Goal: Task Accomplishment & Management: Complete application form

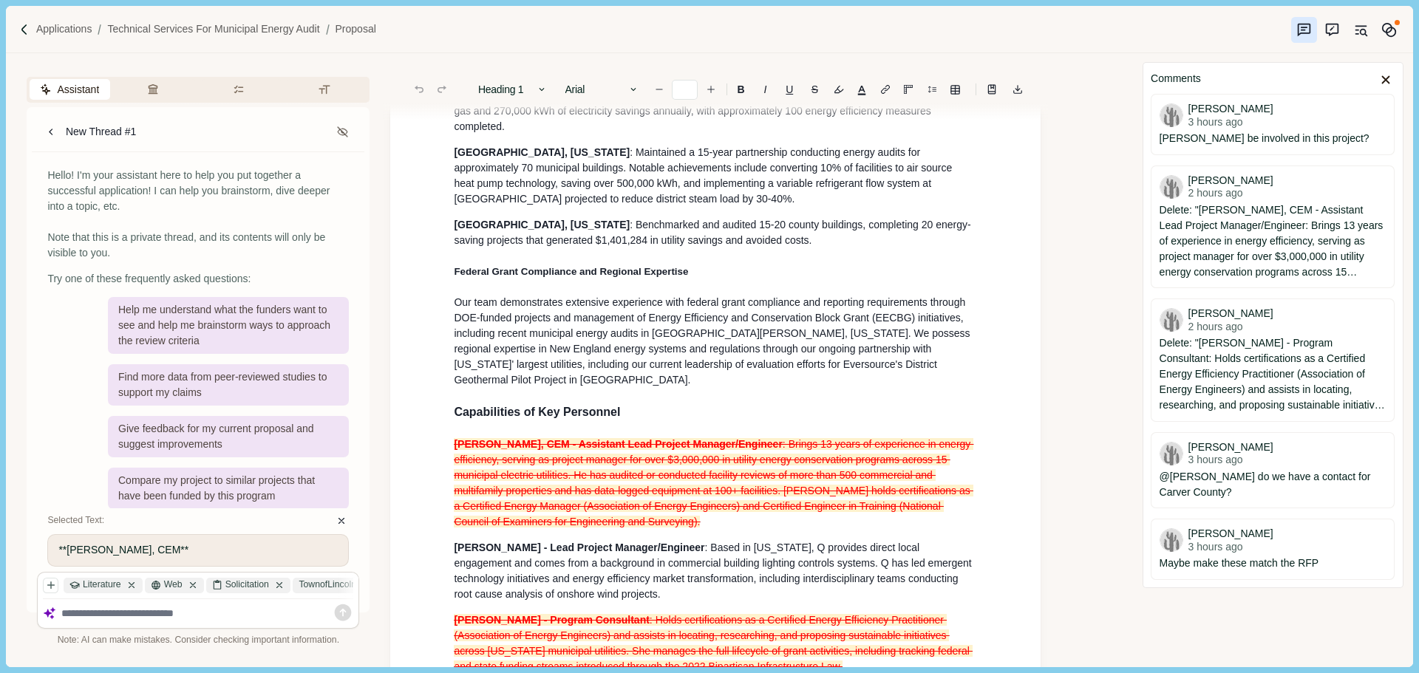
scroll to position [813, 0]
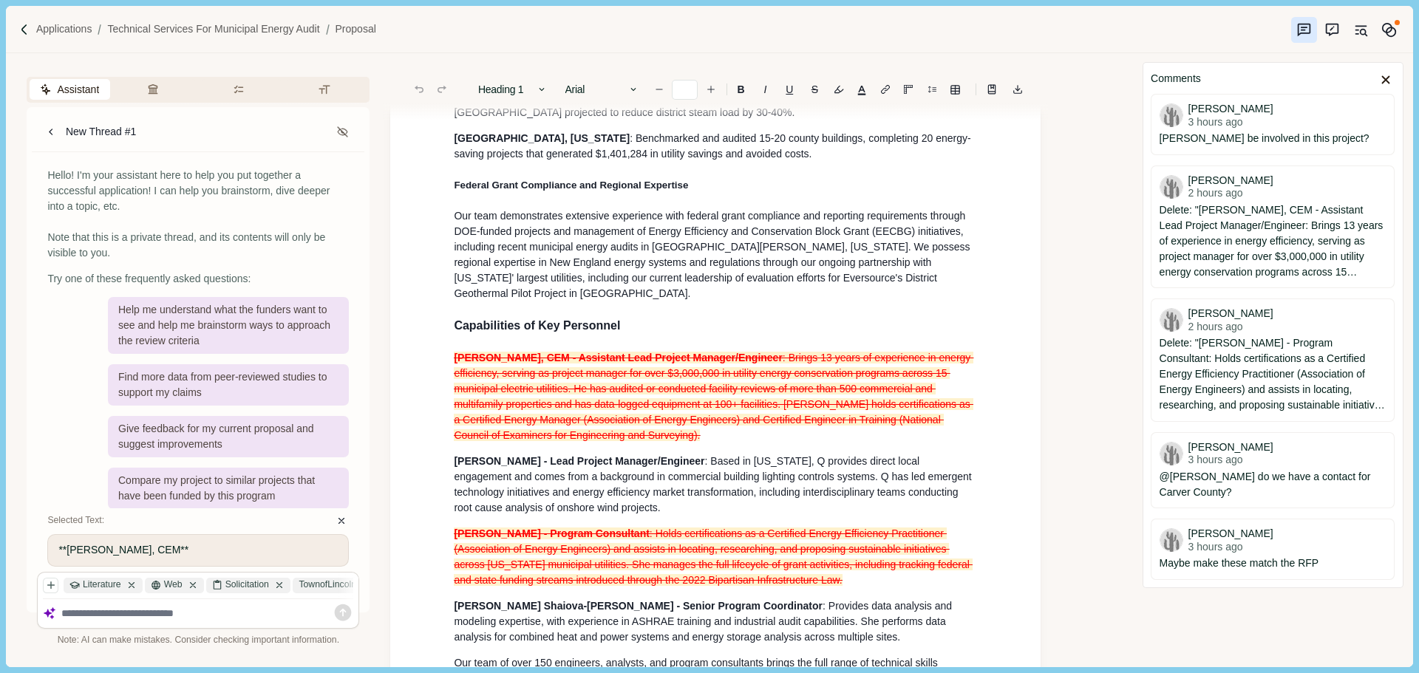
drag, startPoint x: 613, startPoint y: 434, endPoint x: 598, endPoint y: 449, distance: 21.9
click at [613, 434] on span ": Brings 13 years of experience in energy efficiency, serving as project manage…" at bounding box center [714, 396] width 520 height 89
click at [585, 443] on p "[PERSON_NAME], CEM - Assistant Lead Project Manager/Engineer : Brings 13 years …" at bounding box center [715, 396] width 523 height 93
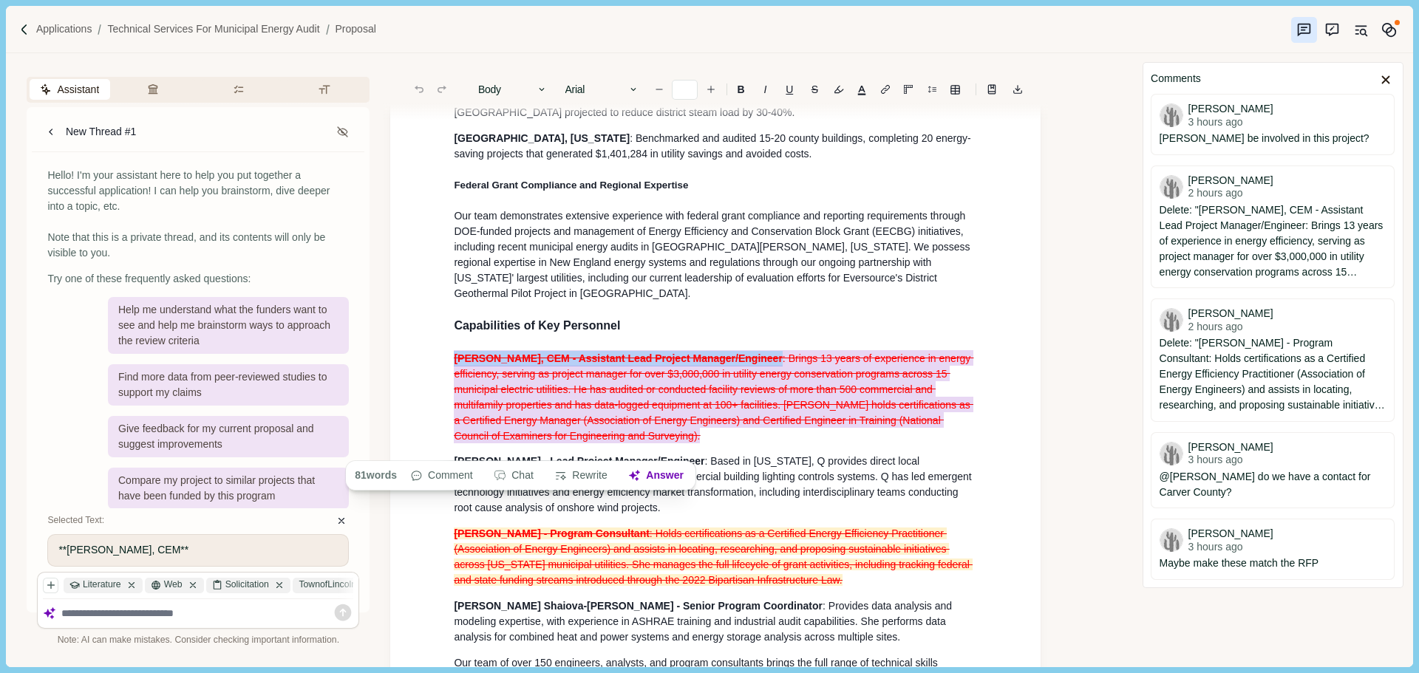
drag, startPoint x: 602, startPoint y: 447, endPoint x: 444, endPoint y: 369, distance: 175.8
click at [607, 382] on span ": Brings 13 years of experience in energy efficiency, serving as project manage…" at bounding box center [714, 396] width 520 height 93
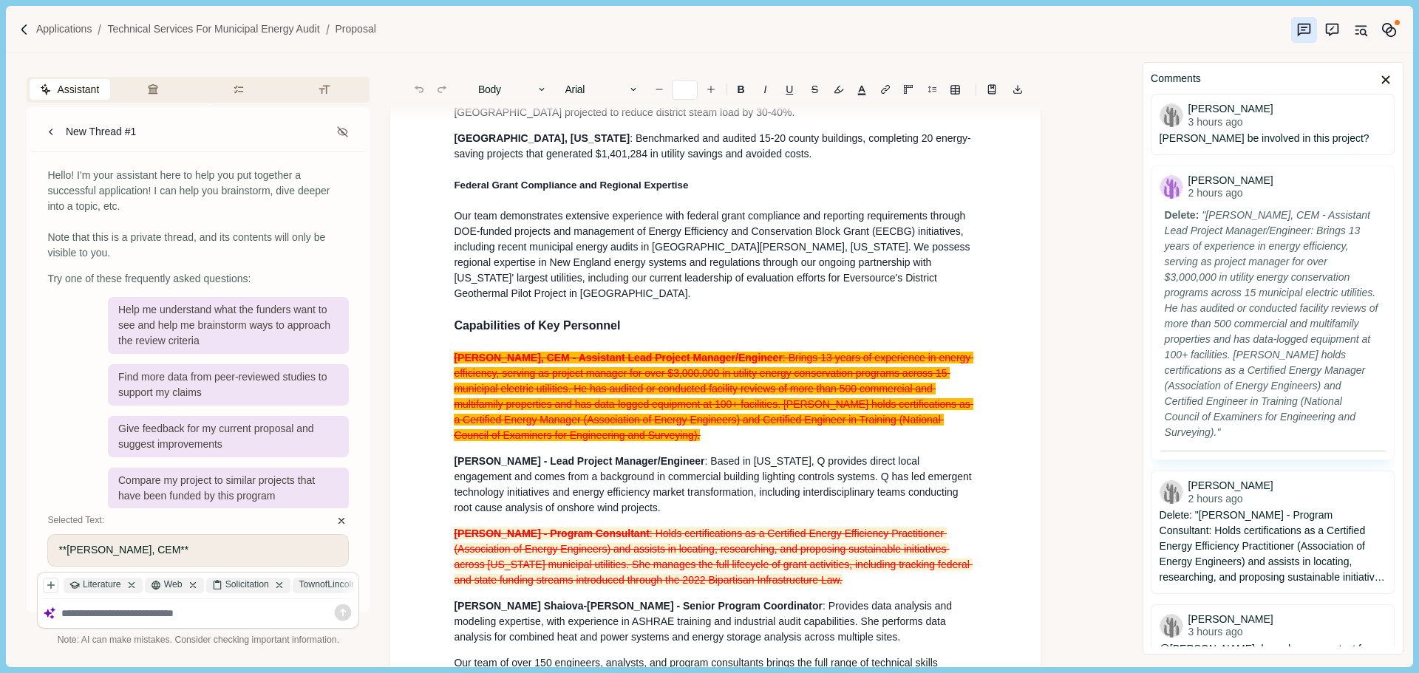
scroll to position [0, 0]
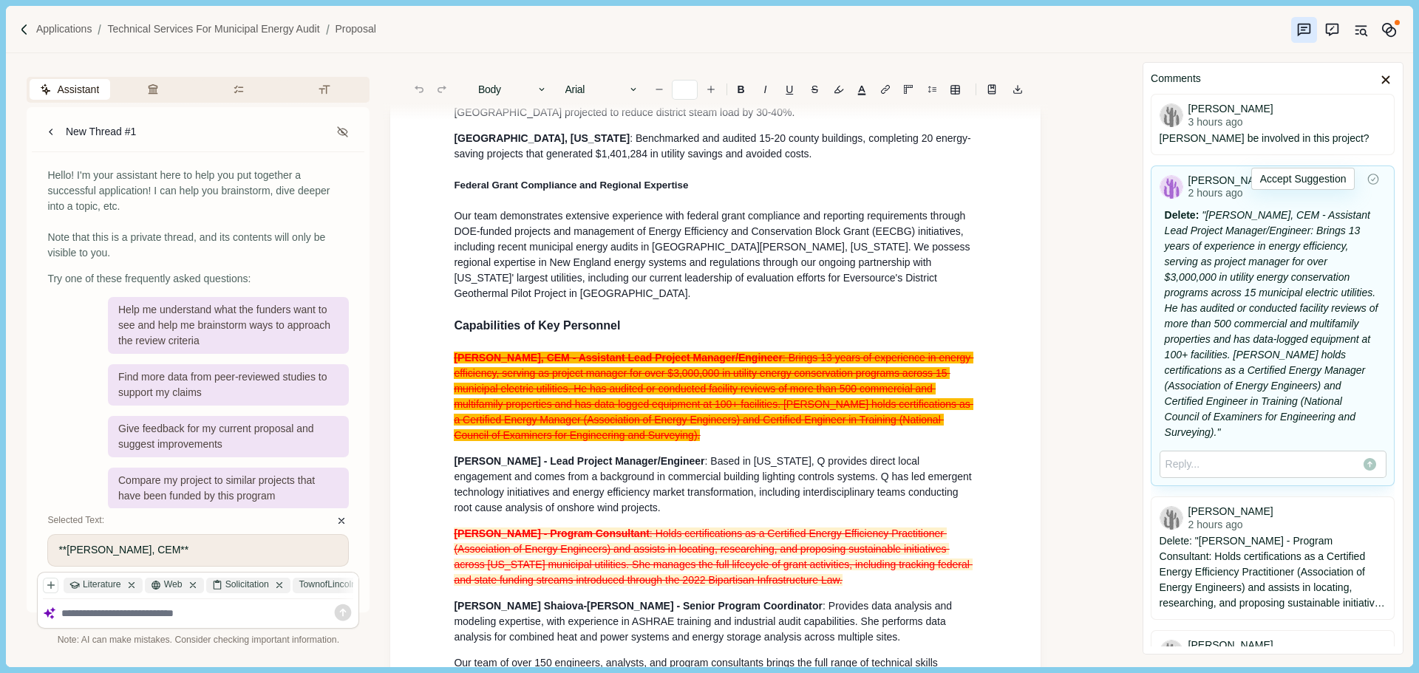
click at [1369, 179] on icon "Resolve Comment" at bounding box center [1374, 179] width 10 height 10
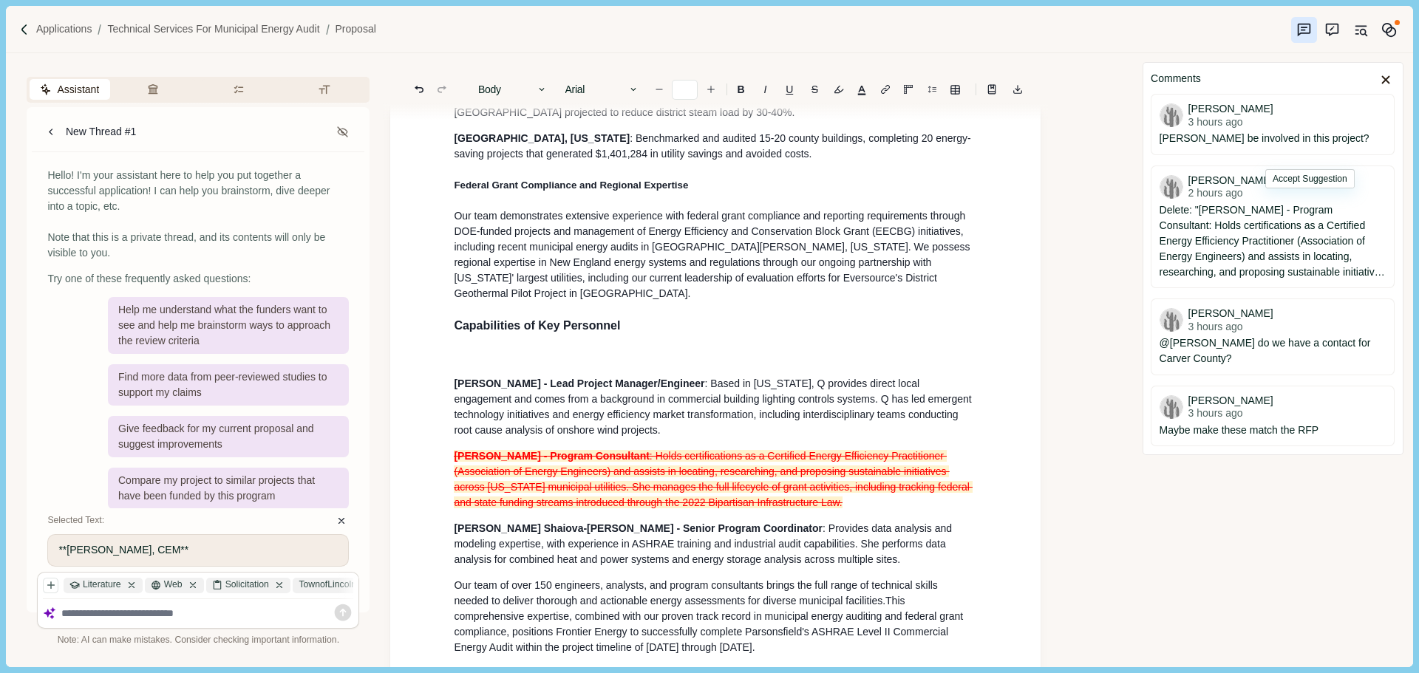
click at [815, 491] on p "[PERSON_NAME] - Program Consultant : Holds certifications as a Certified Energy…" at bounding box center [715, 480] width 523 height 62
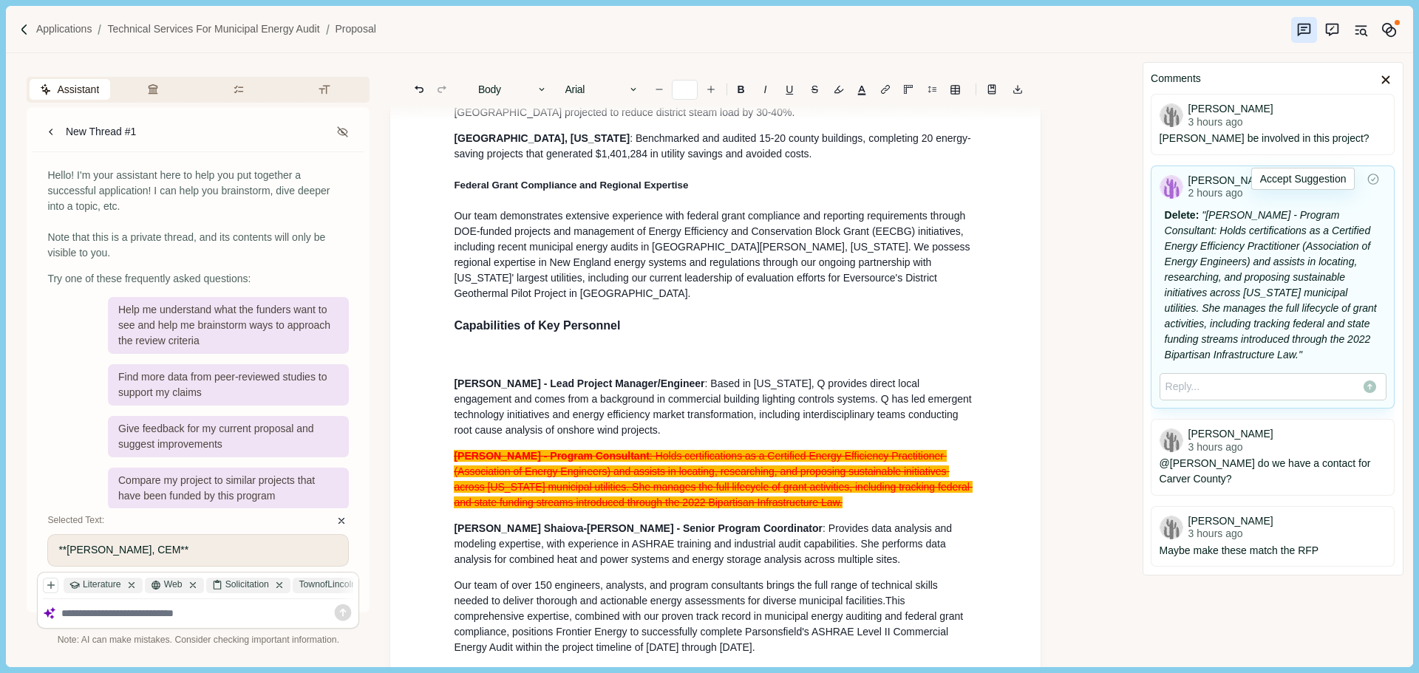
click at [1374, 182] on icon "Resolve Comment" at bounding box center [1372, 179] width 13 height 13
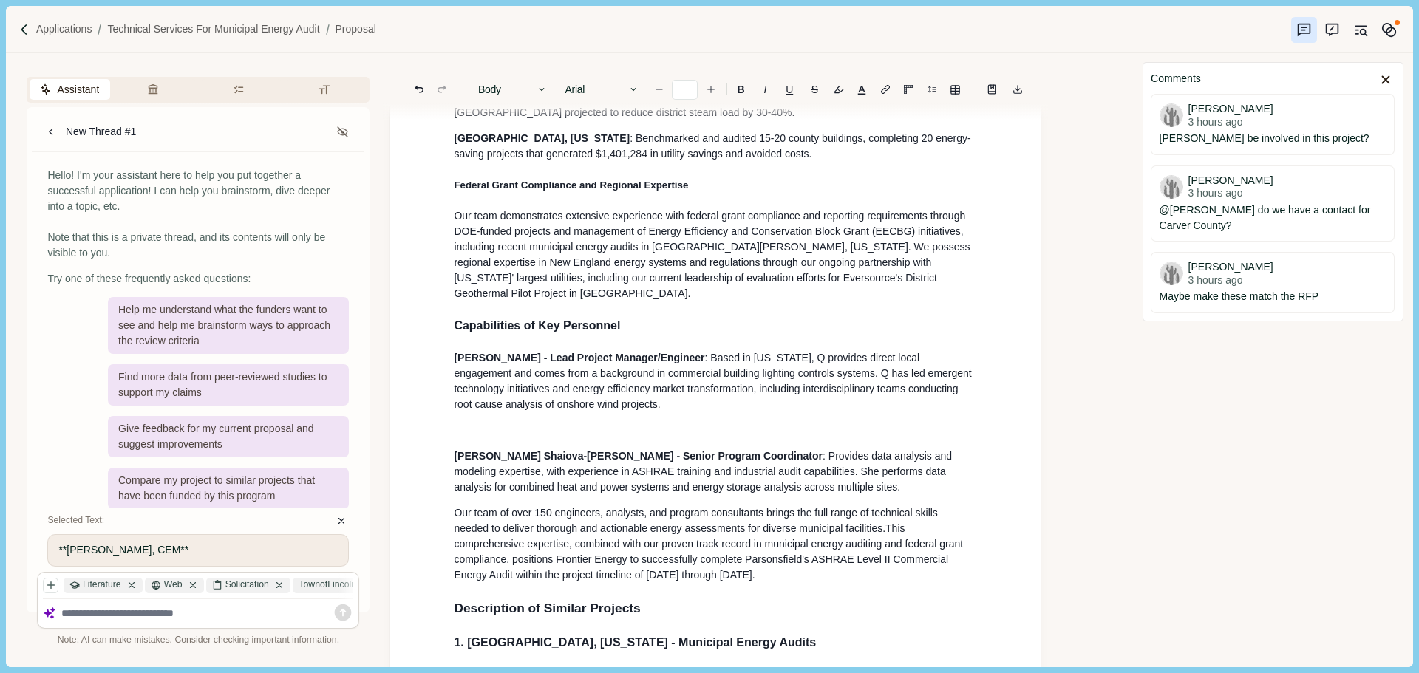
click at [496, 438] on p at bounding box center [715, 431] width 523 height 16
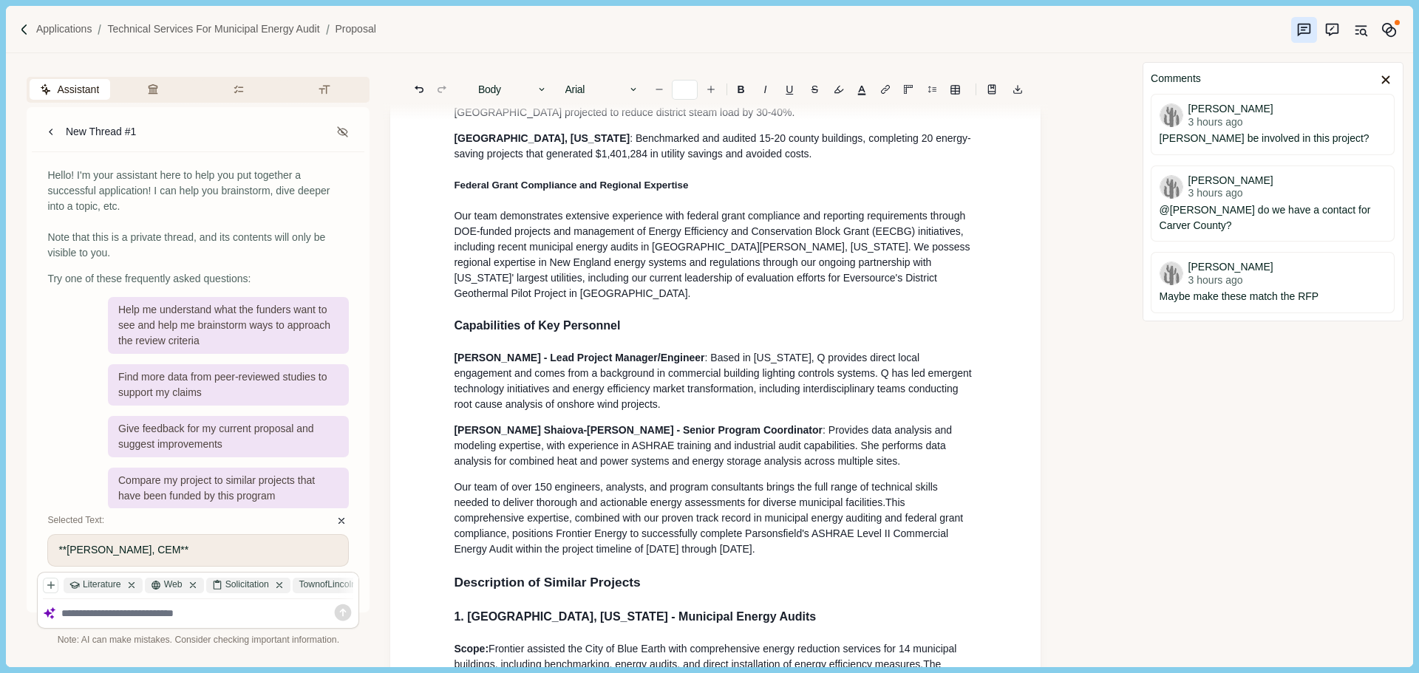
click at [609, 436] on span "[PERSON_NAME] Shaiova-[PERSON_NAME] - Senior Program Coordinator" at bounding box center [638, 430] width 369 height 12
click at [647, 335] on h3 "Capabilities of Key Personnel" at bounding box center [715, 326] width 523 height 18
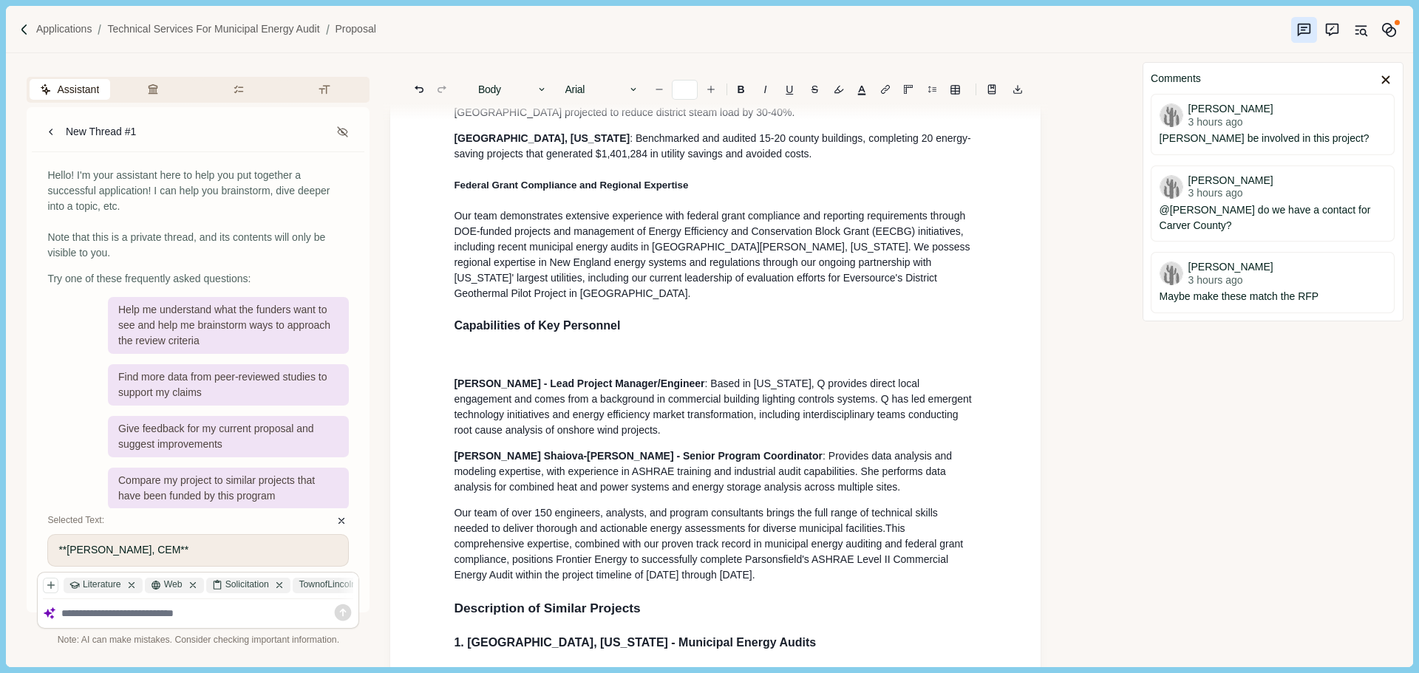
click at [500, 360] on p at bounding box center [715, 358] width 523 height 16
click at [469, 365] on p at bounding box center [715, 358] width 523 height 16
click at [548, 332] on span "Capabilities of Key Personnel" at bounding box center [537, 325] width 166 height 13
click at [472, 358] on p at bounding box center [715, 358] width 523 height 16
paste div
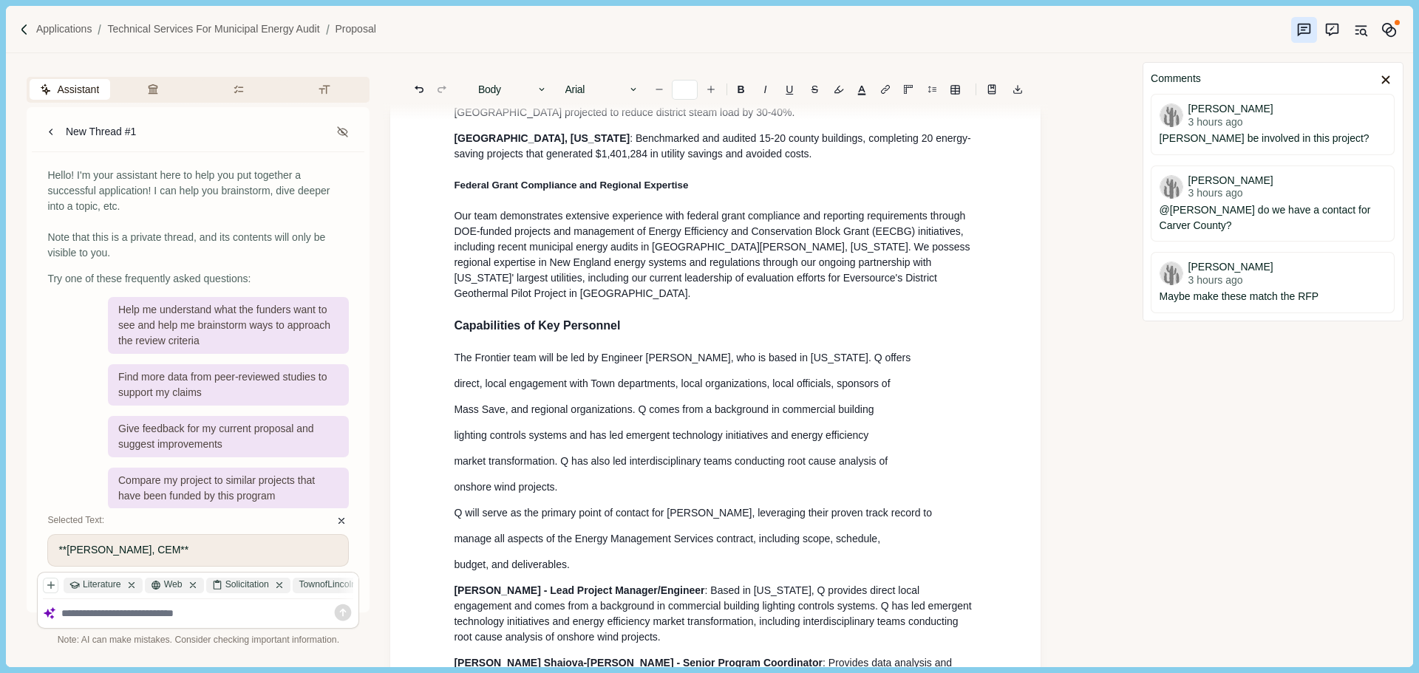
type input "**"
click at [880, 366] on p "The Frontier team will be led by Engineer [PERSON_NAME], who is based in [US_ST…" at bounding box center [715, 358] width 523 height 16
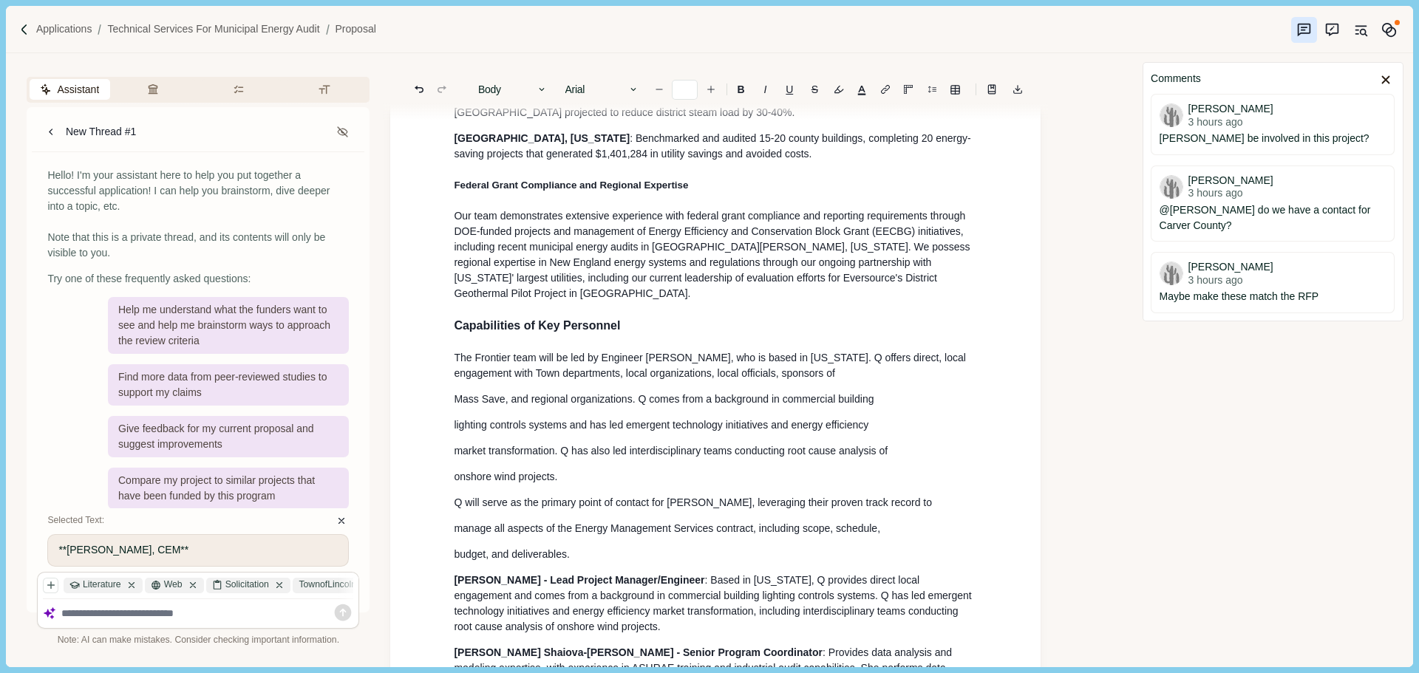
click at [872, 381] on p "The Frontier team will be led by Engineer [PERSON_NAME], who is based in [US_ST…" at bounding box center [715, 365] width 523 height 31
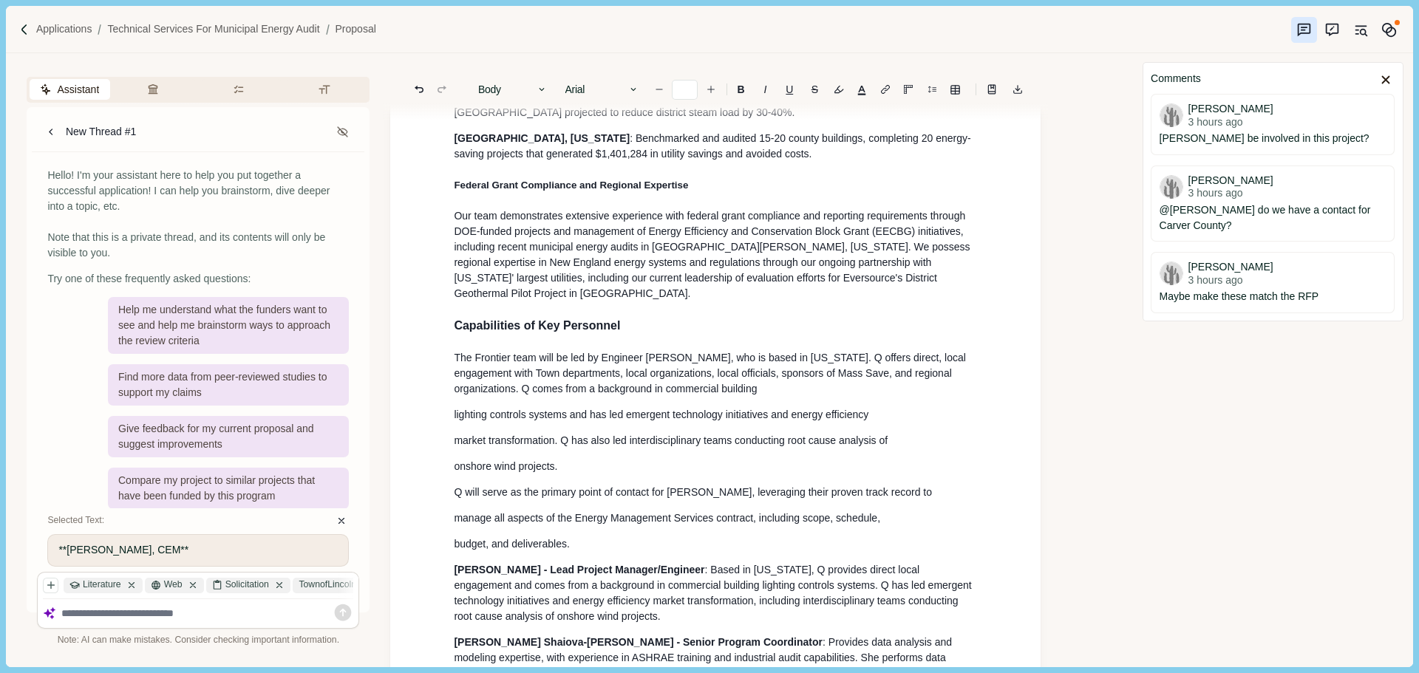
click at [859, 394] on p "The Frontier team will be led by Engineer [PERSON_NAME], who is based in [US_ST…" at bounding box center [715, 373] width 523 height 47
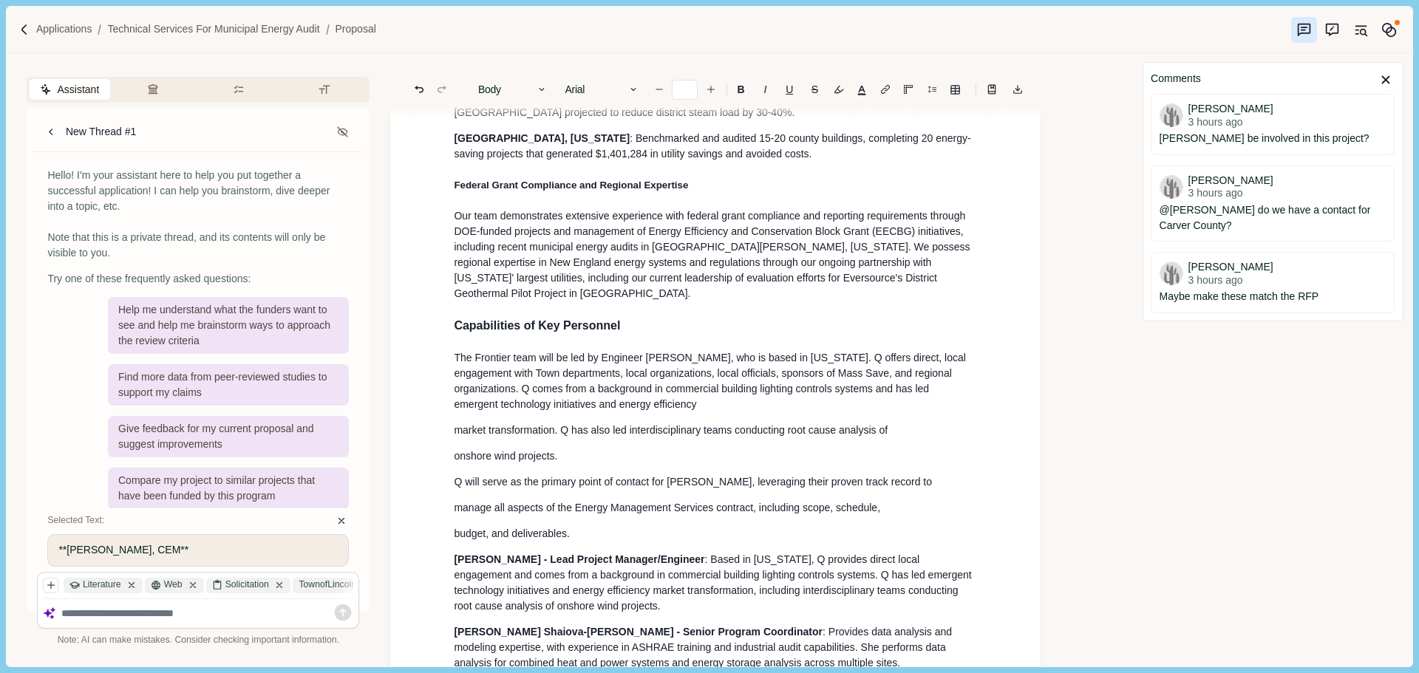
click at [878, 409] on p "The Frontier team will be led by Engineer [PERSON_NAME], who is based in [US_ST…" at bounding box center [715, 381] width 523 height 62
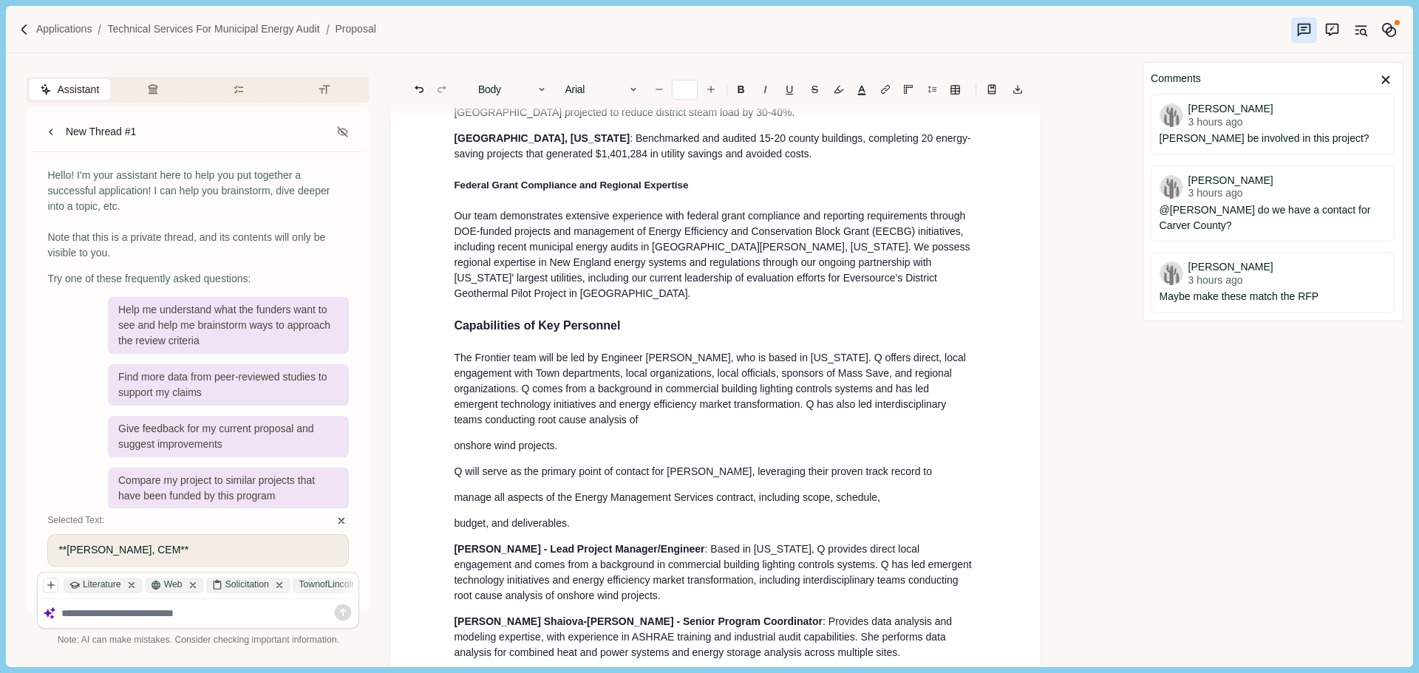
click at [812, 426] on p "The Frontier team will be led by Engineer [PERSON_NAME], who is based in [US_ST…" at bounding box center [715, 389] width 523 height 78
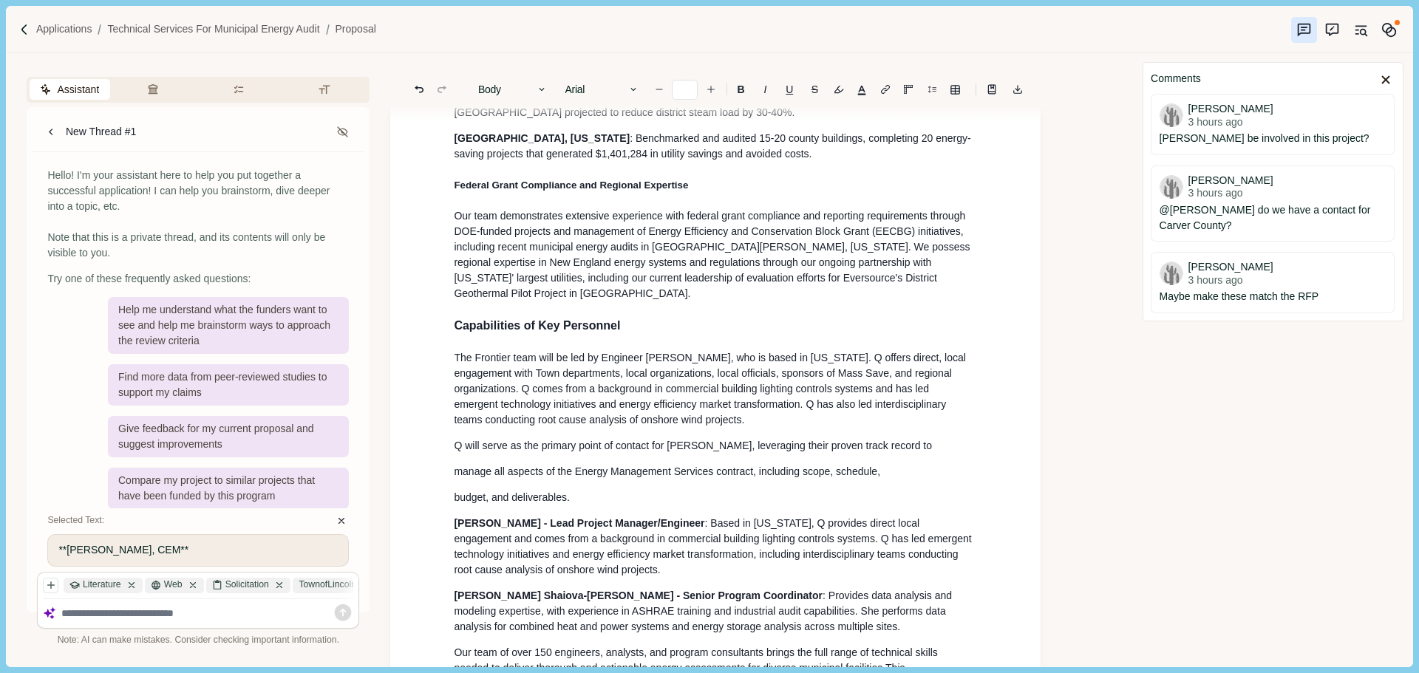
click at [806, 428] on p "The Frontier team will be led by Engineer [PERSON_NAME], who is based in [US_ST…" at bounding box center [715, 389] width 523 height 78
click at [910, 454] on p "Q will serve as the primary point of contact for [PERSON_NAME], leveraging thei…" at bounding box center [715, 446] width 523 height 16
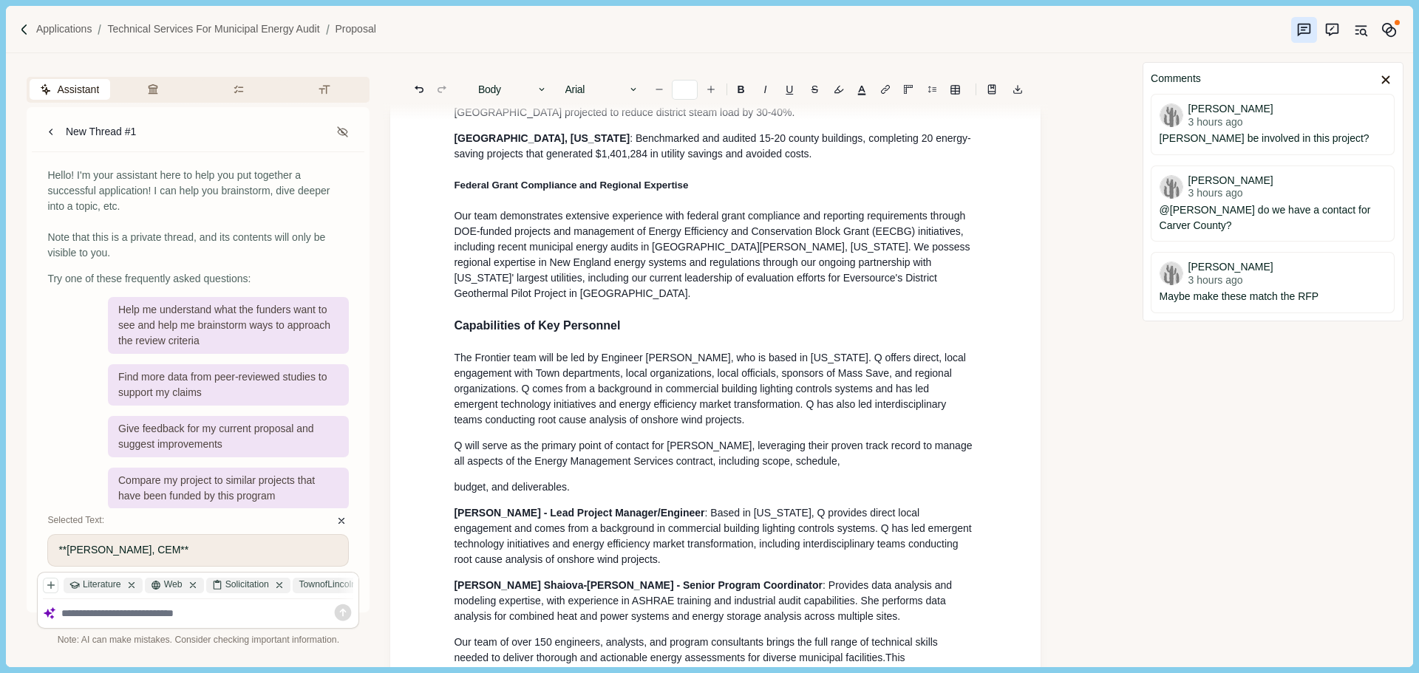
click at [877, 469] on p "Q will serve as the primary point of contact for [PERSON_NAME], leveraging thei…" at bounding box center [715, 453] width 523 height 31
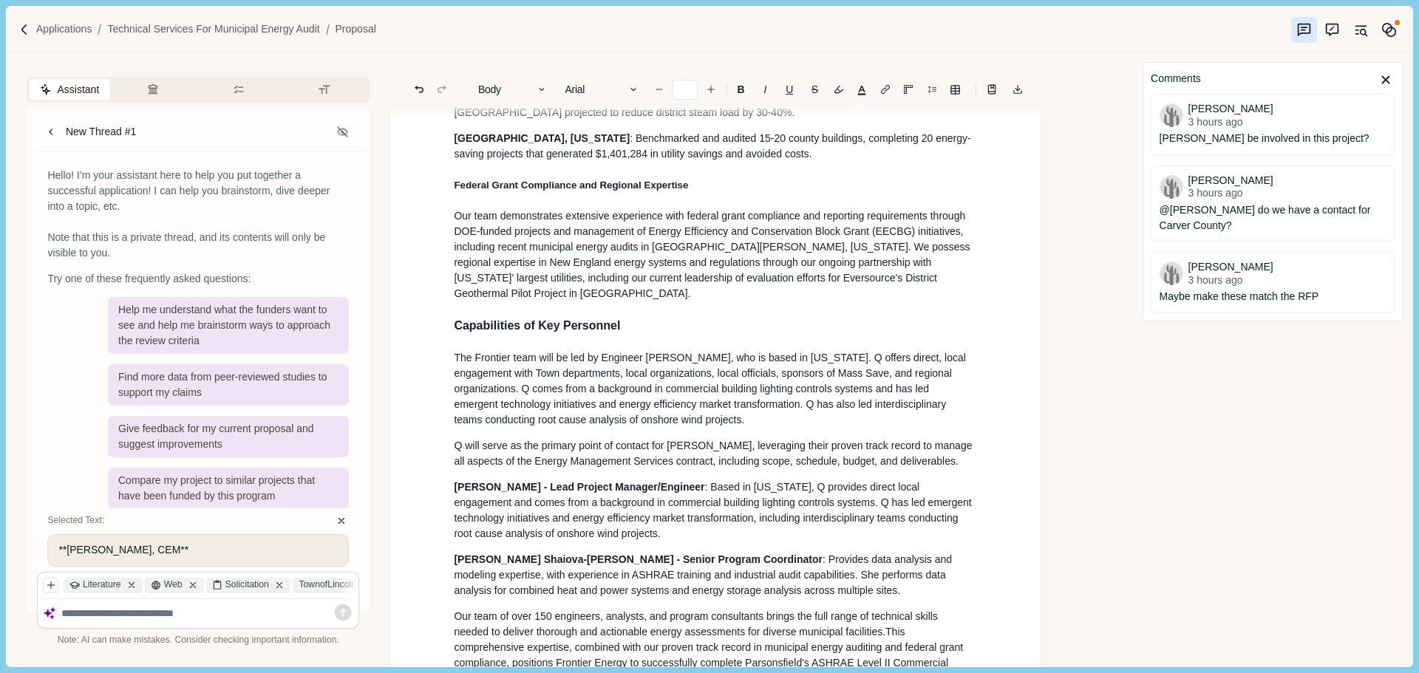
click at [657, 426] on p "The Frontier team will be led by Engineer [PERSON_NAME], who is based in [US_ST…" at bounding box center [715, 389] width 523 height 78
click at [651, 358] on p "The Frontier team will be led by Engineer [PERSON_NAME], who is based in [US_ST…" at bounding box center [715, 389] width 523 height 78
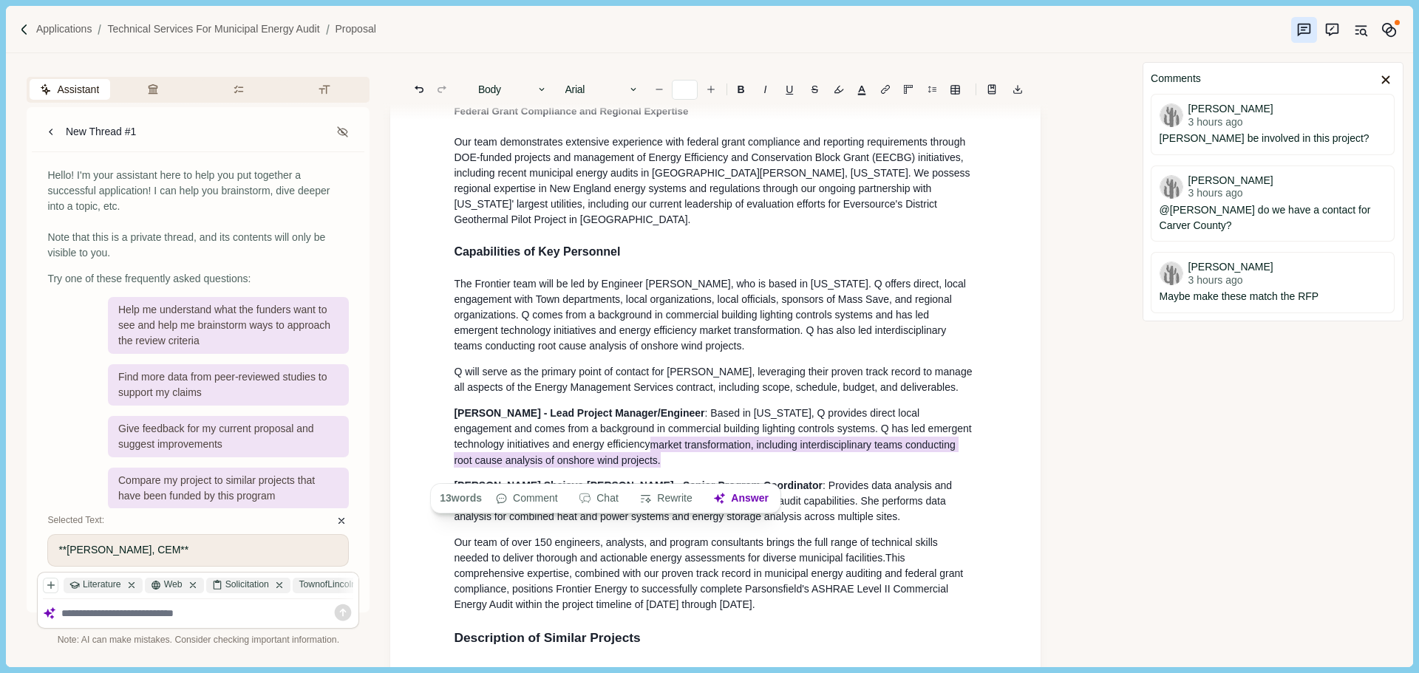
drag, startPoint x: 623, startPoint y: 470, endPoint x: 599, endPoint y: 460, distance: 25.5
click at [599, 460] on p "[PERSON_NAME] - Lead Project Manager/Engineer : Based in [US_STATE], Q provides…" at bounding box center [715, 437] width 523 height 62
click at [560, 442] on span ": Based in [US_STATE], Q provides direct local engagement and comes from a back…" at bounding box center [714, 437] width 520 height 61
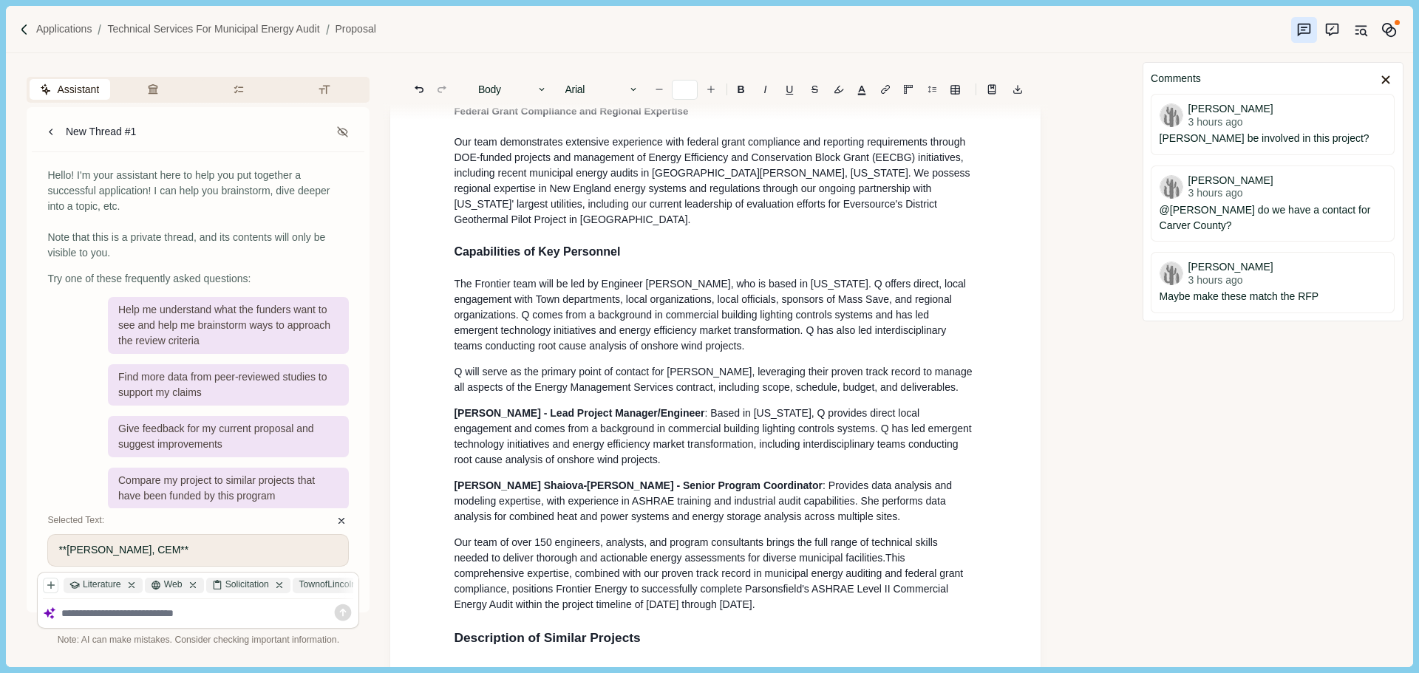
drag, startPoint x: 640, startPoint y: 465, endPoint x: 626, endPoint y: 471, distance: 15.2
click at [639, 465] on p "[PERSON_NAME] - Lead Project Manager/Engineer : Based in [US_STATE], Q provides…" at bounding box center [715, 437] width 523 height 62
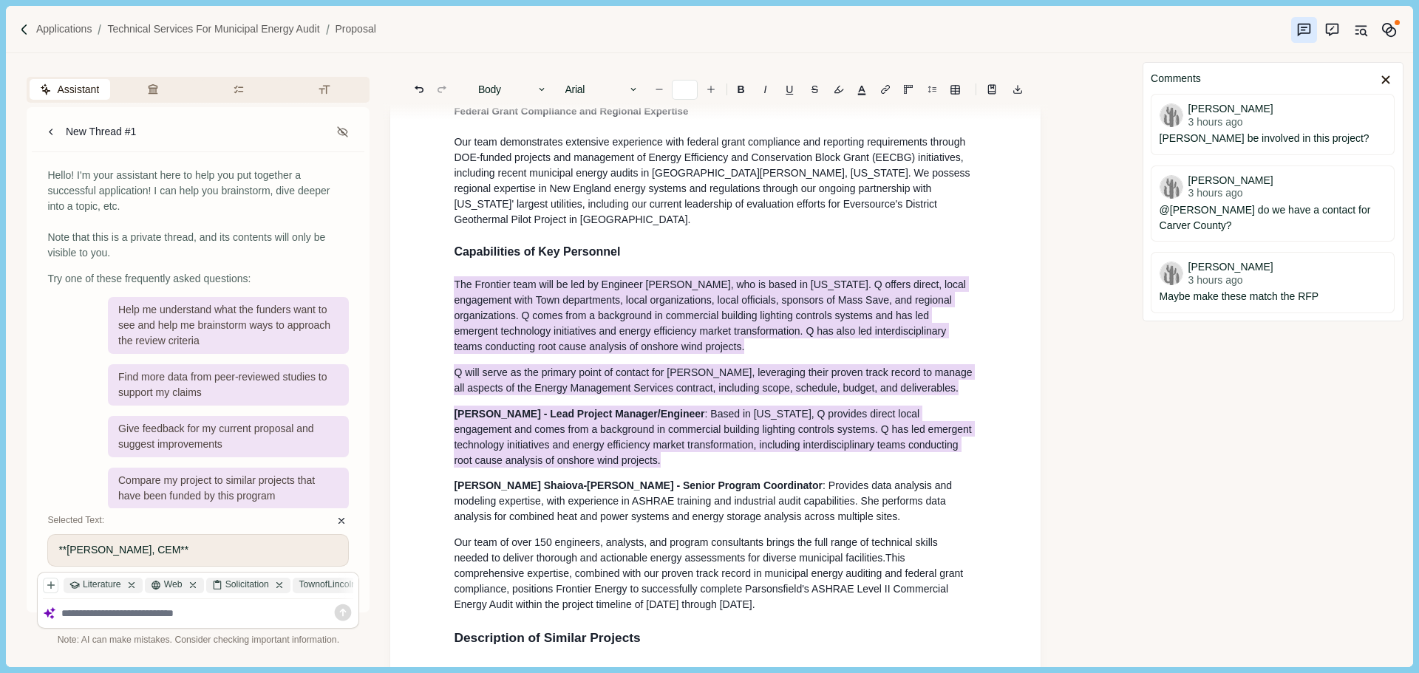
drag, startPoint x: 619, startPoint y: 466, endPoint x: 455, endPoint y: 294, distance: 237.3
click at [604, 494] on button "Rewrite" at bounding box center [596, 498] width 69 height 21
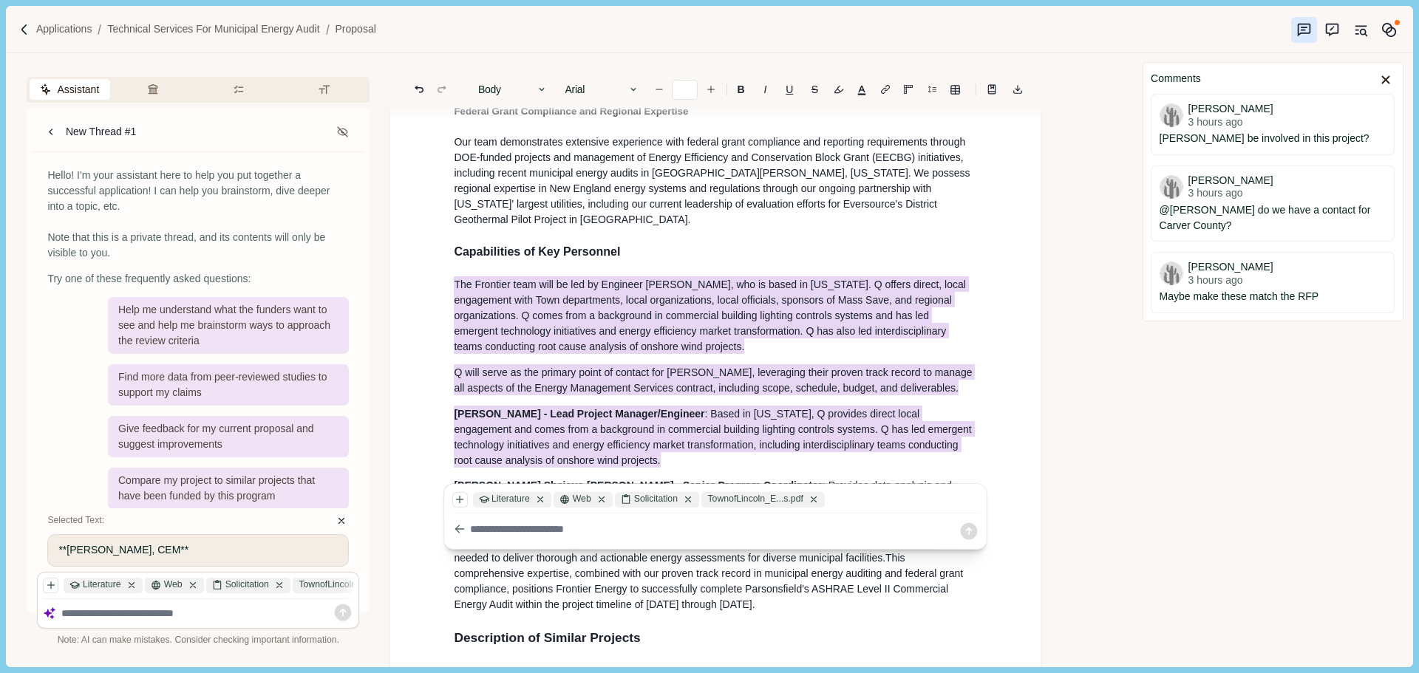
click at [582, 528] on textarea at bounding box center [714, 530] width 488 height 16
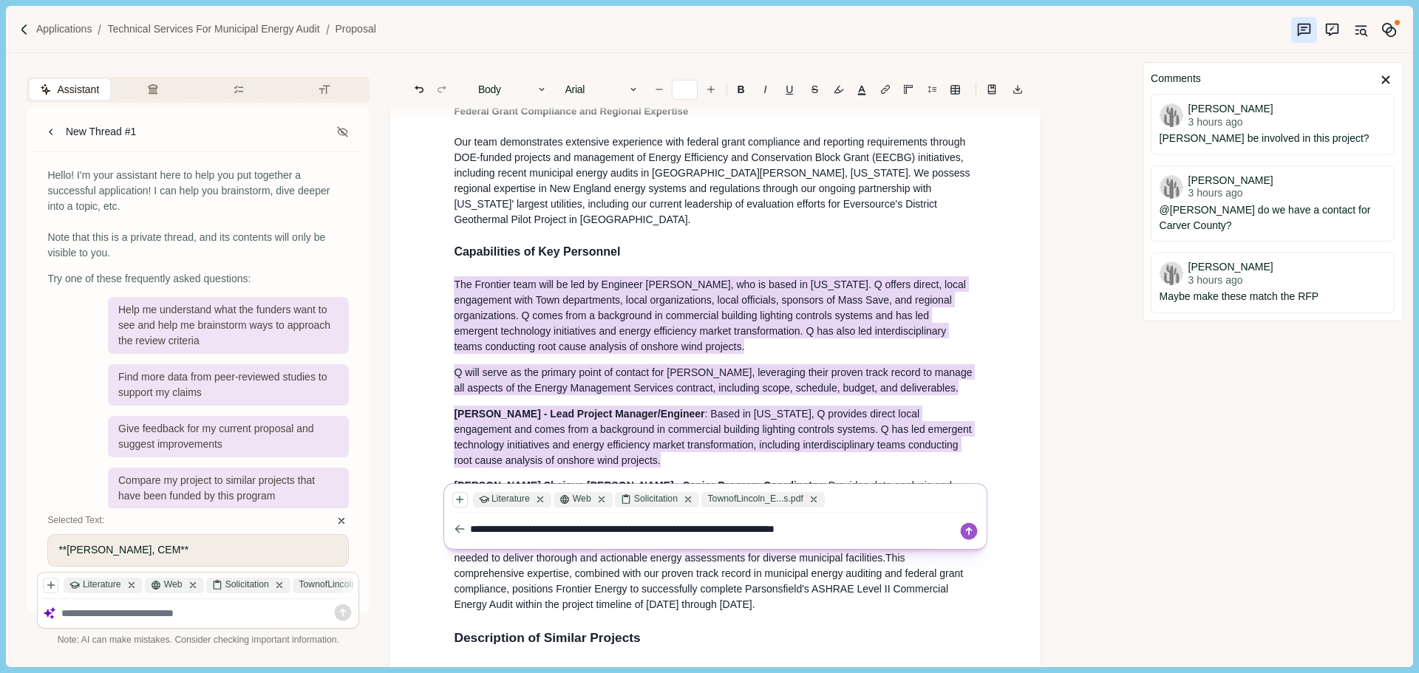
type textarea "**********"
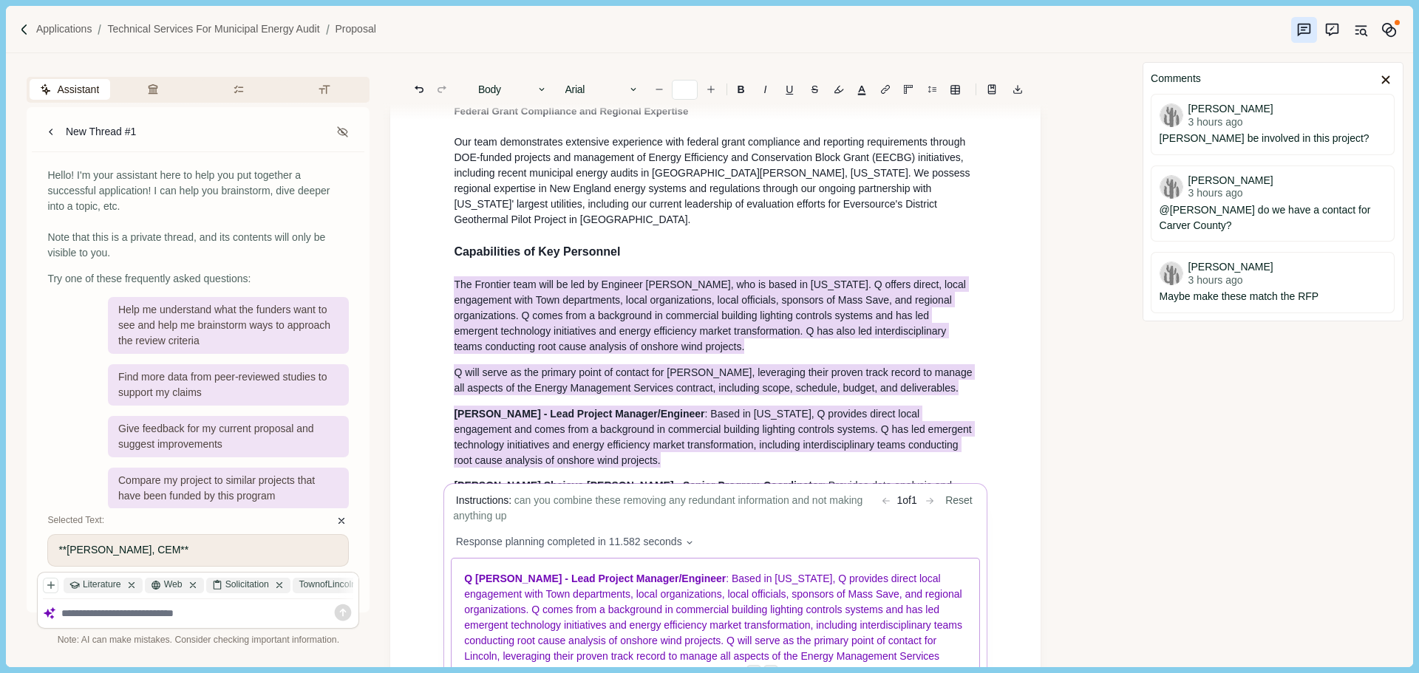
scroll to position [1035, 0]
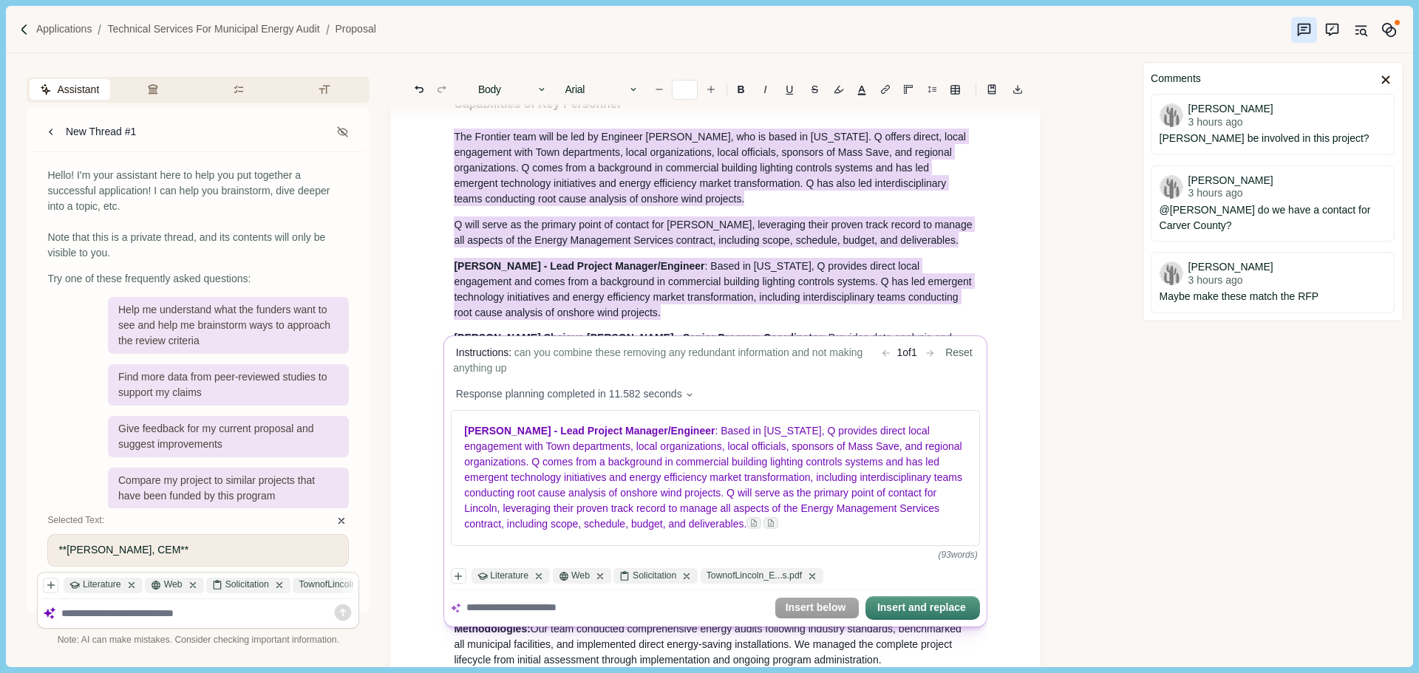
click at [535, 613] on textarea at bounding box center [617, 609] width 302 height 16
type textarea "**********"
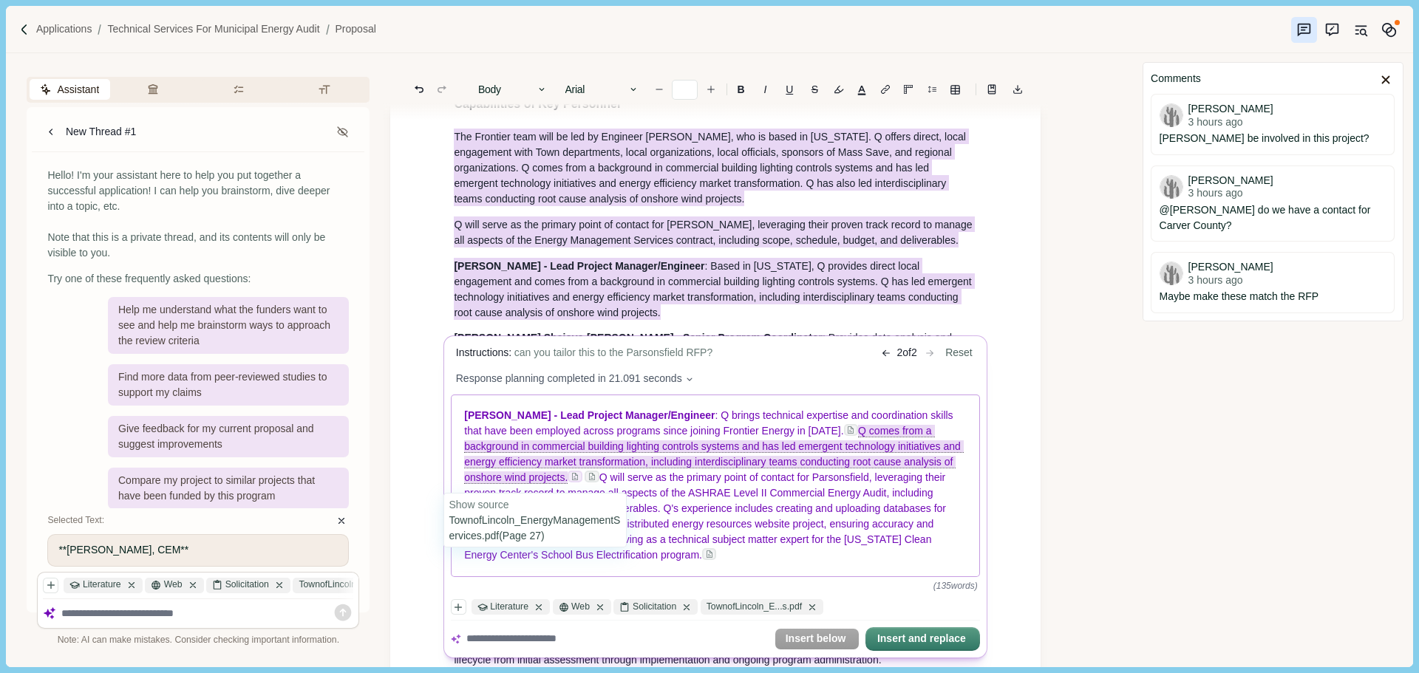
click at [571, 482] on img at bounding box center [575, 477] width 9 height 9
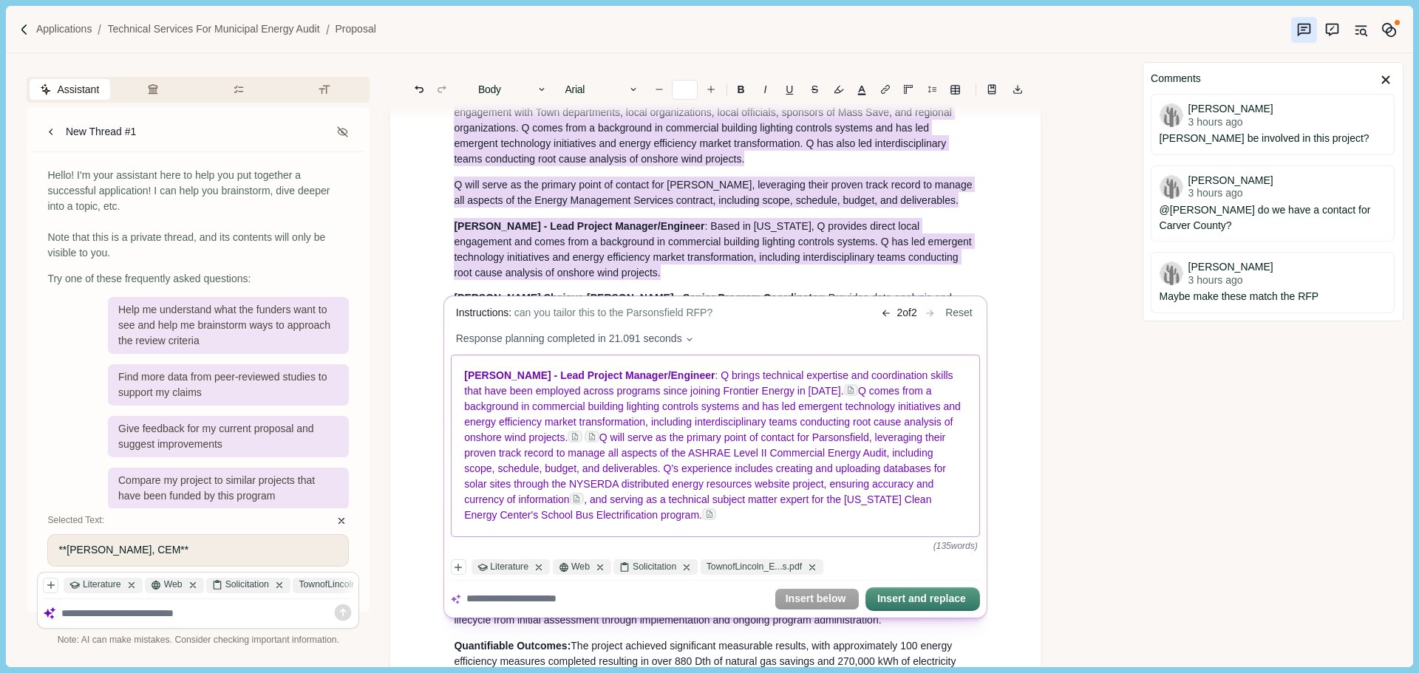
scroll to position [1109, 0]
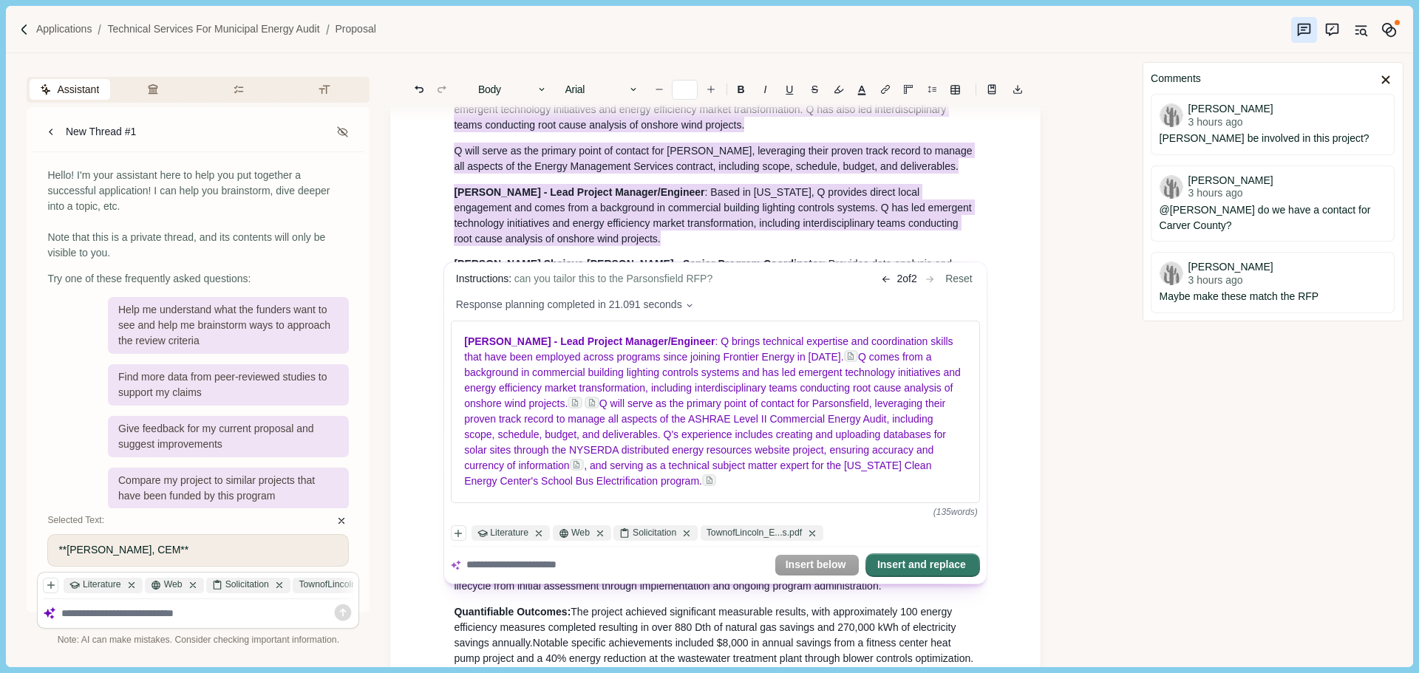
click at [908, 568] on button "Insert and replace" at bounding box center [923, 565] width 112 height 21
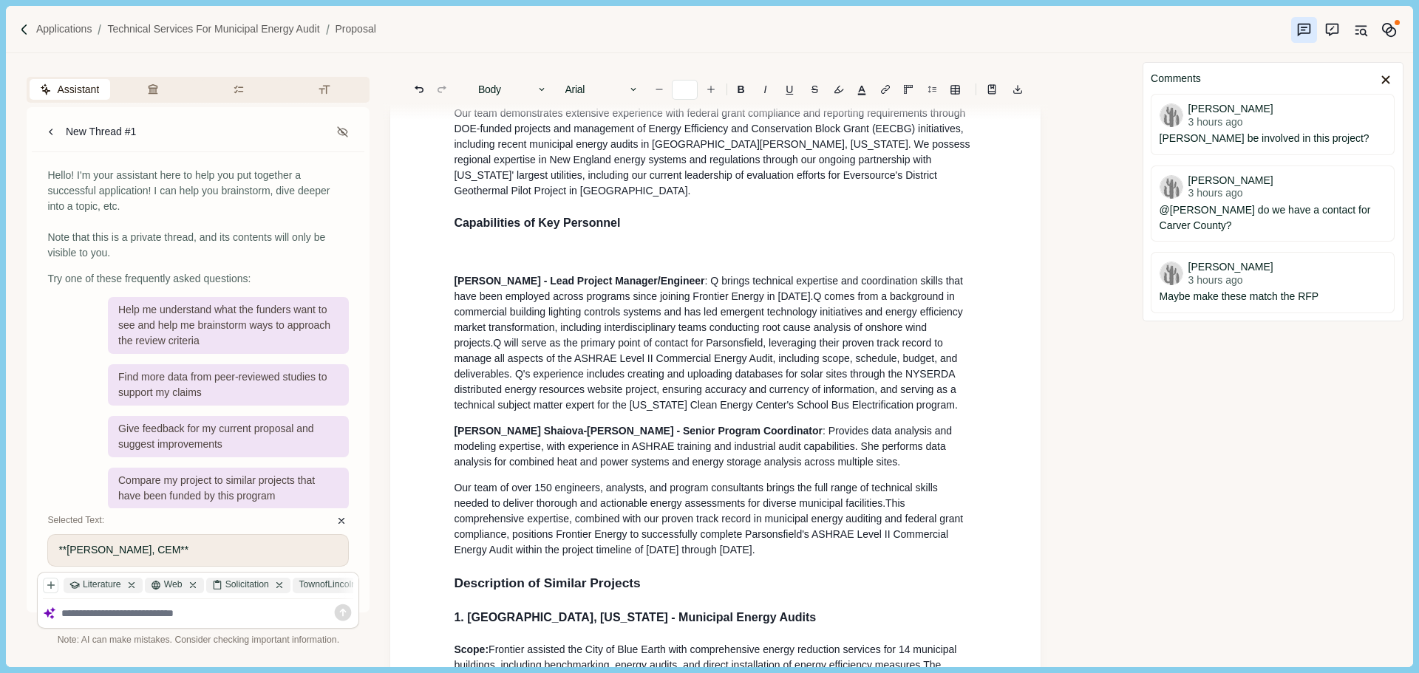
scroll to position [904, 0]
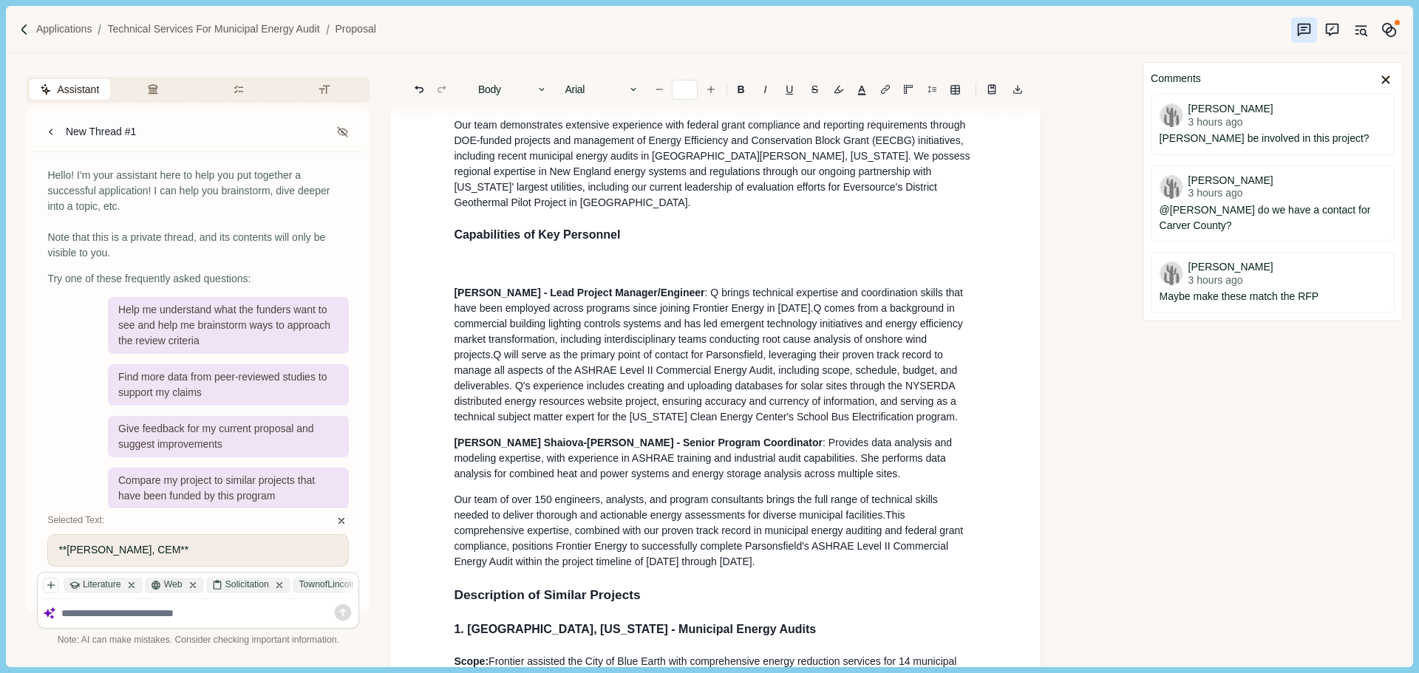
click at [549, 268] on p at bounding box center [715, 267] width 523 height 16
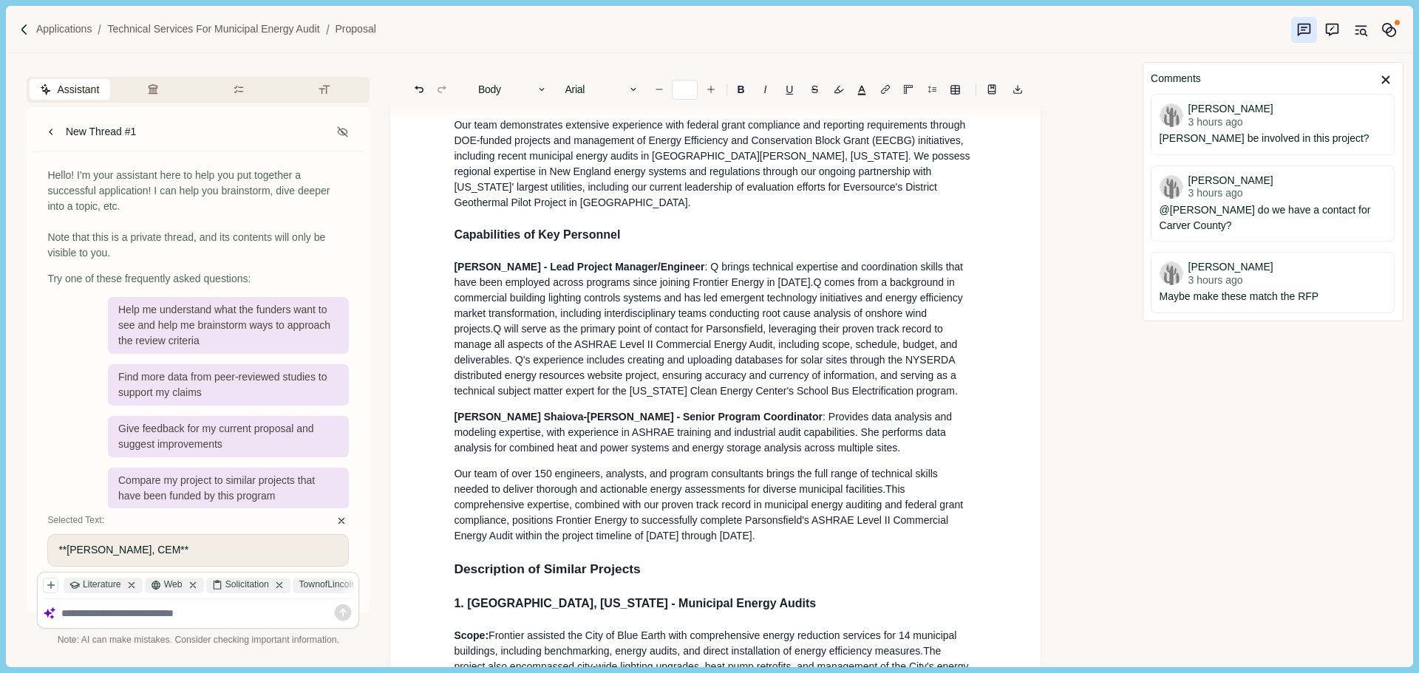
click at [641, 244] on h3 "Capabilities of Key Personnel" at bounding box center [715, 235] width 523 height 18
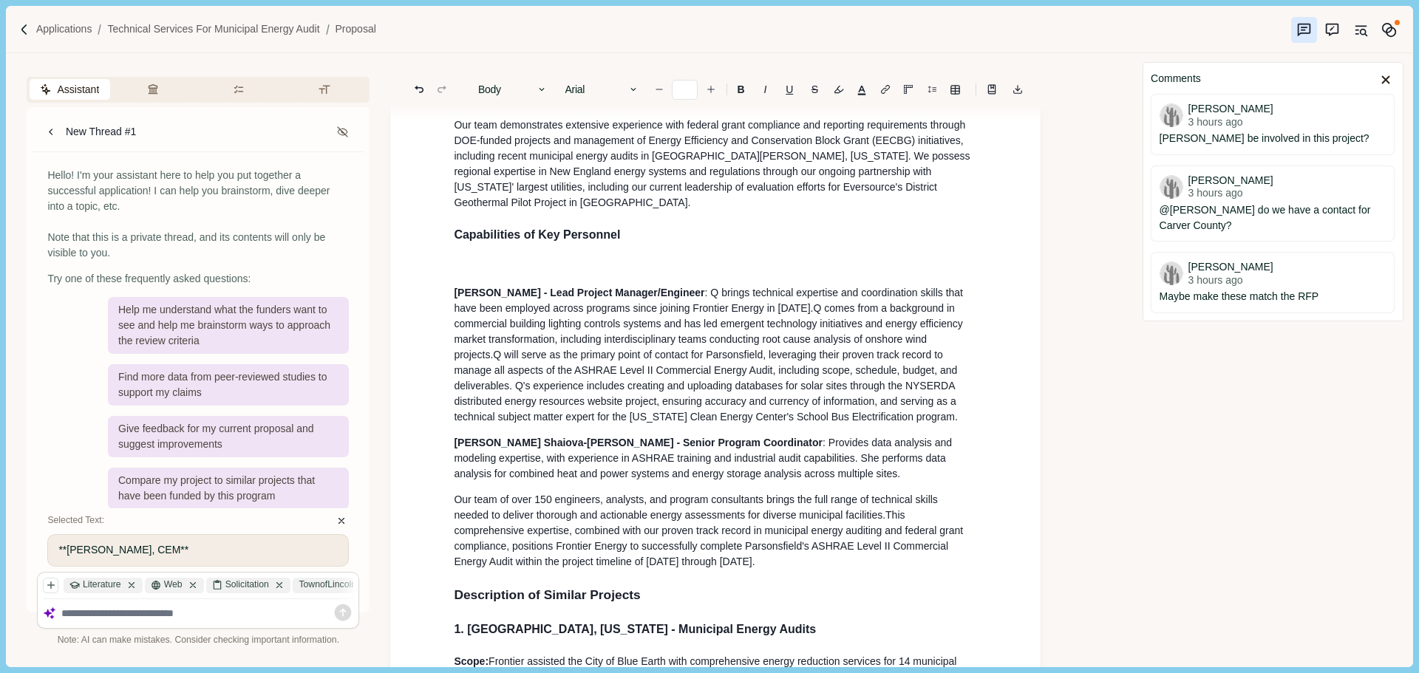
type input "**"
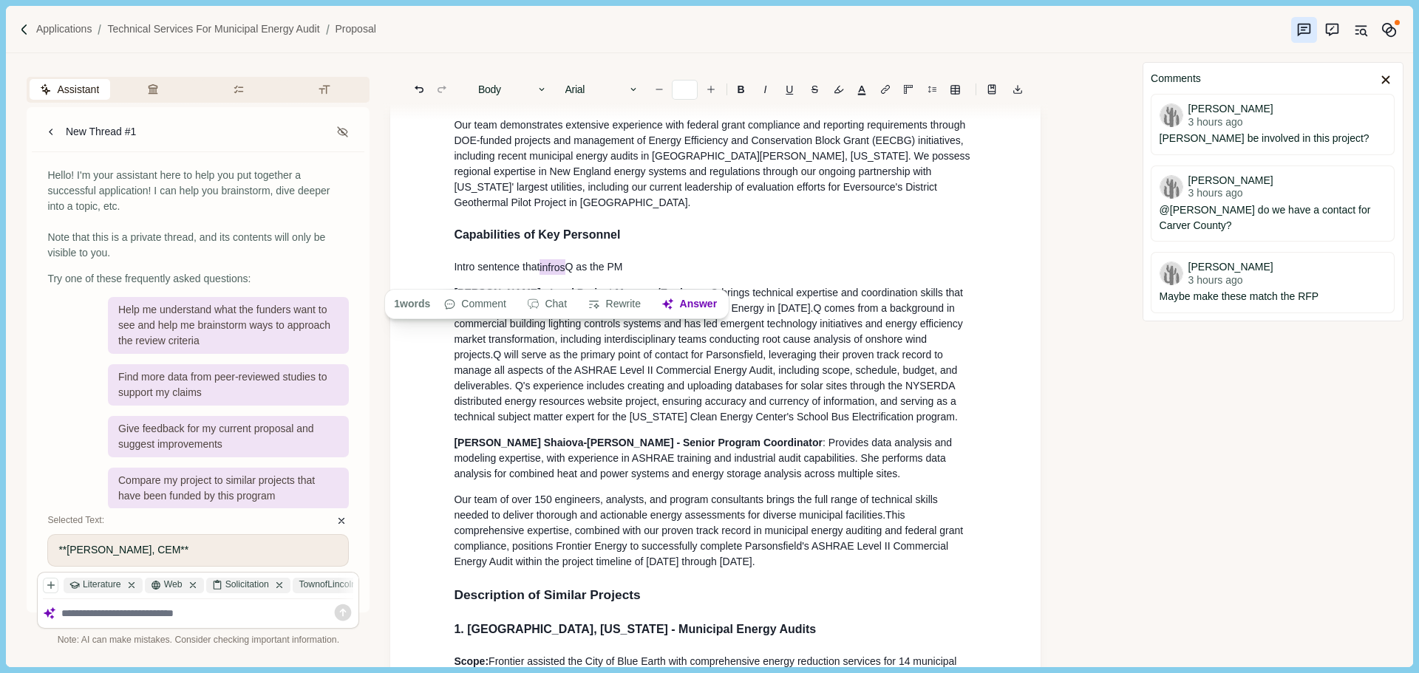
drag, startPoint x: 565, startPoint y: 276, endPoint x: 580, endPoint y: 269, distance: 16.5
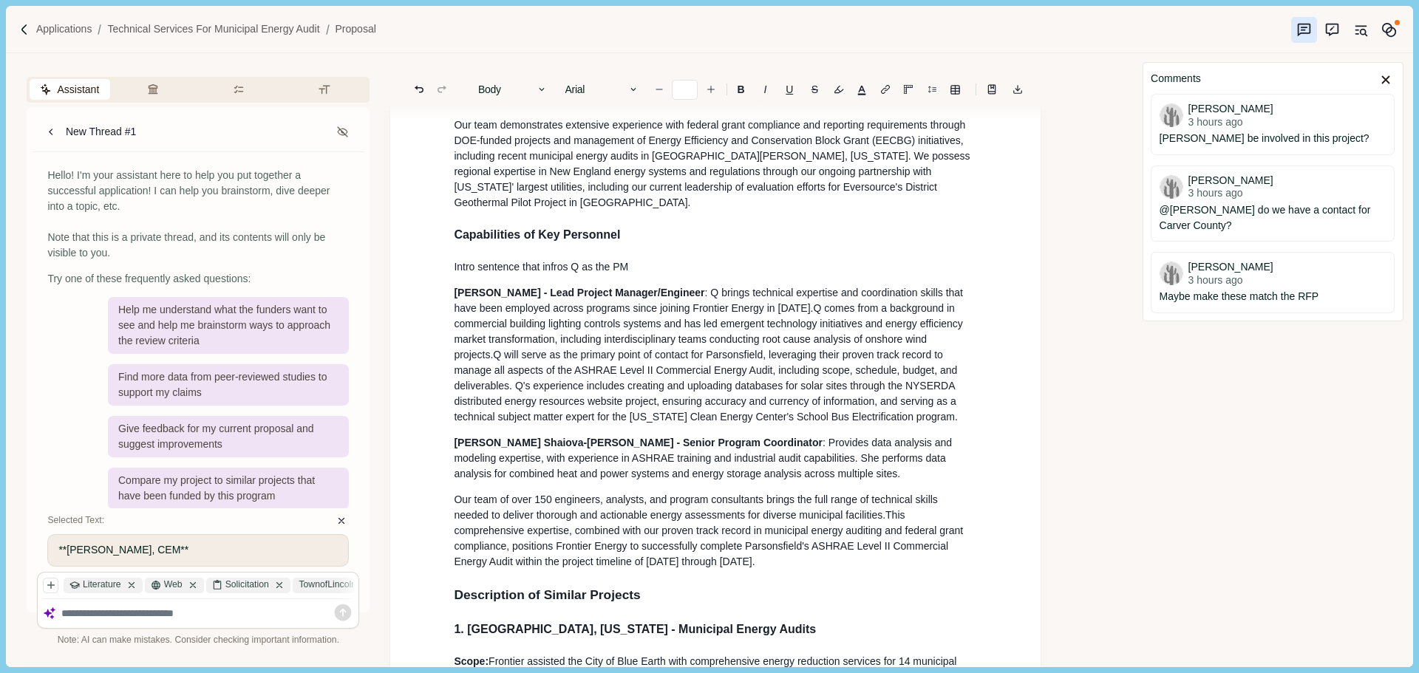
click at [568, 275] on p "Intro sentence that infros Q as the PM" at bounding box center [715, 267] width 523 height 16
click at [657, 275] on p "Intro sentence that intros Q as the PM" at bounding box center [715, 267] width 523 height 16
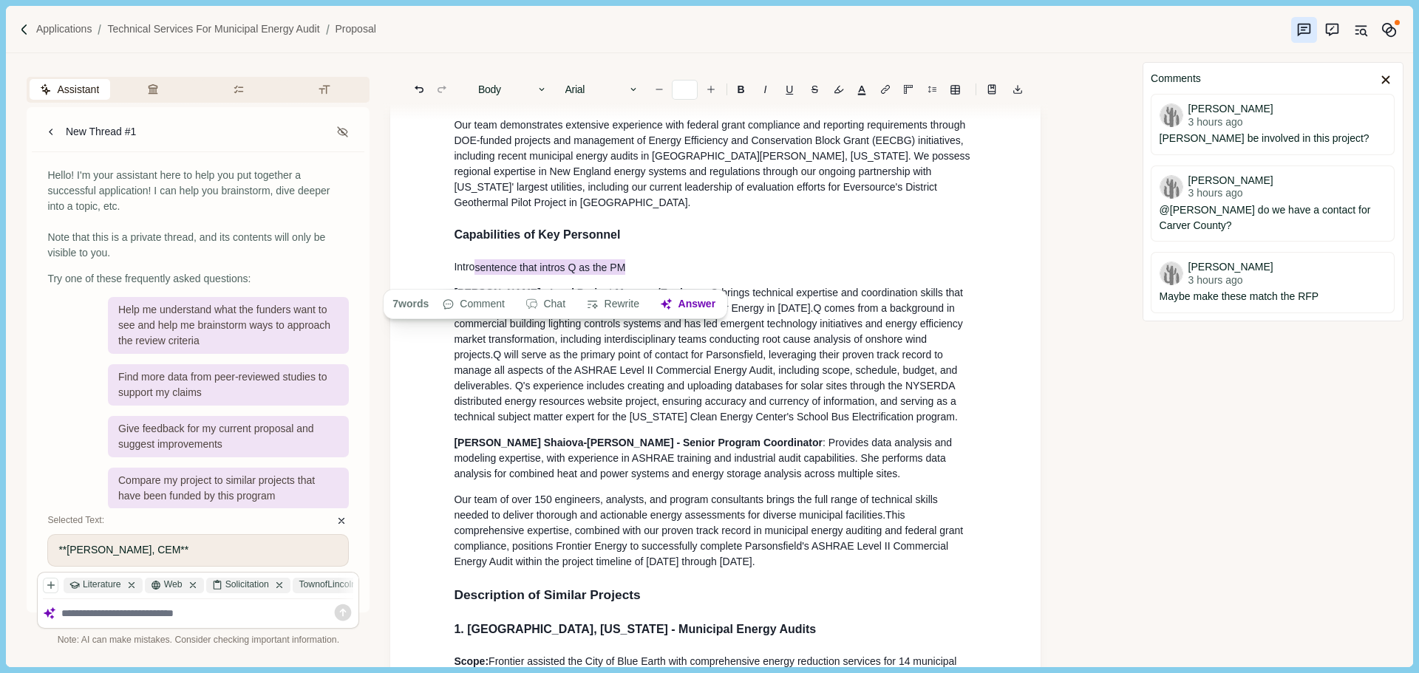
drag, startPoint x: 635, startPoint y: 276, endPoint x: 638, endPoint y: 292, distance: 16.5
click at [495, 270] on p "Intro sentence that intros Q as the PM" at bounding box center [715, 267] width 523 height 16
click at [647, 275] on p "Intro sen tence that intros Q as the PM" at bounding box center [715, 267] width 523 height 16
click at [633, 275] on p "Intro sen tence that intros Q as the PM" at bounding box center [715, 267] width 523 height 16
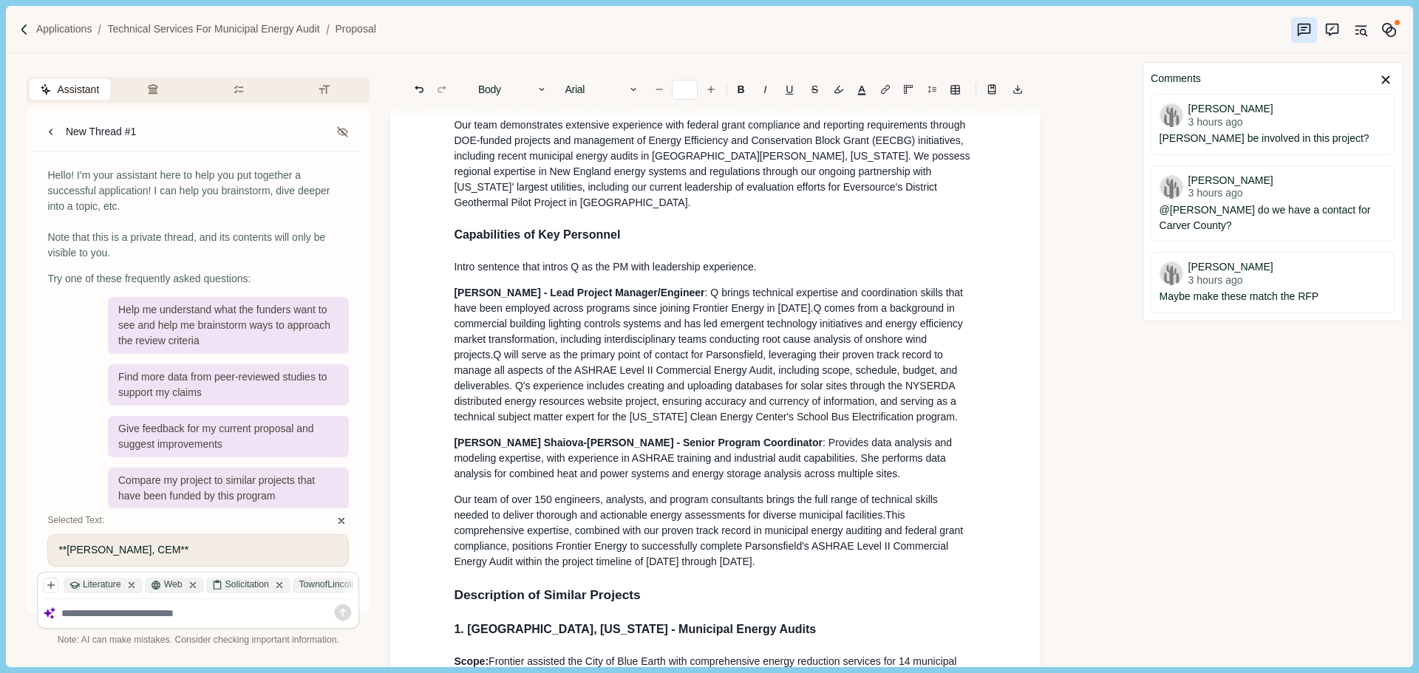
drag, startPoint x: 580, startPoint y: 277, endPoint x: 590, endPoint y: 277, distance: 10.3
click at [581, 275] on p "Intro sentence that intros Q as the PM with leadership experience." at bounding box center [715, 267] width 523 height 16
drag, startPoint x: 797, startPoint y: 278, endPoint x: 445, endPoint y: 269, distance: 352.6
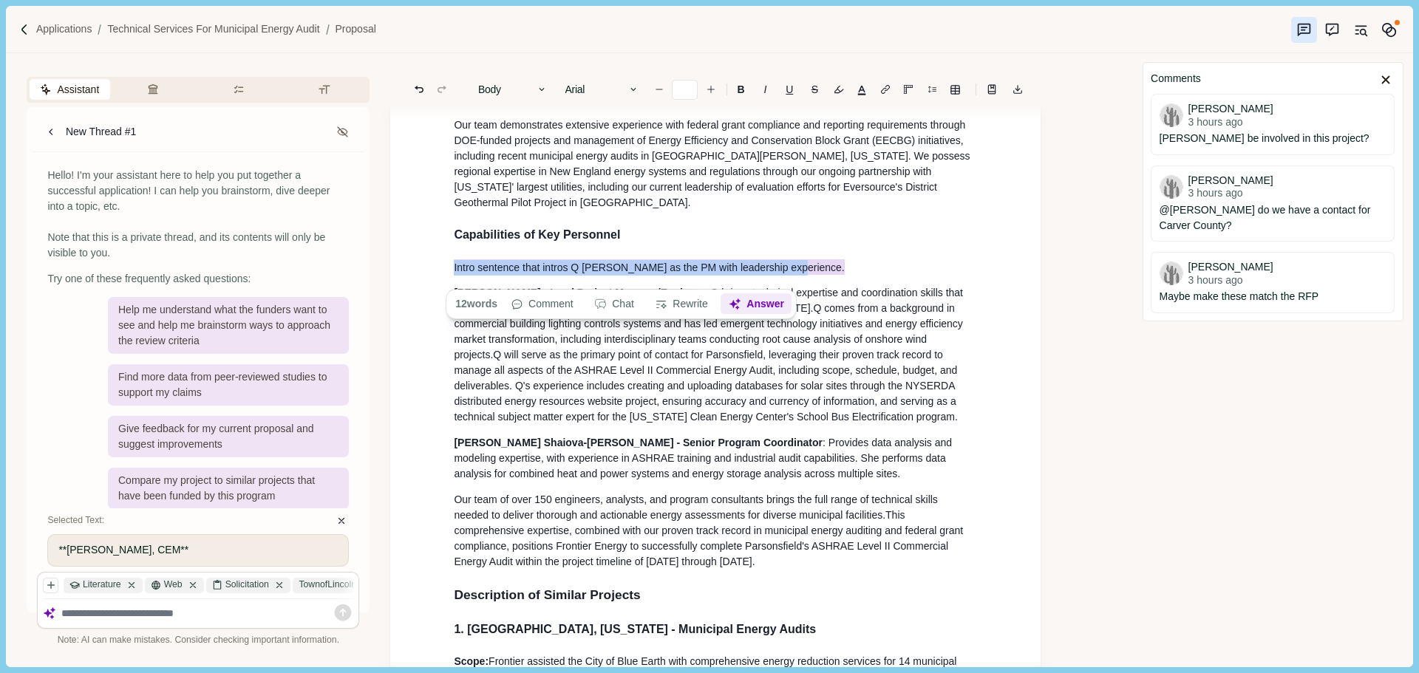
click at [762, 307] on button "Answer" at bounding box center [756, 304] width 71 height 21
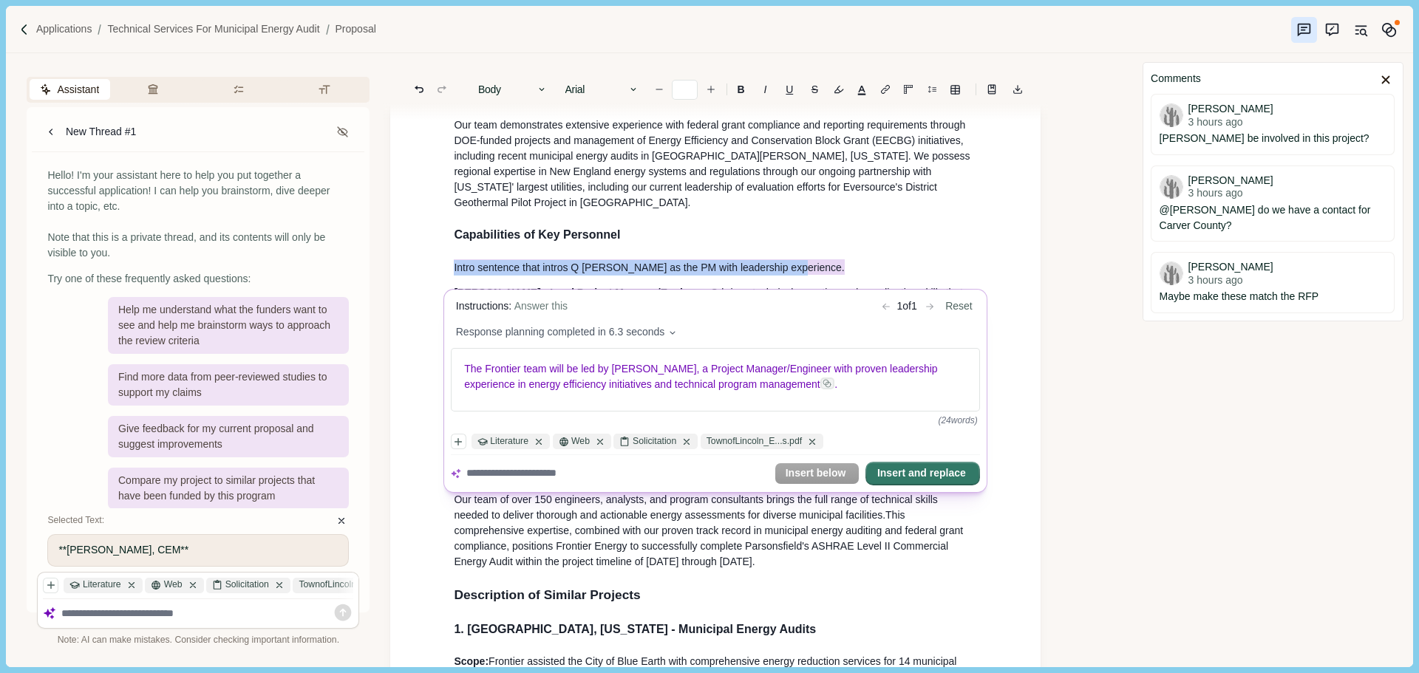
click at [889, 469] on button "Insert and replace" at bounding box center [923, 473] width 112 height 21
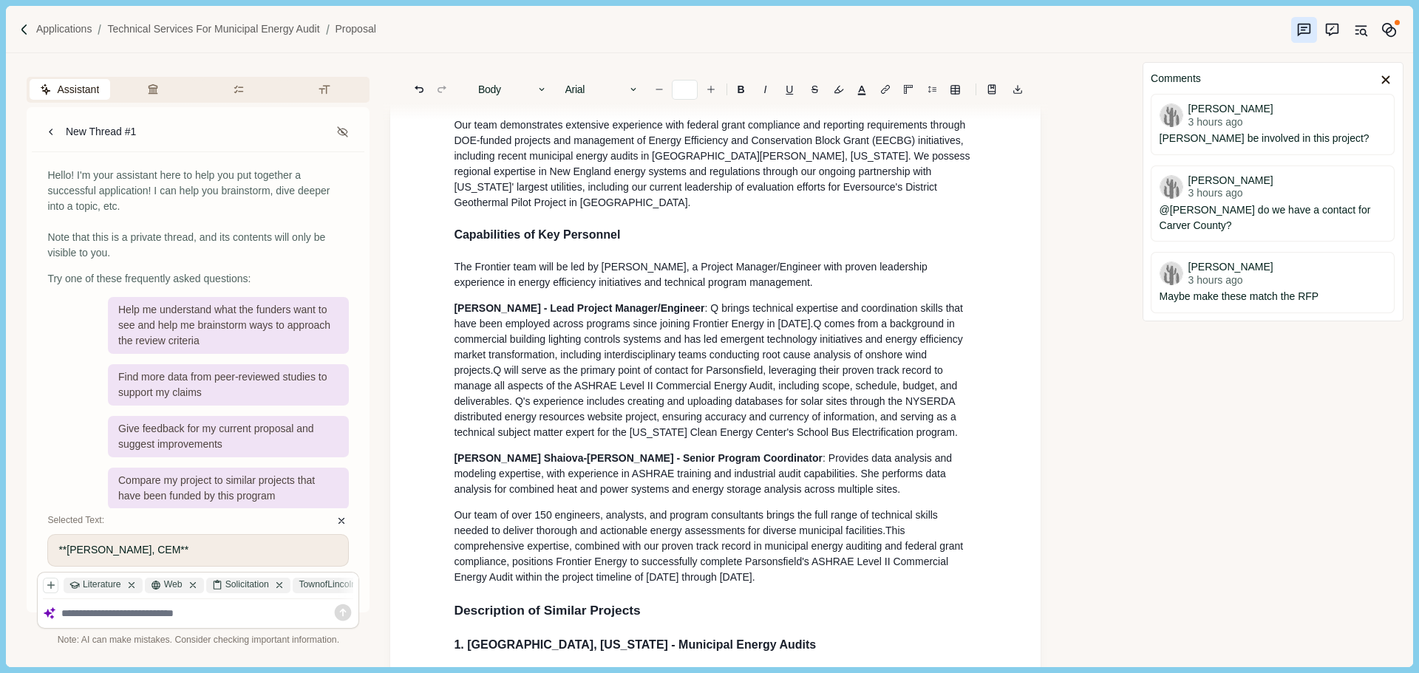
click at [772, 290] on p "The Frontier team will be led by [PERSON_NAME], a Project Manager/Engineer with…" at bounding box center [715, 274] width 523 height 31
click at [734, 273] on span "The Frontier team will be led by [PERSON_NAME], a Project Manager/Engineer with…" at bounding box center [692, 274] width 476 height 27
click at [664, 276] on span "The Frontier team will be led by [PERSON_NAME], a Project Manager and Engineer …" at bounding box center [702, 274] width 497 height 27
click at [660, 277] on span "The Frontier team will be led by [PERSON_NAME], a project Manager and Engineer …" at bounding box center [701, 274] width 495 height 27
click at [693, 281] on span "The Frontier team will be led by [PERSON_NAME], a project Manager and Engineer …" at bounding box center [701, 274] width 495 height 27
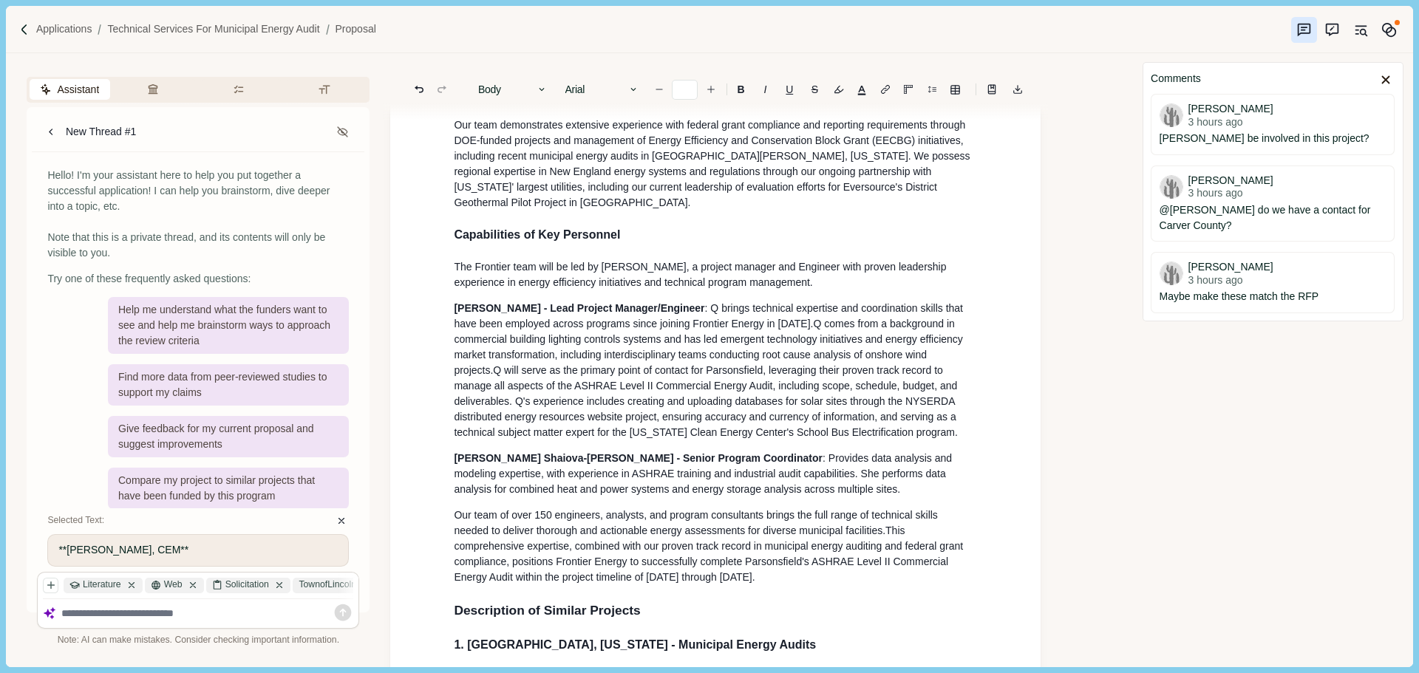
click at [767, 276] on span "The Frontier team will be led by [PERSON_NAME], a project manager and Engineer …" at bounding box center [701, 274] width 495 height 27
click at [763, 276] on span "The Frontier team will be led by [PERSON_NAME], a project manager and Engineer …" at bounding box center [701, 274] width 495 height 27
click at [766, 286] on p "The Frontier team will be led by [PERSON_NAME], a project manager and engineer …" at bounding box center [715, 274] width 523 height 31
drag, startPoint x: 794, startPoint y: 293, endPoint x: 749, endPoint y: 293, distance: 44.3
click at [749, 290] on p "The Frontier team will be led by [PERSON_NAME], a project manager and engineer …" at bounding box center [715, 274] width 523 height 31
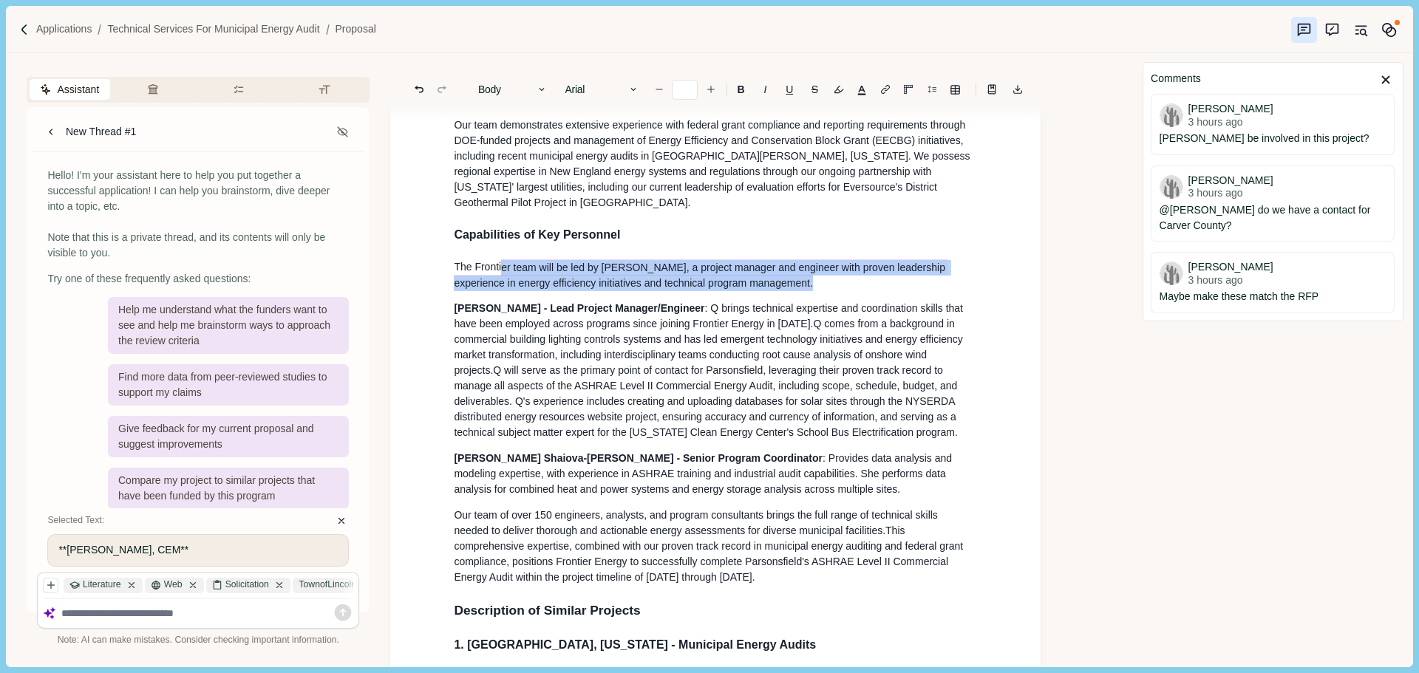
drag, startPoint x: 760, startPoint y: 291, endPoint x: 439, endPoint y: 273, distance: 322.0
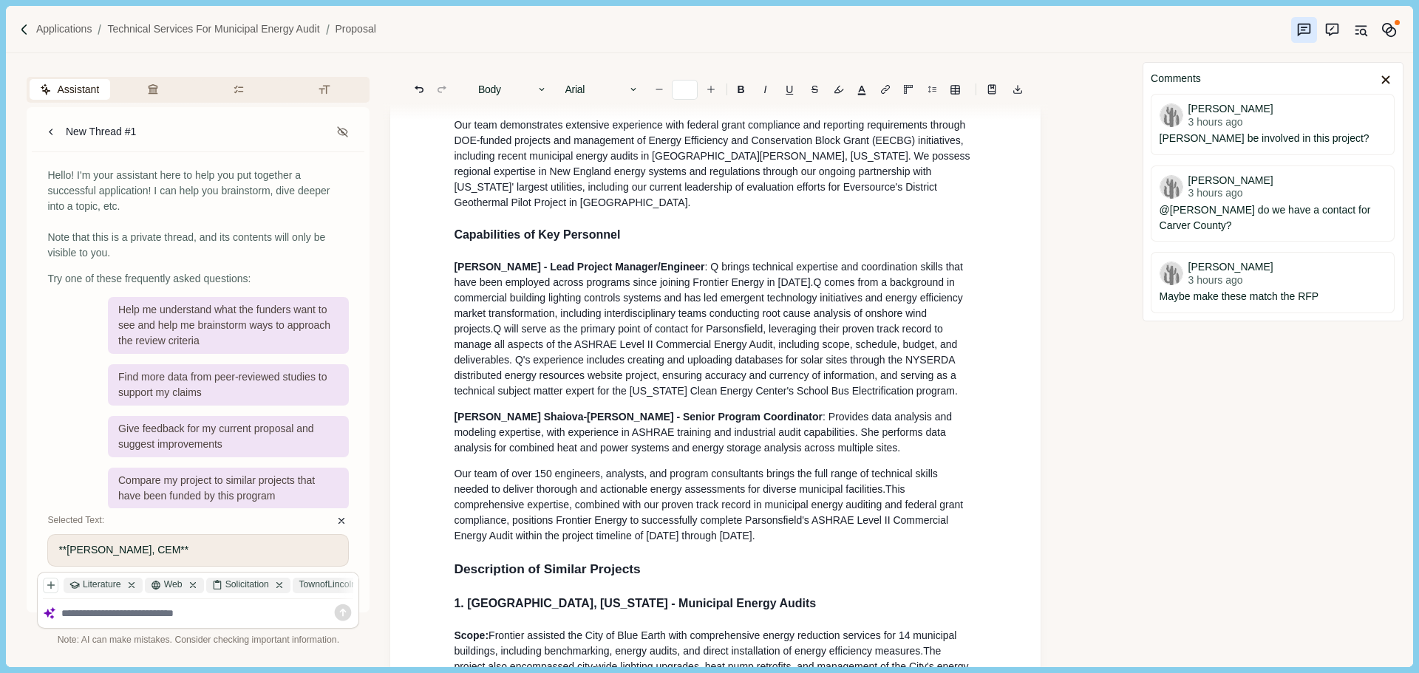
scroll to position [978, 0]
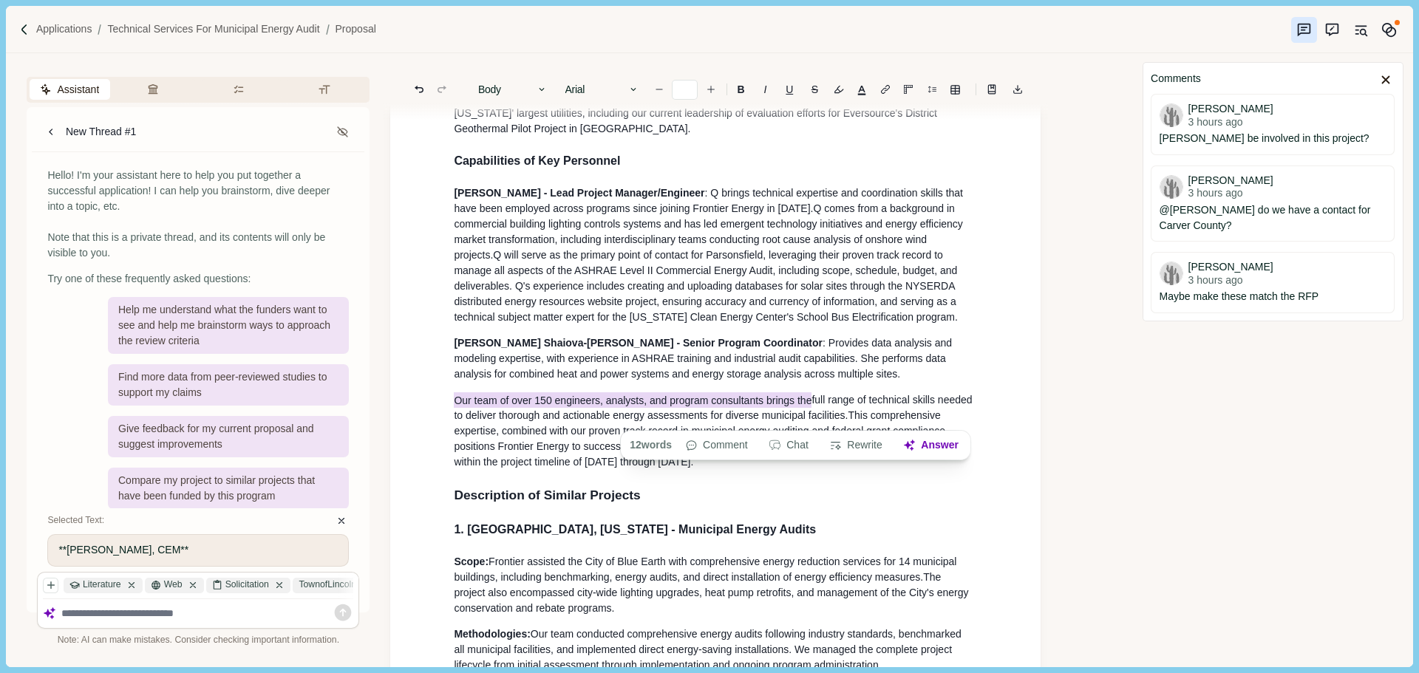
click at [808, 382] on p "[PERSON_NAME]-[PERSON_NAME] - Senior Program Coordinator : Provides data analys…" at bounding box center [715, 359] width 523 height 47
click at [794, 382] on p "[PERSON_NAME]-[PERSON_NAME] - Senior Program Coordinator : Provides data analys…" at bounding box center [715, 359] width 523 height 47
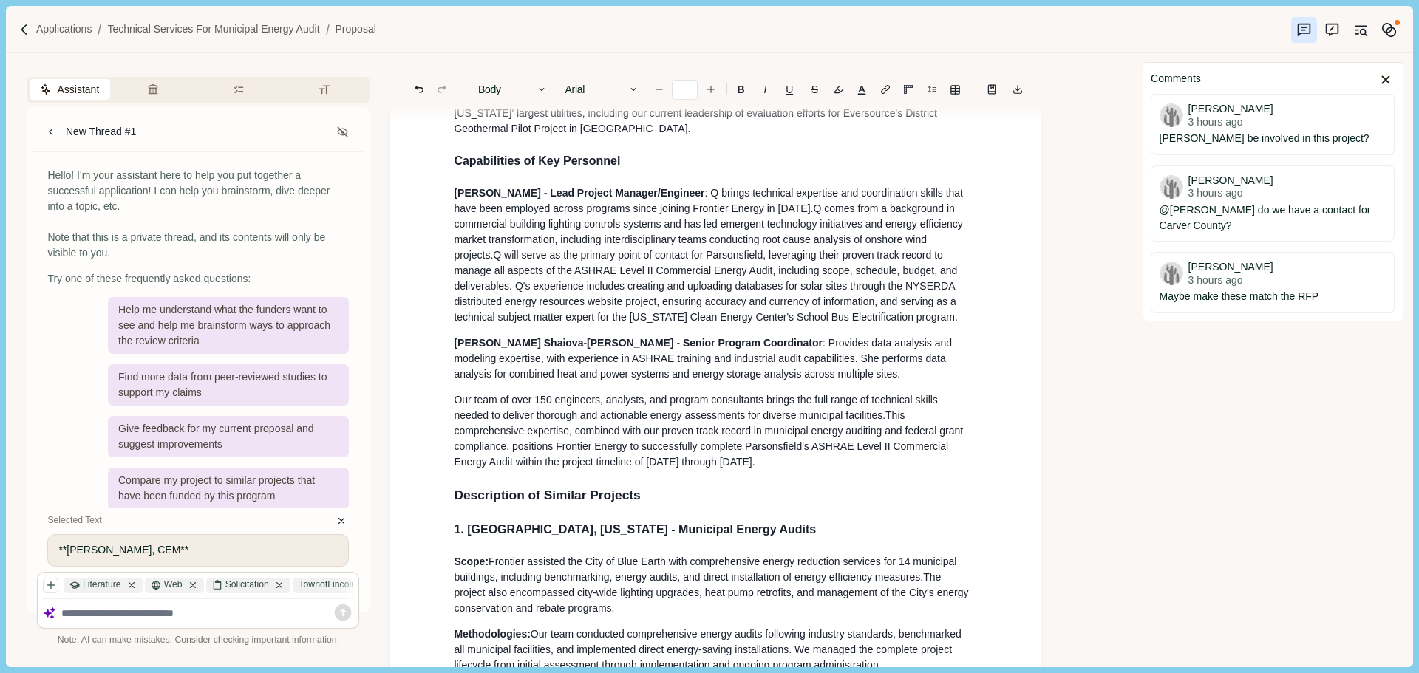
click at [805, 382] on p "[PERSON_NAME]-[PERSON_NAME] - Senior Program Coordinator : Provides data analys…" at bounding box center [715, 359] width 523 height 47
click at [788, 382] on p "[PERSON_NAME]-[PERSON_NAME] - Senior Program Coordinator : Provides data analys…" at bounding box center [715, 359] width 523 height 47
drag, startPoint x: 613, startPoint y: 413, endPoint x: 718, endPoint y: 466, distance: 118.3
click at [613, 413] on span "Our team of over 150 engineers, analysts, and program consultants brings the fu…" at bounding box center [697, 407] width 486 height 27
click at [718, 466] on span "This comprehensive expertise, combined with our proven track record in municipa…" at bounding box center [710, 438] width 512 height 58
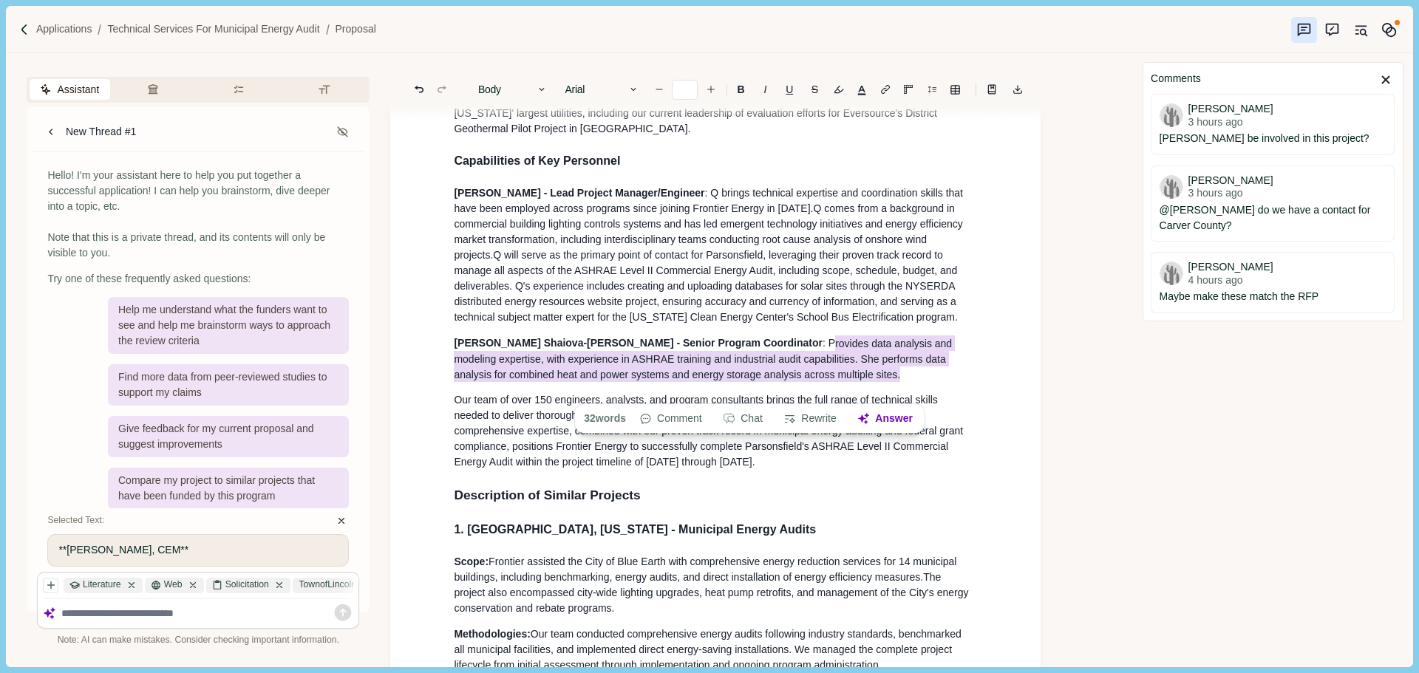
drag, startPoint x: 768, startPoint y: 386, endPoint x: 720, endPoint y: 358, distance: 55.3
click at [720, 358] on p "[PERSON_NAME] Shaiova-[PERSON_NAME] - Senior Program Coordinator : P rovides da…" at bounding box center [715, 359] width 523 height 47
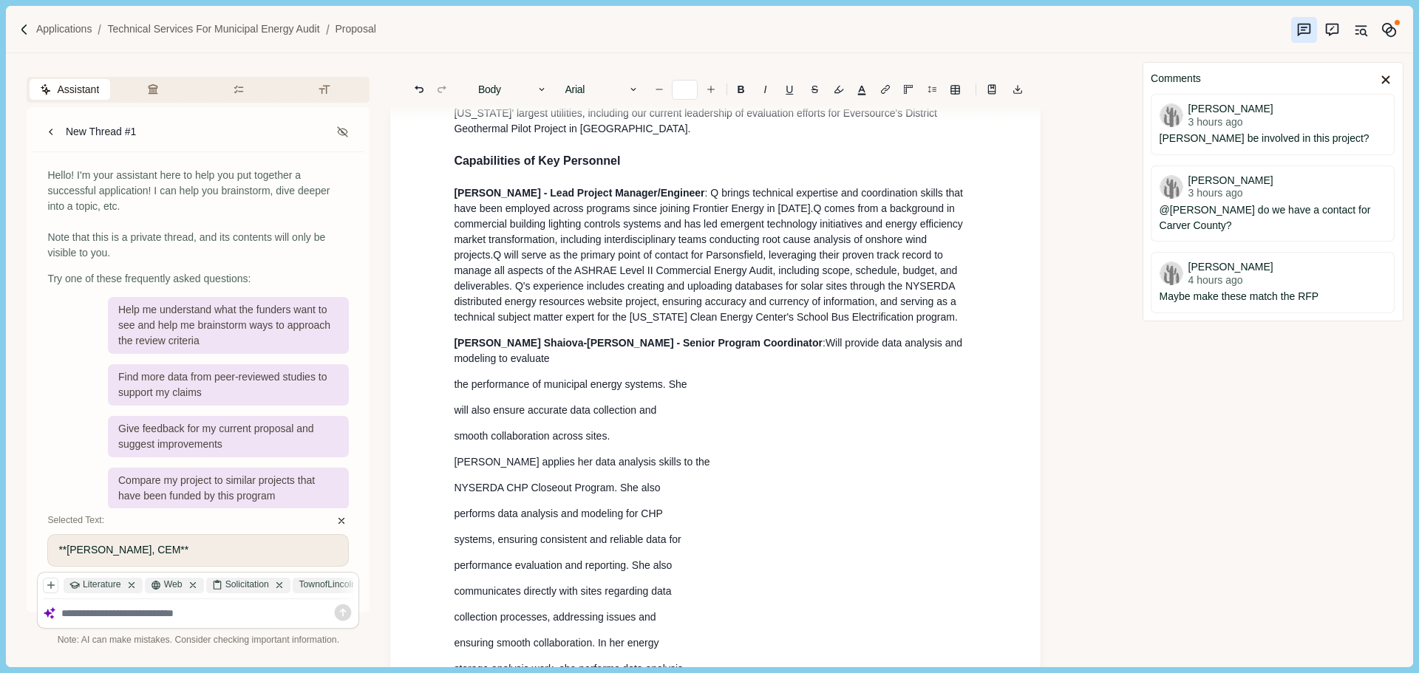
scroll to position [1052, 0]
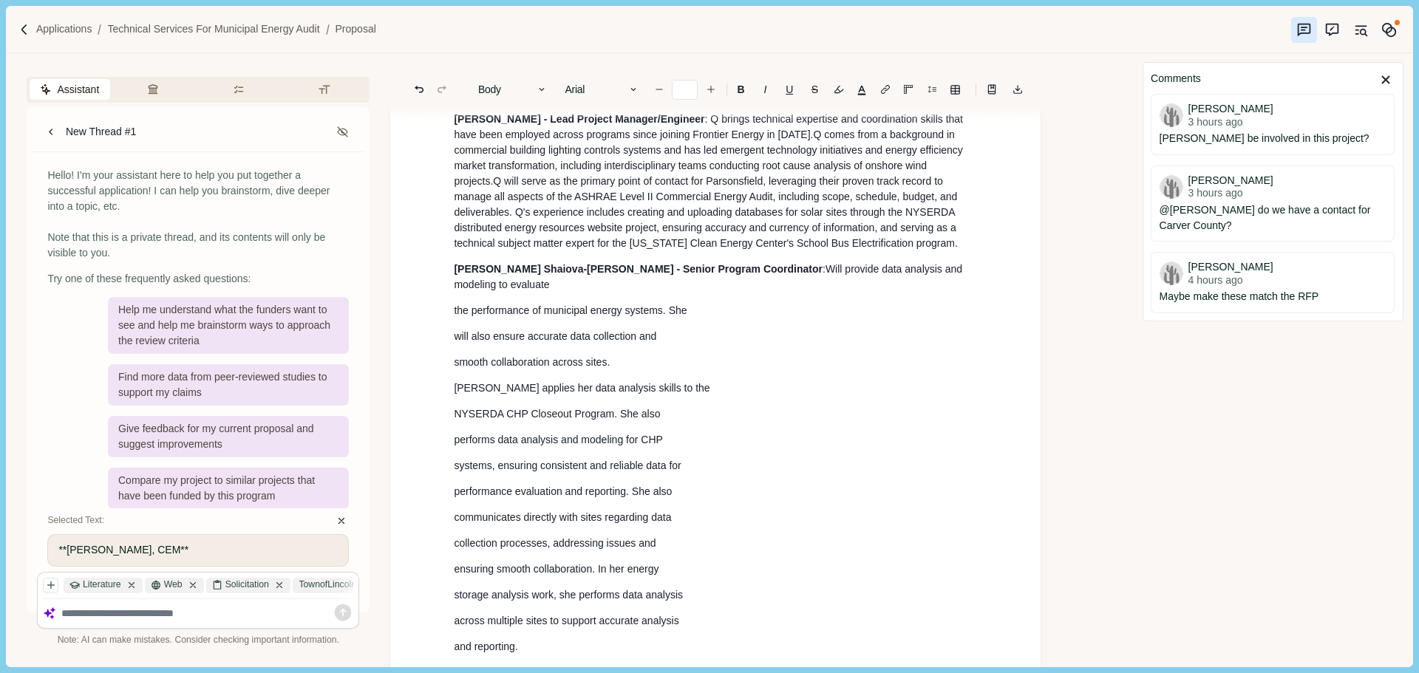
click at [722, 314] on p "the performance of municipal energy systems. She" at bounding box center [715, 311] width 523 height 16
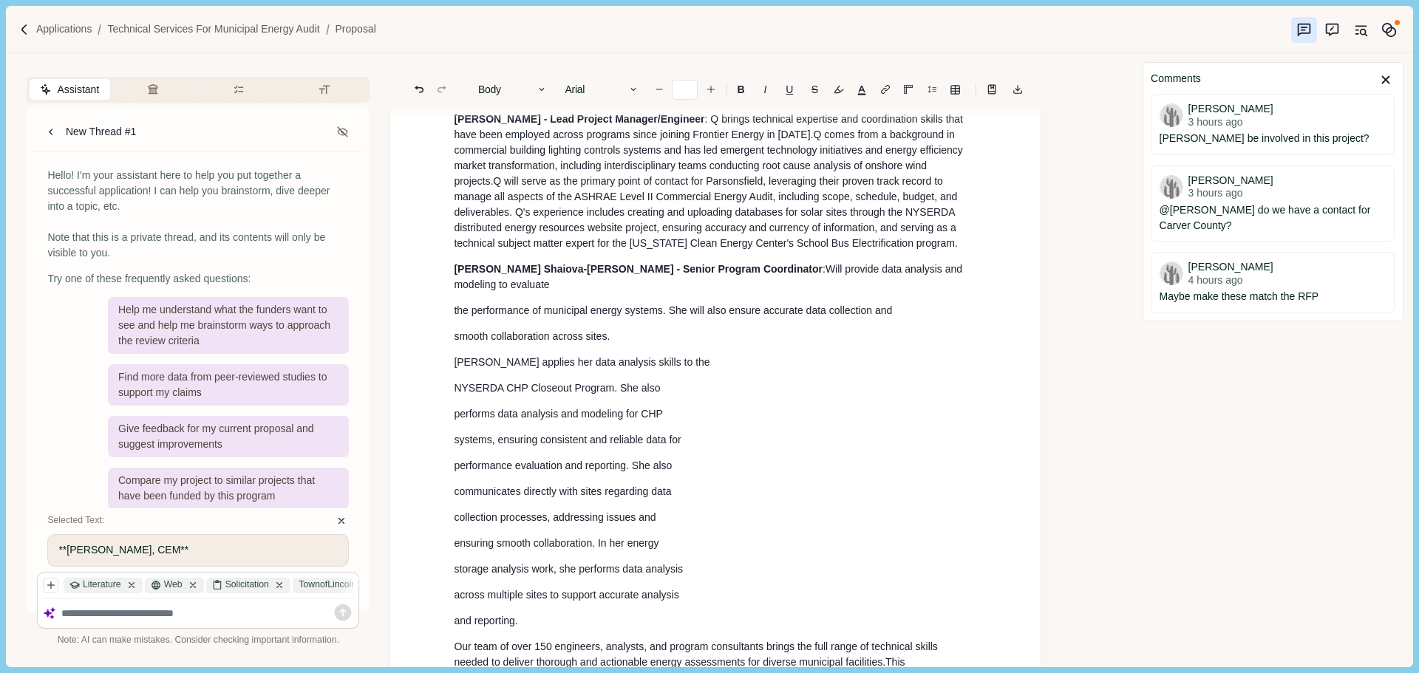
click at [939, 310] on p "the performance of municipal energy systems. She will also ensure accurate data…" at bounding box center [715, 311] width 523 height 16
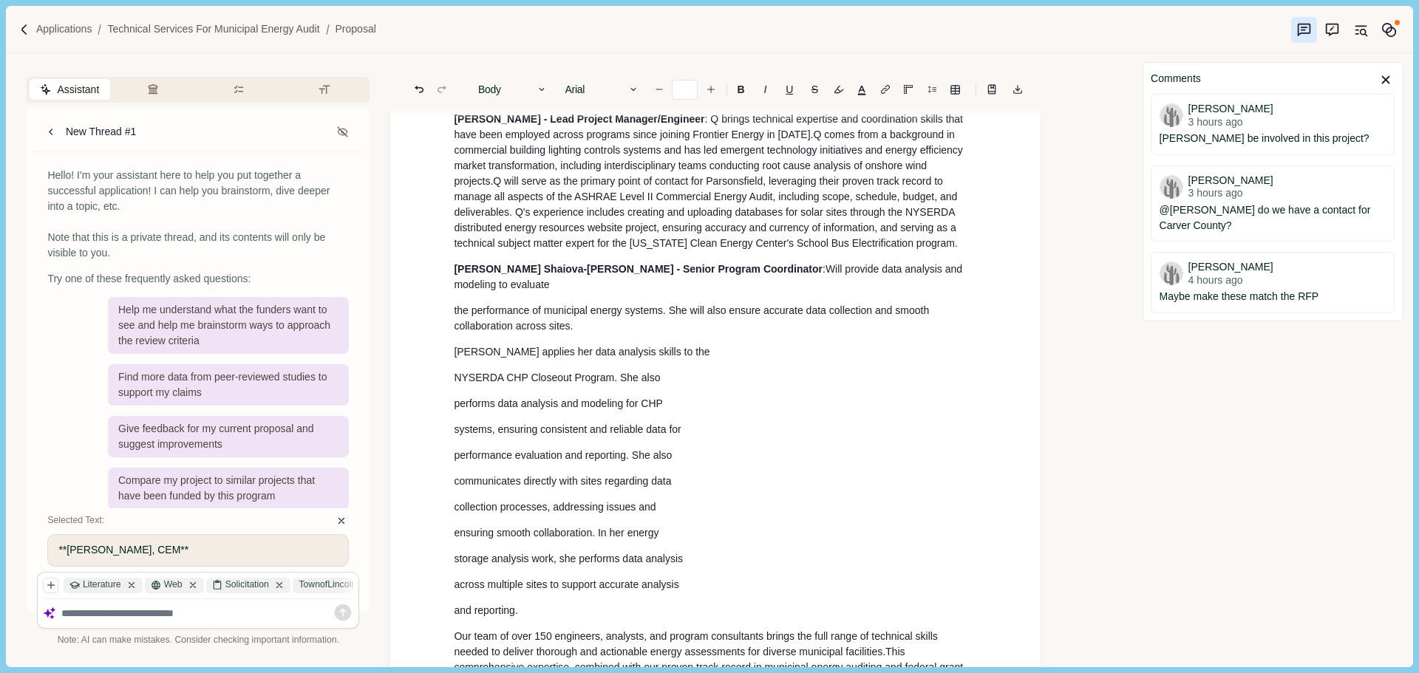
click at [647, 333] on p "the performance of municipal energy systems. She will also ensure accurate data…" at bounding box center [715, 318] width 523 height 31
click at [671, 354] on p "[PERSON_NAME] applies her data analysis skills to the" at bounding box center [715, 352] width 523 height 16
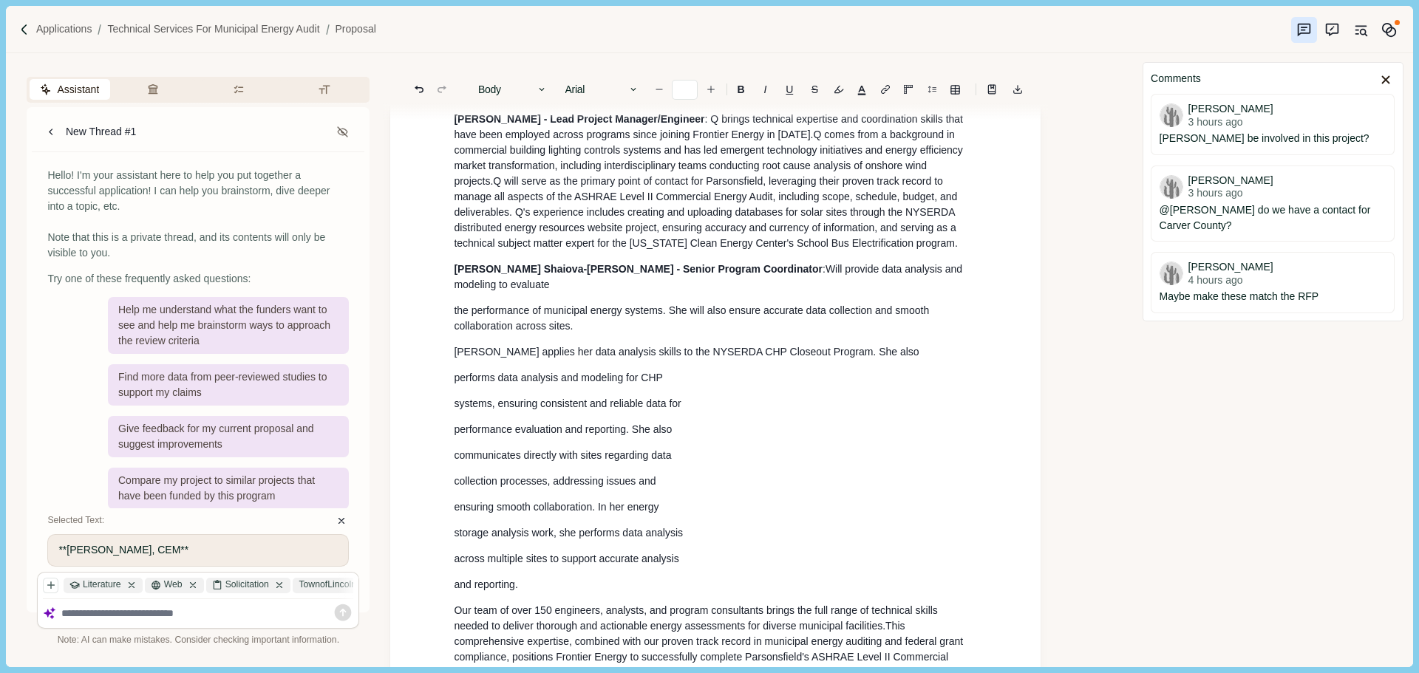
click at [864, 349] on p "[PERSON_NAME] applies her data analysis skills to the NYSERDA CHP Closeout Prog…" at bounding box center [715, 352] width 523 height 16
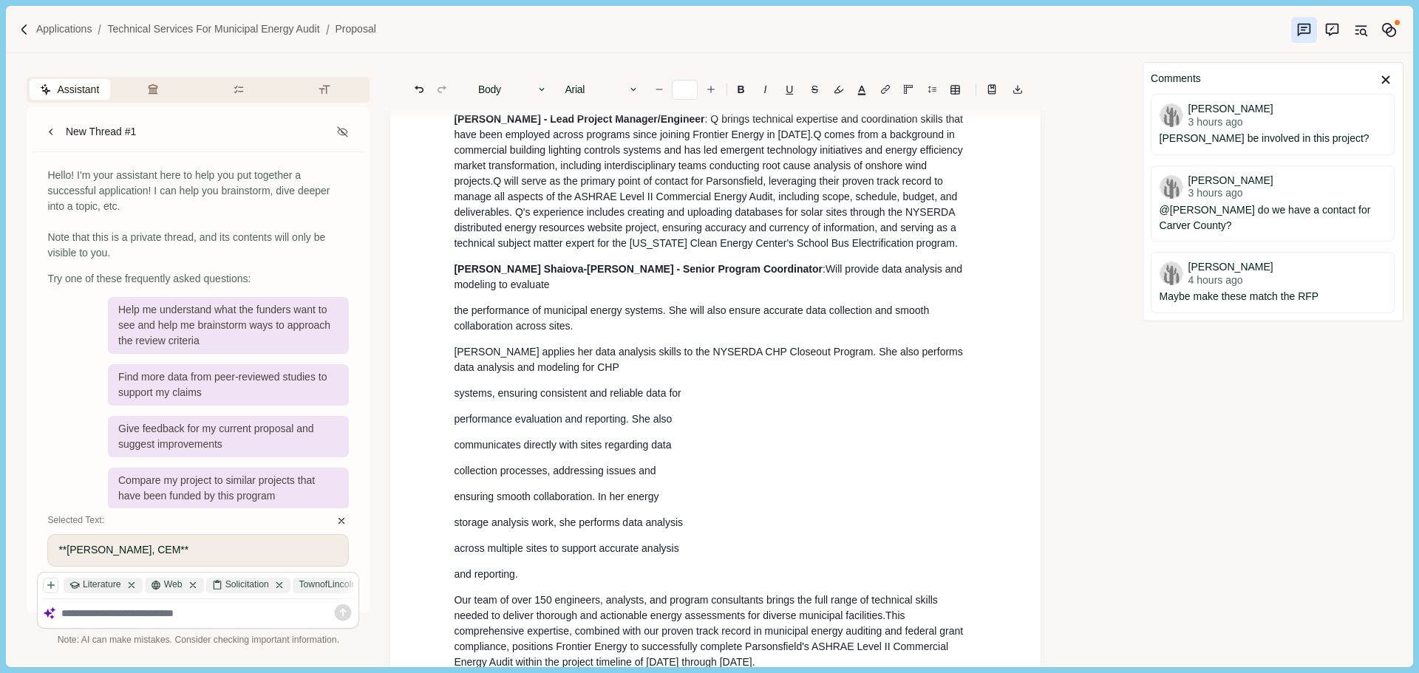
click at [821, 372] on p "[PERSON_NAME] applies her data analysis skills to the NYSERDA CHP Closeout Prog…" at bounding box center [715, 359] width 523 height 31
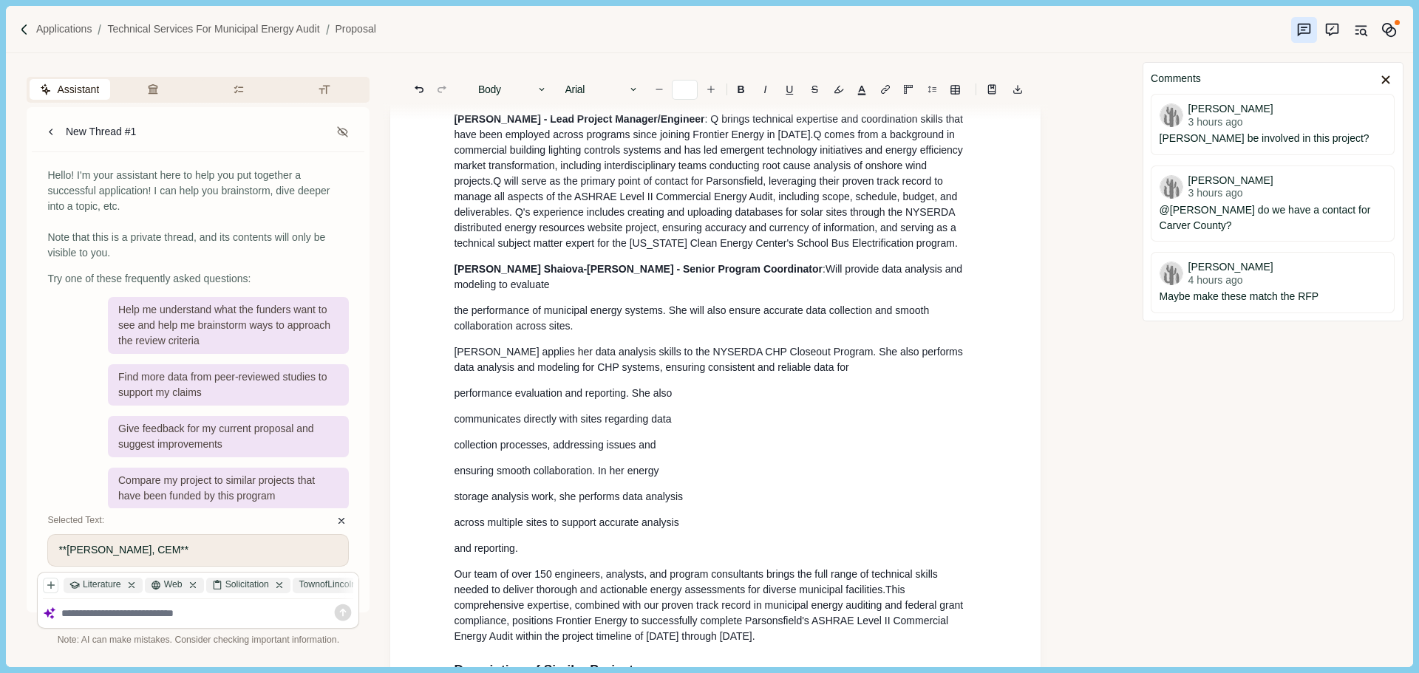
click at [821, 372] on p "[PERSON_NAME] applies her data analysis skills to the NYSERDA CHP Closeout Prog…" at bounding box center [715, 359] width 523 height 31
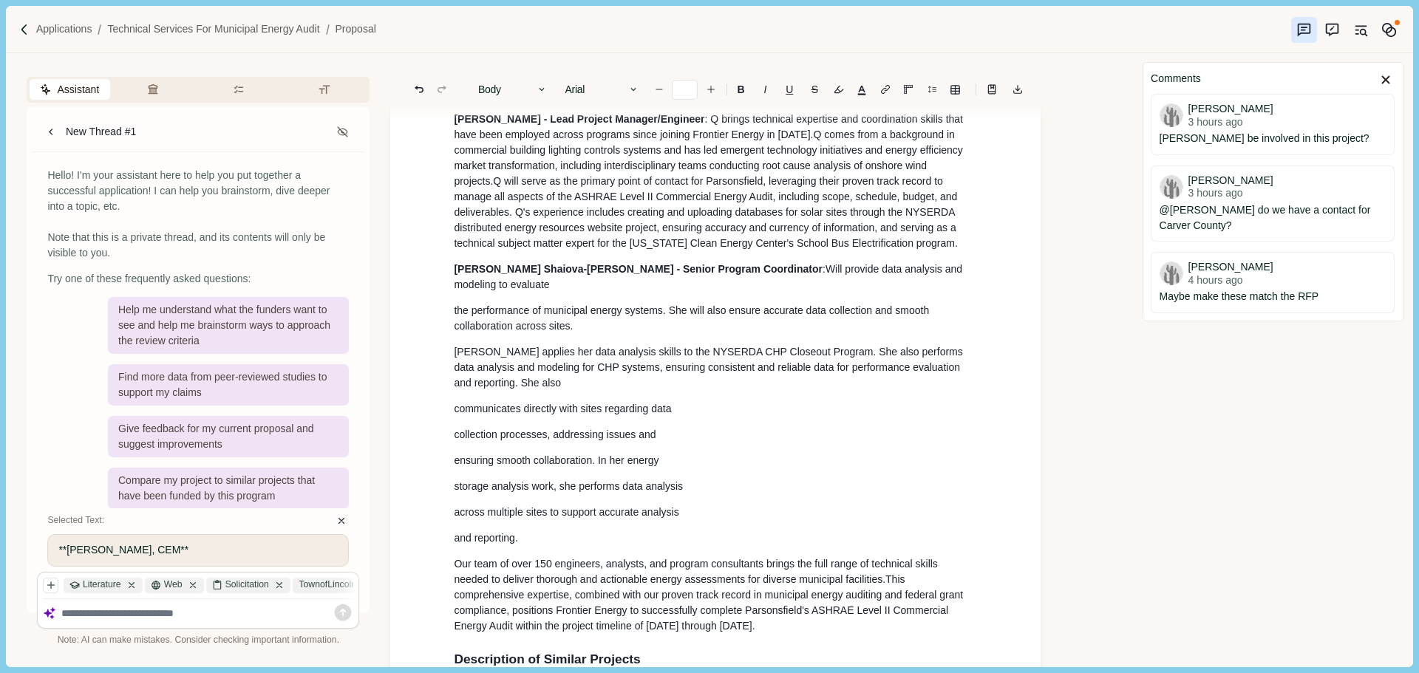
click at [798, 381] on p "[PERSON_NAME] applies her data analysis skills to the NYSERDA CHP Closeout Prog…" at bounding box center [715, 367] width 523 height 47
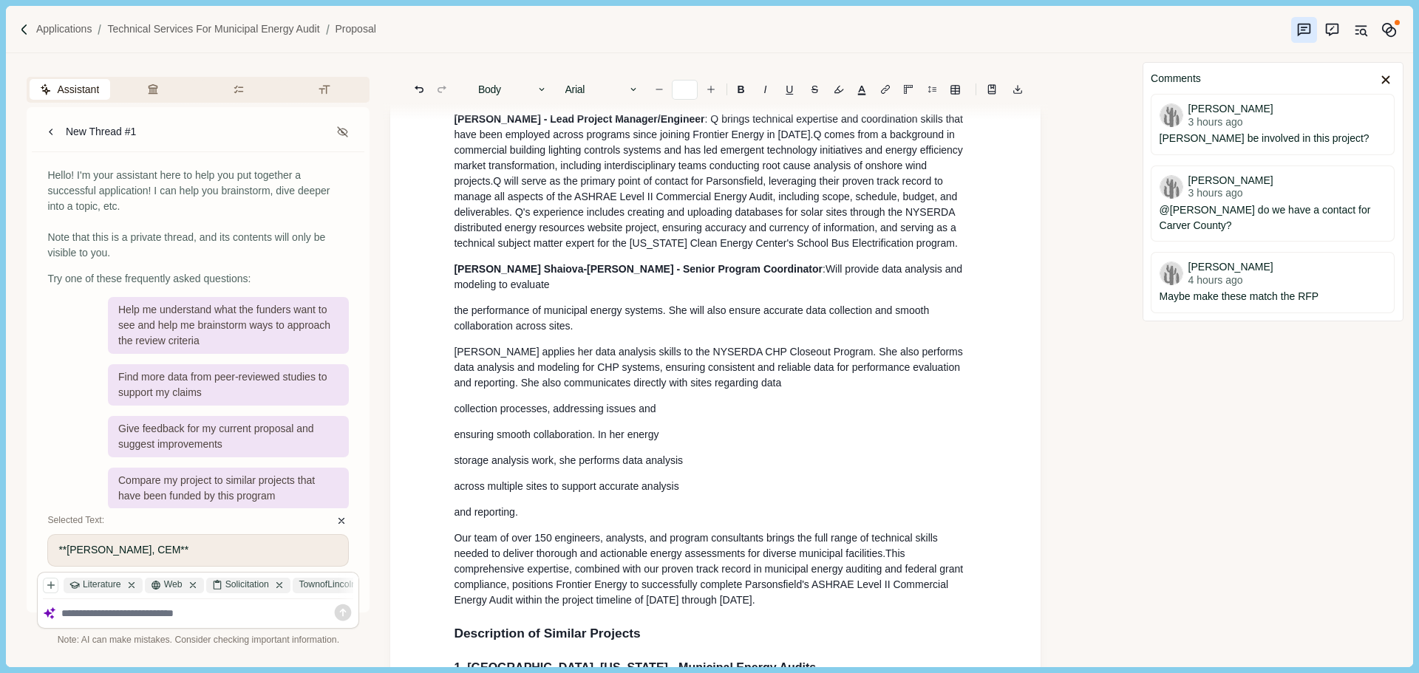
click at [798, 381] on p "[PERSON_NAME] applies her data analysis skills to the NYSERDA CHP Closeout Prog…" at bounding box center [715, 367] width 523 height 47
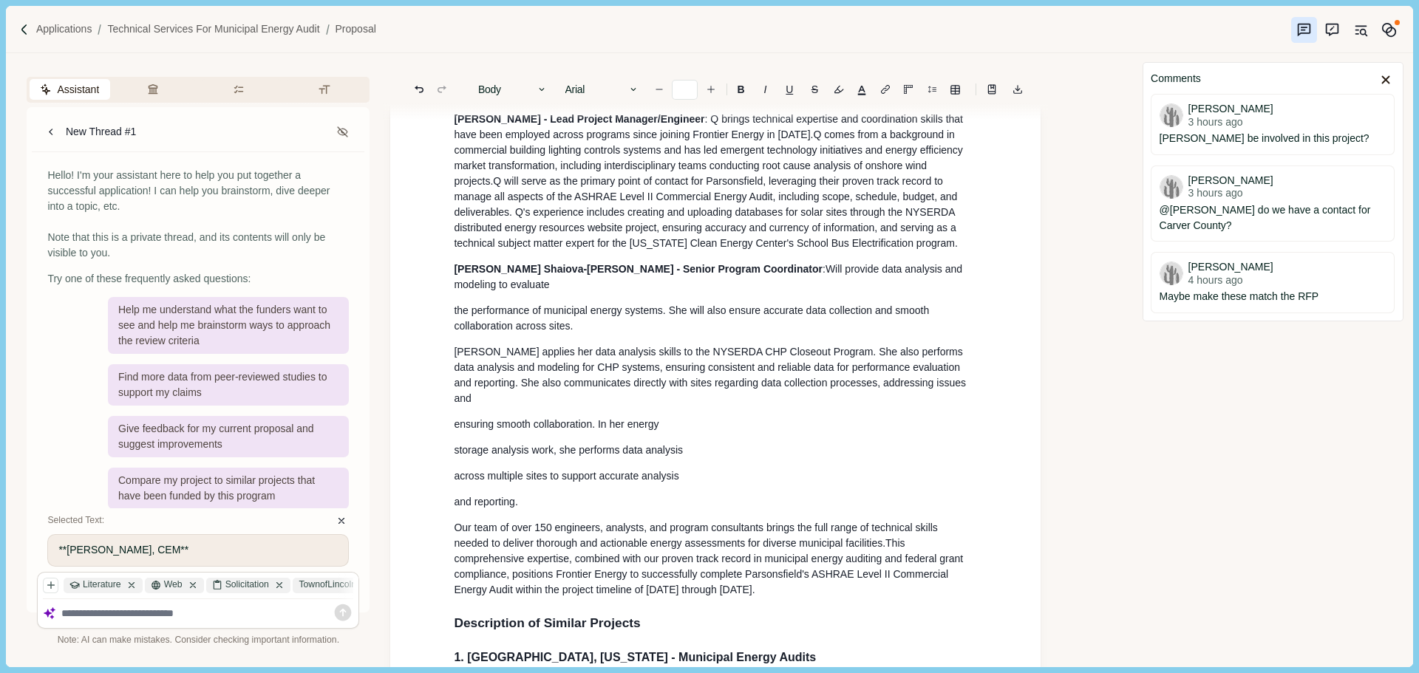
click at [947, 390] on p "[PERSON_NAME] applies her data analysis skills to the NYSERDA CHP Closeout Prog…" at bounding box center [715, 375] width 523 height 62
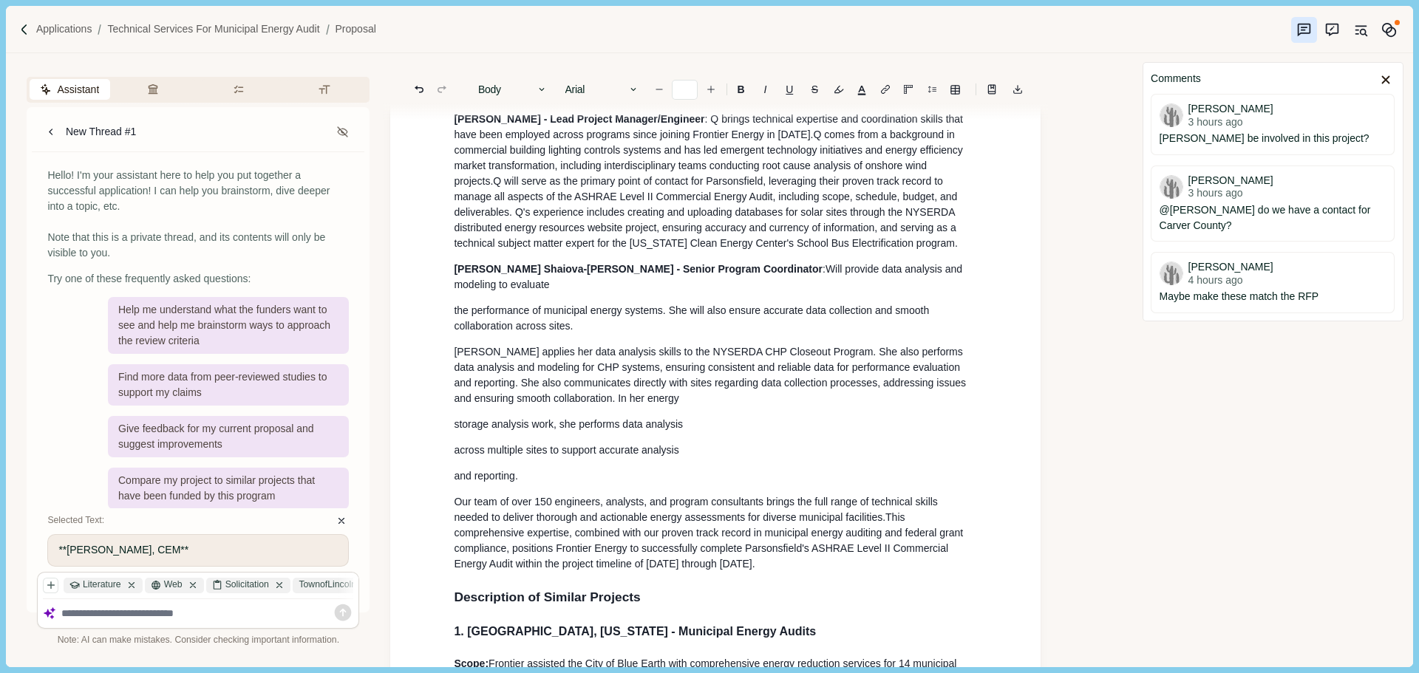
click at [835, 390] on span "collection processes, addressing issues and" at bounding box center [711, 390] width 514 height 27
click at [814, 400] on p "[PERSON_NAME] applies her data analysis skills to the NYSERDA CHP Closeout Prog…" at bounding box center [715, 375] width 523 height 62
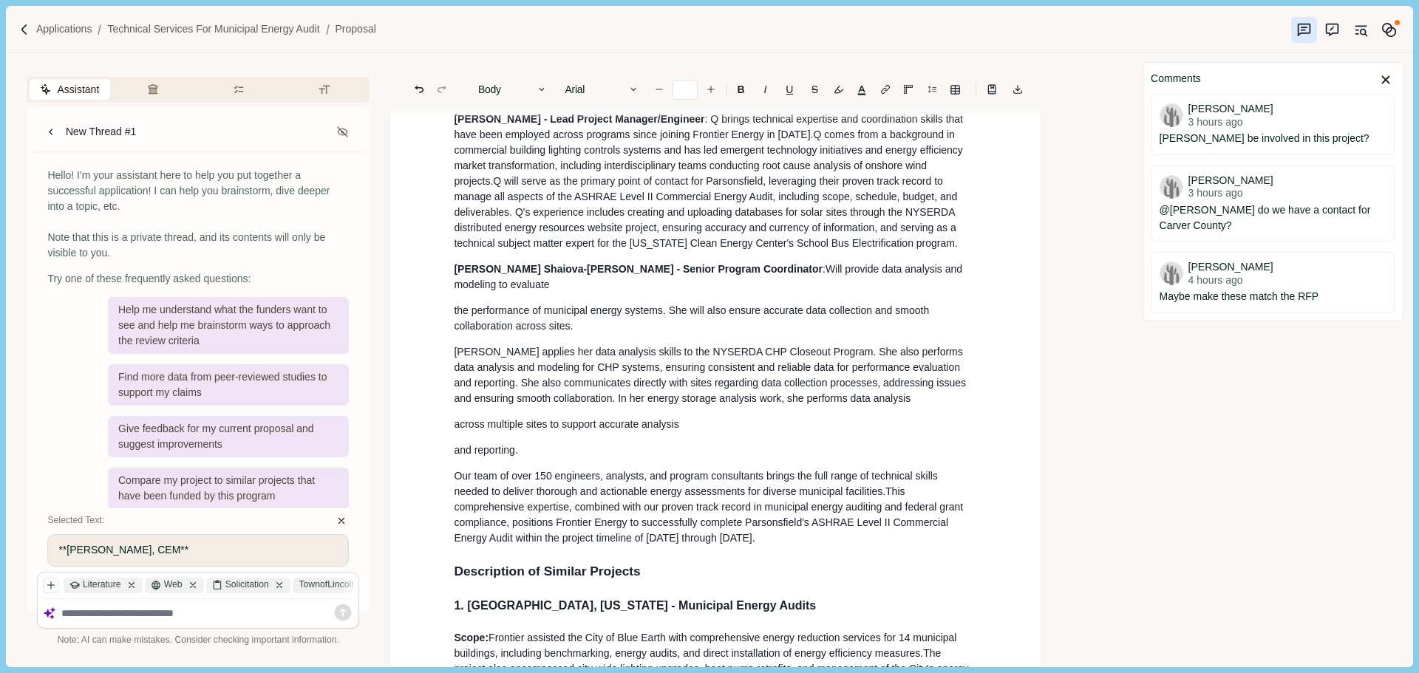
click at [862, 404] on p "[PERSON_NAME] applies her data analysis skills to the NYSERDA CHP Closeout Prog…" at bounding box center [715, 375] width 523 height 62
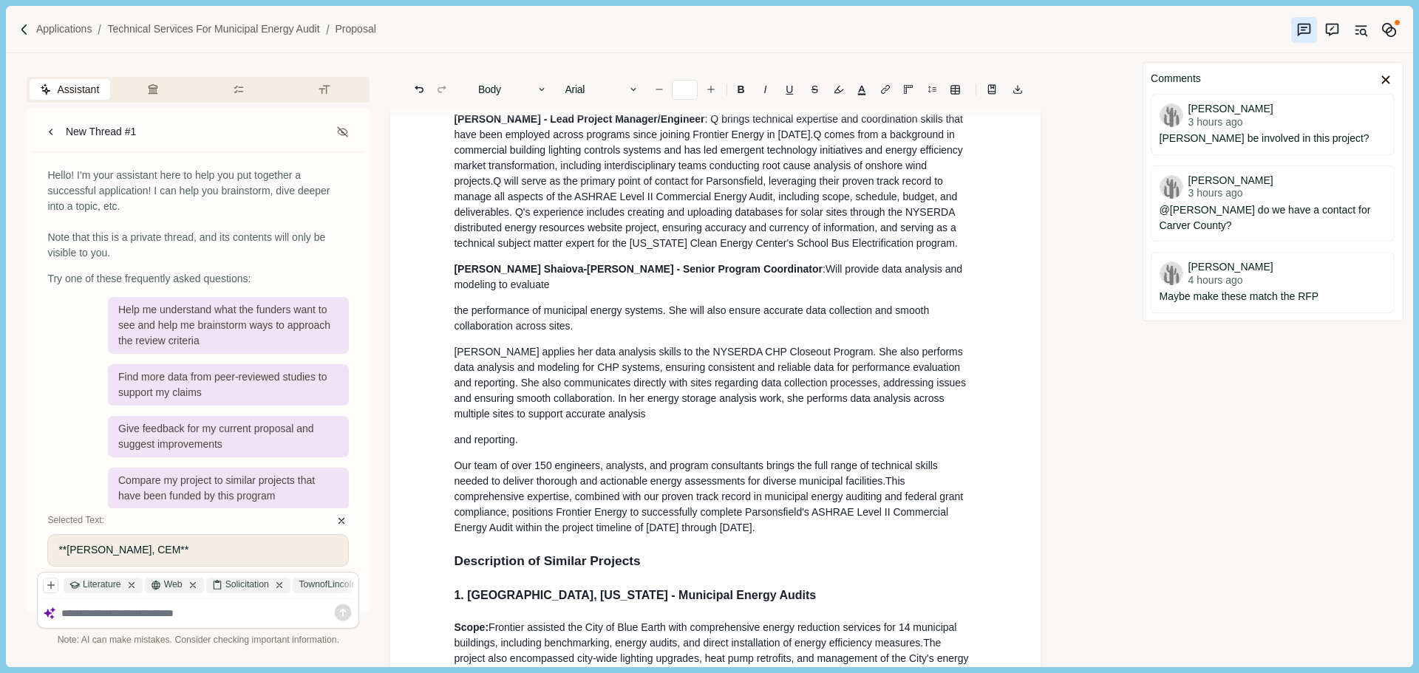
click at [733, 420] on p "[PERSON_NAME] applies her data analysis skills to the NYSERDA CHP Closeout Prog…" at bounding box center [715, 383] width 523 height 78
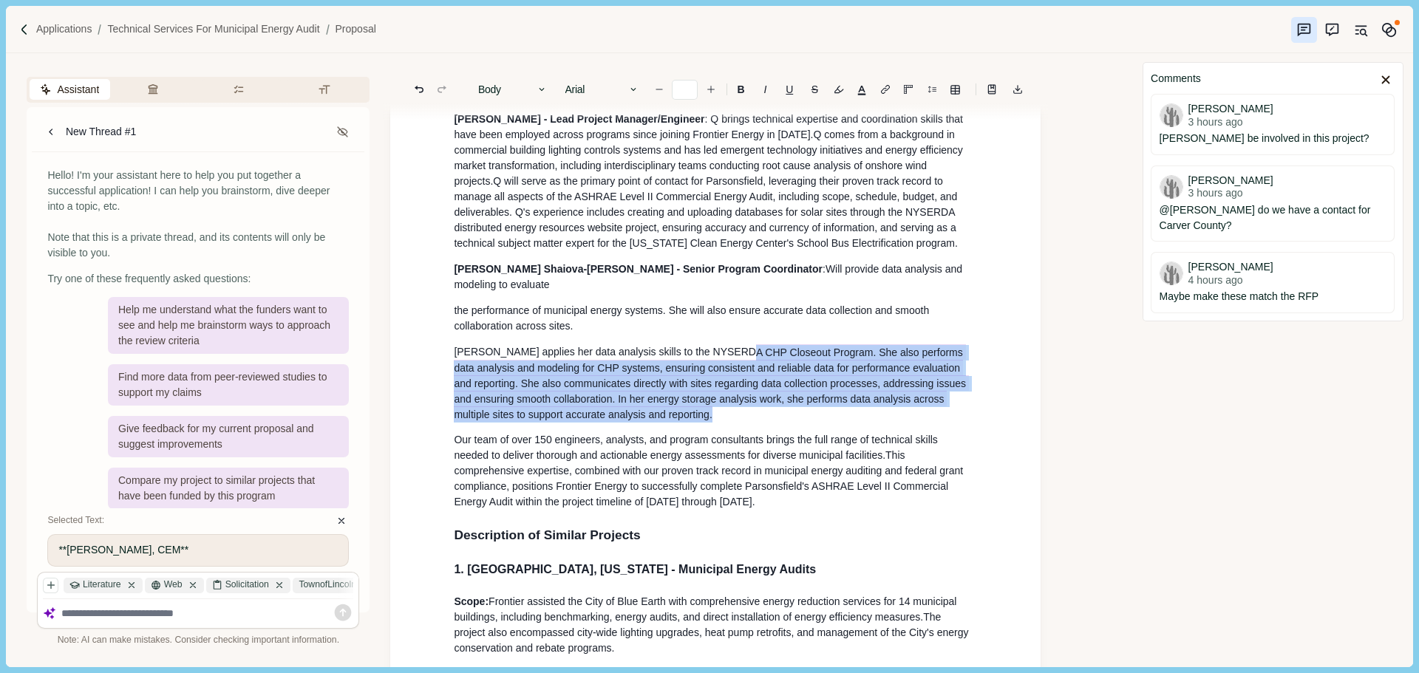
drag, startPoint x: 667, startPoint y: 424, endPoint x: 700, endPoint y: 339, distance: 91.3
click at [674, 331] on p "the performance of municipal energy systems. She will also ensure accurate data…" at bounding box center [715, 318] width 523 height 31
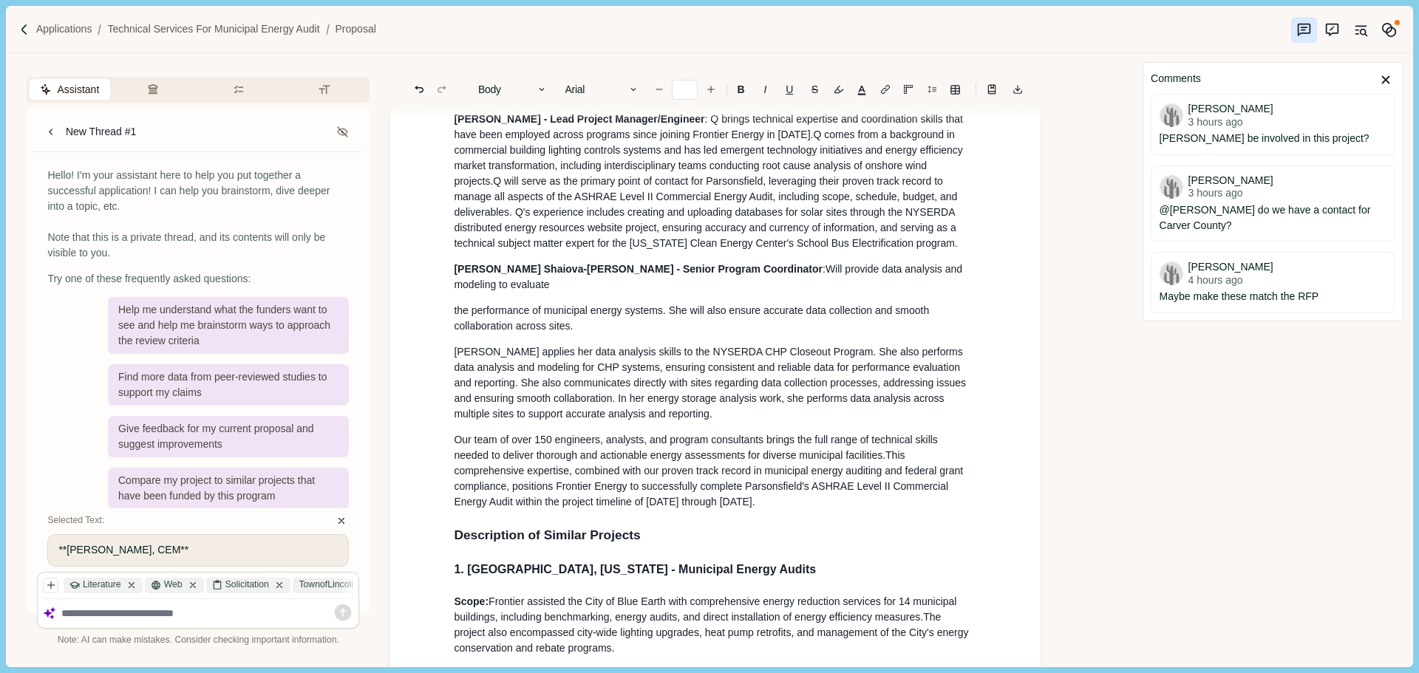
click at [968, 288] on p "[PERSON_NAME] Shaiova-[PERSON_NAME] - Senior Program Coordinator : Will provide…" at bounding box center [715, 277] width 523 height 31
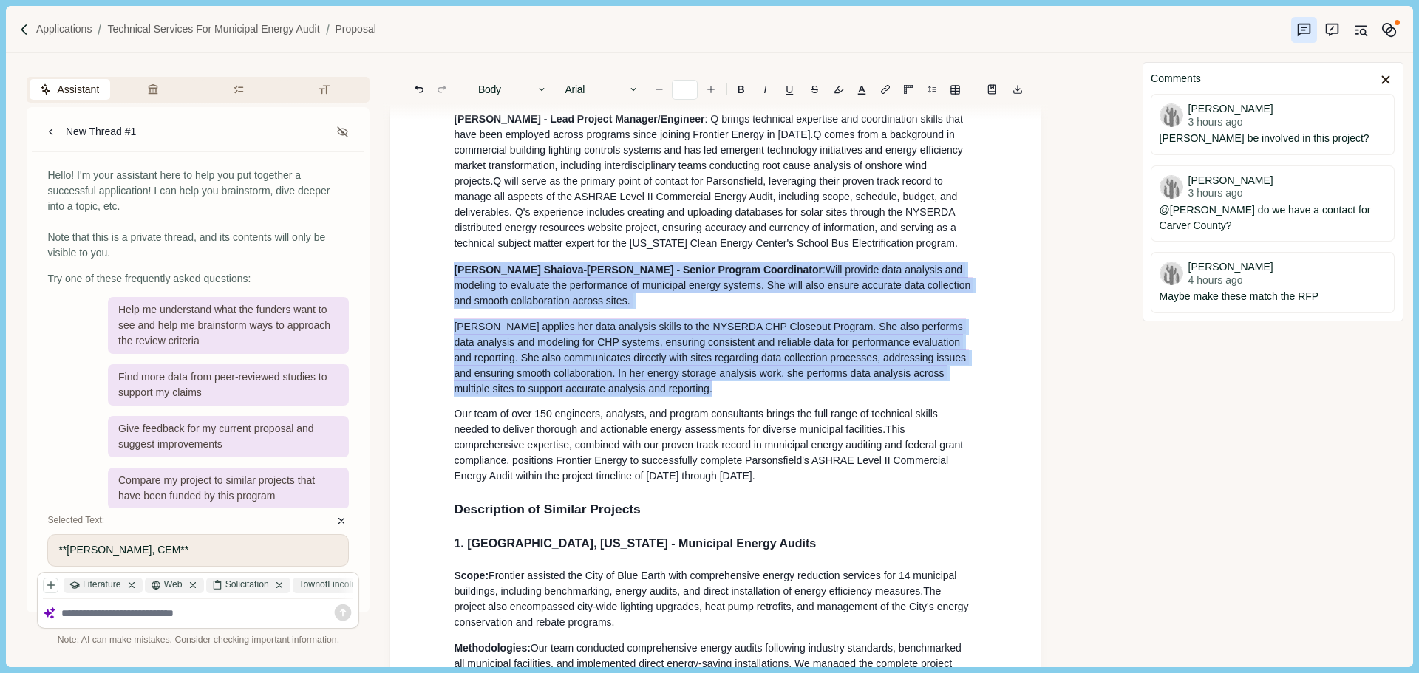
drag, startPoint x: 648, startPoint y: 363, endPoint x: 445, endPoint y: 279, distance: 220.0
click at [619, 434] on button "Rewrite" at bounding box center [610, 436] width 69 height 21
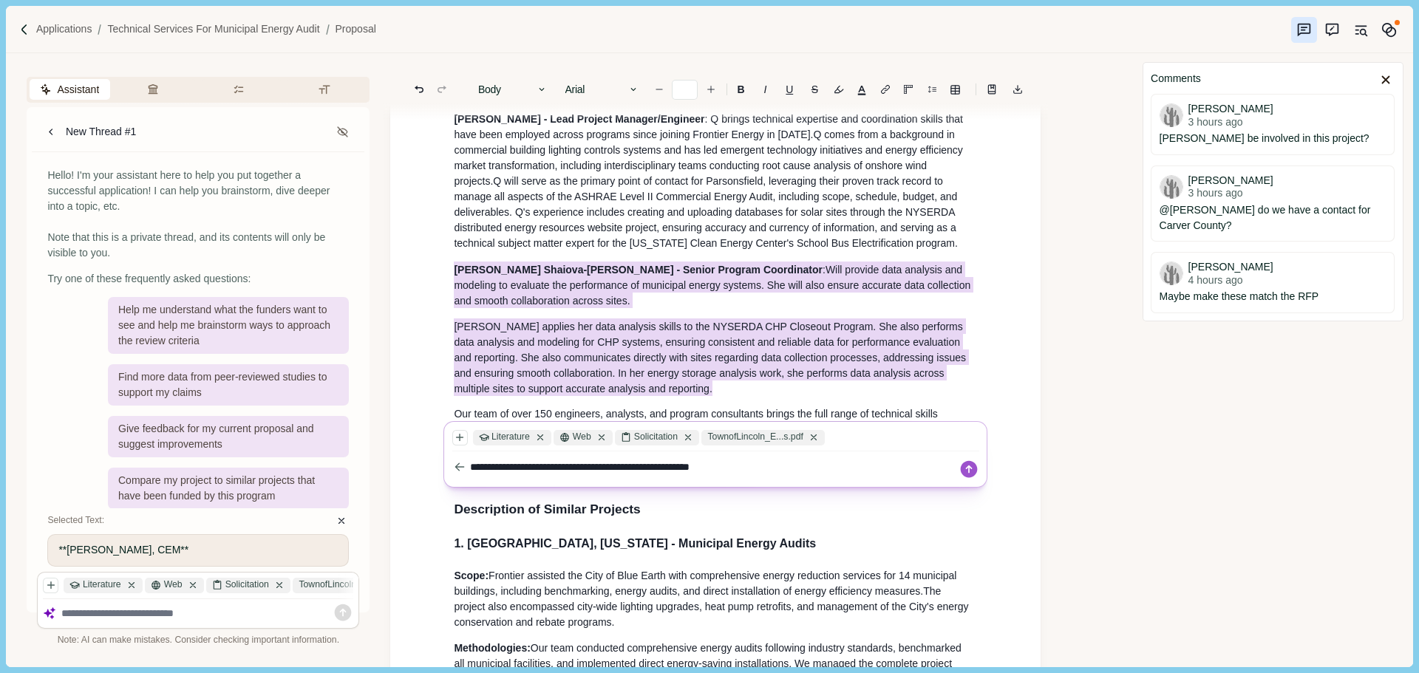
type textarea "**********"
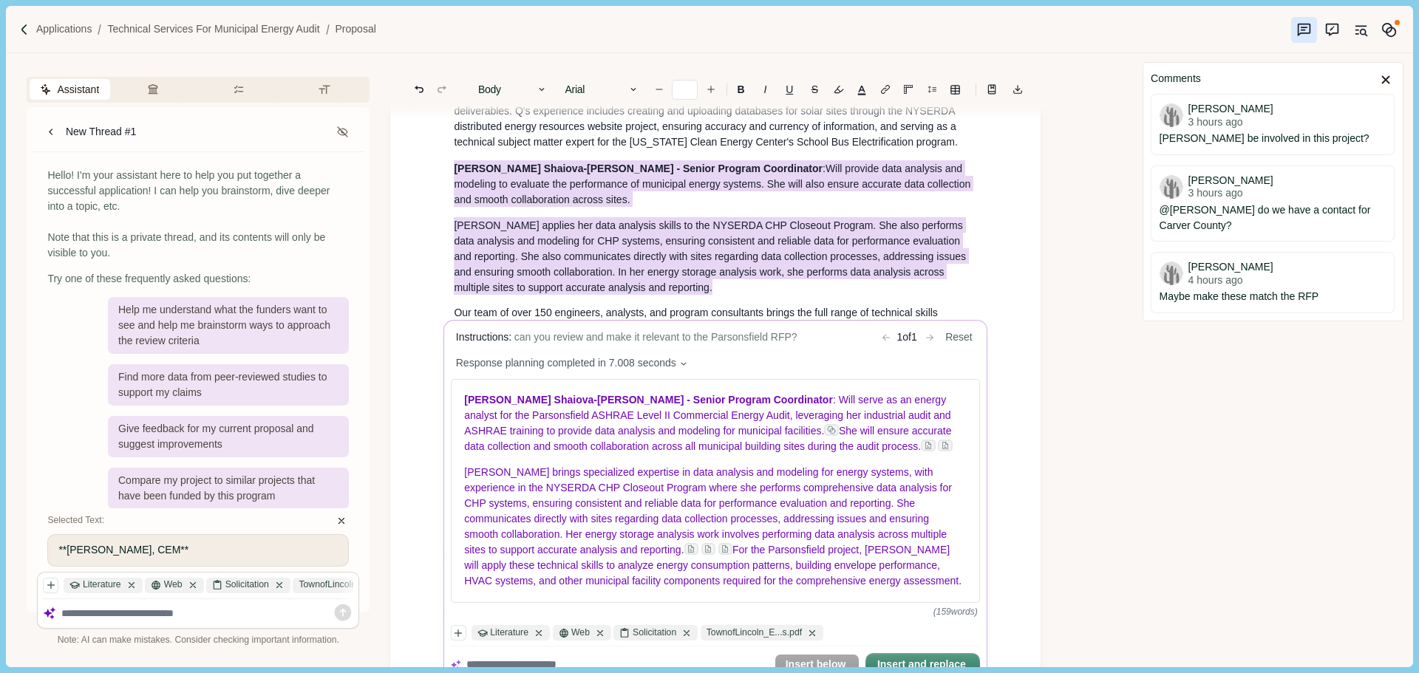
scroll to position [1199, 0]
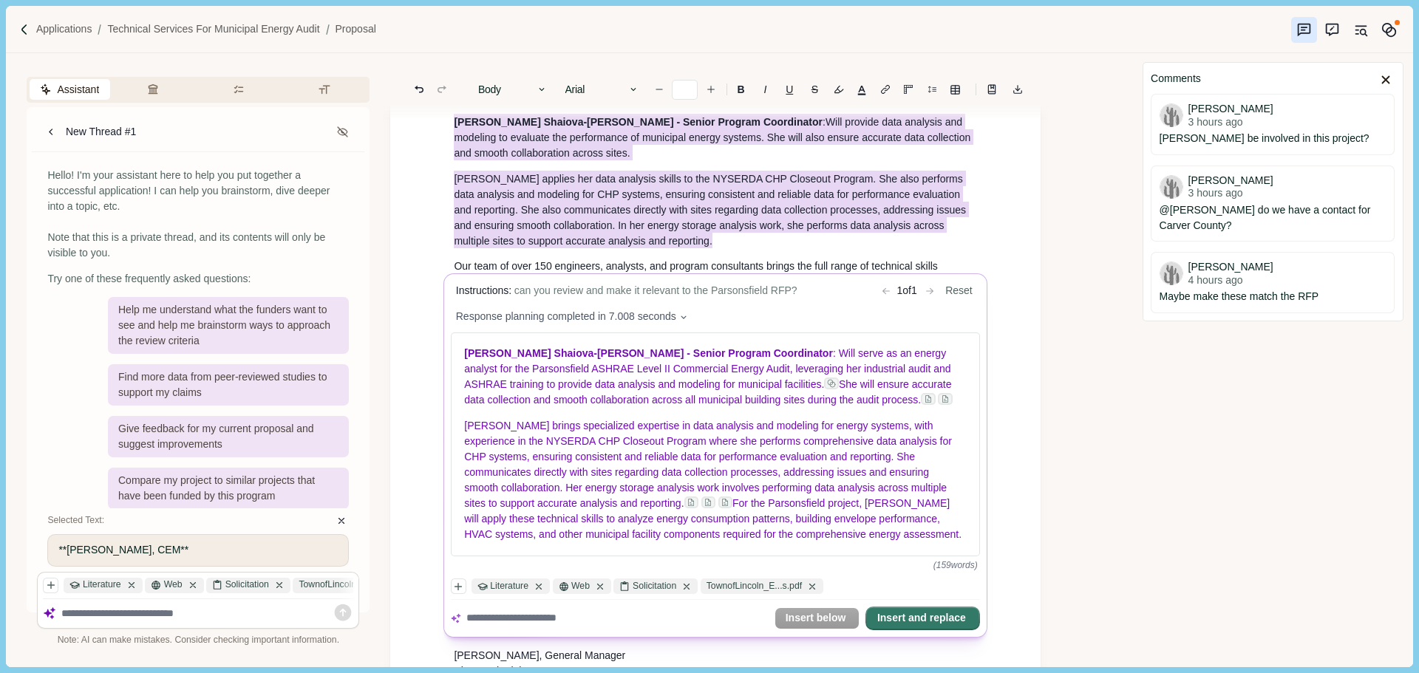
click at [923, 628] on button "Insert and replace" at bounding box center [923, 618] width 112 height 21
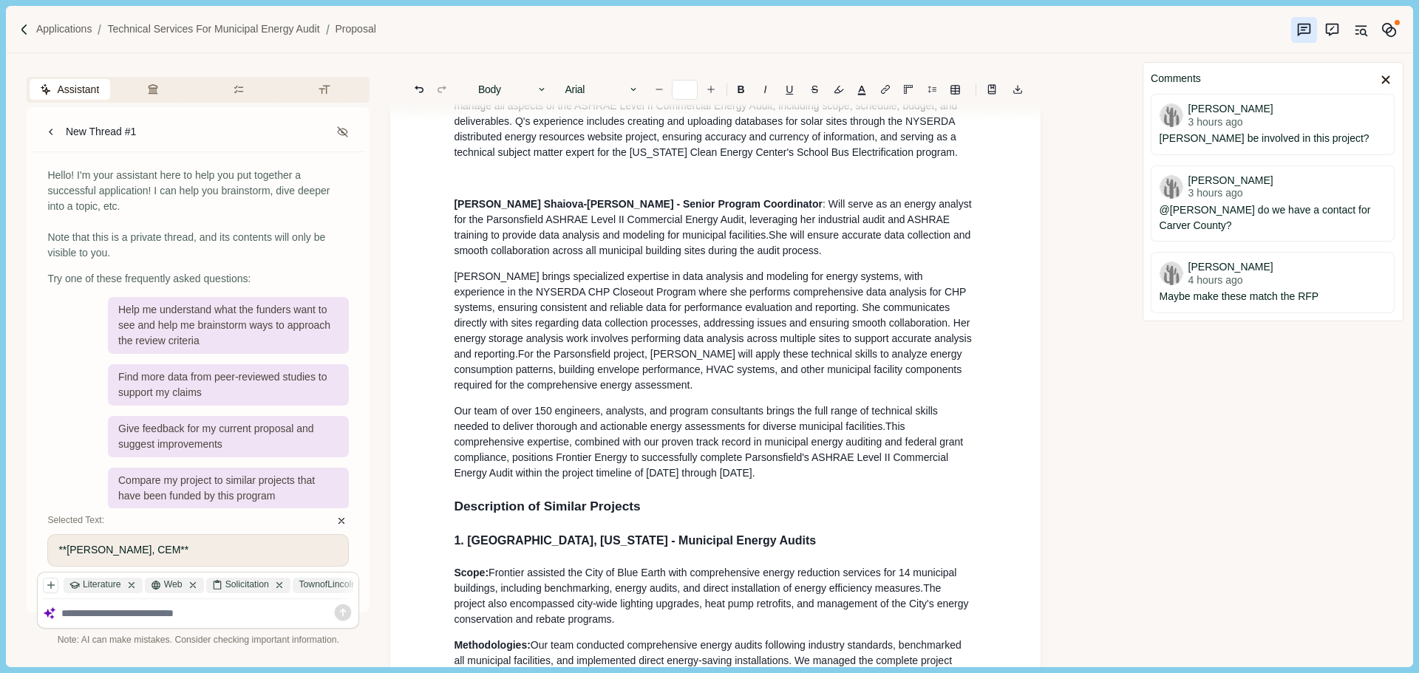
scroll to position [921, 0]
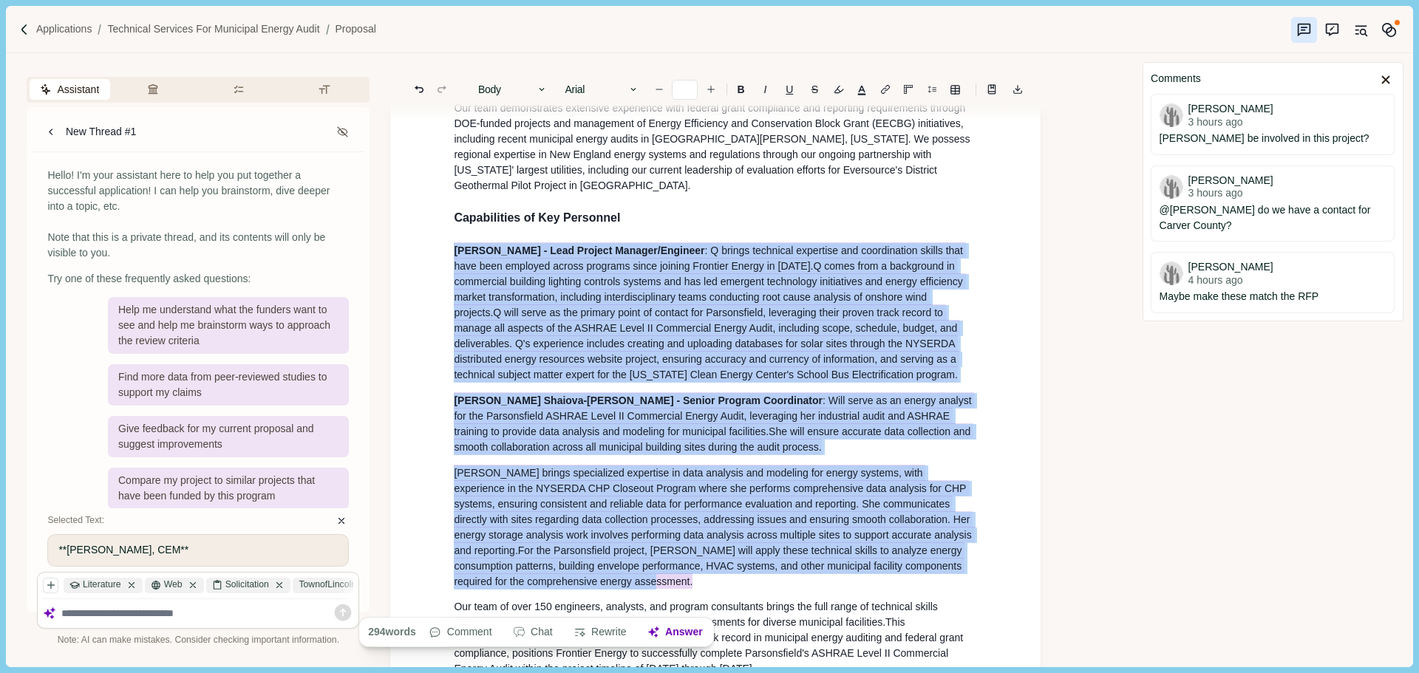
drag, startPoint x: 632, startPoint y: 602, endPoint x: 438, endPoint y: 254, distance: 398.3
click at [717, 293] on span "Q comes from a background in commercial building lighting controls systems and …" at bounding box center [709, 289] width 511 height 62
drag, startPoint x: 634, startPoint y: 604, endPoint x: 439, endPoint y: 256, distance: 398.4
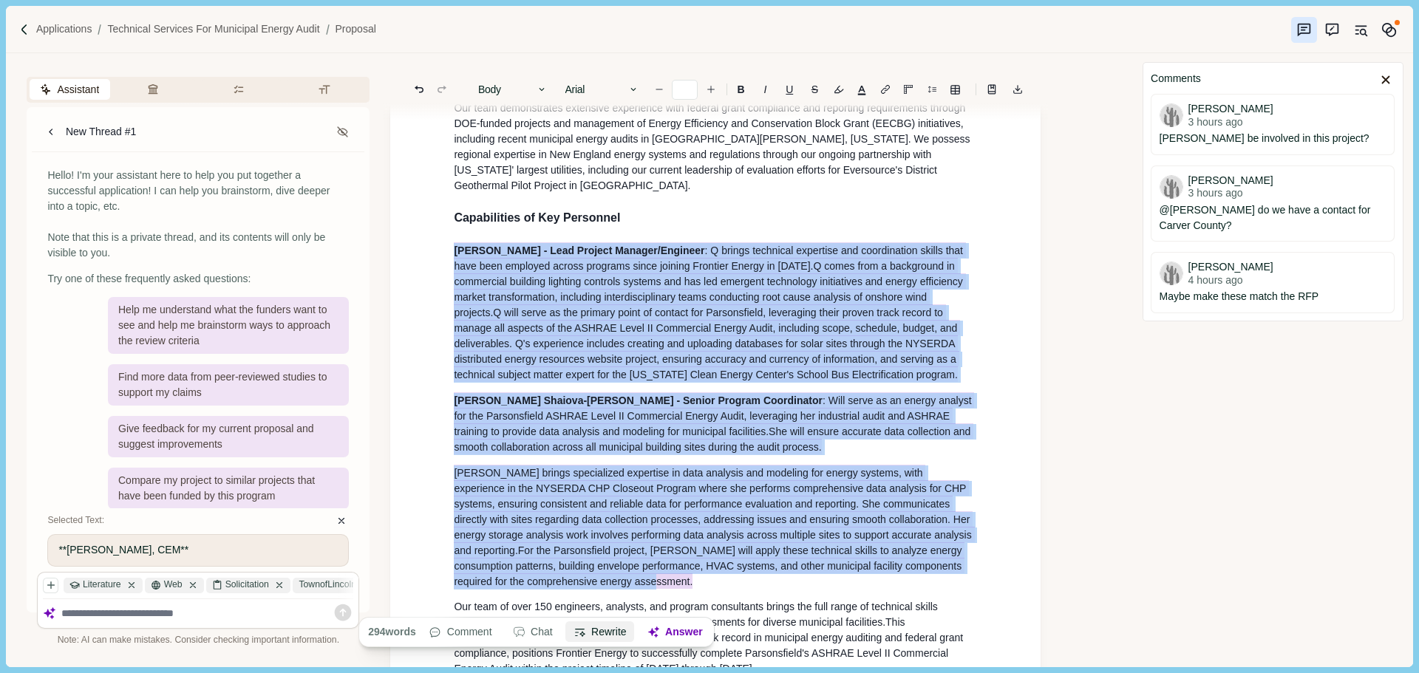
click at [596, 634] on button "Rewrite" at bounding box center [600, 632] width 69 height 21
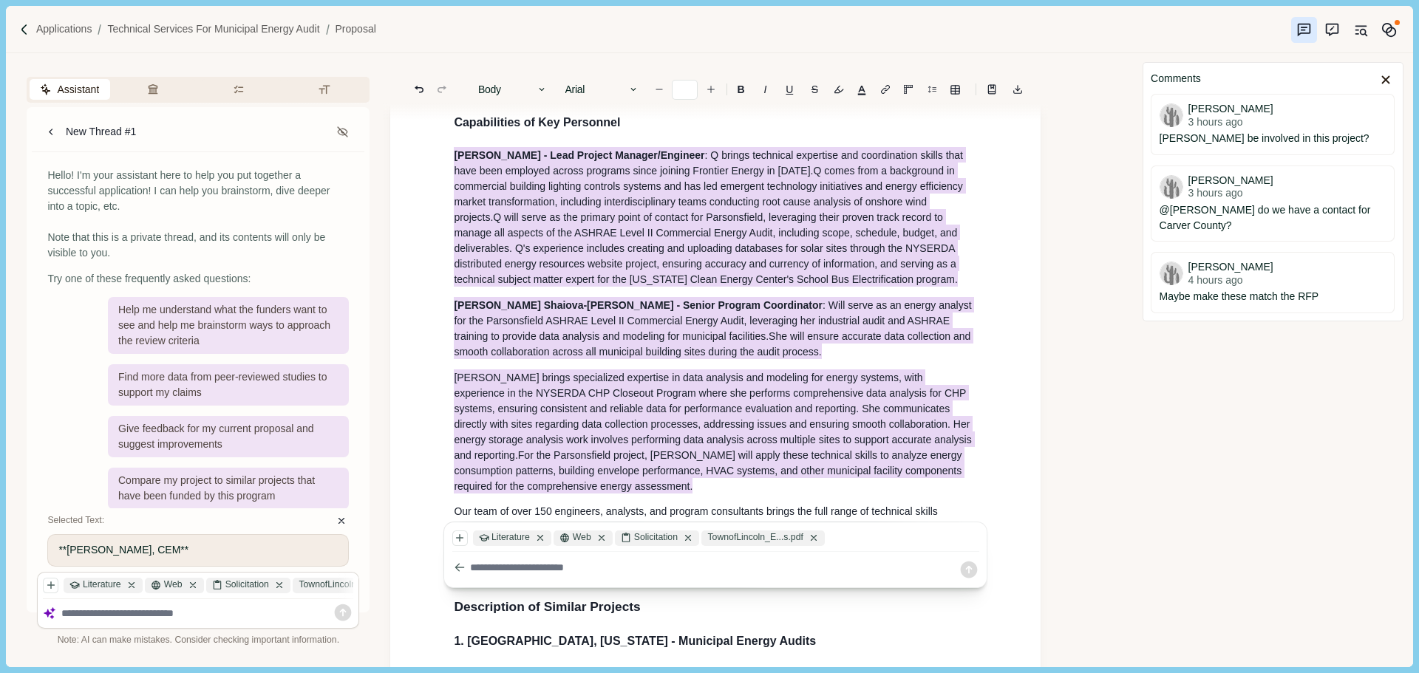
scroll to position [1072, 0]
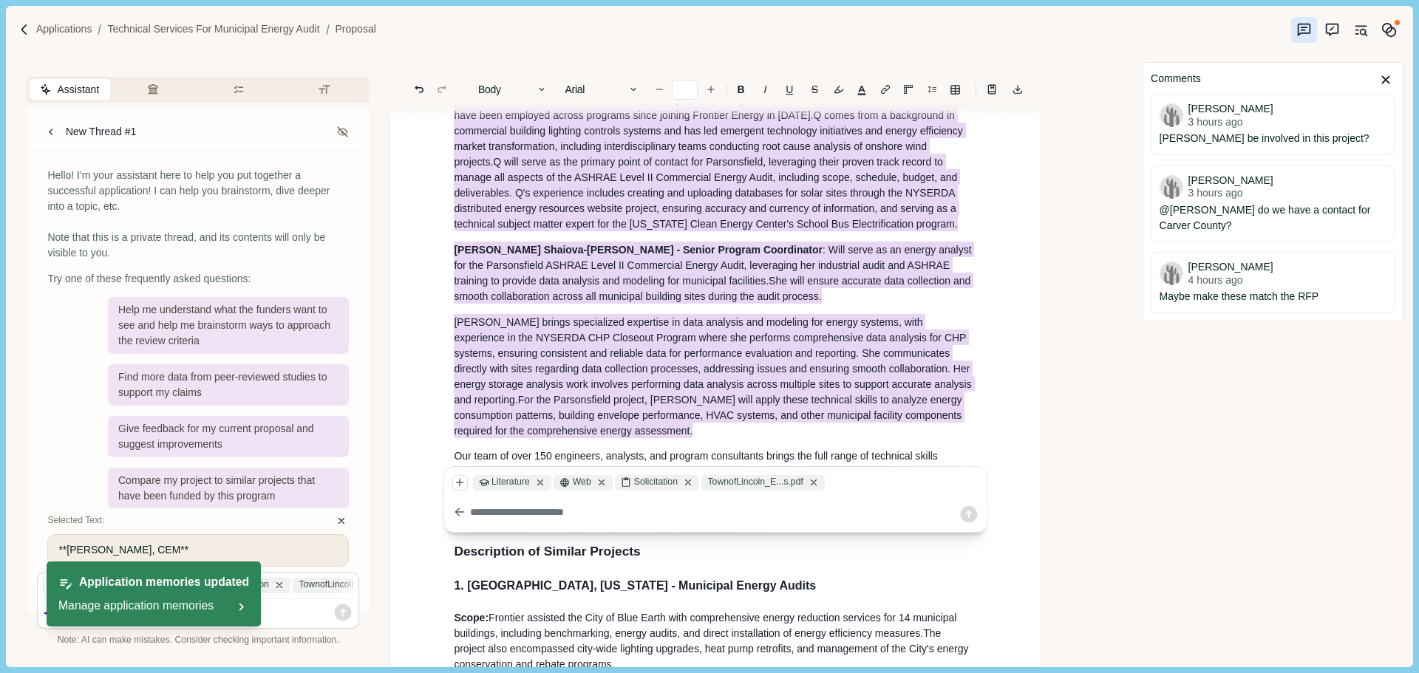
click at [494, 511] on textarea at bounding box center [714, 513] width 488 height 16
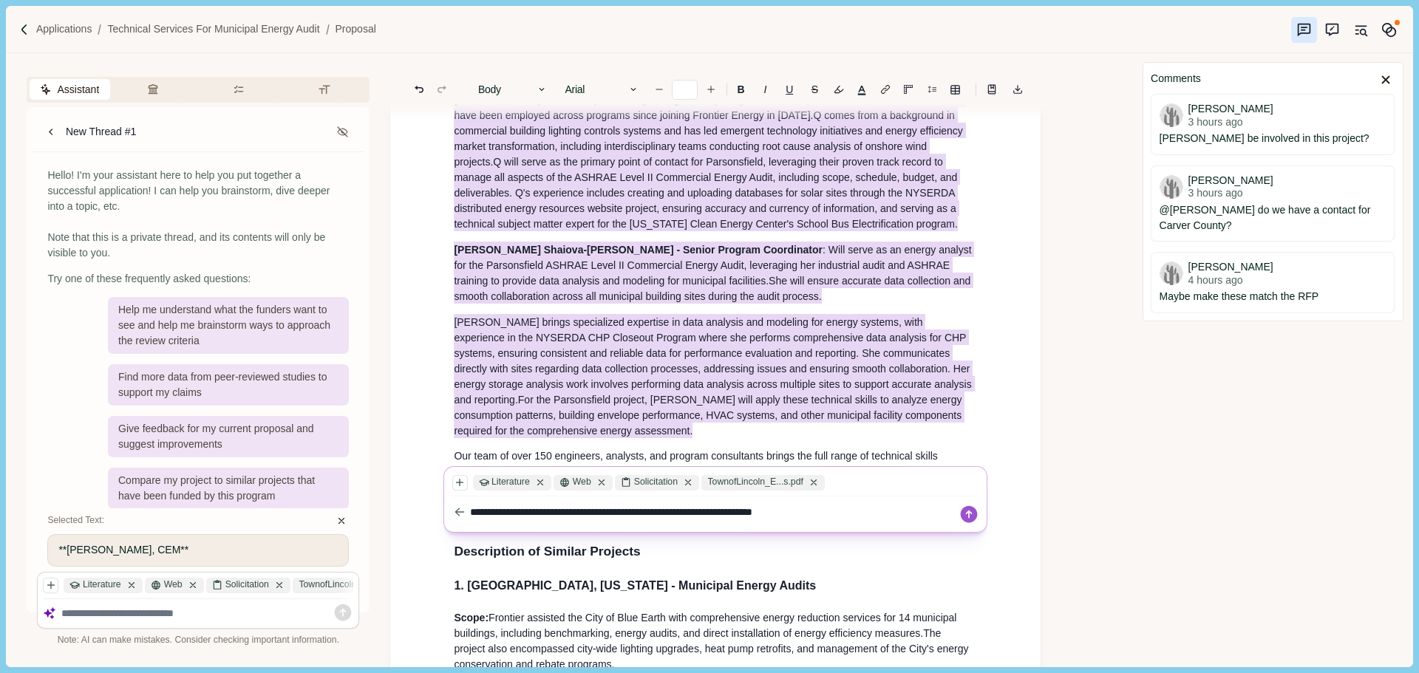
drag, startPoint x: 834, startPoint y: 514, endPoint x: 805, endPoint y: 514, distance: 29.6
click at [805, 514] on textarea "**********" at bounding box center [714, 513] width 488 height 16
click at [721, 514] on textarea "**********" at bounding box center [714, 513] width 488 height 16
drag, startPoint x: 721, startPoint y: 514, endPoint x: 735, endPoint y: 516, distance: 13.4
click at [721, 514] on textarea "**********" at bounding box center [714, 513] width 488 height 16
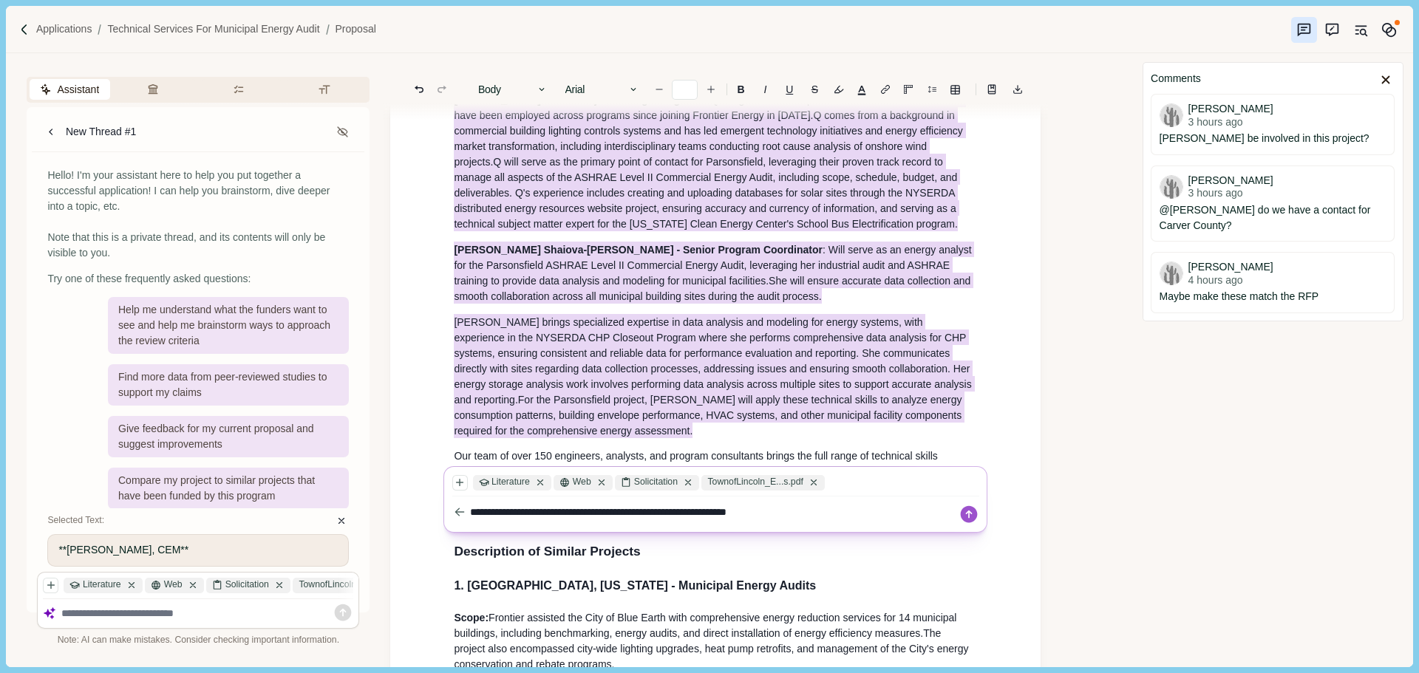
type textarea "**********"
click at [970, 518] on icon at bounding box center [969, 514] width 17 height 17
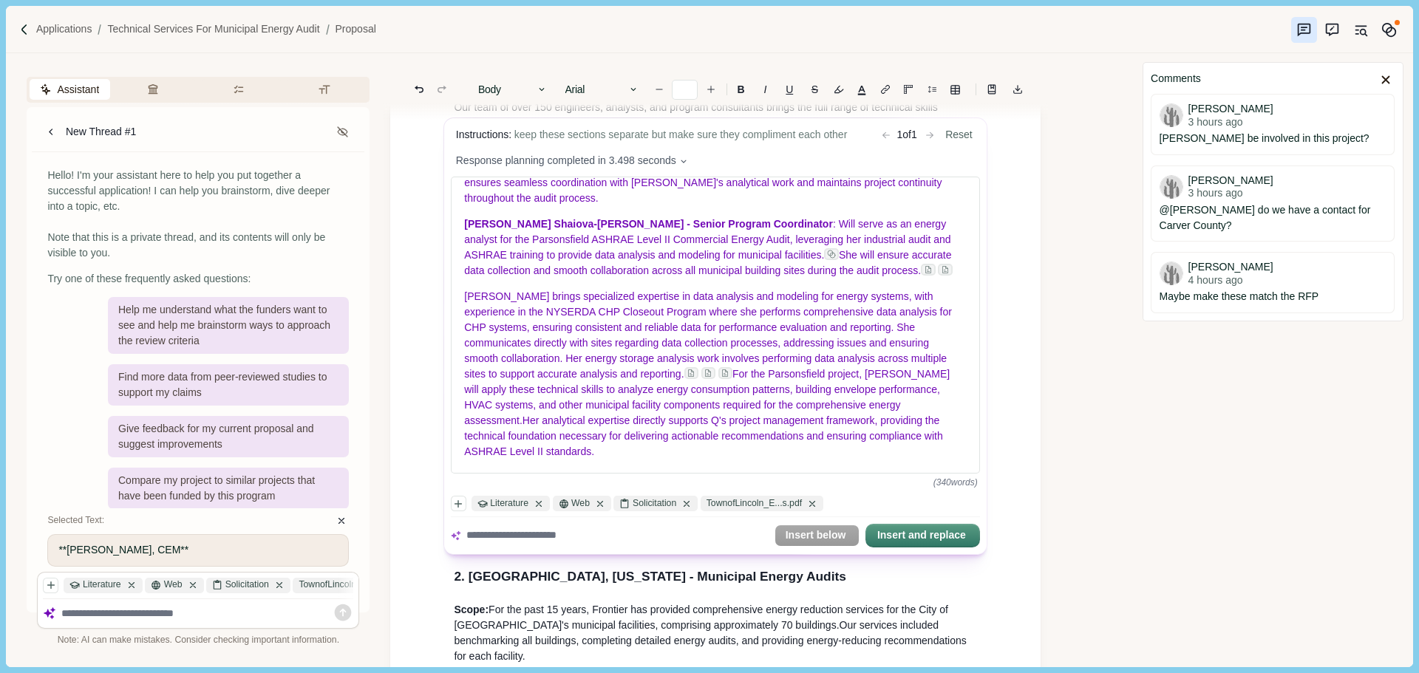
scroll to position [1441, 0]
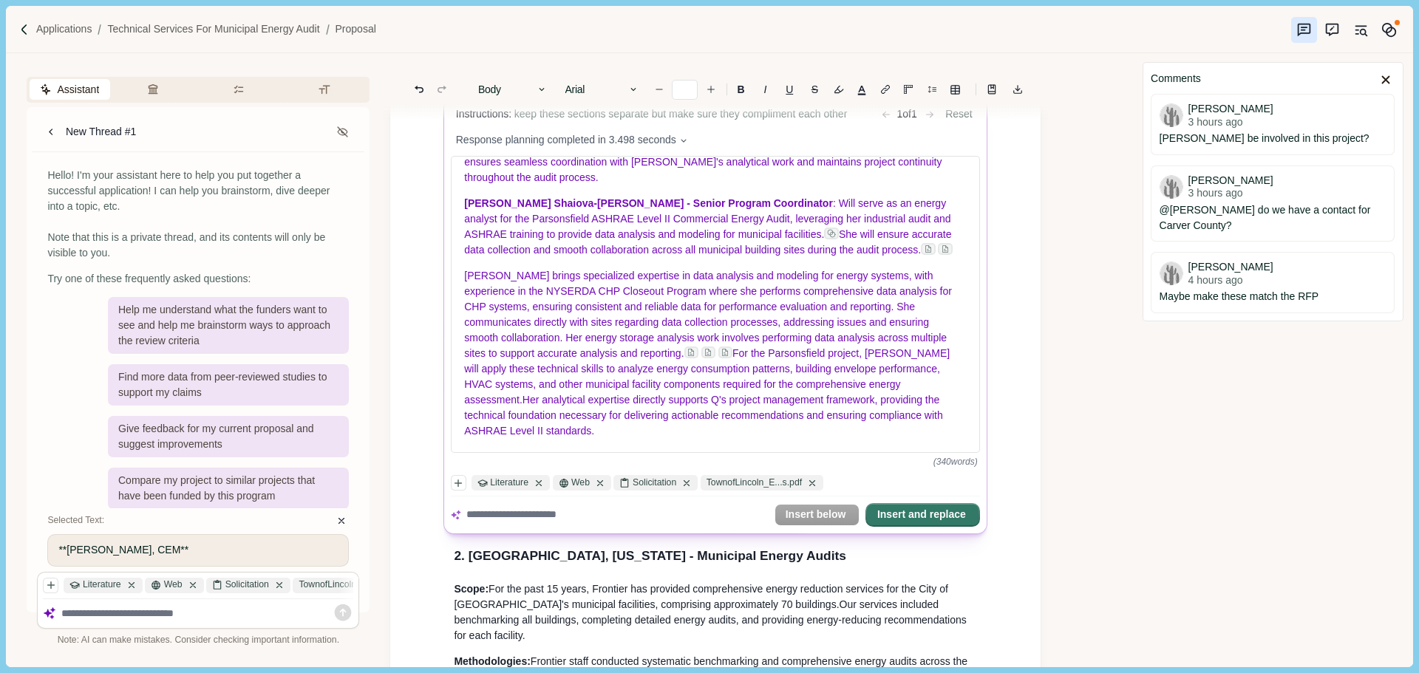
click at [936, 519] on button "Insert and replace" at bounding box center [923, 515] width 112 height 21
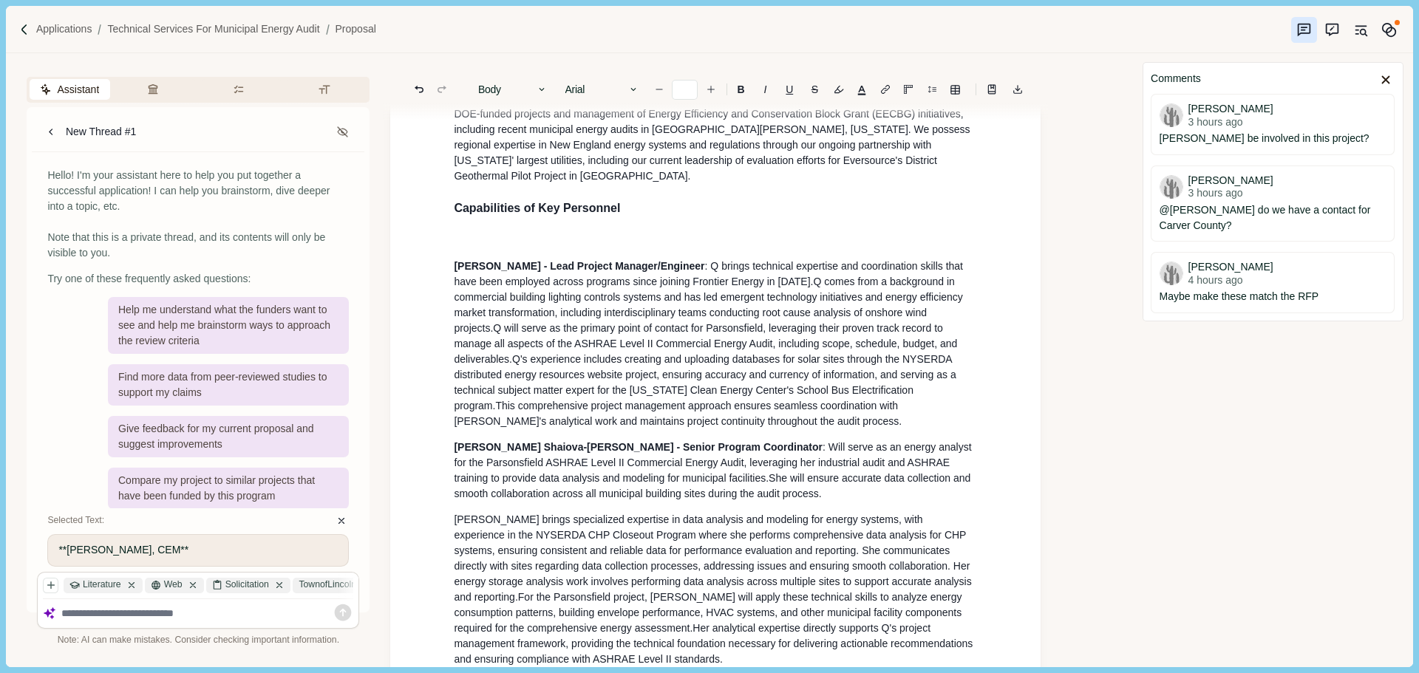
scroll to position [924, 0]
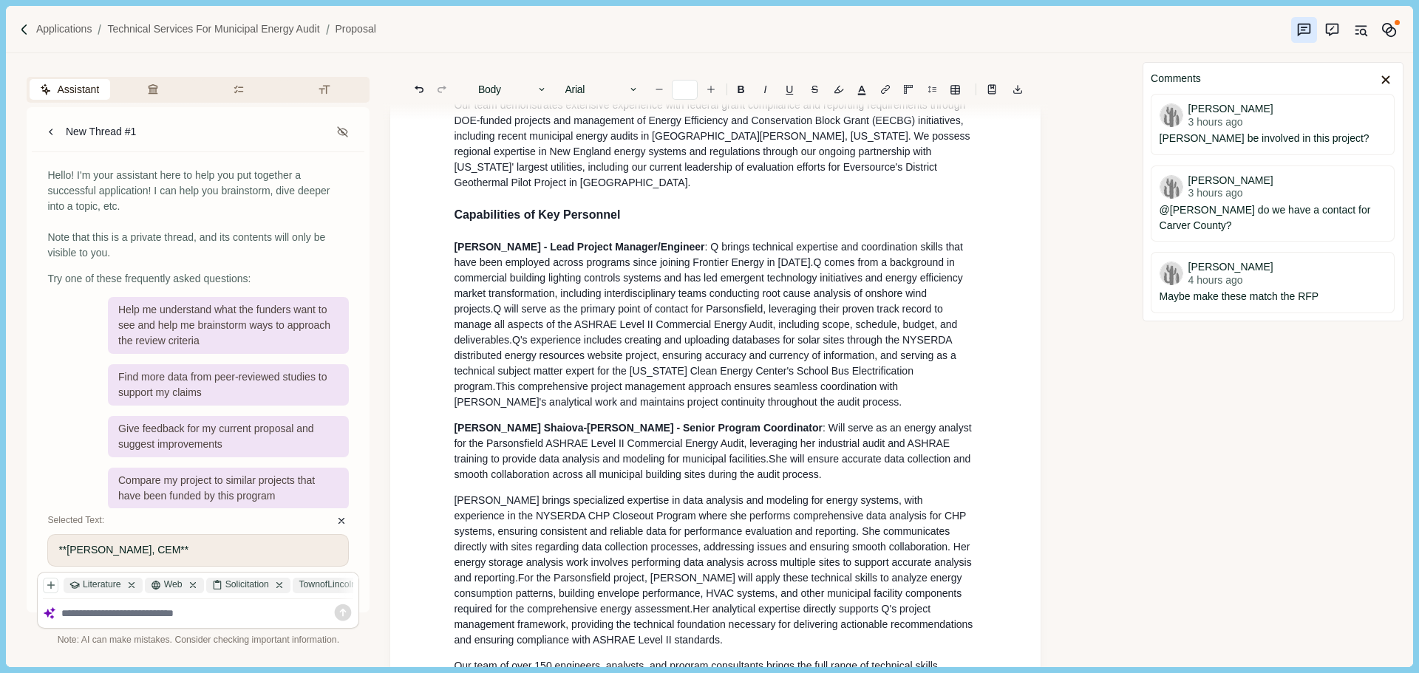
click at [454, 321] on span "Q will serve as the primary point of contact for Parsonsfield, leveraging their…" at bounding box center [707, 332] width 506 height 58
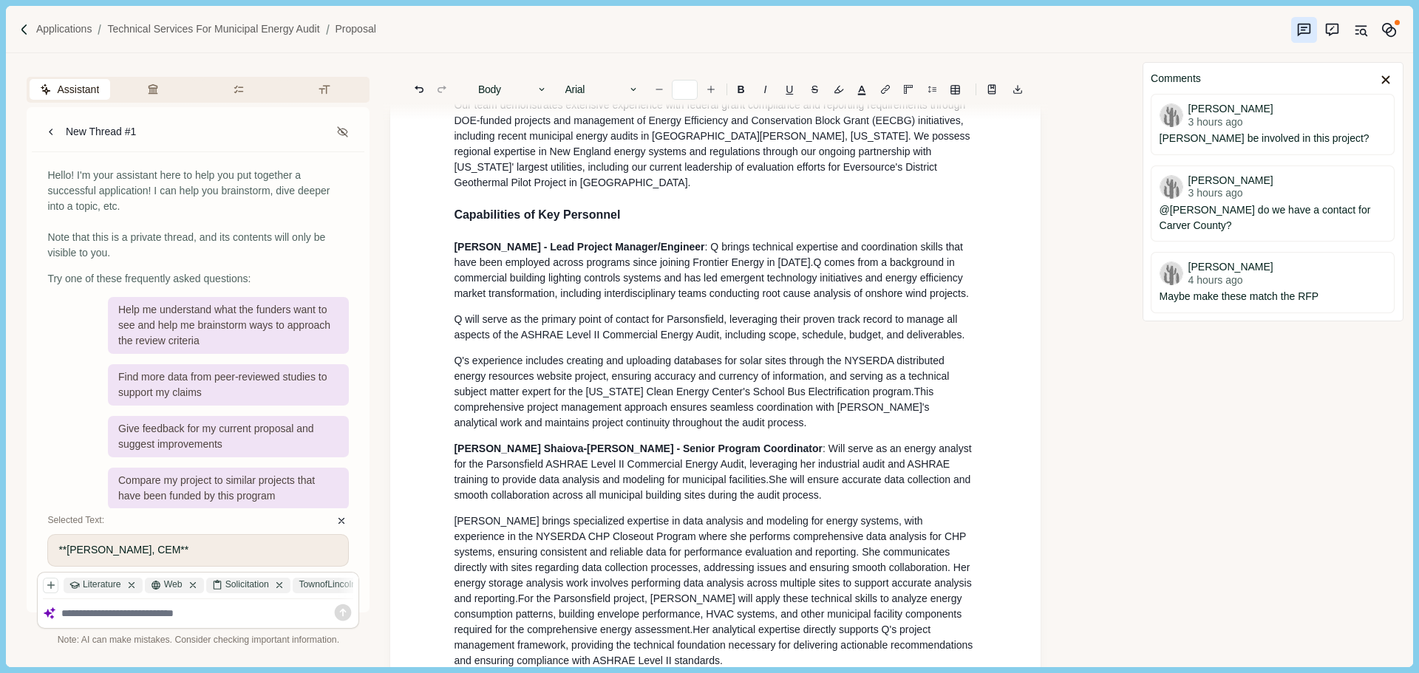
click at [740, 431] on p "Q's experience includes creating and uploading databases for solar sites throug…" at bounding box center [715, 392] width 523 height 78
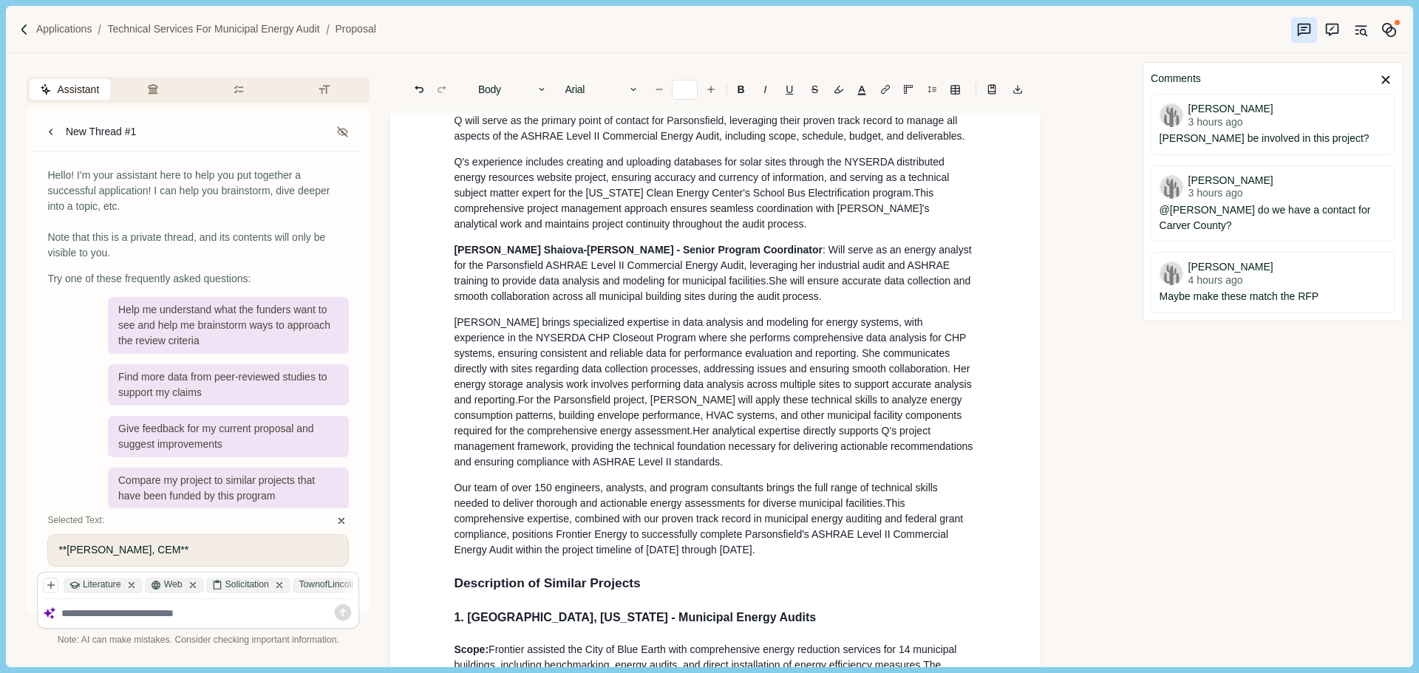
scroll to position [1145, 0]
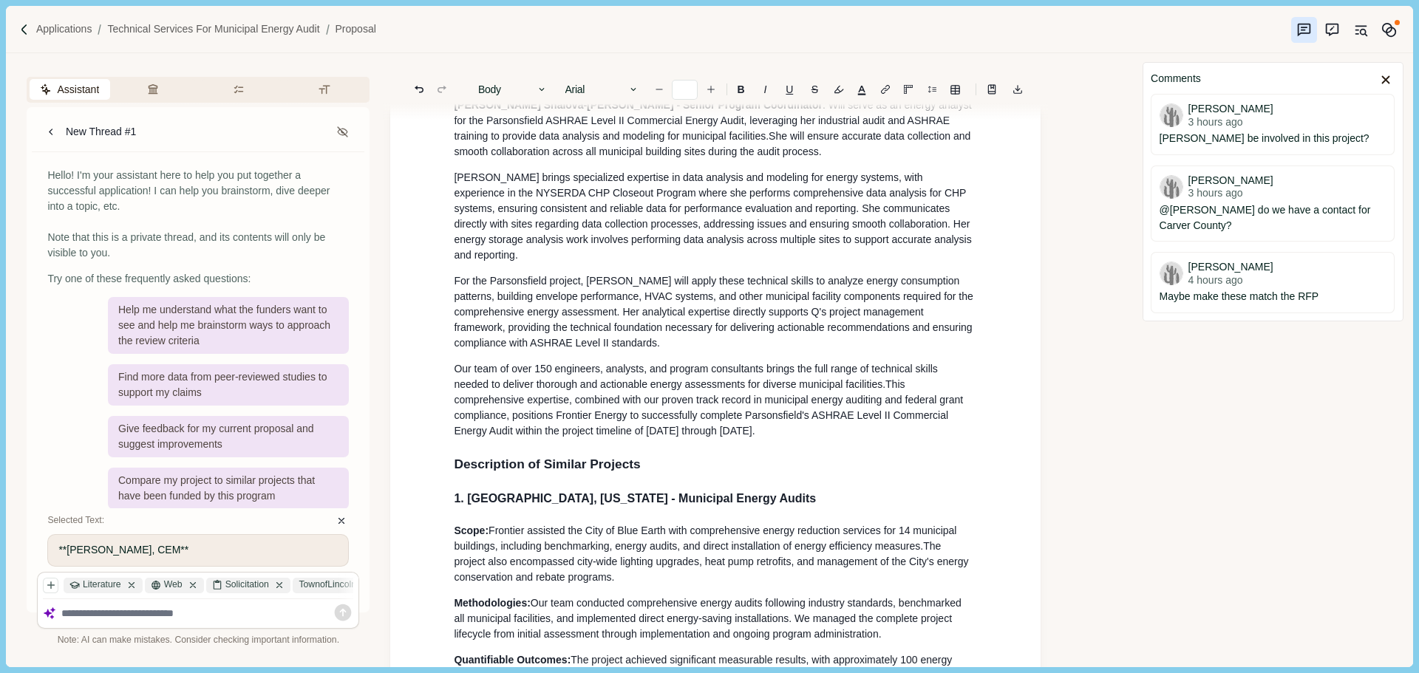
scroll to position [1293, 0]
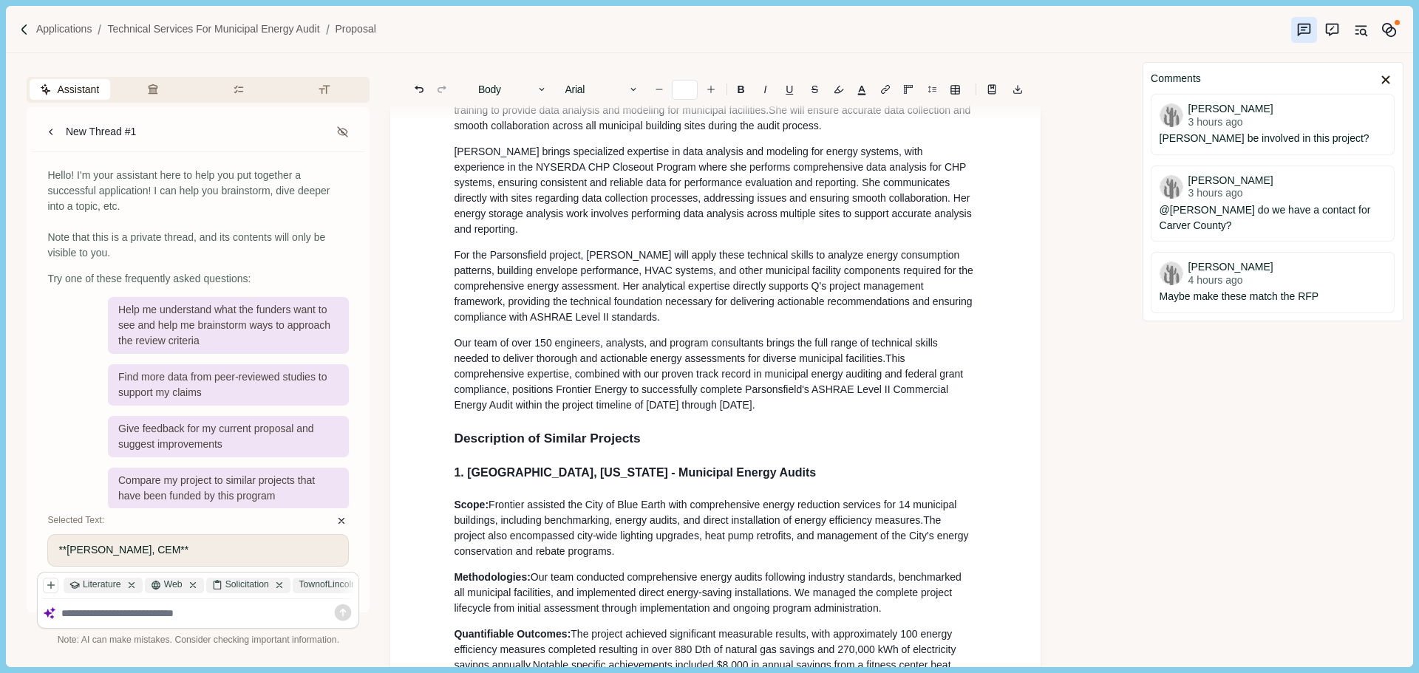
click at [551, 357] on span "Our team of over 150 engineers, analysts, and program consultants brings the fu…" at bounding box center [697, 350] width 486 height 27
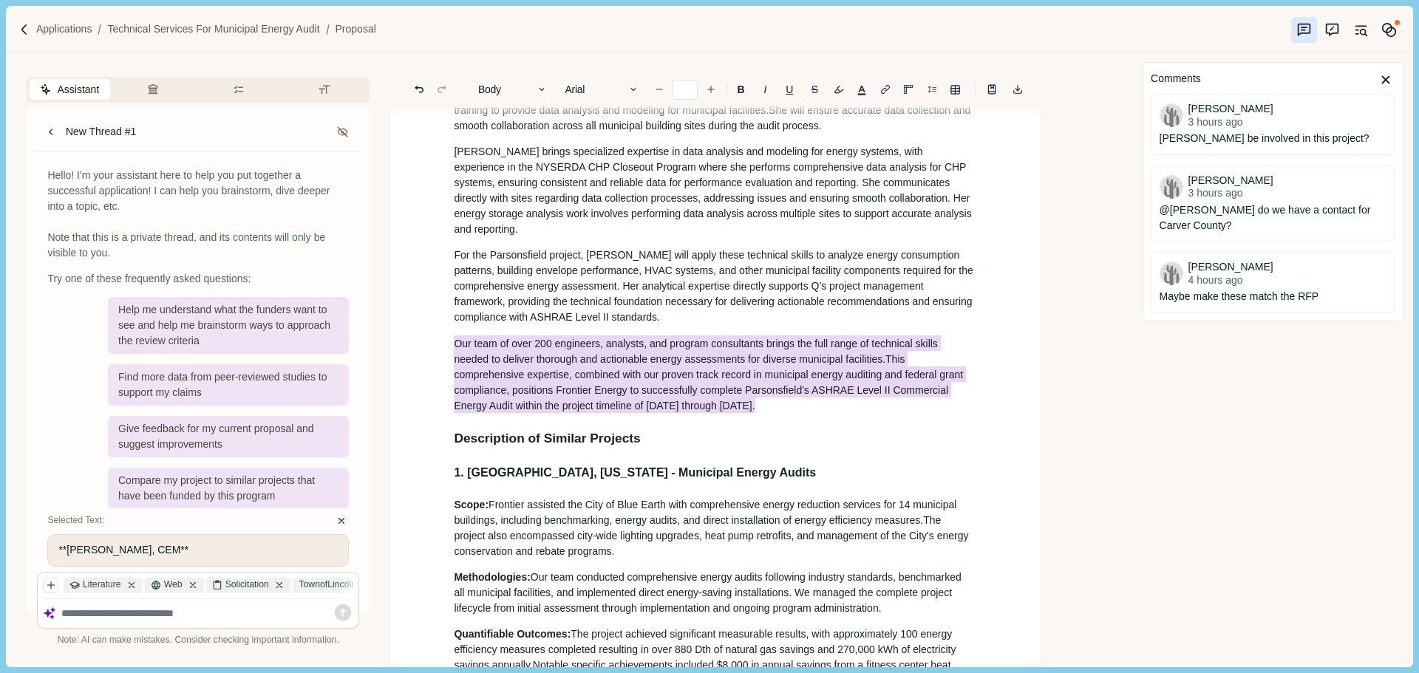
drag, startPoint x: 707, startPoint y: 418, endPoint x: 413, endPoint y: 356, distance: 300.6
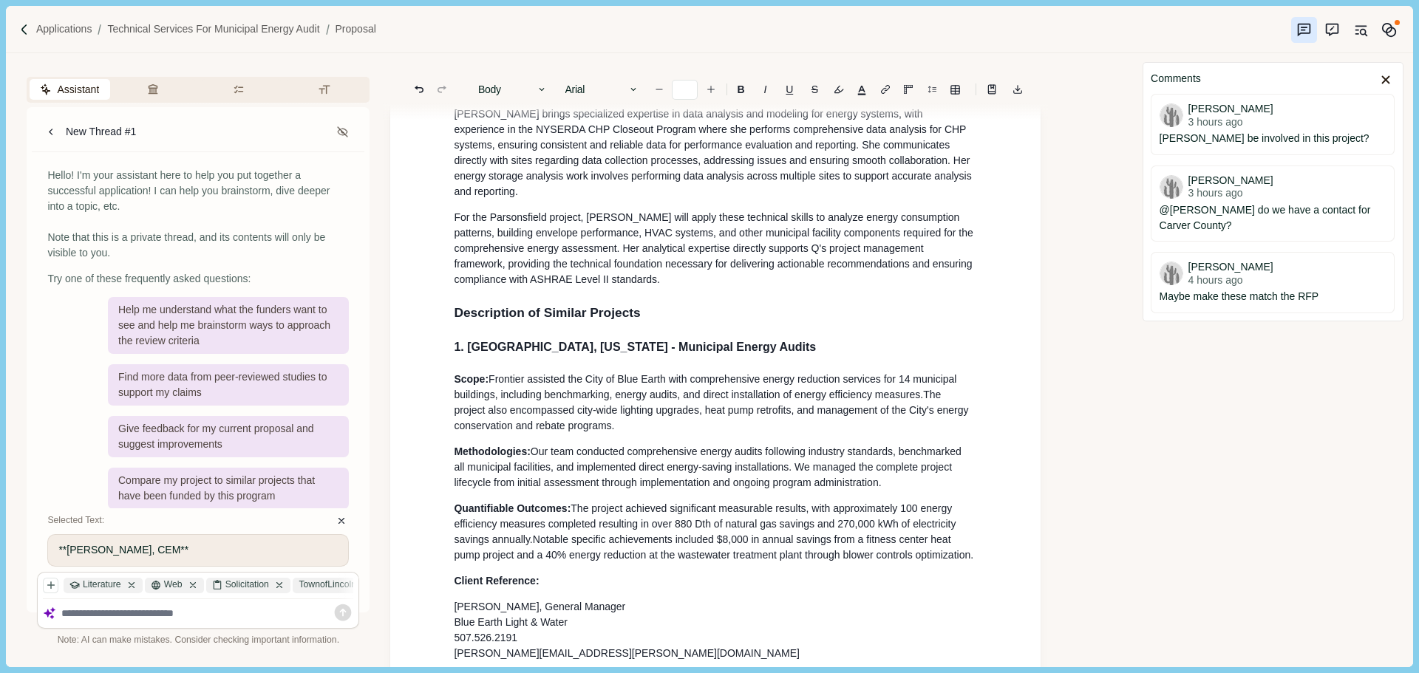
scroll to position [1441, 0]
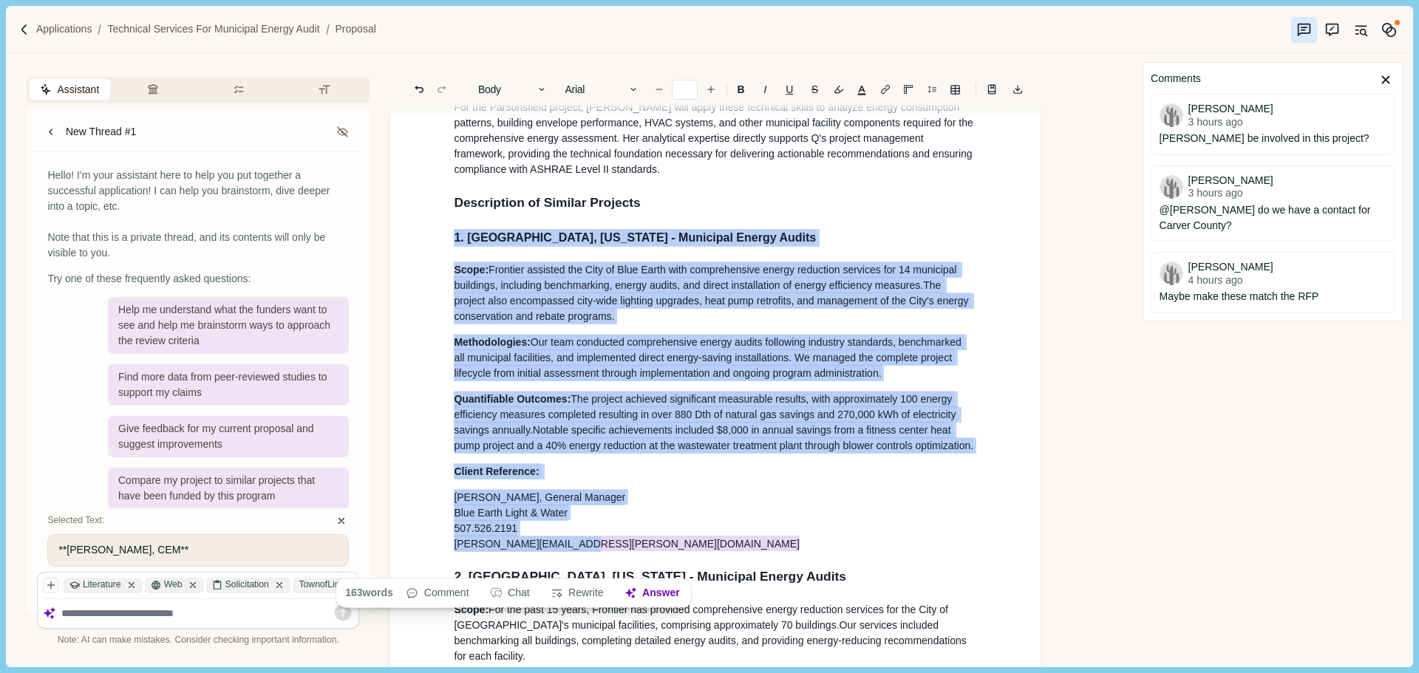
drag, startPoint x: 589, startPoint y: 571, endPoint x: 420, endPoint y: 250, distance: 362.3
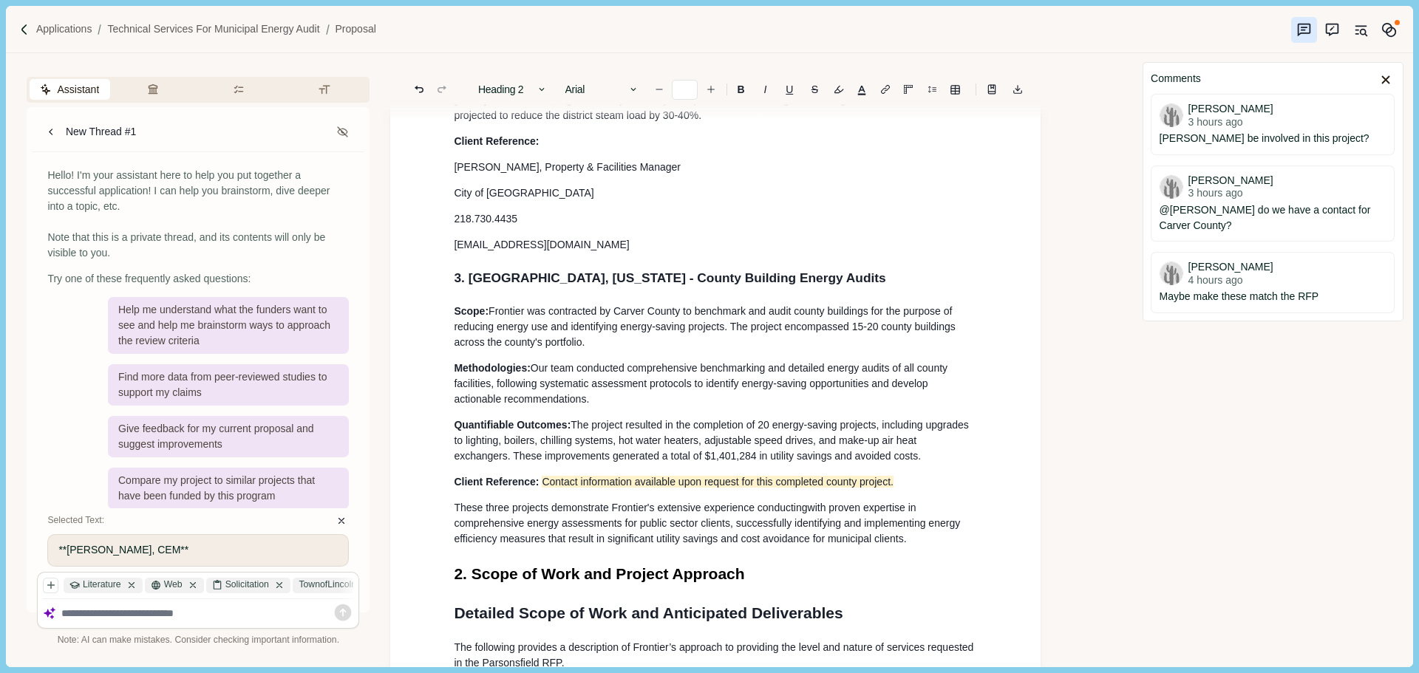
scroll to position [1811, 0]
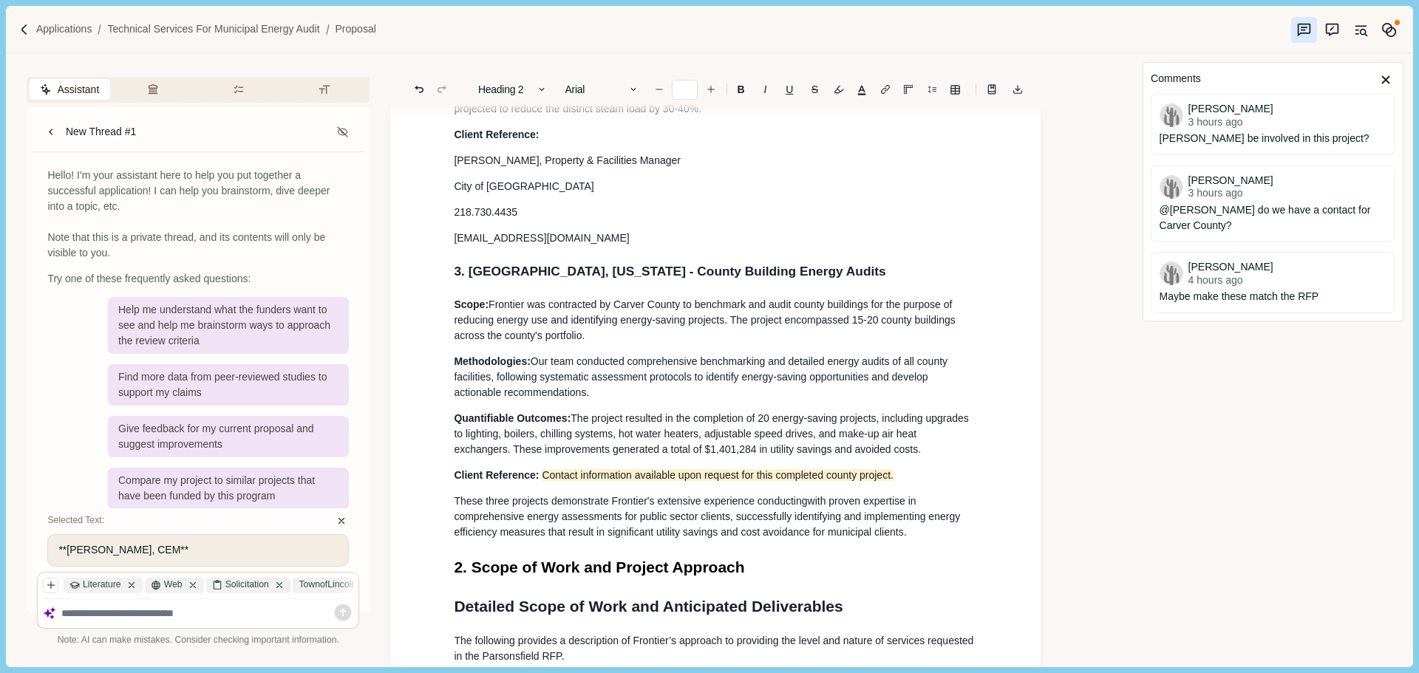
click at [683, 524] on p "These three projects demonstrate Frontier's extensive experience conducting wit…" at bounding box center [715, 517] width 523 height 47
type input "**"
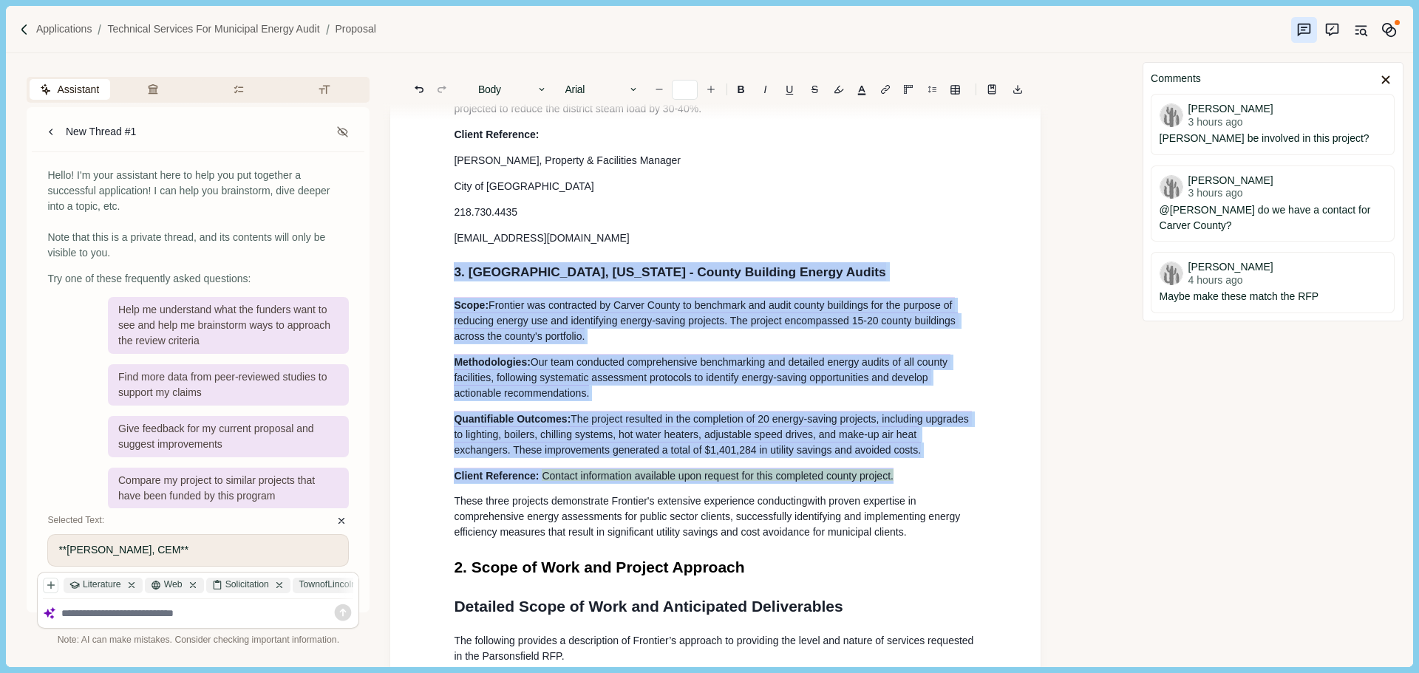
drag, startPoint x: 814, startPoint y: 482, endPoint x: 412, endPoint y: 273, distance: 452.8
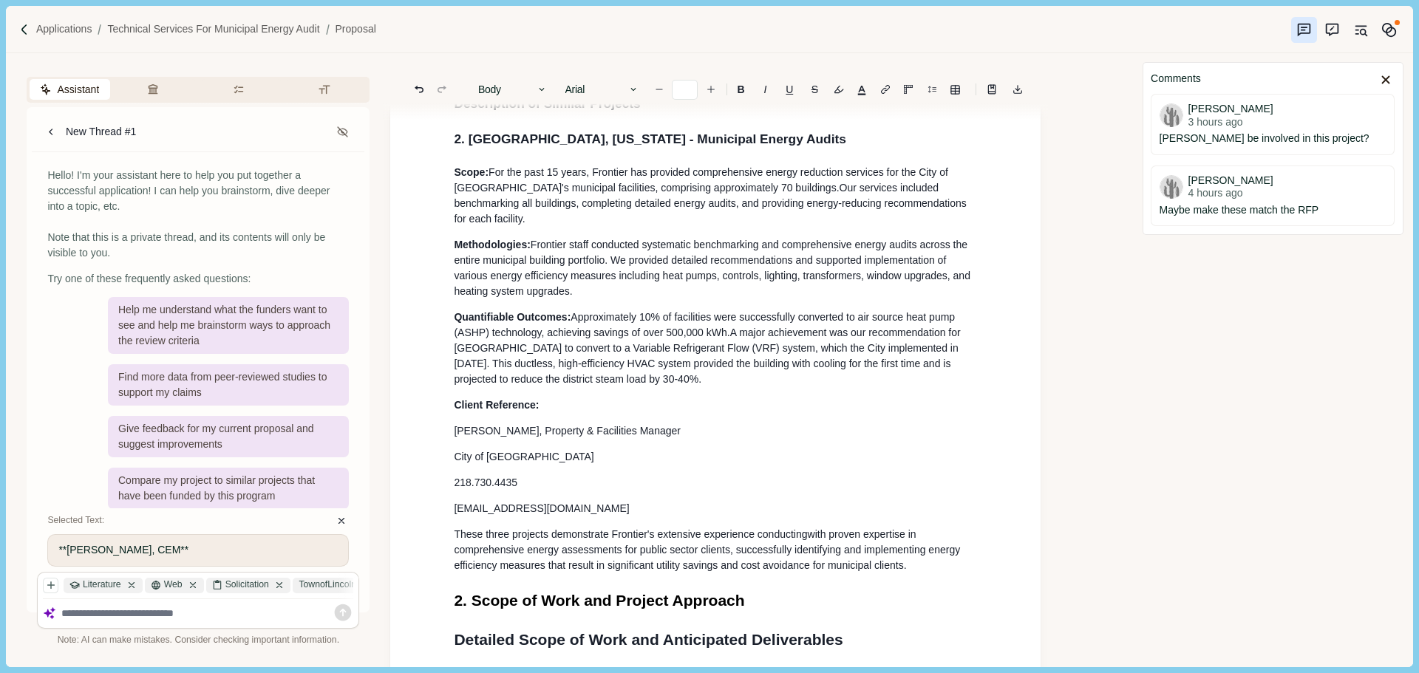
scroll to position [1515, 0]
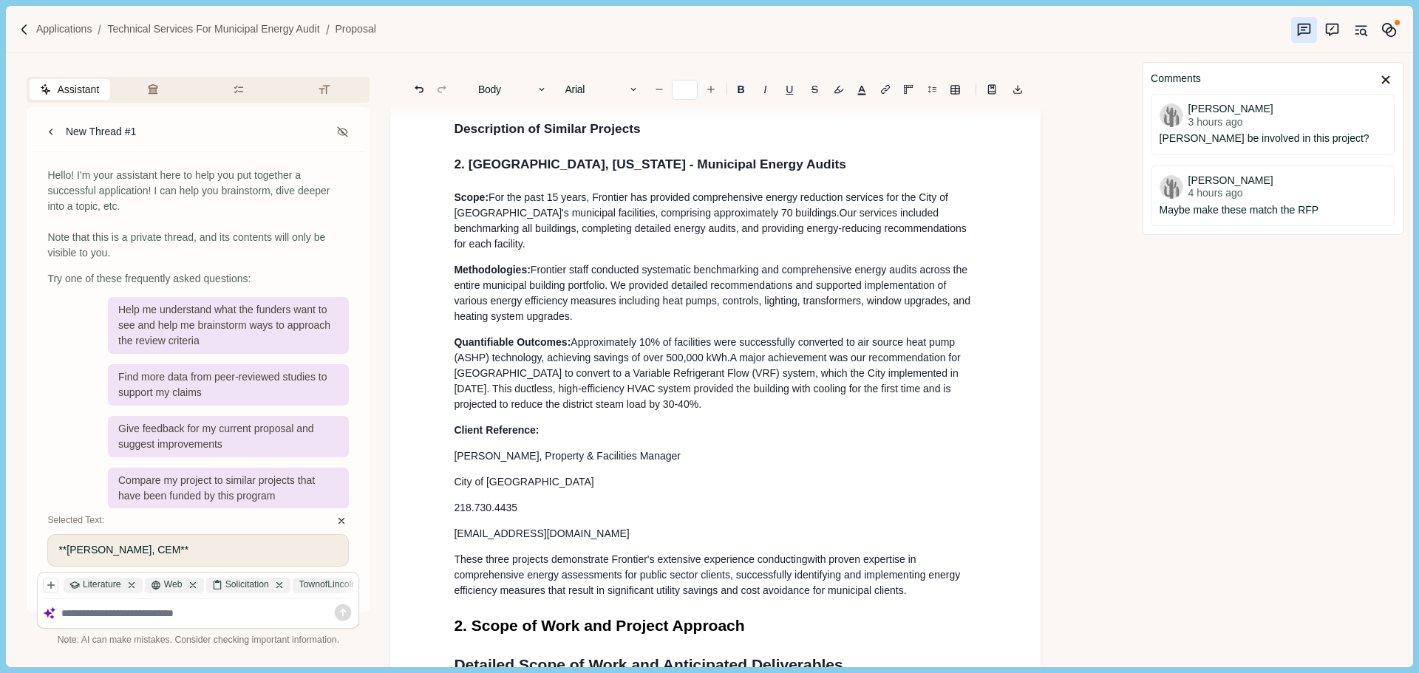
click at [654, 490] on p "City of [GEOGRAPHIC_DATA]" at bounding box center [715, 482] width 523 height 16
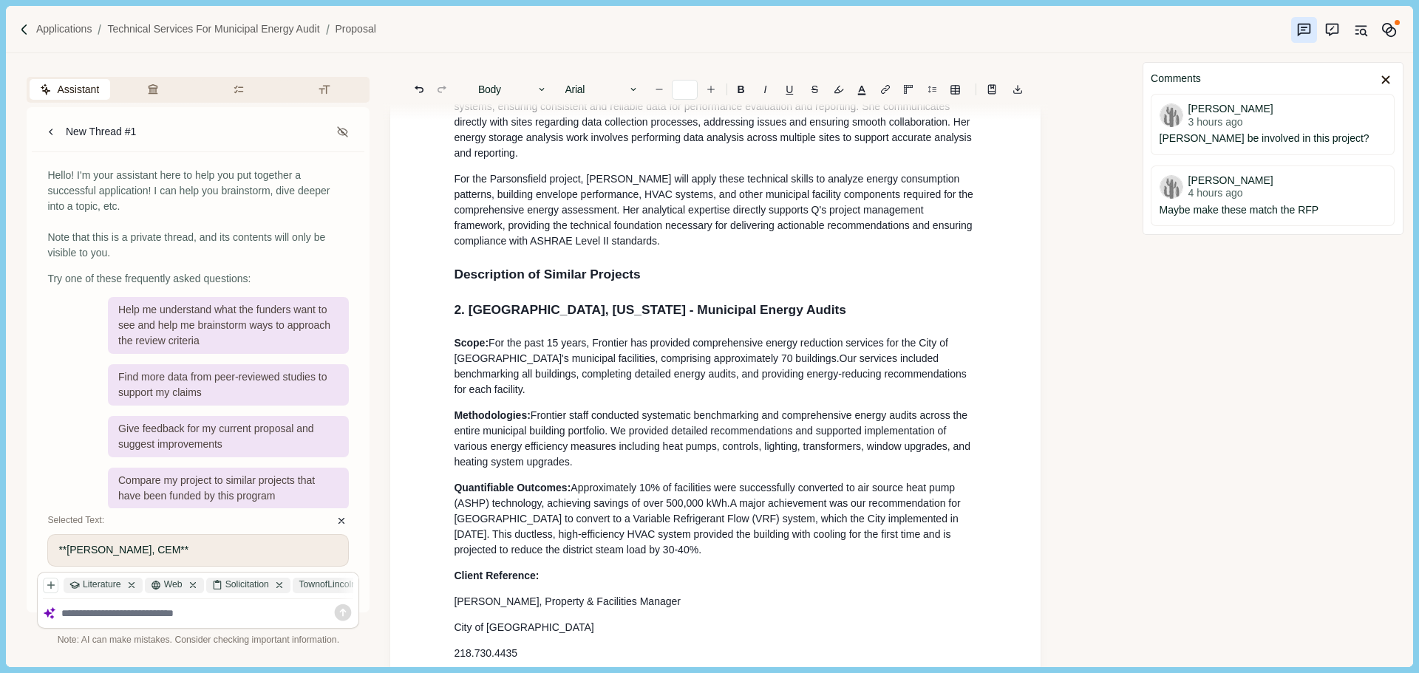
scroll to position [1367, 0]
click at [714, 287] on h2 "Description of Similar Projects" at bounding box center [715, 277] width 523 height 20
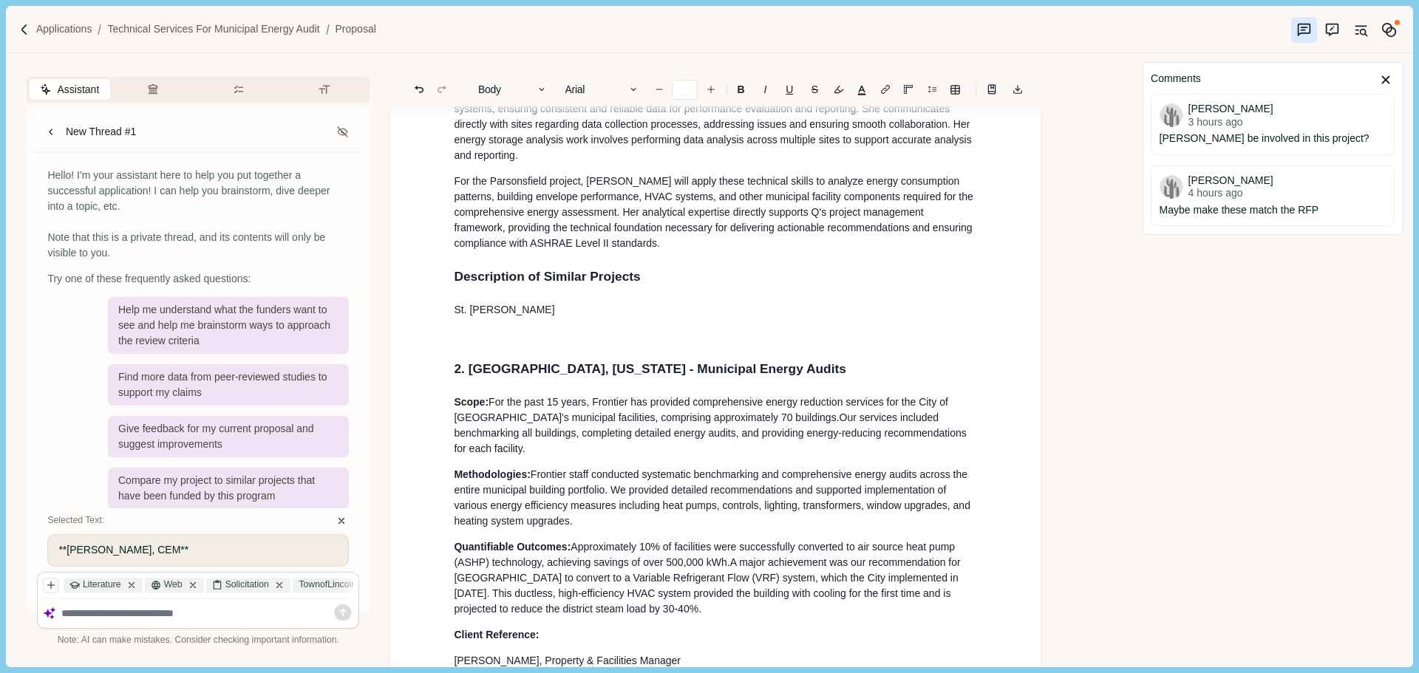
click at [467, 344] on p at bounding box center [715, 336] width 523 height 16
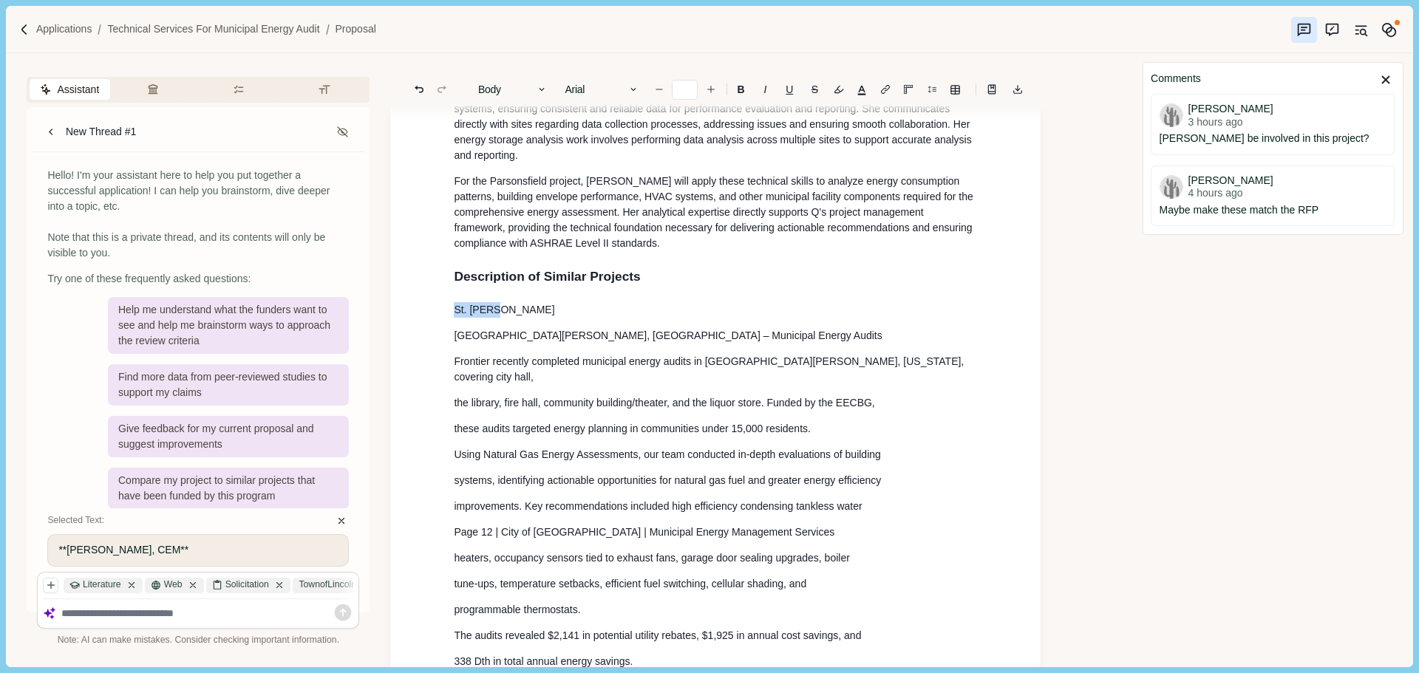
drag, startPoint x: 518, startPoint y: 324, endPoint x: 420, endPoint y: 324, distance: 97.6
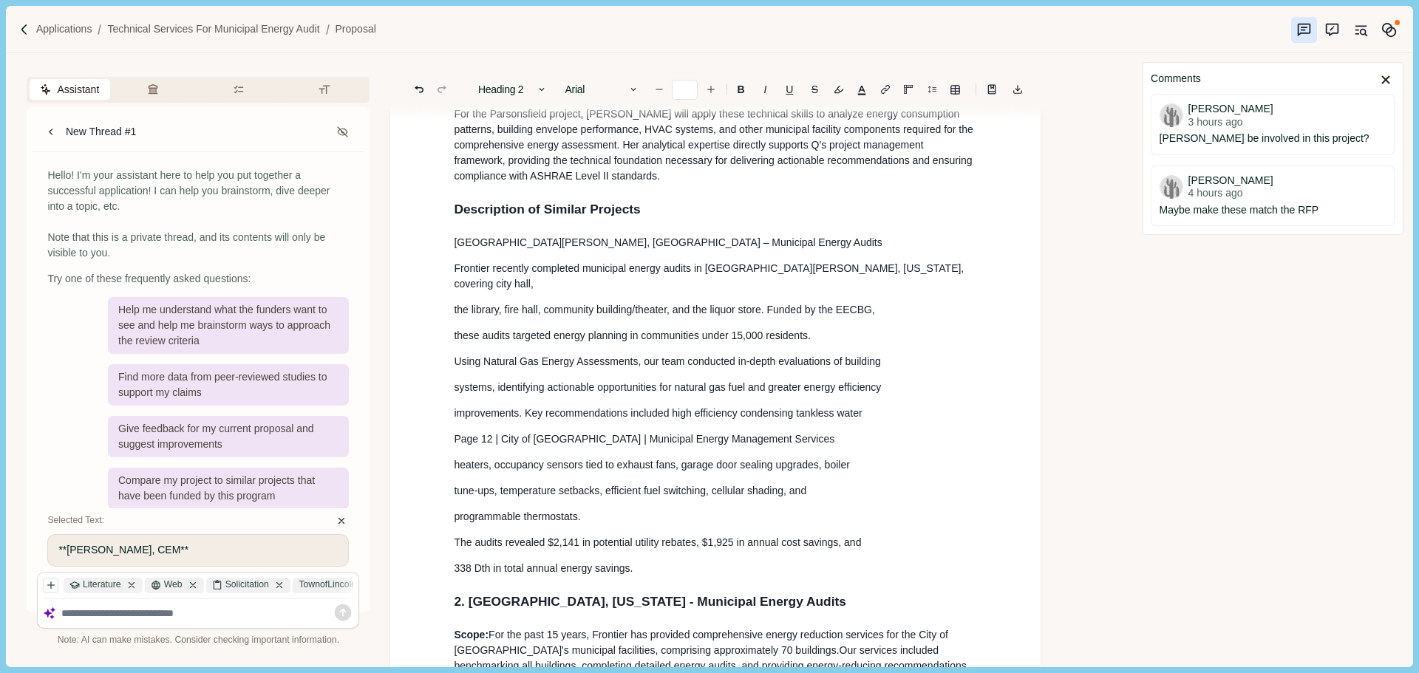
scroll to position [1441, 0]
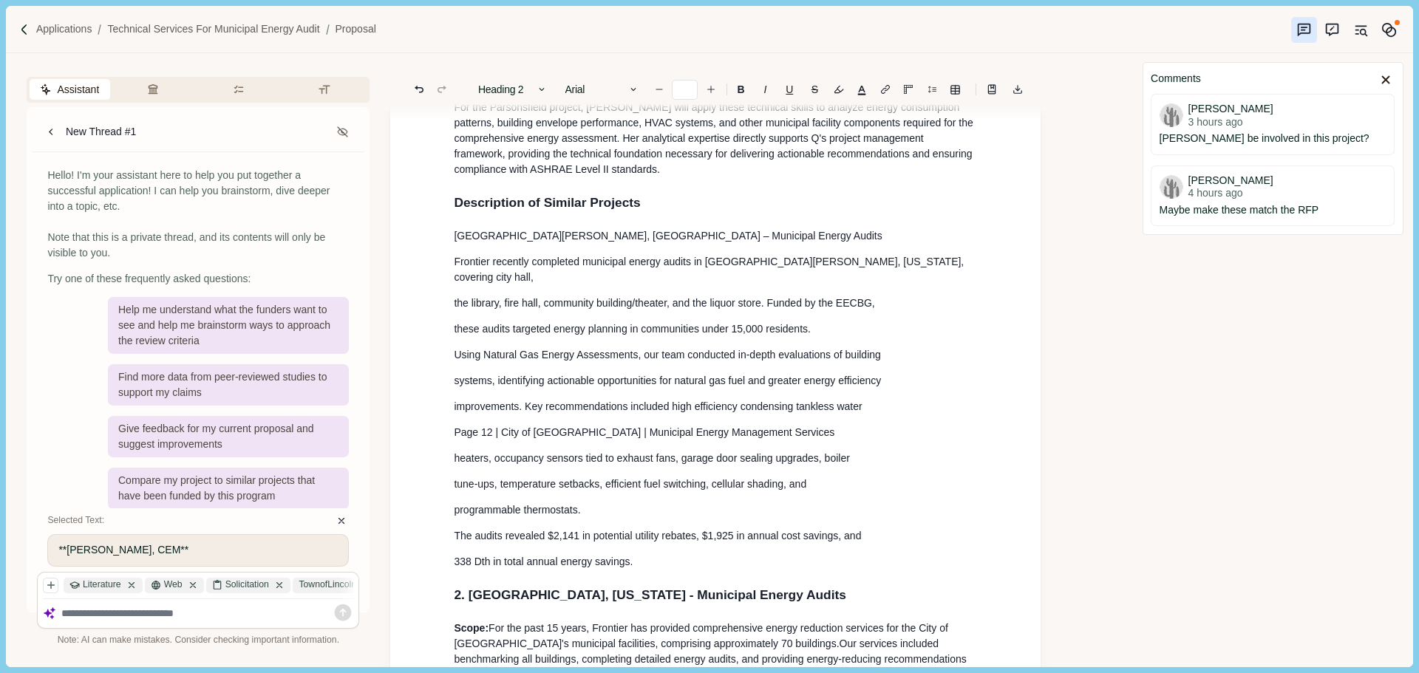
click at [567, 588] on span "2. [GEOGRAPHIC_DATA], [US_STATE] - Municipal Energy Audits" at bounding box center [650, 595] width 392 height 15
drag, startPoint x: 523, startPoint y: 241, endPoint x: 415, endPoint y: 239, distance: 107.9
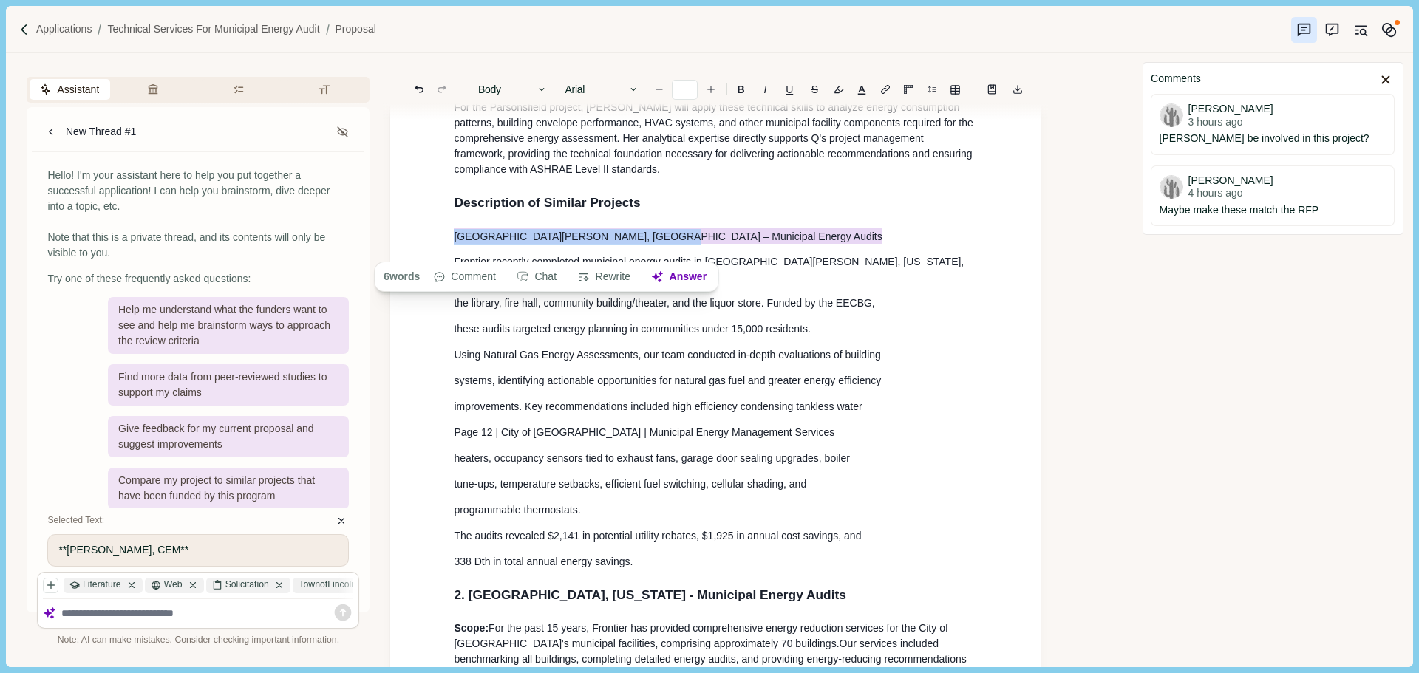
click at [517, 210] on span "Description of Similar Projects" at bounding box center [547, 202] width 186 height 15
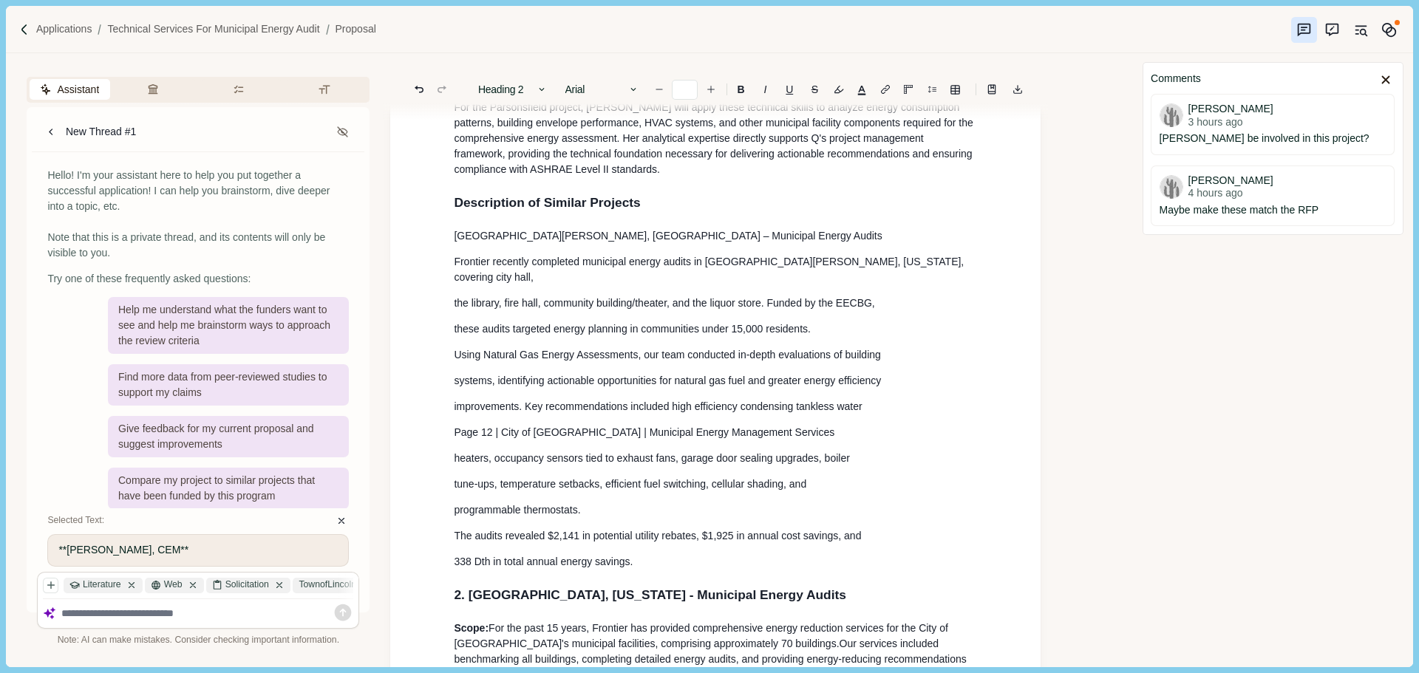
click at [517, 210] on span "Description of Similar Projects" at bounding box center [547, 202] width 186 height 15
drag, startPoint x: 649, startPoint y: 251, endPoint x: 459, endPoint y: 240, distance: 190.2
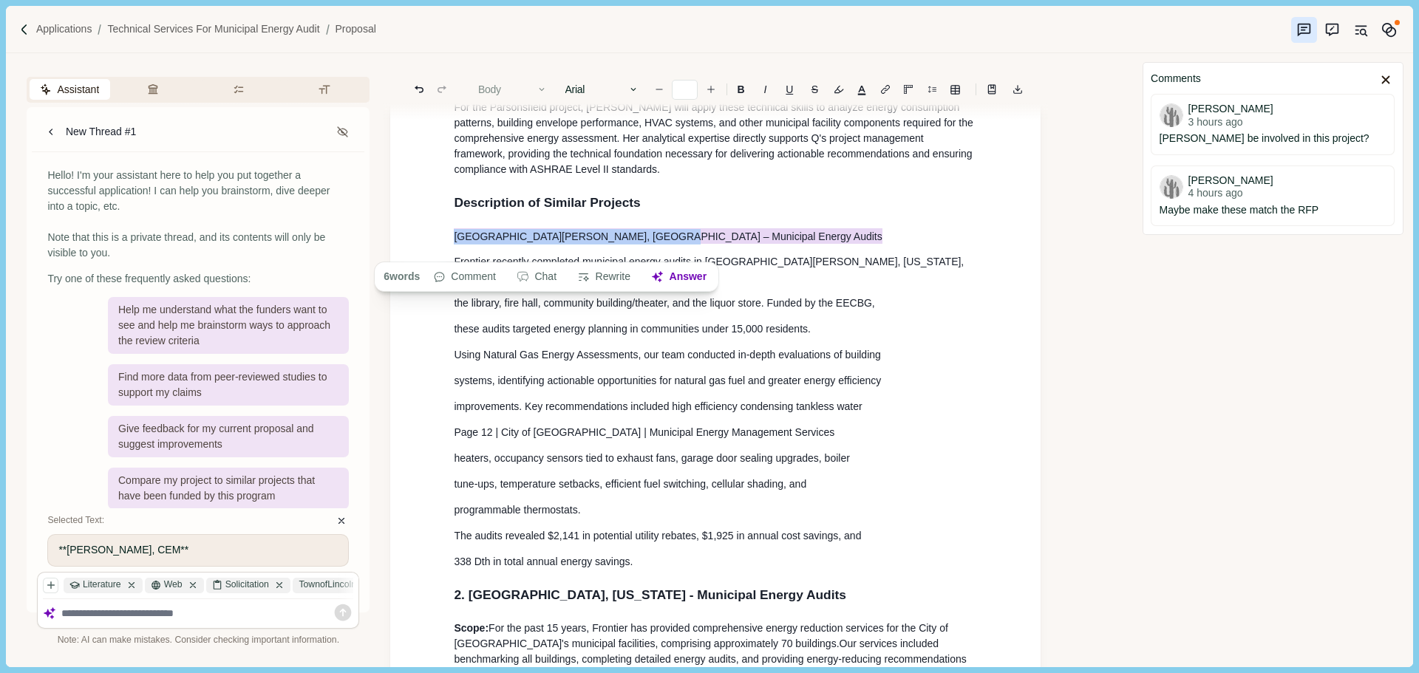
click at [537, 92] on button "Body" at bounding box center [513, 89] width 84 height 21
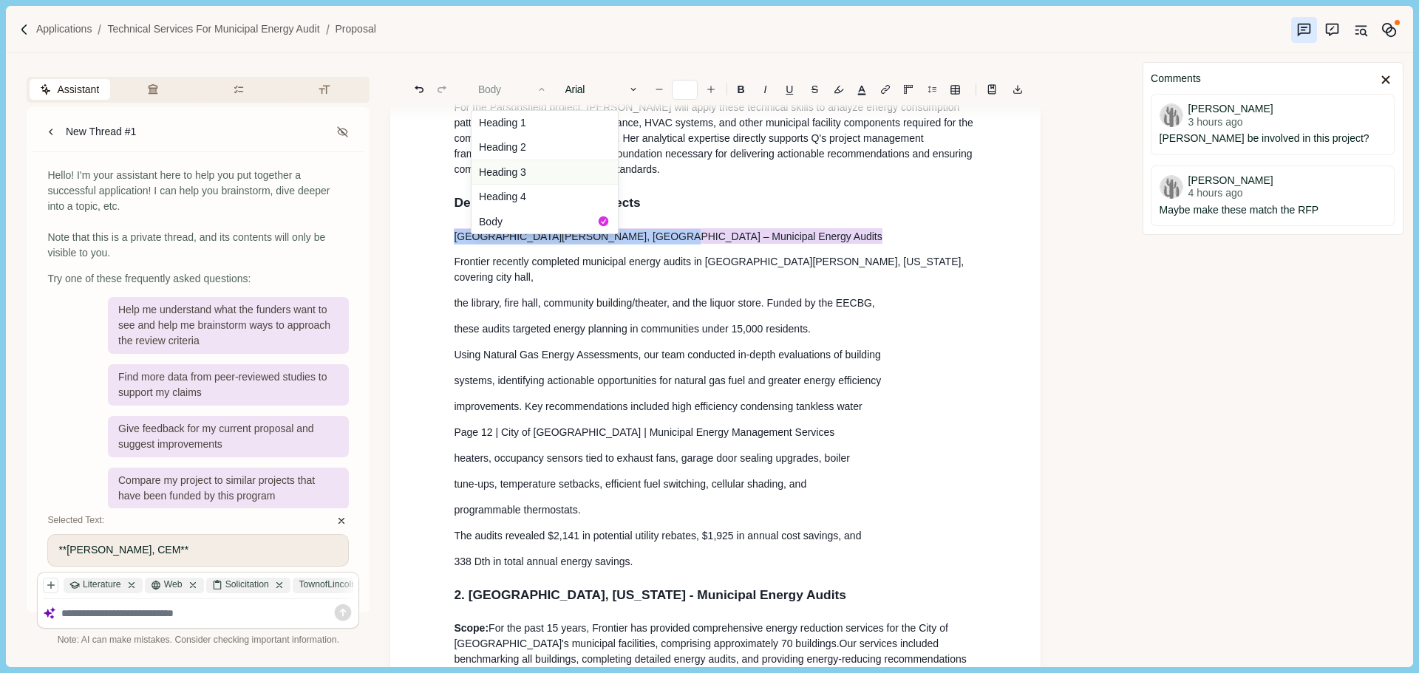
click at [517, 171] on button "Heading 3" at bounding box center [544, 172] width 146 height 25
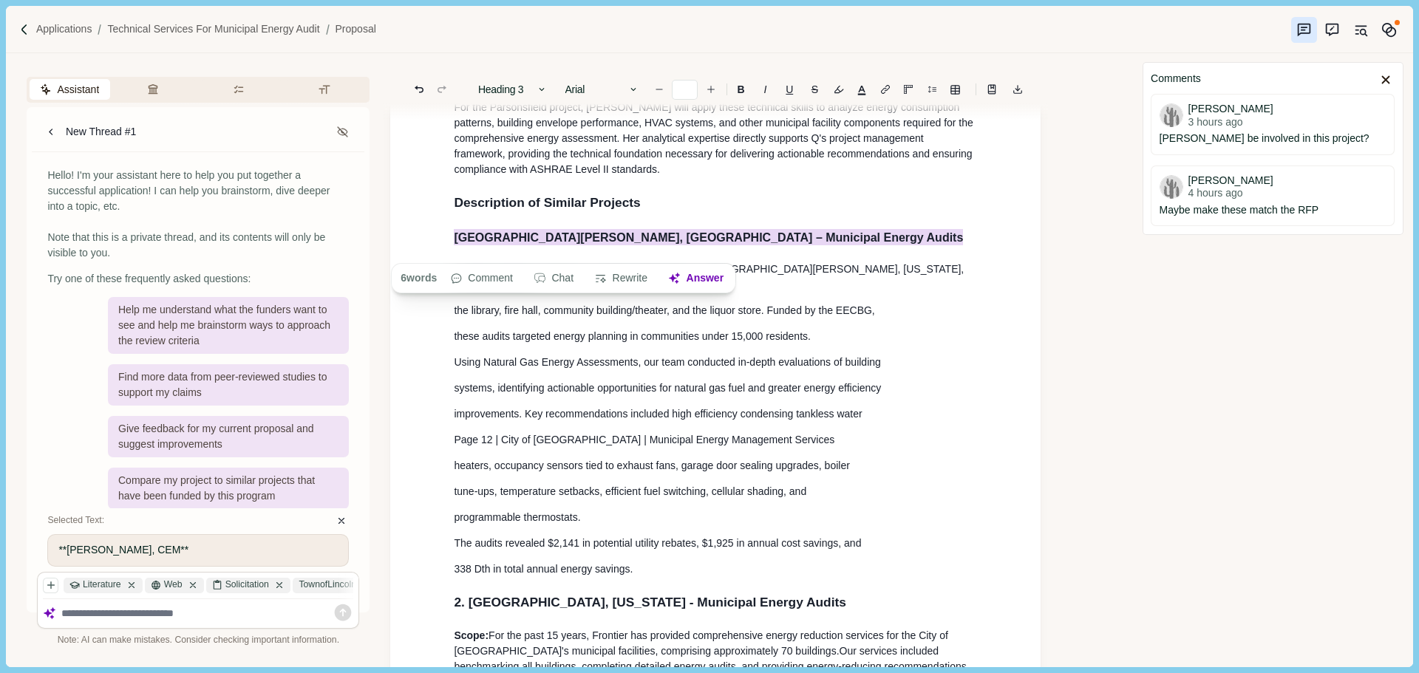
click at [650, 562] on p "338 Dth in total annual energy savings." at bounding box center [715, 570] width 523 height 16
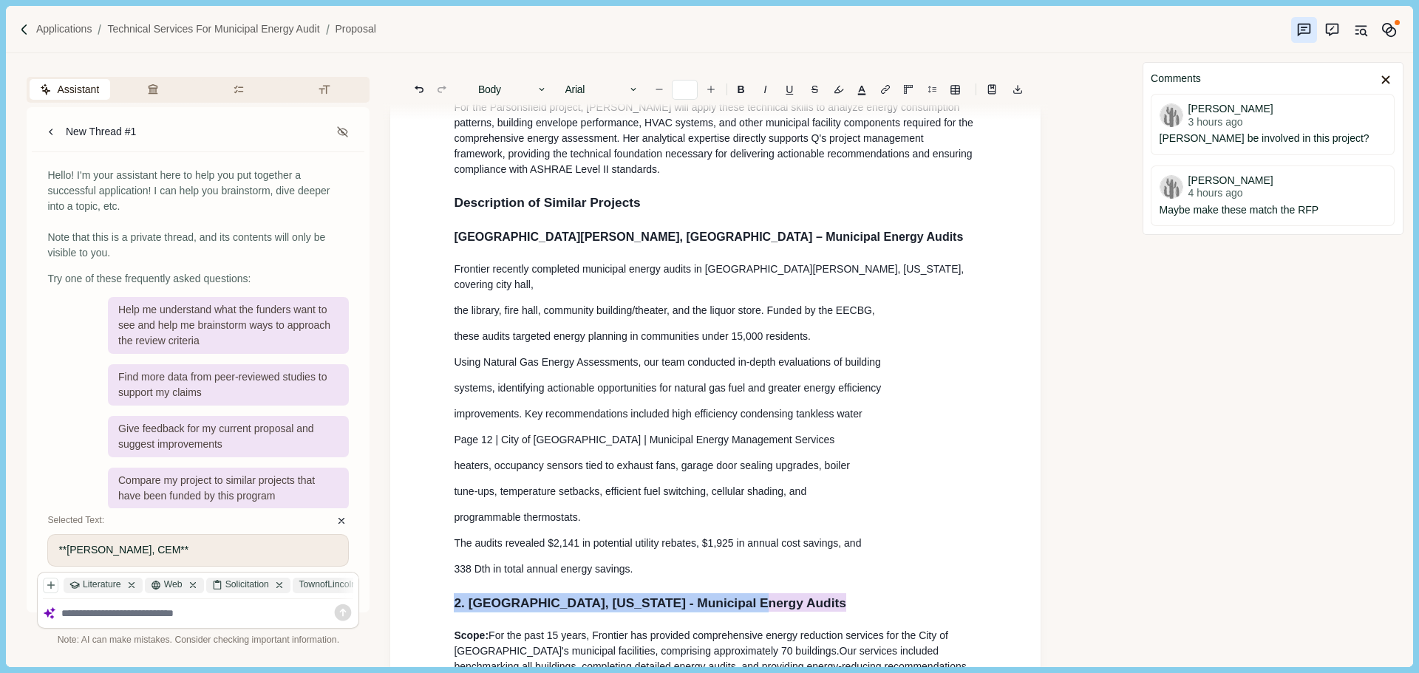
drag, startPoint x: 747, startPoint y: 599, endPoint x: 425, endPoint y: 596, distance: 322.2
click at [533, 86] on button "Heading 2" at bounding box center [513, 89] width 84 height 21
click at [529, 174] on button "Heading 3" at bounding box center [544, 172] width 146 height 25
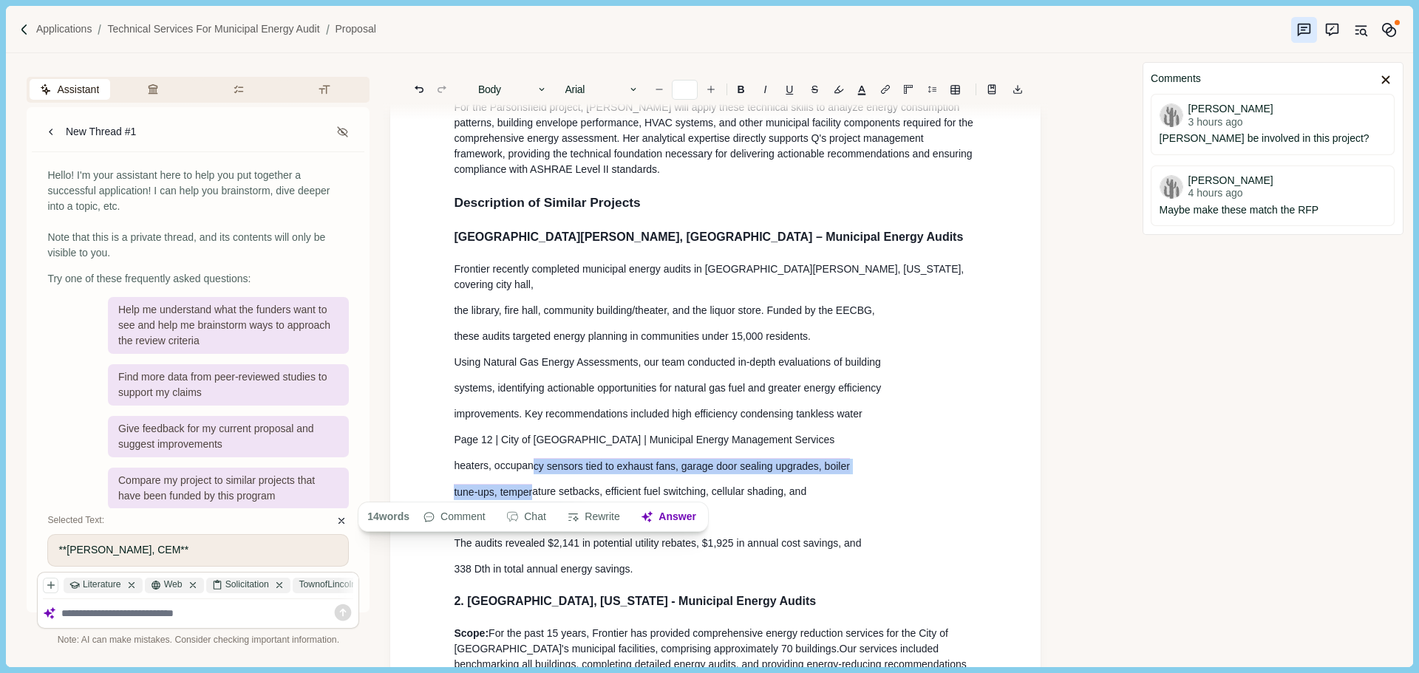
click at [457, 246] on h3 "[GEOGRAPHIC_DATA][PERSON_NAME], [GEOGRAPHIC_DATA] – Municipal Energy Audits" at bounding box center [715, 237] width 523 height 18
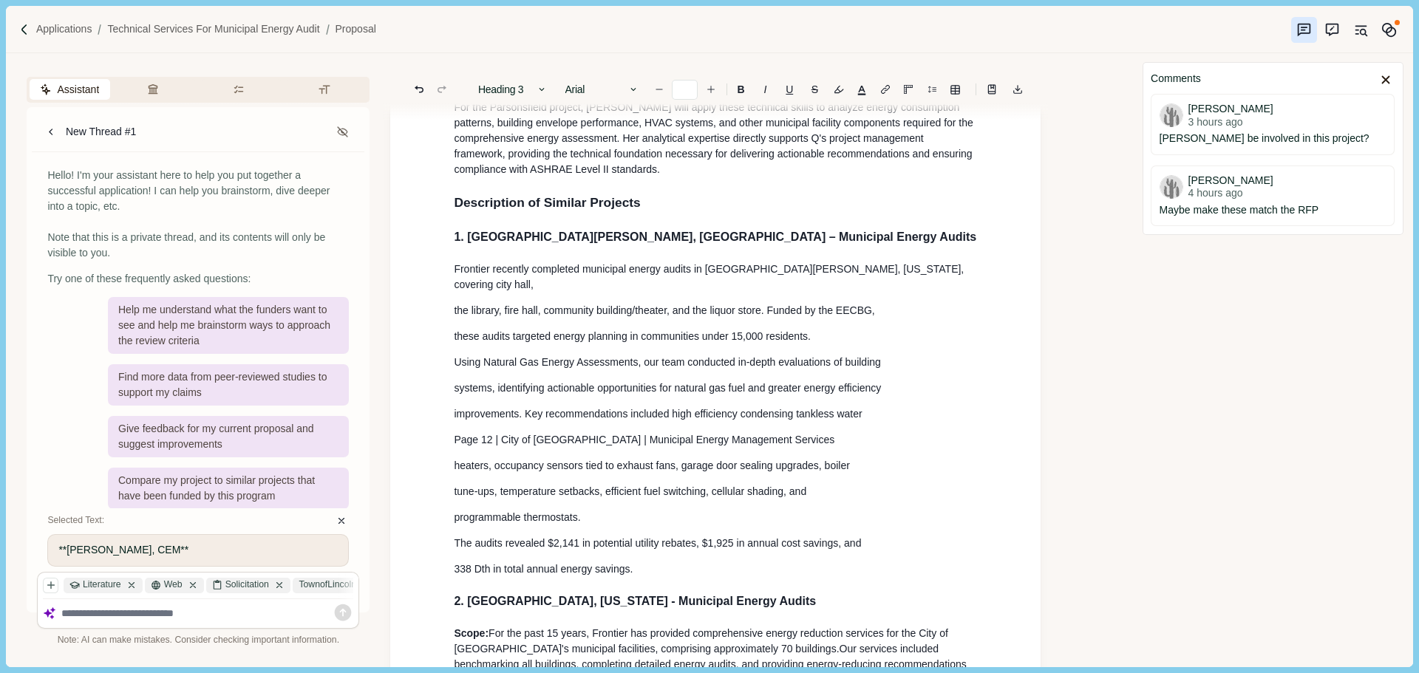
click at [582, 277] on p "Frontier recently completed municipal energy audits in [GEOGRAPHIC_DATA][PERSON…" at bounding box center [715, 277] width 523 height 31
click at [900, 282] on p "Frontier recently completed municipal energy audits in [GEOGRAPHIC_DATA][PERSON…" at bounding box center [715, 277] width 523 height 31
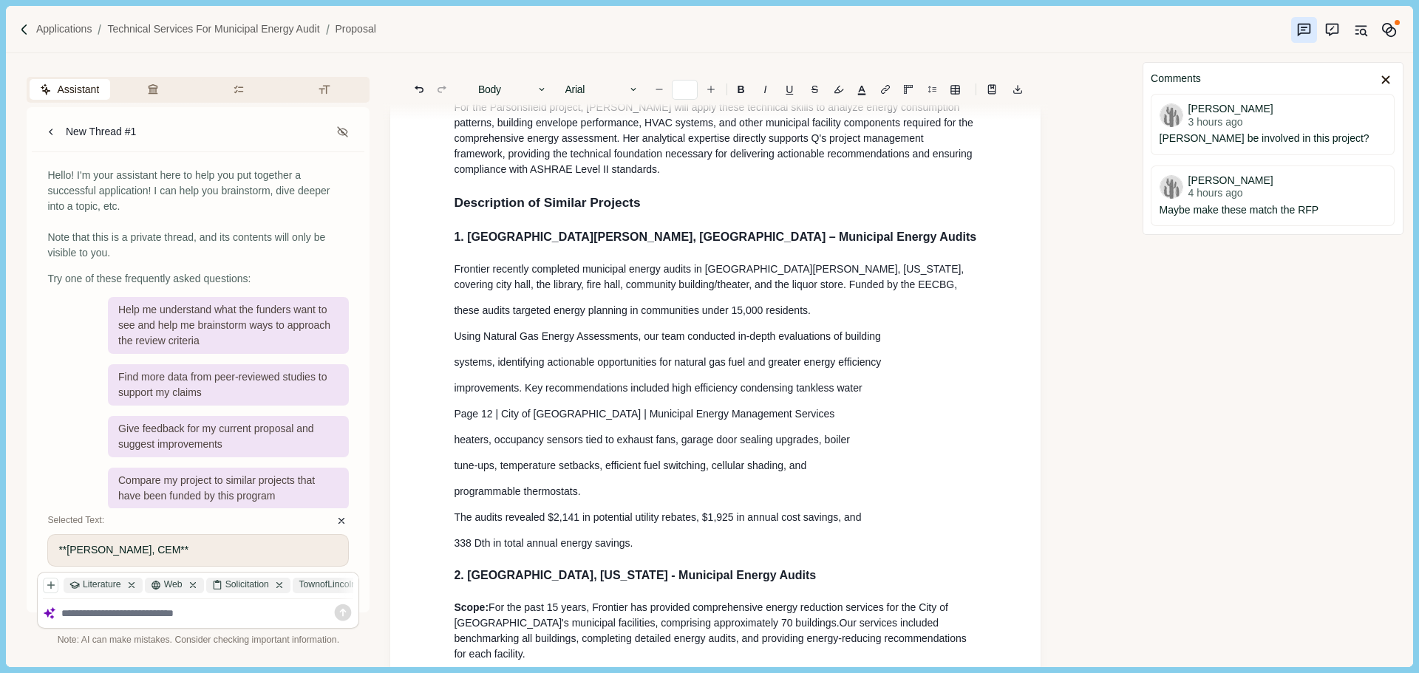
click at [871, 293] on p "Frontier recently completed municipal energy audits in [GEOGRAPHIC_DATA][PERSON…" at bounding box center [715, 277] width 523 height 31
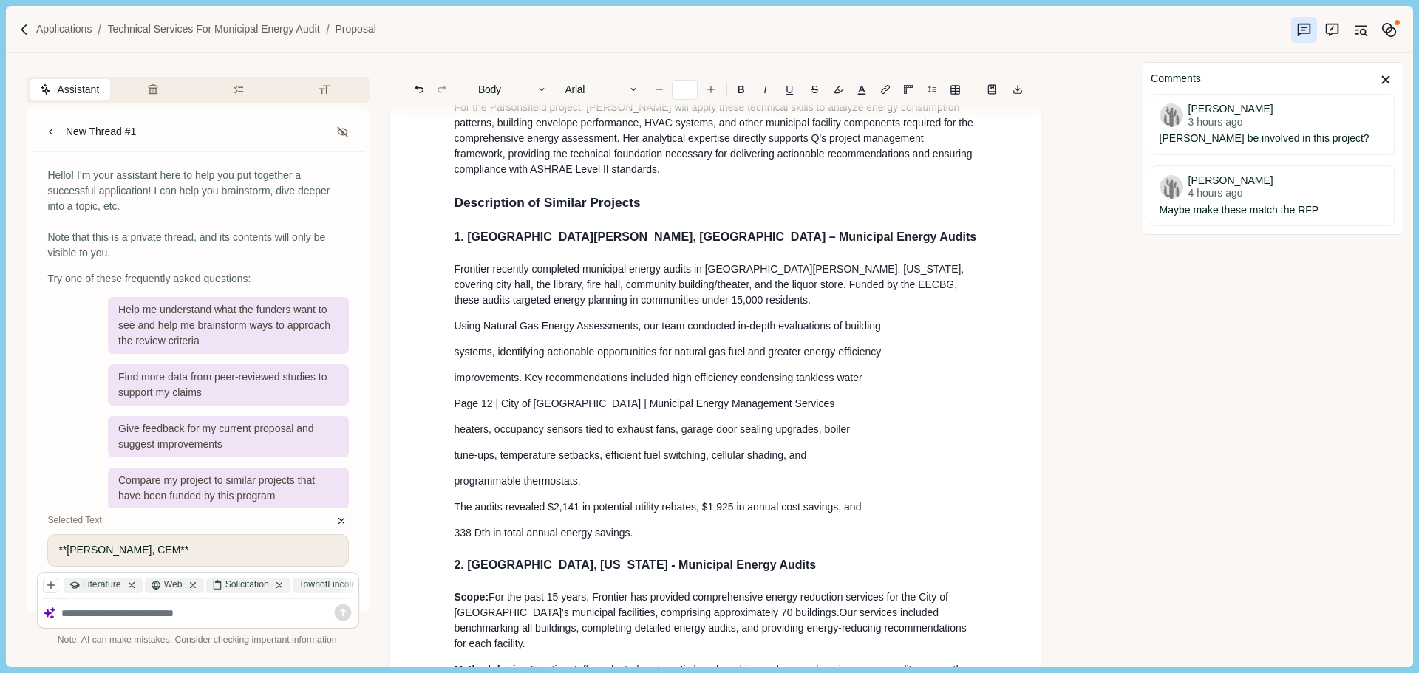
click at [804, 308] on p "Frontier recently completed municipal energy audits in [GEOGRAPHIC_DATA][PERSON…" at bounding box center [715, 285] width 523 height 47
click at [901, 334] on p "Using Natural Gas Energy Assessments, our team conducted in-depth evaluations o…" at bounding box center [715, 327] width 523 height 16
click at [885, 334] on p "Using Natural Gas Energy Assessments, our team conducted in-depth evaluations o…" at bounding box center [715, 327] width 523 height 16
click at [876, 334] on p "Using Natural Gas Energy Assessments, our team conducted in-depth evaluations o…" at bounding box center [715, 327] width 523 height 16
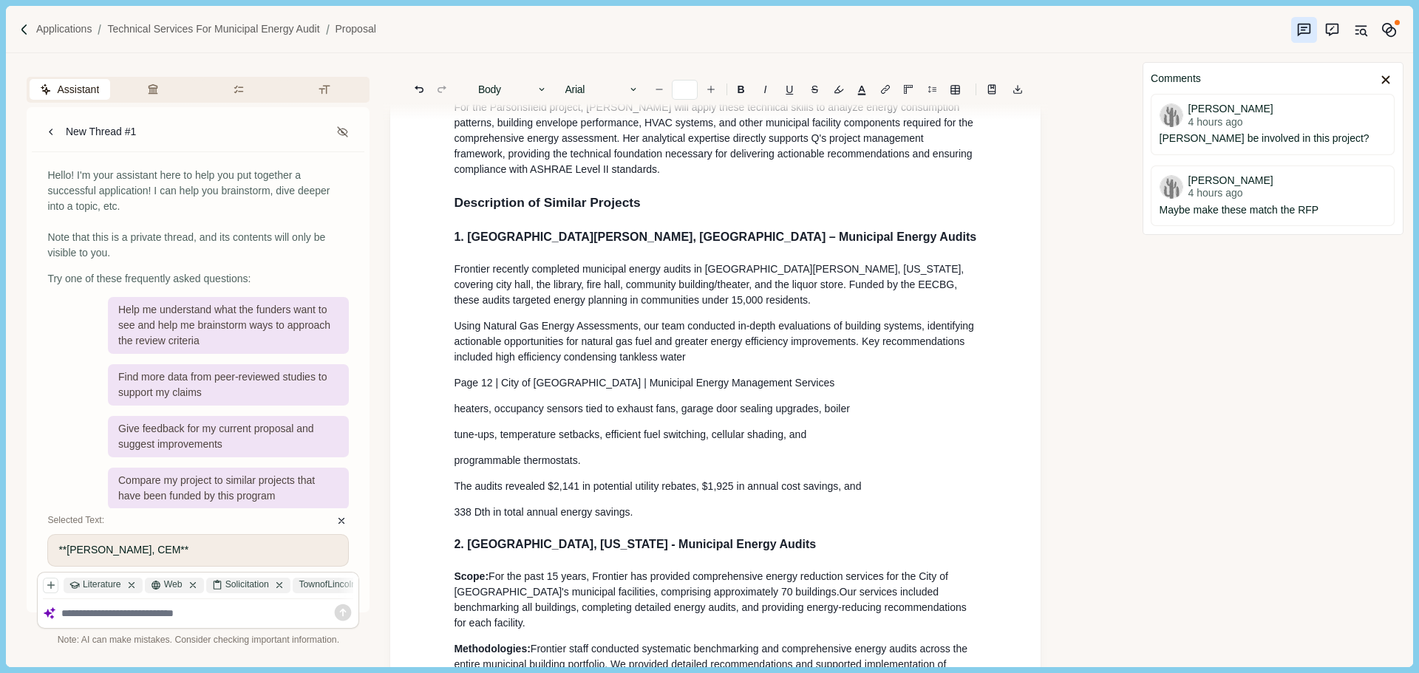
click at [791, 365] on p "Using Natural Gas Energy Assessments, our team conducted in-depth evaluations o…" at bounding box center [715, 342] width 523 height 47
click at [736, 391] on p "Page 12 | City of [GEOGRAPHIC_DATA] | Municipal Energy Management Services" at bounding box center [715, 383] width 523 height 16
drag, startPoint x: 779, startPoint y: 396, endPoint x: 406, endPoint y: 398, distance: 373.2
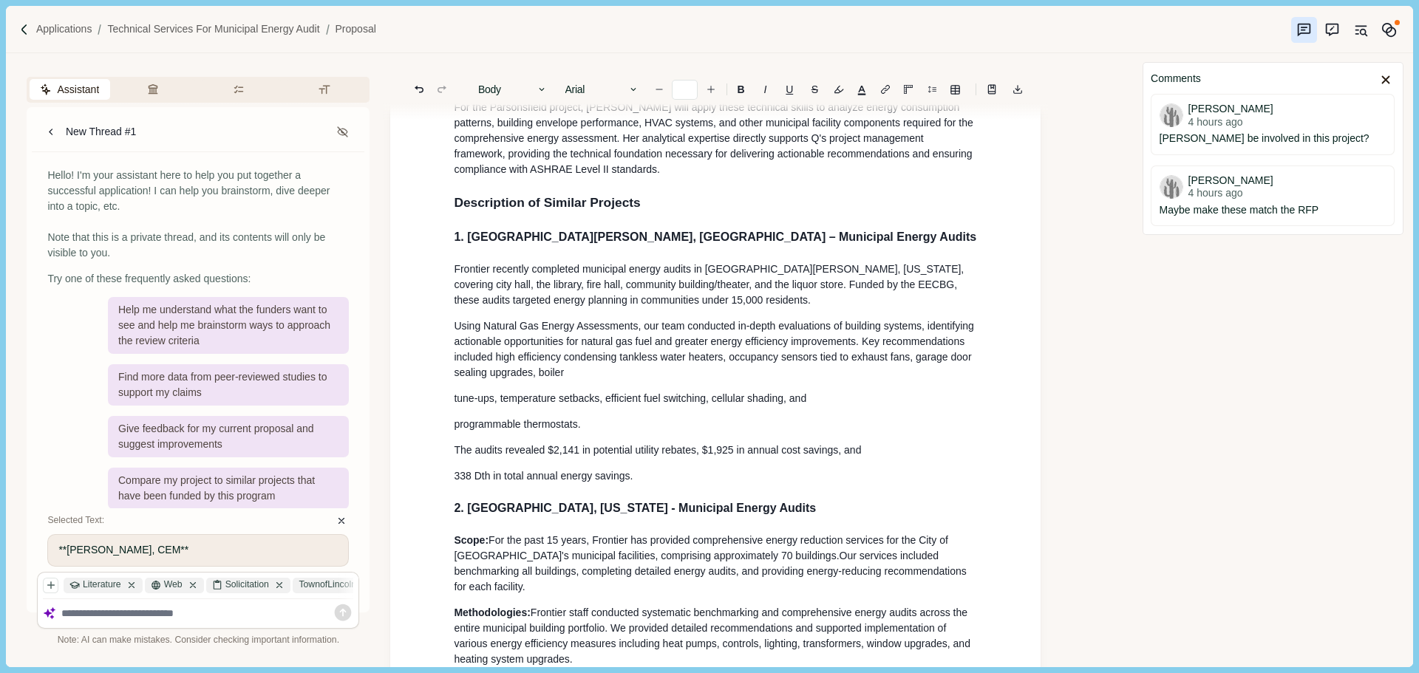
click at [644, 381] on p "Using Natural Gas Energy Assessments, our team conducted in-depth evaluations o…" at bounding box center [715, 350] width 523 height 62
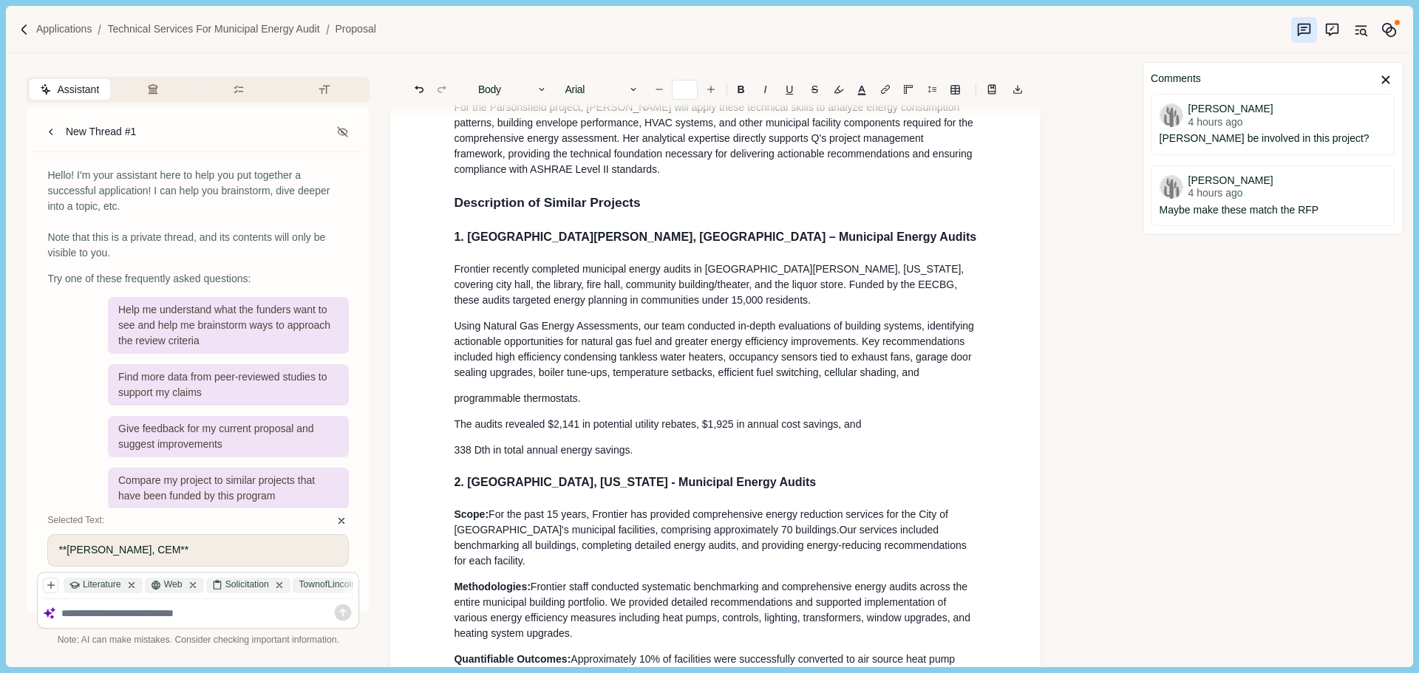
click at [945, 381] on p "Using Natural Gas Energy Assessments, our team conducted in-depth evaluations o…" at bounding box center [715, 350] width 523 height 62
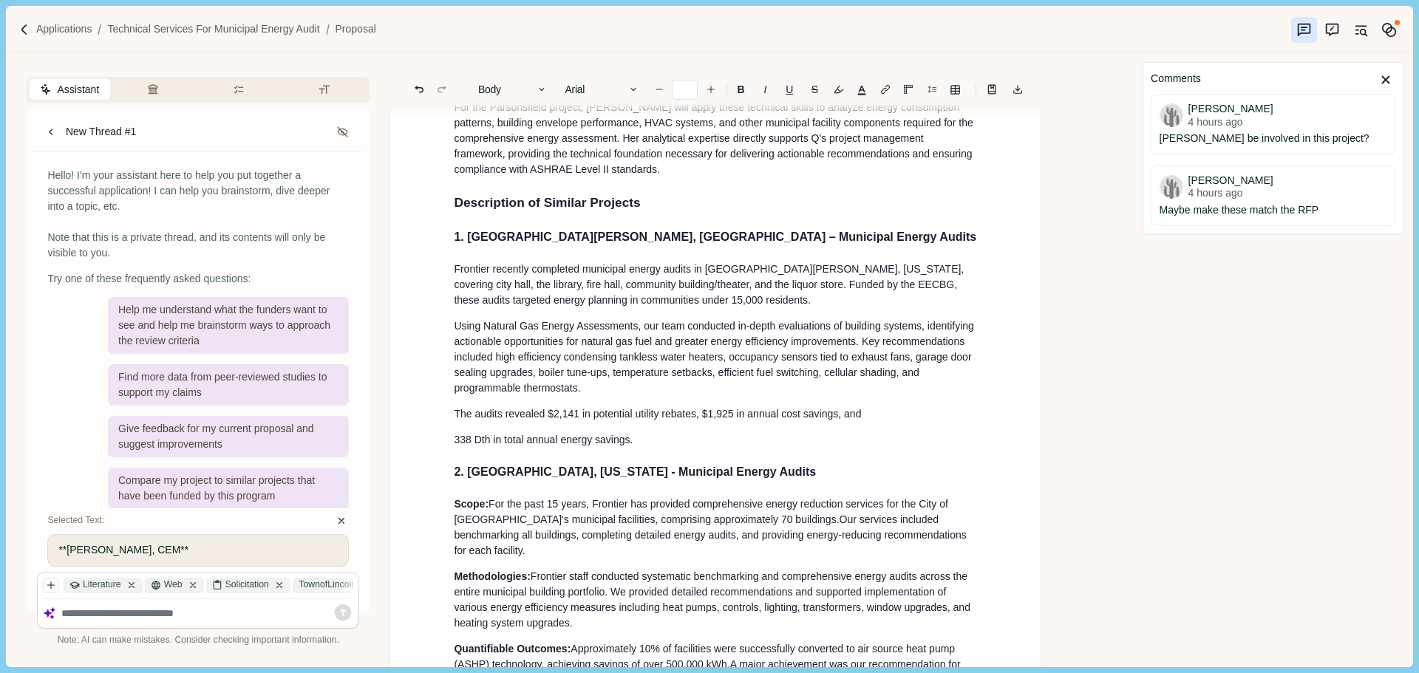
click at [636, 396] on p "Using Natural Gas Energy Assessments, our team conducted in-depth evaluations o…" at bounding box center [715, 358] width 523 height 78
click at [890, 422] on p "The audits revealed $2,141 in potential utility rebates, $1,925 in annual cost …" at bounding box center [715, 414] width 523 height 16
click at [884, 422] on p "The audits revealed $2,141 in potential utility rebates, $1,925 in annual cost …" at bounding box center [715, 414] width 523 height 16
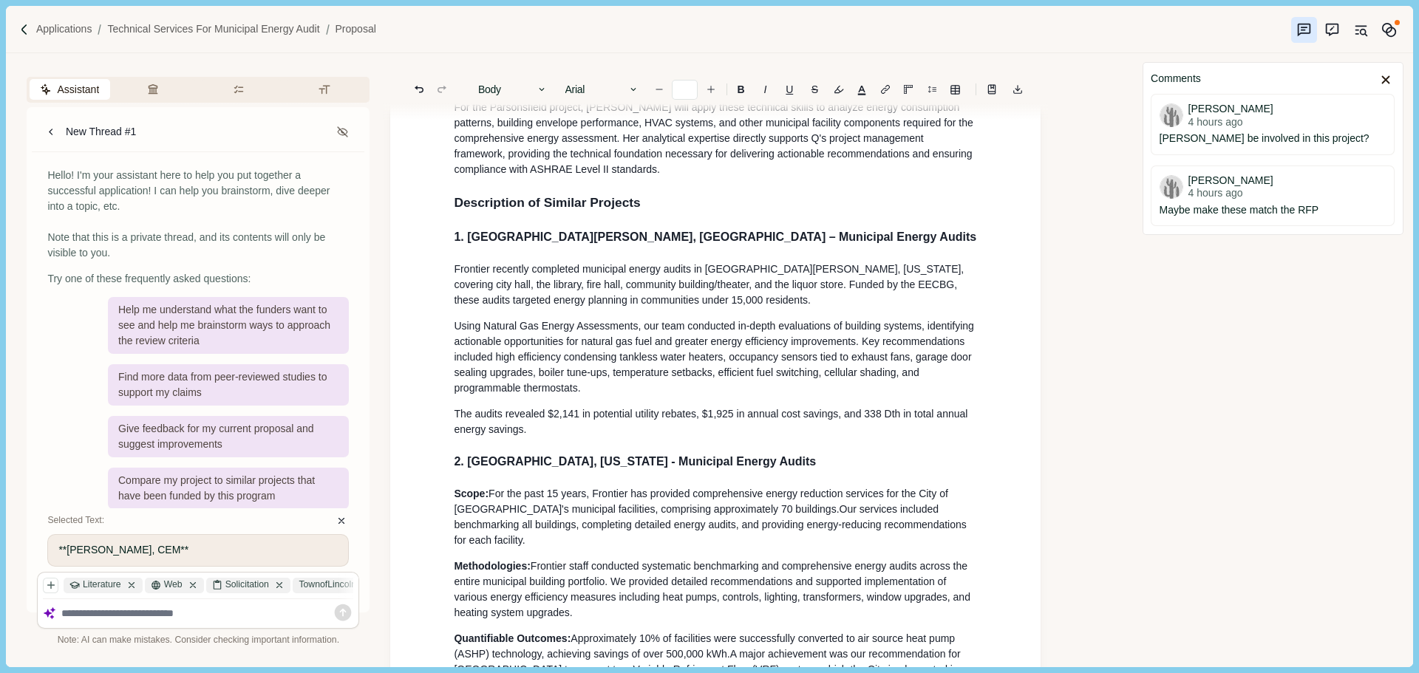
click at [541, 437] on p "The audits revealed $2,141 in potential utility rebates, $1,925 in annual cost …" at bounding box center [715, 421] width 523 height 31
click at [544, 437] on p "The audits revealed $2,141 in potential utility rebates, $1,925 in annual cost …" at bounding box center [715, 421] width 523 height 31
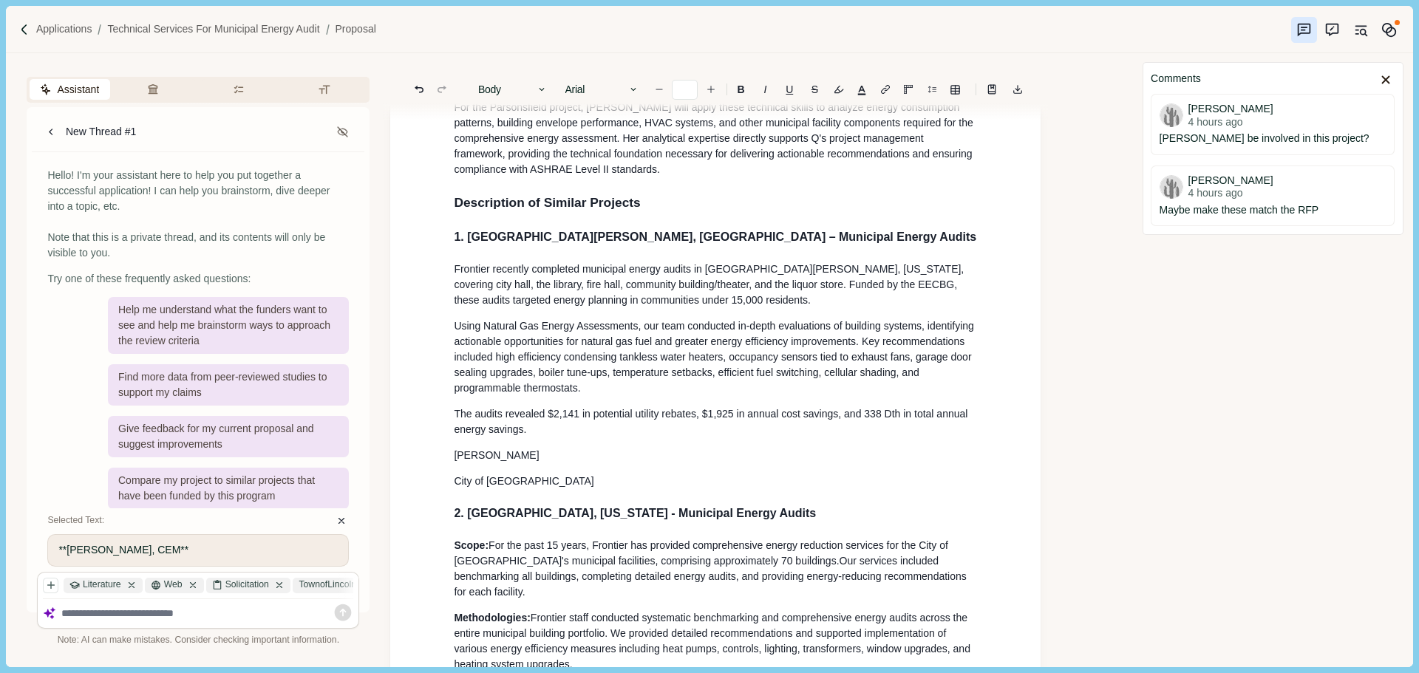
click at [528, 463] on p "[PERSON_NAME]" at bounding box center [715, 456] width 523 height 16
click at [536, 488] on p "City of [GEOGRAPHIC_DATA]" at bounding box center [715, 482] width 523 height 16
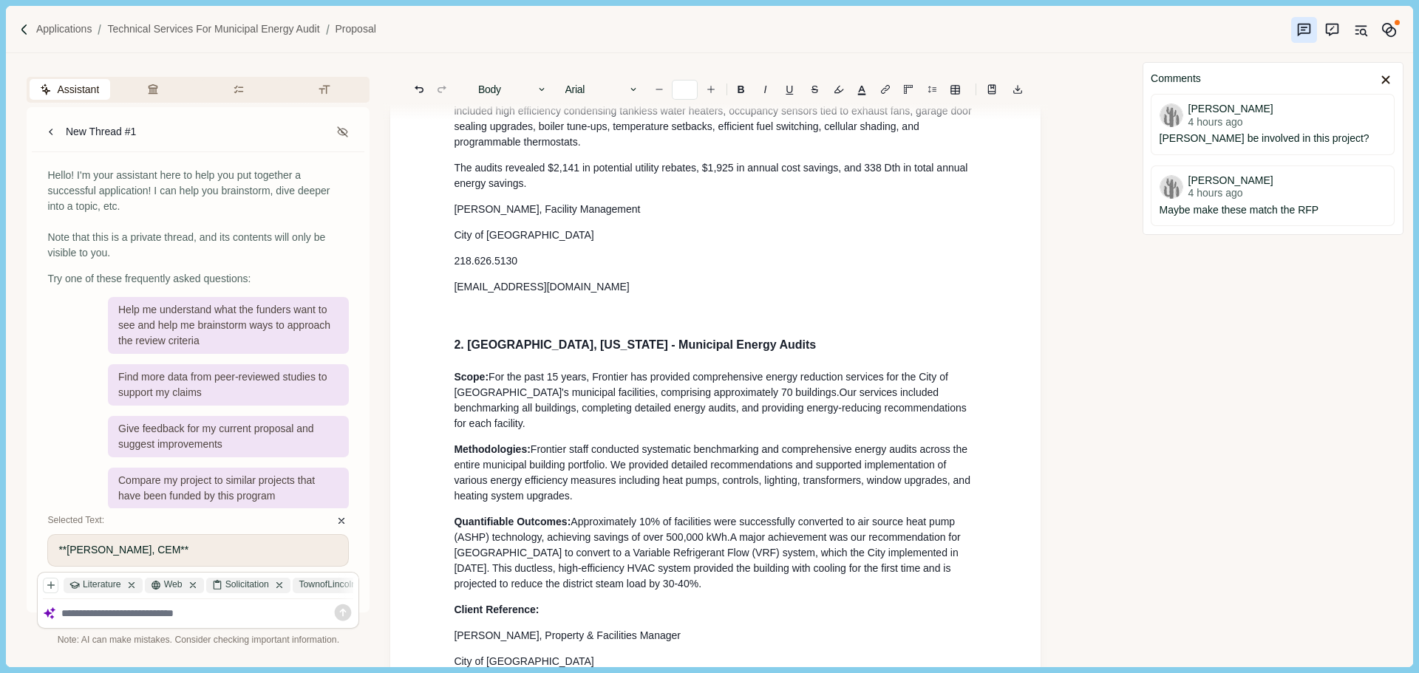
scroll to position [1663, 0]
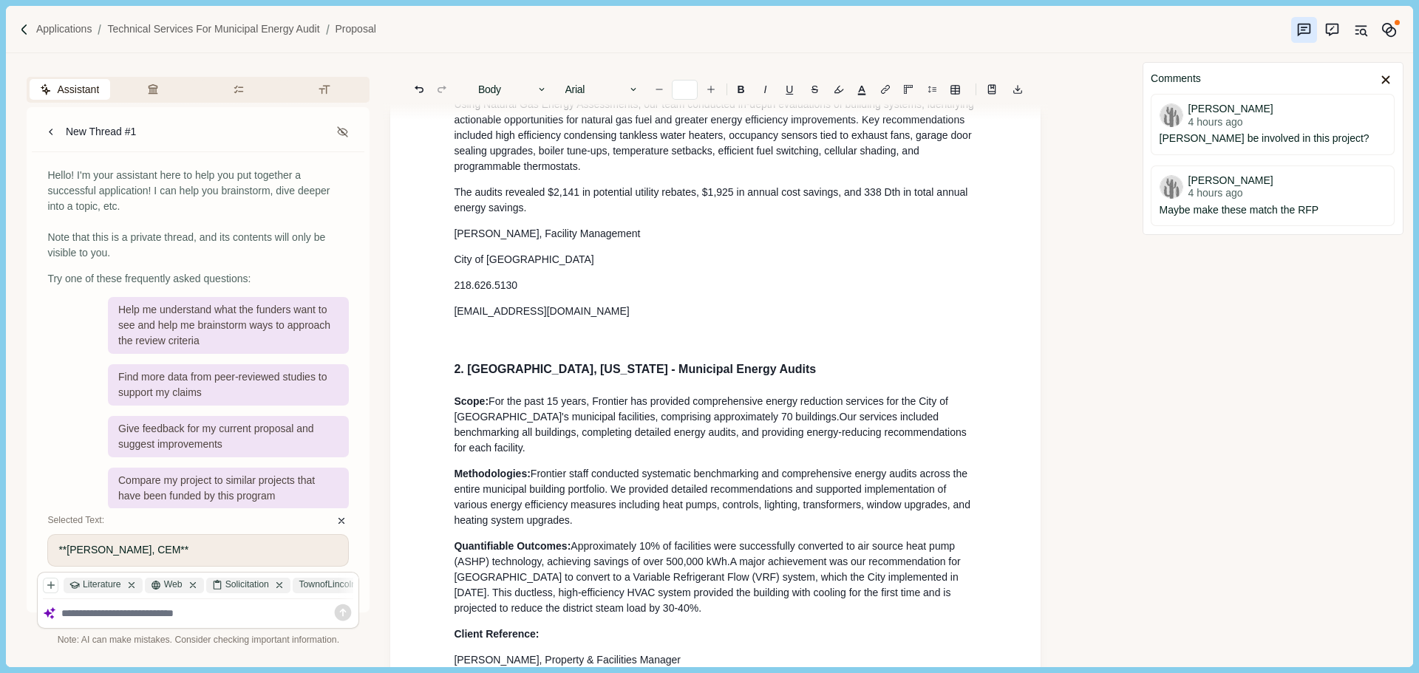
click at [540, 216] on p "The audits revealed $2,141 in potential utility rebates, $1,925 in annual cost …" at bounding box center [715, 200] width 523 height 31
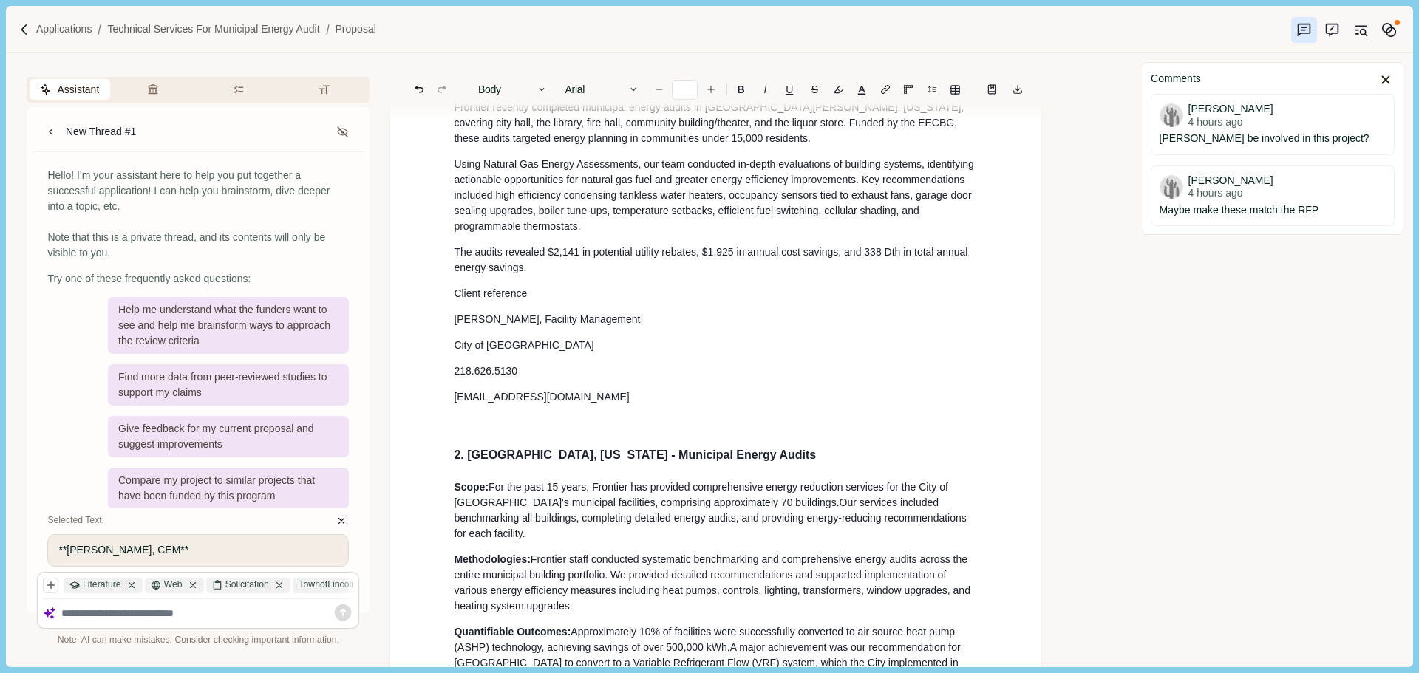
scroll to position [1589, 0]
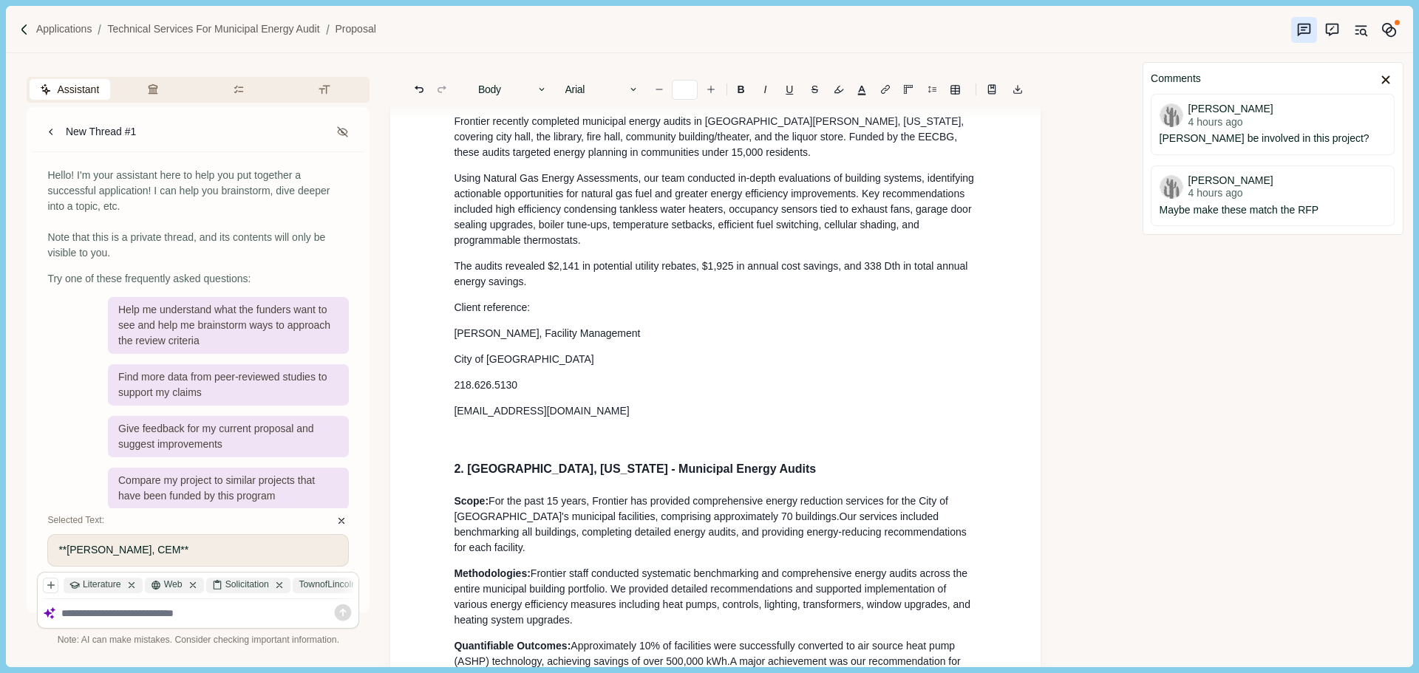
click at [488, 316] on p "Client reference:" at bounding box center [715, 308] width 523 height 16
click at [491, 440] on p at bounding box center [715, 437] width 523 height 16
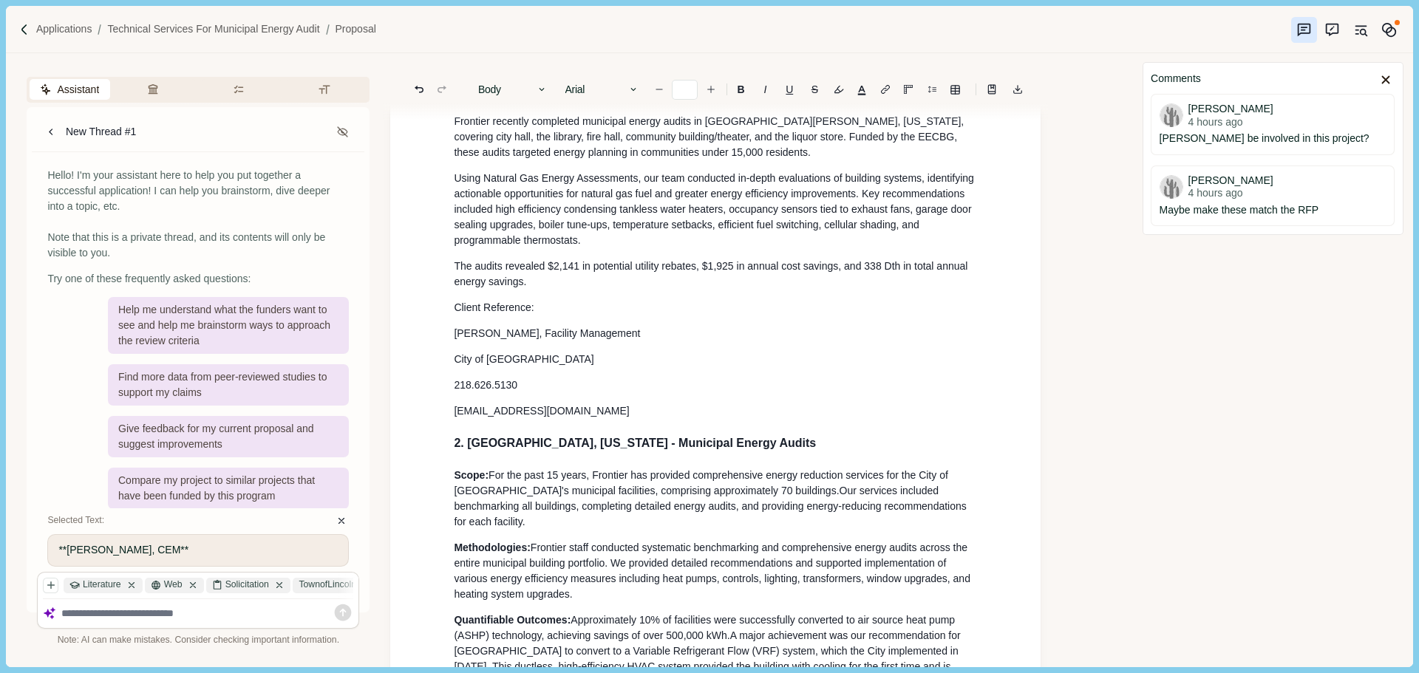
click at [559, 419] on p "[EMAIL_ADDRESS][DOMAIN_NAME]" at bounding box center [715, 411] width 523 height 16
drag, startPoint x: 552, startPoint y: 321, endPoint x: 421, endPoint y: 321, distance: 130.8
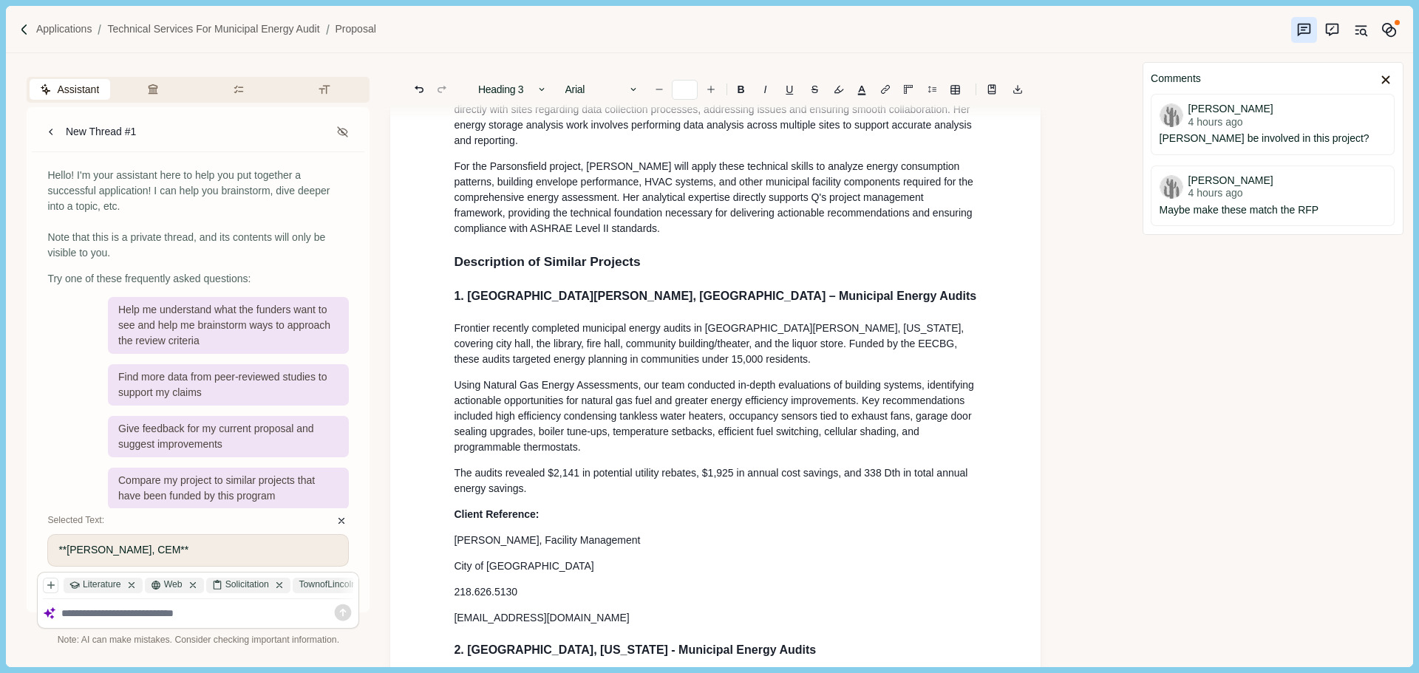
scroll to position [1367, 0]
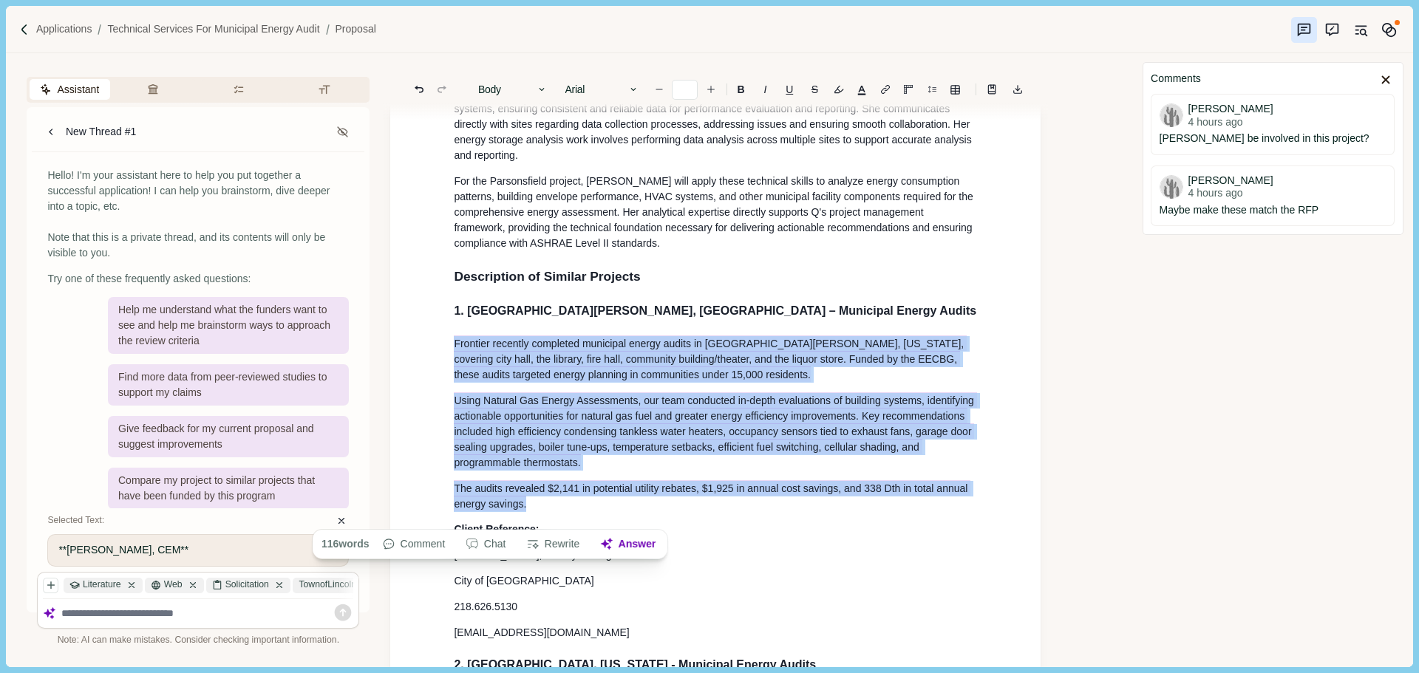
drag, startPoint x: 496, startPoint y: 477, endPoint x: 439, endPoint y: 357, distance: 132.6
type input "**"
click at [566, 545] on button "Rewrite" at bounding box center [554, 544] width 69 height 21
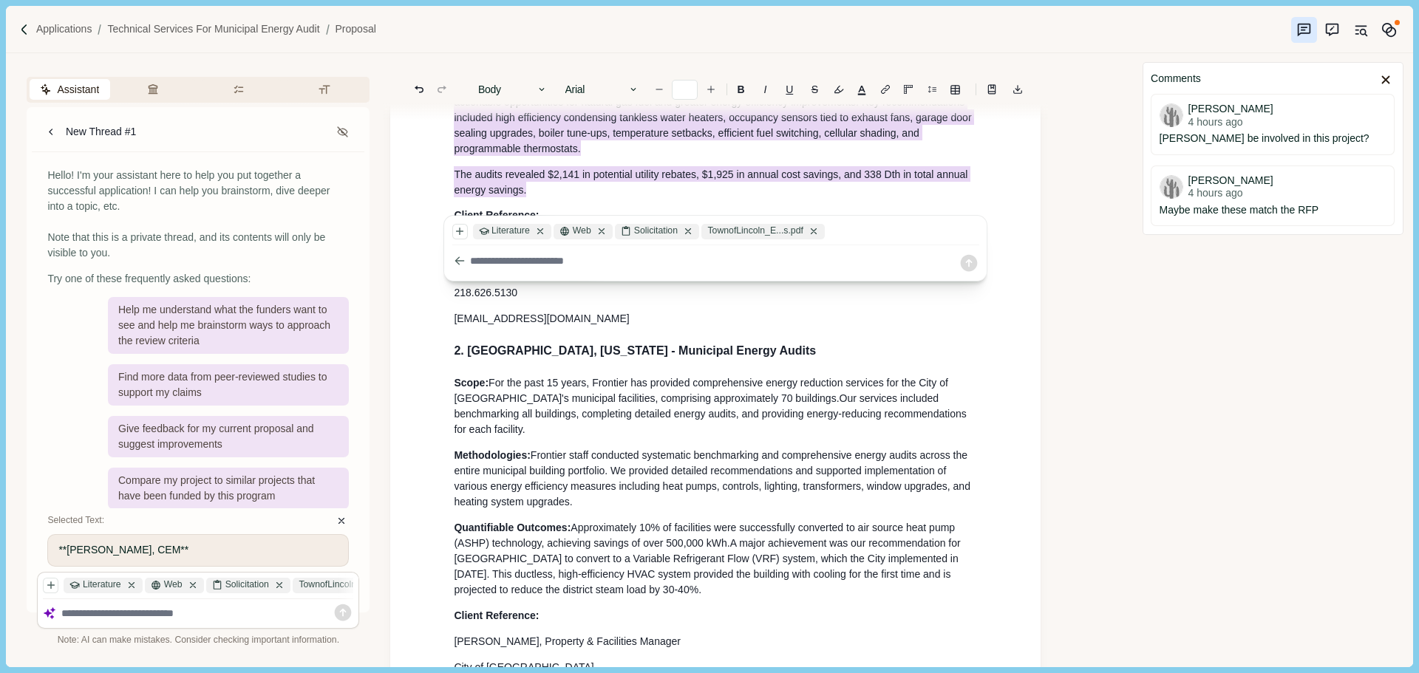
scroll to position [1737, 0]
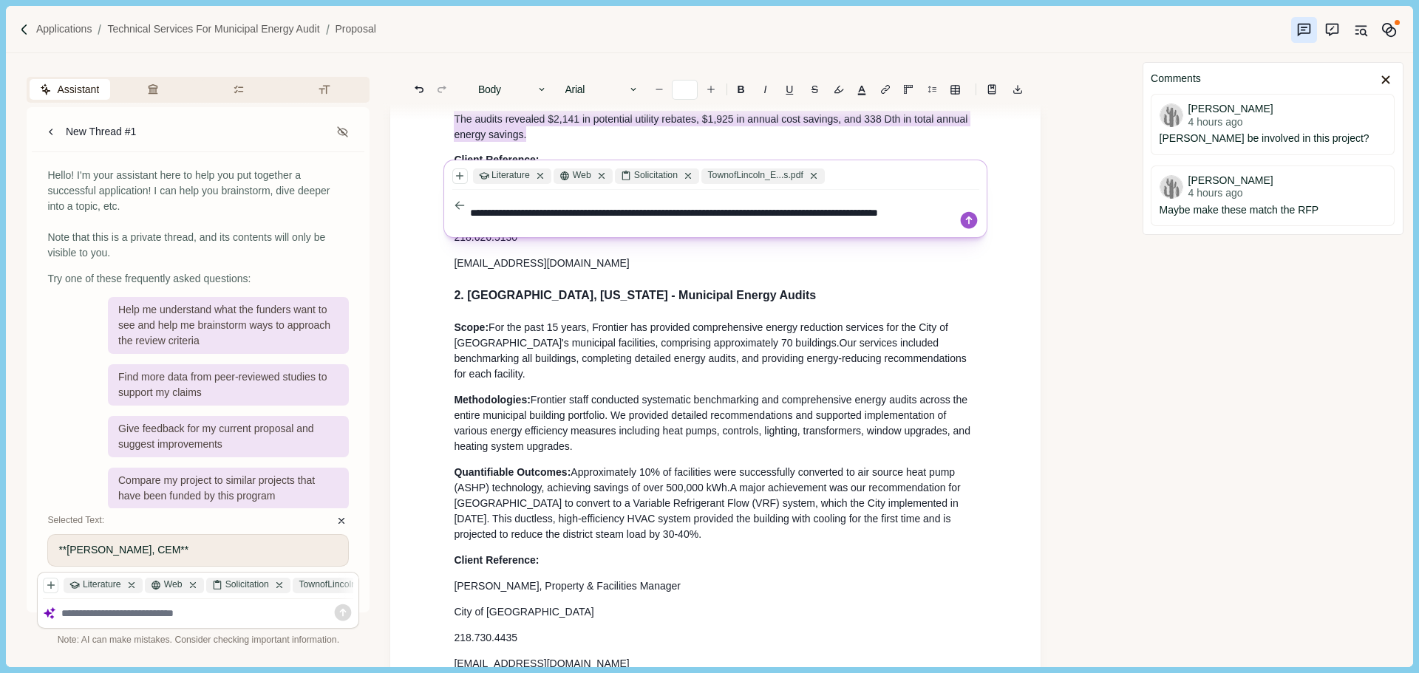
click at [871, 208] on textarea "**********" at bounding box center [714, 213] width 488 height 31
type textarea "**********"
click at [973, 218] on icon at bounding box center [969, 220] width 17 height 17
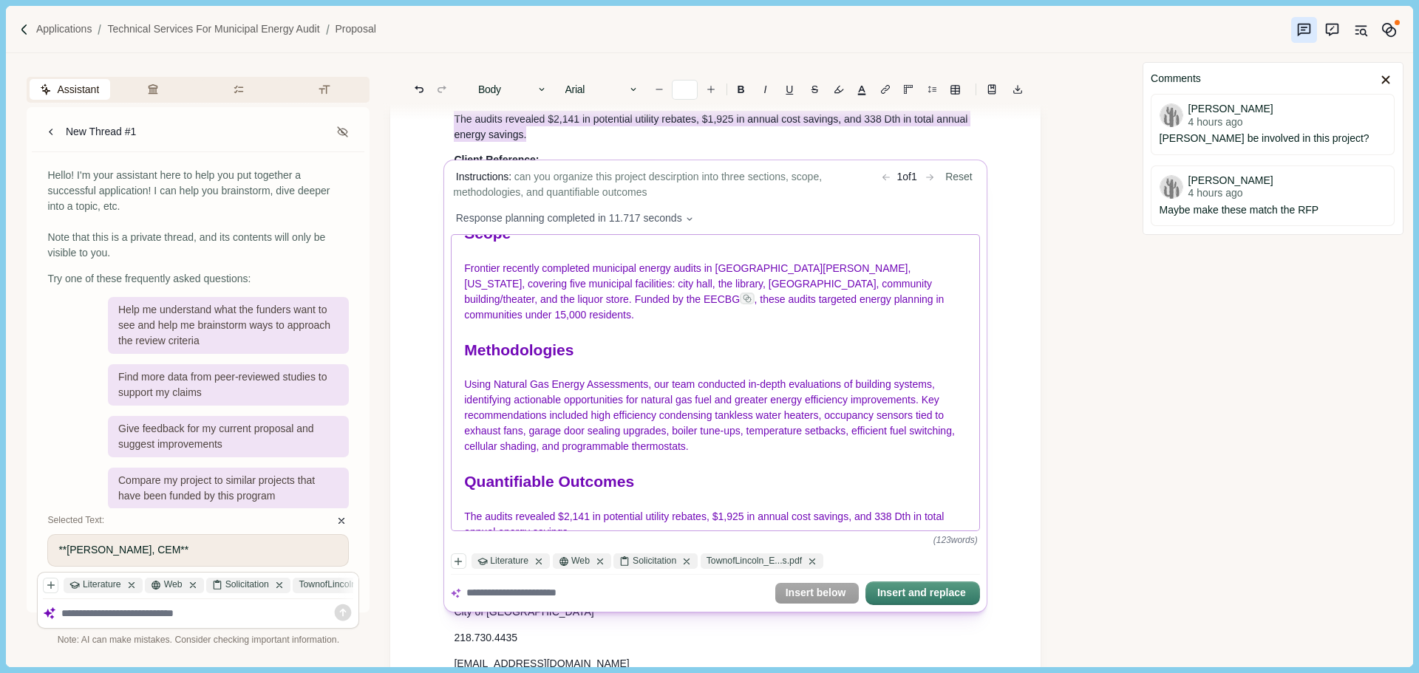
scroll to position [47, 0]
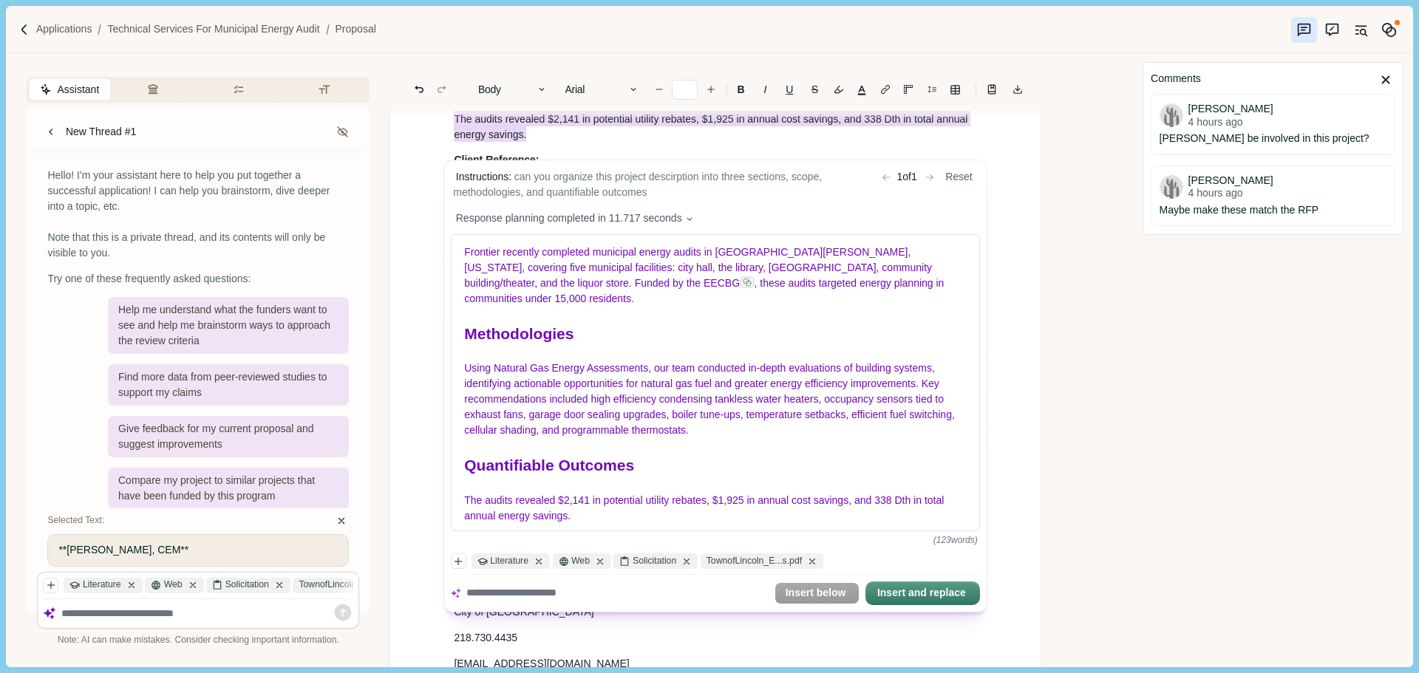
click at [925, 593] on button "Insert and replace" at bounding box center [923, 593] width 112 height 21
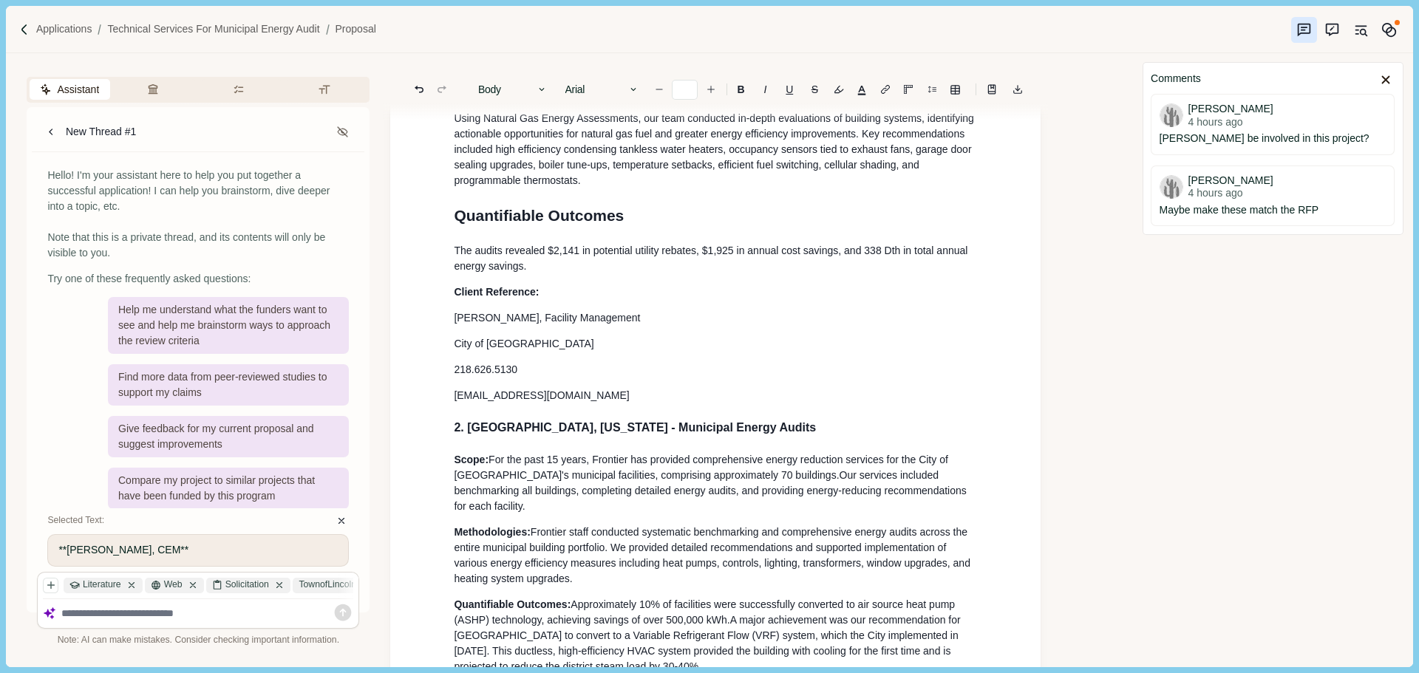
scroll to position [1811, 0]
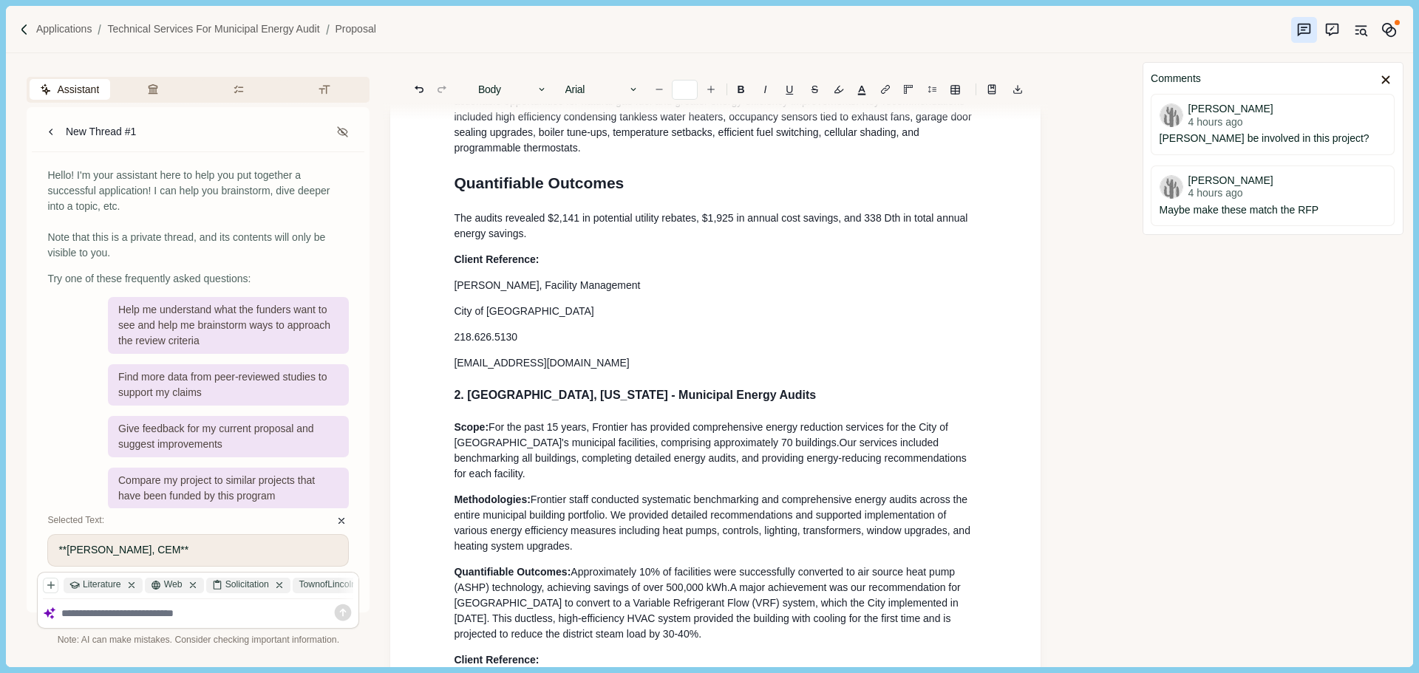
click at [479, 430] on span "Scope:" at bounding box center [471, 427] width 35 height 12
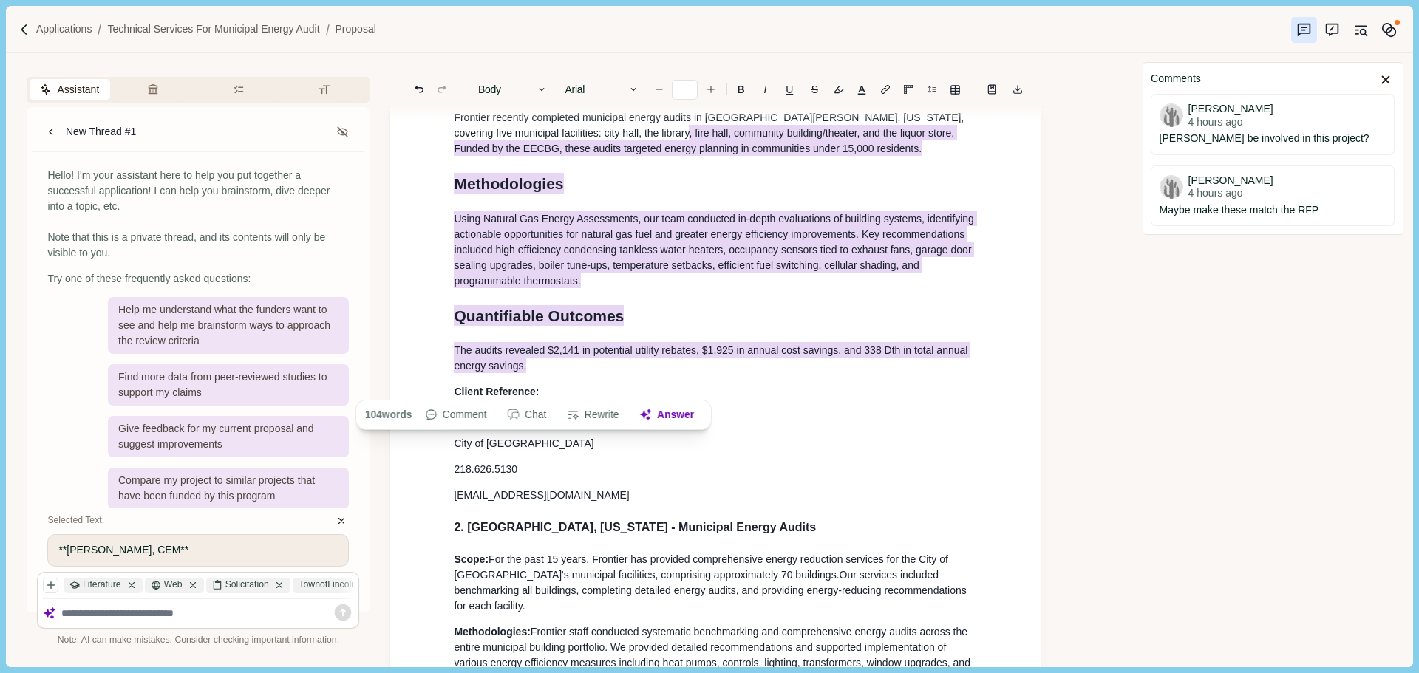
scroll to position [1441, 0]
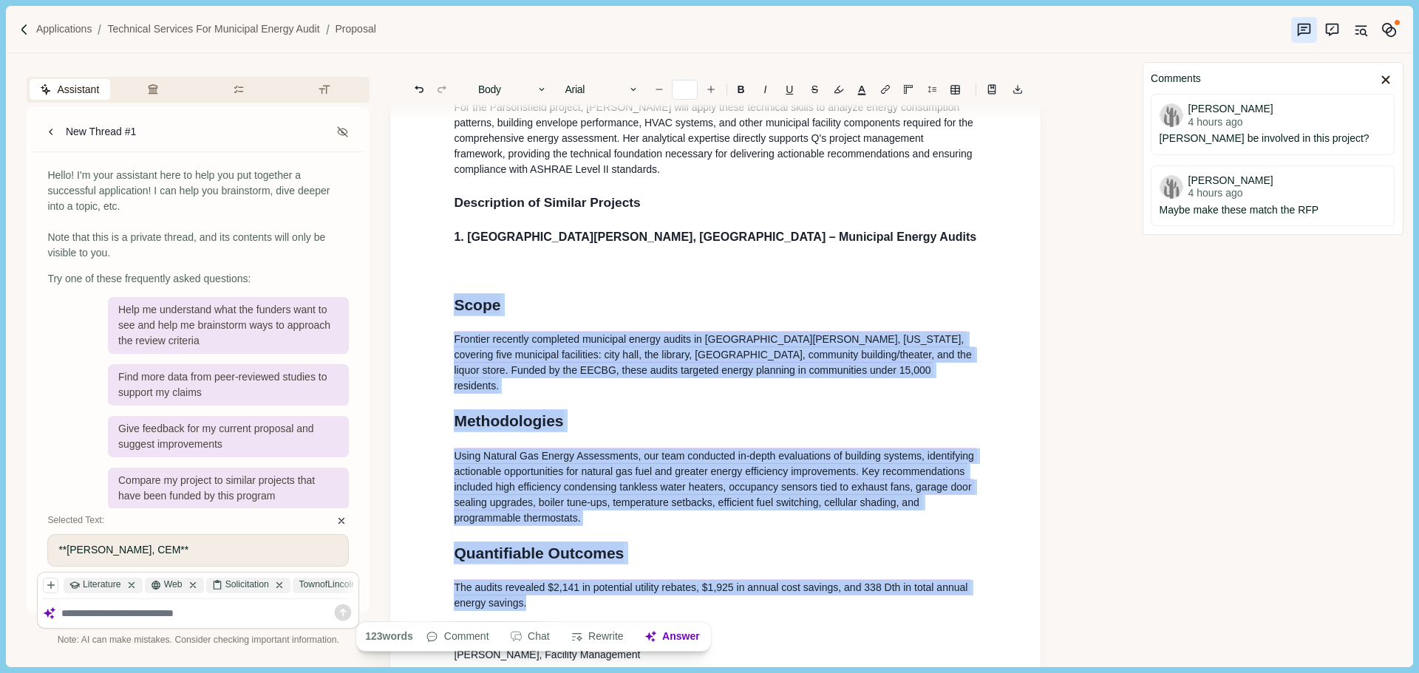
drag, startPoint x: 566, startPoint y: 385, endPoint x: 442, endPoint y: 319, distance: 140.5
click at [523, 87] on button "Body" at bounding box center [513, 89] width 84 height 21
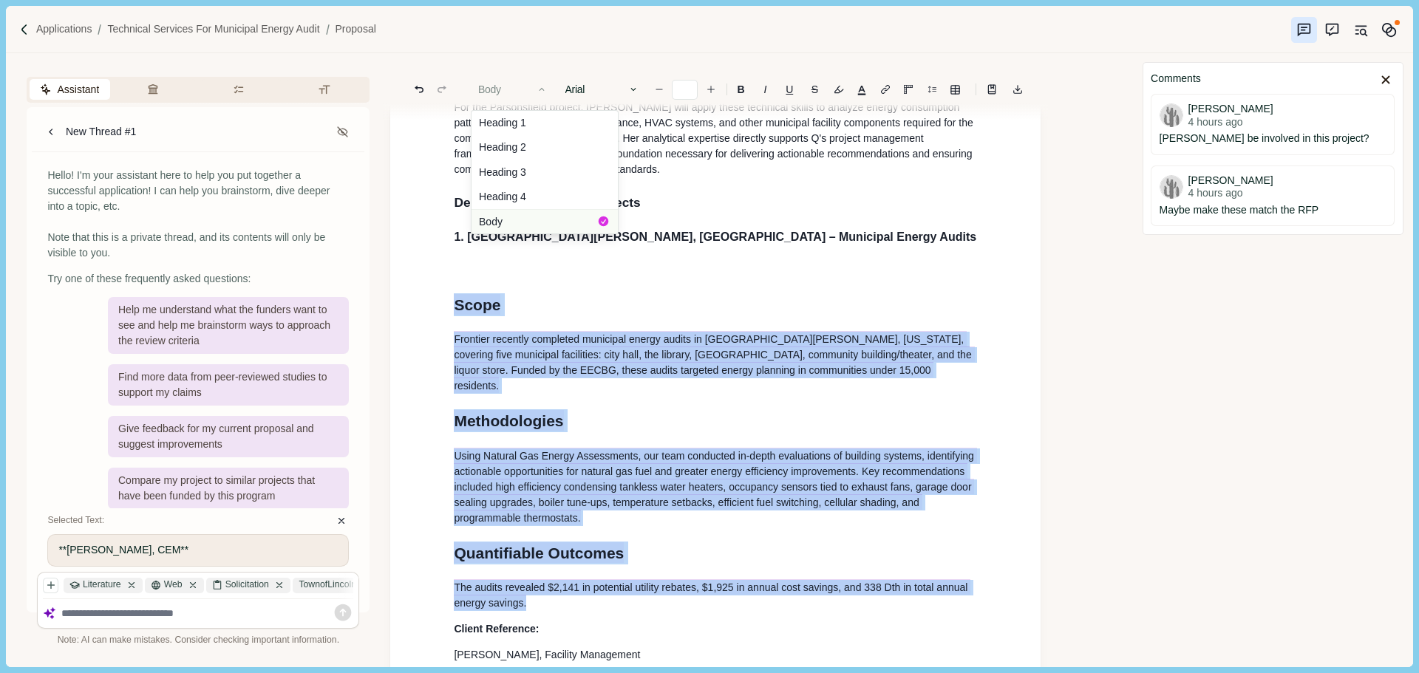
click at [509, 222] on button "Body" at bounding box center [544, 221] width 146 height 24
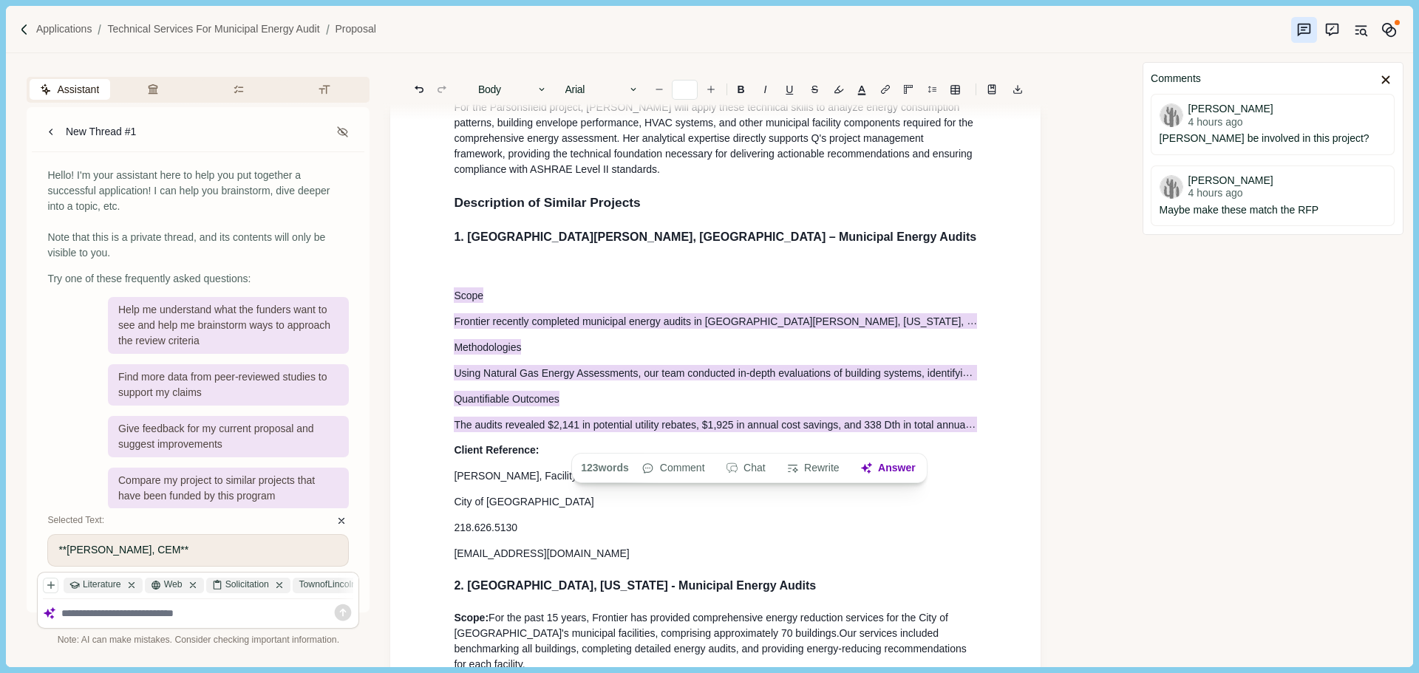
click at [488, 277] on p at bounding box center [715, 270] width 523 height 16
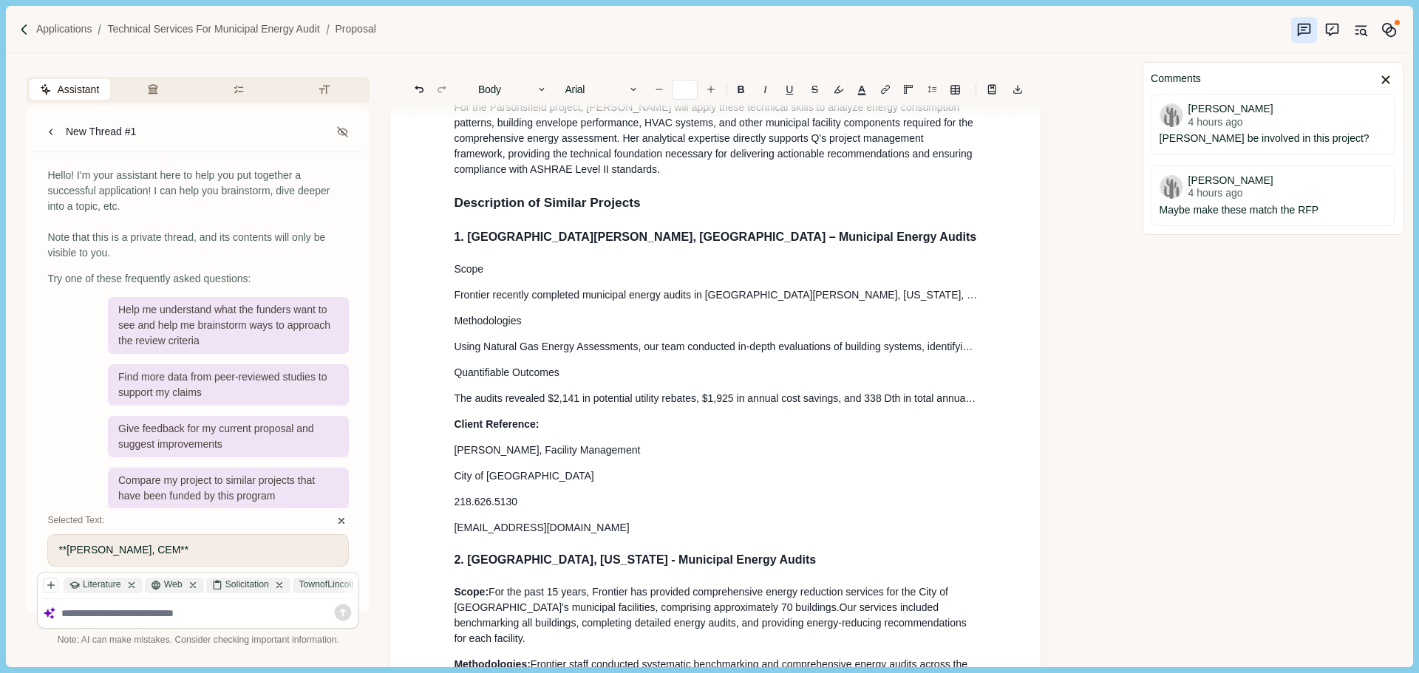
click at [483, 275] on span "Scope" at bounding box center [469, 269] width 30 height 12
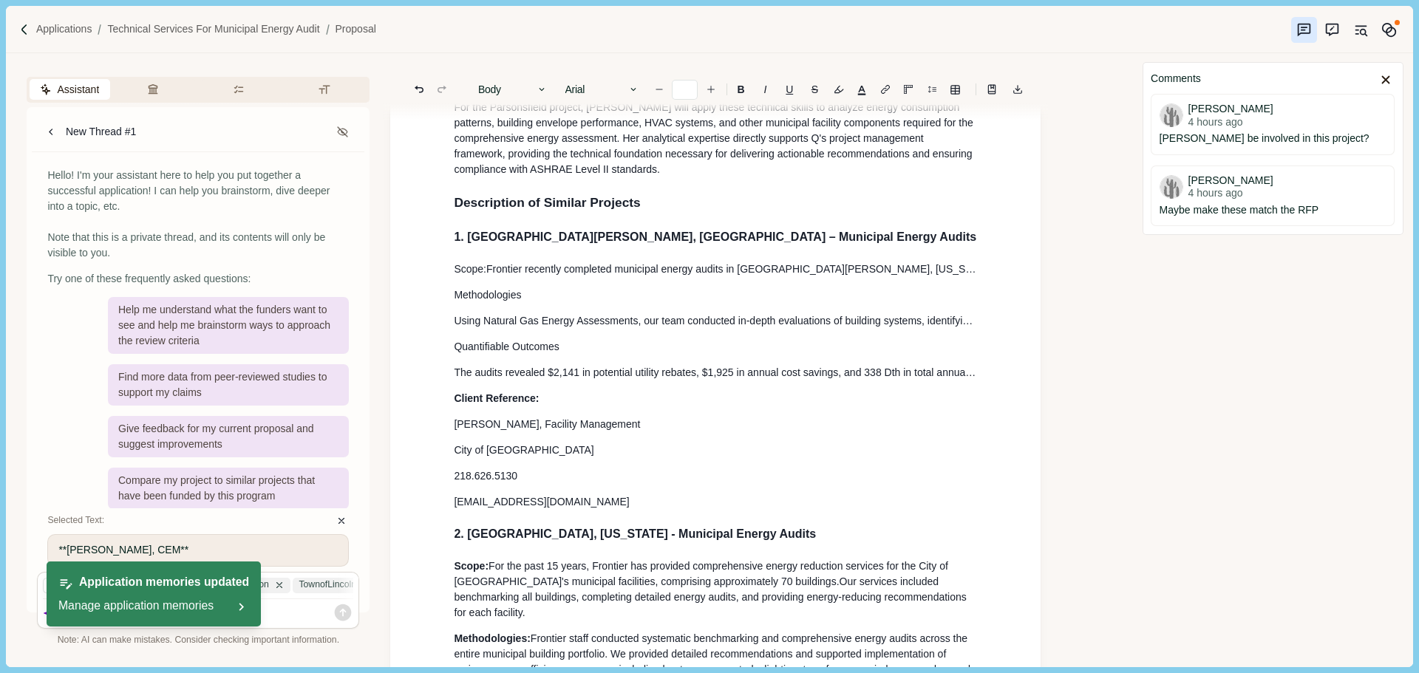
click at [588, 378] on span "The audits revealed $2,141 in potential utility rebates, $1,925 in annual cost …" at bounding box center [748, 373] width 589 height 12
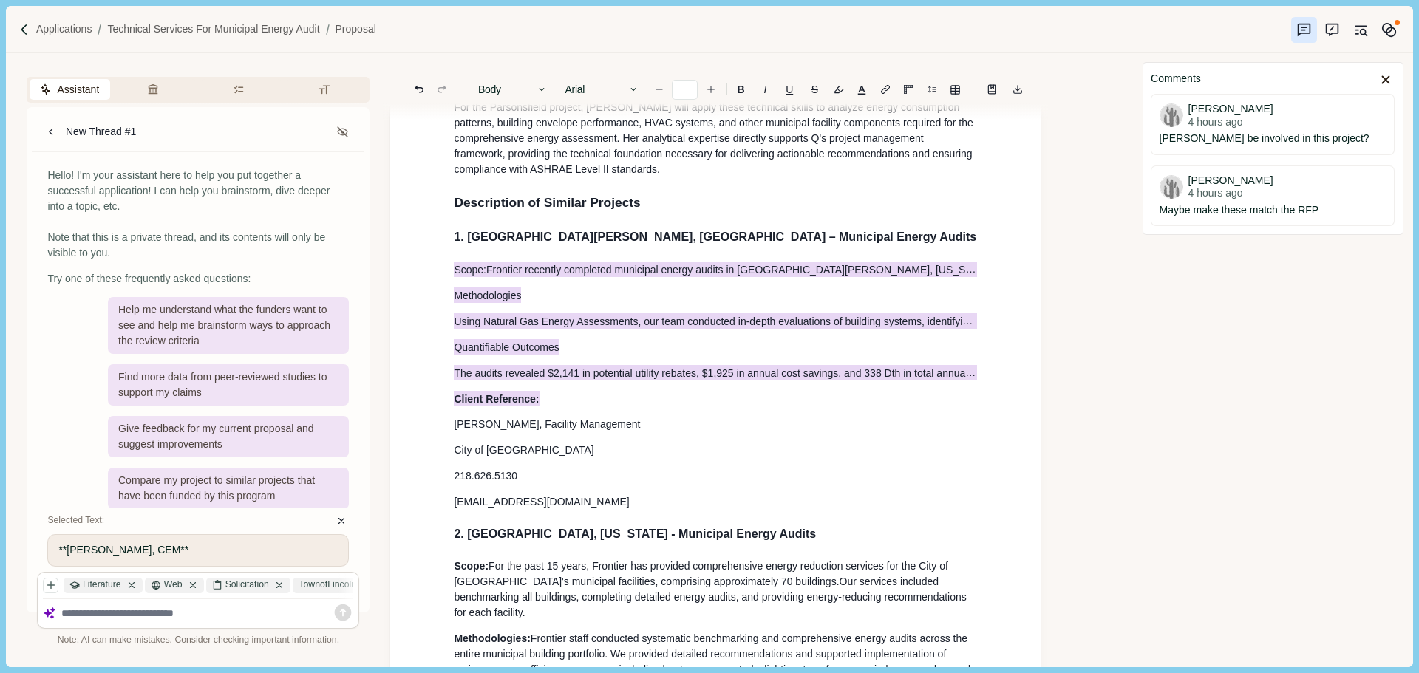
click at [543, 406] on p "Client Reference:" at bounding box center [715, 399] width 523 height 16
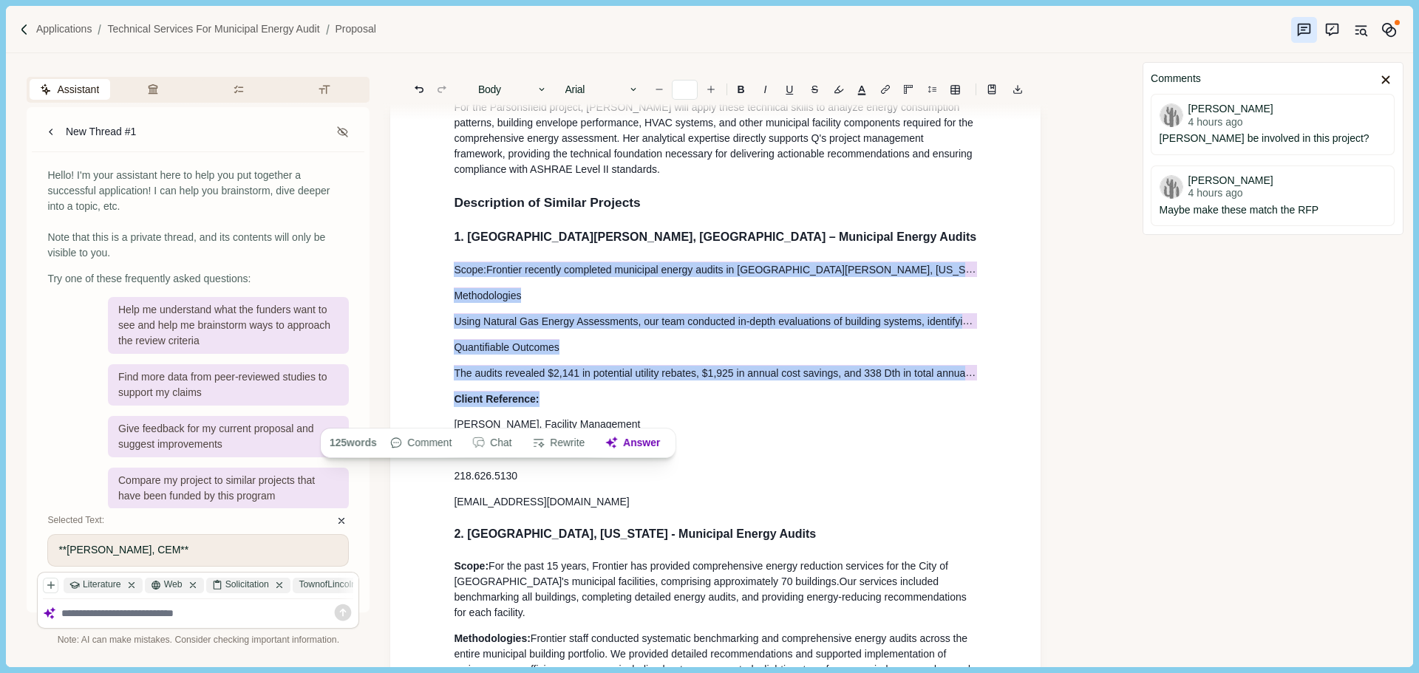
drag, startPoint x: 551, startPoint y: 417, endPoint x: 452, endPoint y: 277, distance: 171.2
click at [508, 86] on button "Body" at bounding box center [513, 89] width 84 height 21
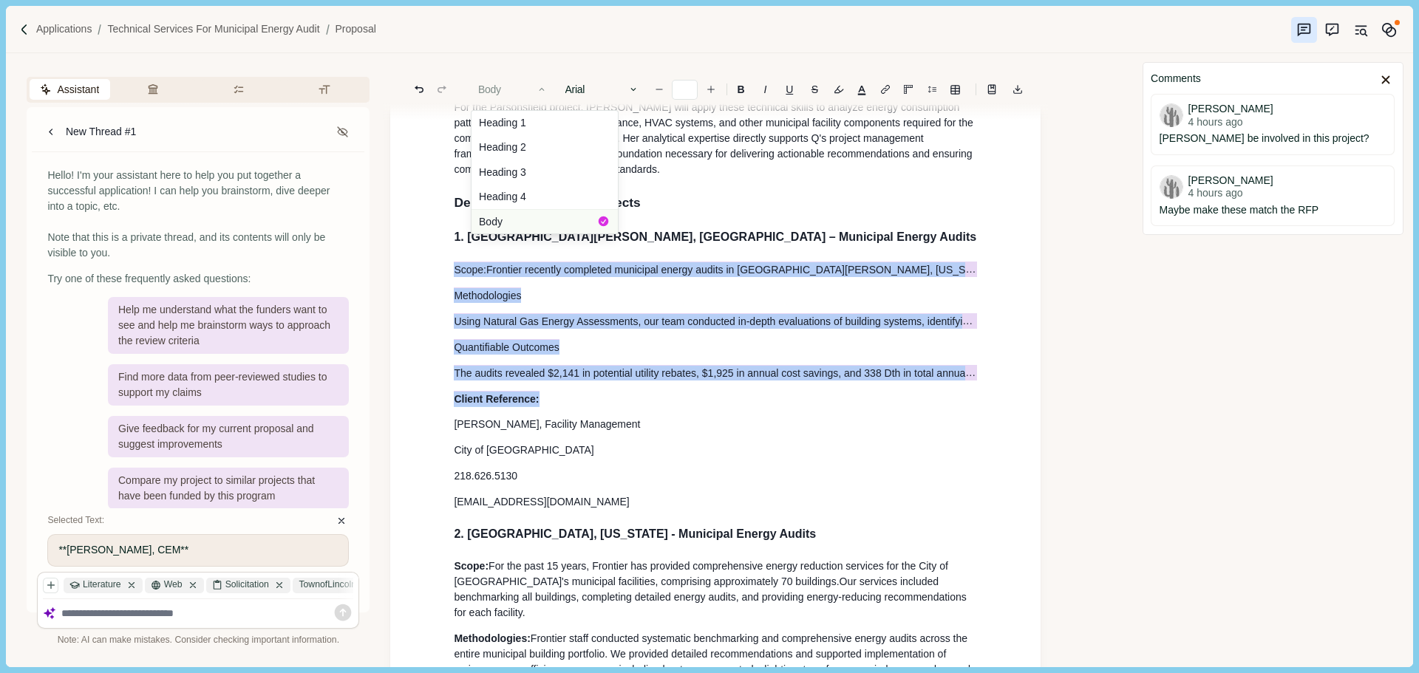
click at [511, 218] on button "Body" at bounding box center [544, 221] width 146 height 24
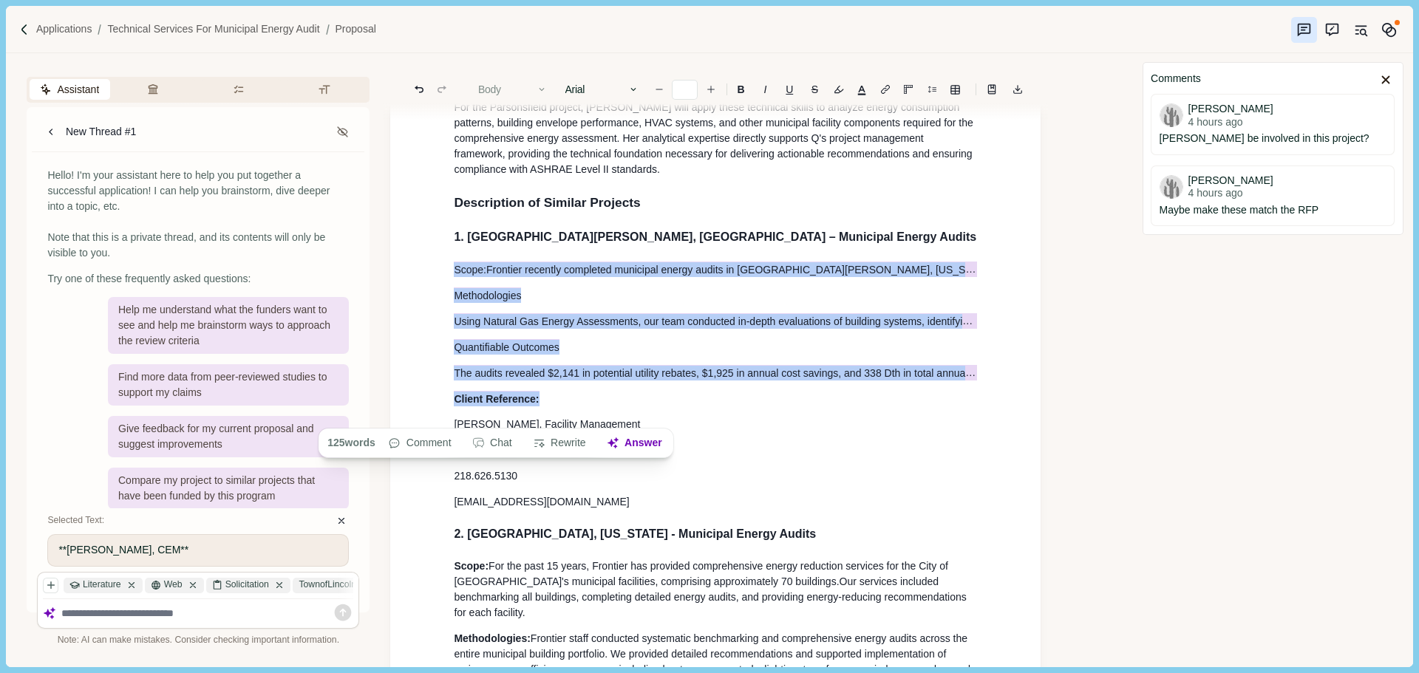
click at [517, 86] on button "Body" at bounding box center [513, 89] width 84 height 21
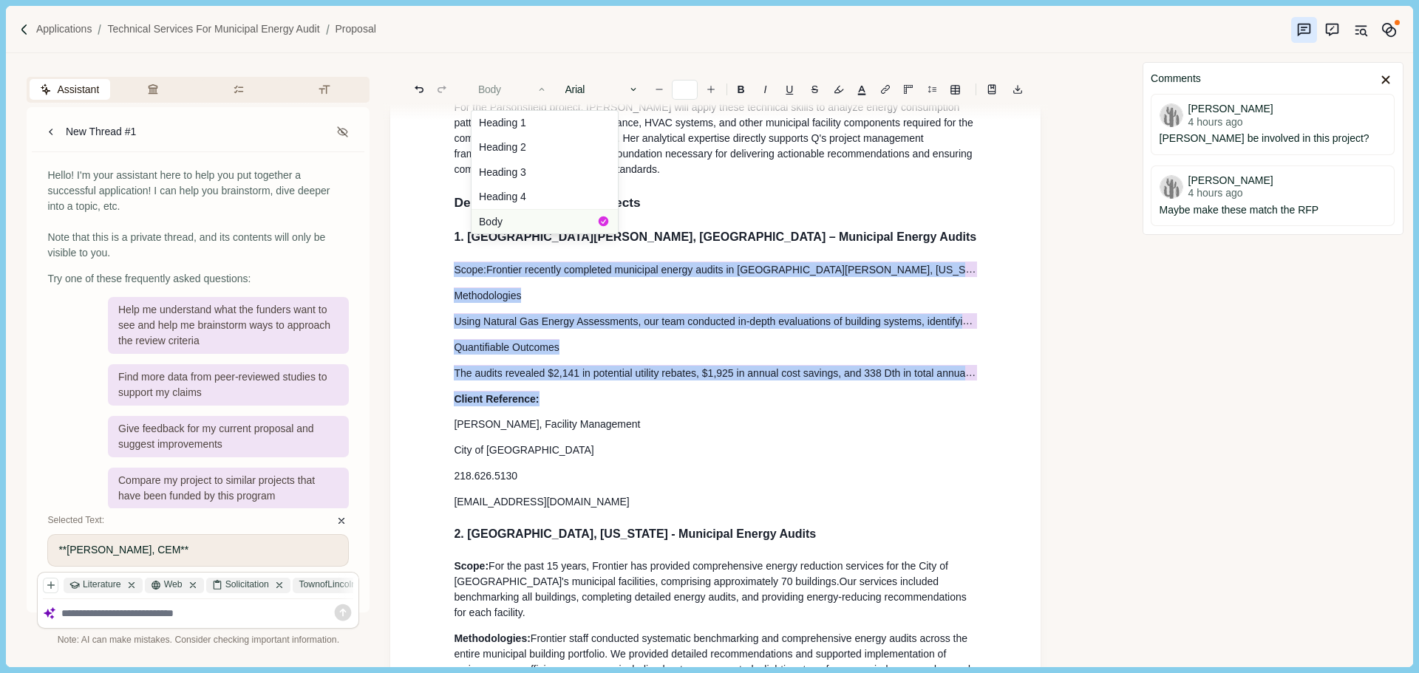
click at [497, 219] on button "Body" at bounding box center [544, 221] width 146 height 24
click at [670, 277] on span "Frontier recently completed municipal energy audits in [GEOGRAPHIC_DATA][PERSON…" at bounding box center [1083, 270] width 1195 height 16
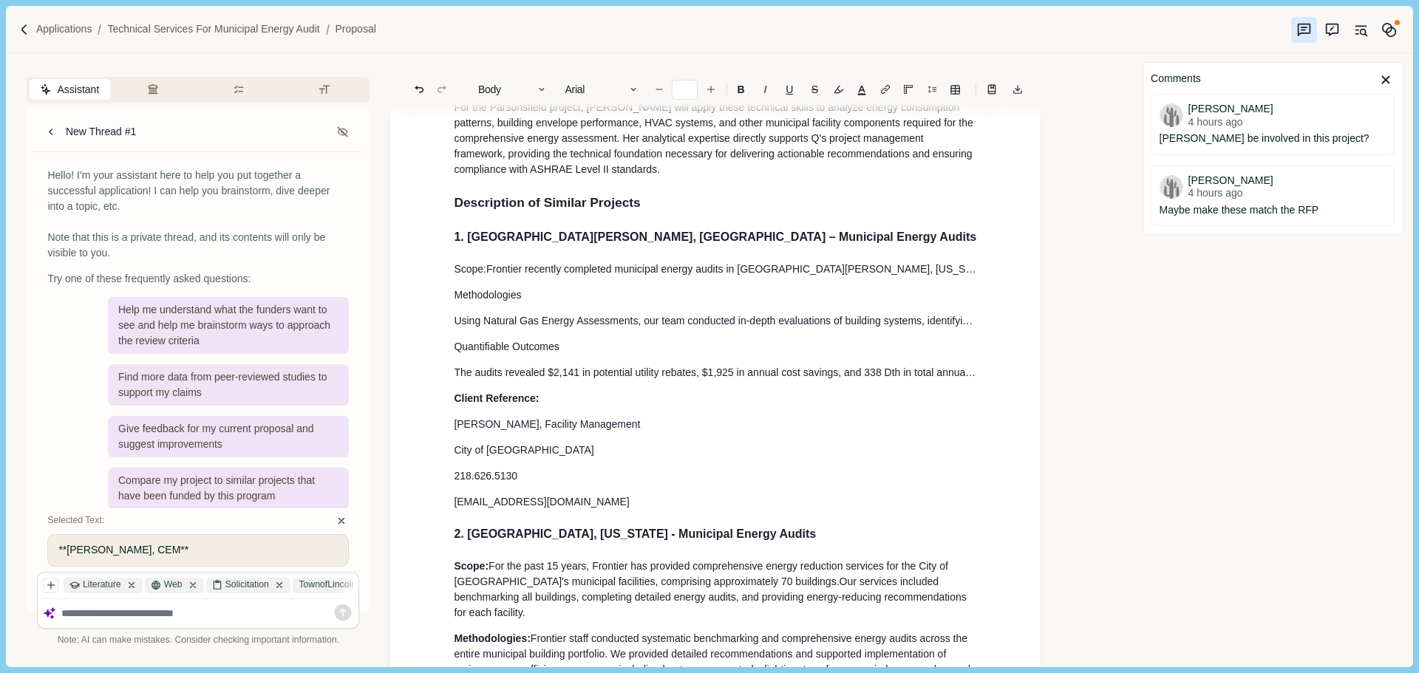
click at [971, 275] on span "Frontier recently completed municipal energy audits in [GEOGRAPHIC_DATA][PERSON…" at bounding box center [1083, 269] width 1195 height 12
click at [972, 275] on span "Frontier recently completed municipal energy audits in [GEOGRAPHIC_DATA][PERSON…" at bounding box center [1083, 269] width 1195 height 12
click at [696, 353] on p "Quantifiable Outcomes" at bounding box center [715, 347] width 523 height 16
click at [556, 378] on span "The audits revealed $2,141 in potential utility rebates, $1,925 in annual cost …" at bounding box center [748, 373] width 589 height 12
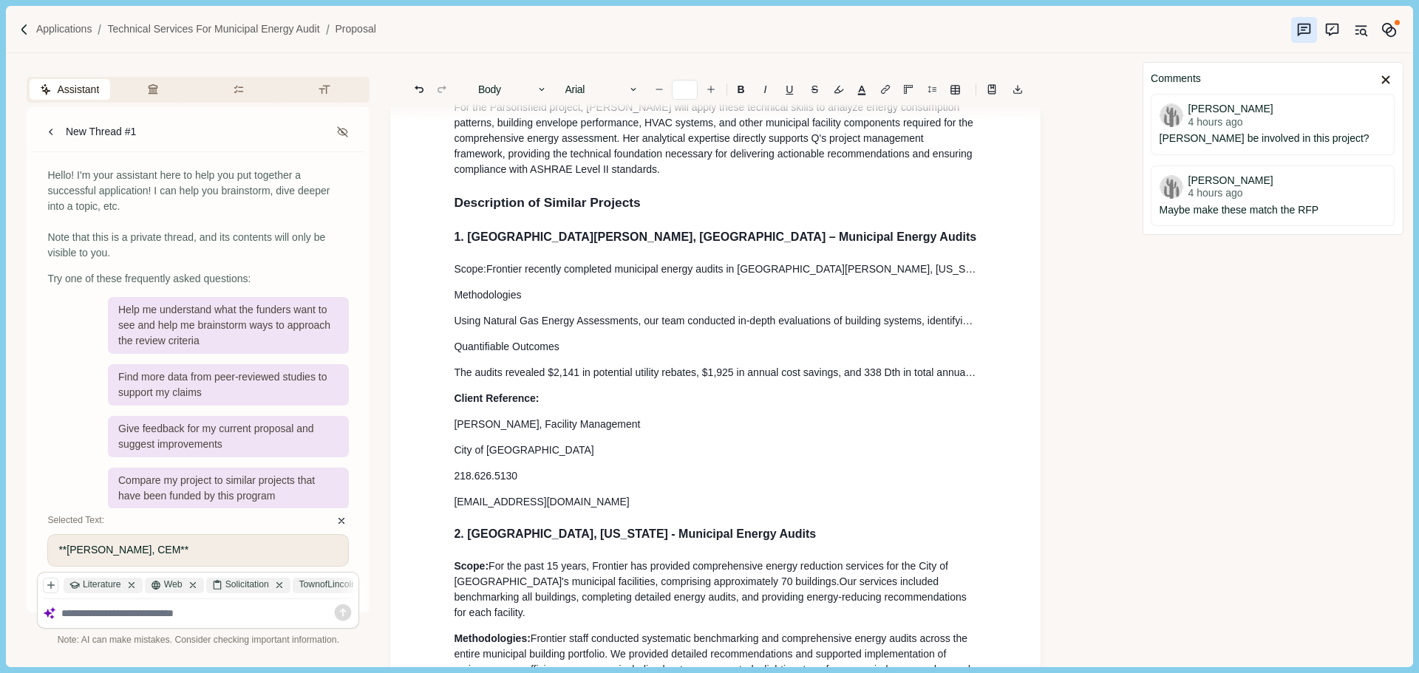
click at [540, 303] on p "Methodologies" at bounding box center [715, 295] width 523 height 16
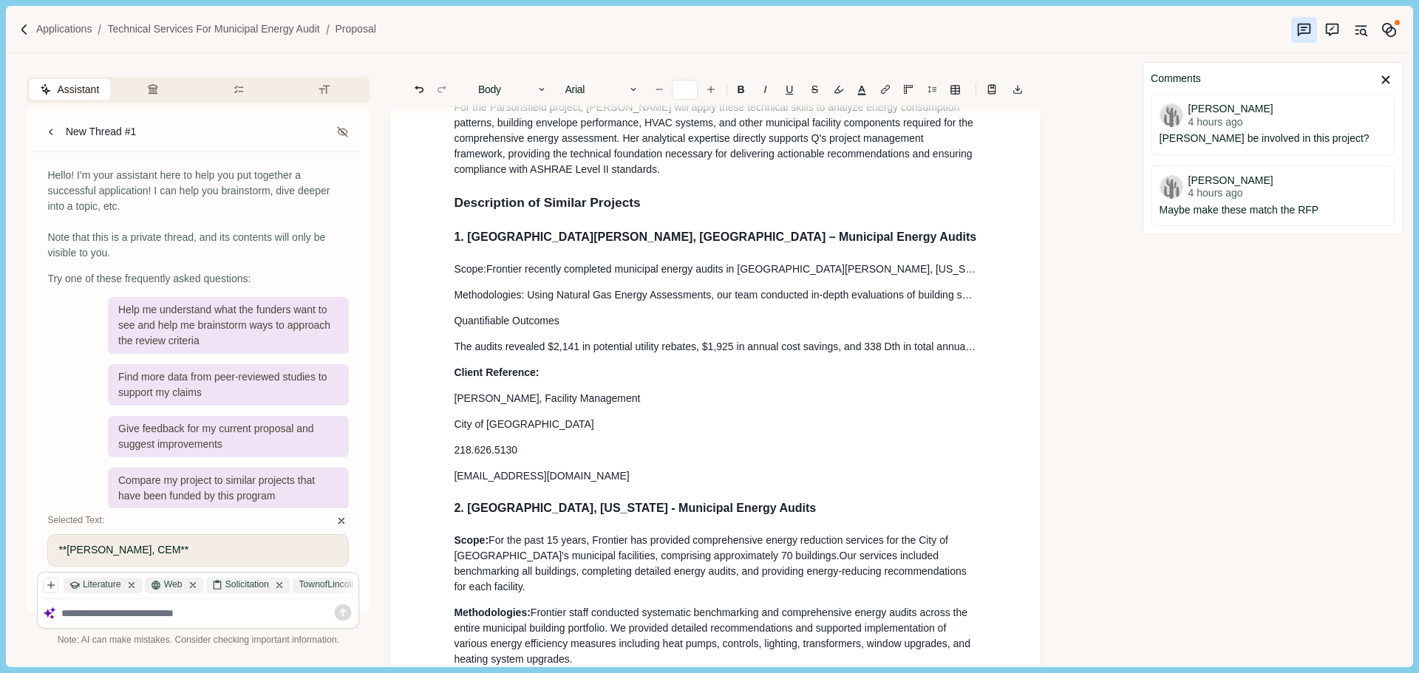
click at [599, 329] on p "Quantifiable Outcomes" at bounding box center [715, 321] width 523 height 16
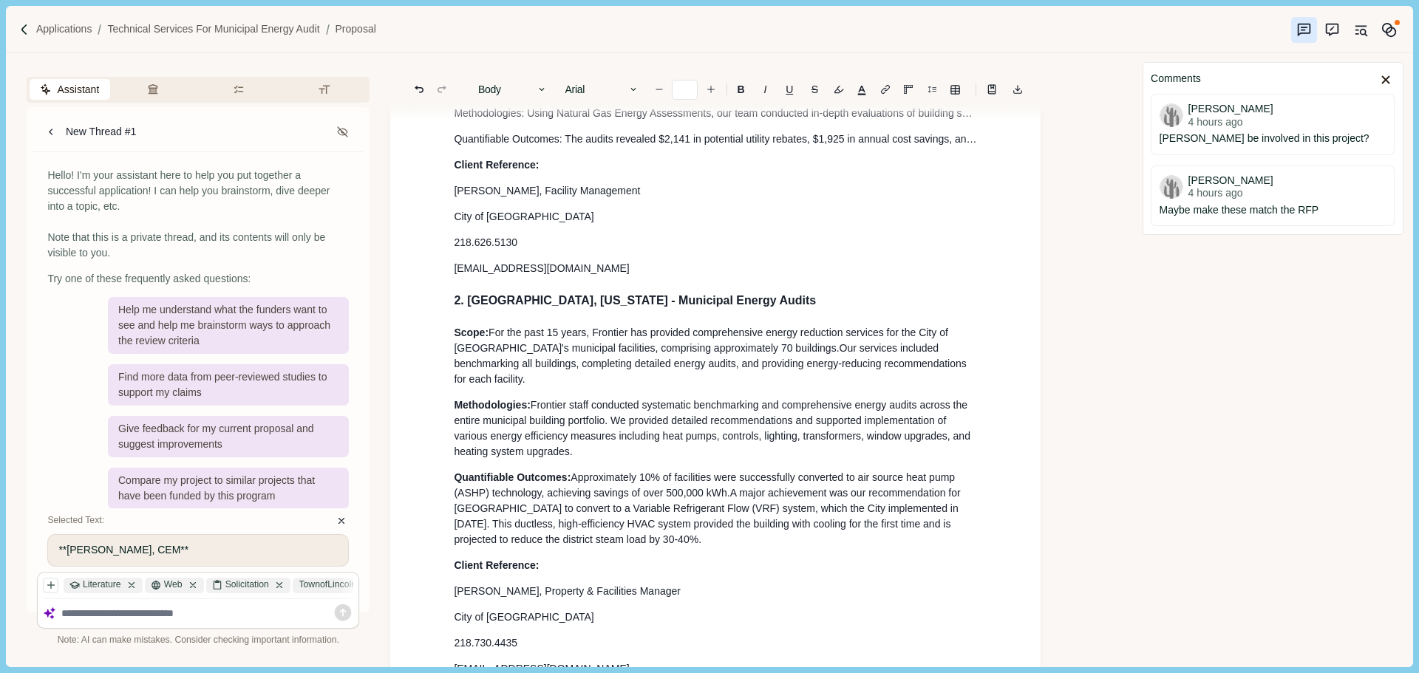
scroll to position [1367, 0]
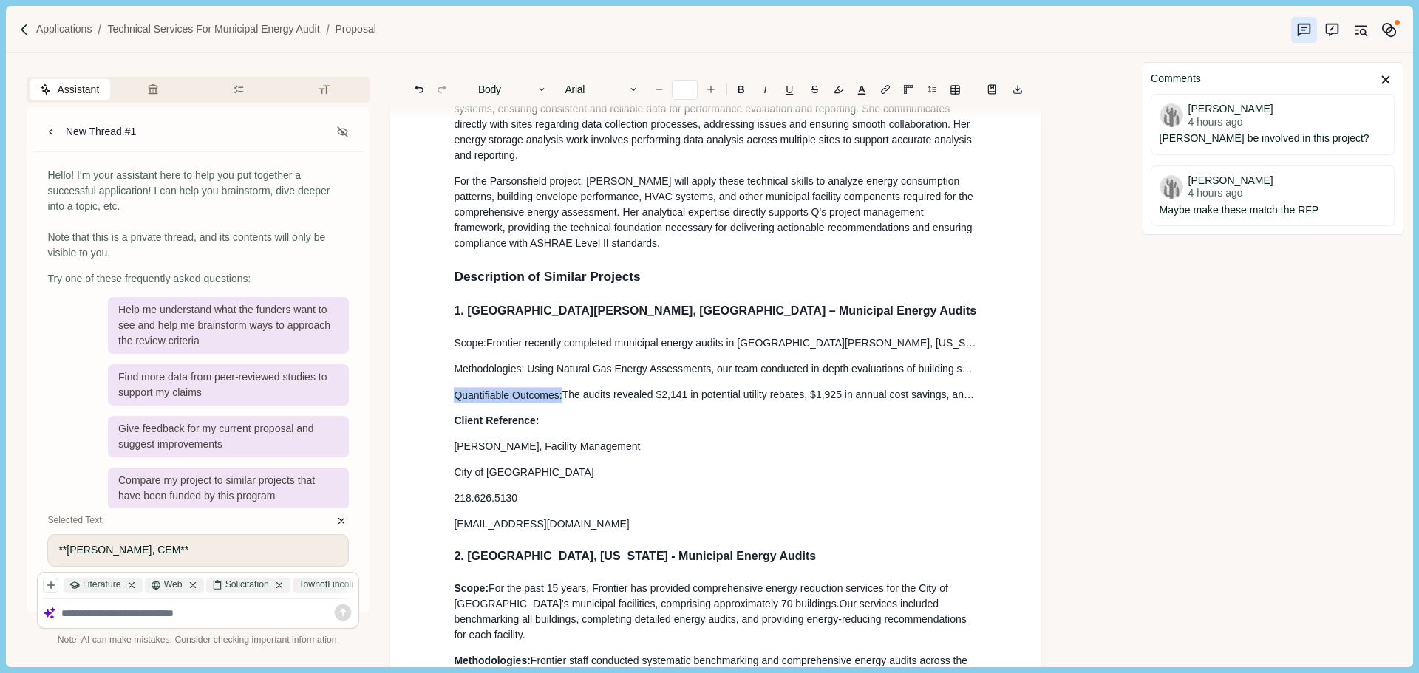
drag, startPoint x: 562, startPoint y: 412, endPoint x: 440, endPoint y: 412, distance: 122.7
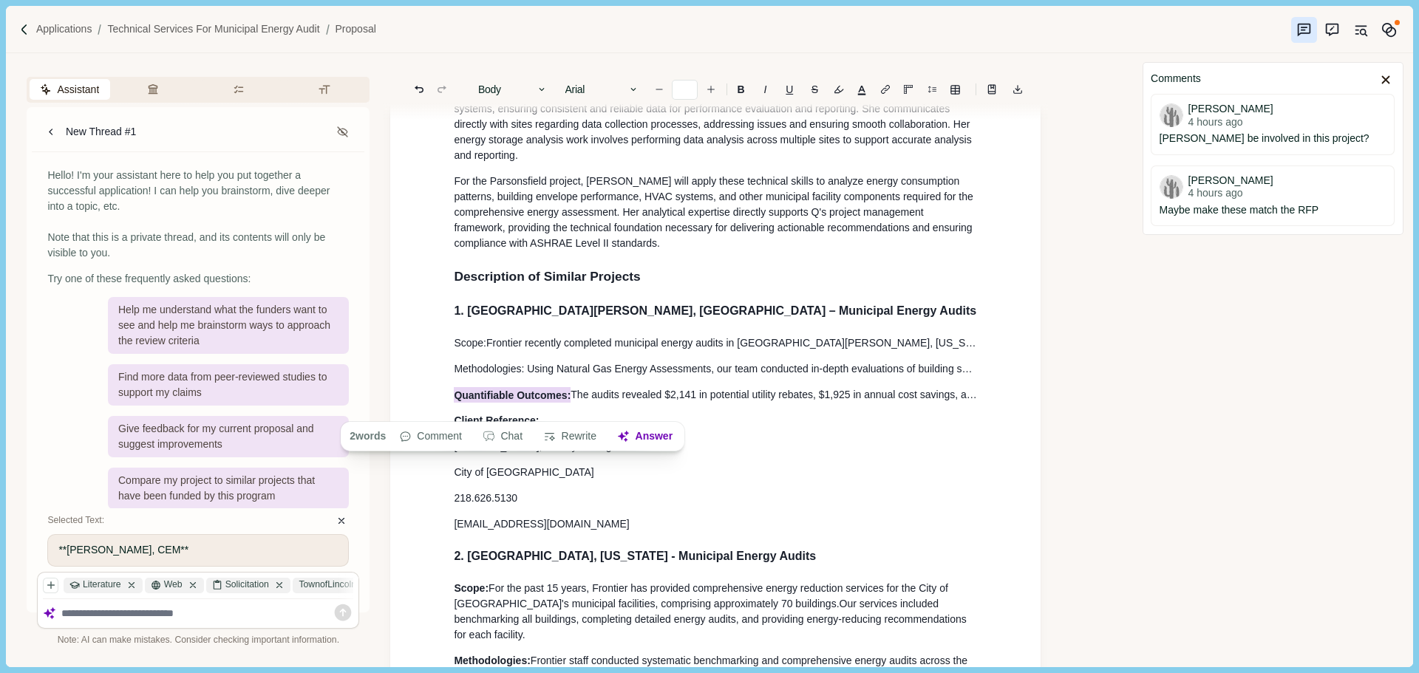
click at [524, 402] on span "Quantifiable Outcomes:" at bounding box center [512, 395] width 117 height 16
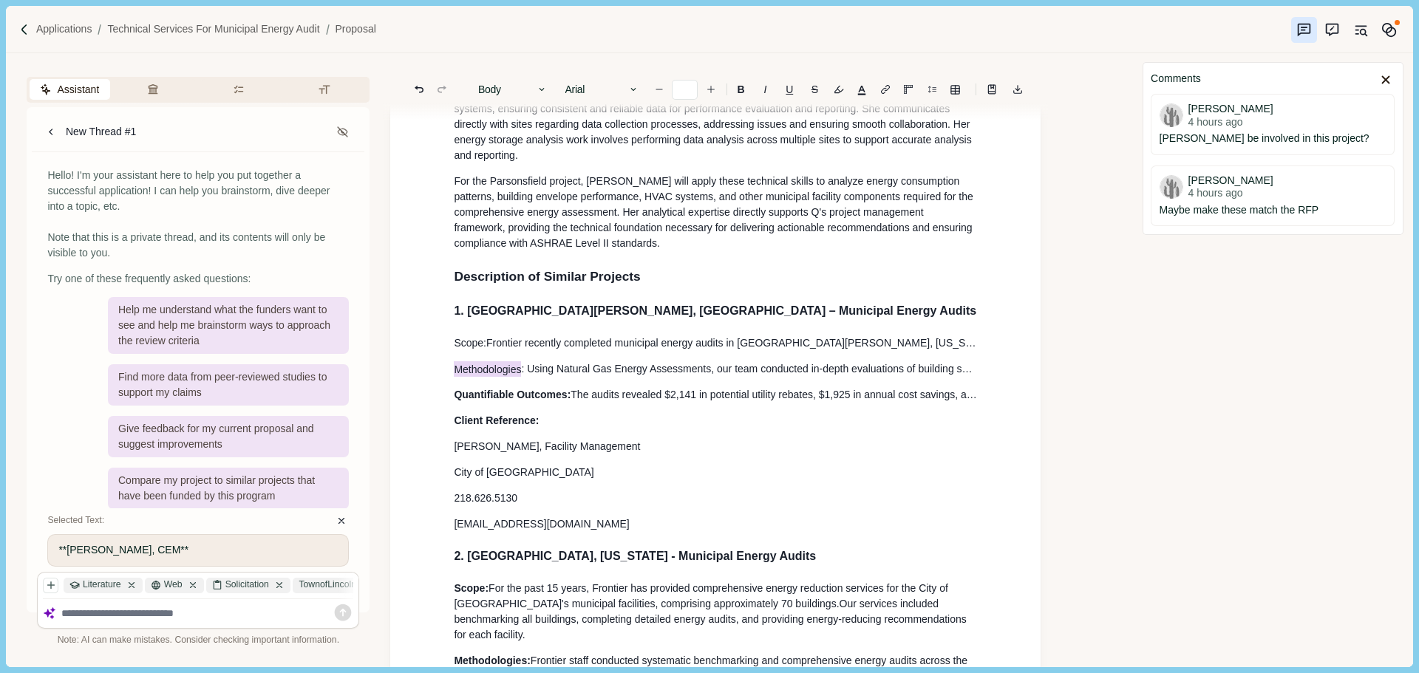
drag, startPoint x: 522, startPoint y: 385, endPoint x: 500, endPoint y: 385, distance: 22.2
click at [503, 377] on span "Methodologies" at bounding box center [487, 369] width 67 height 16
drag, startPoint x: 523, startPoint y: 383, endPoint x: 429, endPoint y: 383, distance: 94.6
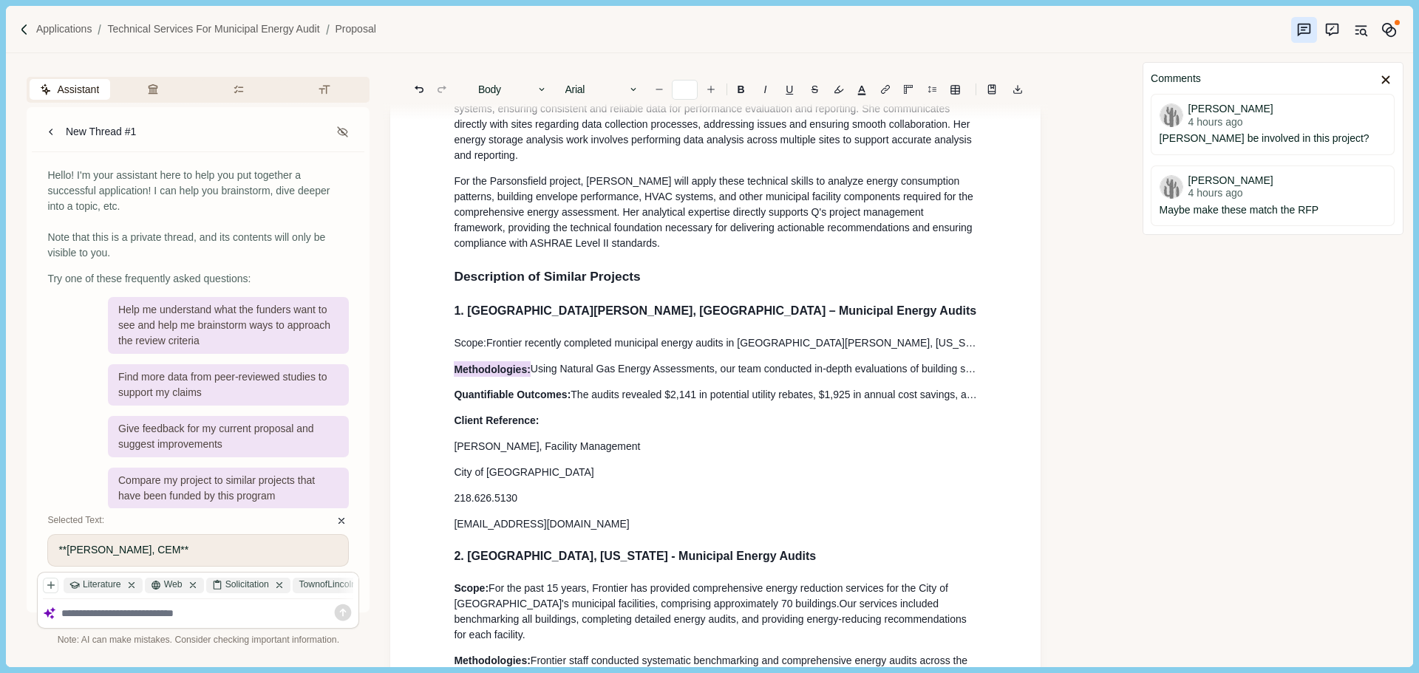
click at [484, 377] on span "Methodologies:" at bounding box center [492, 369] width 76 height 16
drag, startPoint x: 487, startPoint y: 361, endPoint x: 433, endPoint y: 361, distance: 53.9
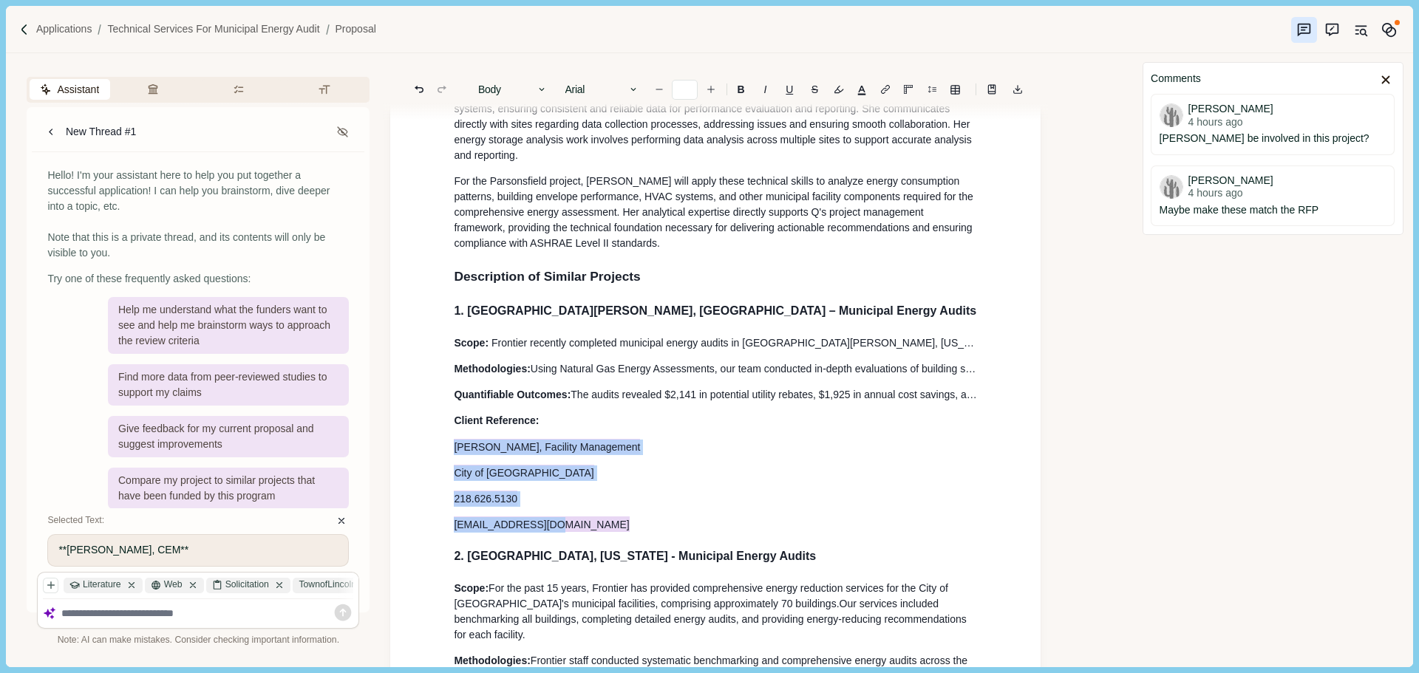
drag, startPoint x: 558, startPoint y: 535, endPoint x: 446, endPoint y: 452, distance: 139.4
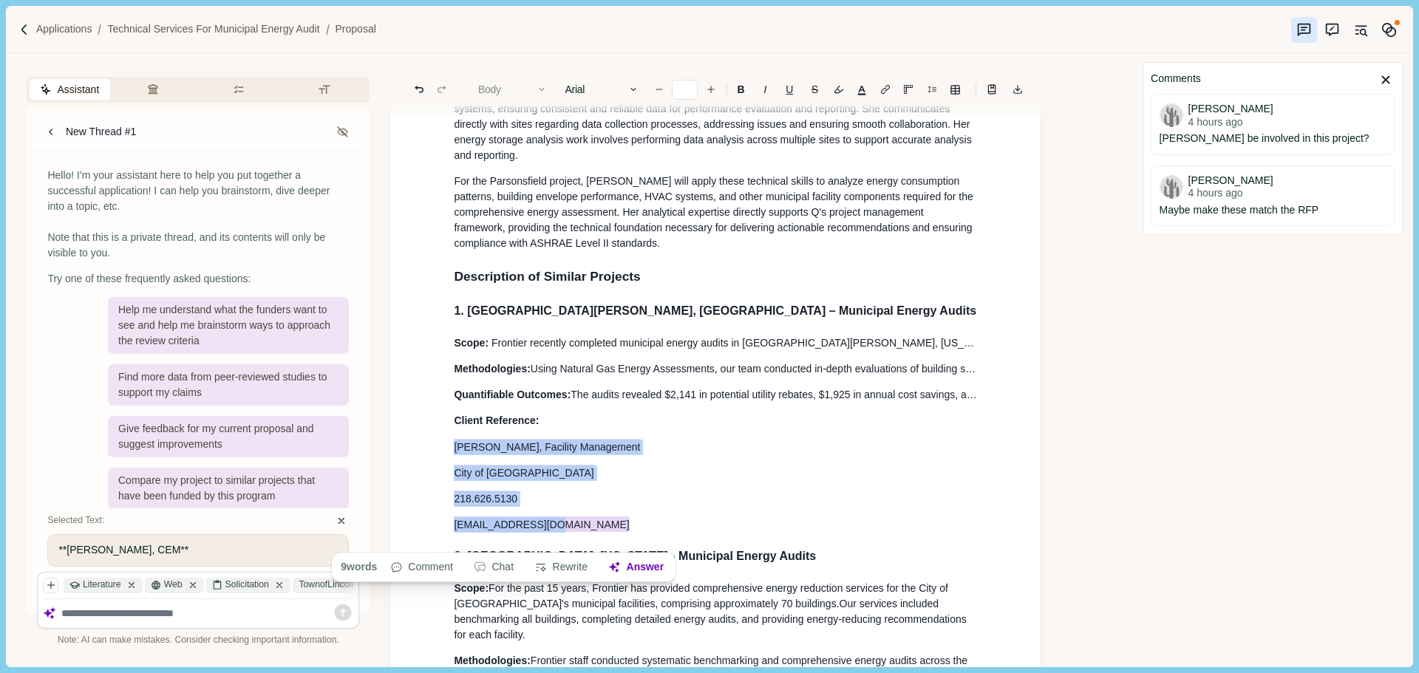
click at [514, 91] on button "Body" at bounding box center [513, 89] width 84 height 21
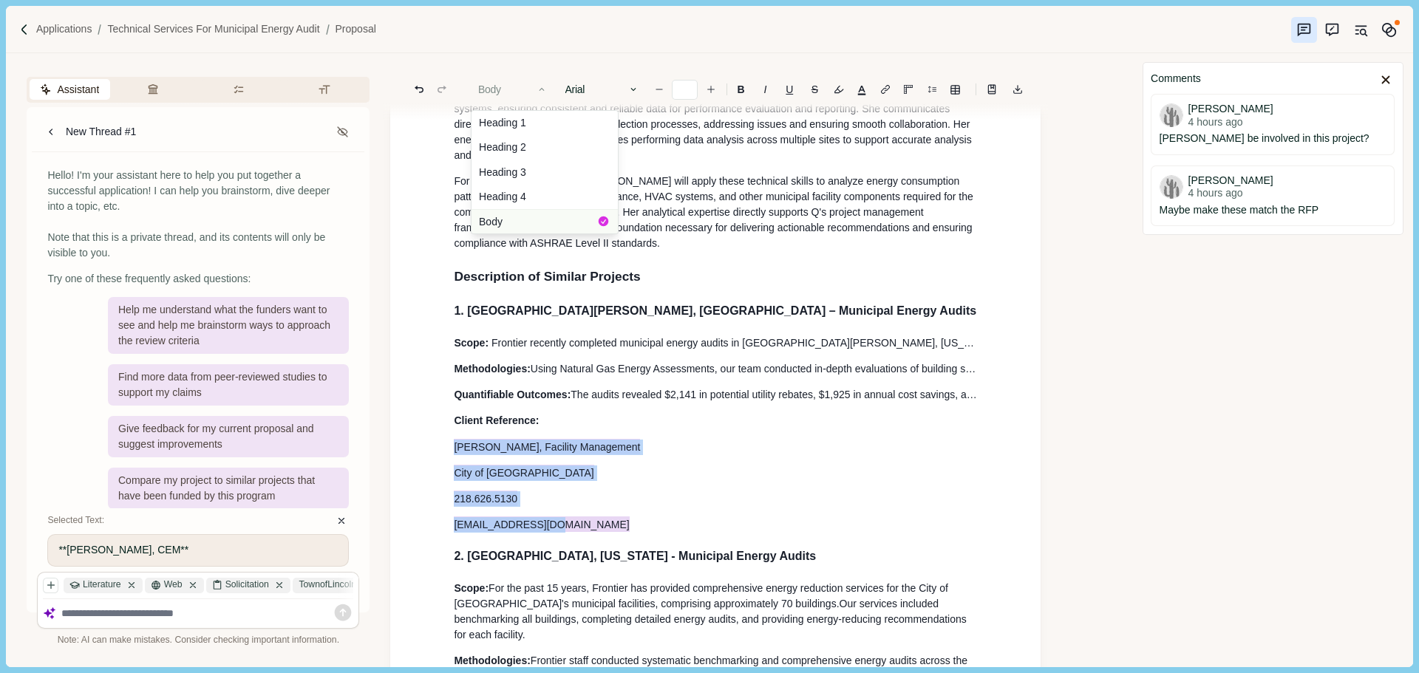
click at [503, 217] on button "Body" at bounding box center [544, 221] width 146 height 24
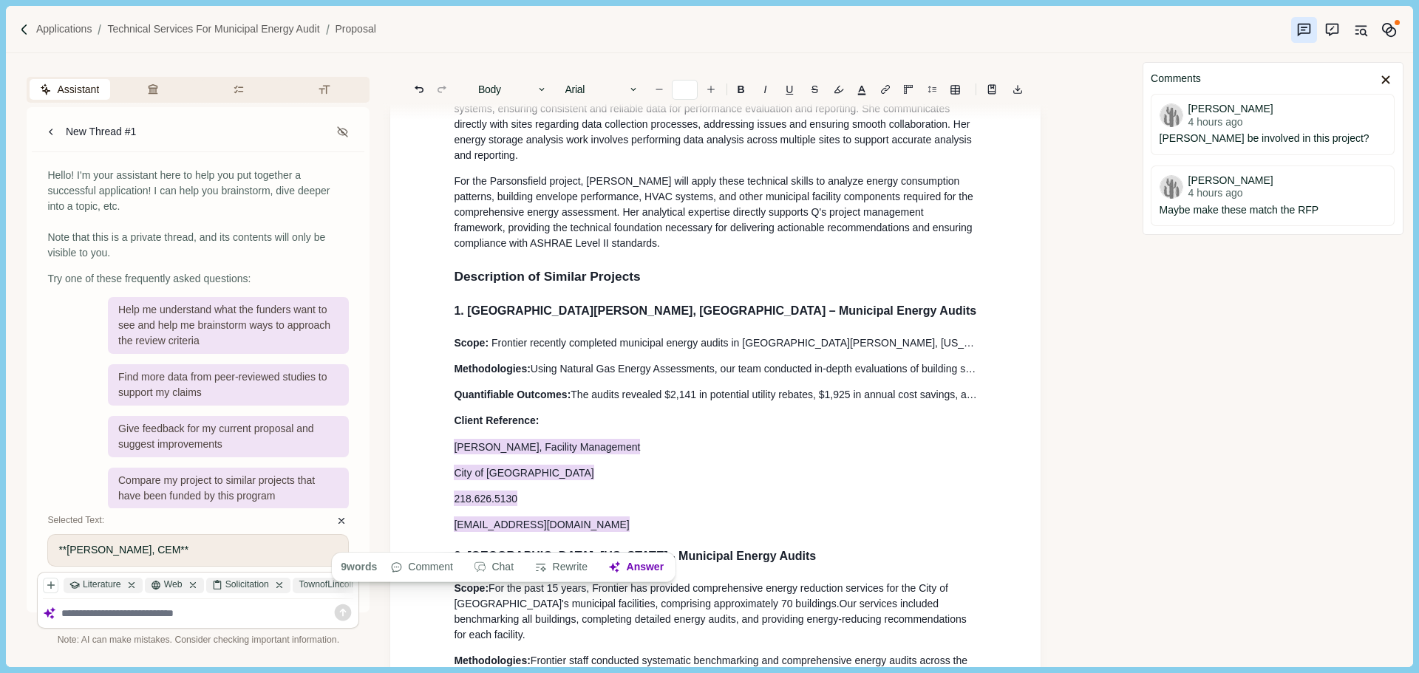
drag, startPoint x: 575, startPoint y: 289, endPoint x: 575, endPoint y: 338, distance: 49.5
click at [575, 284] on span "Description of Similar Projects" at bounding box center [547, 276] width 186 height 15
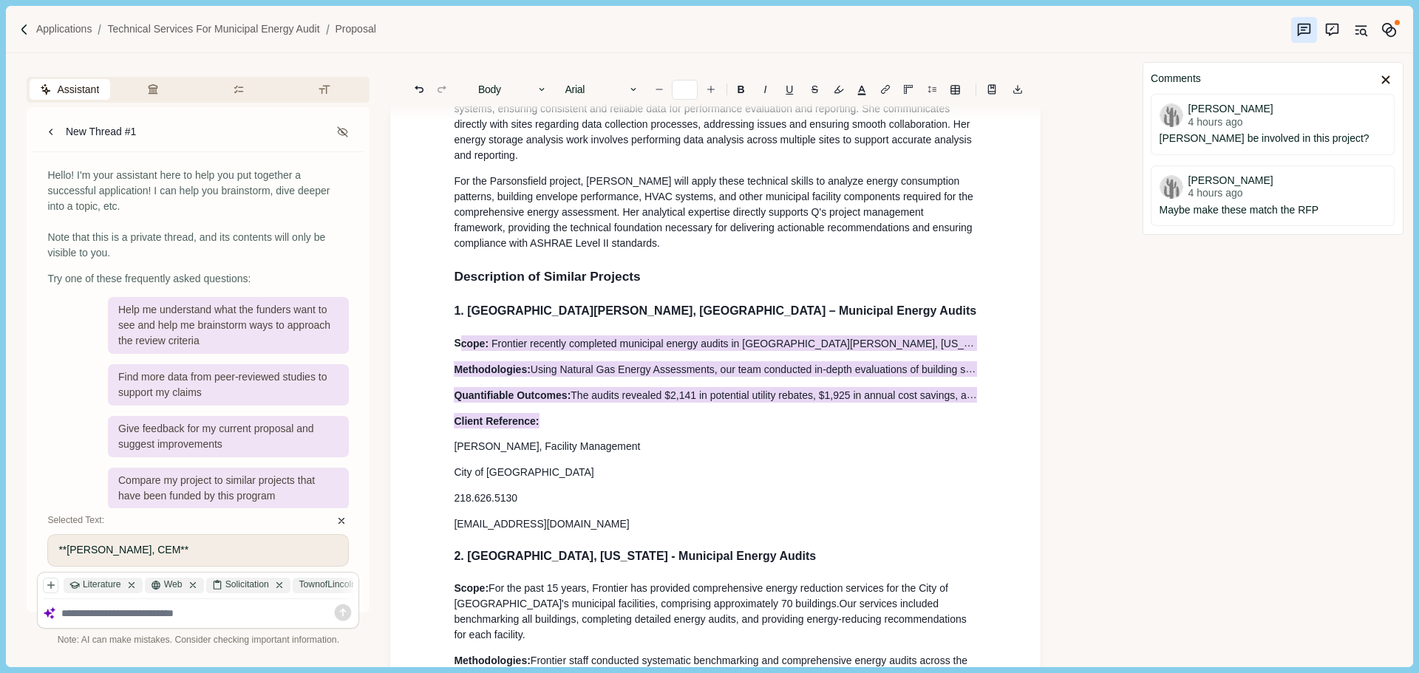
drag, startPoint x: 462, startPoint y: 352, endPoint x: 548, endPoint y: 429, distance: 115.7
click at [486, 82] on button "Body" at bounding box center [513, 89] width 84 height 21
click at [488, 222] on button "Body" at bounding box center [544, 221] width 146 height 24
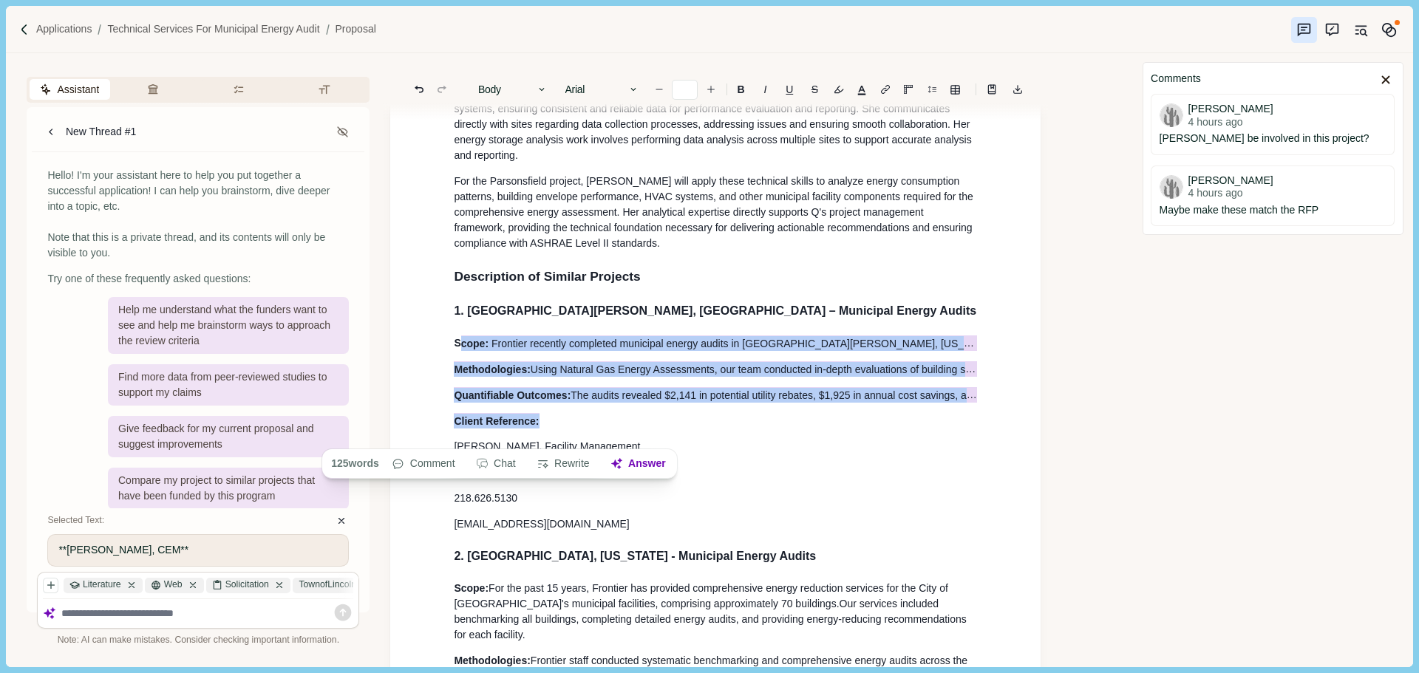
click at [518, 92] on button "Body" at bounding box center [513, 89] width 84 height 21
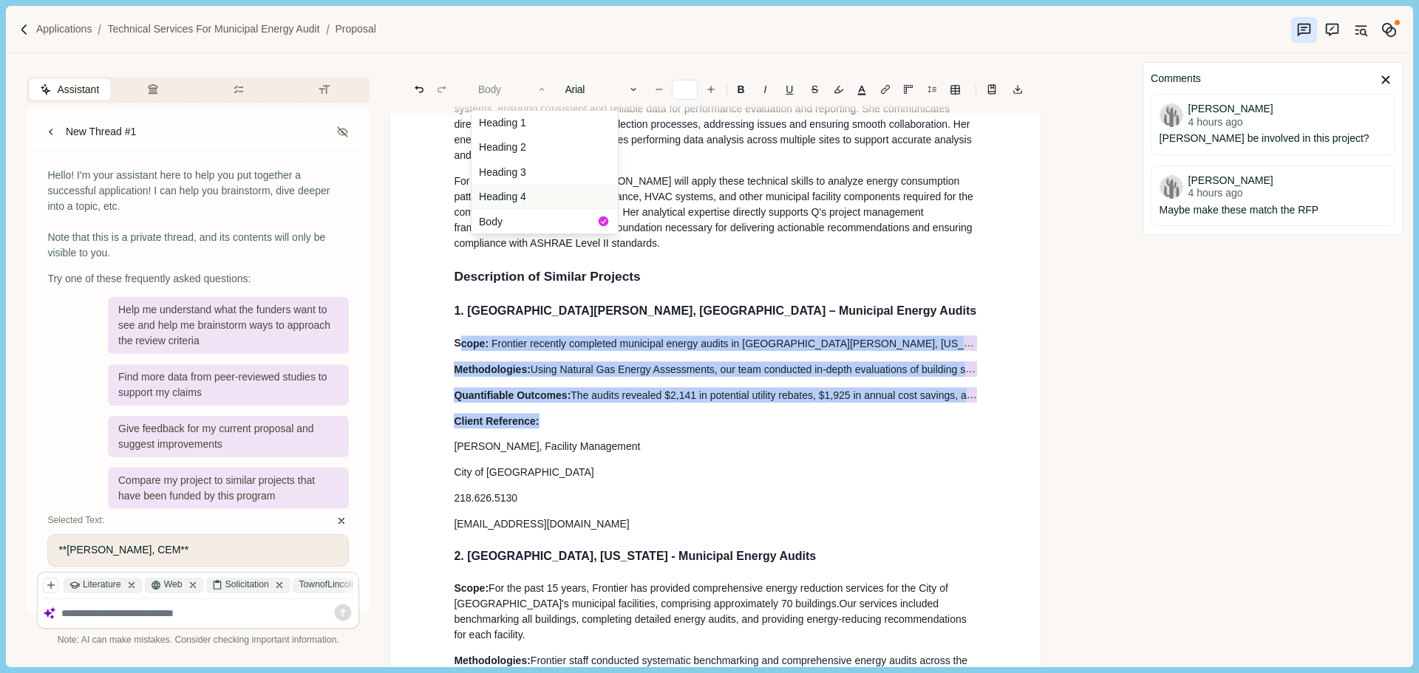
click at [514, 189] on button "Heading 4" at bounding box center [544, 197] width 146 height 25
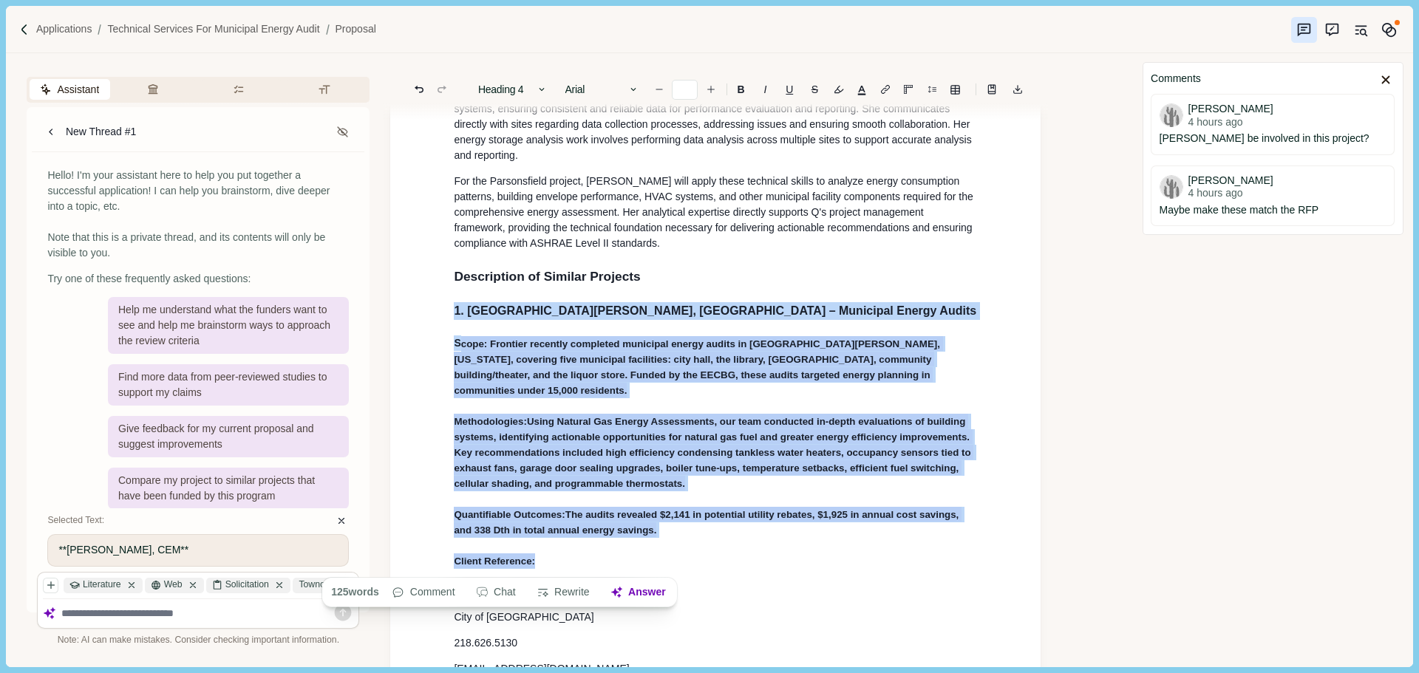
click at [517, 89] on button "Heading 4" at bounding box center [513, 89] width 84 height 21
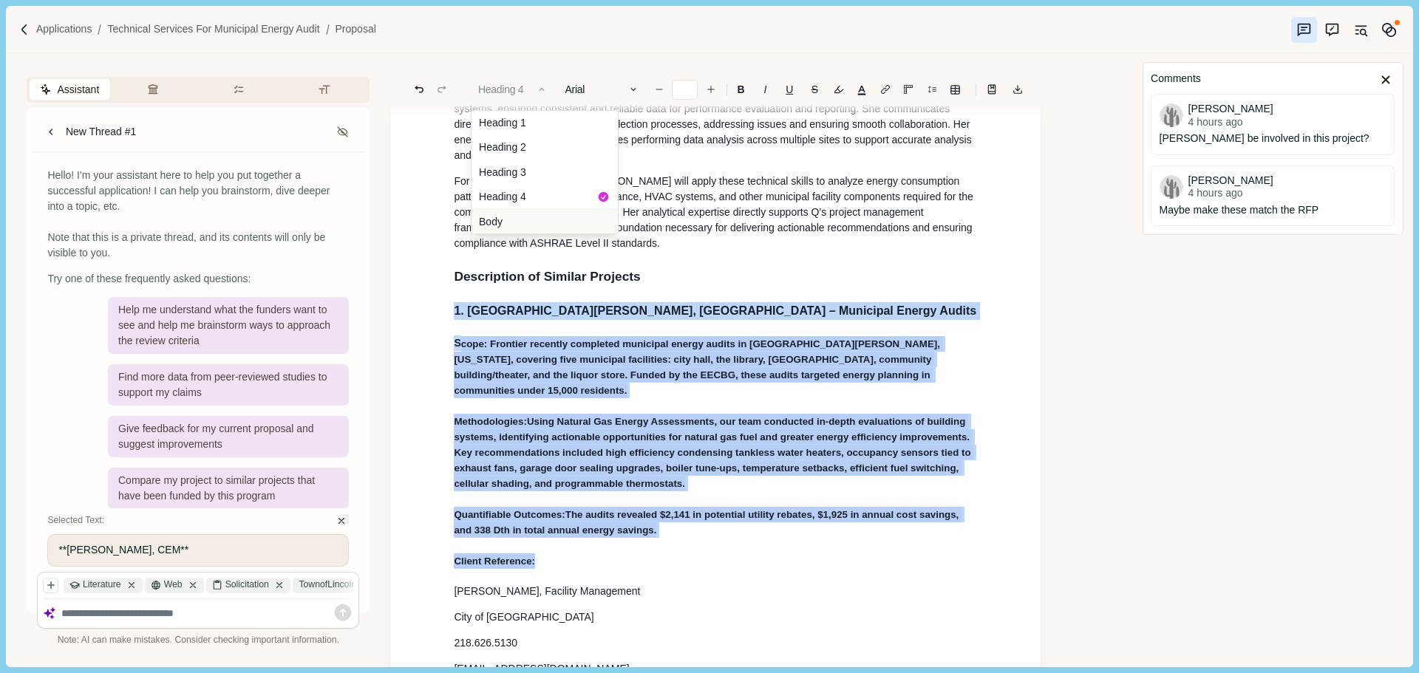
click at [506, 217] on button "Body" at bounding box center [544, 221] width 146 height 24
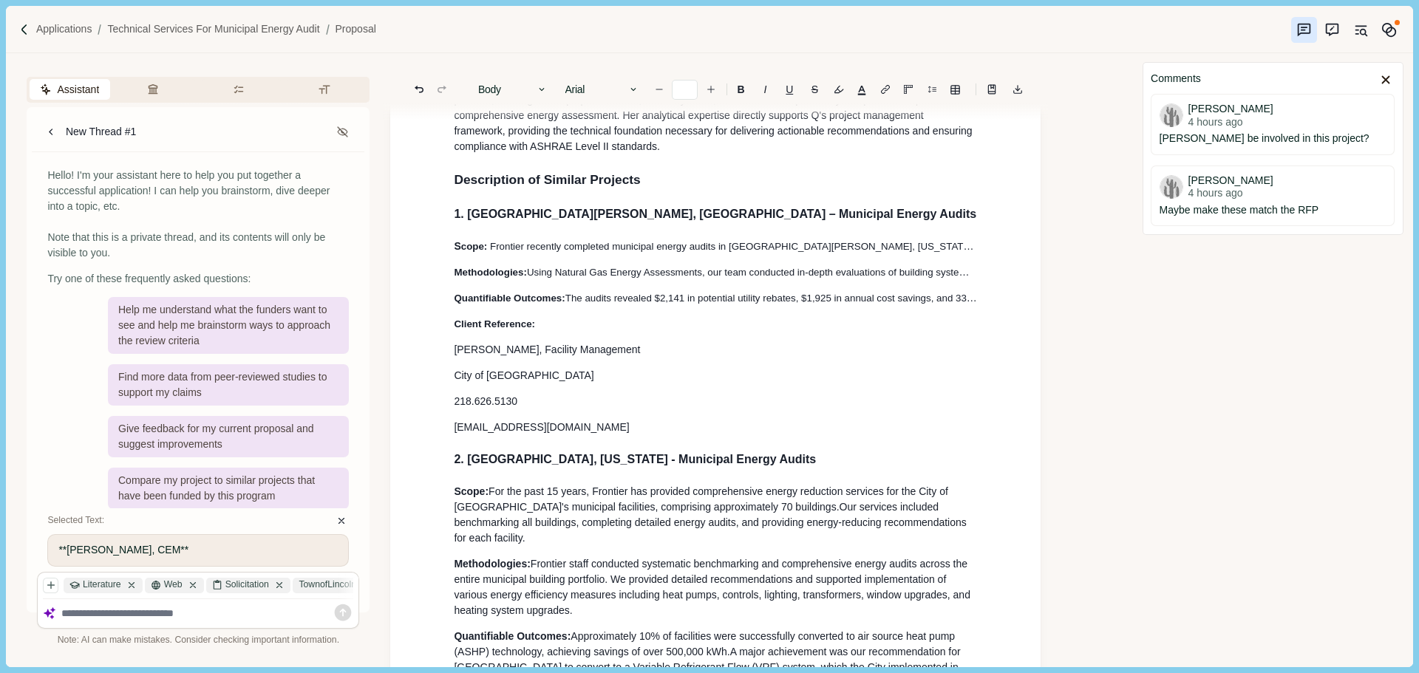
scroll to position [1589, 0]
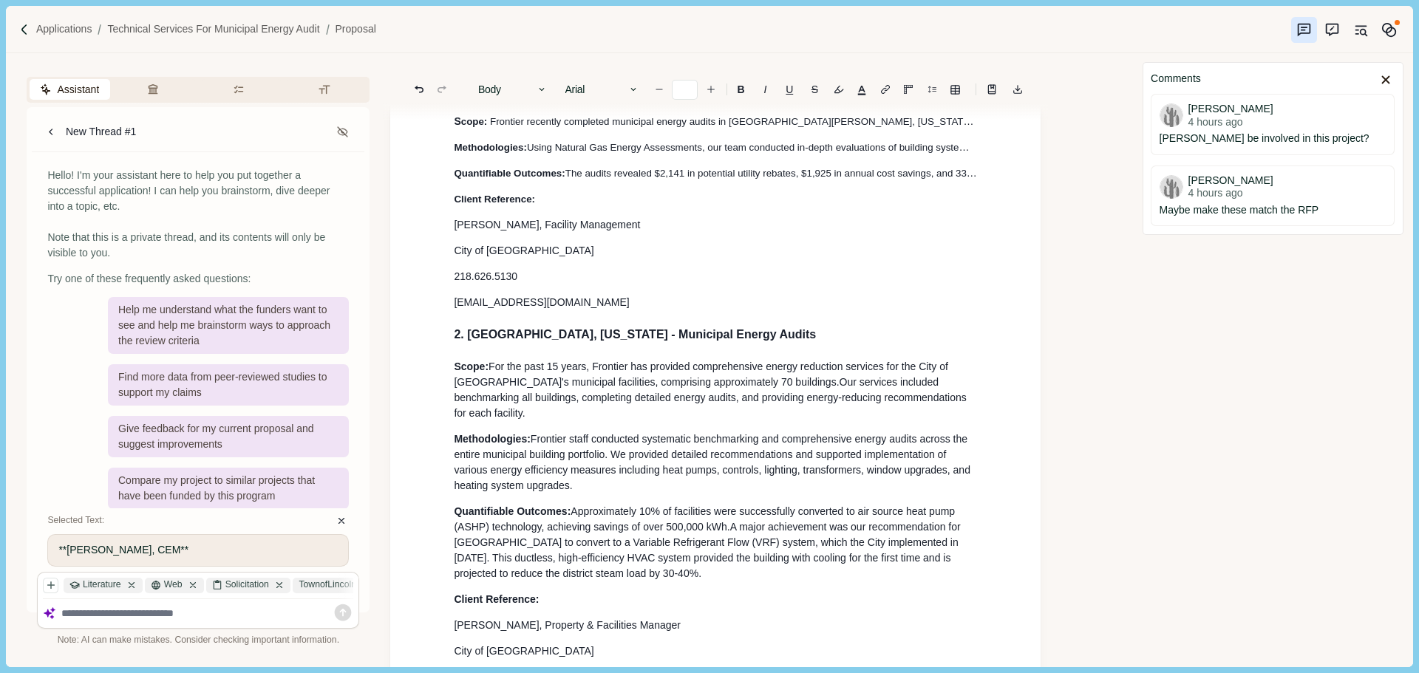
click at [593, 455] on span "Frontier staff conducted systematic benchmarking and comprehensive energy audit…" at bounding box center [713, 462] width 519 height 58
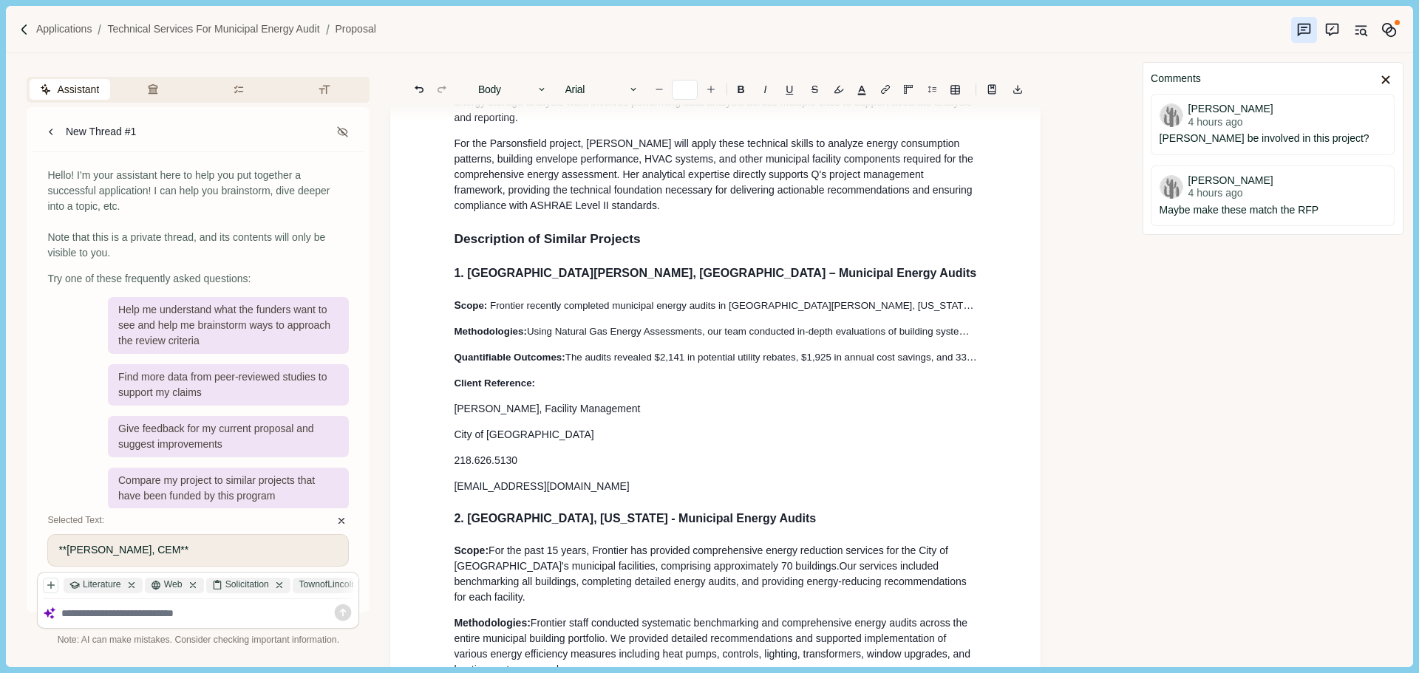
scroll to position [1293, 0]
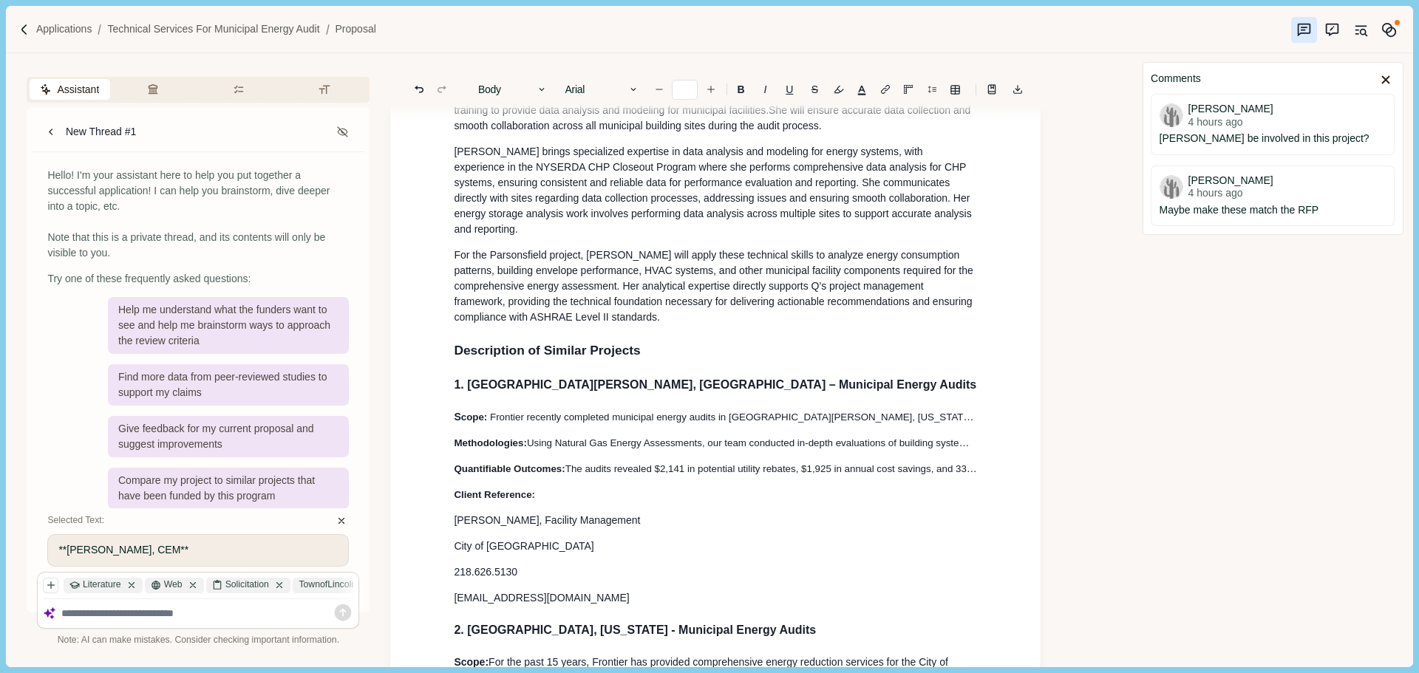
click at [654, 421] on p "S cope: Frontier recently completed municipal energy audits in [GEOGRAPHIC_DATA…" at bounding box center [715, 417] width 523 height 16
click at [743, 423] on span "Frontier recently completed municipal energy audits in [GEOGRAPHIC_DATA][PERSON…" at bounding box center [1059, 417] width 1138 height 12
type input "**"
click at [974, 423] on span "Frontier recently completed municipal energy audits in [GEOGRAPHIC_DATA][PERSON…" at bounding box center [1059, 417] width 1138 height 12
click at [974, 425] on span "Frontier recently completed municipal energy audits in [GEOGRAPHIC_DATA][PERSON…" at bounding box center [1021, 417] width 1062 height 15
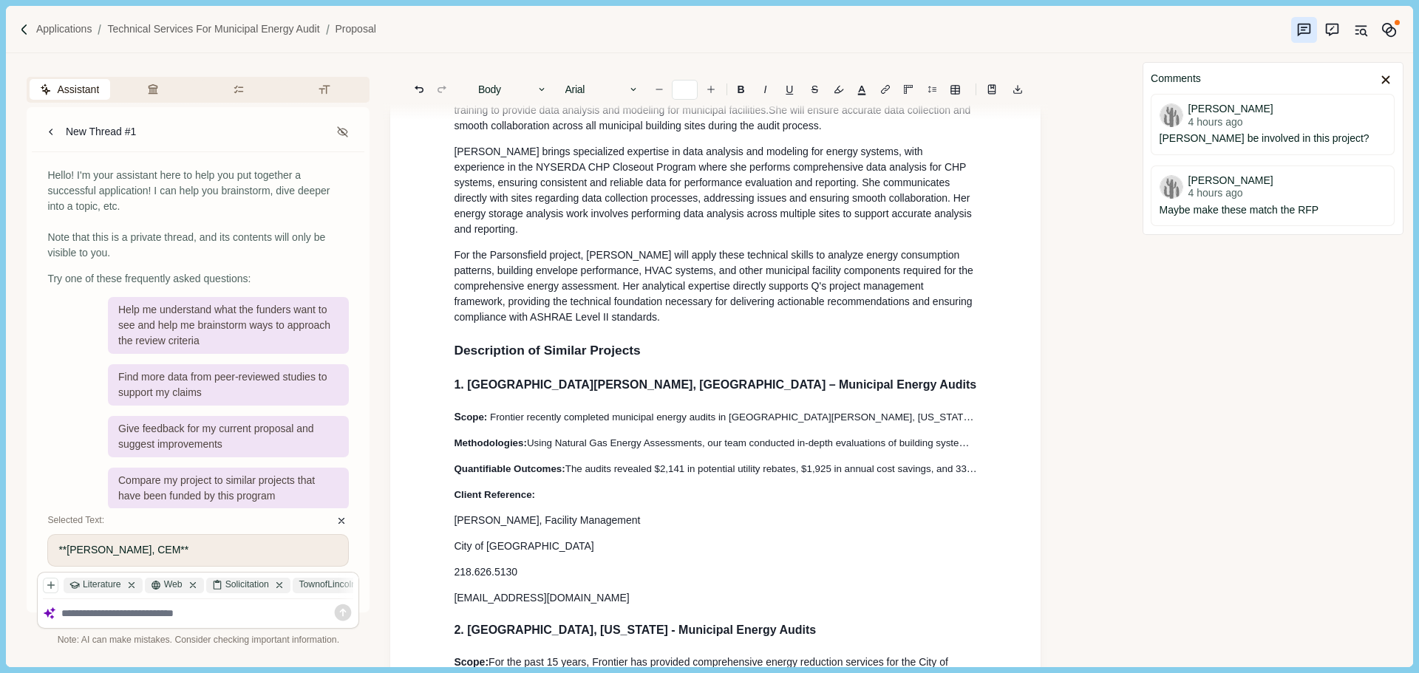
click at [953, 423] on span "Frontier recently completed municipal energy audits in [GEOGRAPHIC_DATA][PERSON…" at bounding box center [1059, 417] width 1138 height 12
drag, startPoint x: 1006, startPoint y: 429, endPoint x: 995, endPoint y: 428, distance: 10.4
click at [976, 423] on span "Frontier recently completed municipal energy audits in [GEOGRAPHIC_DATA][PERSON…" at bounding box center [1059, 417] width 1138 height 12
click at [965, 423] on span "Frontier recently completed municipal energy audits in [GEOGRAPHIC_DATA][PERSON…" at bounding box center [1059, 417] width 1138 height 12
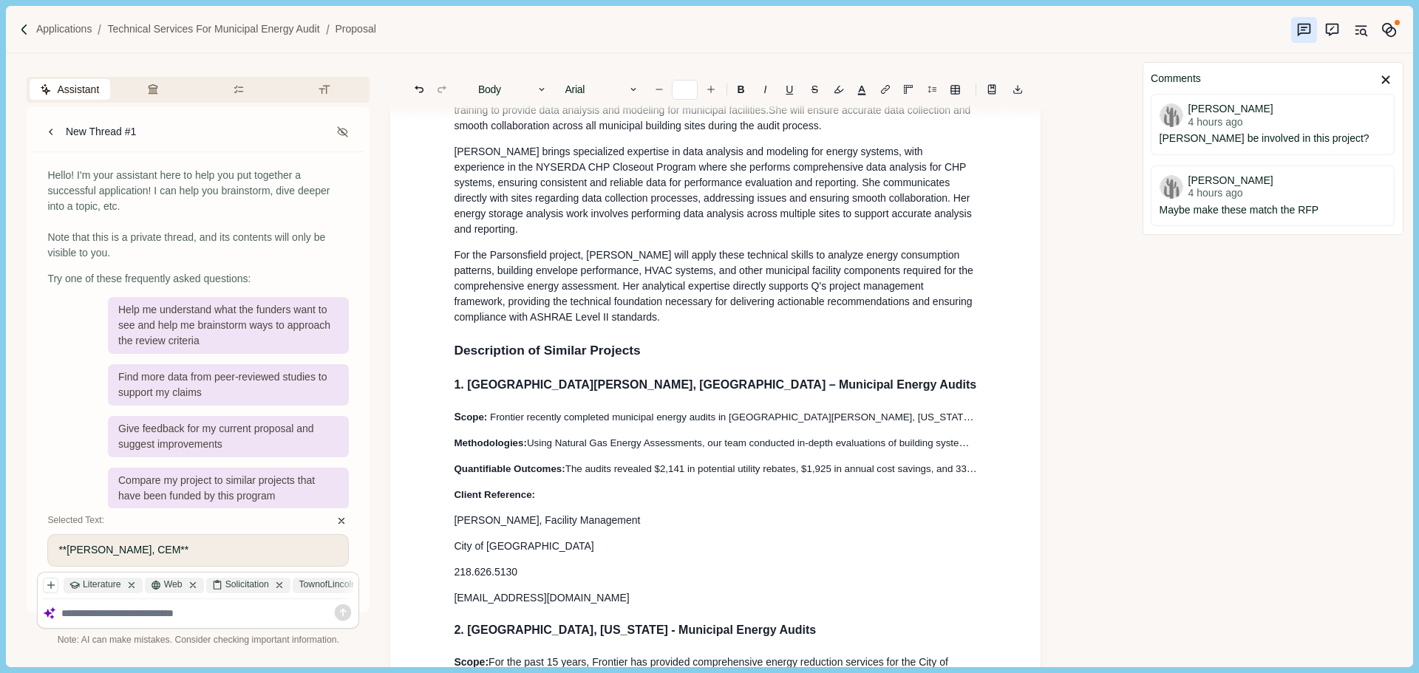
click at [965, 423] on span "Frontier recently completed municipal energy audits in [GEOGRAPHIC_DATA][PERSON…" at bounding box center [1059, 417] width 1138 height 12
click at [970, 423] on span "Frontier recently completed municipal energy audits in [GEOGRAPHIC_DATA][PERSON…" at bounding box center [1059, 417] width 1138 height 12
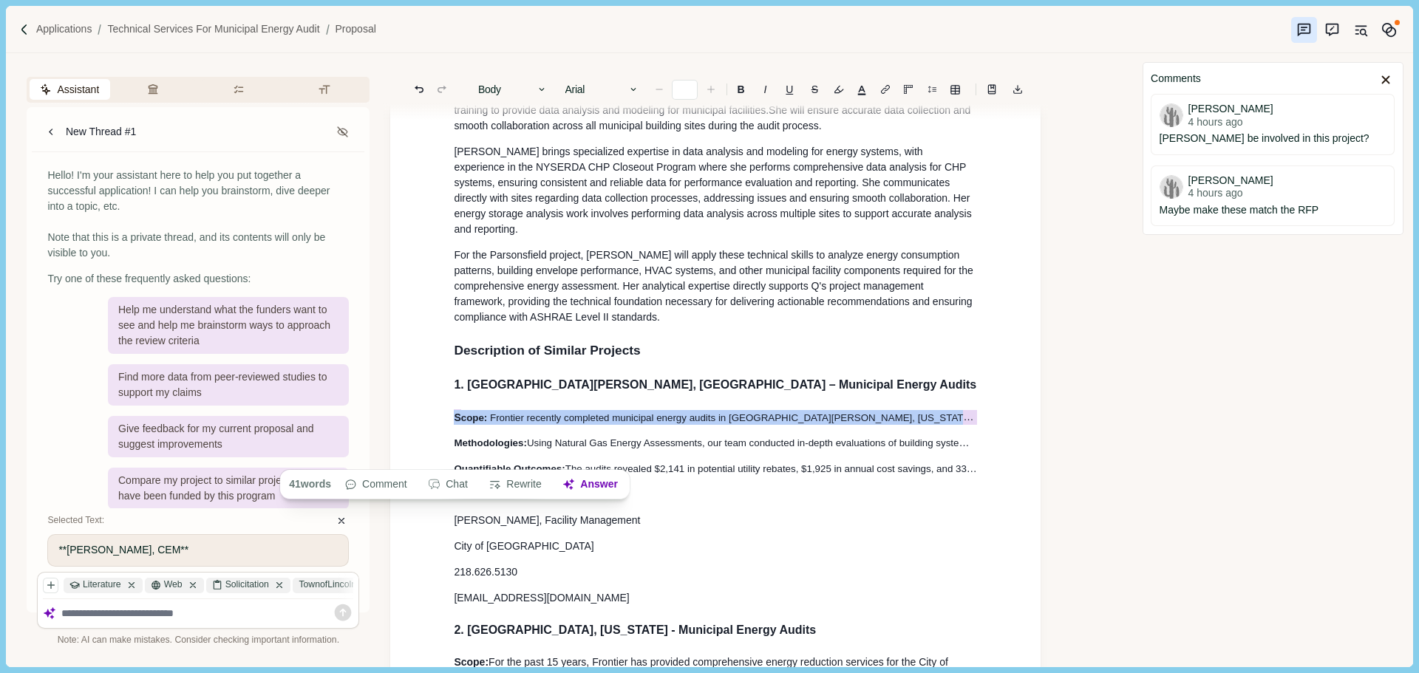
drag, startPoint x: 970, startPoint y: 432, endPoint x: 961, endPoint y: 432, distance: 8.9
click at [961, 425] on span "Frontier recently completed municipal energy audits in [GEOGRAPHIC_DATA][PERSON…" at bounding box center [1059, 417] width 1138 height 15
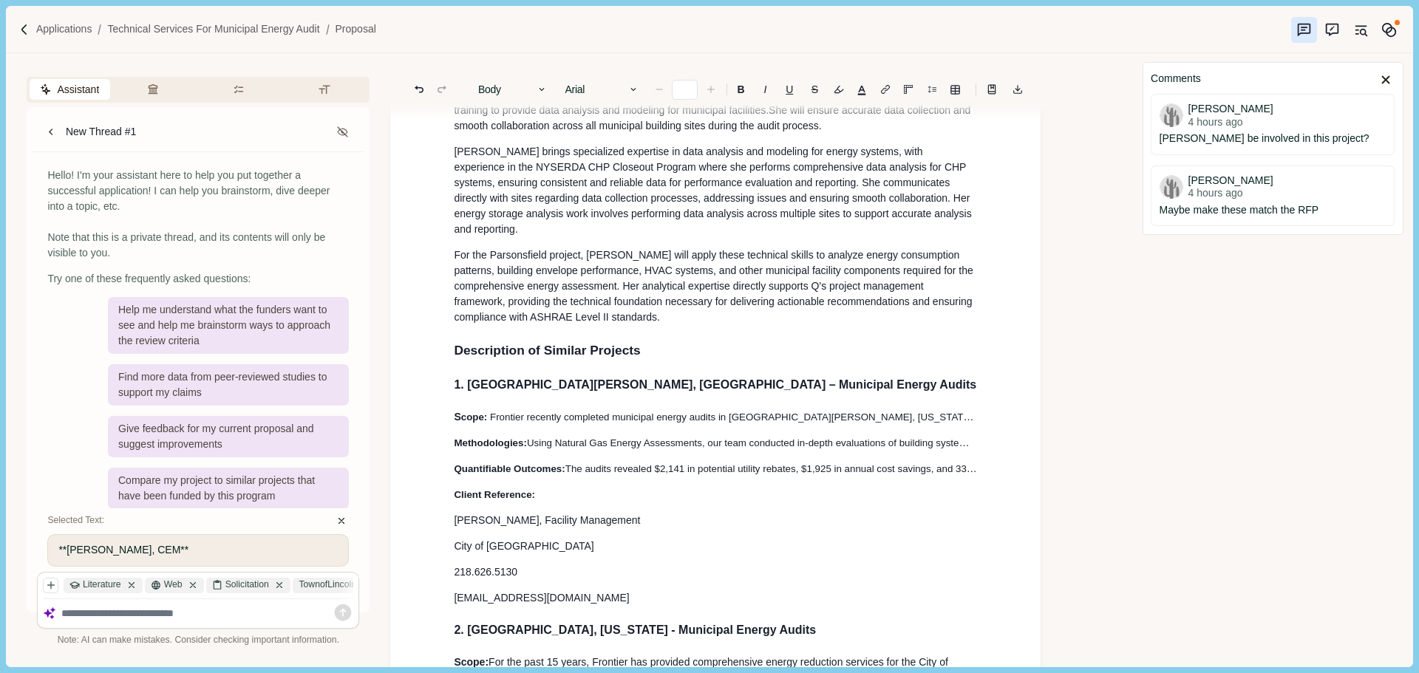
click at [961, 423] on span "Frontier recently completed municipal energy audits in [GEOGRAPHIC_DATA][PERSON…" at bounding box center [1059, 417] width 1138 height 12
type input "**"
click at [961, 425] on span "Frontier recently completed municipal energy audits in [GEOGRAPHIC_DATA][PERSON…" at bounding box center [1059, 417] width 1138 height 15
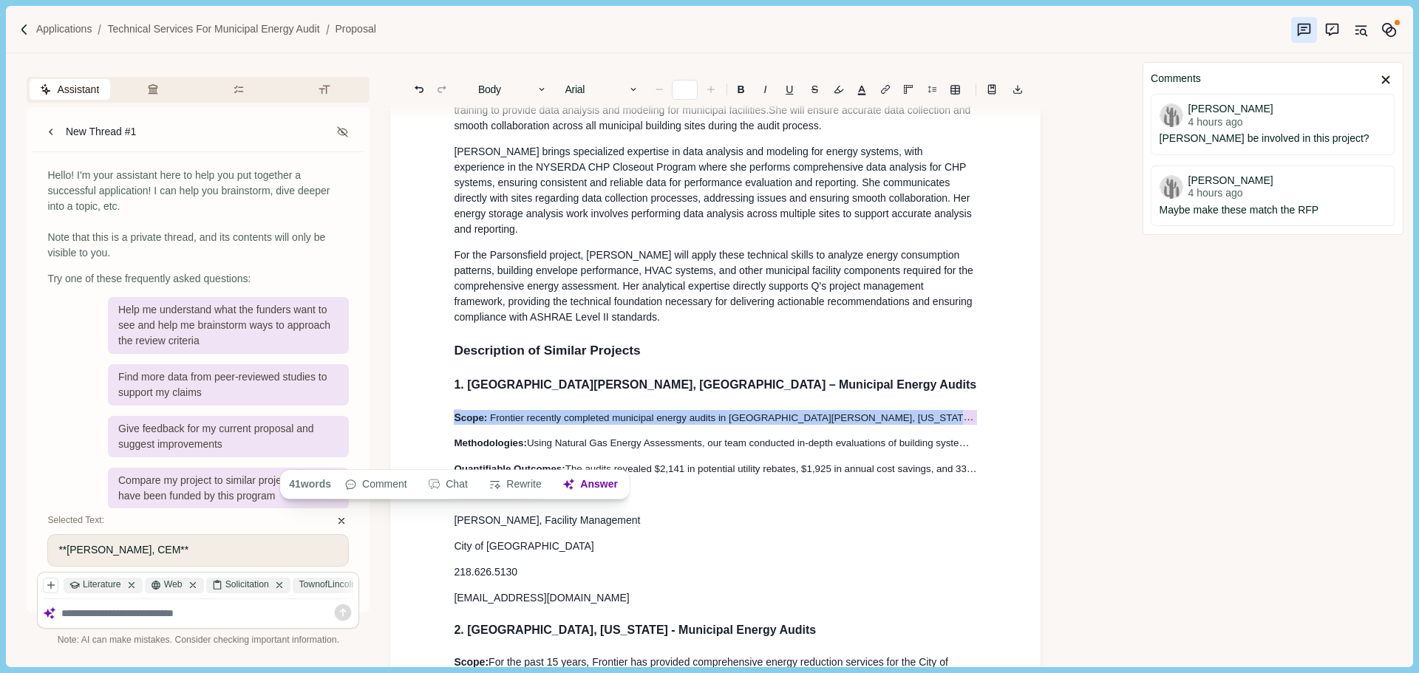
click at [595, 425] on span "Frontier recently completed municipal energy audits in [GEOGRAPHIC_DATA][PERSON…" at bounding box center [1059, 417] width 1138 height 15
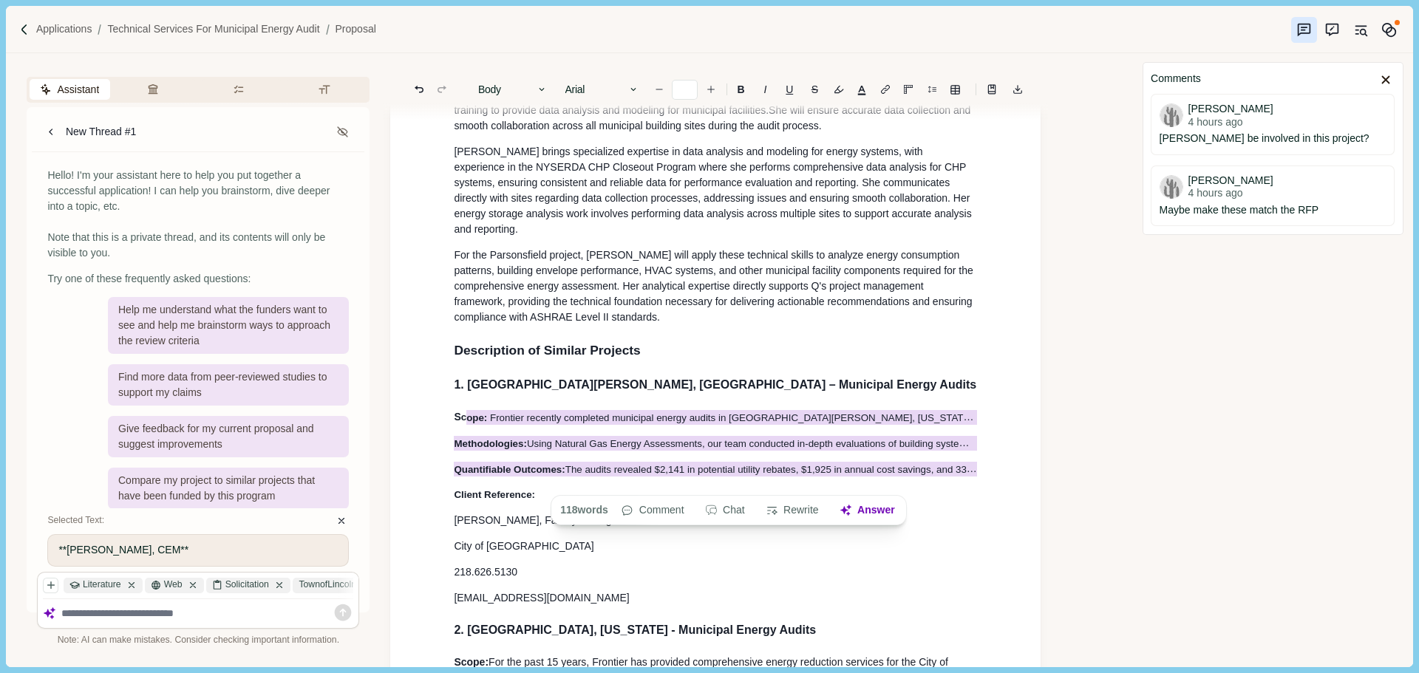
drag, startPoint x: 484, startPoint y: 432, endPoint x: 986, endPoint y: 486, distance: 504.8
click at [1340, 126] on span "[PERSON_NAME] 4 hours ago" at bounding box center [1272, 116] width 227 height 26
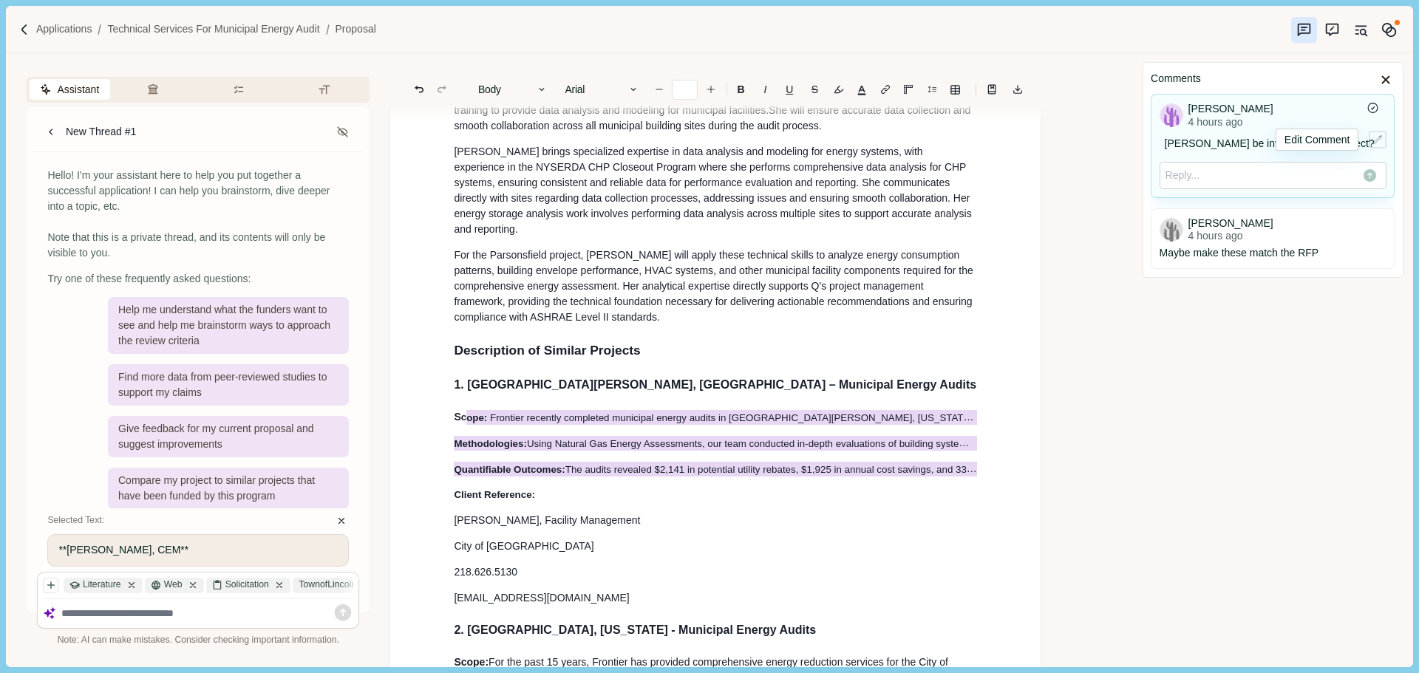
click at [1379, 140] on icon "Edit Comment" at bounding box center [1377, 139] width 10 height 10
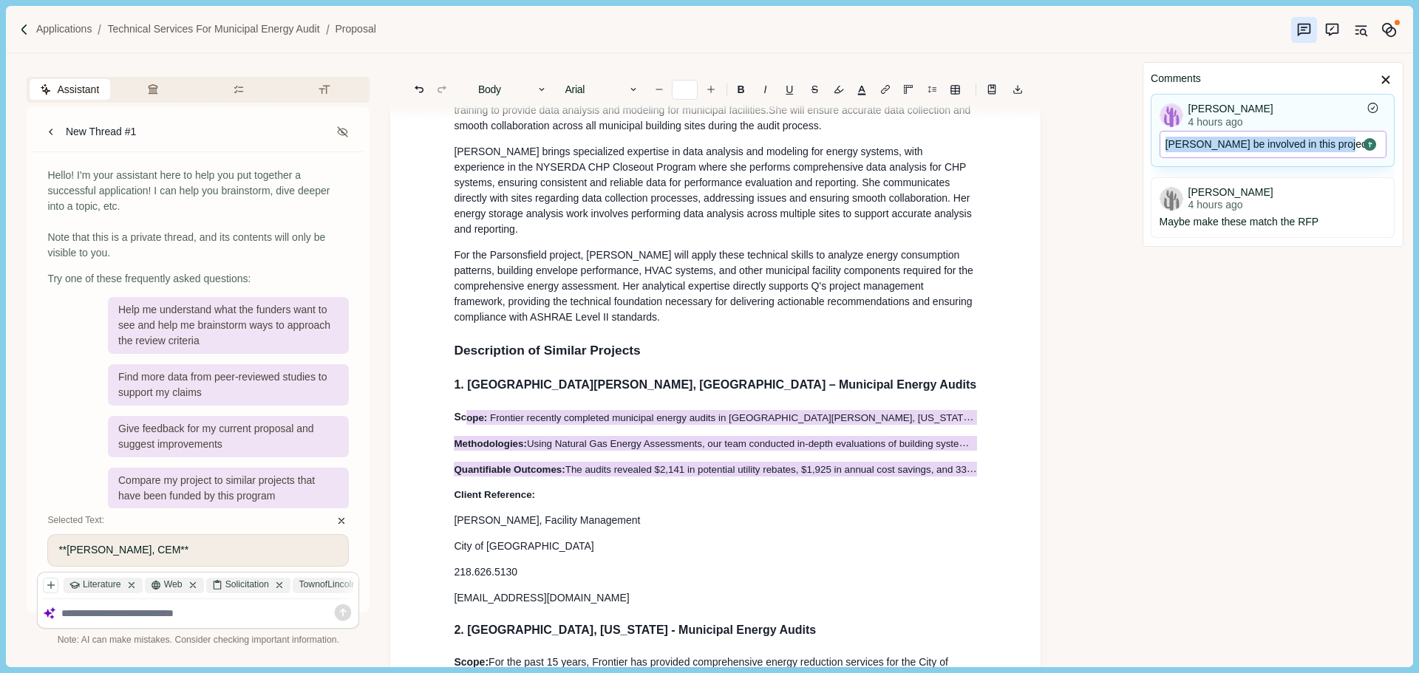
click at [1304, 116] on span "[PERSON_NAME] 4 hours ago" at bounding box center [1272, 116] width 227 height 26
drag, startPoint x: 1292, startPoint y: 115, endPoint x: 1306, endPoint y: 112, distance: 14.3
click at [1306, 112] on span "[PERSON_NAME] 4 hours ago" at bounding box center [1272, 116] width 227 height 26
click at [1383, 81] on icon at bounding box center [1385, 80] width 7 height 7
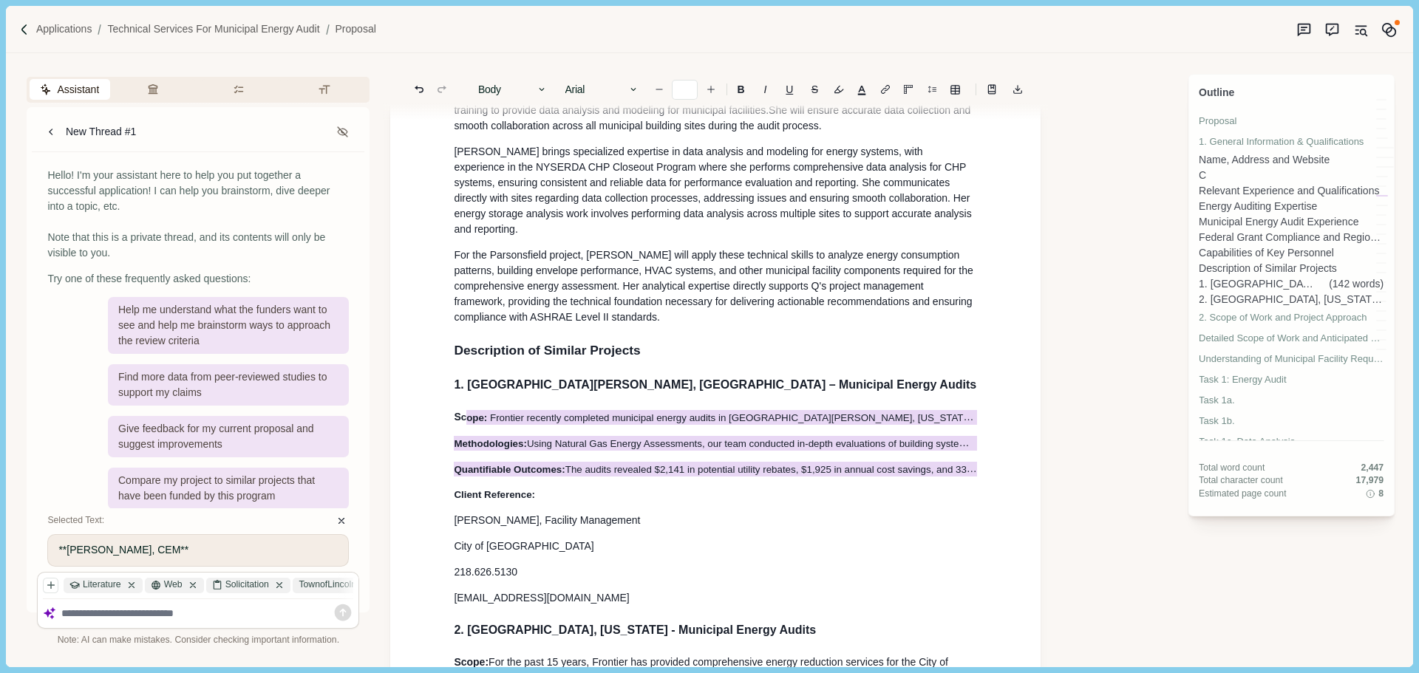
click at [788, 325] on p "For the Parsonsfield project, [PERSON_NAME] will apply these technical skills t…" at bounding box center [715, 287] width 523 height 78
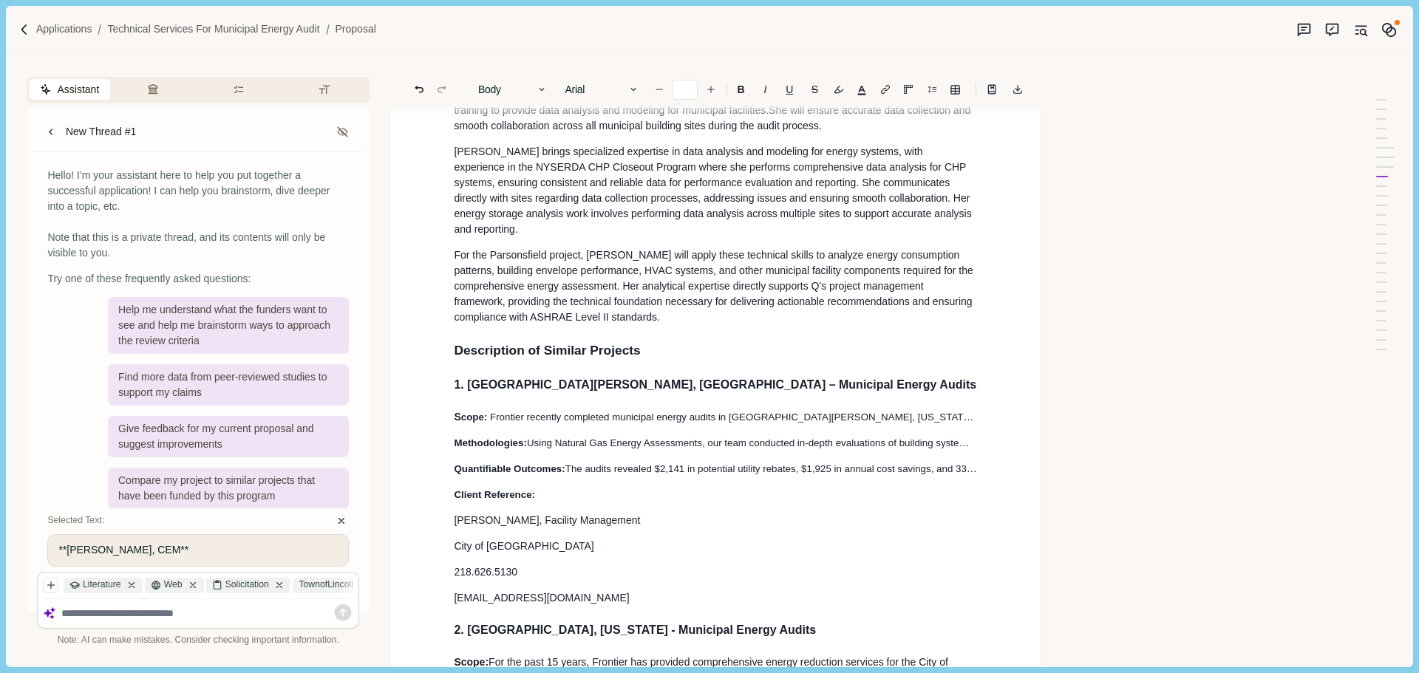
drag, startPoint x: 667, startPoint y: 423, endPoint x: 579, endPoint y: 449, distance: 91.5
click at [666, 423] on span "Frontier recently completed municipal energy audits in [GEOGRAPHIC_DATA][PERSON…" at bounding box center [1059, 417] width 1138 height 12
click at [554, 449] on p "Methodologies: Using Natural Gas Energy Assessments, our team conducted in-dept…" at bounding box center [715, 443] width 523 height 16
click at [587, 325] on p "For the Parsonsfield project, [PERSON_NAME] will apply these technical skills t…" at bounding box center [715, 287] width 523 height 78
type input "**"
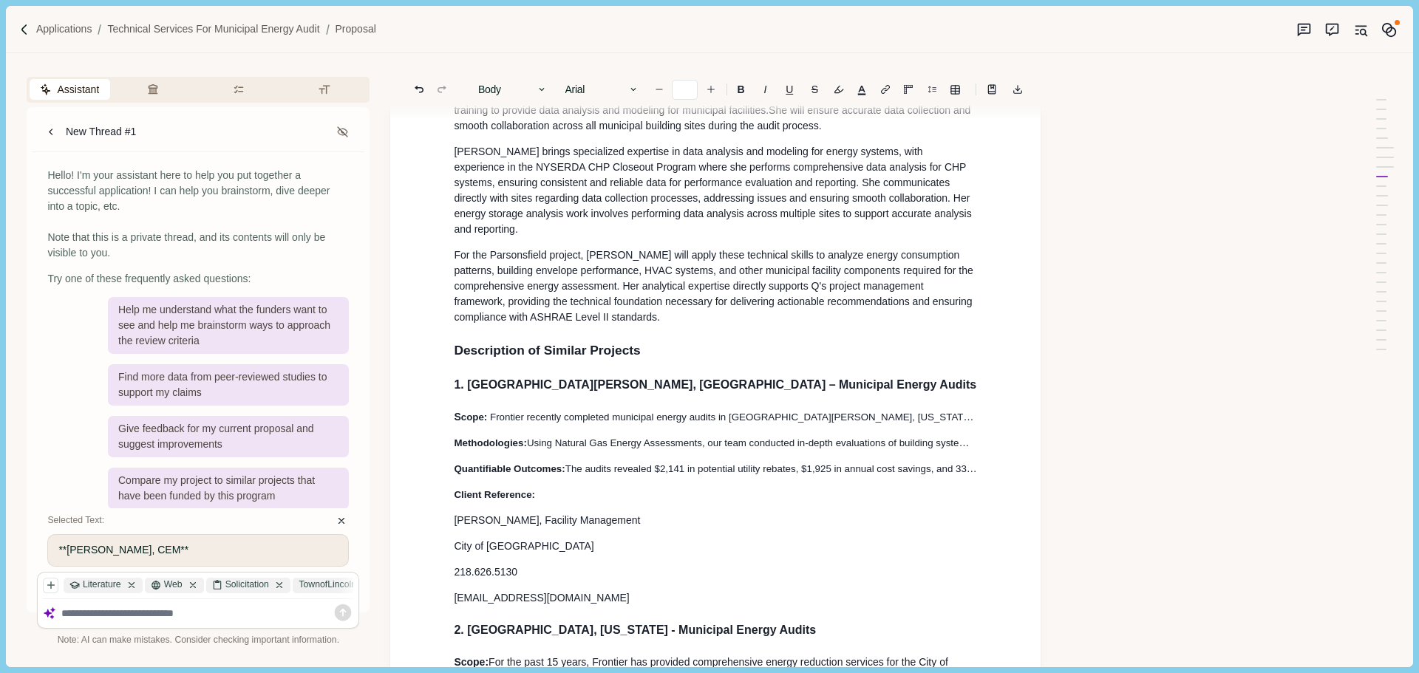
click at [457, 423] on strong "S cope:" at bounding box center [470, 417] width 33 height 12
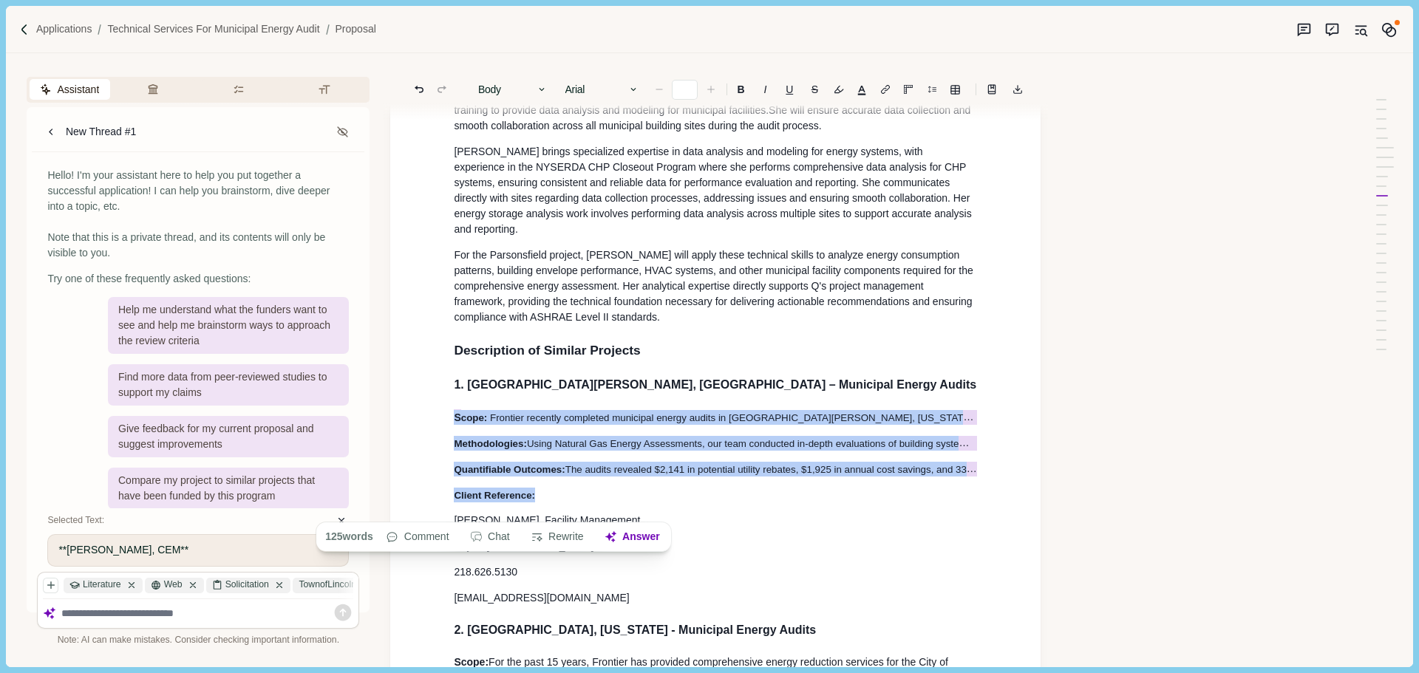
drag, startPoint x: 514, startPoint y: 443, endPoint x: 539, endPoint y: 495, distance: 57.9
click at [553, 542] on button "Rewrite" at bounding box center [557, 537] width 69 height 21
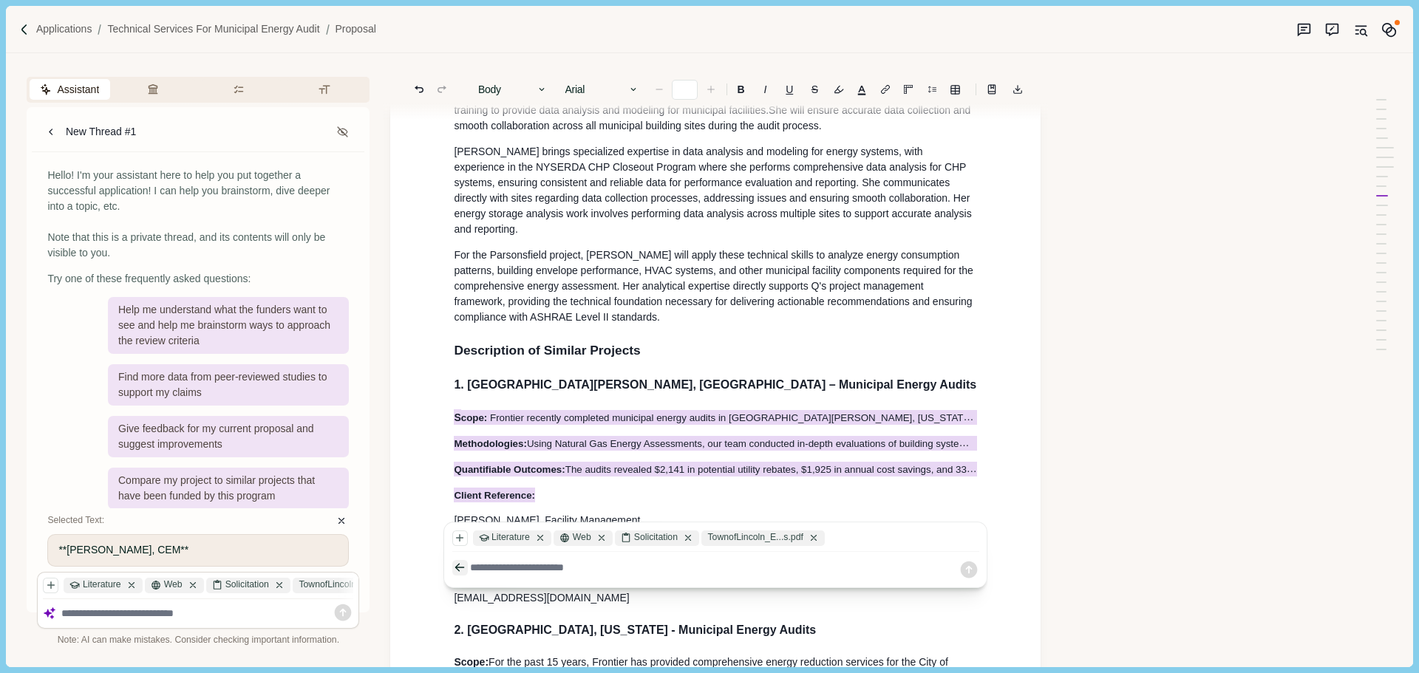
click at [457, 569] on icon "button" at bounding box center [459, 568] width 9 height 8
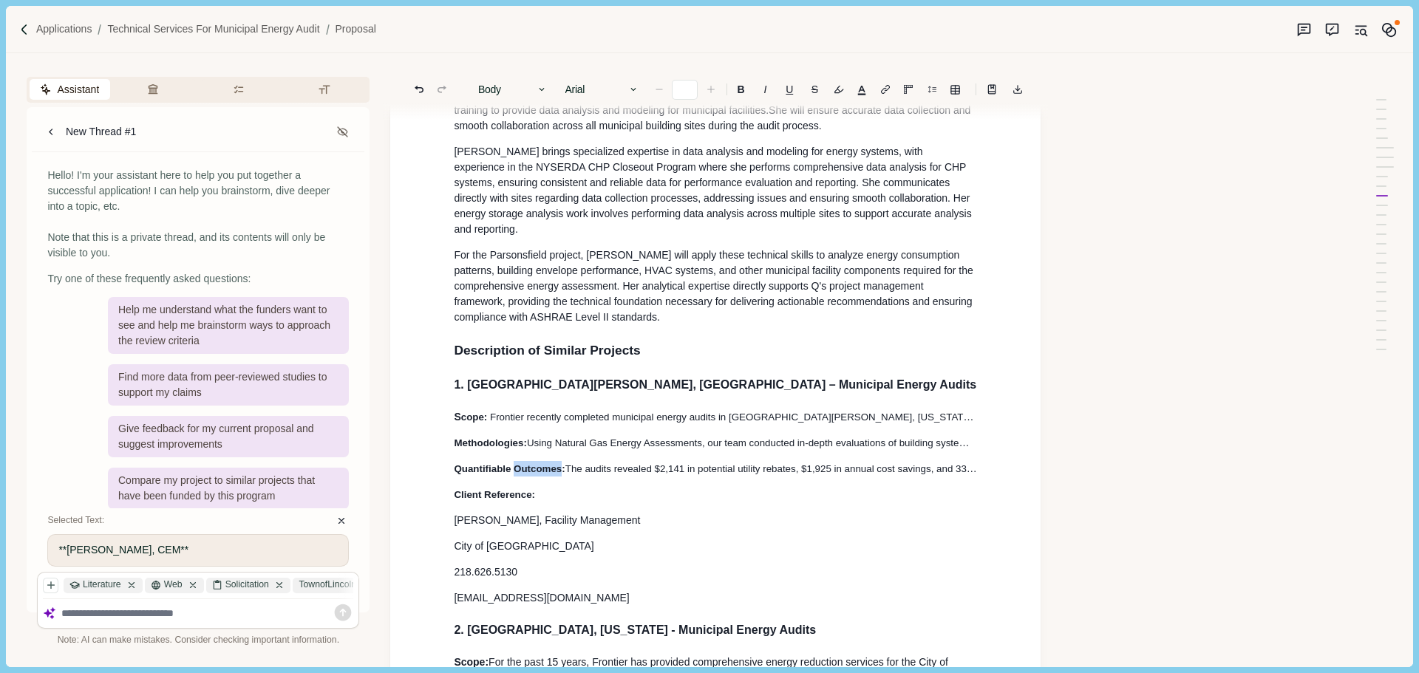
type input "**"
click at [542, 451] on p "Methodologies: Using Natural Gas Energy Assessments, our team conducted in-dept…" at bounding box center [715, 443] width 523 height 16
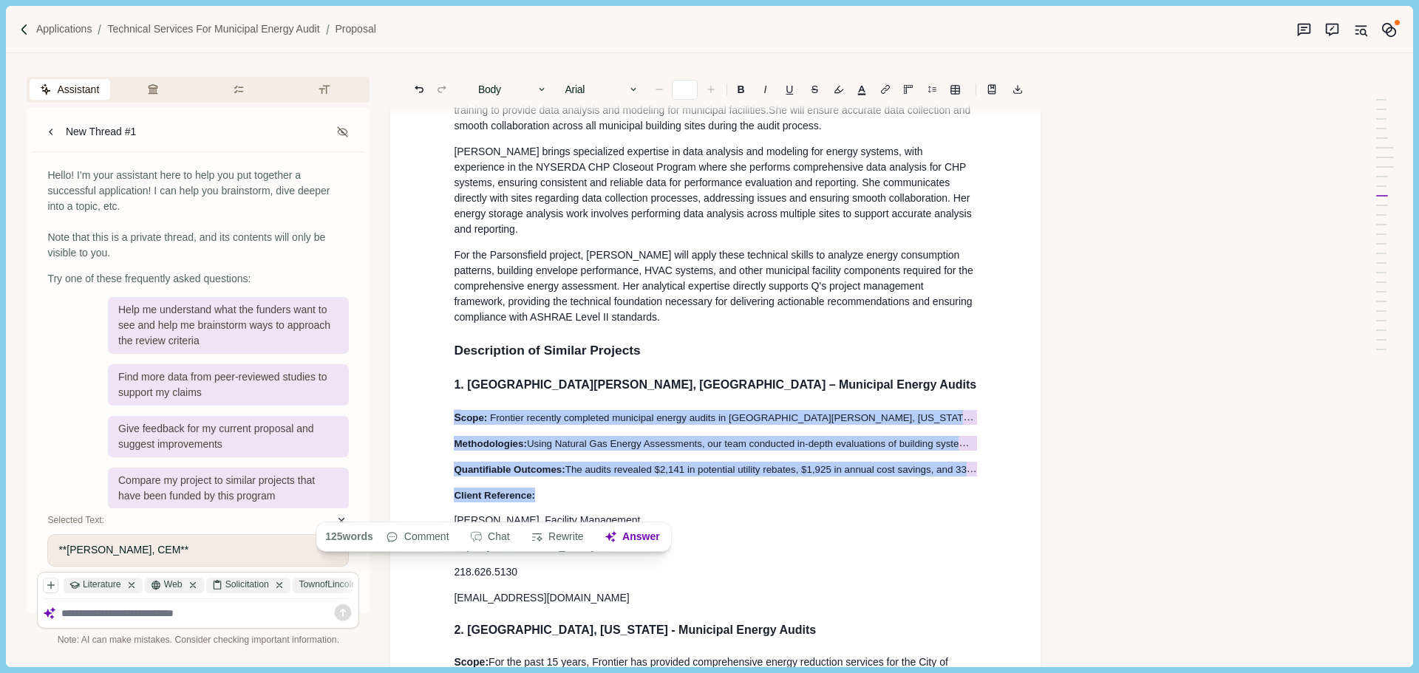
drag, startPoint x: 459, startPoint y: 432, endPoint x: 573, endPoint y: 511, distance: 138.8
click at [556, 533] on button "Rewrite" at bounding box center [557, 537] width 69 height 21
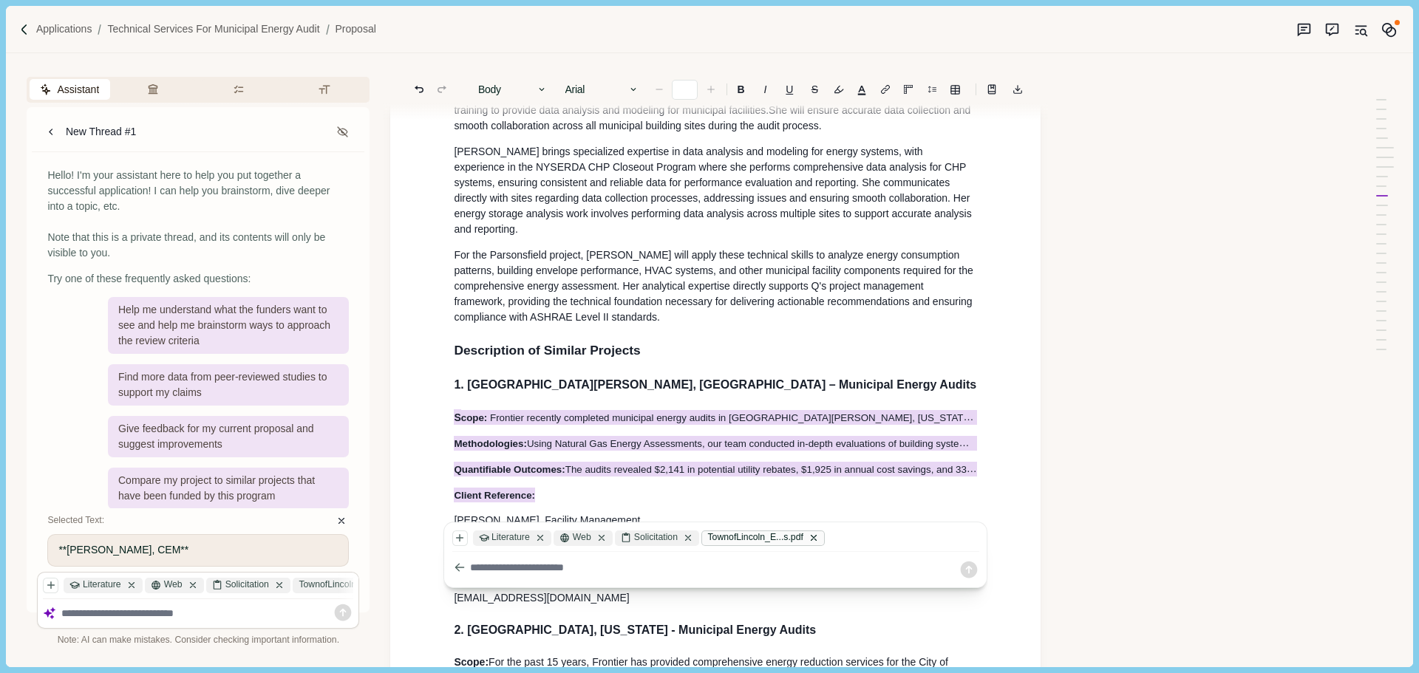
click at [740, 537] on div "TownofLincoln_E...s.pdf" at bounding box center [763, 539] width 123 height 16
click at [599, 537] on icon at bounding box center [601, 538] width 10 height 10
click at [462, 570] on icon "button" at bounding box center [460, 568] width 13 height 13
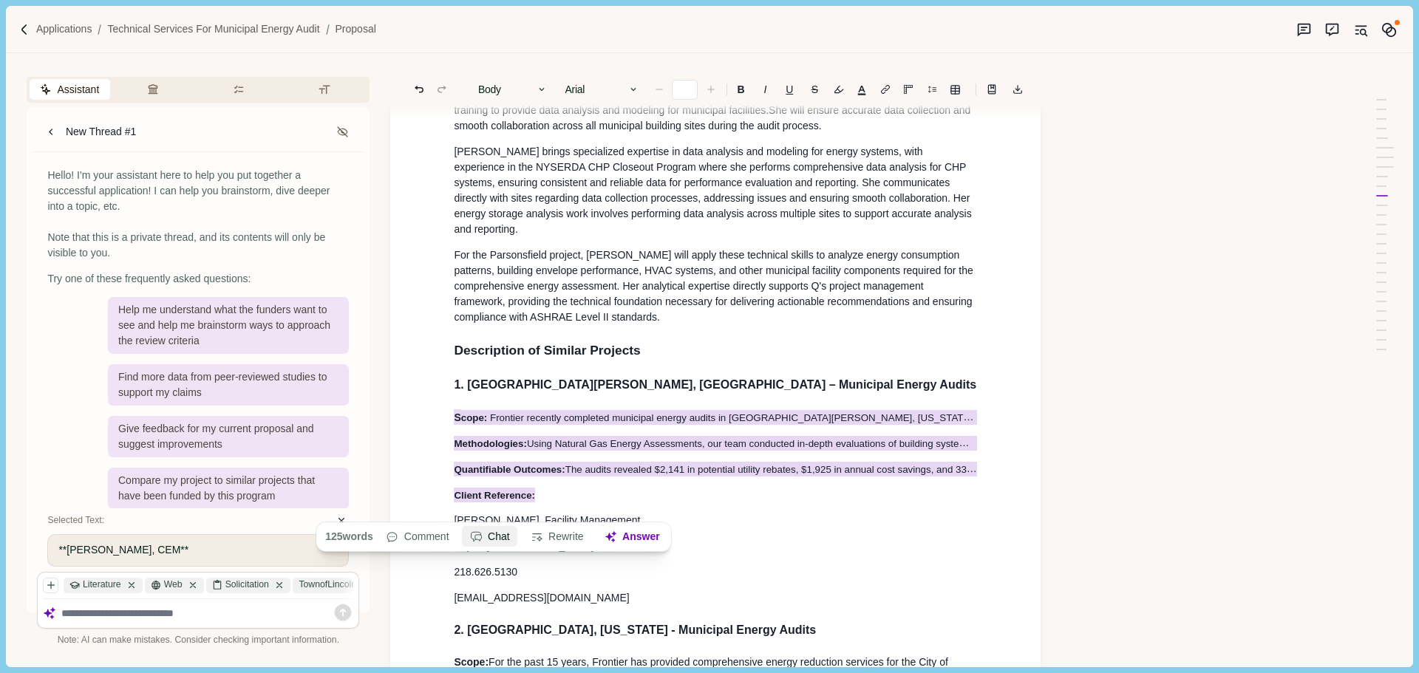
click at [497, 545] on button "Chat" at bounding box center [489, 537] width 55 height 21
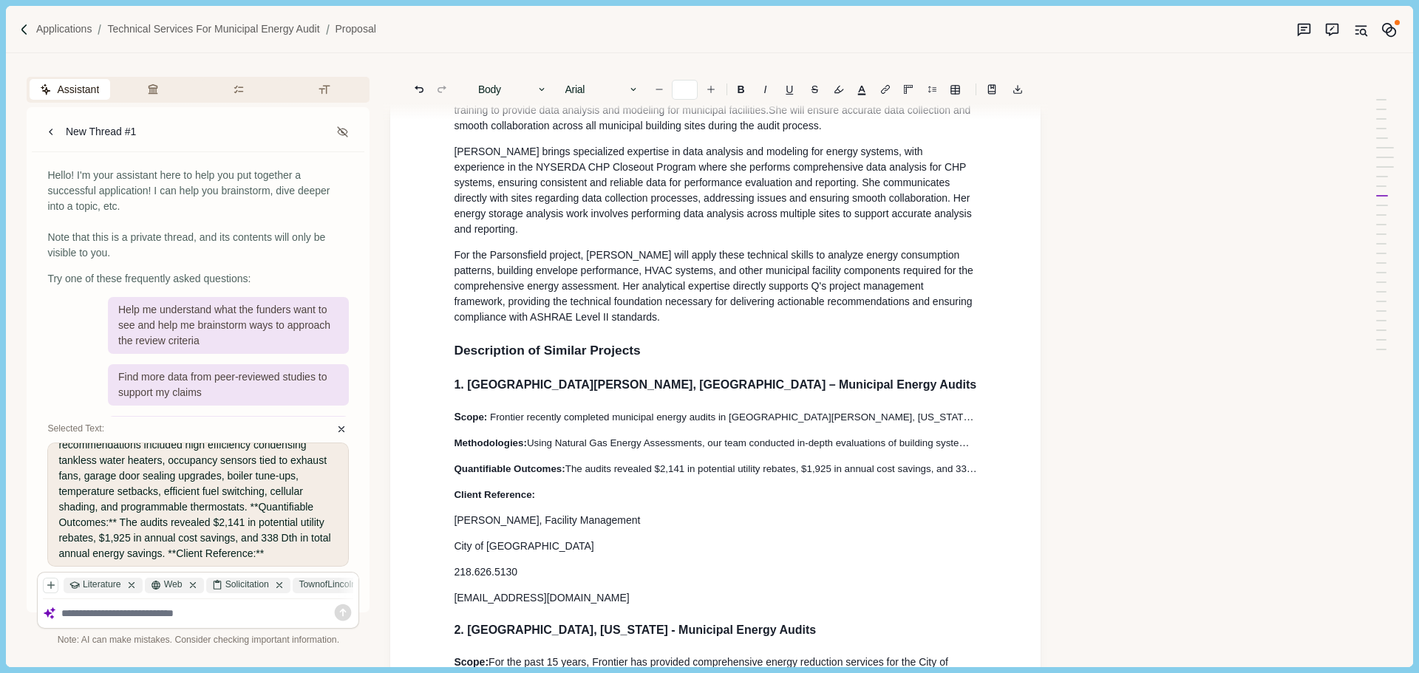
scroll to position [188, 0]
click at [845, 474] on span "The audits revealed $2,141 in potential utility rebates, $1,925 in annual cost …" at bounding box center [845, 469] width 561 height 12
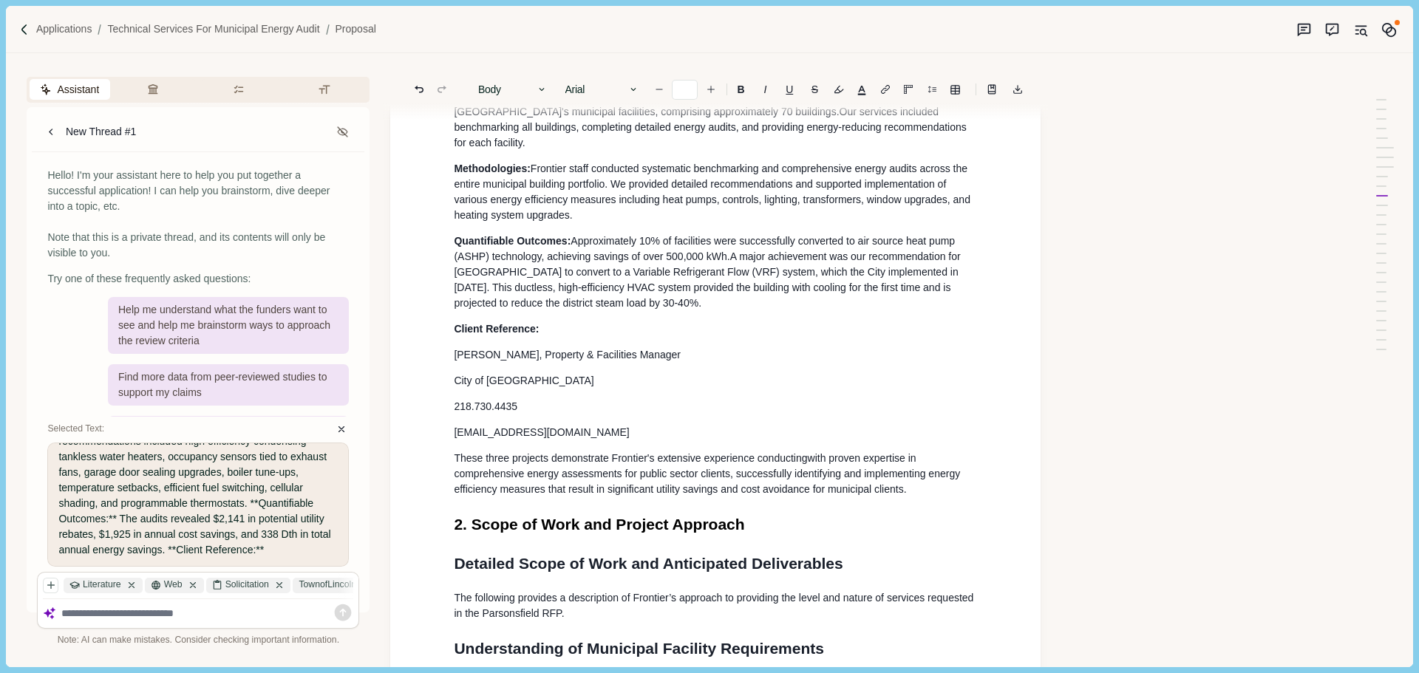
scroll to position [1884, 0]
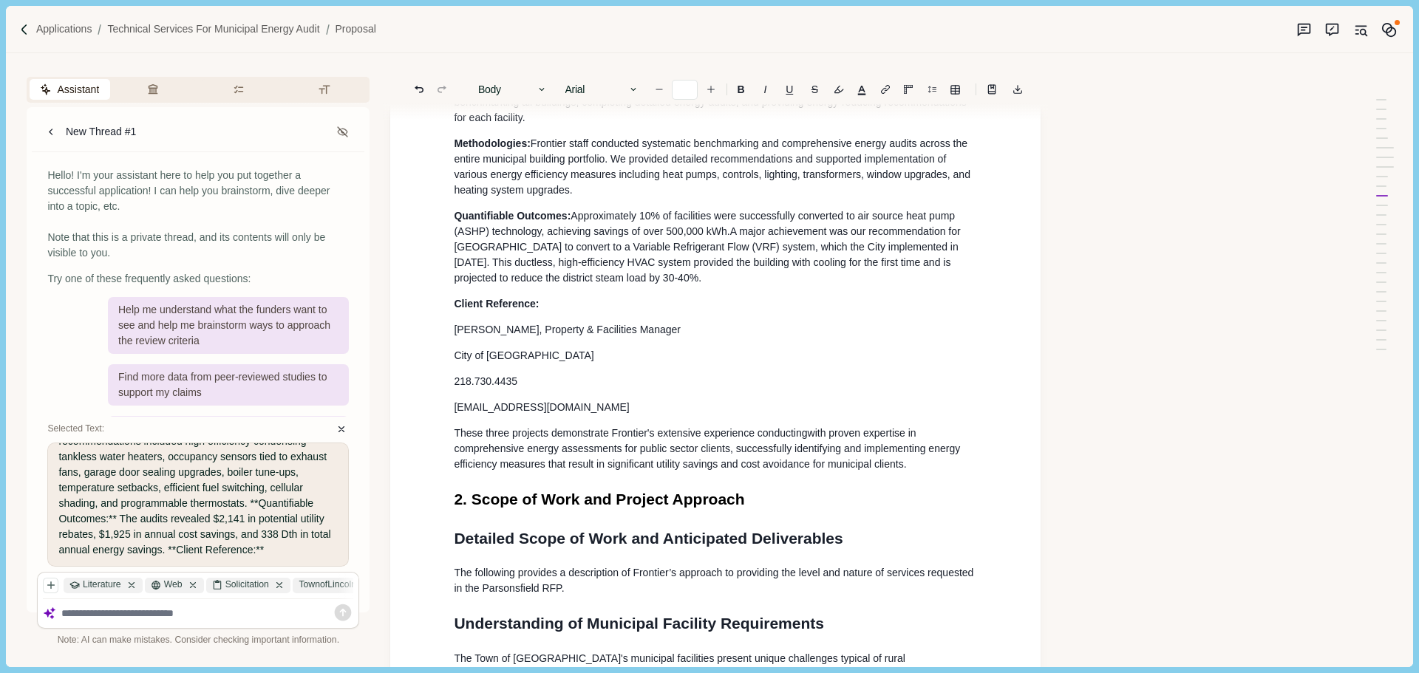
click at [614, 415] on p "[EMAIL_ADDRESS][DOMAIN_NAME]" at bounding box center [715, 408] width 523 height 16
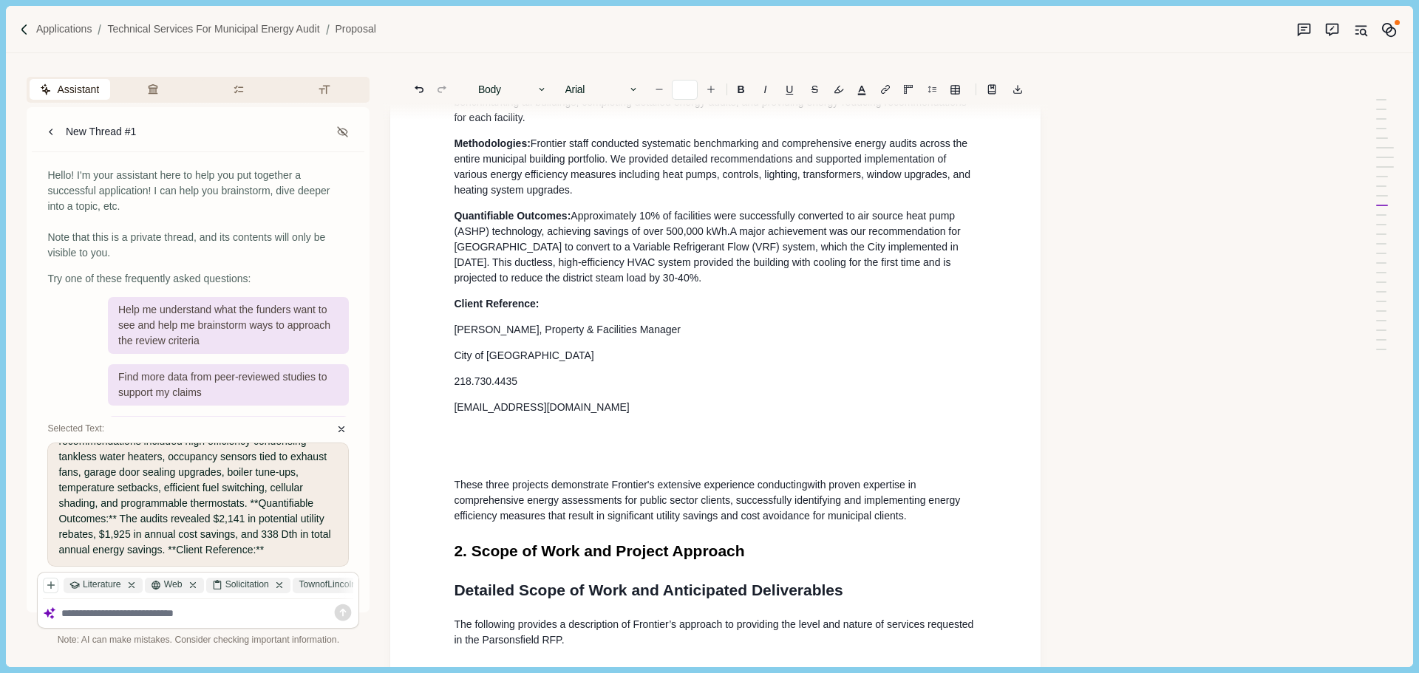
type input "**"
click at [476, 437] on p at bounding box center [715, 434] width 523 height 16
click at [485, 441] on p at bounding box center [728, 434] width 497 height 16
drag, startPoint x: 466, startPoint y: 443, endPoint x: 422, endPoint y: 443, distance: 43.6
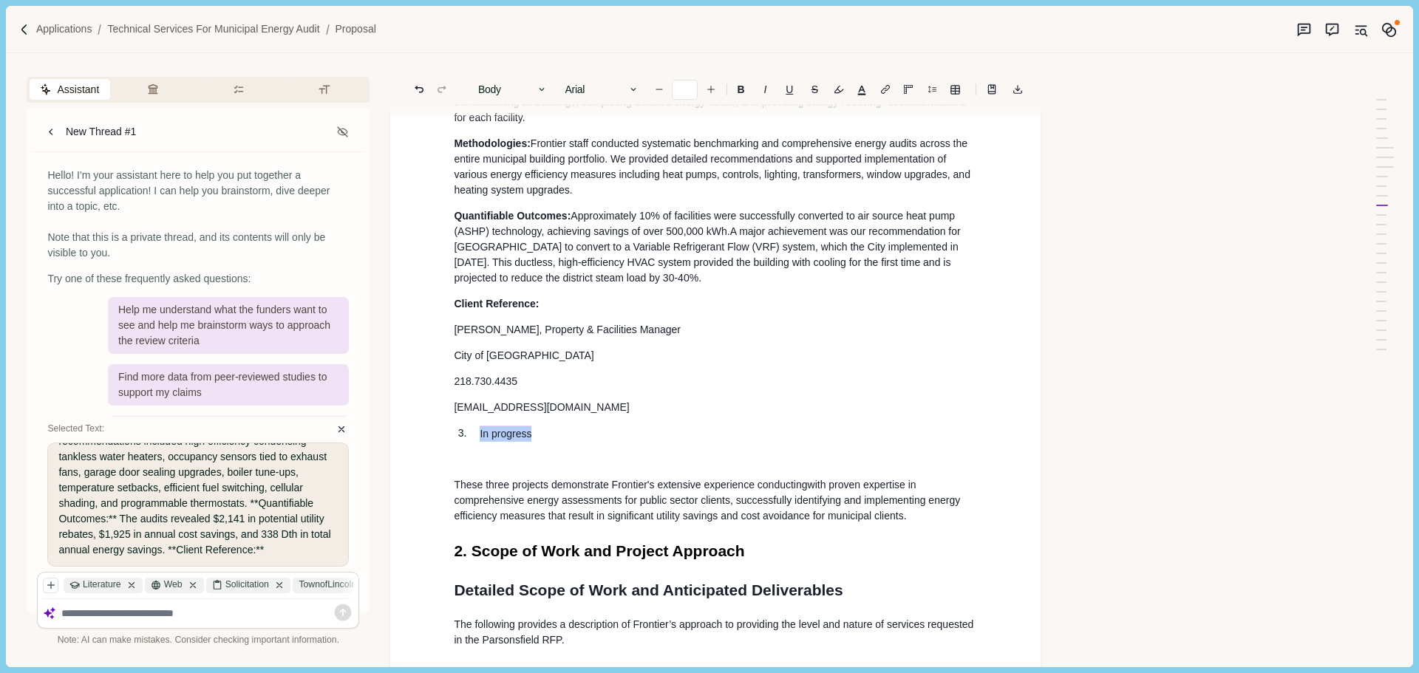
drag, startPoint x: 536, startPoint y: 438, endPoint x: 415, endPoint y: 432, distance: 120.6
click at [840, 92] on button "button" at bounding box center [838, 89] width 21 height 21
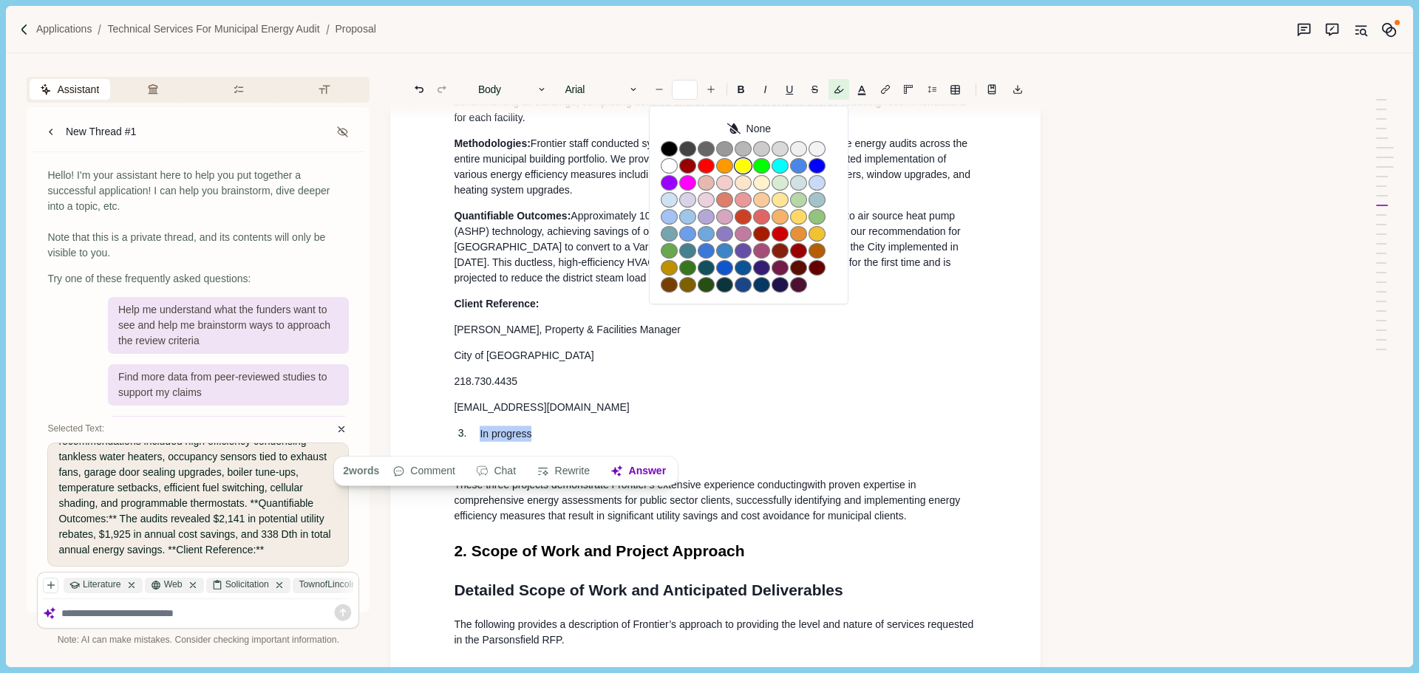
click at [740, 168] on button "button" at bounding box center [743, 166] width 17 height 16
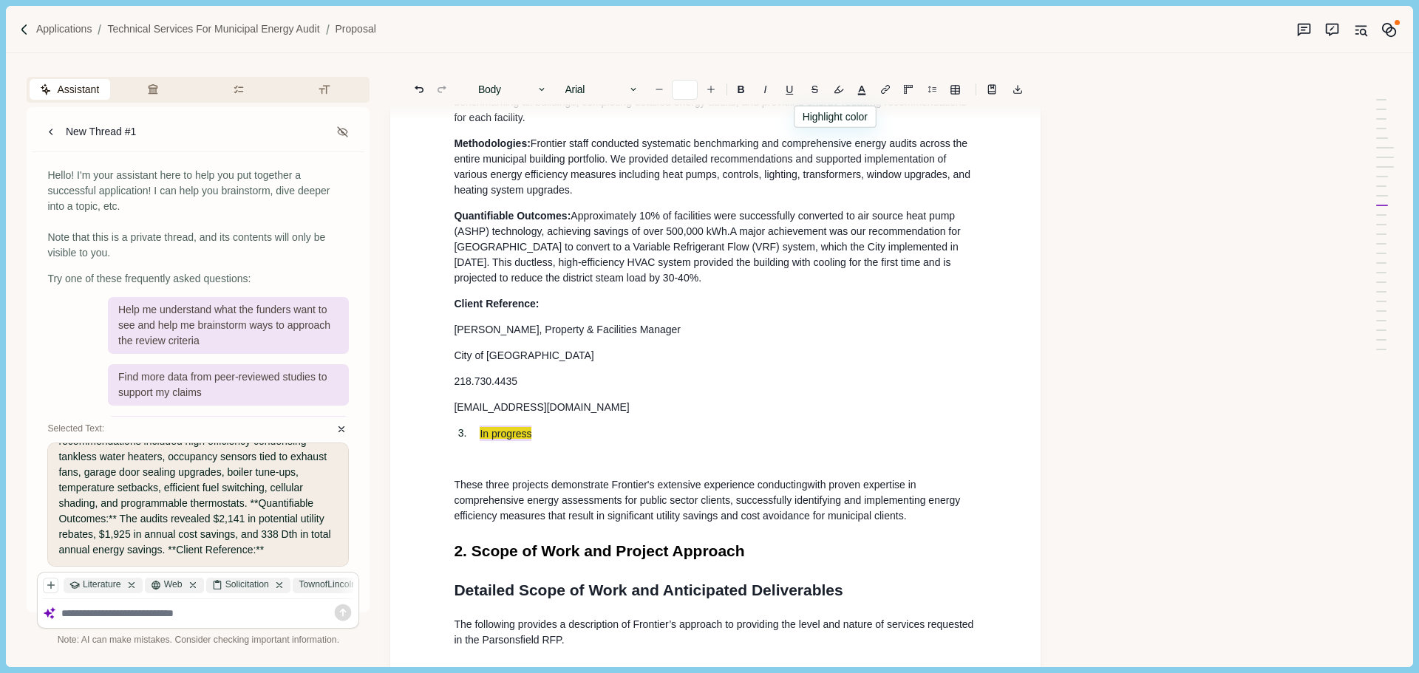
click at [607, 389] on p "218.730.4435" at bounding box center [715, 382] width 523 height 16
click at [554, 439] on p "In progress" at bounding box center [728, 434] width 497 height 16
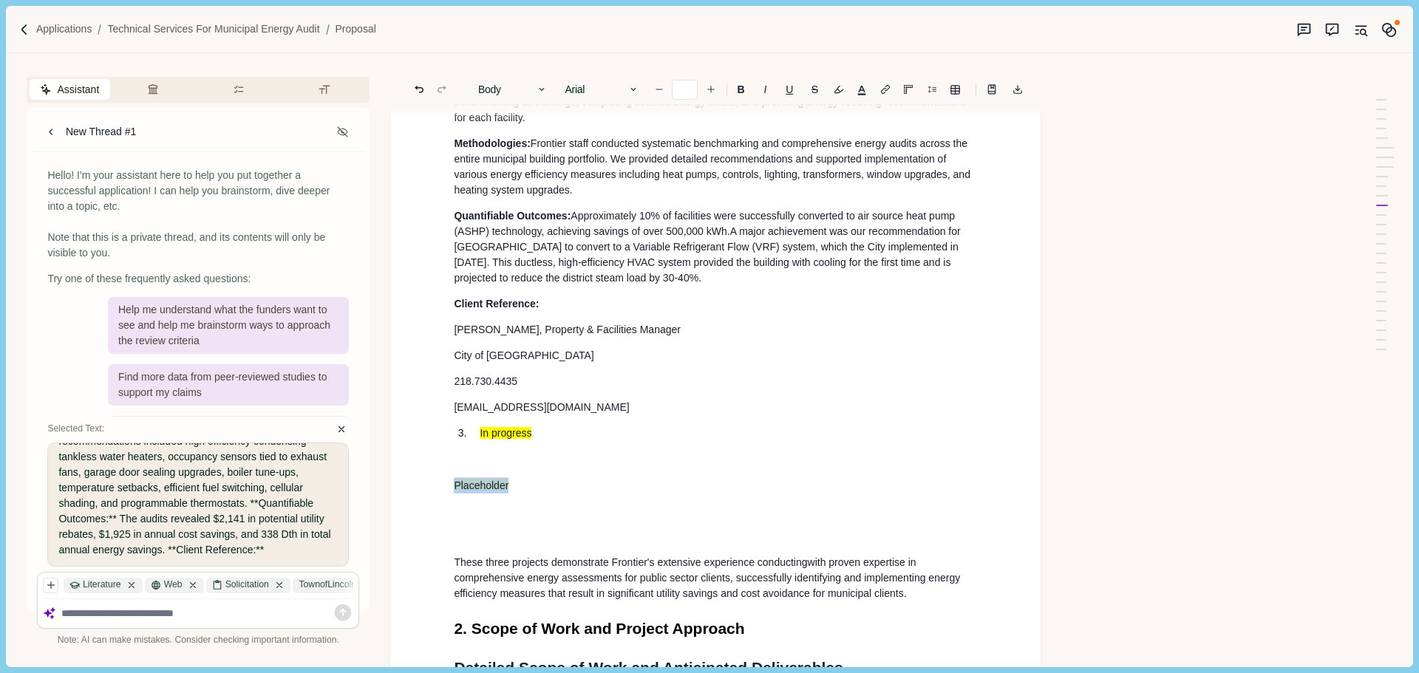
click at [385, 492] on div "Assistant Review Criteria Requirements Formatting New Thread #1 Hello! I'm your…" at bounding box center [681, 359] width 1350 height 613
click at [490, 513] on p at bounding box center [715, 511] width 523 height 16
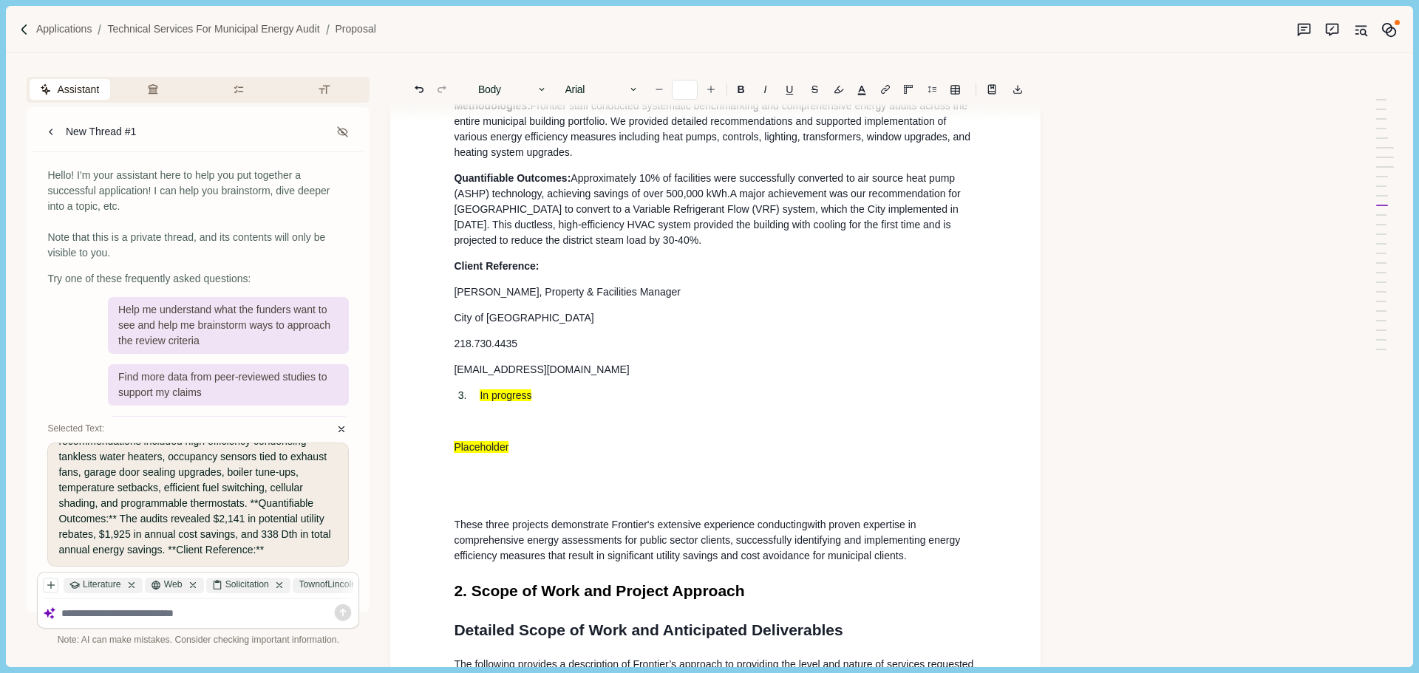
scroll to position [1958, 0]
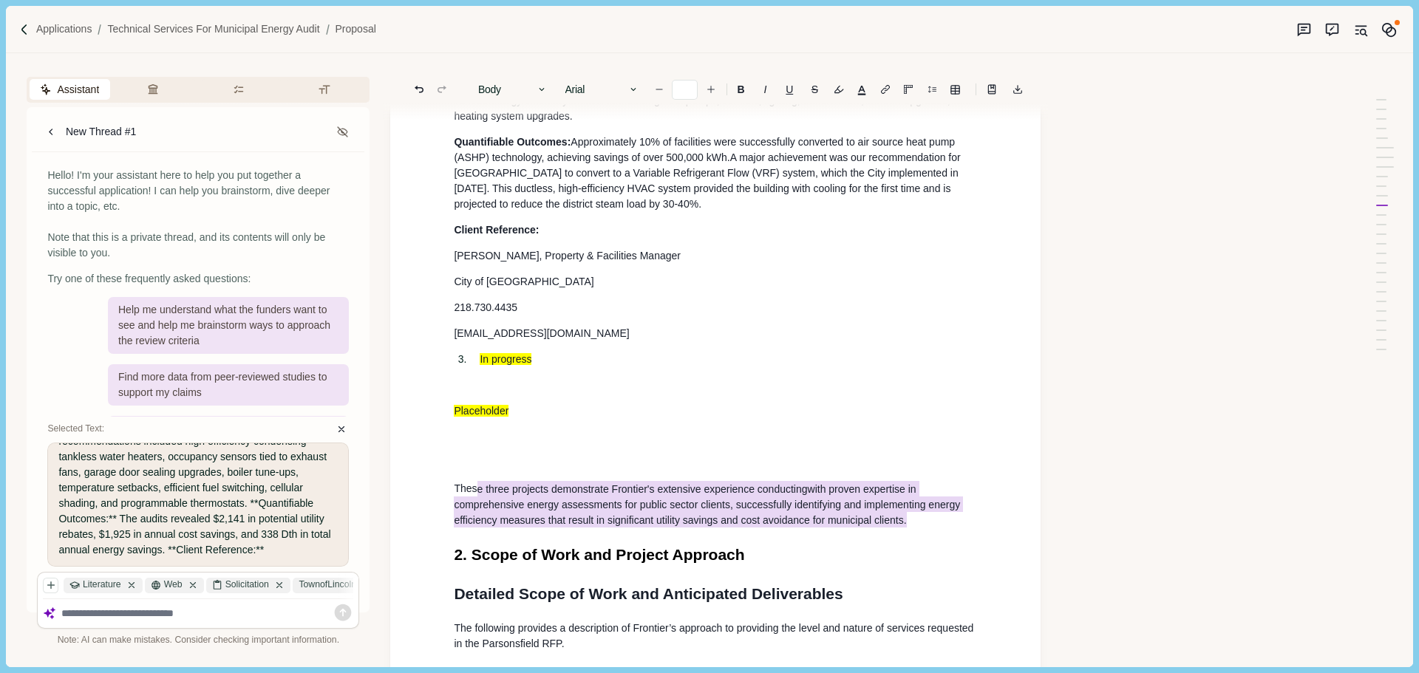
drag, startPoint x: 914, startPoint y: 534, endPoint x: 477, endPoint y: 498, distance: 438.2
click at [477, 498] on p "Thes e three projects demonstrate Frontier's extensive experience conducting wi…" at bounding box center [715, 504] width 523 height 47
click at [529, 445] on p at bounding box center [715, 437] width 523 height 16
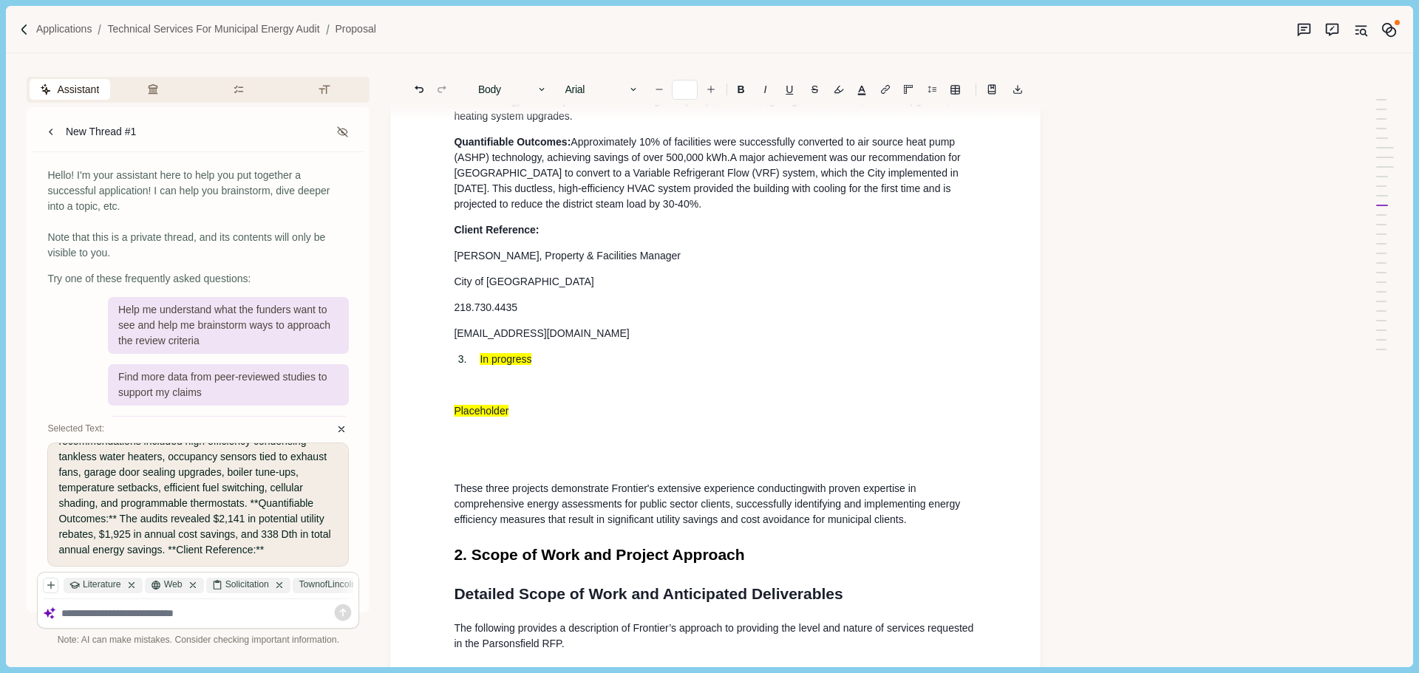
click at [526, 419] on p "Placeholder" at bounding box center [715, 411] width 523 height 16
click at [543, 440] on p at bounding box center [715, 437] width 523 height 16
click at [456, 419] on p "Placeholder" at bounding box center [715, 411] width 523 height 16
drag, startPoint x: 526, startPoint y: 423, endPoint x: 449, endPoint y: 421, distance: 76.9
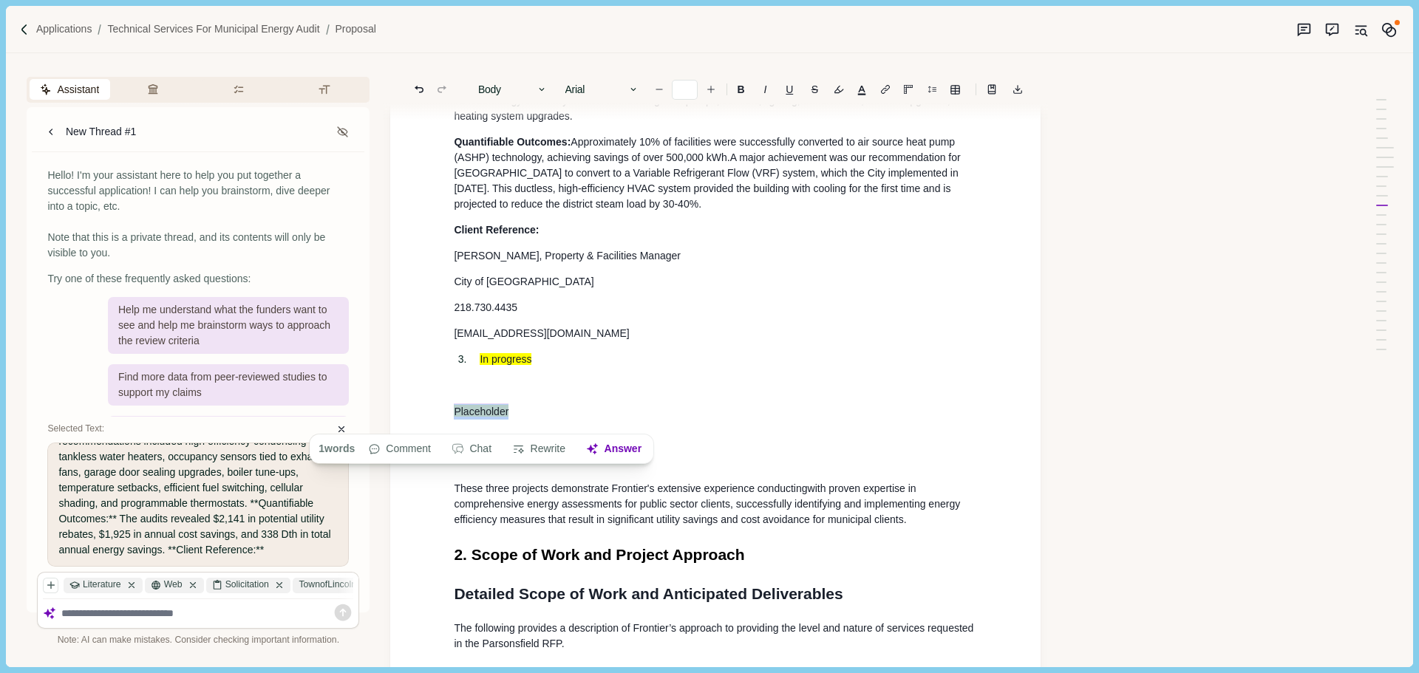
click at [1333, 30] on icon "Suggestion mode" at bounding box center [1332, 30] width 16 height 16
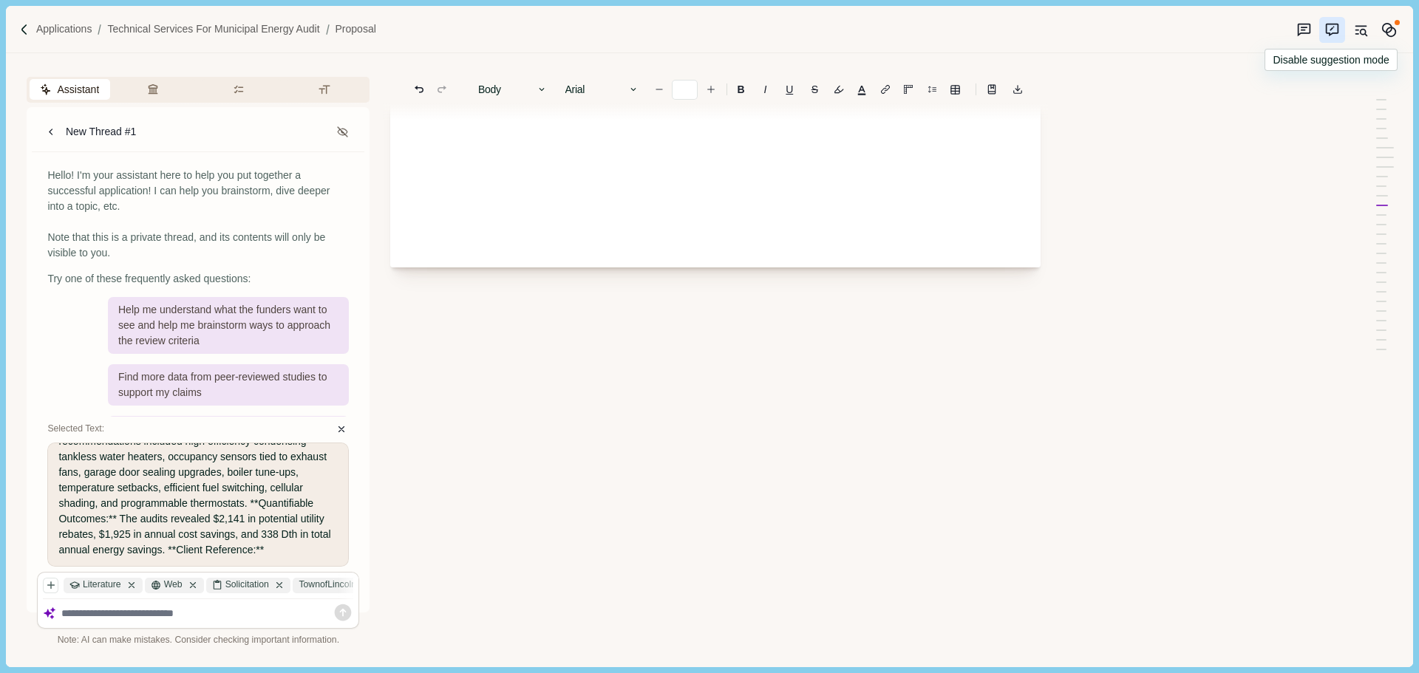
scroll to position [521, 0]
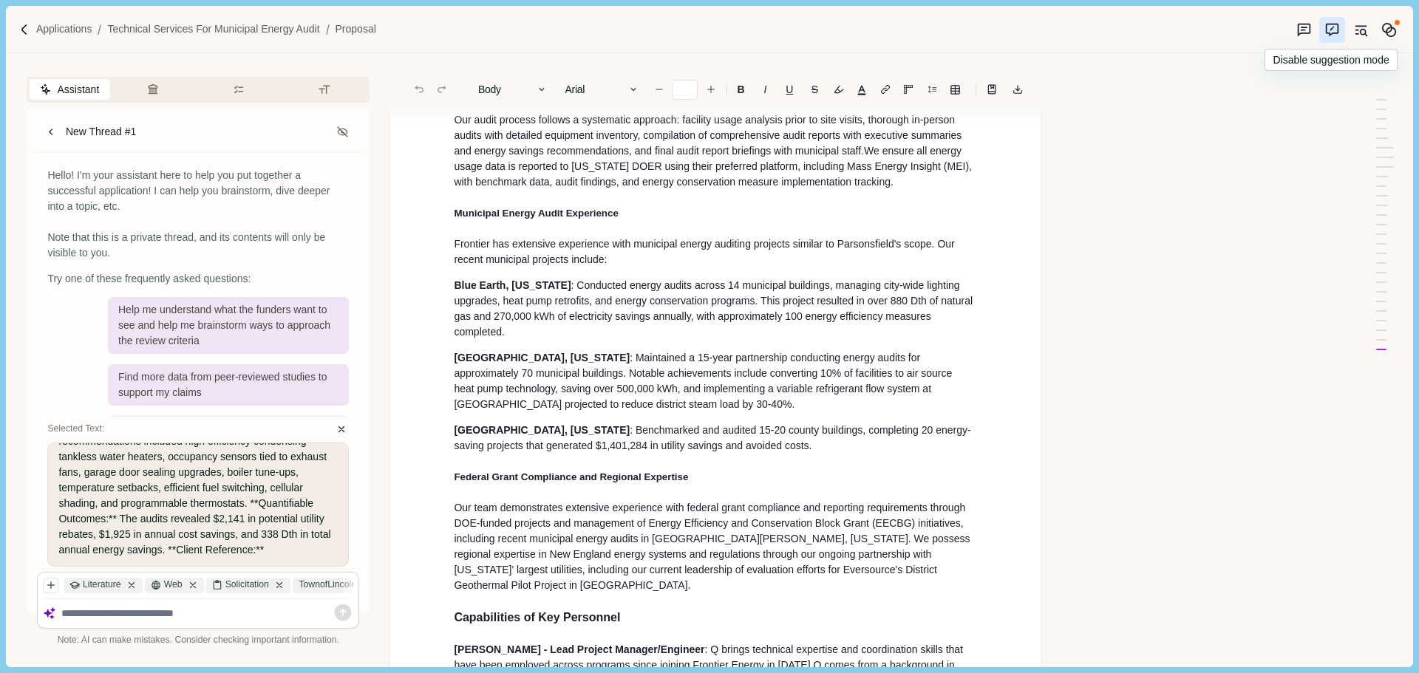
click at [1327, 33] on icon "Suggestion mode" at bounding box center [1332, 30] width 13 height 13
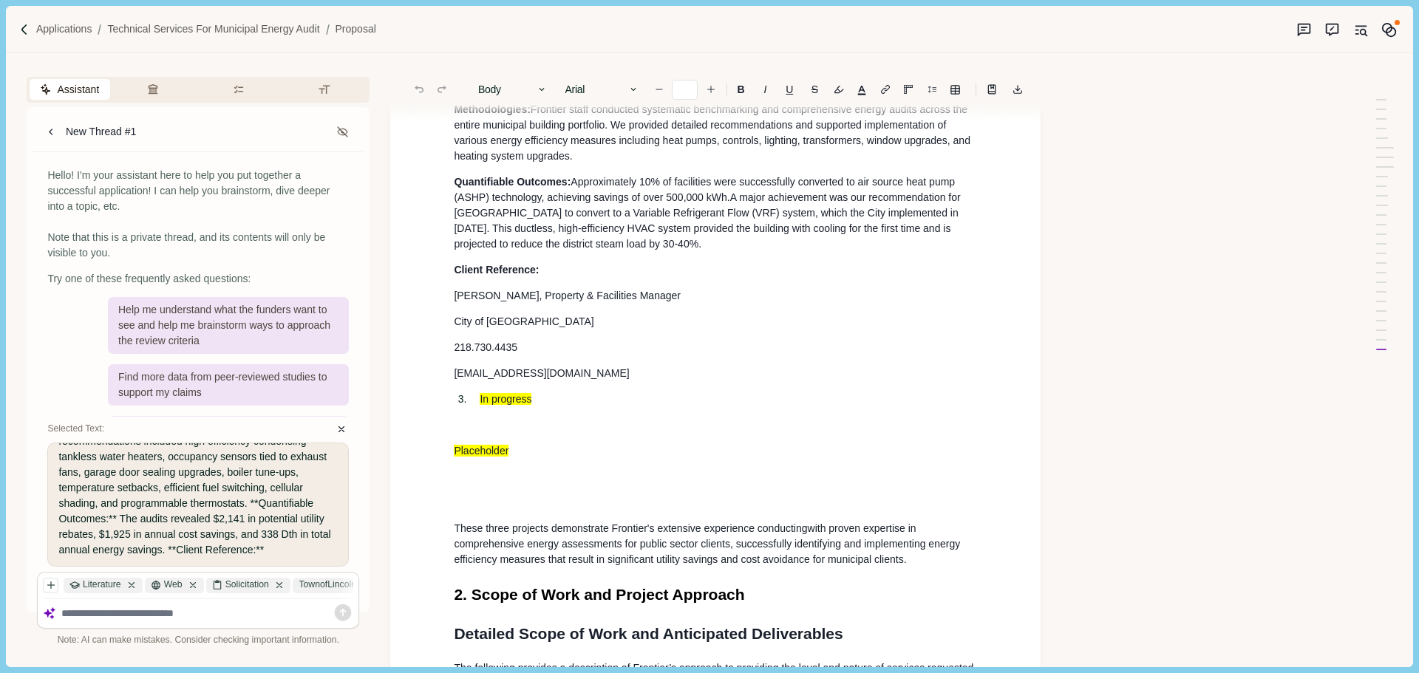
scroll to position [1925, 0]
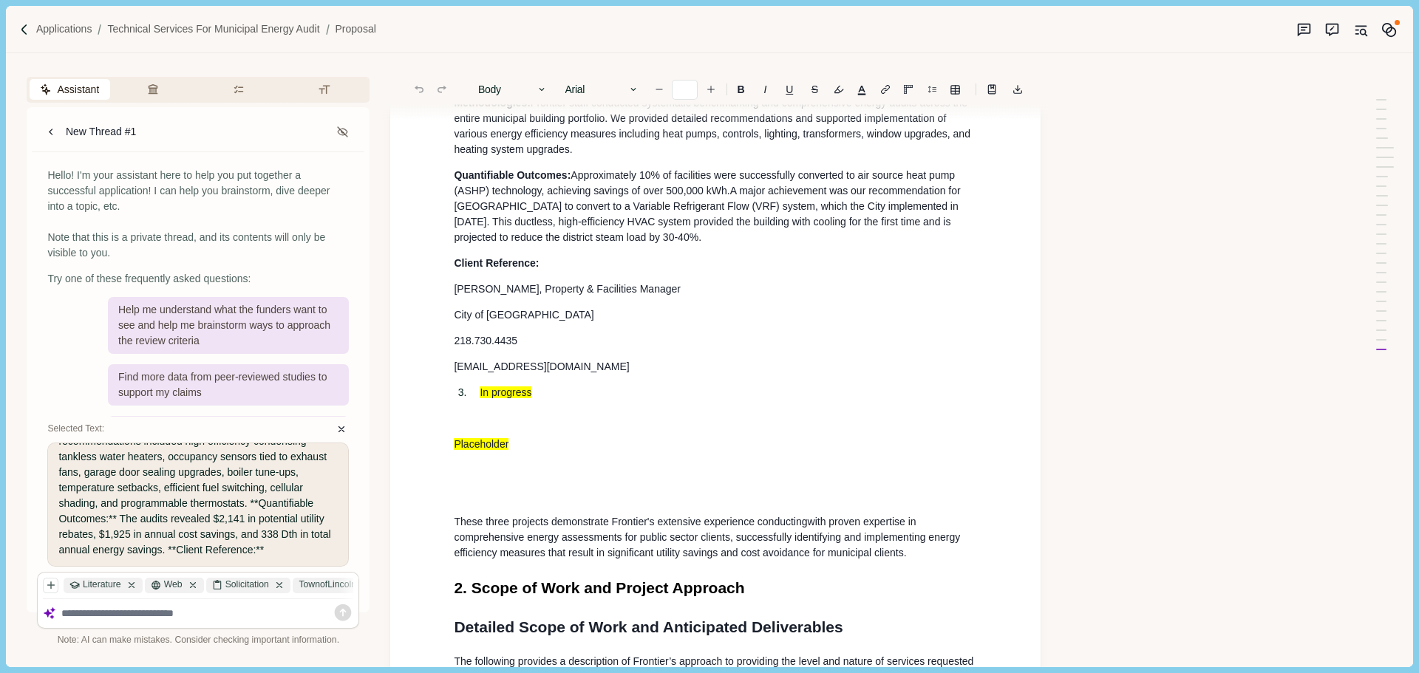
click at [522, 452] on p "Placeholder" at bounding box center [715, 445] width 523 height 16
drag, startPoint x: 513, startPoint y: 454, endPoint x: 409, endPoint y: 454, distance: 103.5
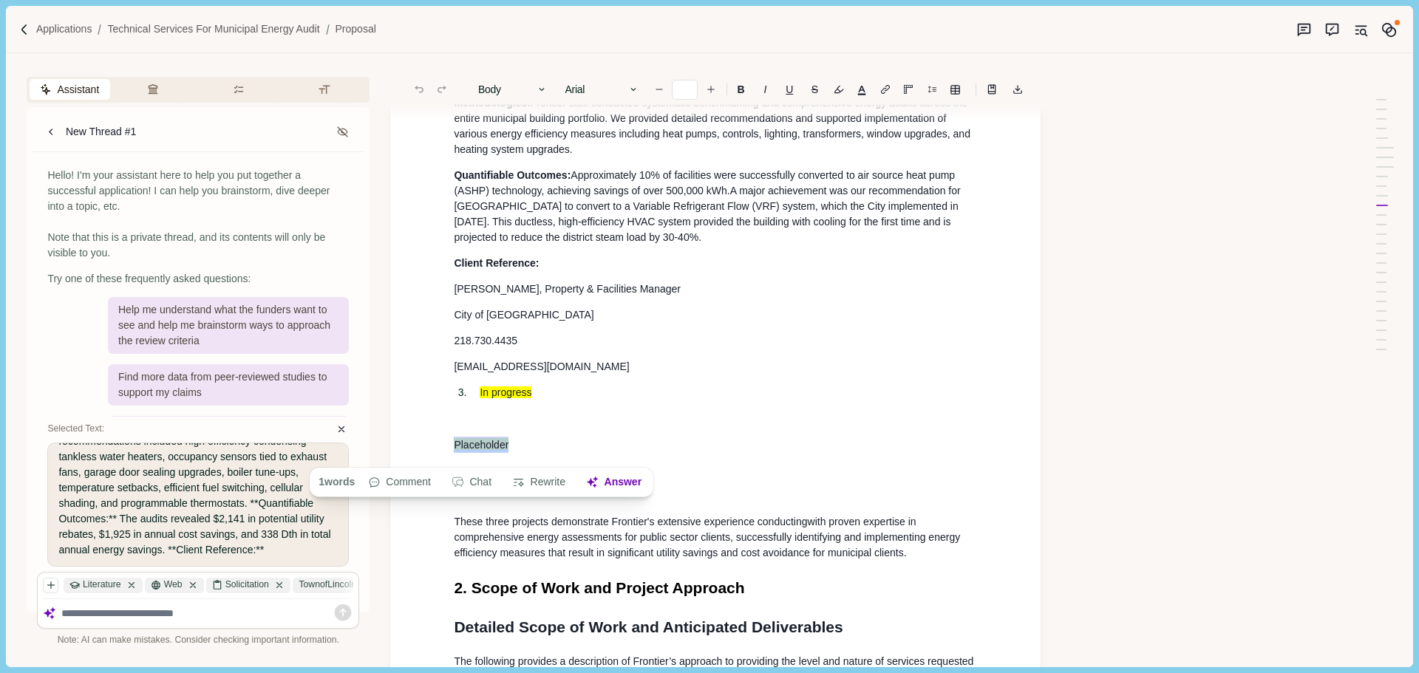
click at [1300, 32] on icon "Suggestion mode" at bounding box center [1304, 30] width 16 height 16
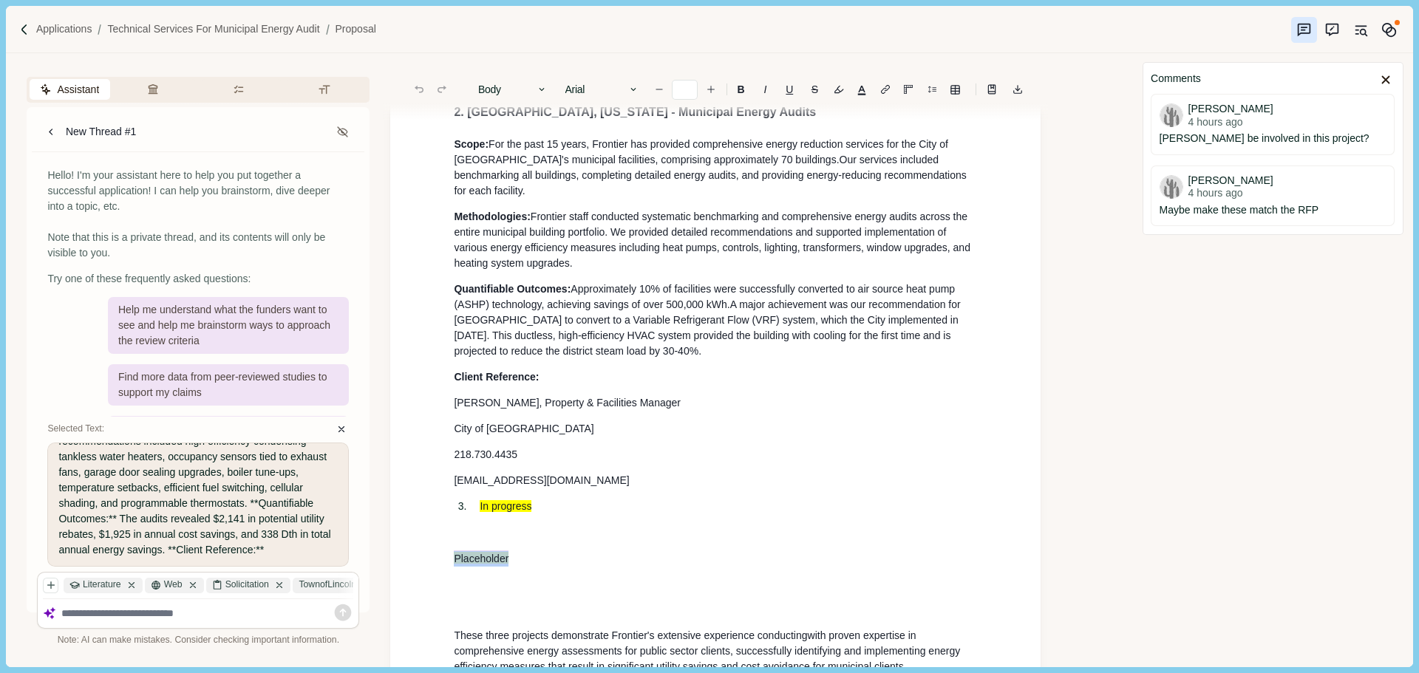
click at [488, 587] on p at bounding box center [715, 584] width 523 height 16
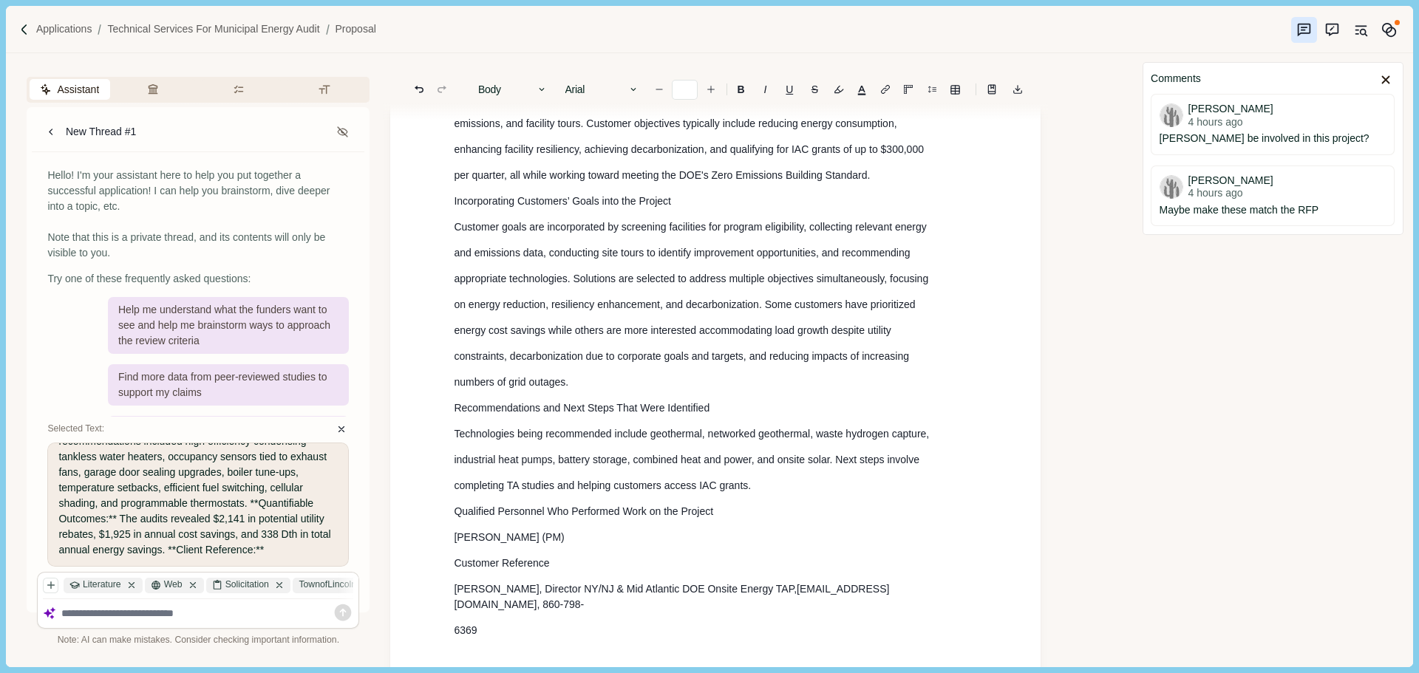
scroll to position [3544, 0]
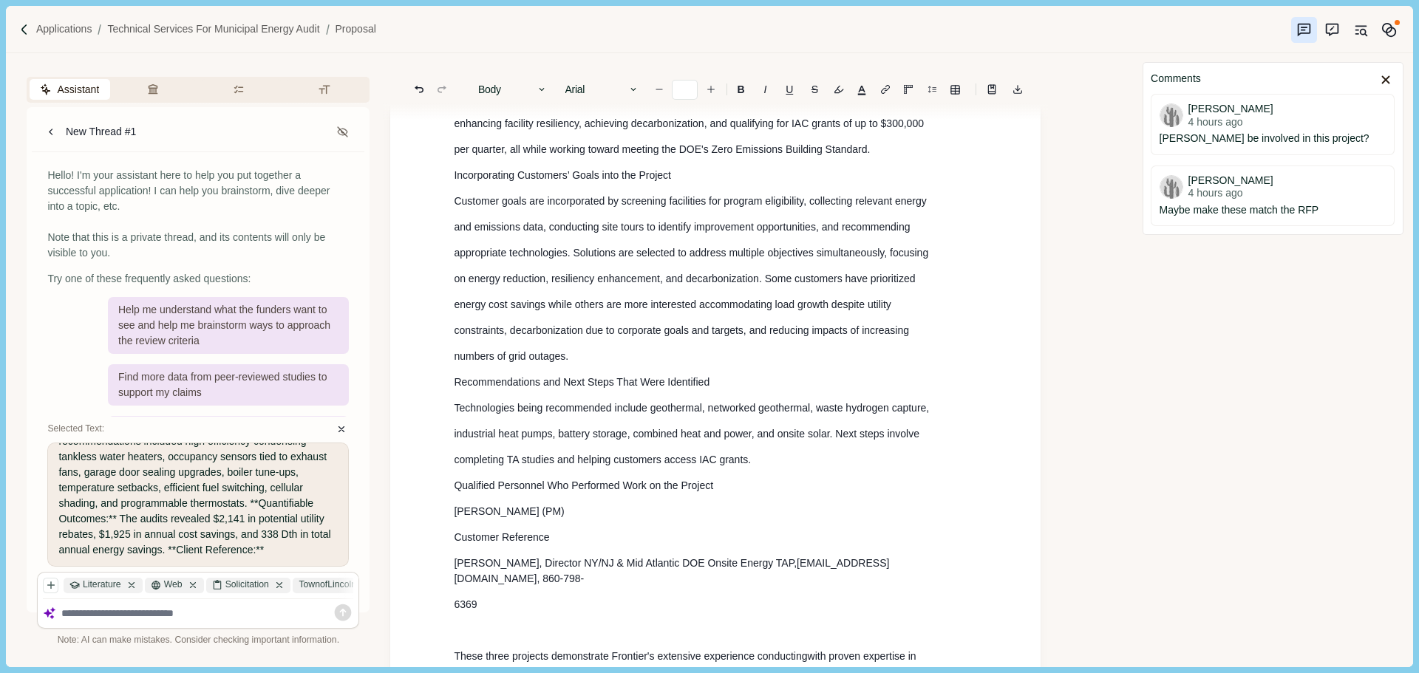
click at [488, 597] on p "6369" at bounding box center [715, 605] width 523 height 16
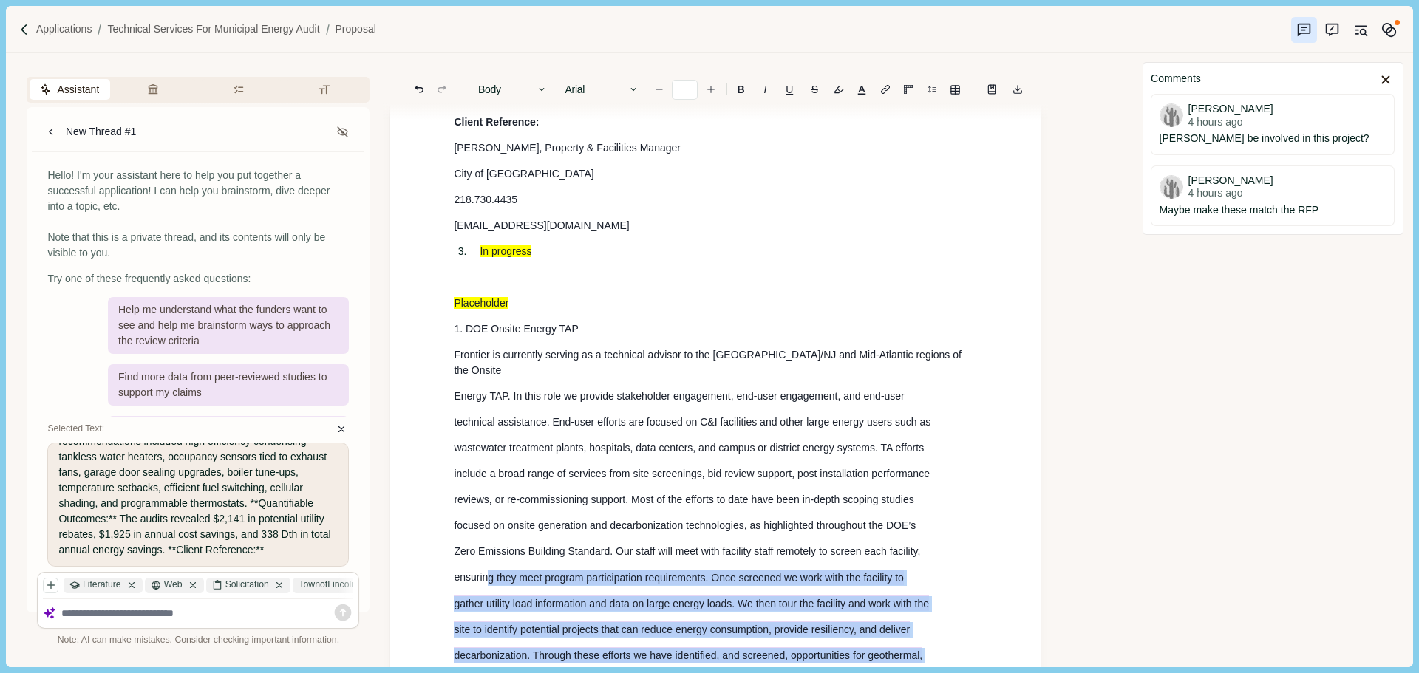
scroll to position [1918, 0]
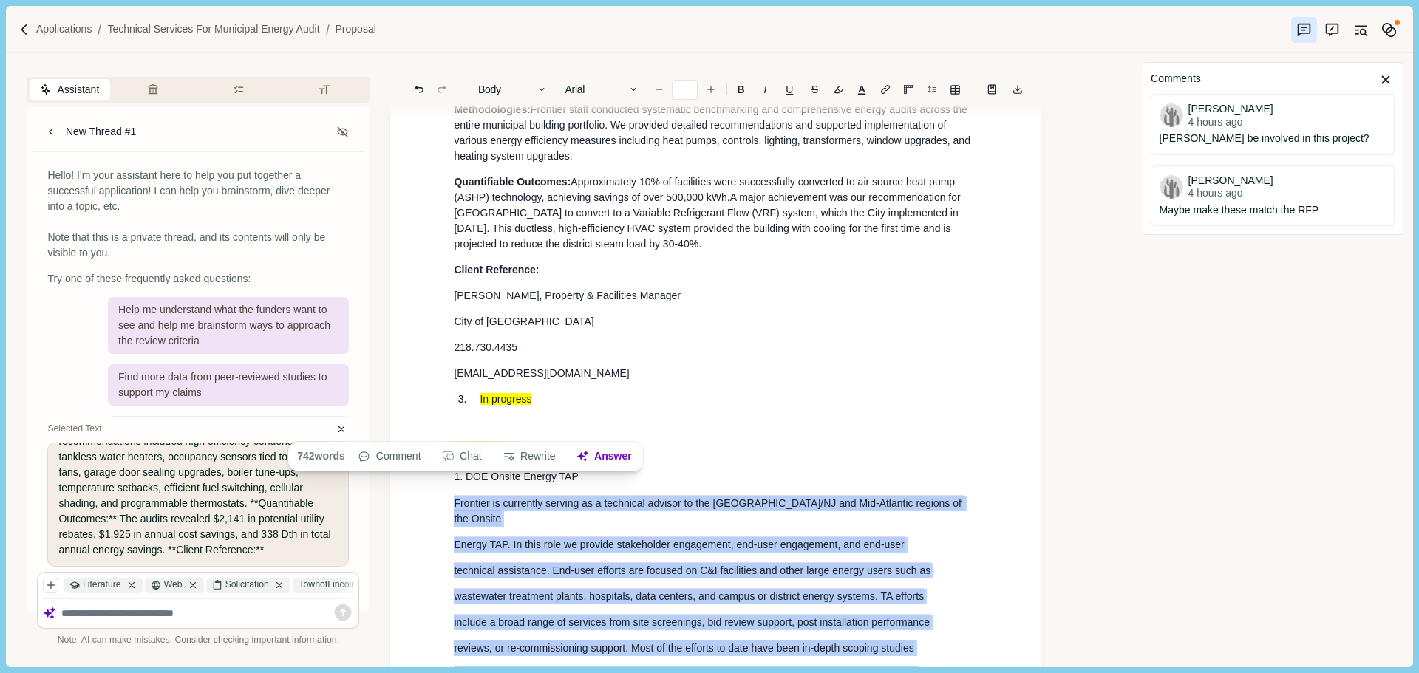
drag, startPoint x: 485, startPoint y: 579, endPoint x: 437, endPoint y: 508, distance: 85.9
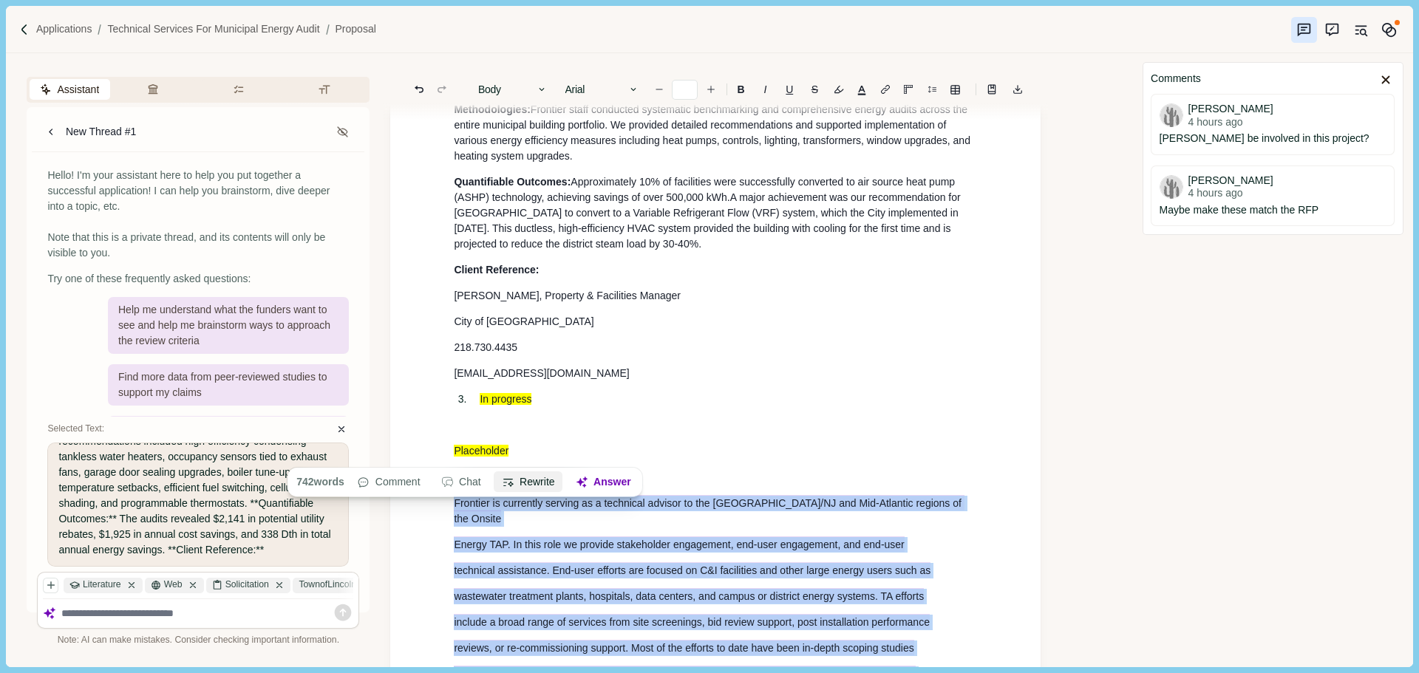
click at [535, 480] on button "Rewrite" at bounding box center [528, 482] width 69 height 21
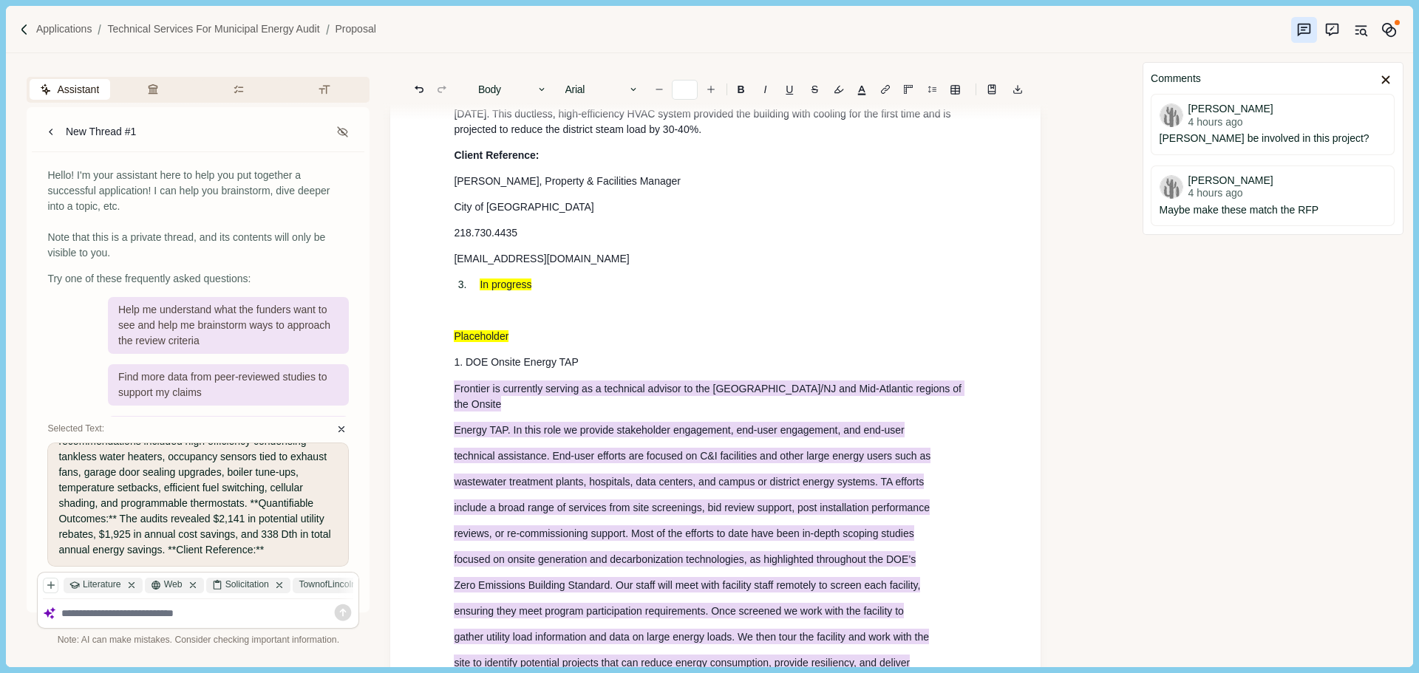
scroll to position [2066, 0]
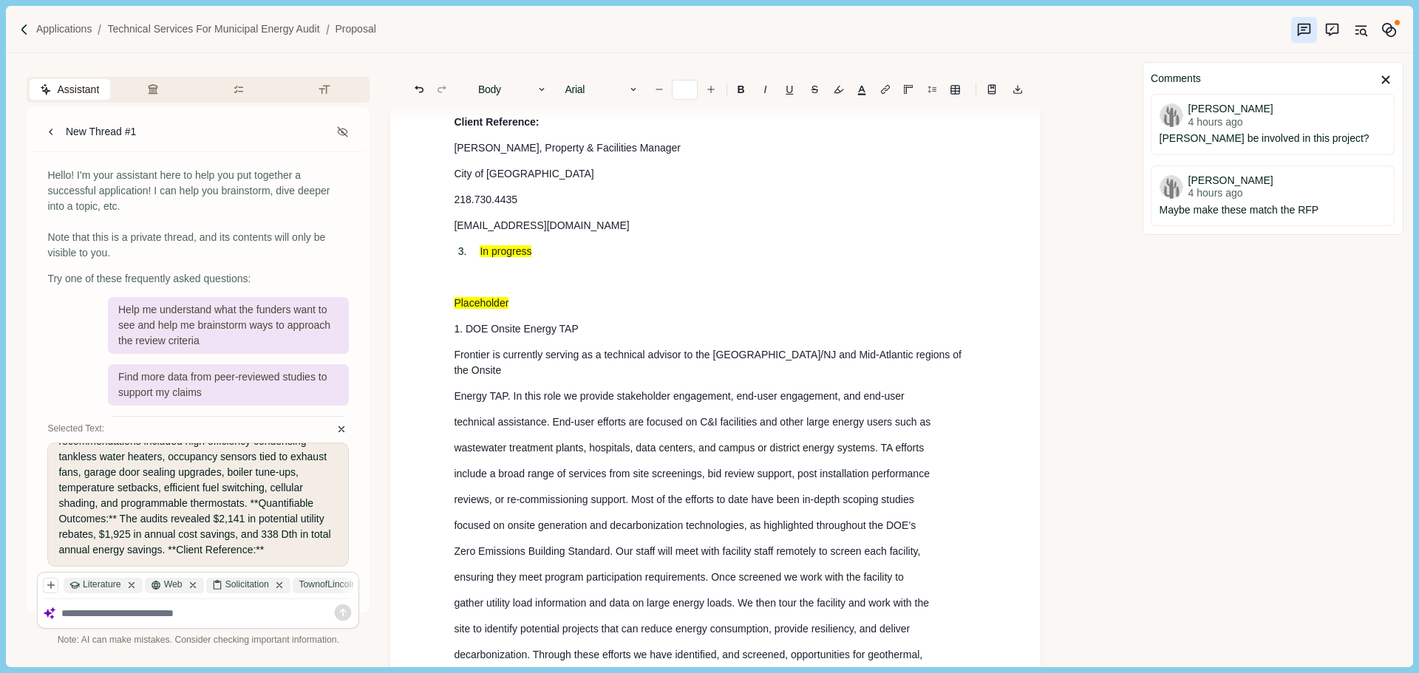
click at [514, 371] on p "Frontier is currently serving as a technical advisor to the [GEOGRAPHIC_DATA]/N…" at bounding box center [715, 362] width 523 height 31
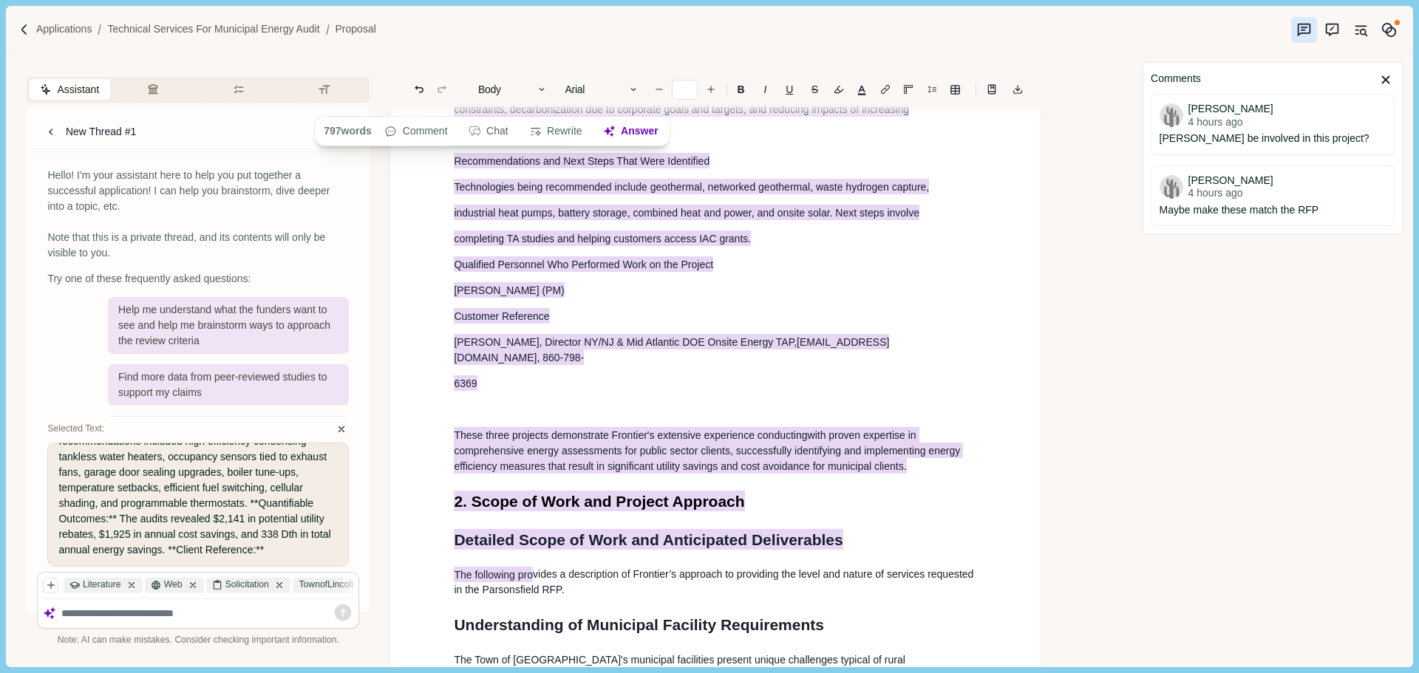
scroll to position [3692, 0]
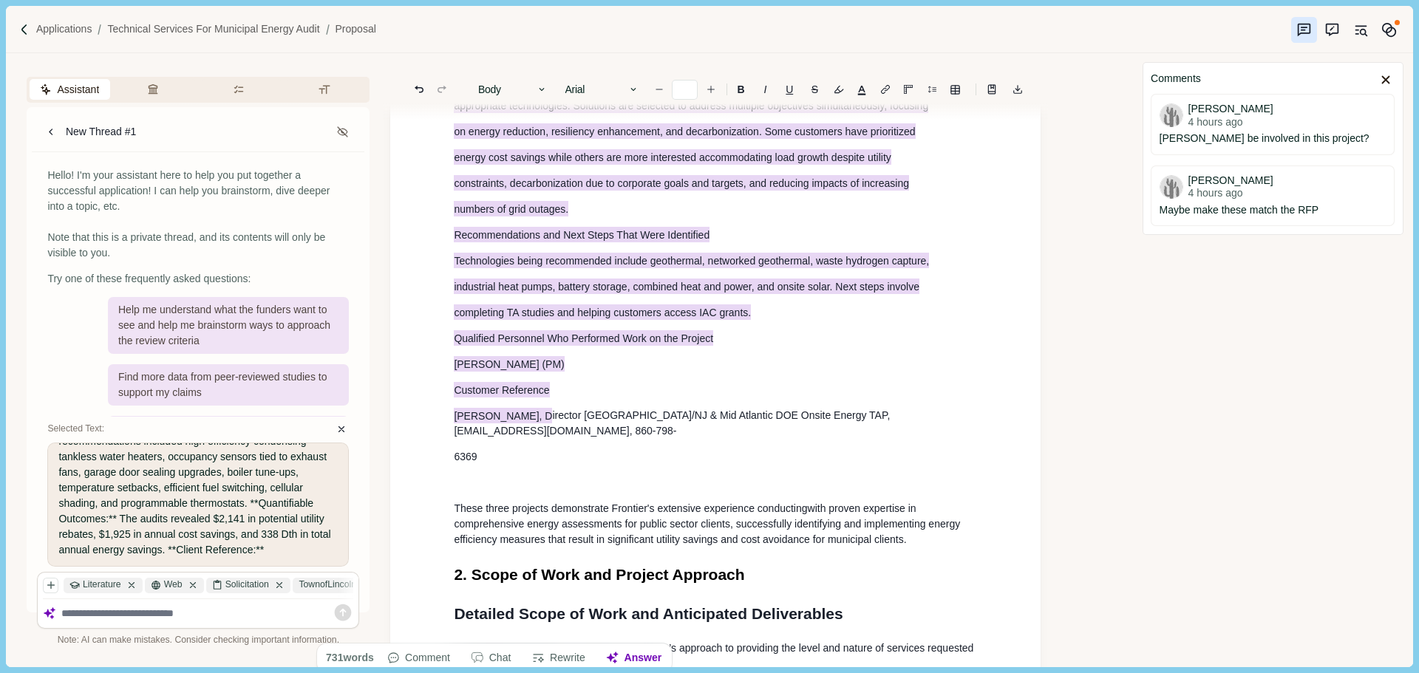
drag, startPoint x: 454, startPoint y: 369, endPoint x: 481, endPoint y: 443, distance: 78.8
click at [474, 468] on div "Proposal 1. General Information & Qualifications Name, Address and Website Full…" at bounding box center [715, 170] width 544 height 7392
click at [481, 449] on p "6369" at bounding box center [715, 457] width 523 height 16
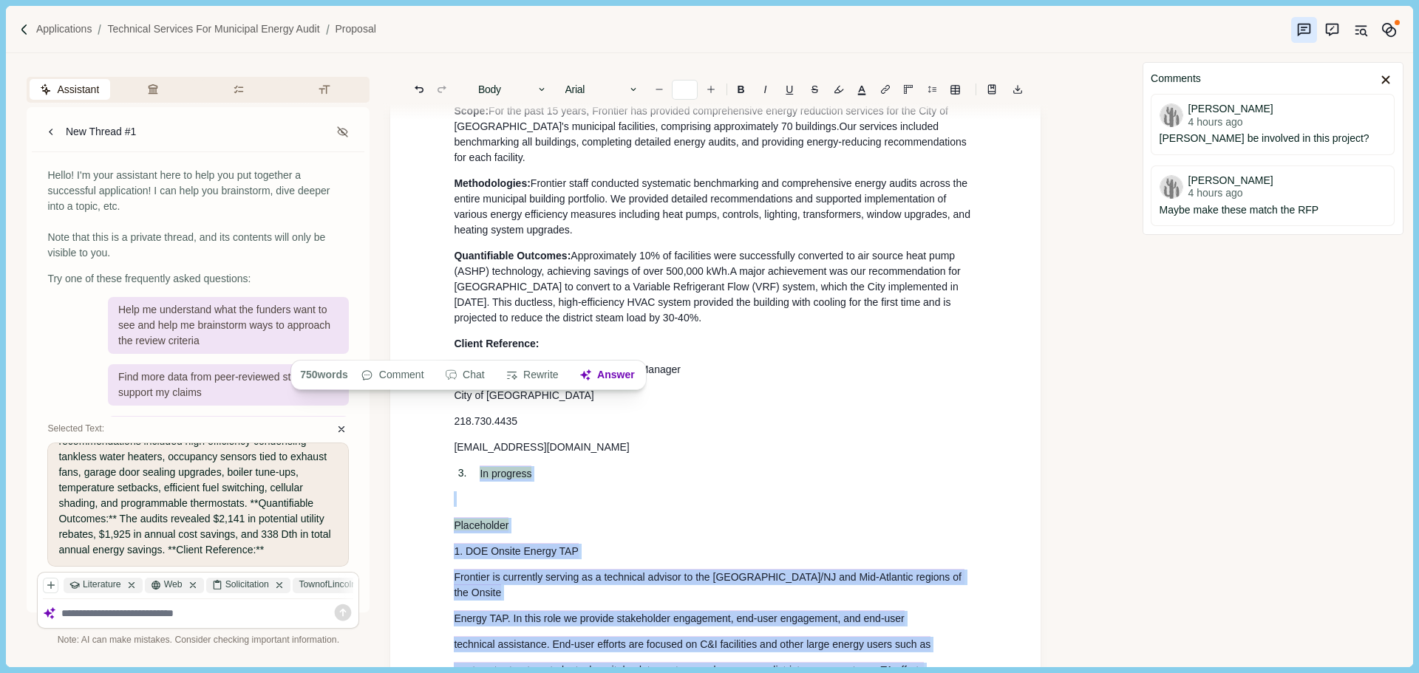
scroll to position [1918, 0]
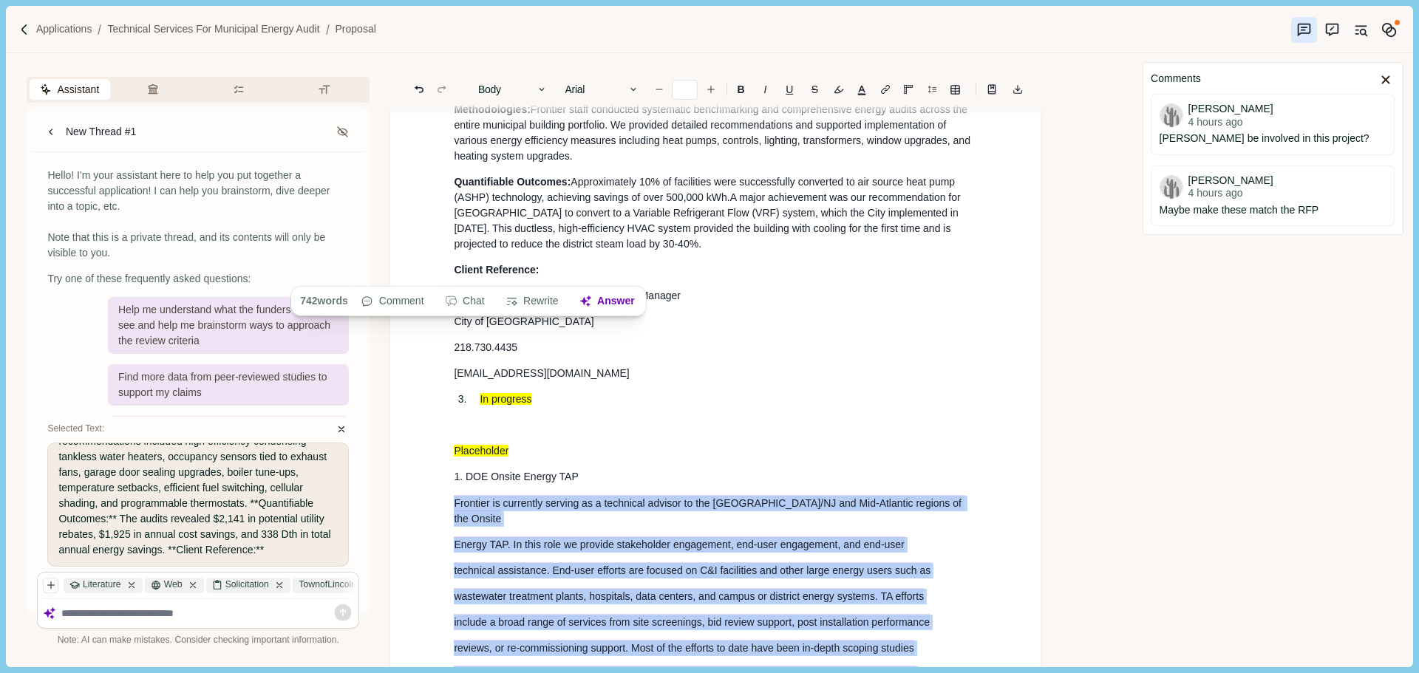
drag, startPoint x: 480, startPoint y: 440, endPoint x: 448, endPoint y: 505, distance: 72.4
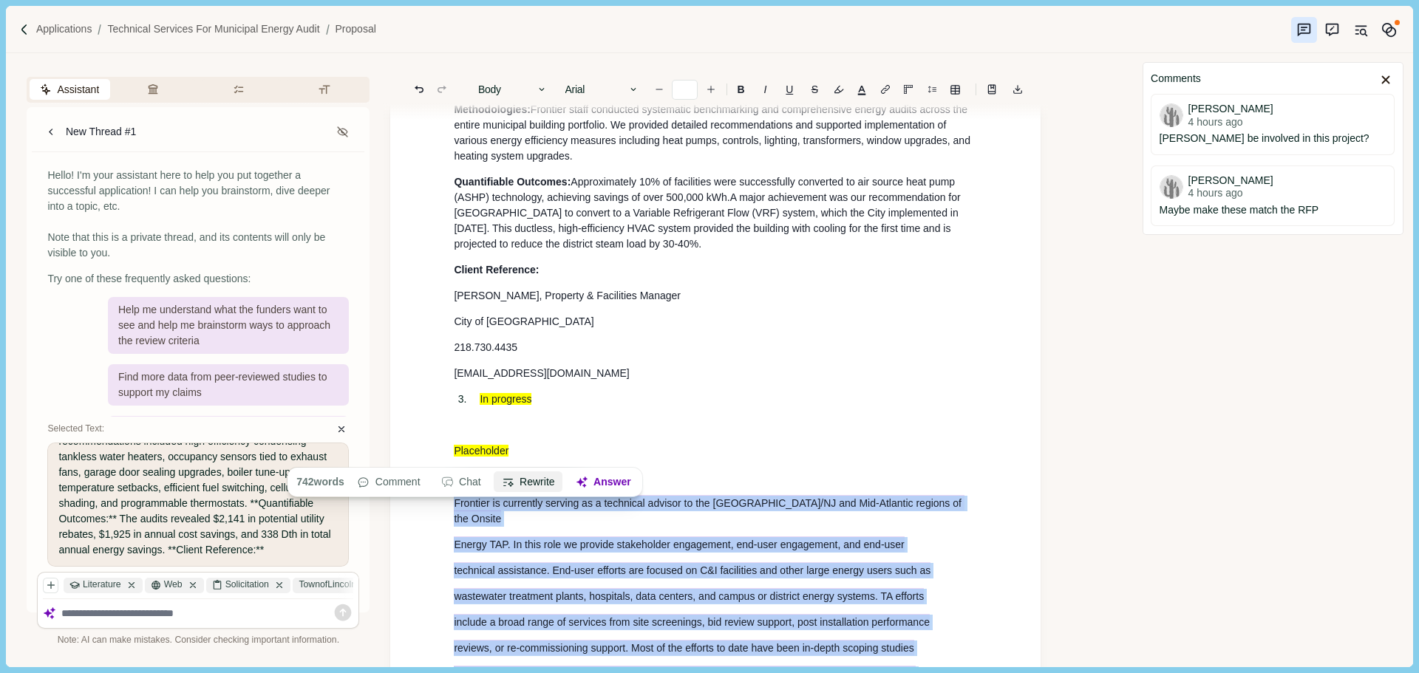
click at [528, 477] on button "Rewrite" at bounding box center [528, 482] width 69 height 21
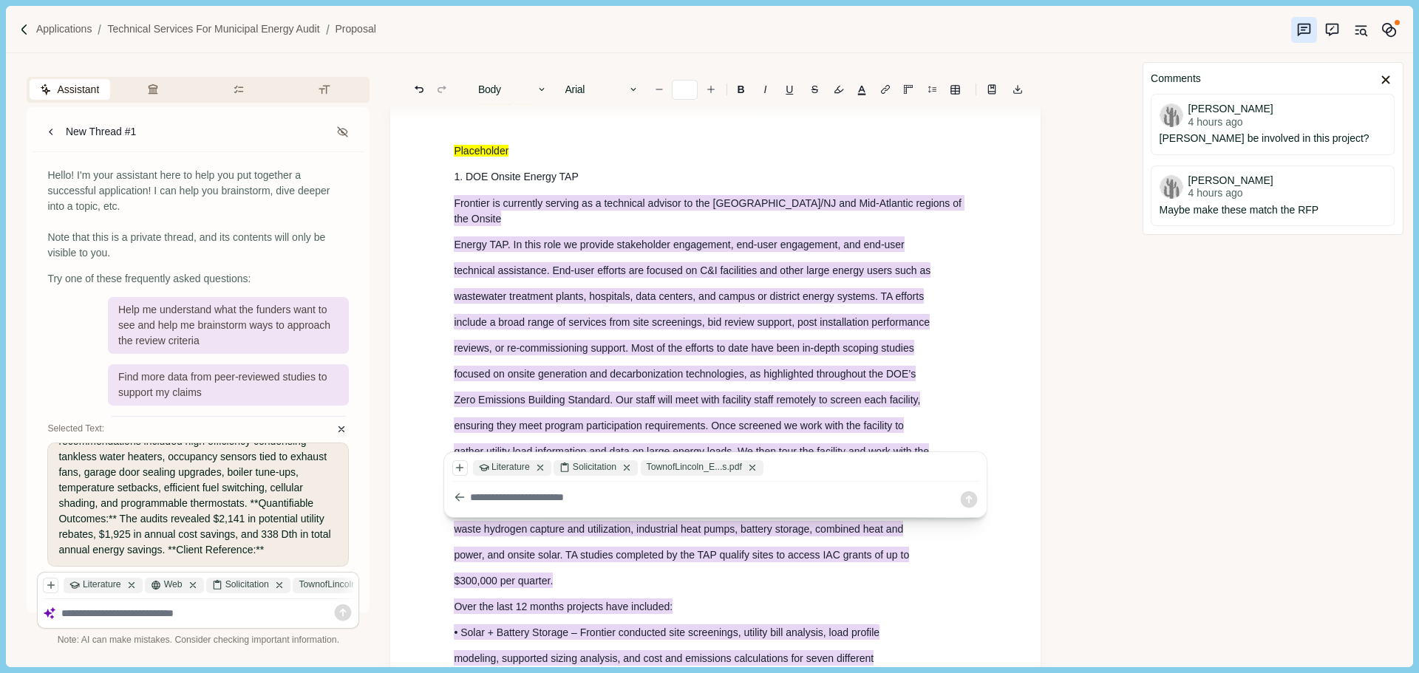
scroll to position [2288, 0]
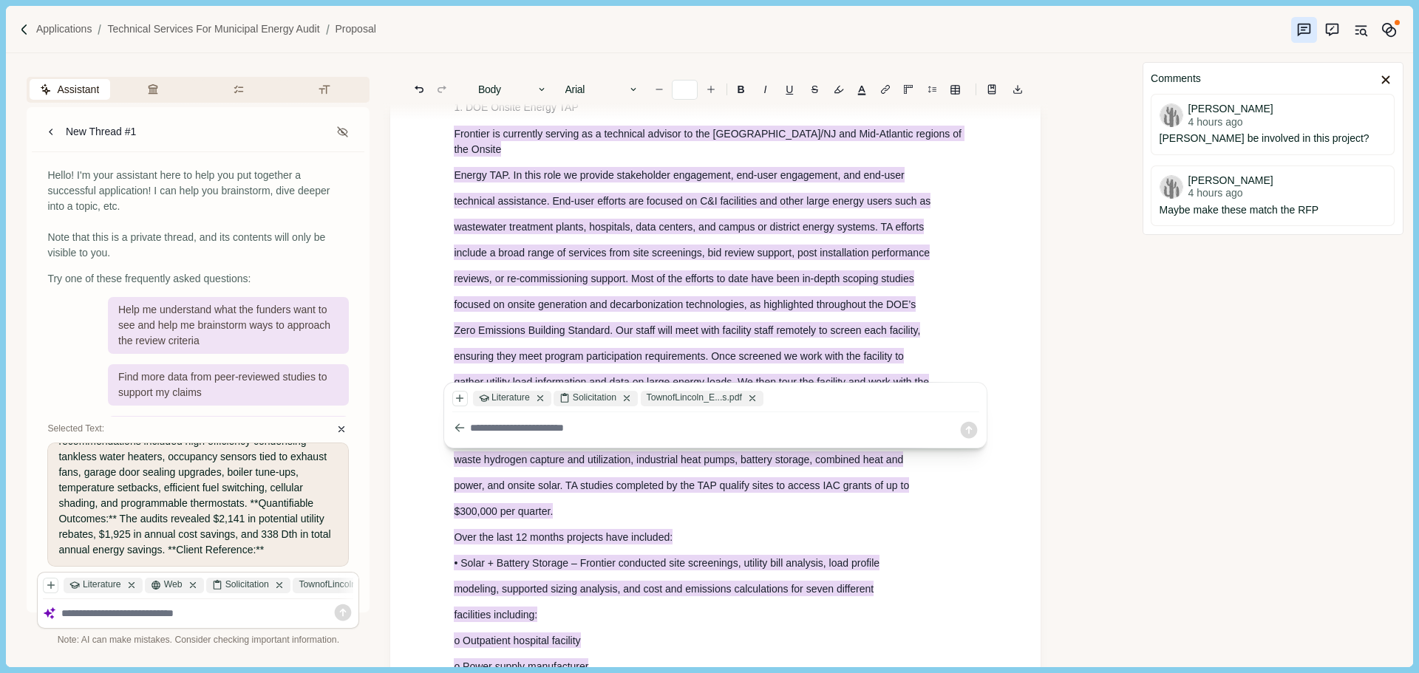
click at [537, 432] on textarea at bounding box center [714, 428] width 488 height 16
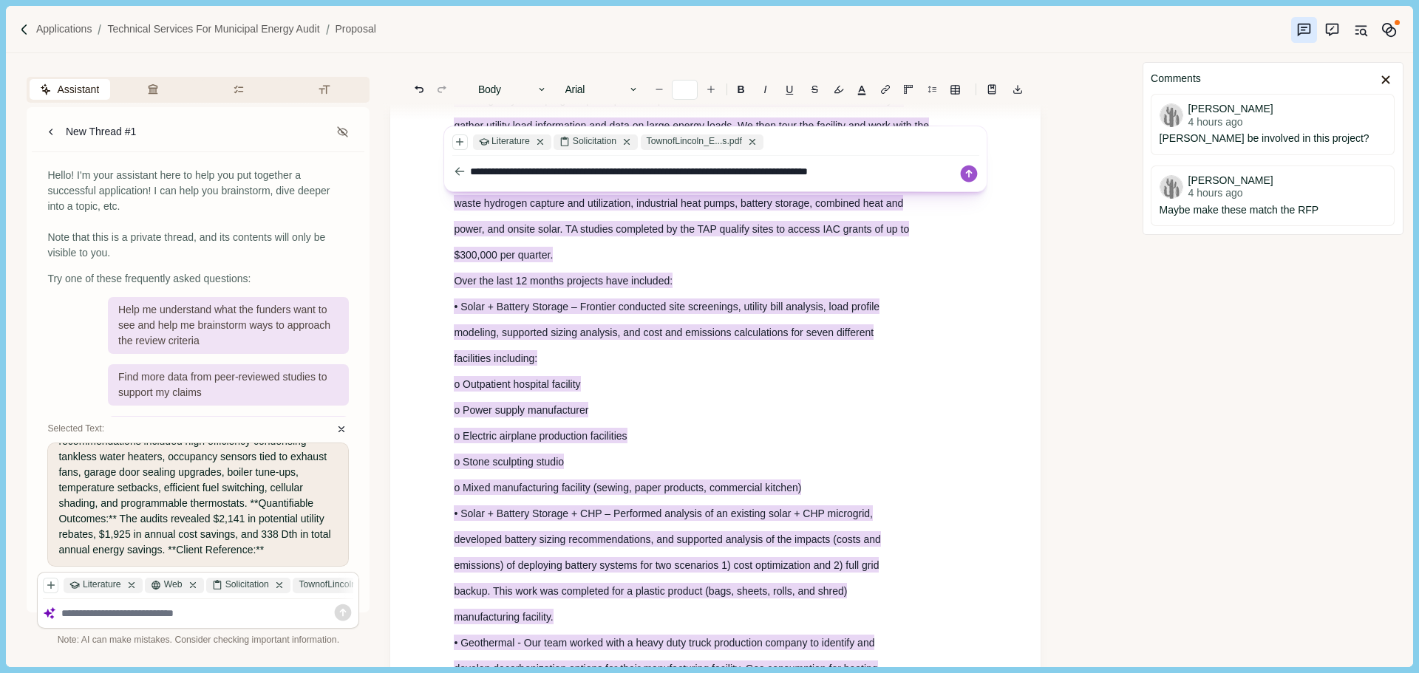
scroll to position [2436, 0]
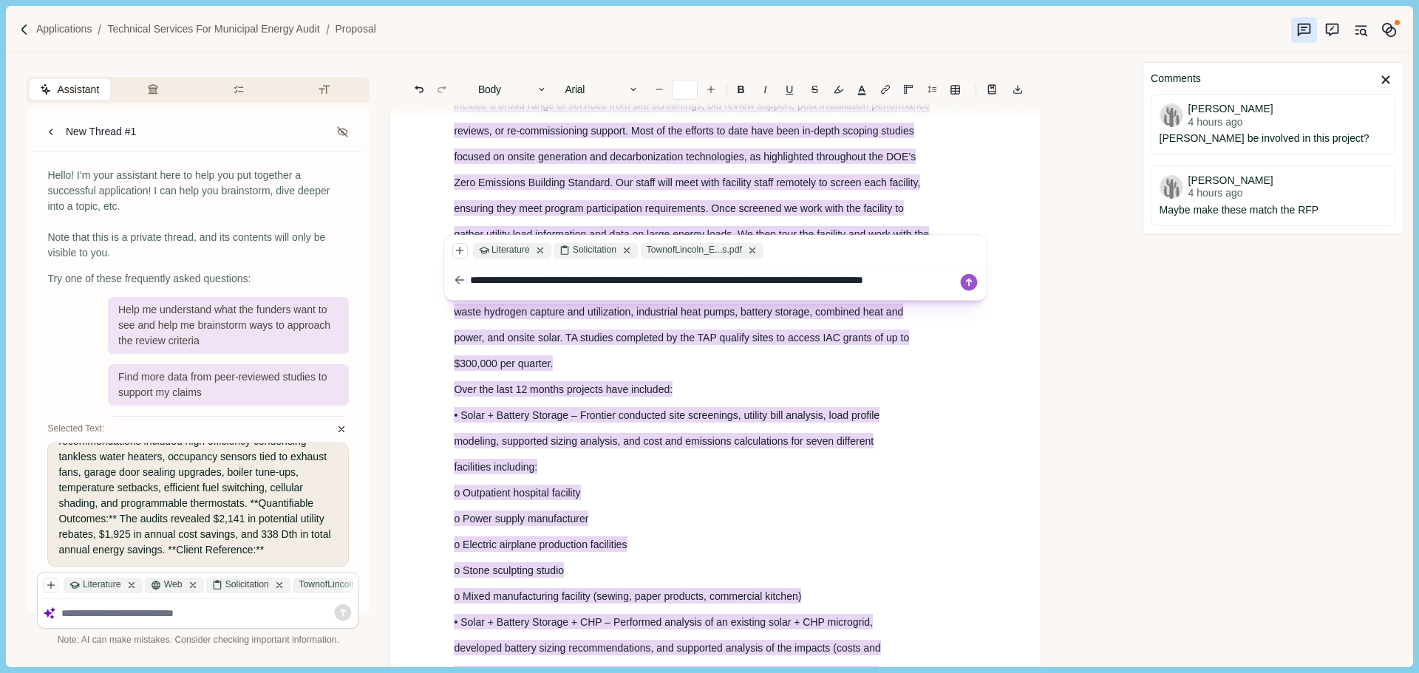
type textarea "**********"
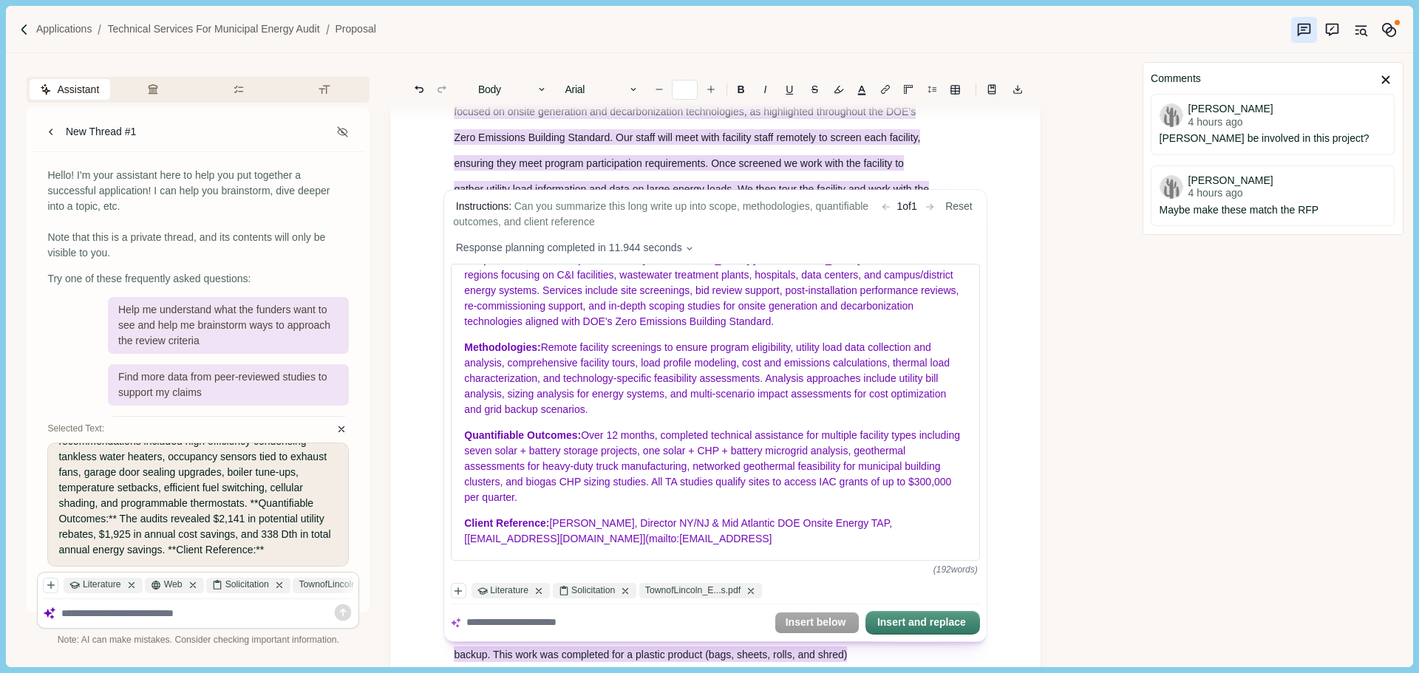
scroll to position [2657, 0]
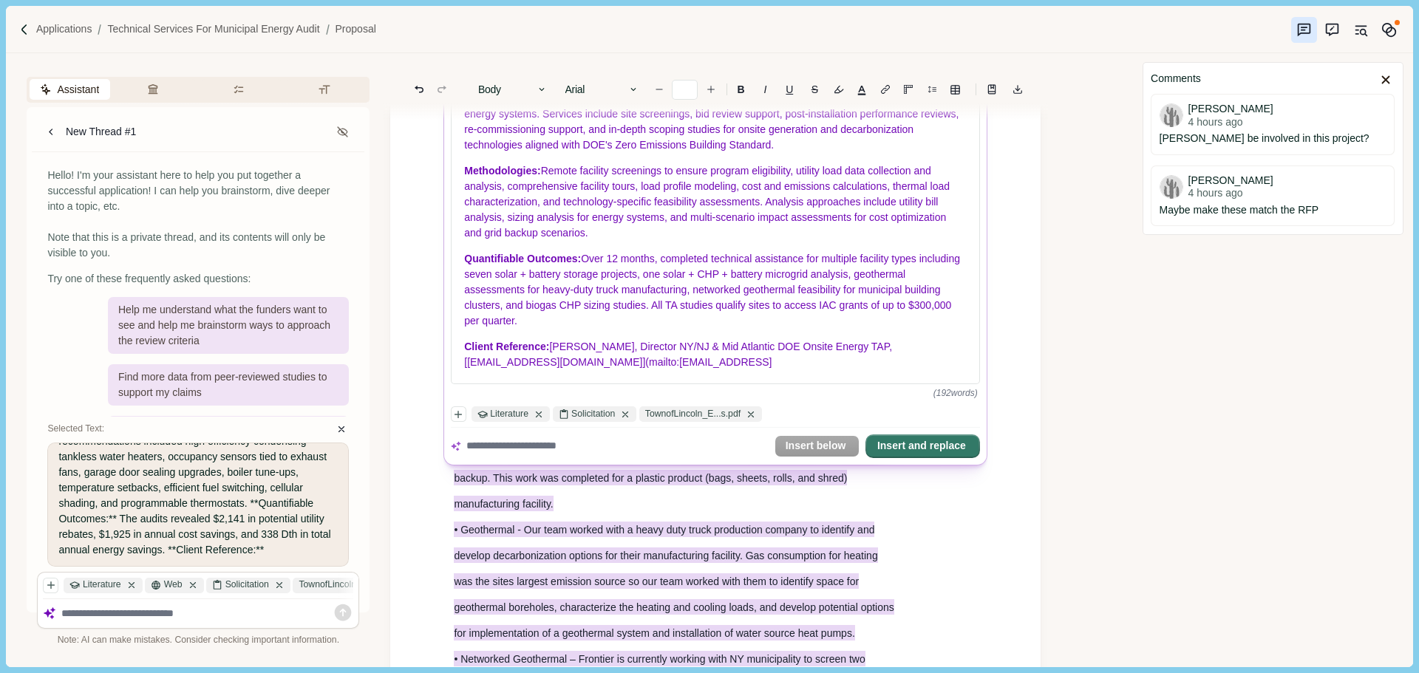
click at [941, 450] on button "Insert and replace" at bounding box center [923, 446] width 112 height 21
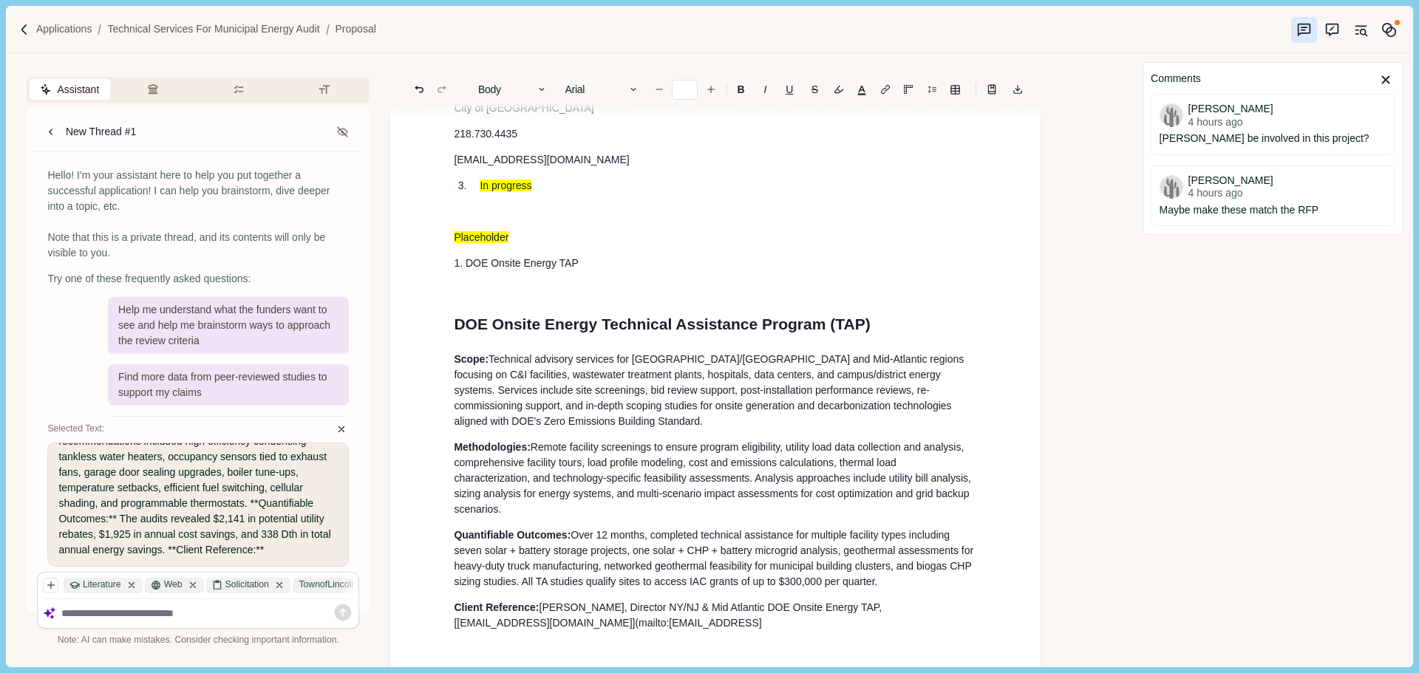
scroll to position [2140, 0]
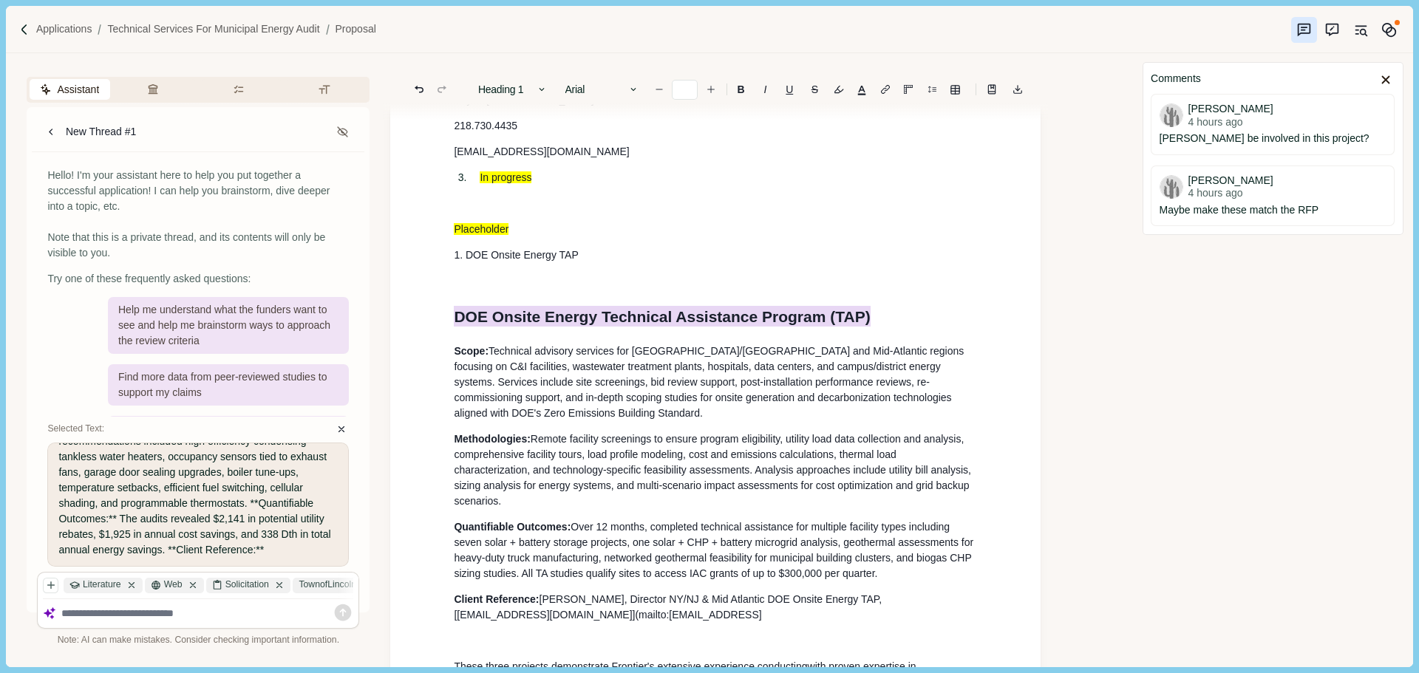
drag, startPoint x: 894, startPoint y: 321, endPoint x: 445, endPoint y: 313, distance: 449.4
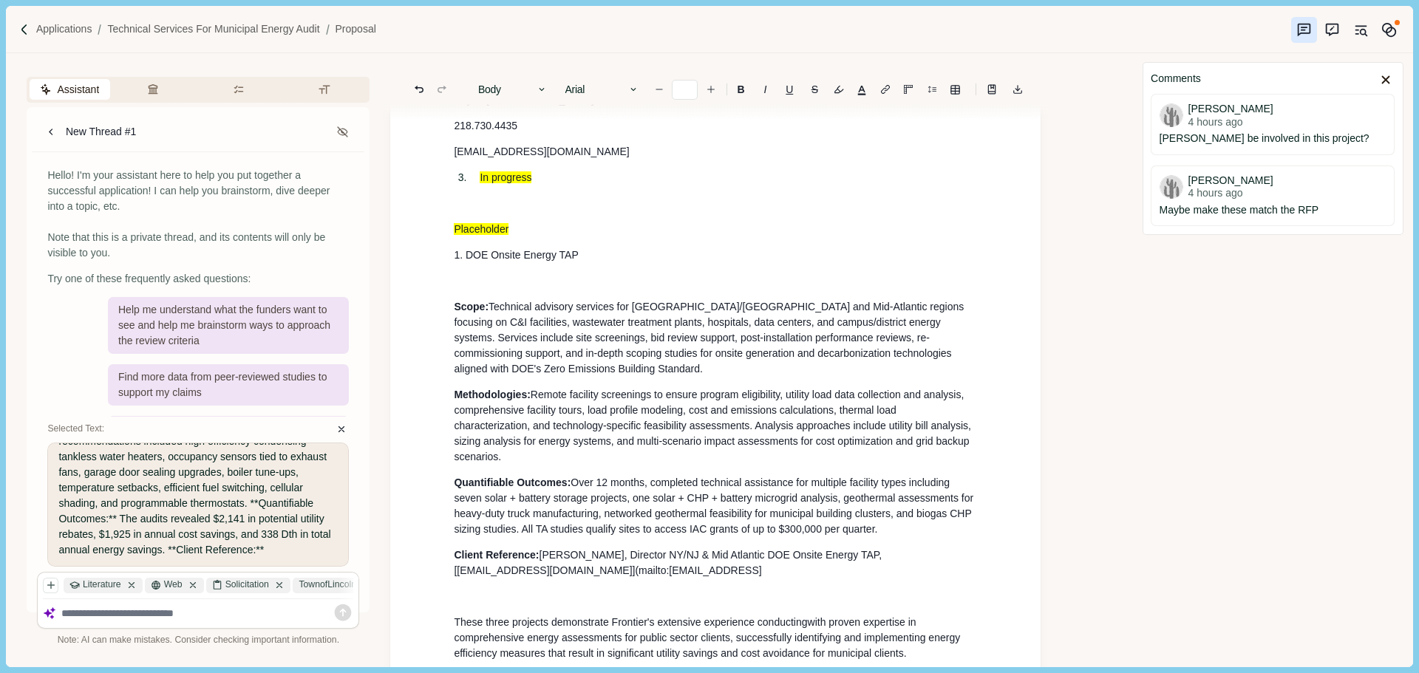
click at [520, 287] on p at bounding box center [715, 281] width 523 height 16
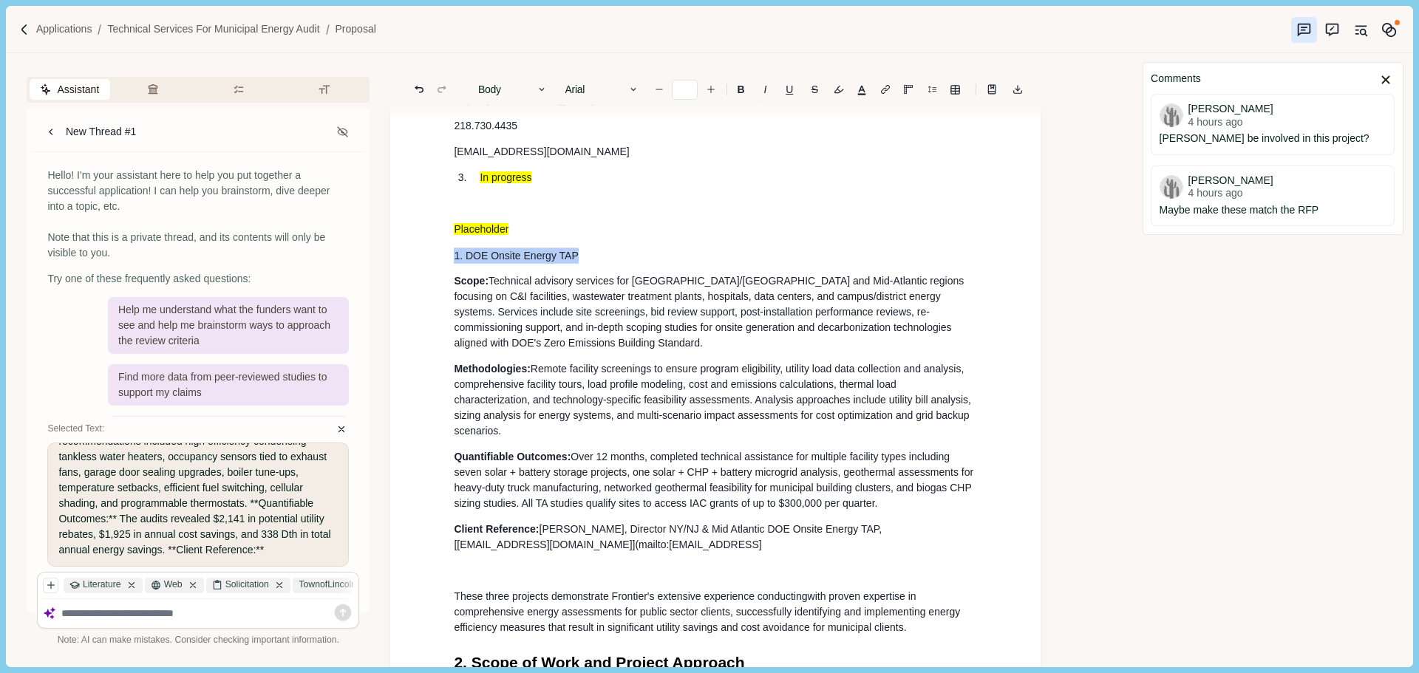
drag, startPoint x: 434, startPoint y: 267, endPoint x: 423, endPoint y: 267, distance: 10.3
click at [511, 84] on button "Body" at bounding box center [513, 89] width 84 height 21
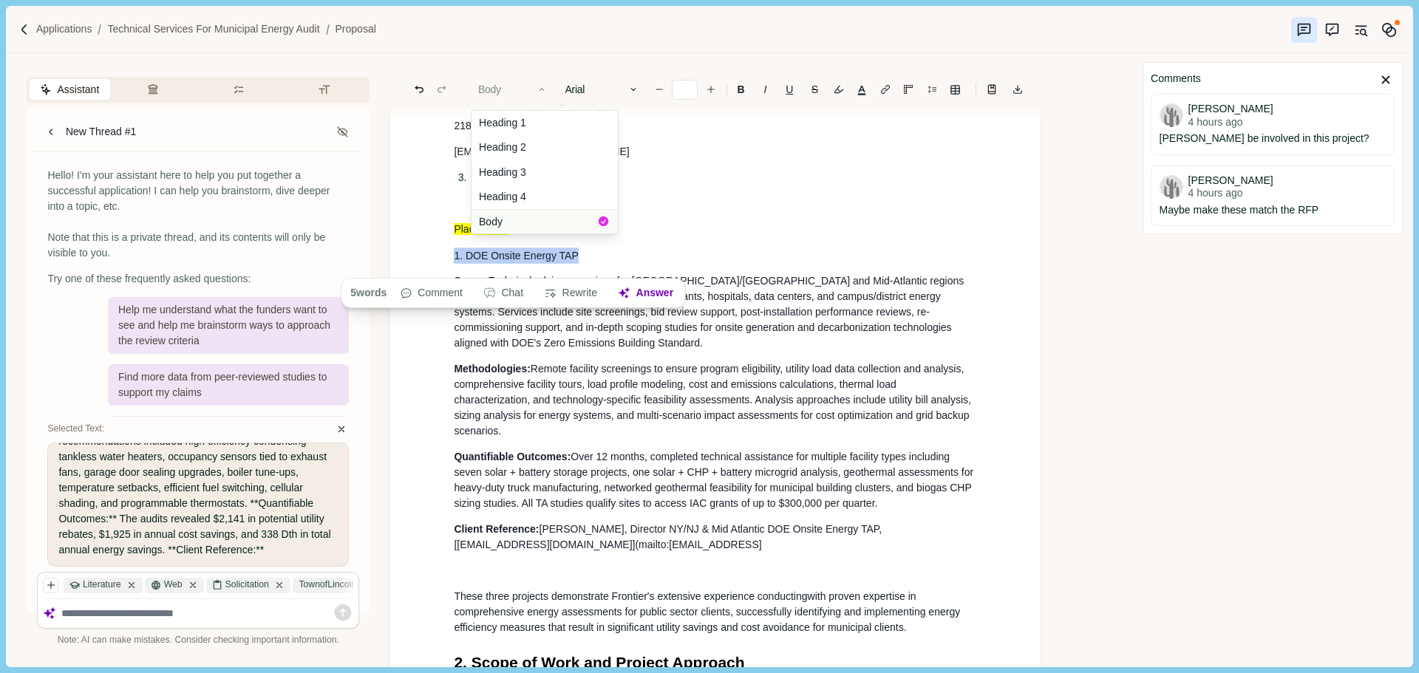
click at [539, 173] on button "Heading 3" at bounding box center [544, 172] width 146 height 25
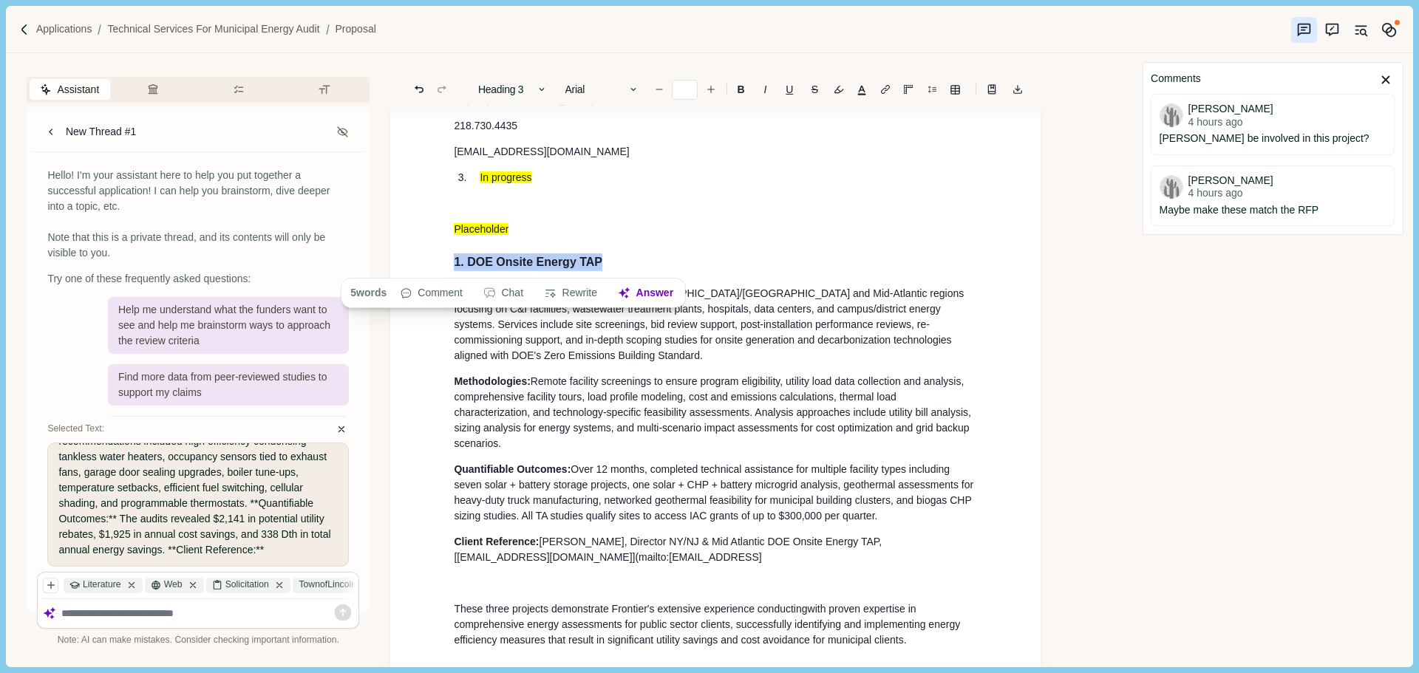
drag, startPoint x: 466, startPoint y: 278, endPoint x: 430, endPoint y: 277, distance: 36.2
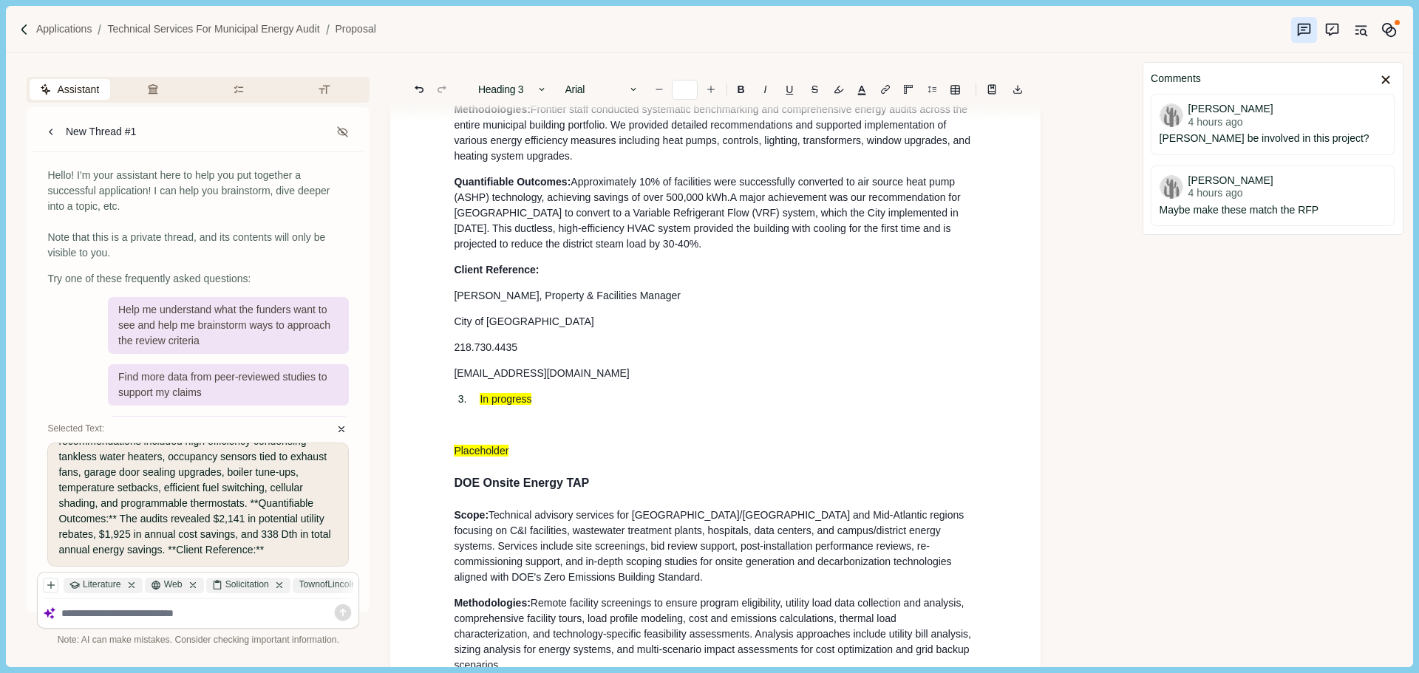
click at [551, 454] on p "Placeholder" at bounding box center [715, 451] width 523 height 16
click at [529, 433] on p at bounding box center [715, 426] width 523 height 16
click at [540, 459] on p "Placeholder" at bounding box center [715, 451] width 523 height 16
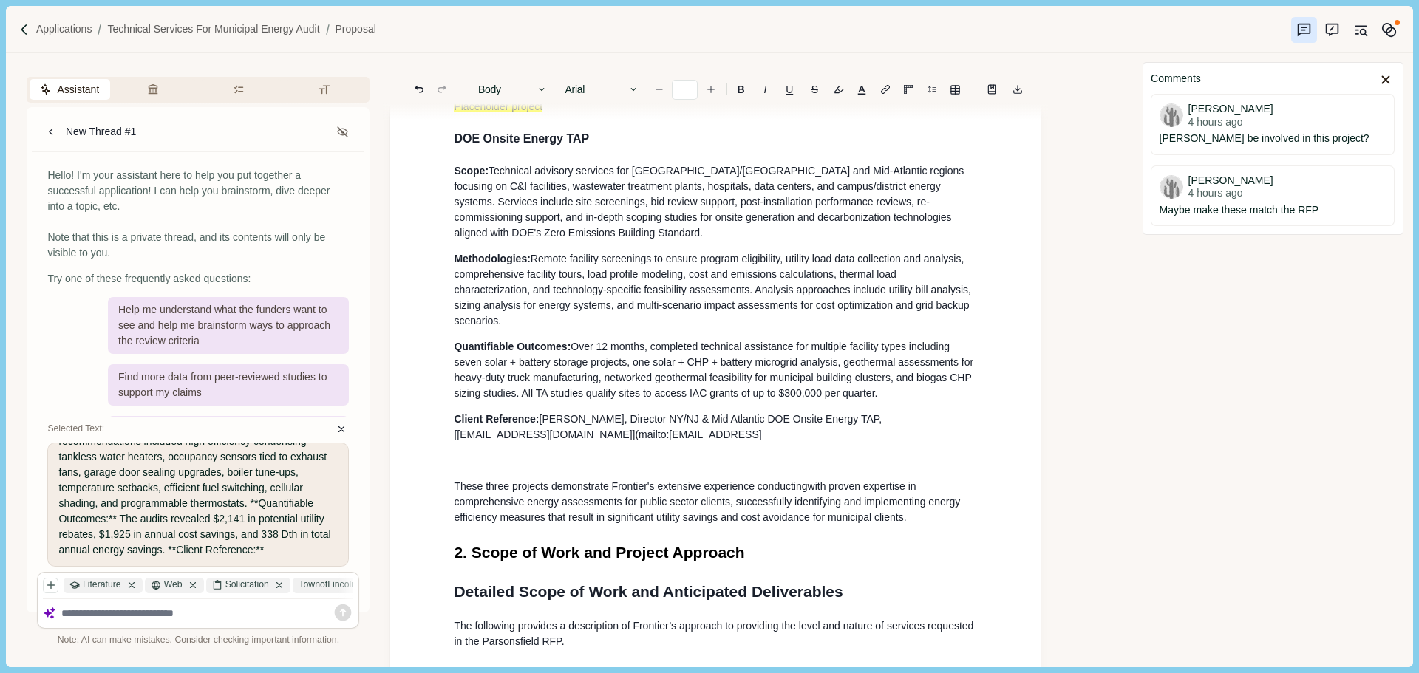
scroll to position [2288, 0]
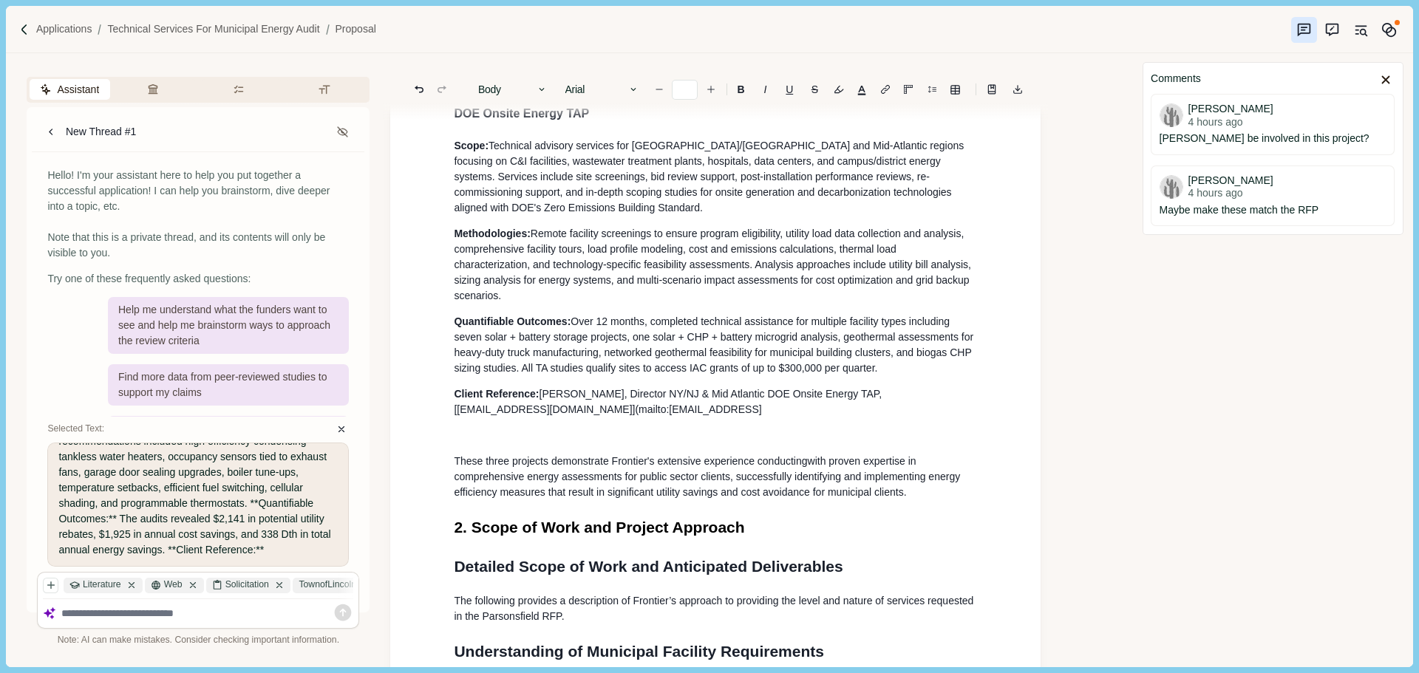
click at [541, 304] on p "Methodologies: Remote facility screenings to ensure program eligibility, utilit…" at bounding box center [715, 265] width 523 height 78
click at [545, 415] on span "[PERSON_NAME], Director NY/NJ & Mid Atlantic DOE Onsite Energy TAP, [[EMAIL_ADD…" at bounding box center [669, 401] width 431 height 27
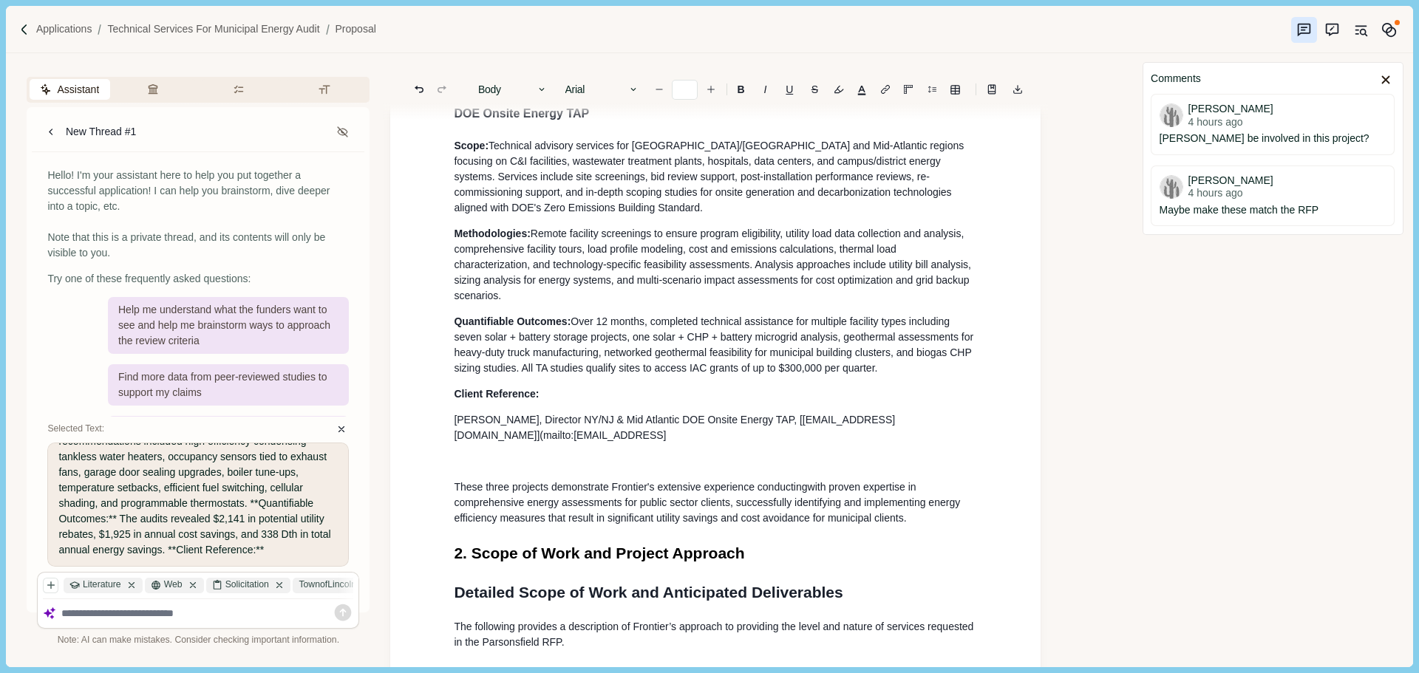
click at [785, 440] on span "[PERSON_NAME], Director NY/NJ & Mid Atlantic DOE Onsite Energy TAP, [[EMAIL_ADD…" at bounding box center [674, 427] width 441 height 27
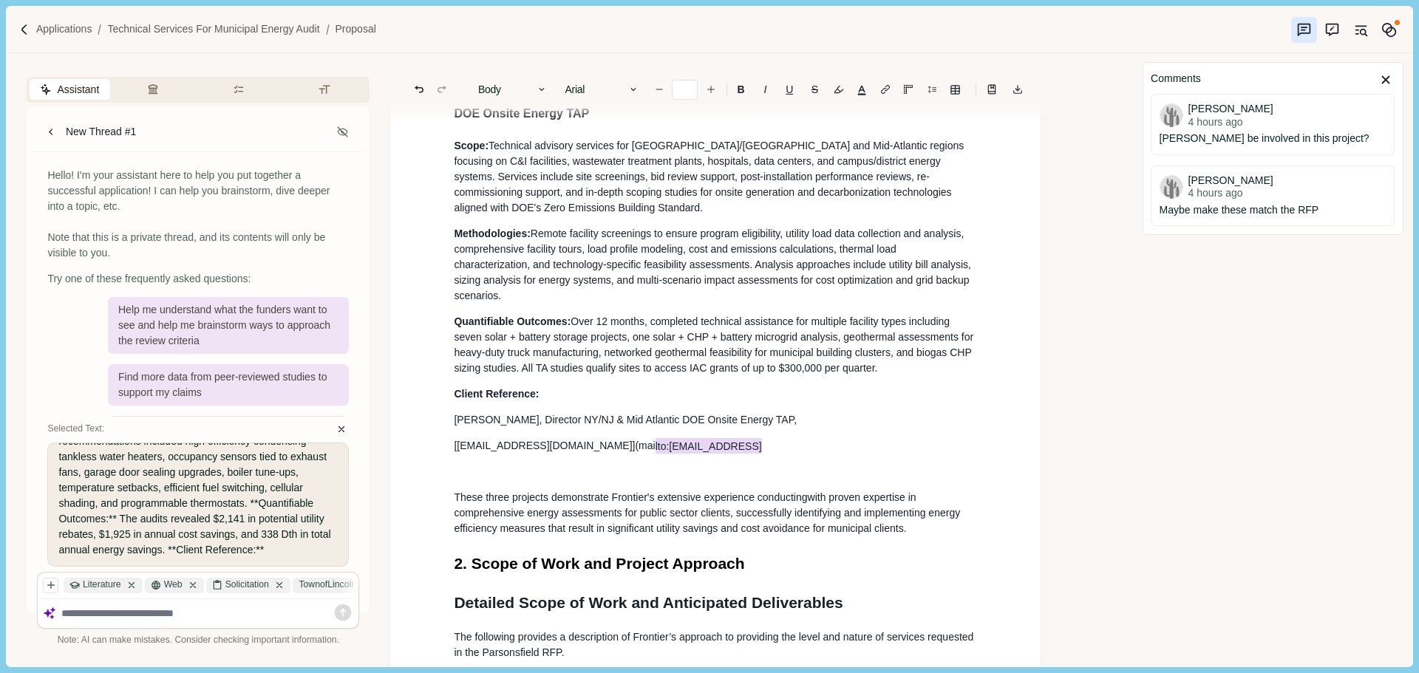
drag, startPoint x: 707, startPoint y: 468, endPoint x: 582, endPoint y: 470, distance: 125.7
click at [582, 454] on p "[[EMAIL_ADDRESS][DOMAIN_NAME]](mai lto:[EMAIL_ADDRESS]" at bounding box center [715, 446] width 523 height 16
click at [457, 452] on span "[[EMAIL_ADDRESS][DOMAIN_NAME]" at bounding box center [543, 446] width 178 height 12
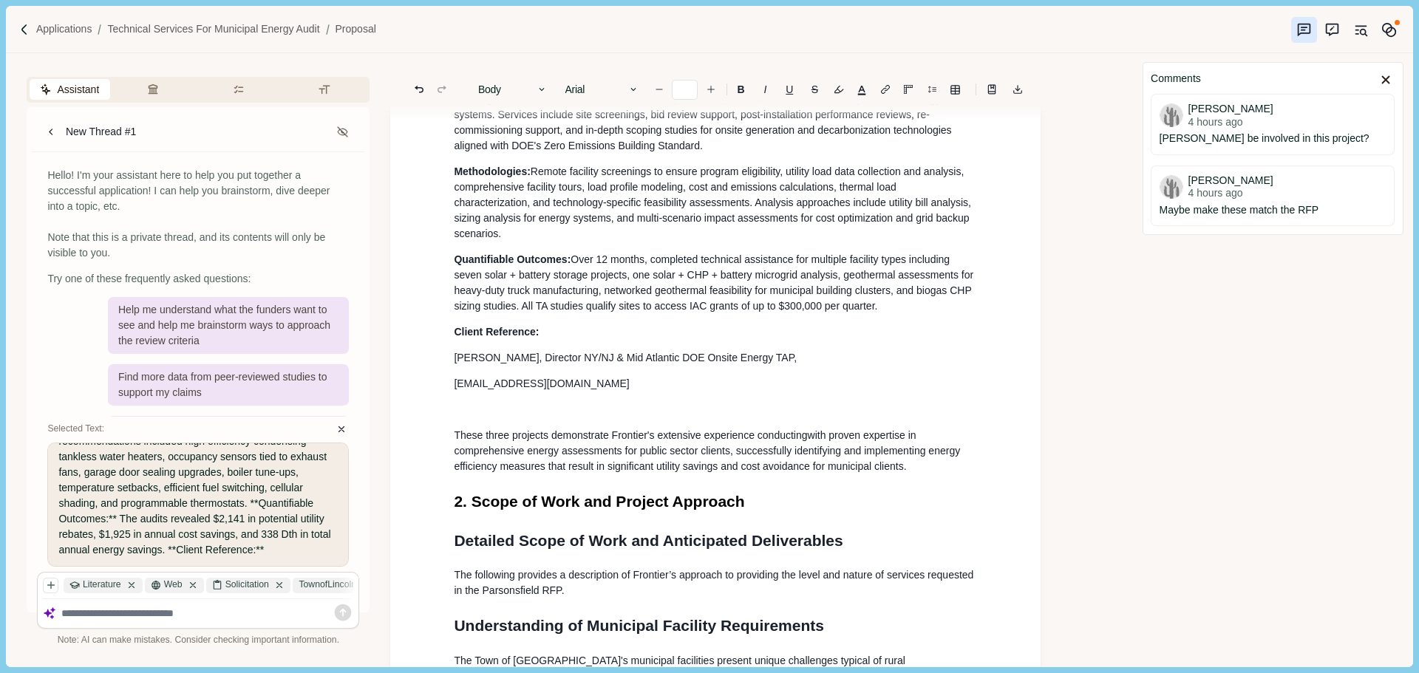
scroll to position [2362, 0]
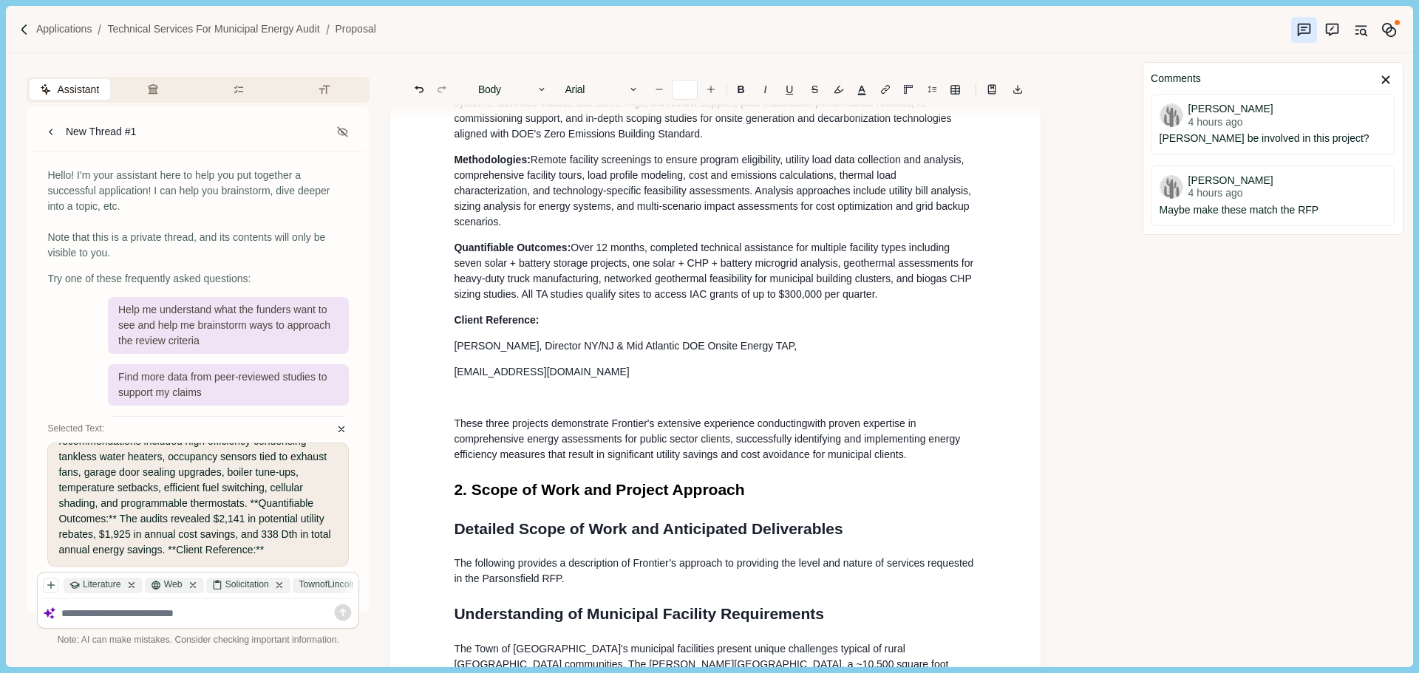
click at [789, 354] on p "[PERSON_NAME], Director NY/NJ & Mid Atlantic DOE Onsite Energy TAP," at bounding box center [715, 346] width 523 height 16
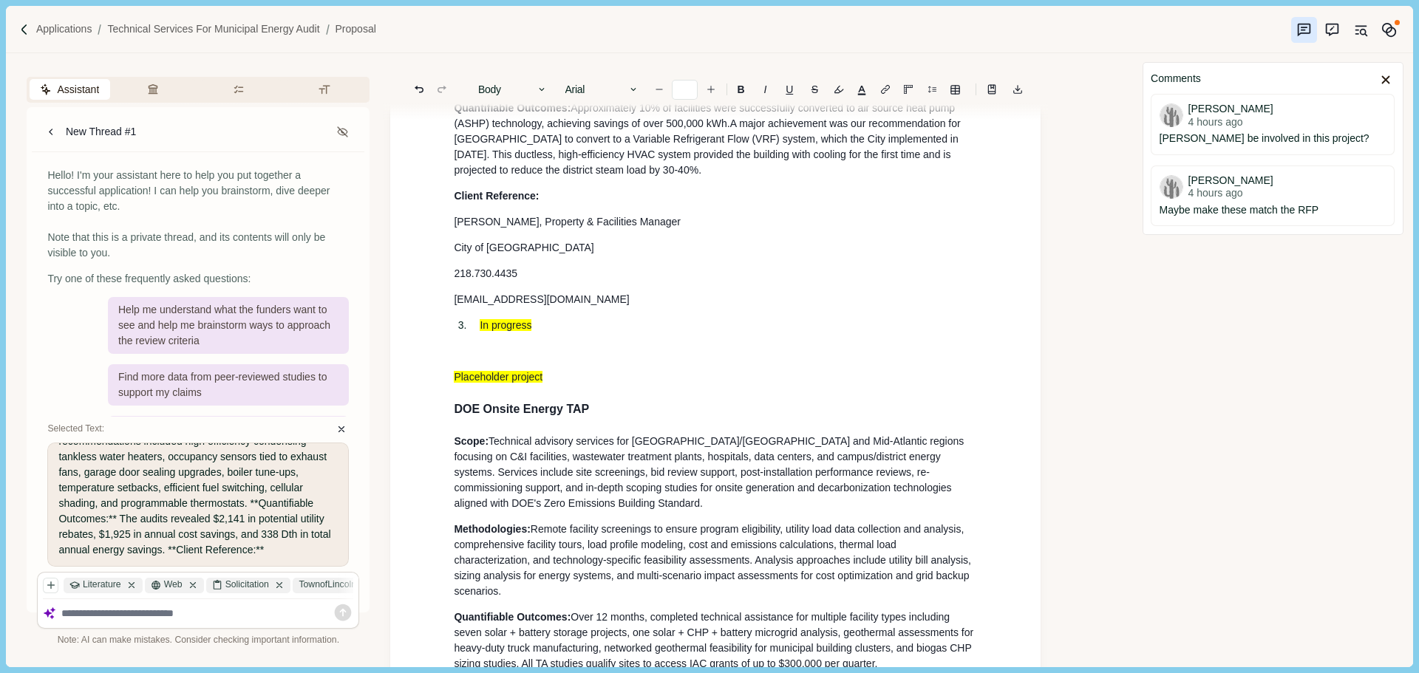
scroll to position [2436, 0]
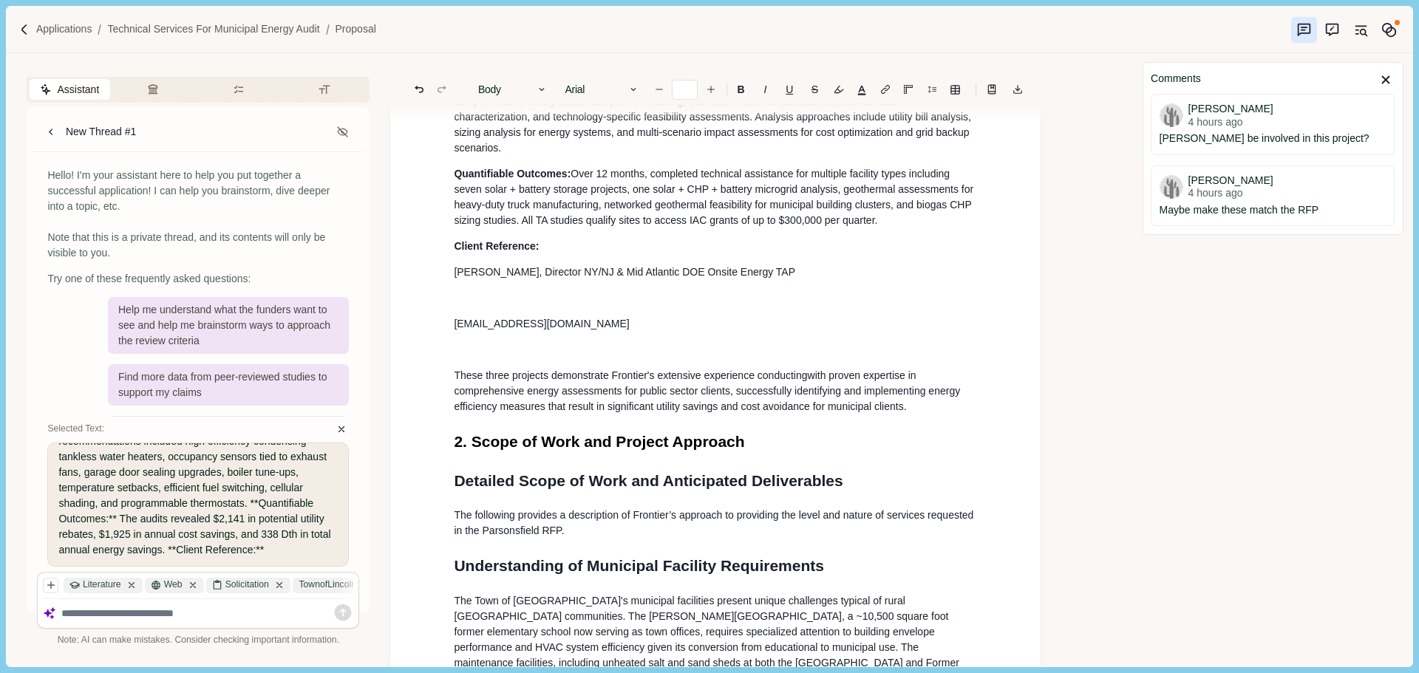
click at [469, 306] on p at bounding box center [715, 298] width 523 height 16
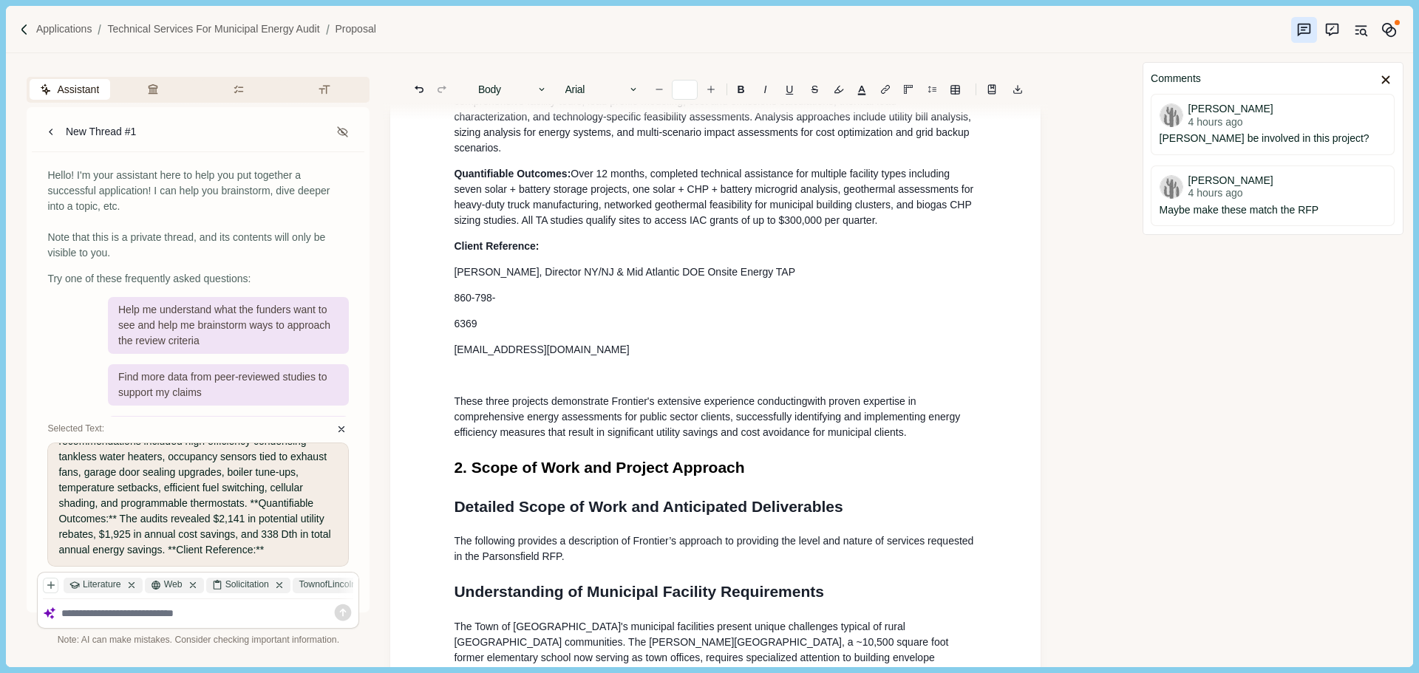
click at [509, 306] on p "860-798-" at bounding box center [715, 298] width 523 height 16
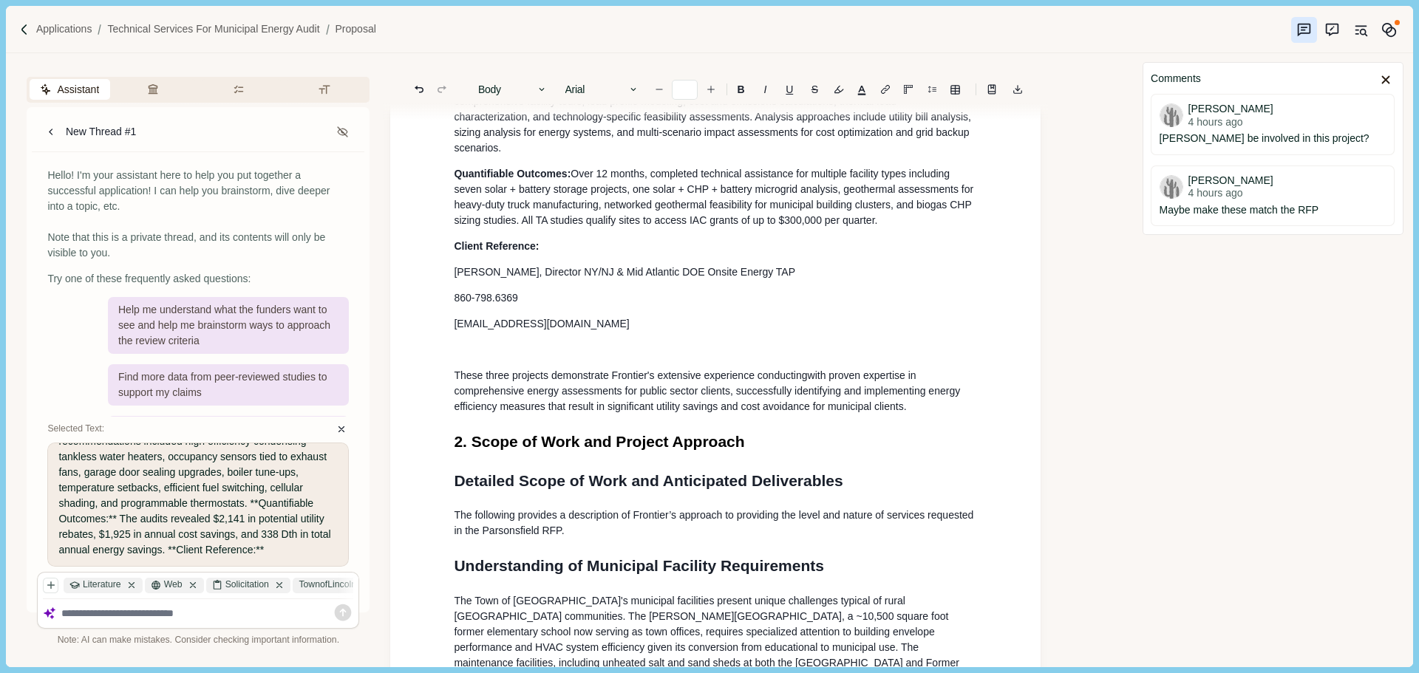
click at [478, 306] on p "860-798.6369" at bounding box center [715, 298] width 523 height 16
click at [512, 358] on p at bounding box center [715, 350] width 523 height 16
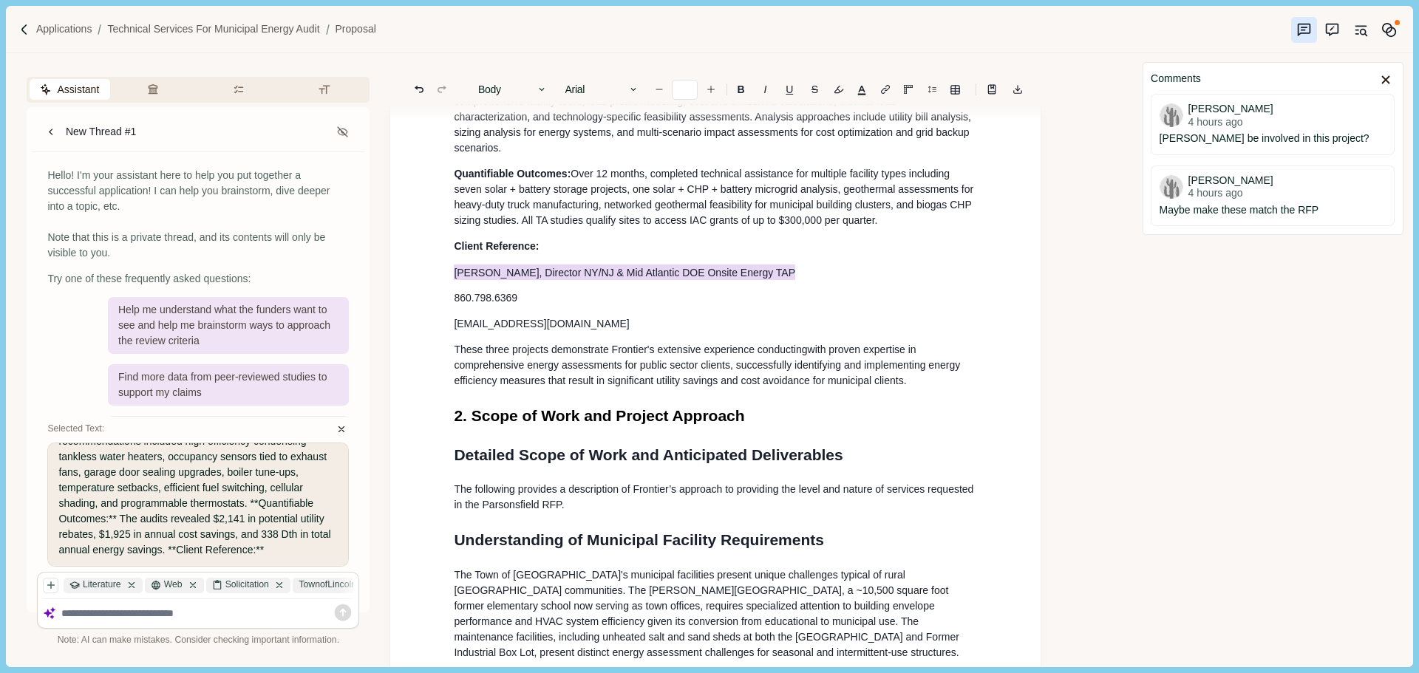
drag, startPoint x: 450, startPoint y: 294, endPoint x: 780, endPoint y: 289, distance: 329.6
copy span "[PERSON_NAME], Director NY/NJ & Mid Atlantic DOE Onsite Energy TA P"
click at [533, 330] on span "[EMAIL_ADDRESS][DOMAIN_NAME]" at bounding box center [541, 324] width 175 height 12
click at [772, 280] on span "[PERSON_NAME], Director NY/NJ & Mid Atlantic DOE Onsite Energy TAP" at bounding box center [624, 273] width 341 height 16
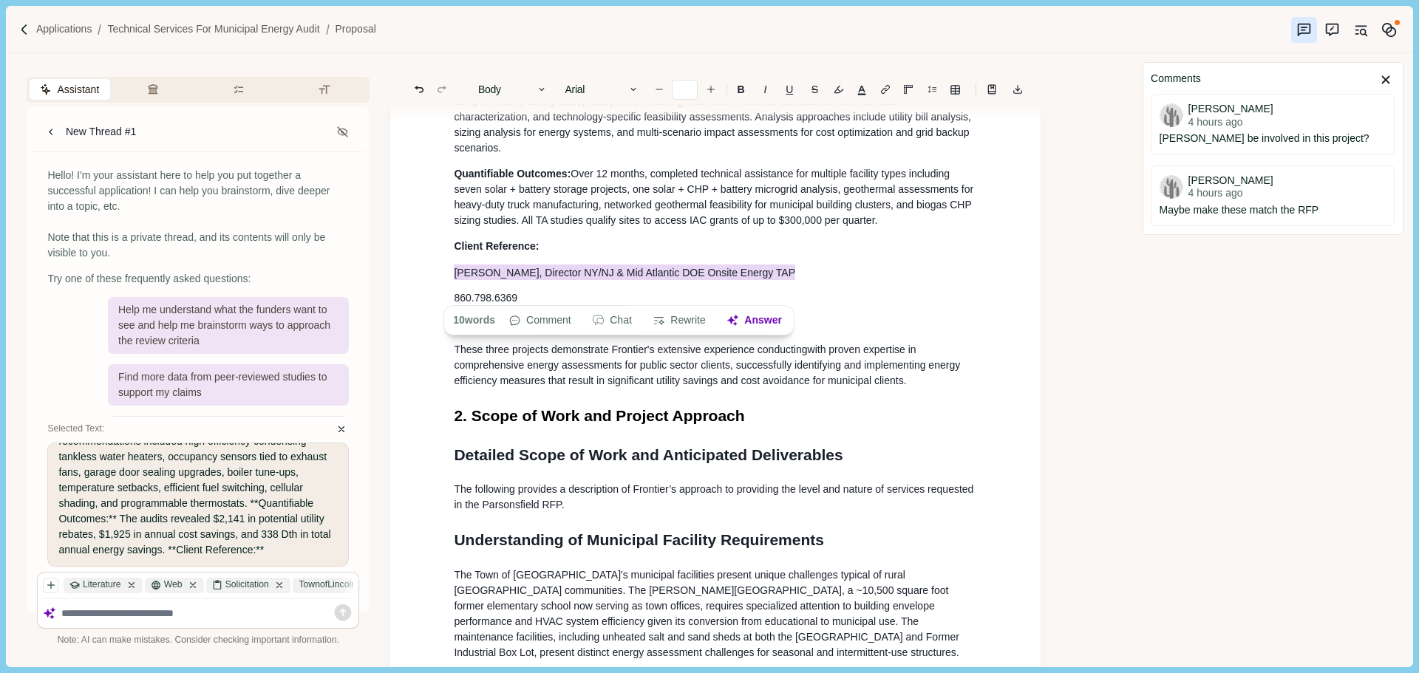
click at [796, 280] on p "[PERSON_NAME], Director NY/NJ & Mid Atlantic DOE Onsite Energy TAP" at bounding box center [715, 273] width 523 height 16
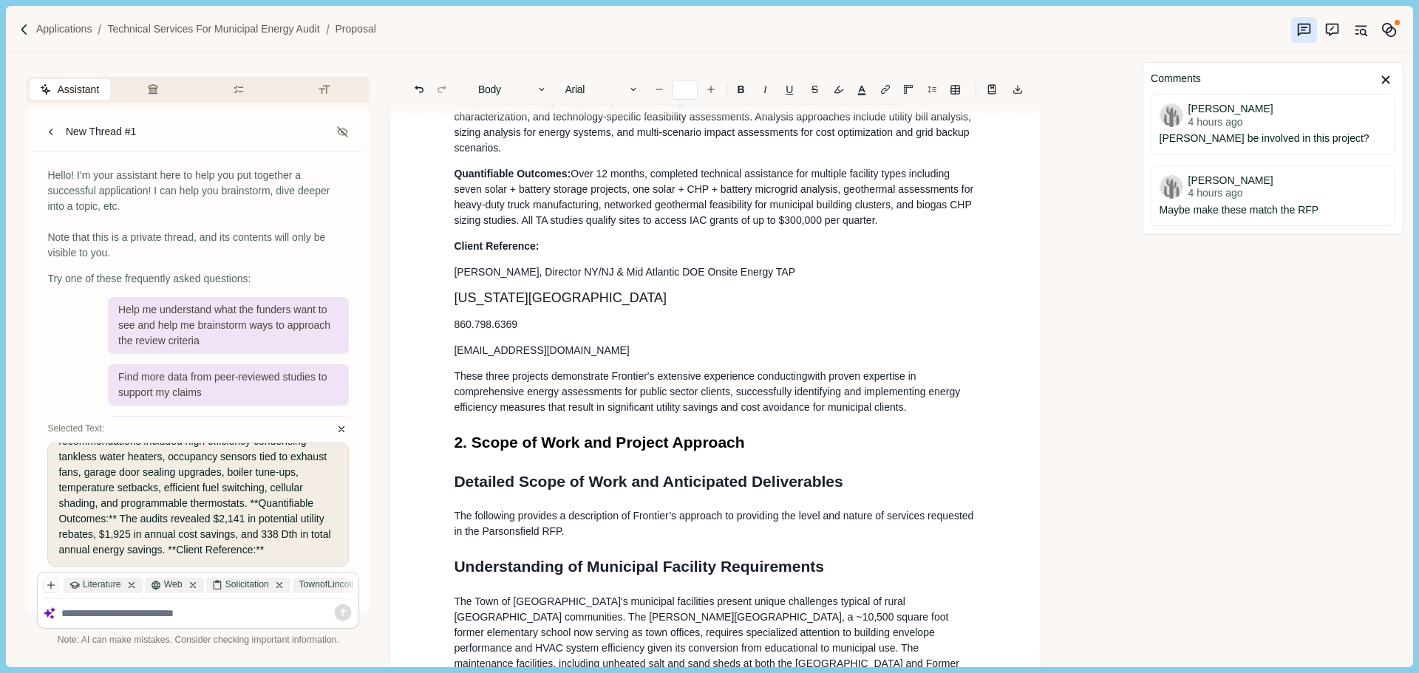
click at [545, 333] on p "860.798.6369" at bounding box center [715, 325] width 523 height 16
type input "**"
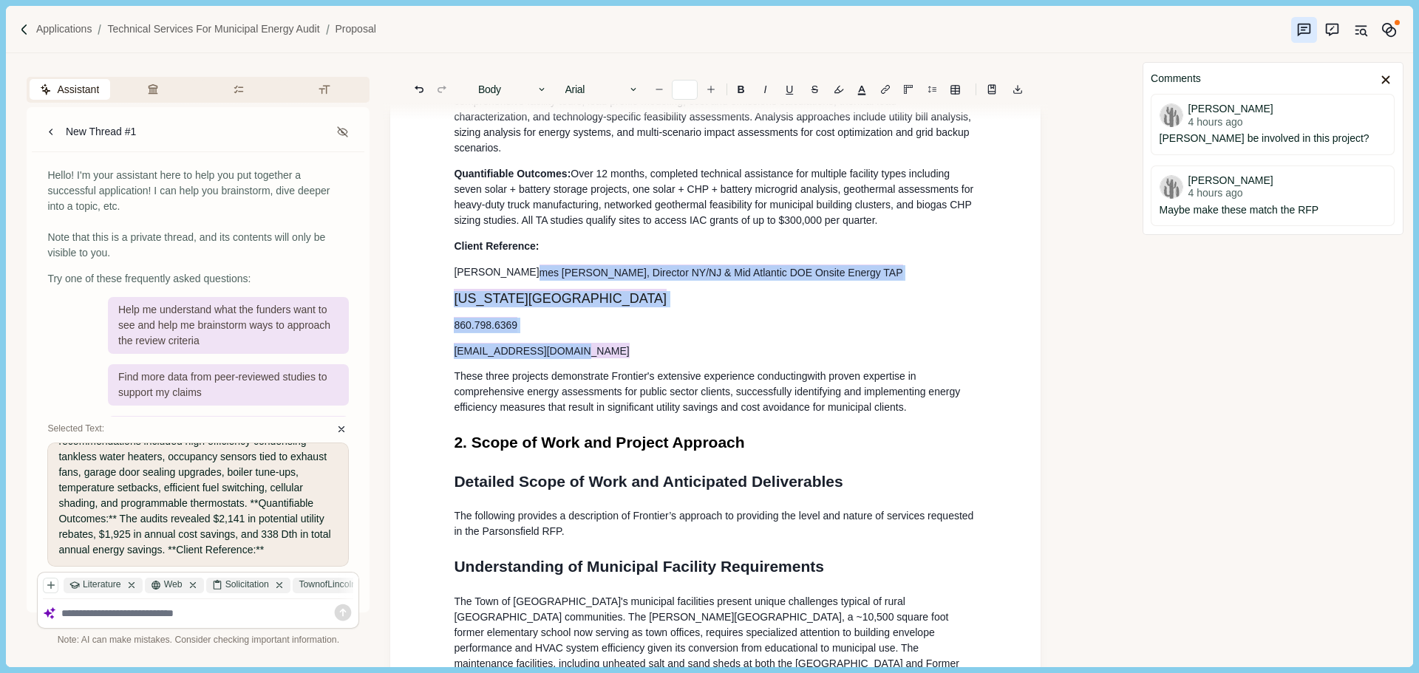
drag, startPoint x: 588, startPoint y: 367, endPoint x: 468, endPoint y: 299, distance: 137.7
click at [504, 82] on button "Body" at bounding box center [513, 89] width 84 height 21
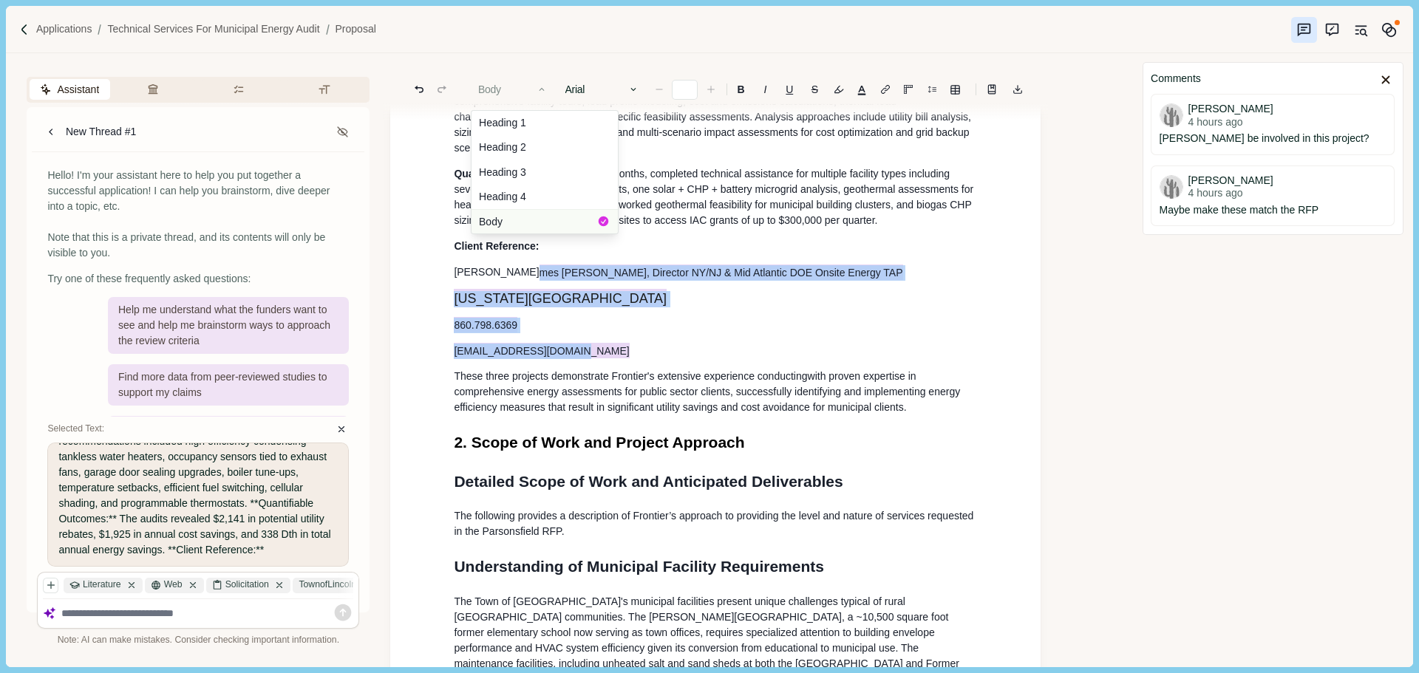
click at [502, 216] on button "Body" at bounding box center [544, 221] width 146 height 24
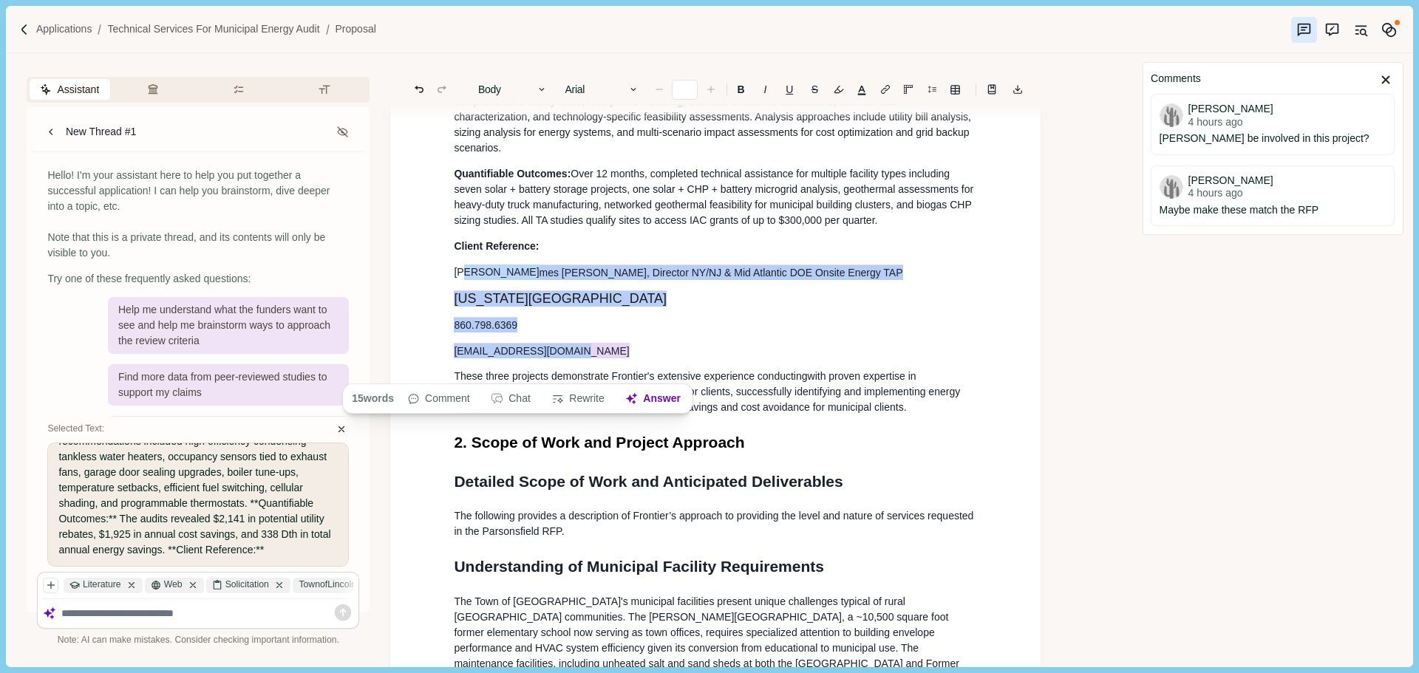
click at [564, 226] on span "Over 12 months, completed technical assistance for multiple facility types incl…" at bounding box center [715, 197] width 522 height 58
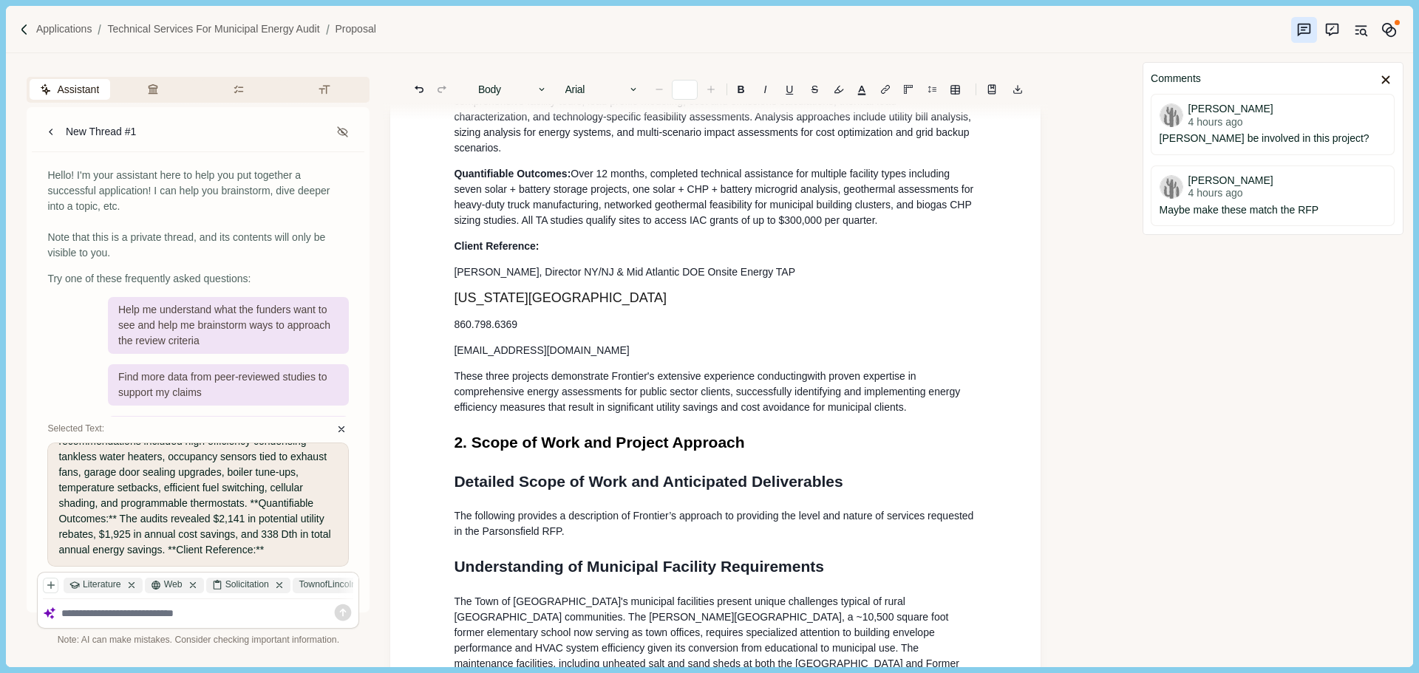
drag, startPoint x: 643, startPoint y: 318, endPoint x: 446, endPoint y: 317, distance: 197.3
click at [480, 92] on button "Body" at bounding box center [513, 89] width 84 height 21
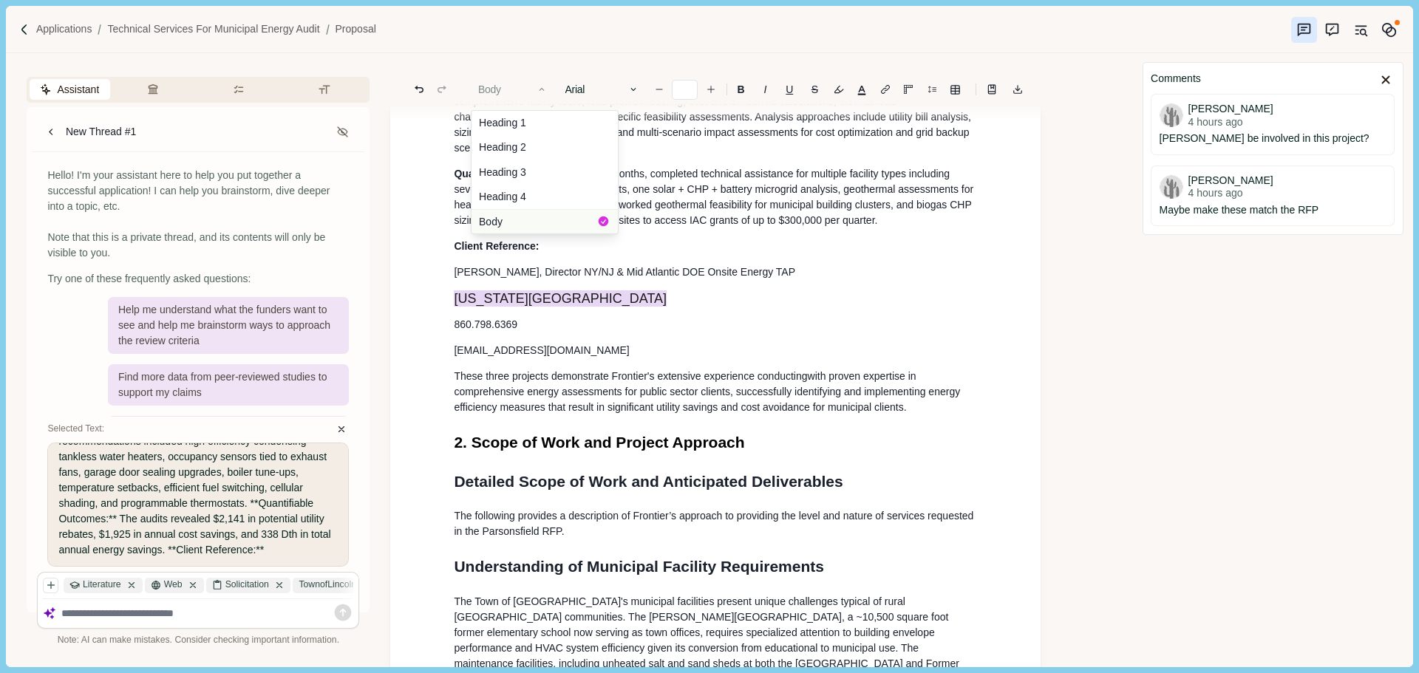
click at [497, 213] on button "Body" at bounding box center [544, 221] width 146 height 24
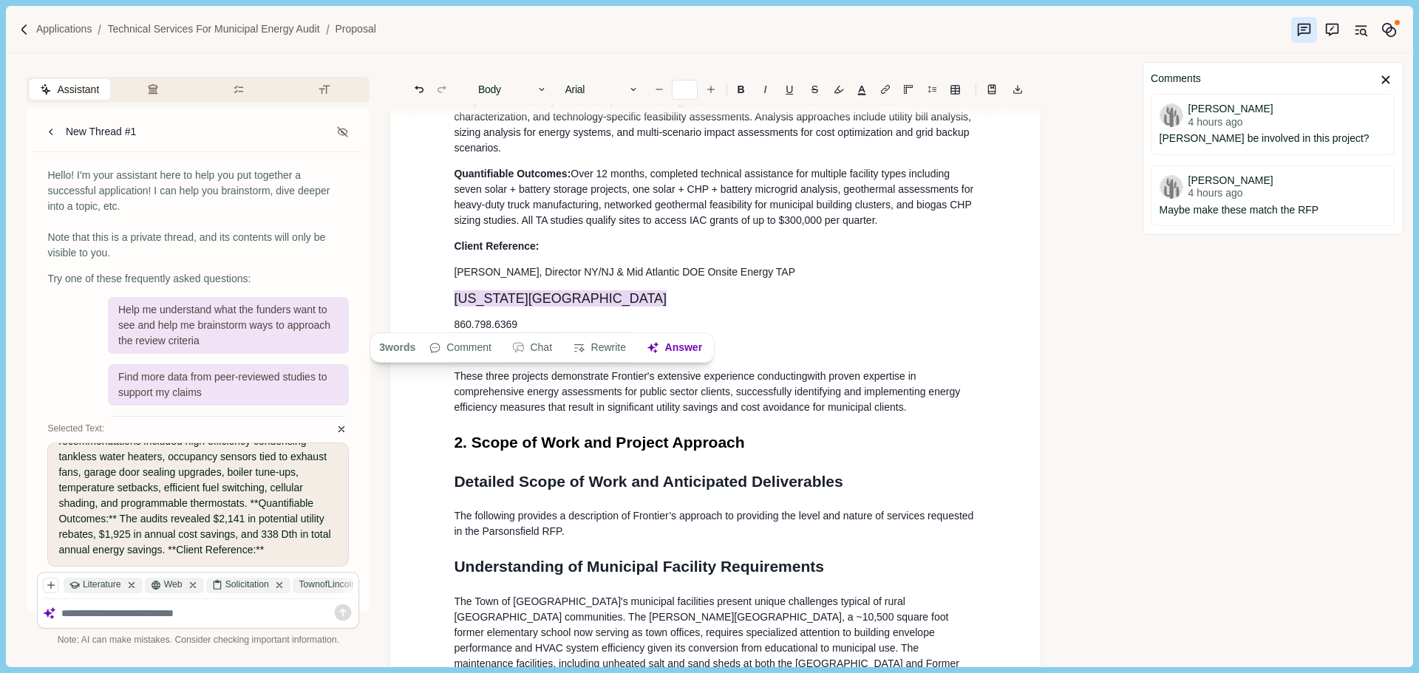
click at [592, 226] on span "Over 12 months, completed technical assistance for multiple facility types incl…" at bounding box center [715, 197] width 522 height 58
click at [650, 307] on p "[US_STATE][GEOGRAPHIC_DATA]" at bounding box center [715, 298] width 523 height 16
drag, startPoint x: 653, startPoint y: 321, endPoint x: 576, endPoint y: 276, distance: 89.7
click at [709, 87] on icon "Increase font size" at bounding box center [711, 89] width 10 height 10
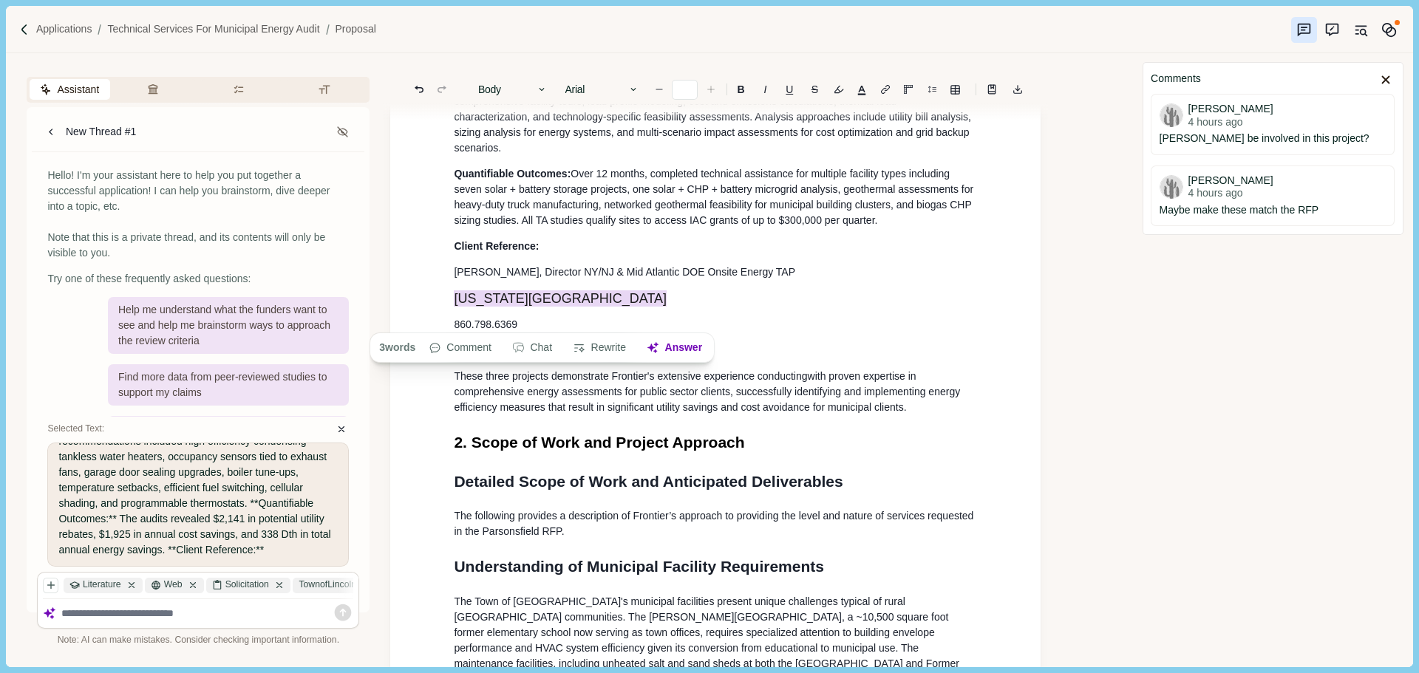
click at [709, 87] on icon "Increase font size" at bounding box center [711, 89] width 10 height 10
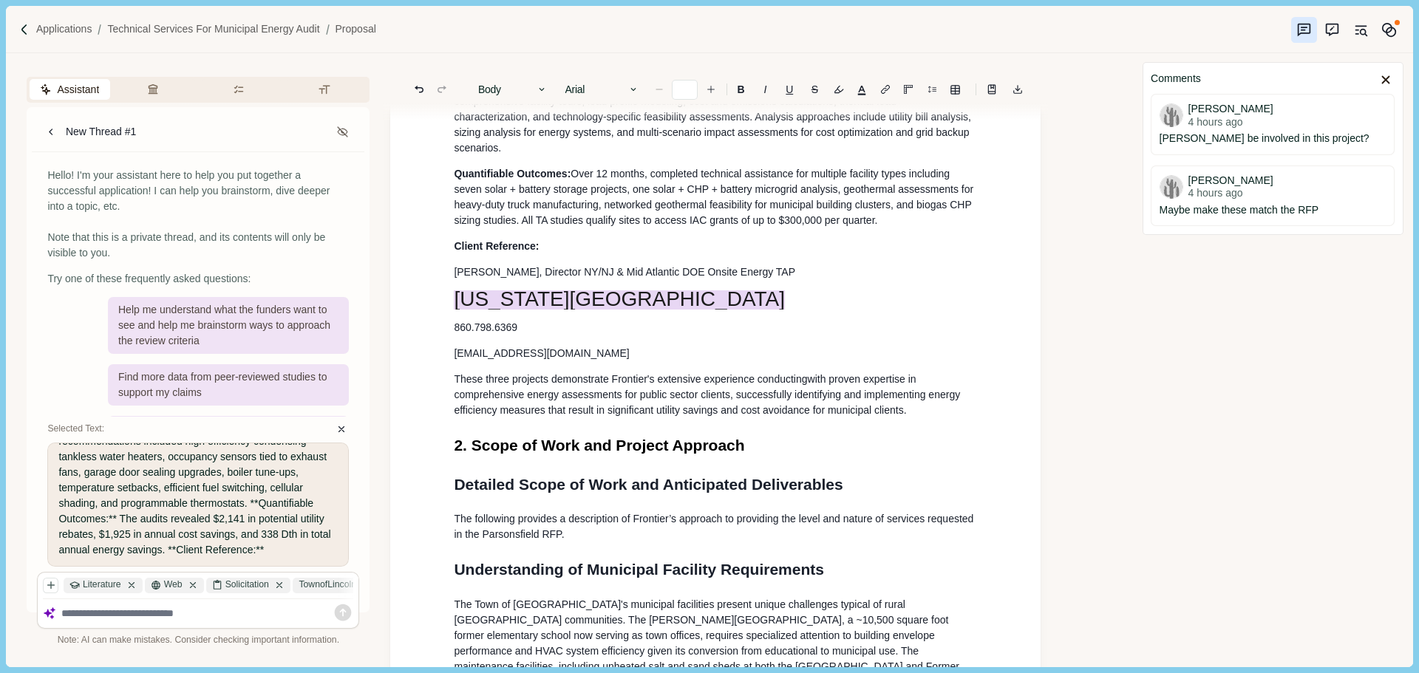
click at [661, 89] on icon "Decrease font size" at bounding box center [658, 89] width 6 height 0
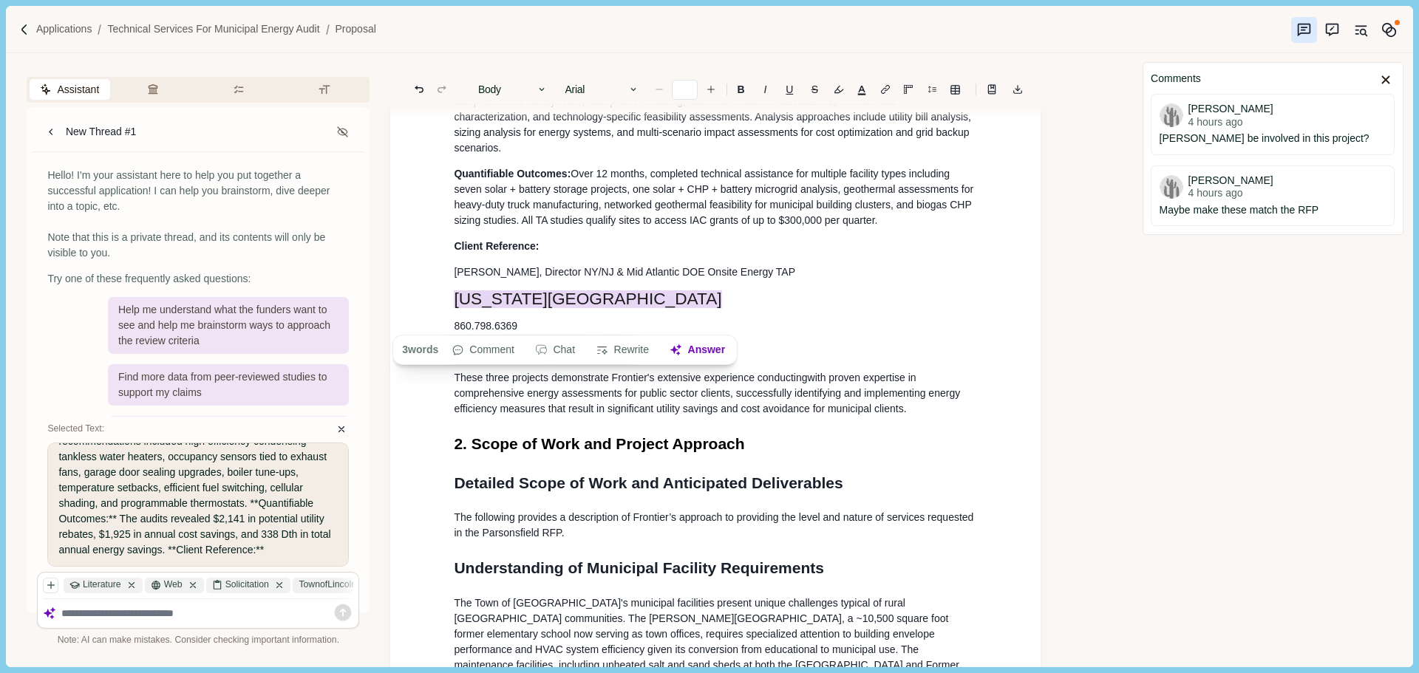
click at [661, 89] on icon "Decrease font size" at bounding box center [658, 89] width 6 height 0
click at [669, 89] on button "Decrease font size" at bounding box center [659, 89] width 21 height 21
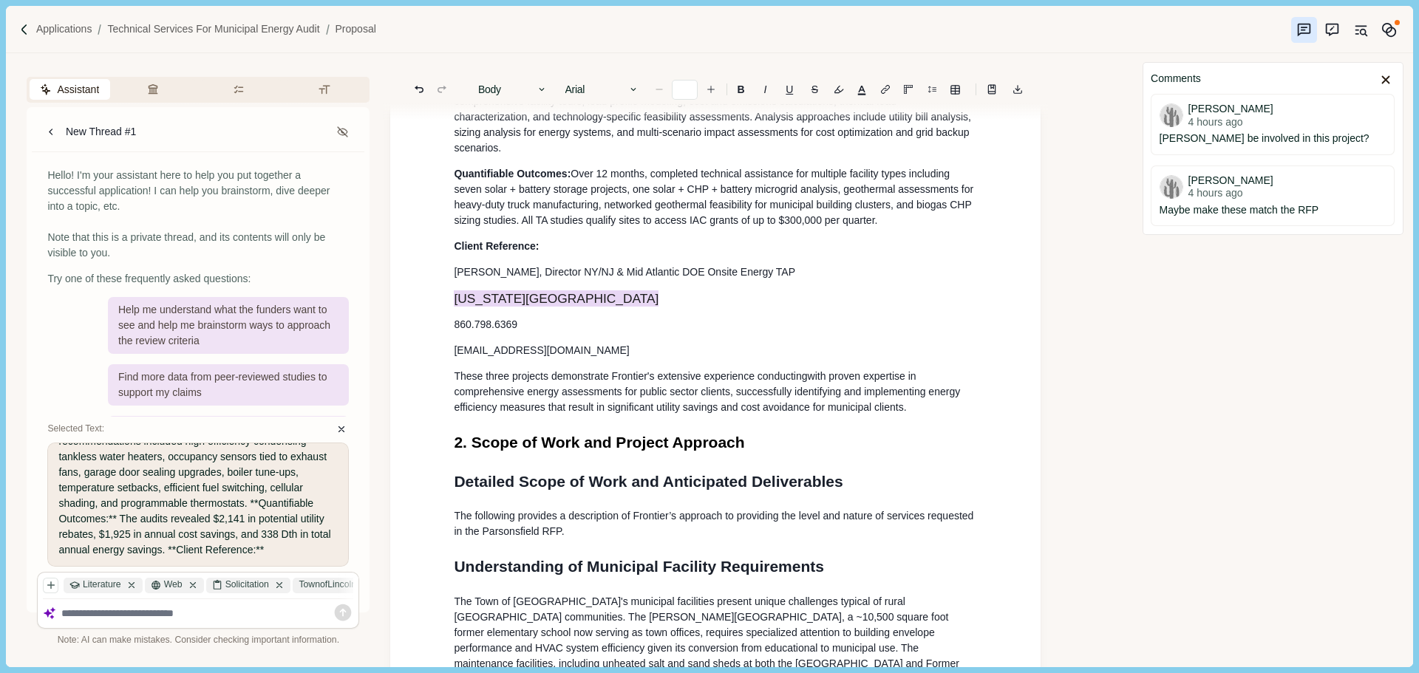
click at [668, 92] on button "Decrease font size" at bounding box center [659, 89] width 21 height 21
type input "**"
click at [670, 254] on p "Client Reference:" at bounding box center [715, 247] width 523 height 16
click at [610, 381] on span "These three projects demonstrate Frontier's extensive experience conducting" at bounding box center [630, 376] width 353 height 12
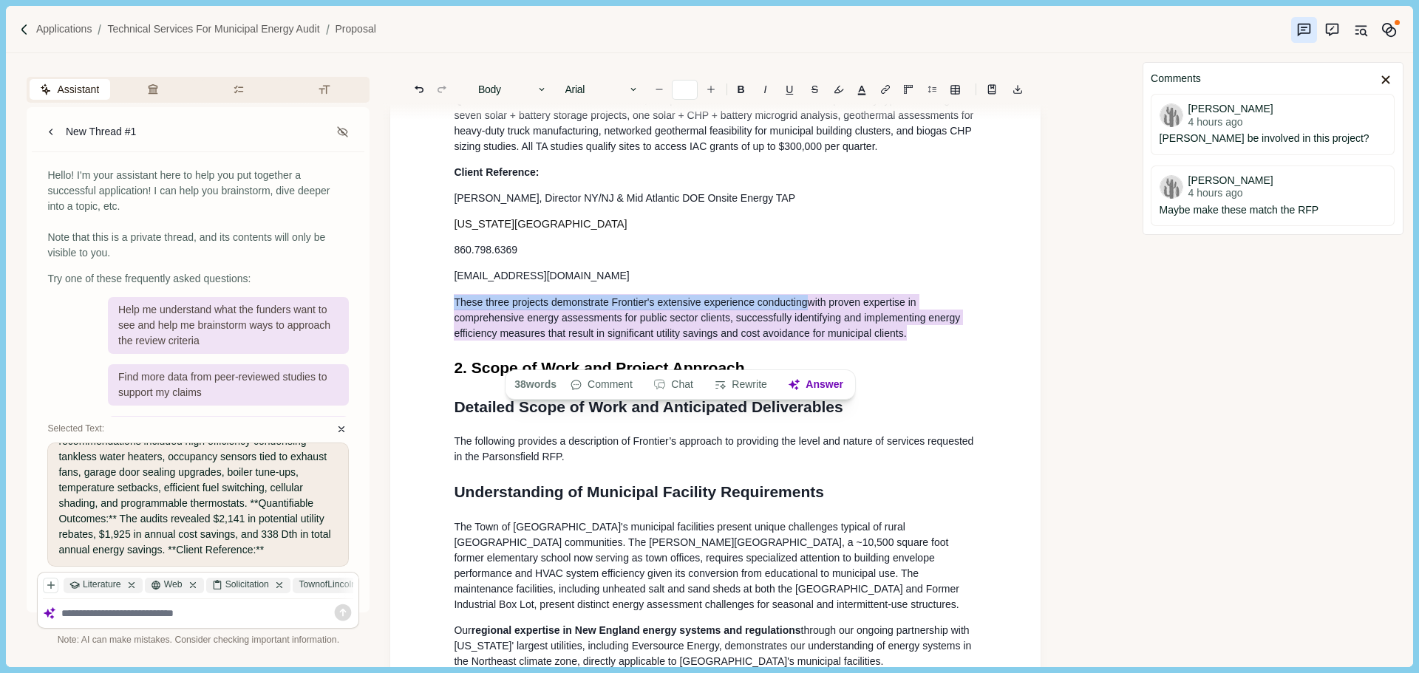
drag, startPoint x: 913, startPoint y: 357, endPoint x: 437, endPoint y: 331, distance: 477.4
click at [437, 331] on div "Proposal 1. General Information & Qualifications Name, Address and Website Full…" at bounding box center [715, 655] width 650 height 6099
click at [746, 390] on button "Rewrite" at bounding box center [740, 385] width 69 height 21
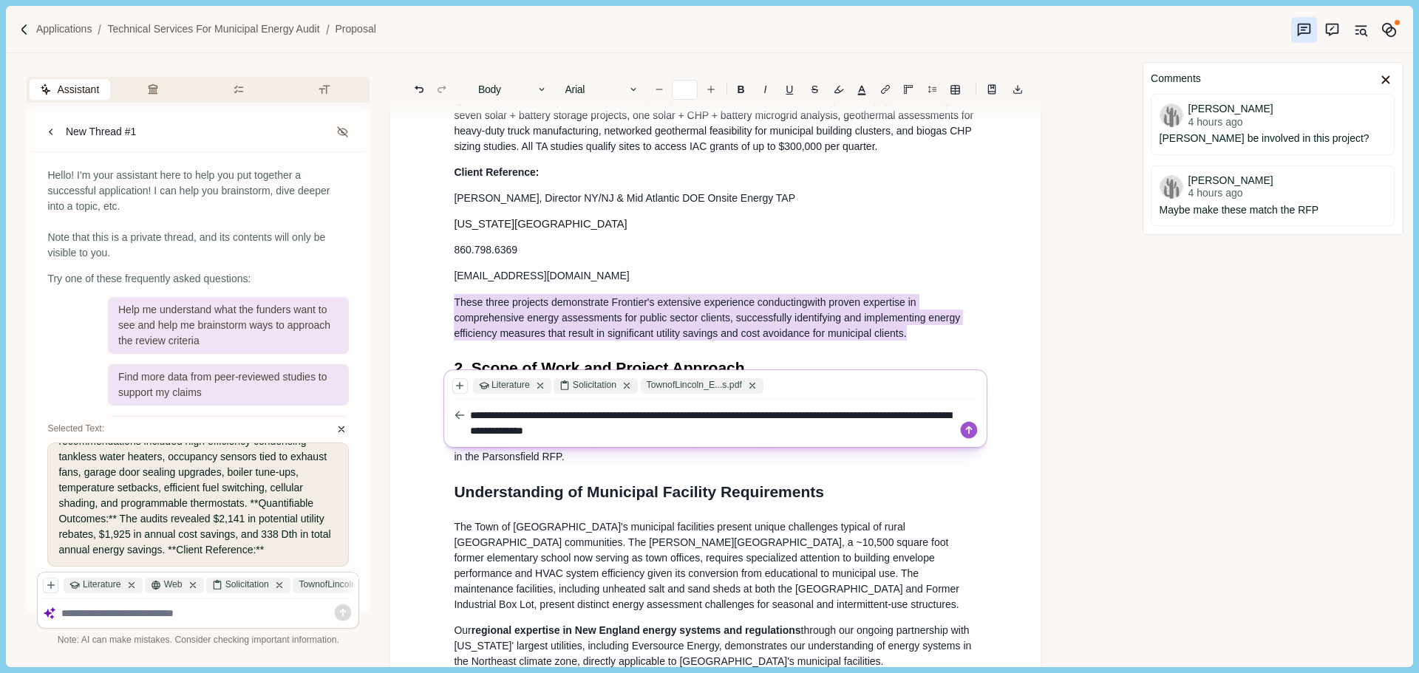
type textarea "**********"
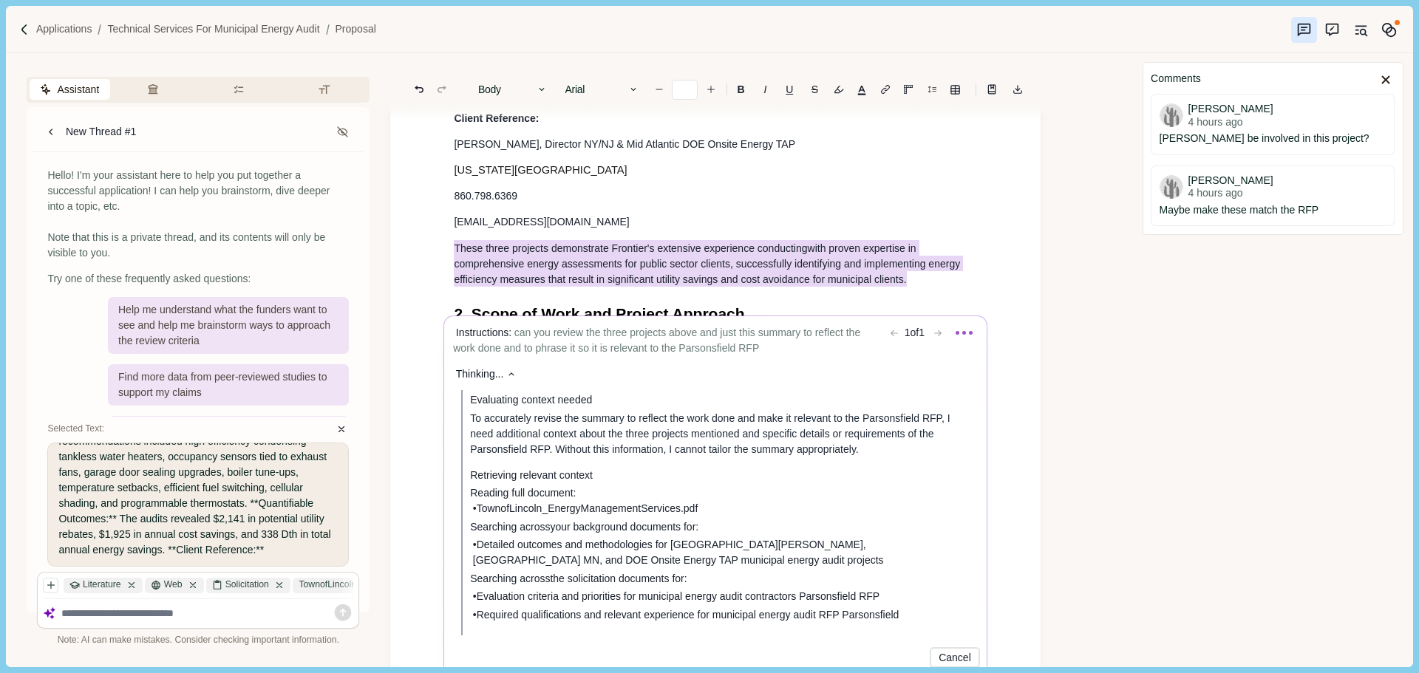
scroll to position [2657, 0]
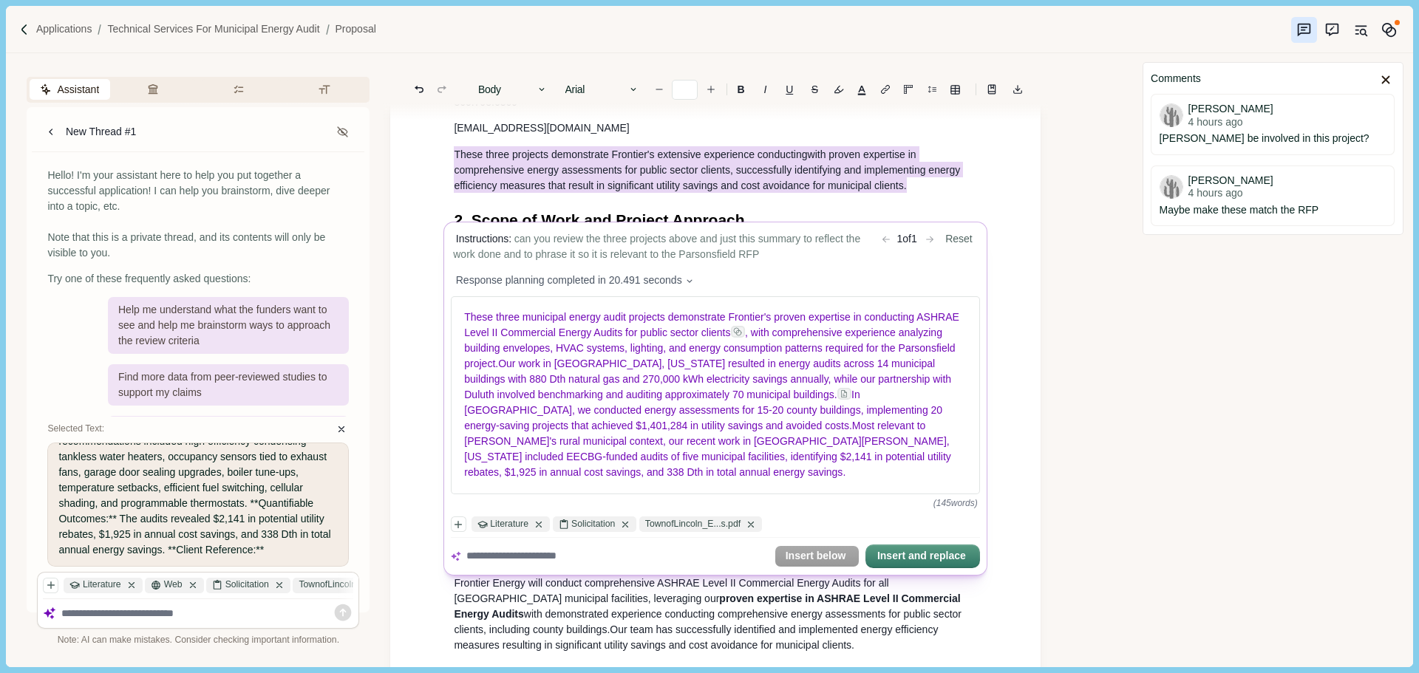
click at [612, 552] on textarea at bounding box center [617, 557] width 302 height 16
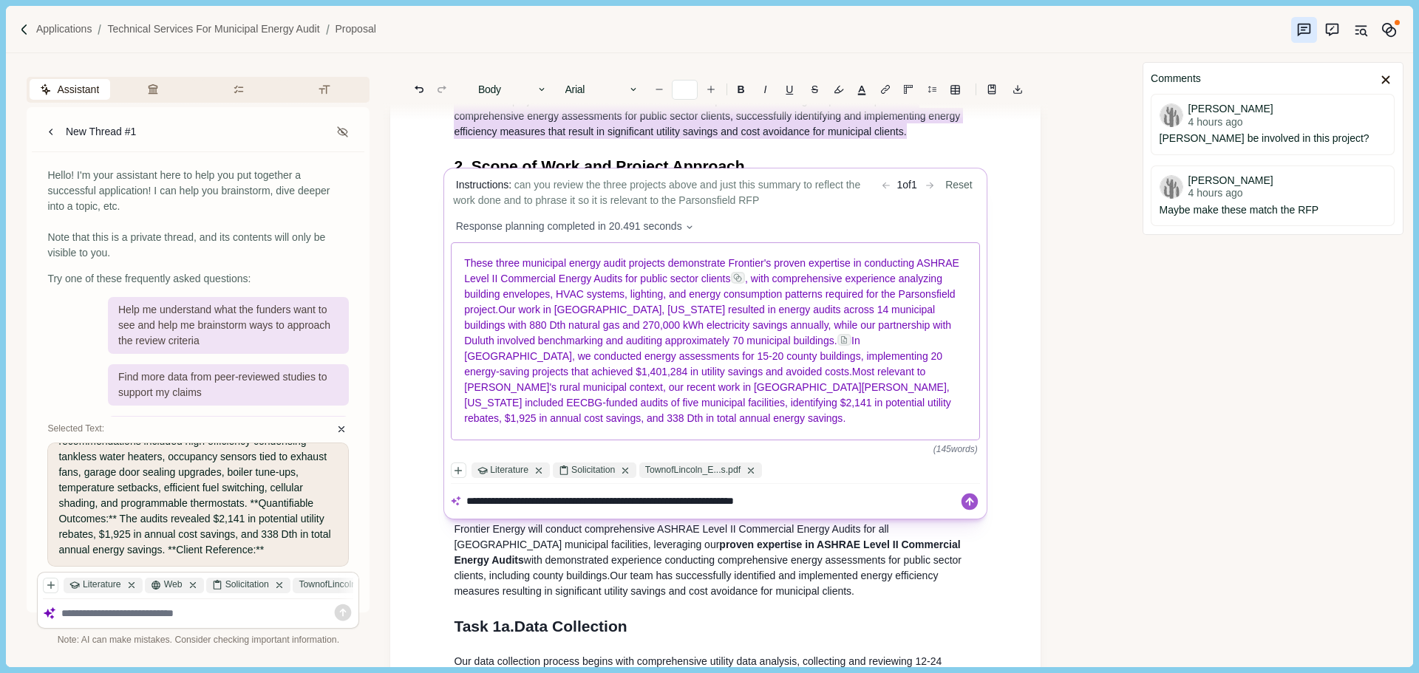
scroll to position [2731, 0]
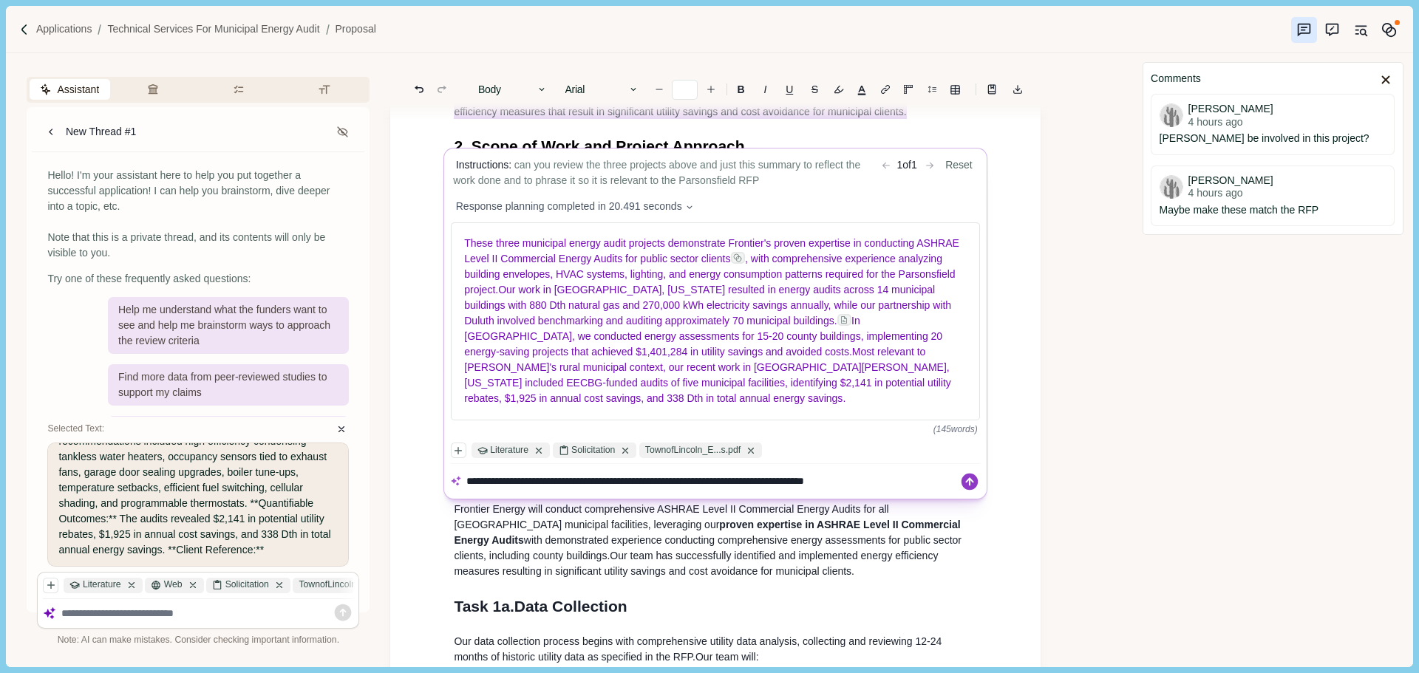
type textarea "**********"
click at [972, 471] on icon at bounding box center [970, 481] width 21 height 21
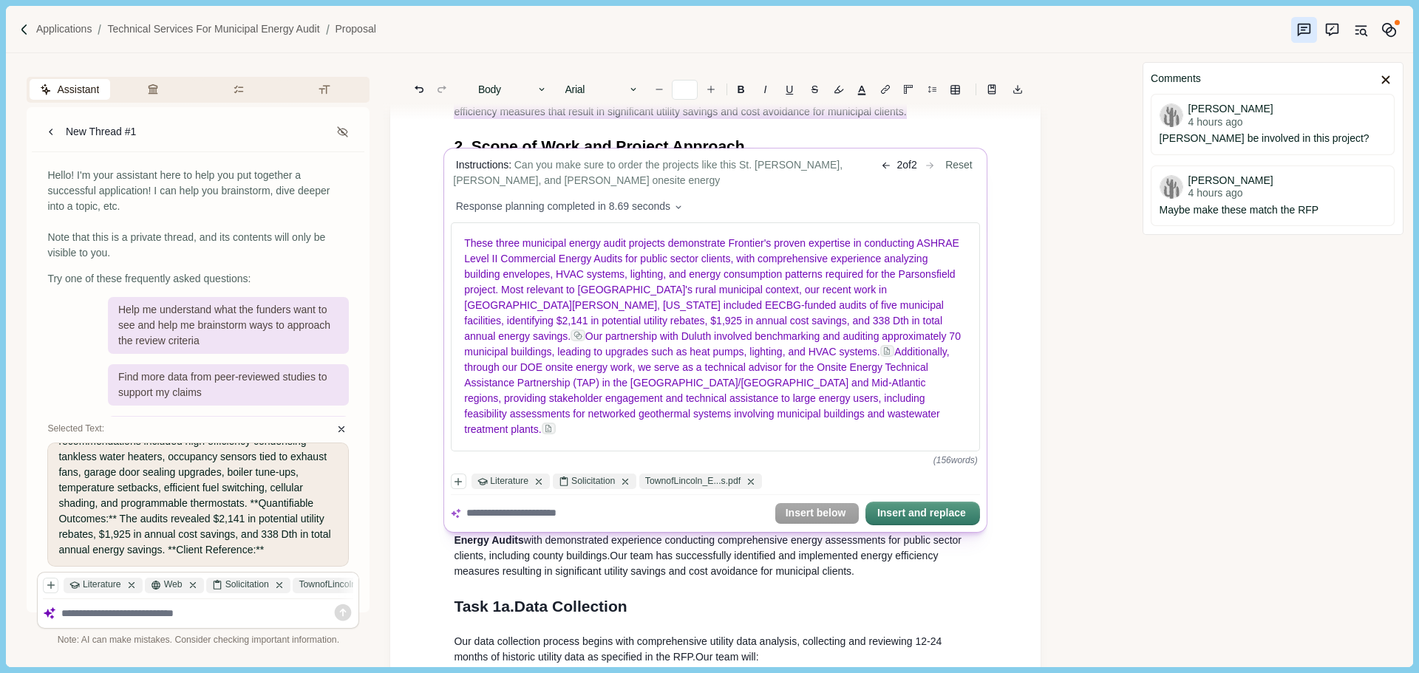
click at [554, 508] on textarea at bounding box center [617, 514] width 302 height 16
type textarea "**********"
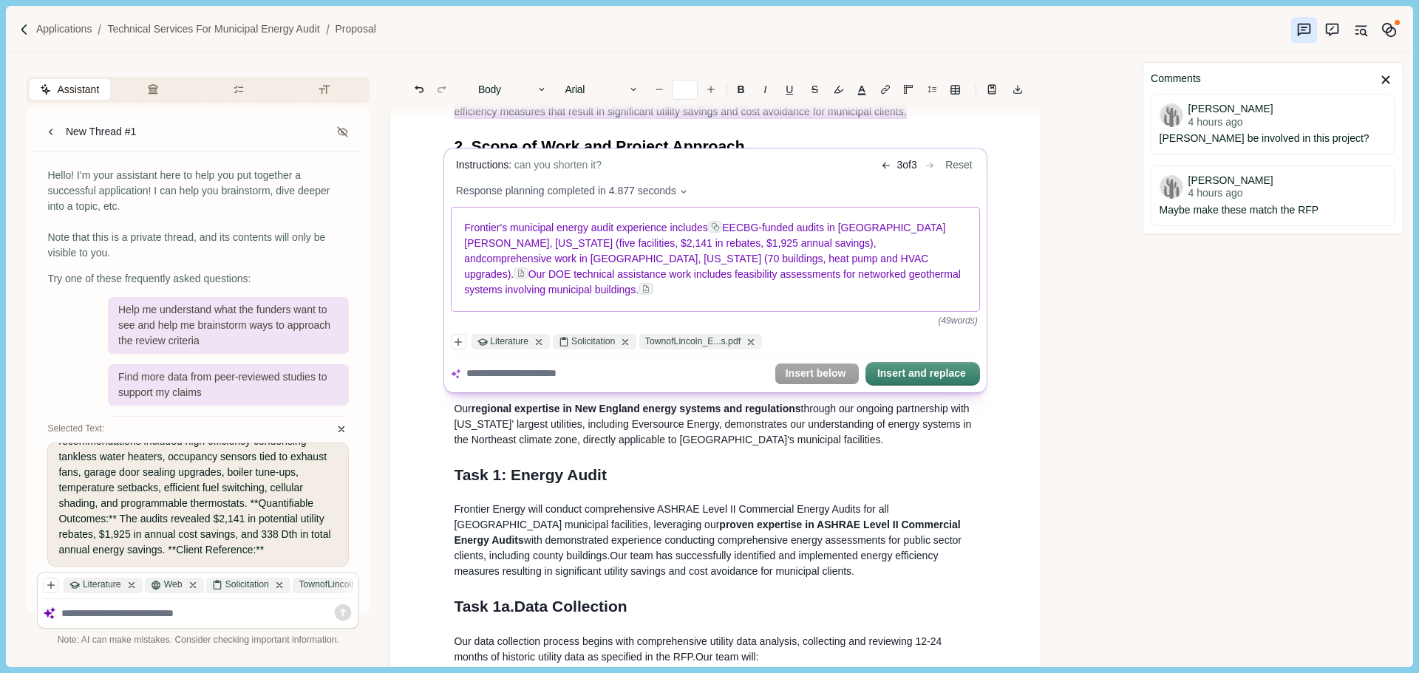
scroll to position [2657, 0]
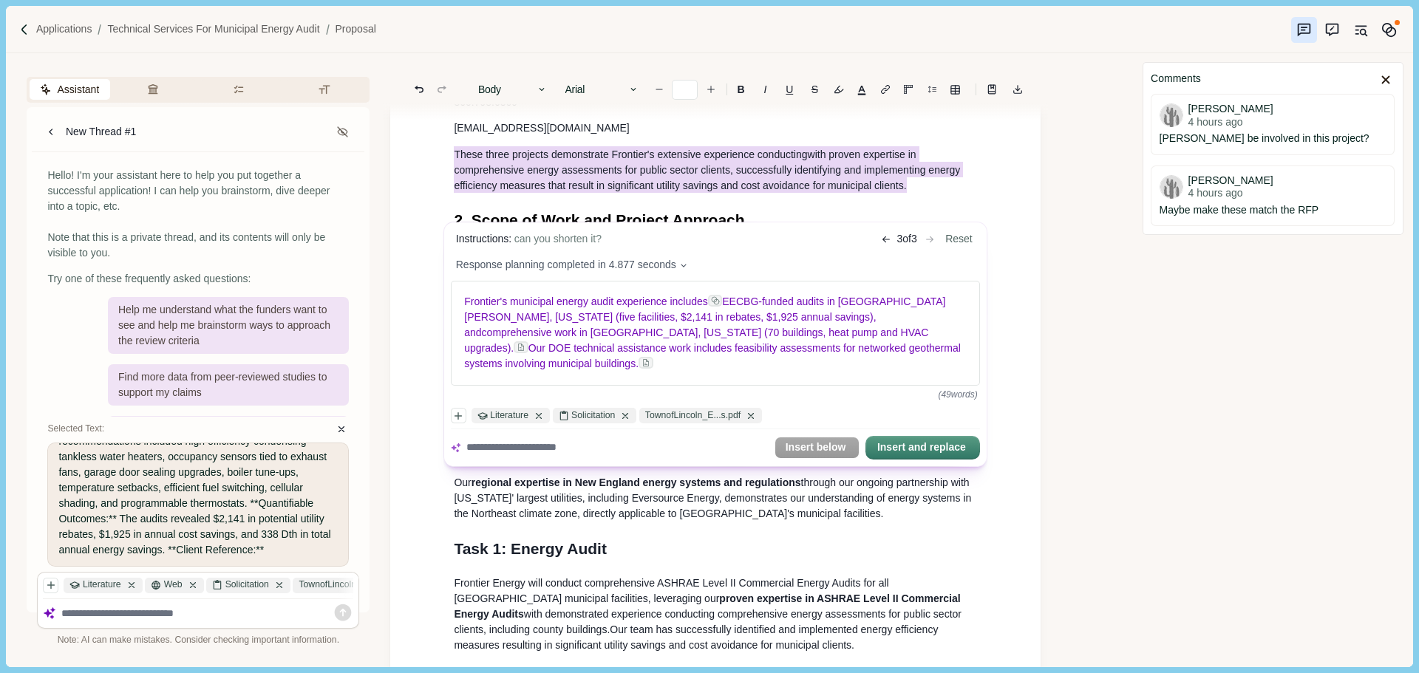
click at [616, 440] on textarea at bounding box center [617, 448] width 302 height 16
type textarea "*"
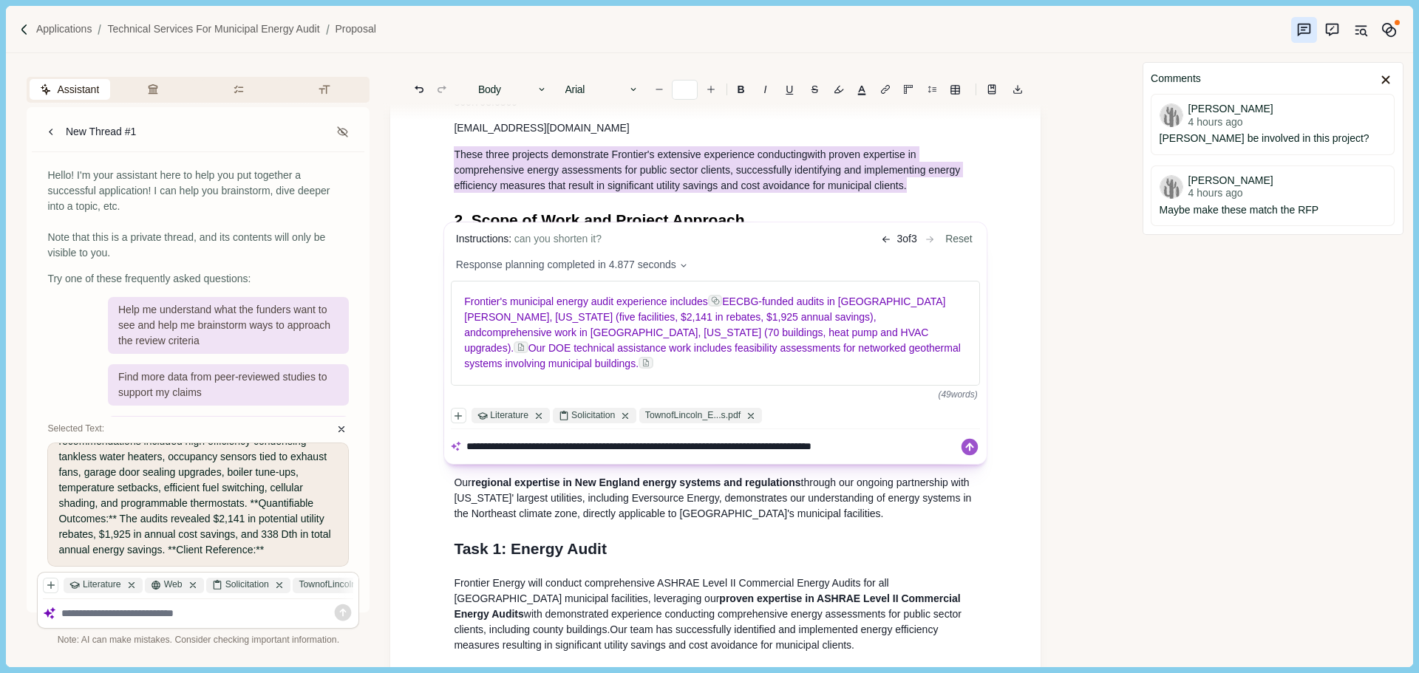
type textarea "**********"
click at [970, 437] on icon at bounding box center [970, 447] width 21 height 21
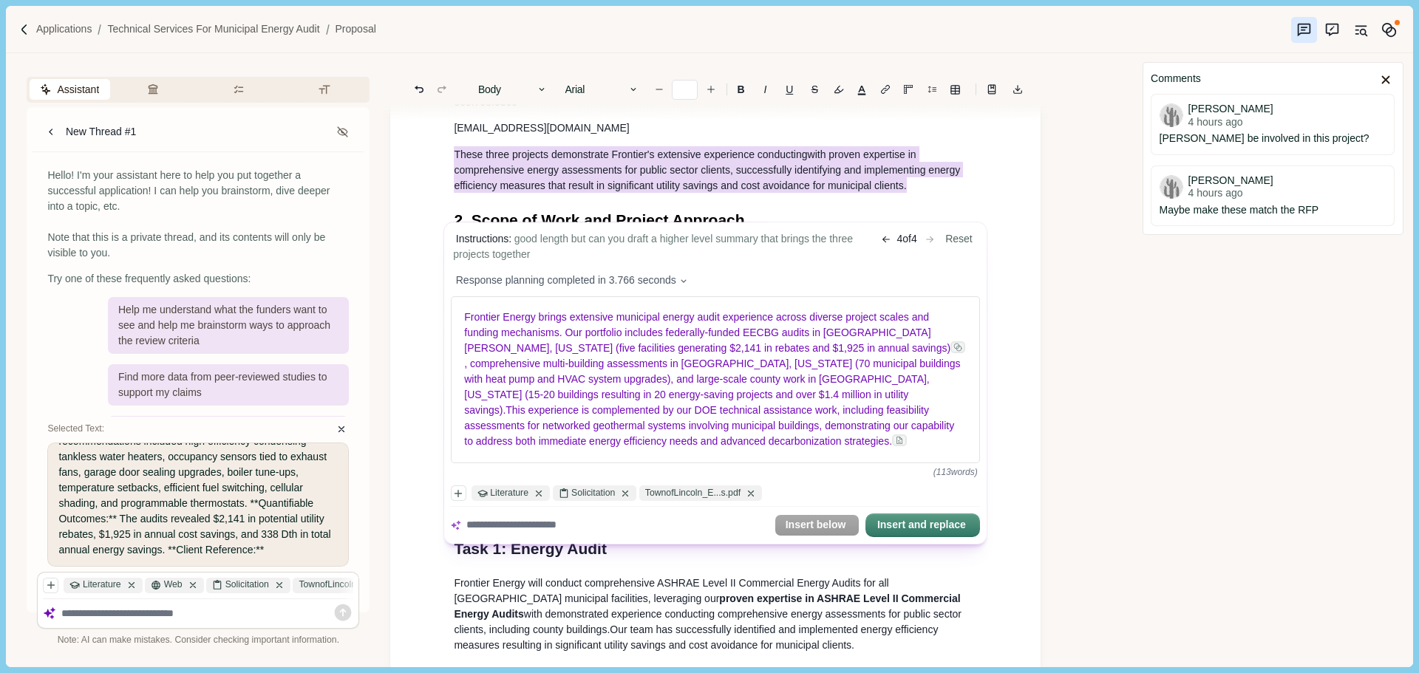
click at [565, 532] on textarea at bounding box center [617, 526] width 302 height 16
type textarea "**********"
click at [971, 528] on icon at bounding box center [970, 524] width 21 height 21
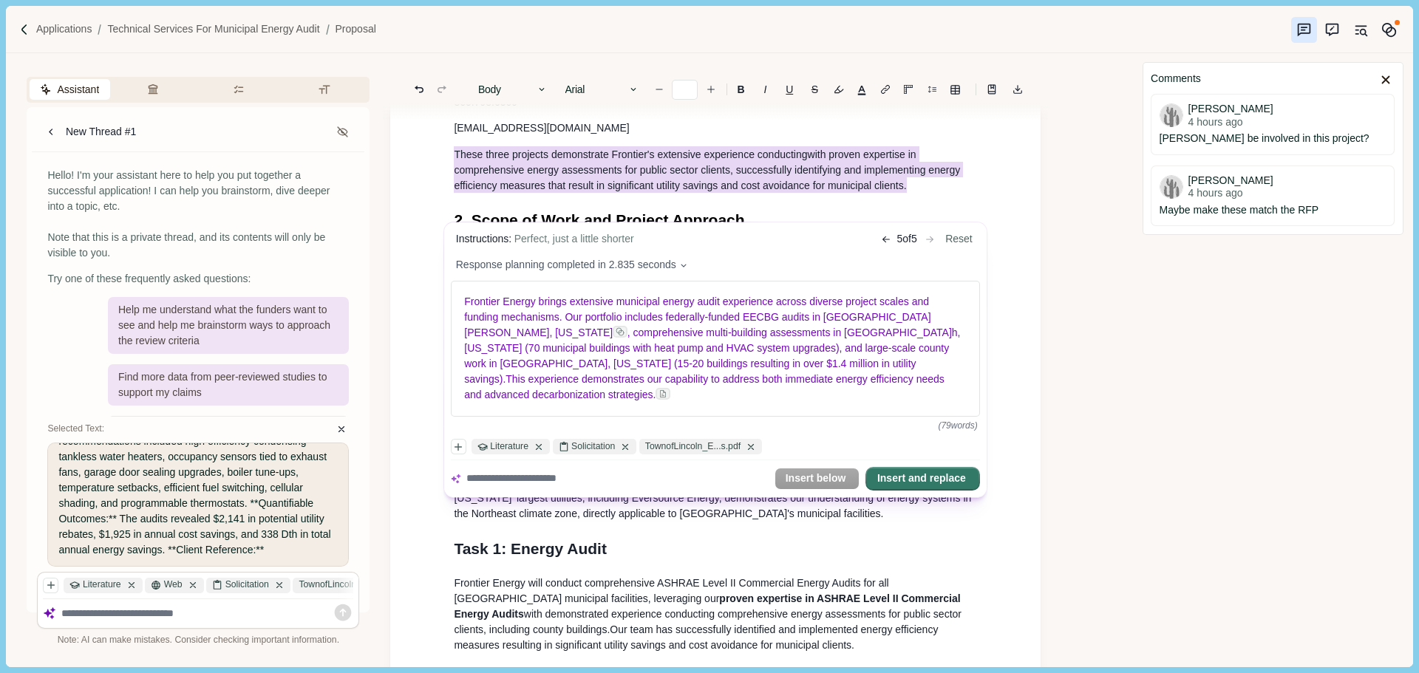
click at [914, 469] on button "Insert and replace" at bounding box center [923, 479] width 112 height 21
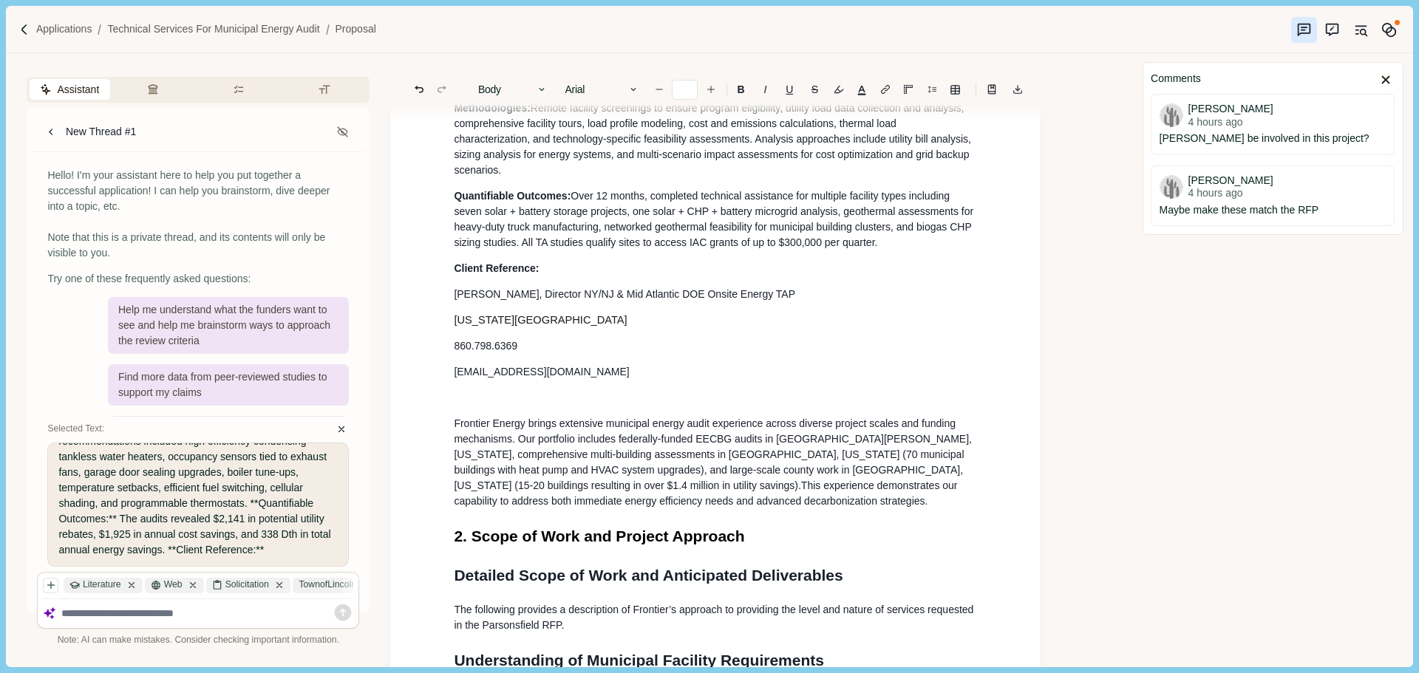
scroll to position [2436, 0]
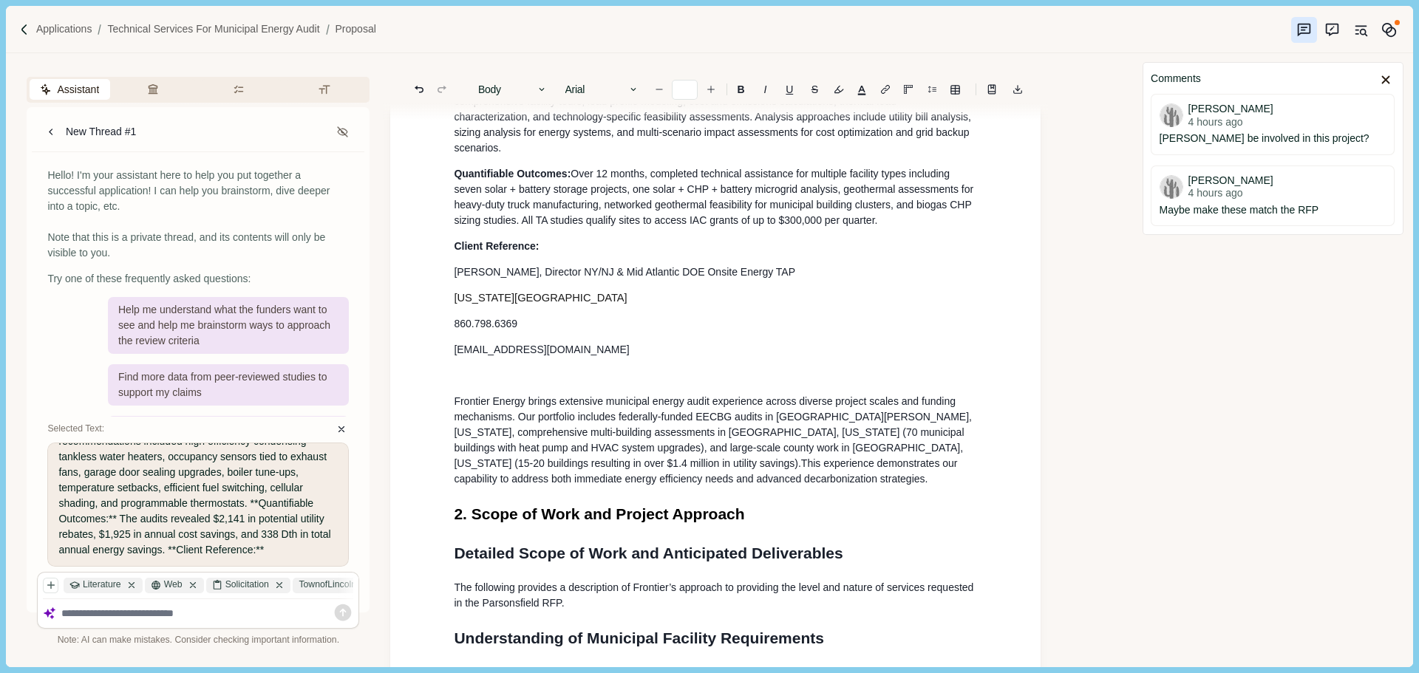
click at [535, 384] on p at bounding box center [715, 376] width 523 height 16
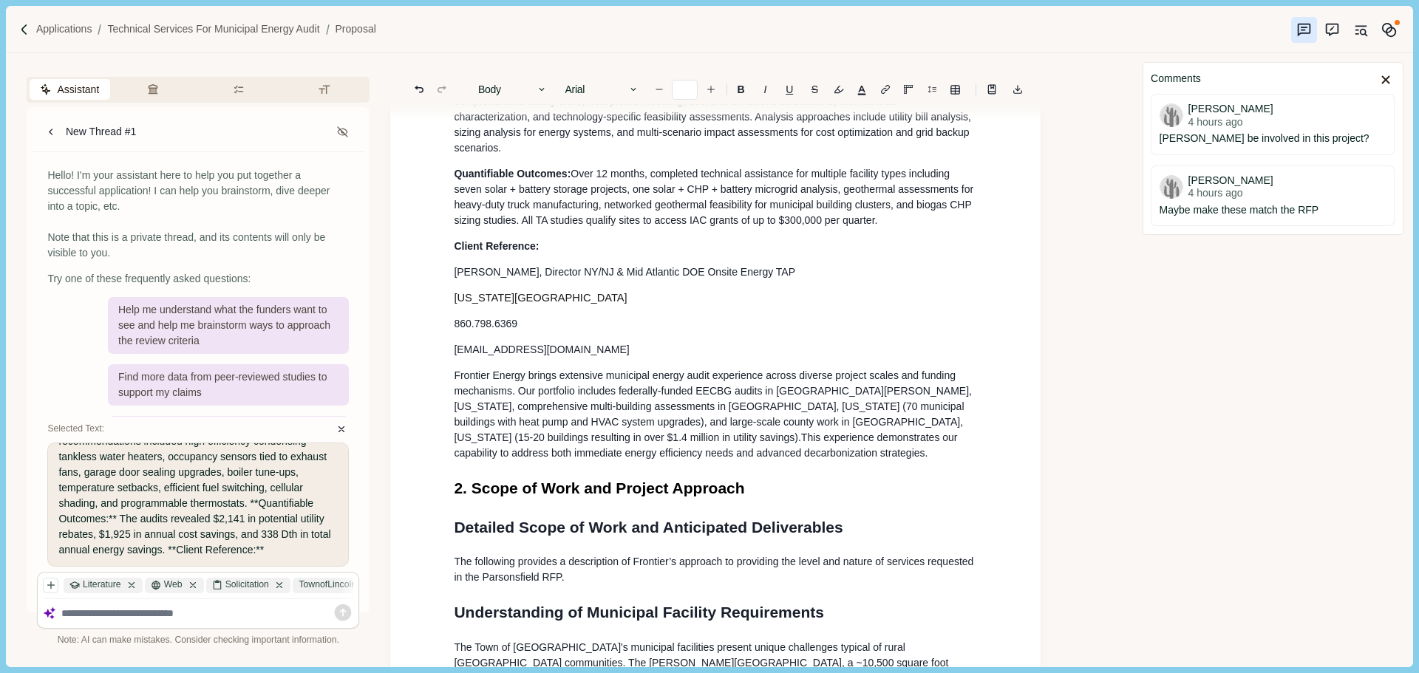
click at [573, 459] on span ", comprehensive multi-building assessments in [GEOGRAPHIC_DATA], [US_STATE] (70…" at bounding box center [710, 430] width 513 height 58
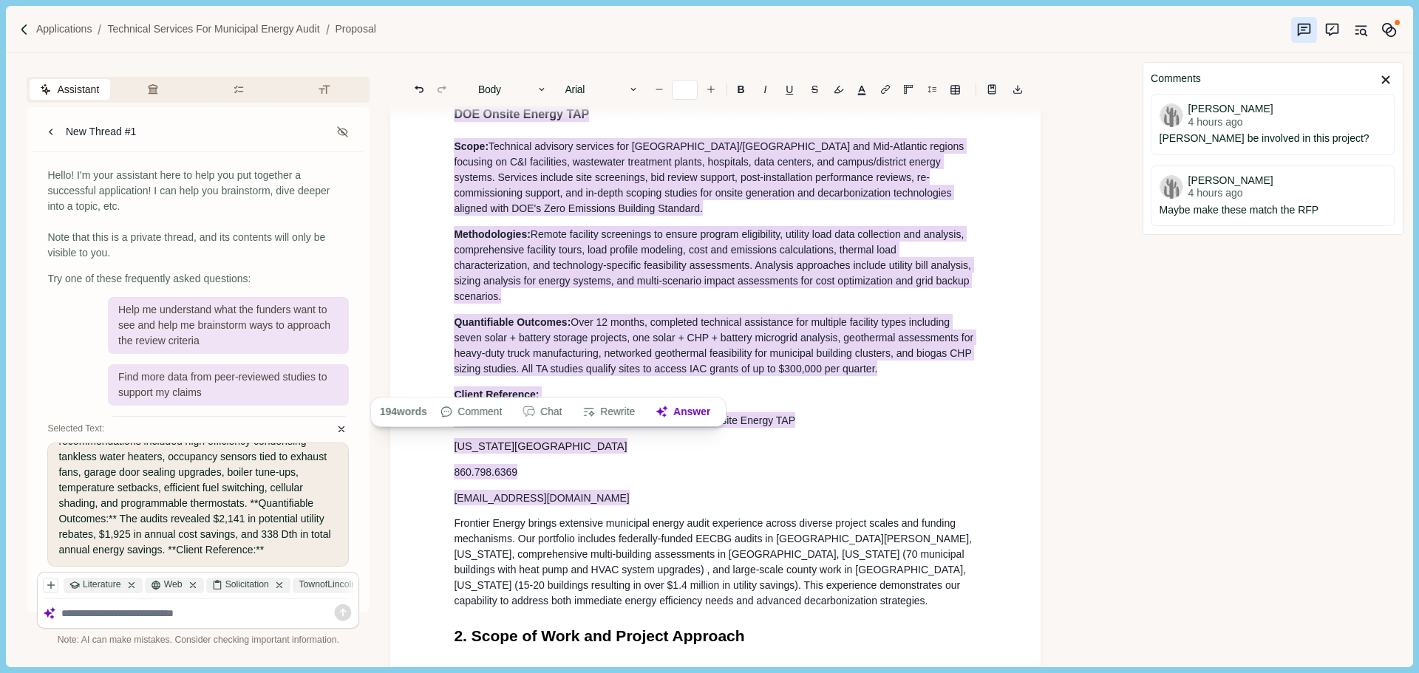
scroll to position [1918, 0]
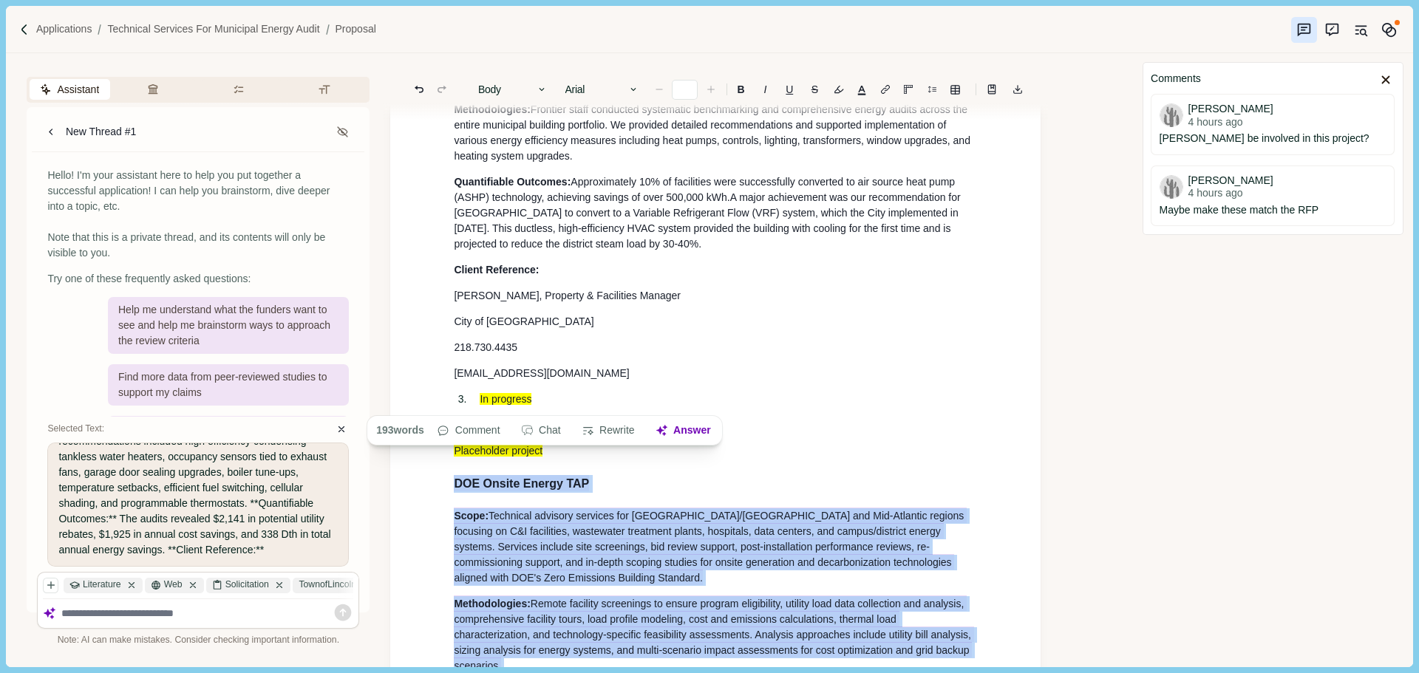
drag, startPoint x: 589, startPoint y: 515, endPoint x: 437, endPoint y: 487, distance: 154.8
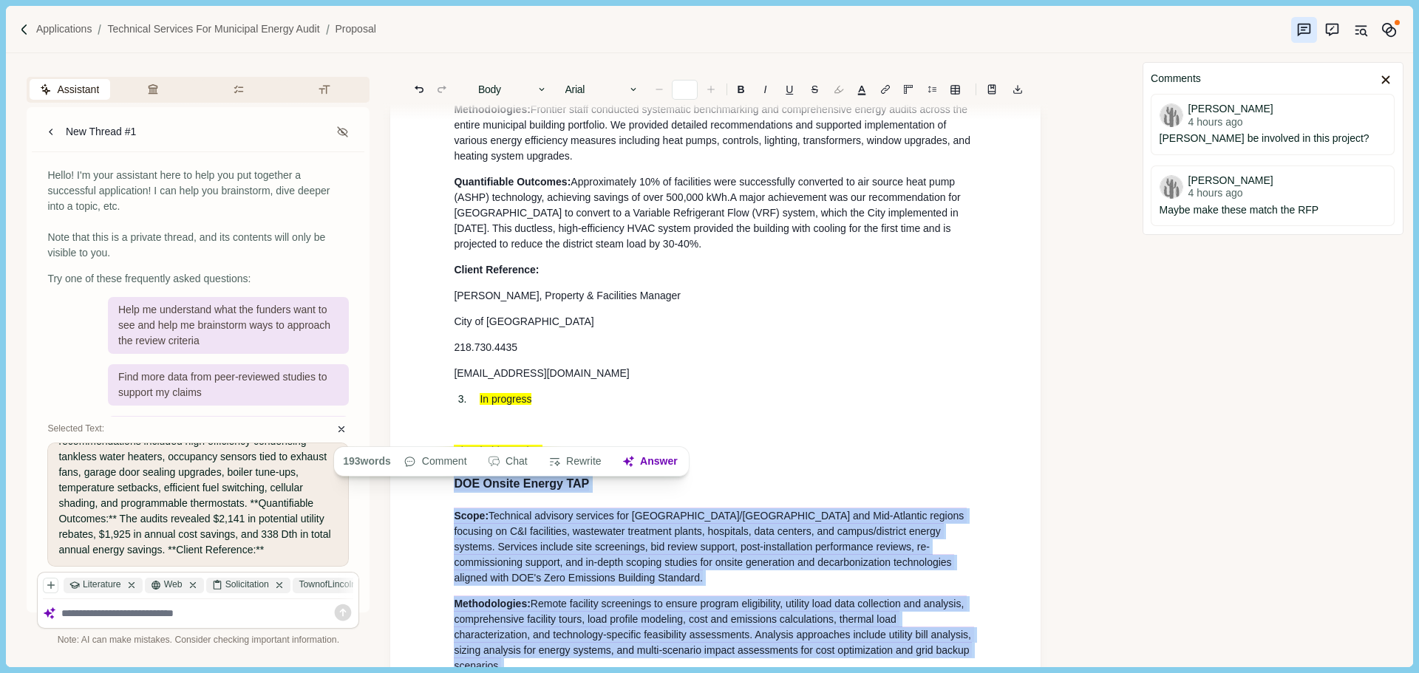
click at [837, 92] on button "button" at bounding box center [838, 89] width 21 height 21
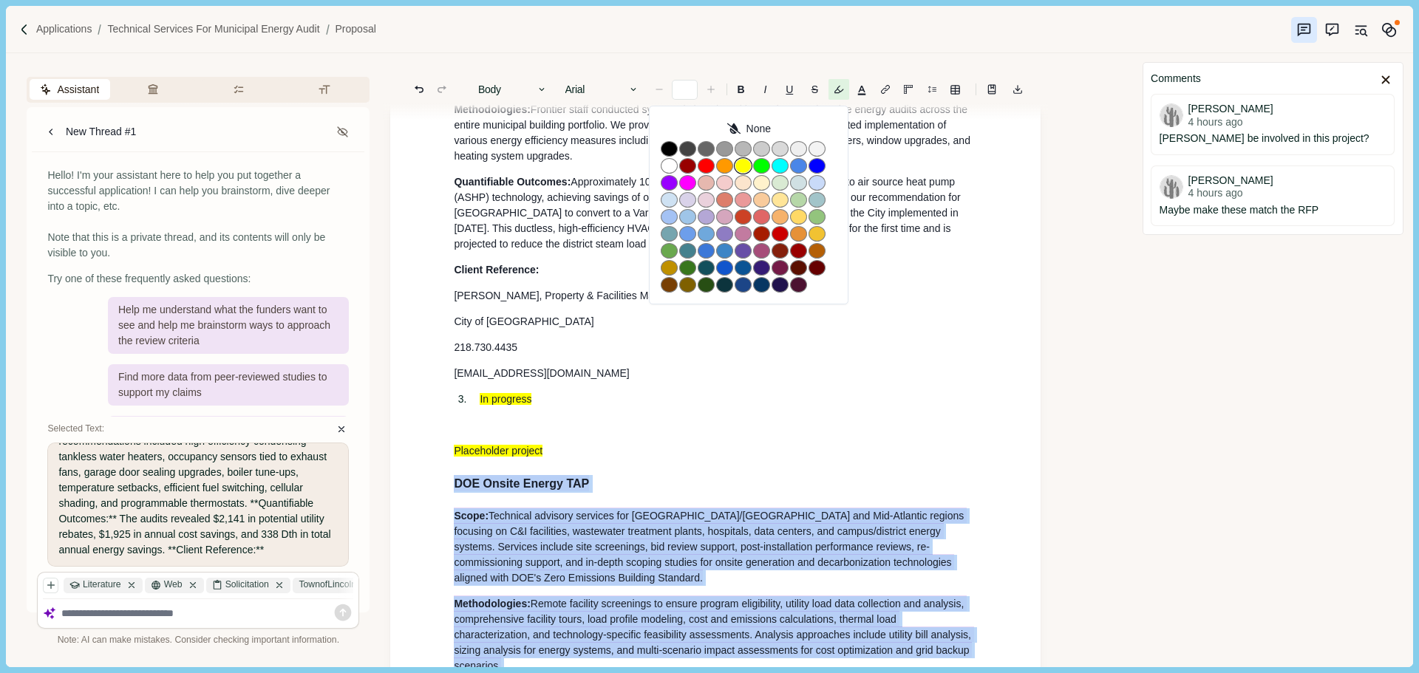
click at [746, 163] on button "button" at bounding box center [743, 166] width 17 height 16
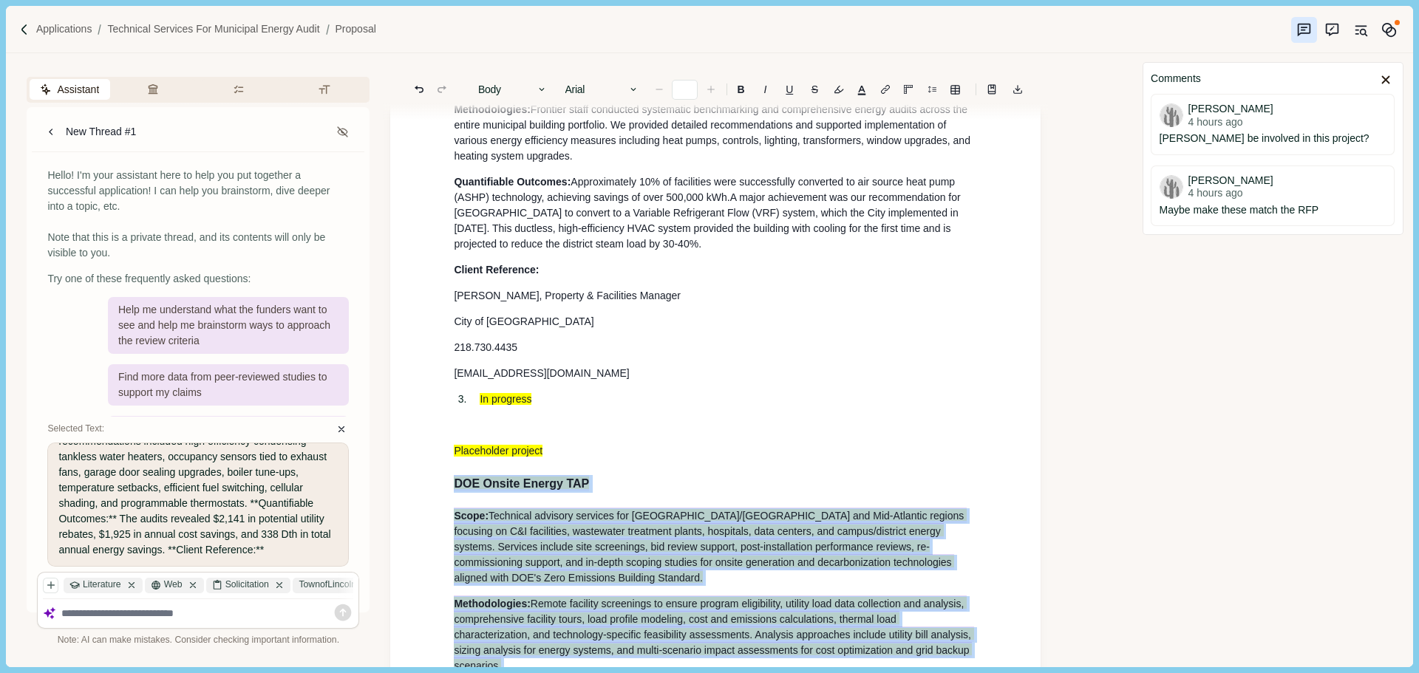
click at [704, 429] on p at bounding box center [715, 426] width 523 height 16
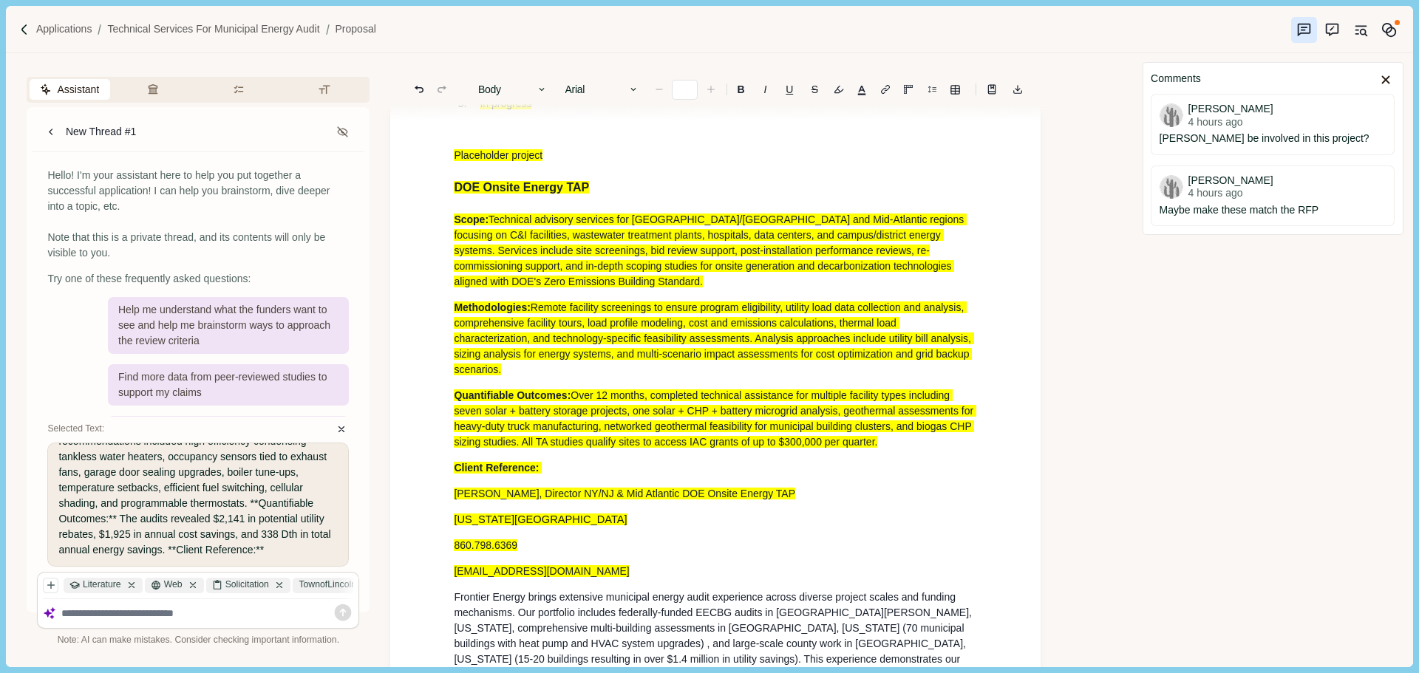
type input "**"
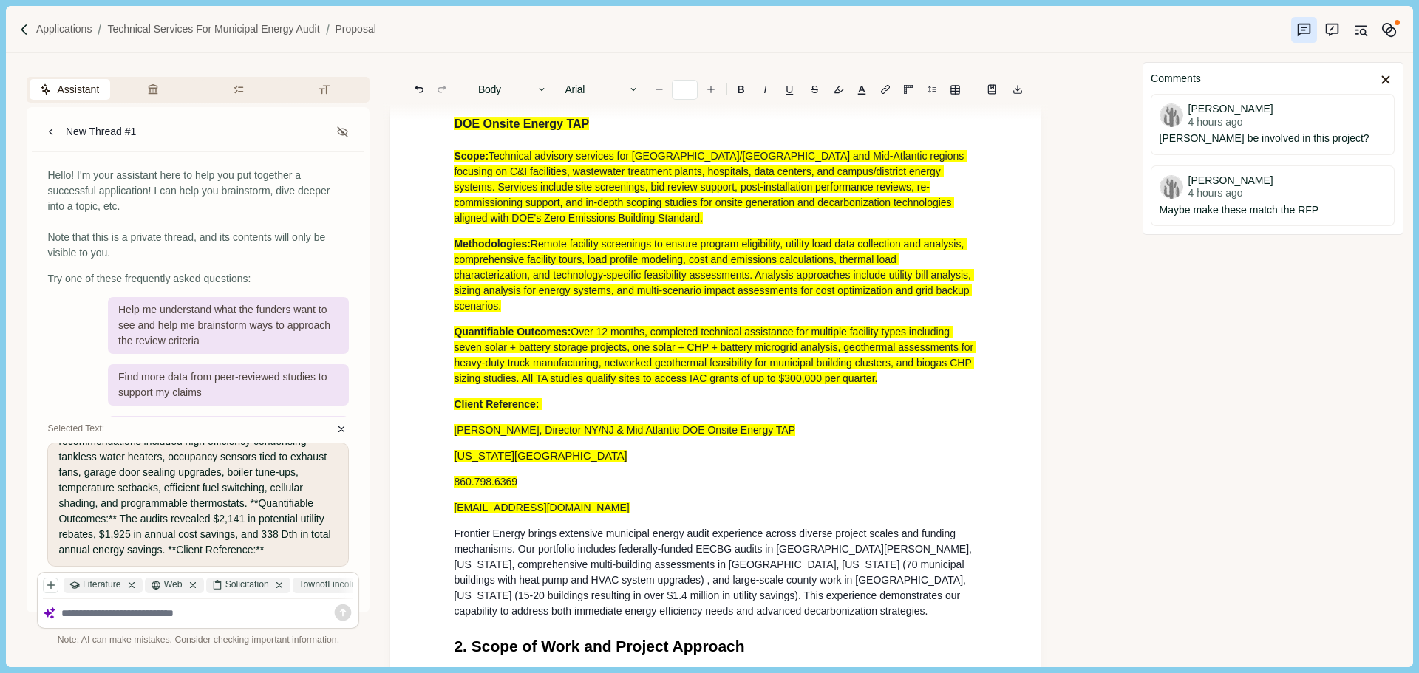
scroll to position [2362, 0]
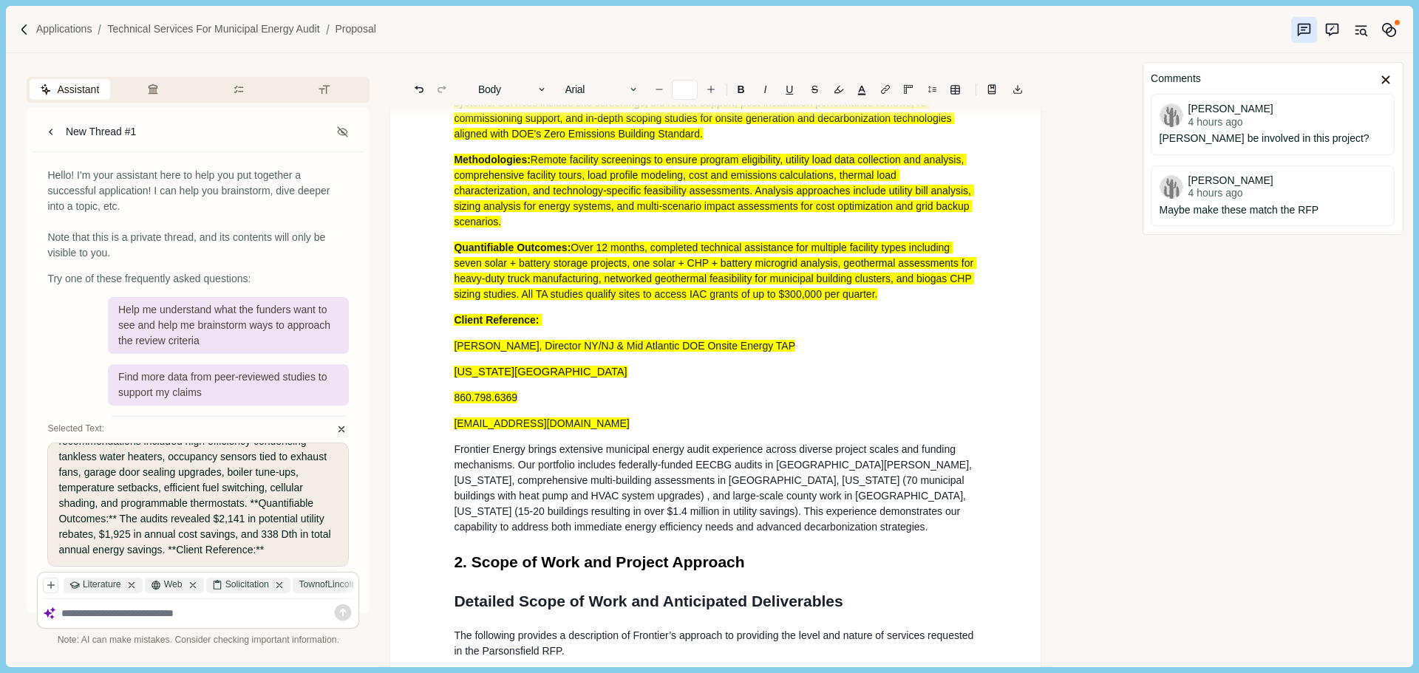
click at [765, 535] on p "Frontier Energy brings extensive municipal energy audit experience across diver…" at bounding box center [715, 488] width 523 height 93
drag, startPoint x: 565, startPoint y: 538, endPoint x: 513, endPoint y: 522, distance: 54.2
click at [502, 513] on span ", comprehensive multi-building assessments in [GEOGRAPHIC_DATA], [US_STATE] (70…" at bounding box center [711, 503] width 514 height 58
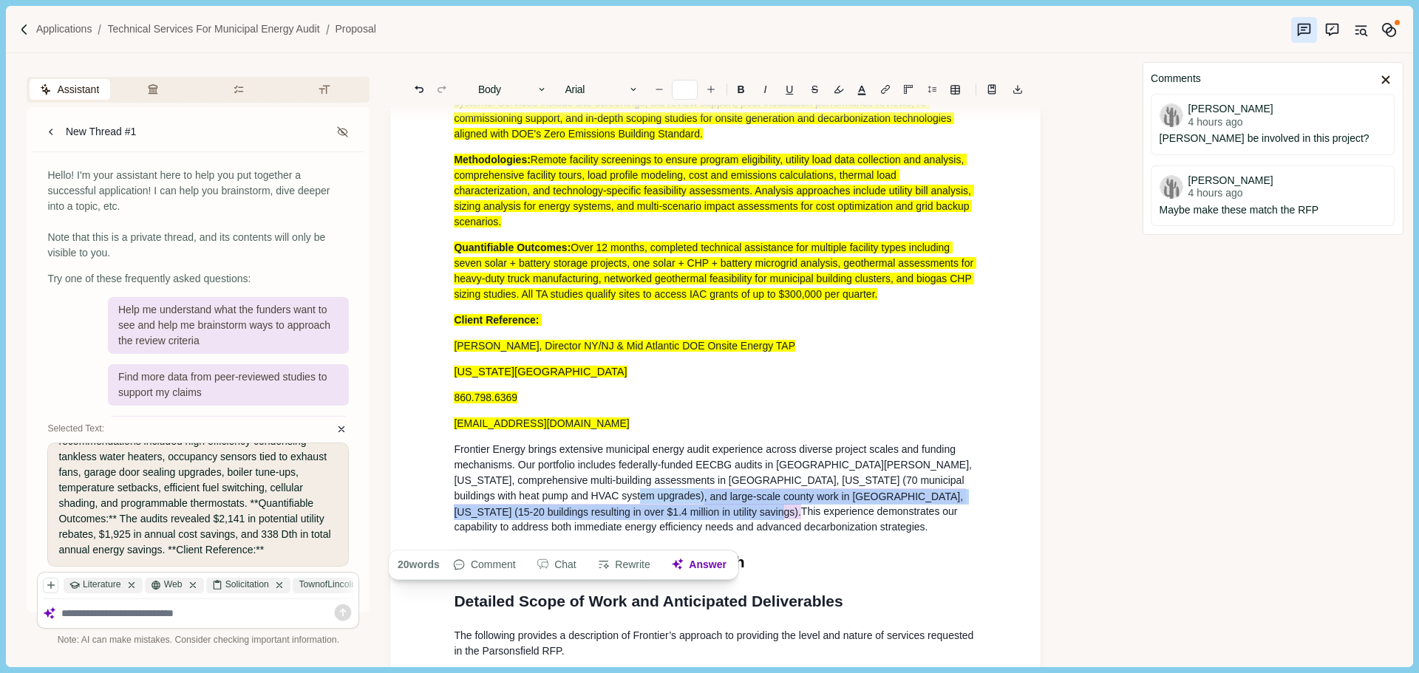
click at [620, 520] on span ", and large-scale county work in [GEOGRAPHIC_DATA], [US_STATE] (15-20 buildings…" at bounding box center [710, 503] width 512 height 31
click at [743, 535] on p "Frontier Energy brings extensive municipal energy audit experience across diver…" at bounding box center [715, 488] width 523 height 93
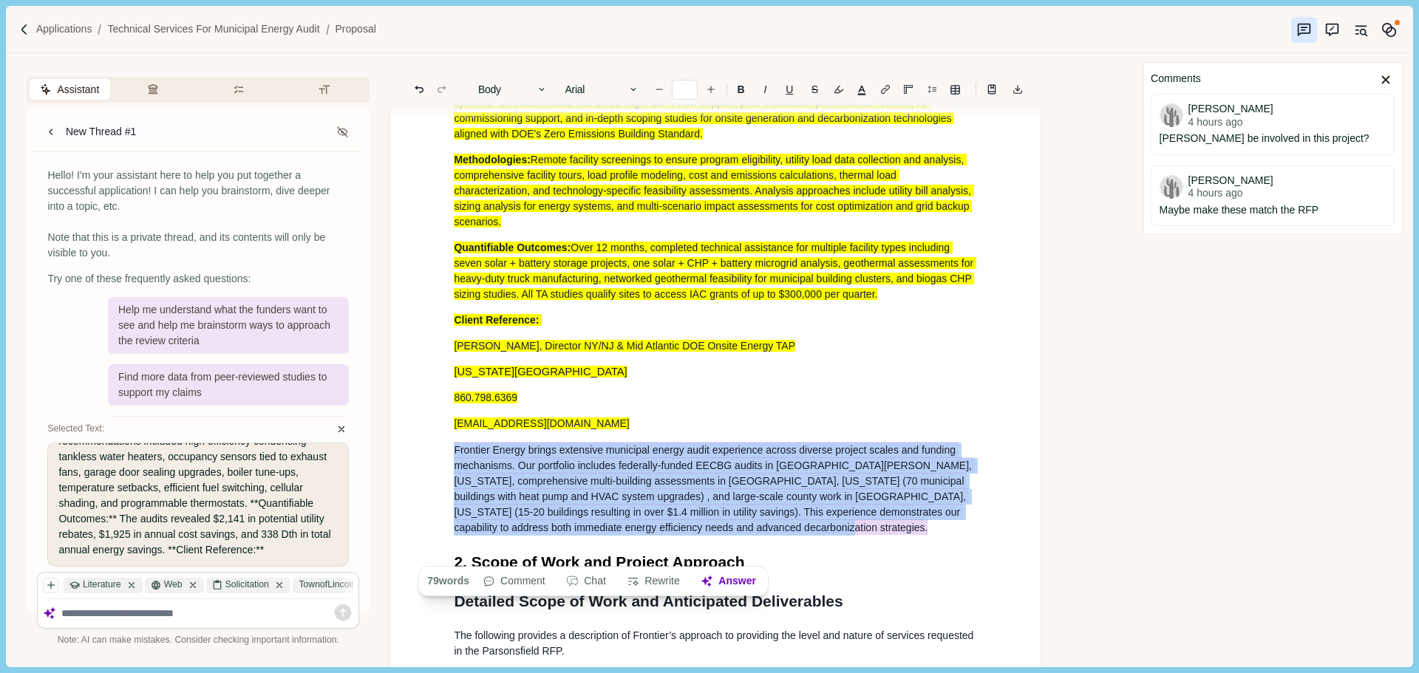
drag, startPoint x: 503, startPoint y: 507, endPoint x: 460, endPoint y: 480, distance: 50.4
click at [651, 581] on button "Rewrite" at bounding box center [649, 581] width 69 height 21
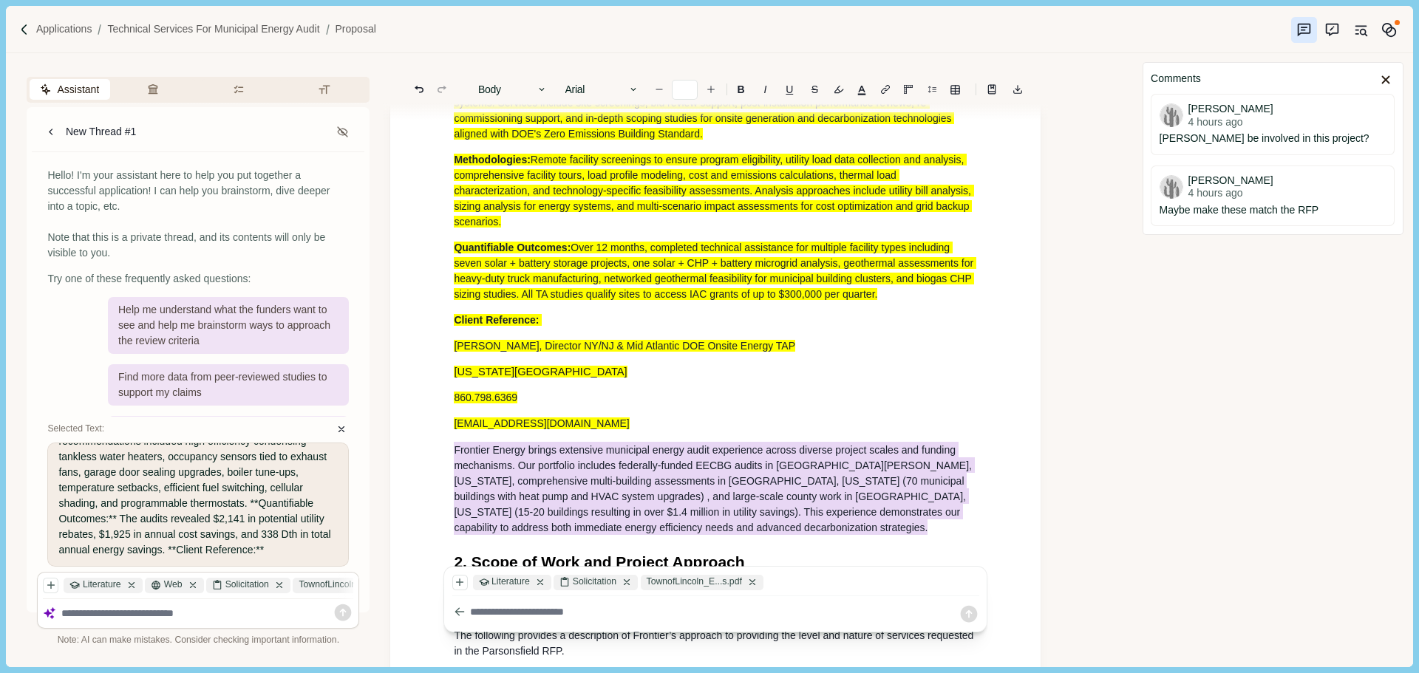
click at [579, 606] on textarea at bounding box center [714, 613] width 488 height 16
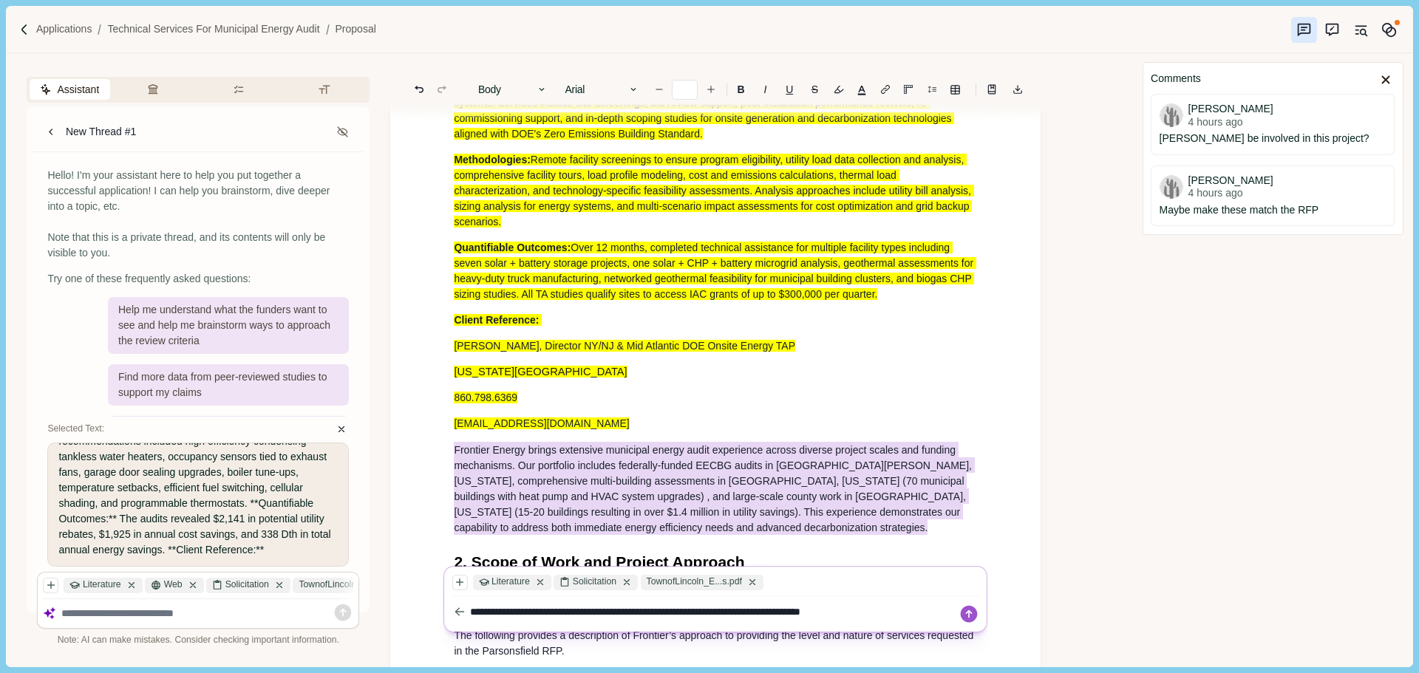
click at [789, 612] on textarea "**********" at bounding box center [714, 613] width 488 height 16
type textarea "**********"
click at [975, 616] on icon at bounding box center [969, 614] width 17 height 17
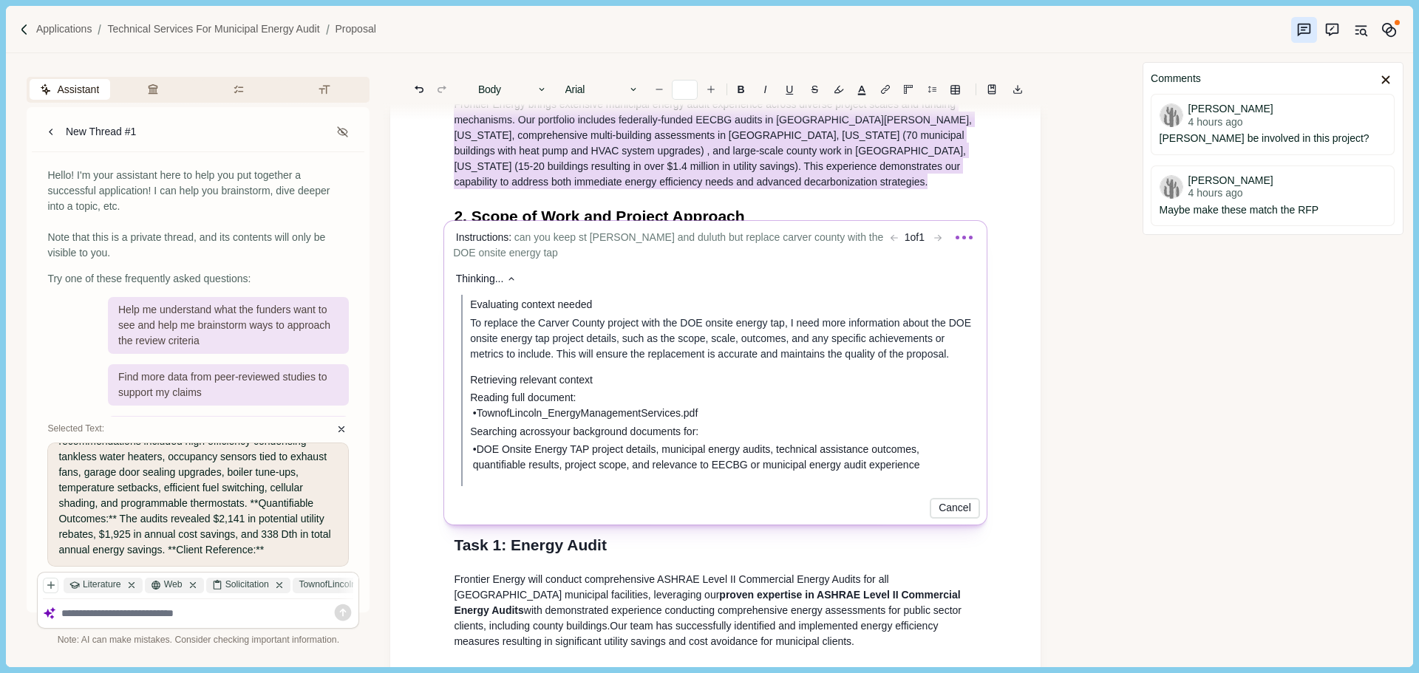
scroll to position [2731, 0]
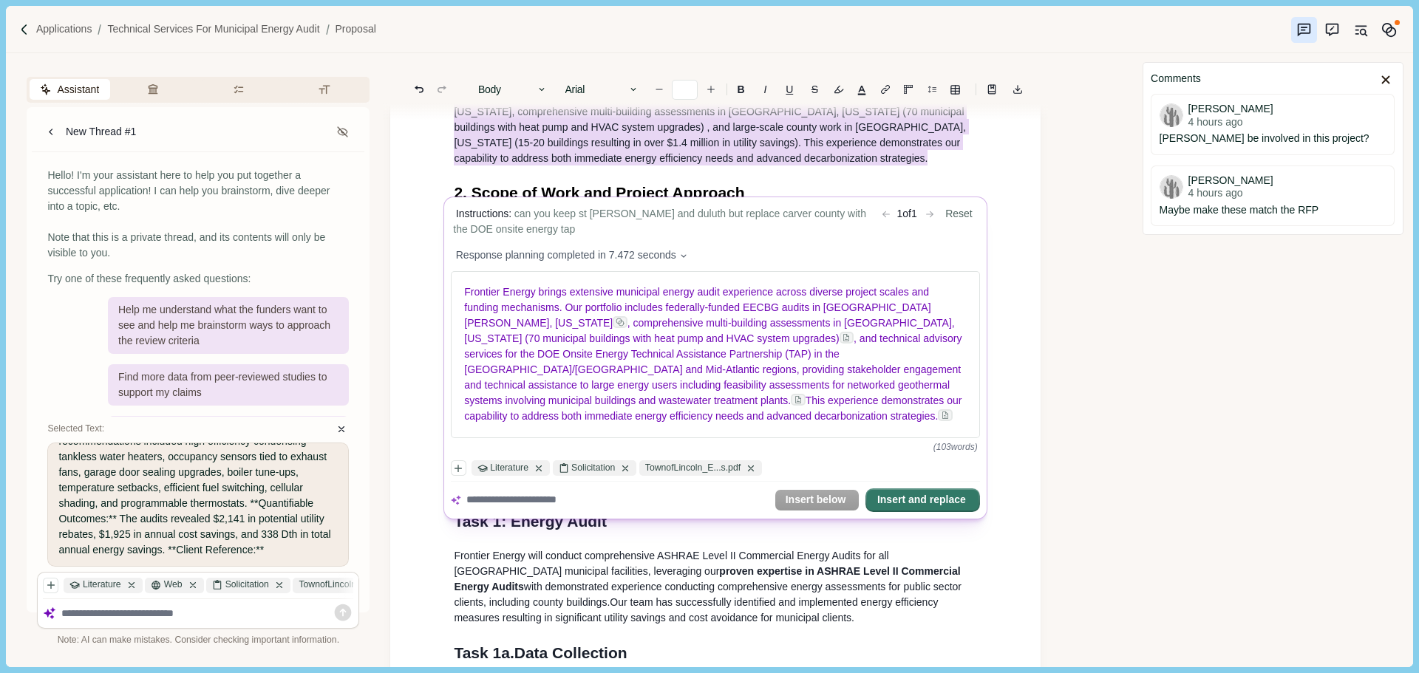
click at [902, 508] on button "Insert and replace" at bounding box center [923, 500] width 112 height 21
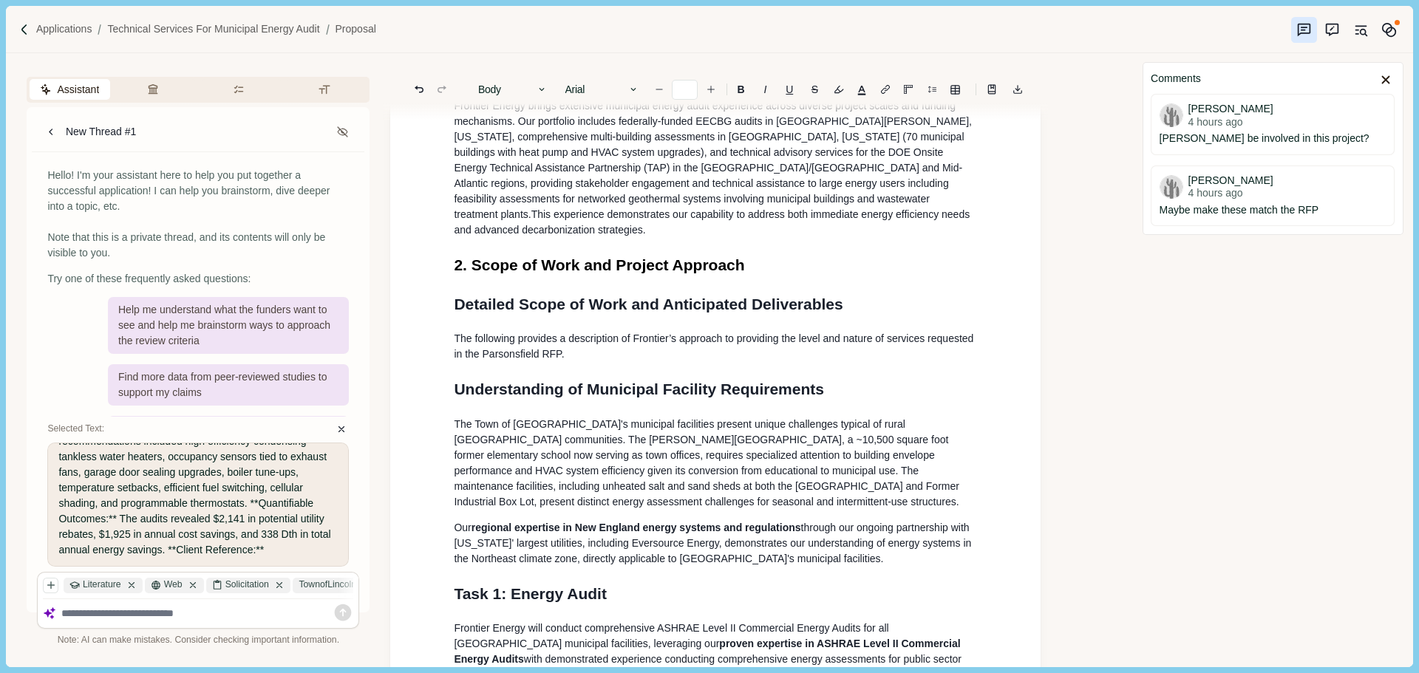
click at [757, 271] on h1 "2. Scope of Work and Project Approach" at bounding box center [715, 265] width 523 height 24
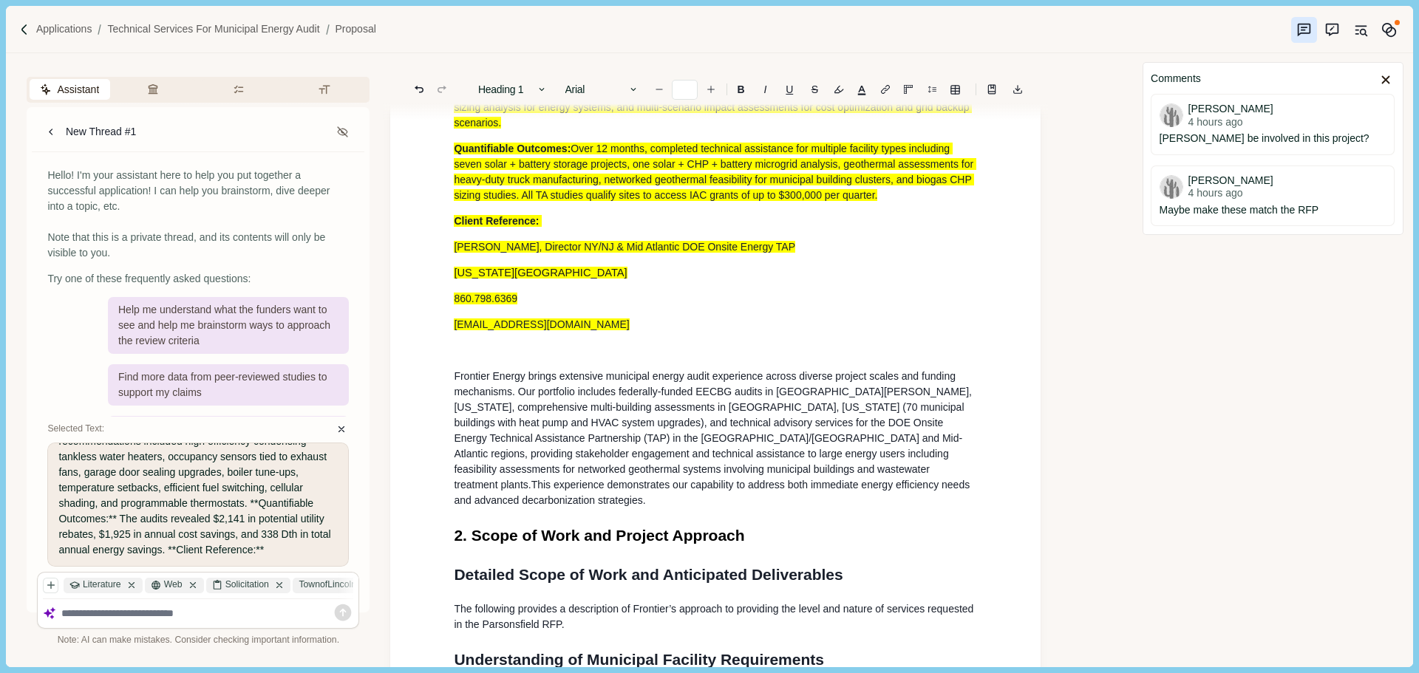
scroll to position [2436, 0]
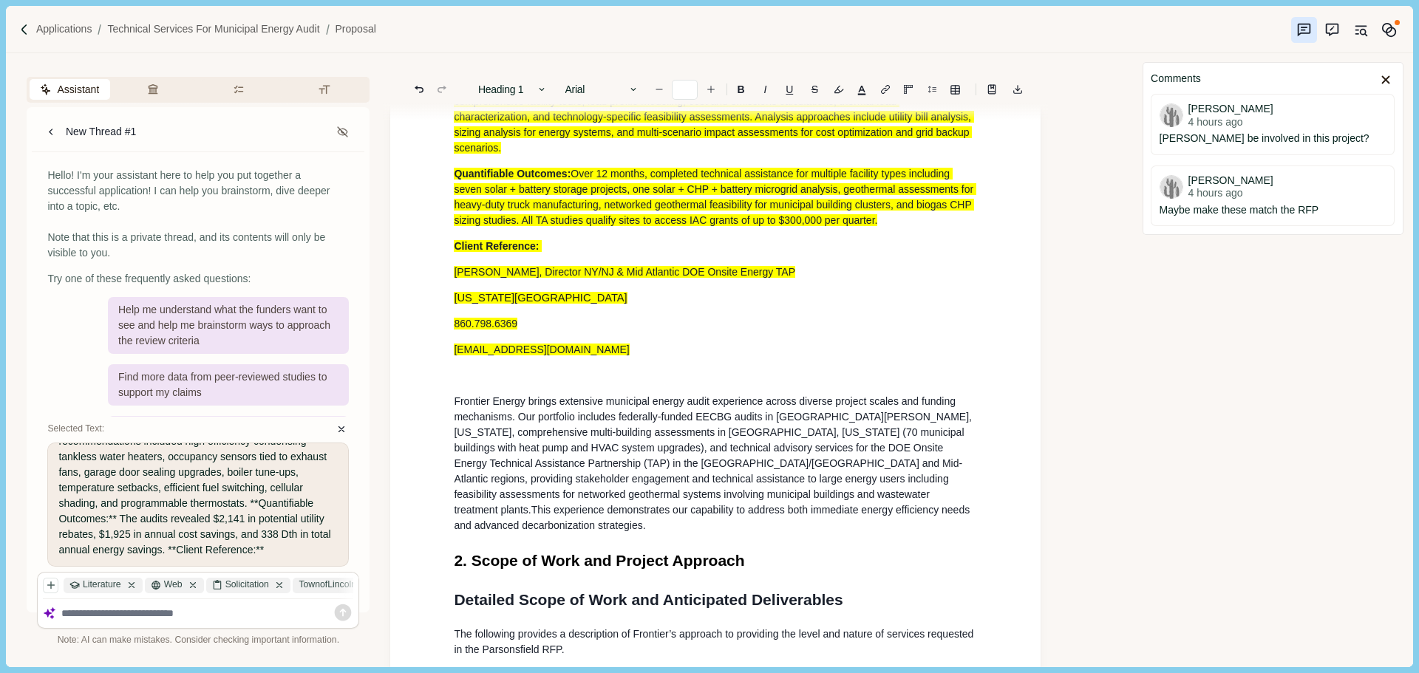
click at [539, 384] on p at bounding box center [715, 376] width 523 height 16
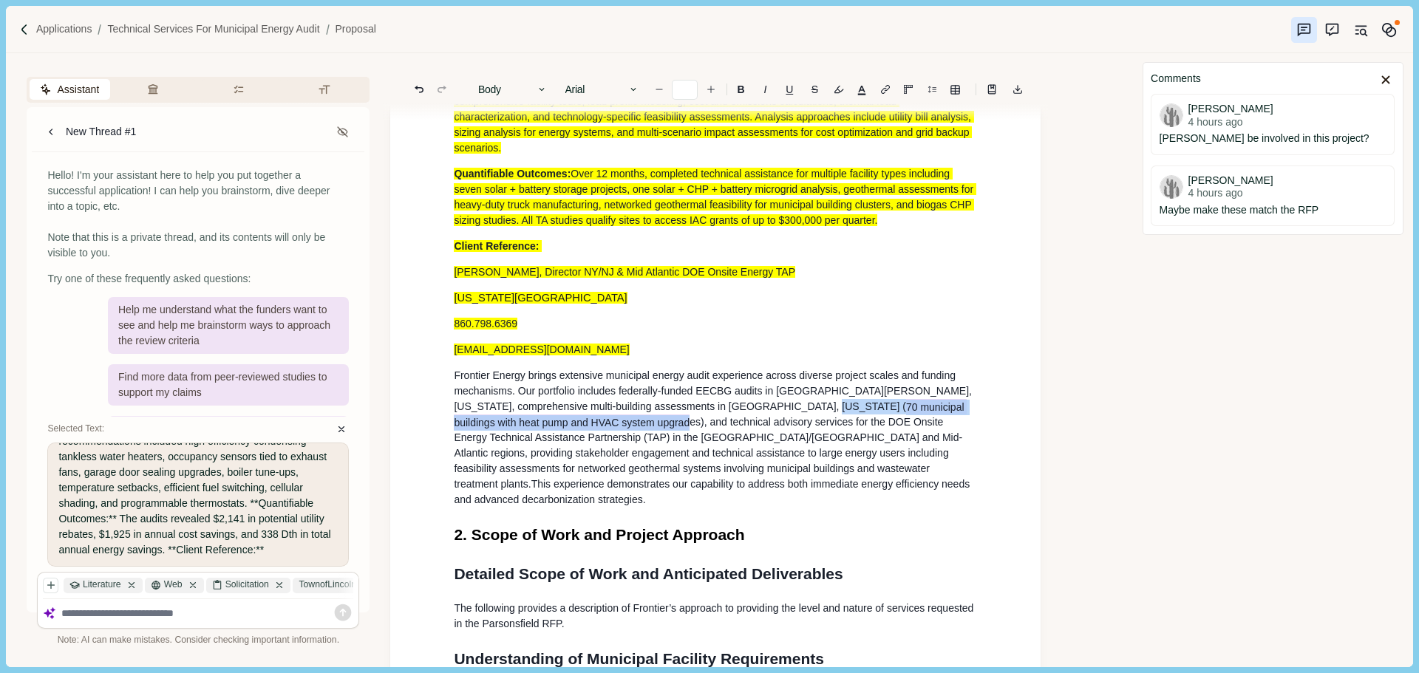
drag, startPoint x: 681, startPoint y: 432, endPoint x: 488, endPoint y: 451, distance: 193.8
click at [488, 430] on span ", comprehensive multi-building assessments in [GEOGRAPHIC_DATA], [US_STATE] ( 7…" at bounding box center [710, 414] width 513 height 31
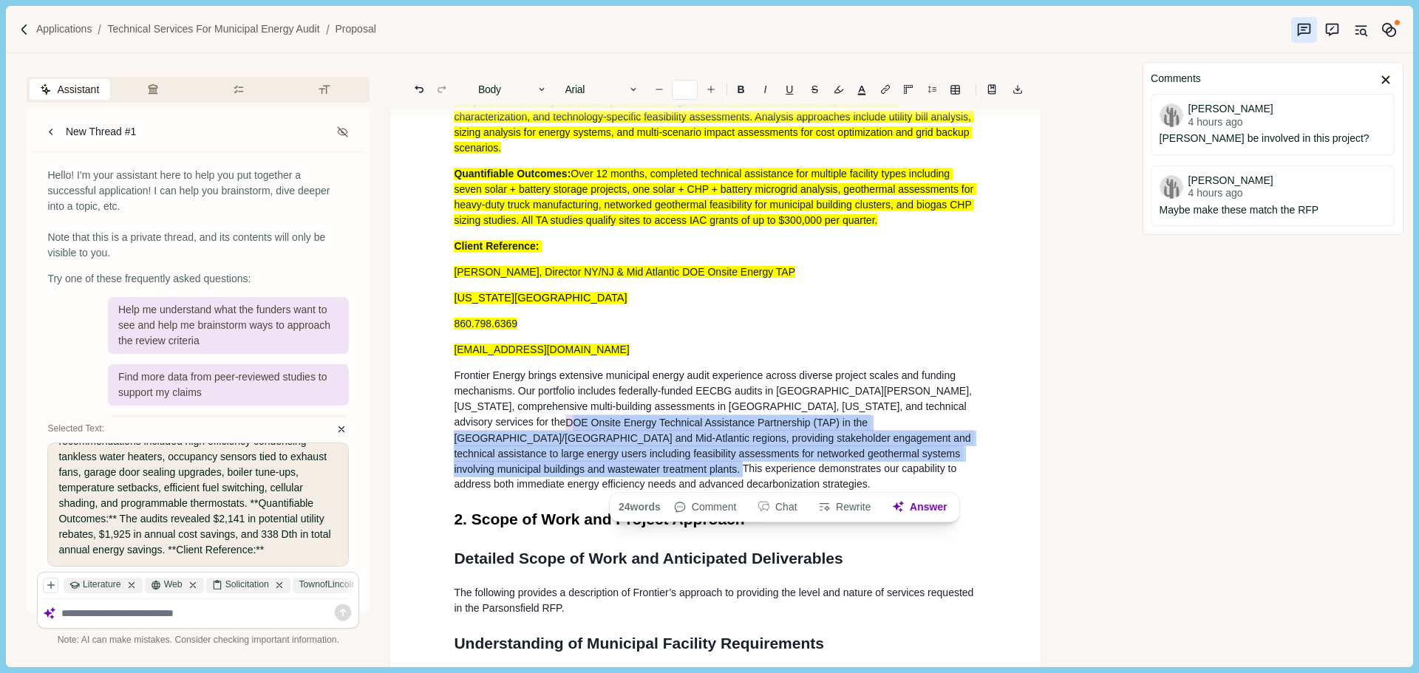
drag, startPoint x: 786, startPoint y: 479, endPoint x: 849, endPoint y: 435, distance: 76.5
click at [863, 435] on p "Frontier Energy brings extensive municipal energy audit experience across diver…" at bounding box center [715, 430] width 523 height 124
click at [837, 92] on button "button" at bounding box center [838, 89] width 21 height 21
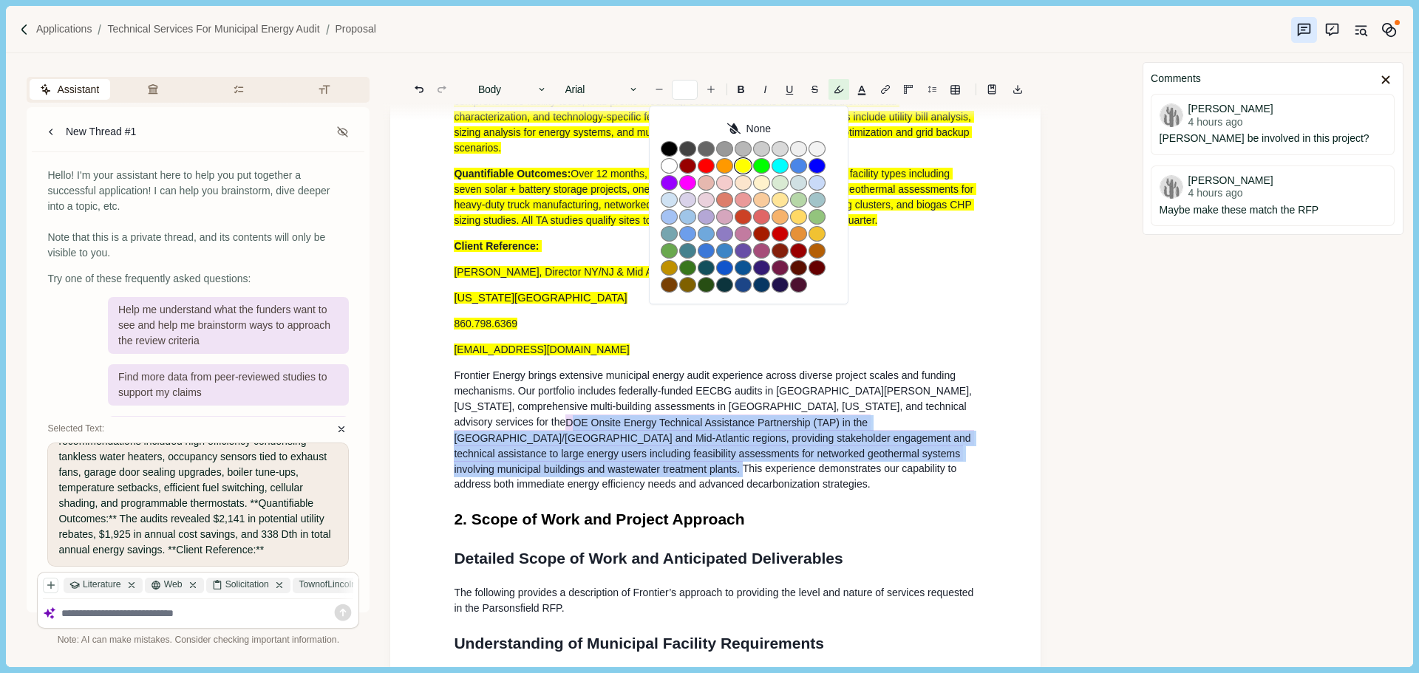
click at [742, 166] on button "button" at bounding box center [743, 166] width 17 height 16
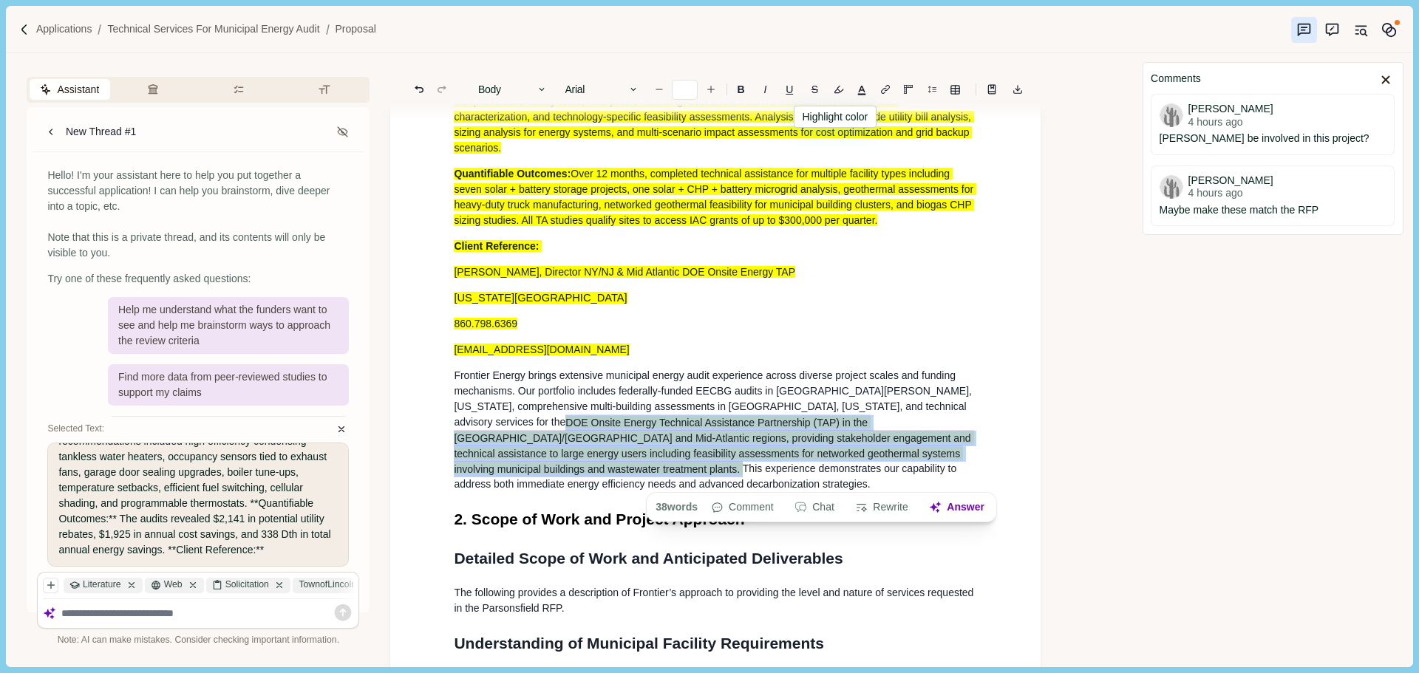
click at [689, 412] on span "Frontier Energy brings extensive municipal energy audit experience across diver…" at bounding box center [714, 391] width 520 height 43
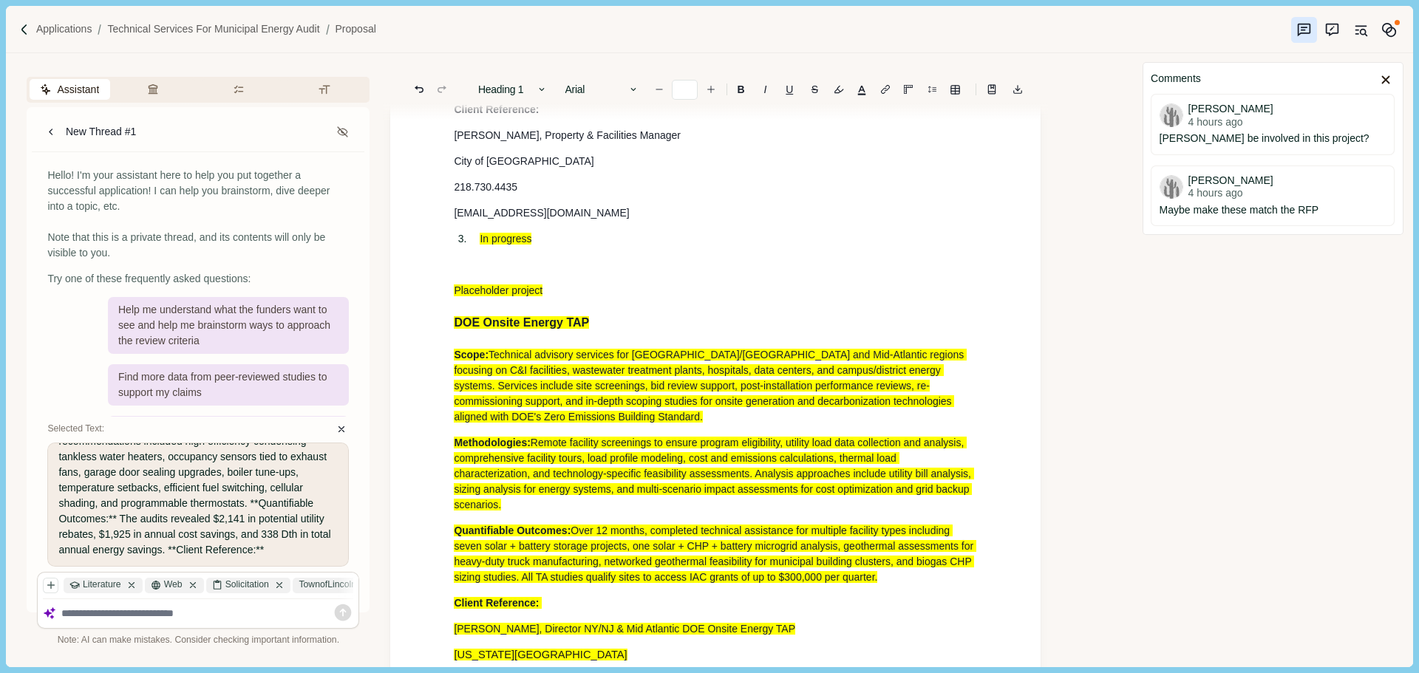
scroll to position [2066, 0]
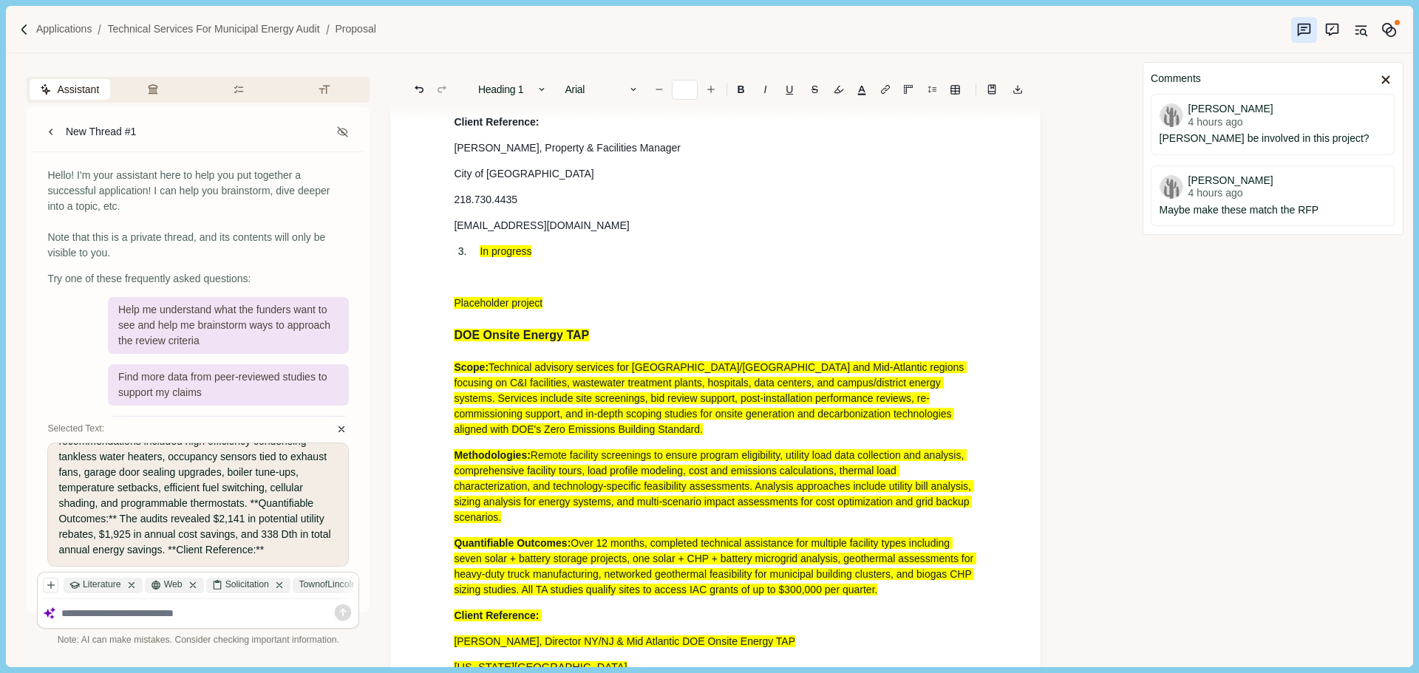
click at [518, 309] on span "Placeholder project" at bounding box center [498, 303] width 89 height 12
click at [501, 285] on p at bounding box center [715, 278] width 523 height 16
click at [548, 311] on p "Placeholder project" at bounding box center [715, 304] width 523 height 16
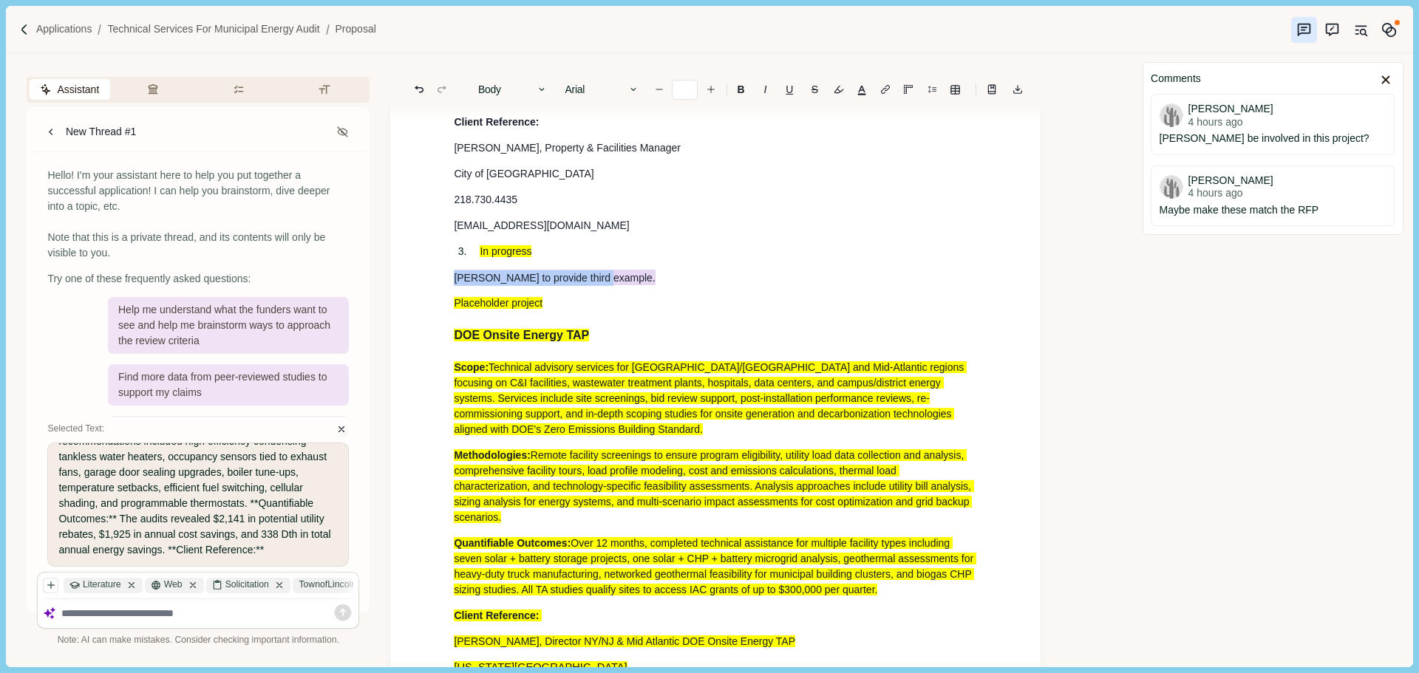
drag, startPoint x: 611, startPoint y: 291, endPoint x: 409, endPoint y: 291, distance: 202.5
click at [613, 305] on button "Rewrite" at bounding box center [582, 315] width 69 height 21
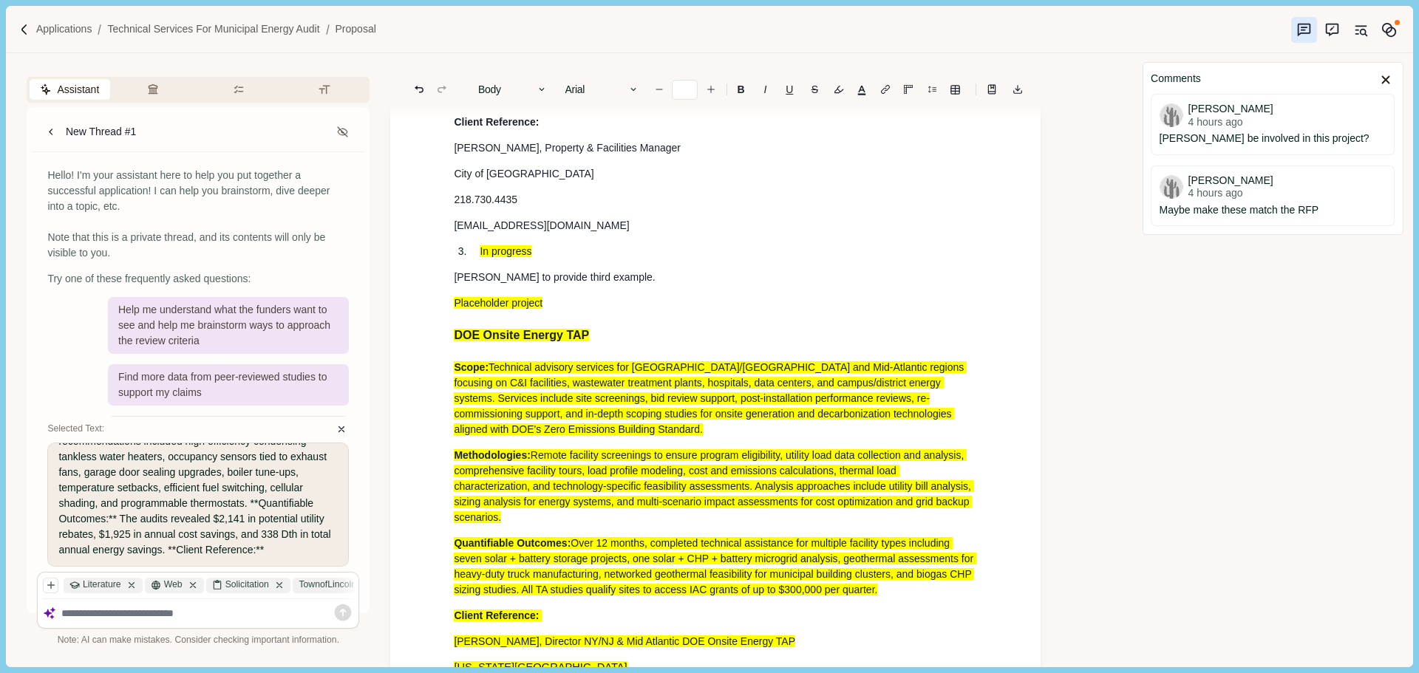
click at [562, 259] on p "In progress" at bounding box center [728, 252] width 497 height 16
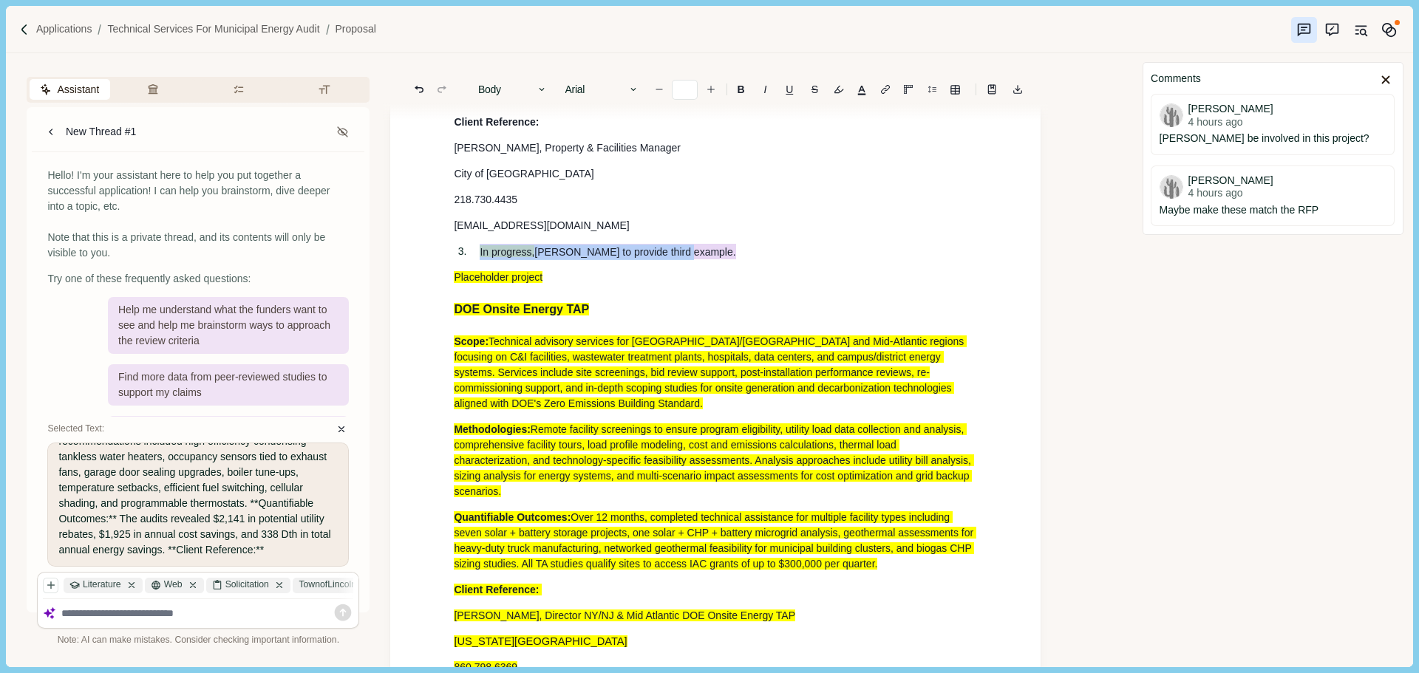
drag, startPoint x: 470, startPoint y: 263, endPoint x: 426, endPoint y: 263, distance: 43.6
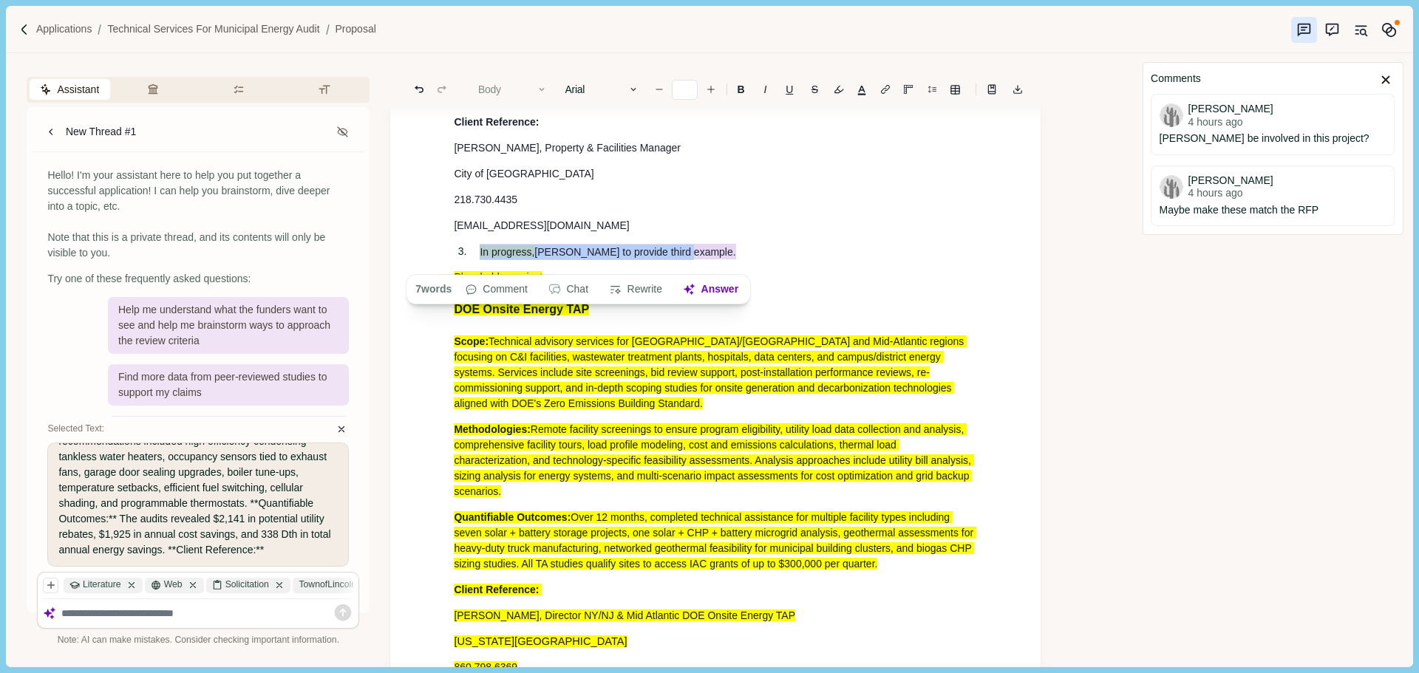
click at [511, 82] on button "Body" at bounding box center [513, 89] width 84 height 21
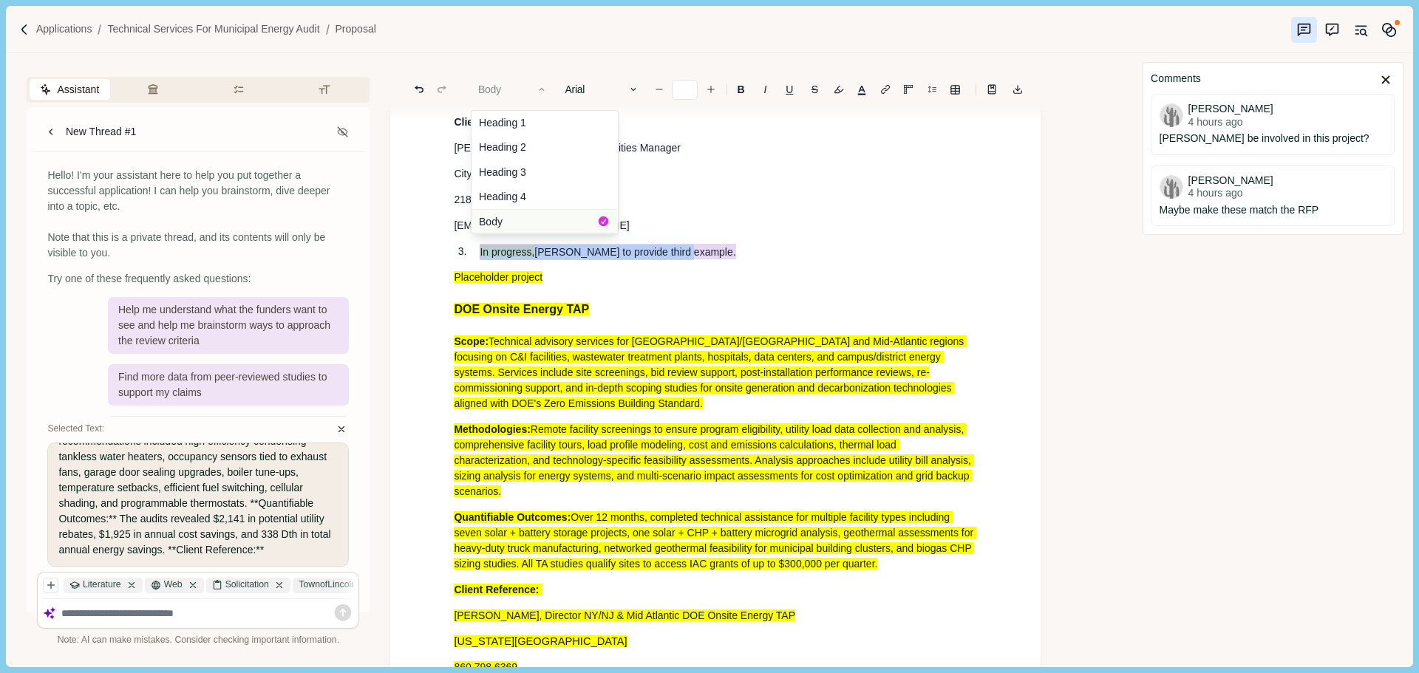
click at [500, 217] on button "Body" at bounding box center [544, 221] width 146 height 24
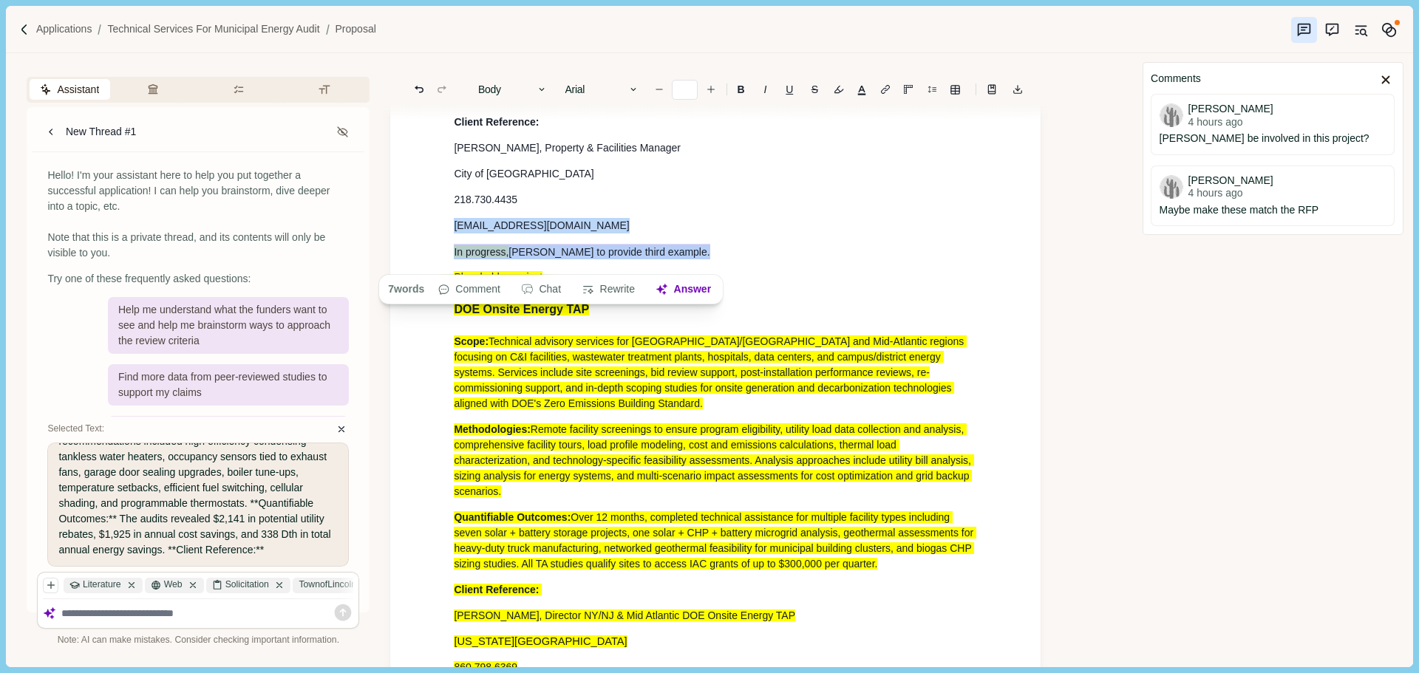
click at [564, 231] on span "[EMAIL_ADDRESS][DOMAIN_NAME]" at bounding box center [541, 225] width 175 height 12
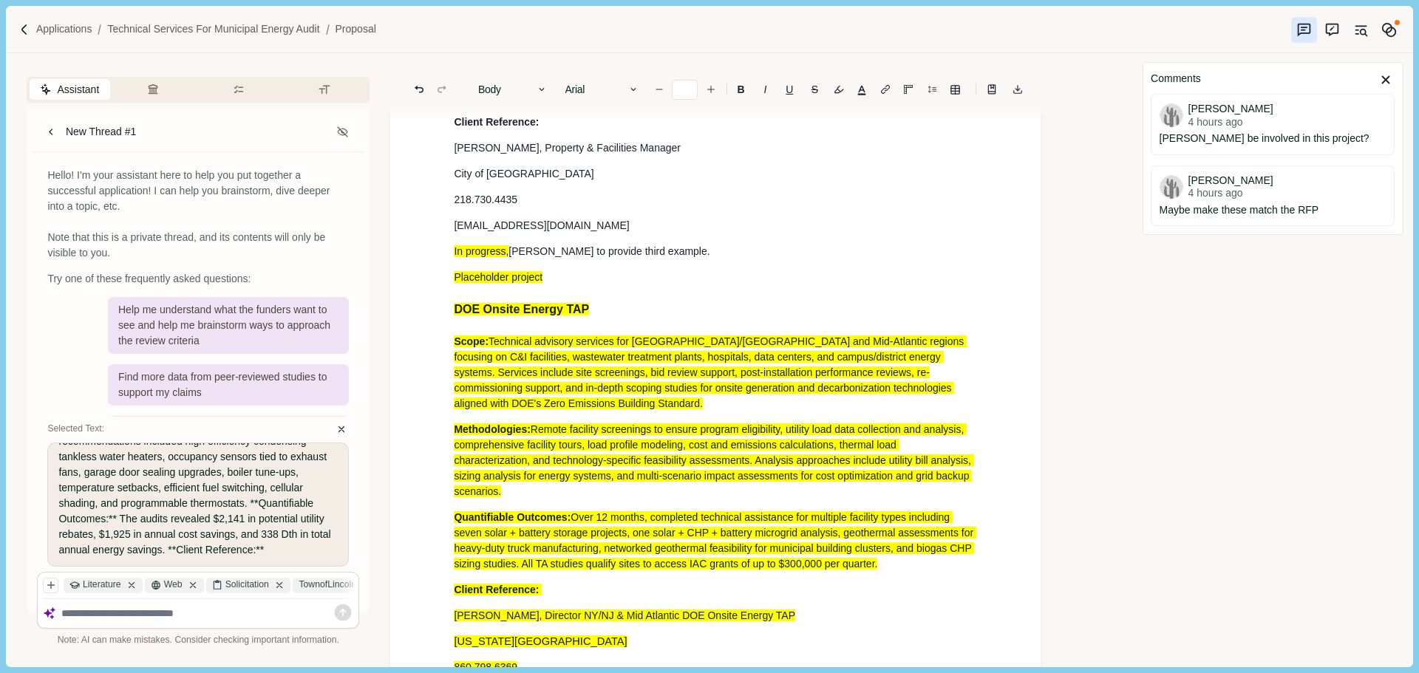
drag, startPoint x: 544, startPoint y: 262, endPoint x: 653, endPoint y: 262, distance: 108.6
click at [476, 259] on p "In progress, [PERSON_NAME] to provide third example." at bounding box center [715, 252] width 523 height 16
click at [605, 259] on p "In progress, [PERSON_NAME] to provide third example." at bounding box center [715, 252] width 523 height 16
click at [663, 259] on p "In progress, [PERSON_NAME] to provide third example." at bounding box center [715, 252] width 523 height 16
click at [653, 259] on p "In progress, [PERSON_NAME] to provide third example." at bounding box center [715, 252] width 523 height 16
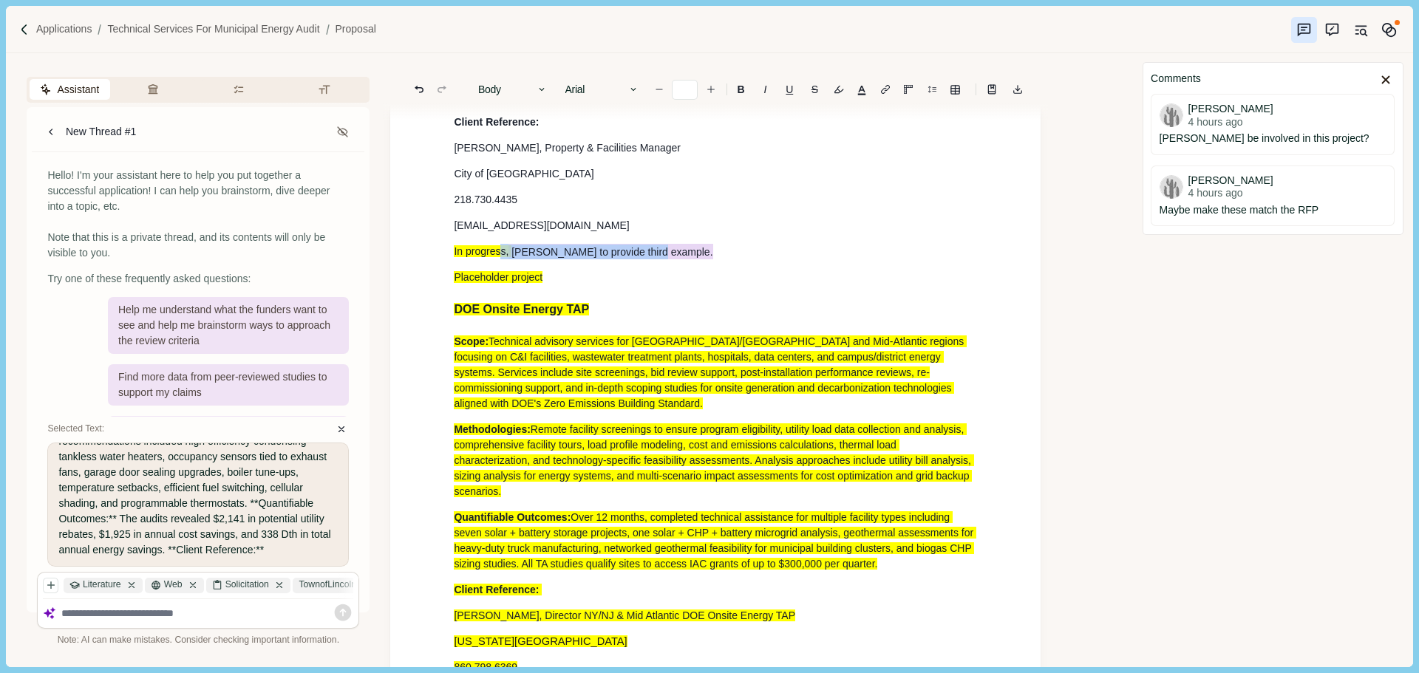
drag, startPoint x: 617, startPoint y: 262, endPoint x: 525, endPoint y: 247, distance: 93.7
click at [500, 259] on p "In progress, [PERSON_NAME] to provide third example." at bounding box center [715, 252] width 523 height 16
click at [831, 95] on button "button" at bounding box center [838, 89] width 21 height 21
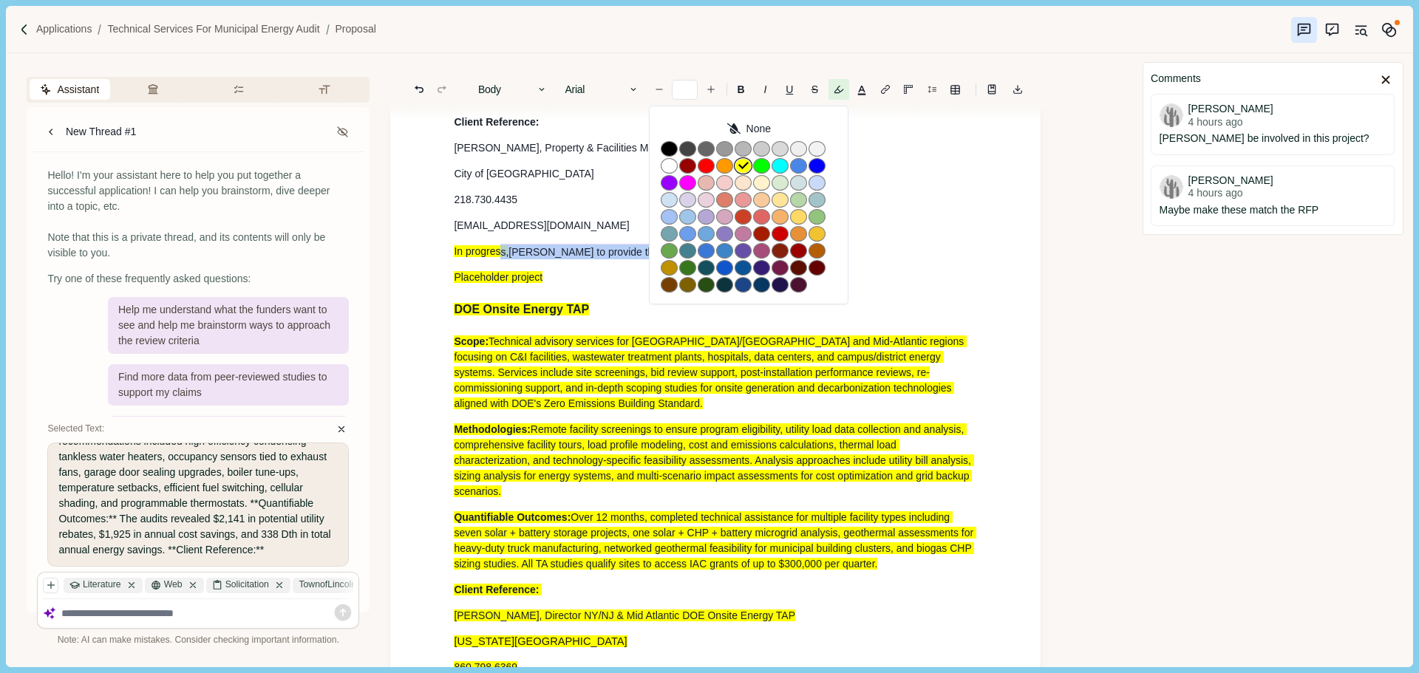
click at [744, 165] on polygon "button" at bounding box center [743, 165] width 10 height 7
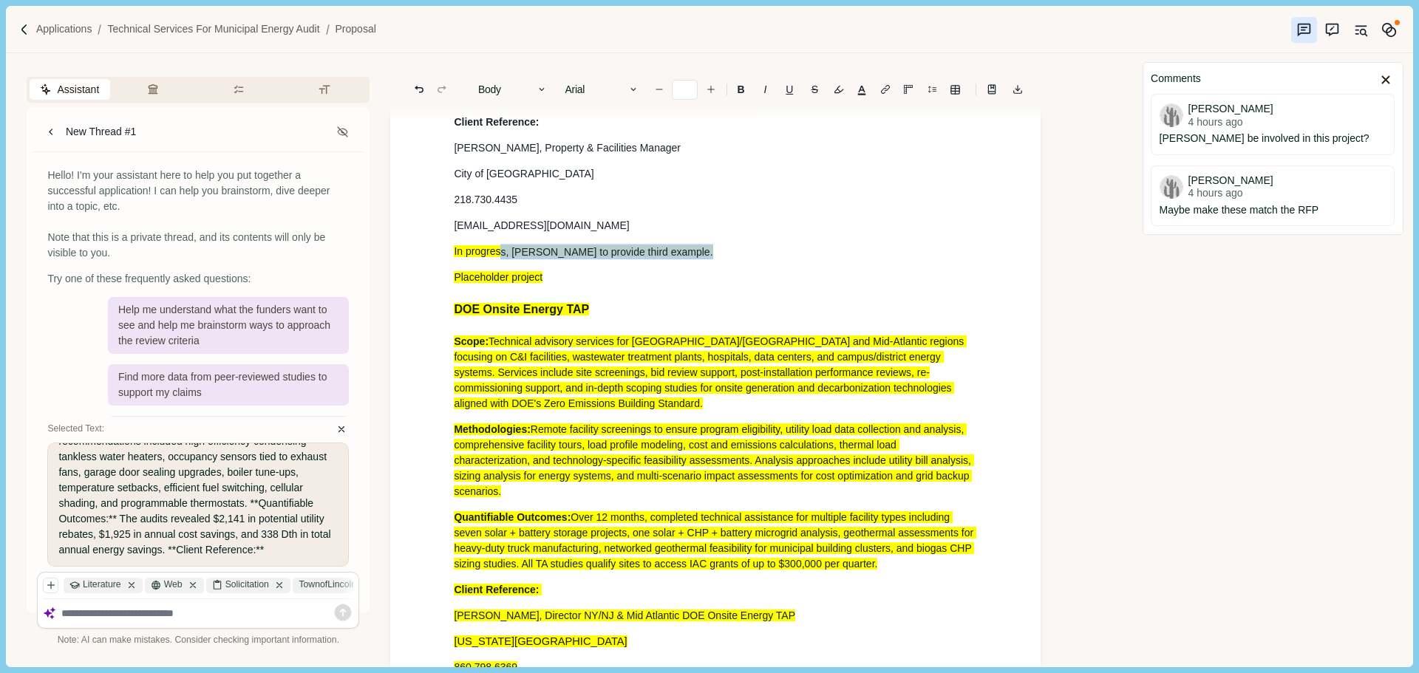
drag, startPoint x: 607, startPoint y: 227, endPoint x: 576, endPoint y: 245, distance: 35.1
click at [603, 231] on p "[EMAIL_ADDRESS][DOMAIN_NAME]" at bounding box center [715, 226] width 523 height 16
click at [454, 283] on span "Placeholder project" at bounding box center [498, 277] width 89 height 12
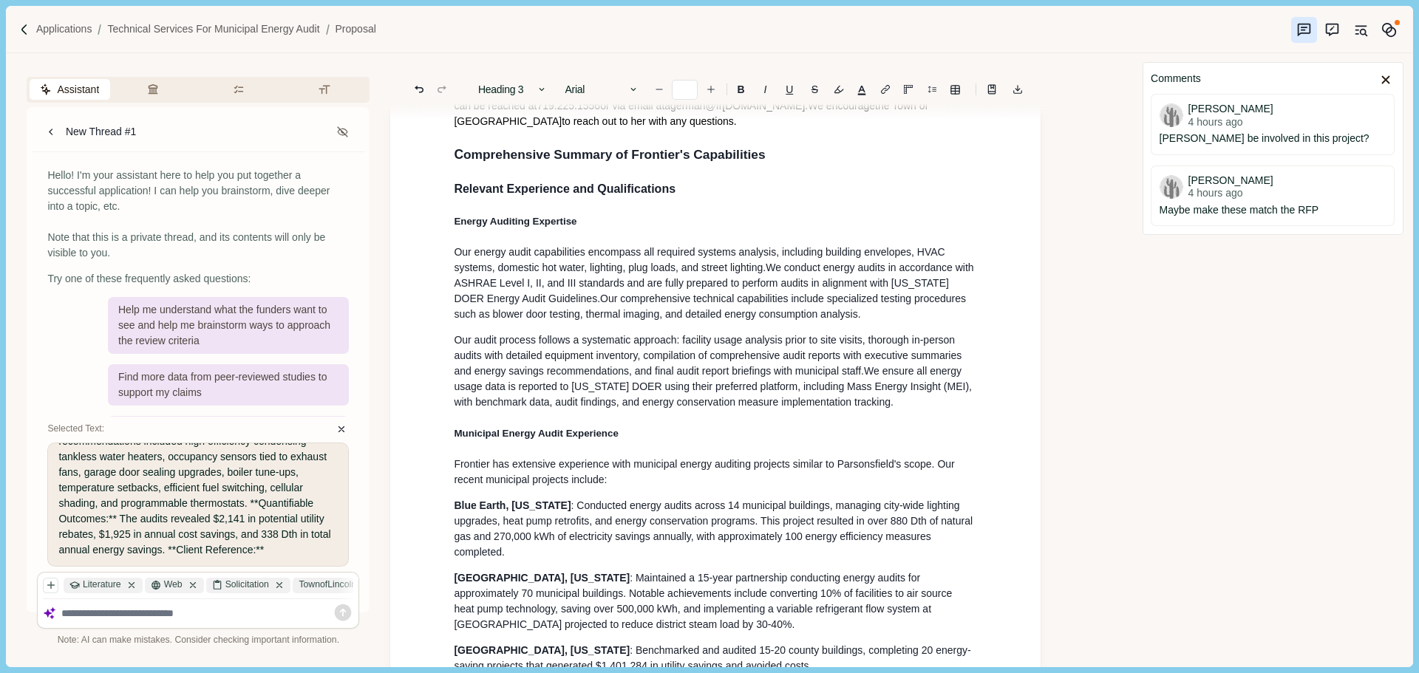
scroll to position [293, 0]
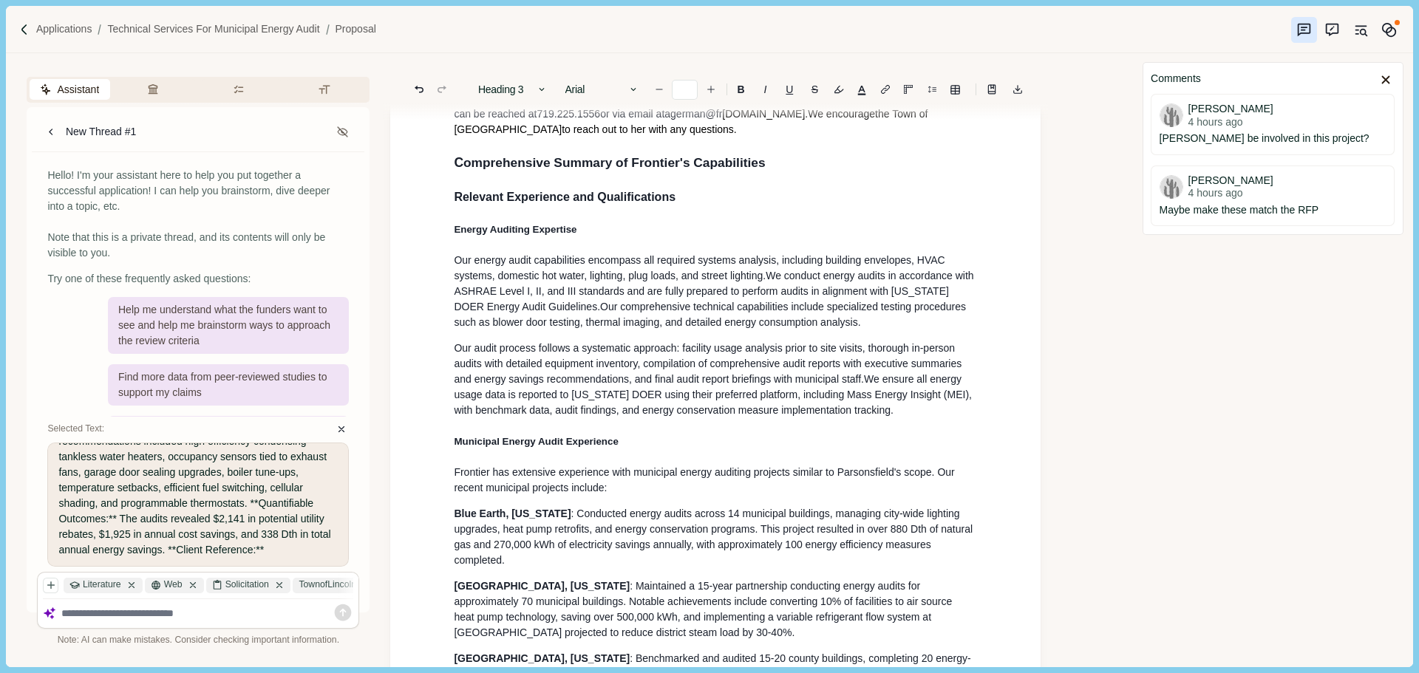
click at [609, 235] on h4 "Energy Auditing Expertise" at bounding box center [715, 230] width 523 height 16
click at [595, 228] on h4 "Energy Auditing Expertise" at bounding box center [715, 230] width 523 height 16
click at [704, 401] on span "We ensure all energy usage data is reported to [US_STATE] DOER using their pref…" at bounding box center [714, 394] width 520 height 43
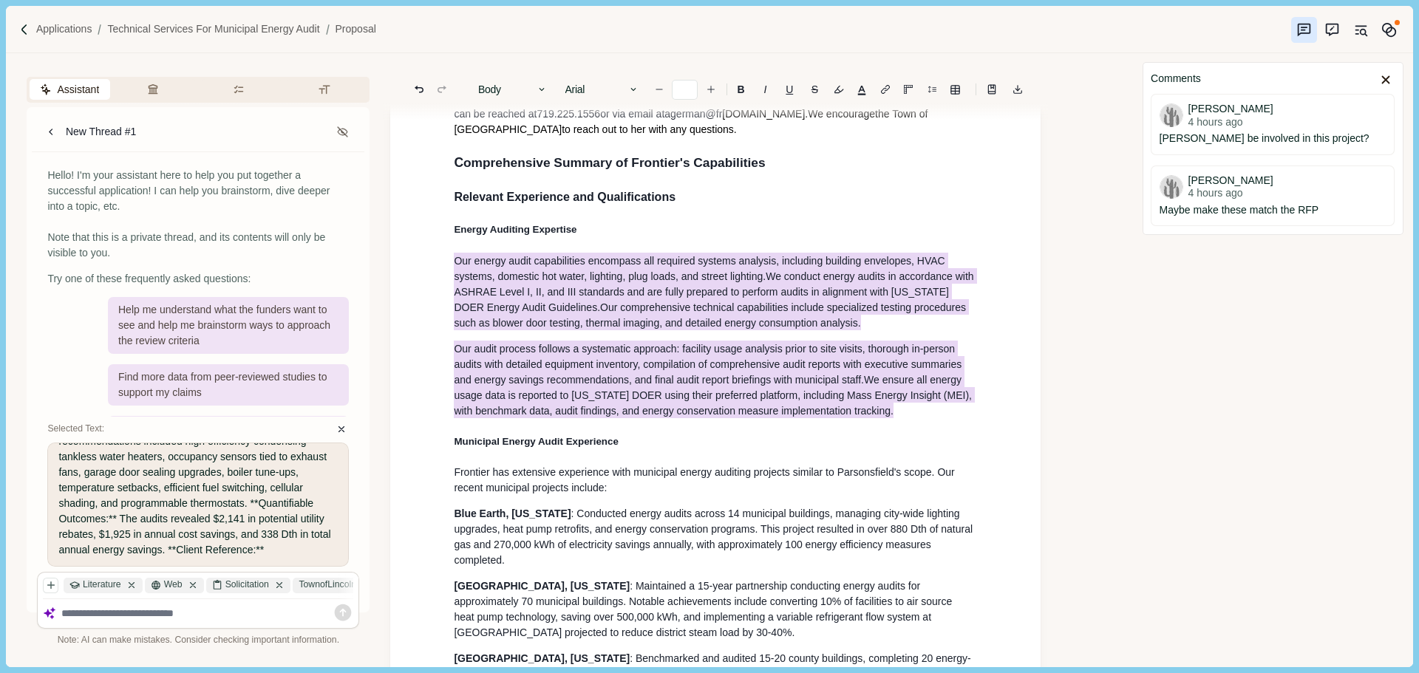
type input "**"
drag, startPoint x: 934, startPoint y: 422, endPoint x: 431, endPoint y: 264, distance: 527.5
click at [763, 449] on button "Rewrite" at bounding box center [754, 447] width 69 height 21
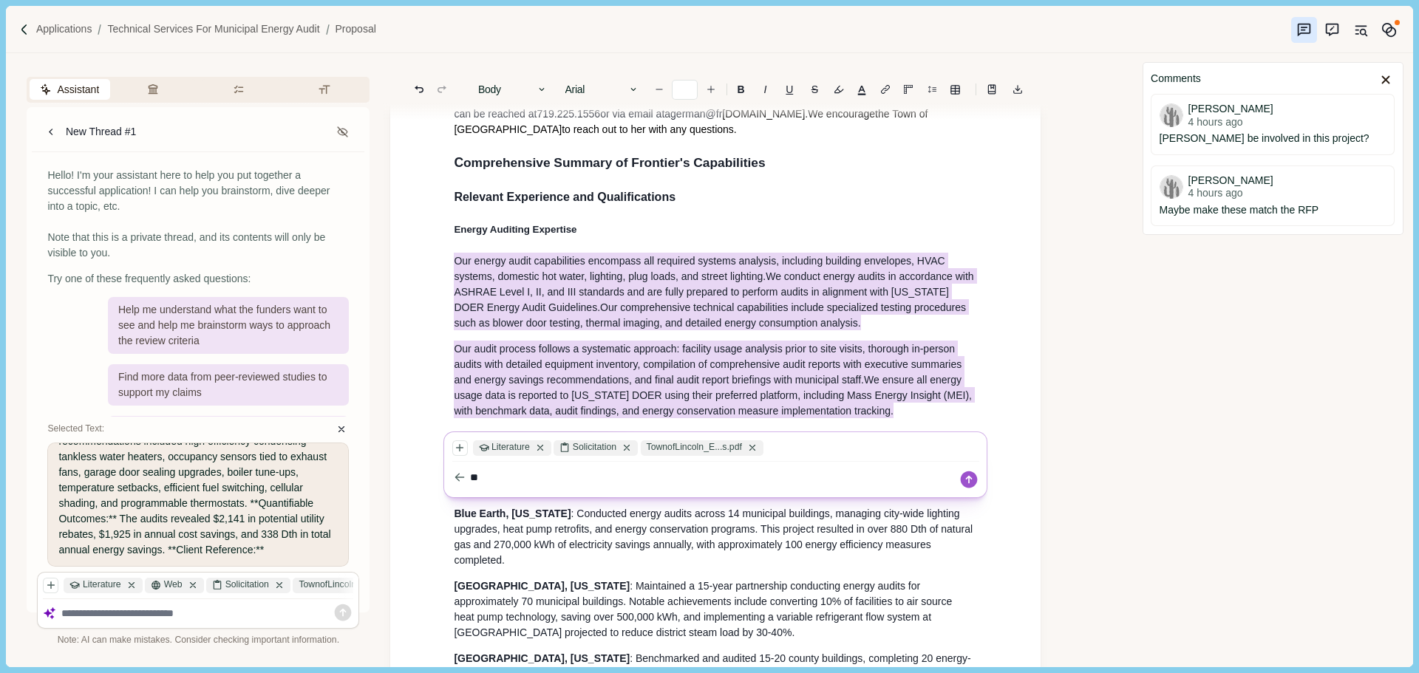
type textarea "*"
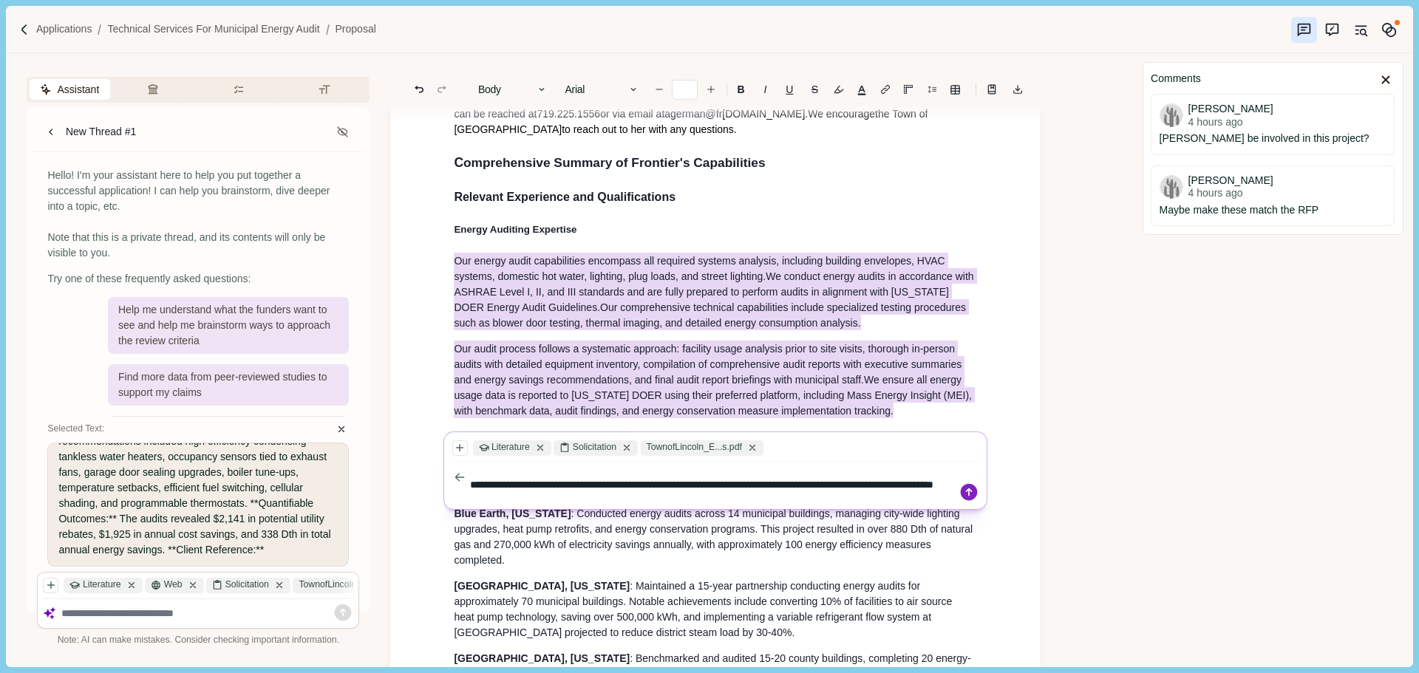
type textarea "**********"
click at [959, 490] on icon at bounding box center [968, 492] width 21 height 21
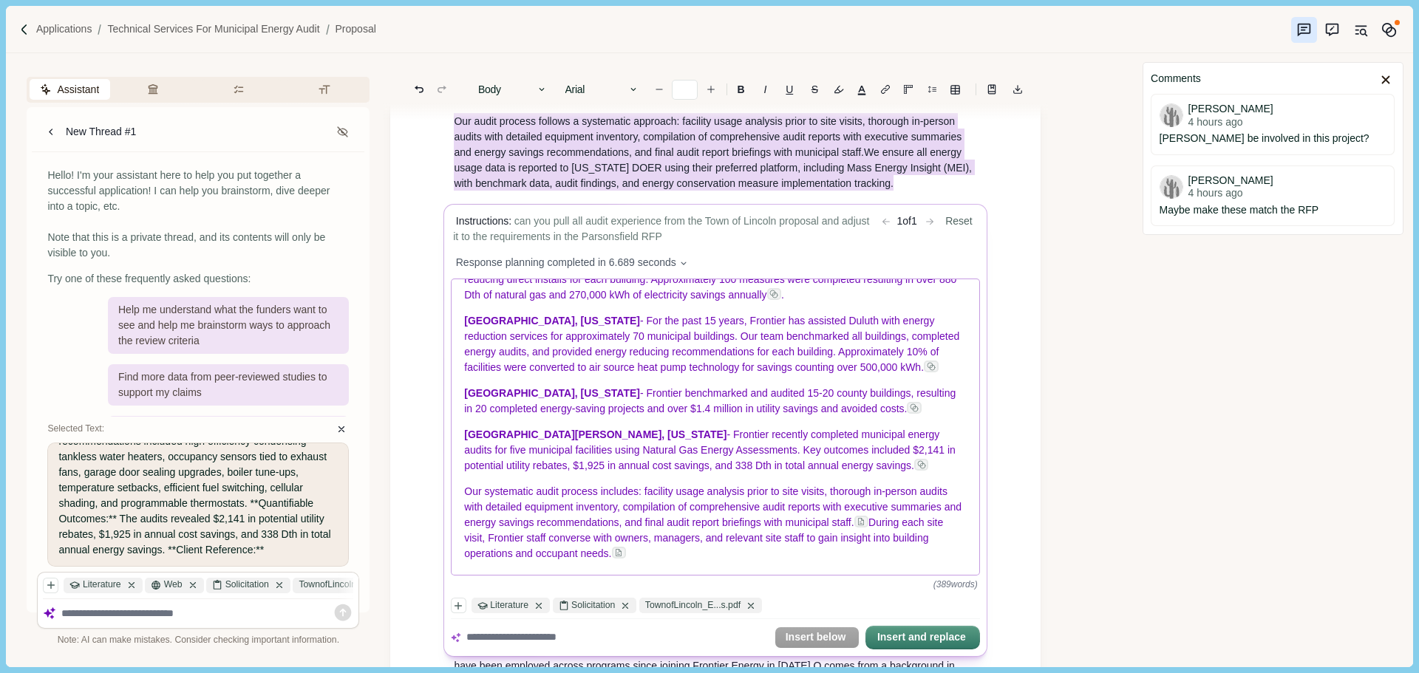
scroll to position [514, 0]
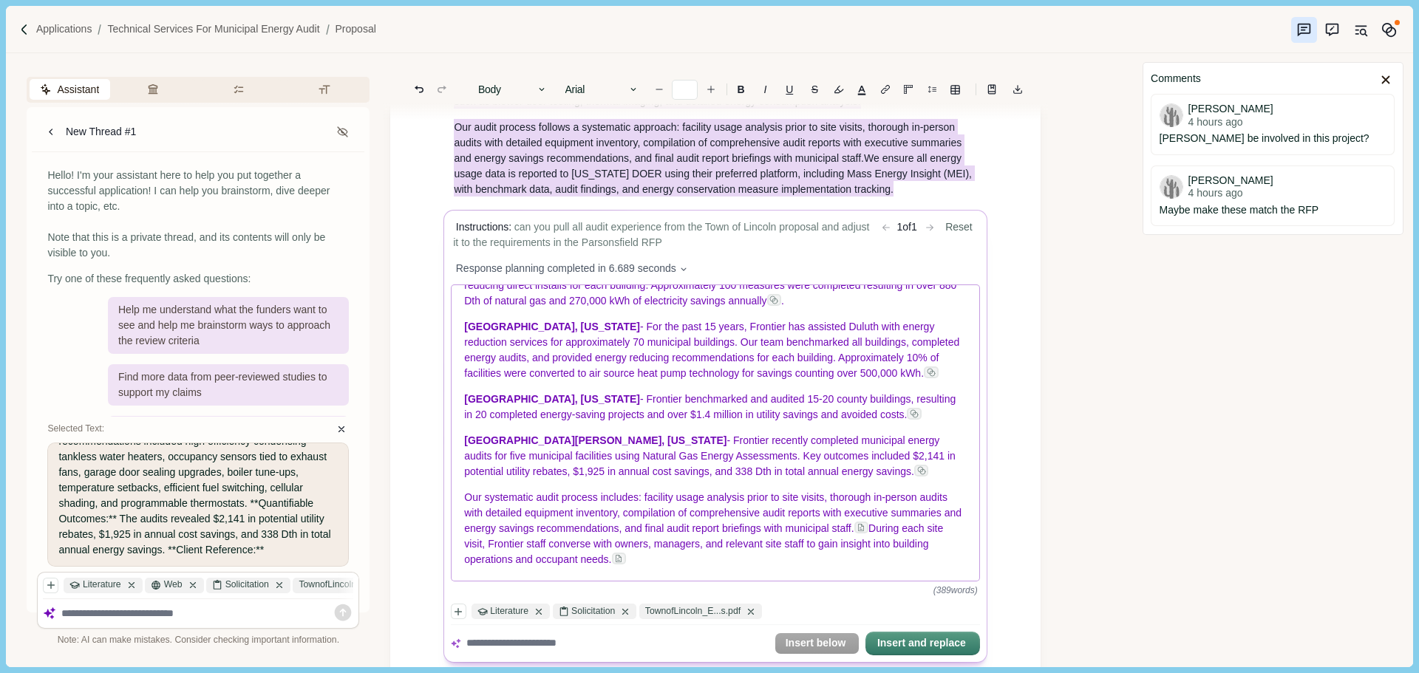
drag, startPoint x: 641, startPoint y: 562, endPoint x: 610, endPoint y: 454, distance: 112.1
click at [518, 375] on div "Energy Audit Experience and Capabilities Proven expertise in ASHRAE Level II Co…" at bounding box center [716, 433] width 528 height 296
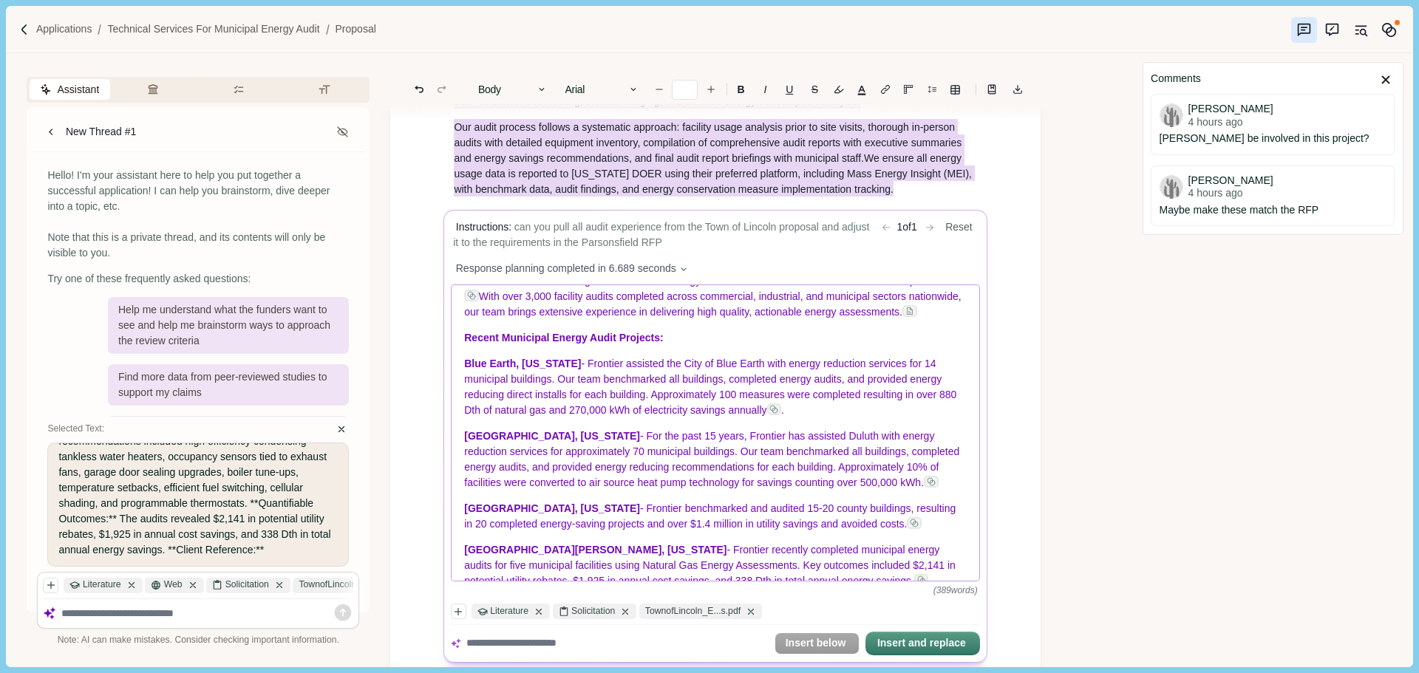
click at [537, 370] on span "Blue Earth, [US_STATE]" at bounding box center [523, 364] width 117 height 12
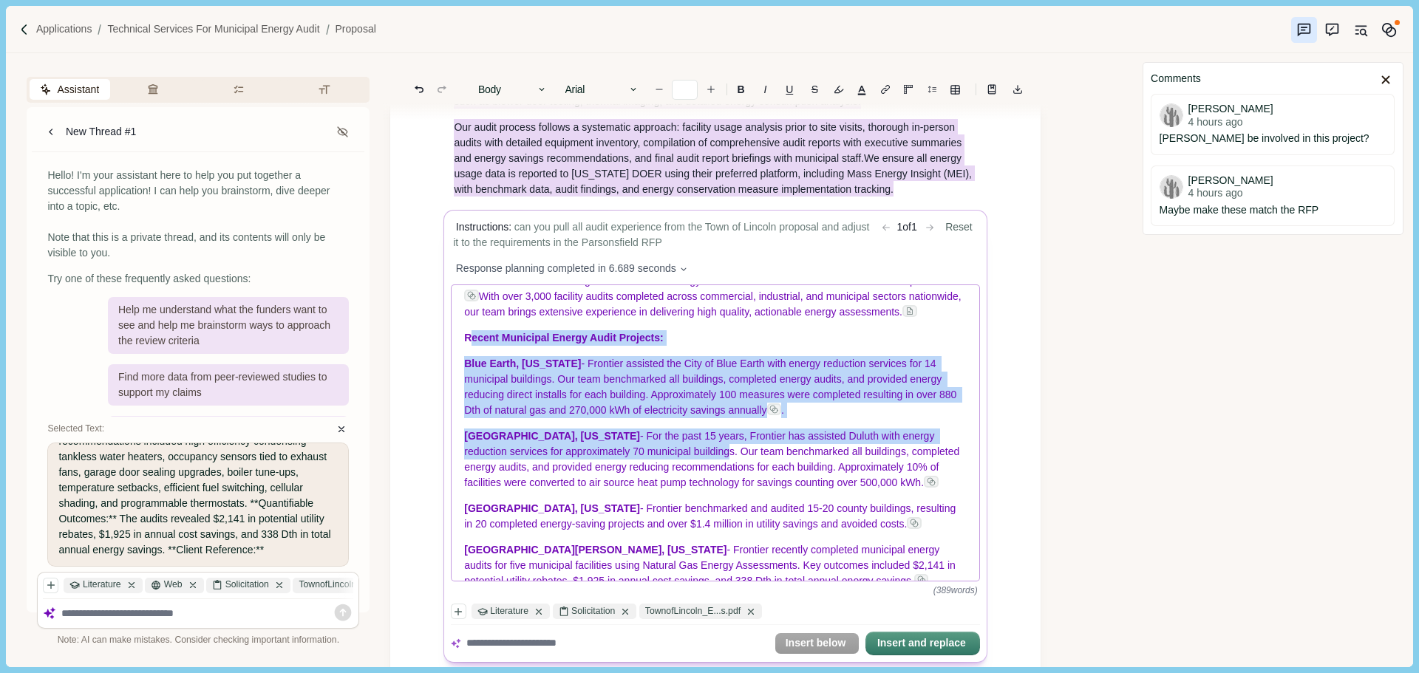
drag, startPoint x: 473, startPoint y: 368, endPoint x: 523, endPoint y: 402, distance: 60.7
click at [624, 474] on div "Energy Audit Experience and Capabilities Proven expertise in ASHRAE Level II Co…" at bounding box center [716, 433] width 528 height 296
click at [520, 400] on span "- Frontier assisted the City of Blue Earth with energy reduction services for 1…" at bounding box center [712, 387] width 495 height 58
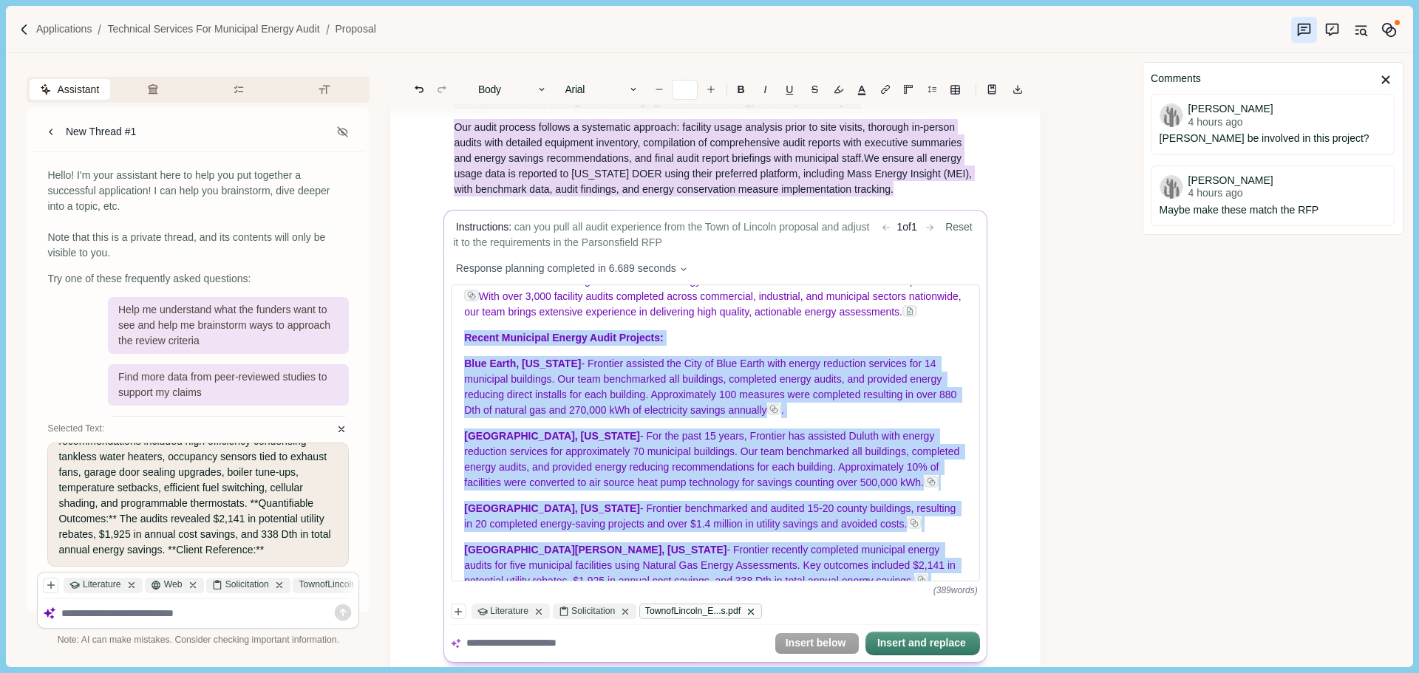
scroll to position [352, 0]
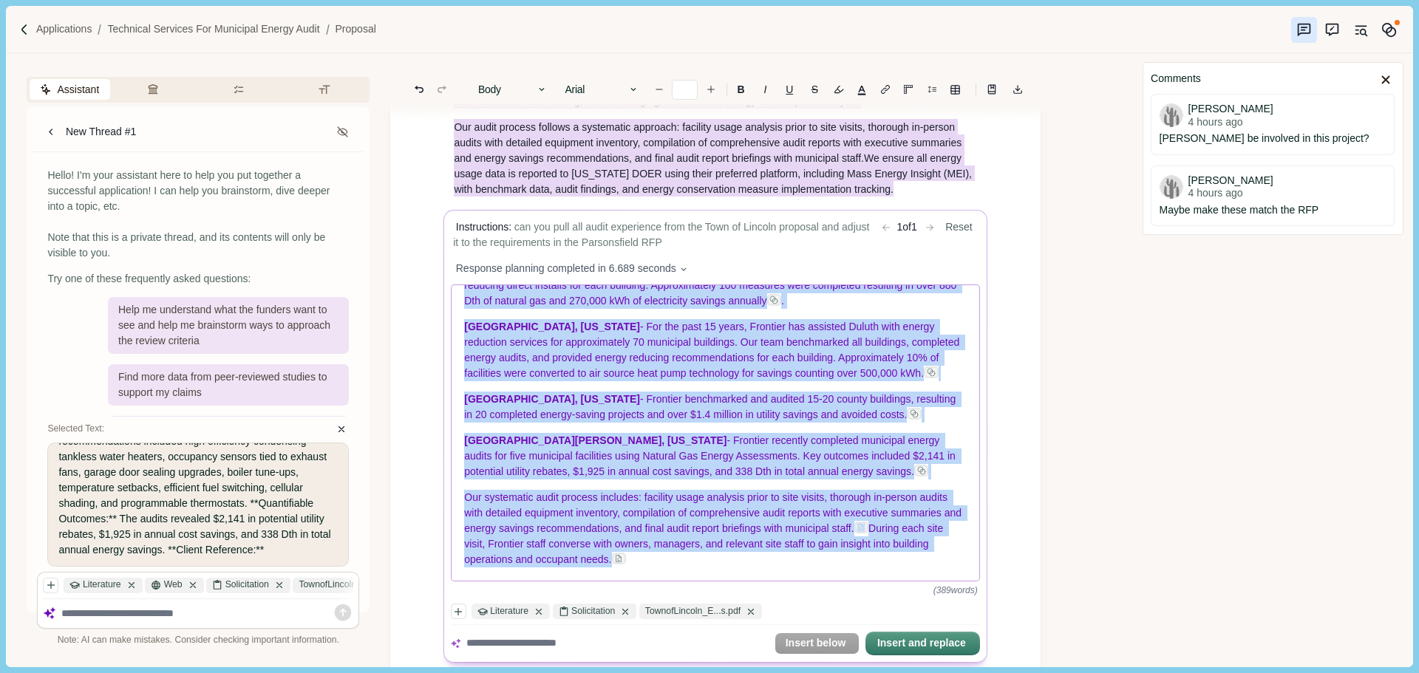
drag, startPoint x: 465, startPoint y: 368, endPoint x: 704, endPoint y: 579, distance: 318.9
click at [704, 579] on div "Energy Audit Experience and Capabilities Proven expertise in ASHRAE Level II Co…" at bounding box center [716, 433] width 528 height 296
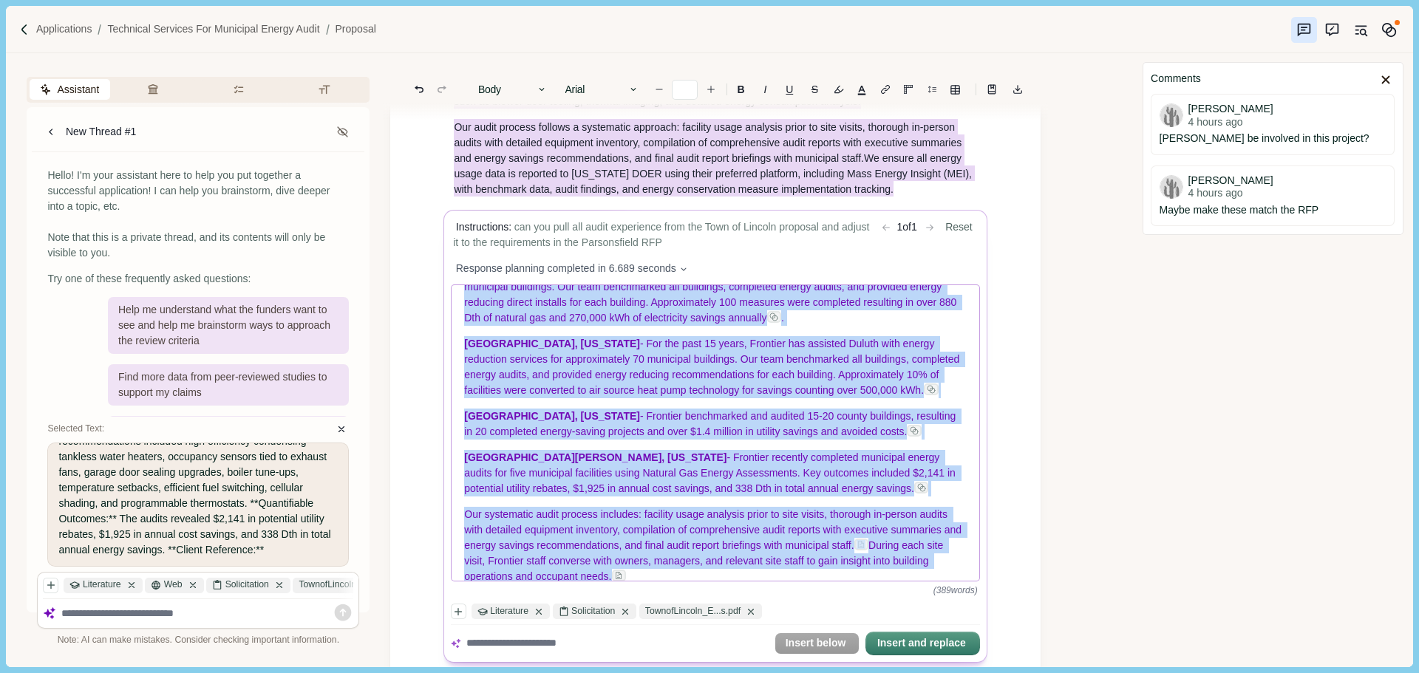
scroll to position [204, 0]
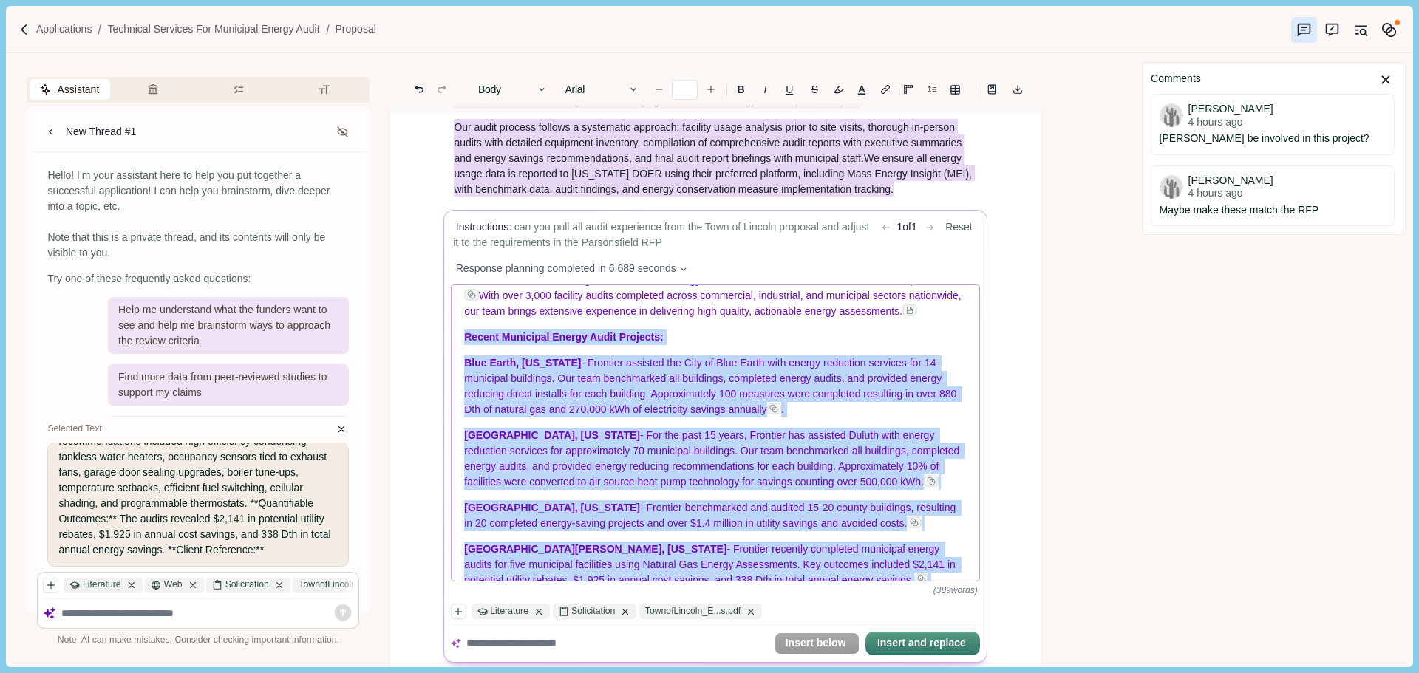
click at [678, 375] on div "Energy Audit Experience and Capabilities Proven expertise in ASHRAE Level II Co…" at bounding box center [716, 433] width 528 height 296
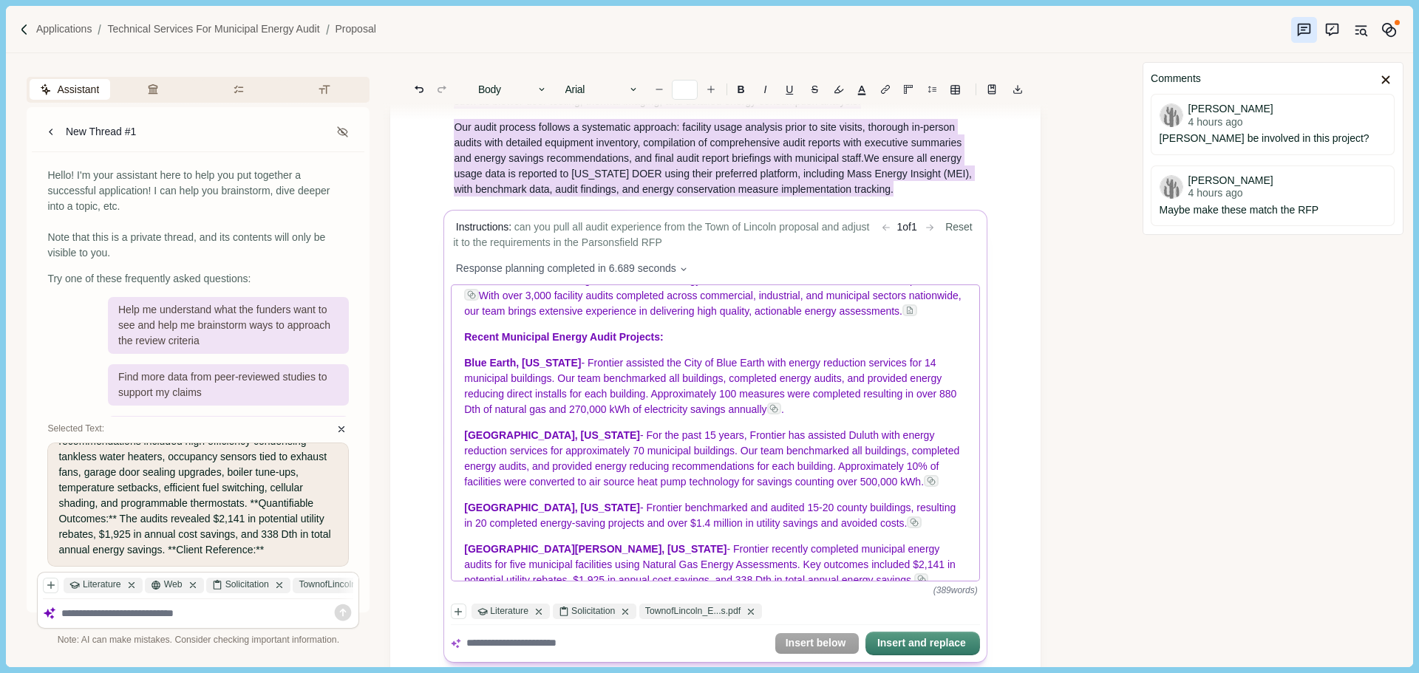
scroll to position [278, 0]
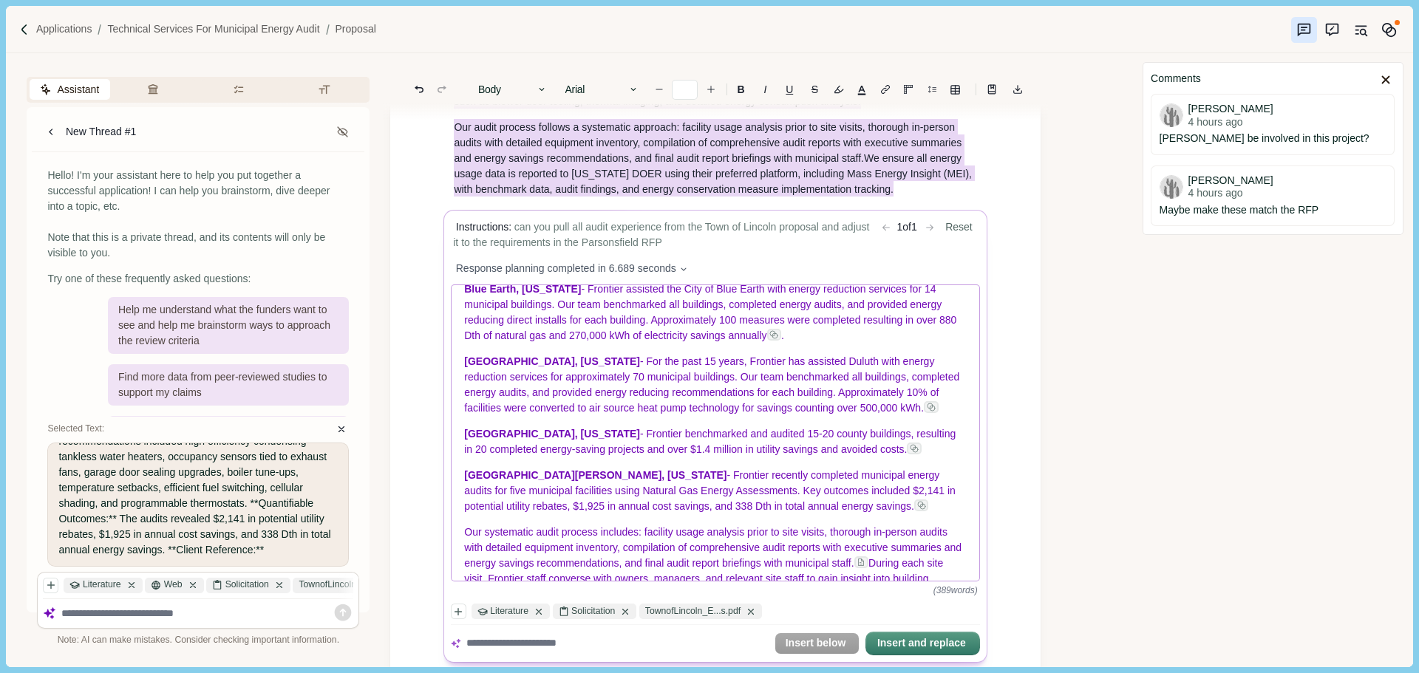
drag, startPoint x: 876, startPoint y: 443, endPoint x: 494, endPoint y: 397, distance: 384.8
click at [549, 405] on p "[GEOGRAPHIC_DATA], [US_STATE] - For the past 15 years, Frontier has assisted Du…" at bounding box center [716, 385] width 503 height 62
drag, startPoint x: 491, startPoint y: 396, endPoint x: 481, endPoint y: 395, distance: 9.6
click at [490, 367] on span "[GEOGRAPHIC_DATA], [US_STATE]" at bounding box center [553, 361] width 176 height 12
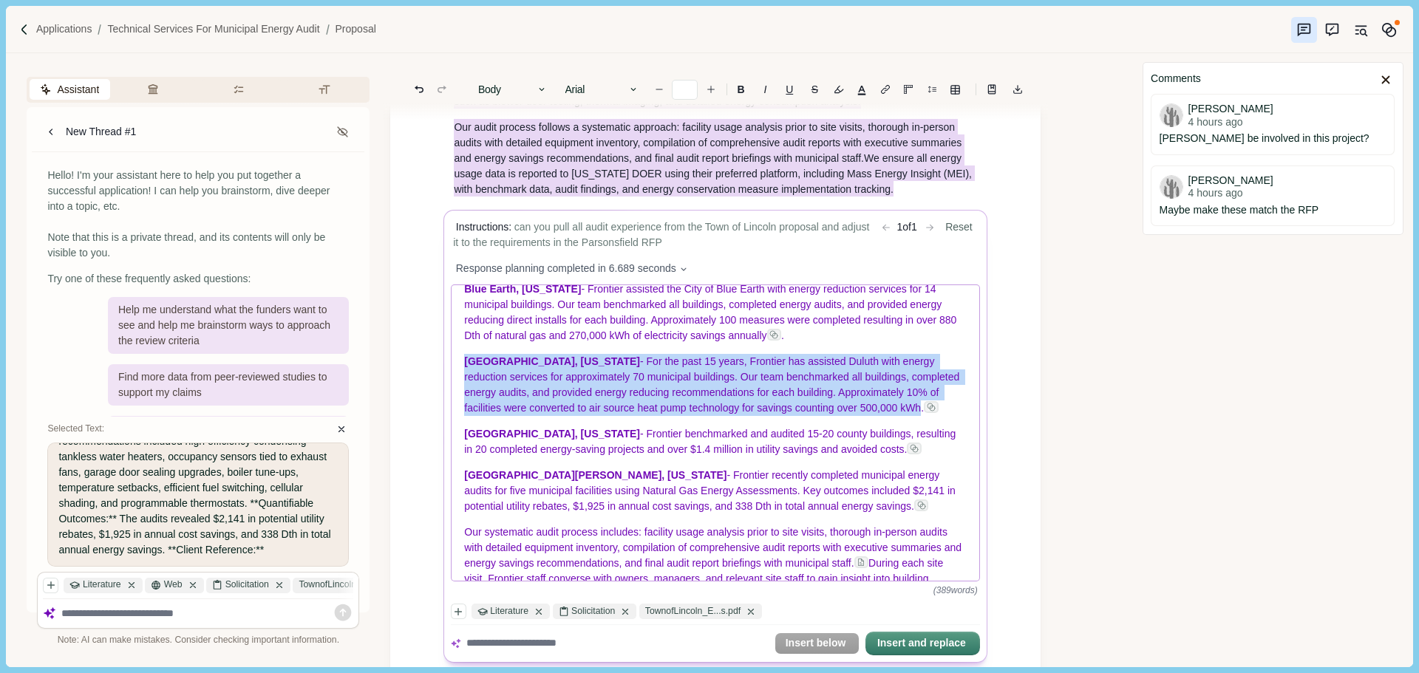
drag, startPoint x: 467, startPoint y: 393, endPoint x: 870, endPoint y: 449, distance: 406.6
click at [870, 449] on div "Energy Audit Experience and Capabilities Proven expertise in ASHRAE Level II Co…" at bounding box center [716, 433] width 528 height 296
click at [900, 416] on p "[GEOGRAPHIC_DATA], [US_STATE] - For the past 15 years, Frontier has assisted Du…" at bounding box center [716, 385] width 503 height 62
click at [879, 416] on p "[GEOGRAPHIC_DATA], [US_STATE] - For the past 15 years, Frontier has assisted Du…" at bounding box center [716, 385] width 503 height 62
click at [589, 401] on span "- For the past 15 years, Frontier has assisted Duluth with energy reduction ser…" at bounding box center [714, 384] width 498 height 58
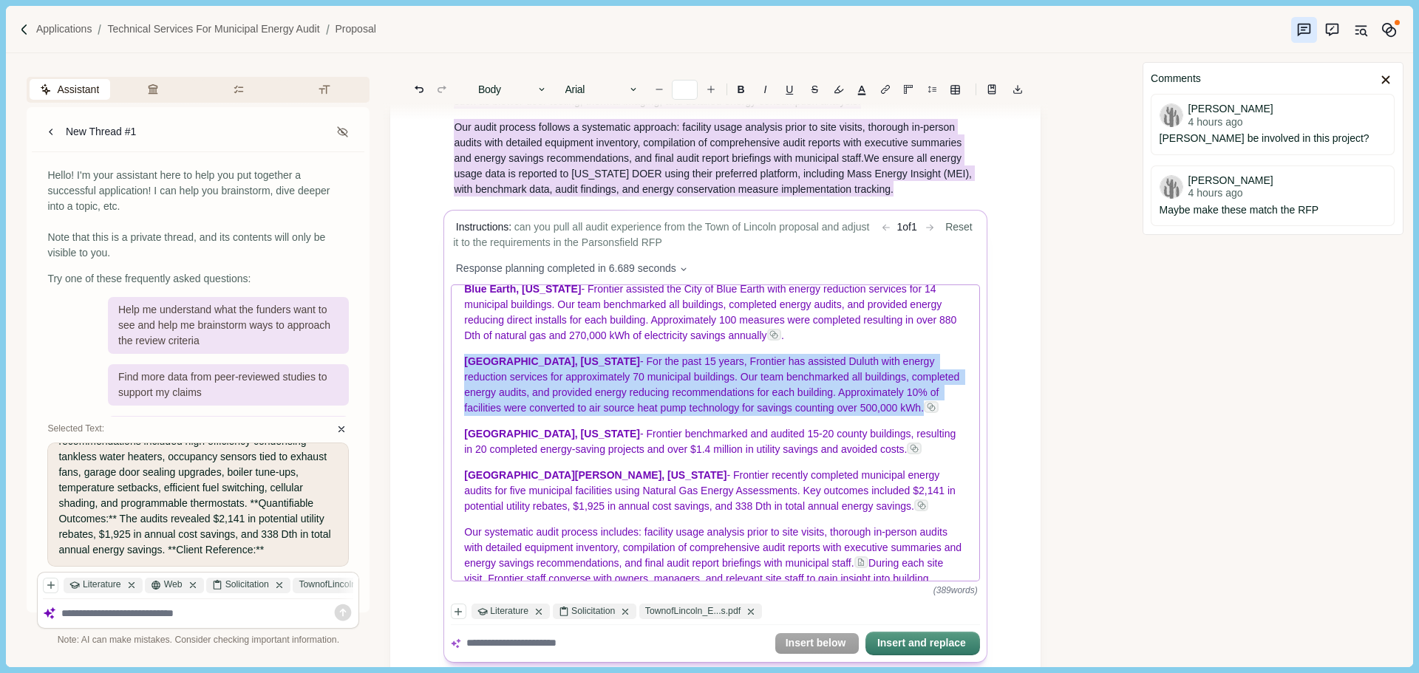
drag, startPoint x: 466, startPoint y: 391, endPoint x: 878, endPoint y: 443, distance: 415.0
click at [878, 416] on p "[GEOGRAPHIC_DATA], [US_STATE] - For the past 15 years, Frontier has assisted Du…" at bounding box center [716, 385] width 503 height 62
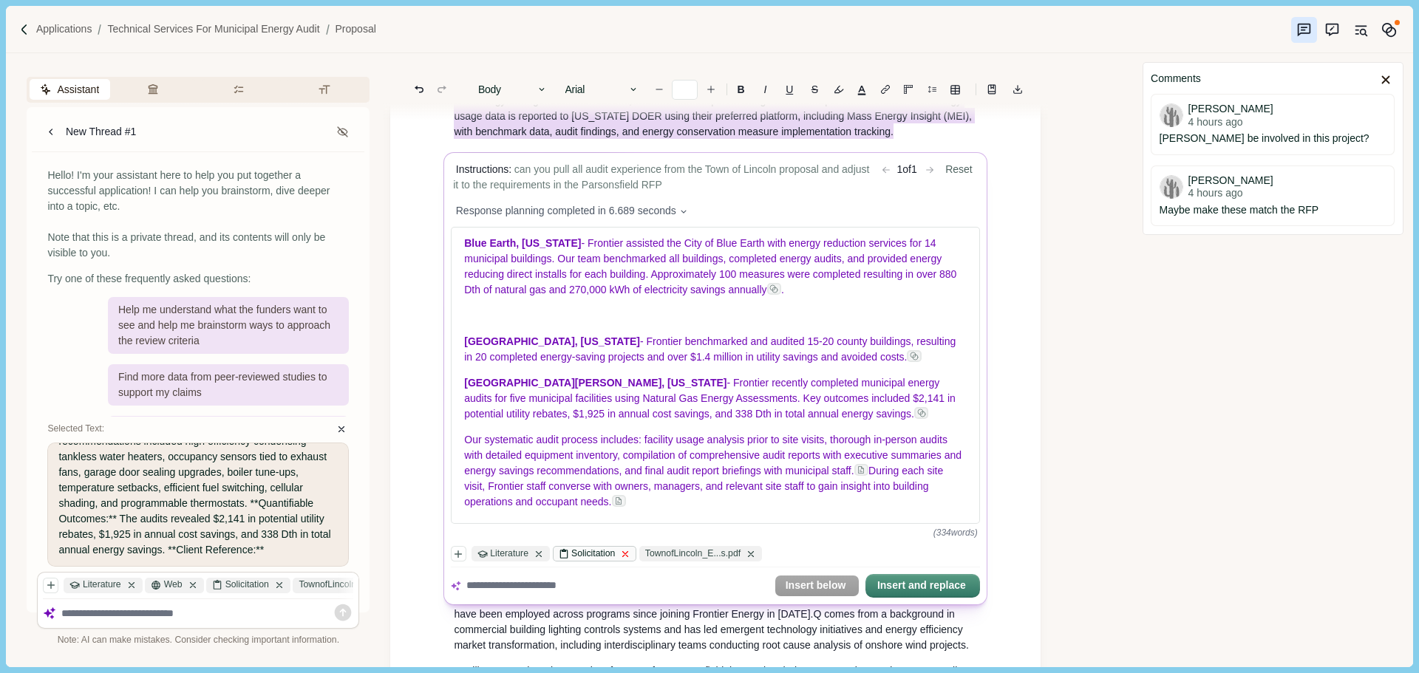
scroll to position [588, 0]
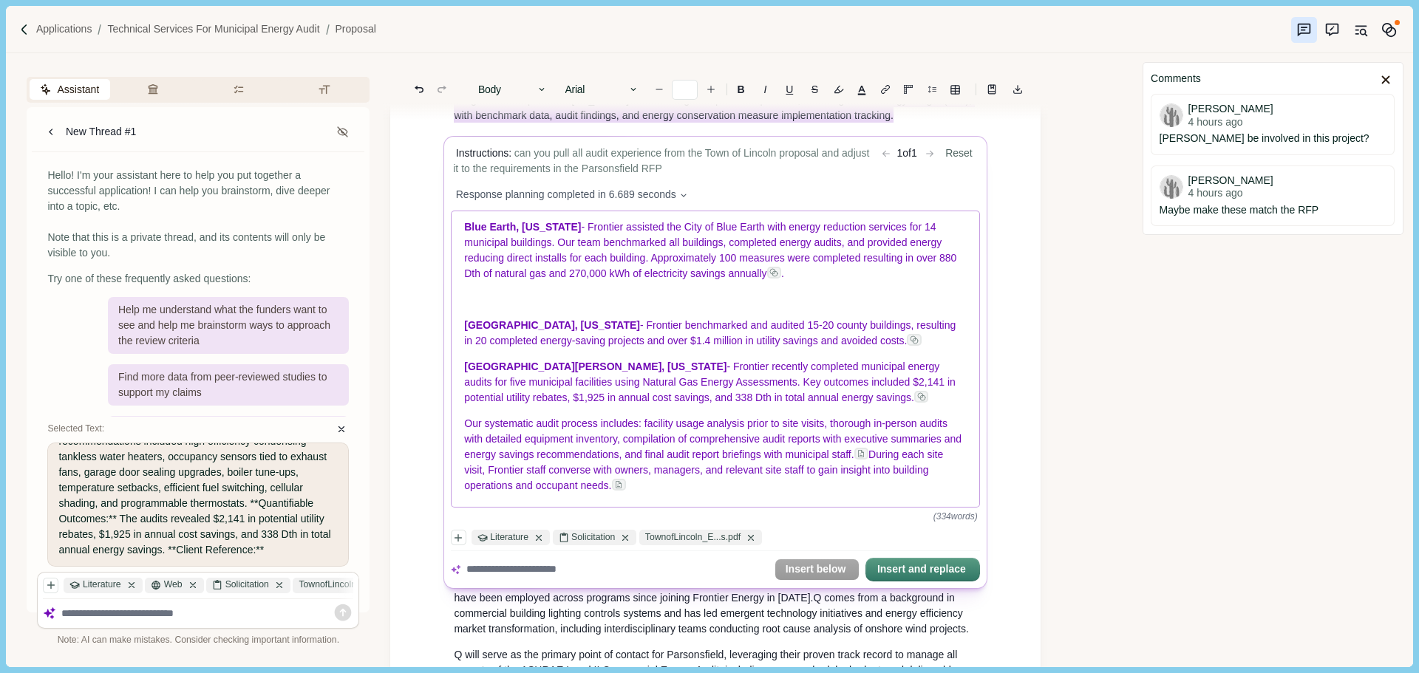
drag, startPoint x: 626, startPoint y: 488, endPoint x: 487, endPoint y: 389, distance: 171.0
click at [487, 389] on div "Energy Audit Experience and Capabilities Proven expertise in ASHRAE Level II Co…" at bounding box center [716, 359] width 528 height 296
click at [467, 321] on span "[GEOGRAPHIC_DATA], [US_STATE]" at bounding box center [553, 325] width 176 height 12
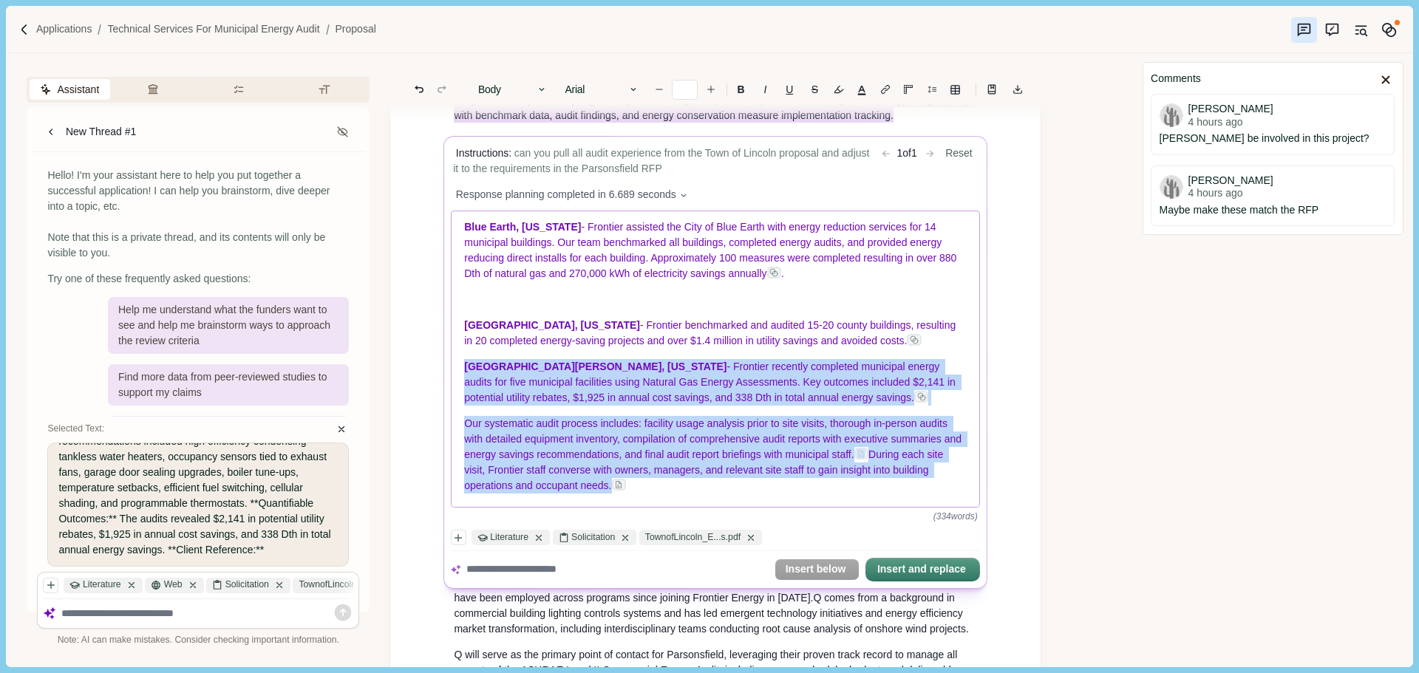
drag, startPoint x: 467, startPoint y: 366, endPoint x: 631, endPoint y: 491, distance: 206.6
click at [630, 491] on div "Energy Audit Experience and Capabilities Proven expertise in ASHRAE Level II Co…" at bounding box center [716, 359] width 528 height 296
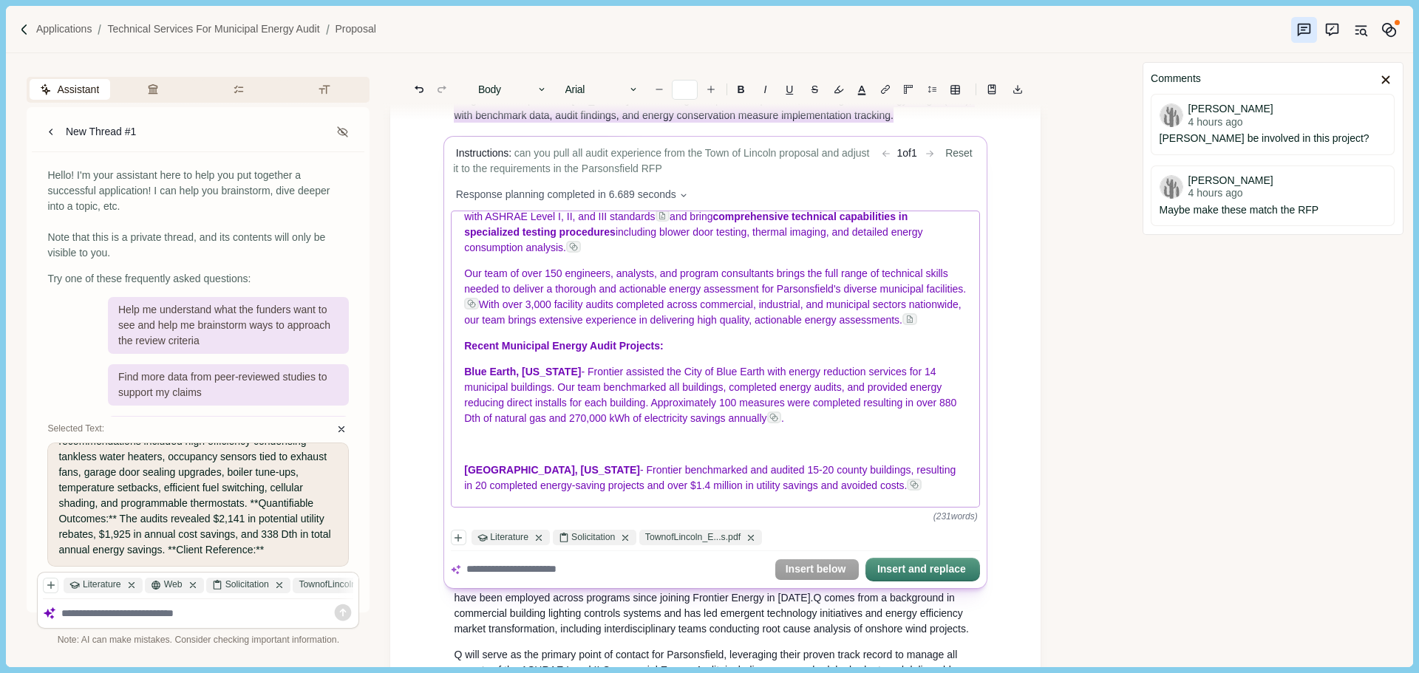
scroll to position [151, 0]
click at [611, 443] on p at bounding box center [716, 445] width 503 height 16
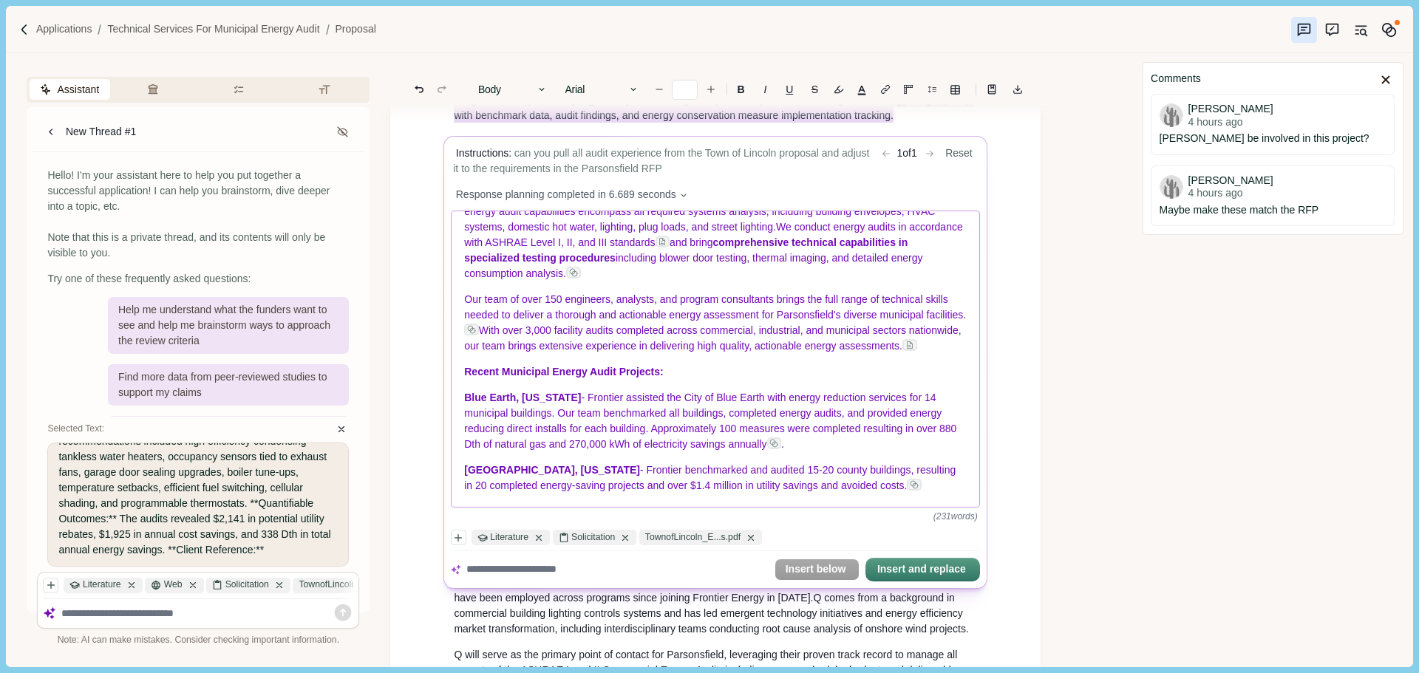
scroll to position [126, 0]
click at [666, 368] on p "Recent Municipal Energy Audit Projects:" at bounding box center [716, 372] width 503 height 16
drag, startPoint x: 670, startPoint y: 367, endPoint x: 517, endPoint y: 364, distance: 152.3
click at [517, 364] on p "Recent Municipal Energy Audit Projects:" at bounding box center [716, 372] width 503 height 16
click at [836, 454] on div "Energy Audit Experience and Capabilities Proven expertise in ASHRAE Level II Co…" at bounding box center [716, 359] width 528 height 296
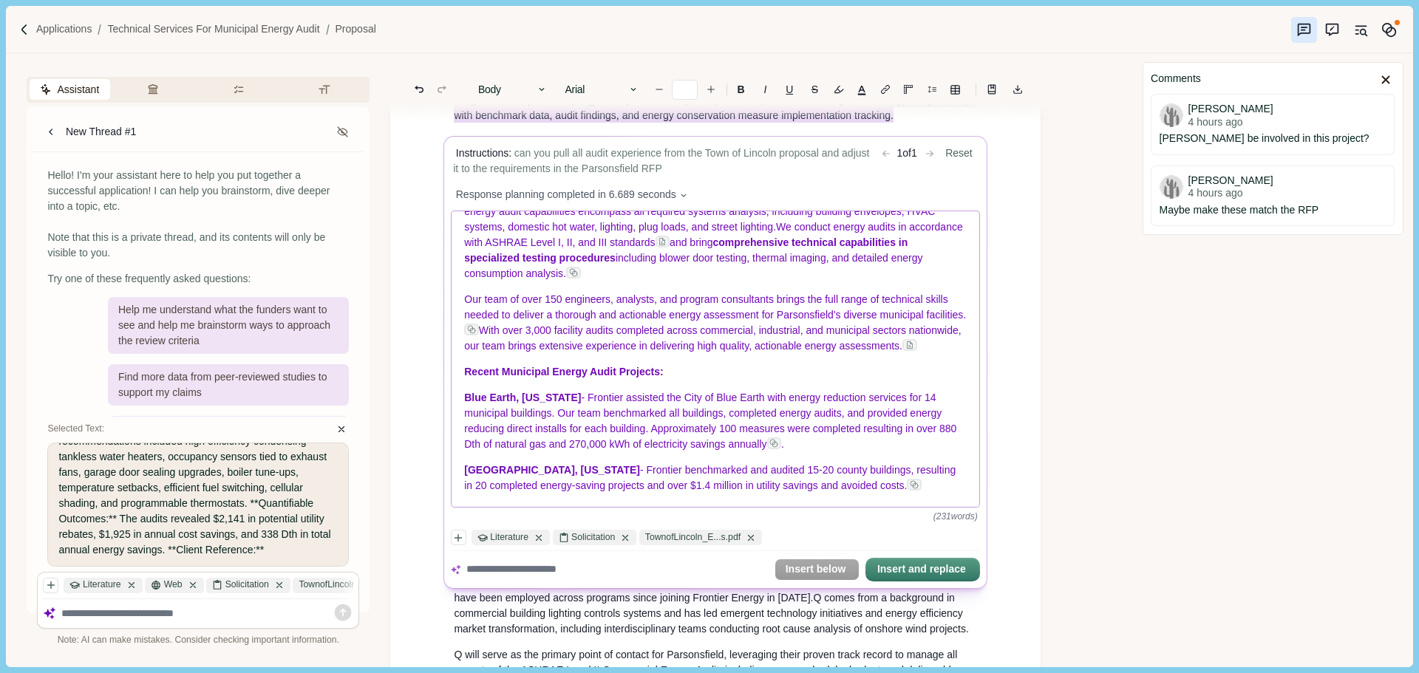
drag, startPoint x: 902, startPoint y: 486, endPoint x: 571, endPoint y: 404, distance: 340.9
click at [602, 420] on div "Energy Audit Experience and Capabilities Proven expertise in ASHRAE Level II Co…" at bounding box center [716, 359] width 528 height 296
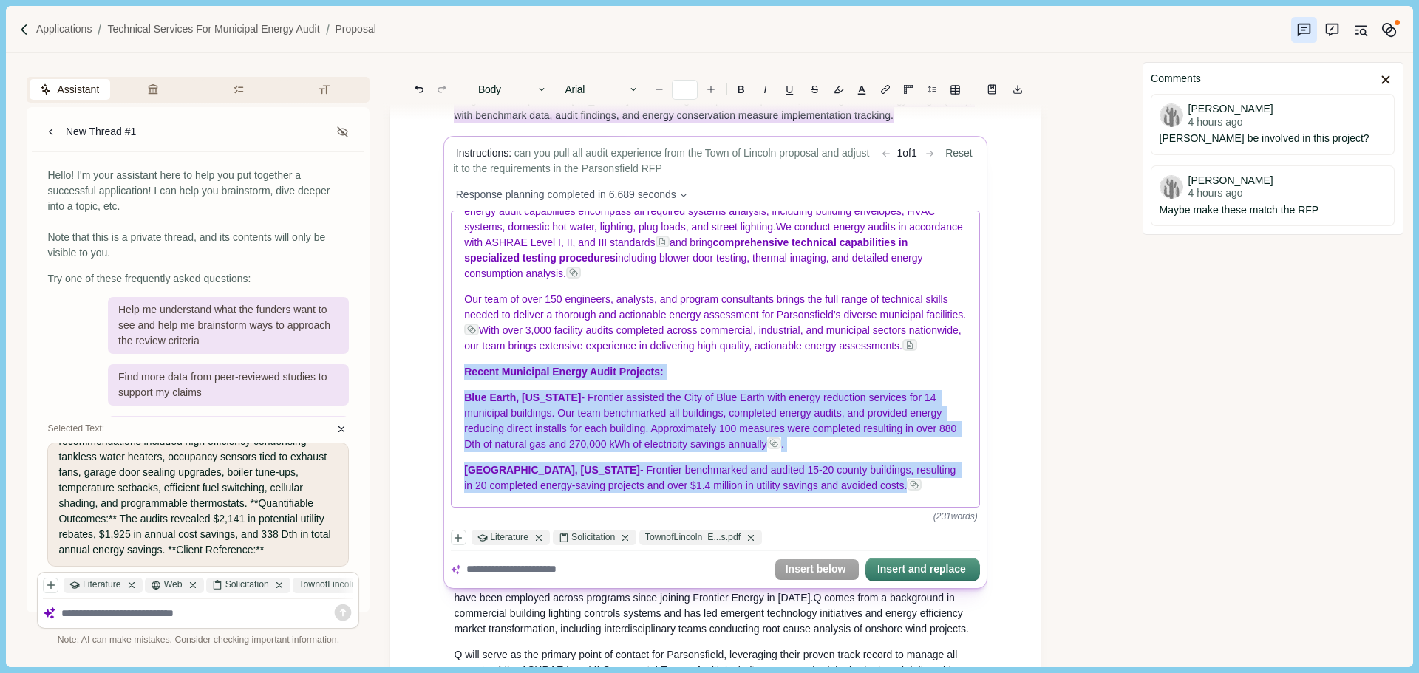
drag, startPoint x: 462, startPoint y: 369, endPoint x: 918, endPoint y: 500, distance: 474.4
click at [918, 500] on div "Energy Audit Experience and Capabilities Proven expertise in ASHRAE Level II Co…" at bounding box center [716, 359] width 528 height 296
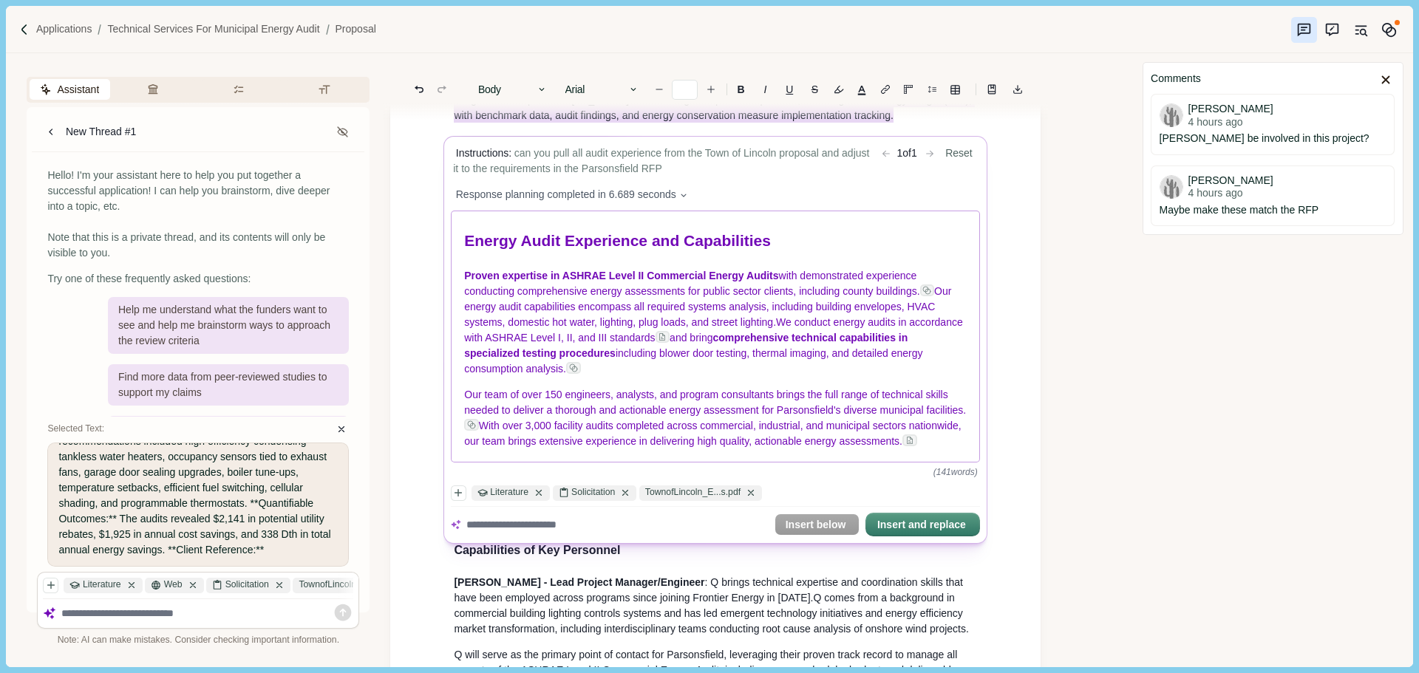
scroll to position [0, 0]
click at [924, 536] on button "Insert and replace" at bounding box center [923, 525] width 112 height 21
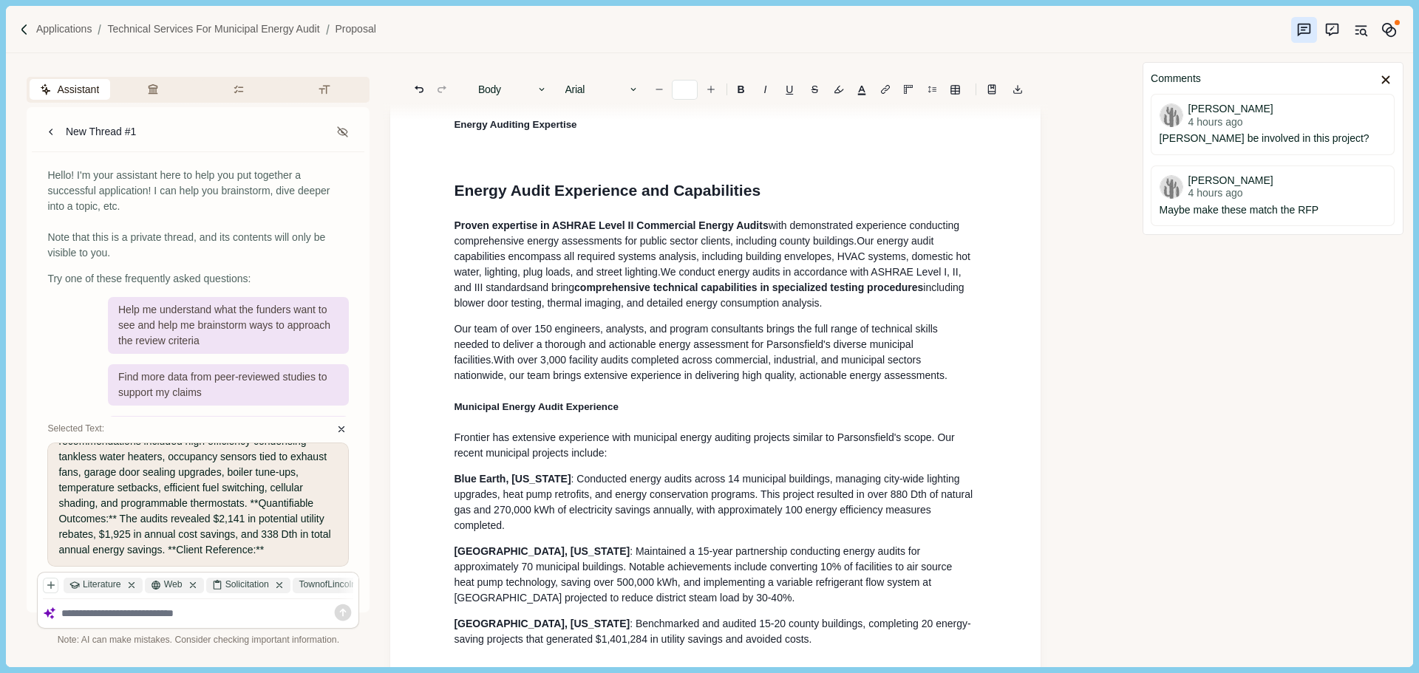
scroll to position [384, 0]
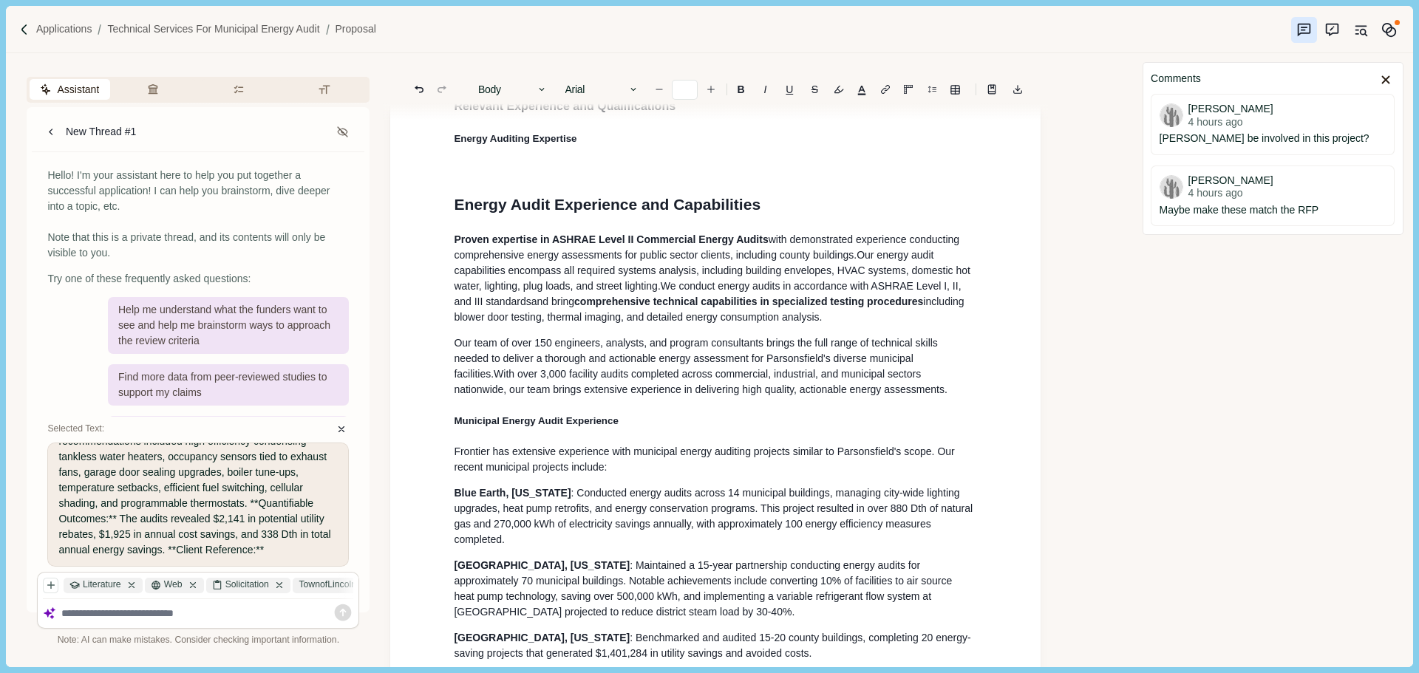
click at [619, 386] on span "With over 3,000 facility audits completed across commercial, industrial, and mu…" at bounding box center [700, 381] width 493 height 27
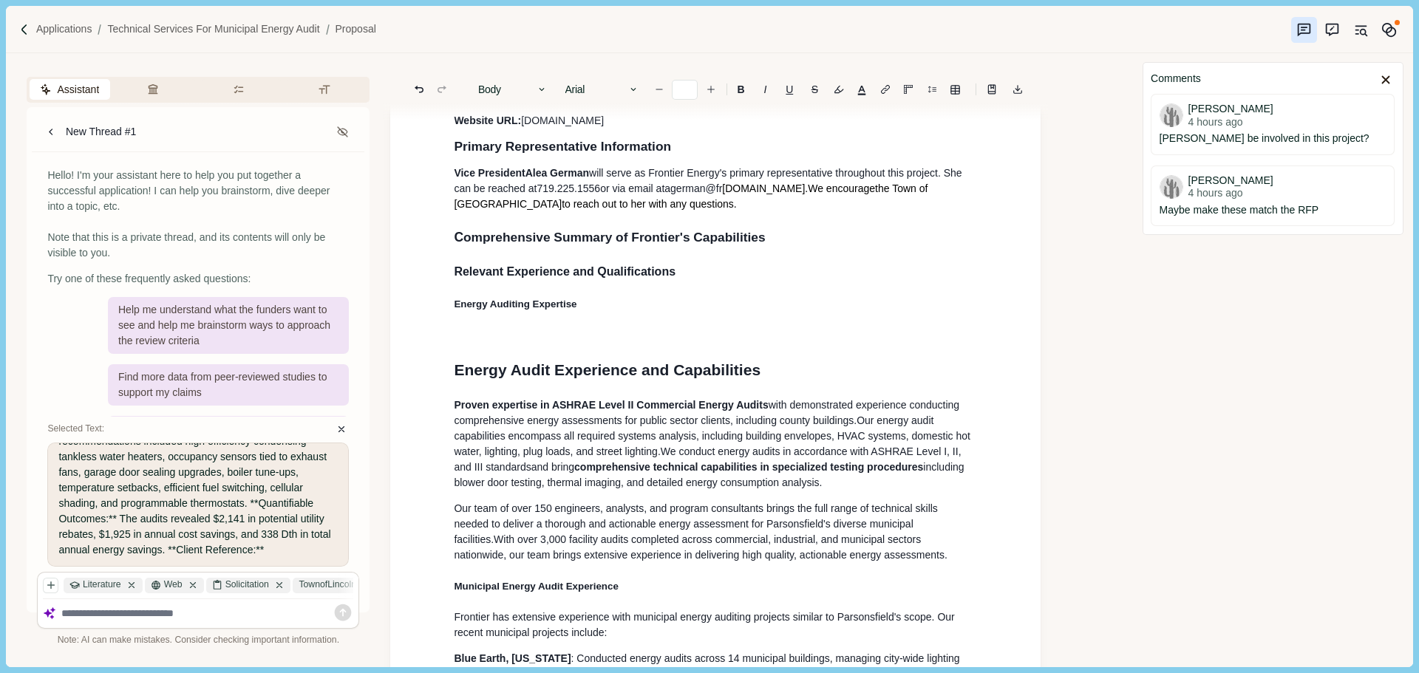
scroll to position [162, 0]
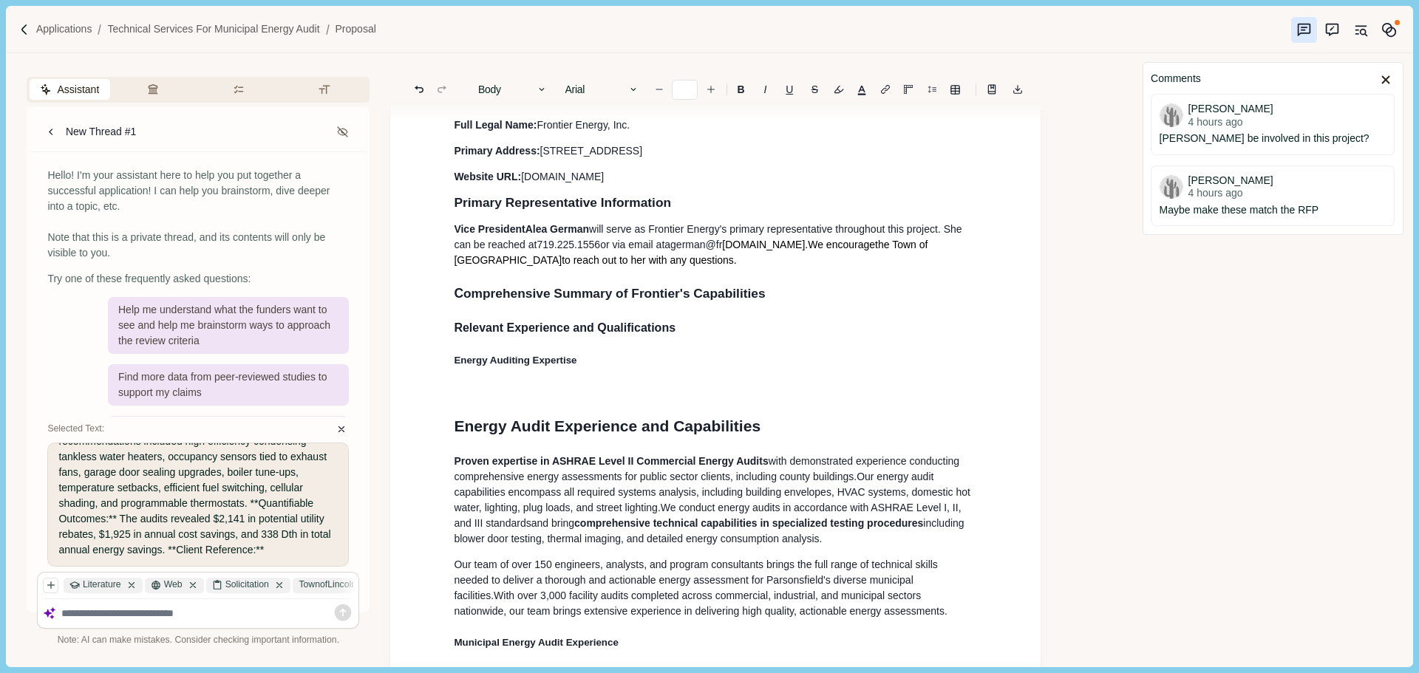
click at [597, 392] on p at bounding box center [715, 392] width 523 height 16
drag, startPoint x: 774, startPoint y: 429, endPoint x: 446, endPoint y: 425, distance: 327.4
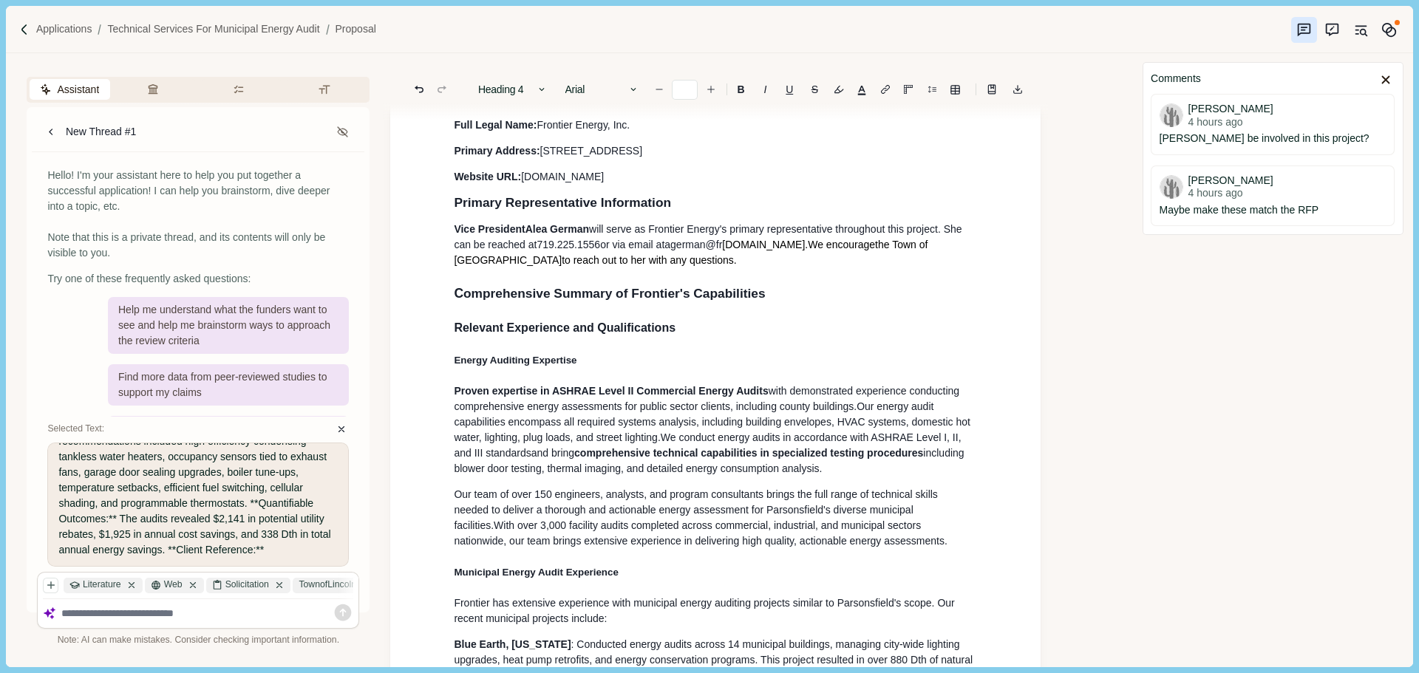
click at [505, 435] on span "Our energy audit capabilities encompass all required systems analysis, includin…" at bounding box center [713, 430] width 519 height 58
type input "**"
click at [574, 459] on p "Proven expertise in ASHRAE Level II Commercial Energy Audits with demonstrated …" at bounding box center [715, 430] width 523 height 93
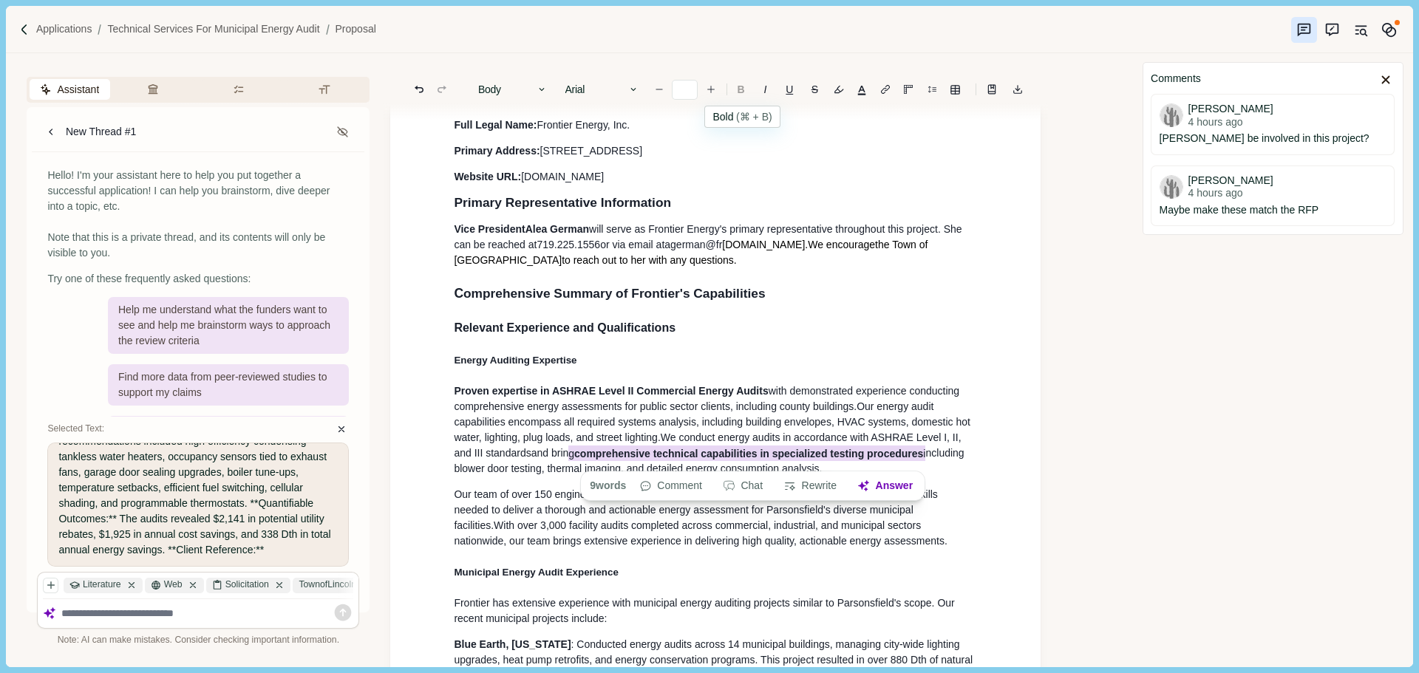
click at [743, 90] on b "B" at bounding box center [741, 89] width 7 height 10
click at [517, 497] on span "Our team of over 150 engineers, analysts, and program consultants brings the fu…" at bounding box center [697, 509] width 486 height 43
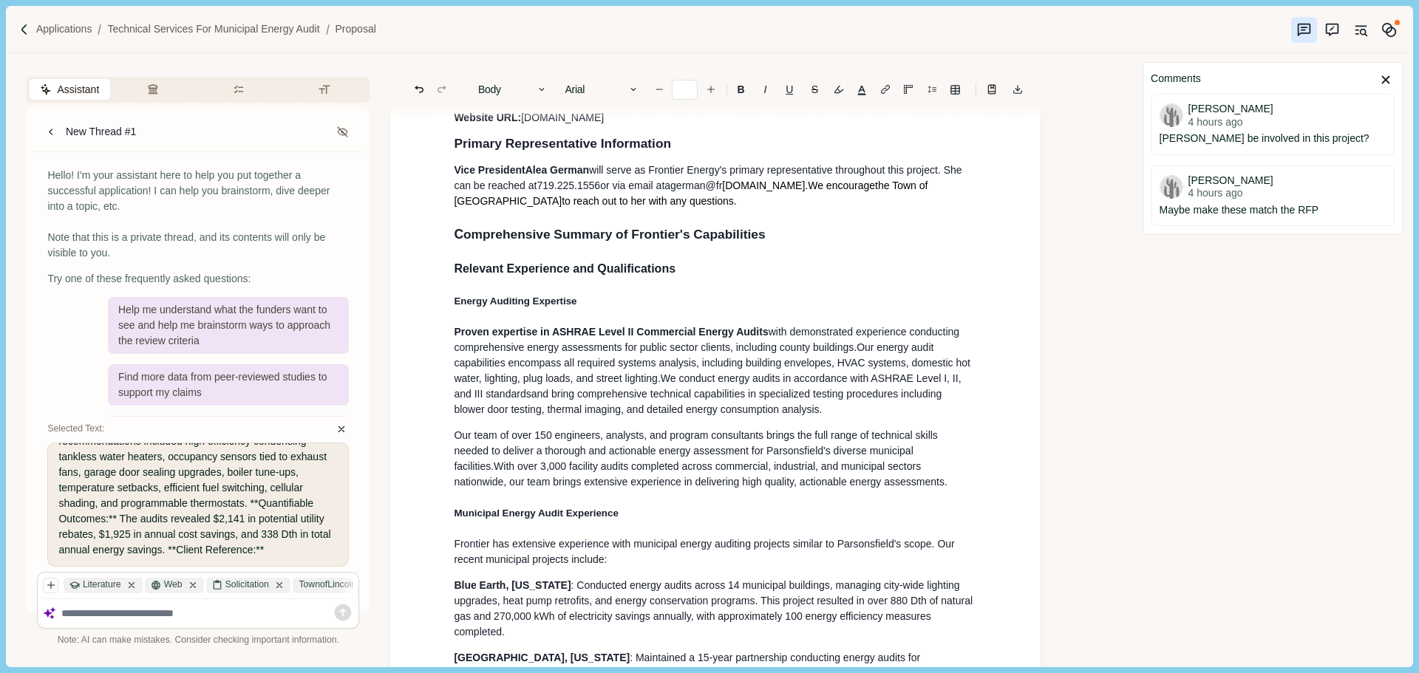
scroll to position [236, 0]
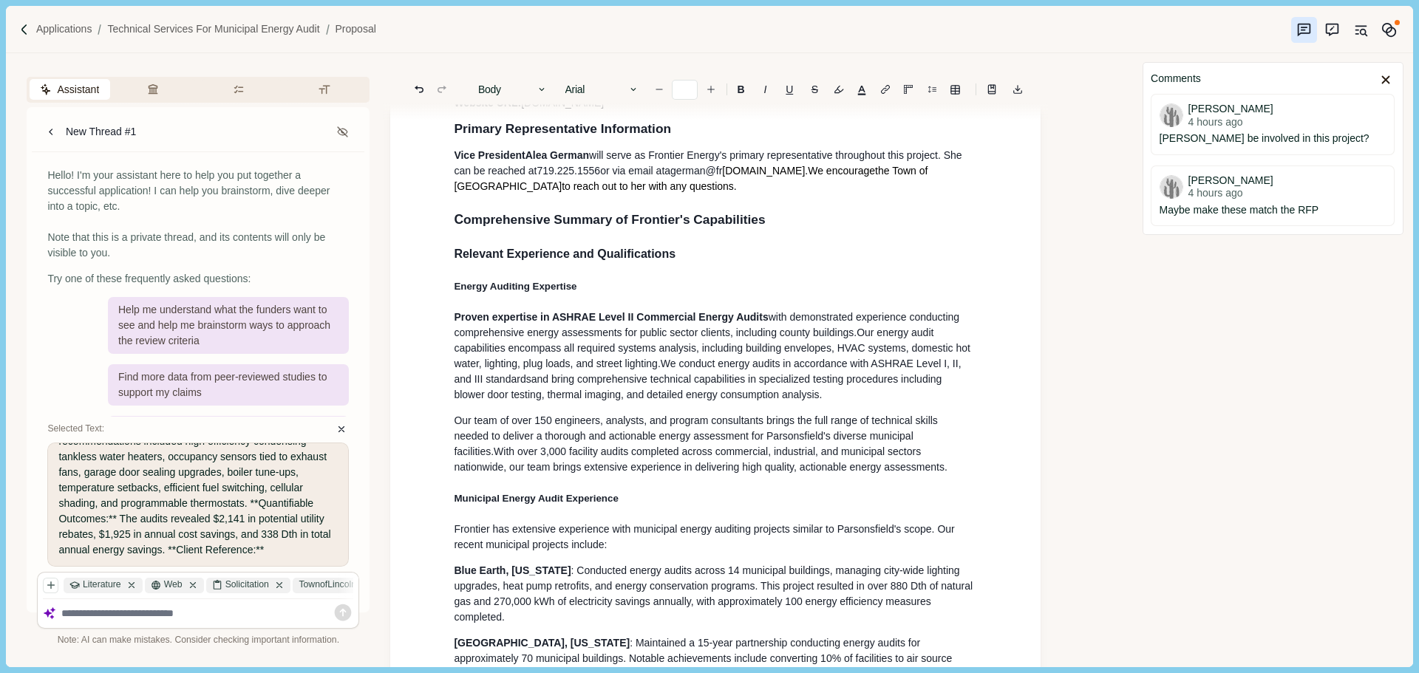
click at [553, 430] on span "Our team of over 150 engineers, analysts, and program consultants brings the fu…" at bounding box center [697, 436] width 486 height 43
click at [581, 475] on p "Our team of over 200 engineers, analysts, and program consultants brings the fu…" at bounding box center [715, 444] width 523 height 62
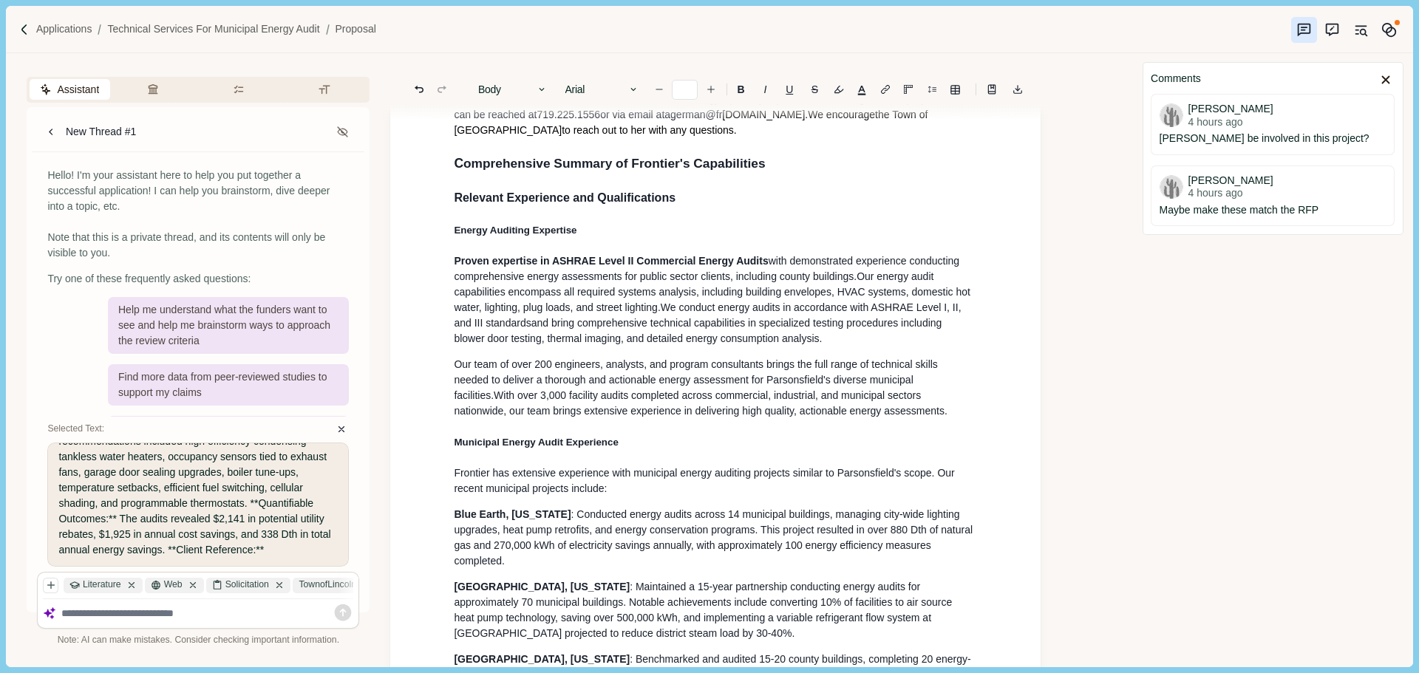
scroll to position [384, 0]
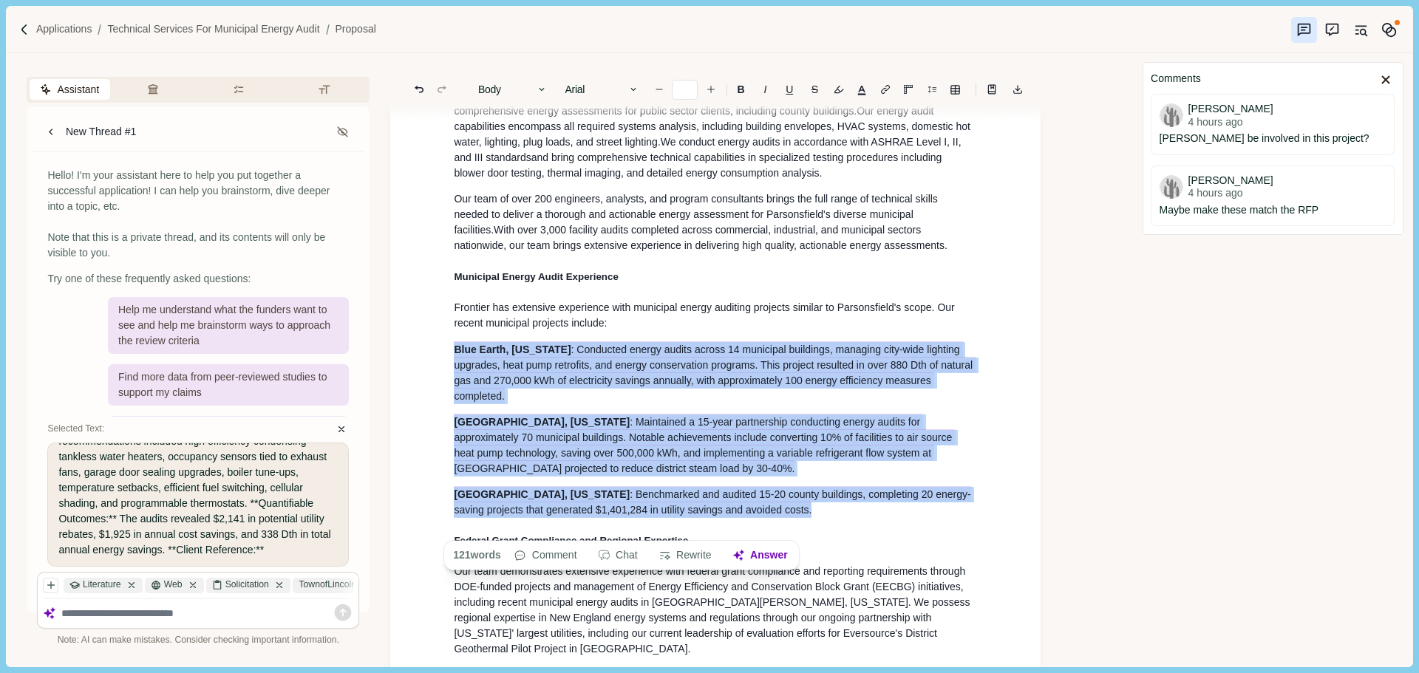
drag, startPoint x: 763, startPoint y: 529, endPoint x: 452, endPoint y: 361, distance: 353.5
click at [672, 558] on button "Rewrite" at bounding box center [681, 555] width 69 height 21
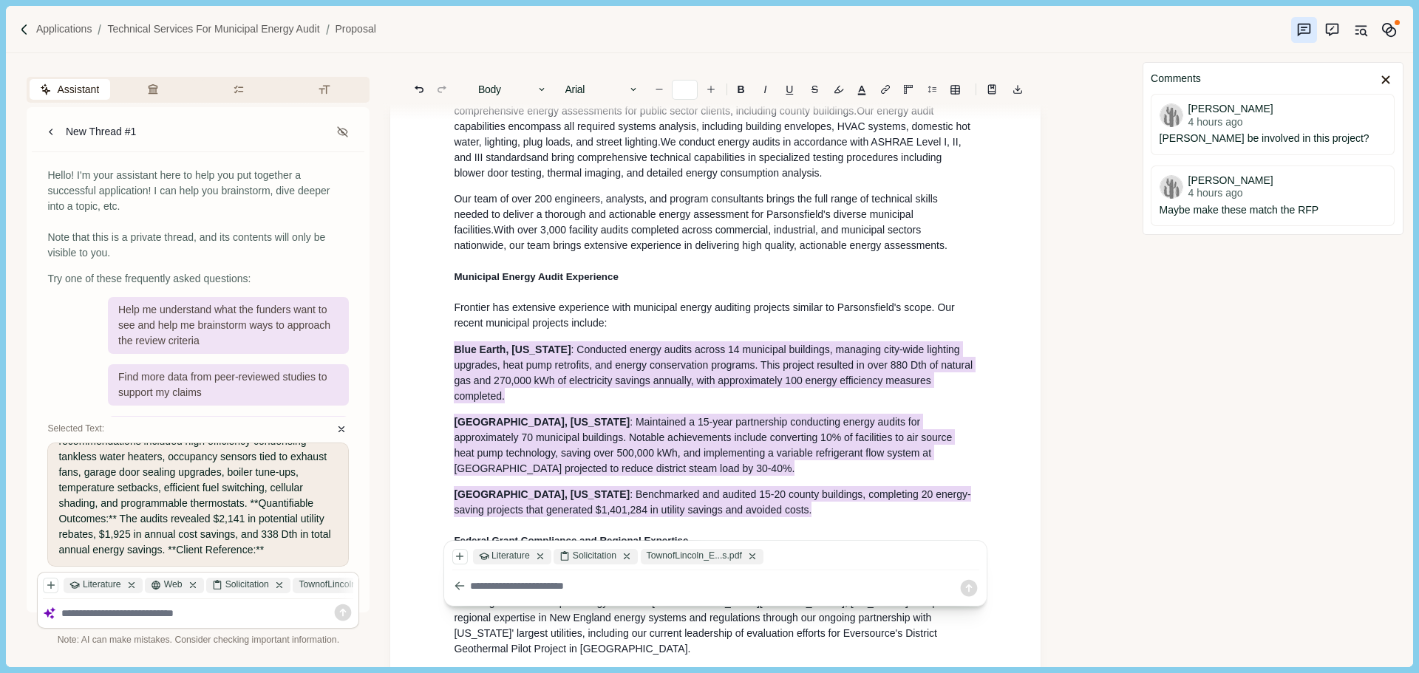
click at [520, 589] on textarea at bounding box center [714, 587] width 488 height 16
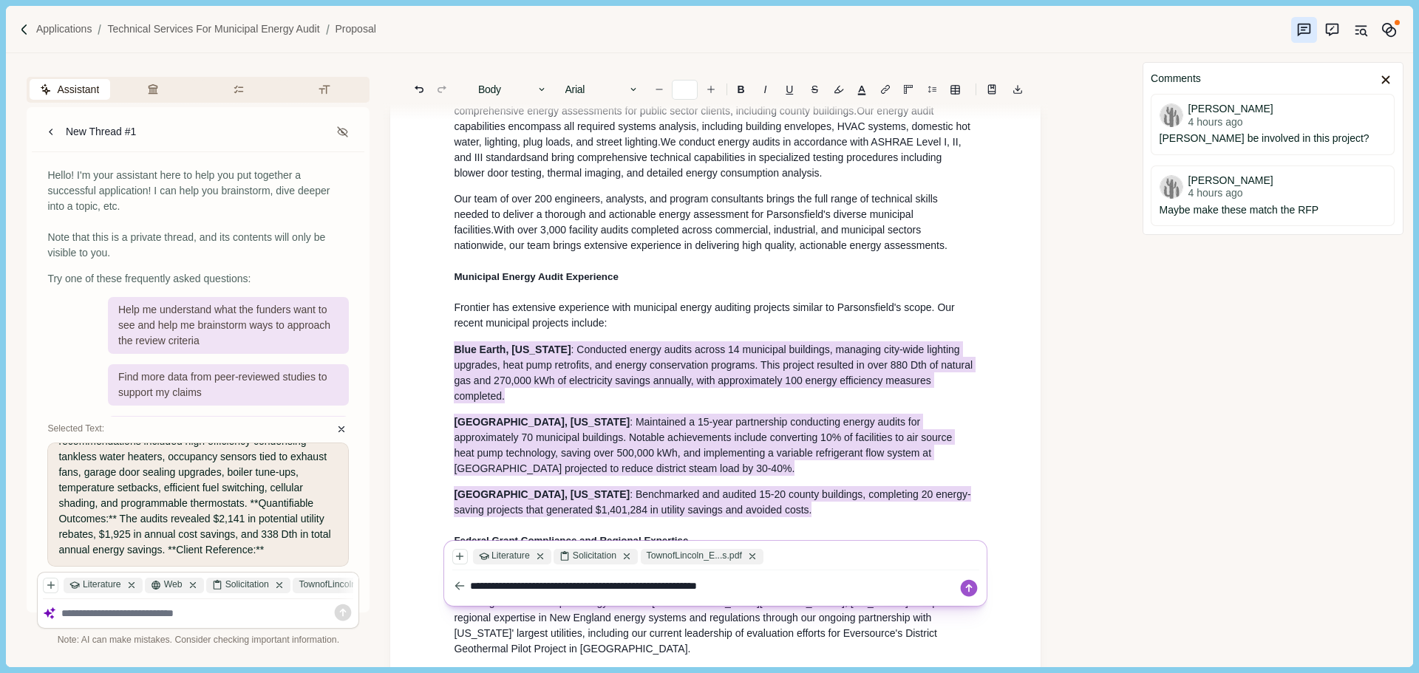
click at [783, 585] on textarea "**********" at bounding box center [714, 587] width 488 height 16
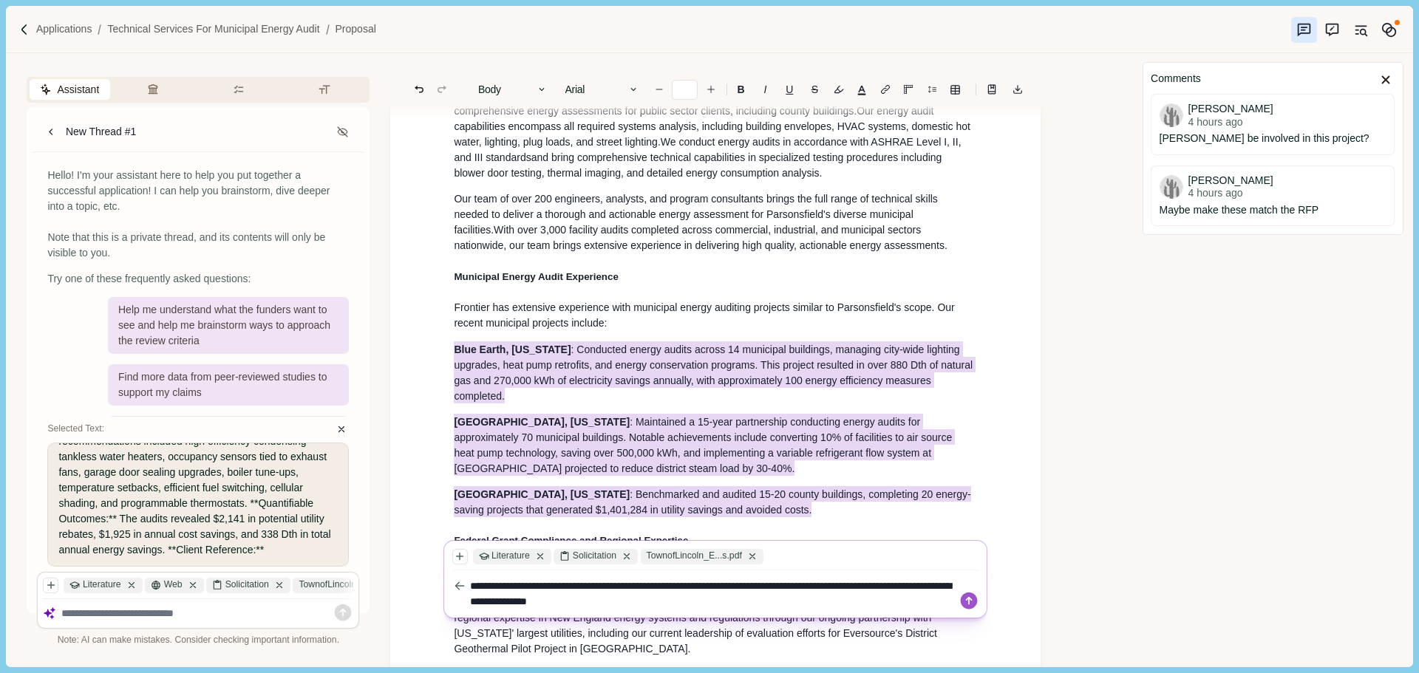
type textarea "**********"
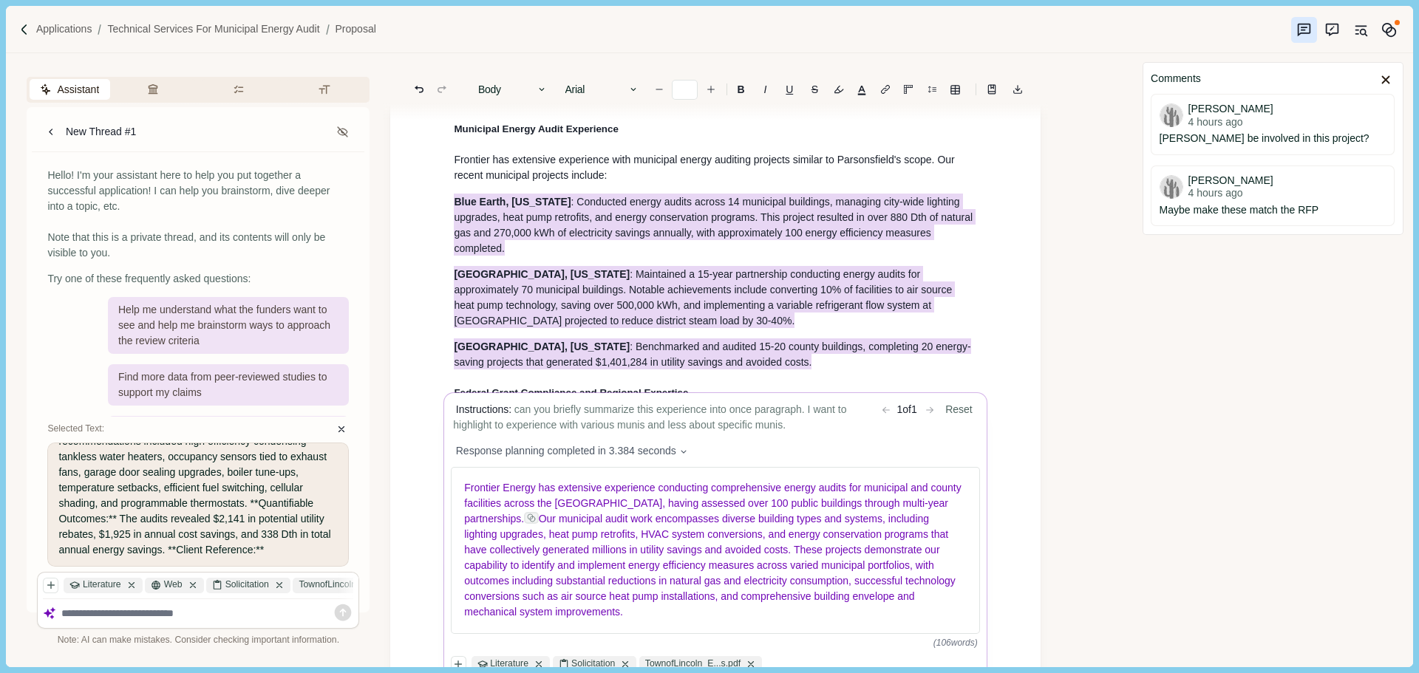
scroll to position [679, 0]
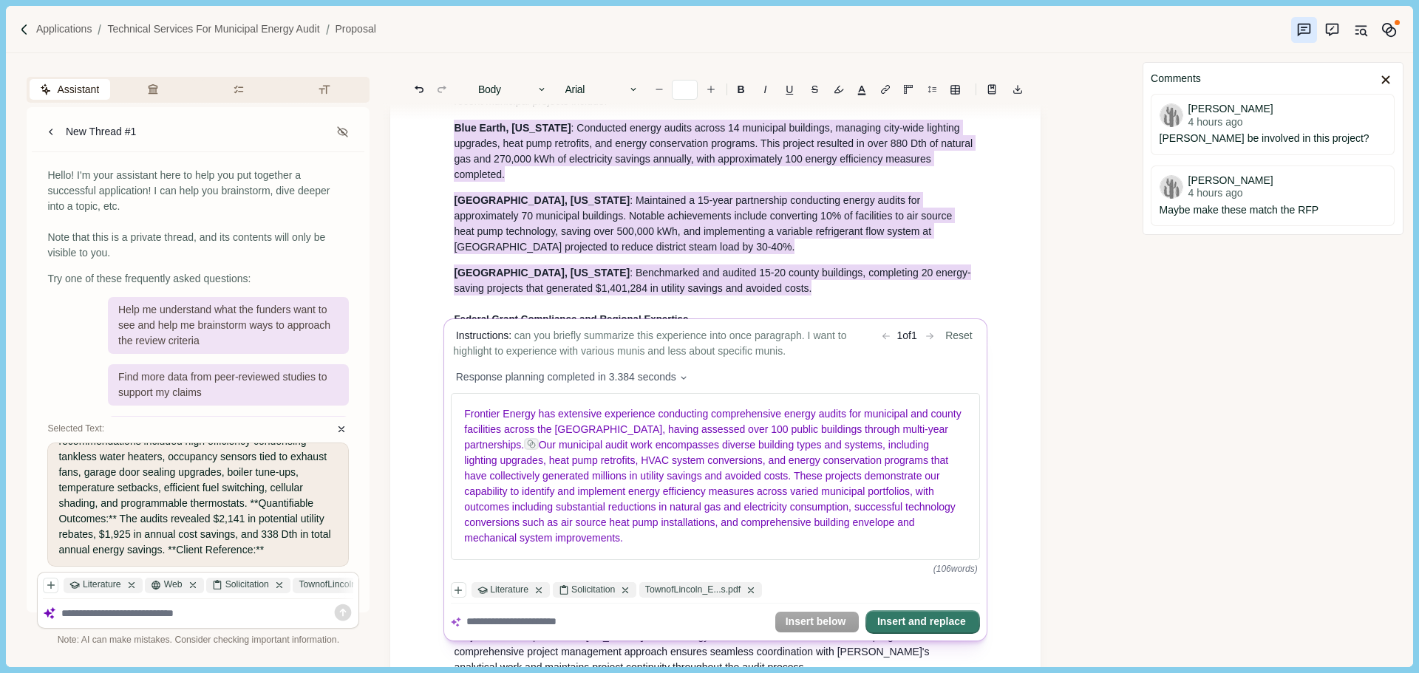
click at [918, 630] on button "Insert and replace" at bounding box center [923, 622] width 112 height 21
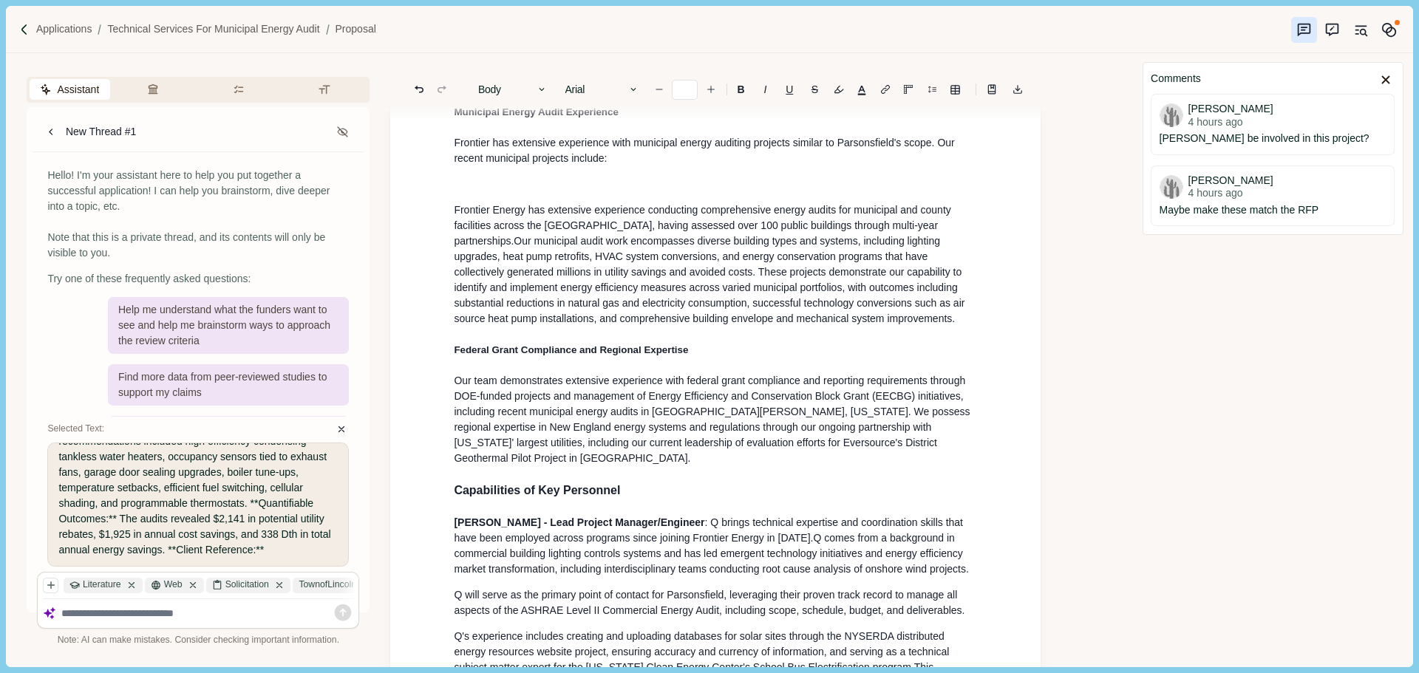
scroll to position [548, 0]
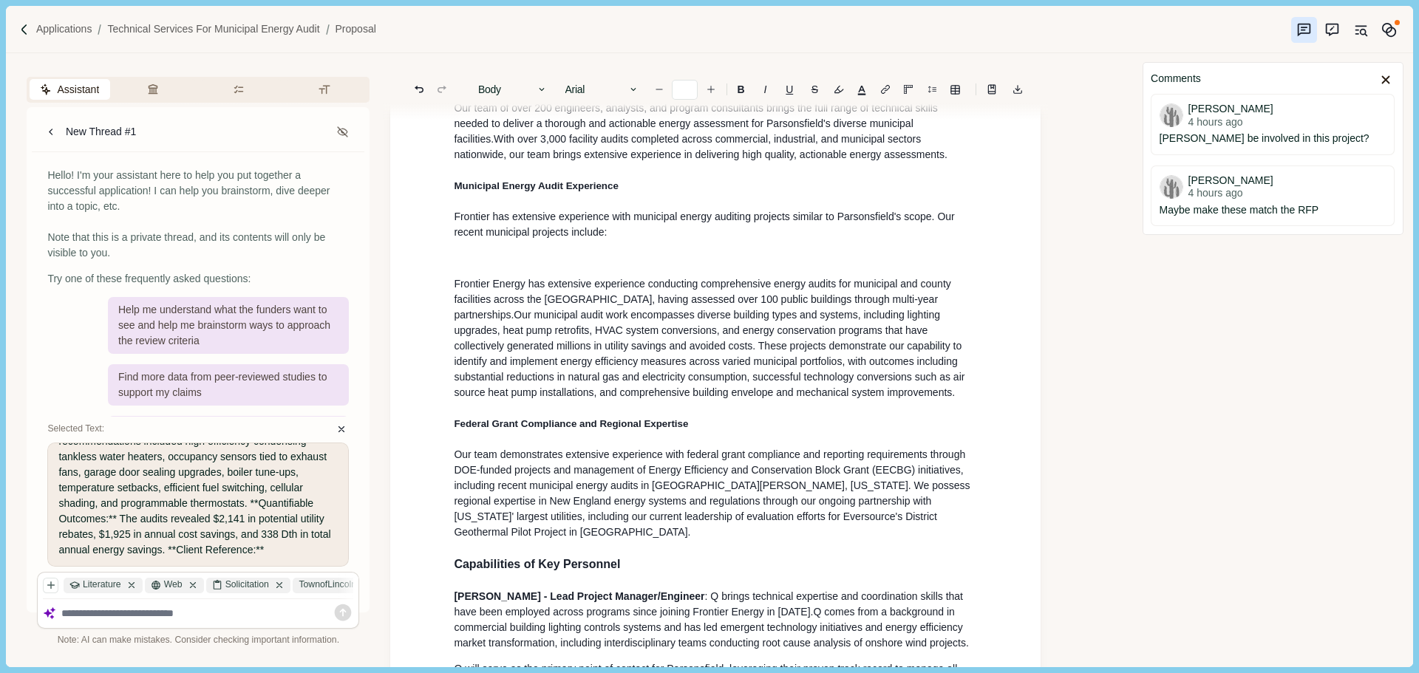
click at [598, 287] on p "Frontier Energy has extensive experience conducting comprehensive energy audits…" at bounding box center [715, 338] width 523 height 124
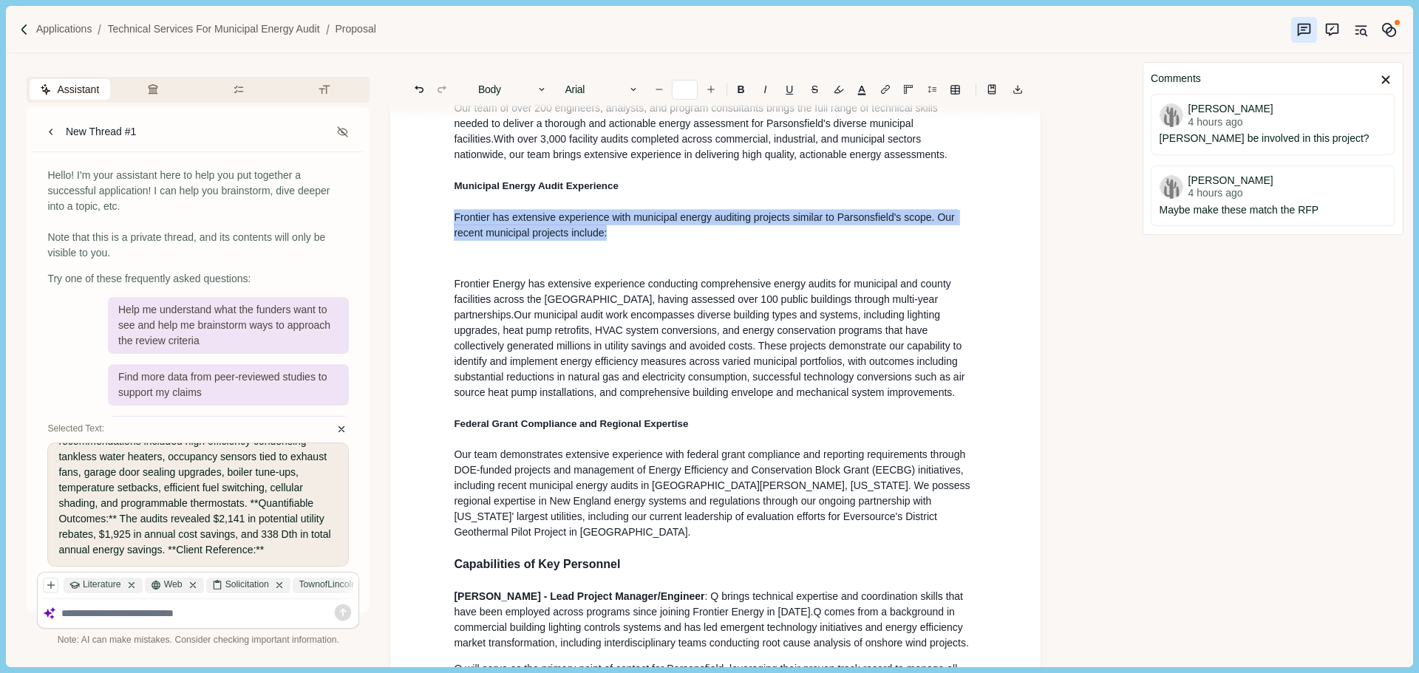
drag, startPoint x: 631, startPoint y: 241, endPoint x: 441, endPoint y: 232, distance: 190.1
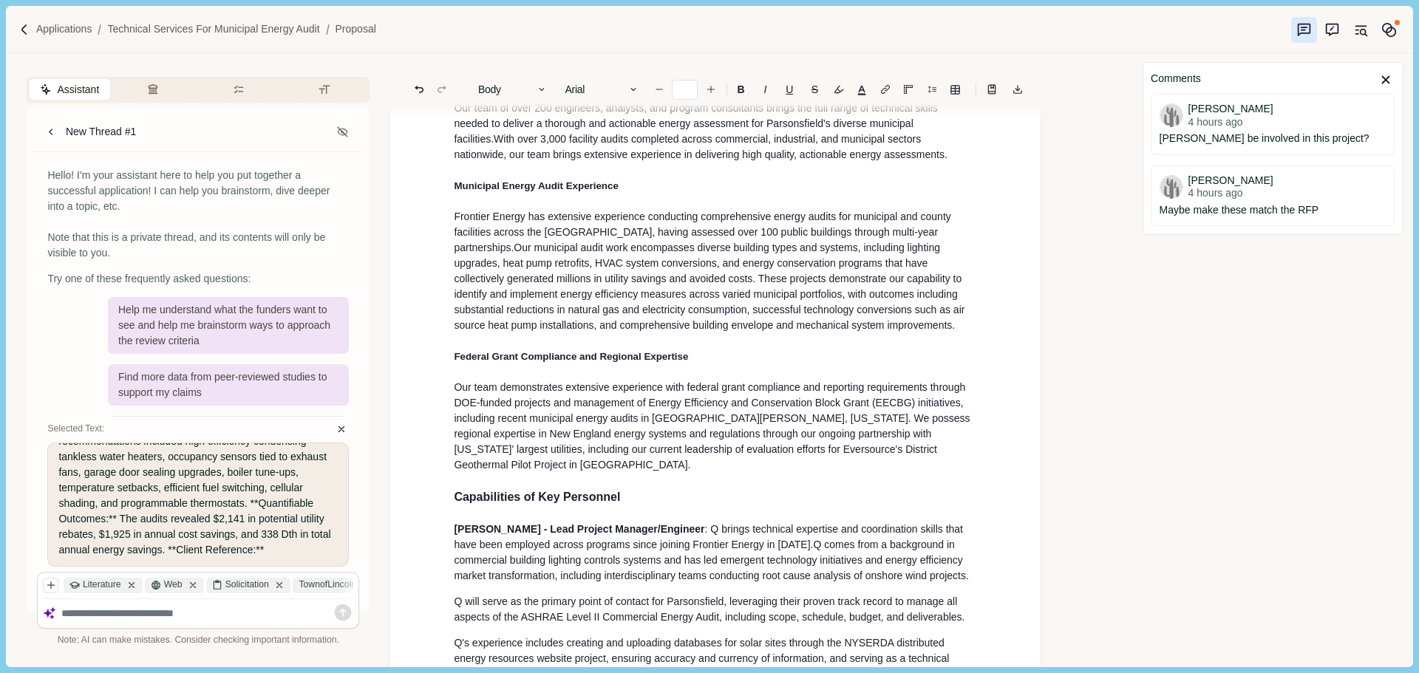
click at [818, 333] on p "Frontier Energy has extensive experience conducting comprehensive energy audits…" at bounding box center [715, 271] width 523 height 124
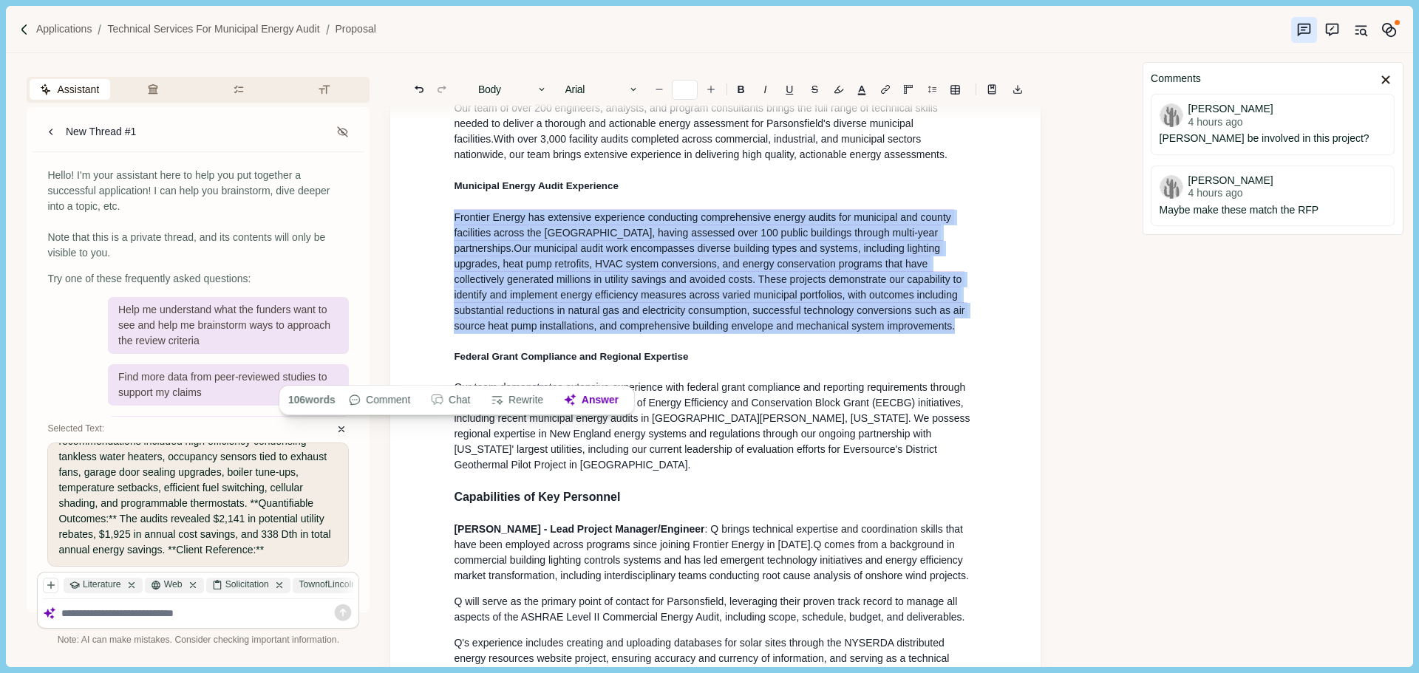
drag, startPoint x: 818, startPoint y: 339, endPoint x: 446, endPoint y: 231, distance: 387.8
click at [519, 408] on button "Rewrite" at bounding box center [518, 400] width 69 height 21
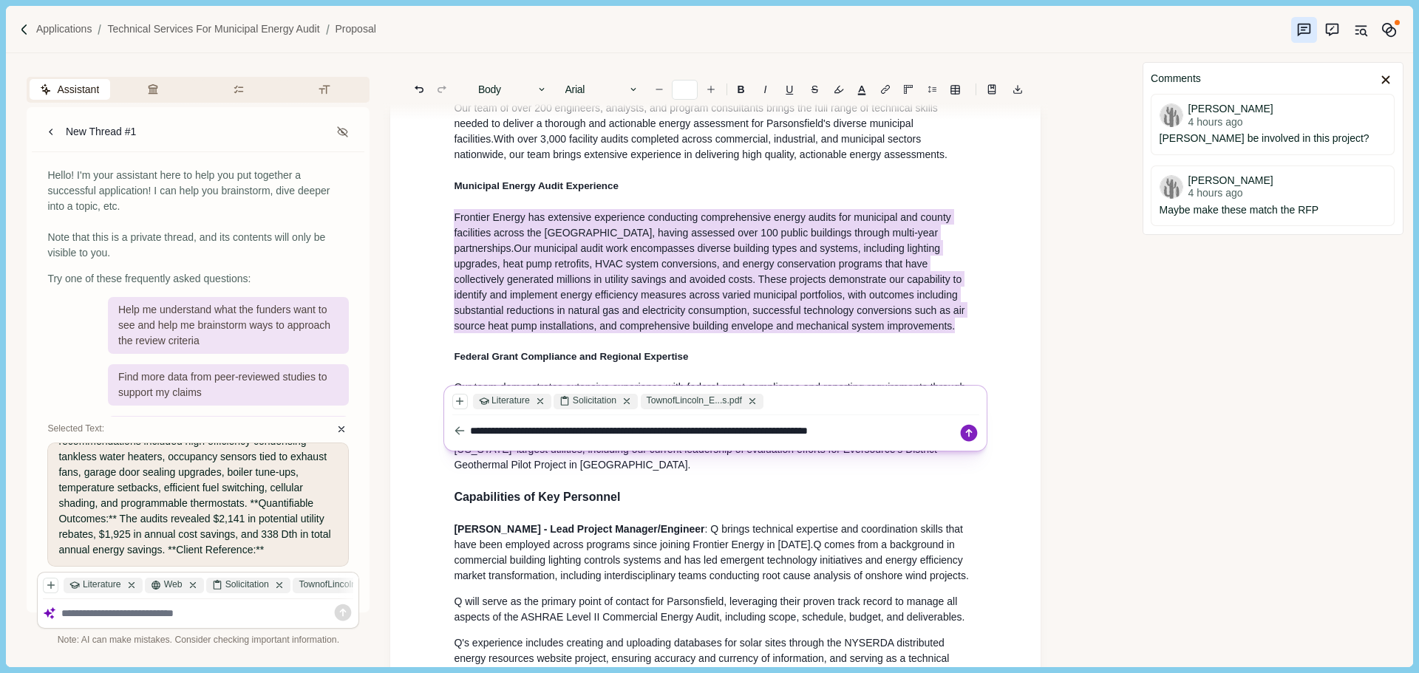
type textarea "**********"
click at [969, 431] on icon at bounding box center [968, 433] width 21 height 21
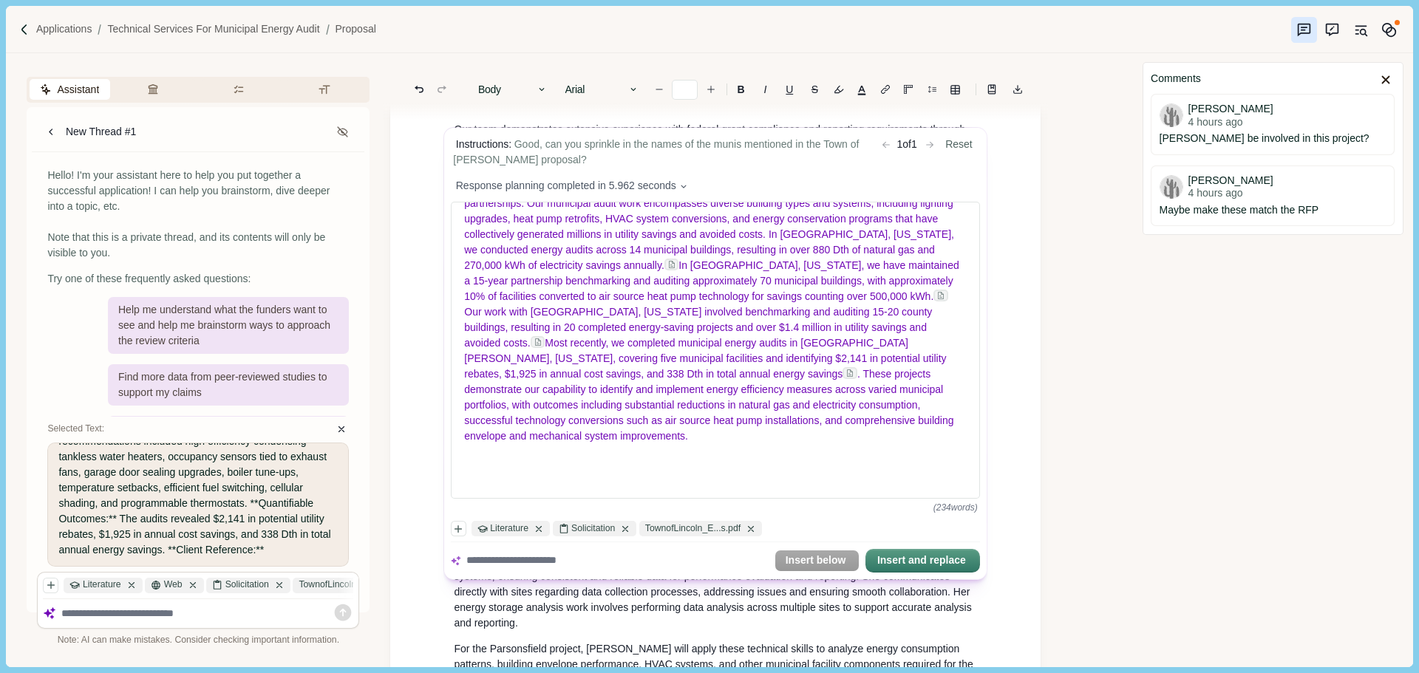
scroll to position [844, 0]
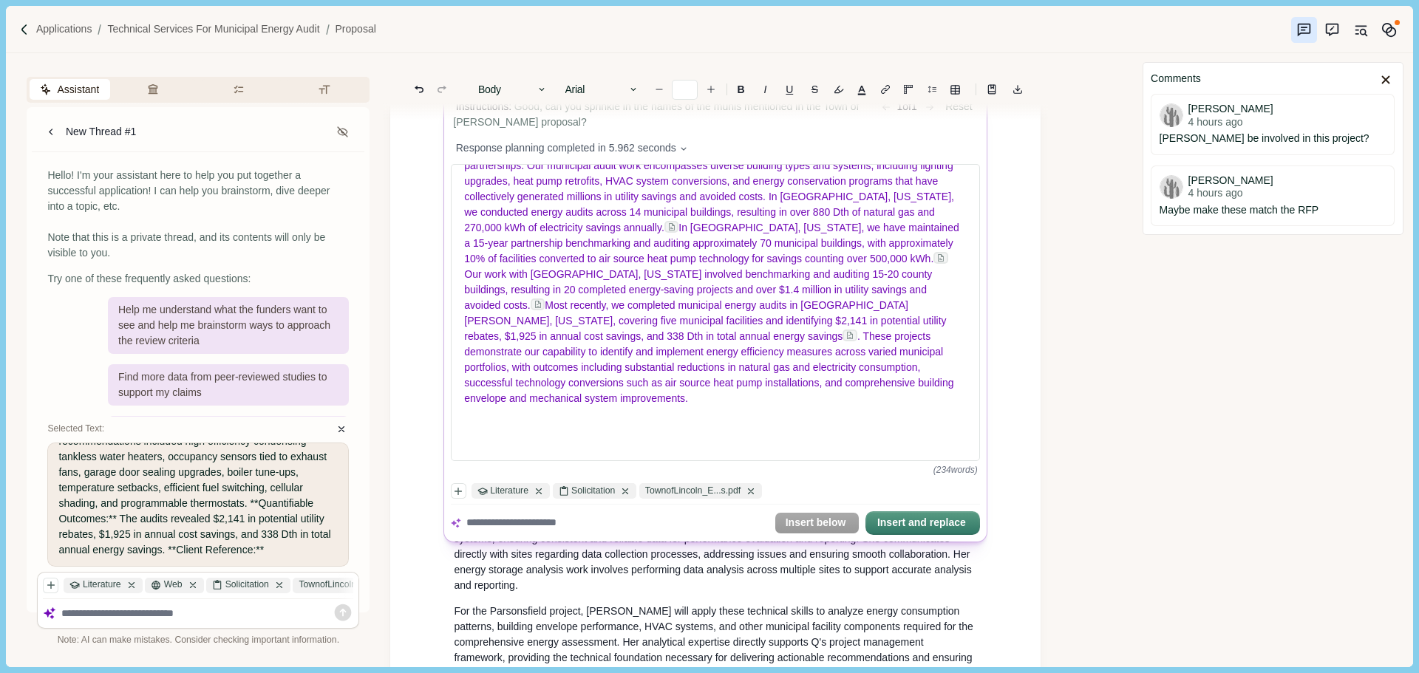
click at [536, 530] on textarea at bounding box center [617, 524] width 302 height 16
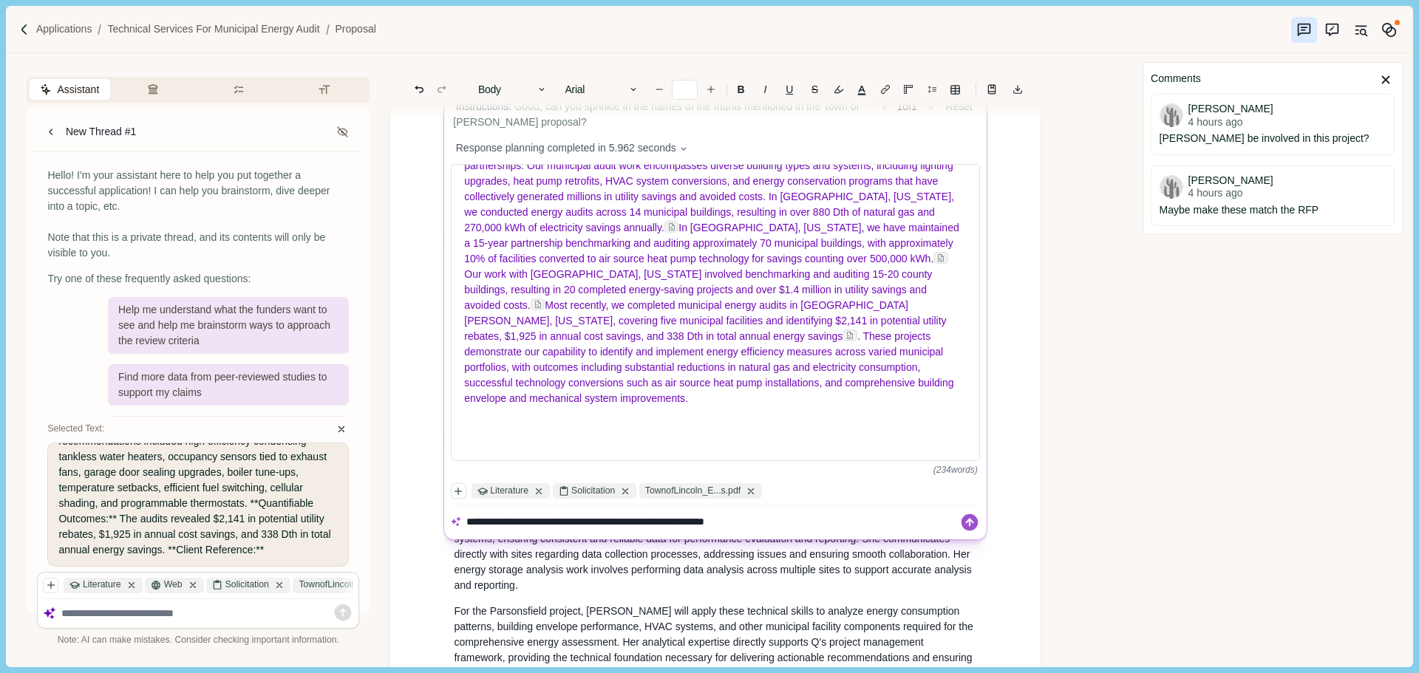
type textarea "**********"
click at [972, 521] on icon at bounding box center [970, 522] width 21 height 21
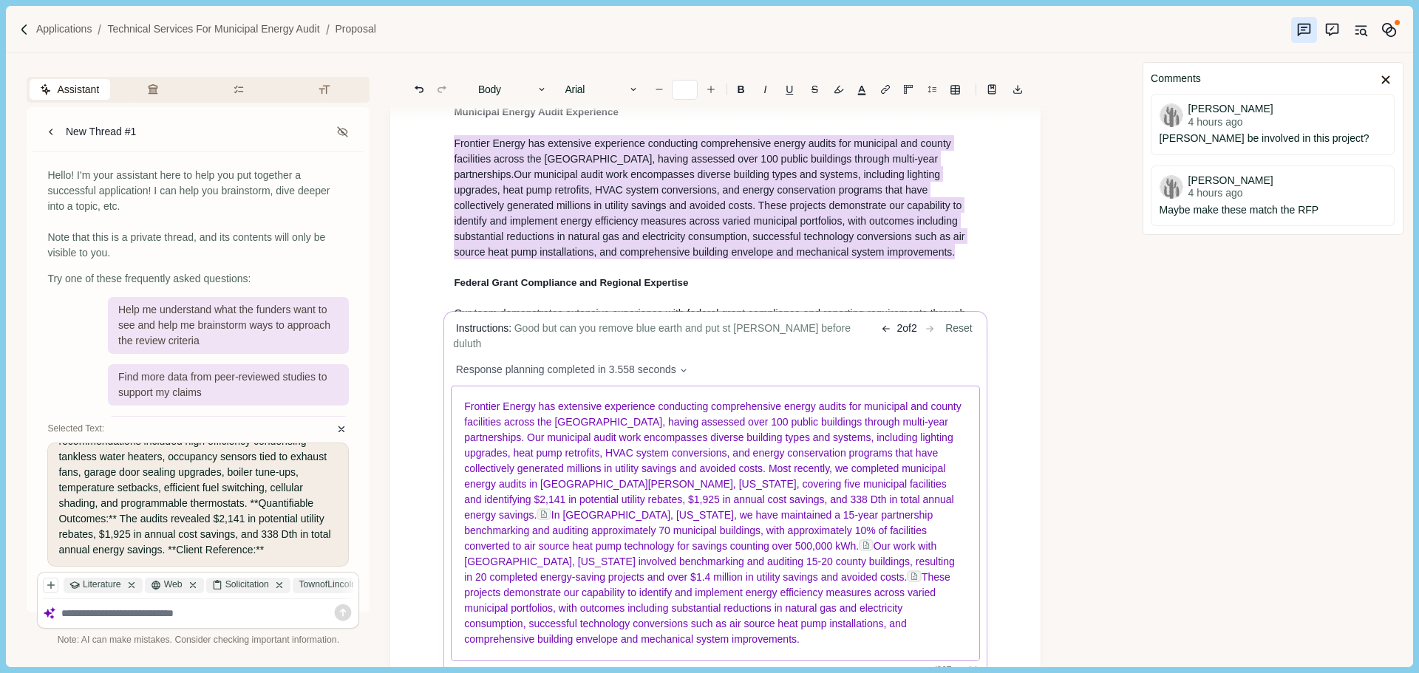
scroll to position [696, 0]
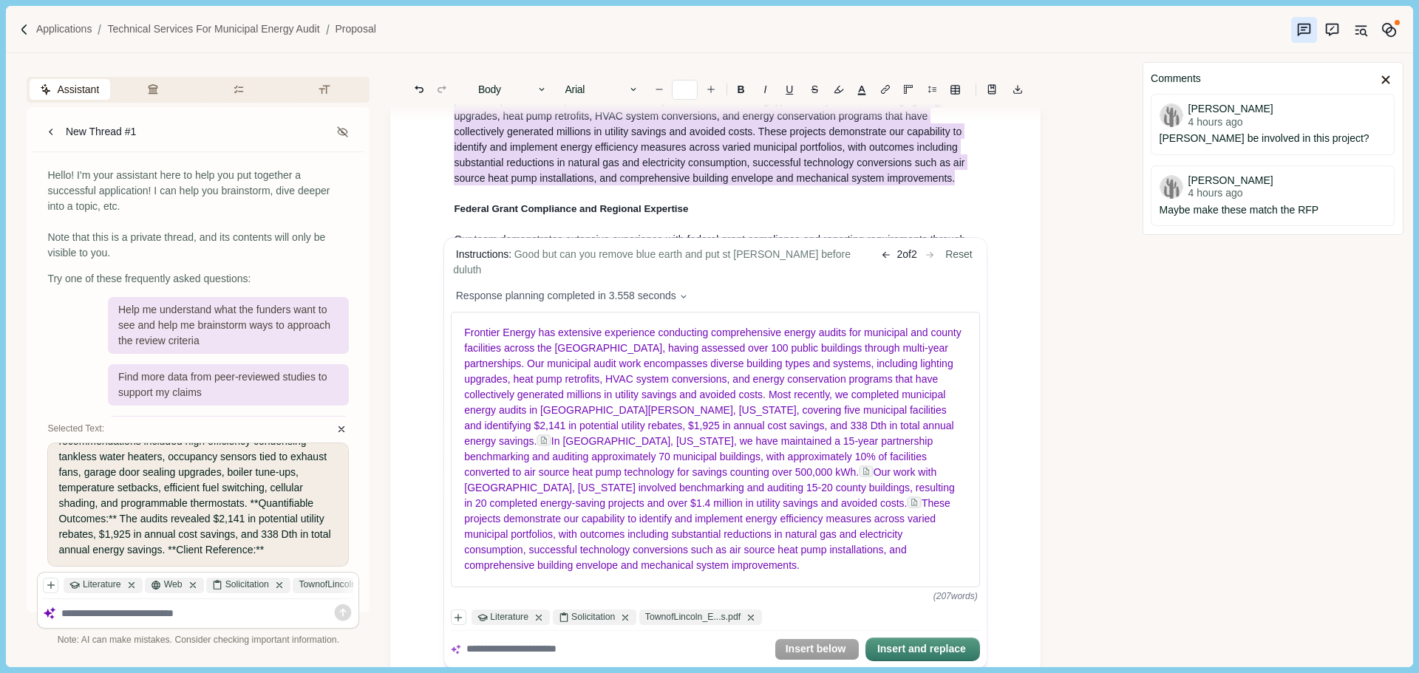
click at [511, 642] on textarea at bounding box center [617, 650] width 302 height 16
type textarea "**********"
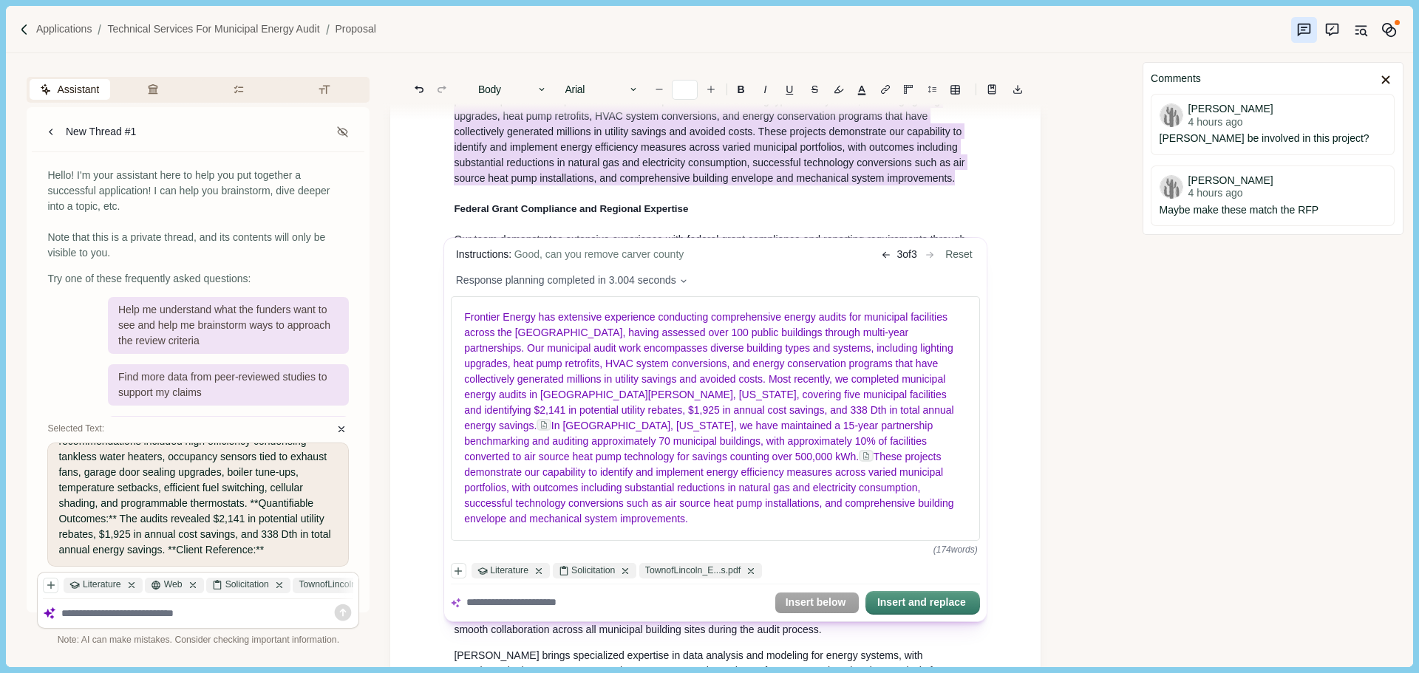
click at [628, 597] on textarea at bounding box center [617, 604] width 302 height 16
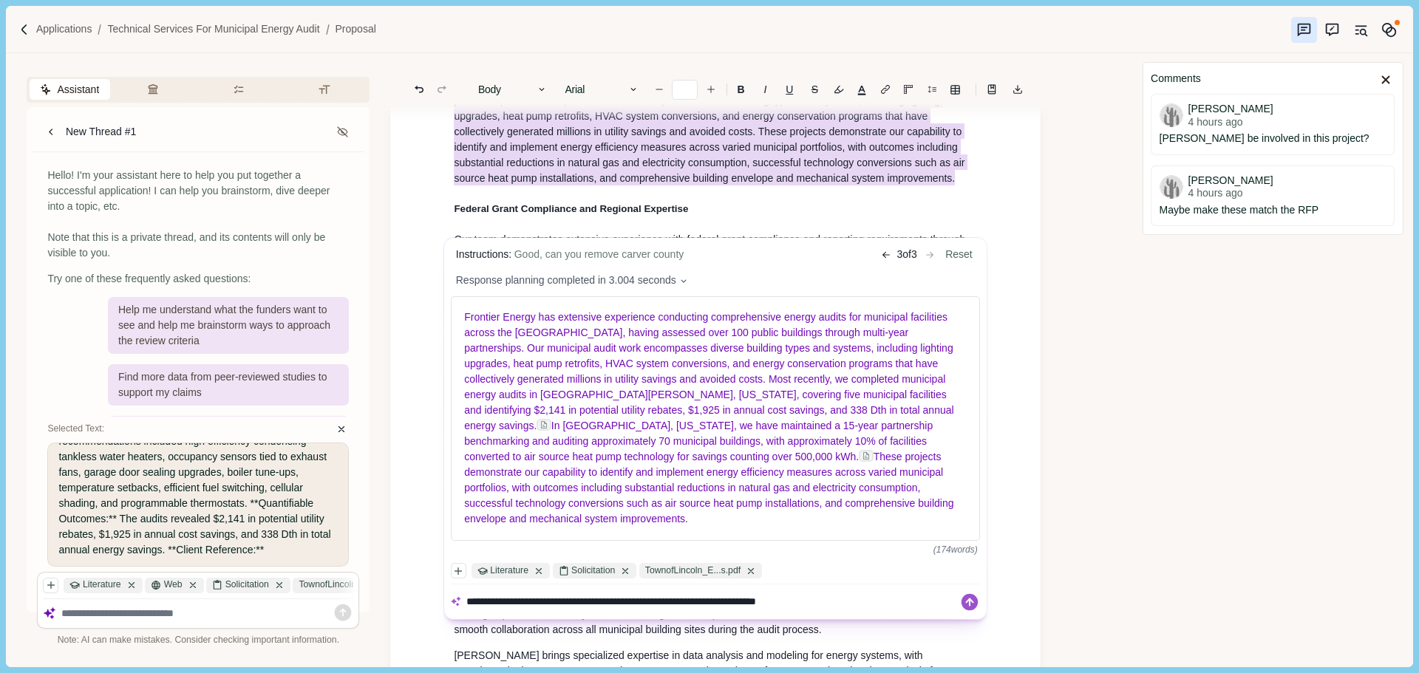
type textarea "**********"
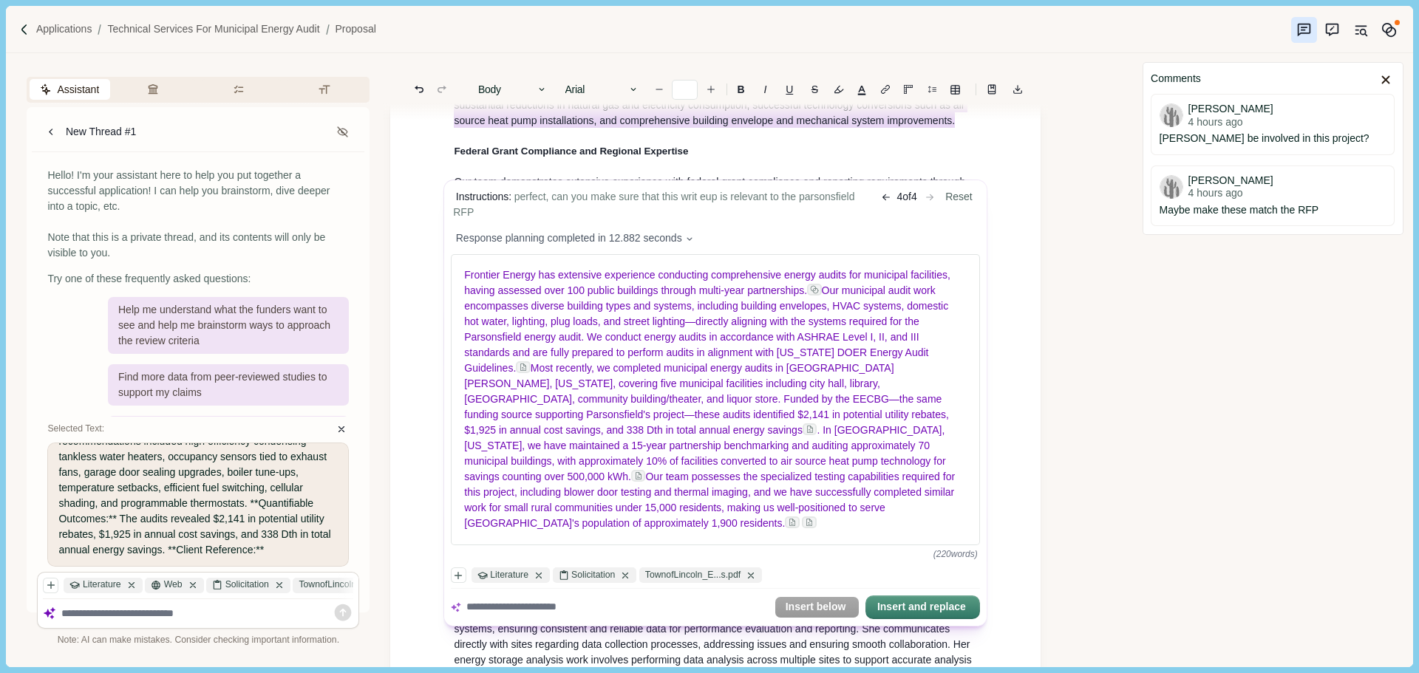
scroll to position [770, 0]
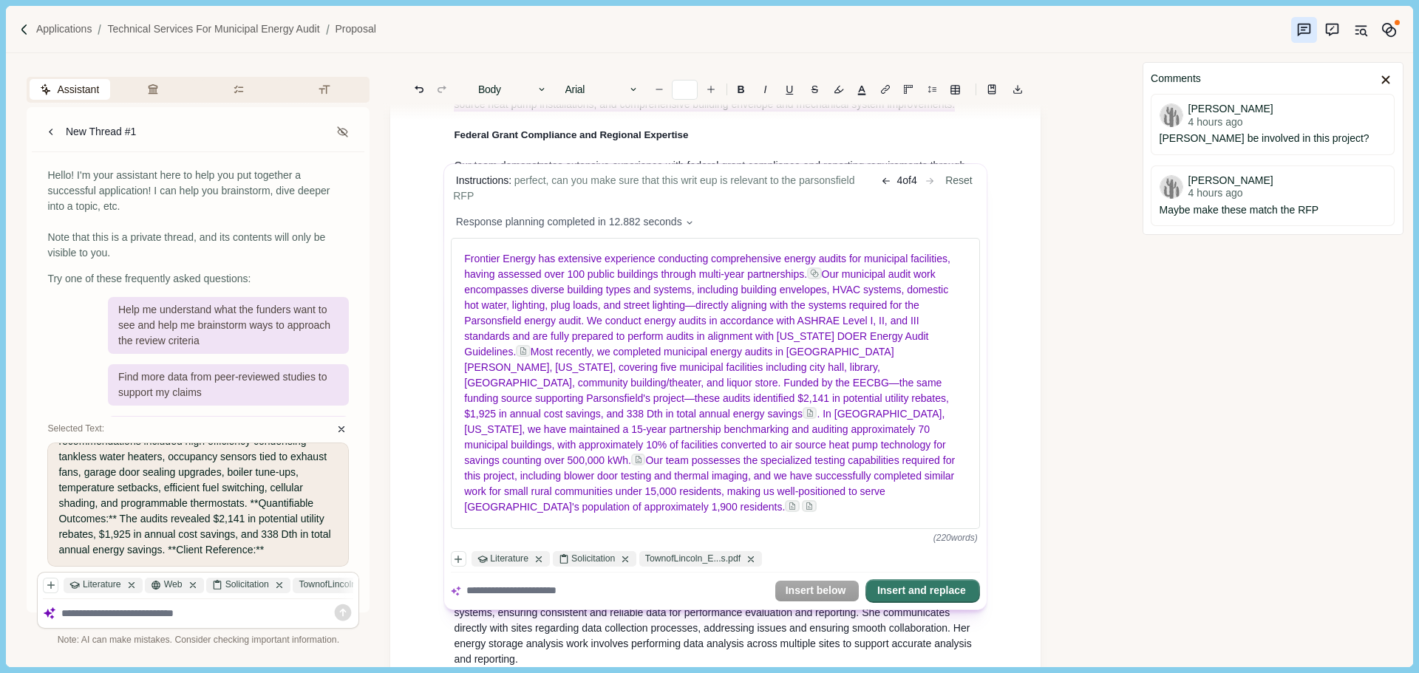
click at [947, 583] on button "Insert and replace" at bounding box center [923, 591] width 112 height 21
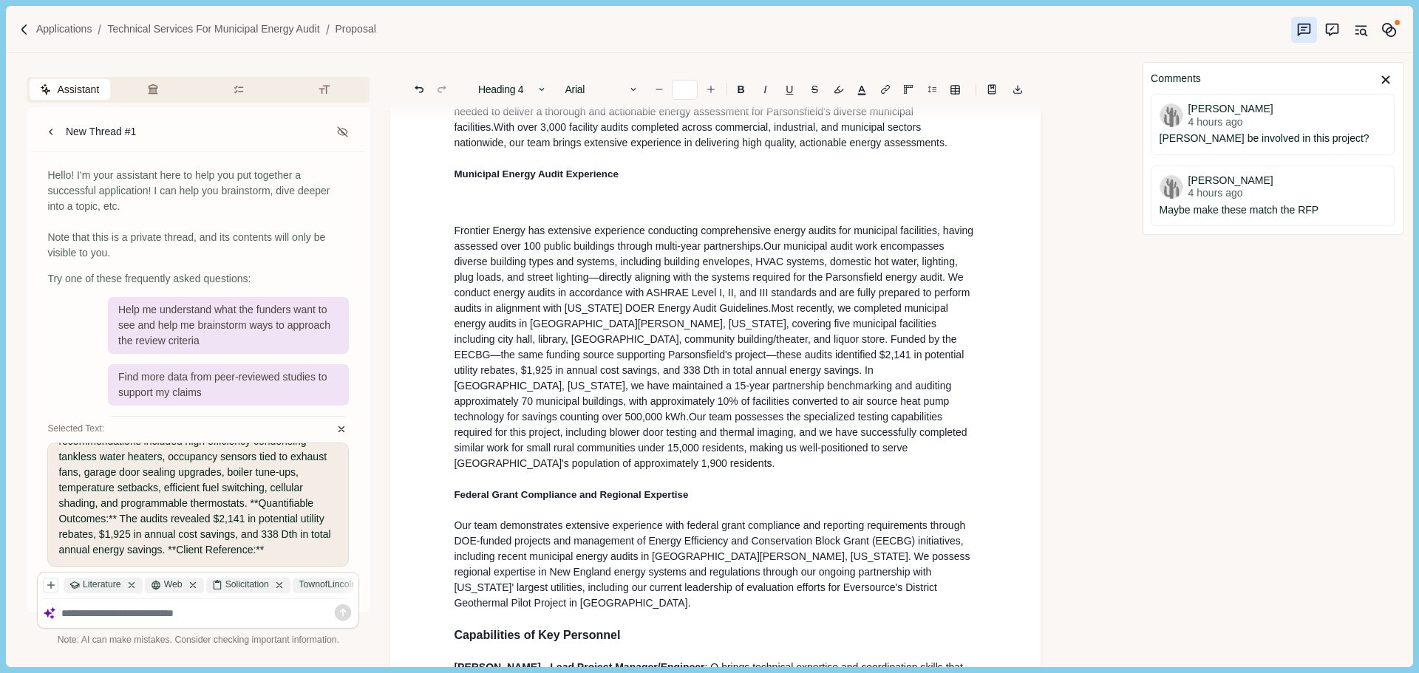
scroll to position [491, 0]
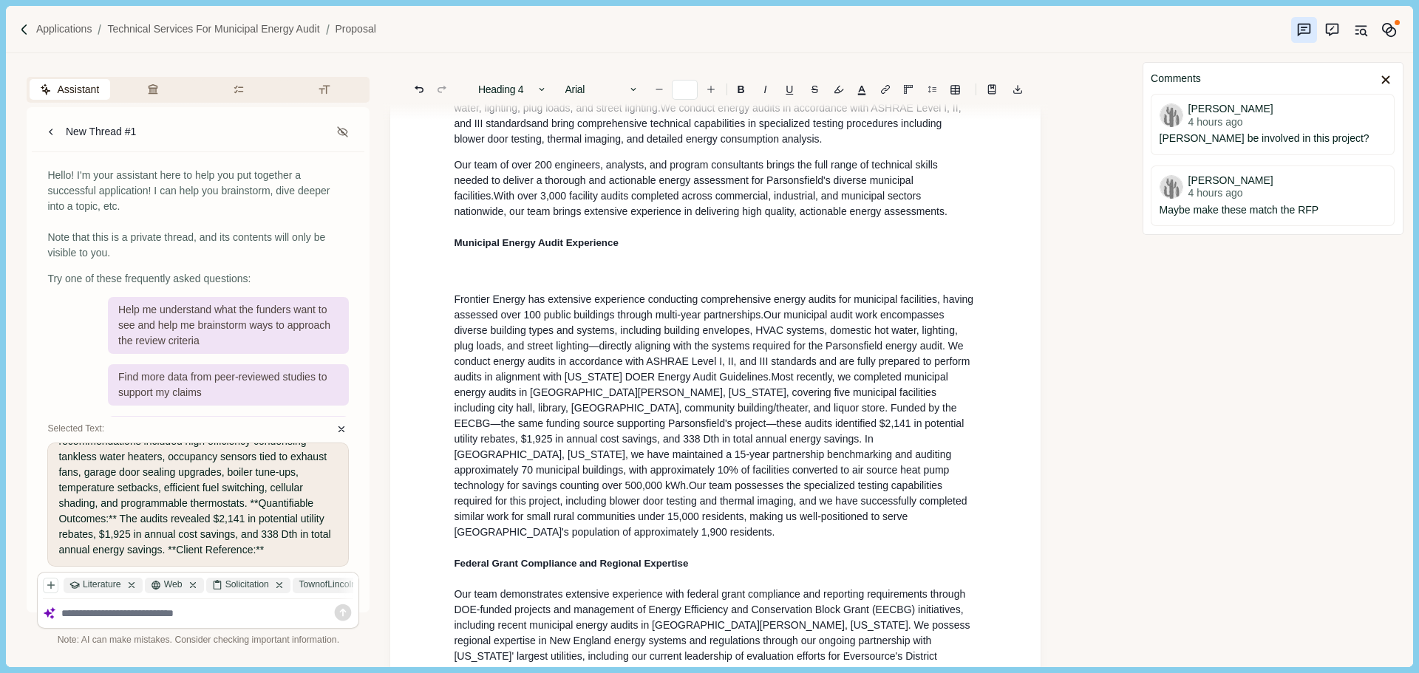
click at [533, 282] on p at bounding box center [715, 274] width 523 height 16
click at [510, 276] on p at bounding box center [715, 274] width 523 height 16
type input "**"
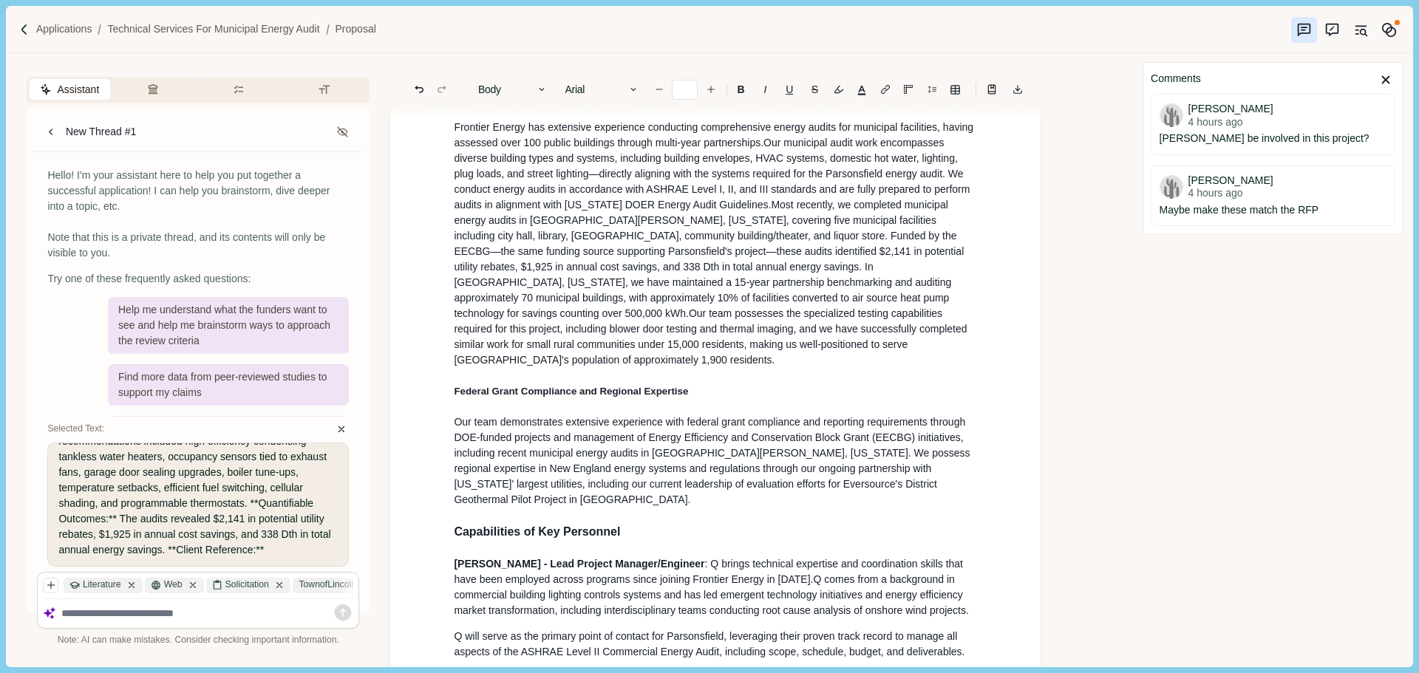
scroll to position [639, 0]
click at [582, 469] on p "Our team demonstrates extensive experience with federal grant compliance and re…" at bounding box center [715, 459] width 523 height 93
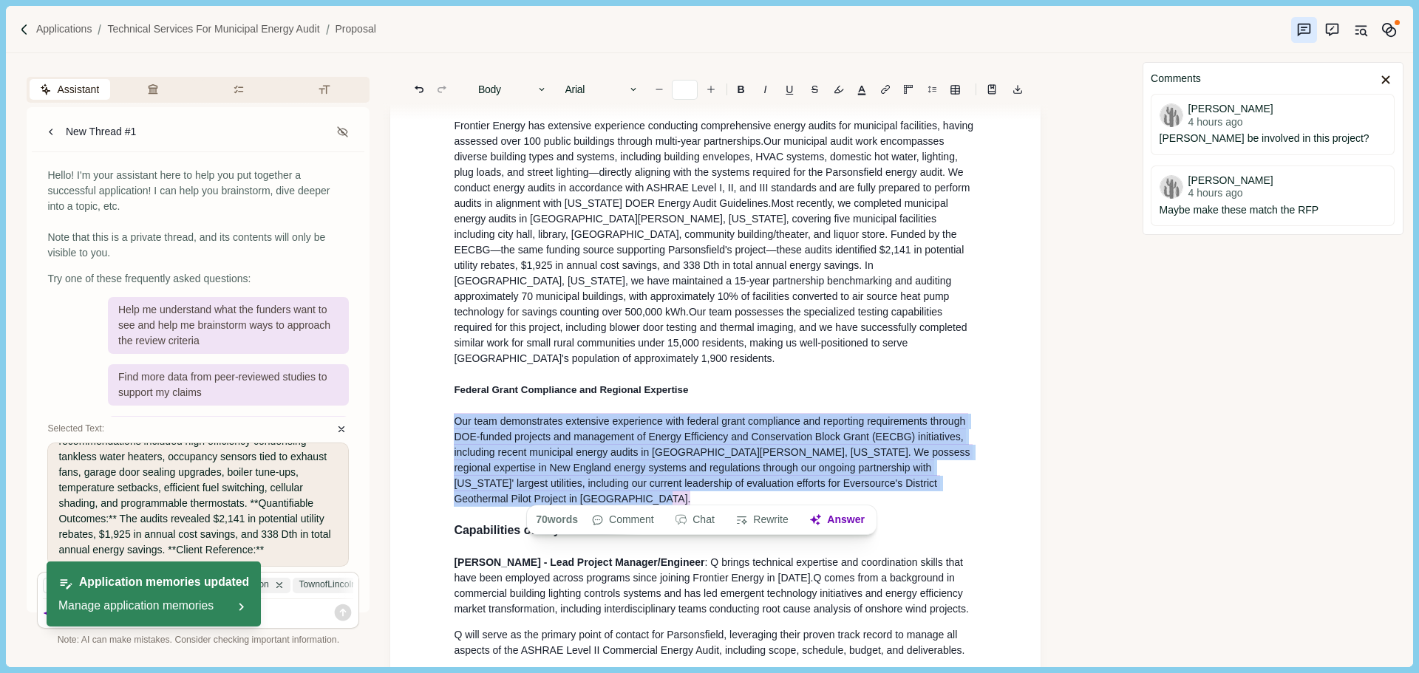
drag, startPoint x: 958, startPoint y: 496, endPoint x: 457, endPoint y: 433, distance: 504.2
click at [457, 433] on p "Our team demonstrates extensive experience with federal grant compliance and re…" at bounding box center [715, 459] width 523 height 93
click at [769, 522] on button "Rewrite" at bounding box center [762, 520] width 69 height 21
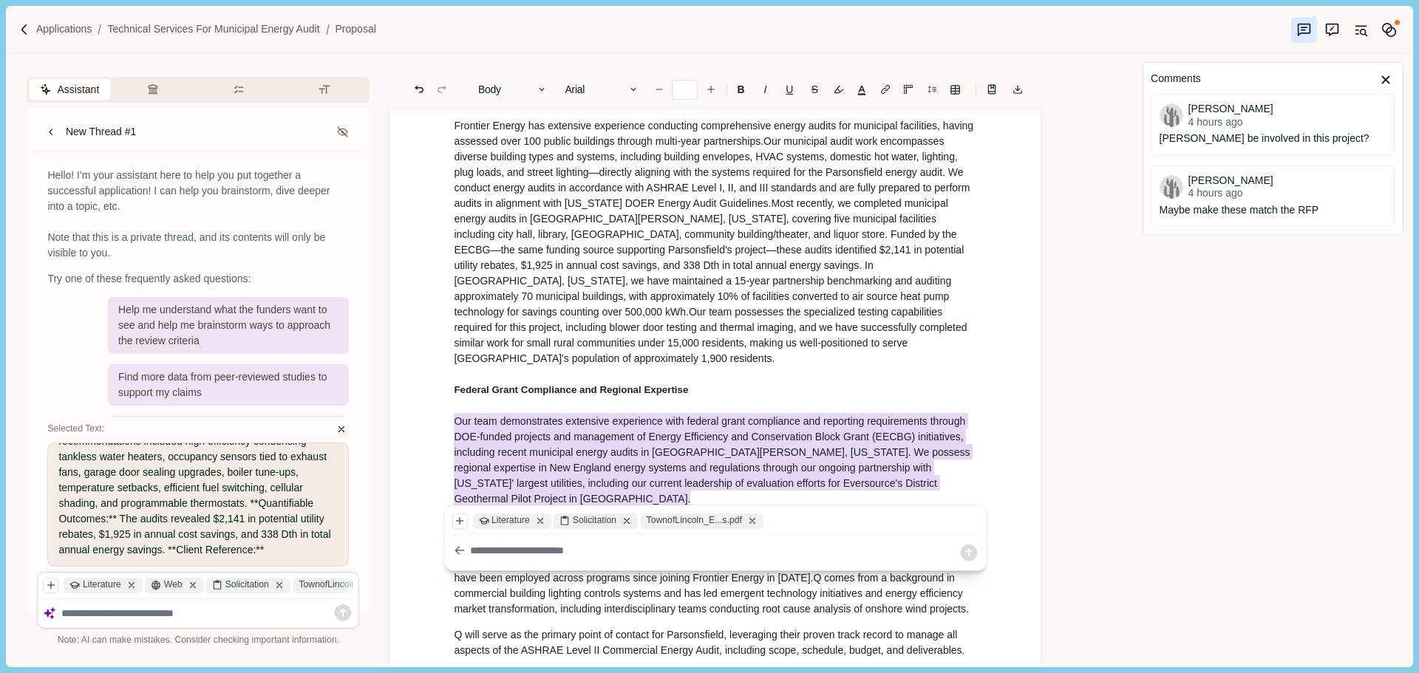
click at [618, 553] on textarea at bounding box center [714, 551] width 488 height 16
type textarea "**********"
drag, startPoint x: 718, startPoint y: 551, endPoint x: 740, endPoint y: 551, distance: 21.4
click at [718, 551] on textarea "**********" at bounding box center [714, 551] width 488 height 16
click at [972, 551] on icon at bounding box center [969, 553] width 17 height 17
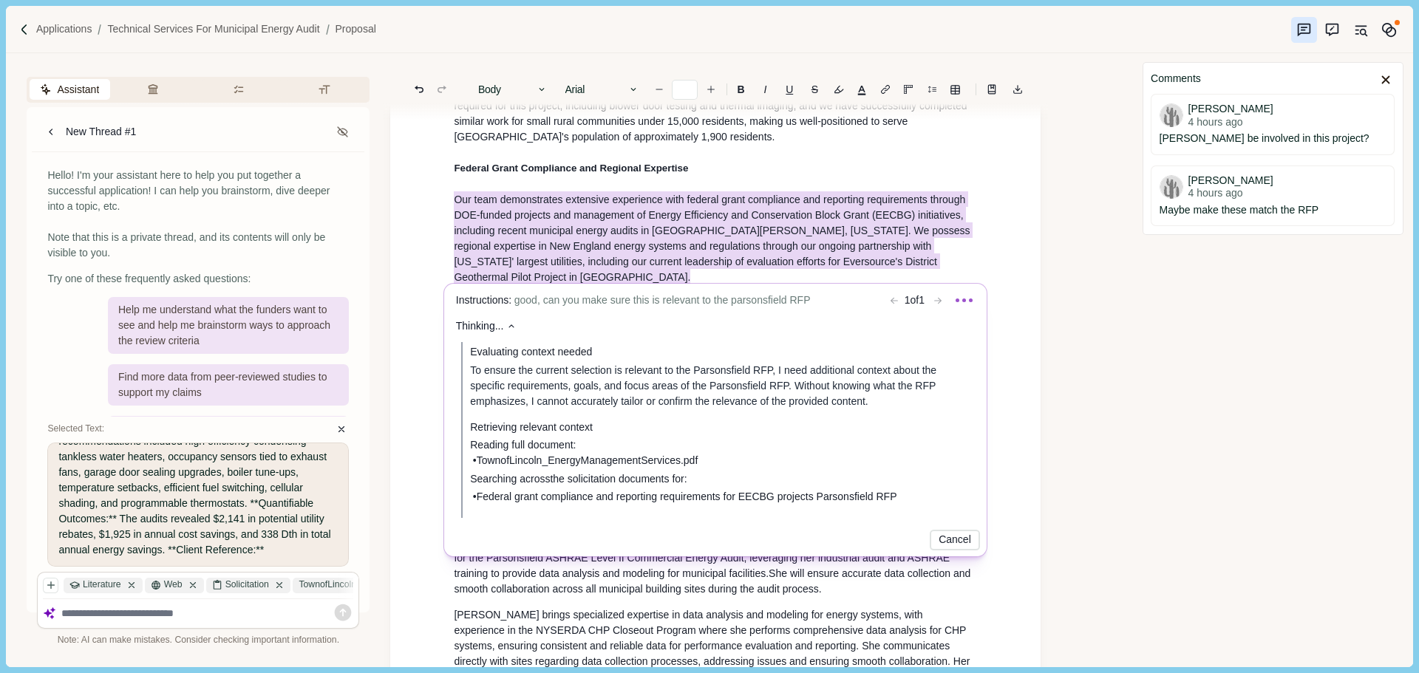
scroll to position [935, 0]
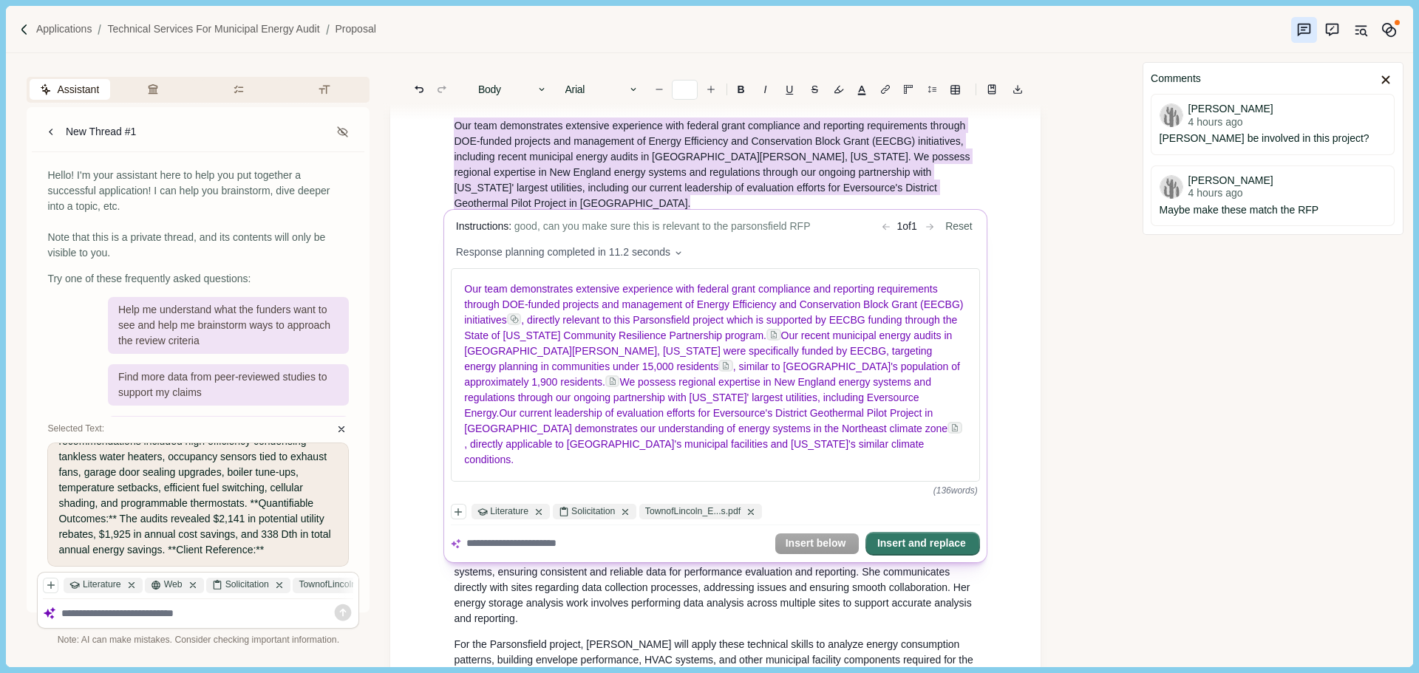
click at [925, 544] on button "Insert and replace" at bounding box center [923, 544] width 112 height 21
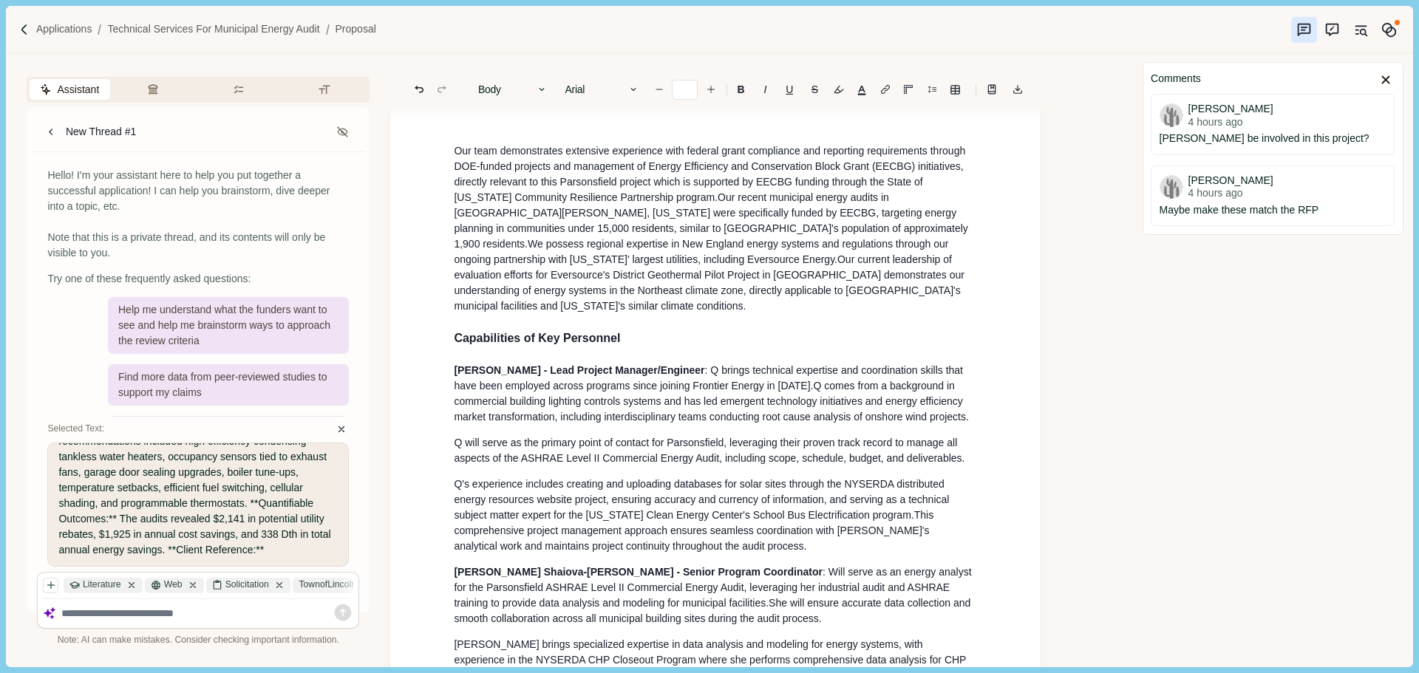
scroll to position [713, 0]
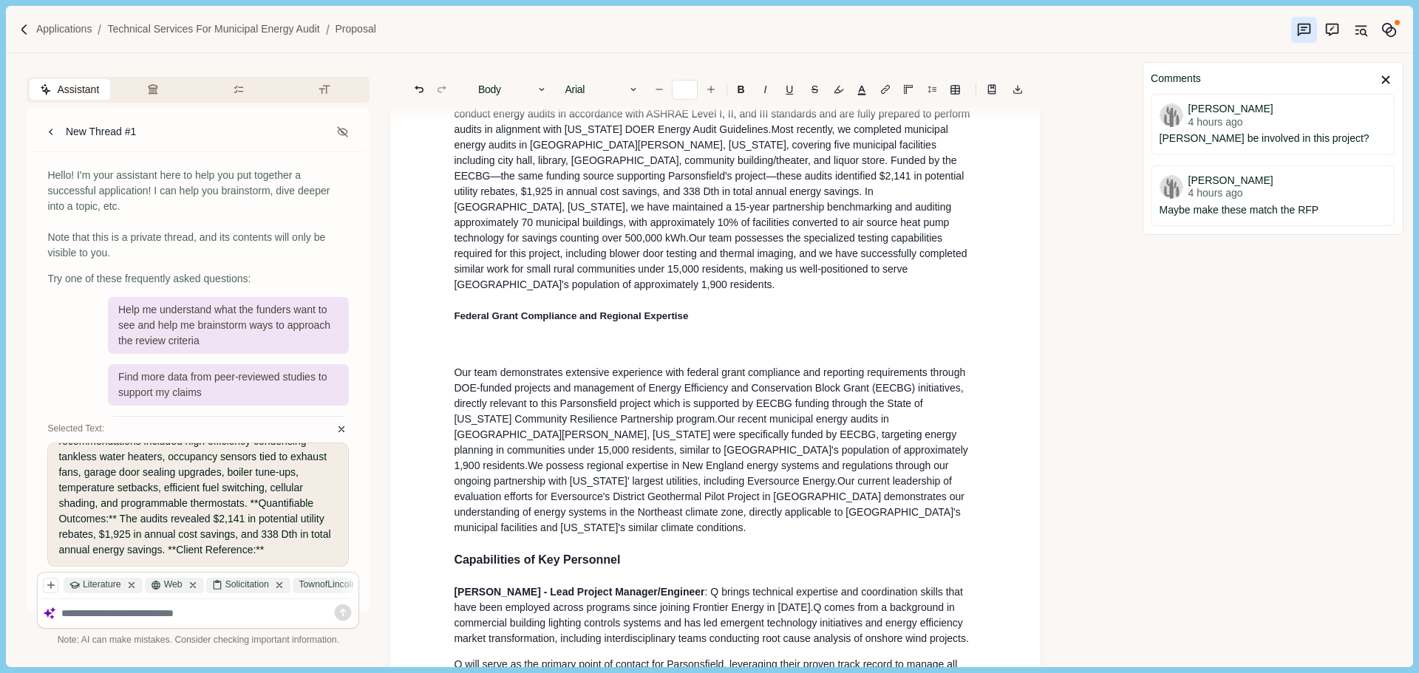
click at [523, 347] on p at bounding box center [715, 347] width 523 height 16
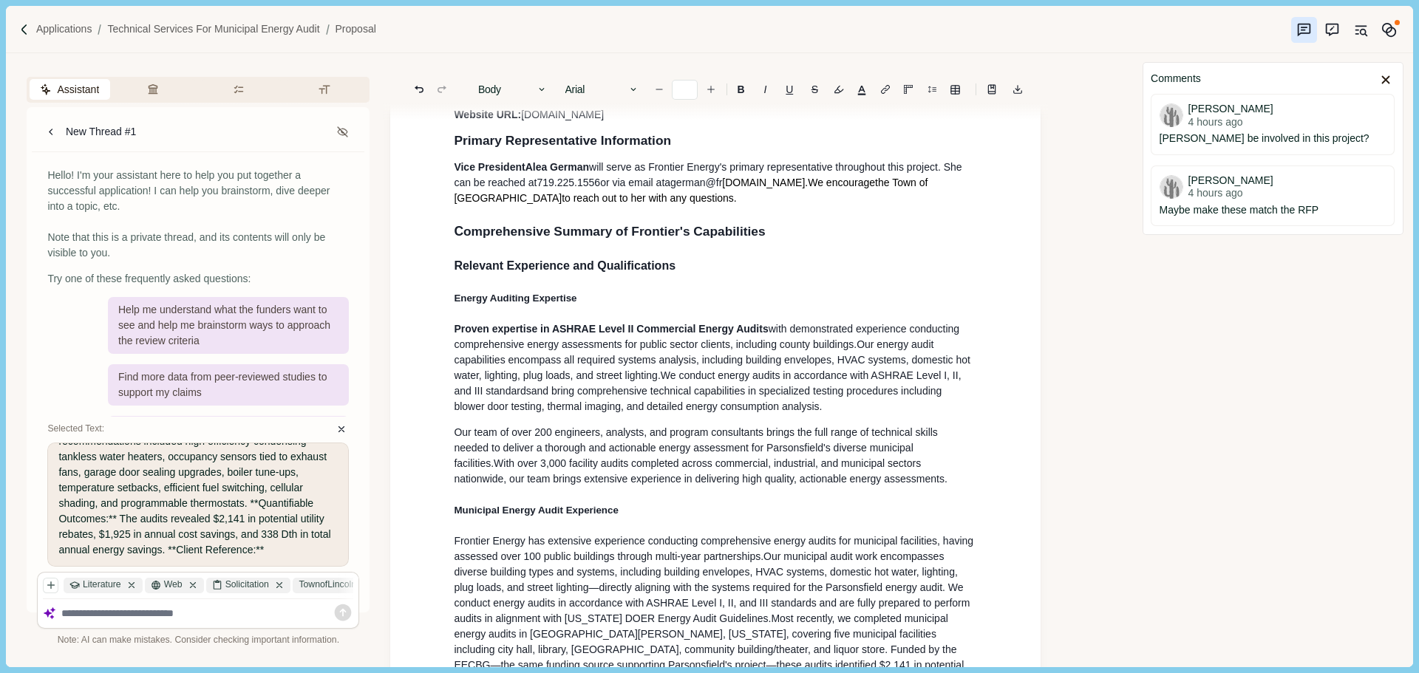
scroll to position [196, 0]
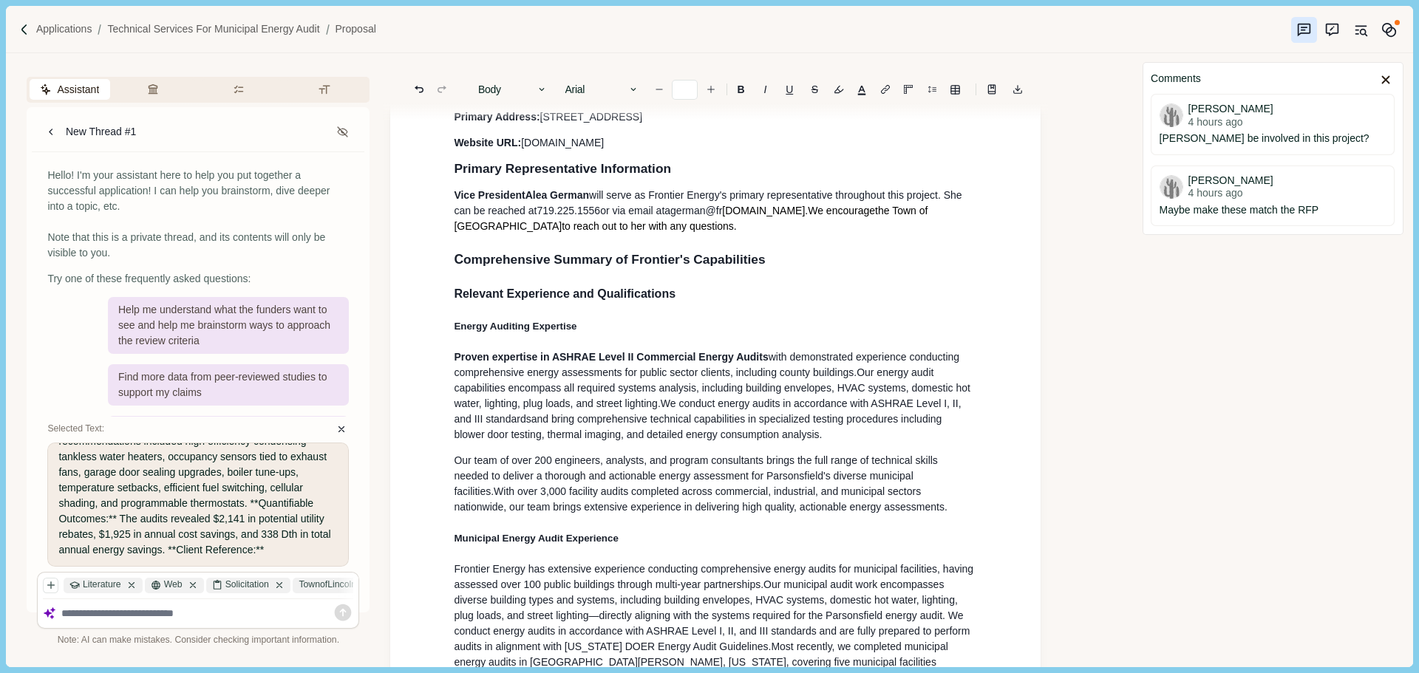
drag, startPoint x: 605, startPoint y: 360, endPoint x: 497, endPoint y: 171, distance: 217.1
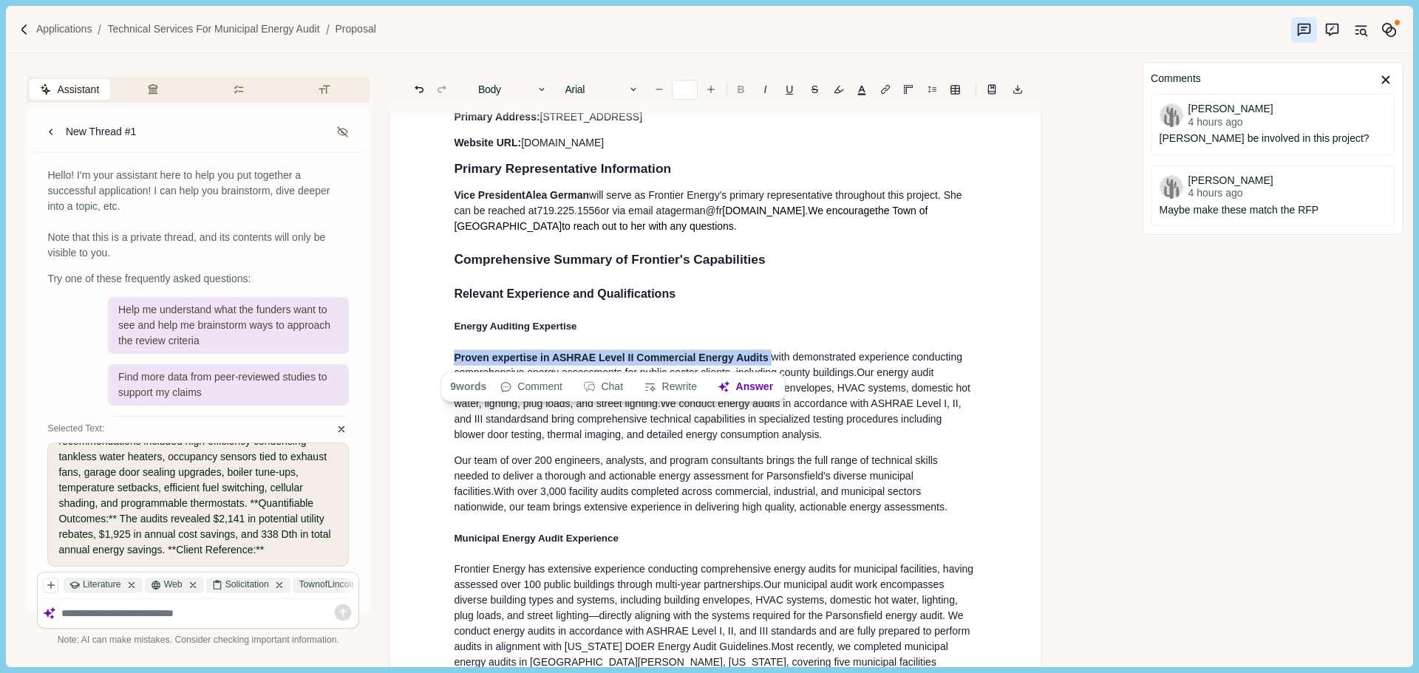
click at [741, 92] on b "B" at bounding box center [741, 89] width 7 height 10
click at [705, 384] on button "Rewrite" at bounding box center [670, 387] width 69 height 21
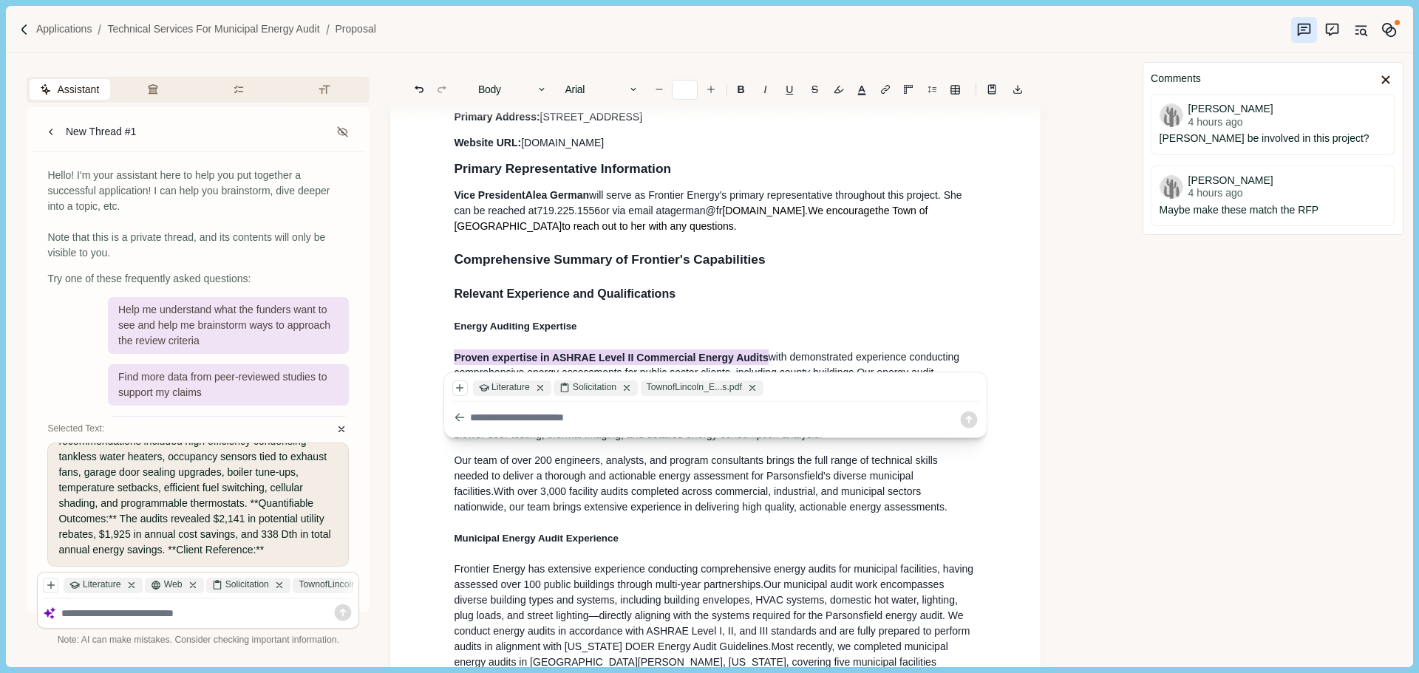
click at [760, 484] on span "Our team of over 200 engineers, analysts, and program consultants brings the fu…" at bounding box center [697, 475] width 486 height 43
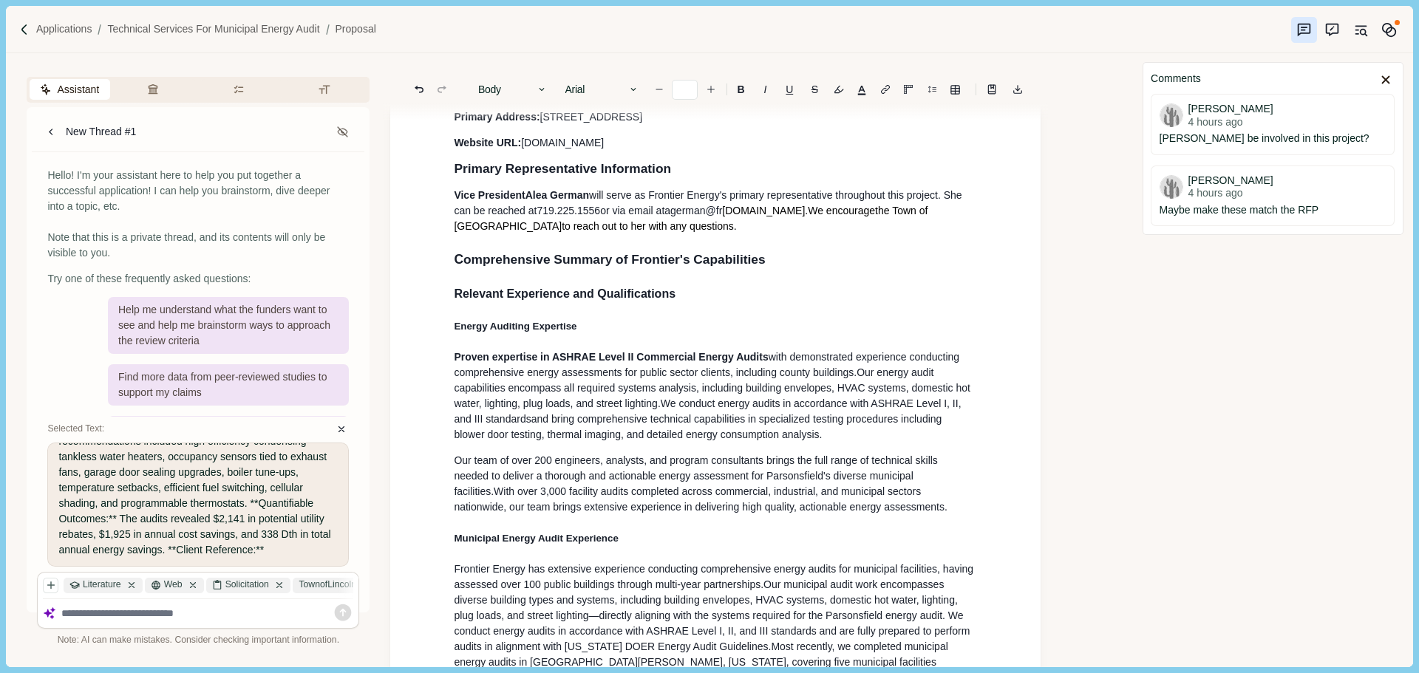
click at [765, 388] on span "Our energy audit capabilities encompass all required systems analysis, includin…" at bounding box center [713, 396] width 519 height 58
click at [454, 363] on span "Proven expertise in ASHRAE Level II Commercial Energy Audits" at bounding box center [611, 358] width 314 height 16
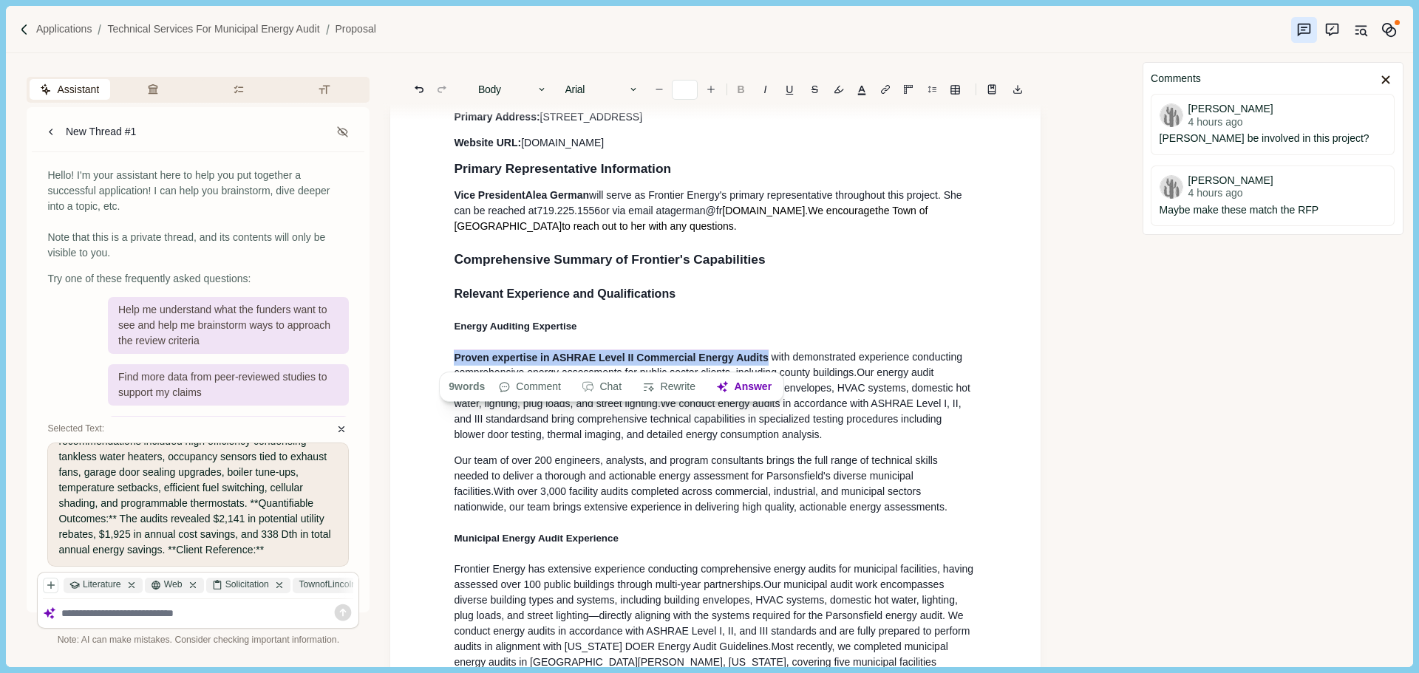
click at [737, 90] on button "B" at bounding box center [740, 89] width 23 height 21
click at [730, 353] on span "Proven expertise in ASHRAE Level II Commercial Energy Audits" at bounding box center [601, 358] width 294 height 16
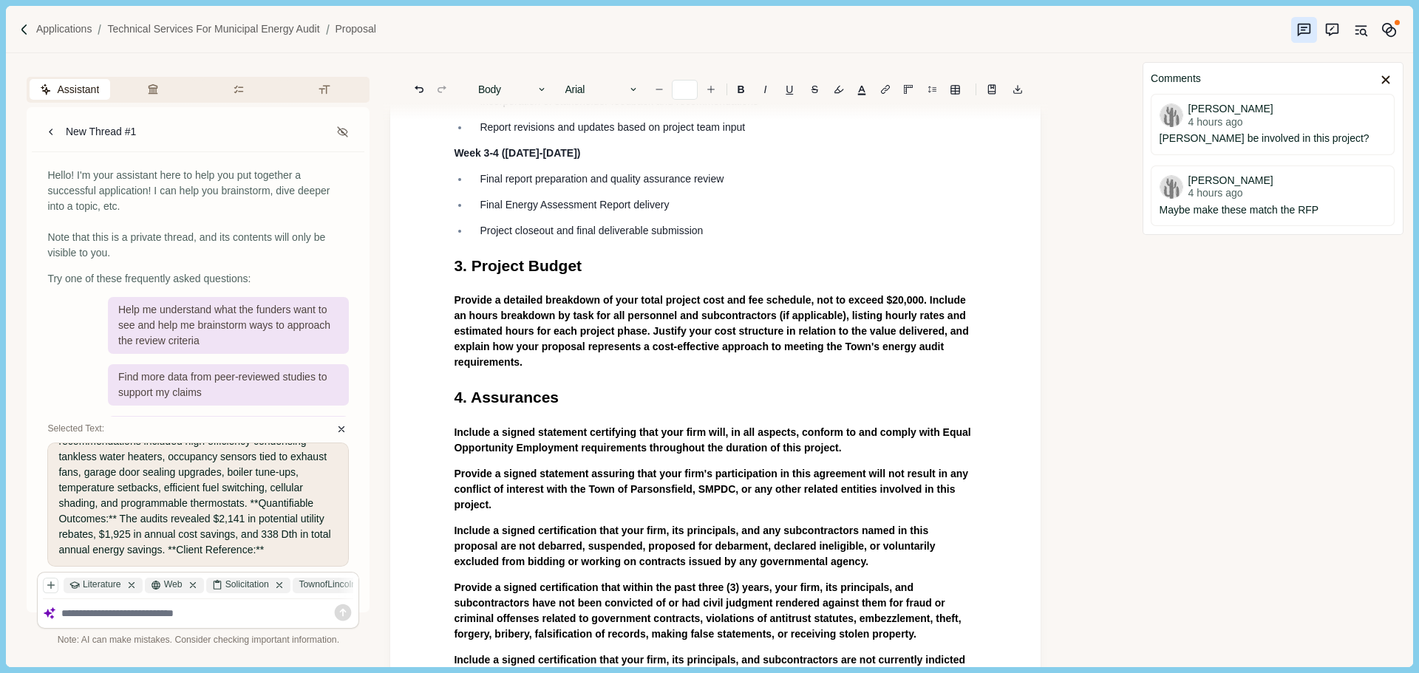
scroll to position [5591, 0]
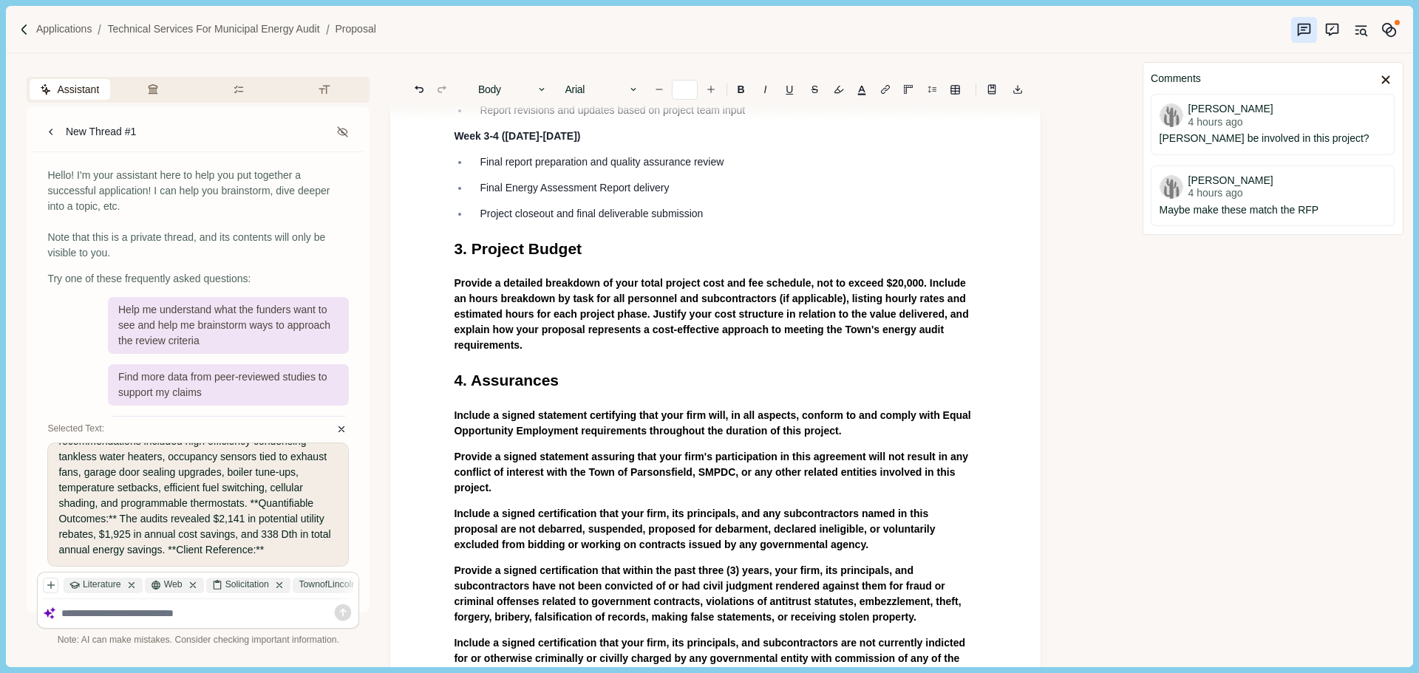
click at [533, 353] on p "Provide a detailed breakdown of your total project cost and fee schedule, not t…" at bounding box center [715, 315] width 523 height 78
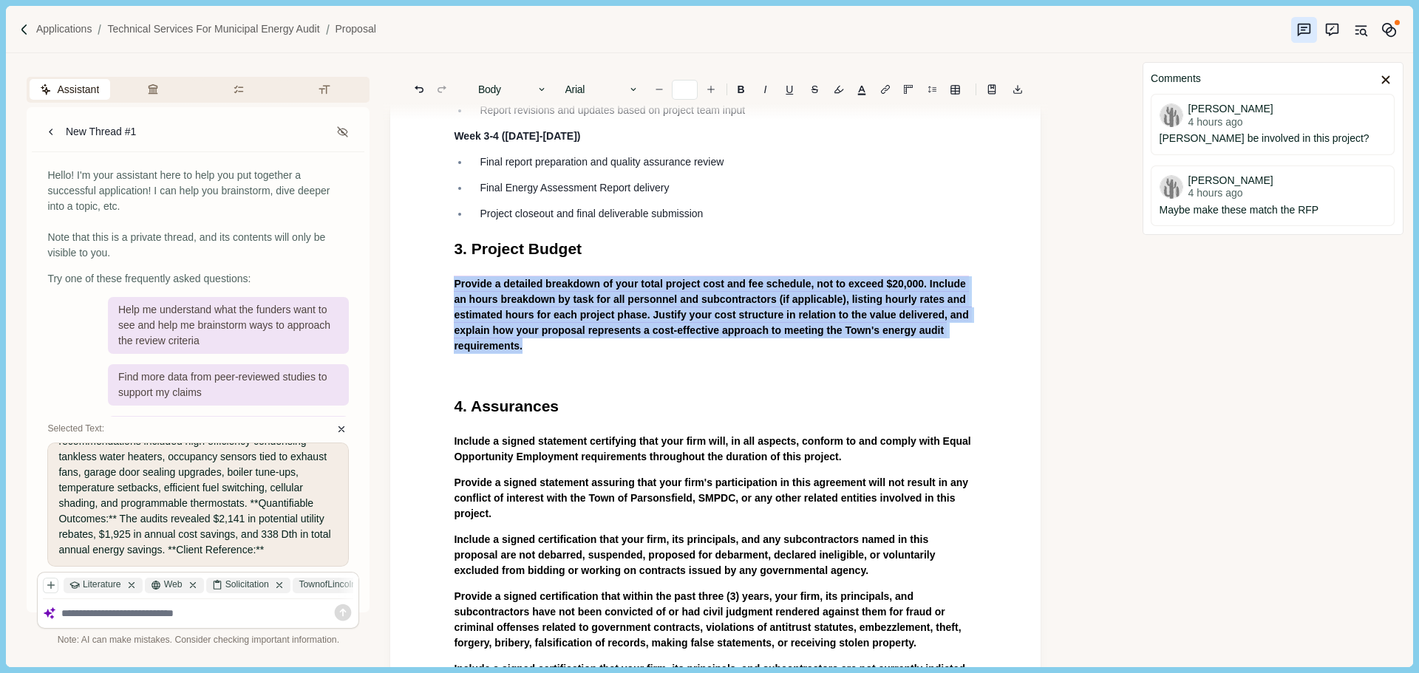
drag, startPoint x: 536, startPoint y: 433, endPoint x: 456, endPoint y: 374, distance: 99.3
click at [456, 353] on p "Provide a detailed breakdown of your total project cost and fee schedule, not t…" at bounding box center [715, 315] width 523 height 78
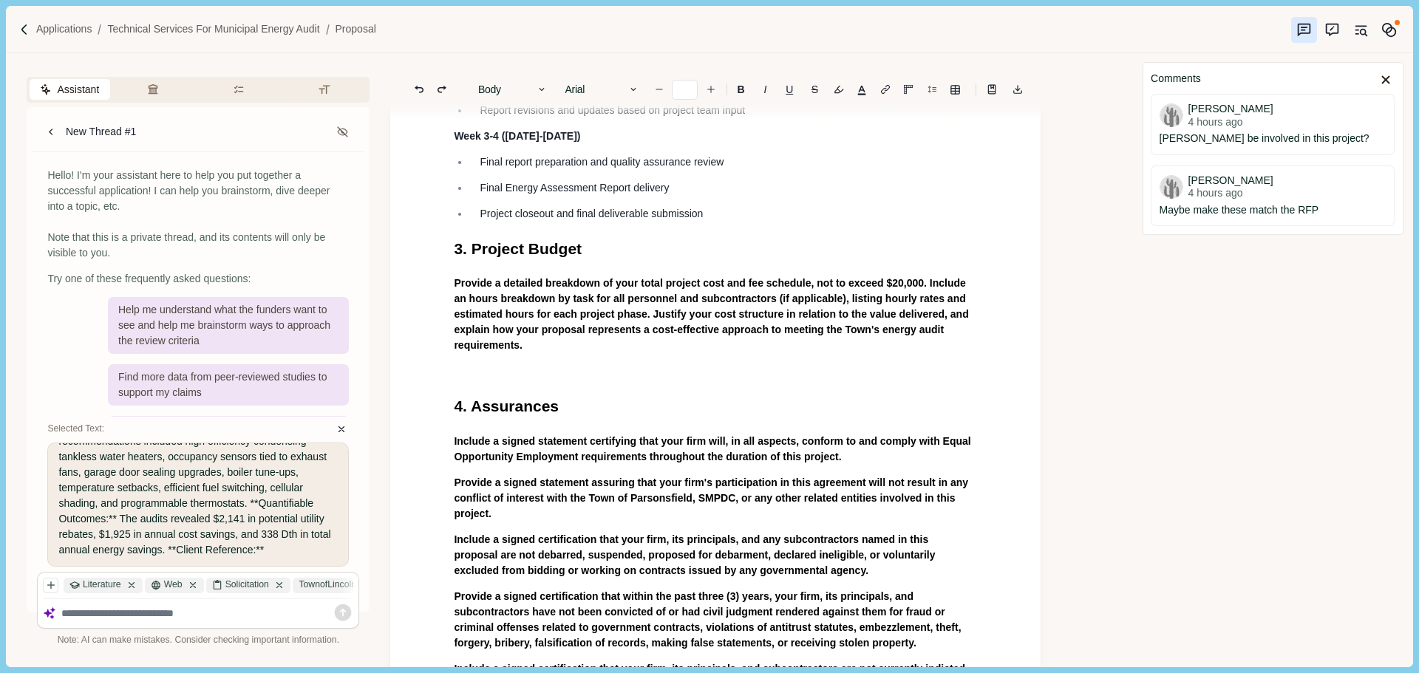
drag, startPoint x: 559, startPoint y: 430, endPoint x: 538, endPoint y: 430, distance: 20.7
click at [558, 353] on p "Provide a detailed breakdown of your total project cost and fee schedule, not t…" at bounding box center [715, 315] width 523 height 78
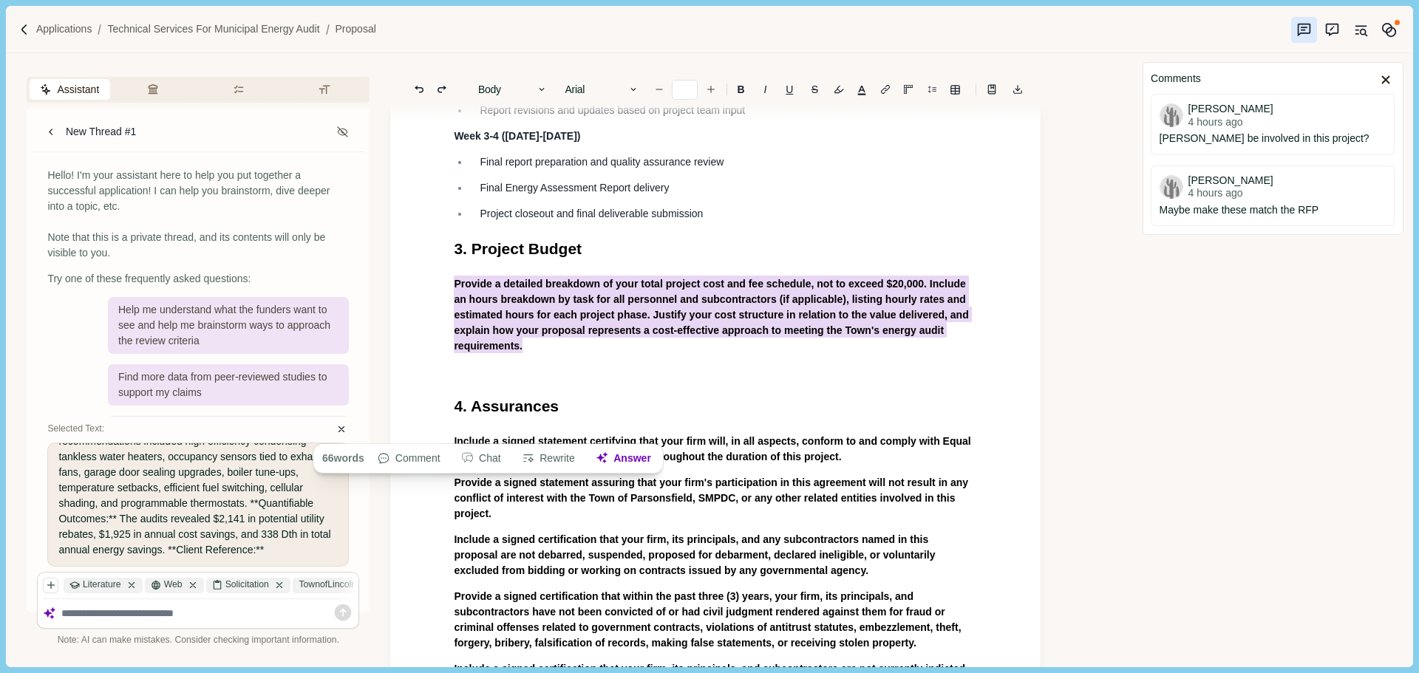
drag, startPoint x: 531, startPoint y: 430, endPoint x: 440, endPoint y: 375, distance: 106.5
click at [842, 93] on button "button" at bounding box center [838, 89] width 21 height 21
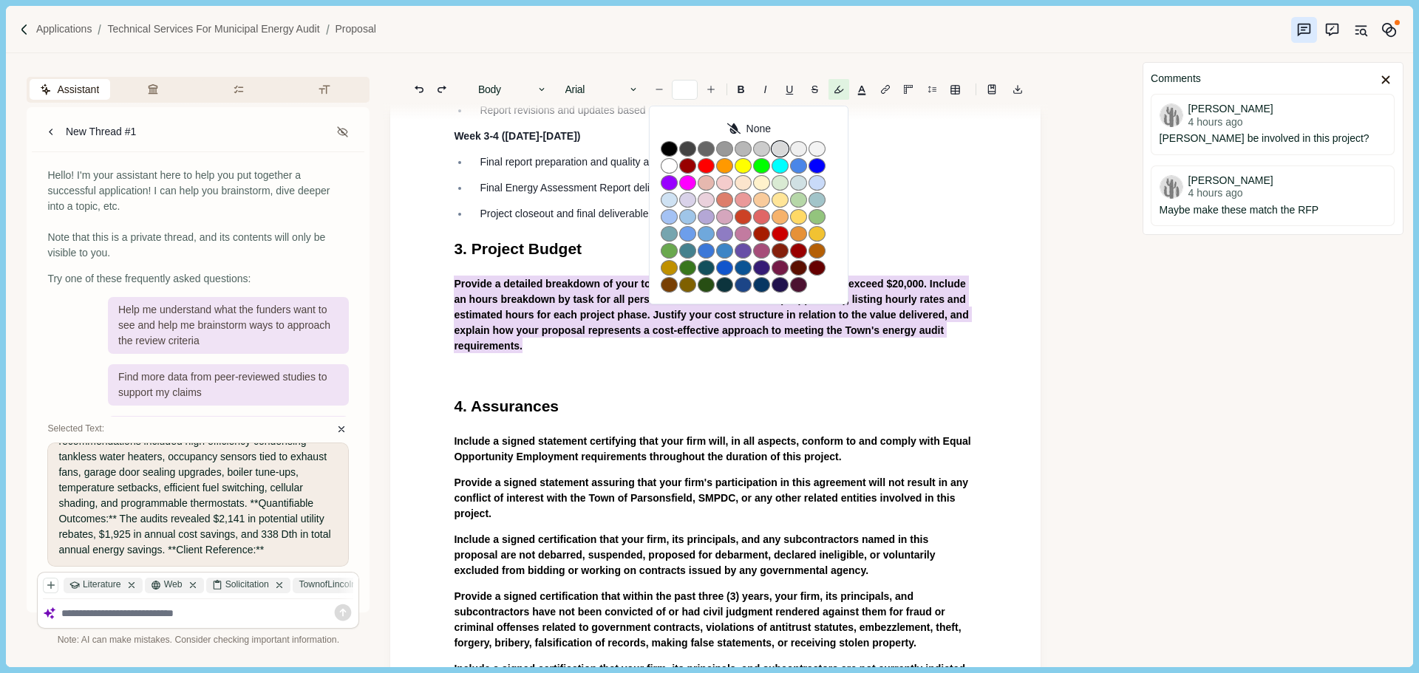
click at [773, 152] on button "button" at bounding box center [780, 149] width 17 height 16
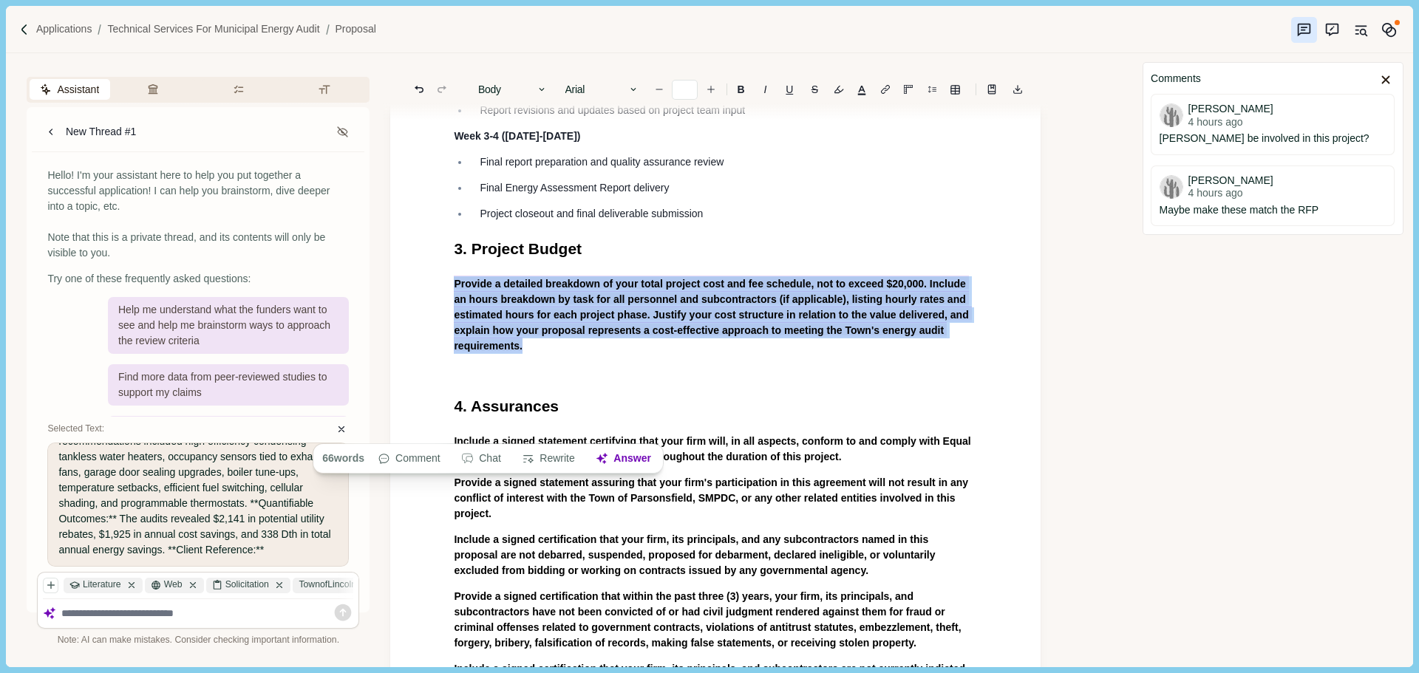
drag, startPoint x: 528, startPoint y: 431, endPoint x: 433, endPoint y: 372, distance: 112.2
click at [741, 92] on b "B" at bounding box center [741, 89] width 7 height 10
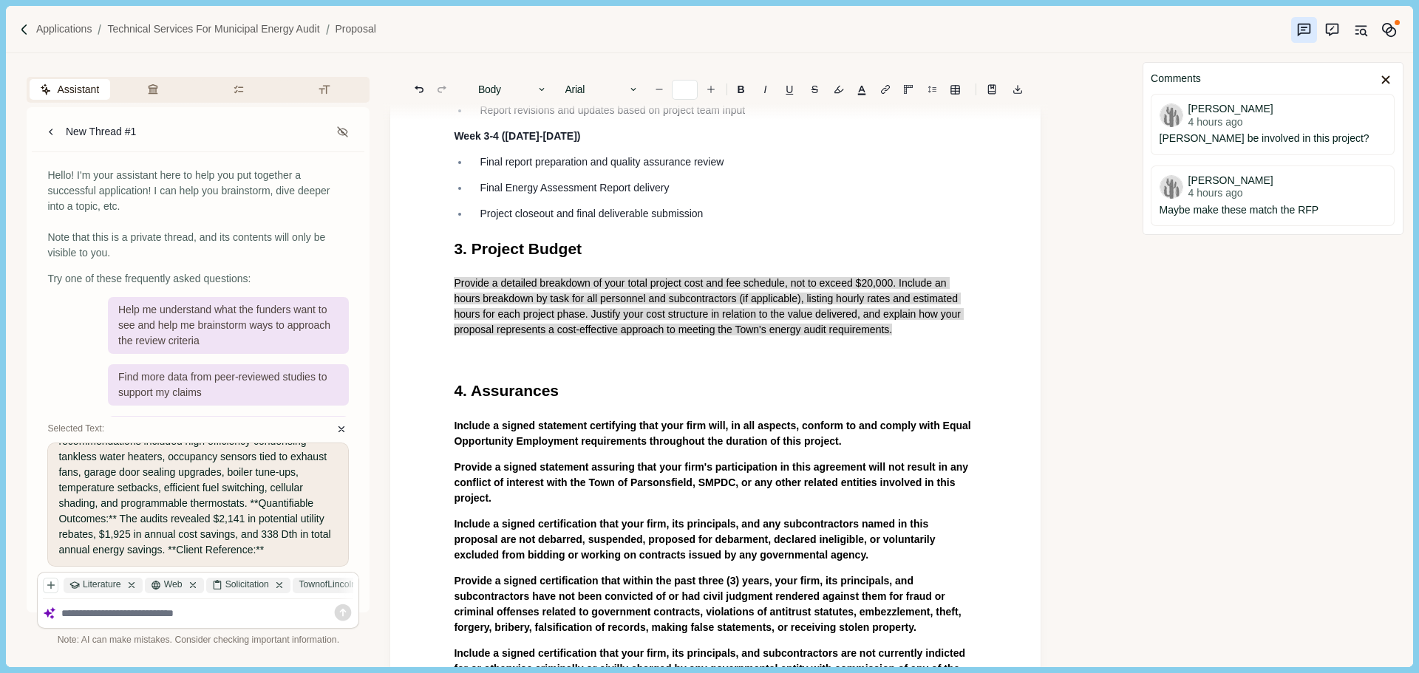
click at [515, 364] on p at bounding box center [715, 356] width 523 height 16
drag, startPoint x: 548, startPoint y: 444, endPoint x: 420, endPoint y: 444, distance: 127.8
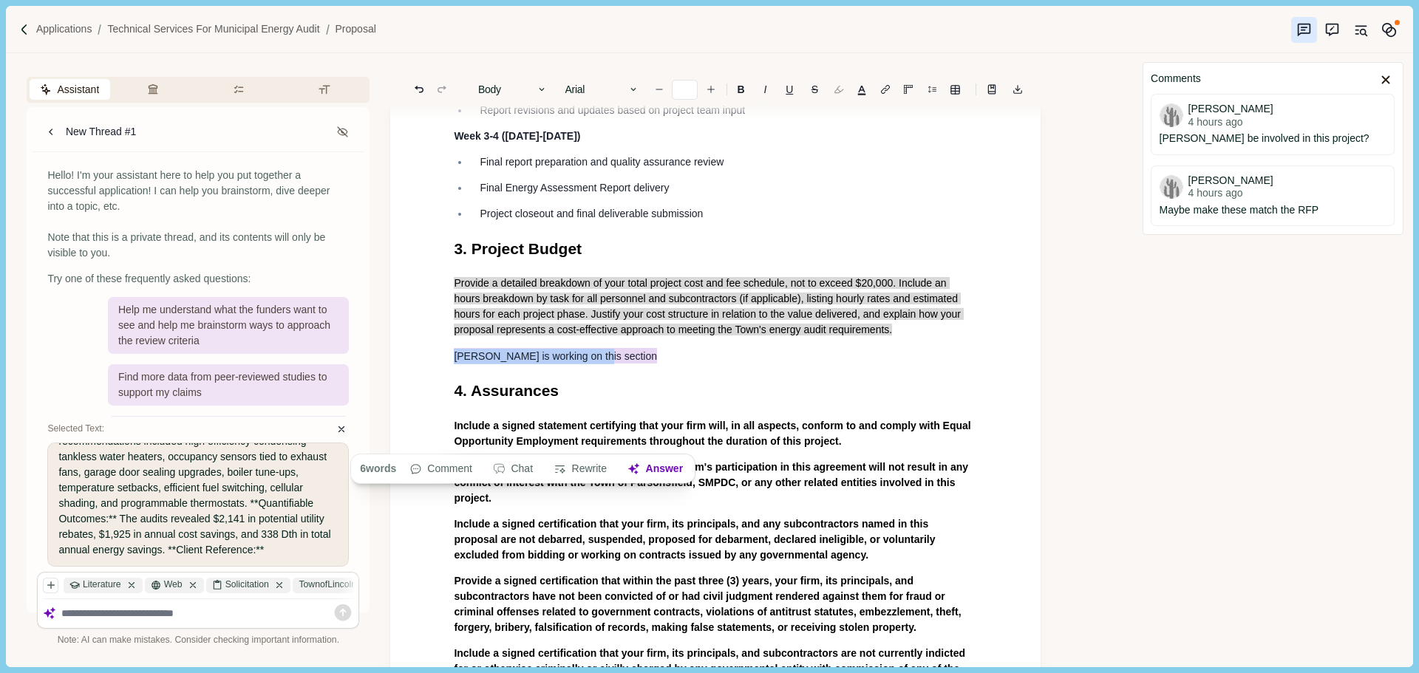
click at [837, 91] on button "button" at bounding box center [838, 89] width 21 height 21
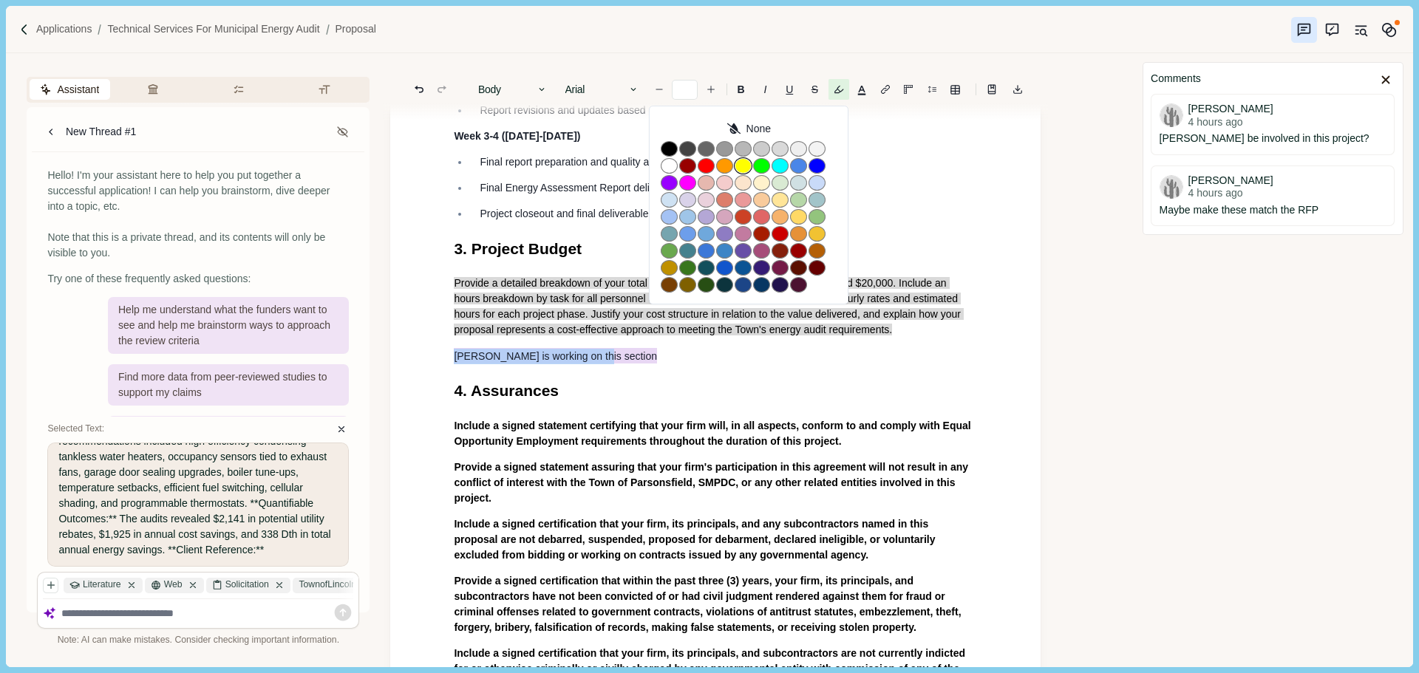
click at [746, 168] on button "button" at bounding box center [743, 166] width 17 height 16
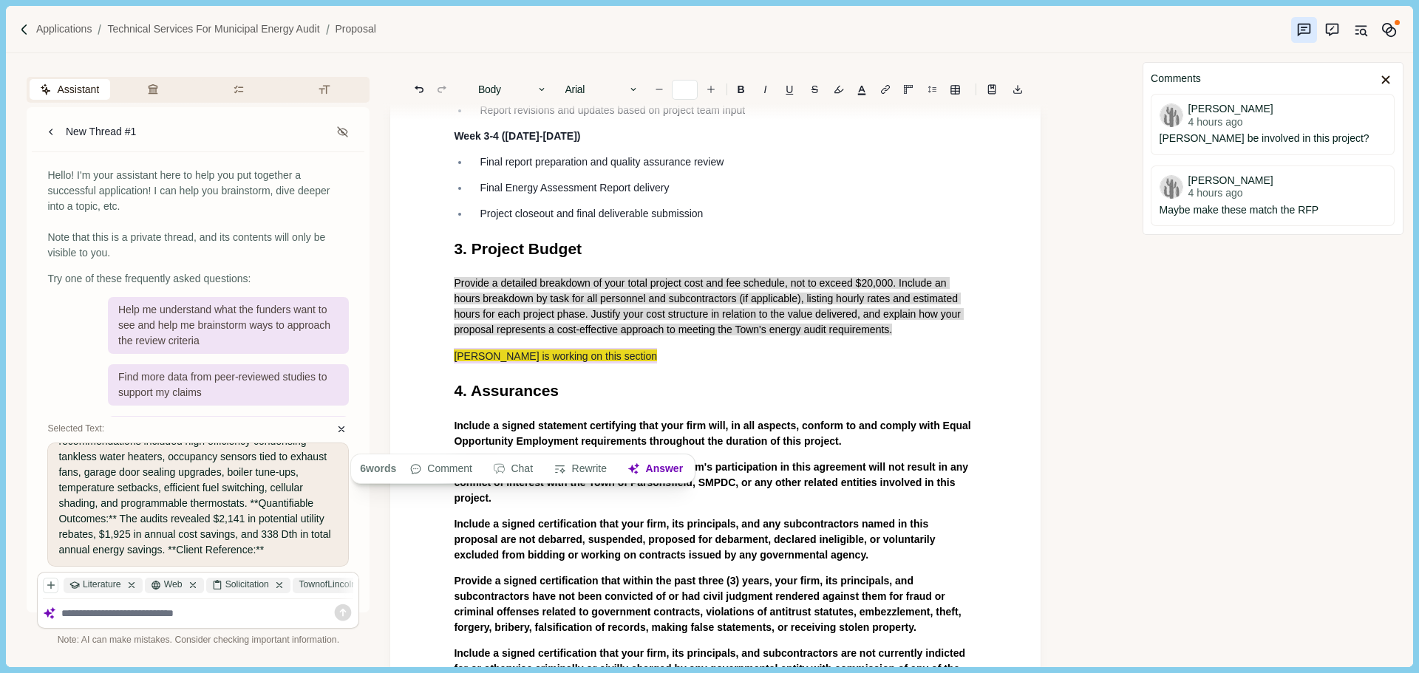
click at [601, 336] on span "Provide a detailed breakdown of your total project cost and fee schedule, not t…" at bounding box center [709, 306] width 510 height 58
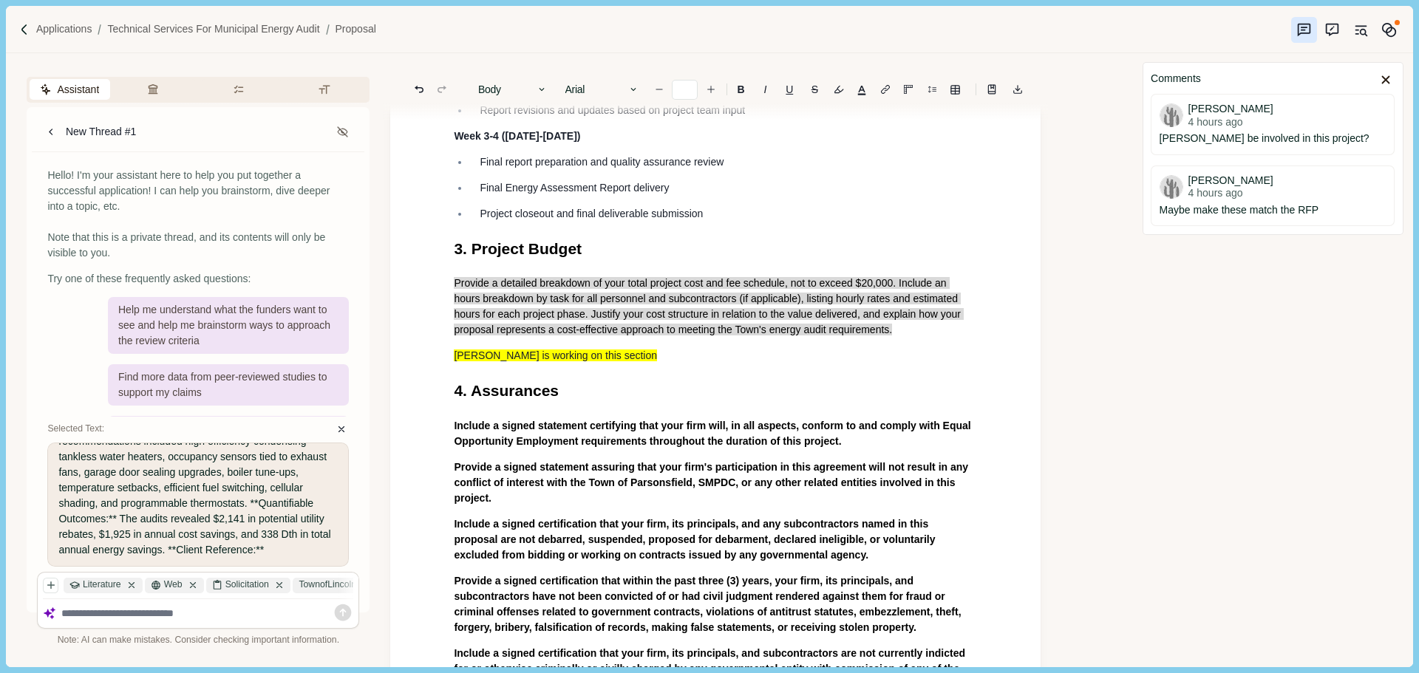
scroll to position [6034, 0]
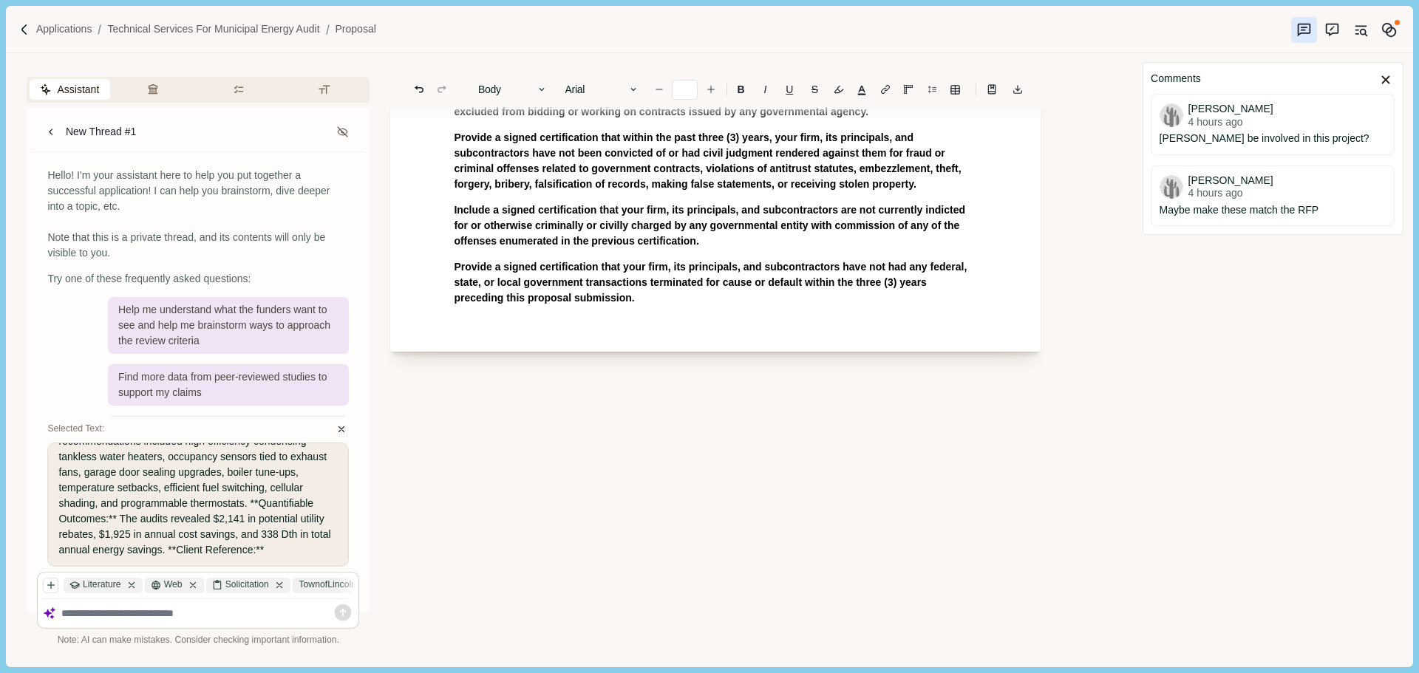
click at [648, 306] on p "Provide a signed certification that your firm, its principals, and subcontracto…" at bounding box center [715, 282] width 523 height 47
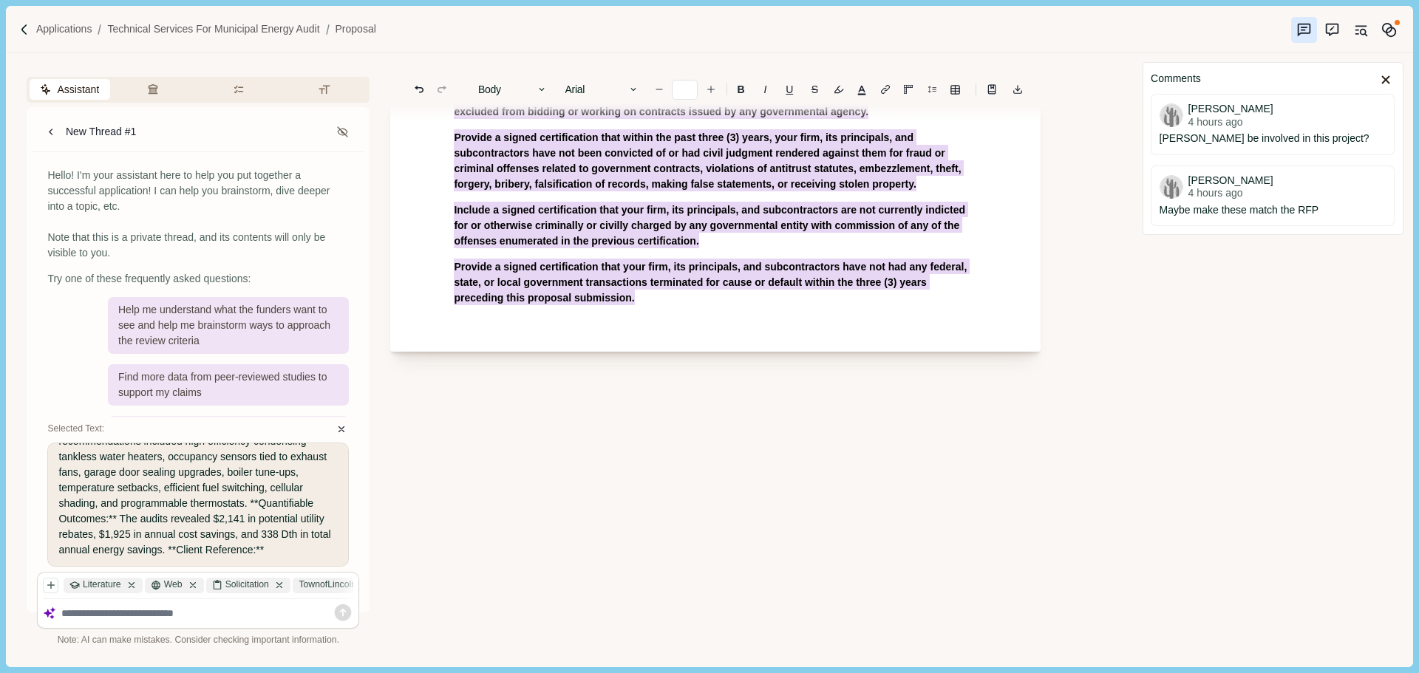
drag, startPoint x: 586, startPoint y: 373, endPoint x: 611, endPoint y: 464, distance: 94.3
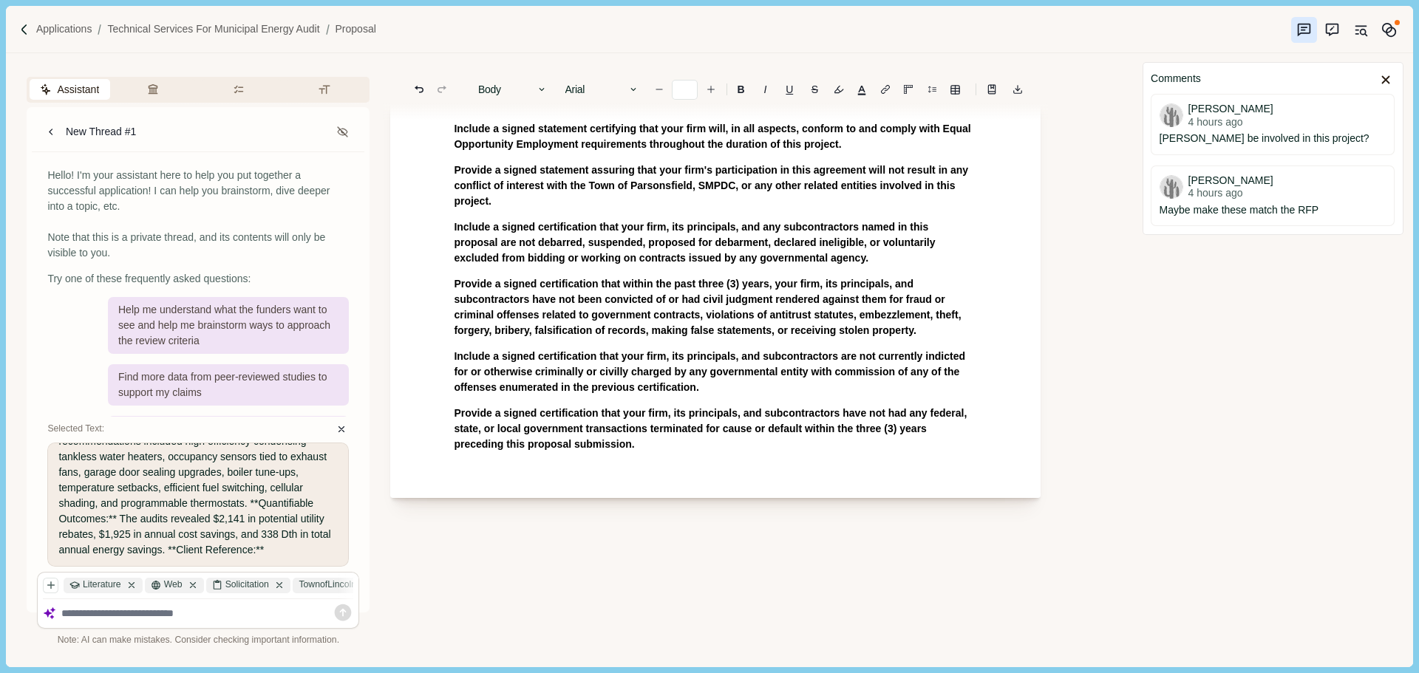
scroll to position [5886, 0]
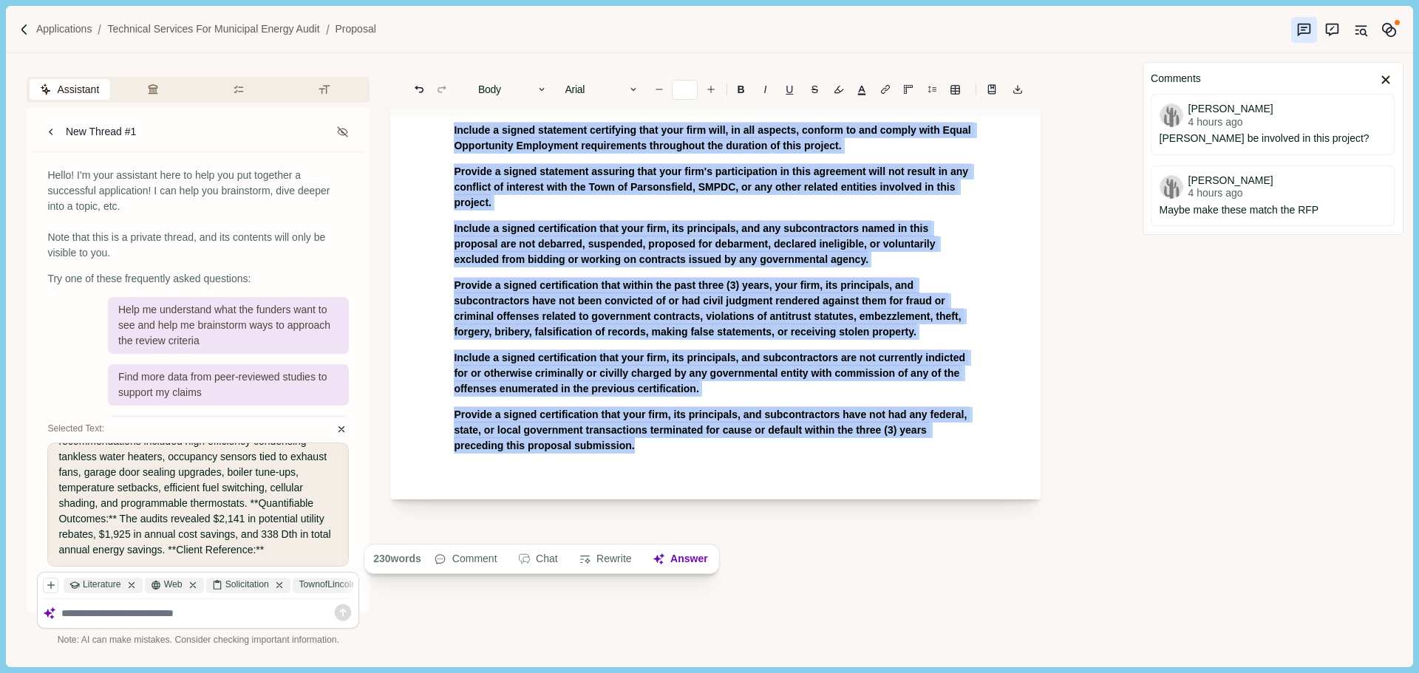
drag, startPoint x: 644, startPoint y: 534, endPoint x: 446, endPoint y: 222, distance: 369.7
click at [744, 89] on b "B" at bounding box center [741, 89] width 7 height 10
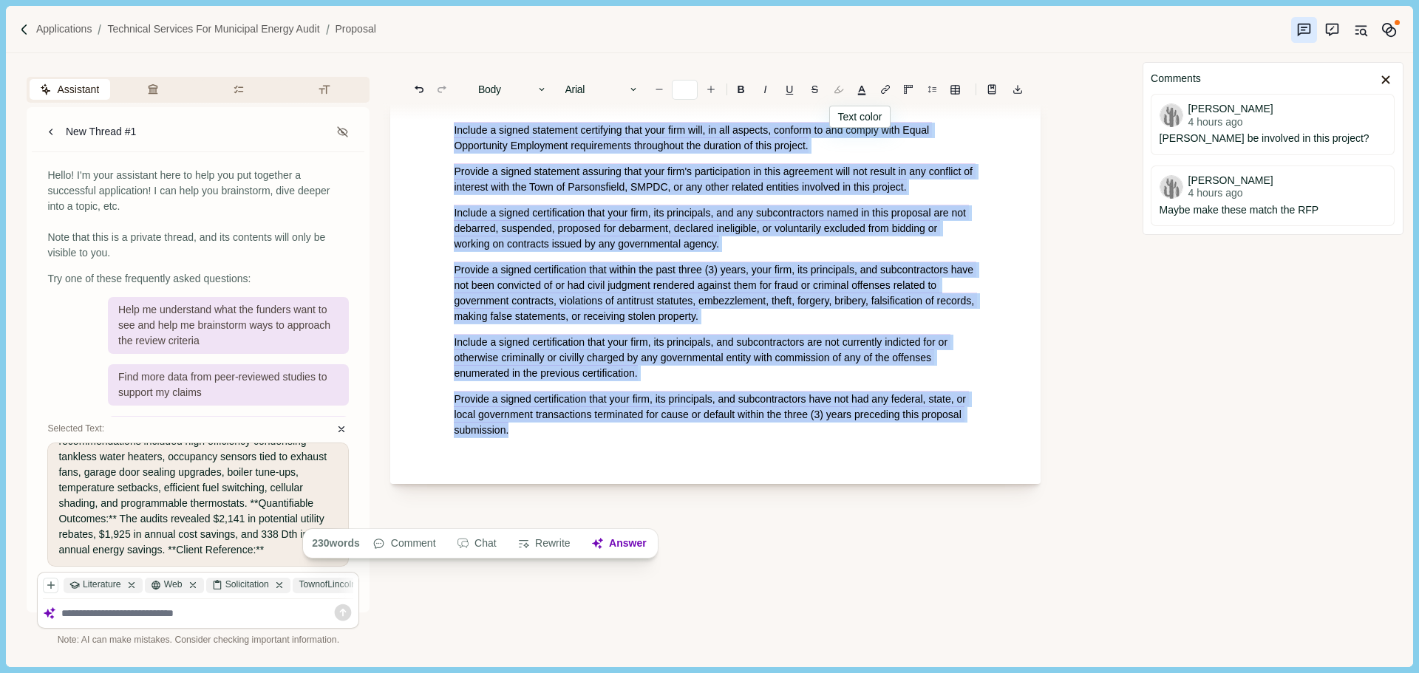
click at [836, 93] on button "button" at bounding box center [838, 89] width 21 height 21
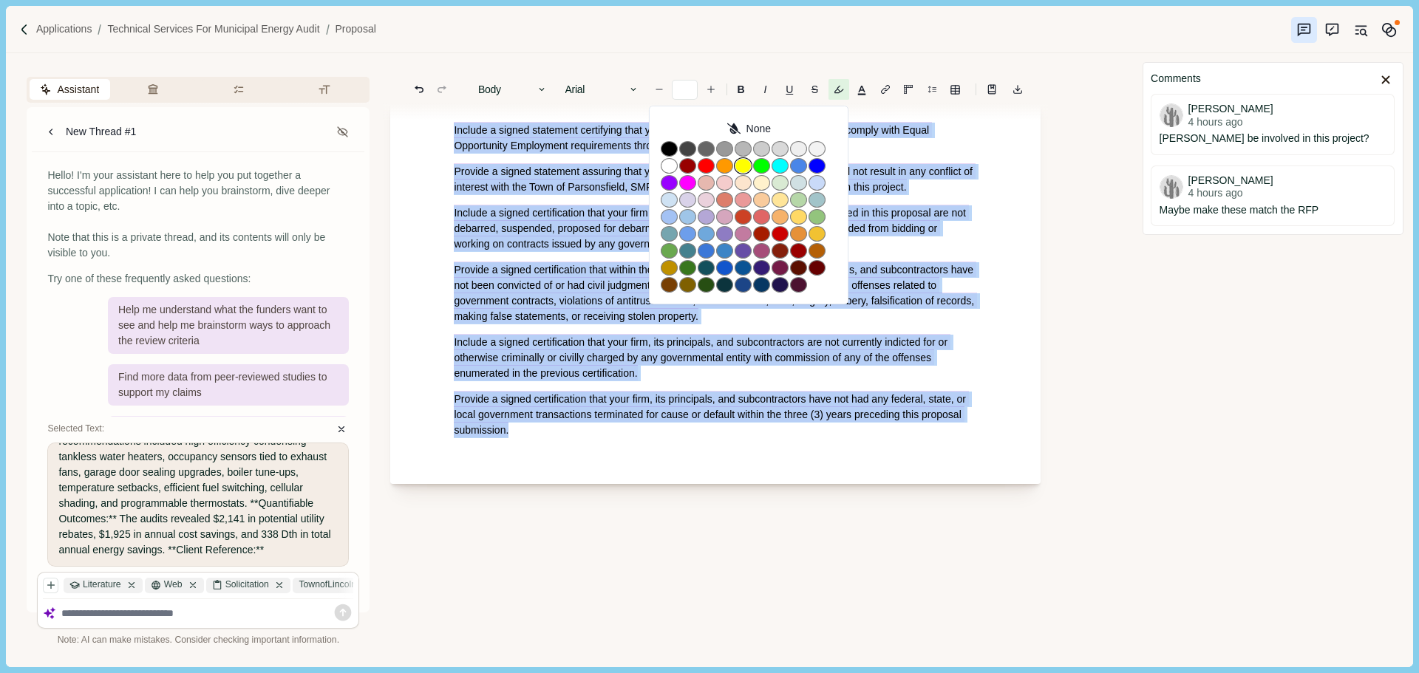
click at [741, 162] on button "button" at bounding box center [743, 166] width 17 height 16
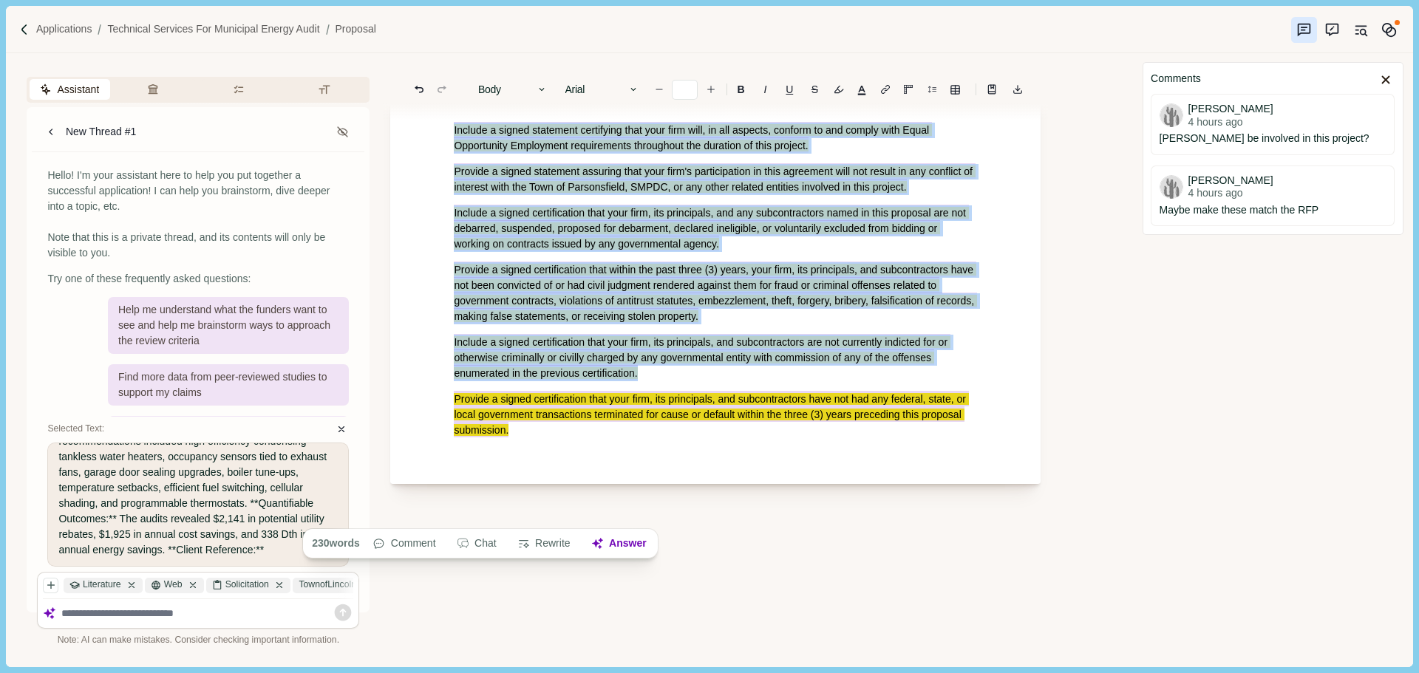
click at [661, 324] on span "Provide a signed certification that within the past three (3) years, your firm,…" at bounding box center [715, 293] width 523 height 62
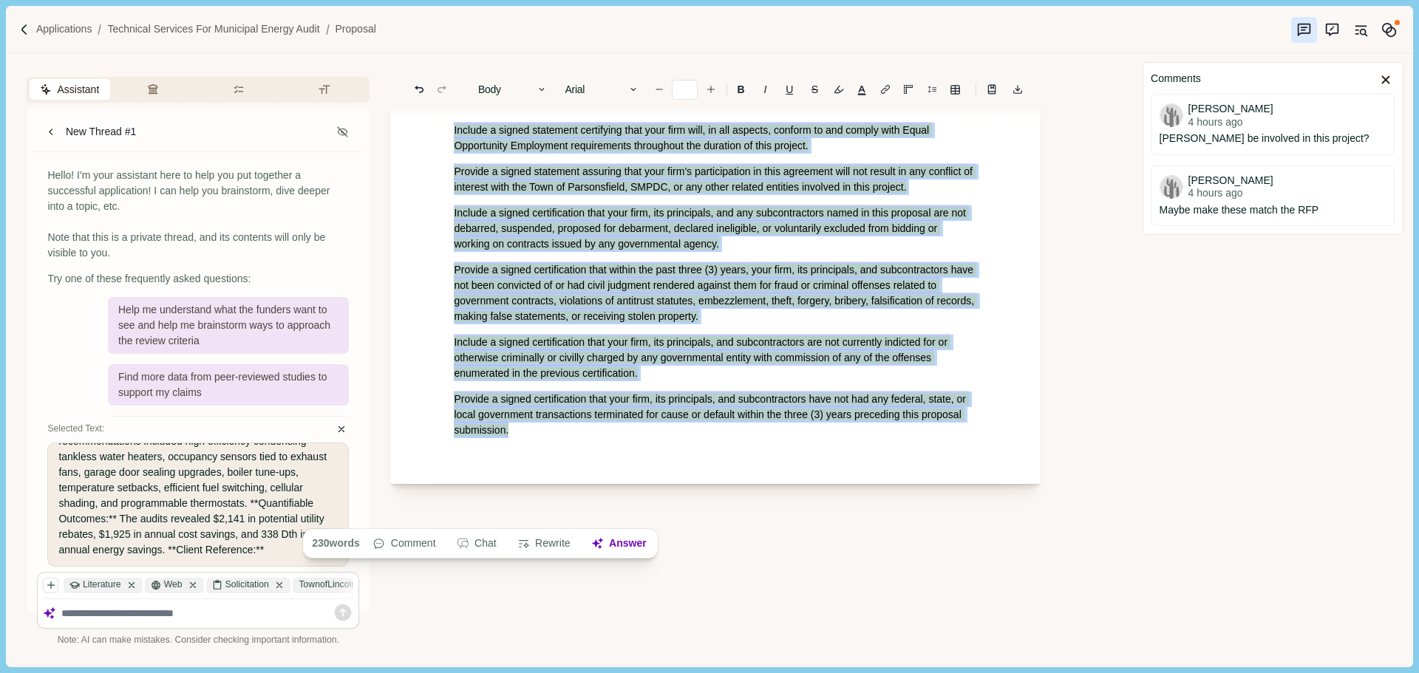
click at [554, 437] on span "Provide a signed certification that your firm, its principals, and subcontracto…" at bounding box center [711, 414] width 514 height 47
drag, startPoint x: 511, startPoint y: 516, endPoint x: 440, endPoint y: 208, distance: 315.7
click at [840, 89] on button "button" at bounding box center [838, 89] width 21 height 21
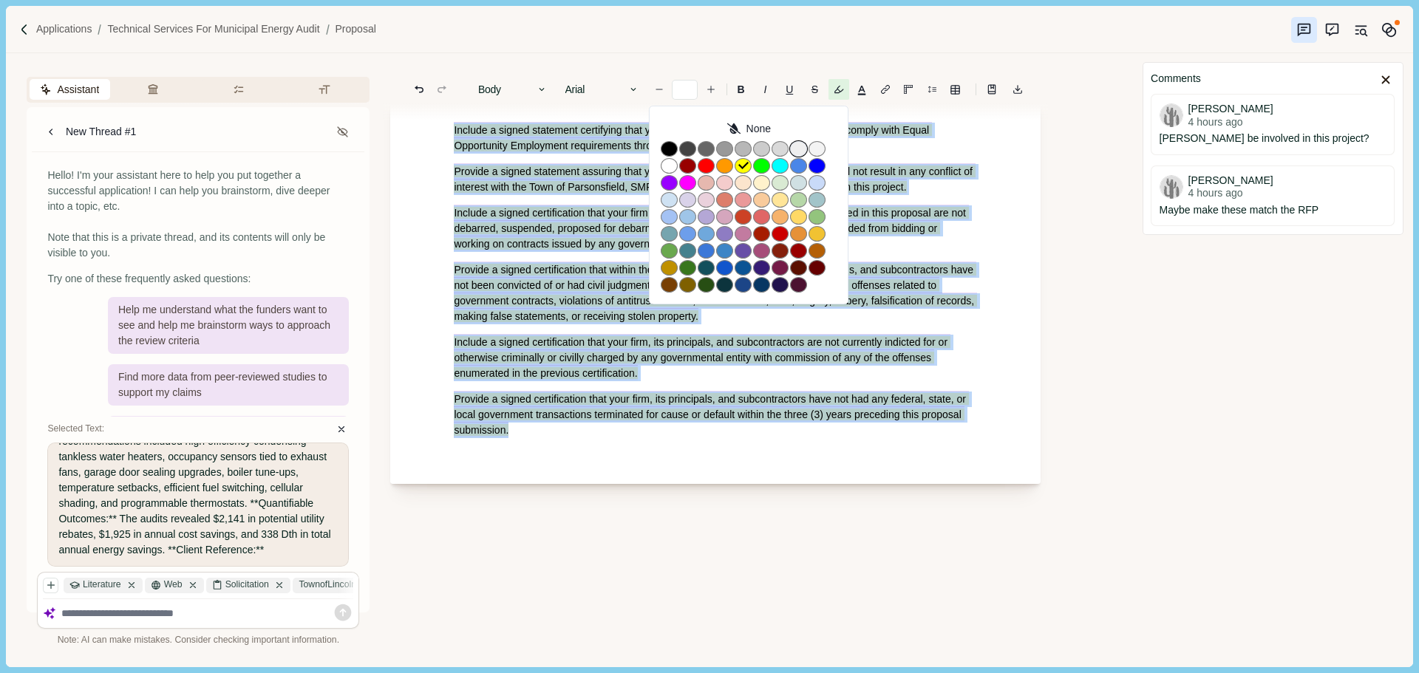
click at [797, 150] on button "button" at bounding box center [798, 149] width 17 height 16
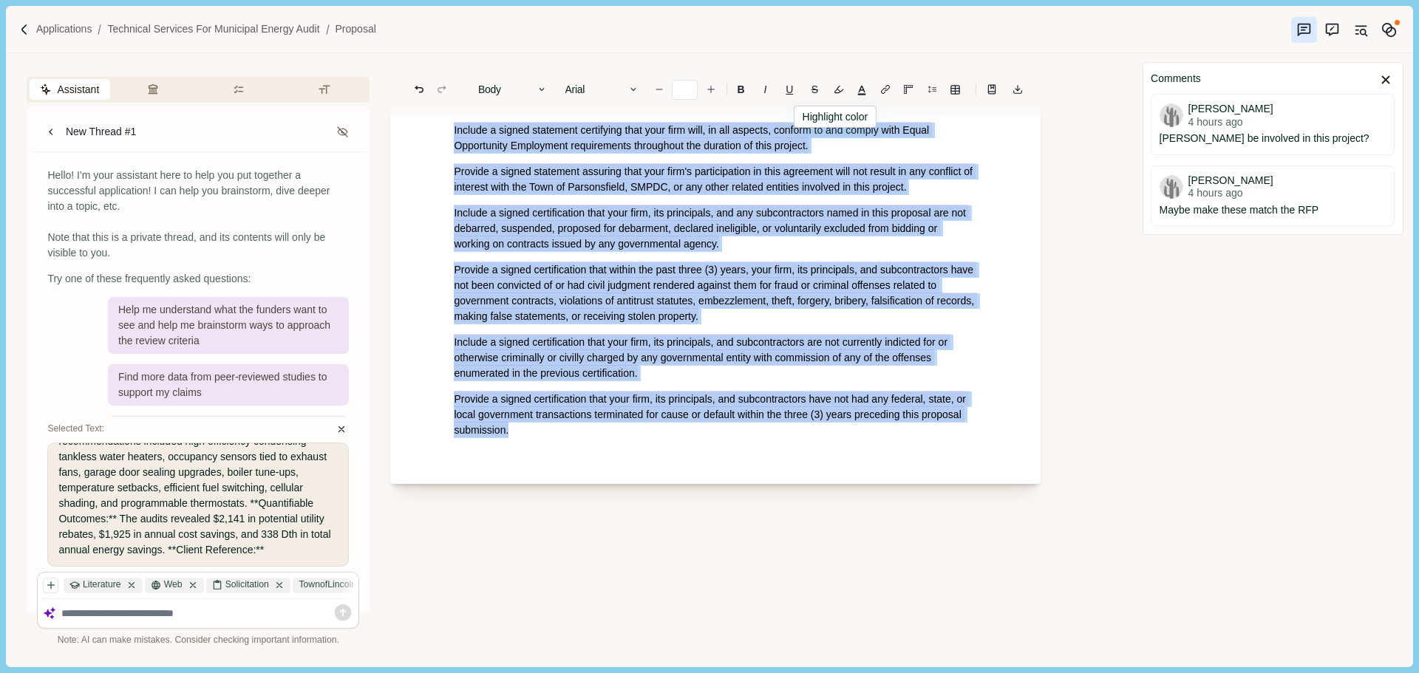
click at [561, 251] on span "Include a signed certification that your firm, its principals, and any subcontr…" at bounding box center [711, 228] width 514 height 47
drag, startPoint x: 516, startPoint y: 516, endPoint x: 429, endPoint y: 217, distance: 311.7
click at [836, 95] on button "button" at bounding box center [838, 89] width 21 height 21
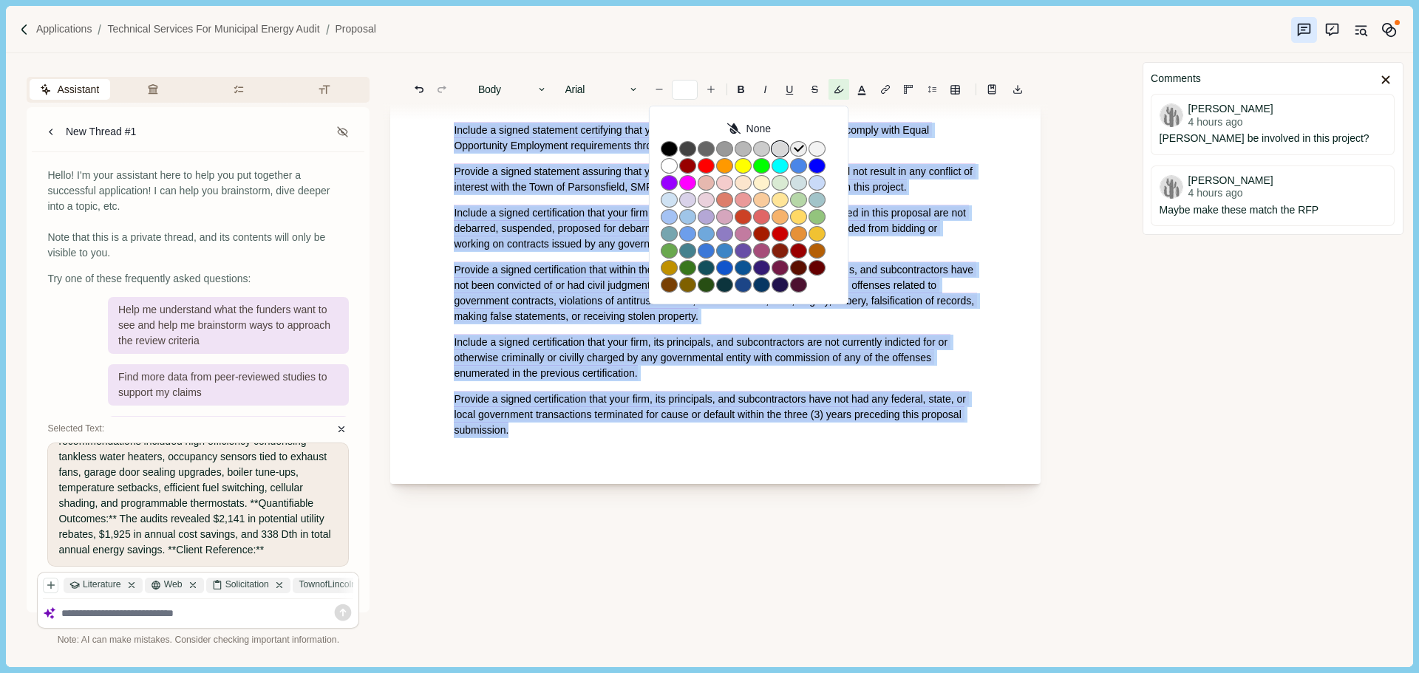
click at [782, 154] on button "button" at bounding box center [780, 149] width 17 height 16
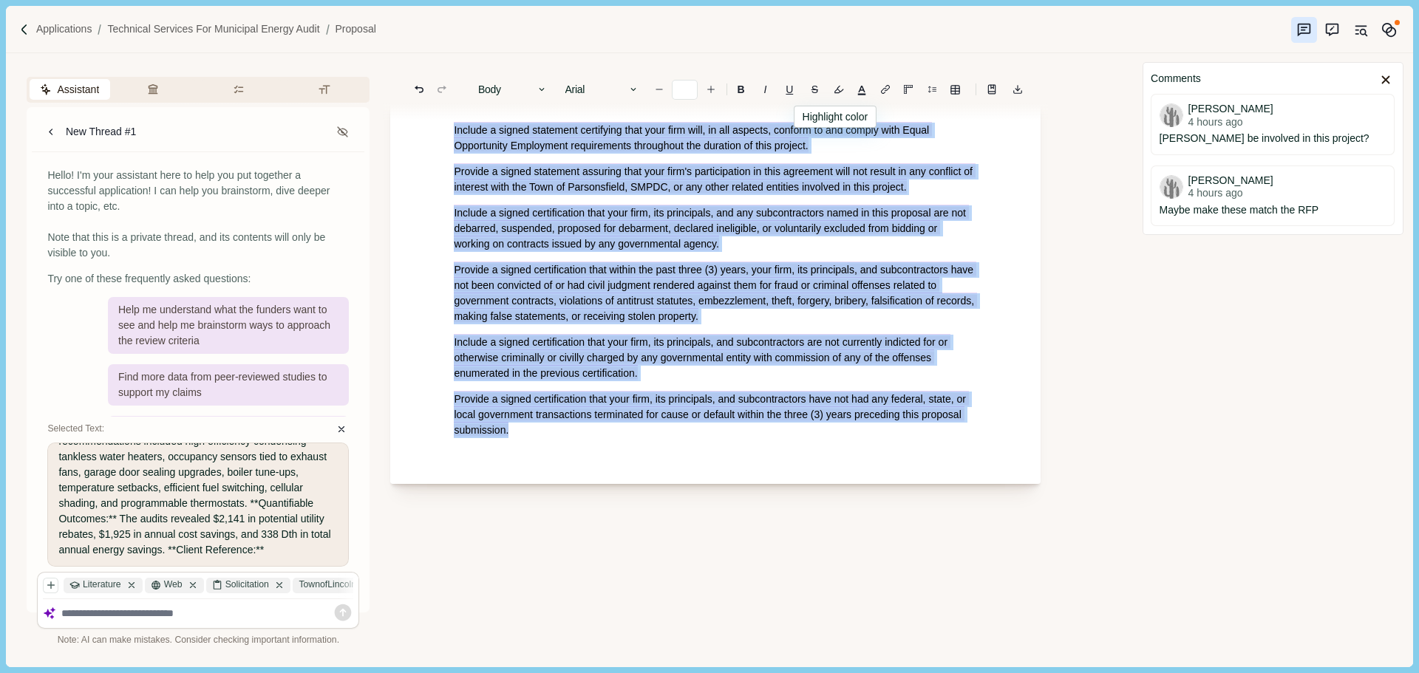
click at [640, 324] on span "Provide a signed certification that within the past three (3) years, your firm,…" at bounding box center [715, 293] width 523 height 62
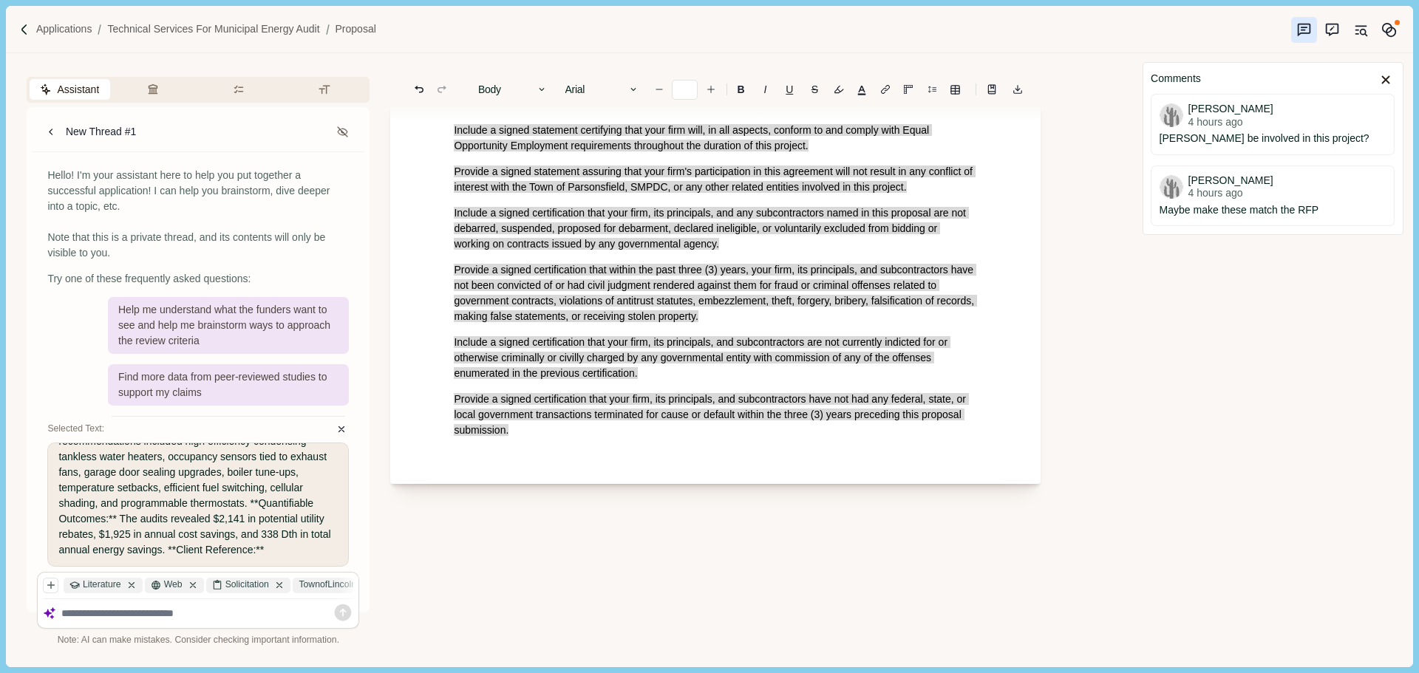
click at [524, 438] on p "Provide a signed certification that your firm, its principals, and subcontracto…" at bounding box center [715, 415] width 523 height 47
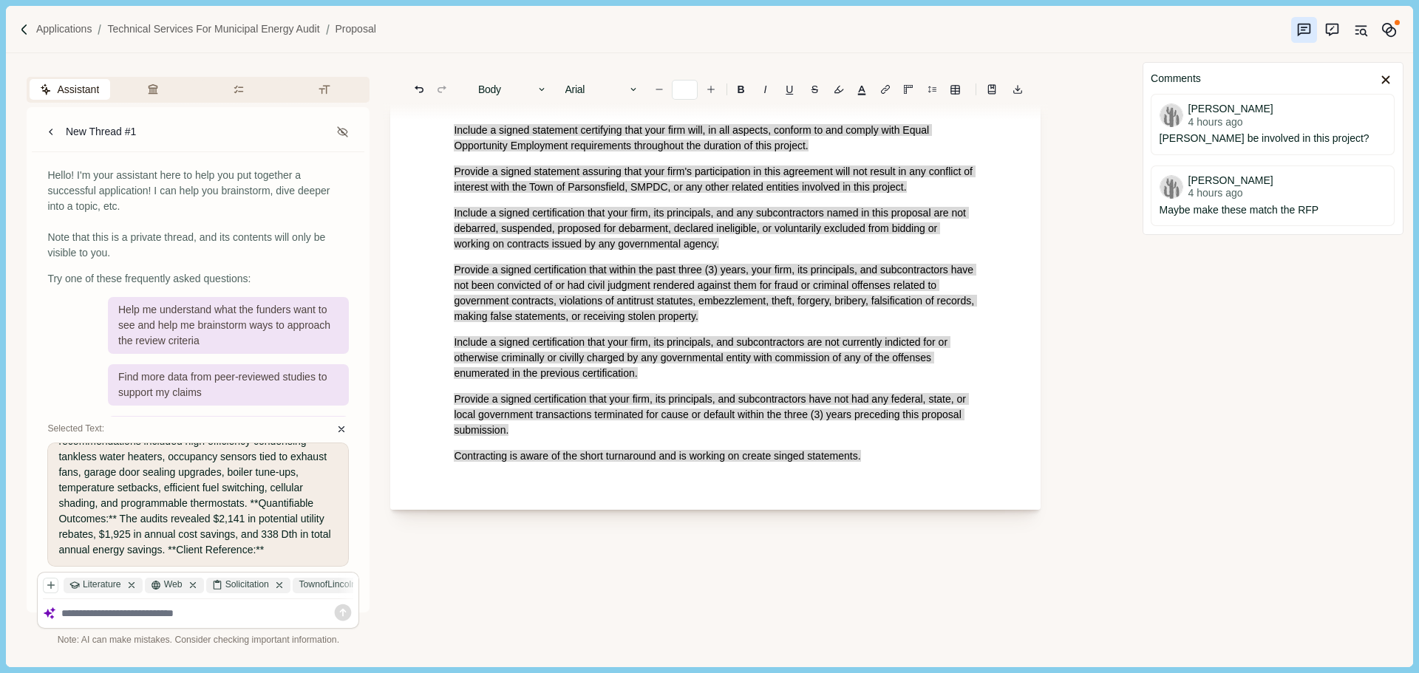
click at [776, 462] on span "Contracting is aware of the short turnaround and is working on create singed st…" at bounding box center [657, 456] width 406 height 12
click at [851, 462] on span "Contracting is aware of the short turnaround and is working on create the requi…" at bounding box center [686, 456] width 465 height 12
click at [854, 462] on span "Contracting is aware of the short turnaround and is working on create the requi…" at bounding box center [686, 456] width 465 height 12
drag, startPoint x: 922, startPoint y: 539, endPoint x: 440, endPoint y: 542, distance: 481.8
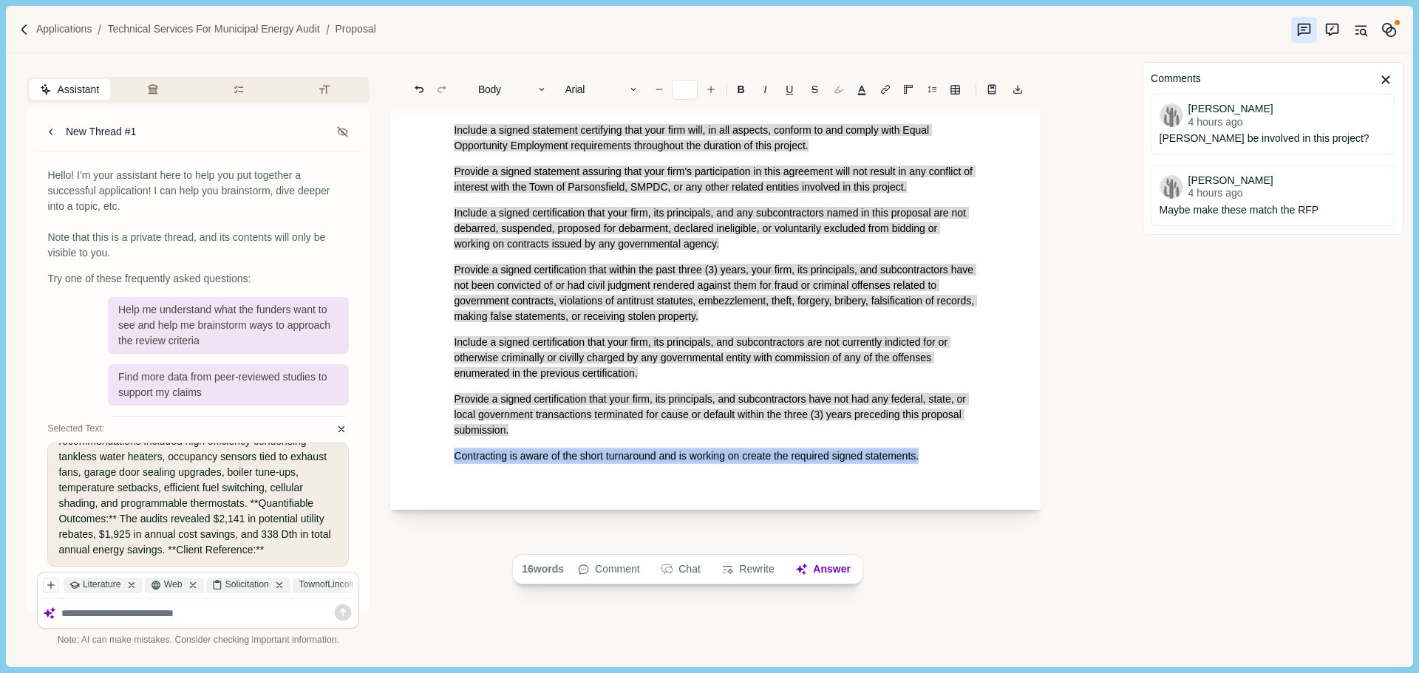
click at [841, 94] on button "button" at bounding box center [838, 89] width 21 height 21
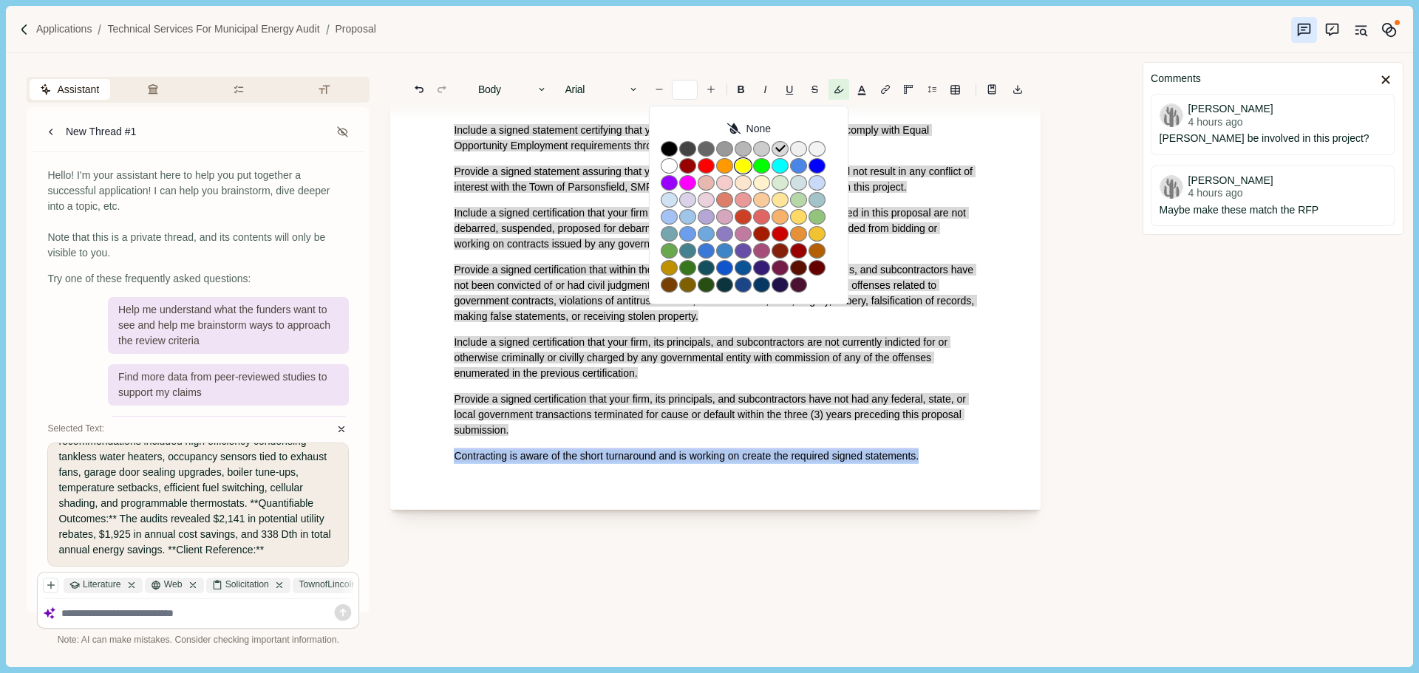
click at [741, 168] on button "button" at bounding box center [743, 166] width 17 height 16
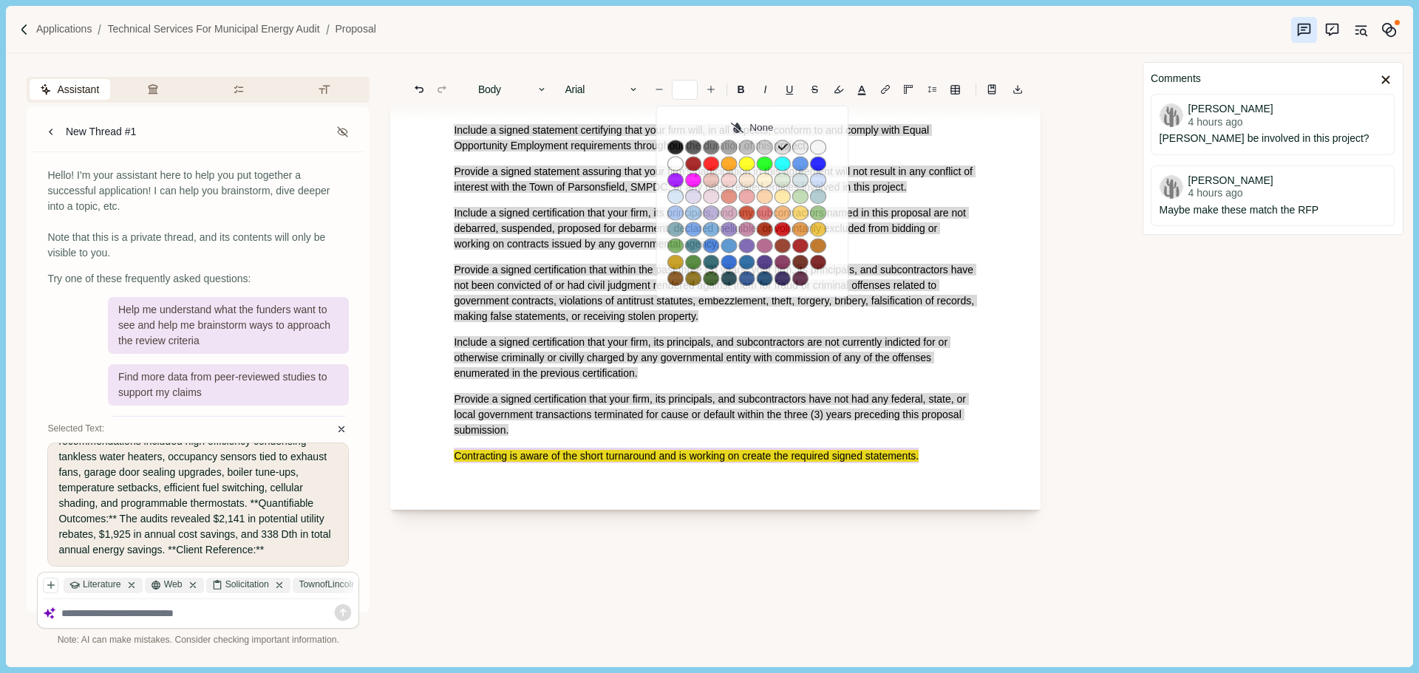
click at [830, 379] on span "Include a signed certification that your firm, its principals, and subcontracto…" at bounding box center [702, 357] width 497 height 43
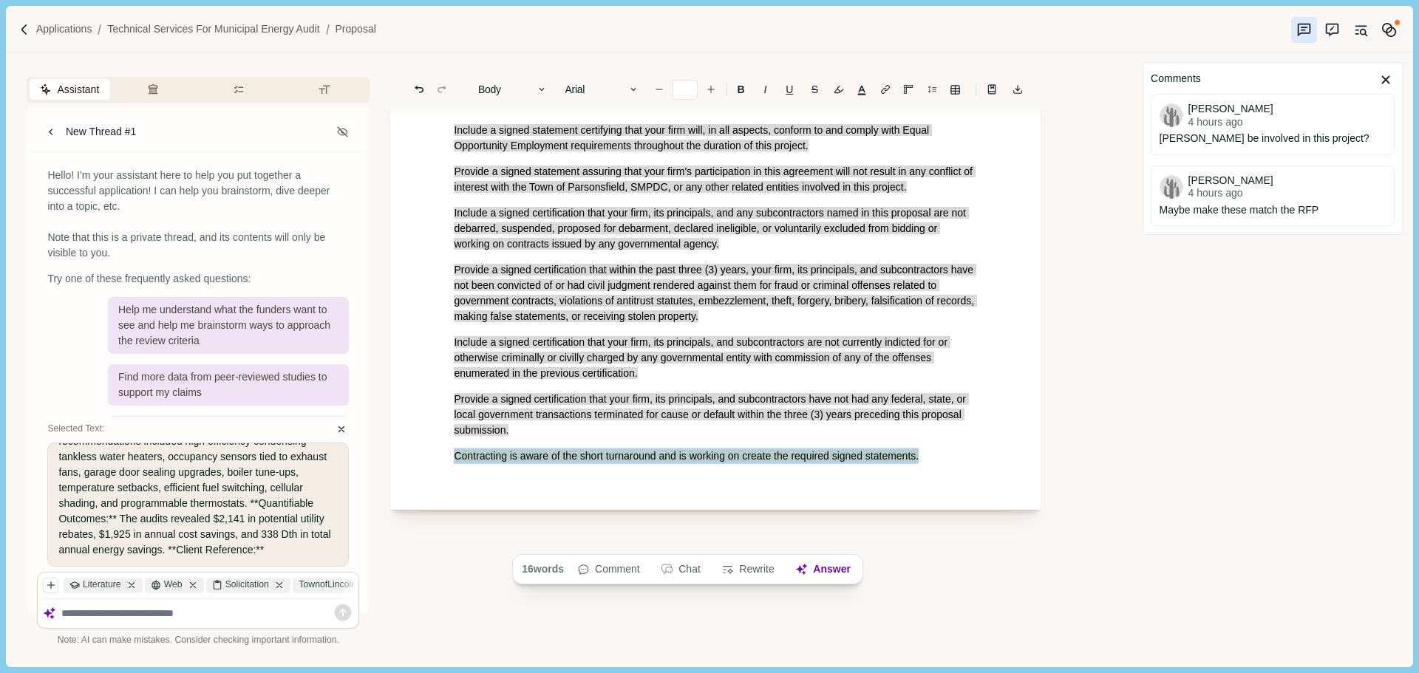
click at [682, 381] on p "Include a signed certification that your firm, its principals, and subcontracto…" at bounding box center [715, 358] width 523 height 47
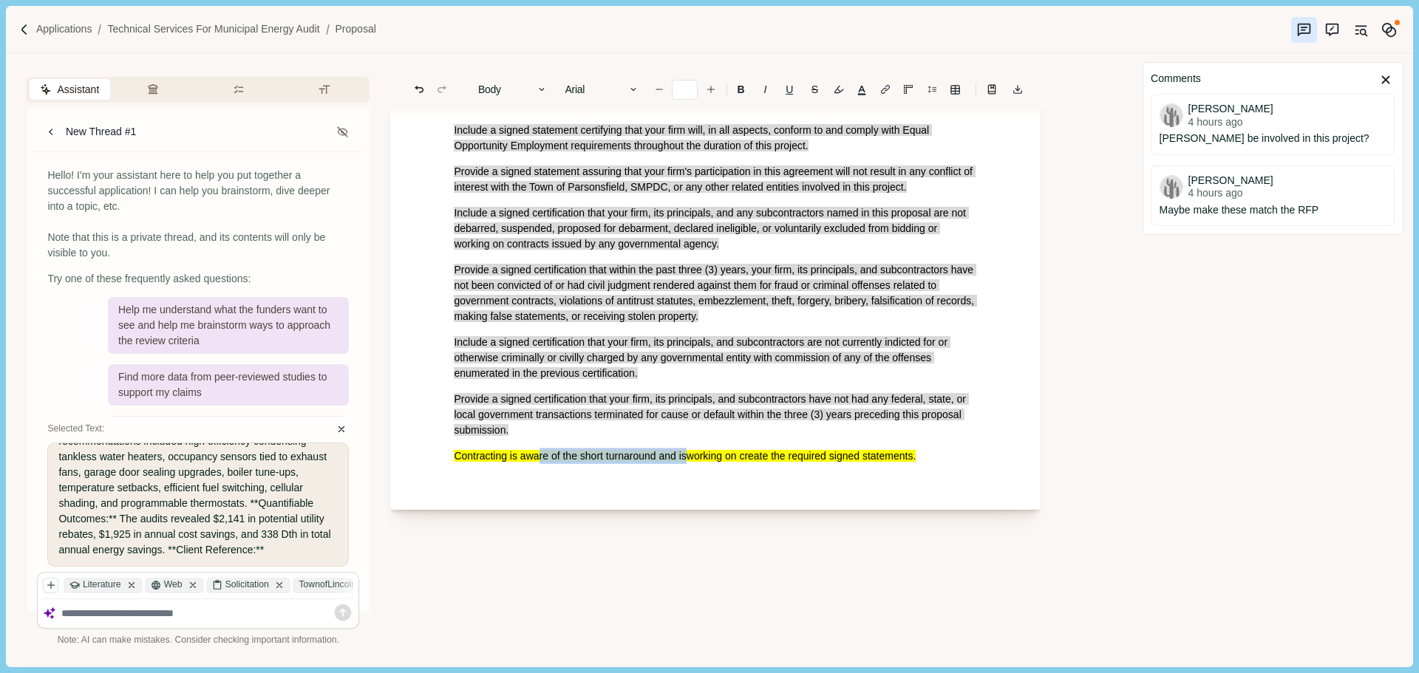
drag, startPoint x: 684, startPoint y: 542, endPoint x: 536, endPoint y: 543, distance: 148.5
click at [536, 463] on span "Contracting is awa re of the short turnaround and is working on create the requ…" at bounding box center [685, 456] width 462 height 16
click at [572, 438] on p "Provide a signed certification that your firm, its principals, and subcontracto…" at bounding box center [715, 415] width 523 height 47
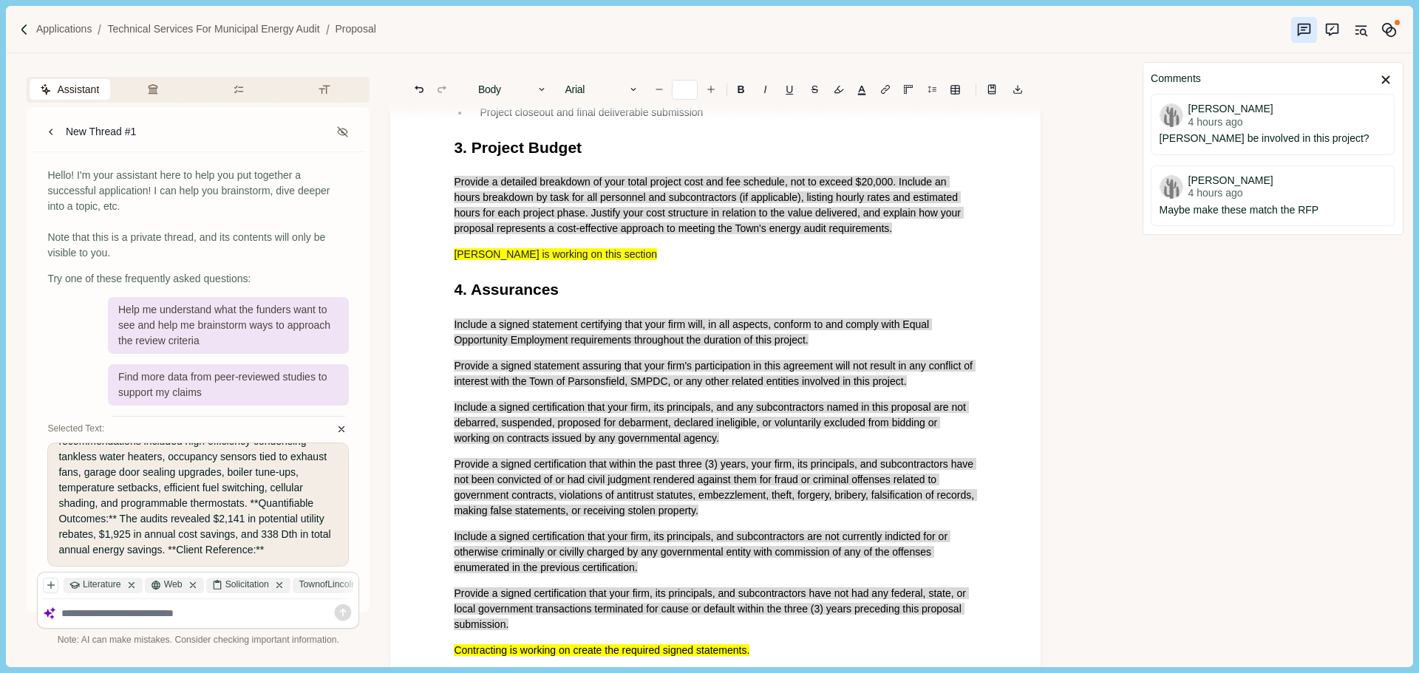
scroll to position [5664, 0]
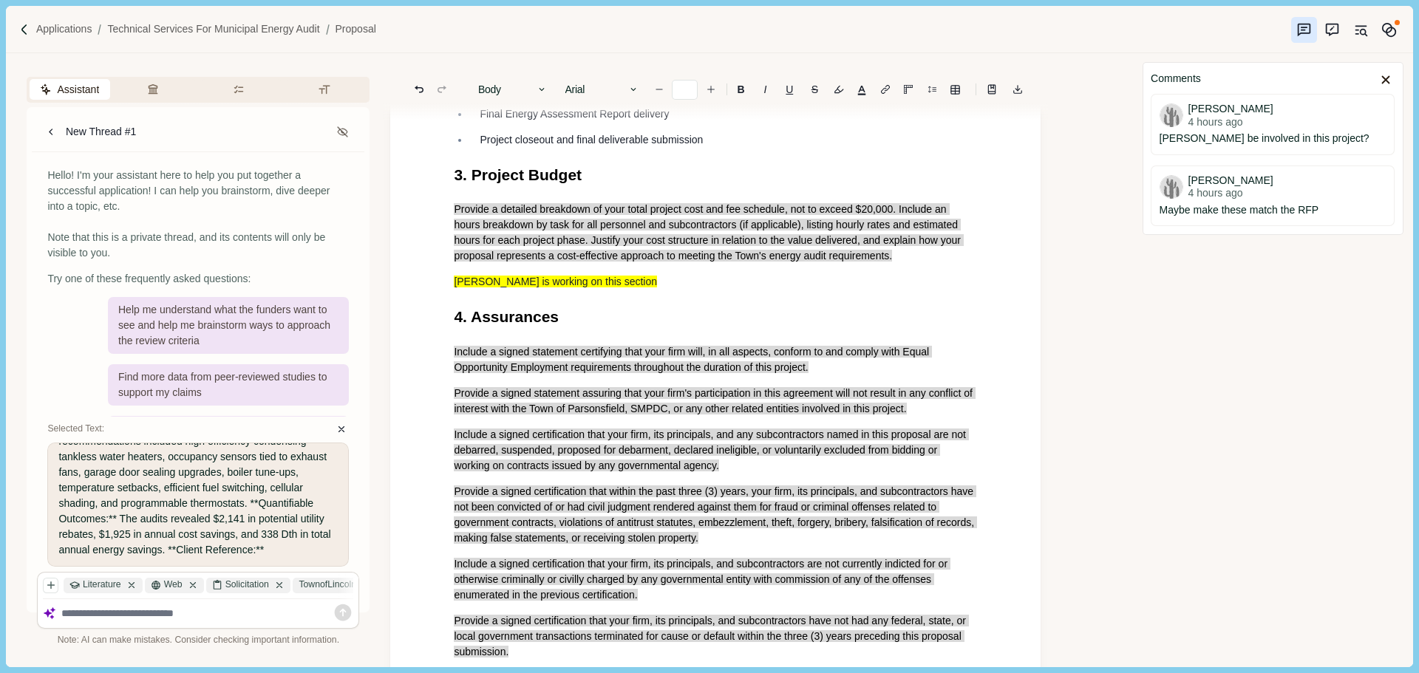
click at [525, 325] on span "4. Assurances" at bounding box center [506, 316] width 105 height 17
drag, startPoint x: 556, startPoint y: 392, endPoint x: 433, endPoint y: 402, distance: 123.1
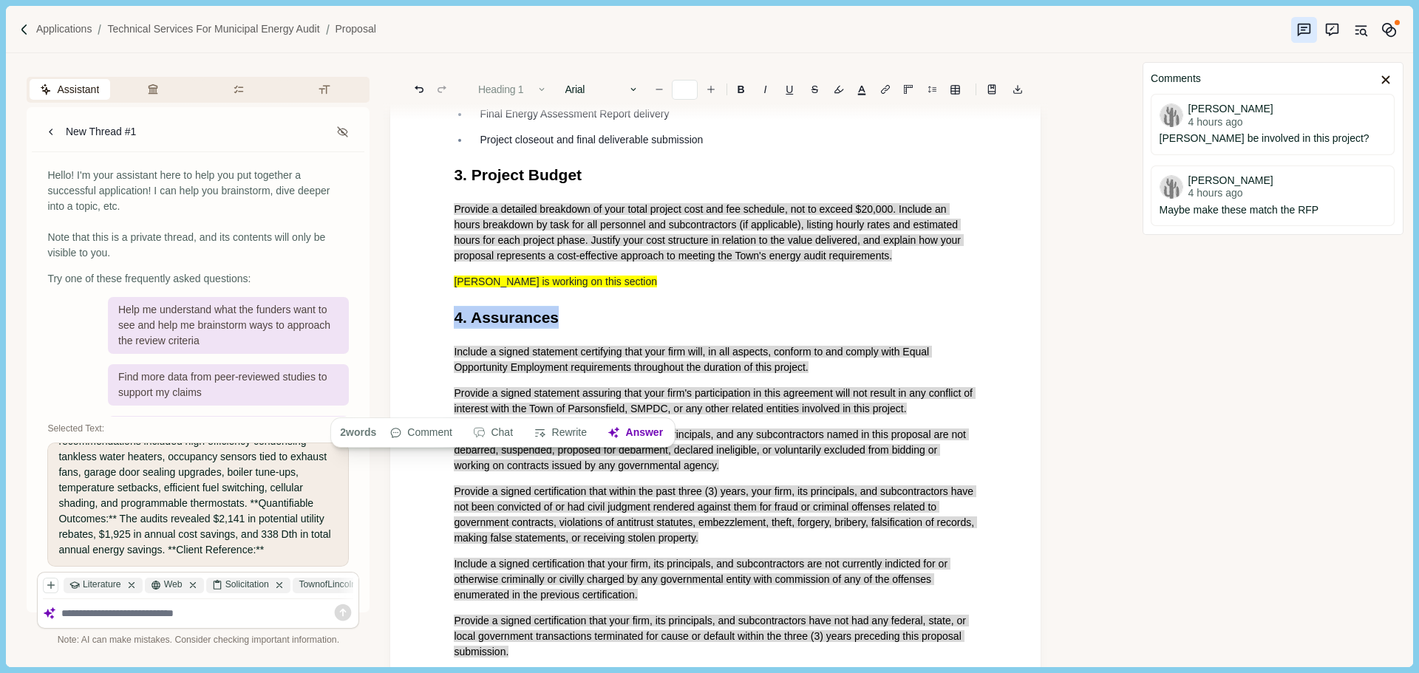
click at [540, 92] on icon "button" at bounding box center [542, 89] width 10 height 10
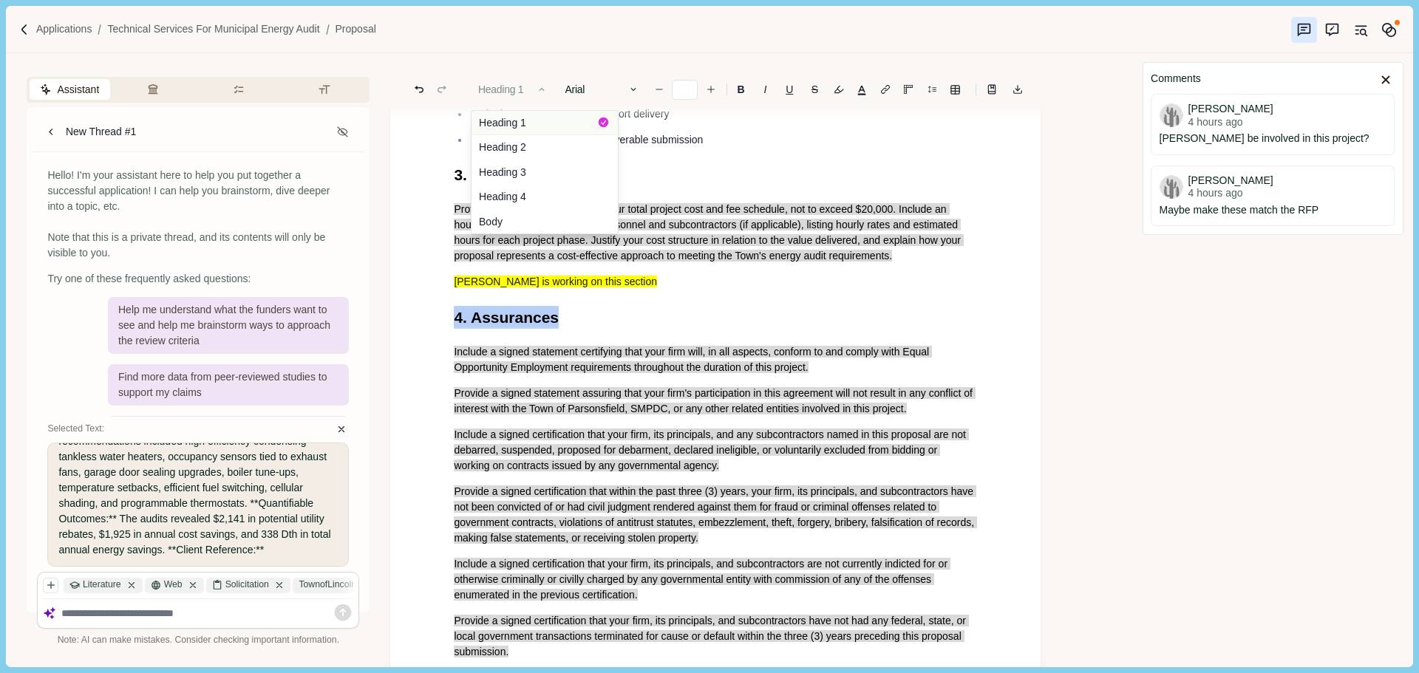
click at [542, 129] on button "Heading 1" at bounding box center [544, 123] width 146 height 24
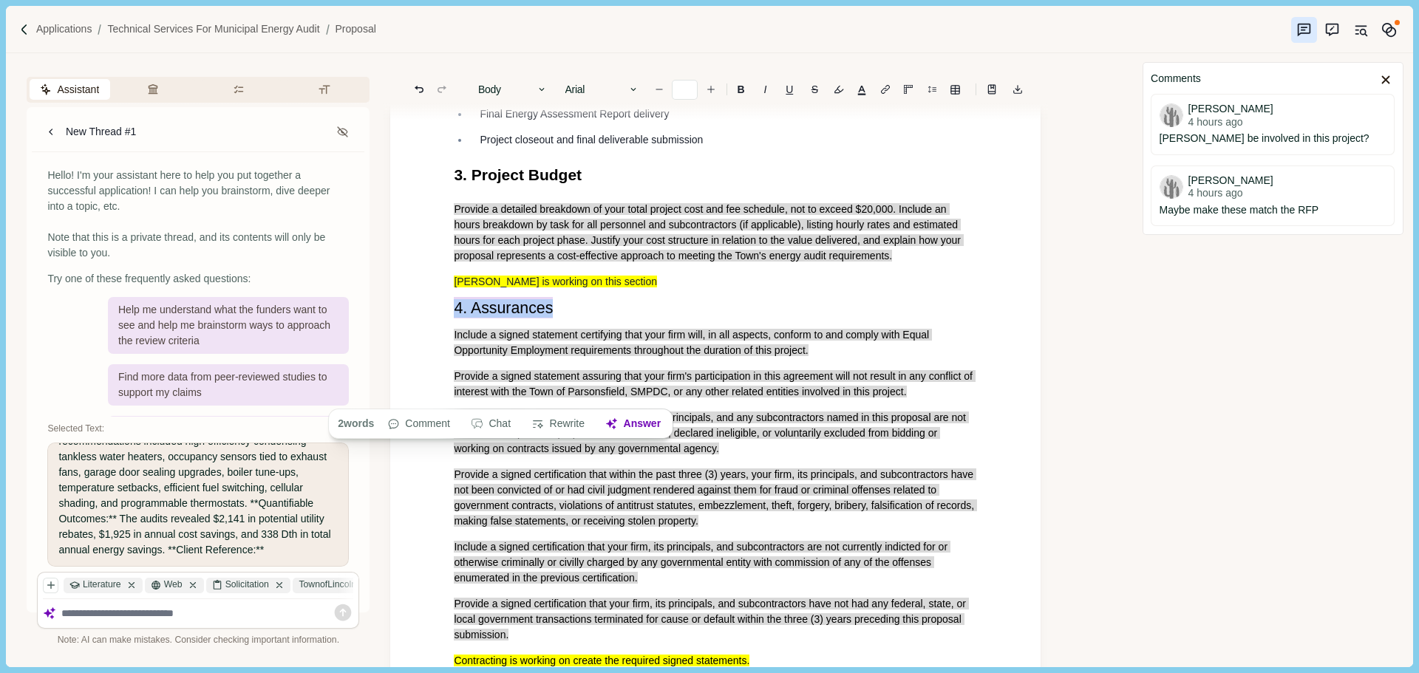
click at [579, 183] on span "3. Project Budget" at bounding box center [518, 174] width 128 height 17
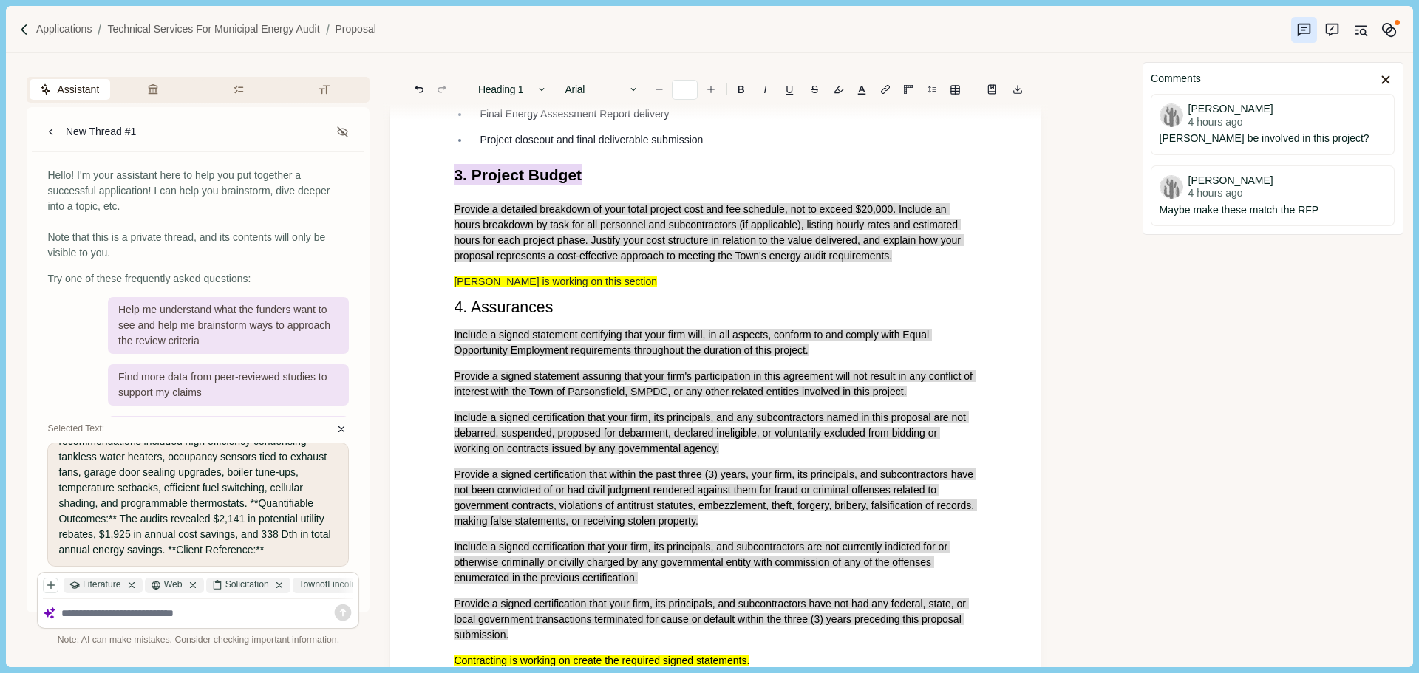
drag, startPoint x: 468, startPoint y: 267, endPoint x: 438, endPoint y: 266, distance: 29.6
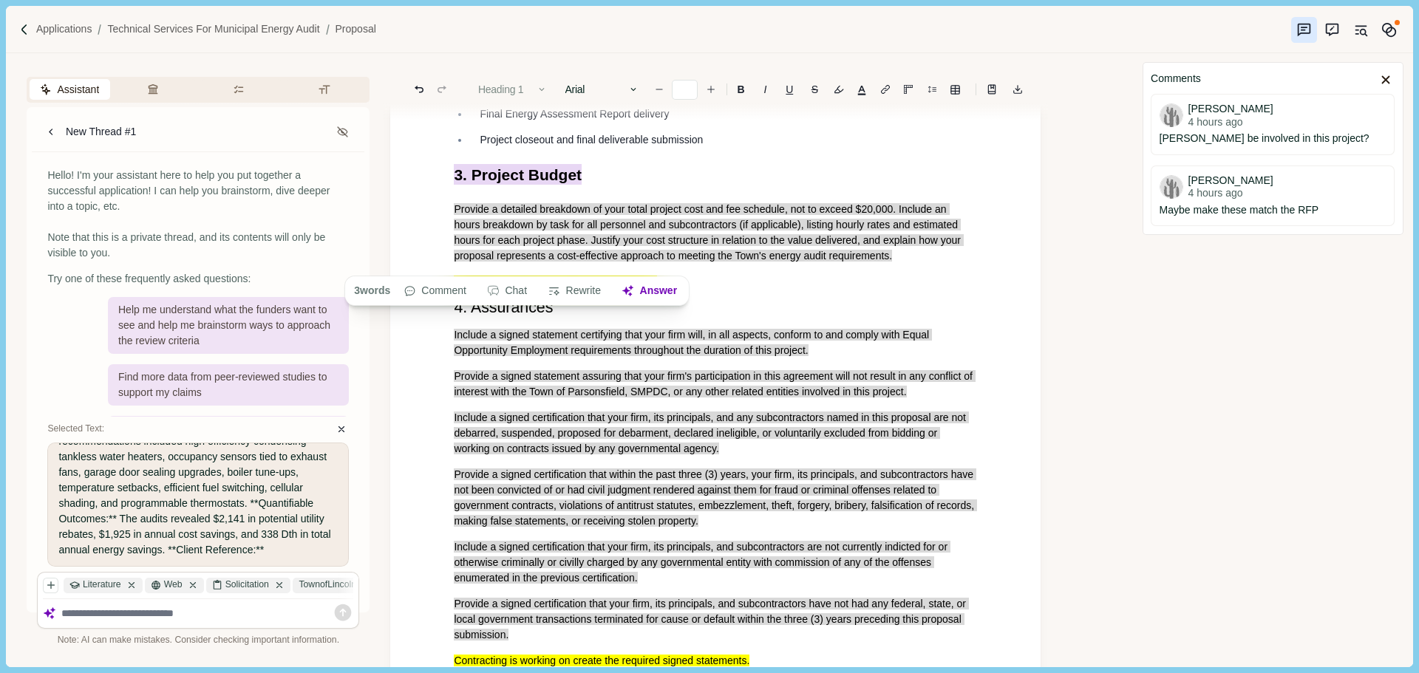
click at [518, 93] on button "Heading 1" at bounding box center [513, 89] width 84 height 21
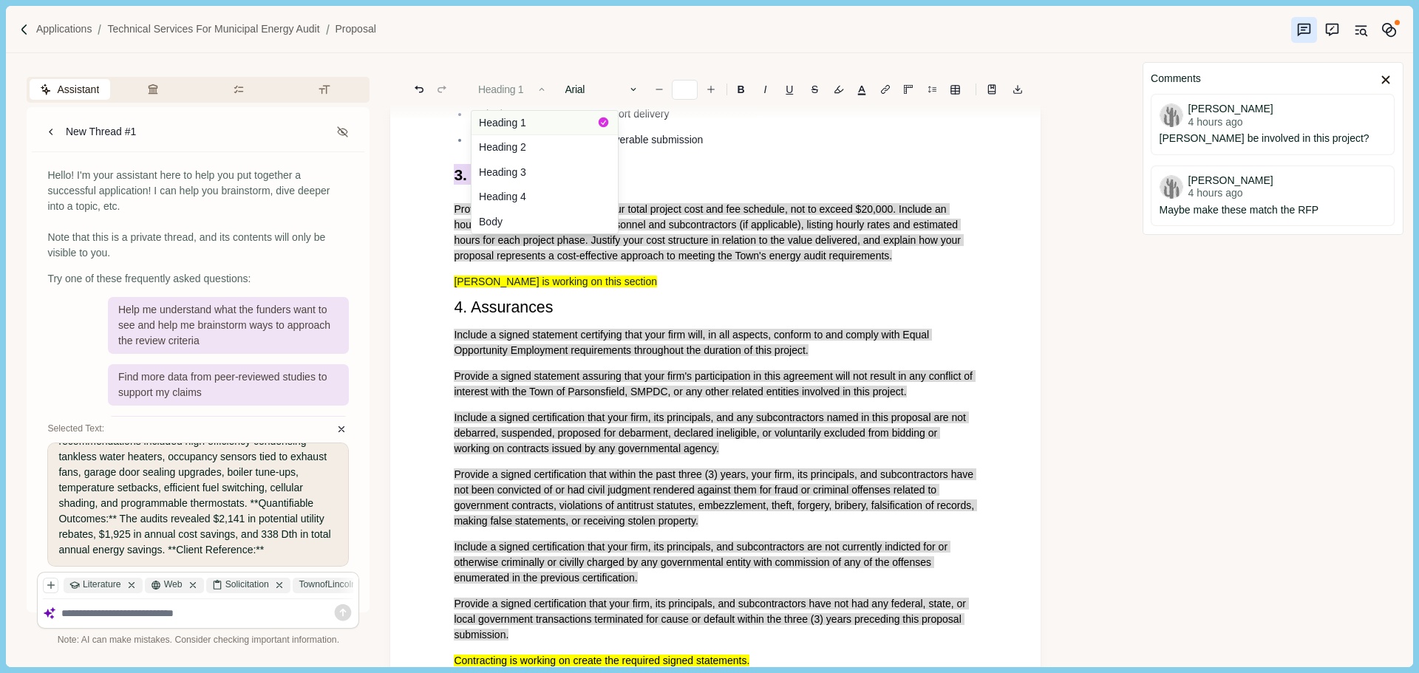
click at [534, 118] on button "Heading 1" at bounding box center [544, 123] width 146 height 24
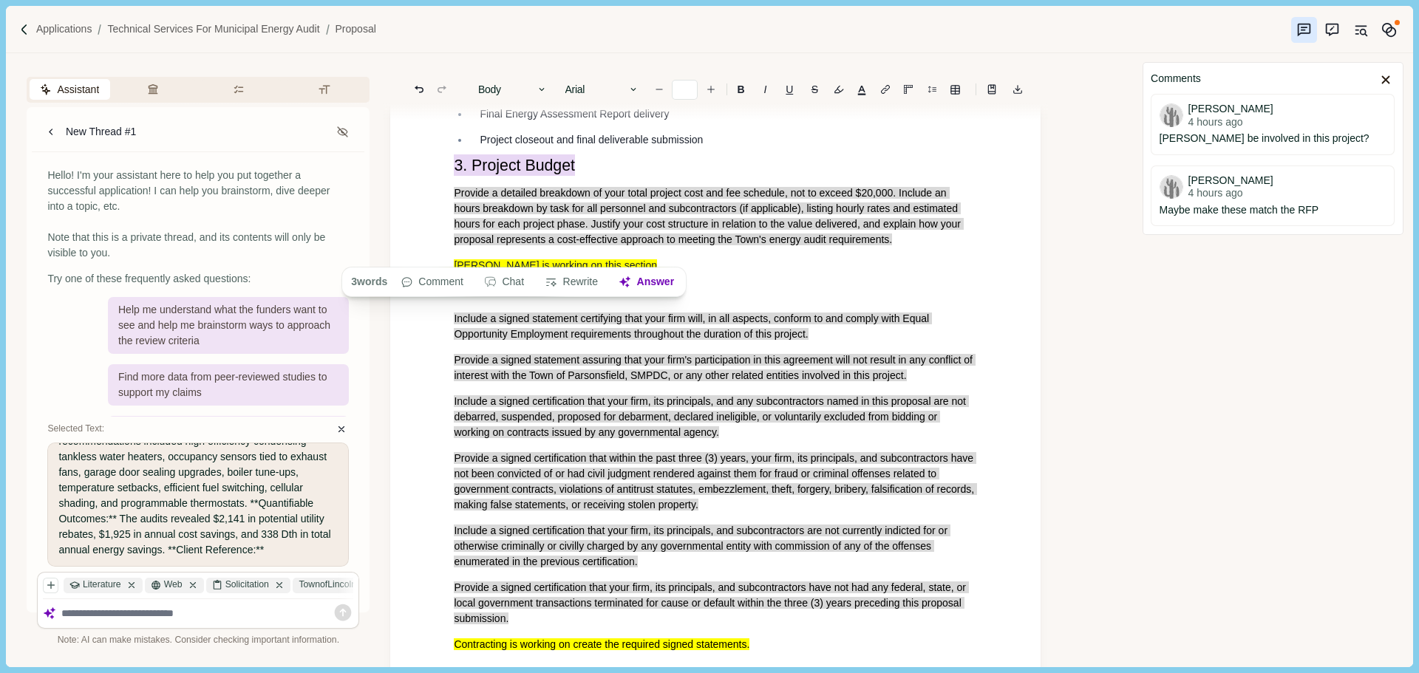
click at [620, 120] on span "Final Energy Assessment Report delivery" at bounding box center [574, 114] width 189 height 12
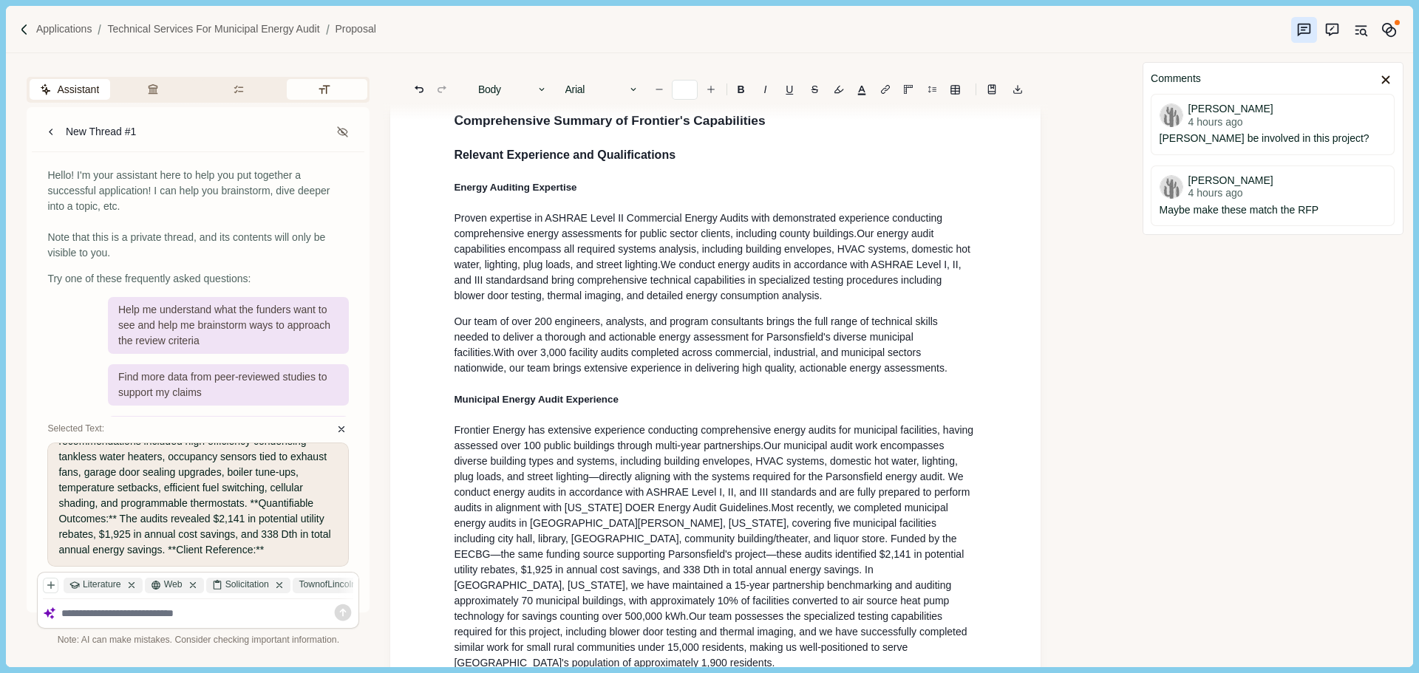
scroll to position [0, 0]
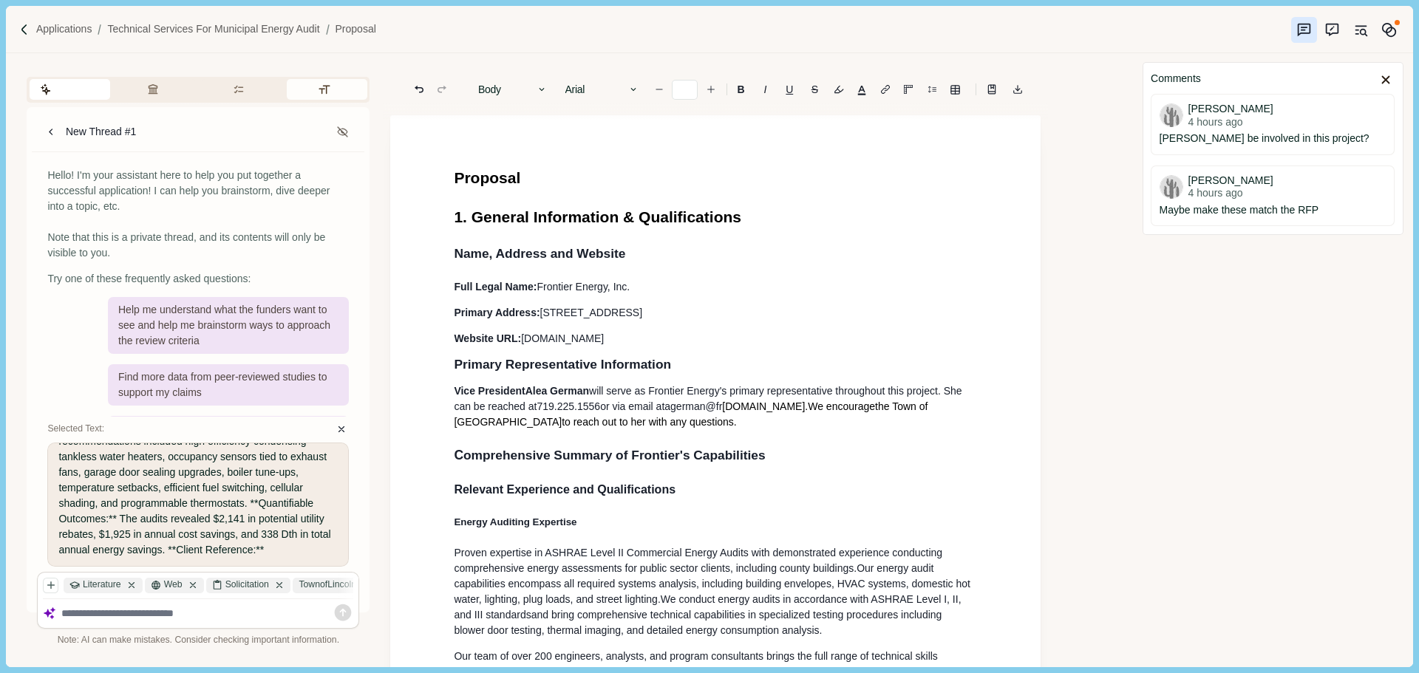
click at [327, 92] on button "Formatting" at bounding box center [327, 89] width 81 height 21
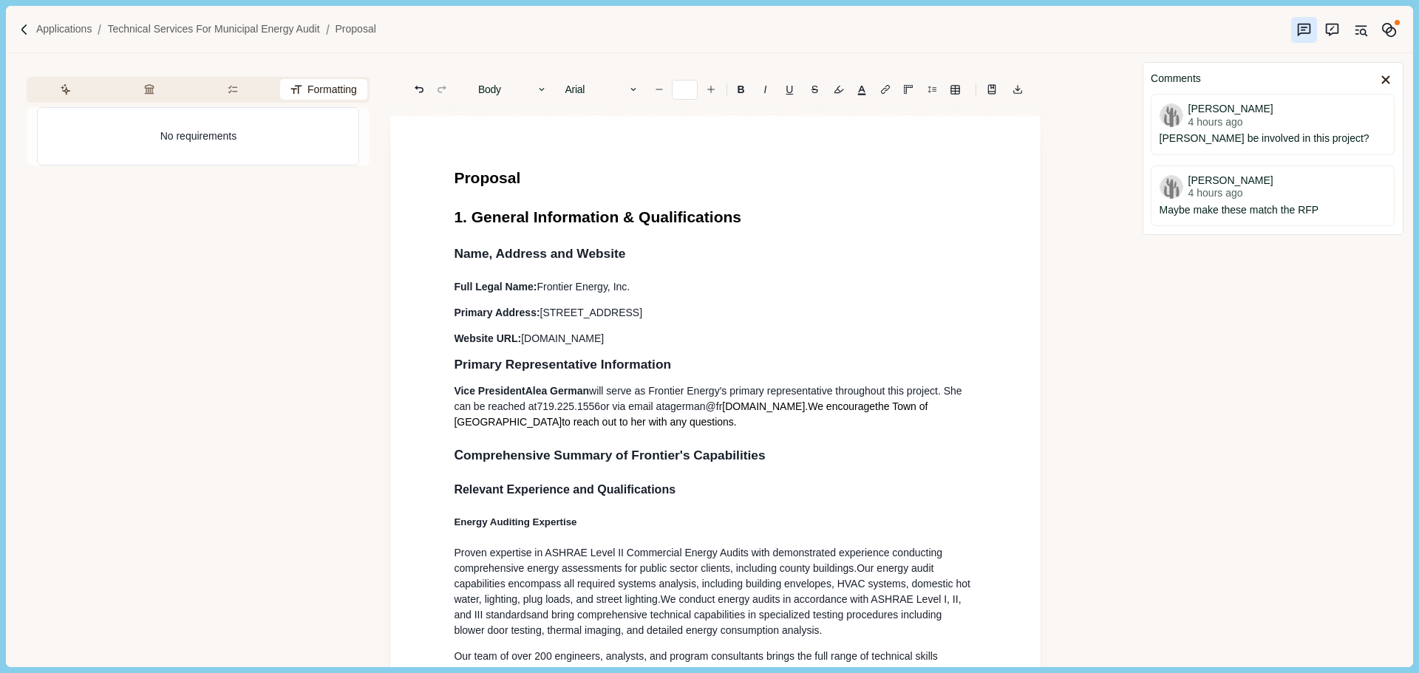
click at [544, 188] on h1 "Proposal" at bounding box center [715, 178] width 523 height 24
drag, startPoint x: 503, startPoint y: 176, endPoint x: 412, endPoint y: 176, distance: 90.9
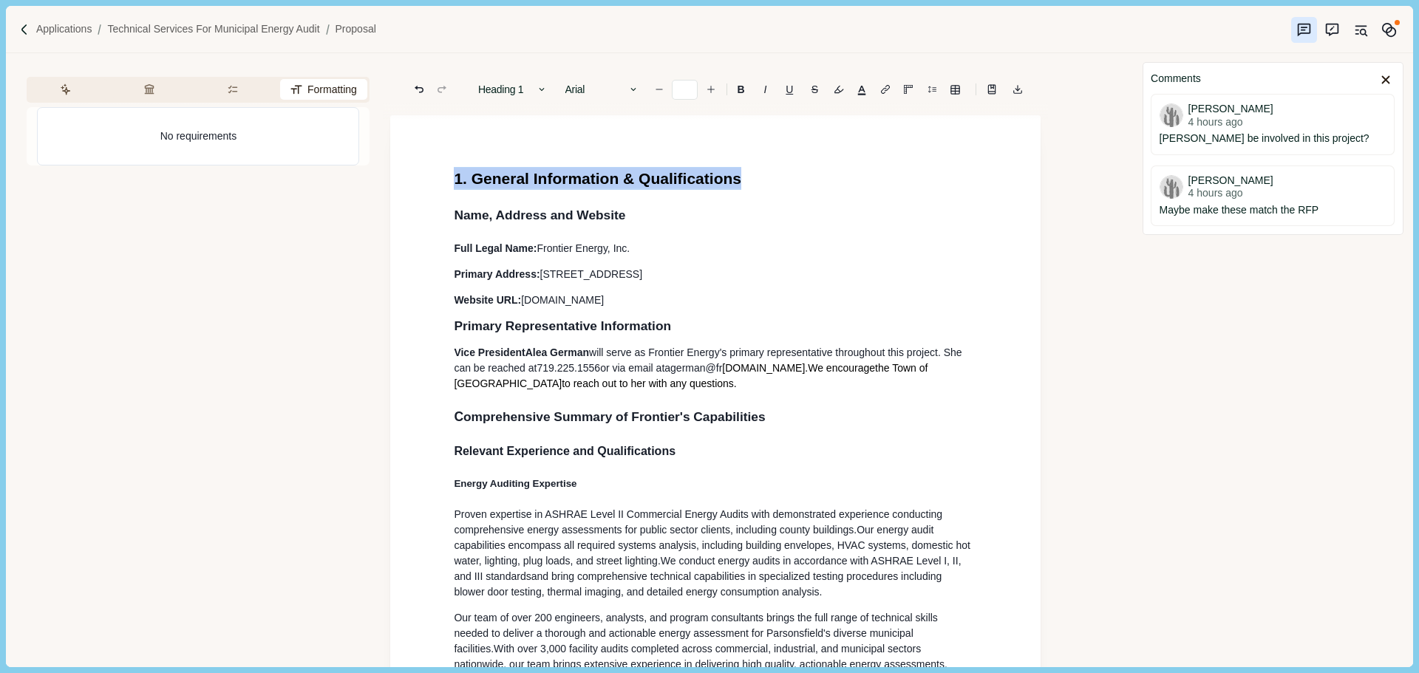
drag, startPoint x: 539, startPoint y: 183, endPoint x: 417, endPoint y: 183, distance: 121.9
click at [531, 90] on button "Heading 1" at bounding box center [513, 89] width 84 height 21
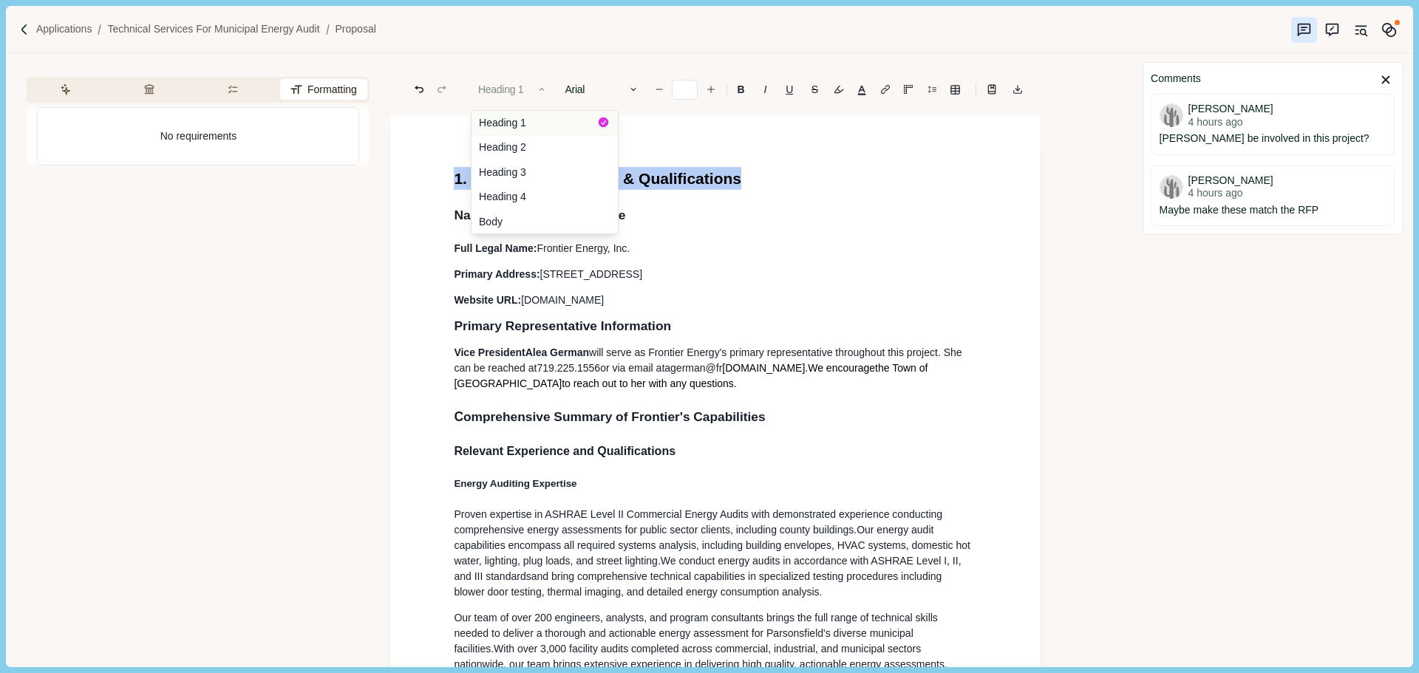
click at [514, 128] on button "Heading 1" at bounding box center [544, 123] width 146 height 24
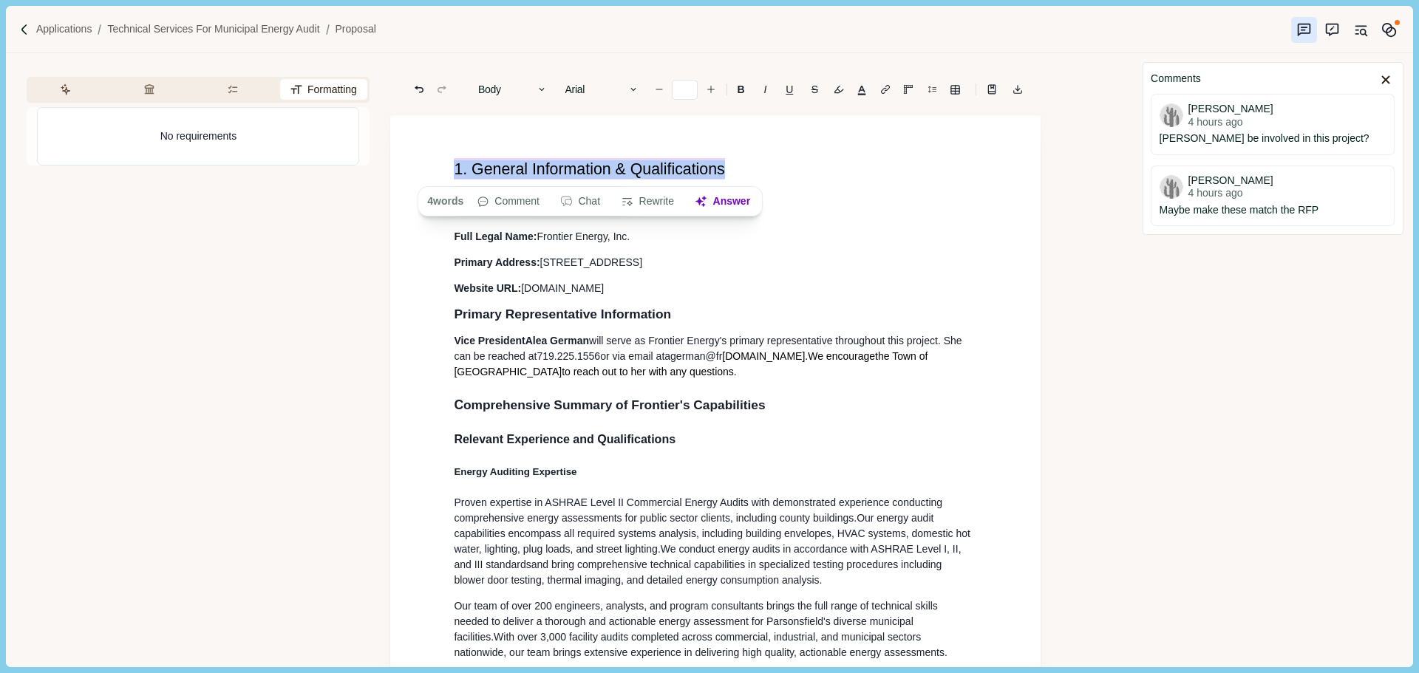
click at [601, 169] on span "1. General Information & Qualifications" at bounding box center [589, 168] width 270 height 21
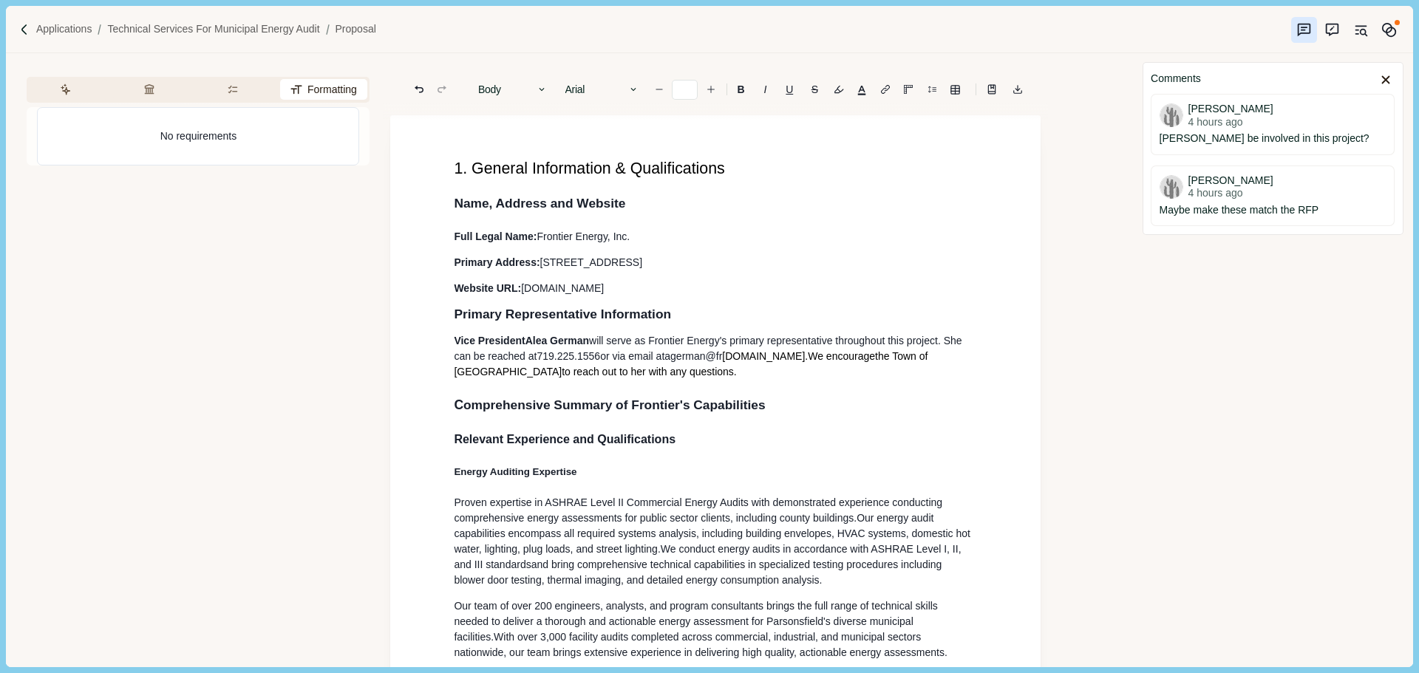
click at [562, 373] on span "to reach out to her with any questions." at bounding box center [649, 372] width 175 height 12
drag, startPoint x: 512, startPoint y: 195, endPoint x: 484, endPoint y: 188, distance: 29.0
click at [512, 196] on span "Name, Address and Website" at bounding box center [539, 203] width 171 height 15
click at [472, 177] on span "1. General Information & Qualifications" at bounding box center [589, 169] width 270 height 18
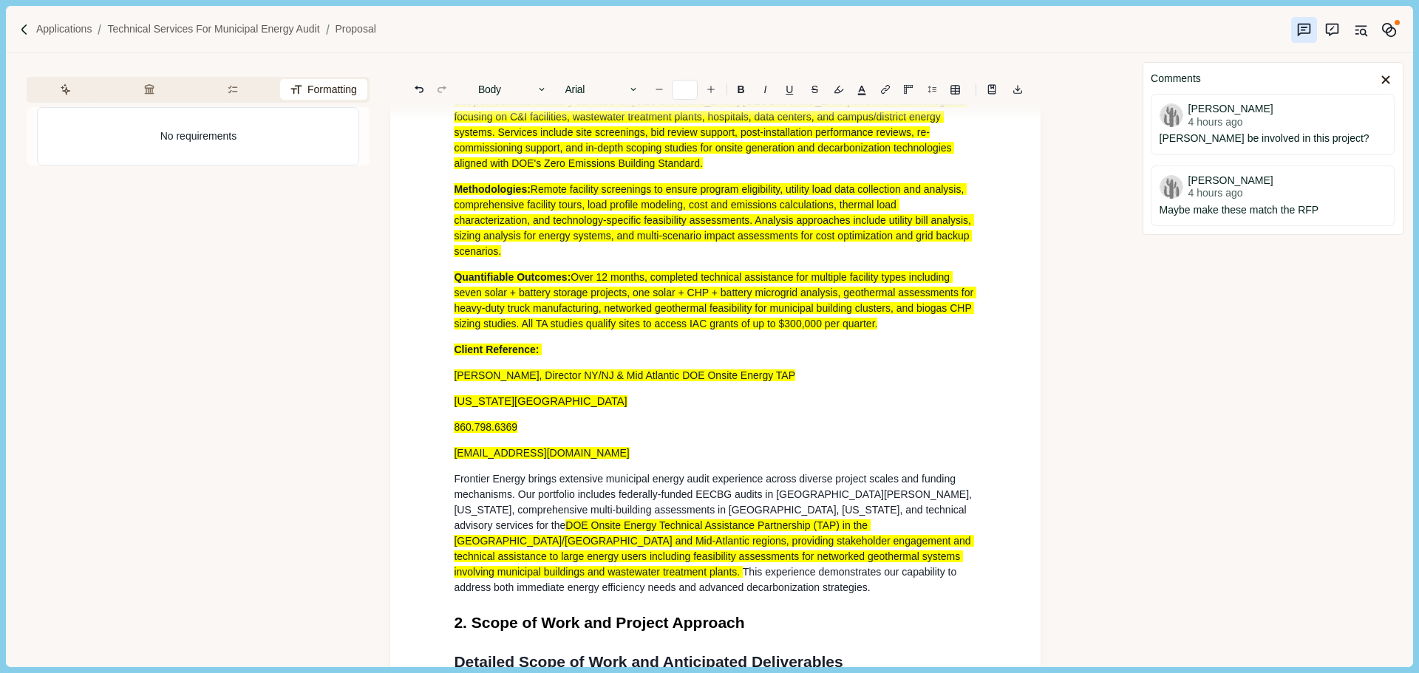
scroll to position [2660, 0]
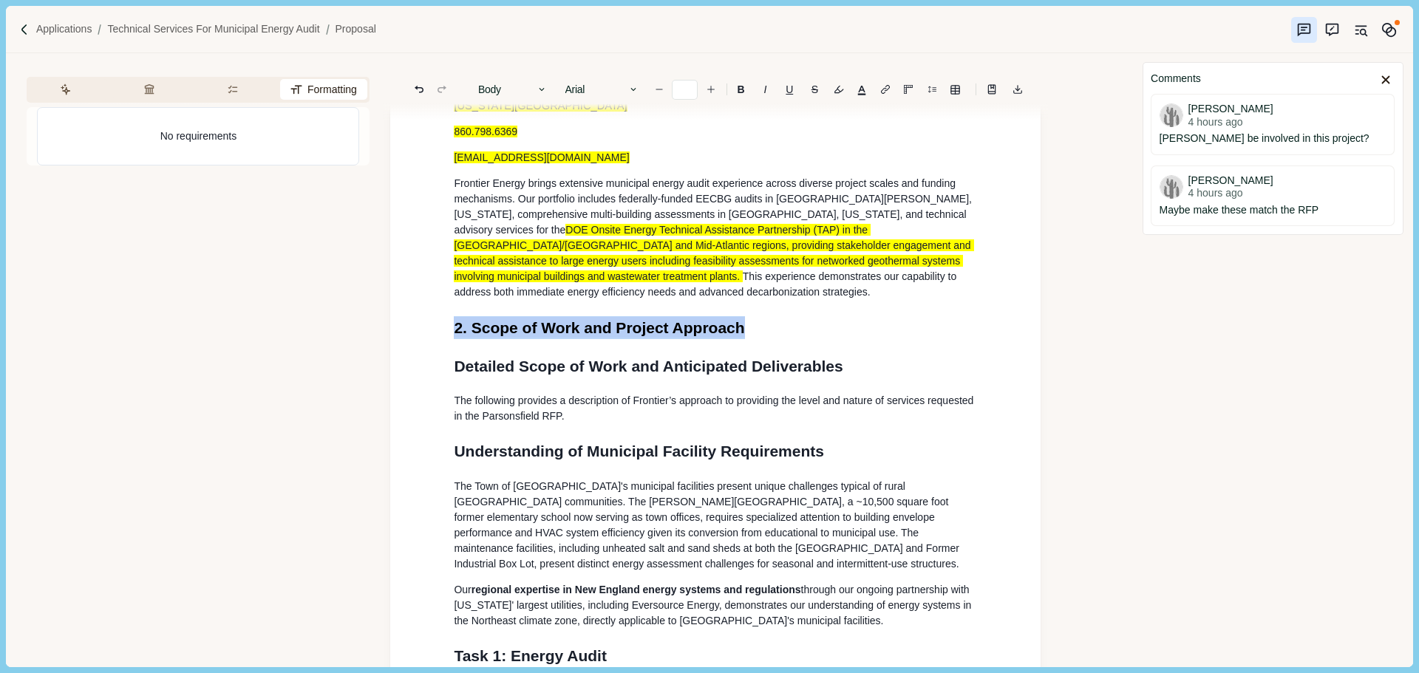
drag, startPoint x: 458, startPoint y: 336, endPoint x: 439, endPoint y: 336, distance: 19.2
click at [439, 336] on div "General Information & Qualifications Name, Address and Website Full Legal Name:…" at bounding box center [715, 553] width 650 height 6197
click at [520, 85] on button "Body" at bounding box center [513, 89] width 84 height 21
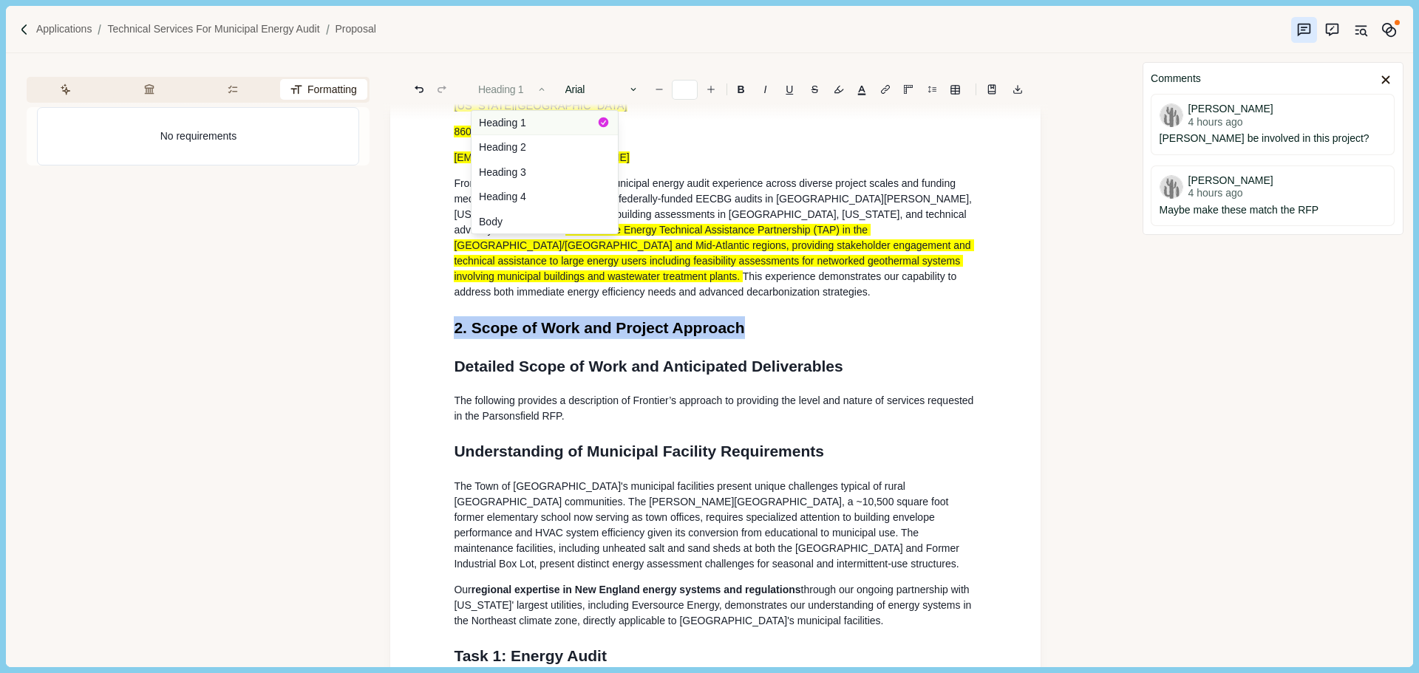
click at [498, 125] on button "Heading 1" at bounding box center [544, 123] width 146 height 24
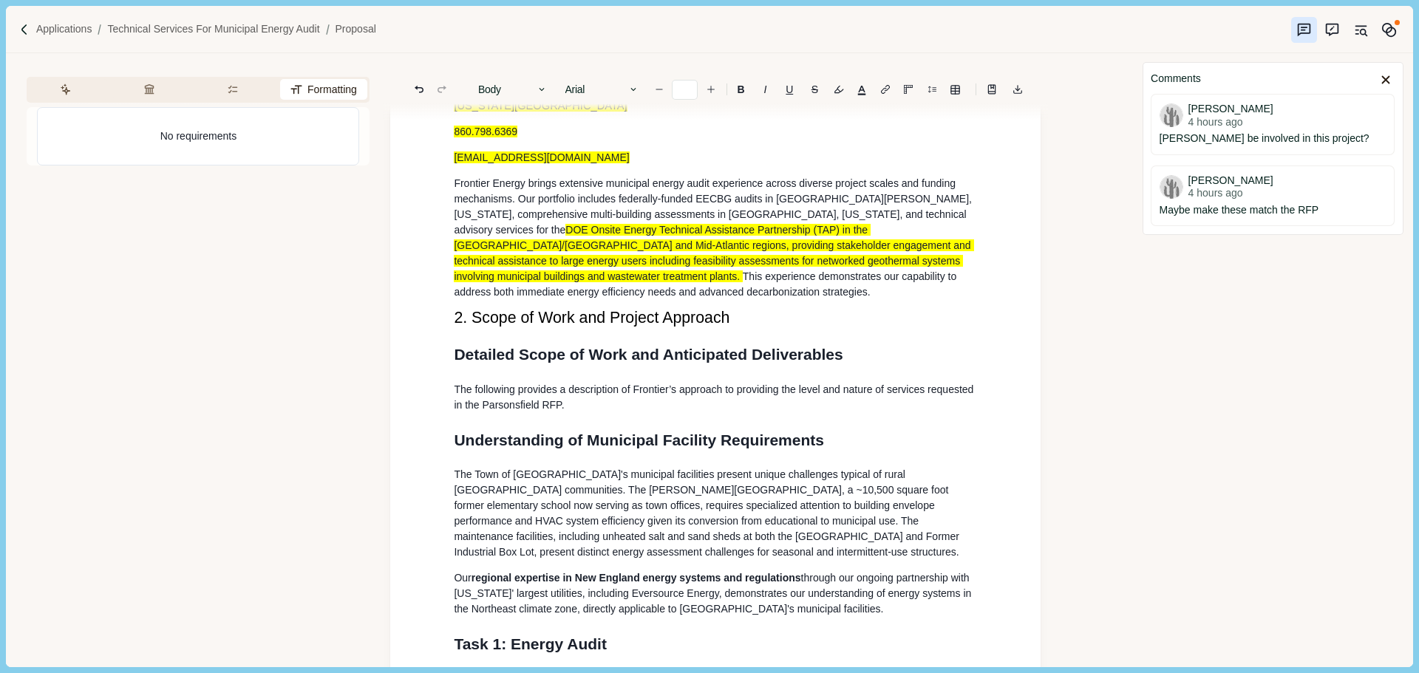
drag, startPoint x: 496, startPoint y: 249, endPoint x: 443, endPoint y: 296, distance: 71.2
click at [496, 250] on span "DOE Onsite Energy Technical Assistance Partnership (TAP) in the [GEOGRAPHIC_DAT…" at bounding box center [714, 253] width 520 height 58
click at [470, 323] on span "2. Scope of Work and Project Approach" at bounding box center [592, 318] width 276 height 18
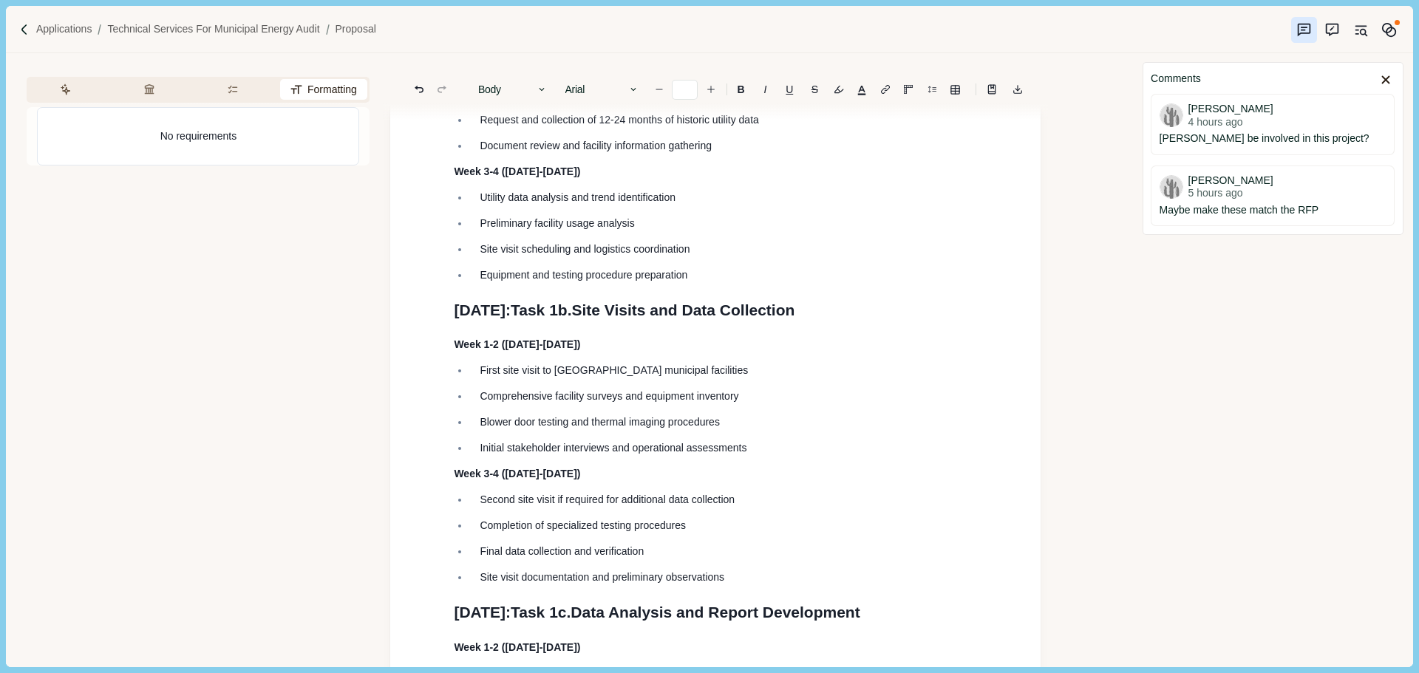
scroll to position [4212, 0]
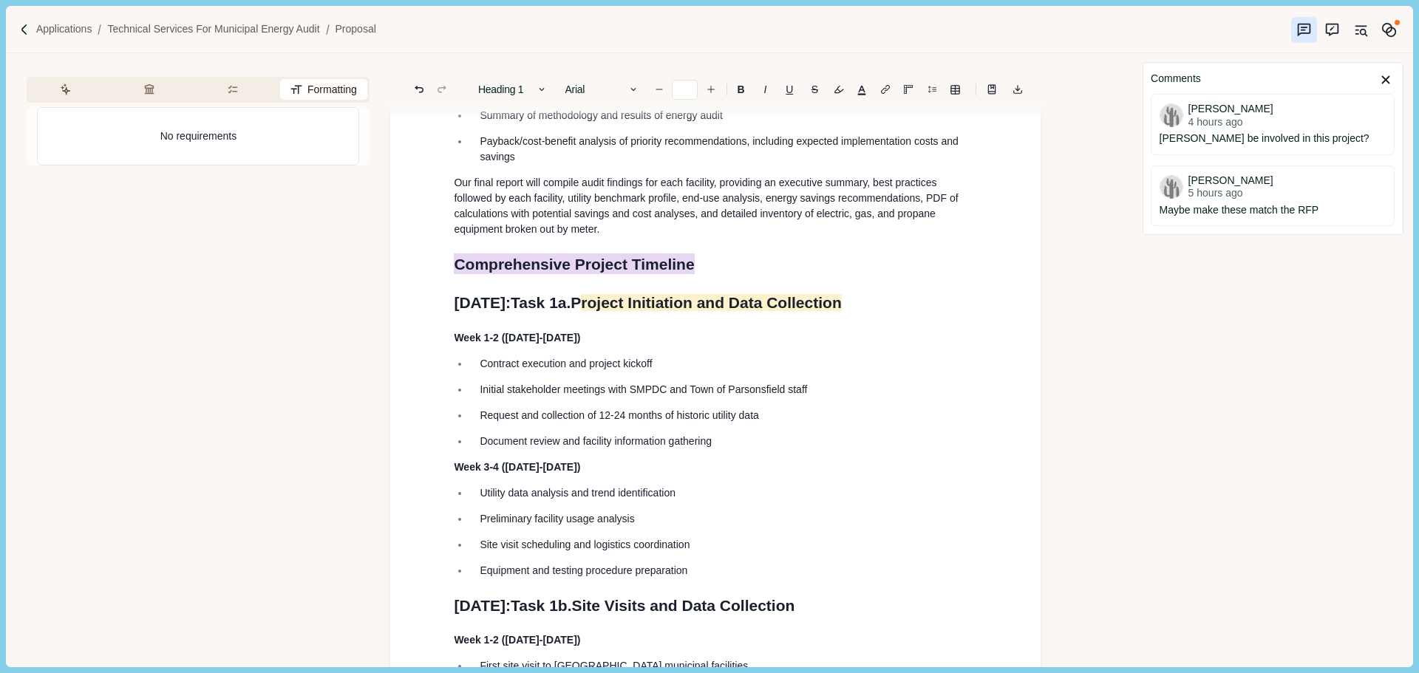
drag, startPoint x: 708, startPoint y: 321, endPoint x: 439, endPoint y: 319, distance: 269.0
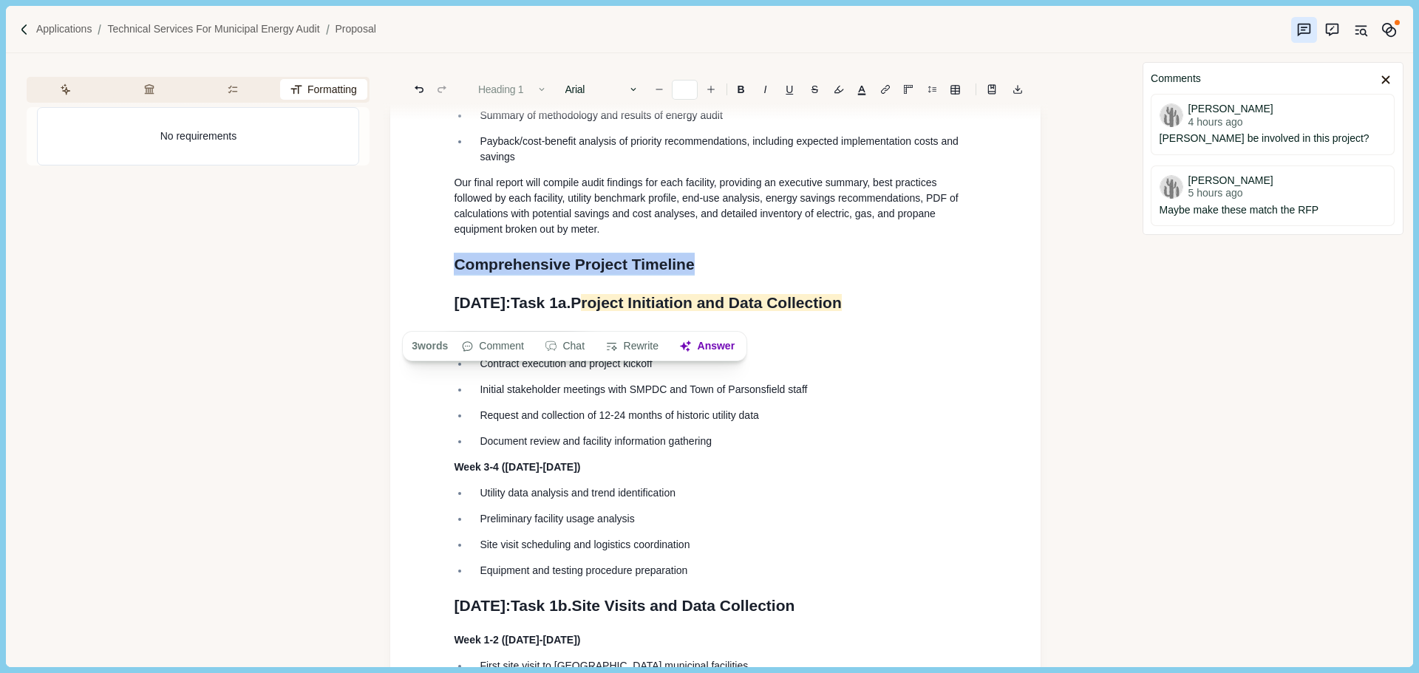
click at [536, 79] on button "Heading 1" at bounding box center [513, 89] width 84 height 21
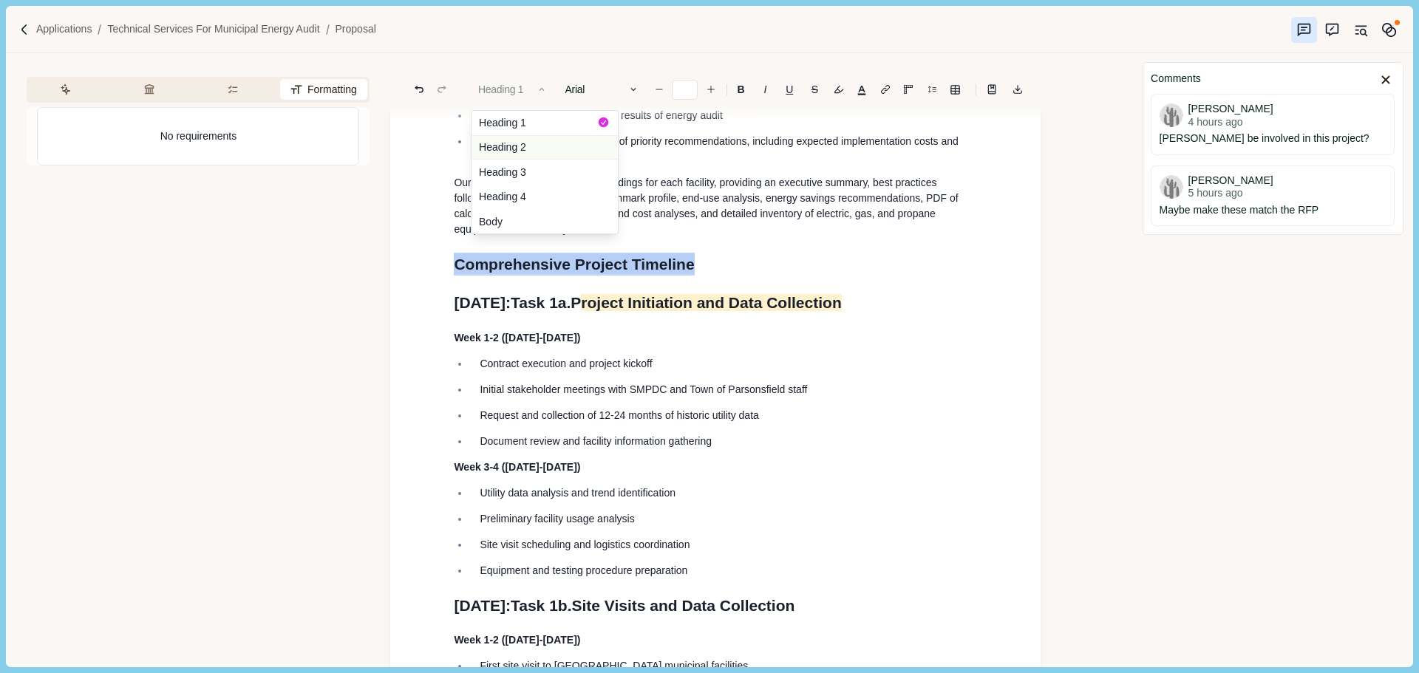
click at [517, 140] on button "Heading 2" at bounding box center [544, 147] width 146 height 25
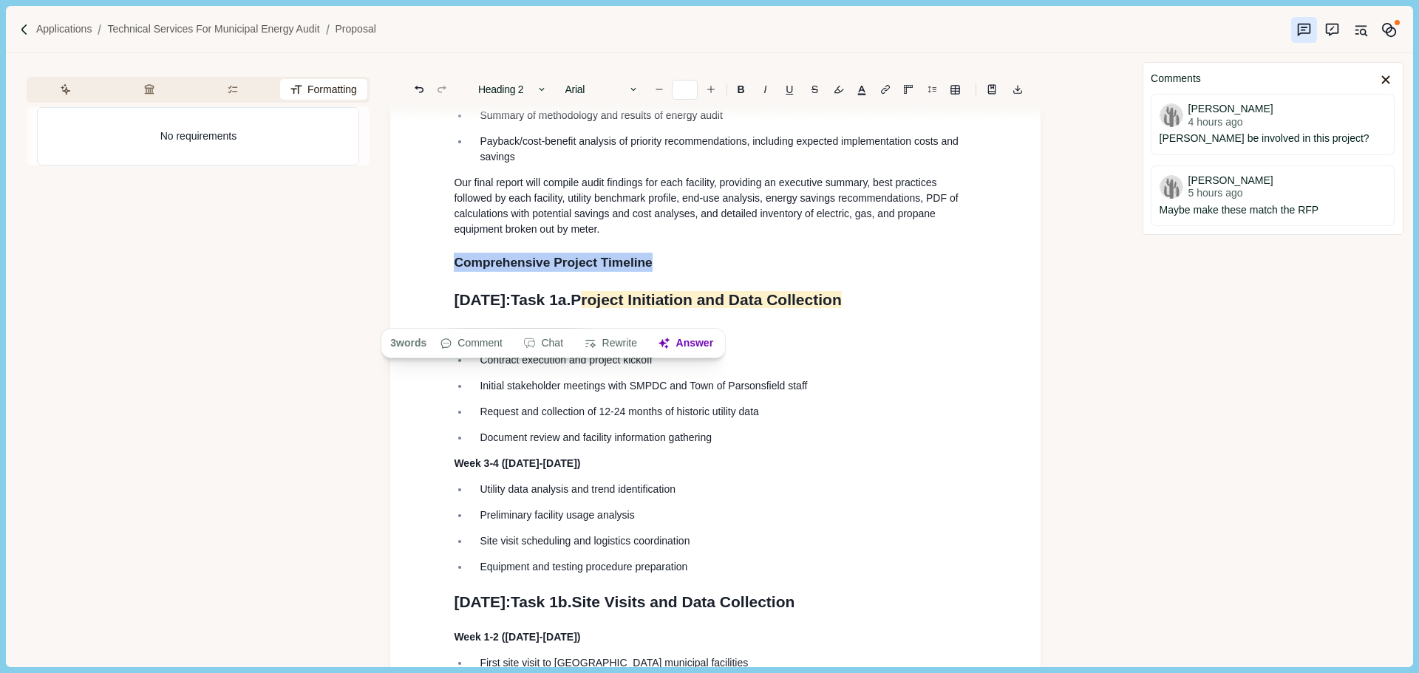
click at [664, 235] on span "Our final report will compile audit findings for each facility, providing an ex…" at bounding box center [707, 206] width 507 height 58
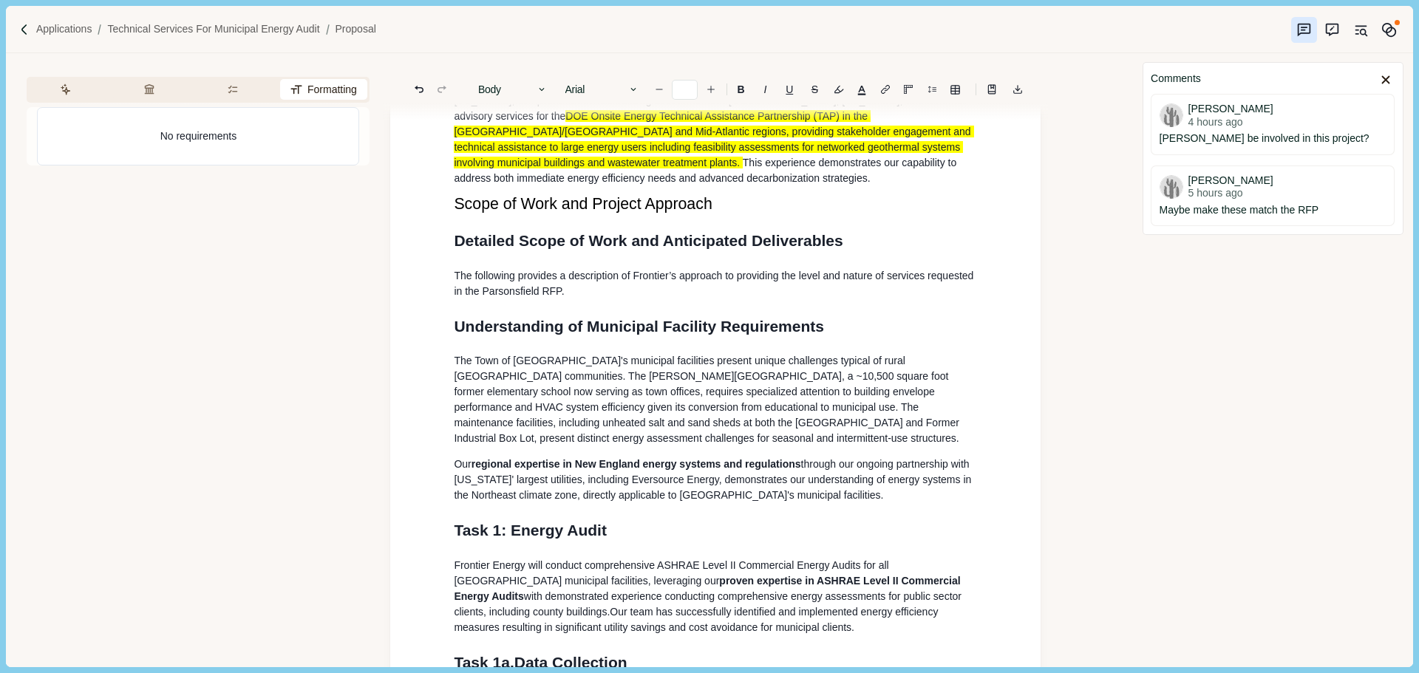
scroll to position [2808, 0]
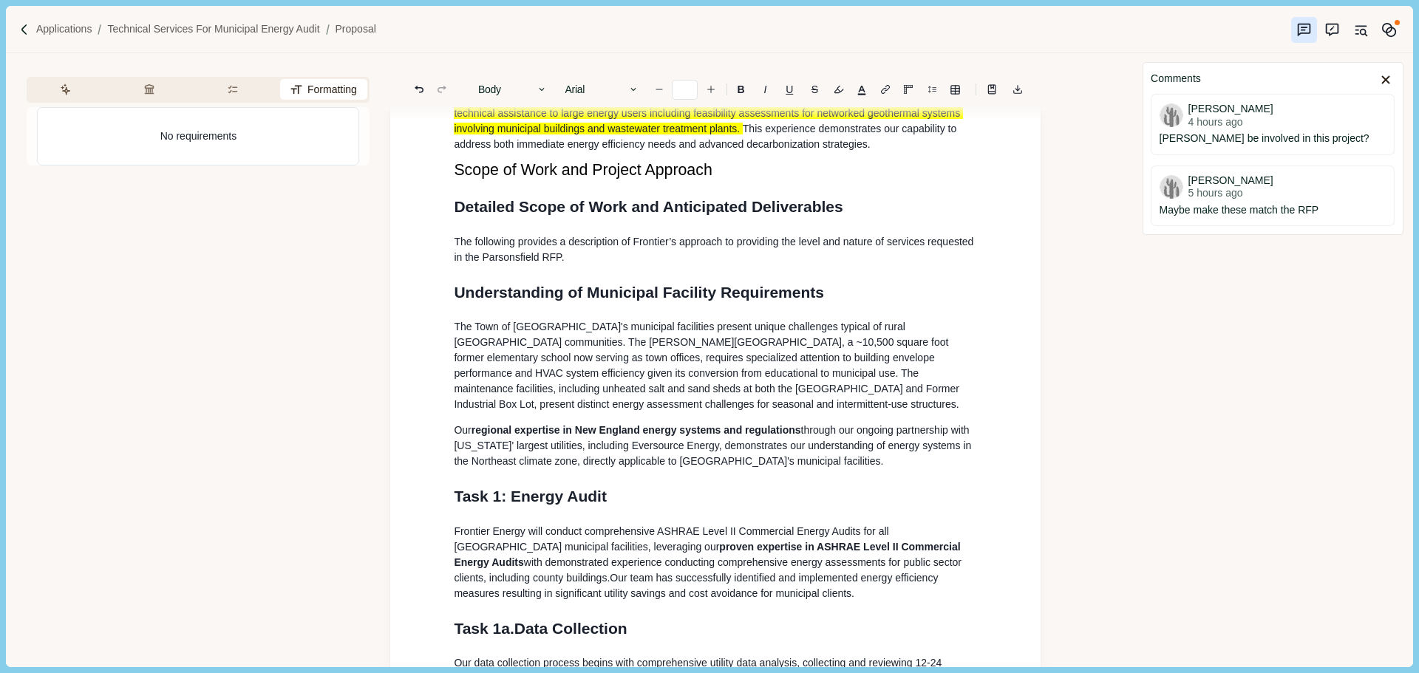
click at [681, 168] on span "Scope of Work and Project Approach" at bounding box center [583, 170] width 258 height 18
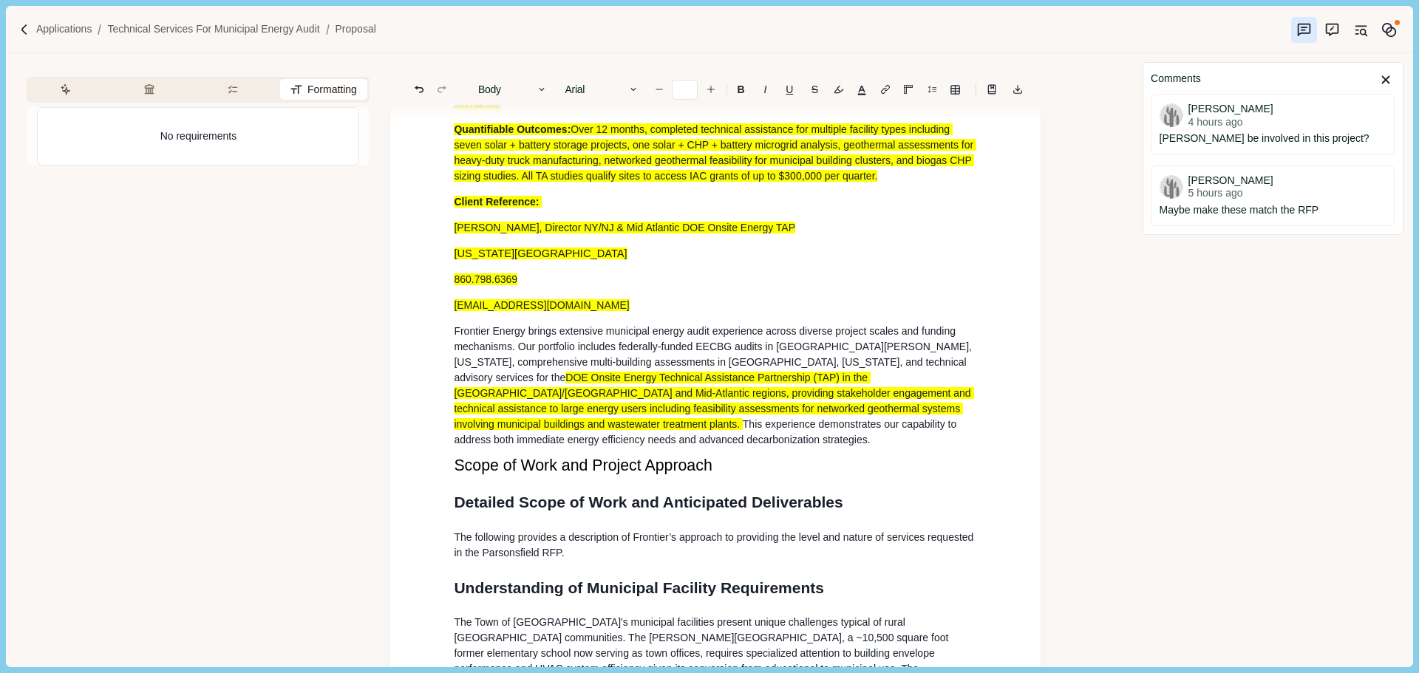
scroll to position [2587, 0]
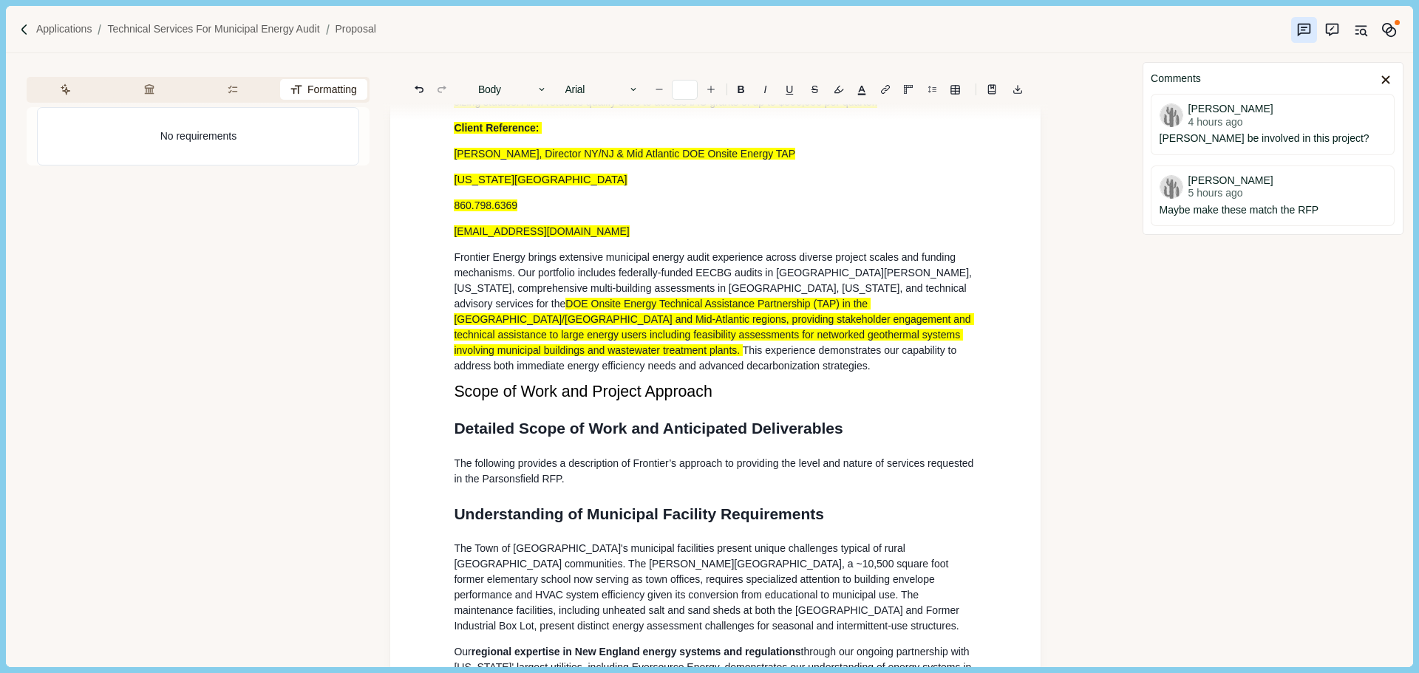
click at [657, 398] on span "Scope of Work and Project Approach" at bounding box center [583, 392] width 258 height 18
click at [752, 364] on span "This experience demonstrates our capability to address both immediate energy ef…" at bounding box center [706, 357] width 505 height 27
click at [697, 396] on span "Scope of Work and Project Approach" at bounding box center [583, 392] width 258 height 18
click at [734, 467] on p "The following provides a description of Frontier’s approach to providing the le…" at bounding box center [715, 471] width 523 height 31
click at [753, 437] on span "Detailed Scope of Work and Anticipated Deliverables" at bounding box center [648, 428] width 389 height 17
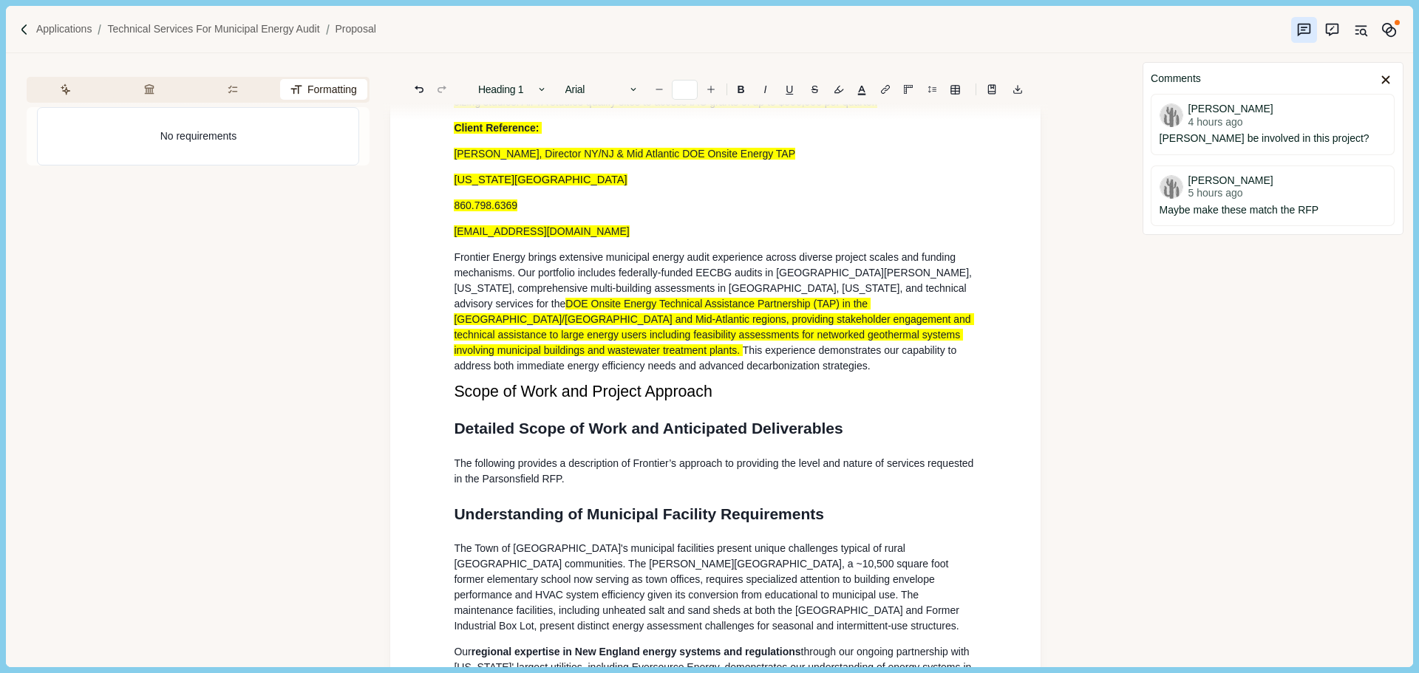
click at [743, 401] on p "Scope of Work and Project Approach" at bounding box center [715, 392] width 523 height 17
drag, startPoint x: 715, startPoint y: 393, endPoint x: 440, endPoint y: 396, distance: 274.9
click at [440, 396] on div "General Information & Qualifications Name, Address and Website Full Legal Name:…" at bounding box center [715, 620] width 650 height 6182
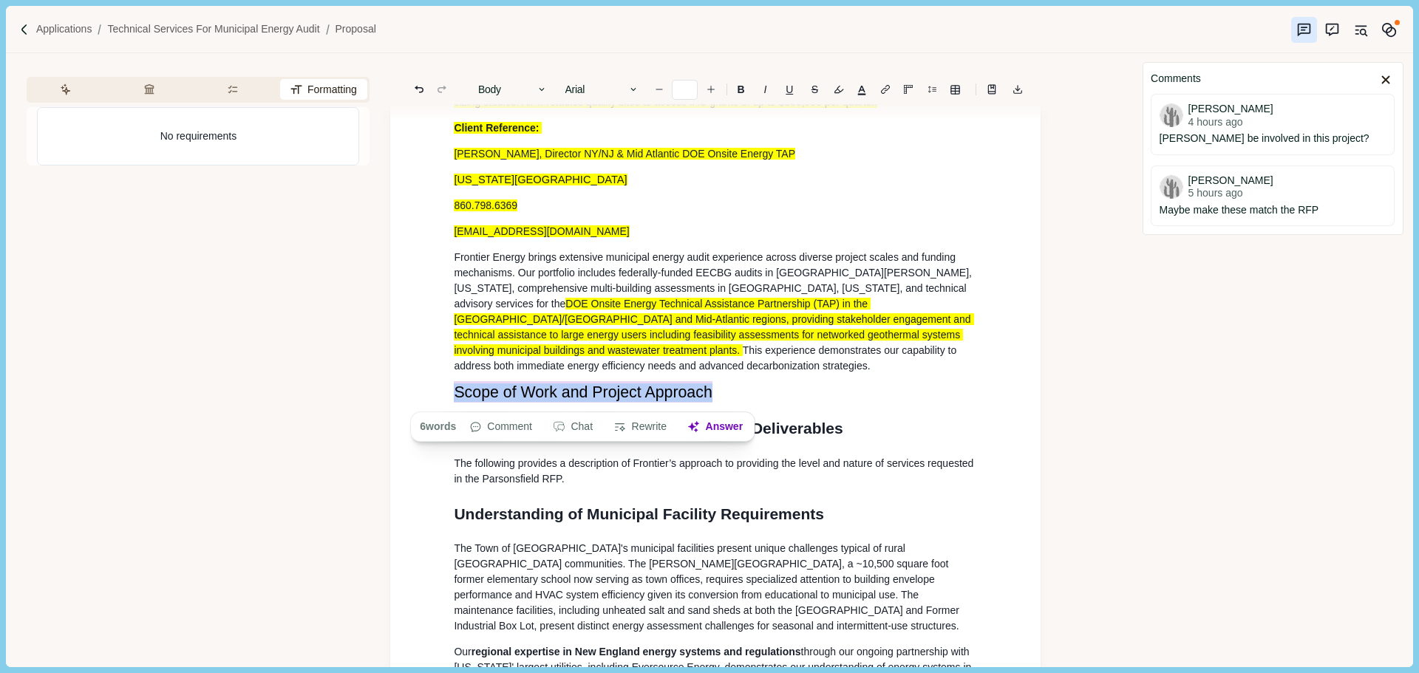
click at [524, 92] on button "Body" at bounding box center [513, 89] width 84 height 21
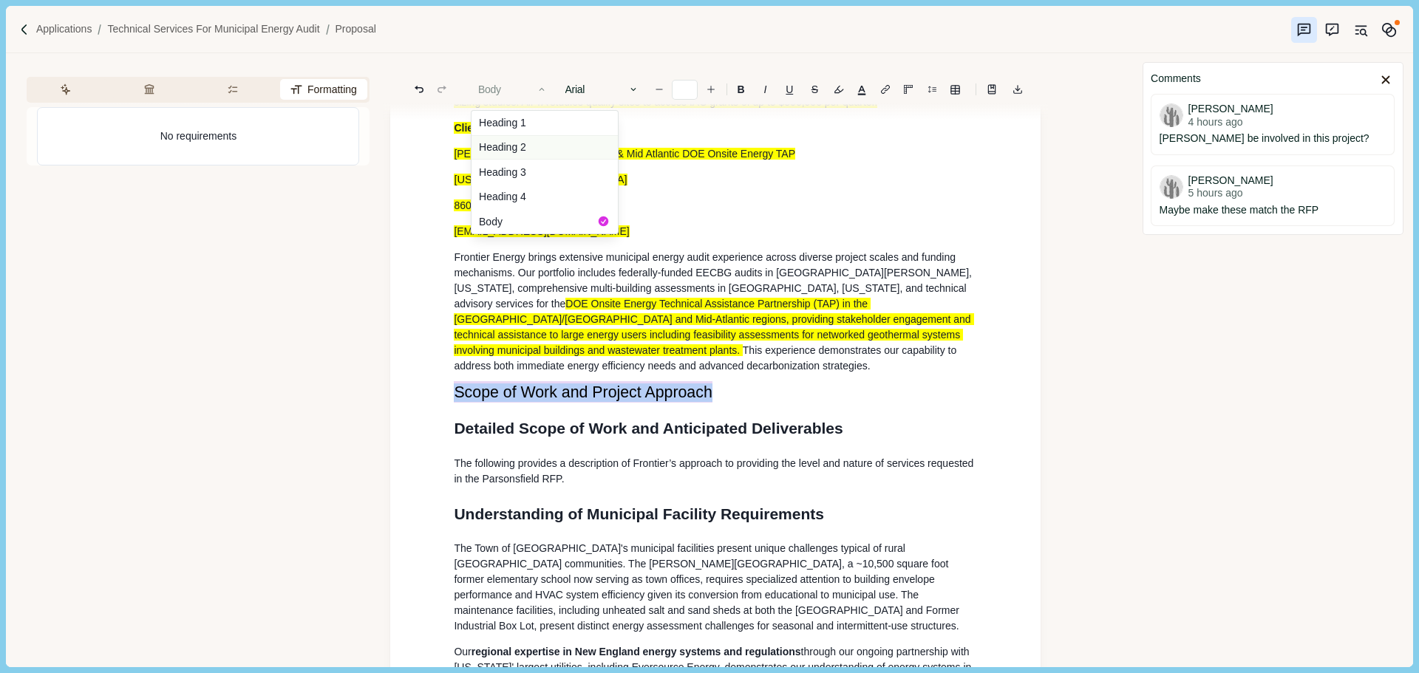
click at [532, 148] on button "Heading 2" at bounding box center [544, 147] width 146 height 25
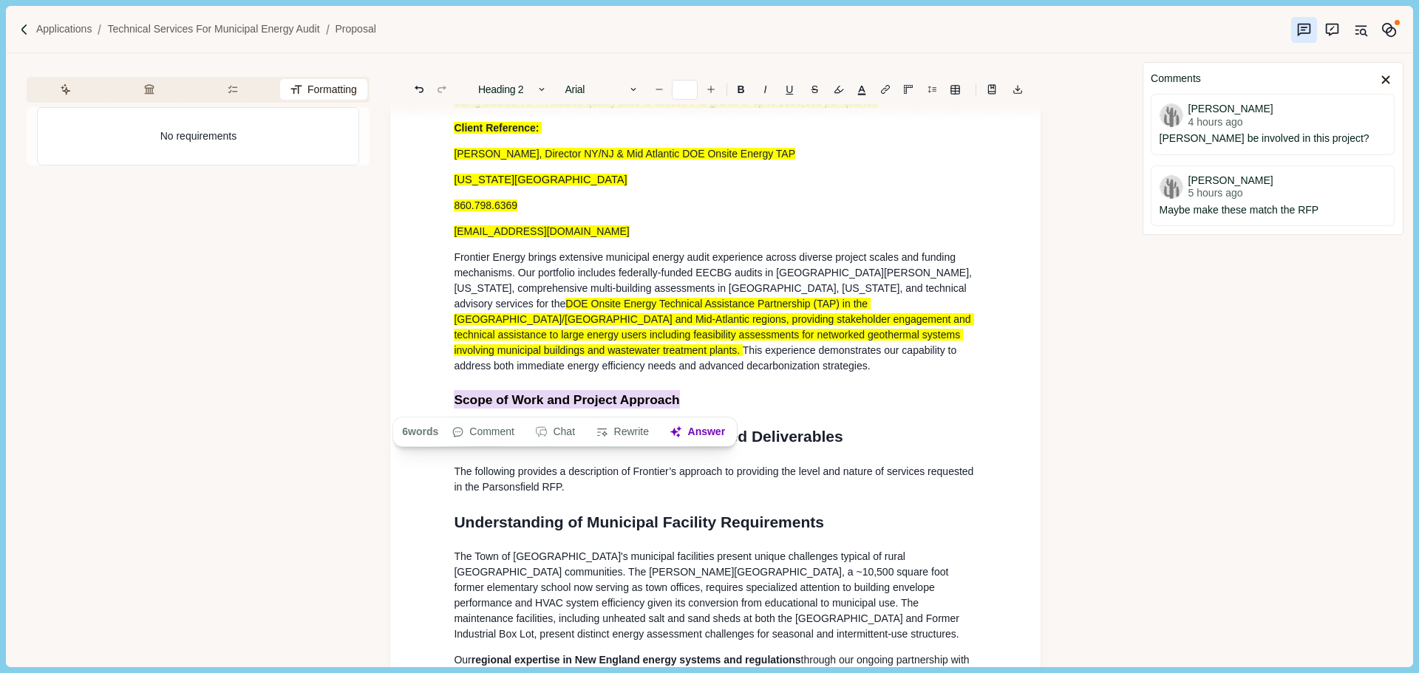
click at [723, 370] on span "This experience demonstrates our capability to address both immediate energy ef…" at bounding box center [706, 357] width 505 height 27
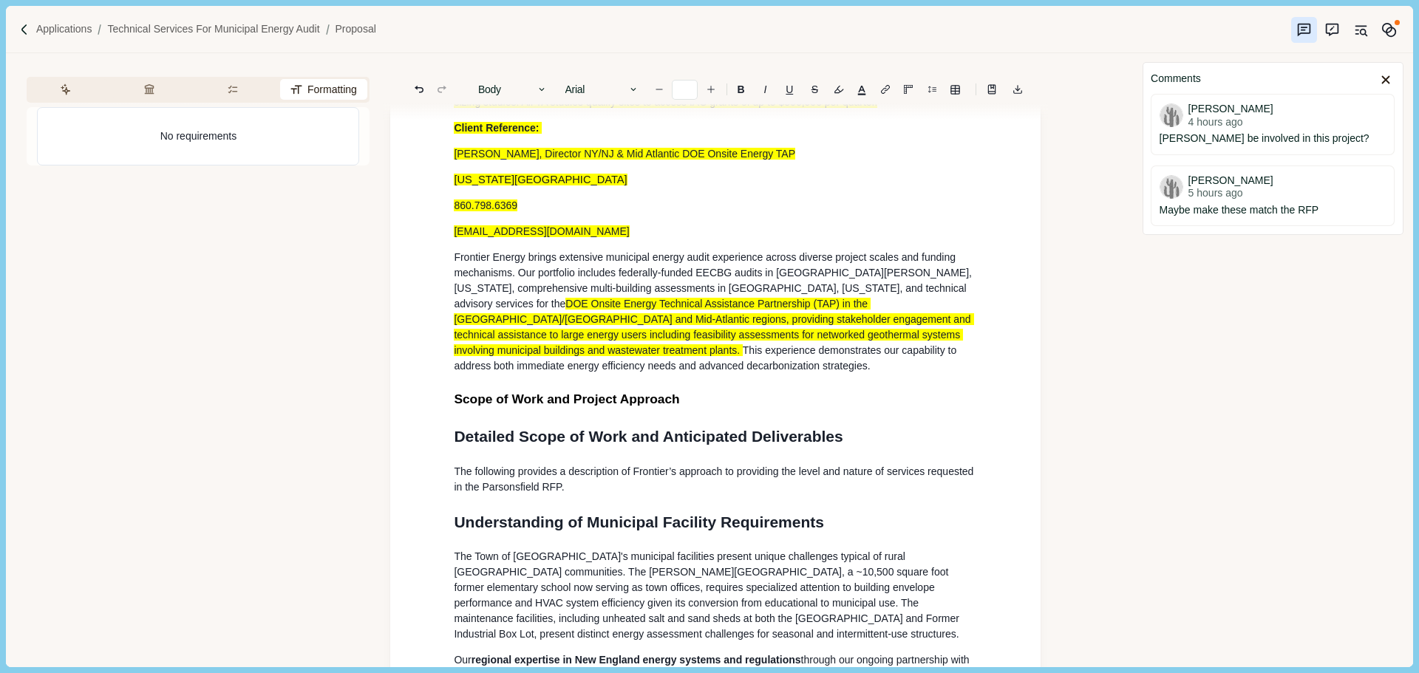
click at [665, 405] on span "Scope of Work and Project Approach" at bounding box center [566, 399] width 225 height 15
drag, startPoint x: 687, startPoint y: 404, endPoint x: 522, endPoint y: 143, distance: 309.6
click at [398, 403] on div "General Information & Qualifications Name, Address and Website Full Legal Name:…" at bounding box center [715, 624] width 650 height 6190
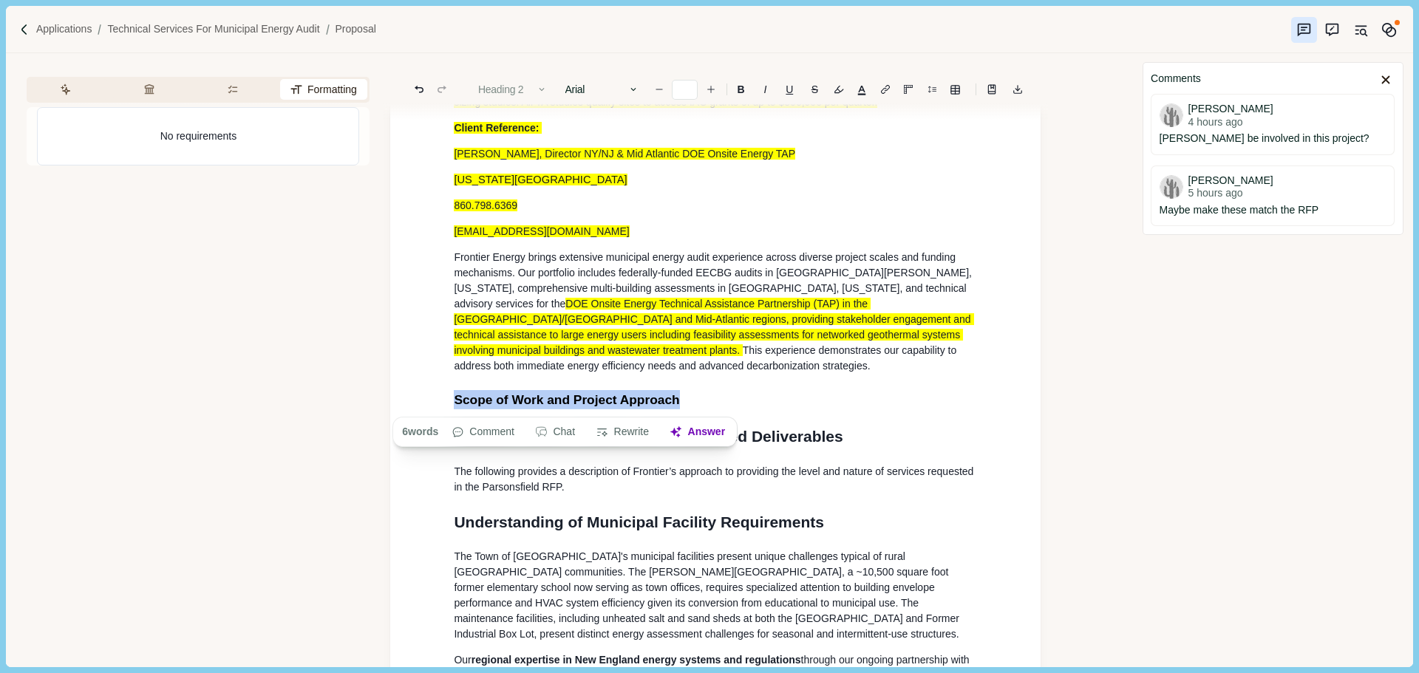
click at [518, 90] on button "Heading 2" at bounding box center [513, 89] width 84 height 21
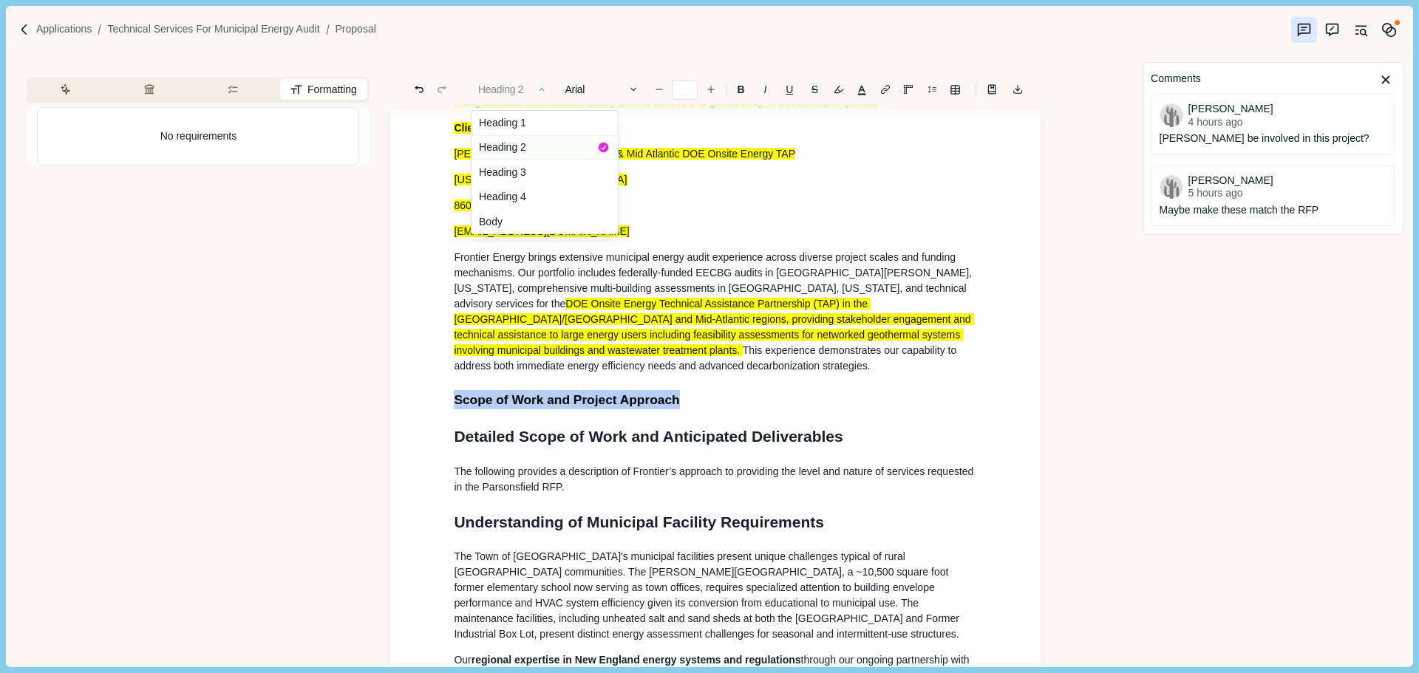
click at [540, 149] on button "Heading 2" at bounding box center [544, 147] width 146 height 25
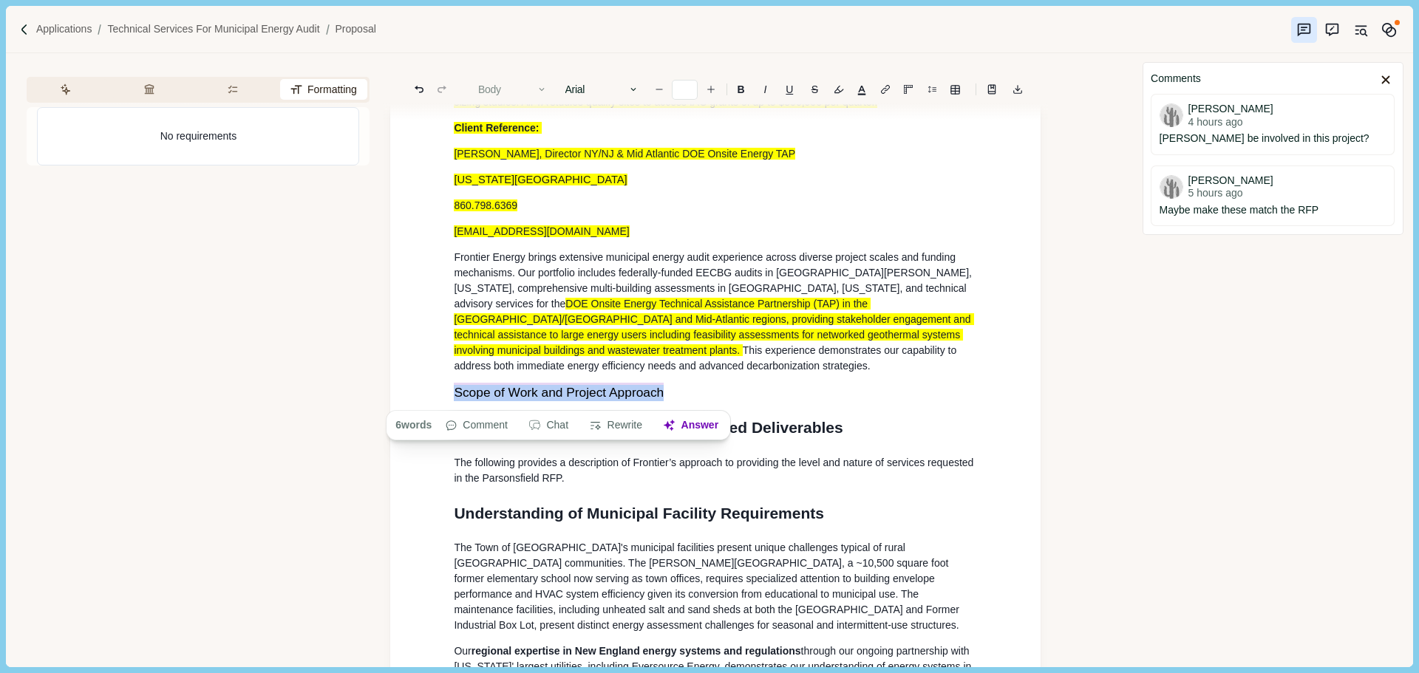
click at [532, 90] on button "Body" at bounding box center [513, 89] width 84 height 21
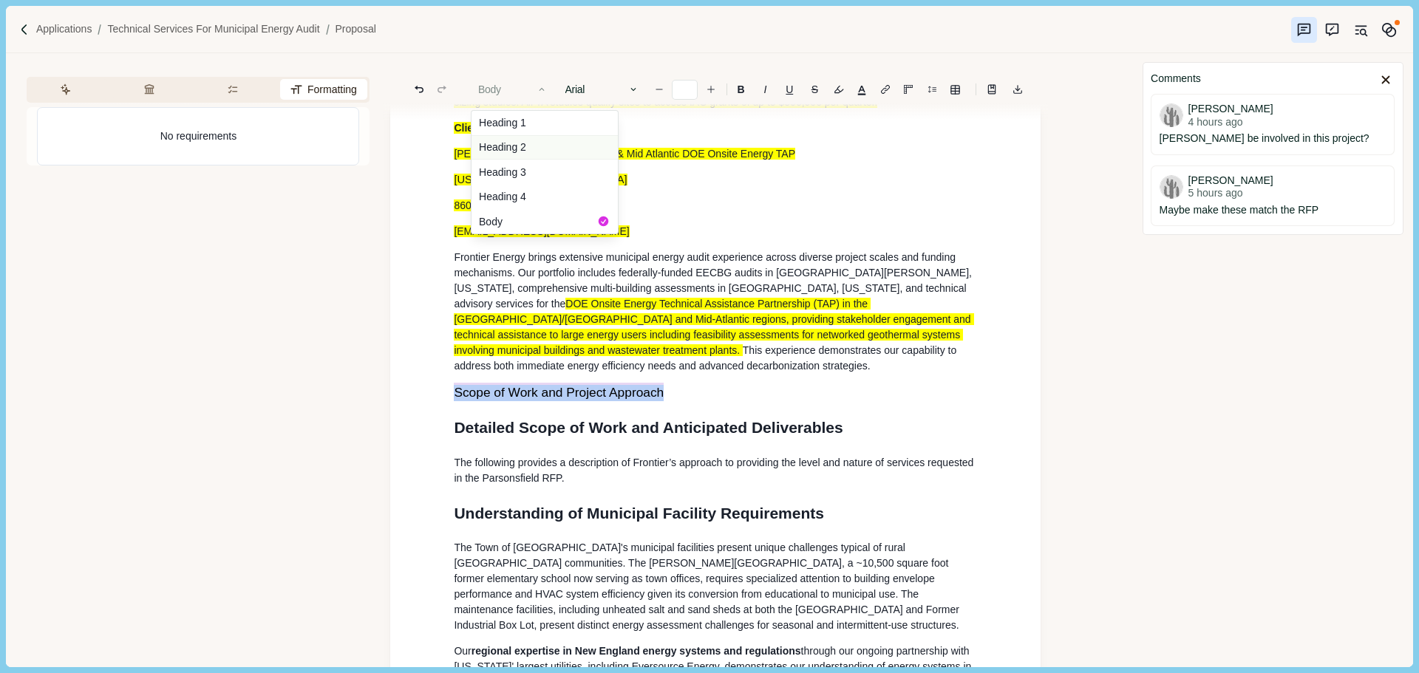
click at [563, 149] on button "Heading 2" at bounding box center [544, 147] width 146 height 25
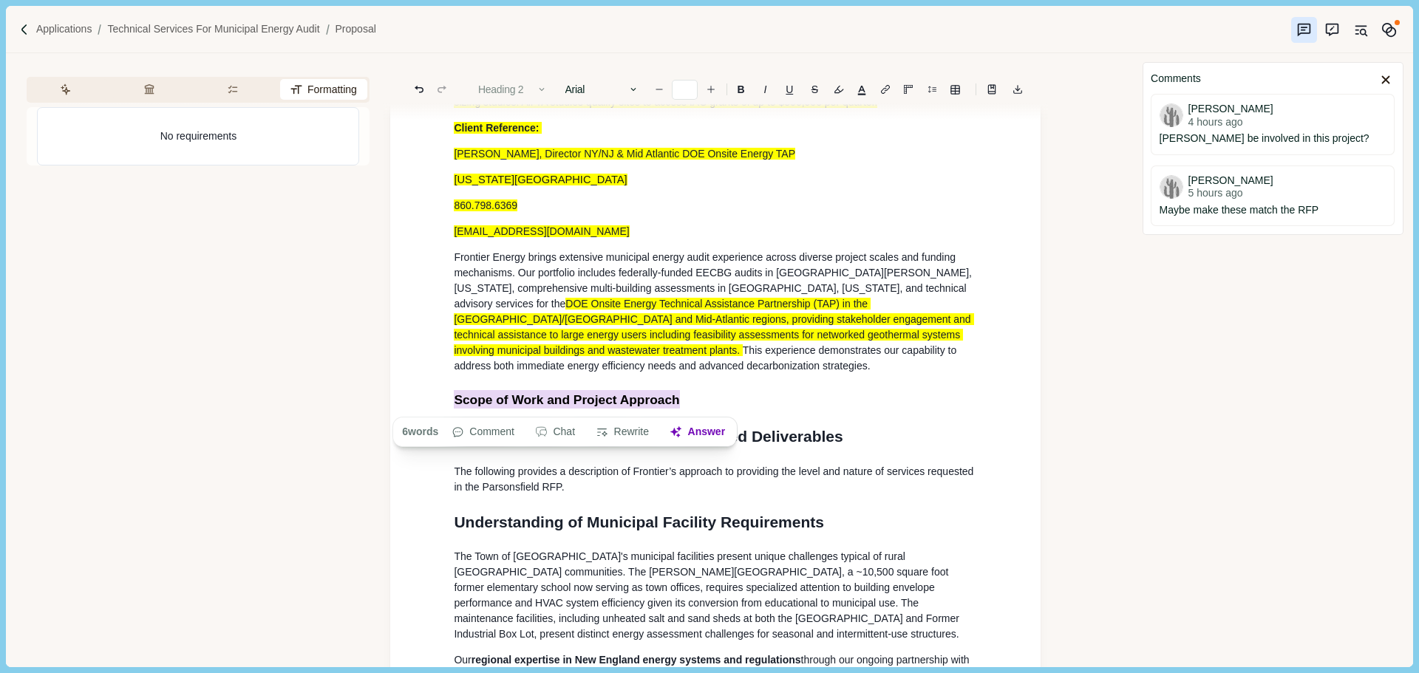
click at [542, 90] on icon "button" at bounding box center [542, 89] width 10 height 10
click at [699, 272] on span "Frontier Energy brings extensive municipal energy audit experience across diver…" at bounding box center [714, 272] width 520 height 43
click at [701, 389] on div "General Information & Qualifications Name, Address and Website Full Legal Name:…" at bounding box center [715, 624] width 544 height 6098
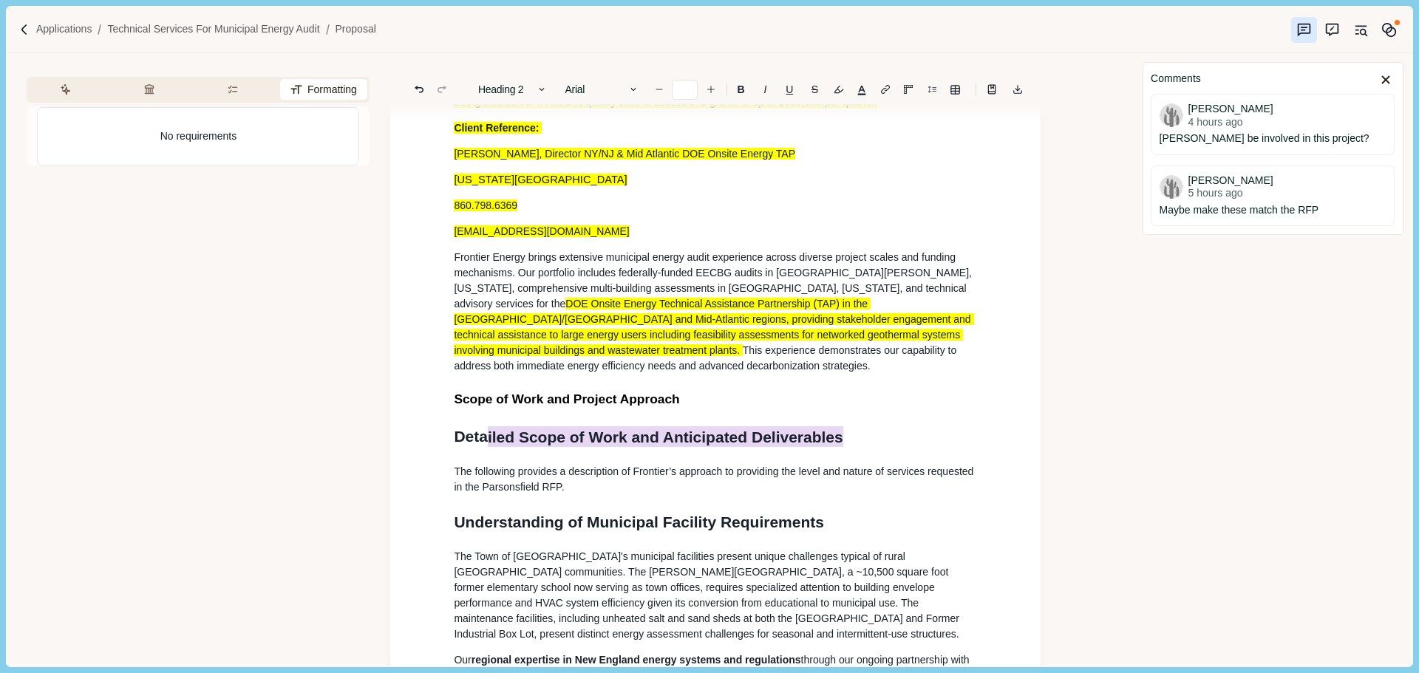
drag, startPoint x: 487, startPoint y: 443, endPoint x: 497, endPoint y: 265, distance: 179.1
click at [420, 440] on div "General Information & Qualifications Name, Address and Website Full Legal Name:…" at bounding box center [715, 624] width 650 height 6190
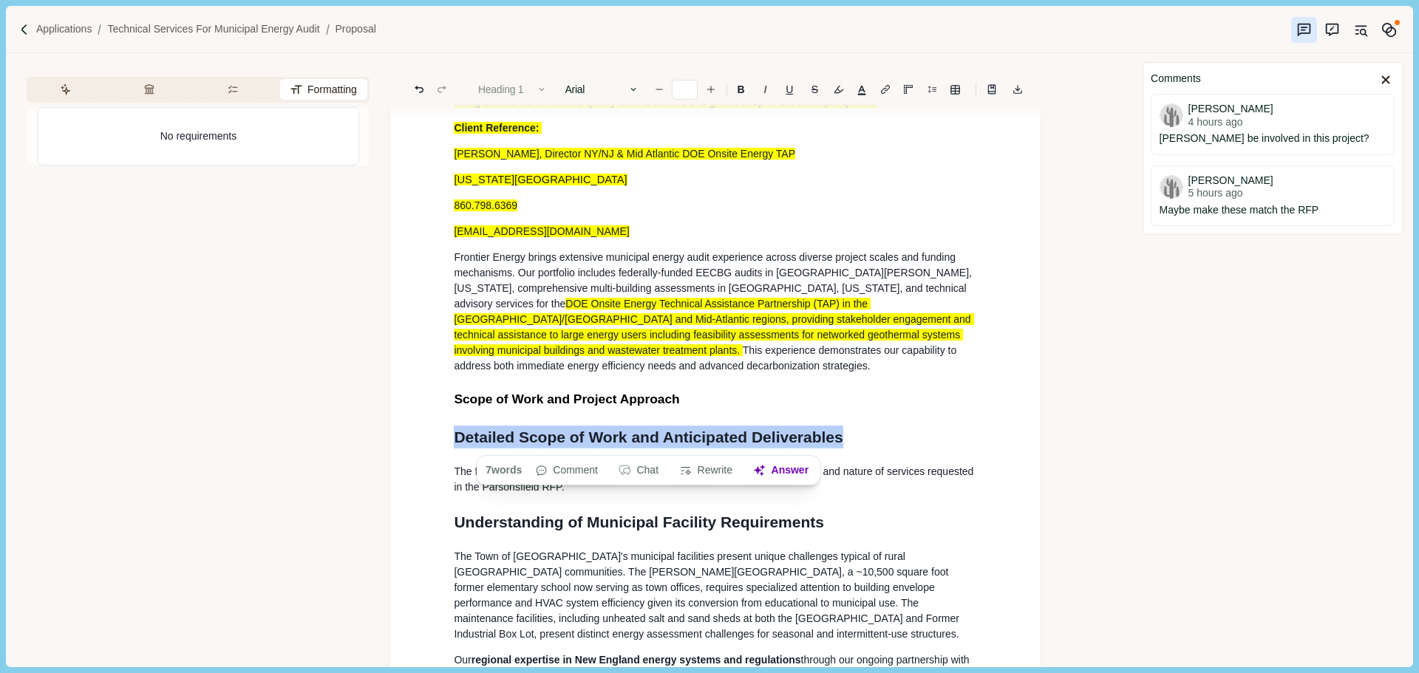
click at [541, 88] on icon "button" at bounding box center [542, 89] width 10 height 10
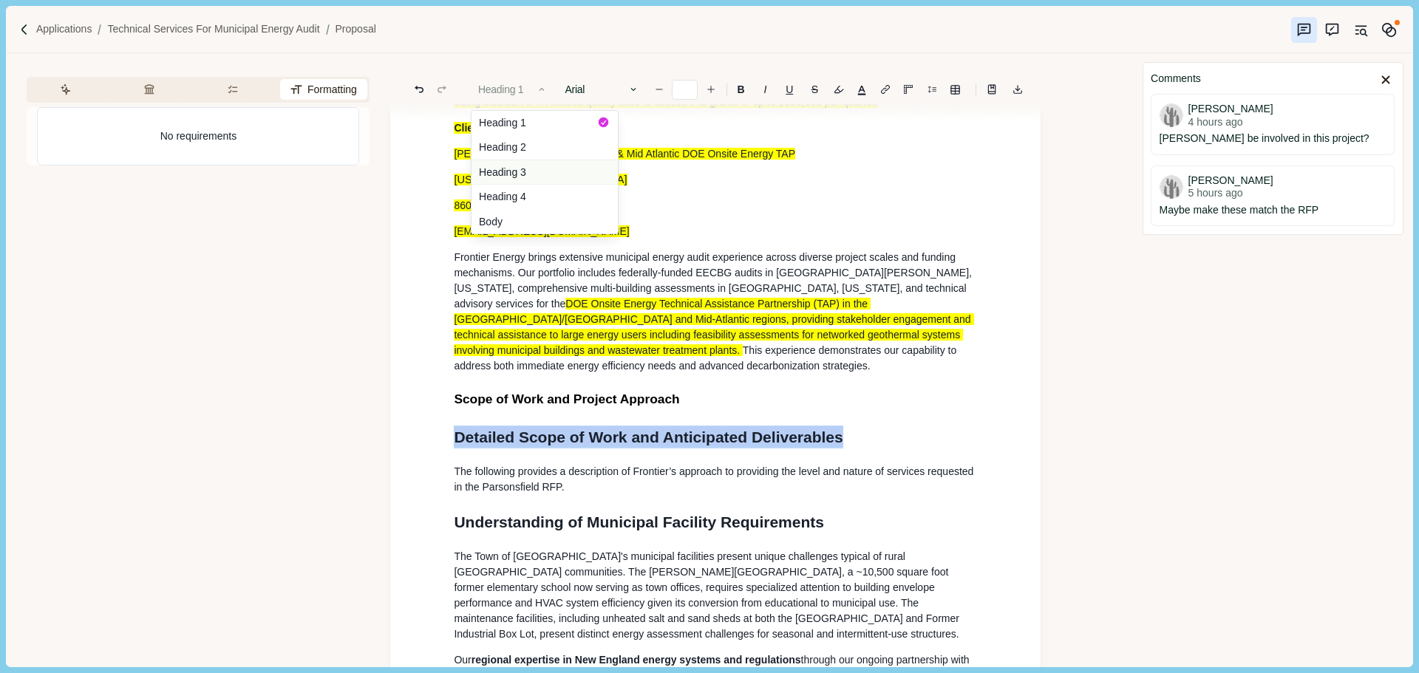
click at [532, 173] on button "Heading 3" at bounding box center [544, 172] width 146 height 25
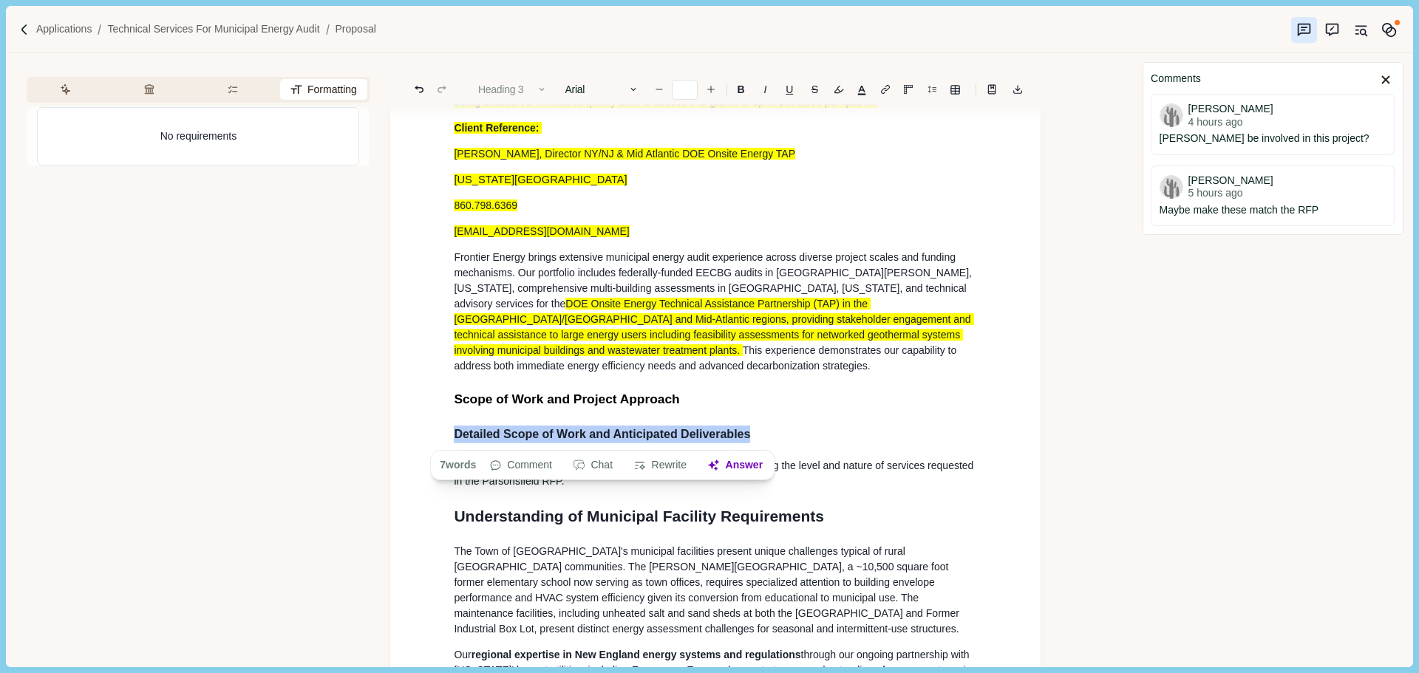
click at [539, 92] on icon "button" at bounding box center [542, 89] width 10 height 10
click at [776, 268] on span "Frontier Energy brings extensive municipal energy audit experience across diver…" at bounding box center [714, 272] width 520 height 43
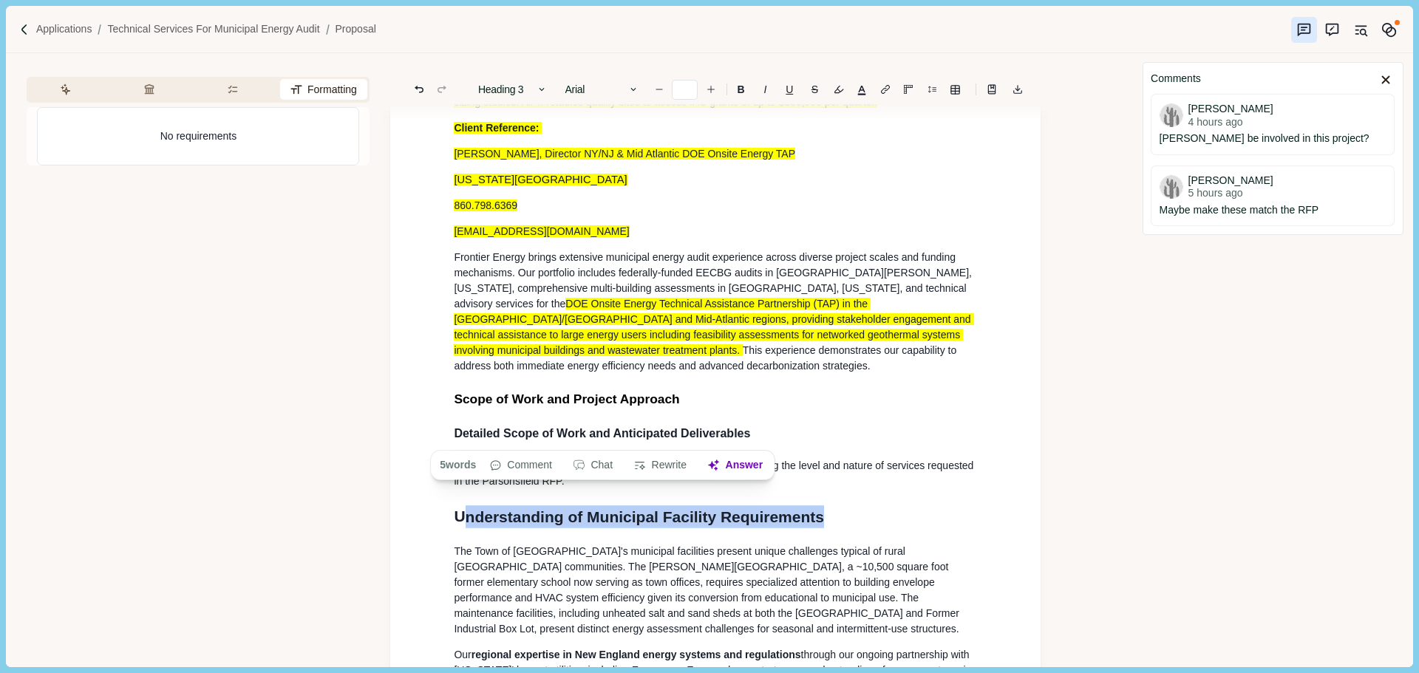
drag, startPoint x: 802, startPoint y: 520, endPoint x: 464, endPoint y: 505, distance: 338.0
click at [460, 507] on div "General Information & Qualifications Name, Address and Website Full Legal Name:…" at bounding box center [715, 621] width 544 height 6093
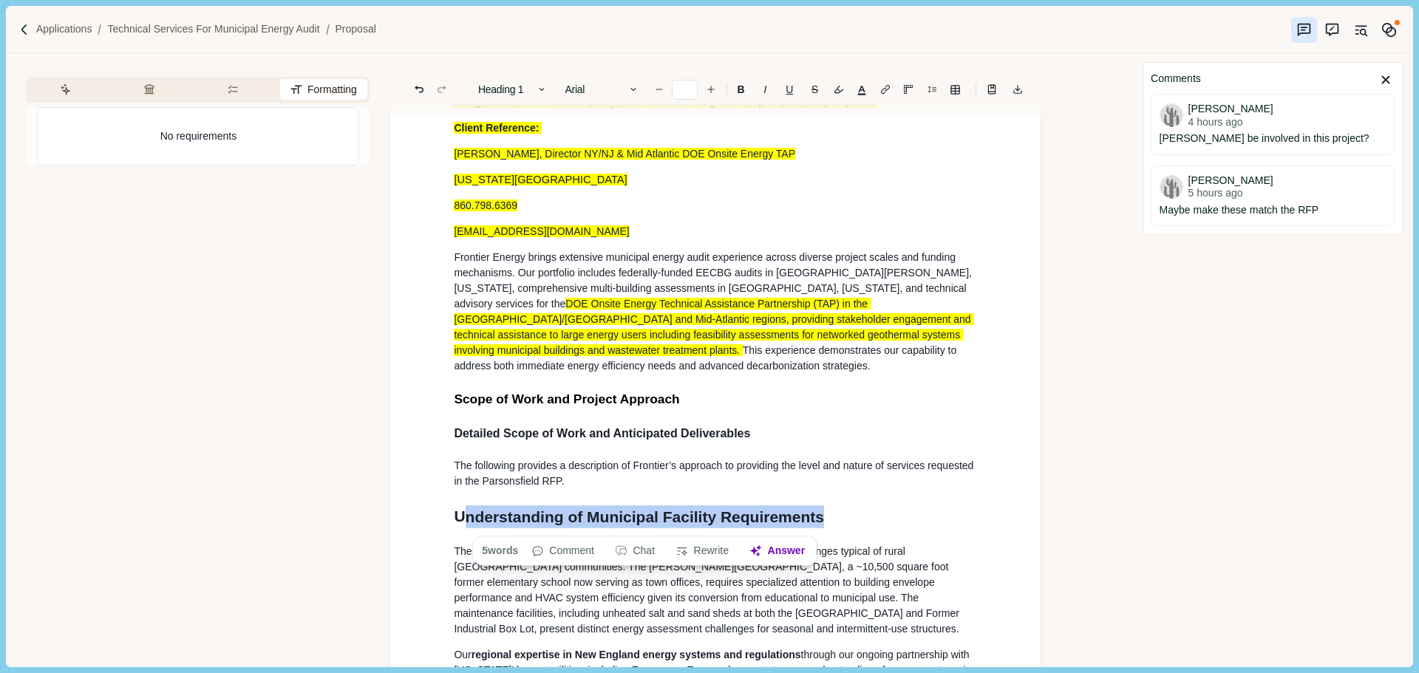
click at [732, 520] on span "nderstanding of Municipal Facility Requirements" at bounding box center [645, 516] width 358 height 21
drag, startPoint x: 574, startPoint y: 515, endPoint x: 522, endPoint y: 355, distance: 168.7
click at [448, 509] on div "General Information & Qualifications Name, Address and Website Full Legal Name:…" at bounding box center [715, 621] width 544 height 6093
click at [536, 90] on button "Heading 1" at bounding box center [513, 89] width 84 height 21
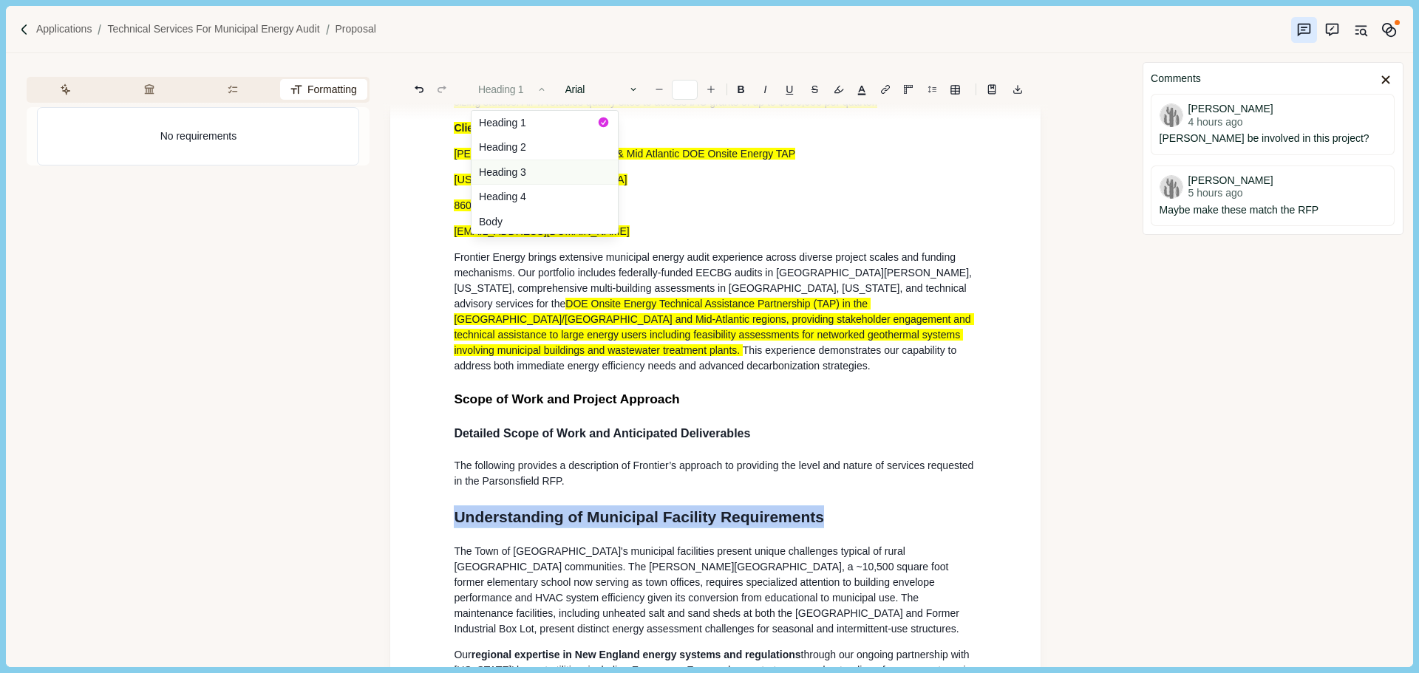
click at [539, 171] on button "Heading 3" at bounding box center [544, 172] width 146 height 25
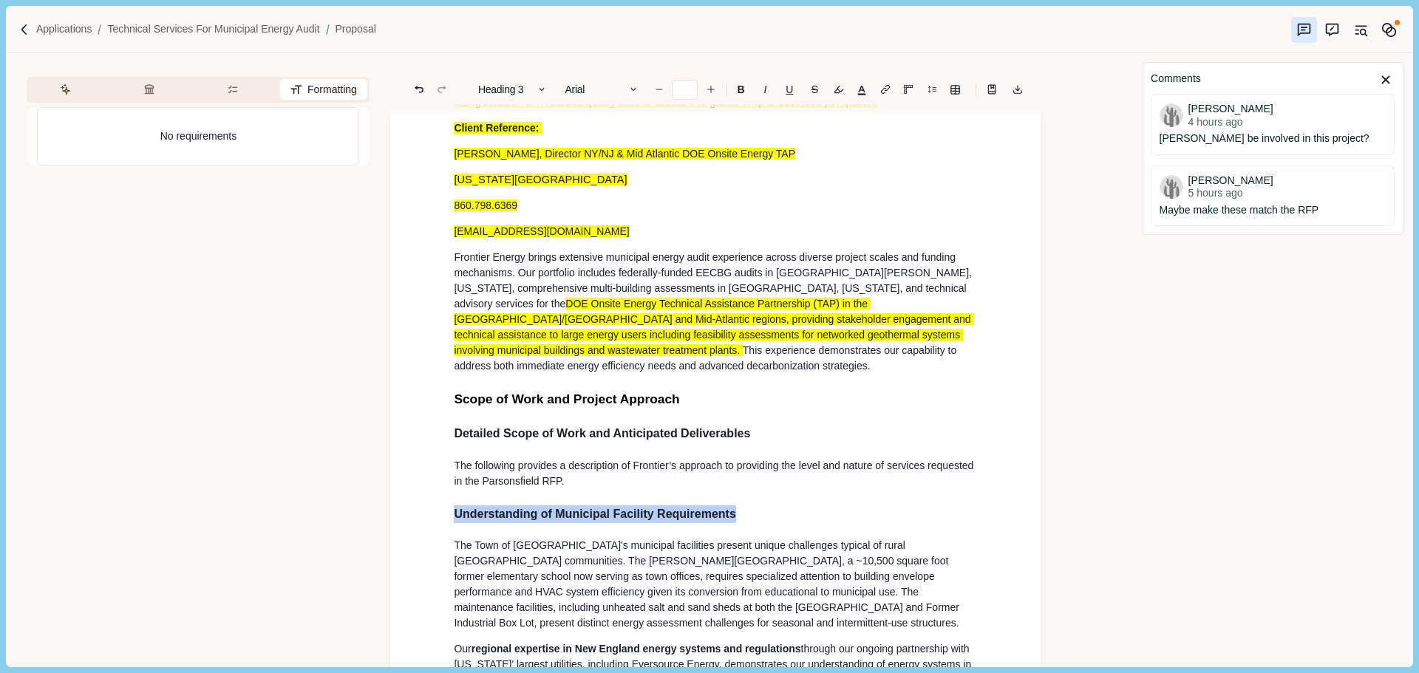
click at [729, 254] on div "General Information & Qualifications Name, Address and Website Full Legal Name:…" at bounding box center [715, 618] width 544 height 6087
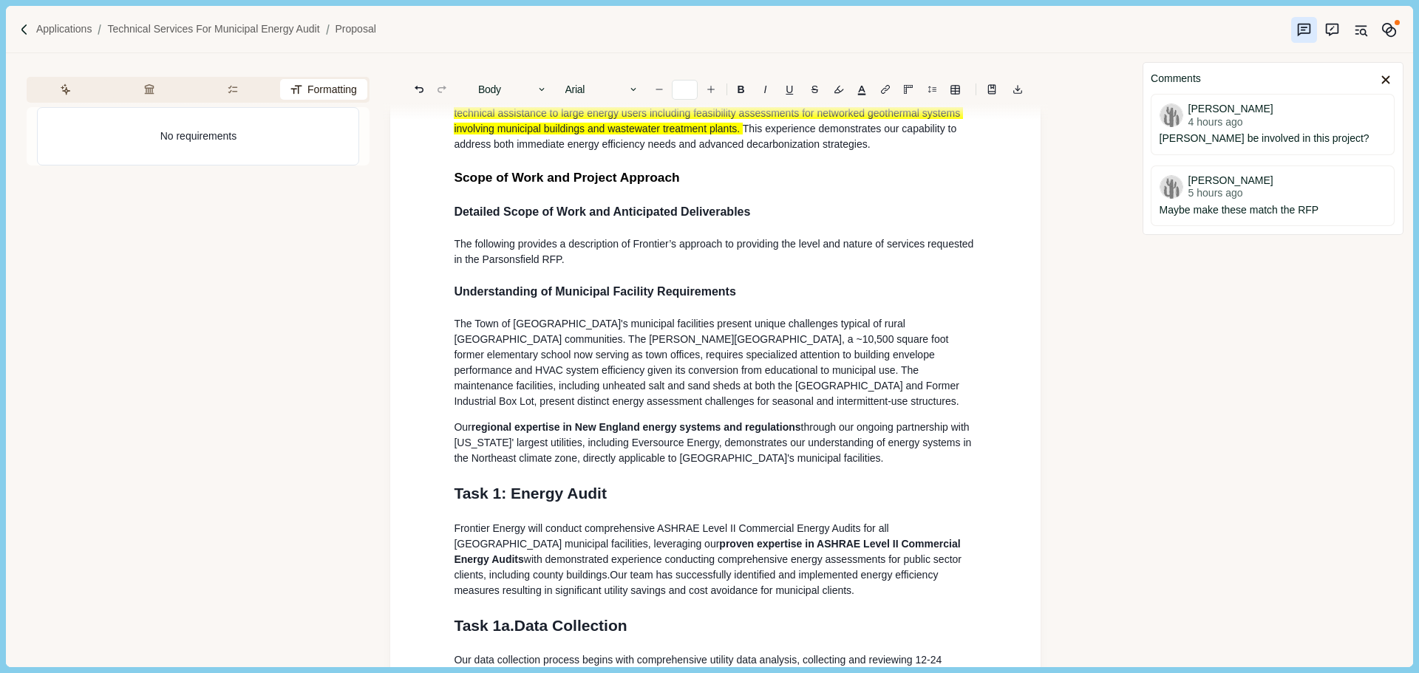
scroll to position [2882, 0]
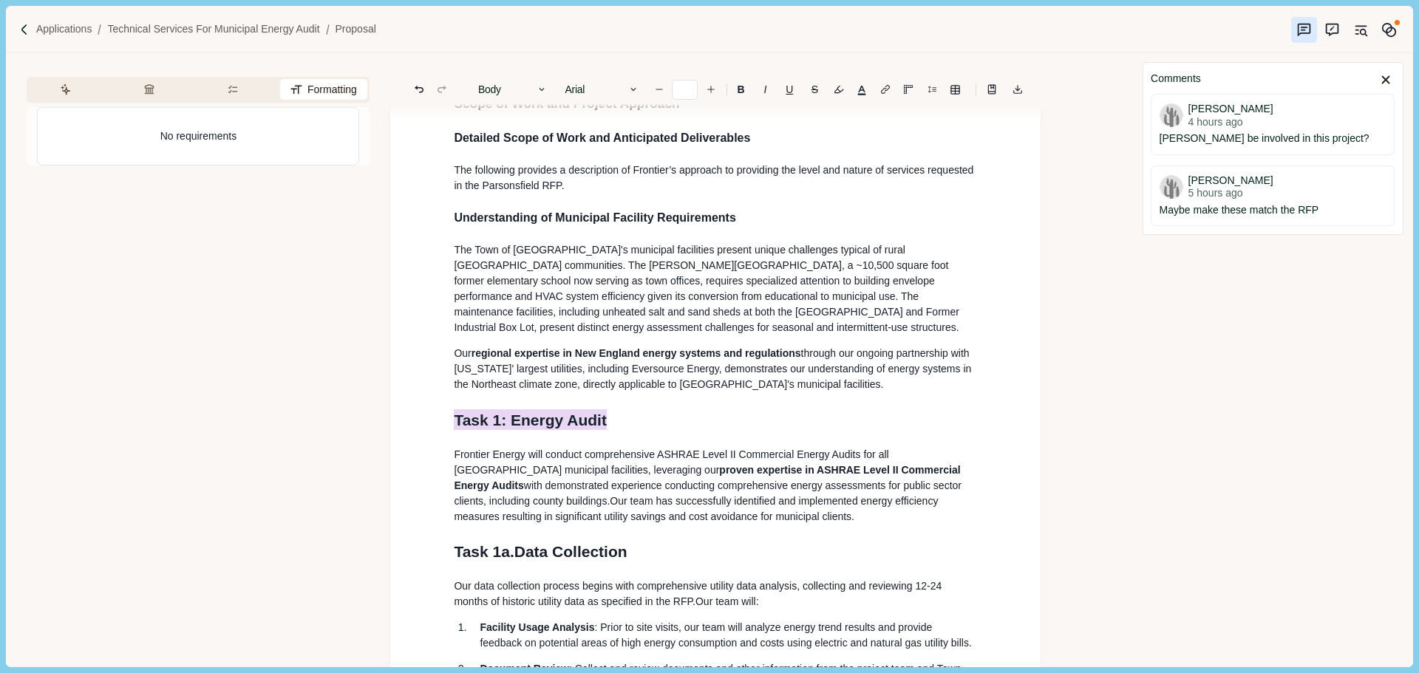
drag, startPoint x: 471, startPoint y: 431, endPoint x: 429, endPoint y: 431, distance: 41.4
click at [429, 431] on div "General Information & Qualifications Name, Address and Website Full Legal Name:…" at bounding box center [715, 322] width 650 height 6179
click at [519, 94] on button "Heading 1" at bounding box center [513, 89] width 84 height 21
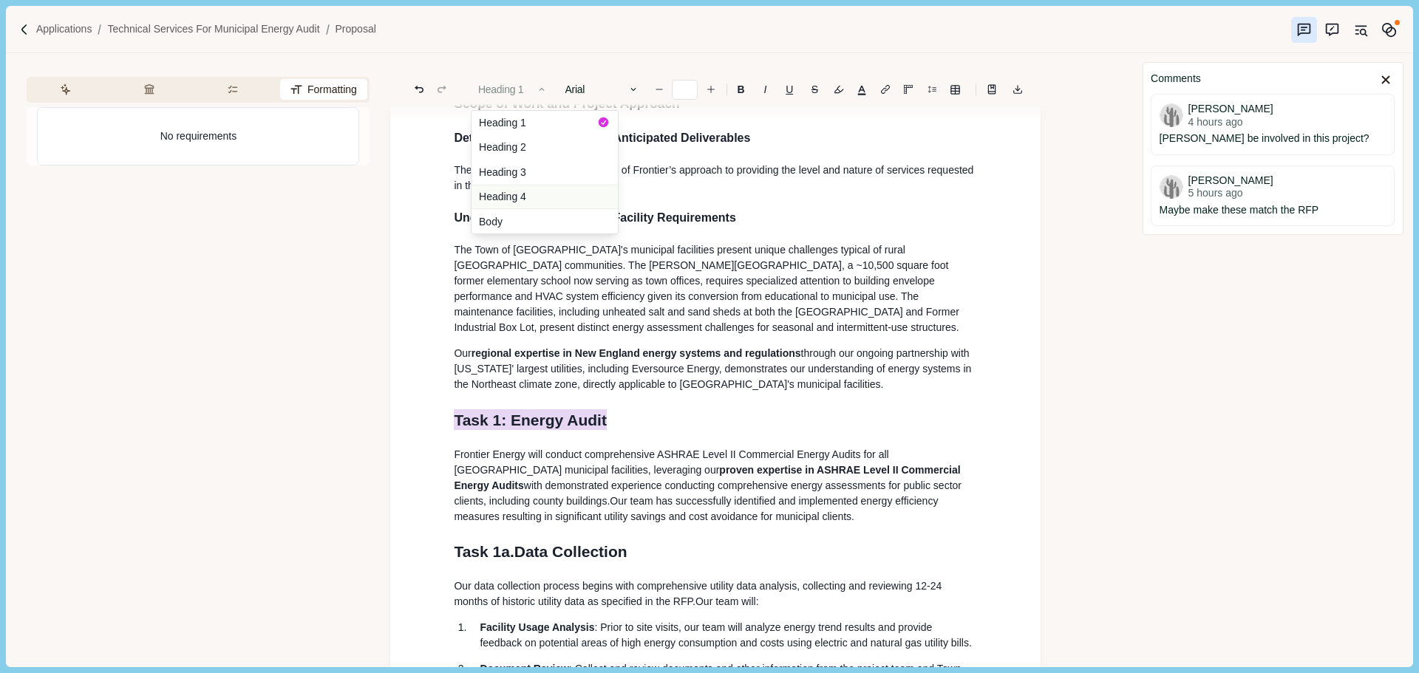
click at [522, 194] on button "Heading 4" at bounding box center [544, 197] width 146 height 25
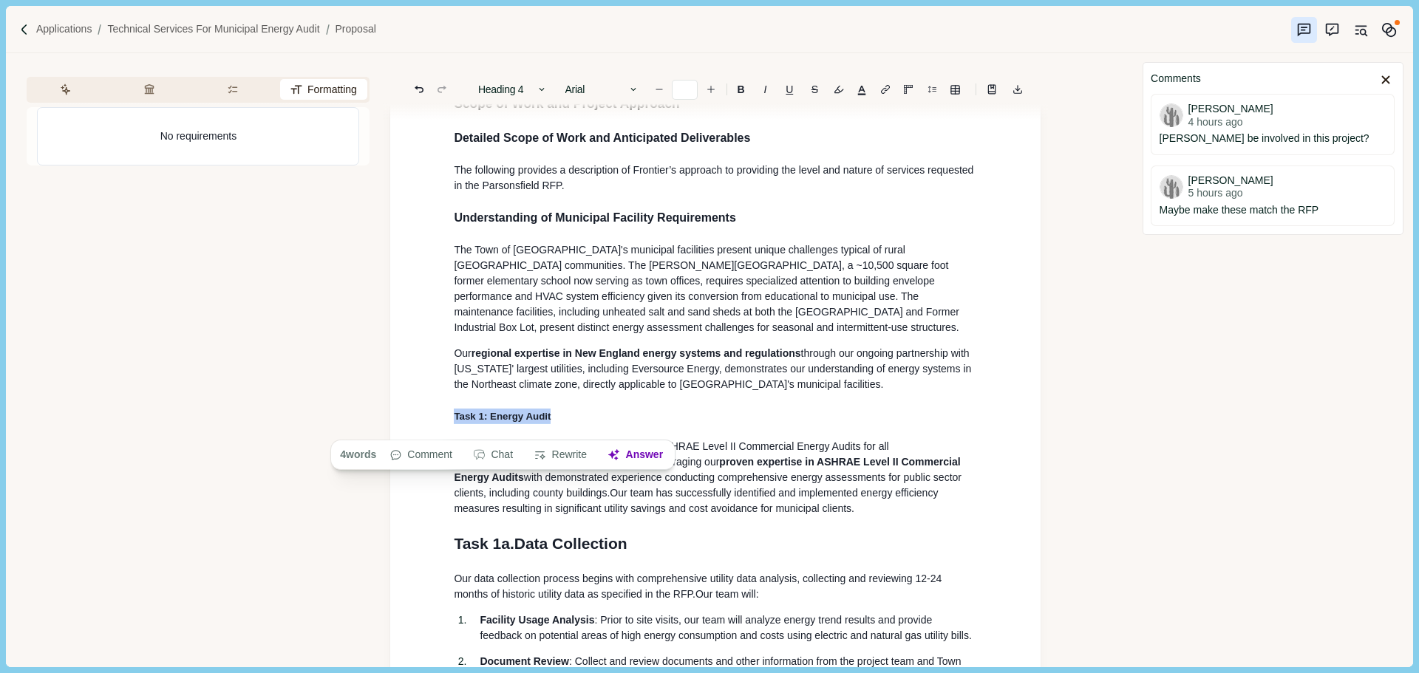
click at [590, 445] on button "Rewrite" at bounding box center [560, 455] width 69 height 21
drag, startPoint x: 636, startPoint y: 562, endPoint x: 555, endPoint y: 187, distance: 384.1
click at [449, 556] on div "General Information & Qualifications Name, Address and Website Full Legal Name:…" at bounding box center [715, 319] width 544 height 6080
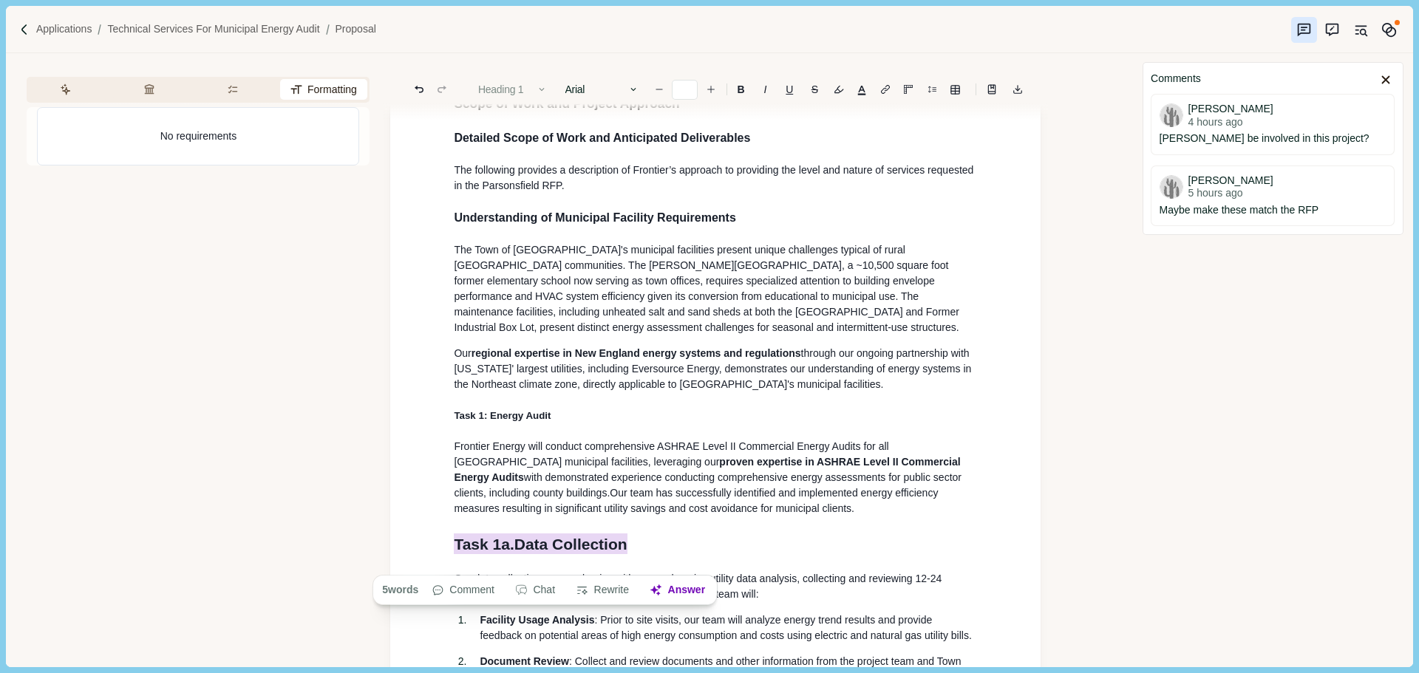
click at [524, 94] on button "Heading 1" at bounding box center [513, 89] width 84 height 21
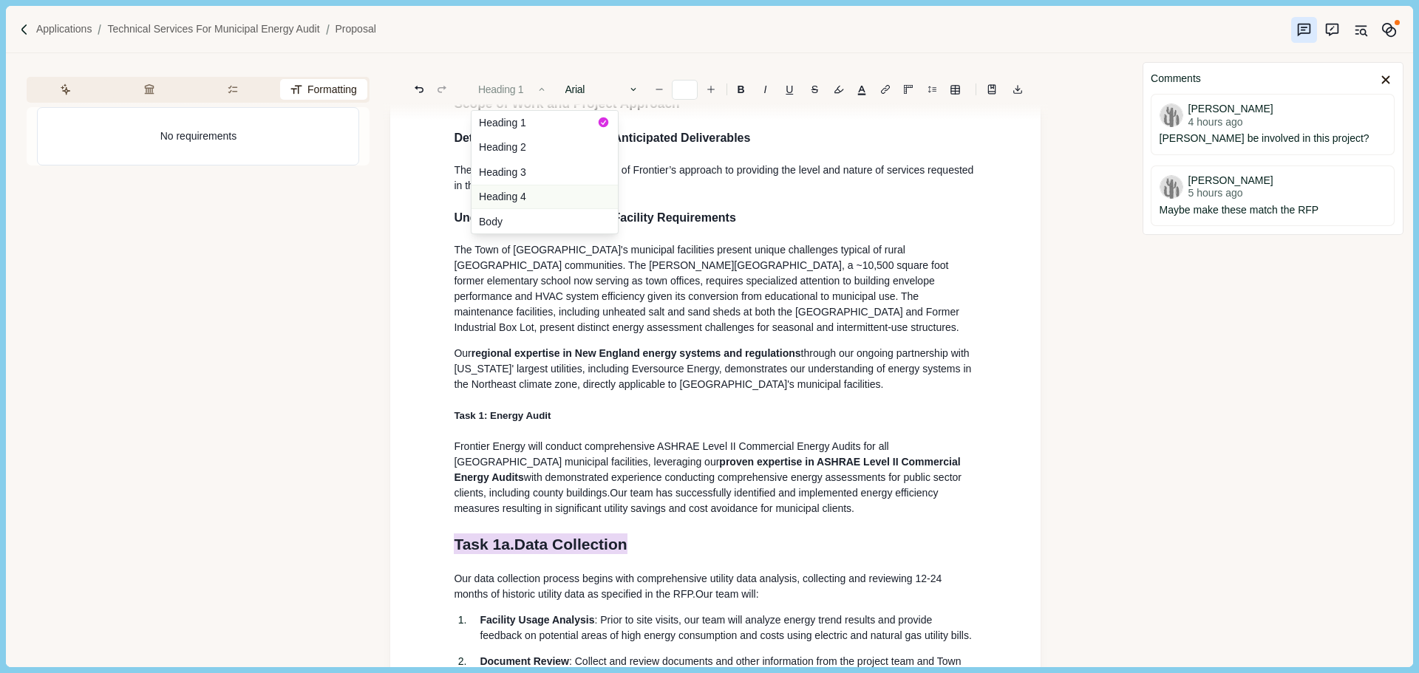
click at [533, 207] on button "Heading 4" at bounding box center [544, 197] width 146 height 25
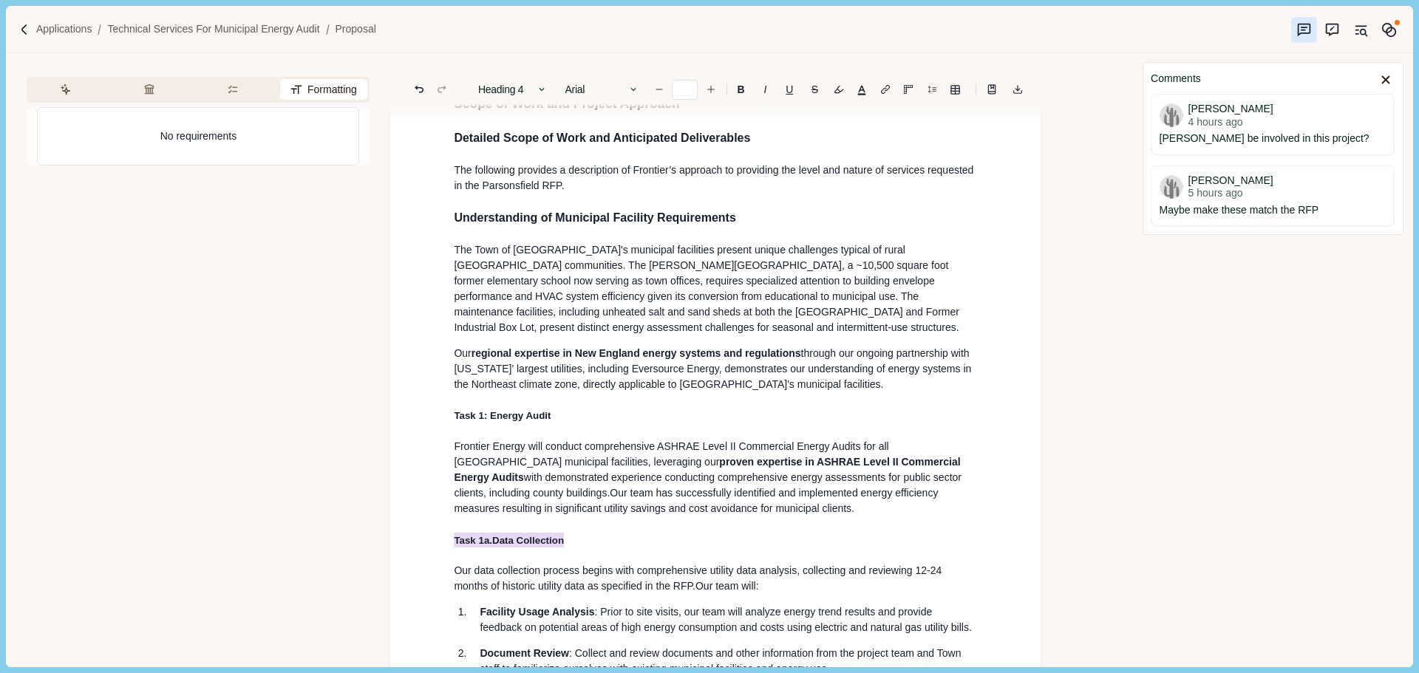
drag, startPoint x: 637, startPoint y: 376, endPoint x: 626, endPoint y: 373, distance: 11.5
click at [638, 376] on span "through our ongoing partnership with [US_STATE]' largest utilities, including E…" at bounding box center [714, 368] width 520 height 43
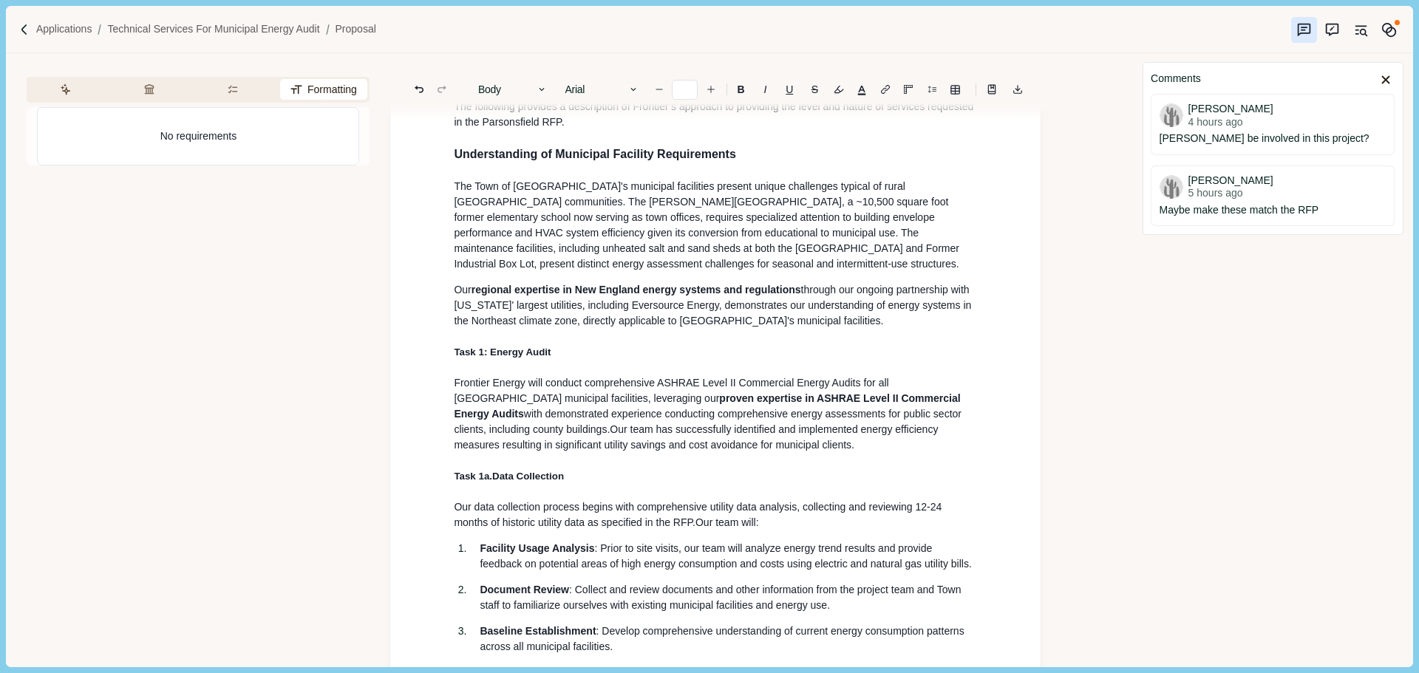
scroll to position [3104, 0]
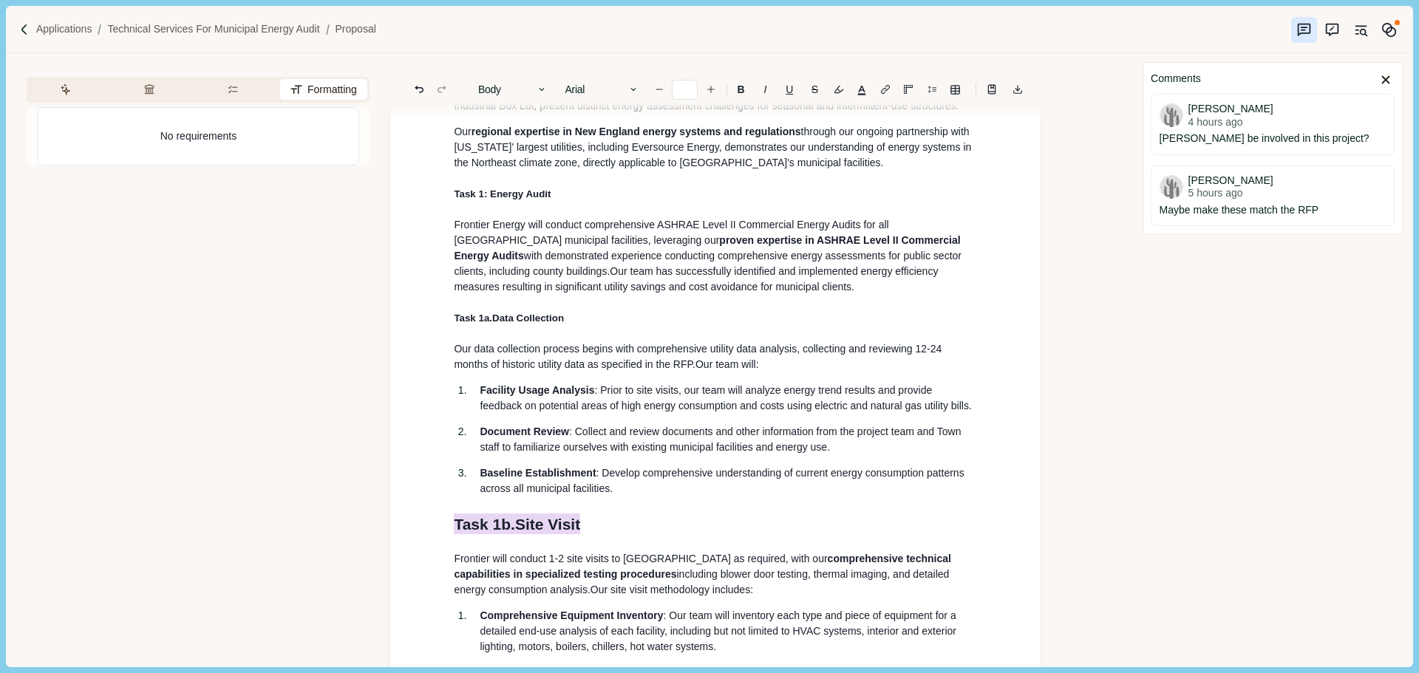
click at [418, 545] on div "General Information & Qualifications Name, Address and Website Full Legal Name:…" at bounding box center [715, 92] width 650 height 6163
click at [518, 89] on button "Heading 1" at bounding box center [513, 89] width 84 height 21
click at [524, 193] on button "Heading 4" at bounding box center [544, 197] width 146 height 25
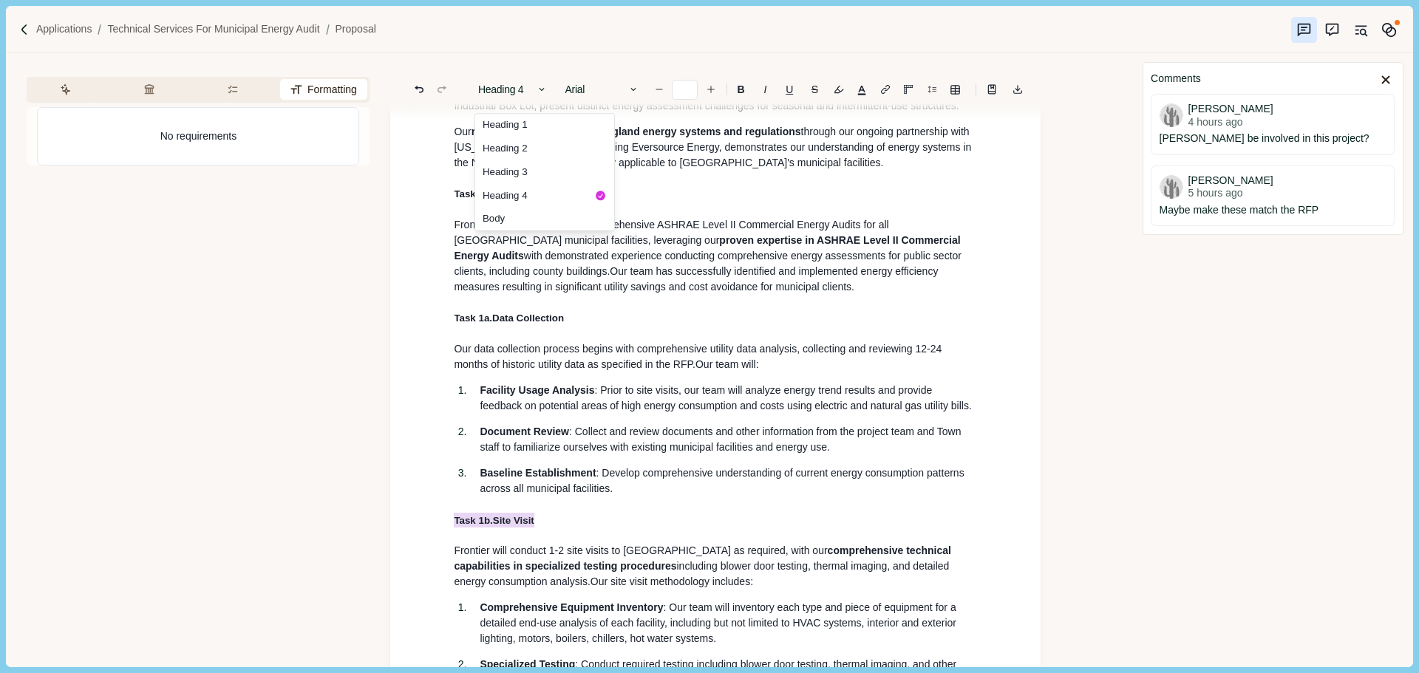
click at [576, 286] on span "Our team has successfully identified and implemented energy efficiency measures…" at bounding box center [697, 278] width 487 height 27
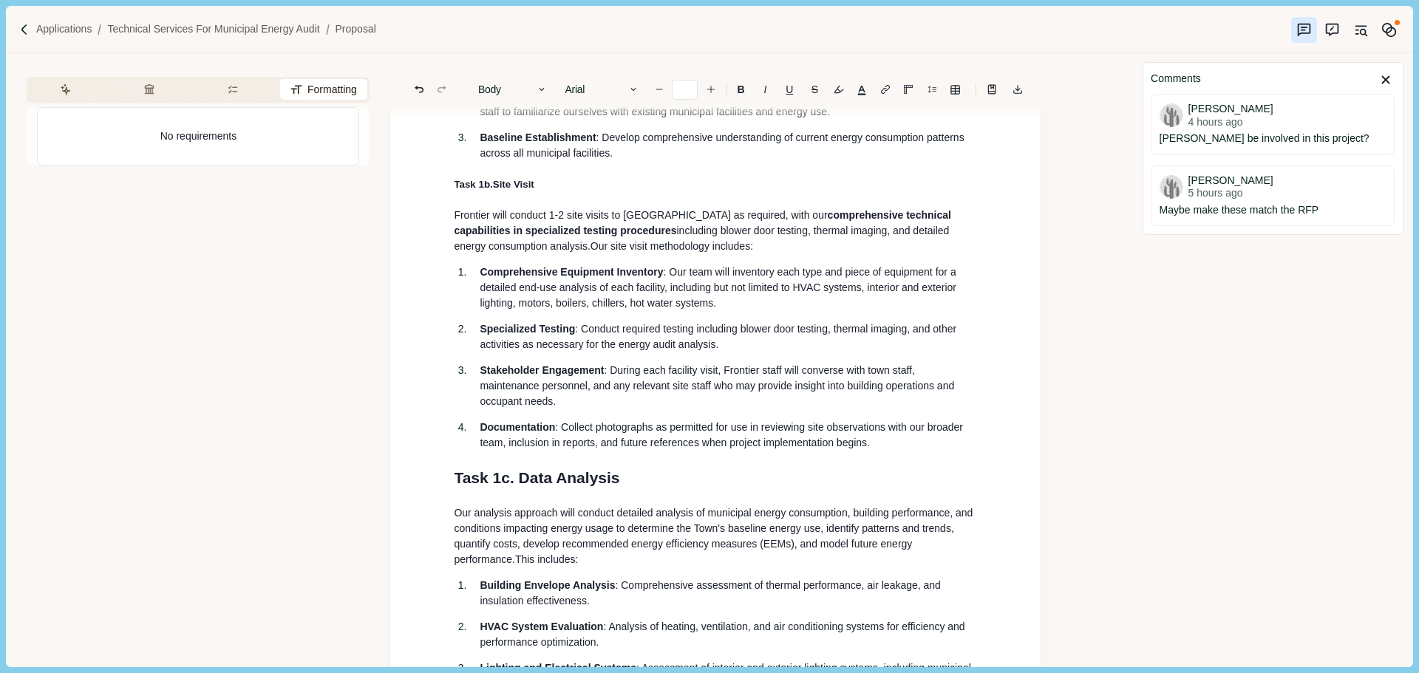
scroll to position [3473, 0]
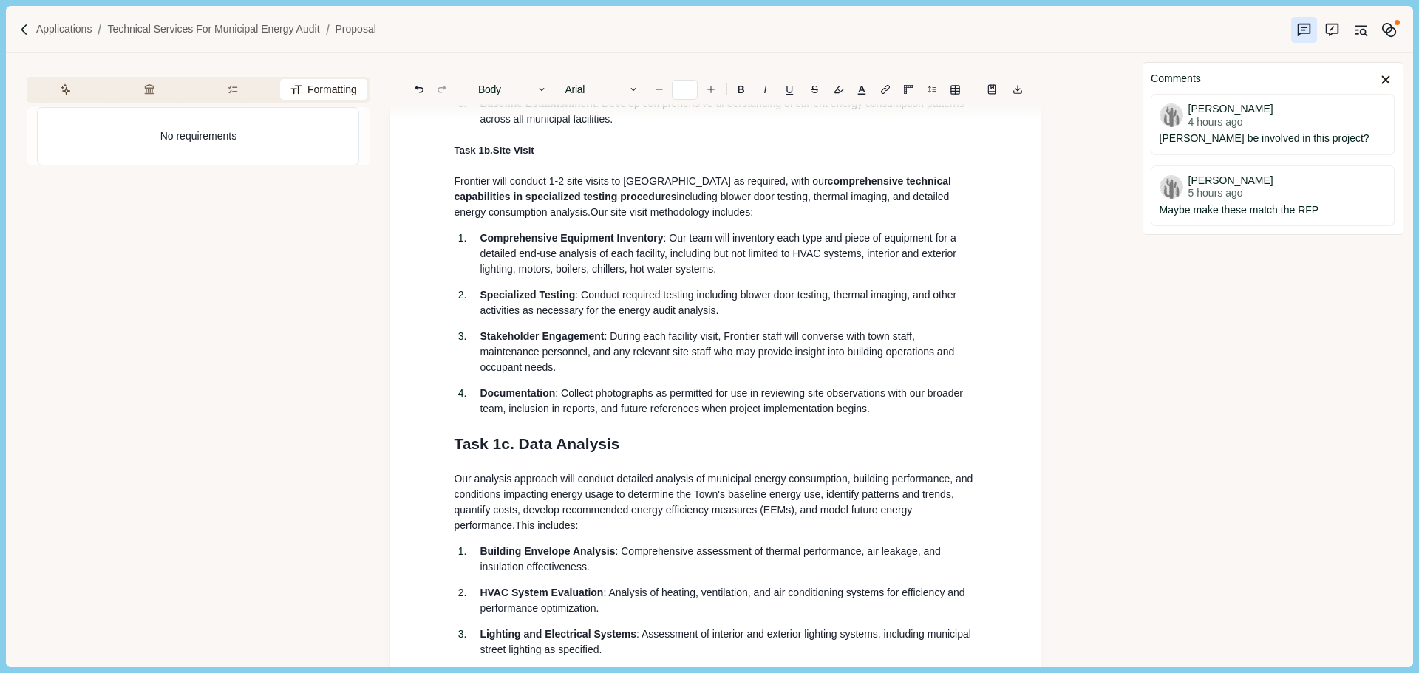
drag, startPoint x: 633, startPoint y: 477, endPoint x: 446, endPoint y: 471, distance: 187.1
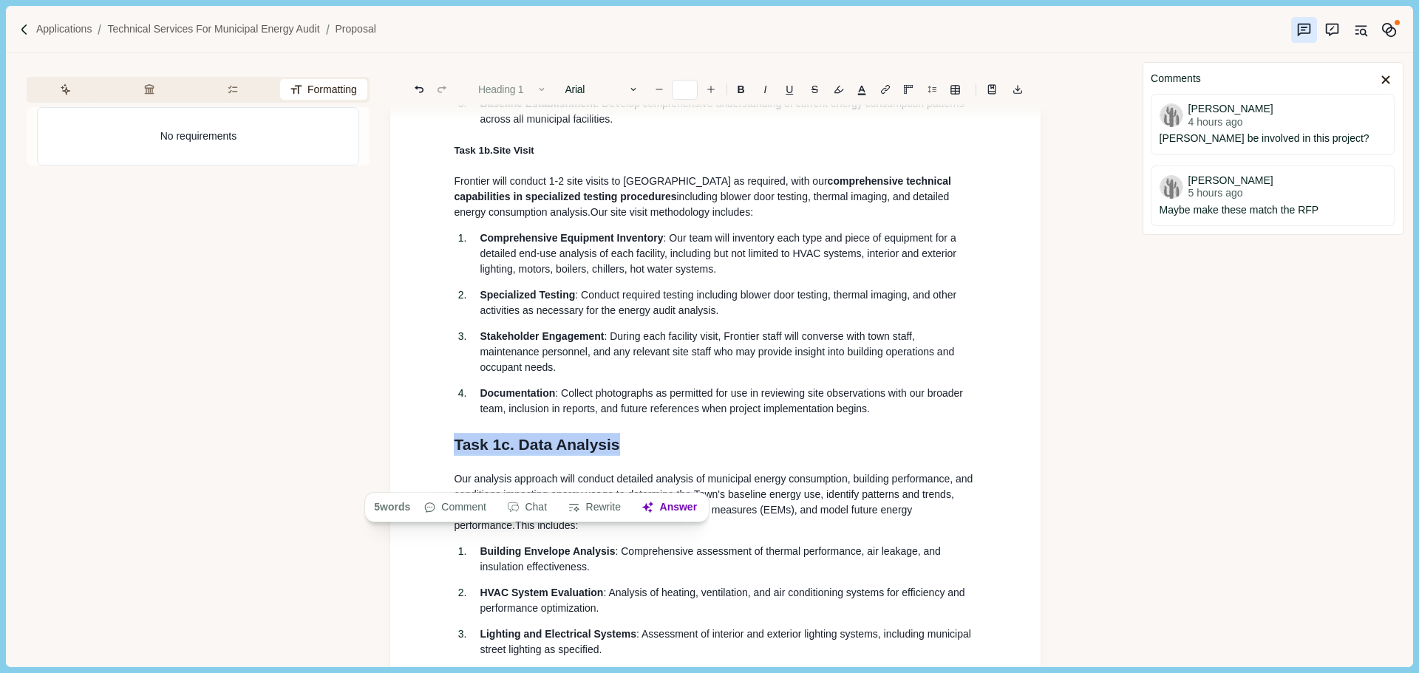
click at [522, 92] on button "Heading 1" at bounding box center [513, 89] width 84 height 21
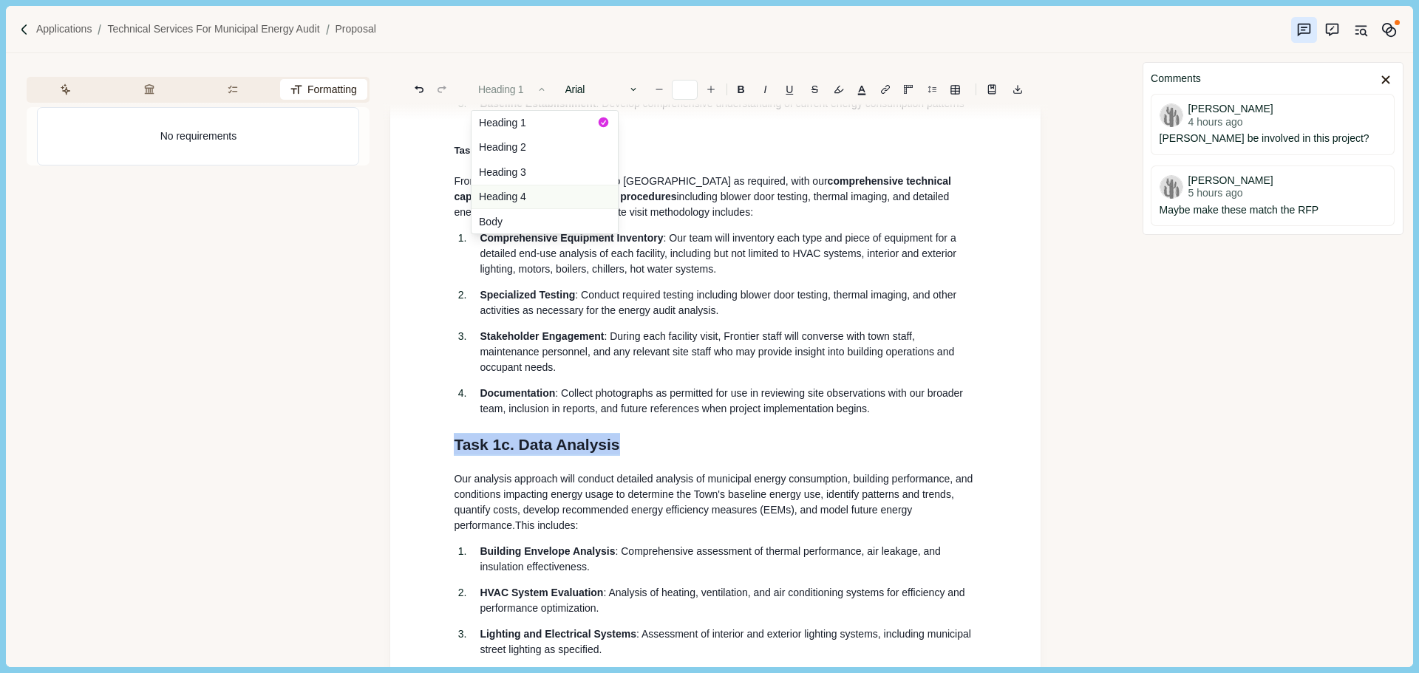
click at [523, 200] on button "Heading 4" at bounding box center [544, 197] width 146 height 25
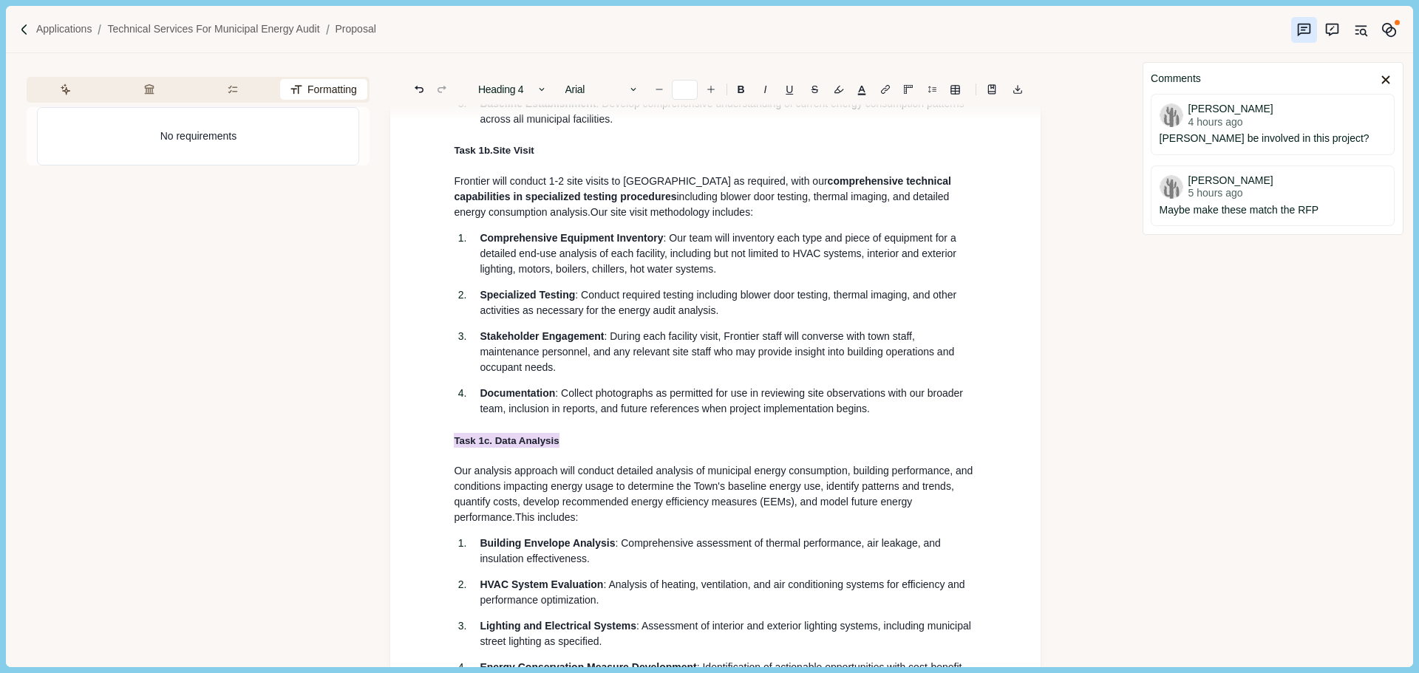
click at [655, 359] on span ": During each facility visit, Frontier staff will converse with town staff, mai…" at bounding box center [718, 351] width 477 height 43
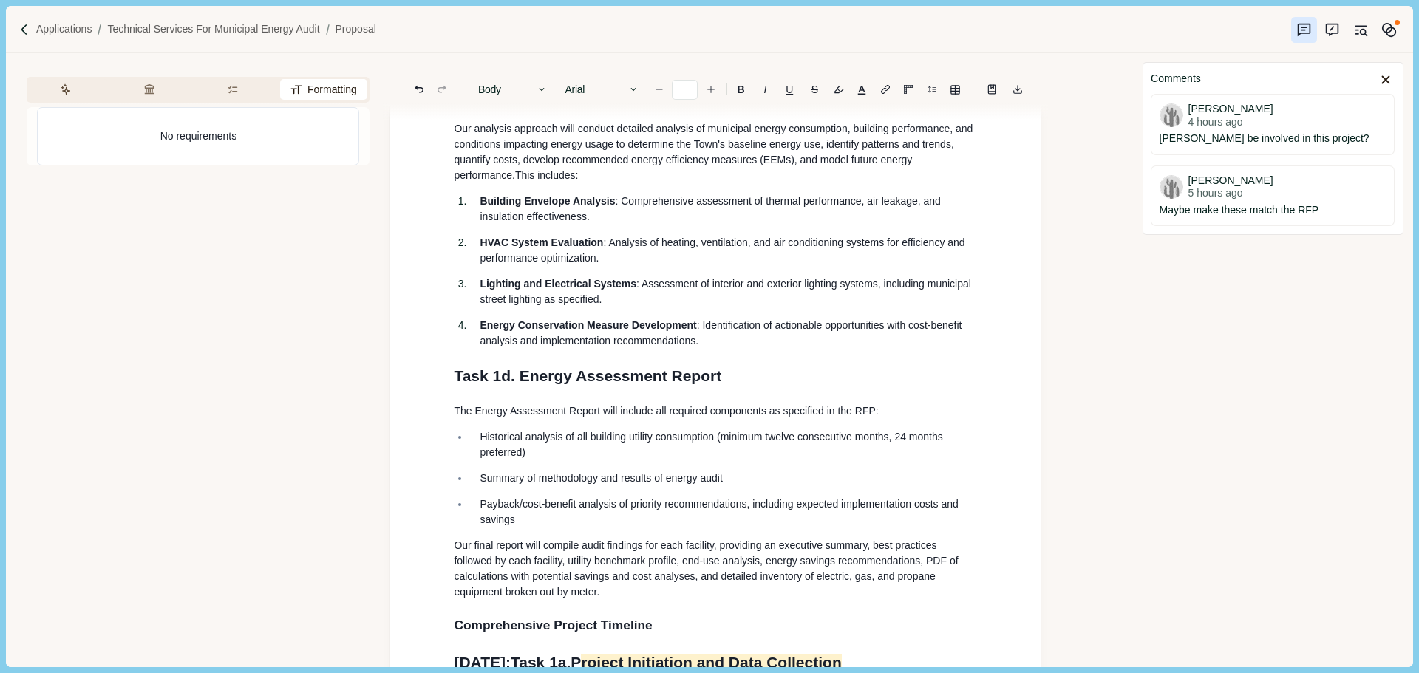
scroll to position [3843, 0]
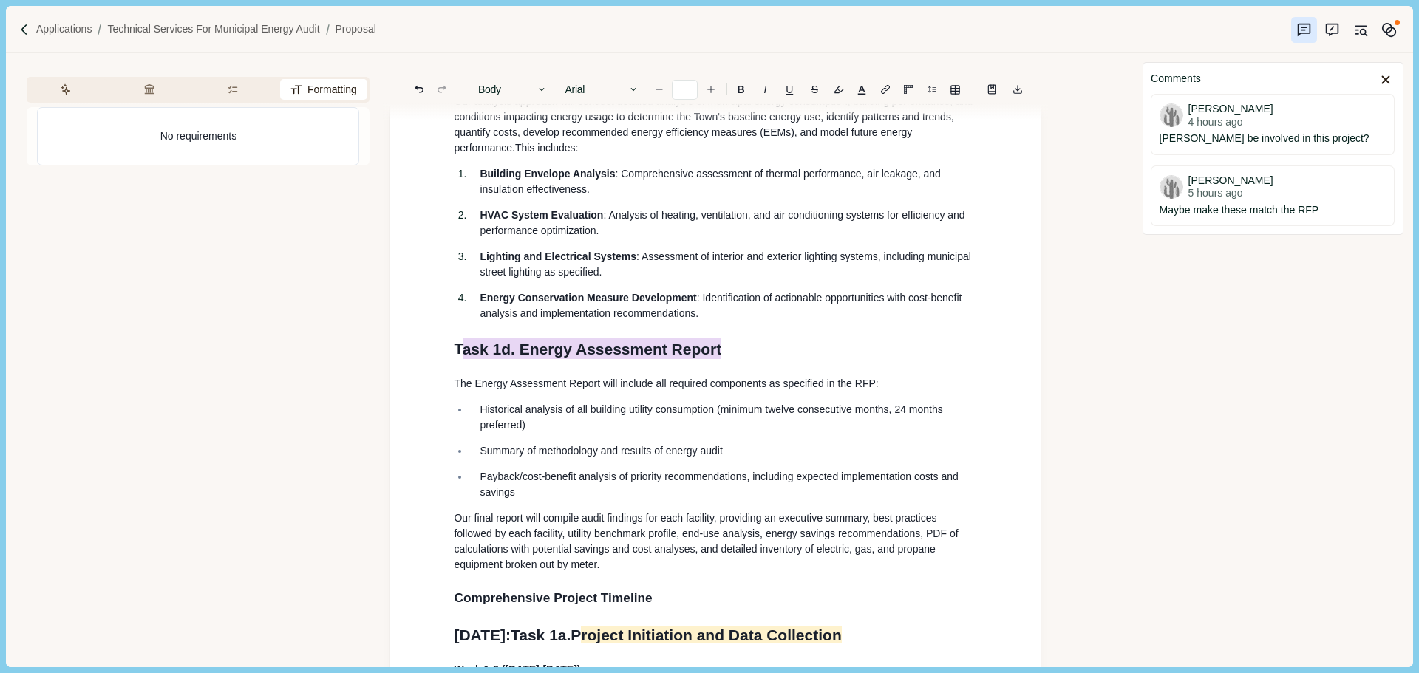
drag, startPoint x: 655, startPoint y: 395, endPoint x: 444, endPoint y: 394, distance: 210.6
click at [504, 92] on button "Heading 1" at bounding box center [513, 89] width 84 height 21
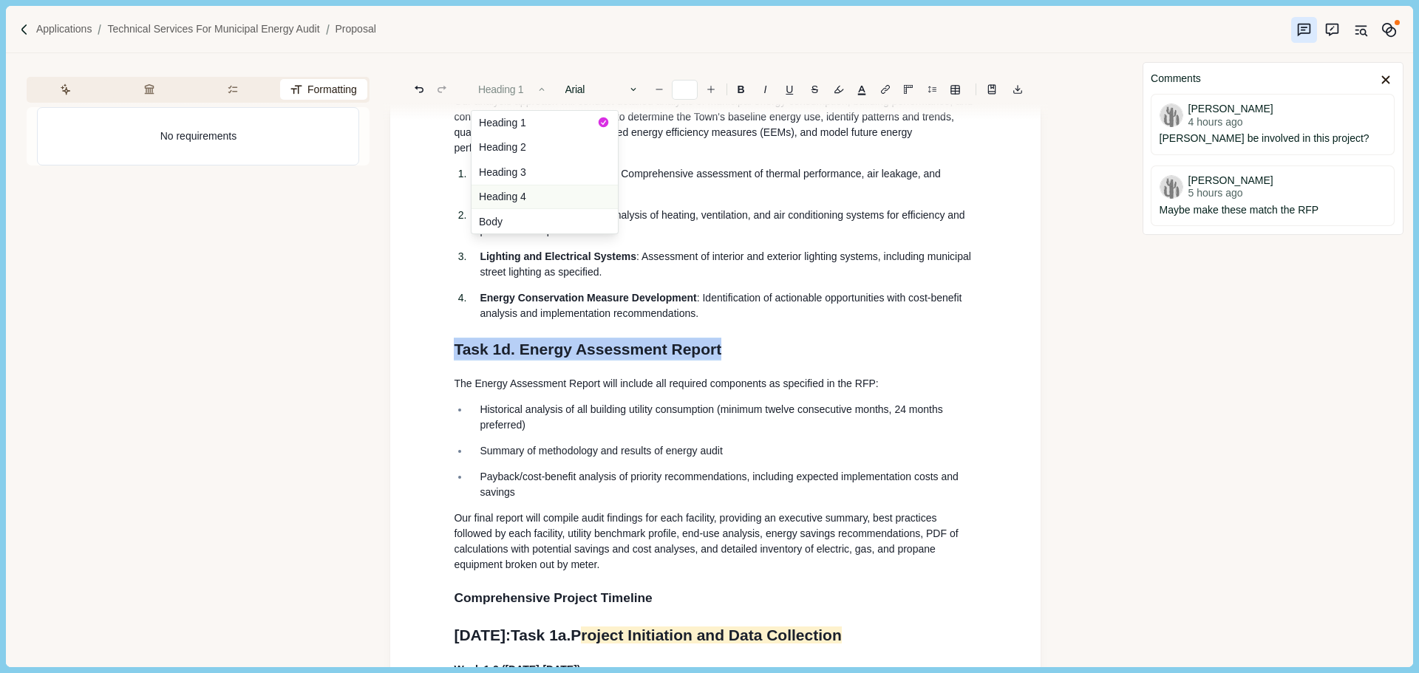
click at [531, 196] on button "Heading 4" at bounding box center [544, 197] width 146 height 25
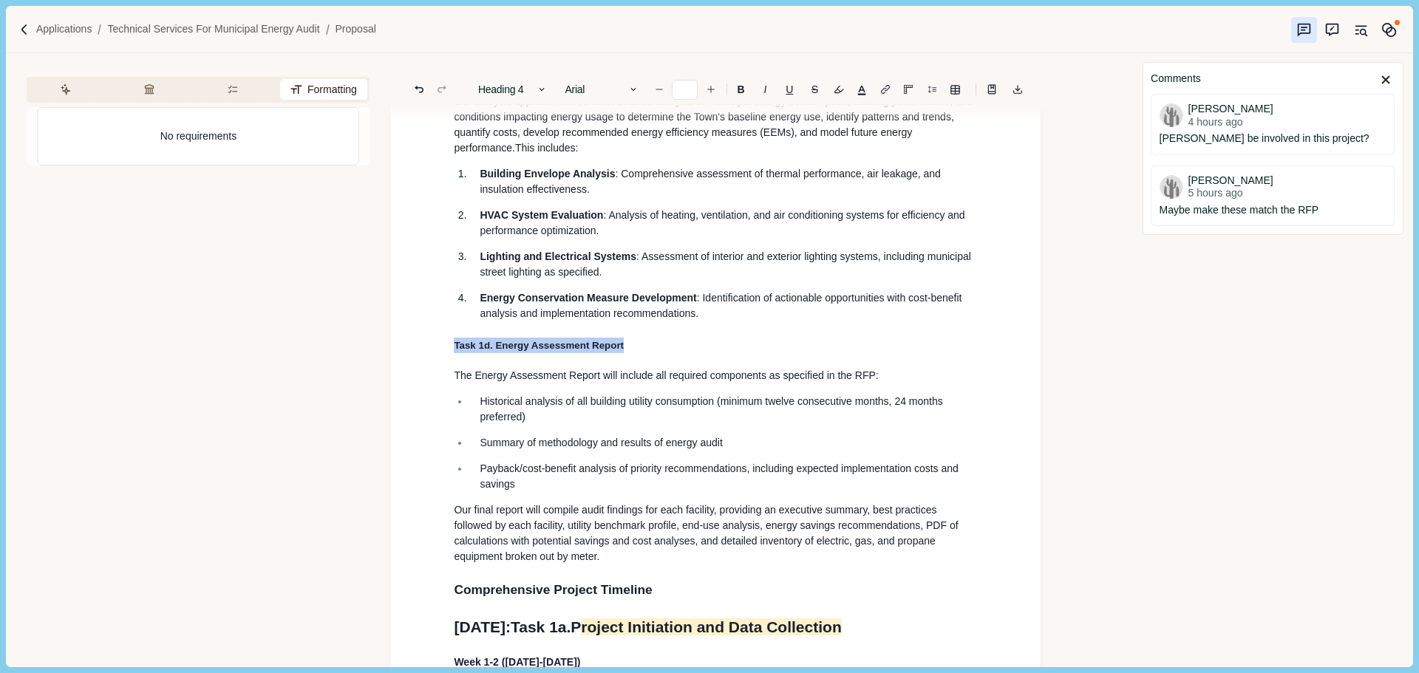
click at [632, 239] on p "HVAC System Evaluation : Analysis of heating, ventilation, and air conditioning…" at bounding box center [728, 223] width 497 height 31
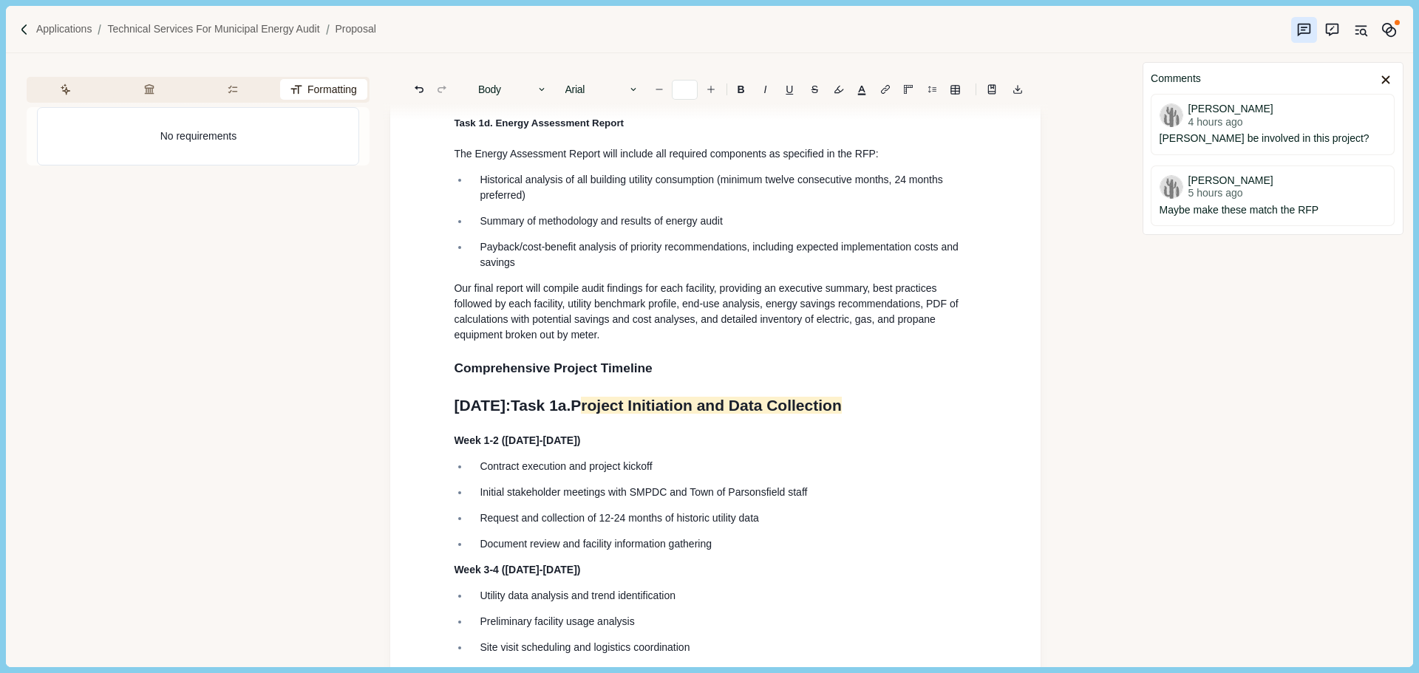
click at [664, 378] on h2 "Comprehensive Project Timeline" at bounding box center [715, 368] width 523 height 20
drag, startPoint x: 643, startPoint y: 420, endPoint x: 428, endPoint y: 420, distance: 215.0
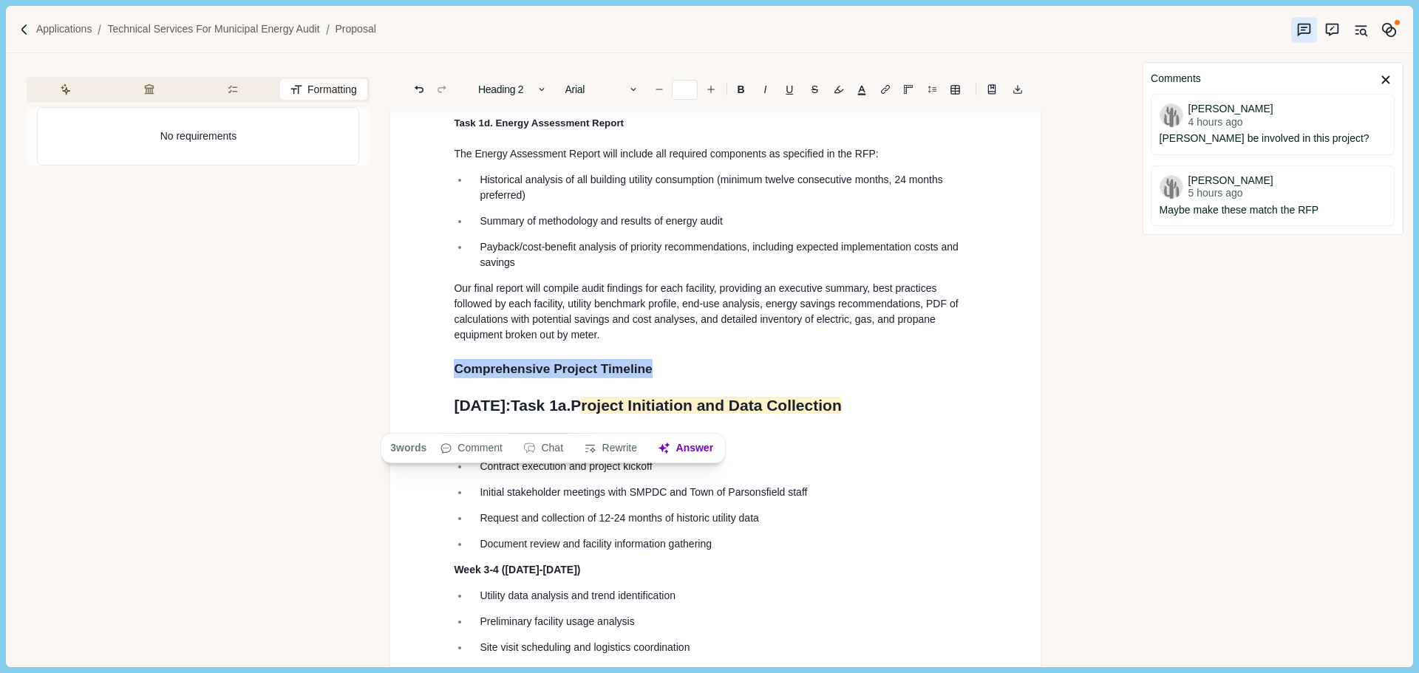
click at [687, 331] on span "Our final report will compile audit findings for each facility, providing an ex…" at bounding box center [707, 311] width 507 height 58
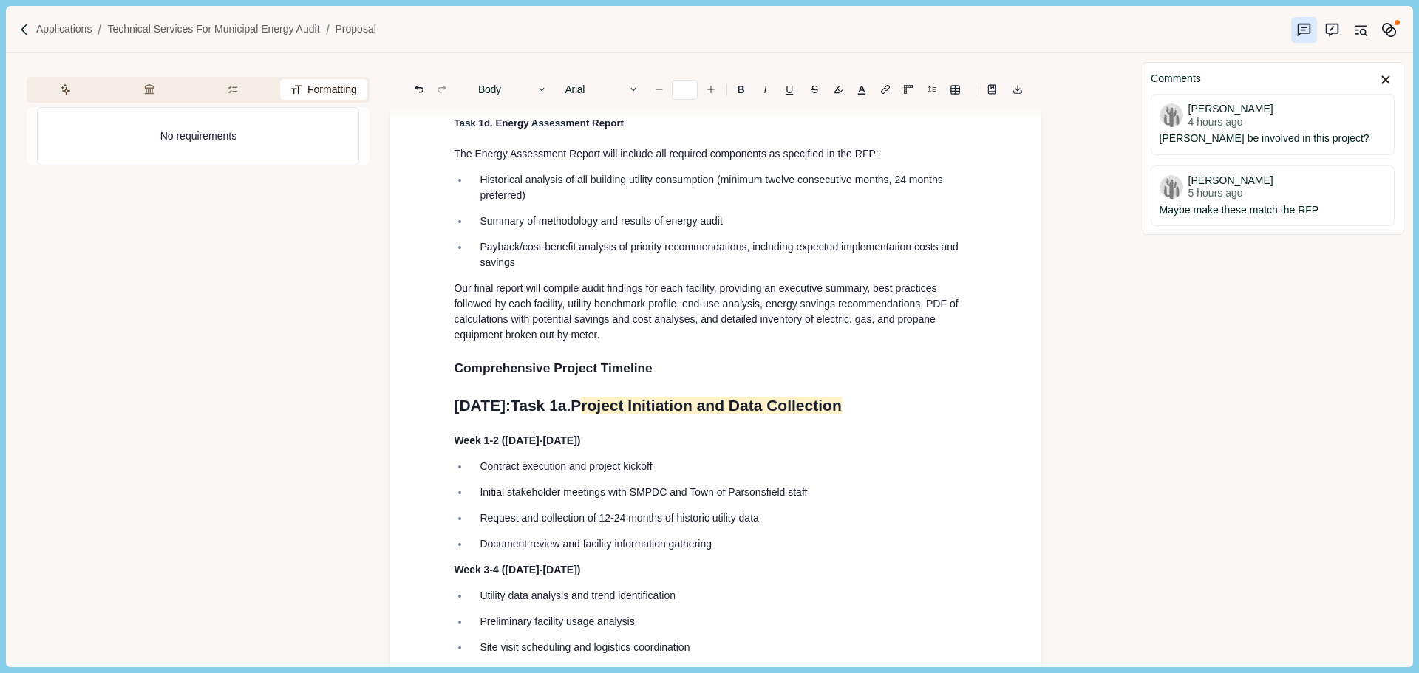
click at [511, 414] on span "[DATE]:" at bounding box center [482, 405] width 57 height 17
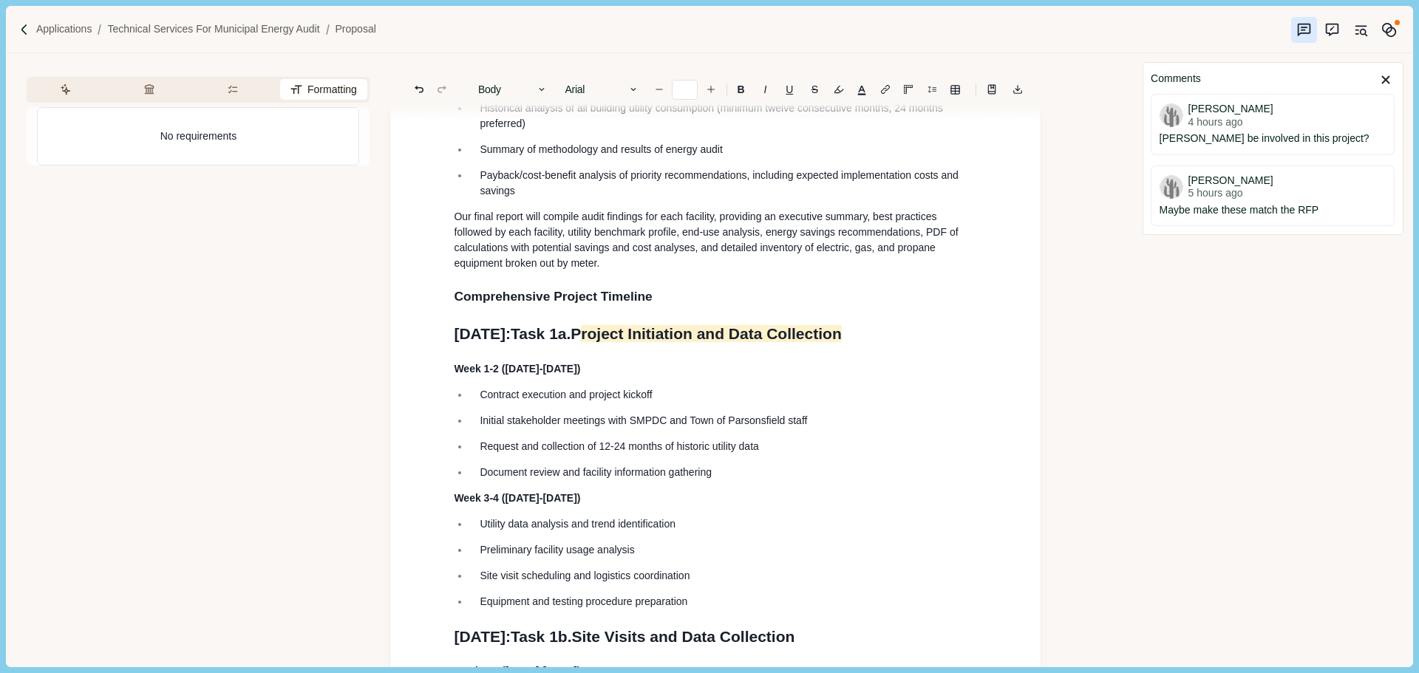
scroll to position [4212, 0]
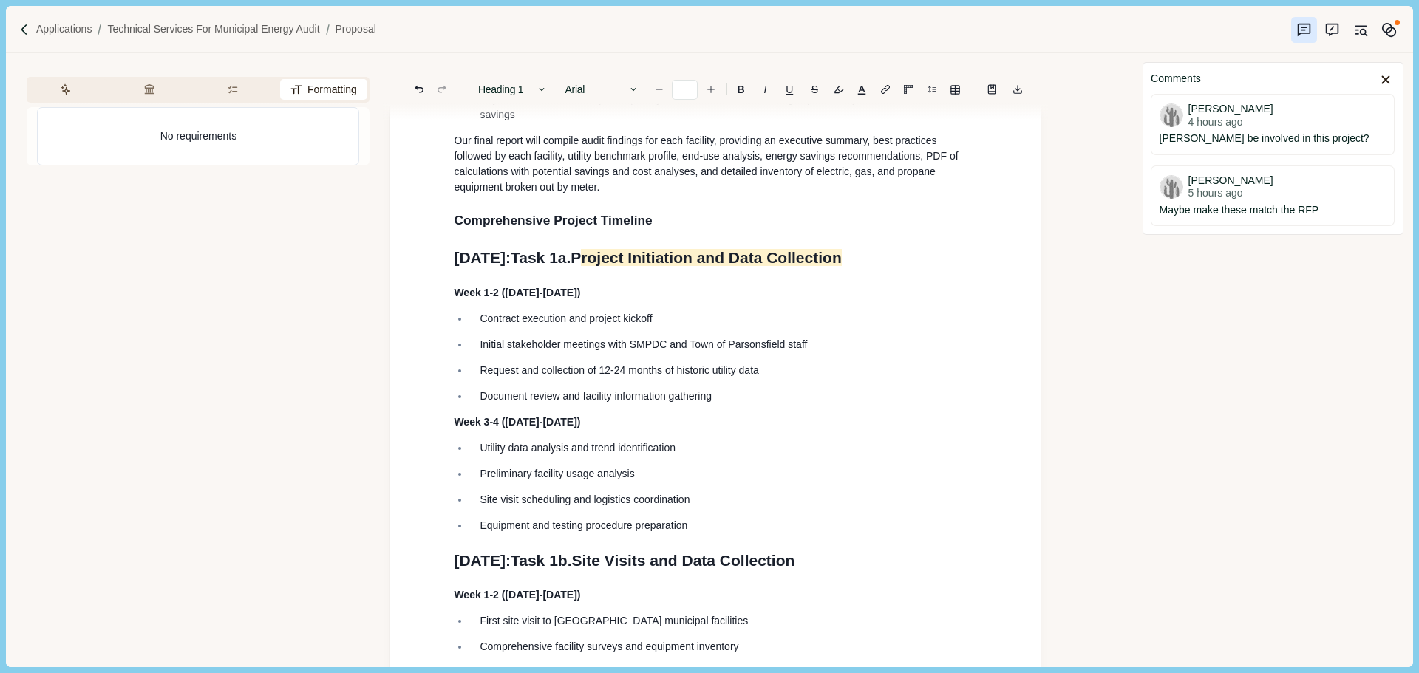
click at [628, 301] on p "Week 1-2 ([DATE]-[DATE])" at bounding box center [715, 293] width 523 height 16
click at [571, 266] on span "Task 1a." at bounding box center [541, 257] width 60 height 17
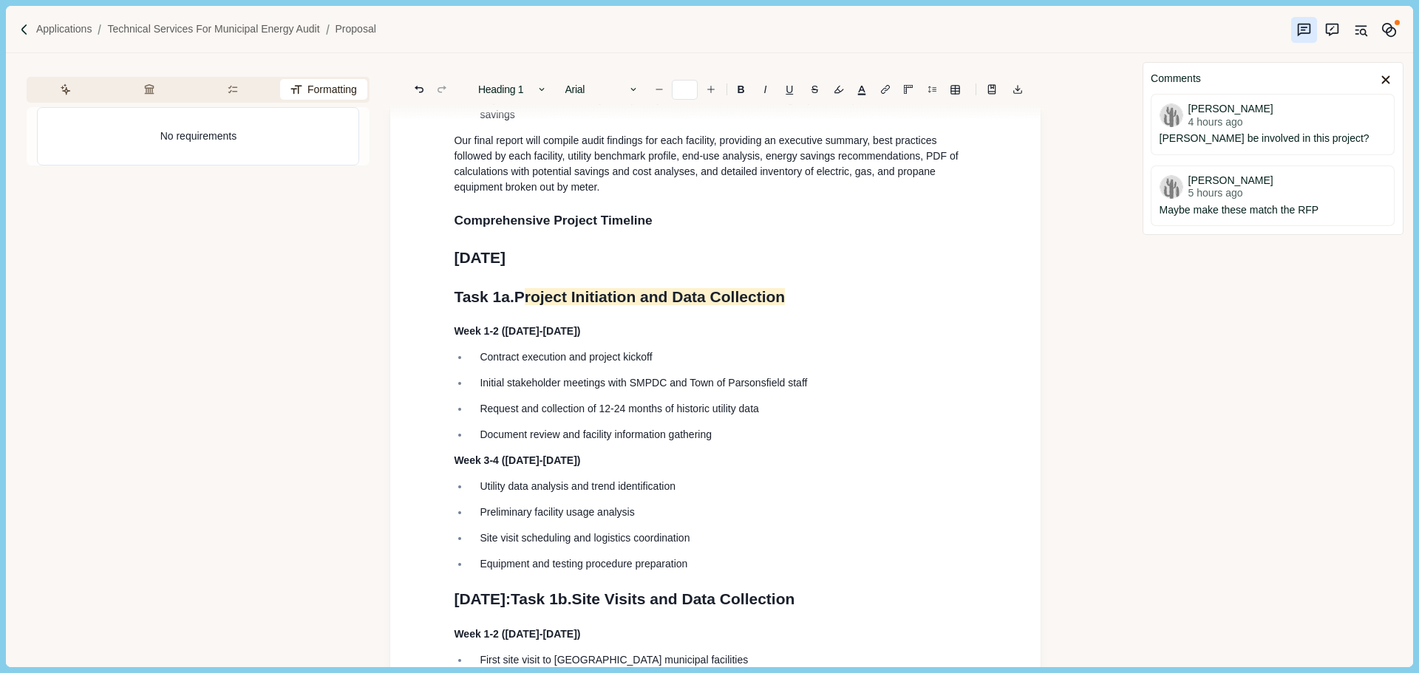
click at [505, 266] on span "[DATE]" at bounding box center [480, 257] width 52 height 17
click at [585, 231] on h2 "Comprehensive Project Timeline" at bounding box center [715, 221] width 523 height 20
click at [602, 228] on span "Comprehensive Project Timeline" at bounding box center [553, 220] width 198 height 15
drag, startPoint x: 565, startPoint y: 302, endPoint x: 582, endPoint y: 307, distance: 17.8
click at [505, 266] on span "[DATE]" at bounding box center [480, 257] width 52 height 17
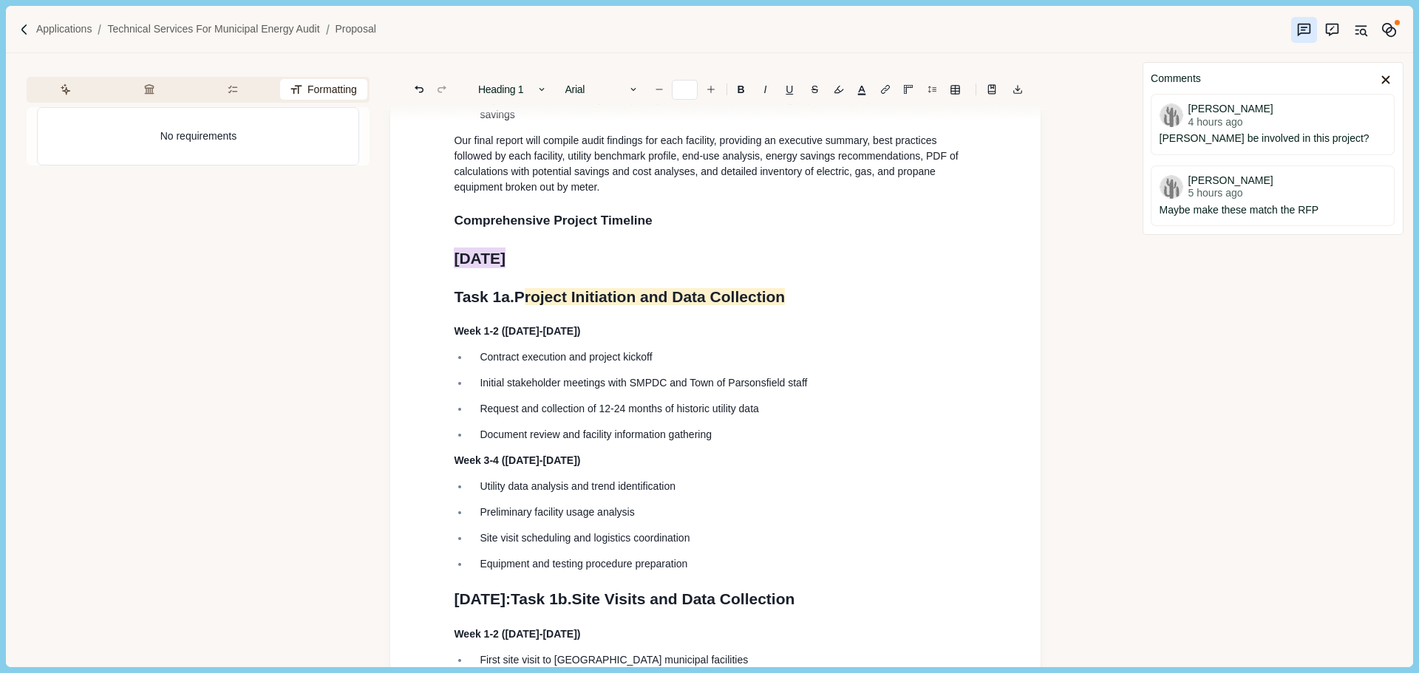
drag, startPoint x: 582, startPoint y: 307, endPoint x: 415, endPoint y: 311, distance: 167.1
click at [520, 92] on button "Heading 1" at bounding box center [513, 89] width 84 height 21
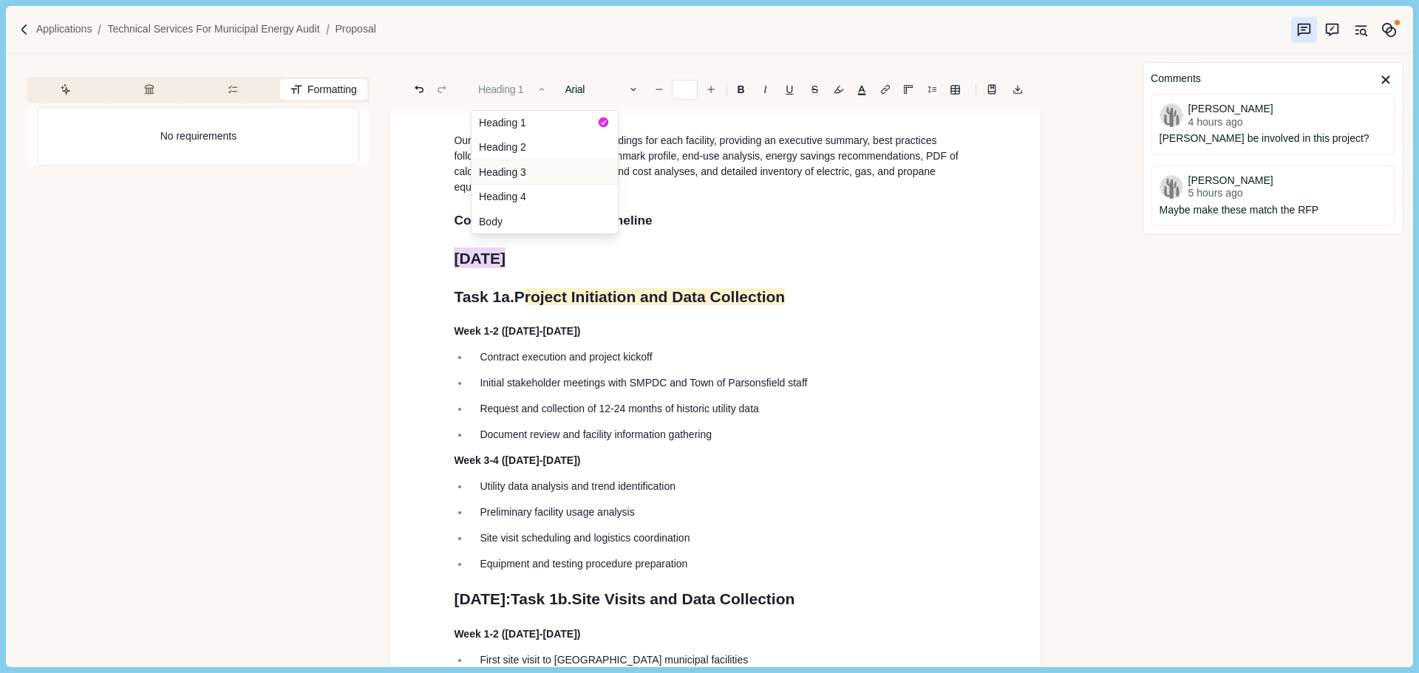
click at [534, 174] on button "Heading 3" at bounding box center [544, 172] width 146 height 25
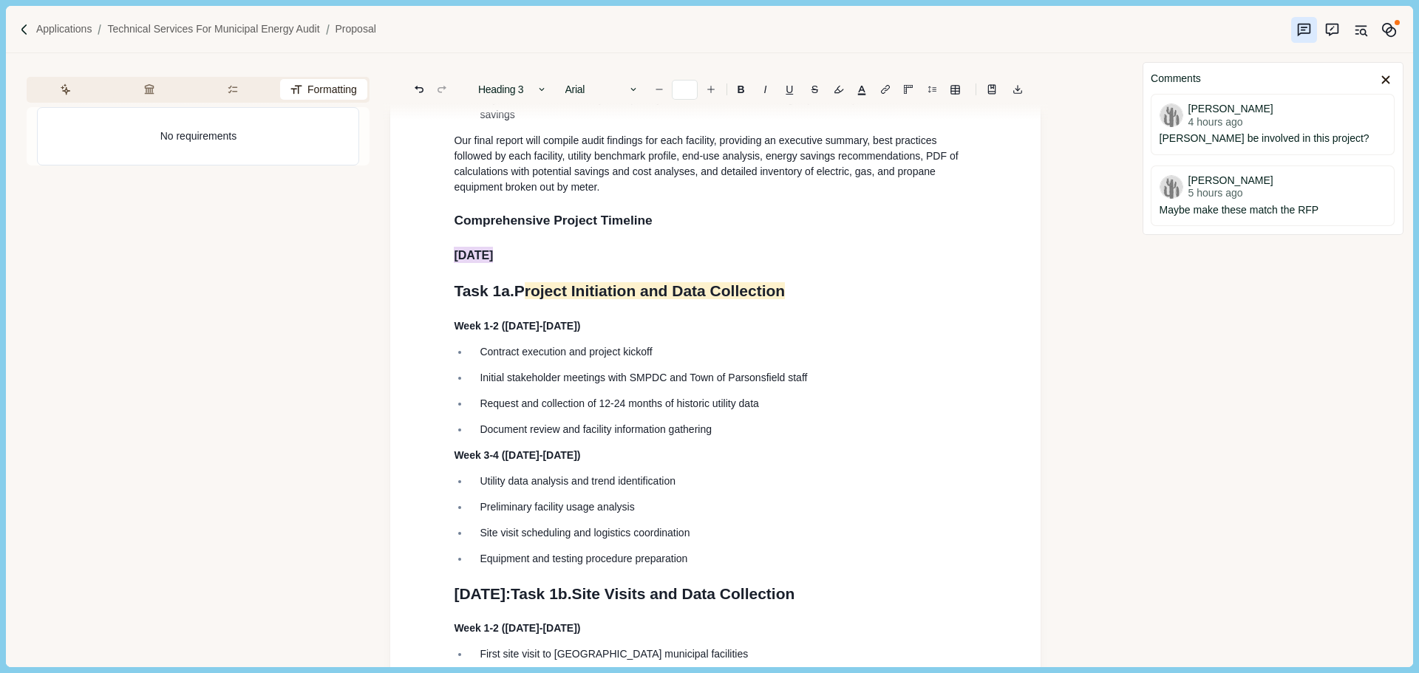
click at [590, 231] on h2 "Comprehensive Project Timeline" at bounding box center [715, 221] width 523 height 20
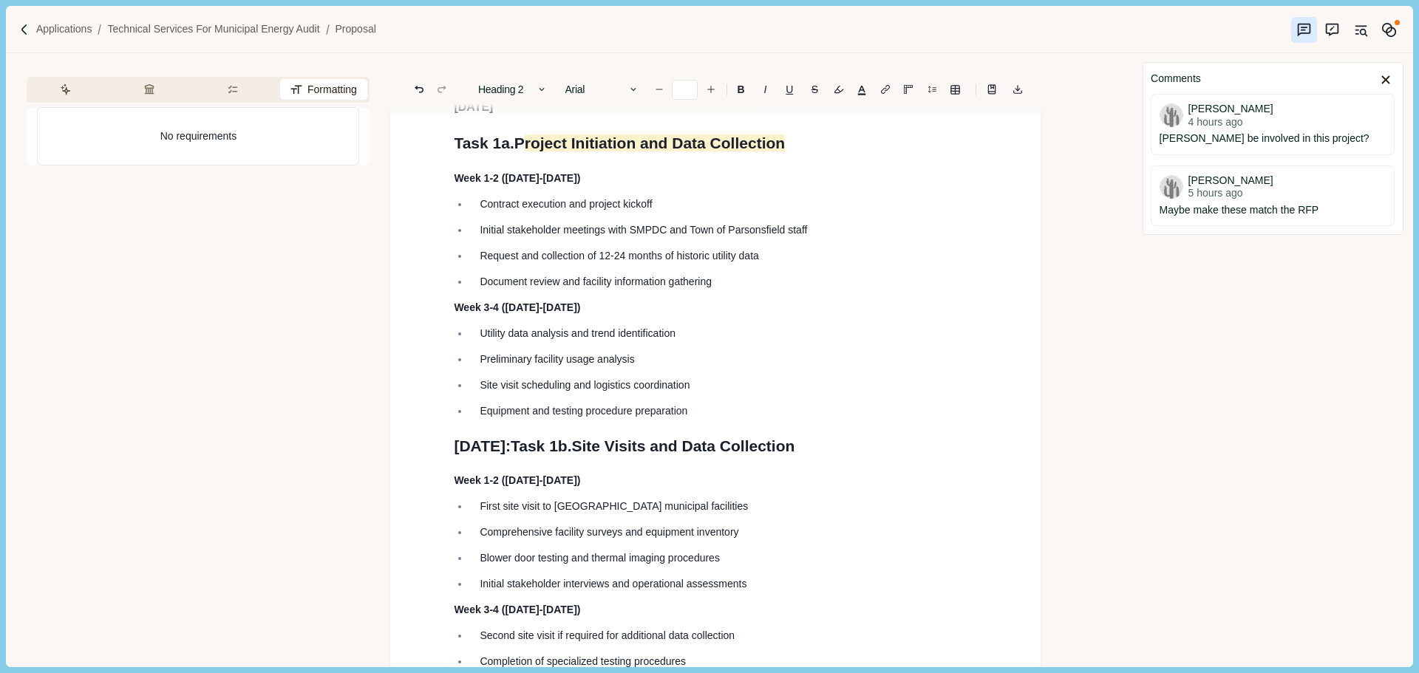
click at [563, 454] on span "Task 1b." at bounding box center [541, 445] width 61 height 17
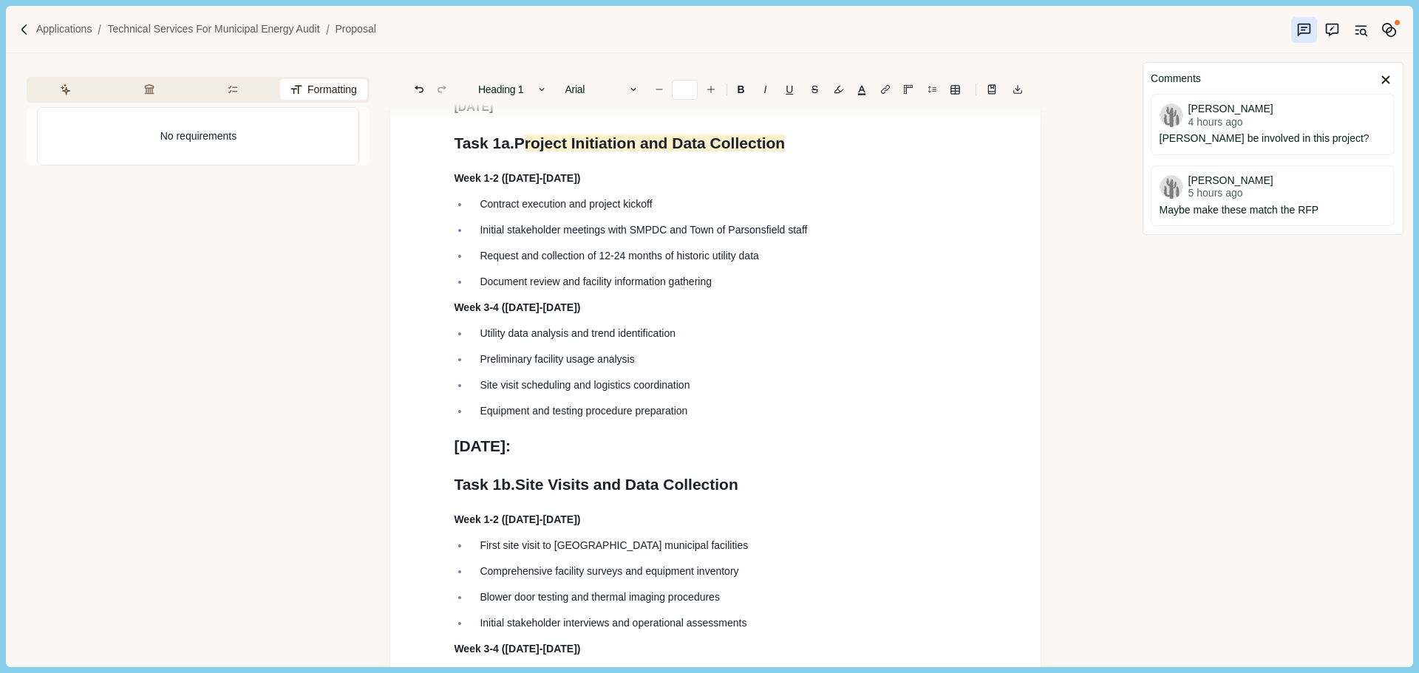
click at [560, 458] on h1 "[DATE]:" at bounding box center [715, 447] width 523 height 24
drag, startPoint x: 560, startPoint y: 506, endPoint x: 444, endPoint y: 506, distance: 116.0
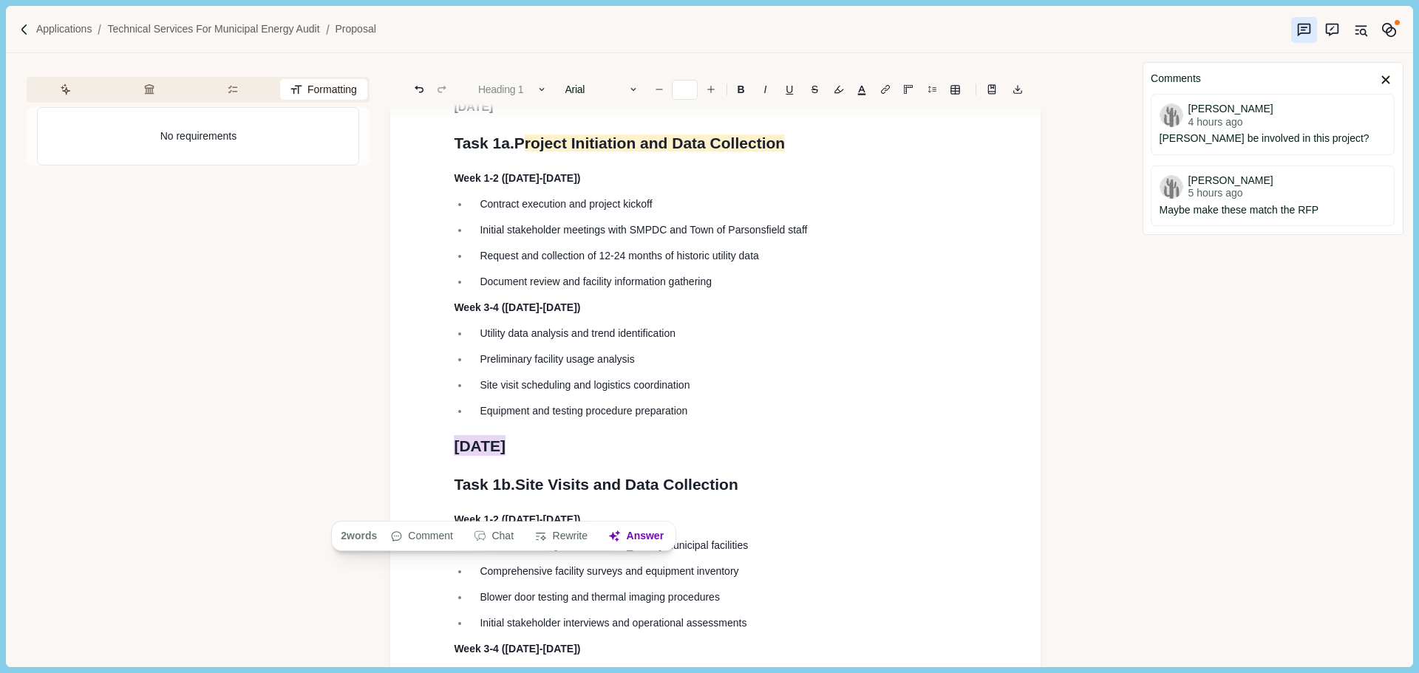
click at [531, 92] on button "Heading 1" at bounding box center [513, 89] width 84 height 21
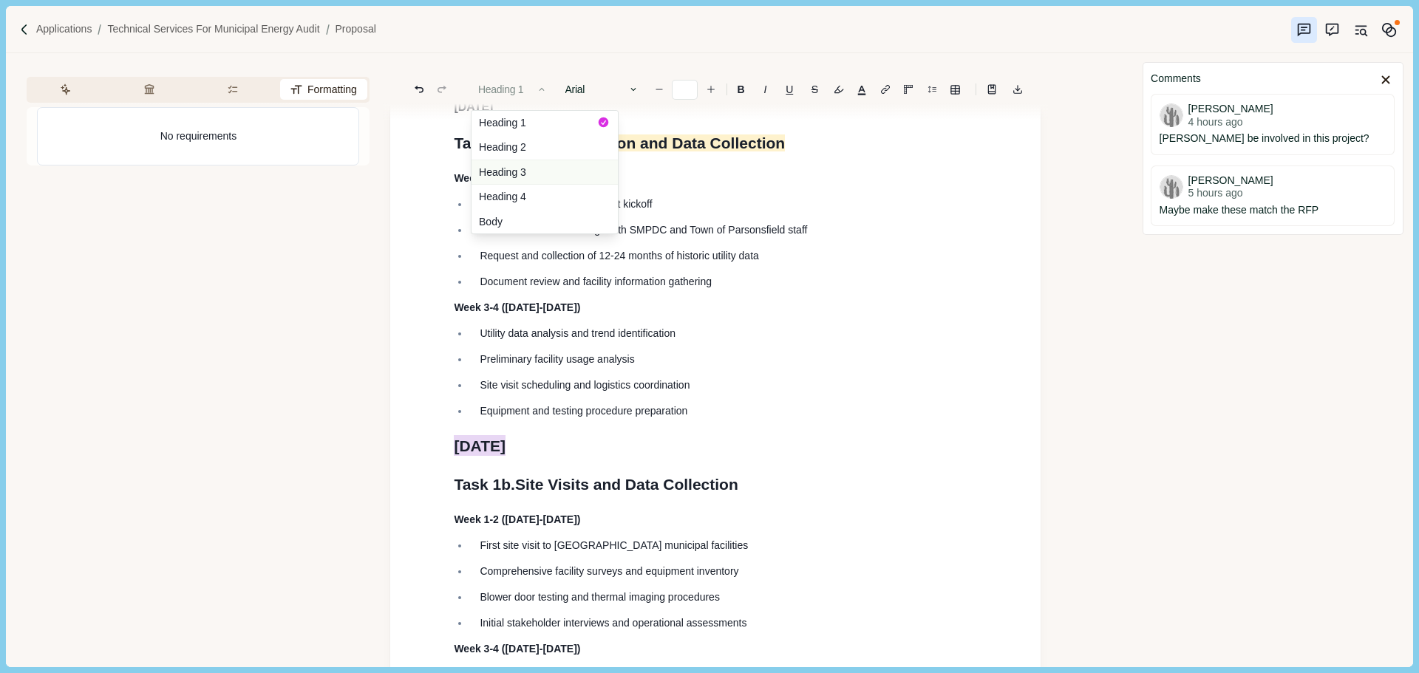
click at [527, 169] on button "Heading 3" at bounding box center [544, 172] width 146 height 25
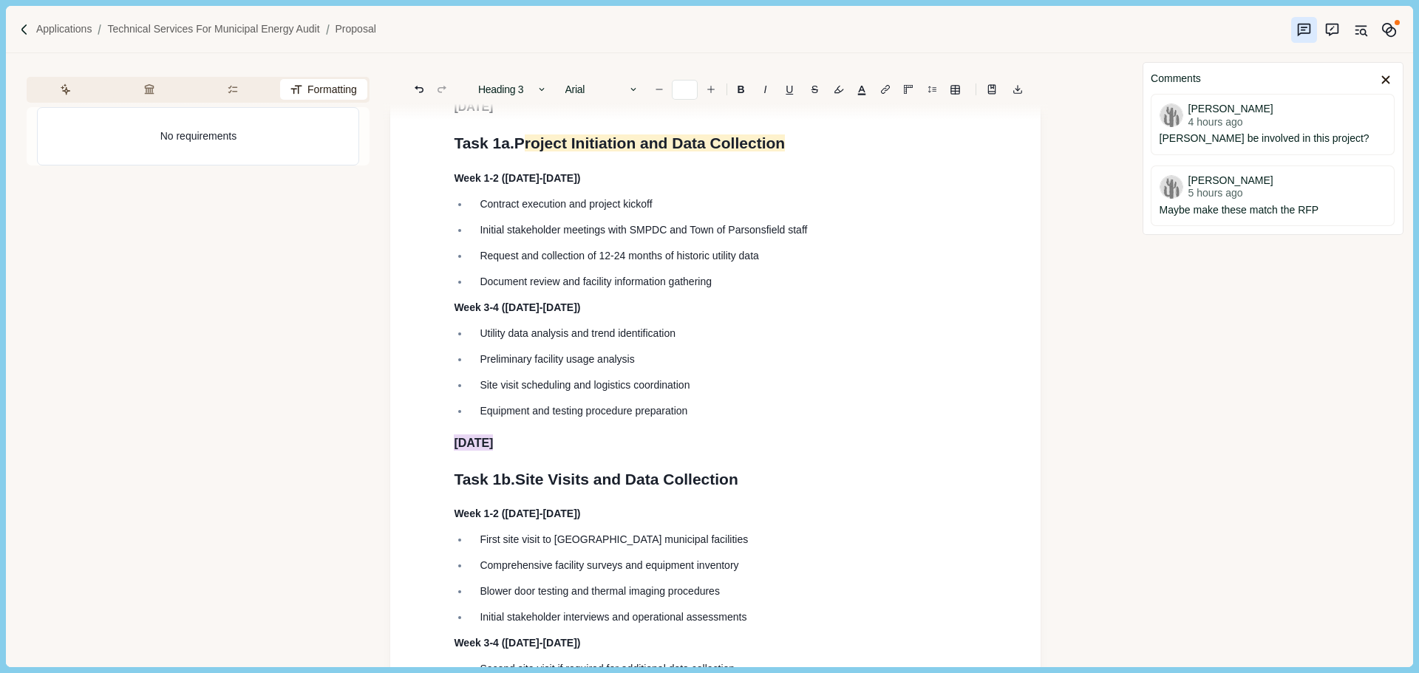
click at [667, 316] on p "Week 3-4 ([DATE]-[DATE])" at bounding box center [715, 308] width 523 height 16
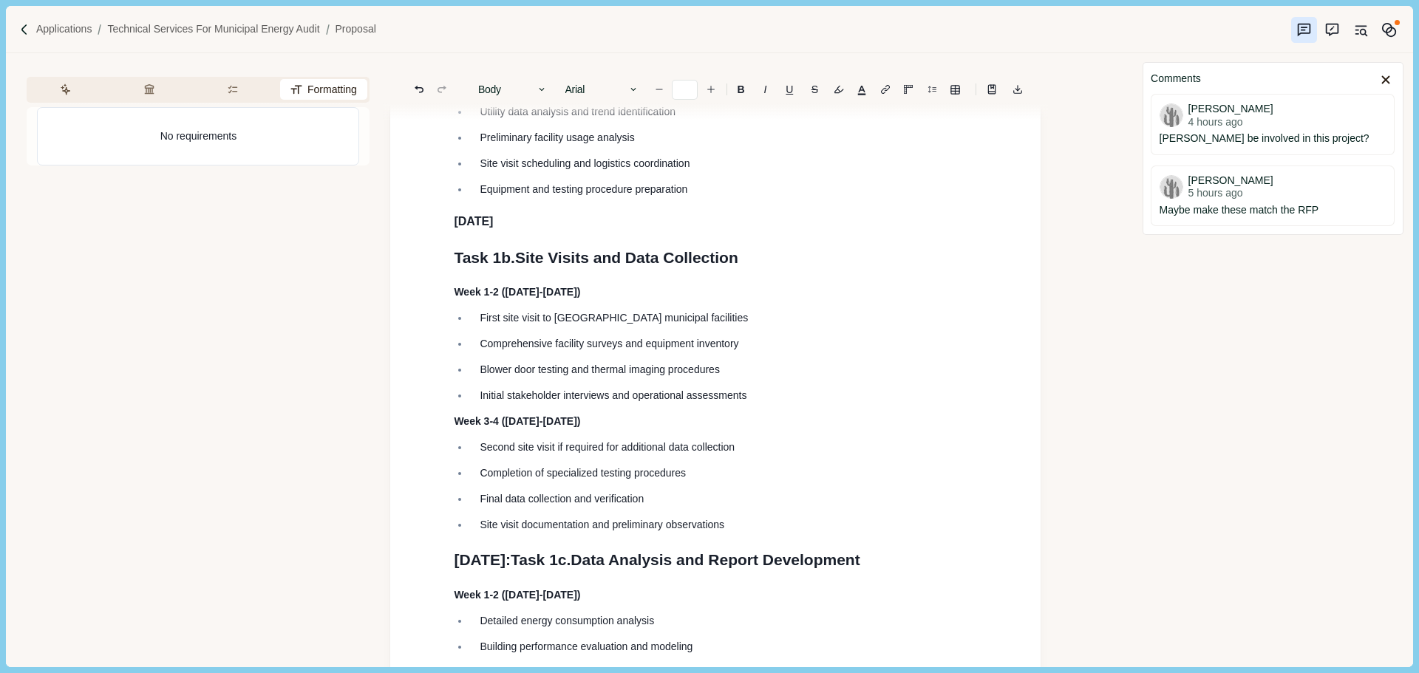
scroll to position [4730, 0]
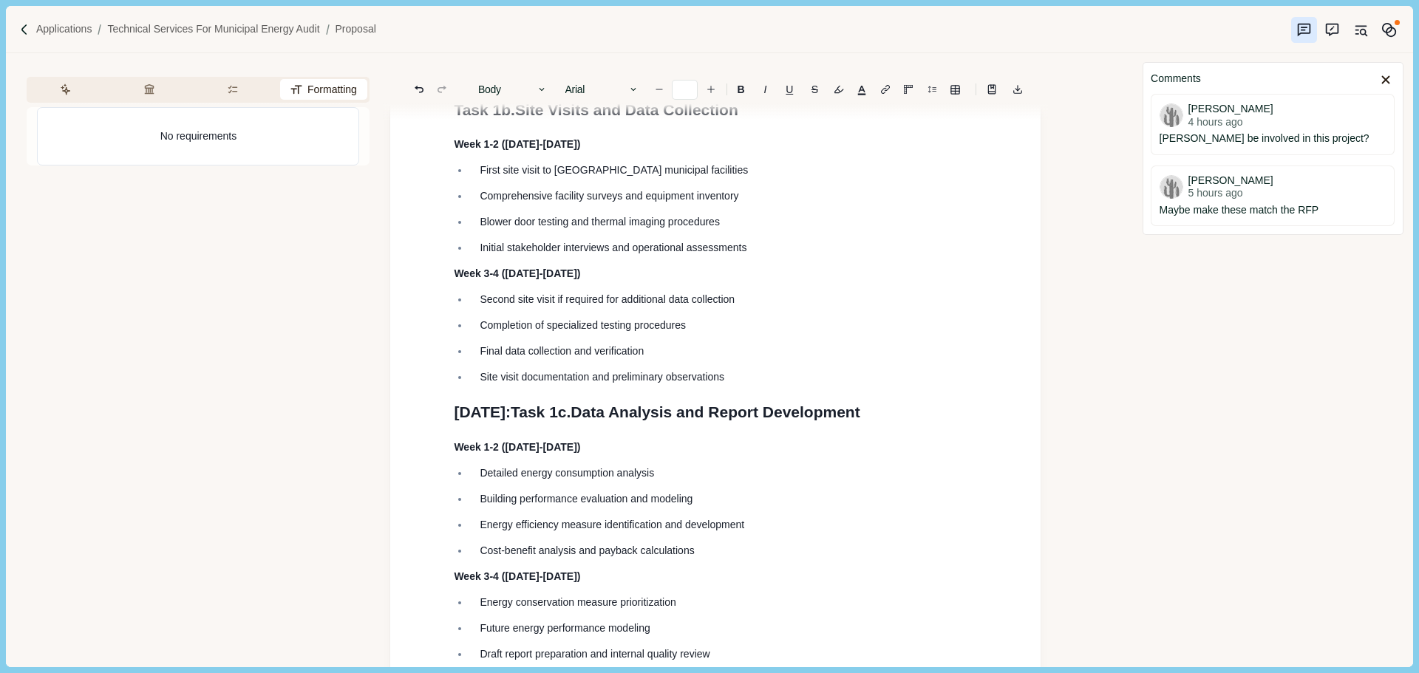
click at [571, 420] on span "Task 1c." at bounding box center [541, 411] width 60 height 17
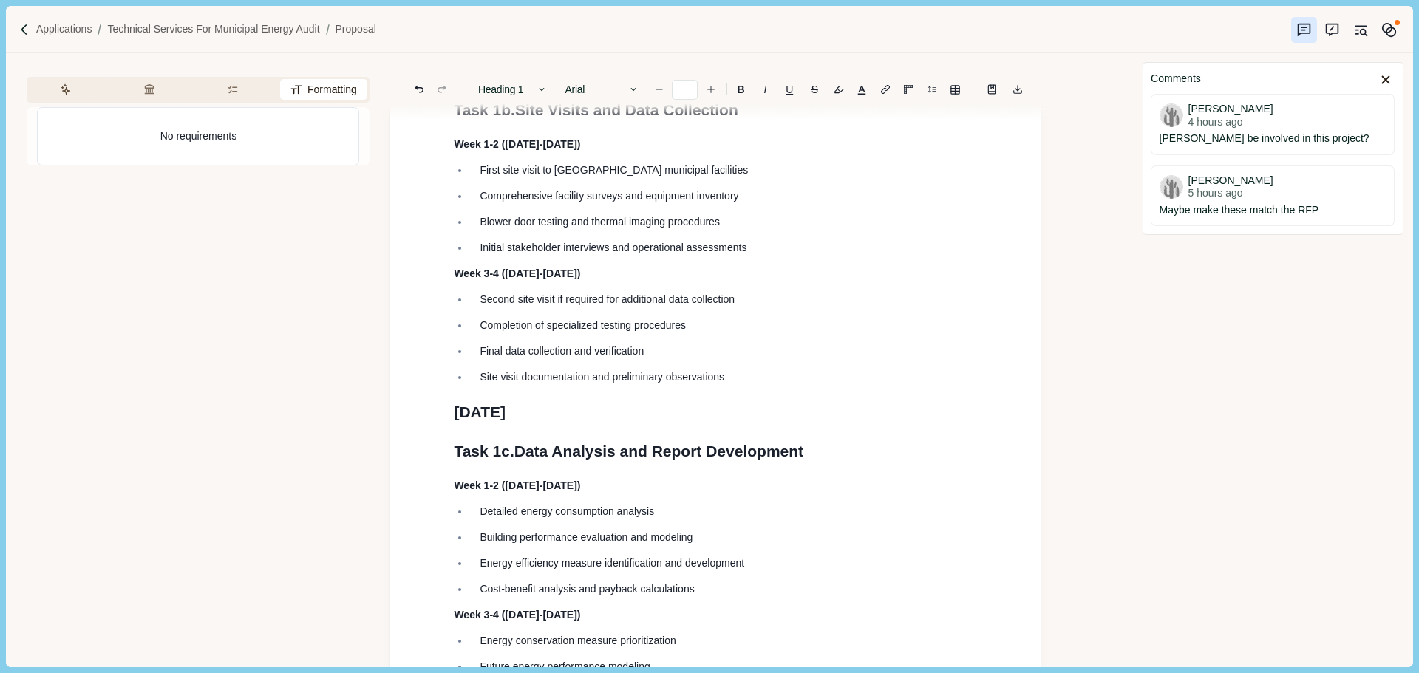
drag, startPoint x: 582, startPoint y: 484, endPoint x: 425, endPoint y: 484, distance: 157.4
click at [522, 85] on button "Heading 1" at bounding box center [513, 89] width 84 height 21
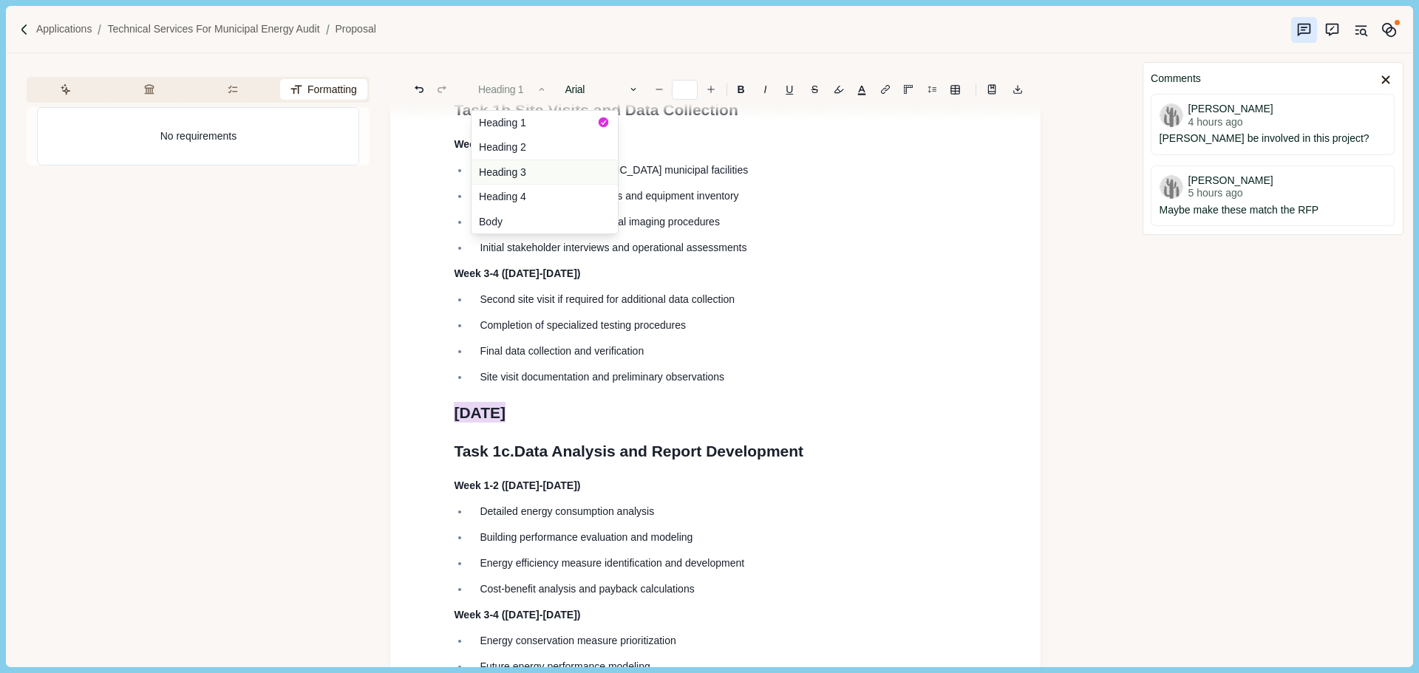
click at [527, 174] on button "Heading 3" at bounding box center [544, 172] width 146 height 25
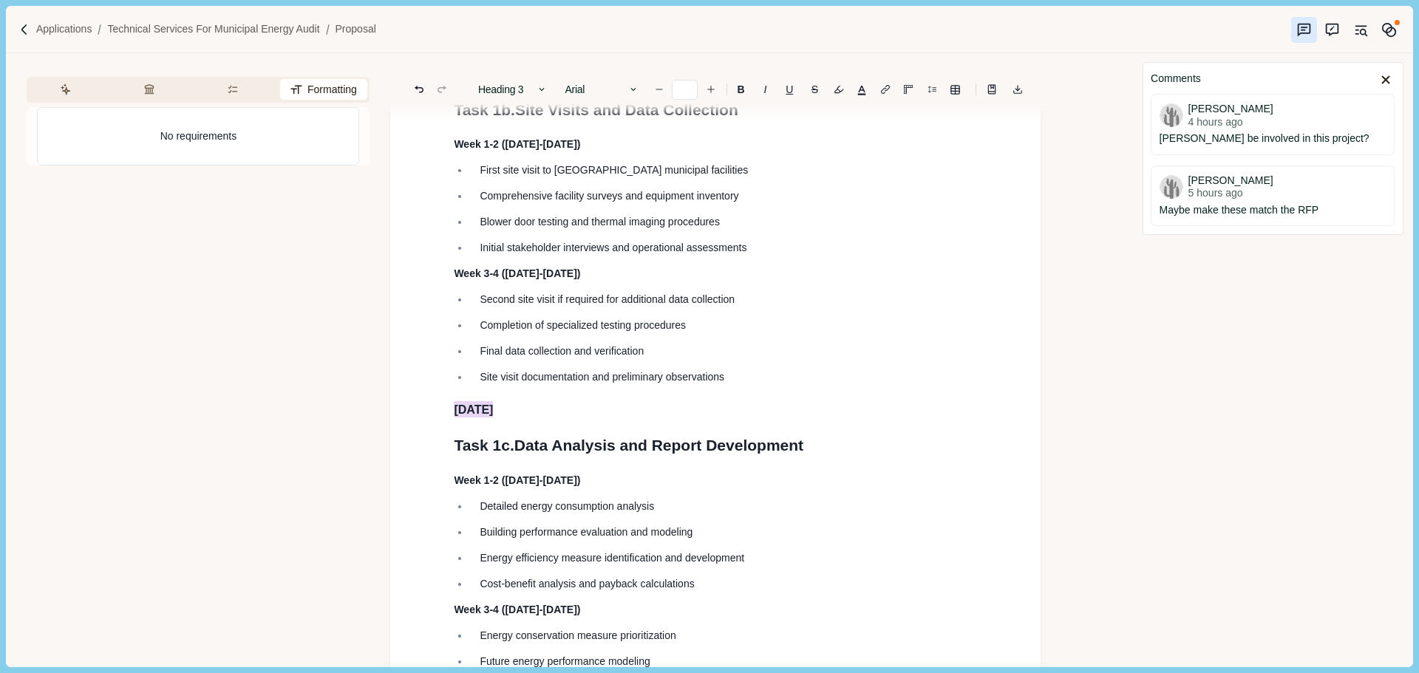
click at [702, 256] on ul "First site visit to [GEOGRAPHIC_DATA] municipal facilities Comprehensive facili…" at bounding box center [710, 209] width 534 height 93
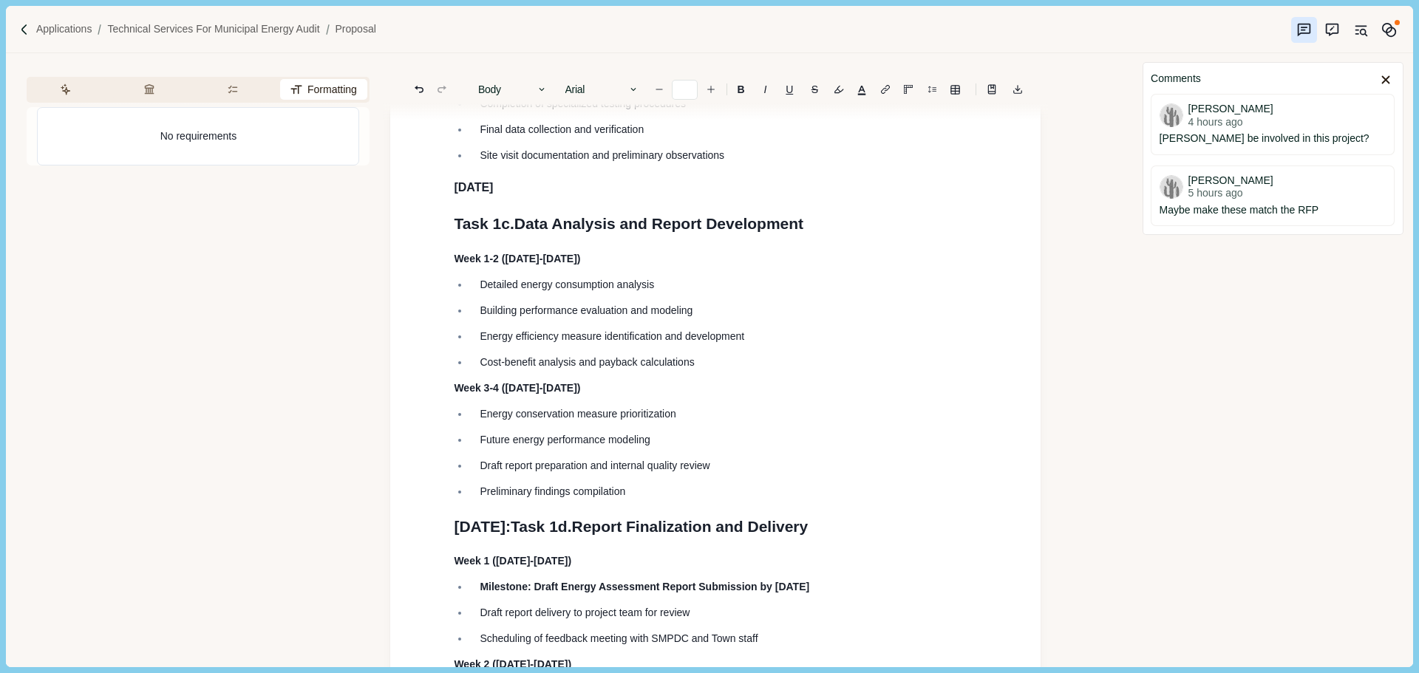
scroll to position [5025, 0]
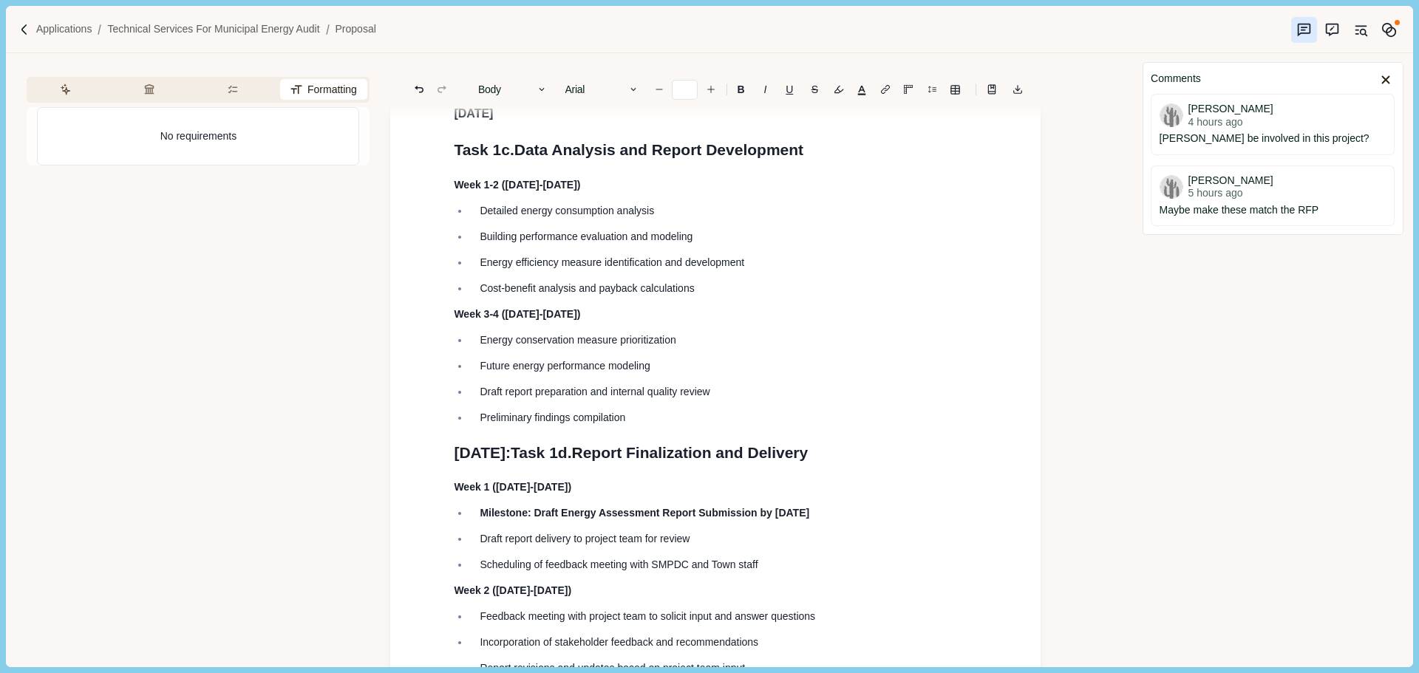
click at [571, 461] on span "Task 1d." at bounding box center [541, 452] width 61 height 17
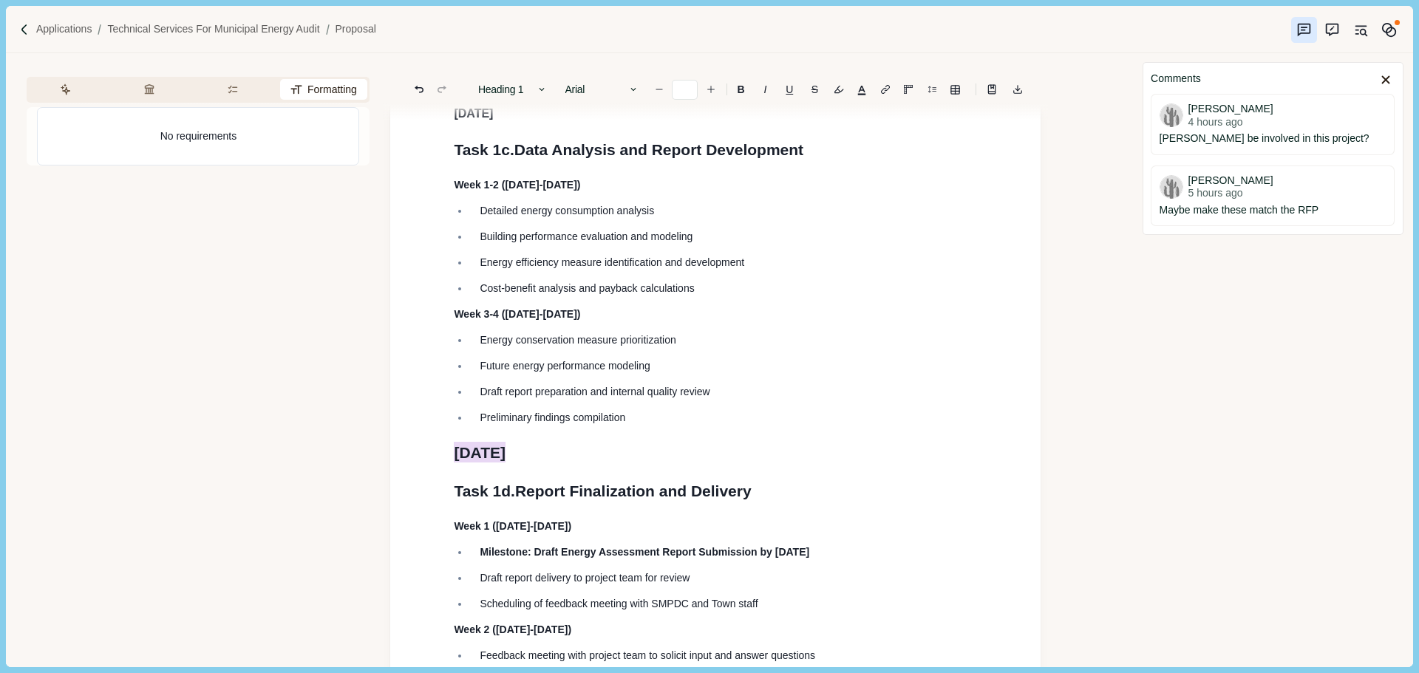
drag, startPoint x: 577, startPoint y: 530, endPoint x: 431, endPoint y: 530, distance: 146.3
click at [523, 88] on button "Heading 1" at bounding box center [513, 89] width 84 height 21
click at [518, 173] on button "Heading 3" at bounding box center [544, 172] width 146 height 25
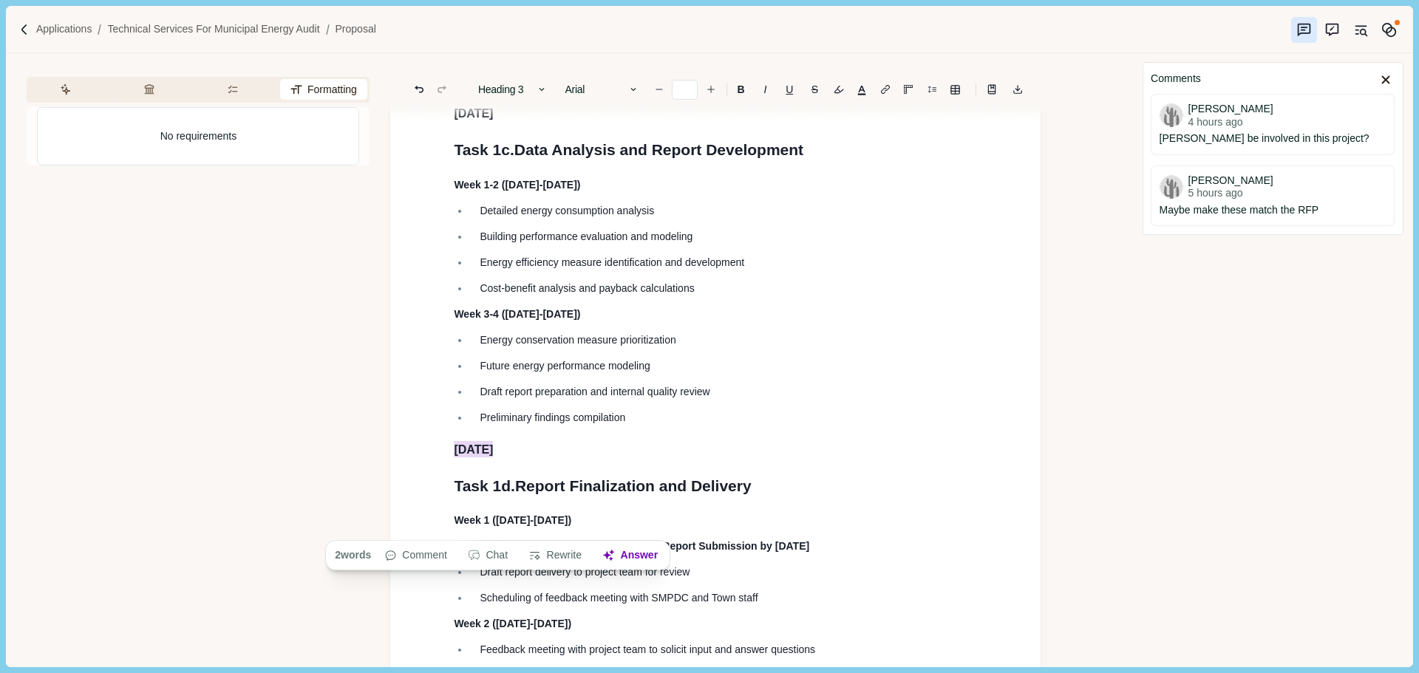
click at [593, 459] on h3 "[DATE]" at bounding box center [715, 450] width 523 height 18
drag, startPoint x: 505, startPoint y: 378, endPoint x: 33, endPoint y: 377, distance: 472.2
type input "**"
click at [646, 193] on p "Week 1-2 ([DATE]-[DATE])" at bounding box center [715, 185] width 523 height 16
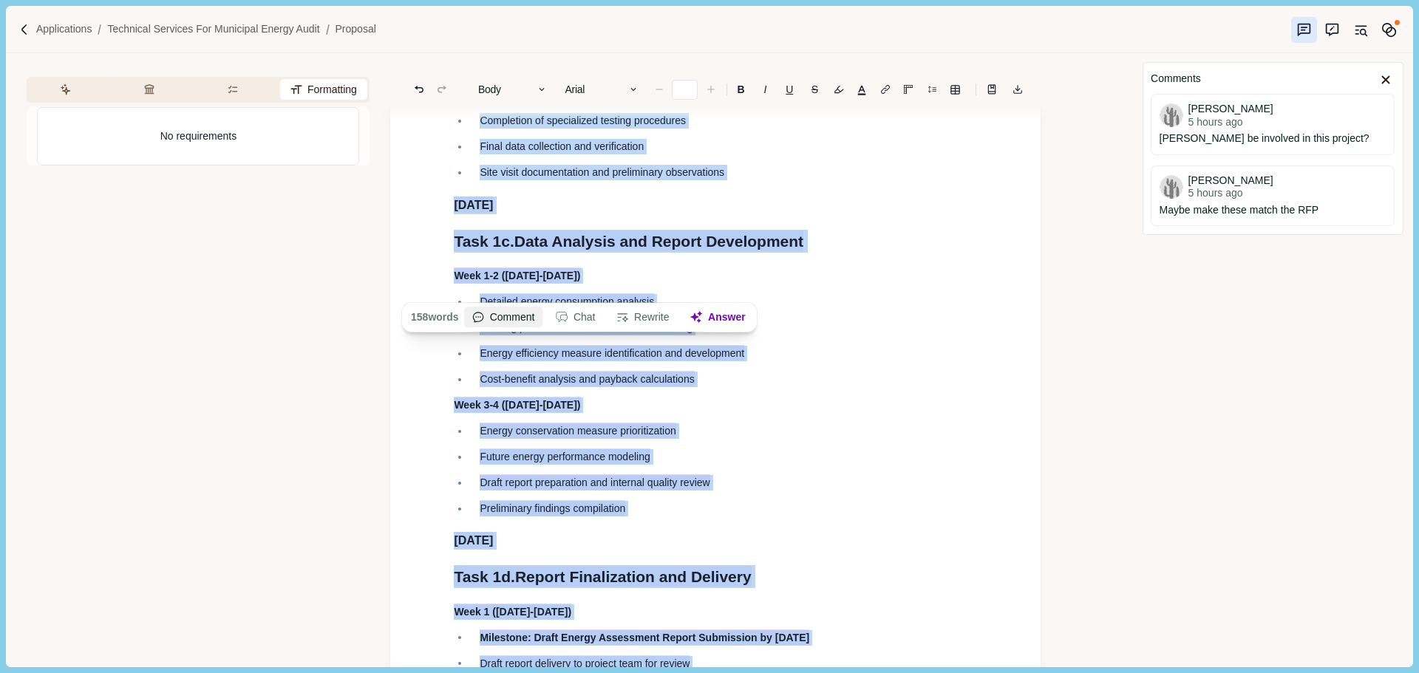
scroll to position [4877, 0]
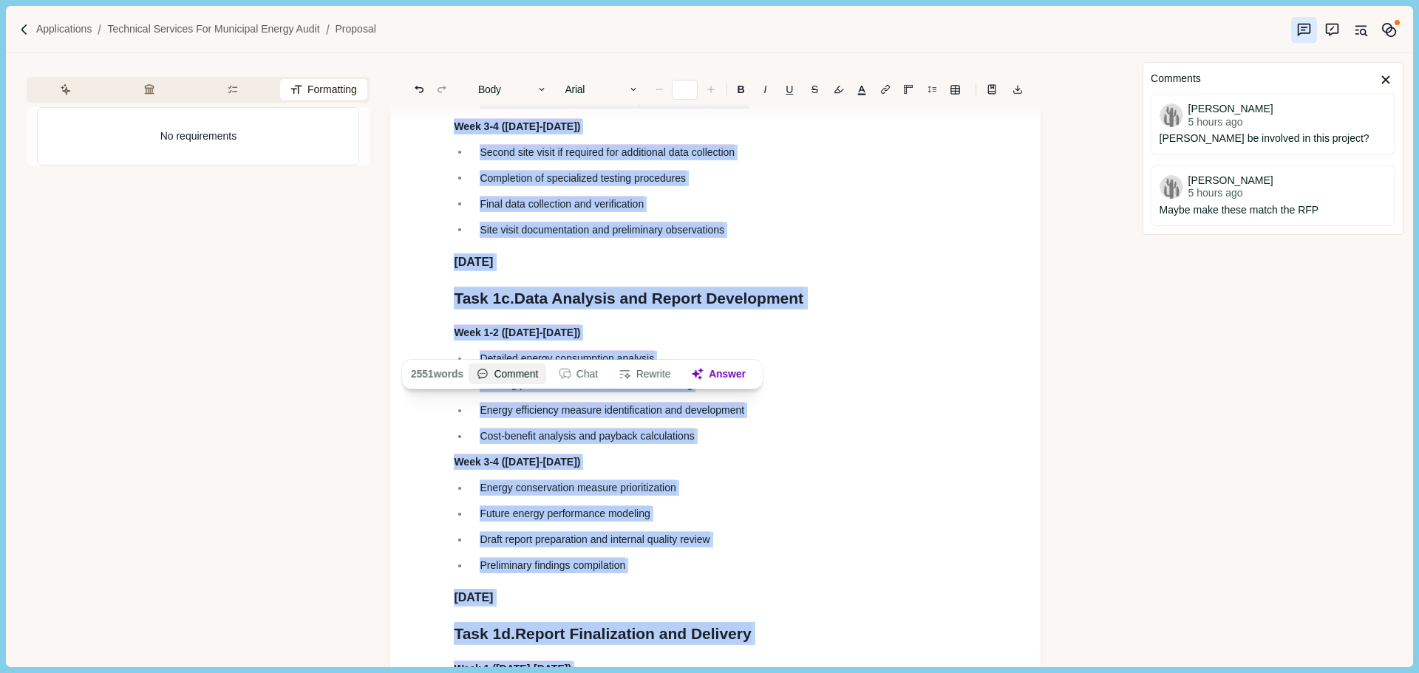
drag, startPoint x: 633, startPoint y: 363, endPoint x: 519, endPoint y: 380, distance: 115.1
click at [644, 444] on ul "Detailed energy consumption analysis Building performance evaluation and modeli…" at bounding box center [710, 397] width 534 height 93
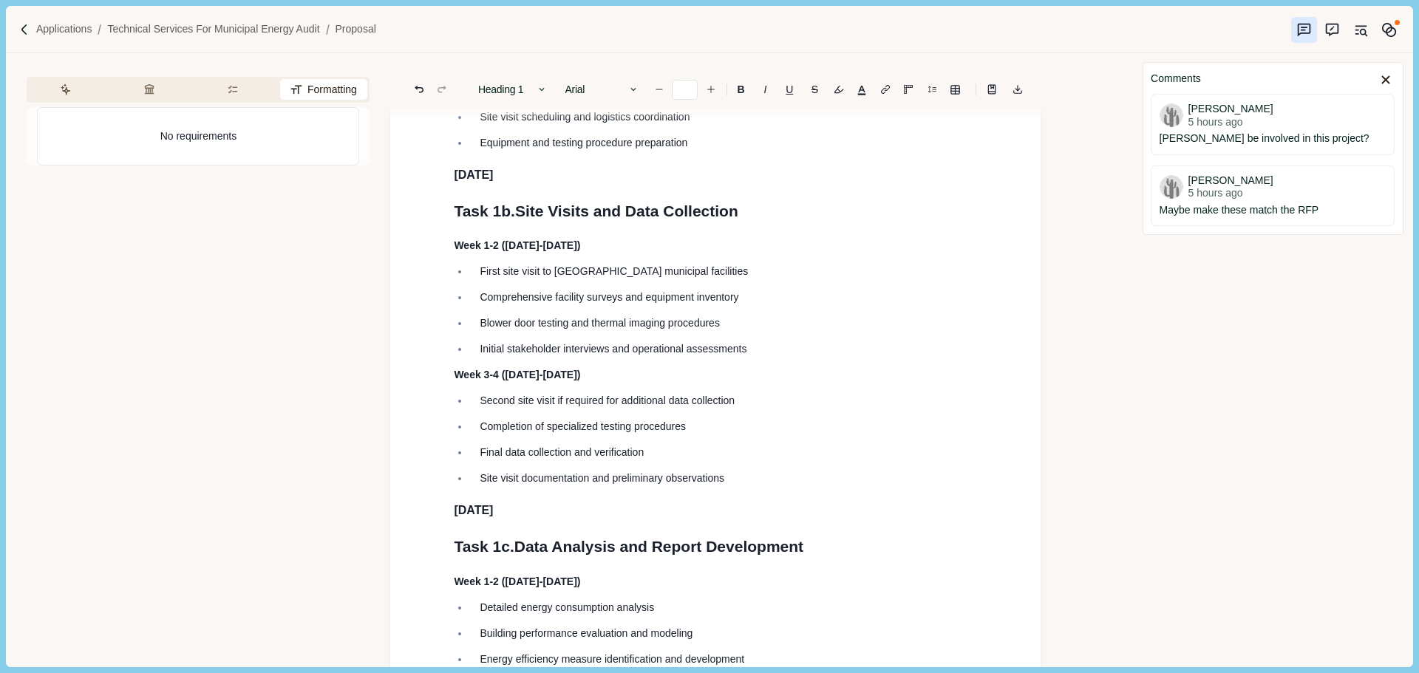
scroll to position [4582, 0]
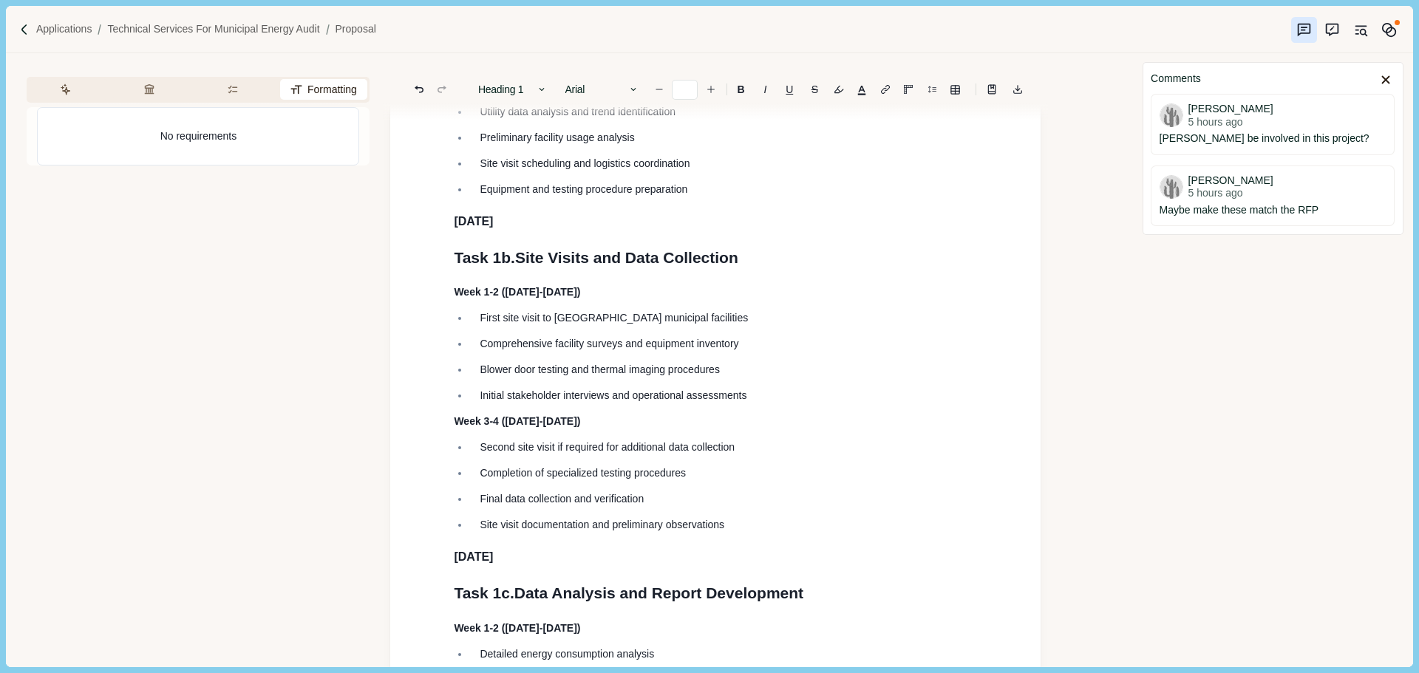
click at [493, 228] on span "[DATE]" at bounding box center [473, 221] width 39 height 13
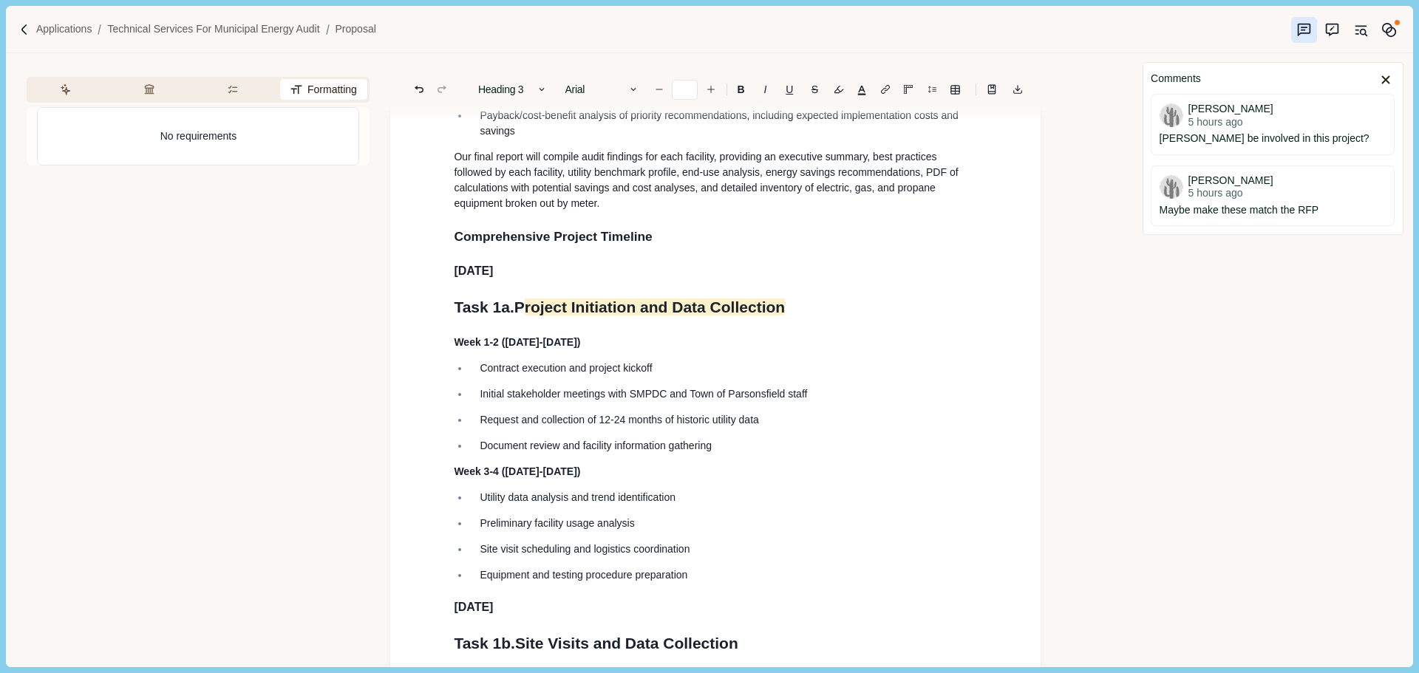
scroll to position [4212, 0]
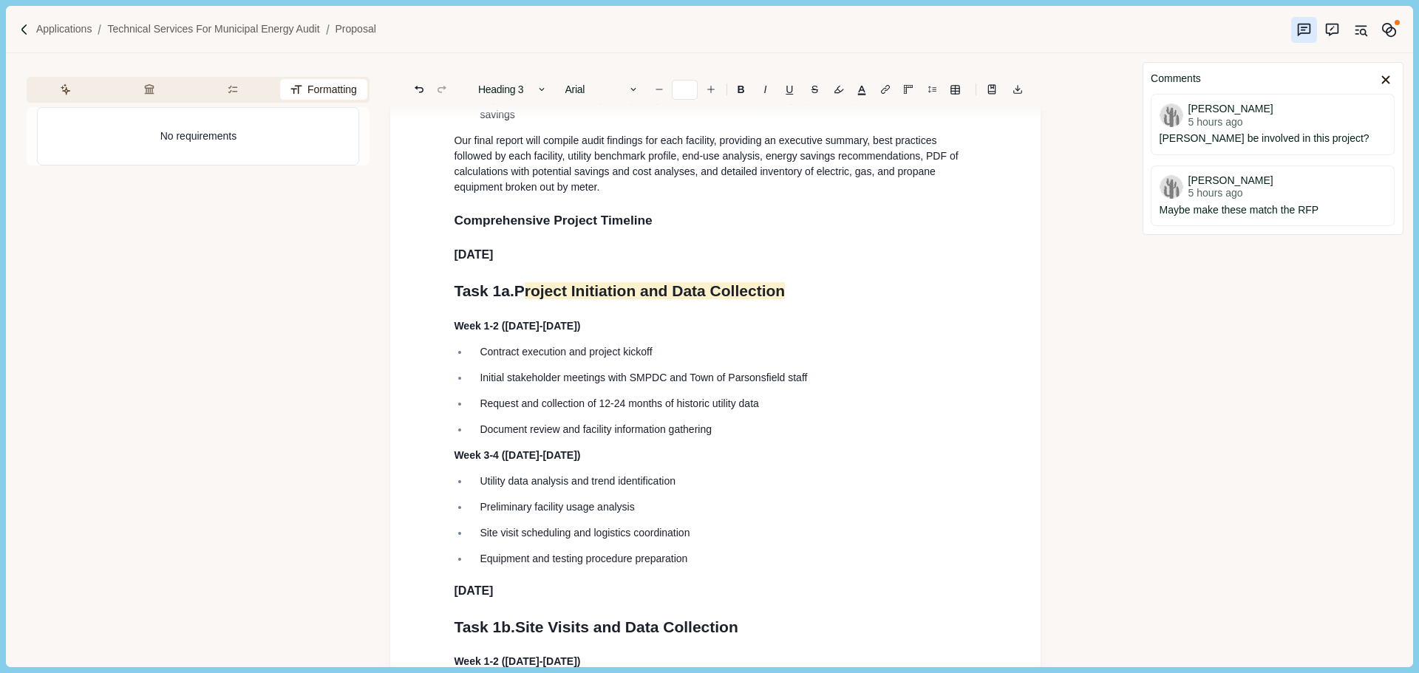
click at [500, 299] on span "Task 1a." at bounding box center [484, 290] width 60 height 17
click at [531, 228] on span "Comprehensive Project Timeline" at bounding box center [553, 220] width 198 height 15
click at [490, 261] on span "[DATE]" at bounding box center [473, 254] width 39 height 13
drag, startPoint x: 559, startPoint y: 306, endPoint x: 420, endPoint y: 308, distance: 138.2
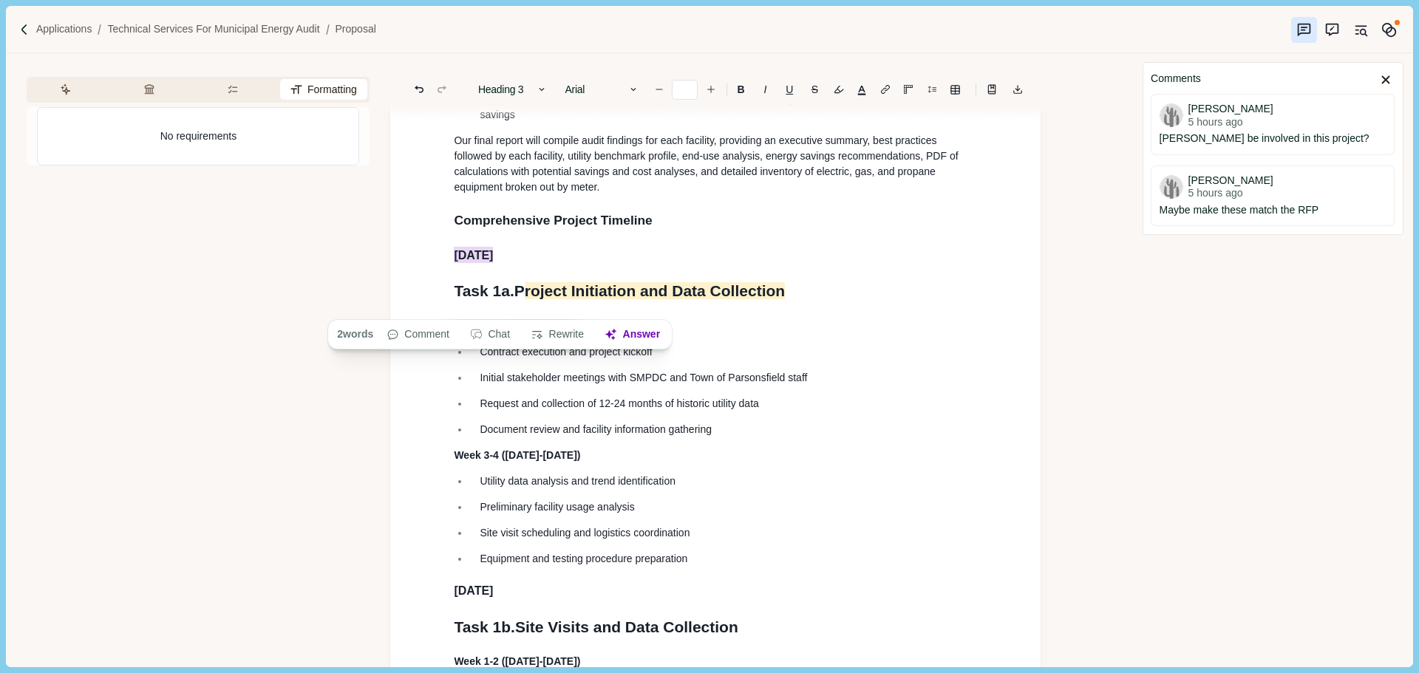
click at [544, 193] on span "Our final report will compile audit findings for each facility, providing an ex…" at bounding box center [707, 163] width 507 height 58
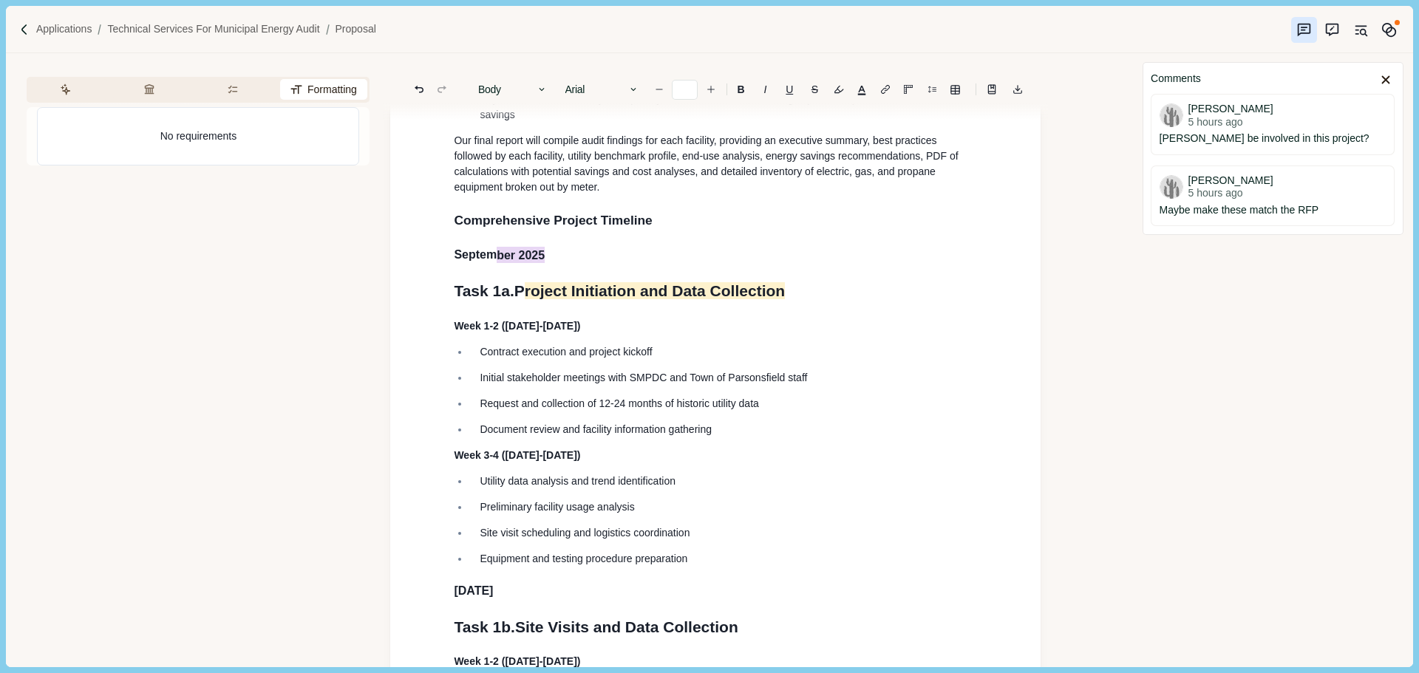
drag, startPoint x: 560, startPoint y: 304, endPoint x: 432, endPoint y: 304, distance: 127.8
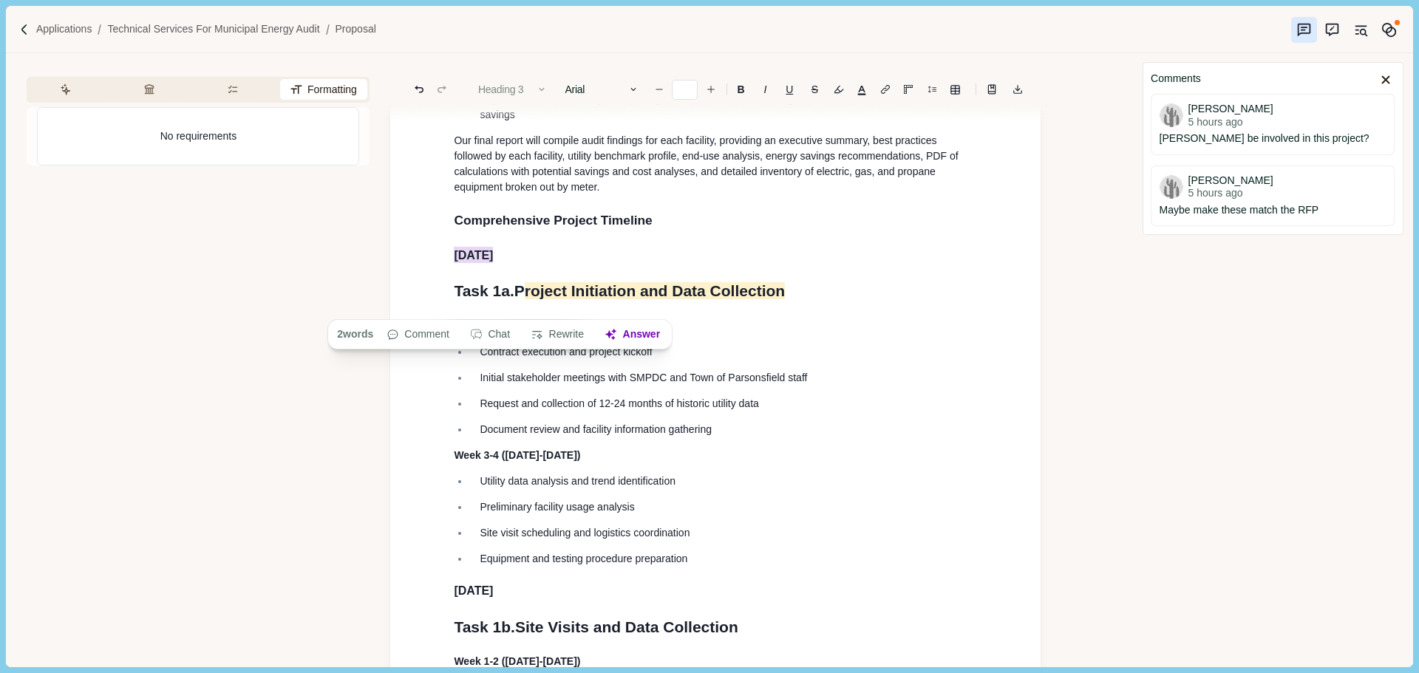
click at [511, 98] on button "Heading 3" at bounding box center [513, 89] width 84 height 21
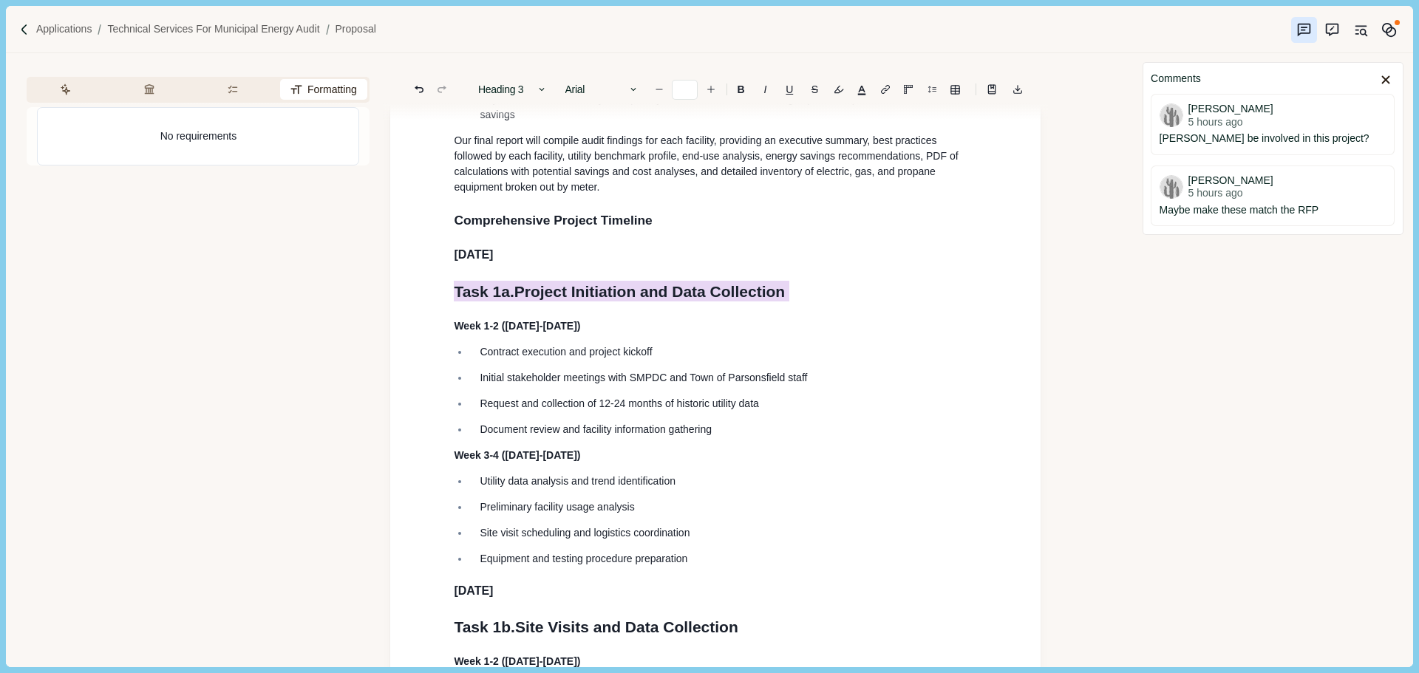
drag, startPoint x: 526, startPoint y: 347, endPoint x: 488, endPoint y: 238, distance: 115.2
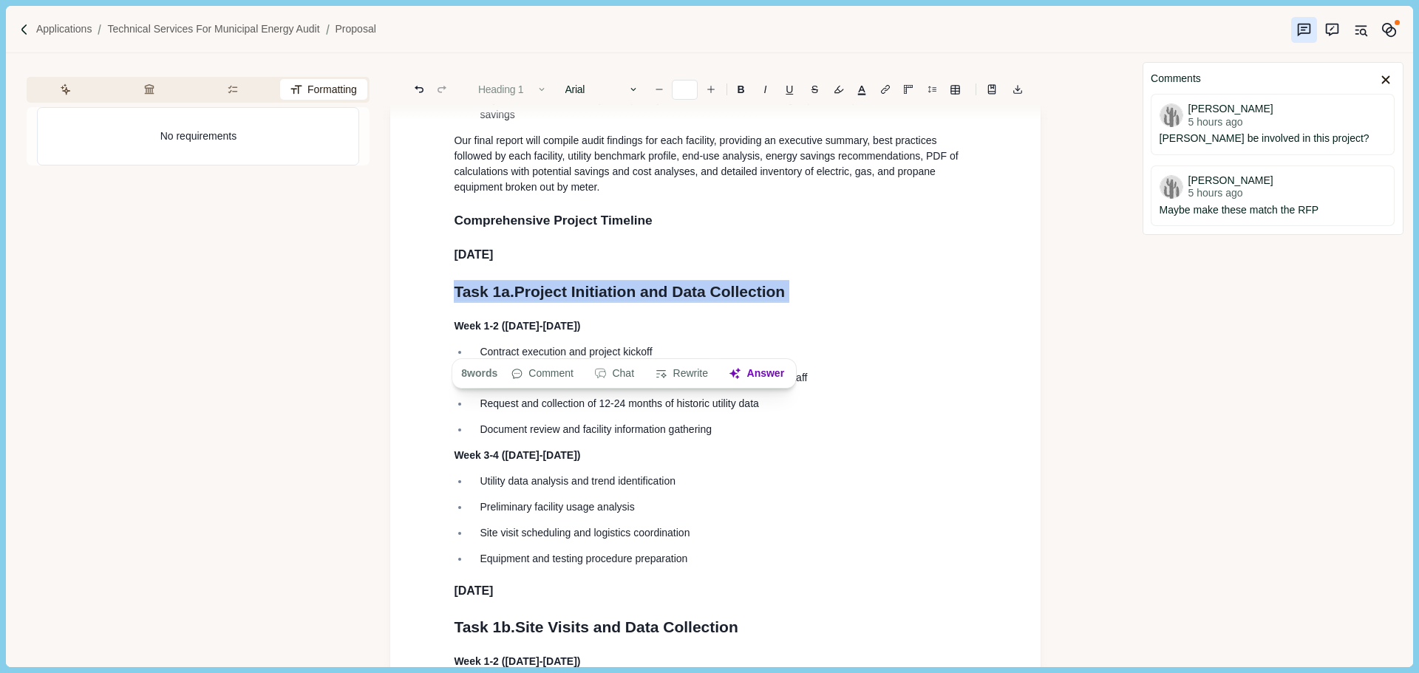
click at [538, 89] on icon "button" at bounding box center [542, 89] width 10 height 10
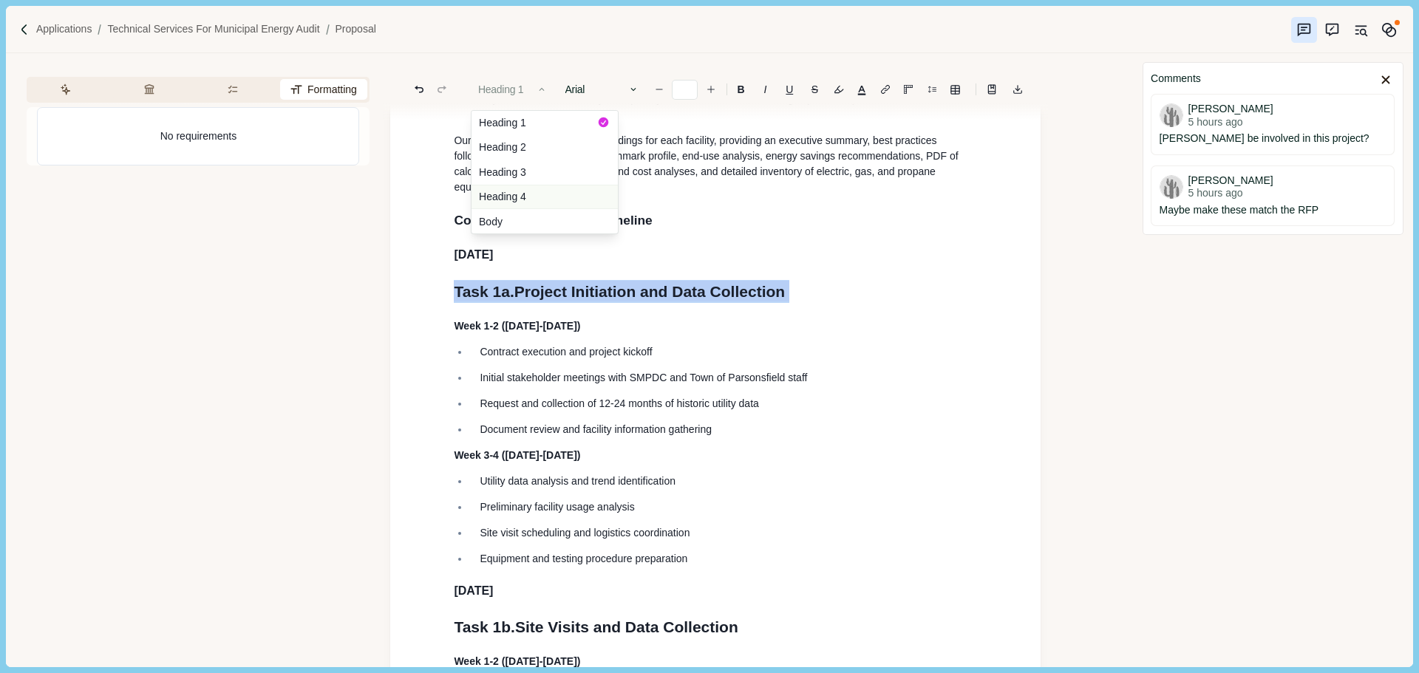
click at [528, 196] on button "Heading 4" at bounding box center [544, 197] width 146 height 25
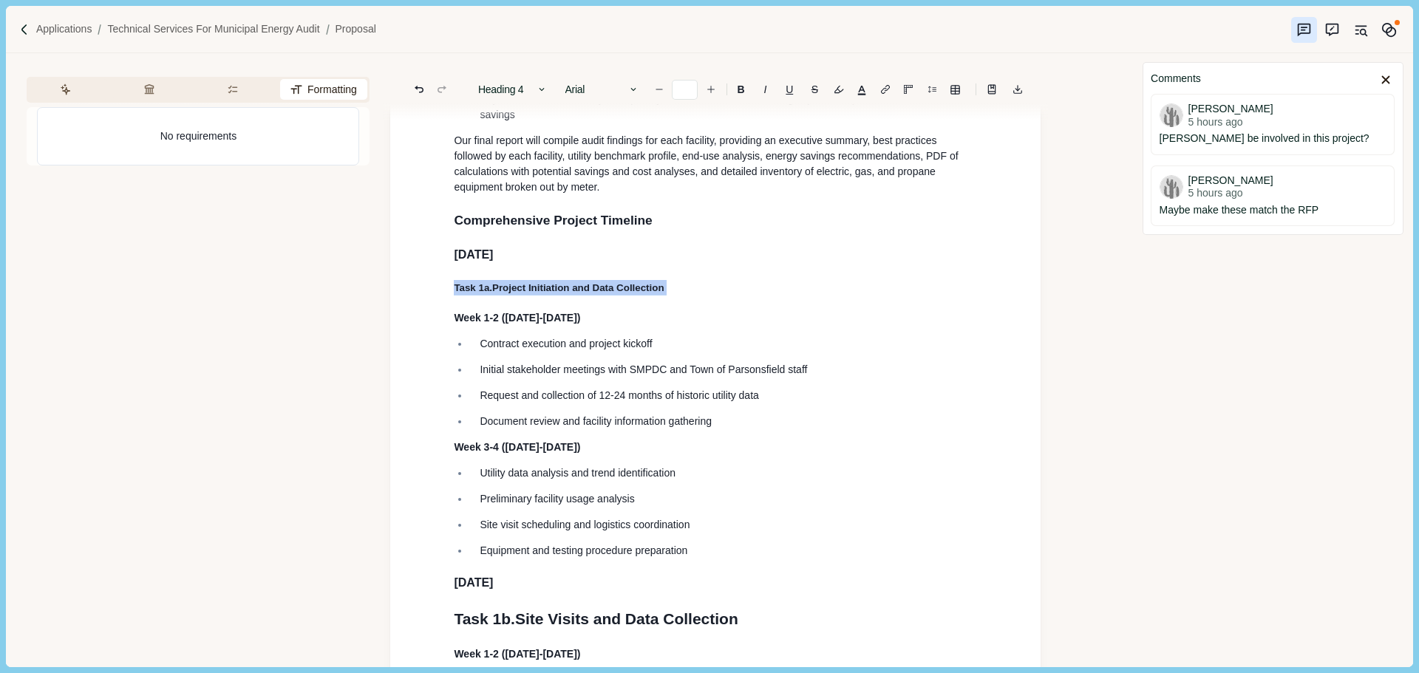
drag, startPoint x: 593, startPoint y: 372, endPoint x: 412, endPoint y: 366, distance: 181.2
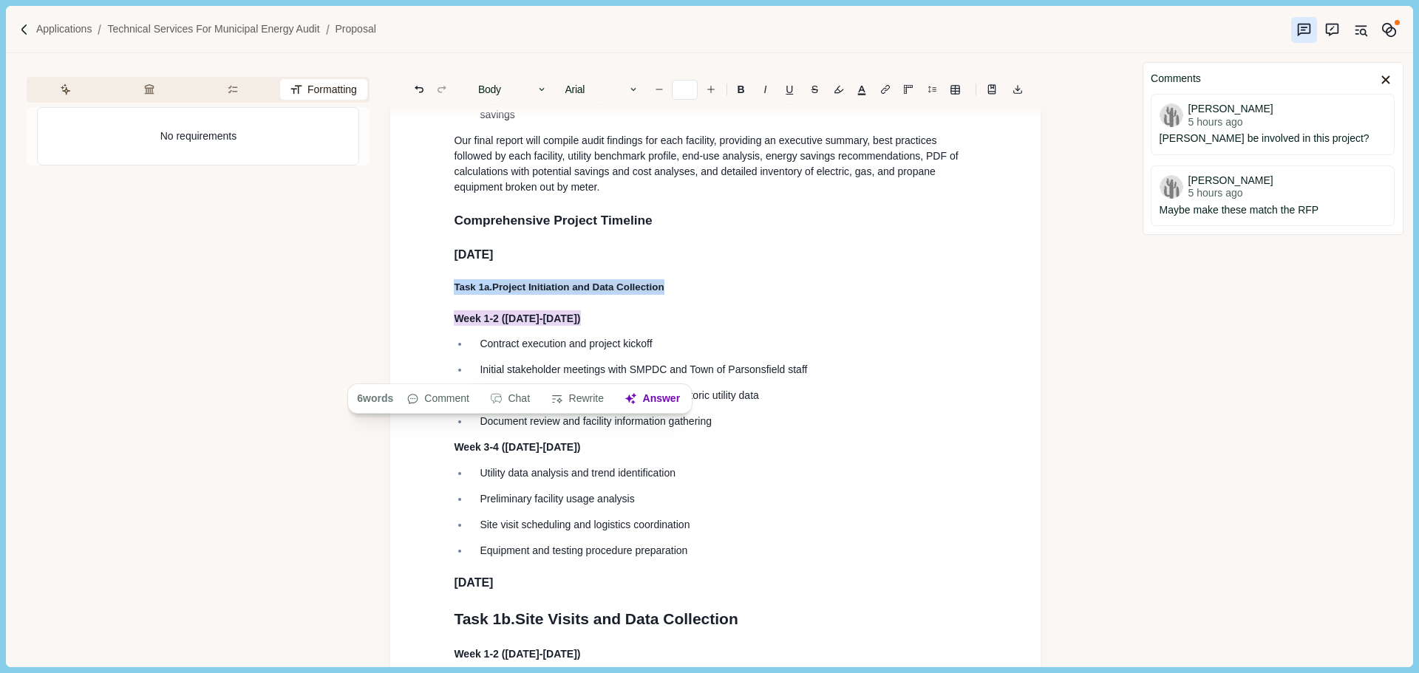
click at [605, 193] on span "Our final report will compile audit findings for each facility, providing an ex…" at bounding box center [707, 163] width 507 height 58
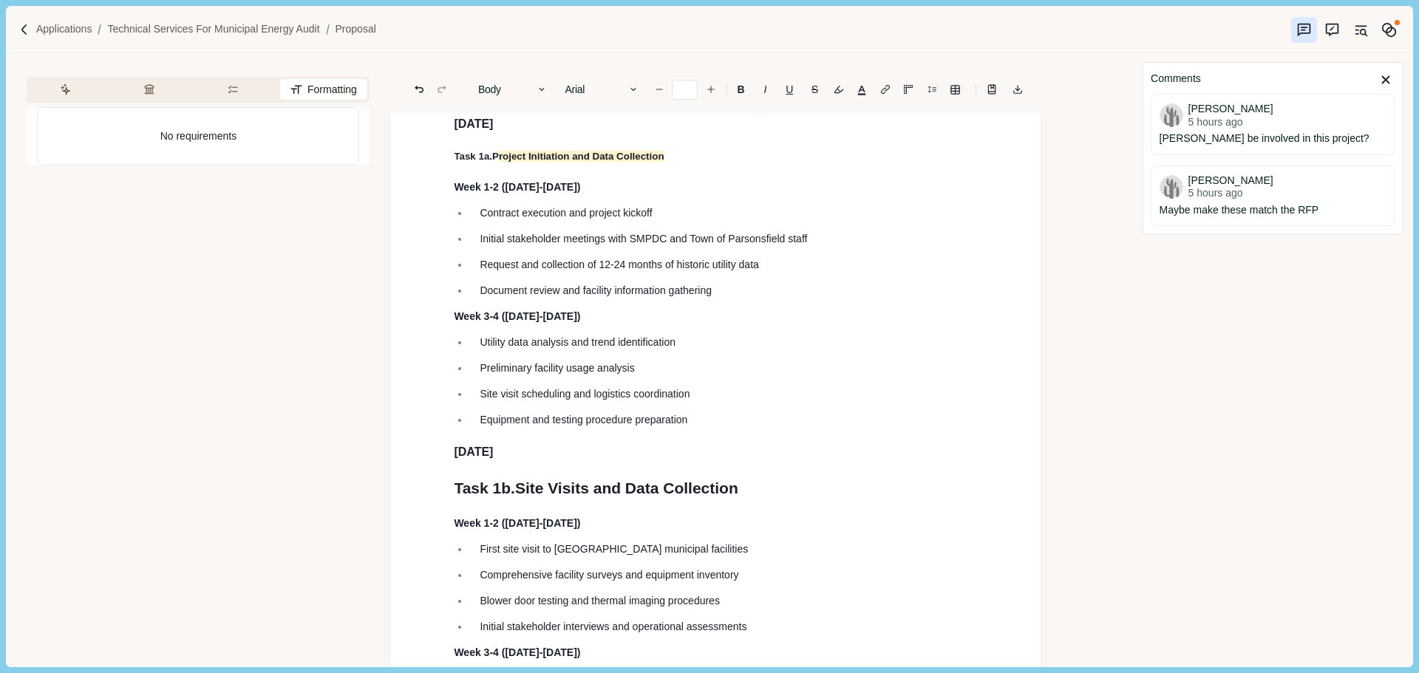
scroll to position [4360, 0]
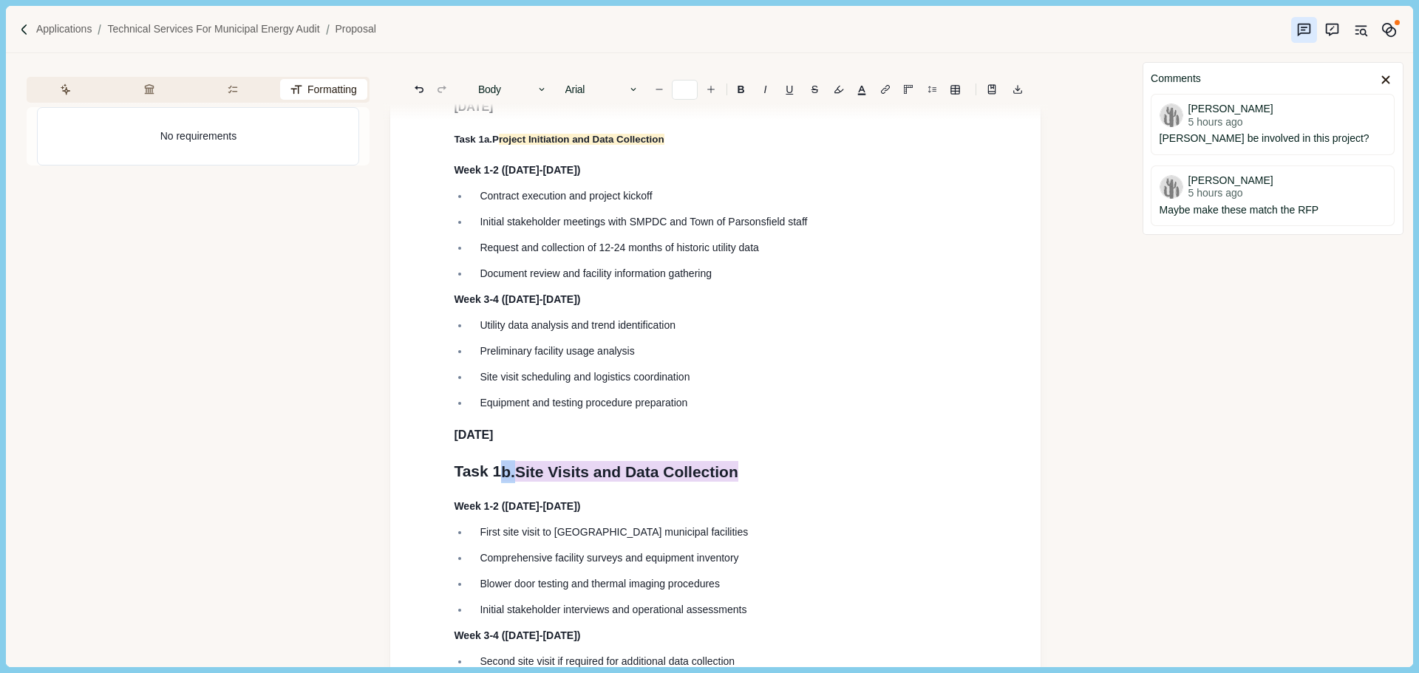
drag, startPoint x: 437, startPoint y: 528, endPoint x: 455, endPoint y: 386, distance: 143.1
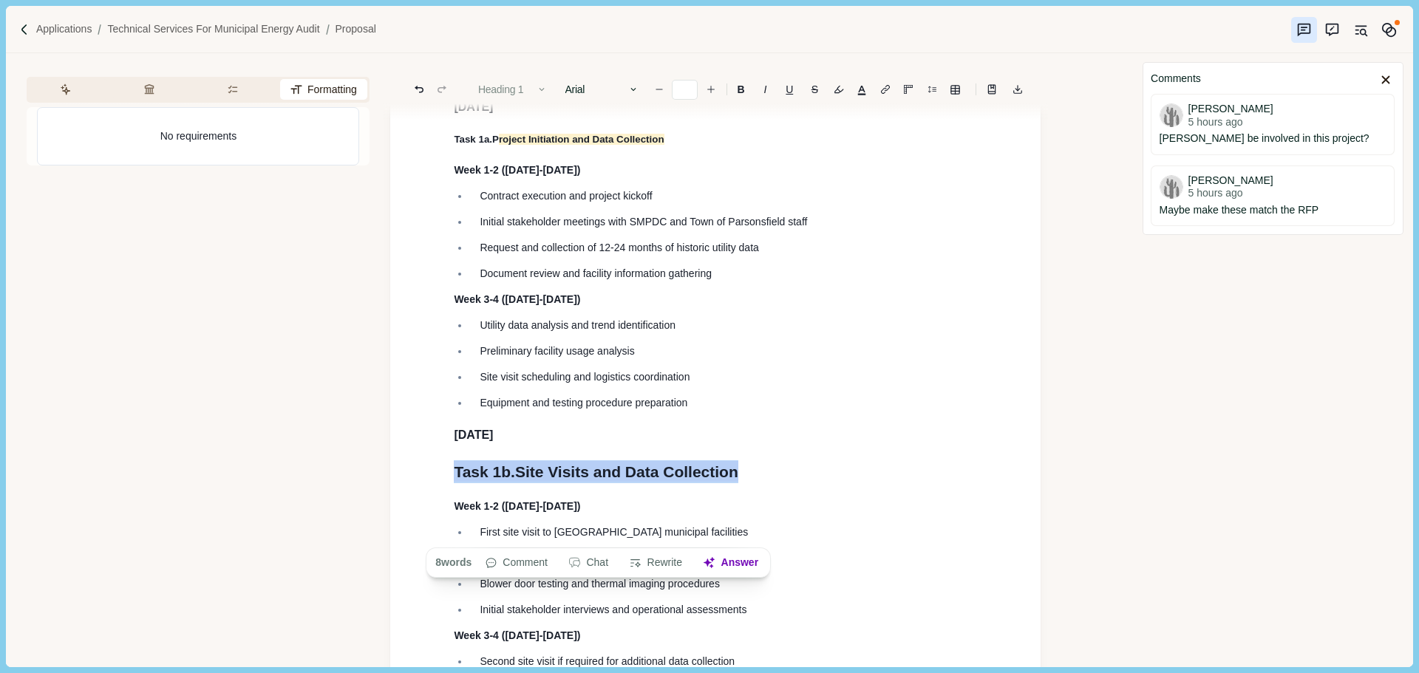
click at [528, 83] on button "Heading 1" at bounding box center [513, 89] width 84 height 21
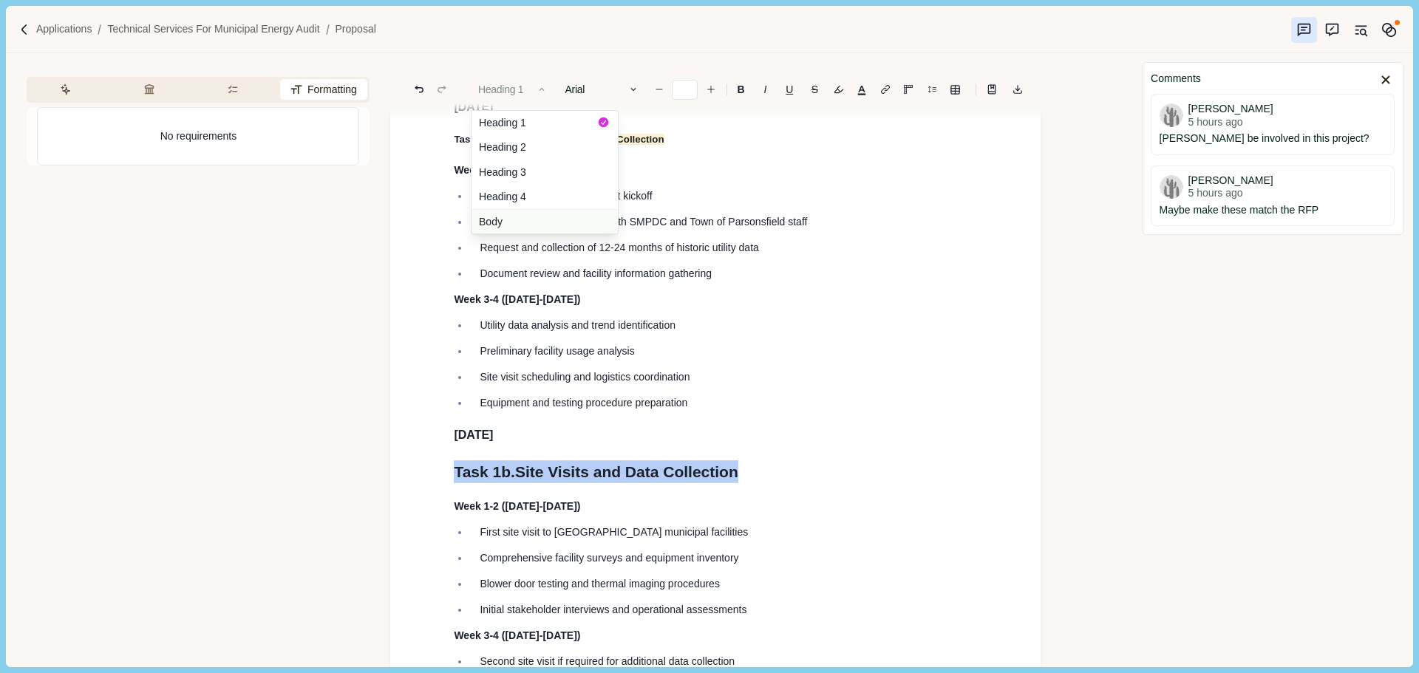
click at [539, 196] on button "Heading 4" at bounding box center [544, 197] width 146 height 25
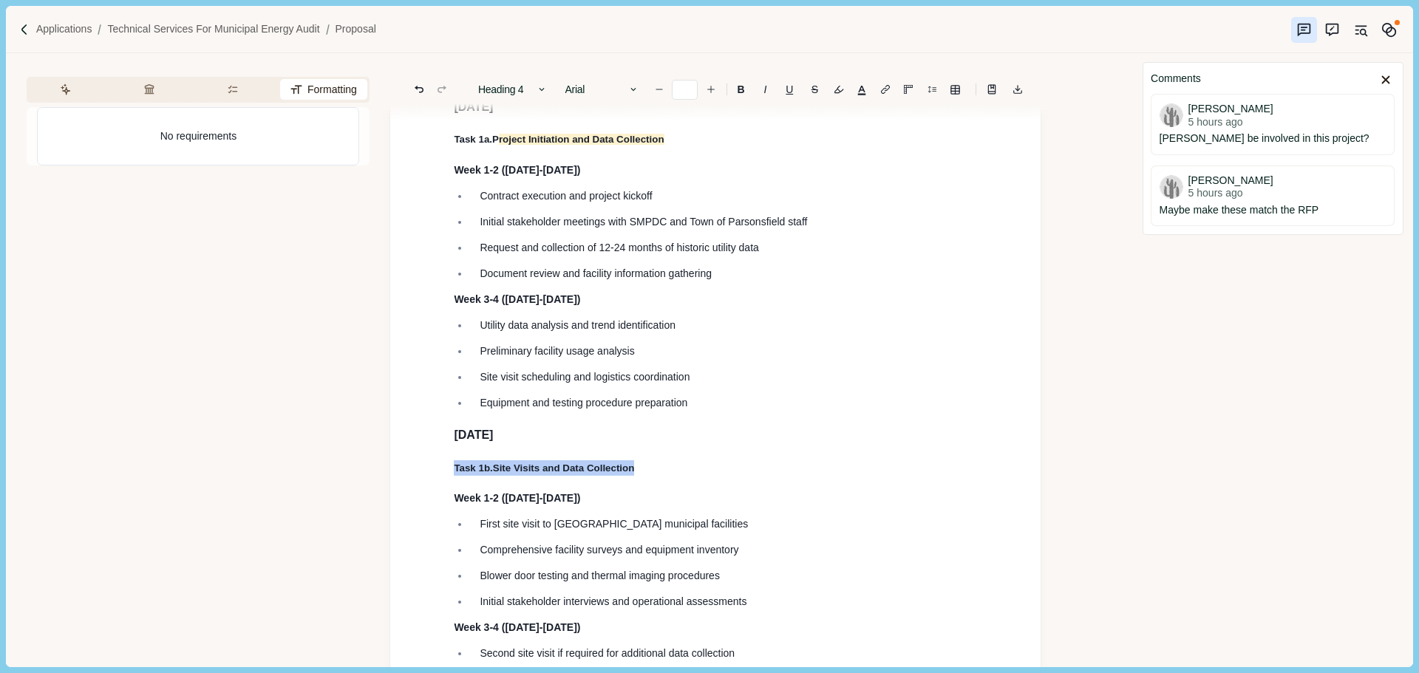
click at [660, 230] on p "Initial stakeholder meetings with SMPDC and Town of Parsonsfield staff" at bounding box center [723, 222] width 487 height 16
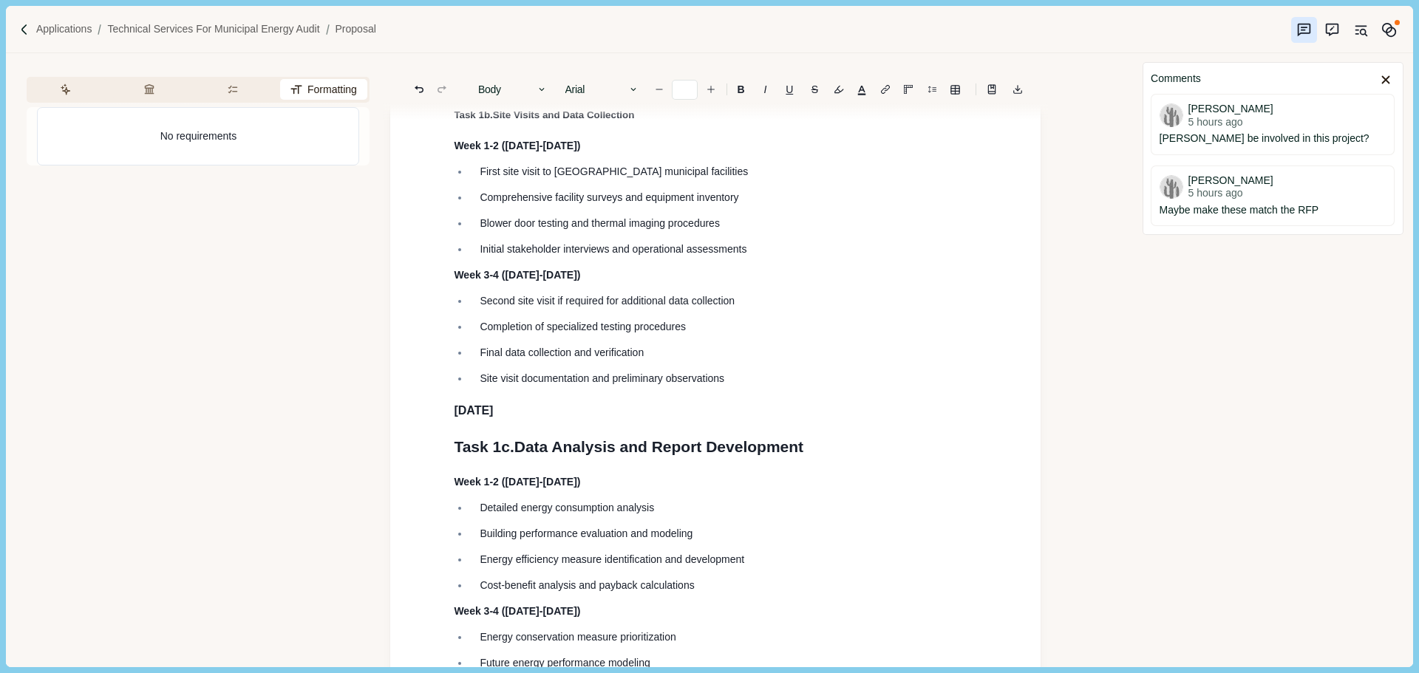
scroll to position [4730, 0]
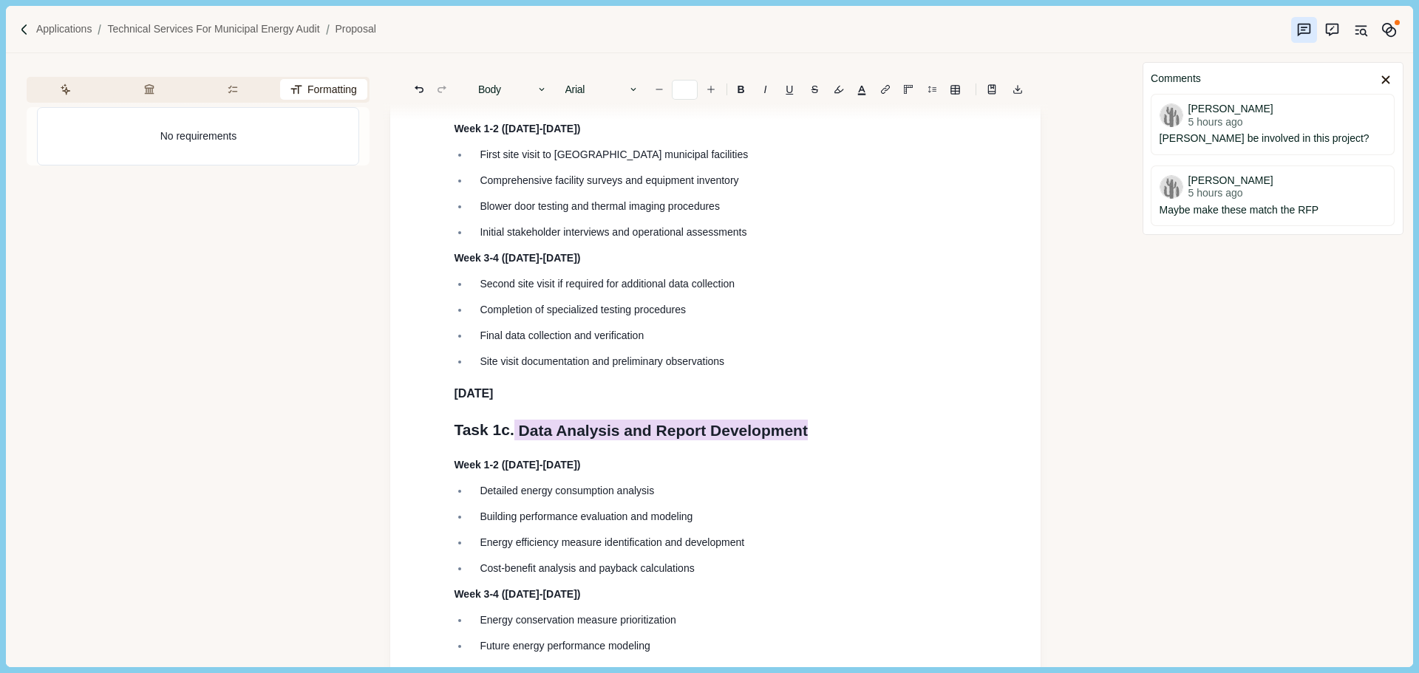
drag, startPoint x: 807, startPoint y: 501, endPoint x: 437, endPoint y: 503, distance: 370.2
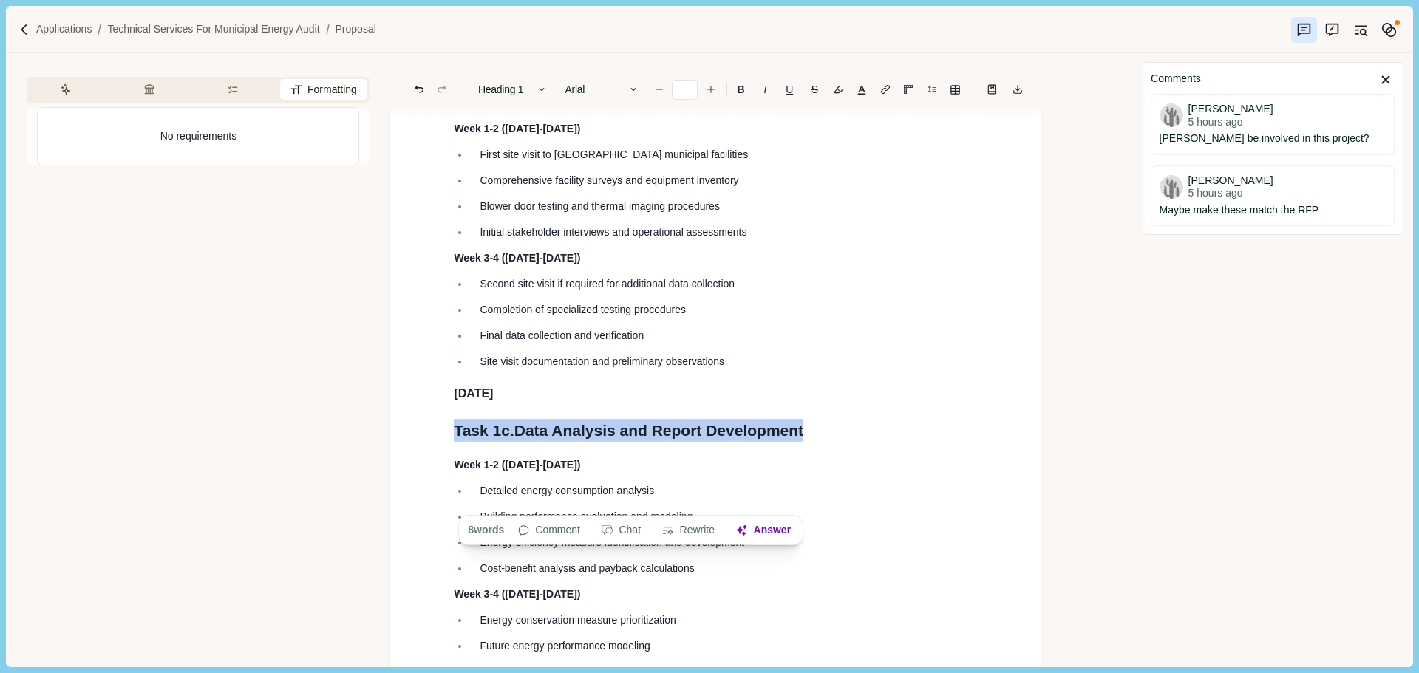
click at [525, 90] on button "Heading 1" at bounding box center [513, 89] width 84 height 21
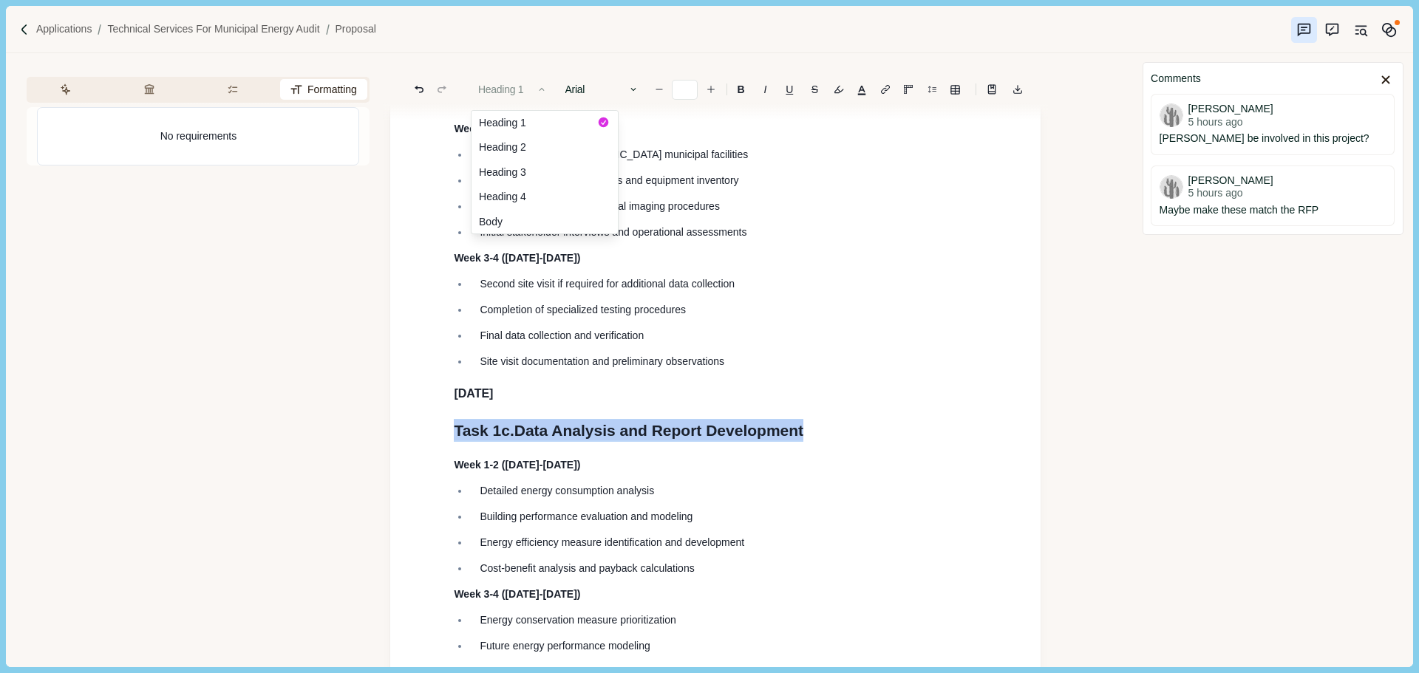
click at [539, 195] on button "Heading 4" at bounding box center [544, 197] width 146 height 25
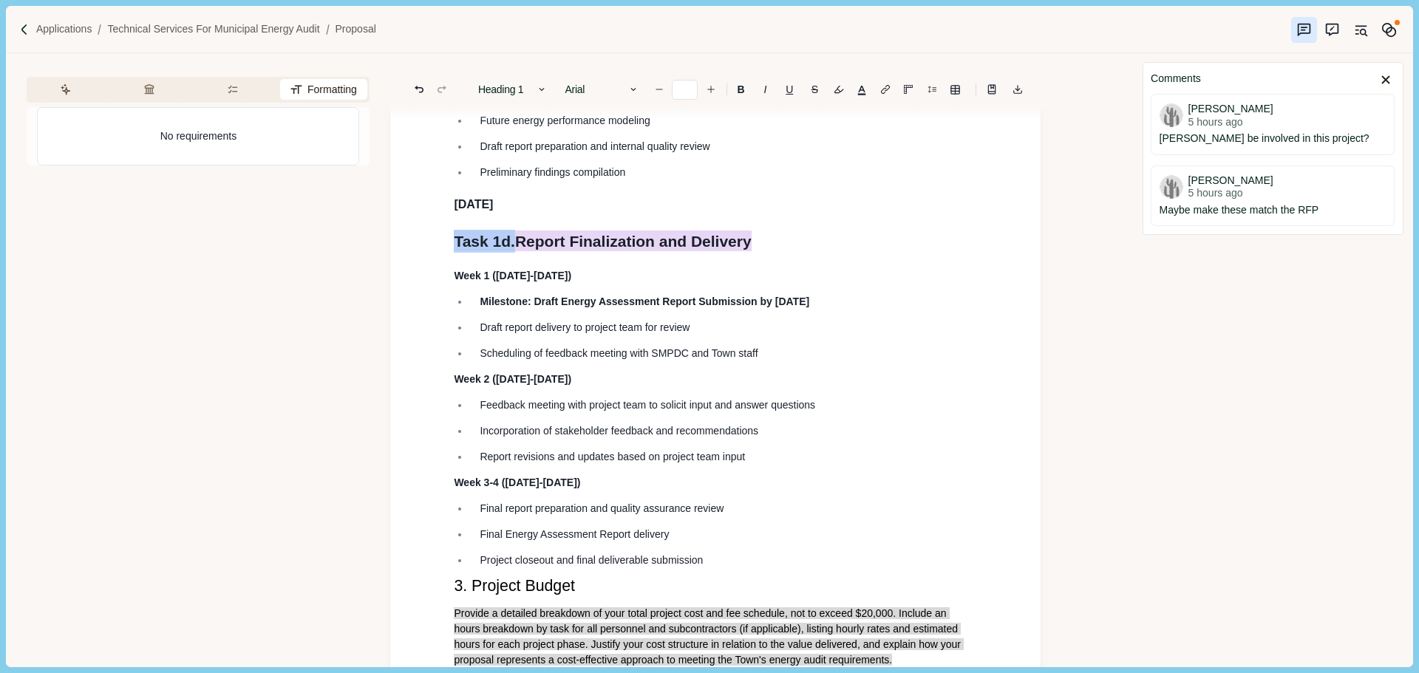
drag, startPoint x: 748, startPoint y: 321, endPoint x: 439, endPoint y: 321, distance: 308.9
click at [524, 91] on button "Heading 1" at bounding box center [513, 89] width 84 height 21
click at [529, 200] on button "Heading 4" at bounding box center [544, 197] width 146 height 25
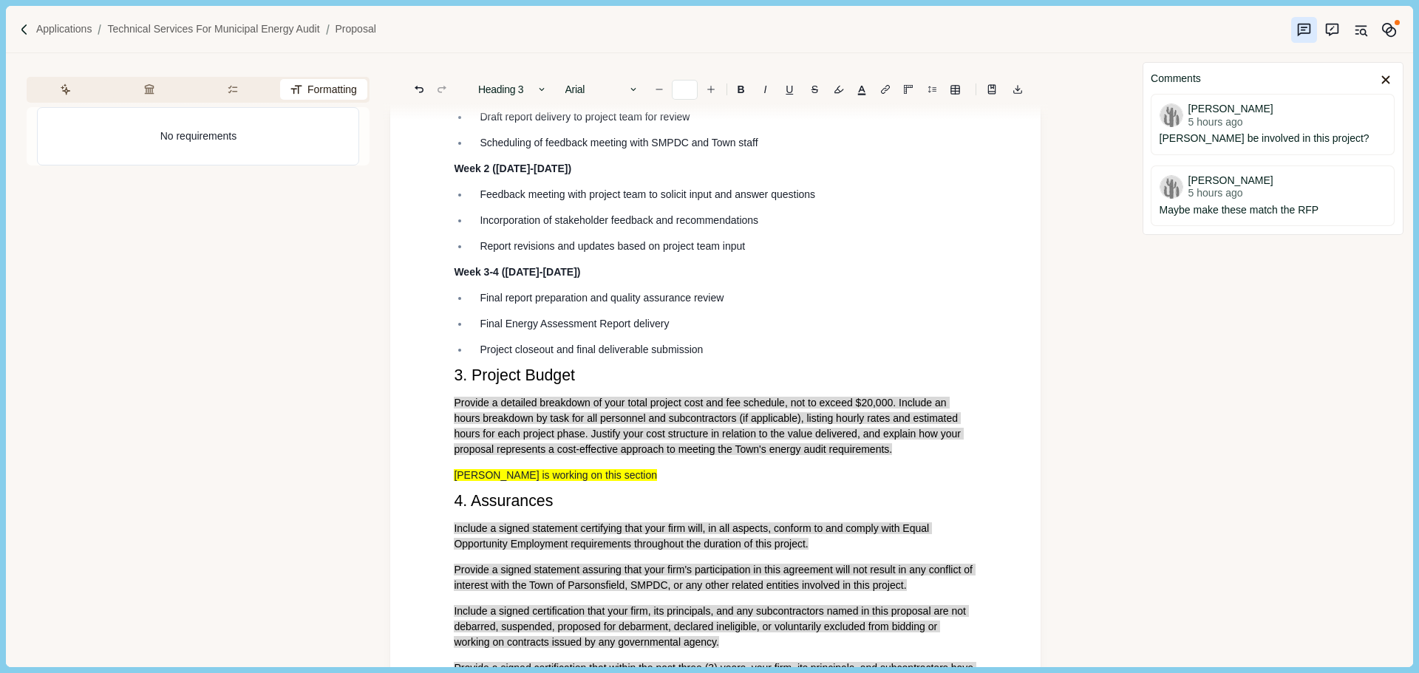
scroll to position [5469, 0]
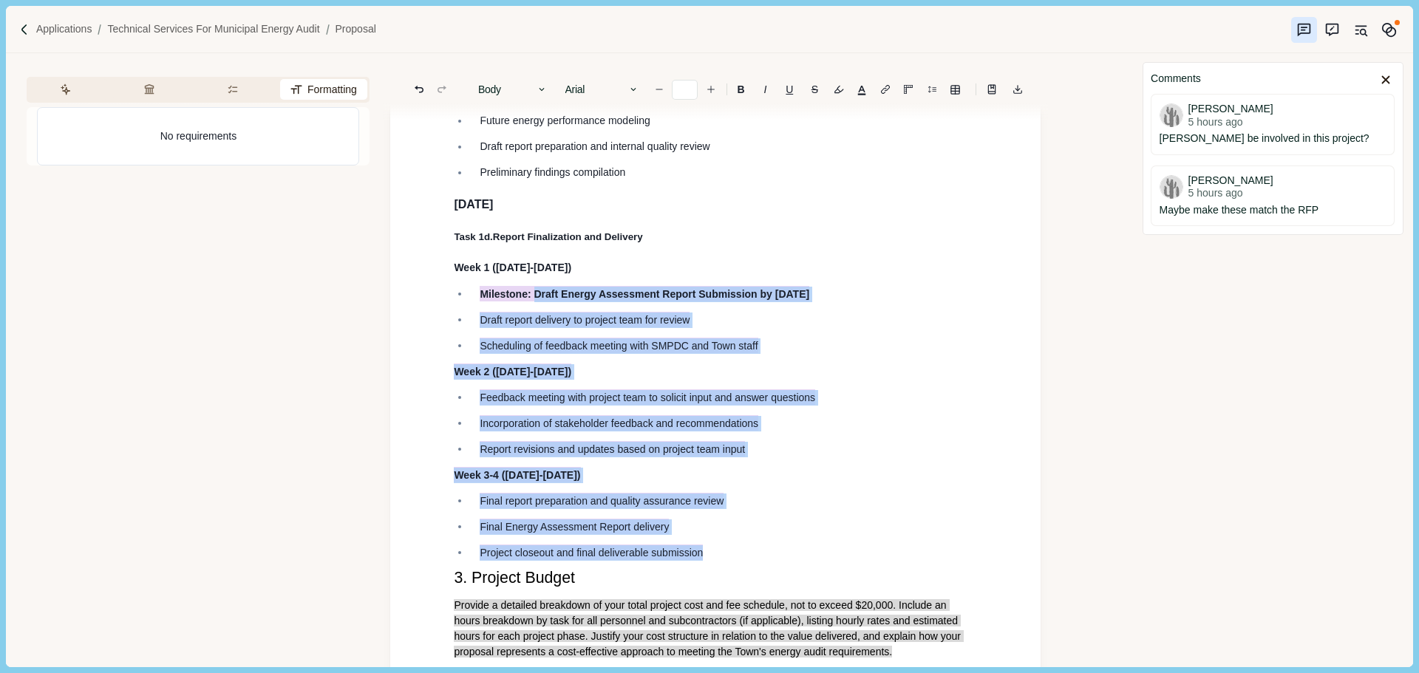
type input "**"
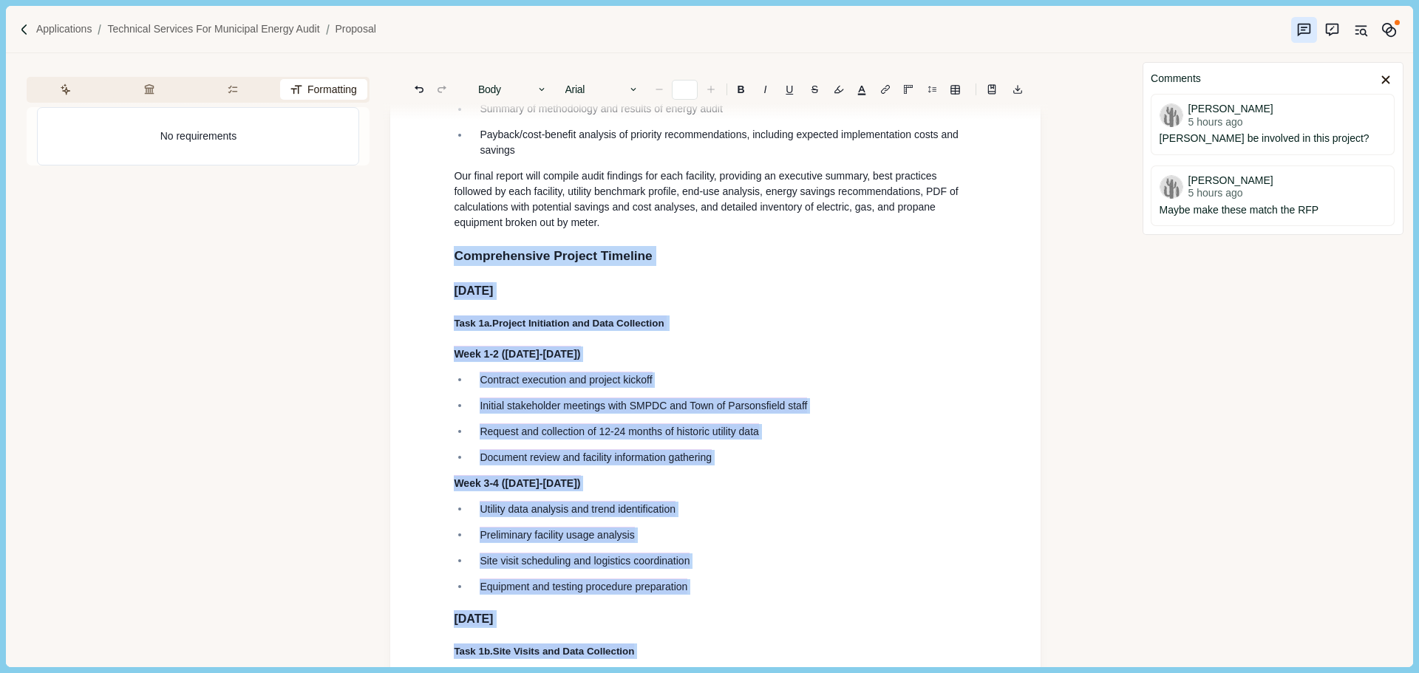
scroll to position [4138, 0]
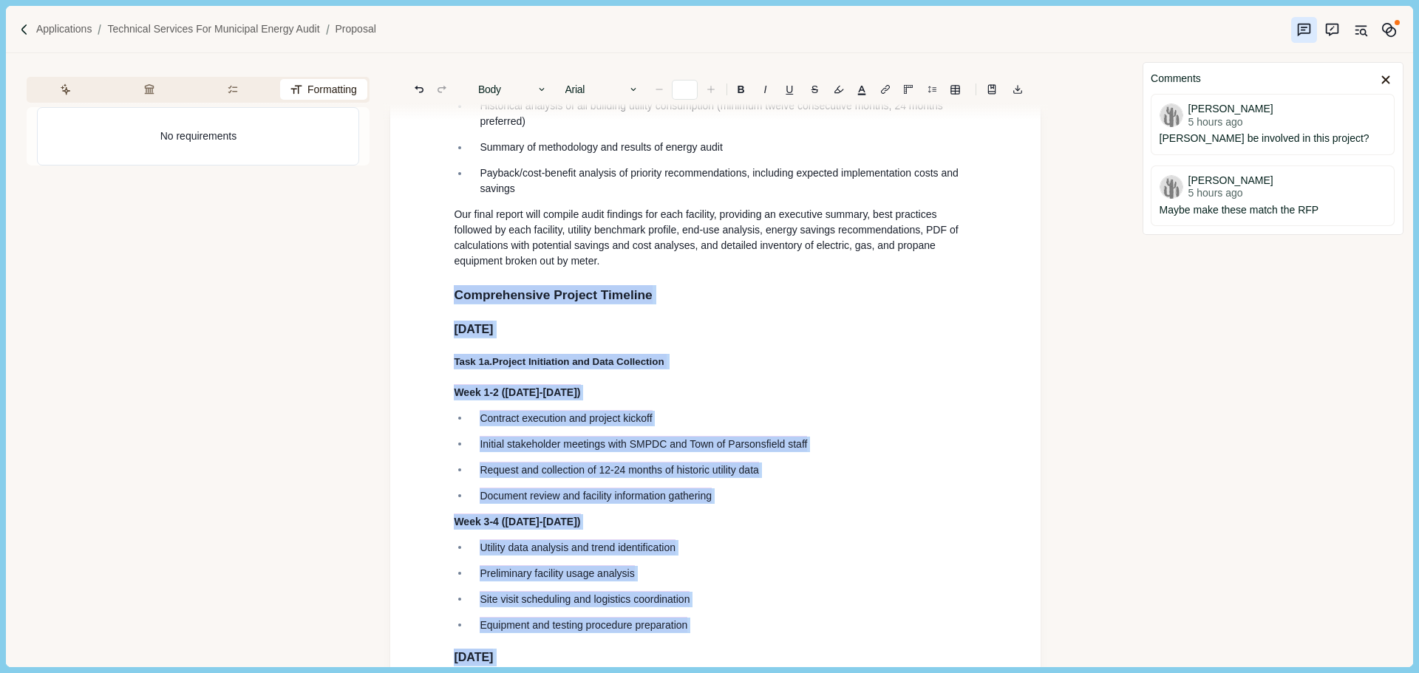
drag, startPoint x: 652, startPoint y: 404, endPoint x: 444, endPoint y: 353, distance: 213.8
click at [658, 316] on button "Rewrite" at bounding box center [642, 314] width 69 height 21
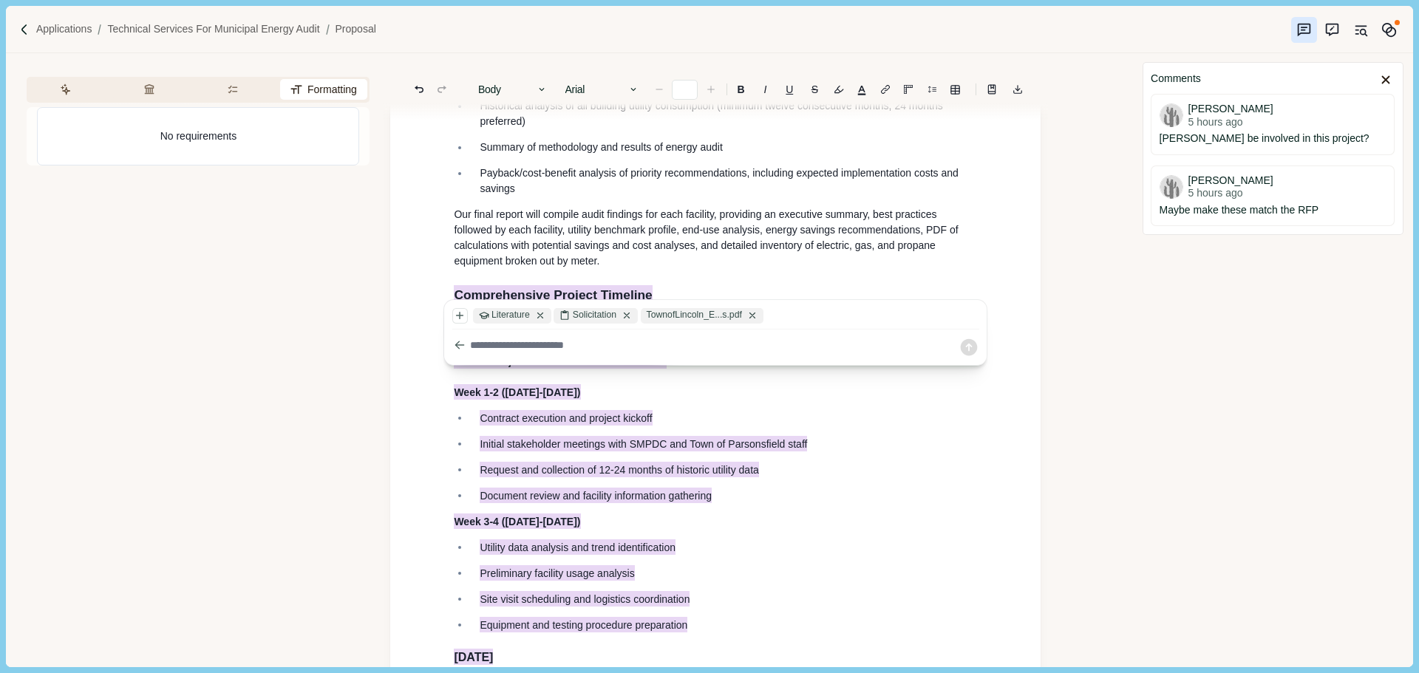
click at [596, 350] on textarea at bounding box center [714, 346] width 488 height 16
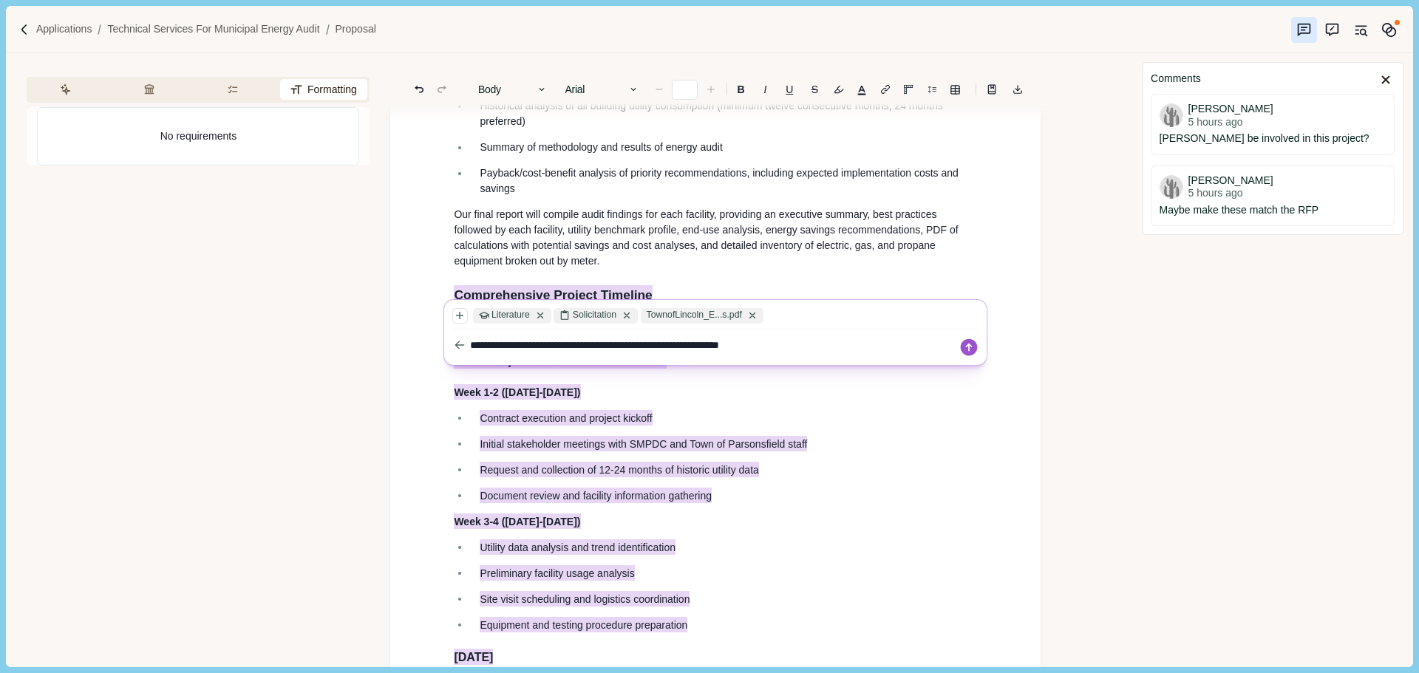
type textarea "**********"
click at [973, 347] on icon at bounding box center [969, 347] width 17 height 17
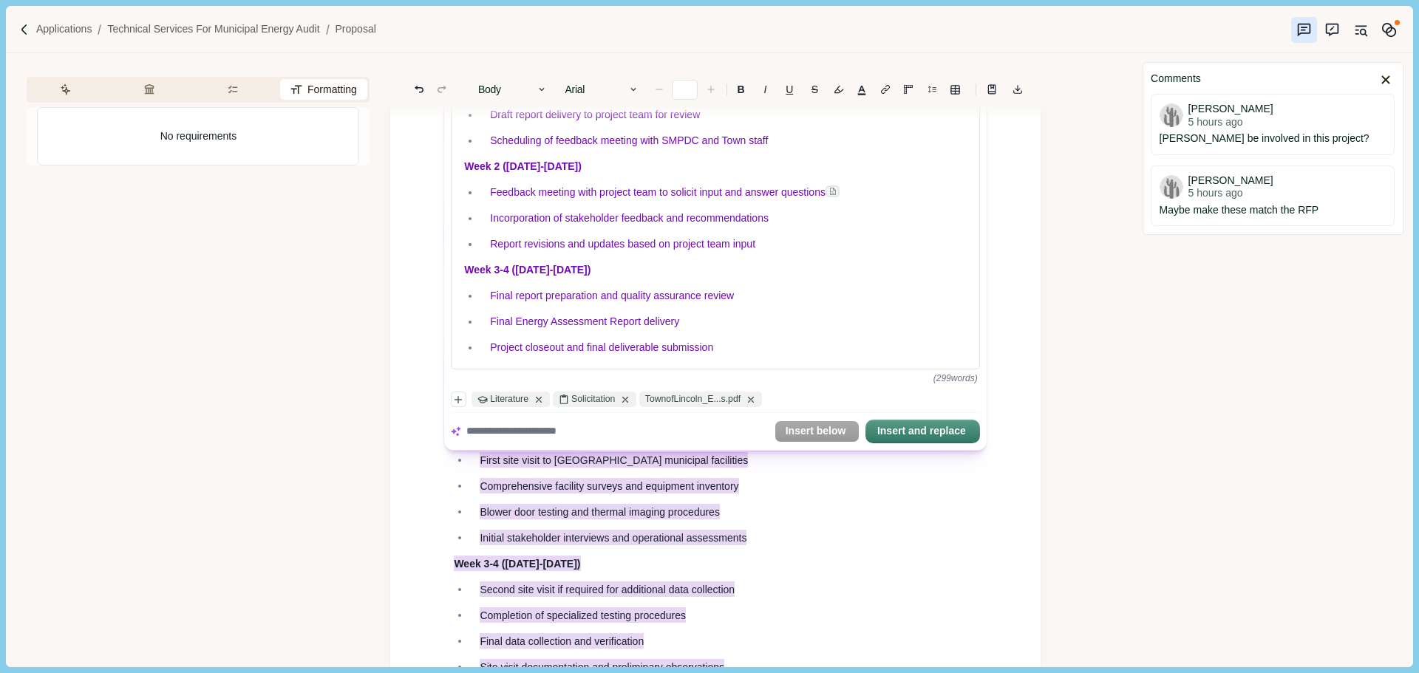
scroll to position [4434, 0]
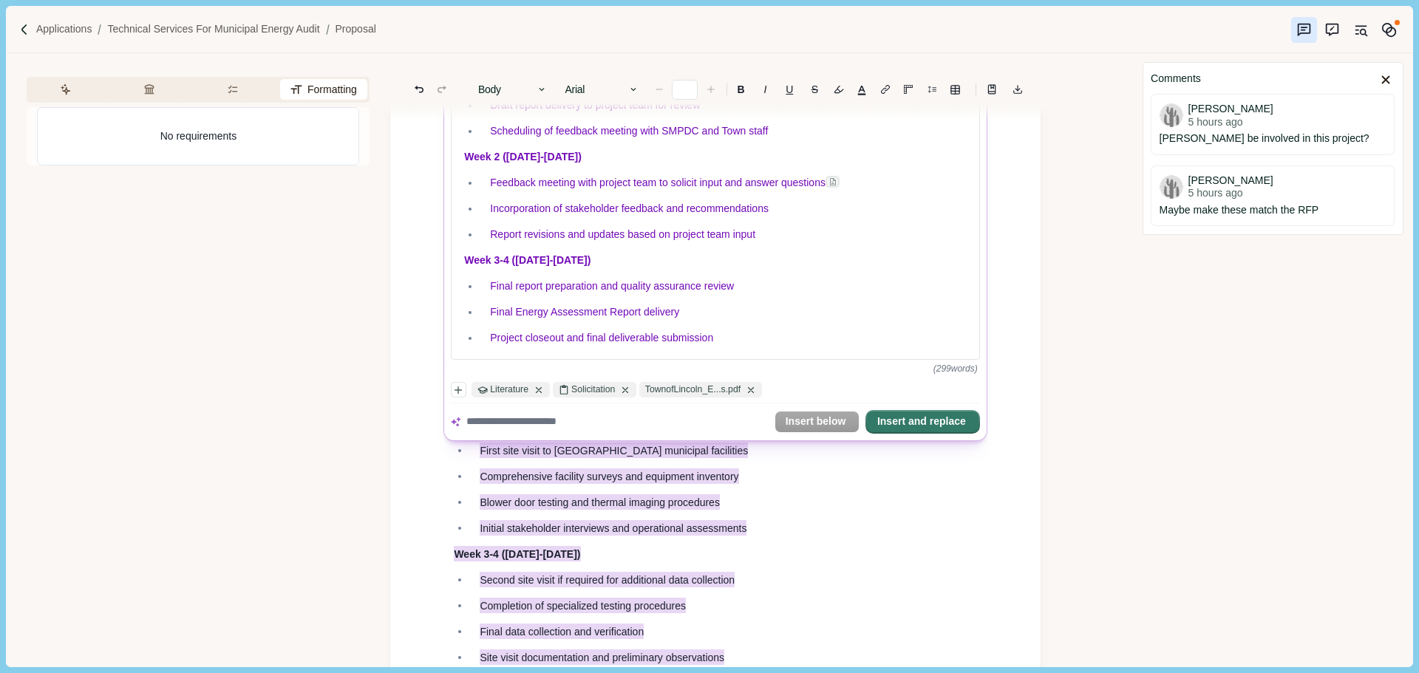
click at [939, 423] on button "Insert and replace" at bounding box center [923, 422] width 112 height 21
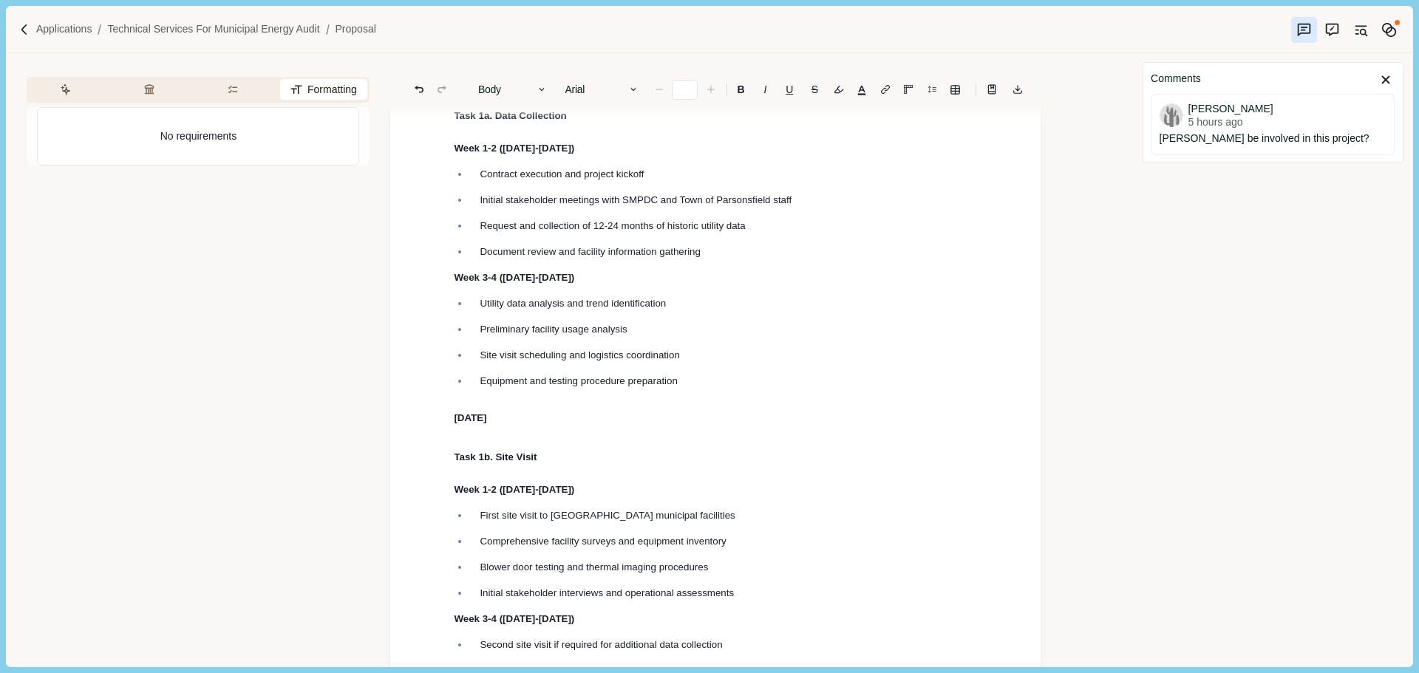
scroll to position [5313, 0]
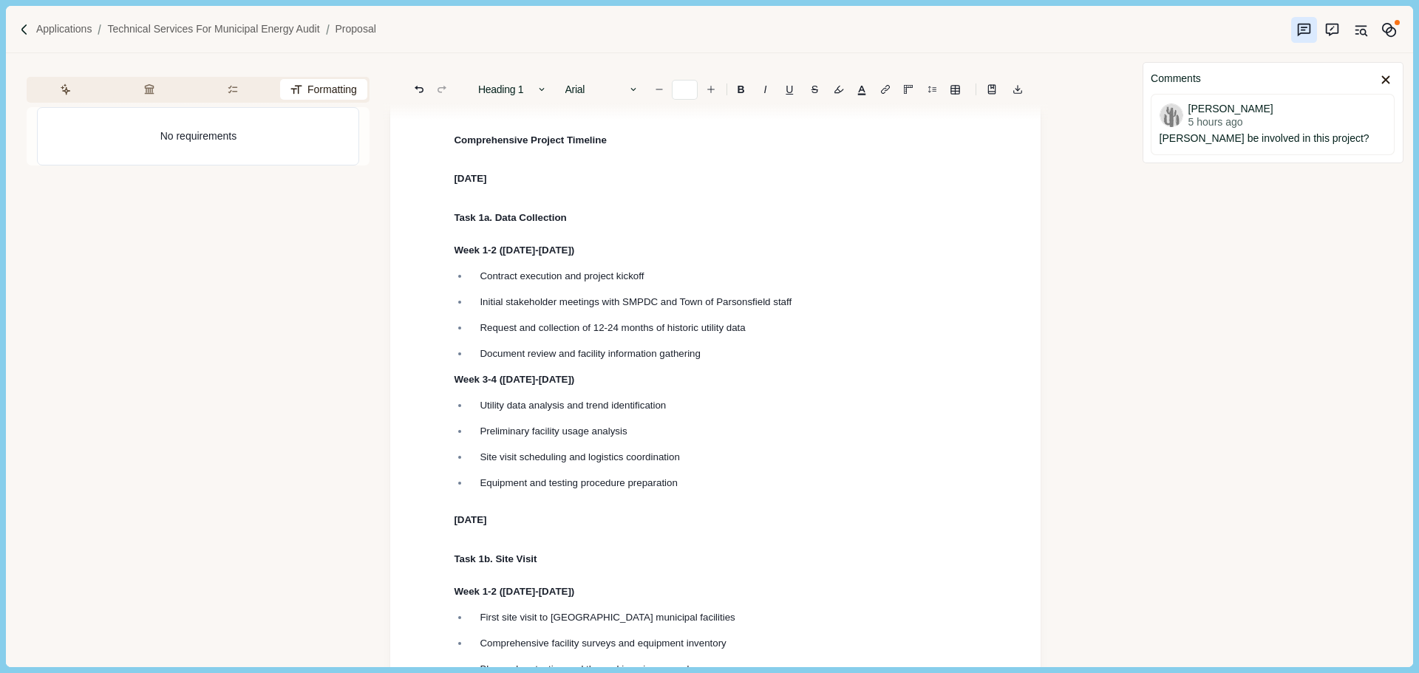
scroll to position [4279, 0]
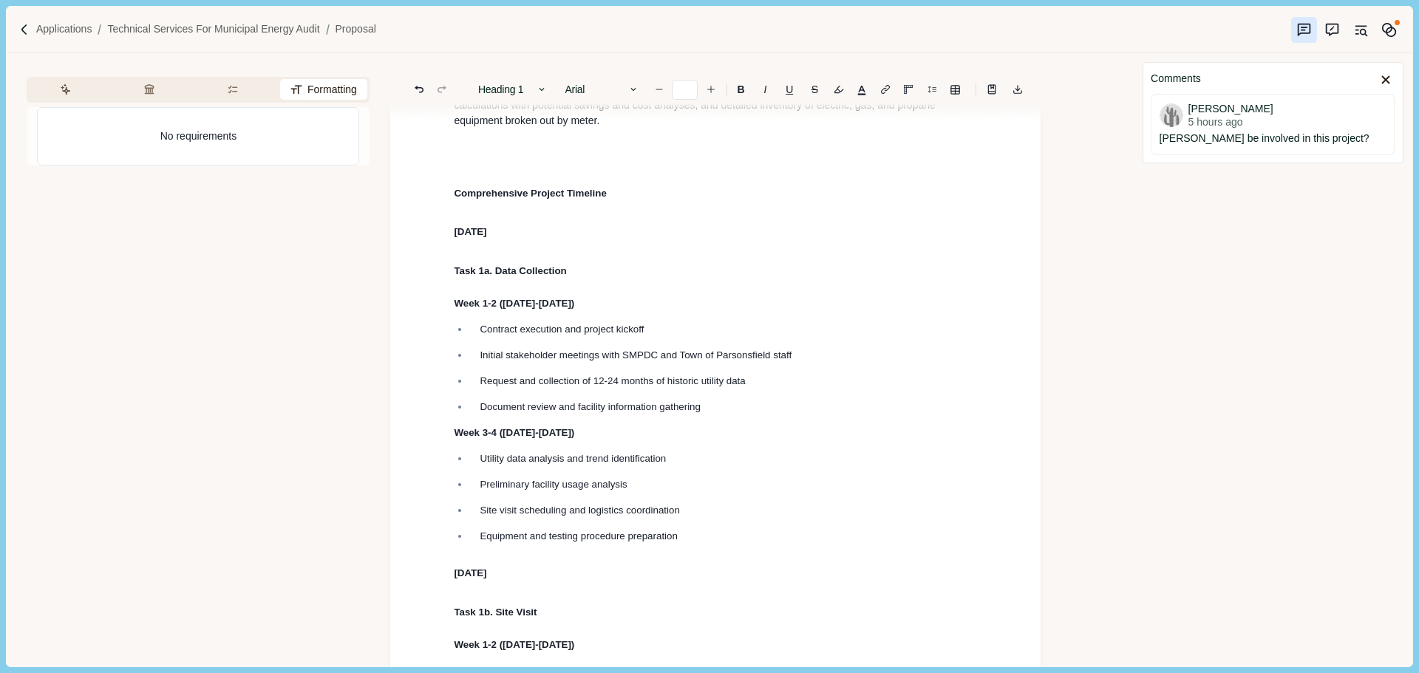
click at [515, 163] on h2 at bounding box center [715, 153] width 523 height 19
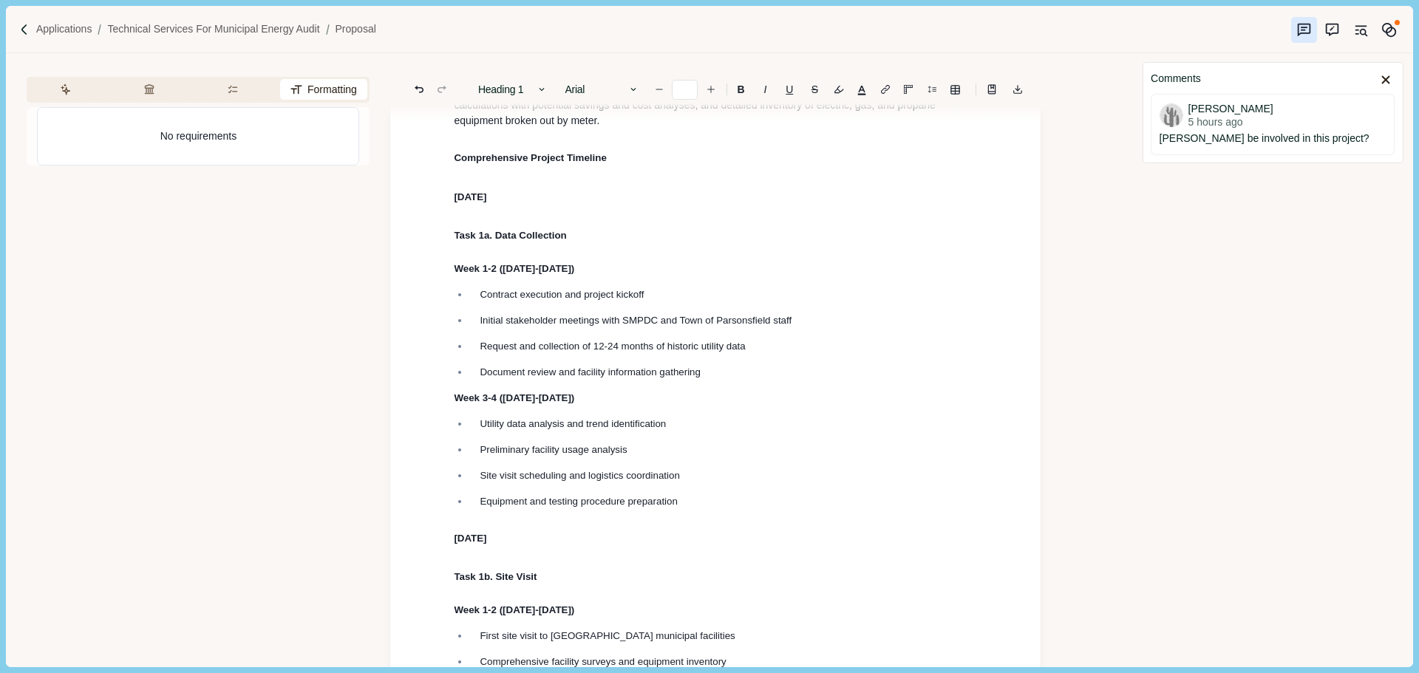
type input "**"
click at [562, 163] on span "Comprehensive Project Timeline" at bounding box center [530, 157] width 152 height 11
click at [554, 163] on span "Comprehensive Project Timeline" at bounding box center [530, 157] width 152 height 11
click at [591, 163] on span "Comprehensive Project Timeline" at bounding box center [530, 157] width 152 height 11
click at [486, 202] on span "[DATE]" at bounding box center [470, 196] width 33 height 11
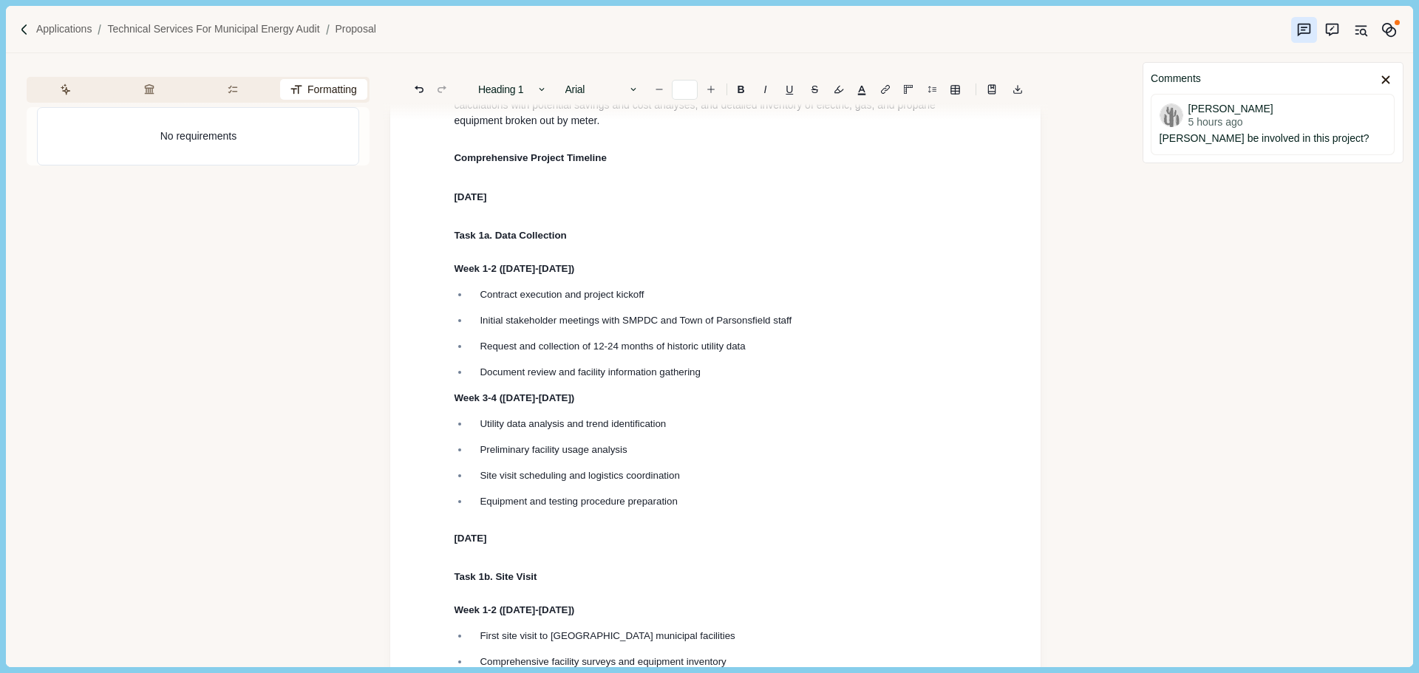
click at [486, 202] on span "[DATE]" at bounding box center [470, 196] width 33 height 11
drag, startPoint x: 559, startPoint y: 245, endPoint x: 360, endPoint y: 247, distance: 199.5
click at [360, 247] on div "Assistant Review Criteria Requirements Formatting New Thread #1 Hello! I'm your…" at bounding box center [569, 359] width 1126 height 613
click at [555, 207] on h1 "[DATE]" at bounding box center [715, 195] width 523 height 24
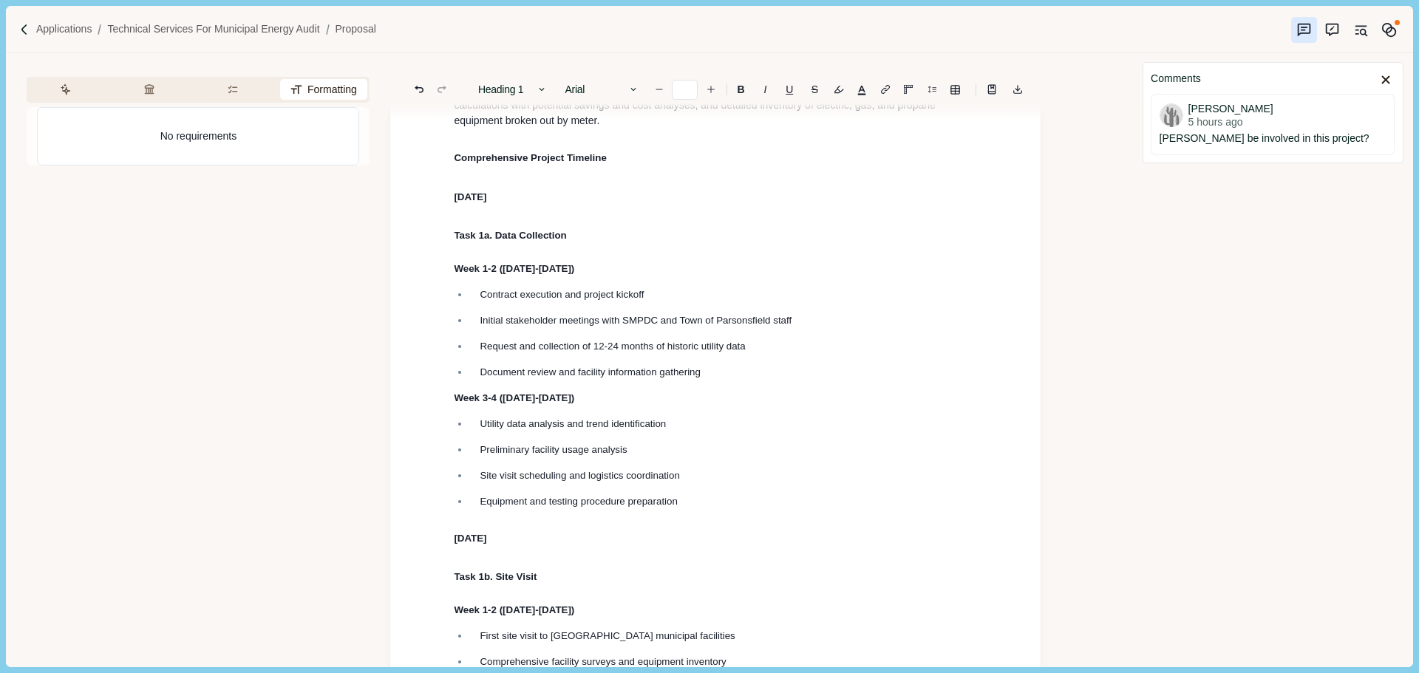
click at [566, 207] on h1 "[DATE]" at bounding box center [715, 195] width 523 height 24
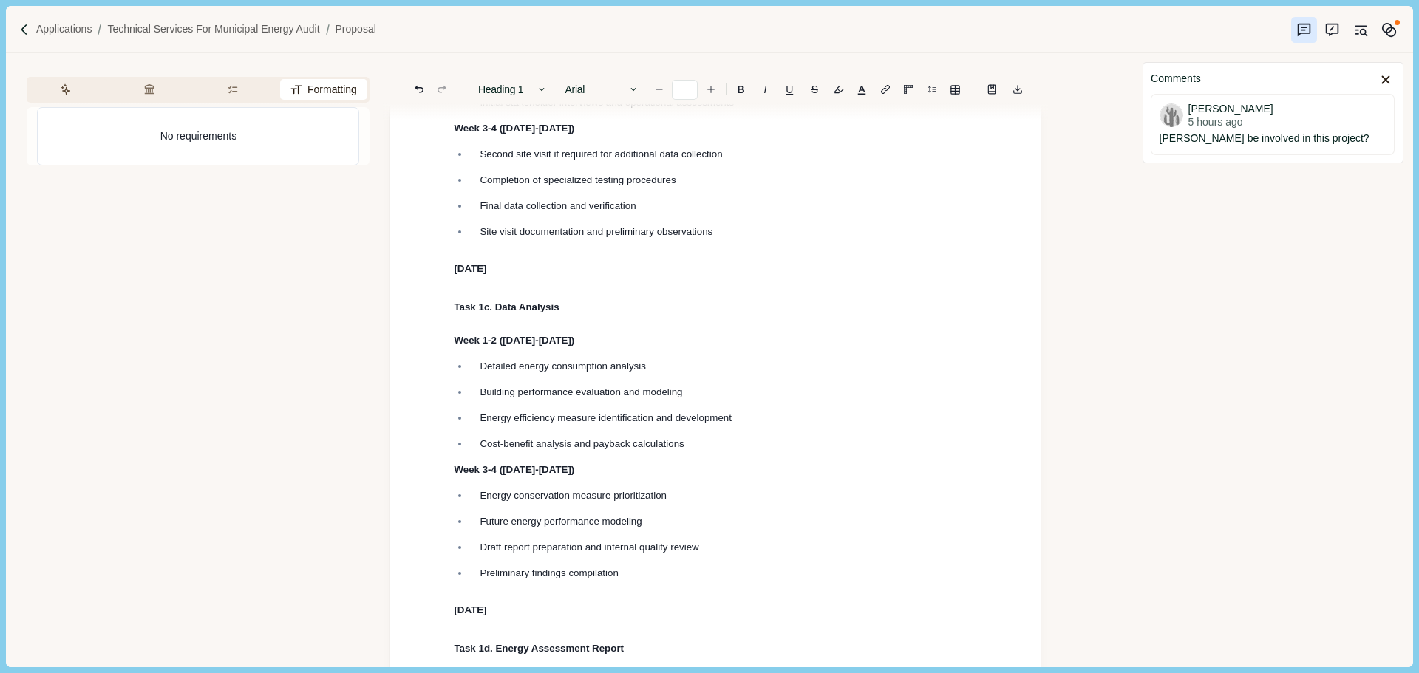
scroll to position [4944, 0]
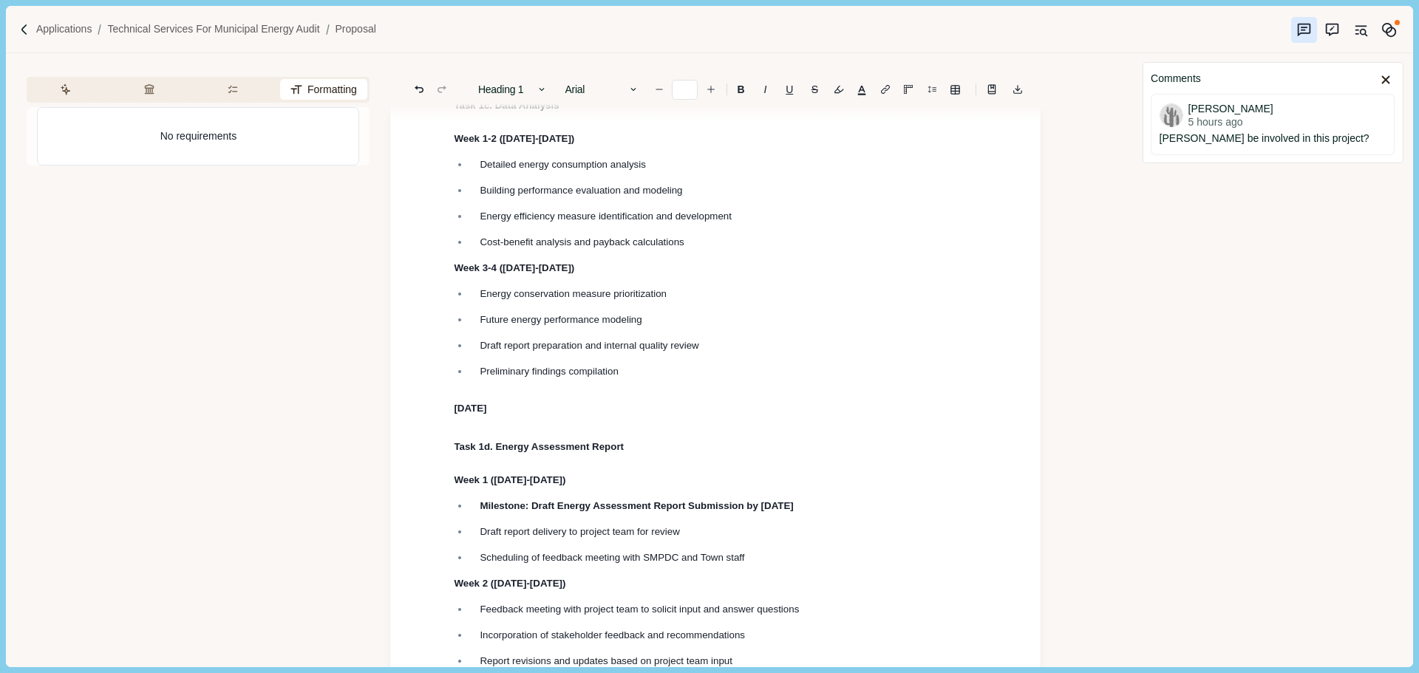
scroll to position [5240, 0]
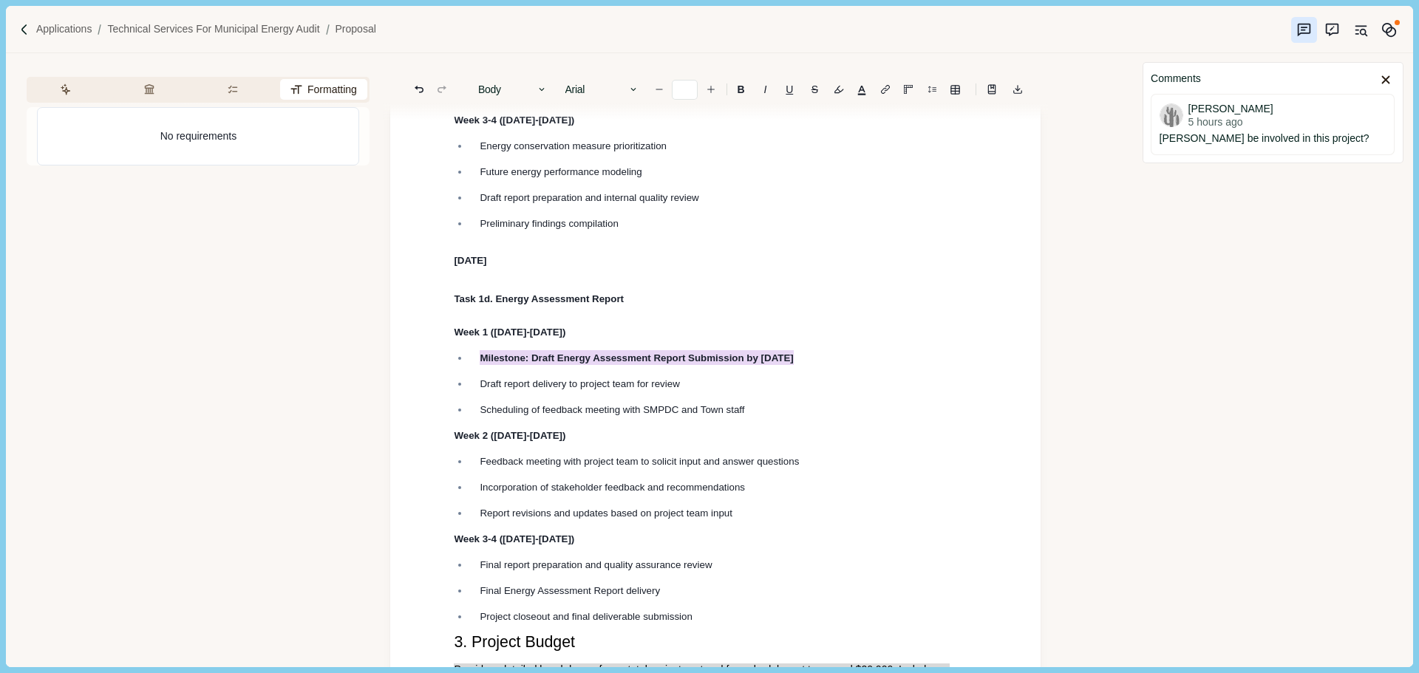
drag, startPoint x: 867, startPoint y: 433, endPoint x: 477, endPoint y: 429, distance: 389.5
click at [477, 366] on li "Milestone: Draft Energy Assessment Report Submission by [DATE]" at bounding box center [723, 358] width 508 height 16
click at [740, 88] on b "B" at bounding box center [741, 89] width 7 height 10
click at [709, 231] on ul "Energy conservation measure prioritization Future energy performance modeling D…" at bounding box center [710, 184] width 534 height 93
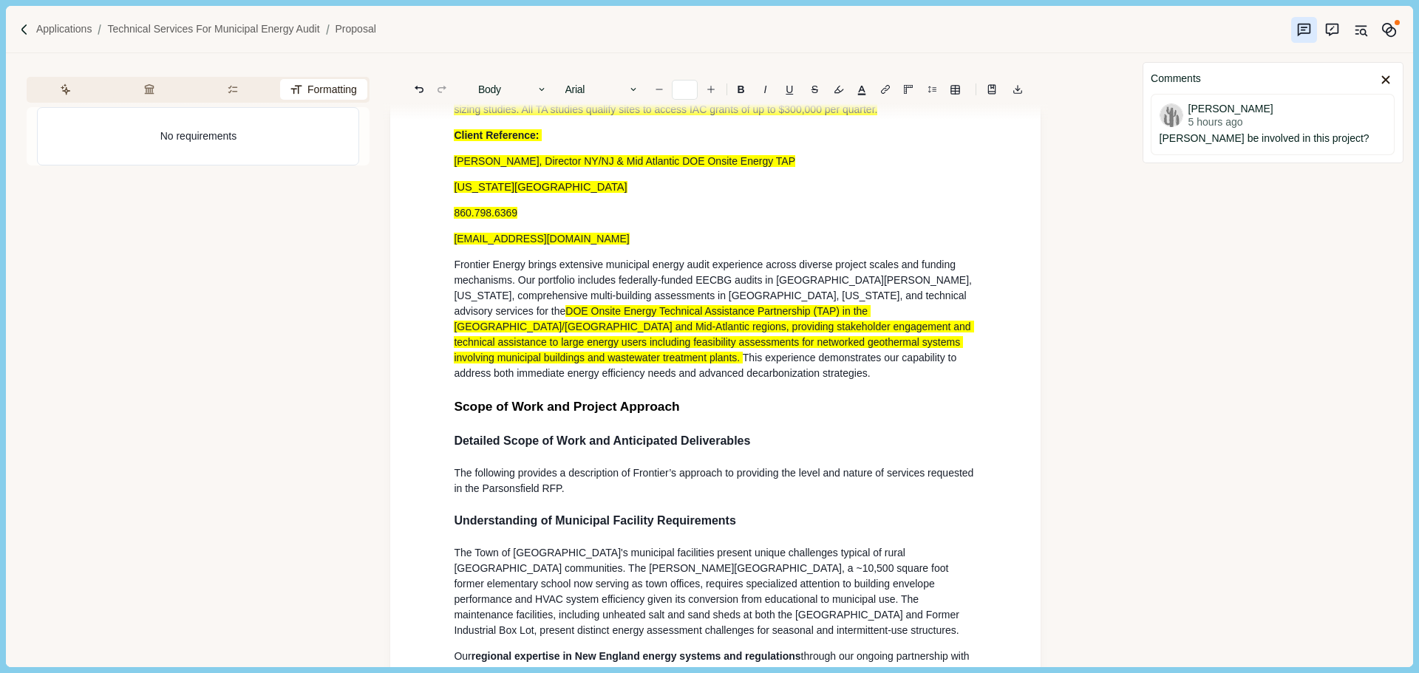
scroll to position [2801, 0]
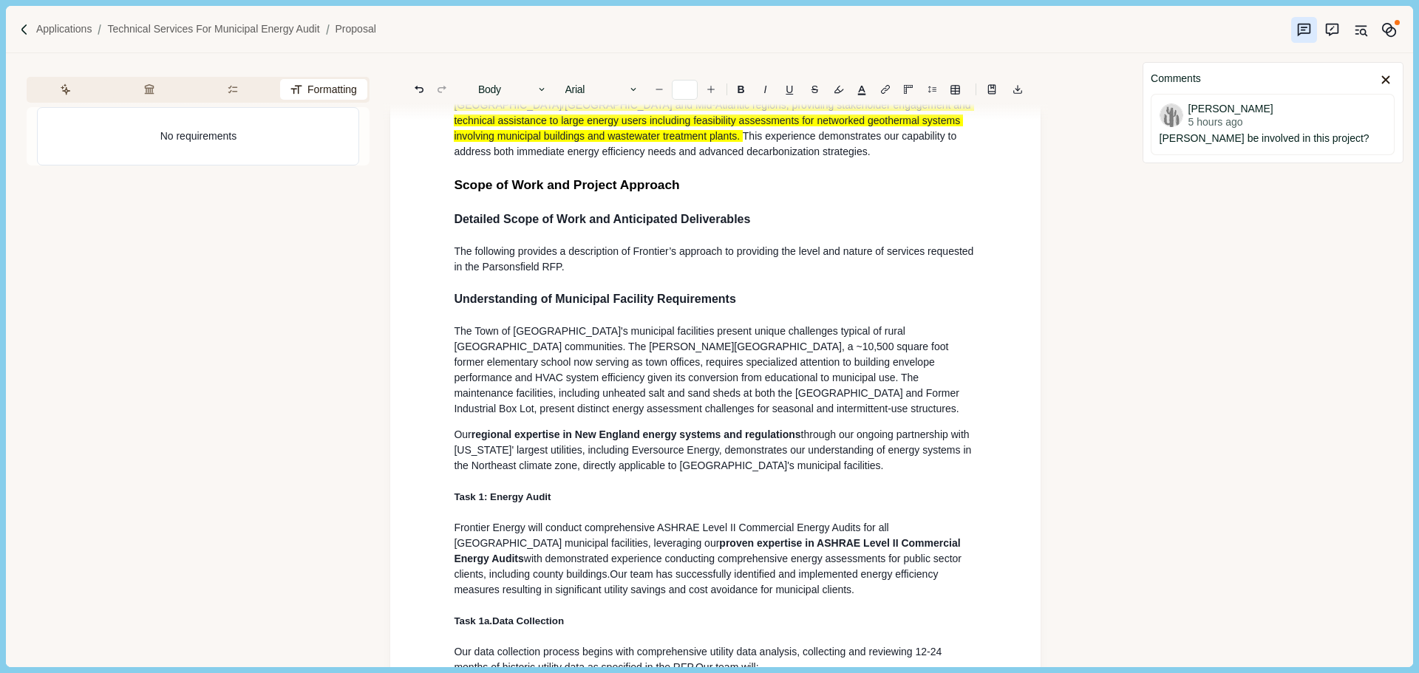
click at [589, 272] on p "The following provides a description of Frontier’s approach to providing the le…" at bounding box center [715, 259] width 523 height 31
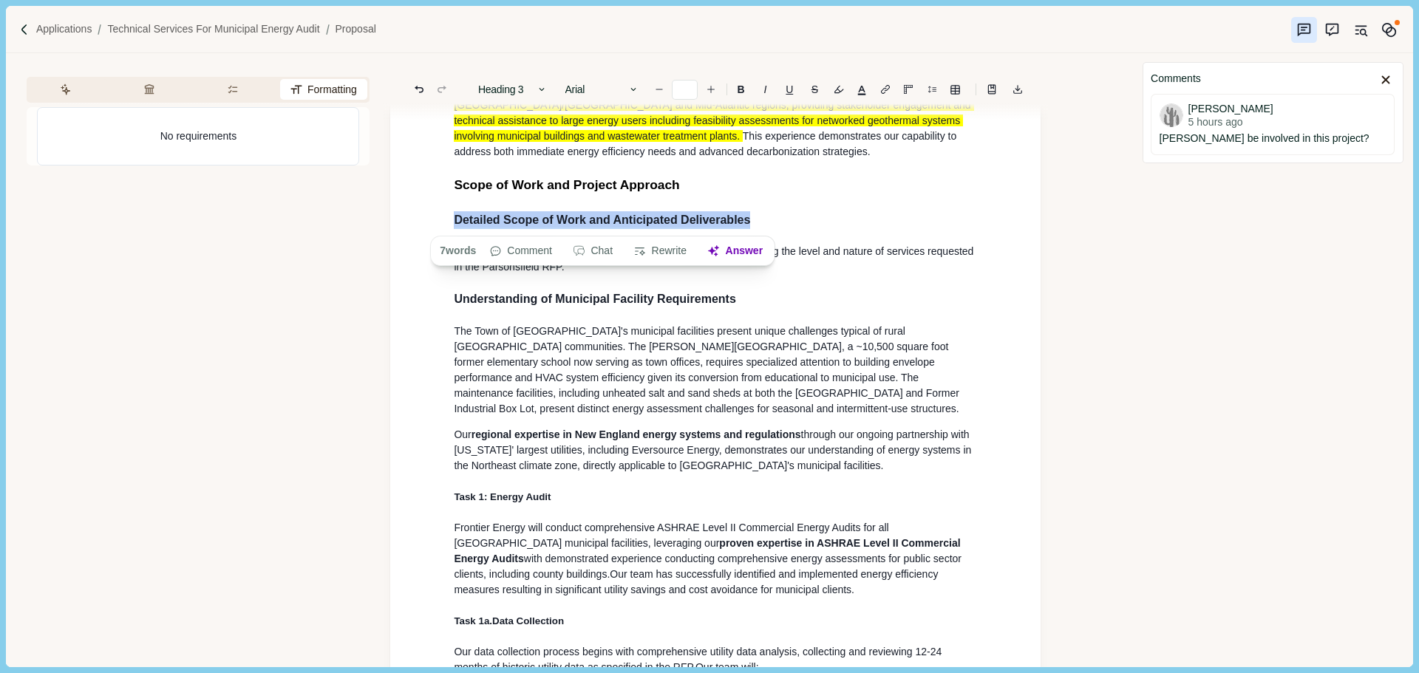
drag, startPoint x: 772, startPoint y: 223, endPoint x: 418, endPoint y: 231, distance: 354.1
click at [418, 231] on div "General Information & Qualifications Name, Address and Website Full Legal Name:…" at bounding box center [715, 463] width 650 height 6299
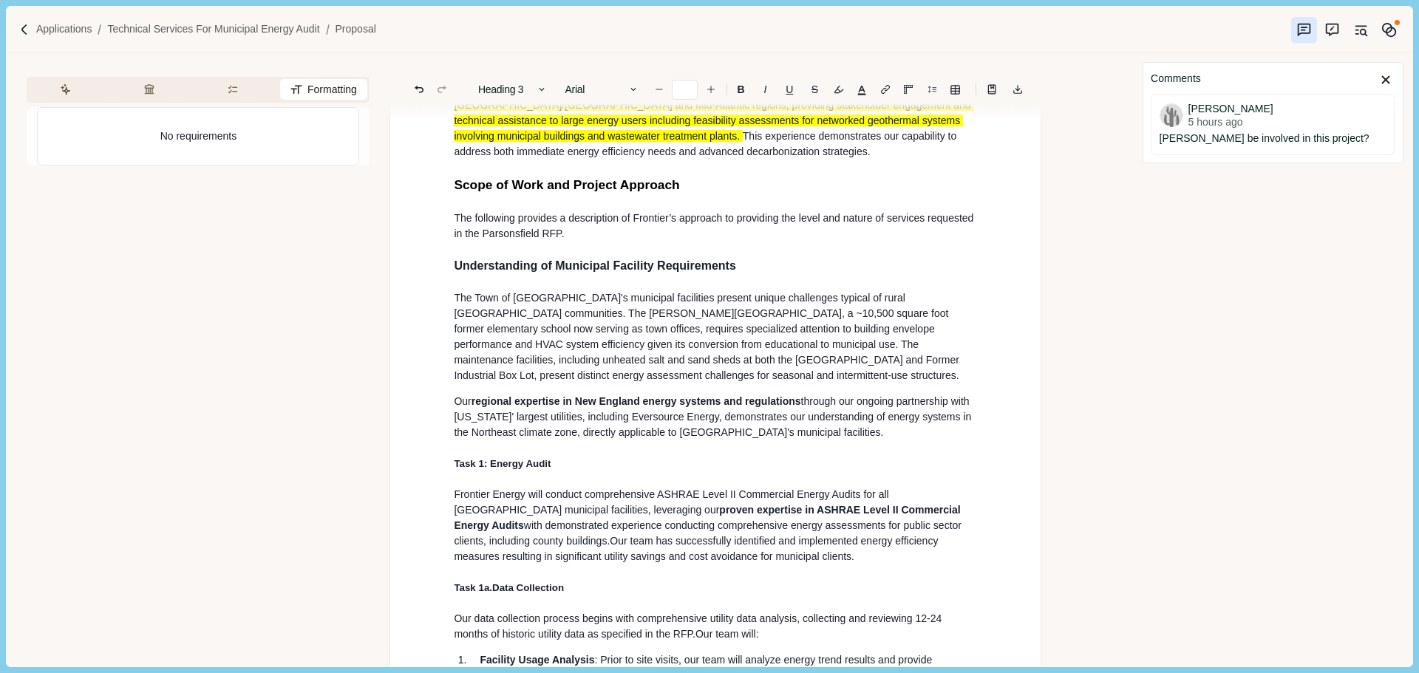
click at [583, 239] on p "The following provides a description of Frontier’s approach to providing the le…" at bounding box center [715, 226] width 523 height 31
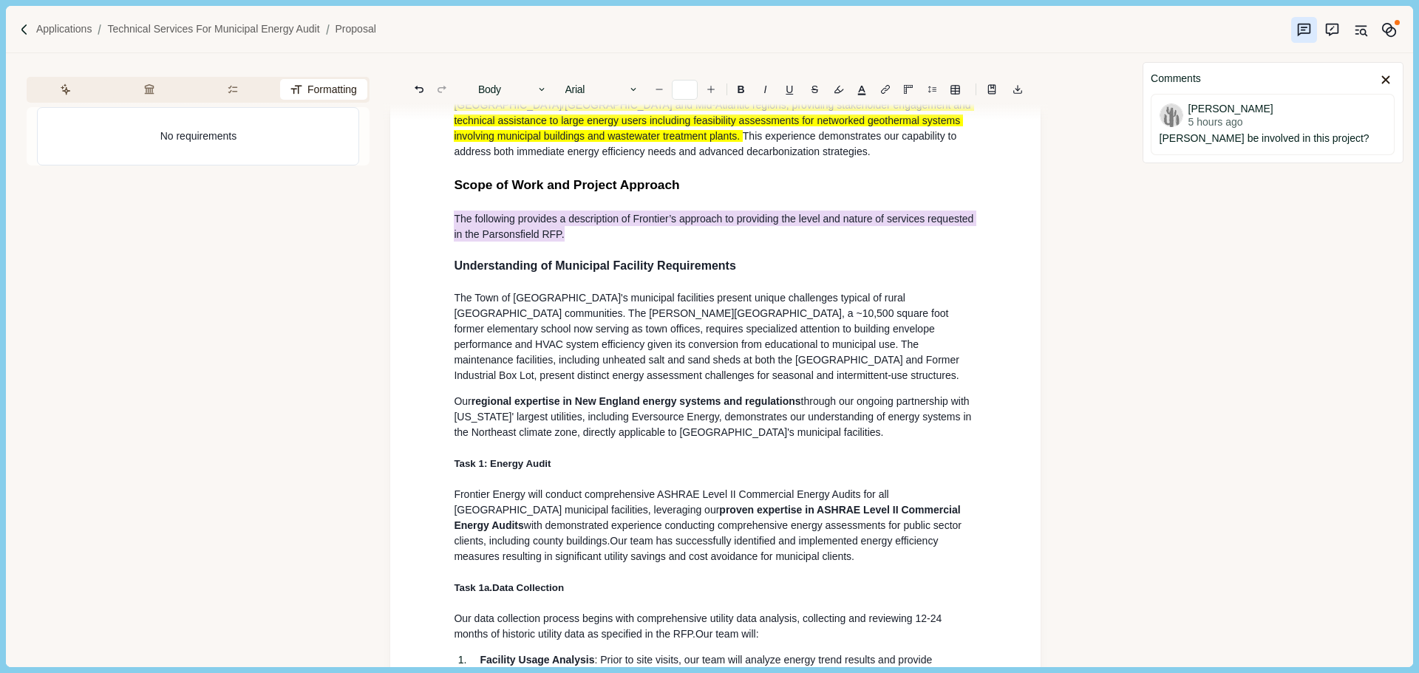
drag, startPoint x: 579, startPoint y: 236, endPoint x: 522, endPoint y: 221, distance: 58.3
click at [440, 217] on div "General Information & Qualifications Name, Address and Website Full Legal Name:…" at bounding box center [715, 446] width 650 height 6265
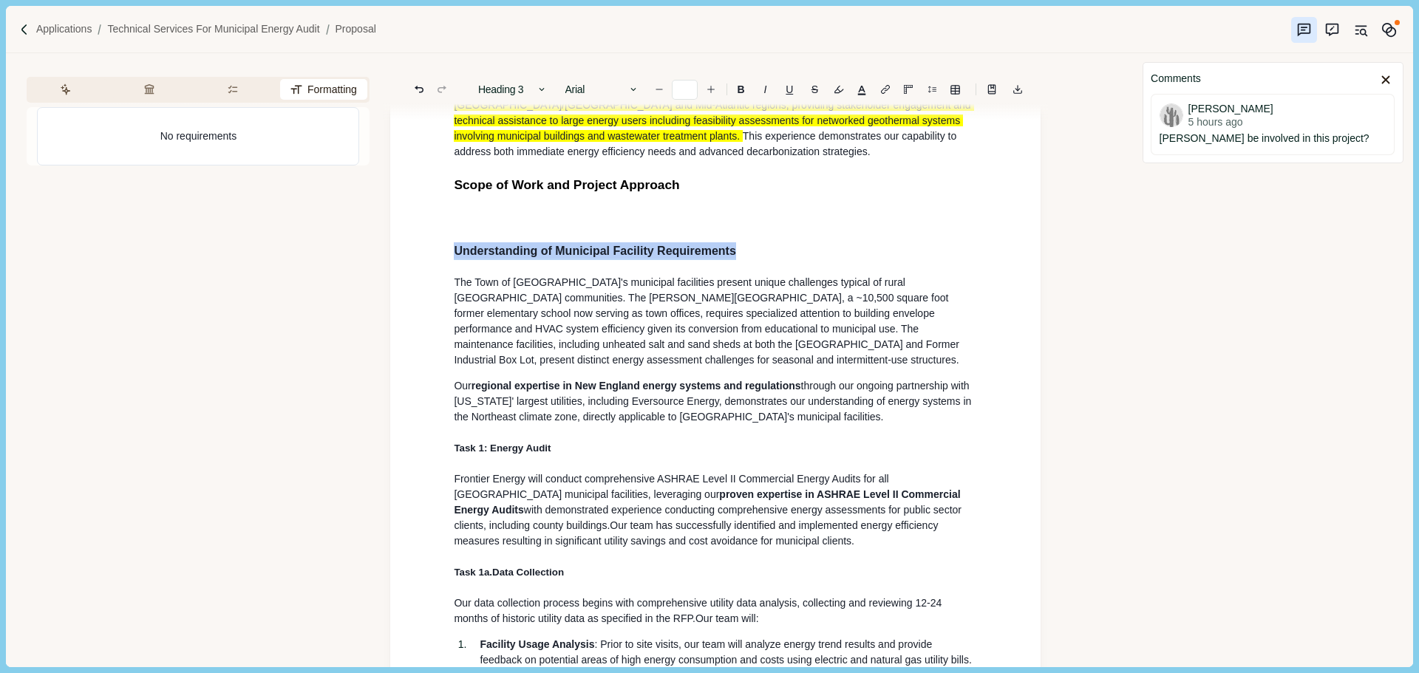
drag, startPoint x: 749, startPoint y: 259, endPoint x: 453, endPoint y: 259, distance: 296.3
click at [453, 259] on div "General Information & Qualifications Name, Address and Website Full Legal Name:…" at bounding box center [715, 439] width 544 height 6158
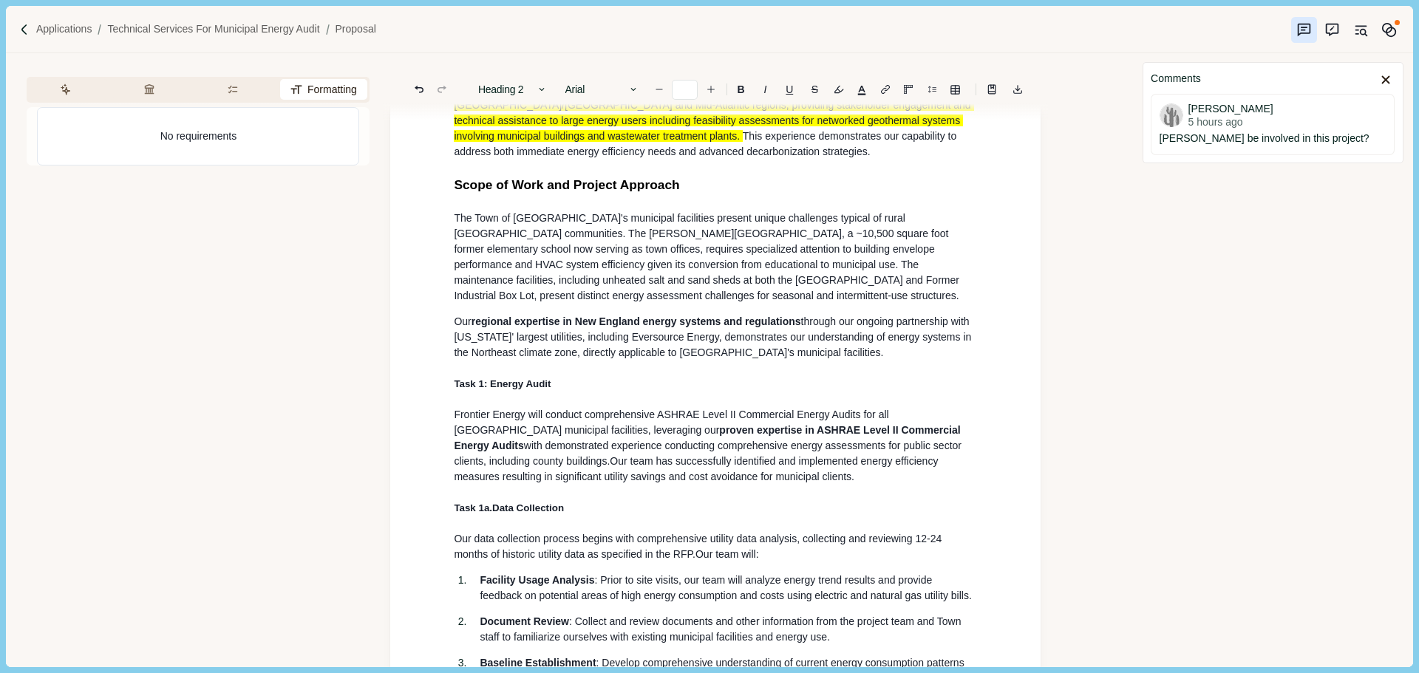
click at [888, 361] on p "Our regional expertise in New England energy systems and regulations through ou…" at bounding box center [715, 337] width 523 height 47
type input "**"
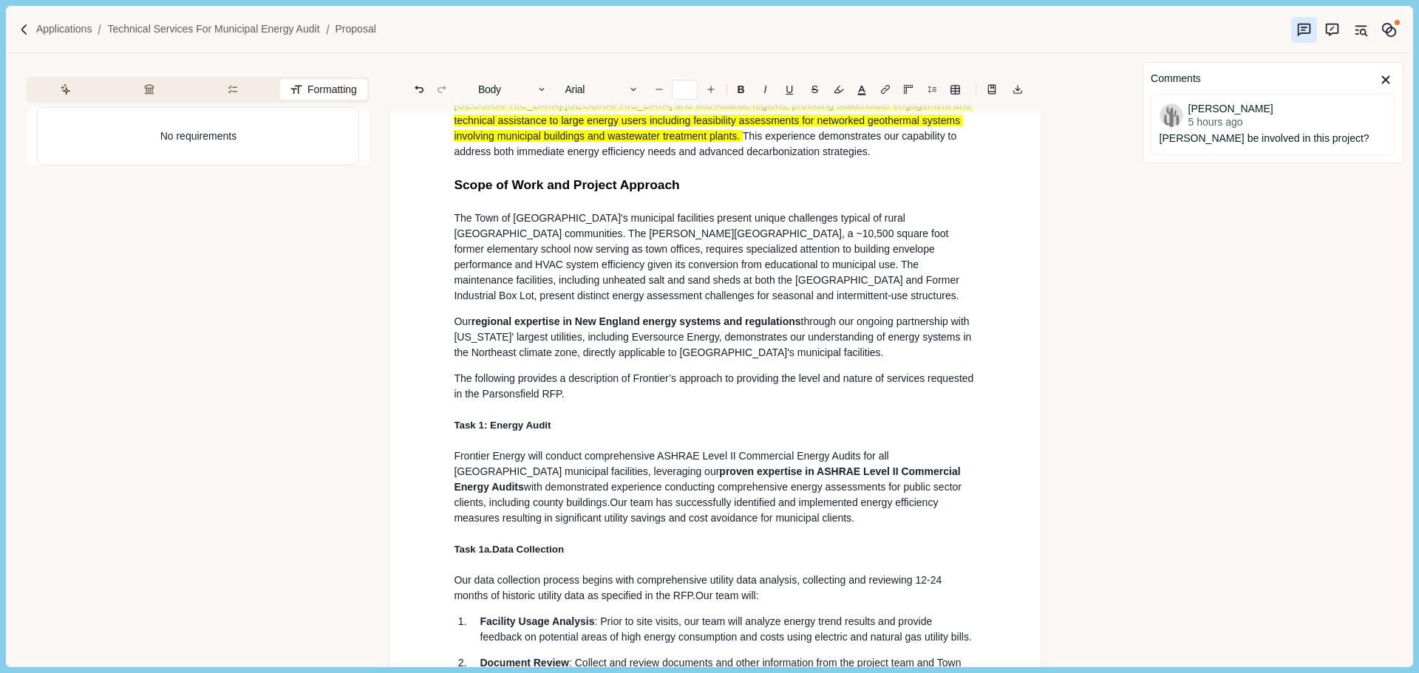
click at [570, 402] on p "The following provides a description of Frontier’s approach to providing the le…" at bounding box center [715, 386] width 523 height 31
click at [1380, 85] on div at bounding box center [1386, 80] width 18 height 18
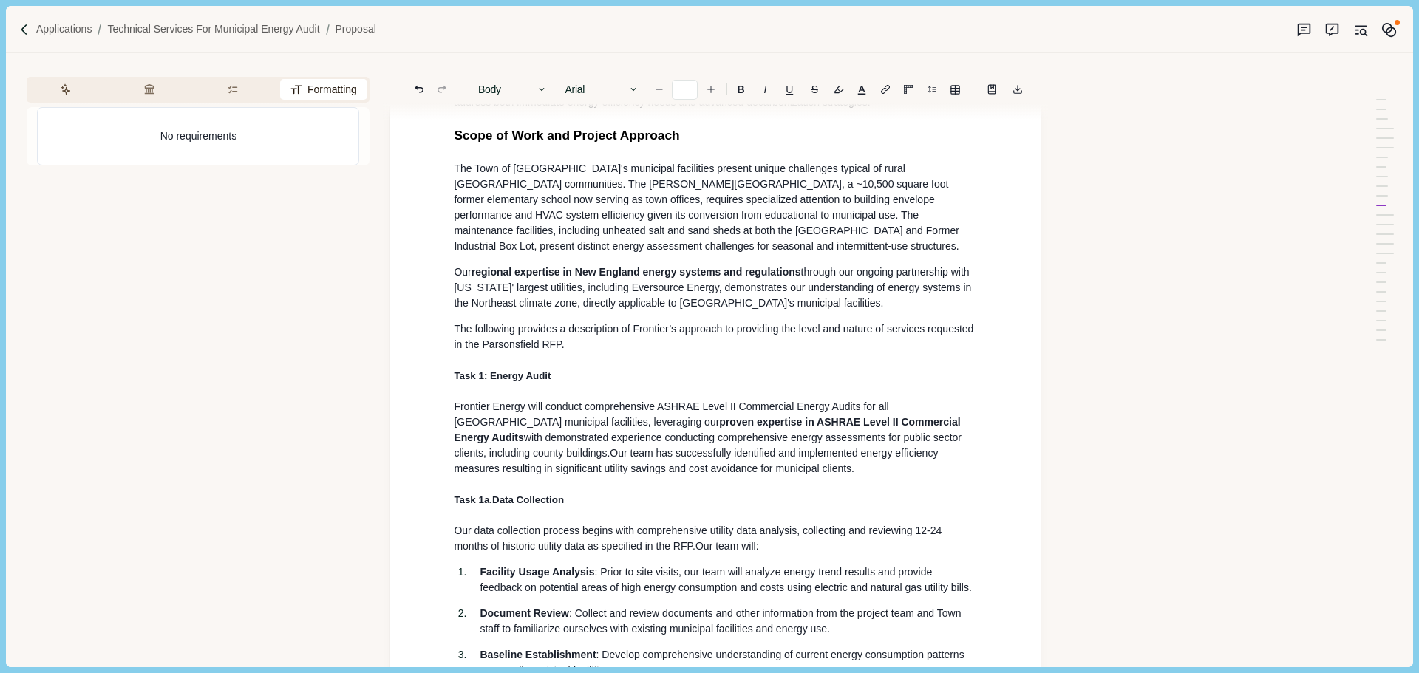
scroll to position [2875, 0]
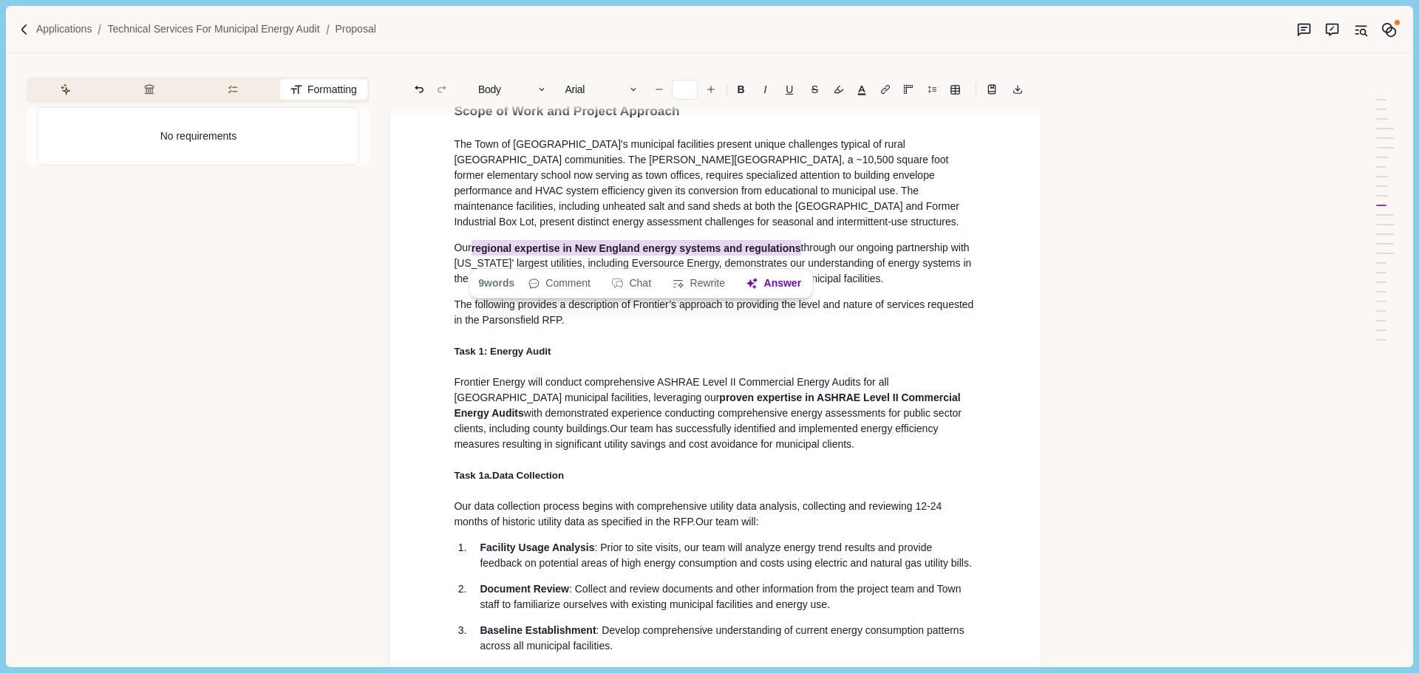
drag, startPoint x: 658, startPoint y: 258, endPoint x: 473, endPoint y: 259, distance: 185.5
click at [473, 259] on p "Our regional expertise in New England energy systems and regulations through ou…" at bounding box center [715, 263] width 523 height 47
click at [741, 86] on b "B" at bounding box center [741, 89] width 7 height 10
click at [735, 328] on p "The following provides a description of Frontier’s approach to providing the le…" at bounding box center [715, 312] width 523 height 31
click at [872, 266] on span "Our regional expertise in New England energy systems and regulations through ou…" at bounding box center [714, 262] width 520 height 45
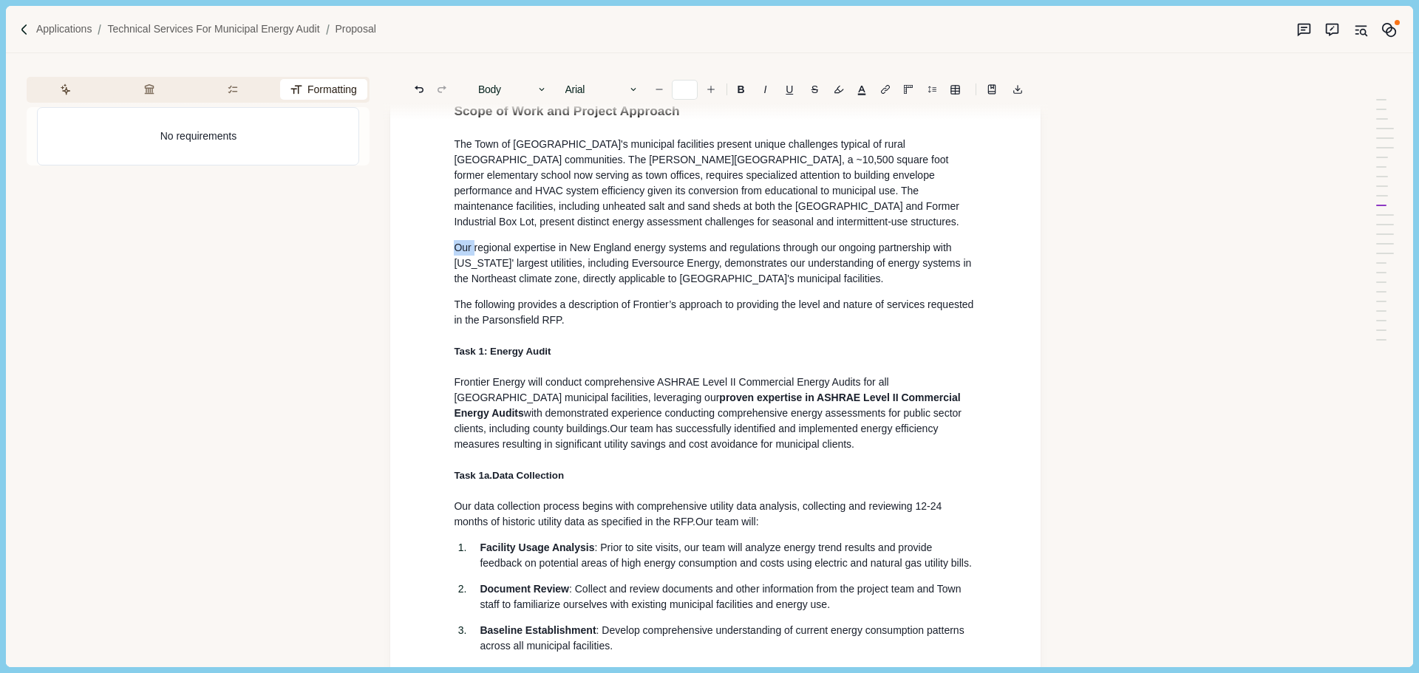
click at [625, 392] on span "proven expertise in ASHRAE Level II Commercial Energy Audits" at bounding box center [708, 405] width 509 height 27
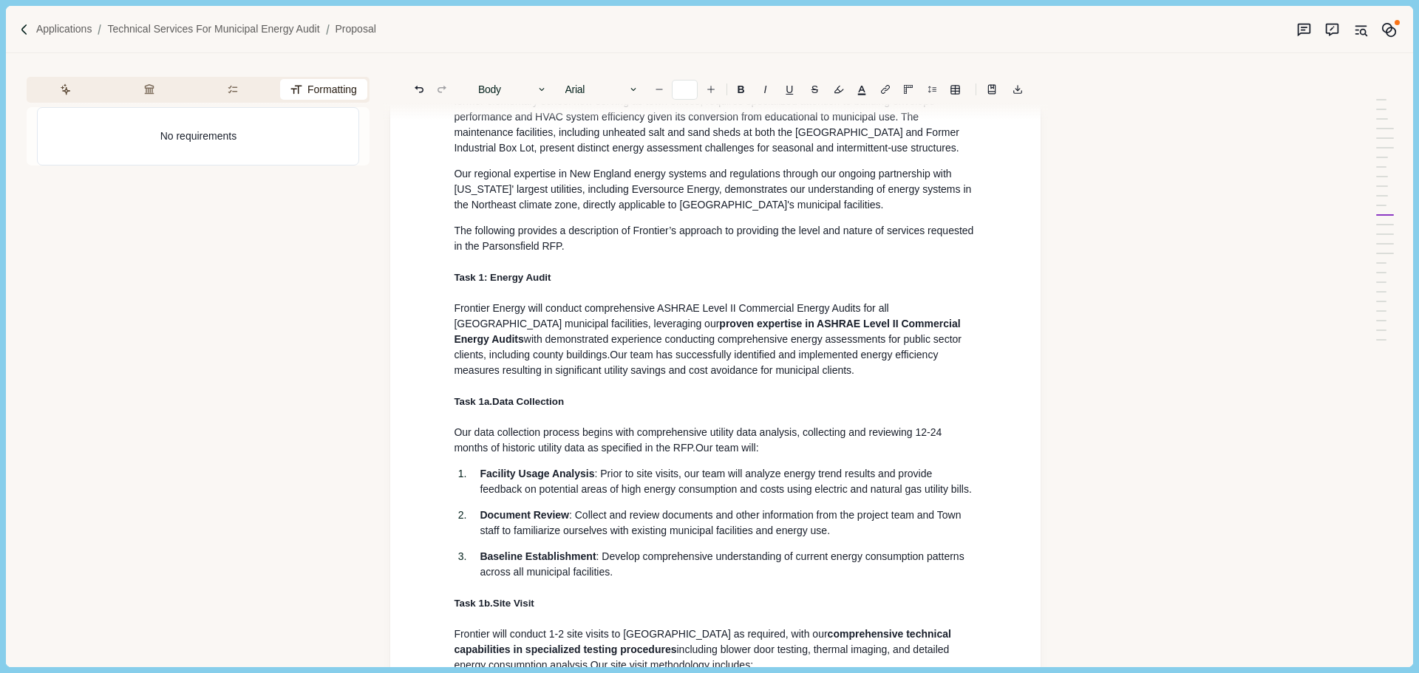
click at [857, 213] on p "Our regional expertise in New England energy systems and regulations through ou…" at bounding box center [715, 189] width 523 height 47
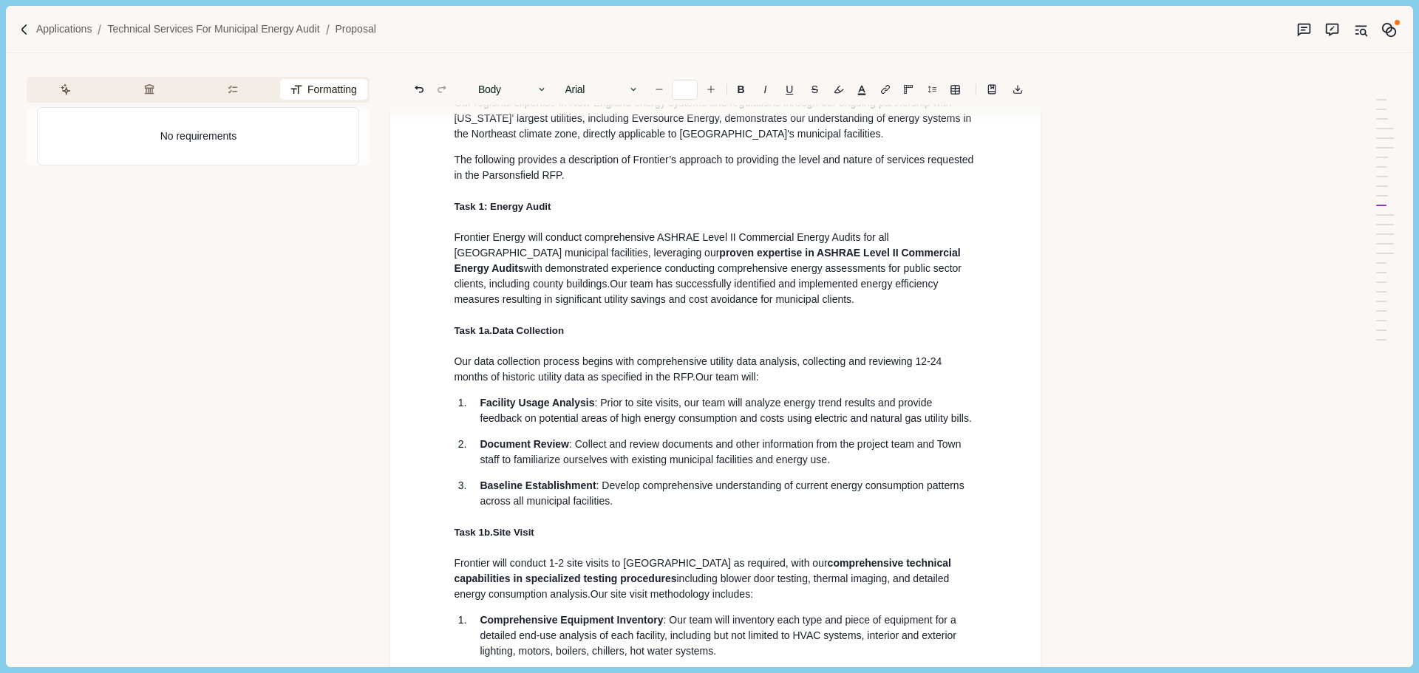
scroll to position [3023, 0]
click at [616, 276] on span "with demonstrated experience conducting comprehensive energy assessments for pu…" at bounding box center [709, 272] width 510 height 27
click at [767, 304] on p "Frontier Energy will conduct comprehensive ASHRAE Level II Commercial Energy Au…" at bounding box center [715, 266] width 523 height 78
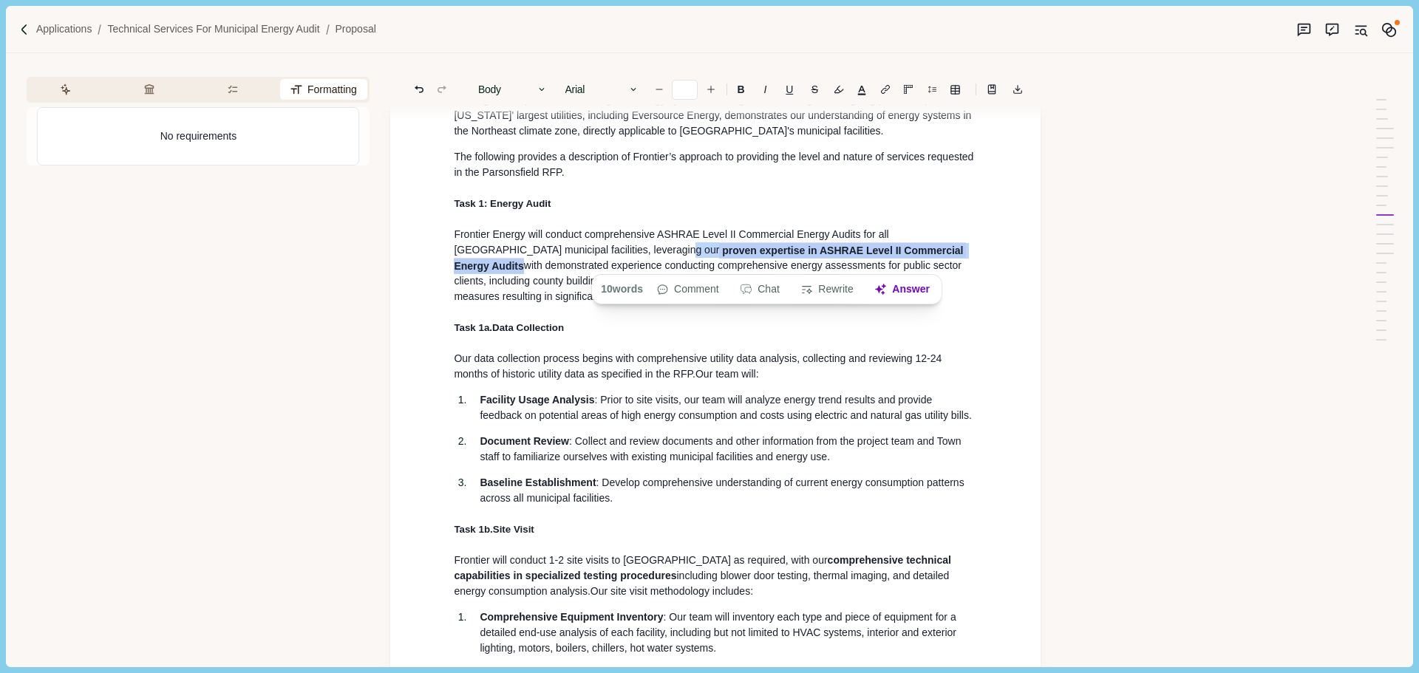
drag, startPoint x: 923, startPoint y: 262, endPoint x: 609, endPoint y: 262, distance: 314.1
click at [609, 262] on p "Frontier Energy will conduct comprehensive ASHRAE Level II Commercial Energy Au…" at bounding box center [715, 266] width 523 height 78
click at [740, 92] on b "B" at bounding box center [741, 89] width 7 height 10
click at [744, 211] on h4 "Task 1: Energy Audit" at bounding box center [715, 204] width 523 height 16
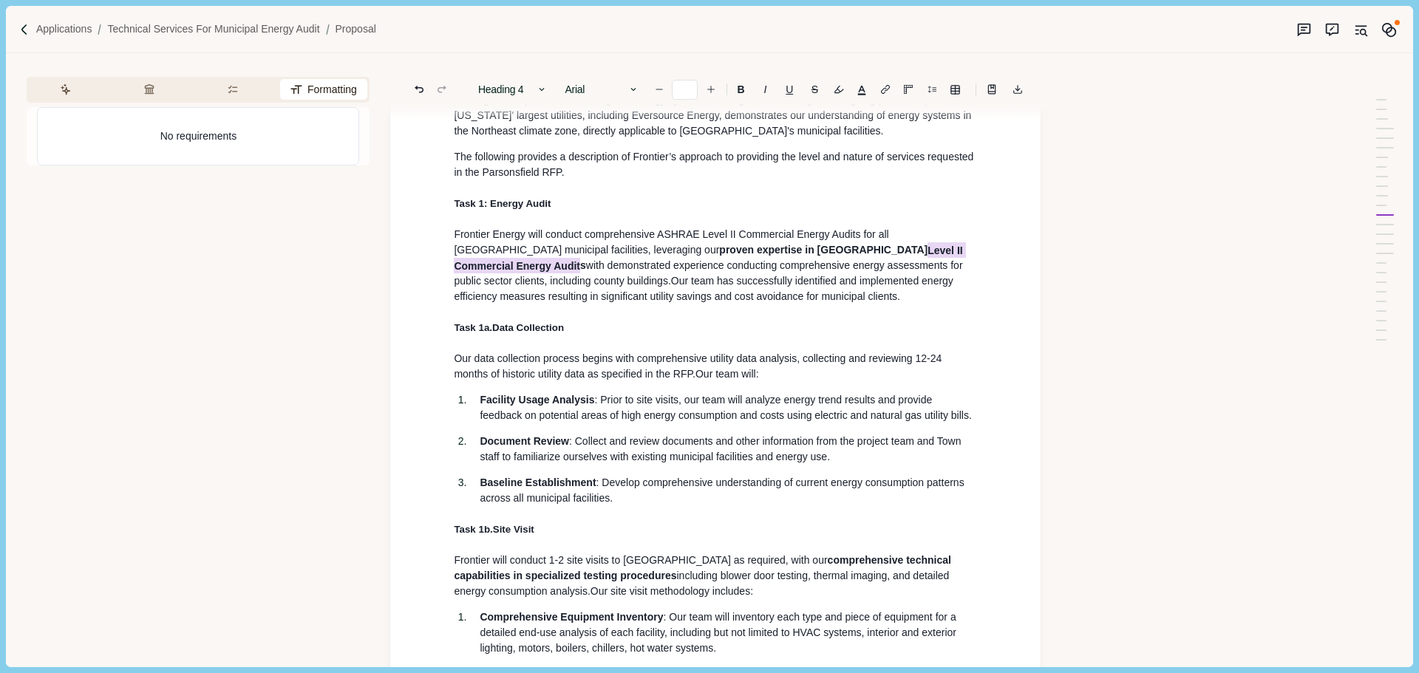
drag, startPoint x: 922, startPoint y: 261, endPoint x: 639, endPoint y: 259, distance: 283.0
click at [639, 259] on span "proven expertise in ASHRAE Level II Commercial Energy Audit s" at bounding box center [709, 257] width 511 height 31
type input "**"
click at [639, 260] on span "prove n expertise in ASHRAE Level II Commercial Energy Audit s" at bounding box center [708, 257] width 509 height 31
drag, startPoint x: 613, startPoint y: 260, endPoint x: 734, endPoint y: 138, distance: 171.4
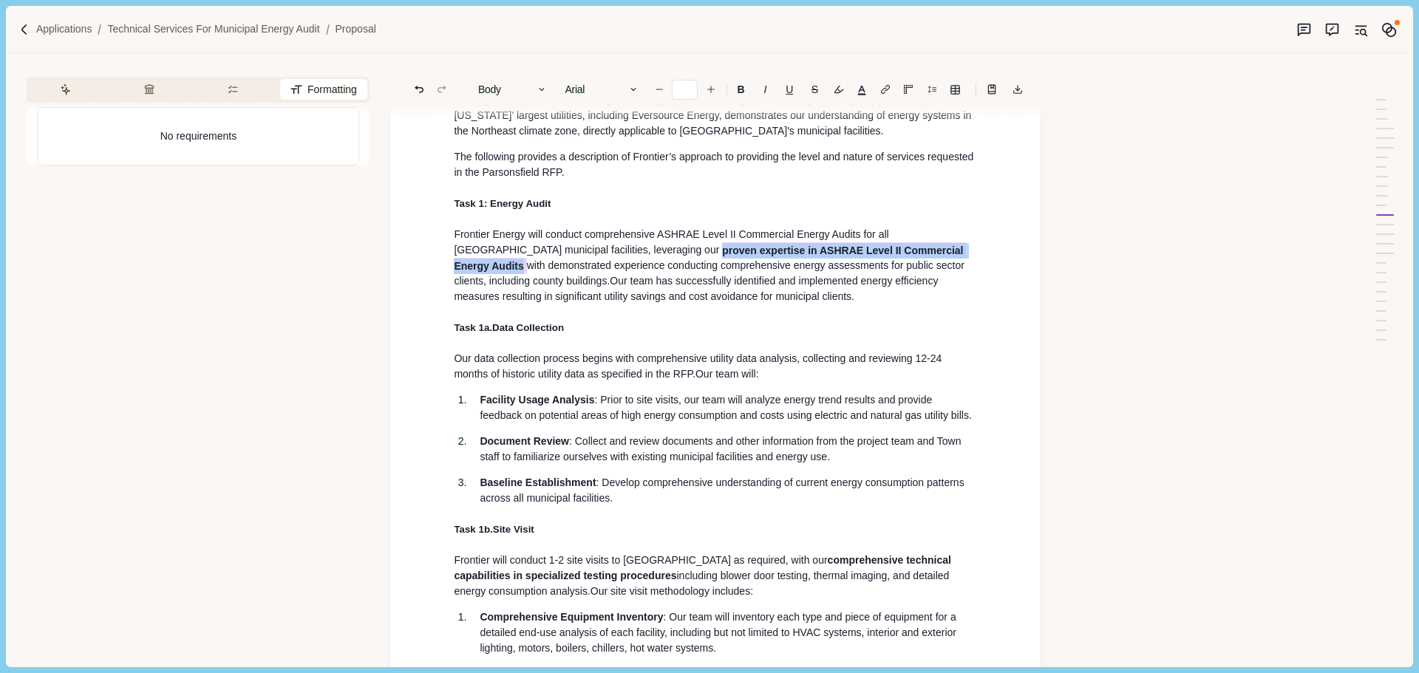
click at [930, 259] on p "Frontier Energy will conduct comprehensive ASHRAE Level II Commercial Energy Au…" at bounding box center [715, 266] width 523 height 78
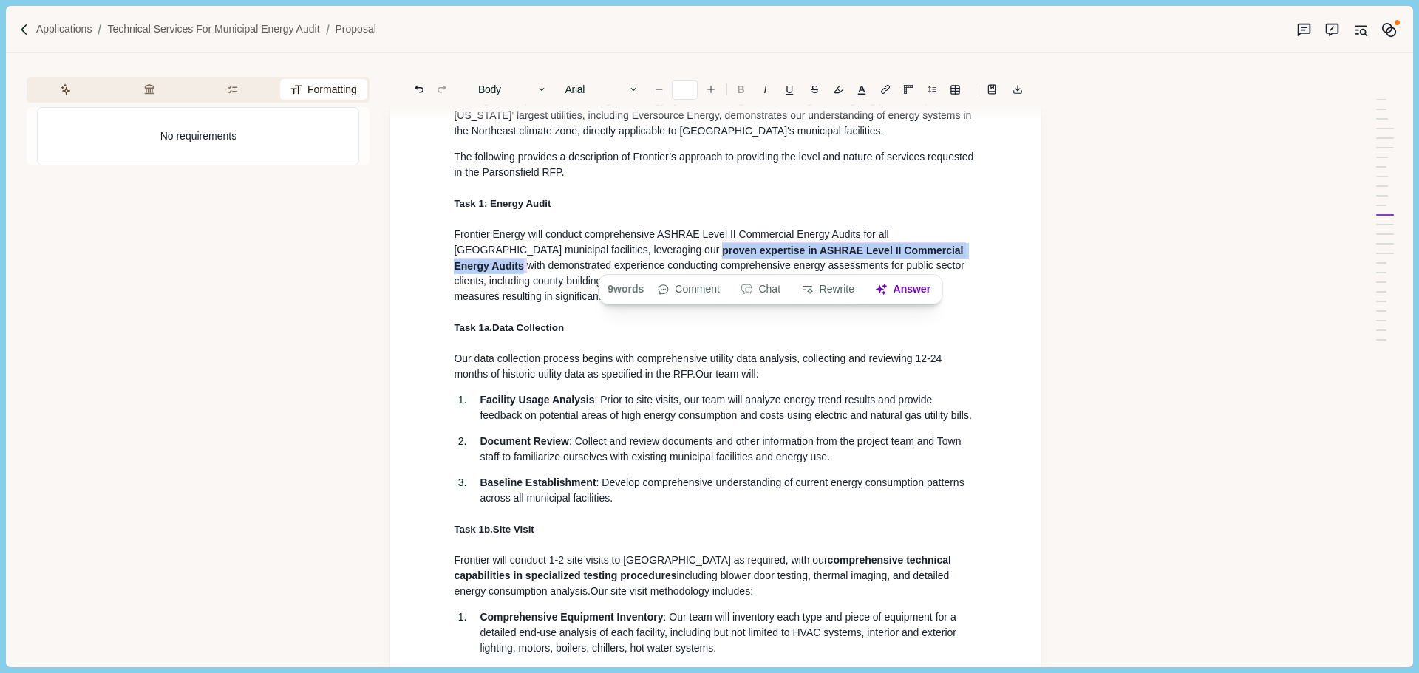
click at [748, 88] on button "B" at bounding box center [740, 89] width 23 height 21
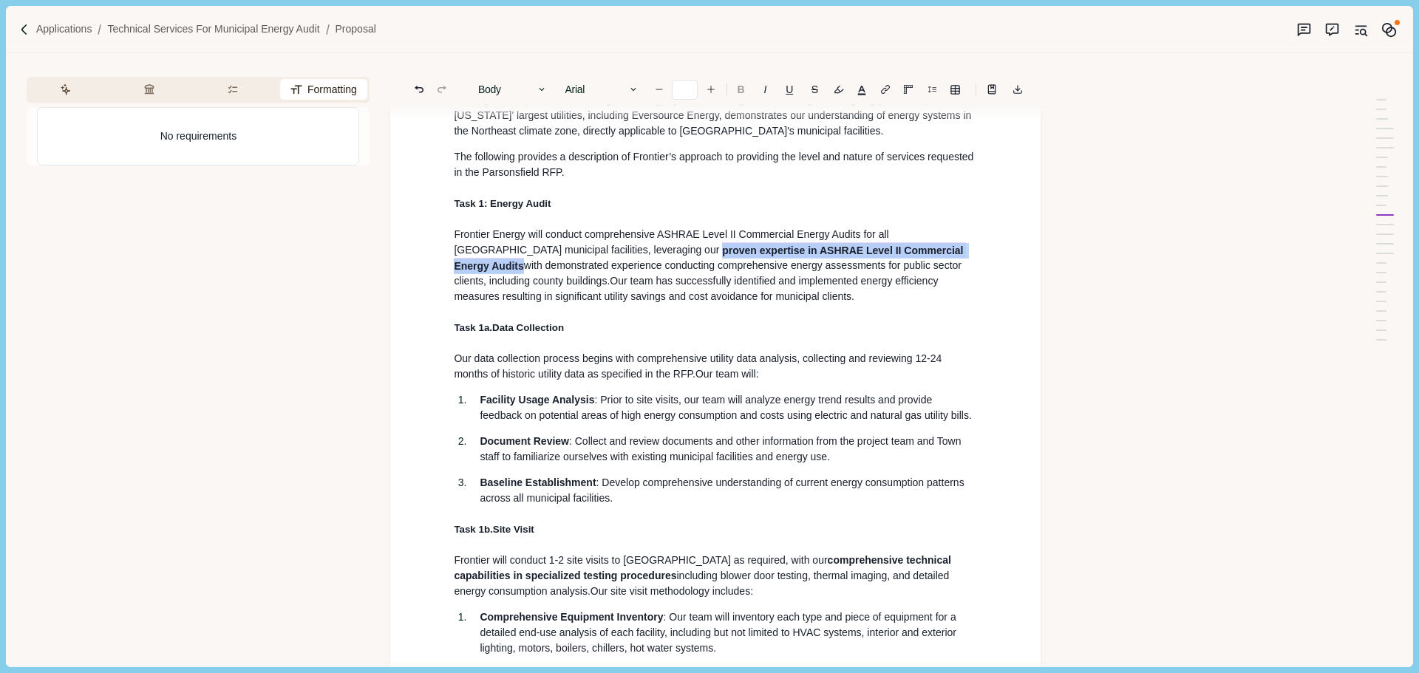
click at [746, 88] on button "B" at bounding box center [740, 89] width 23 height 21
click at [772, 166] on p "The following provides a description of Frontier’s approach to providing the le…" at bounding box center [715, 164] width 523 height 31
click at [666, 302] on span "Our team has successfully identified and implemented energy efficiency measures…" at bounding box center [697, 288] width 487 height 27
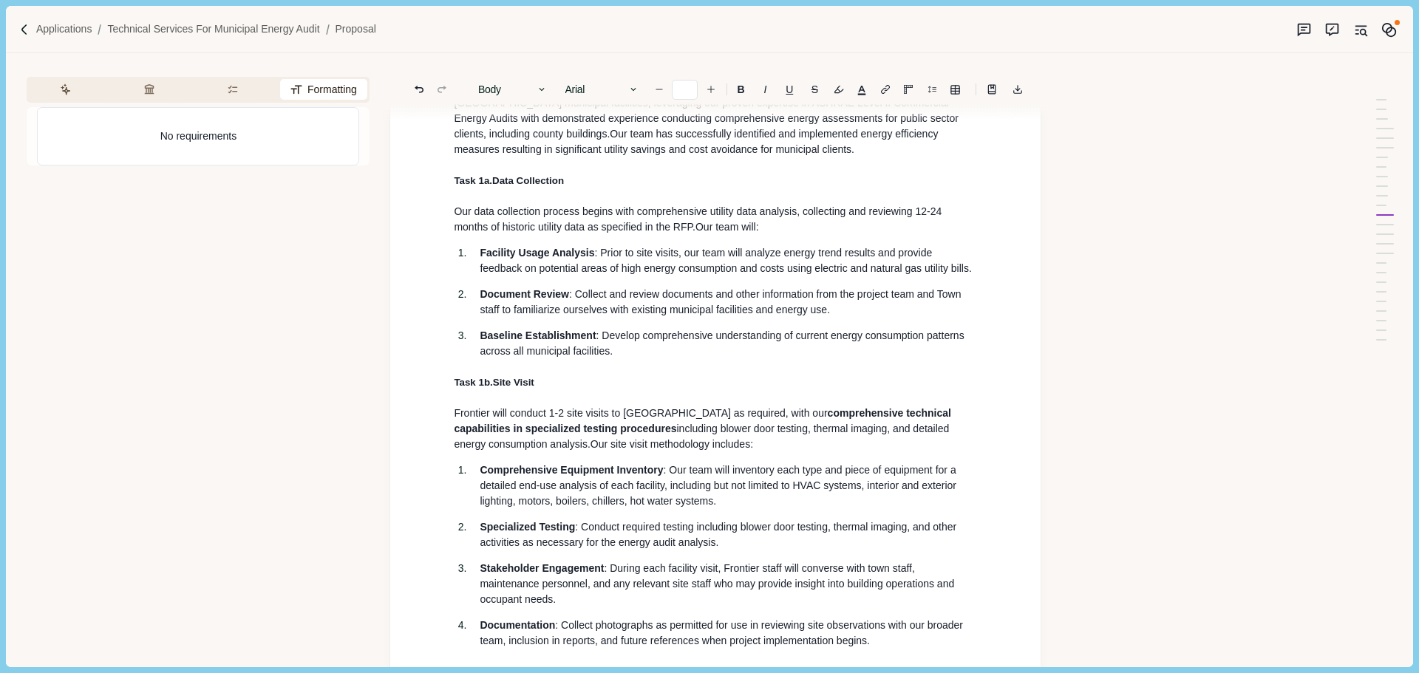
scroll to position [3170, 0]
click at [650, 358] on p "Baseline Establishment : Develop comprehensive understanding of current energy …" at bounding box center [728, 342] width 497 height 31
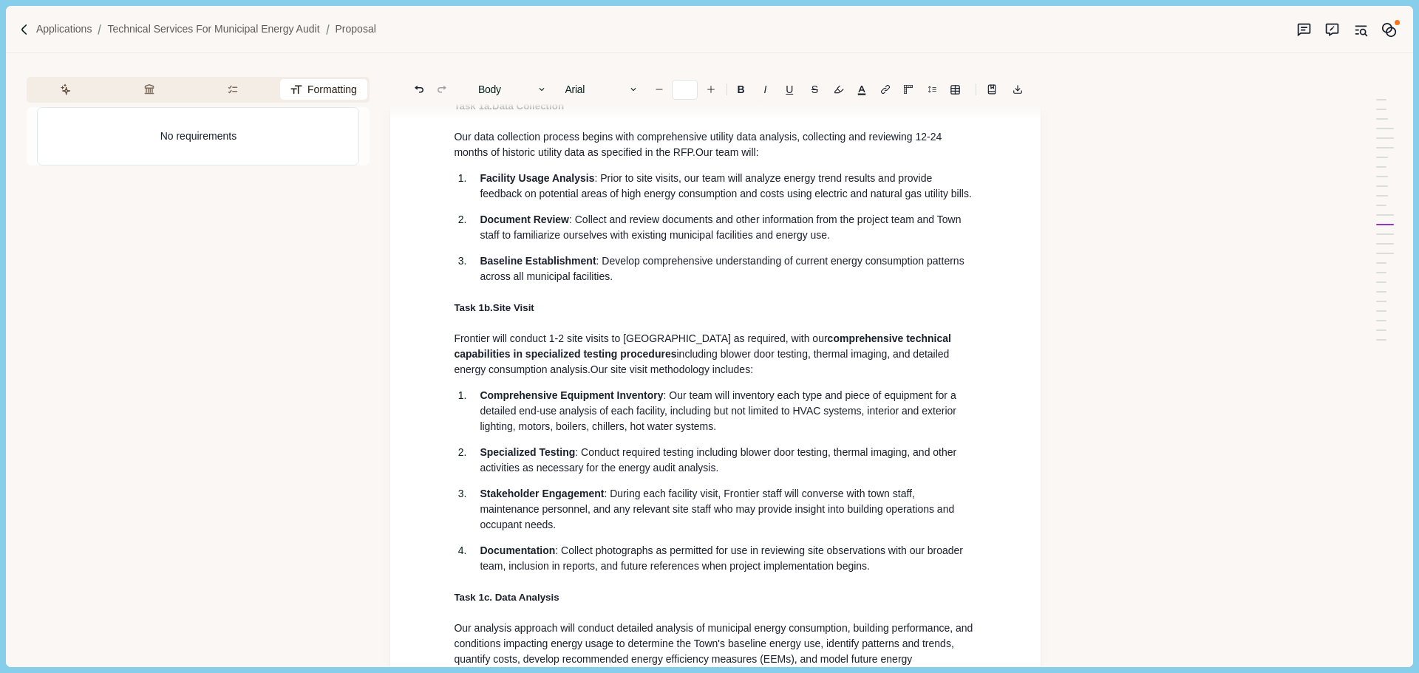
scroll to position [3318, 0]
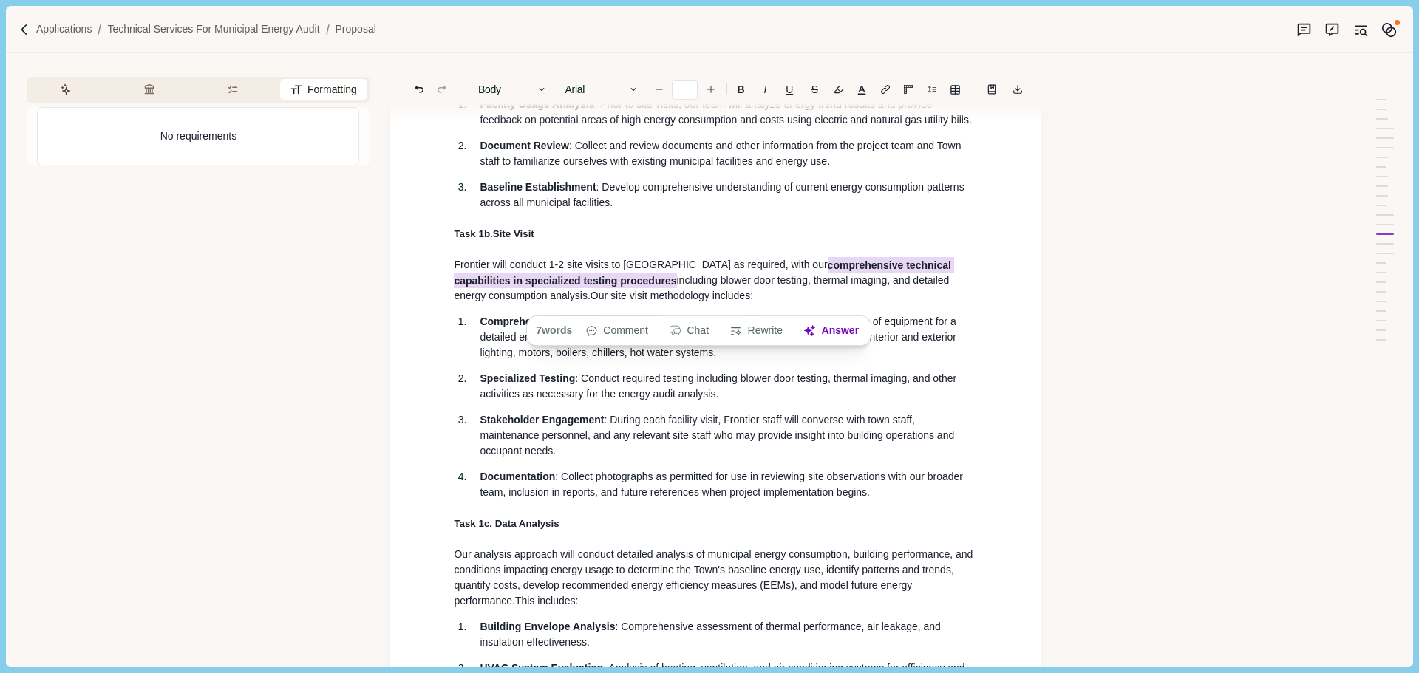
drag, startPoint x: 780, startPoint y: 290, endPoint x: 617, endPoint y: 300, distance: 162.9
click at [617, 300] on p "Frontier will conduct 1-2 site visits to Parsonsfield as required , with our co…" at bounding box center [715, 280] width 523 height 47
click at [739, 92] on b "B" at bounding box center [741, 89] width 7 height 10
click at [721, 361] on p "Comprehensive Equipment Inventory : Our team will inventory each type and piece…" at bounding box center [728, 337] width 497 height 47
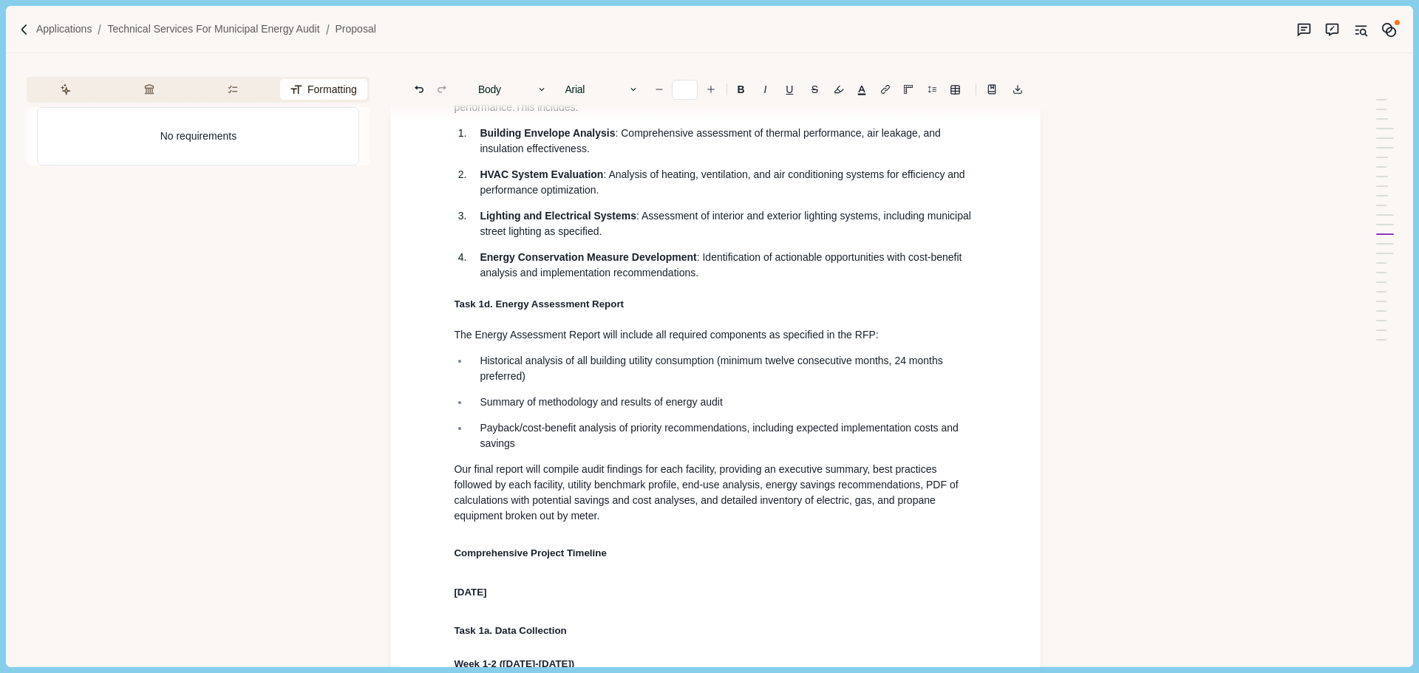
scroll to position [3835, 0]
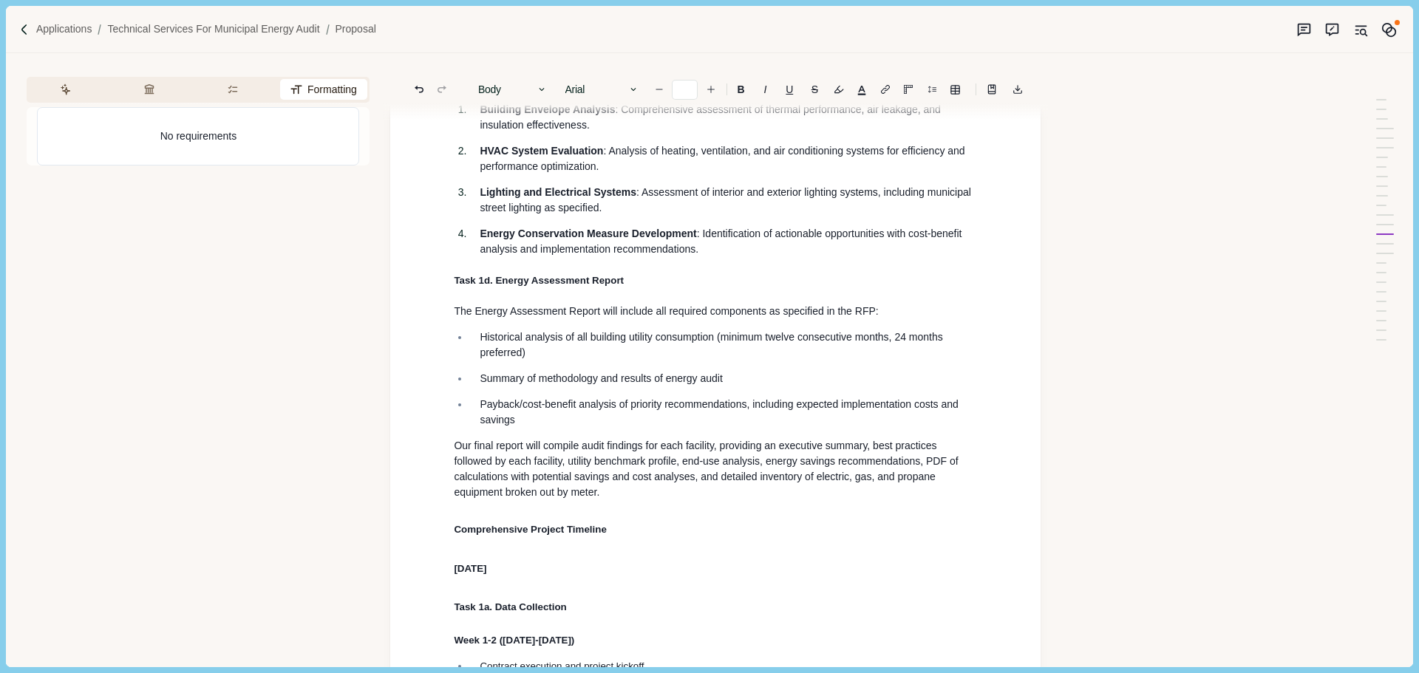
click at [541, 494] on p "Our final report will compile audit findings for each facility, providing an ex…" at bounding box center [715, 469] width 523 height 62
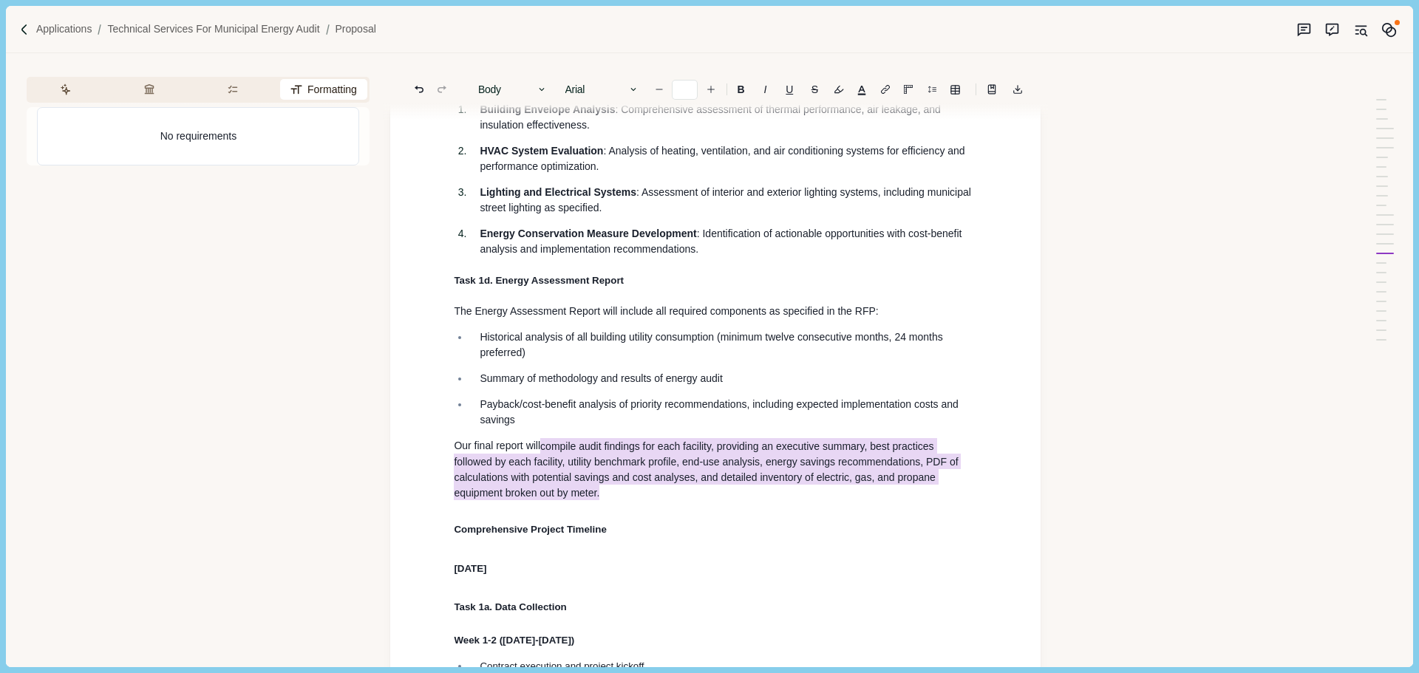
click at [607, 500] on p "Our final report will compile audit findings for each facility, providing an ex…" at bounding box center [715, 469] width 523 height 62
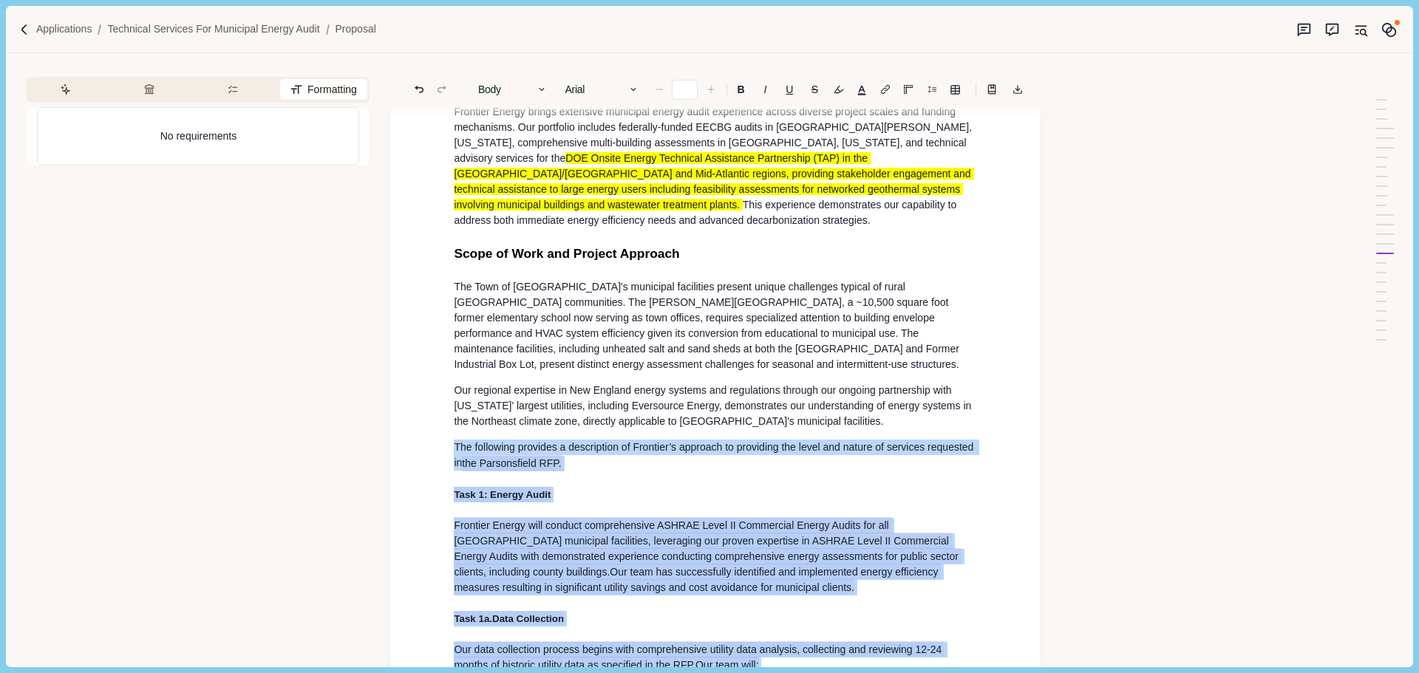
scroll to position [2727, 0]
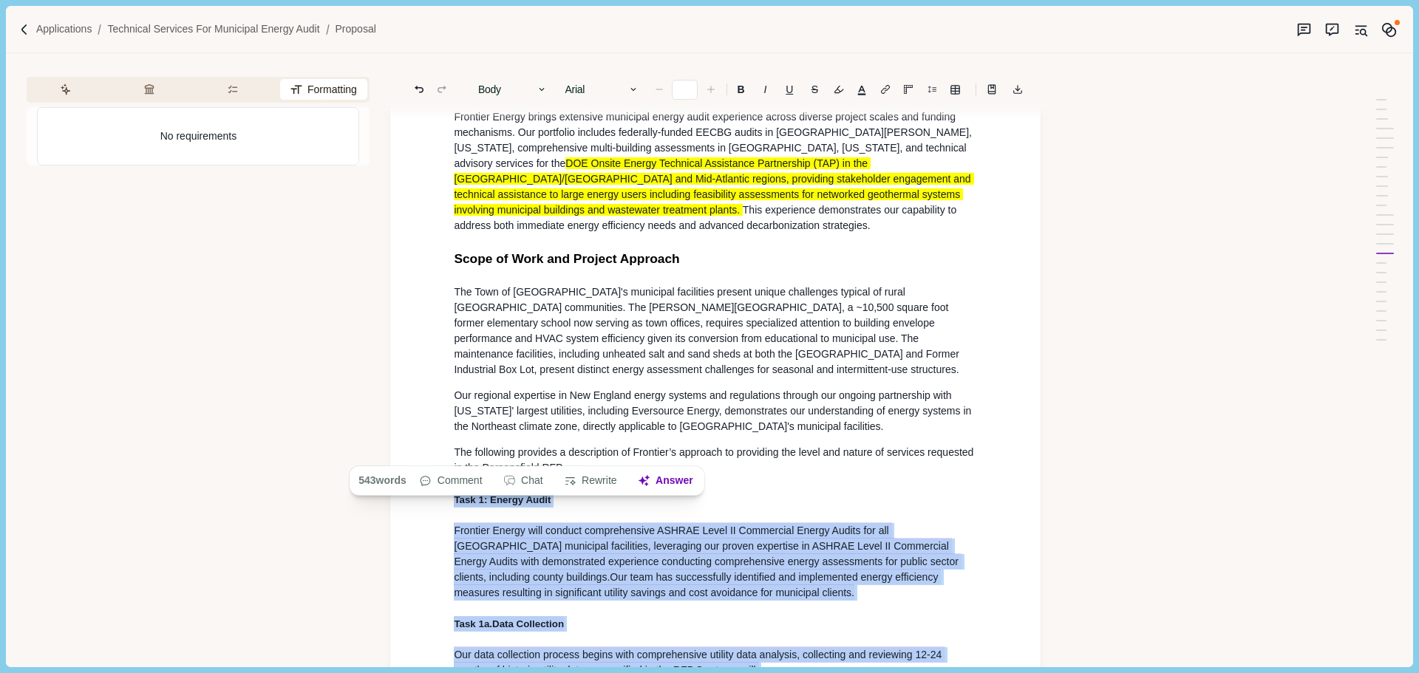
drag, startPoint x: 525, startPoint y: 520, endPoint x: 447, endPoint y: 507, distance: 78.7
click at [447, 507] on div "General Information & Qualifications Name, Address and Website Full Legal Name:…" at bounding box center [715, 501] width 544 height 6135
click at [594, 480] on button "Rewrite" at bounding box center [590, 481] width 69 height 21
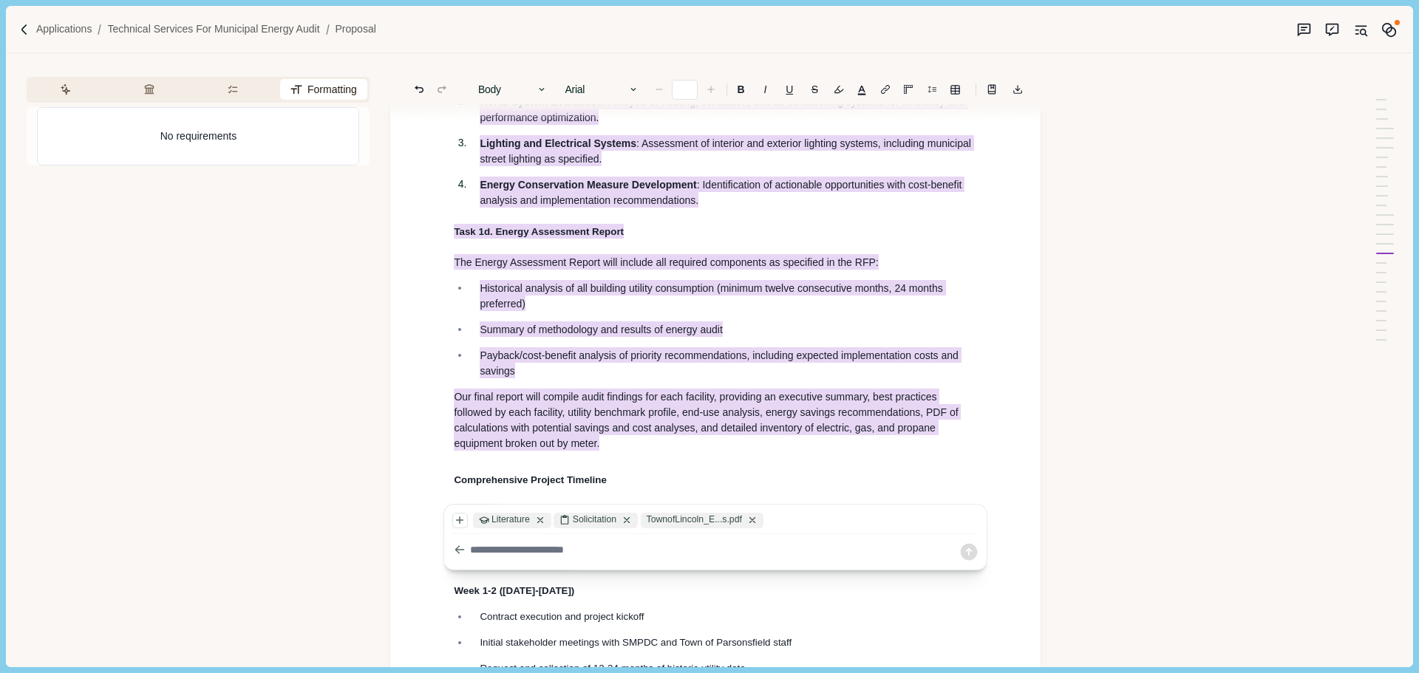
scroll to position [3909, 0]
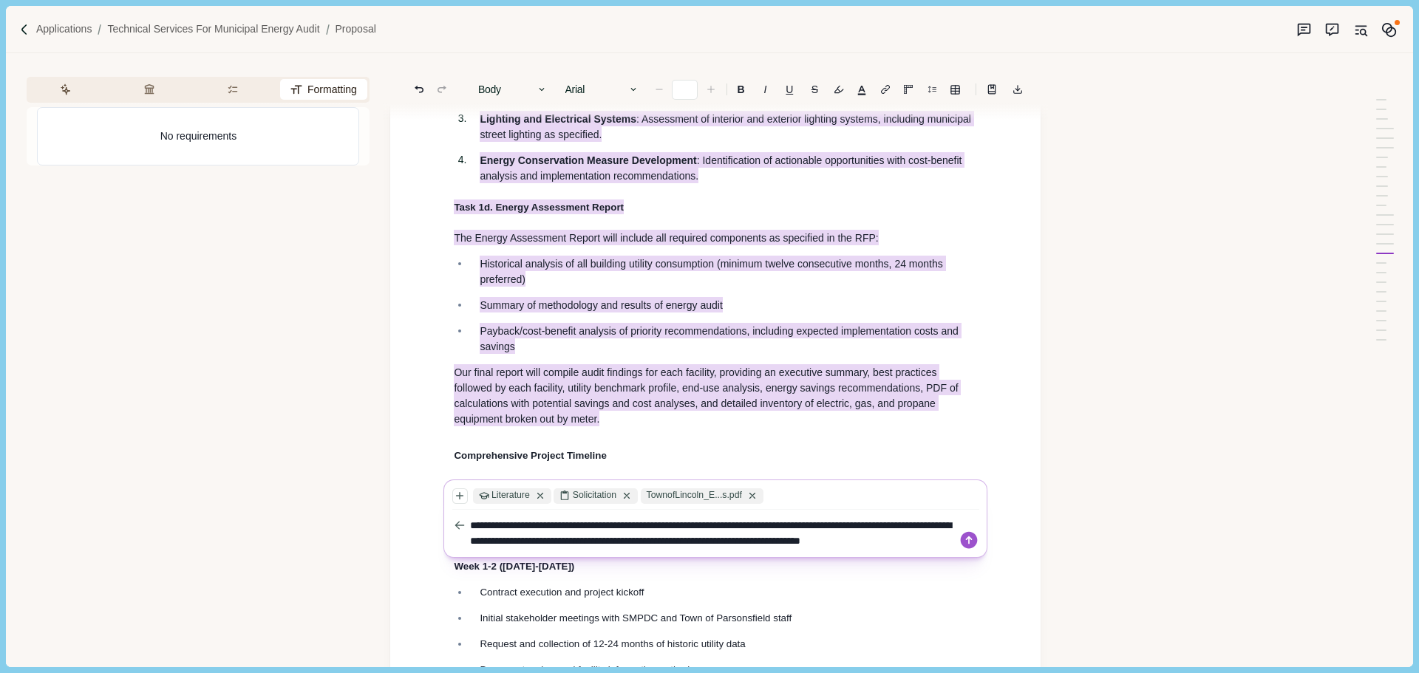
type textarea "**********"
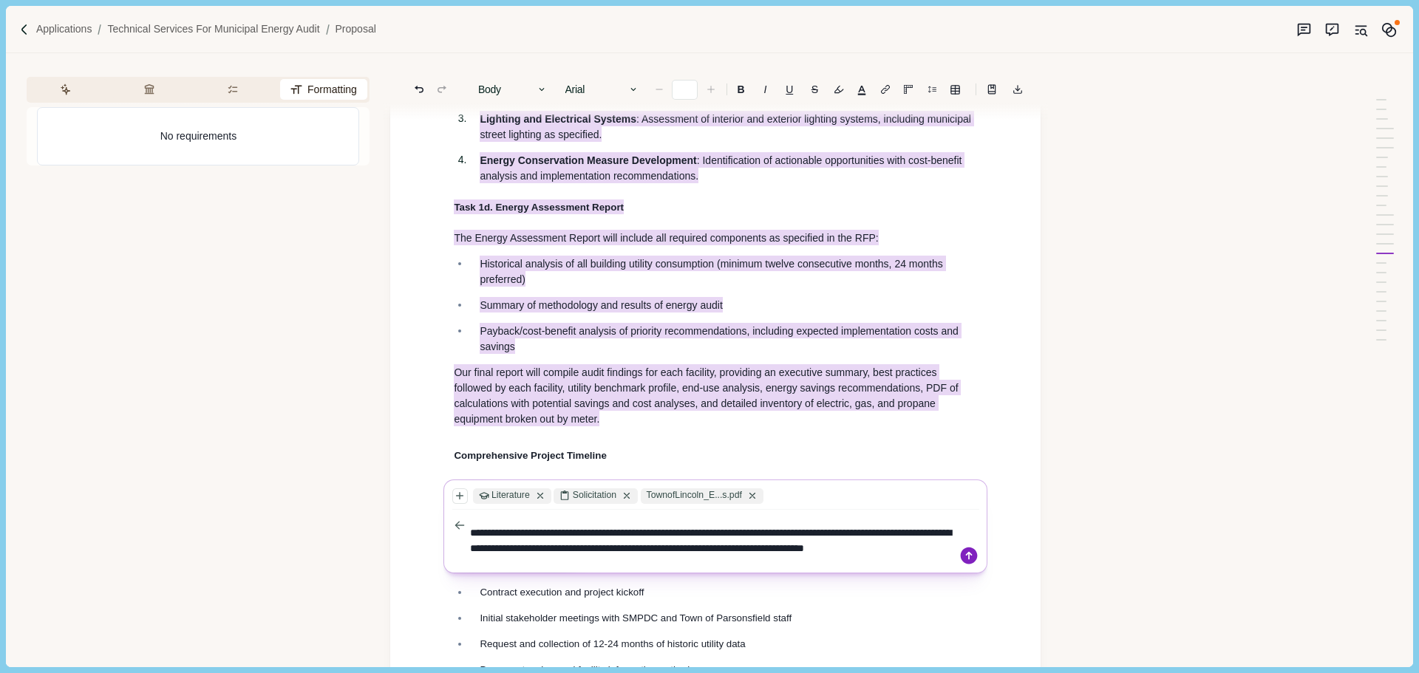
click at [970, 559] on icon at bounding box center [969, 556] width 17 height 17
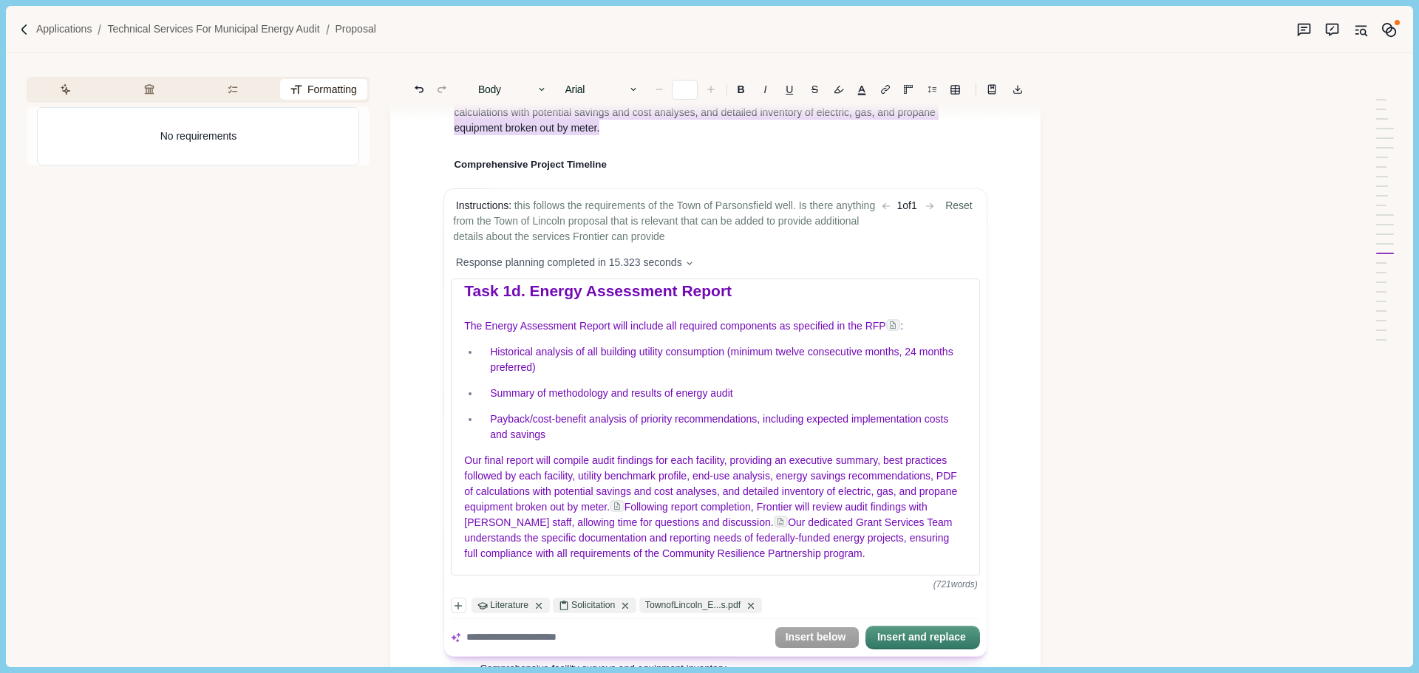
scroll to position [4353, 0]
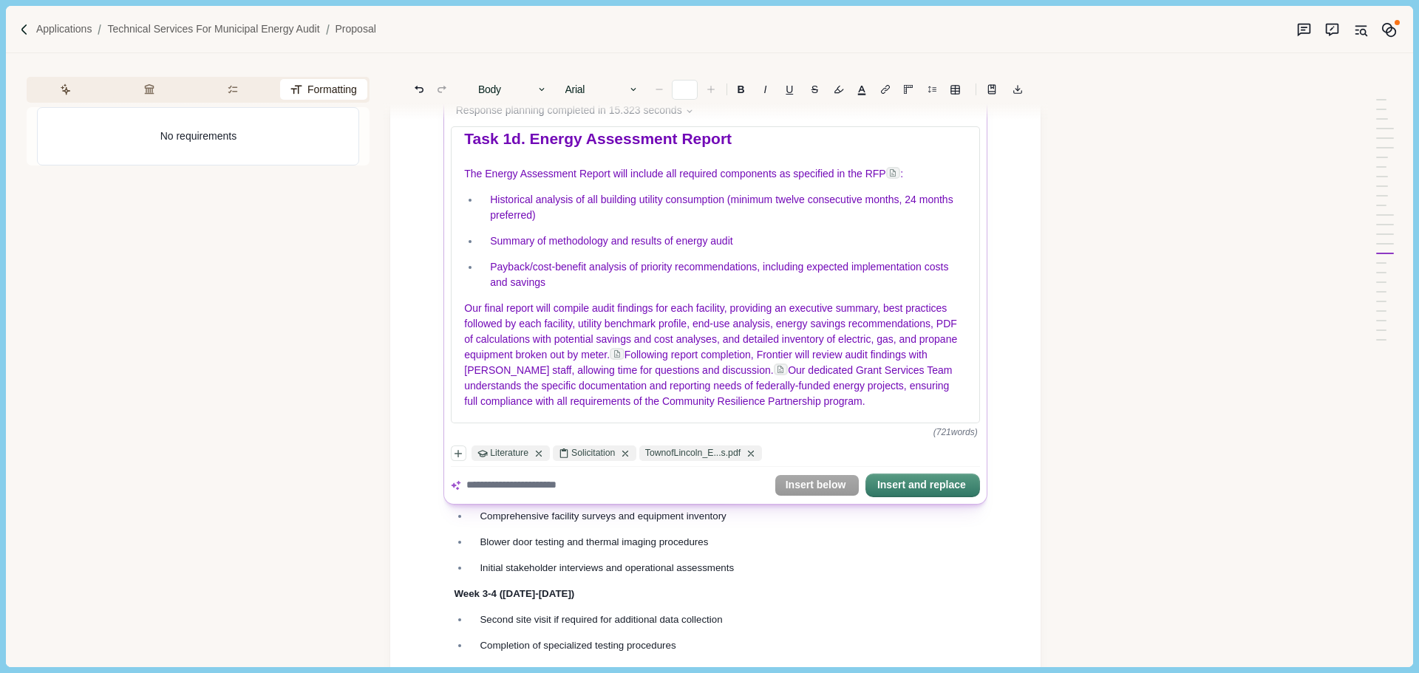
click at [591, 485] on textarea at bounding box center [617, 486] width 302 height 16
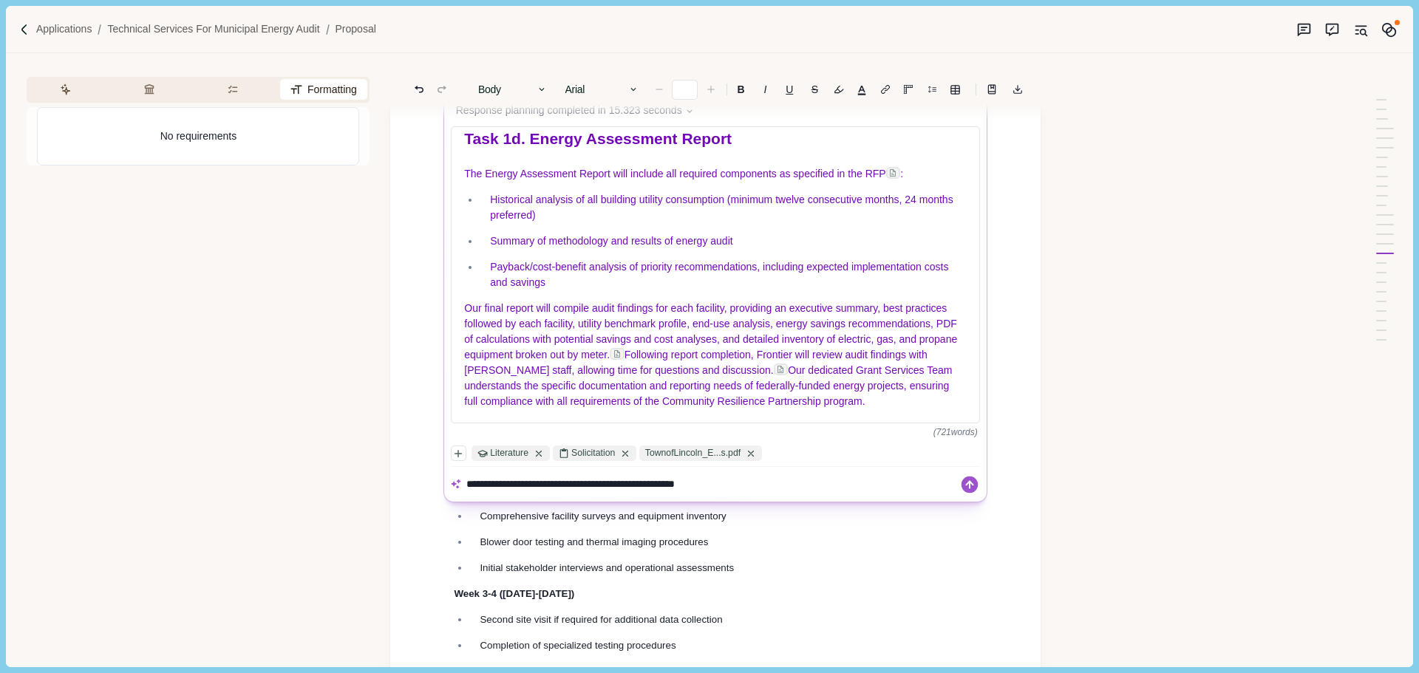
type textarea "**********"
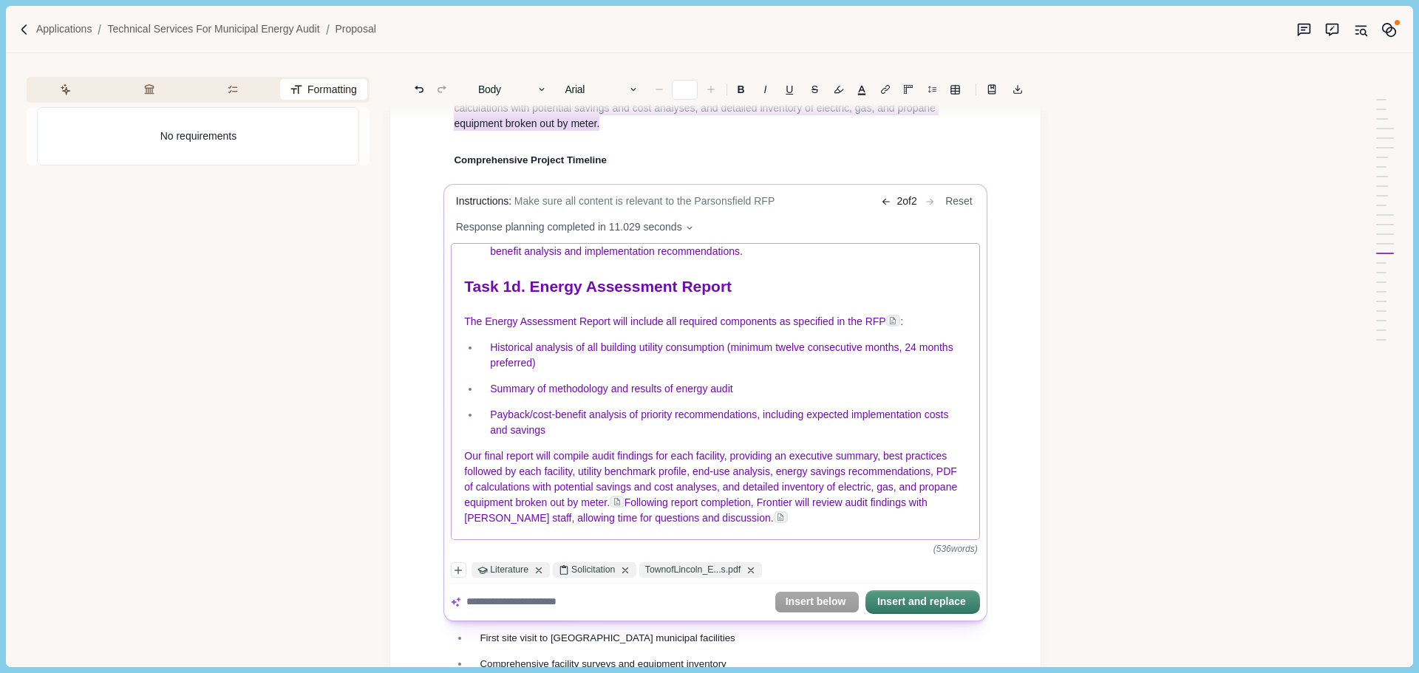
scroll to position [930, 0]
click at [915, 601] on button "Insert and replace" at bounding box center [923, 602] width 112 height 21
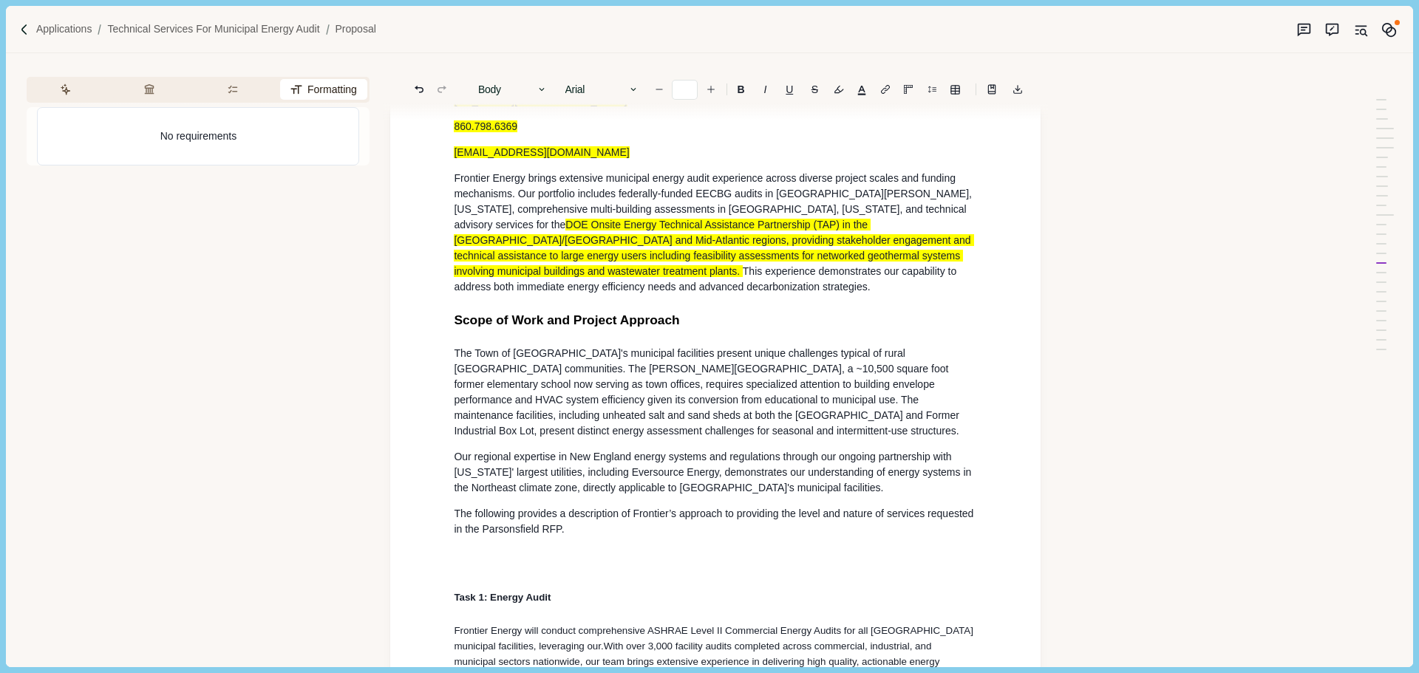
scroll to position [2801, 0]
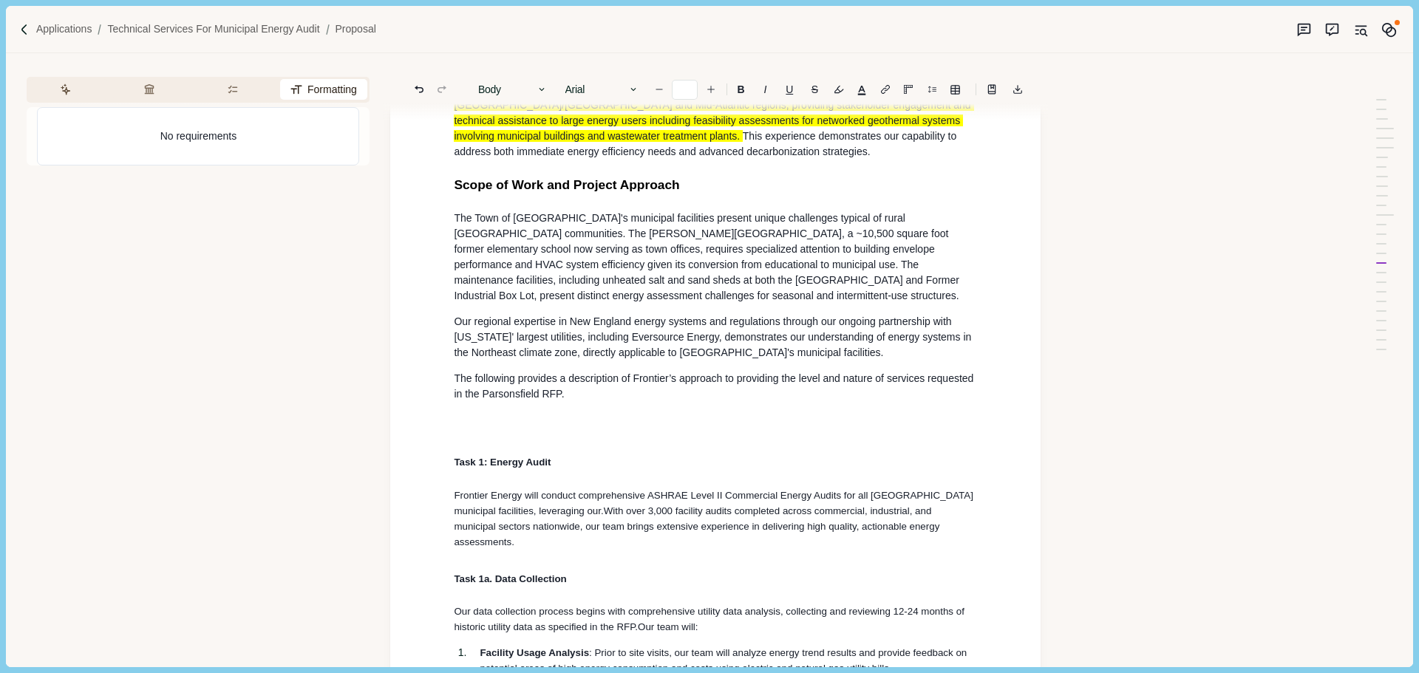
click at [506, 433] on h4 at bounding box center [715, 426] width 523 height 16
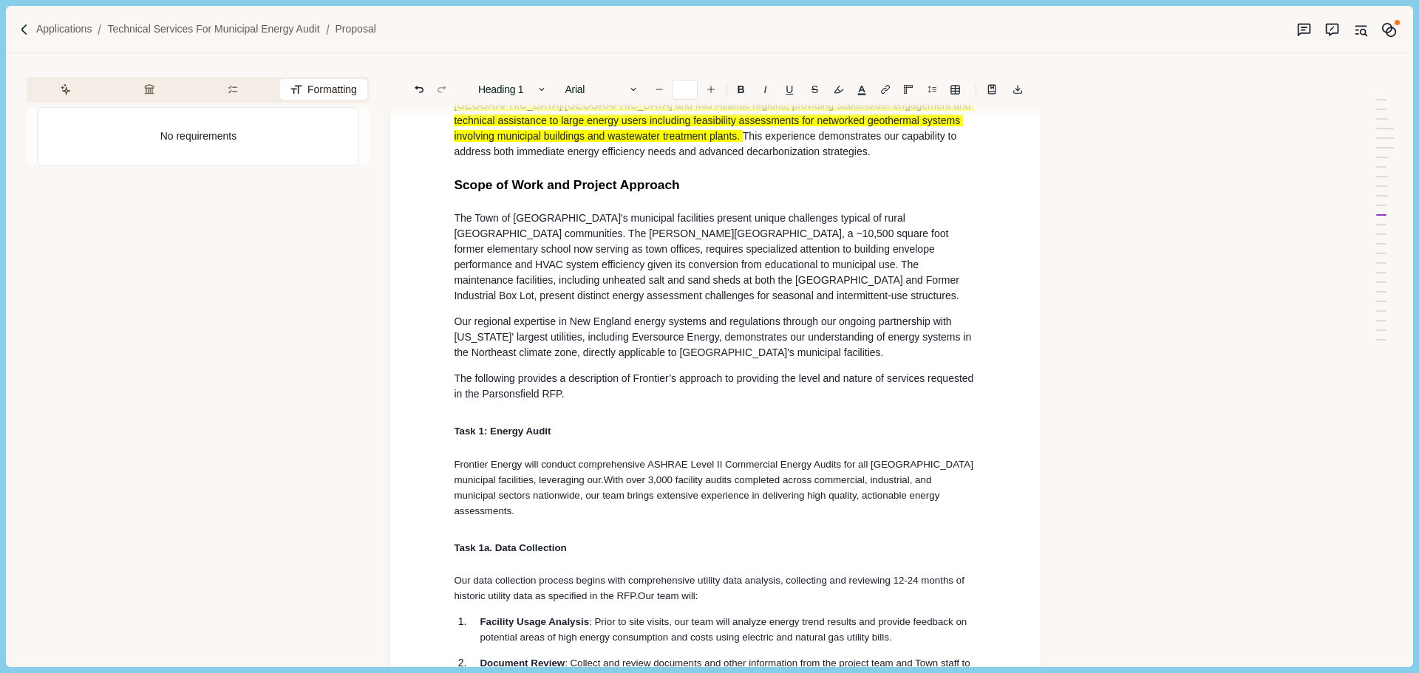
click at [611, 195] on h2 "Scope of Work and Project Approach" at bounding box center [715, 185] width 523 height 20
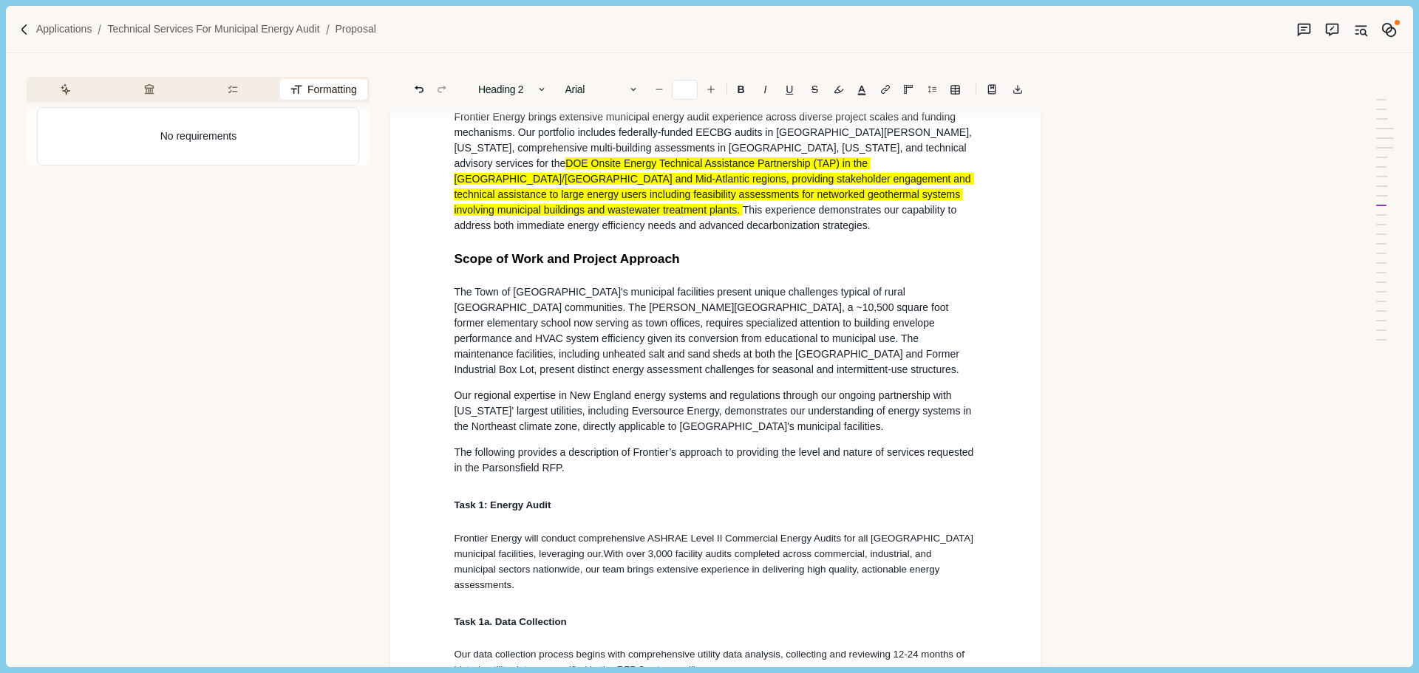
scroll to position [2949, 0]
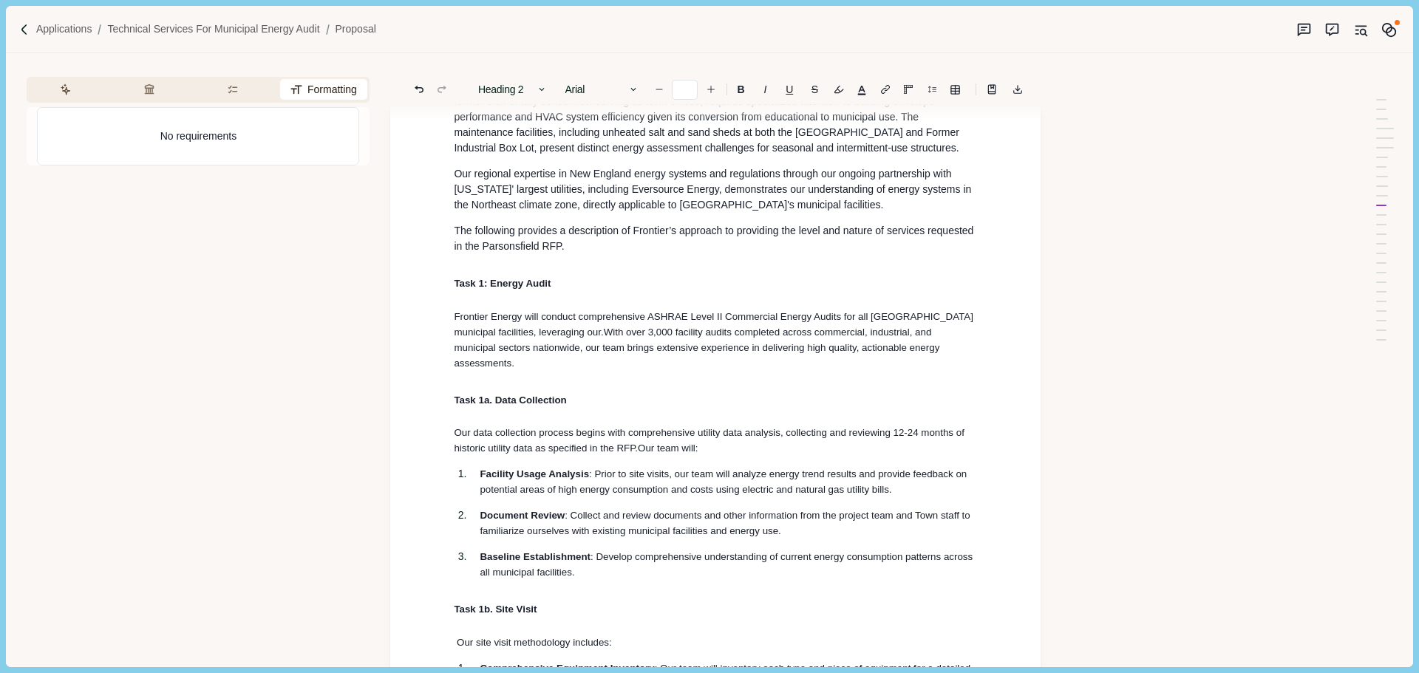
click at [542, 289] on span "Task 1: Energy Audit" at bounding box center [502, 283] width 97 height 11
click at [557, 401] on span "Task 1a. Data Collection" at bounding box center [510, 400] width 112 height 11
click at [536, 289] on span "Task 1: Energy Audit" at bounding box center [502, 283] width 97 height 11
click at [400, 291] on div "General Information & Qualifications Name, Address and Website Full Legal Name:…" at bounding box center [715, 276] width 650 height 6219
click at [565, 293] on h1 "Task 1: Energy Audit" at bounding box center [715, 282] width 523 height 24
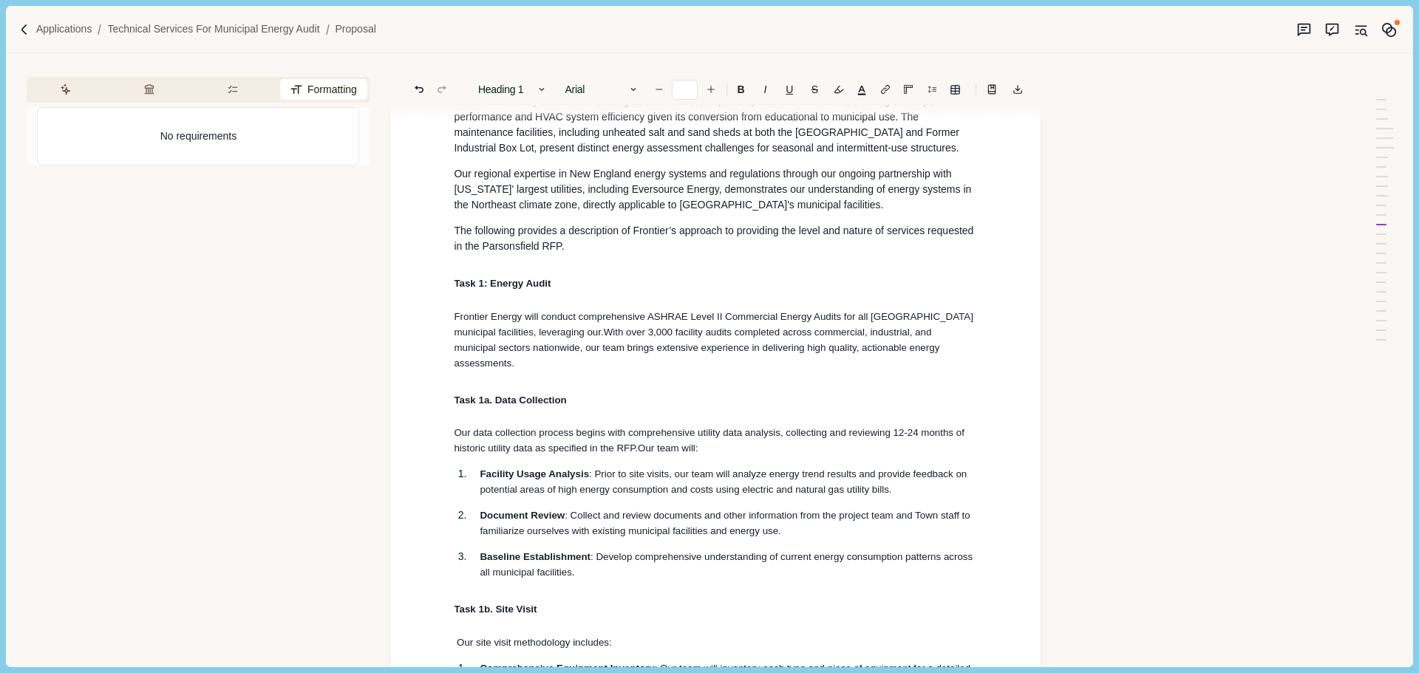
drag, startPoint x: 445, startPoint y: 293, endPoint x: 573, endPoint y: 110, distance: 222.9
click at [436, 293] on div "General Information & Qualifications Name, Address and Website Full Legal Name:…" at bounding box center [715, 276] width 650 height 6219
click at [537, 86] on button "Heading 1" at bounding box center [513, 89] width 84 height 21
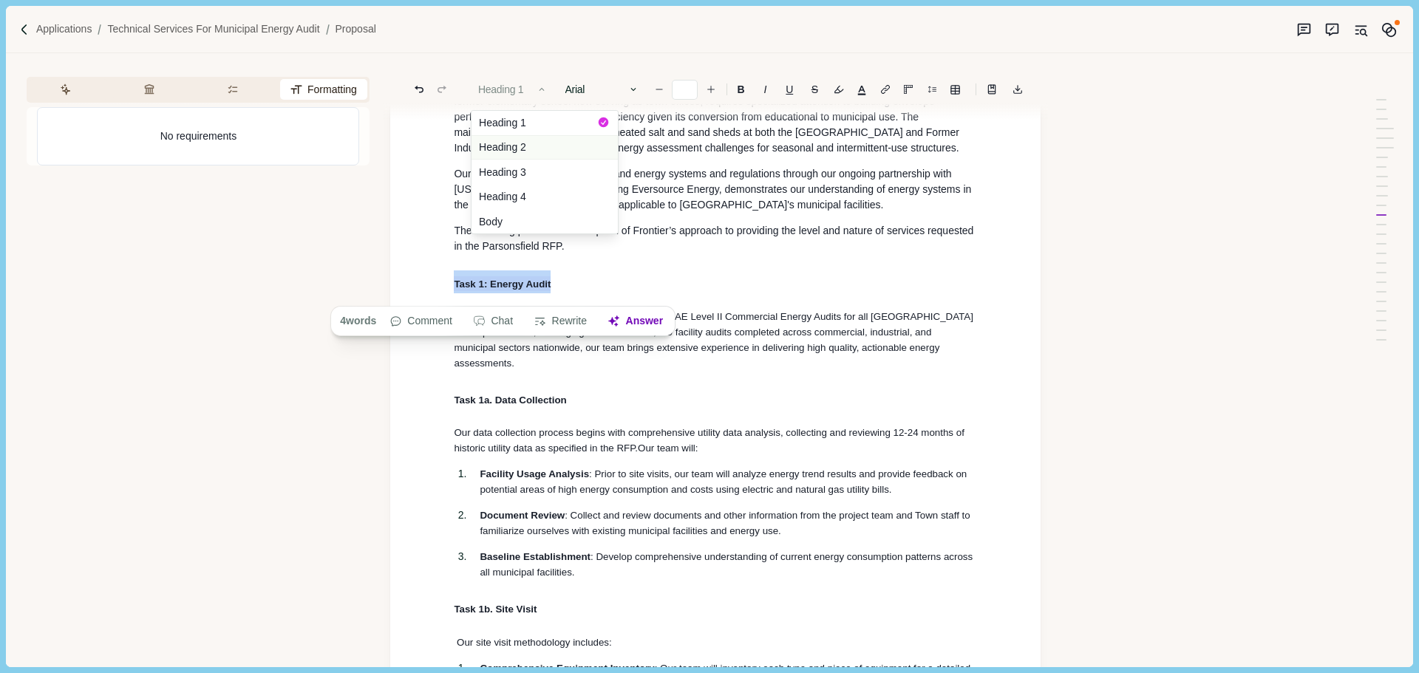
click at [530, 143] on button "Heading 2" at bounding box center [544, 147] width 146 height 25
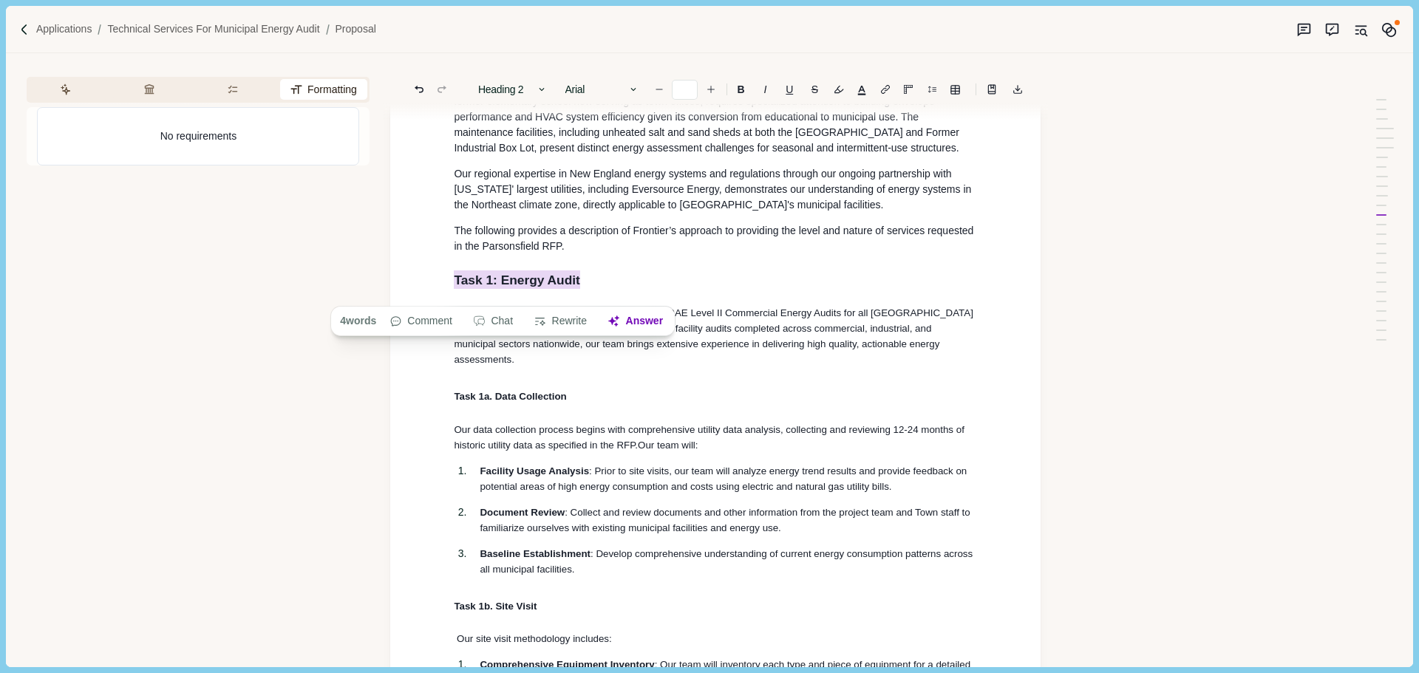
click at [583, 194] on span "Our regional expertise in New England energy systems and regulations through ou…" at bounding box center [714, 189] width 520 height 43
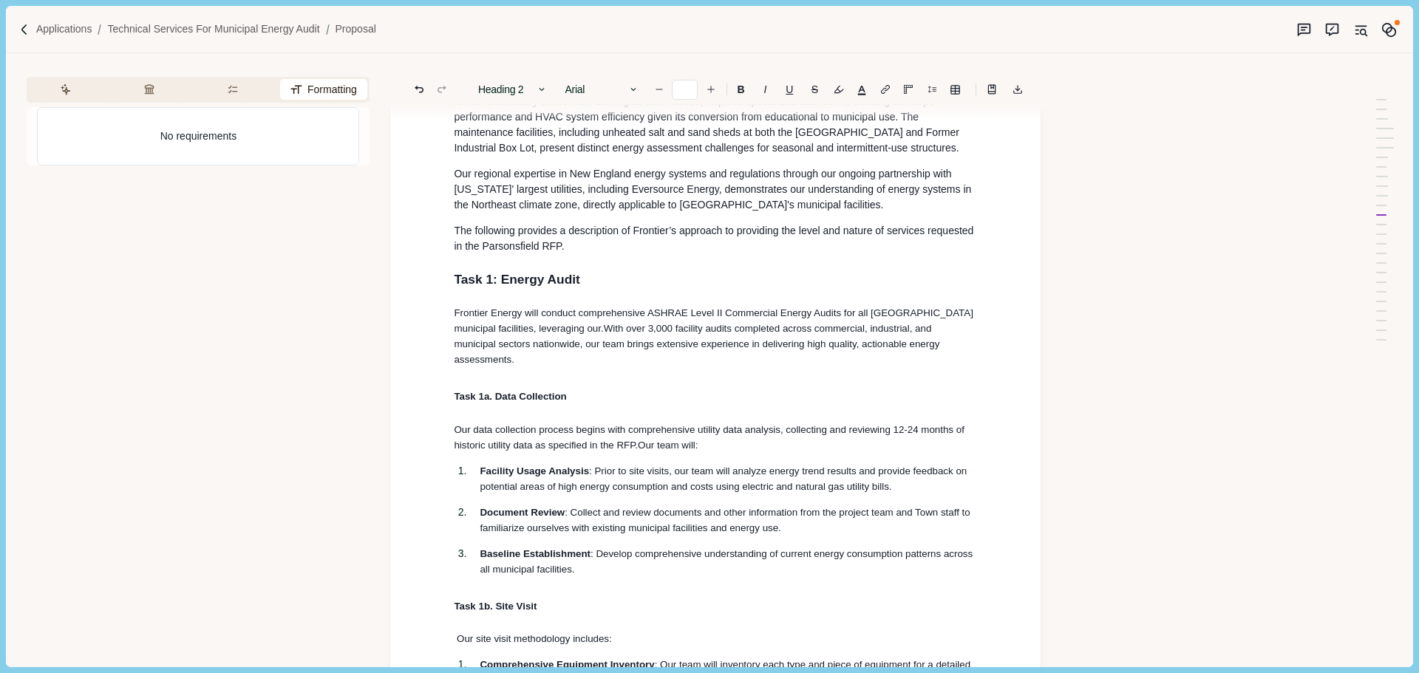
drag, startPoint x: 588, startPoint y: 390, endPoint x: 479, endPoint y: 316, distance: 132.4
click at [412, 391] on div "General Information & Qualifications Name, Address and Website Full Legal Name:…" at bounding box center [715, 275] width 650 height 6216
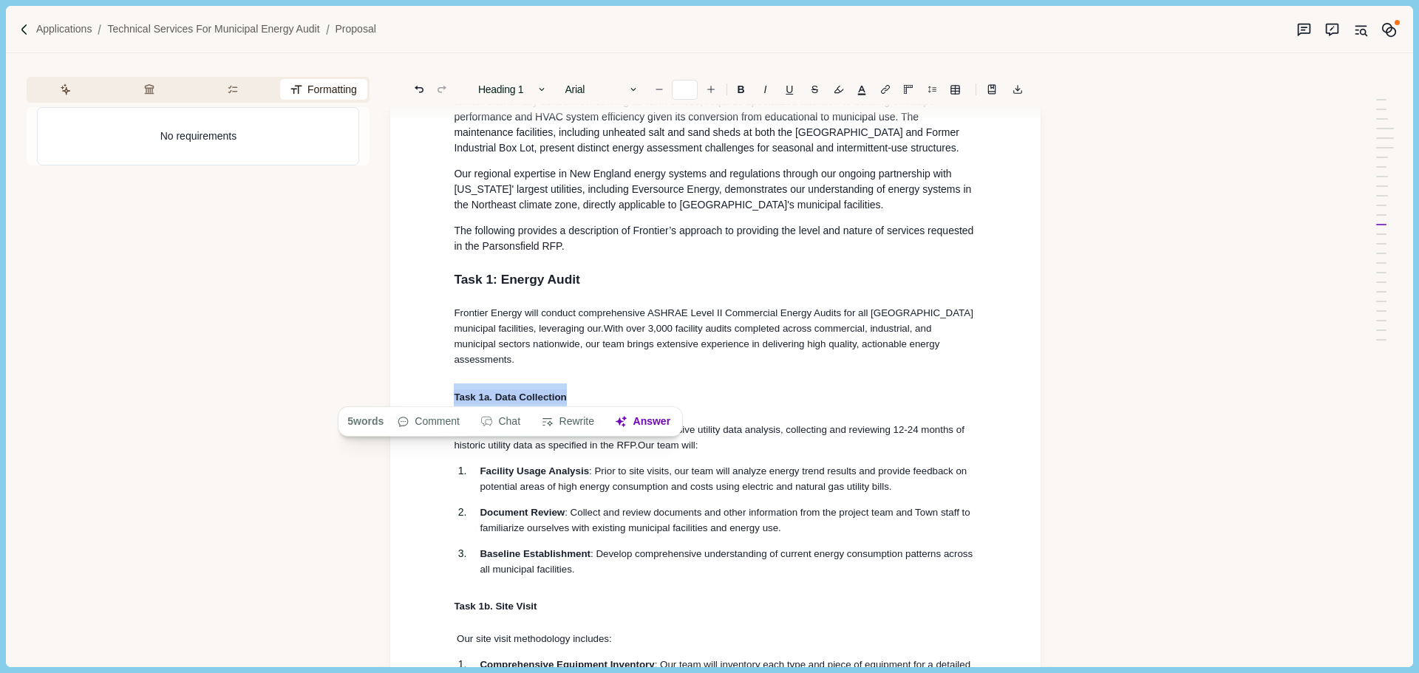
click at [539, 89] on icon "button" at bounding box center [542, 89] width 10 height 10
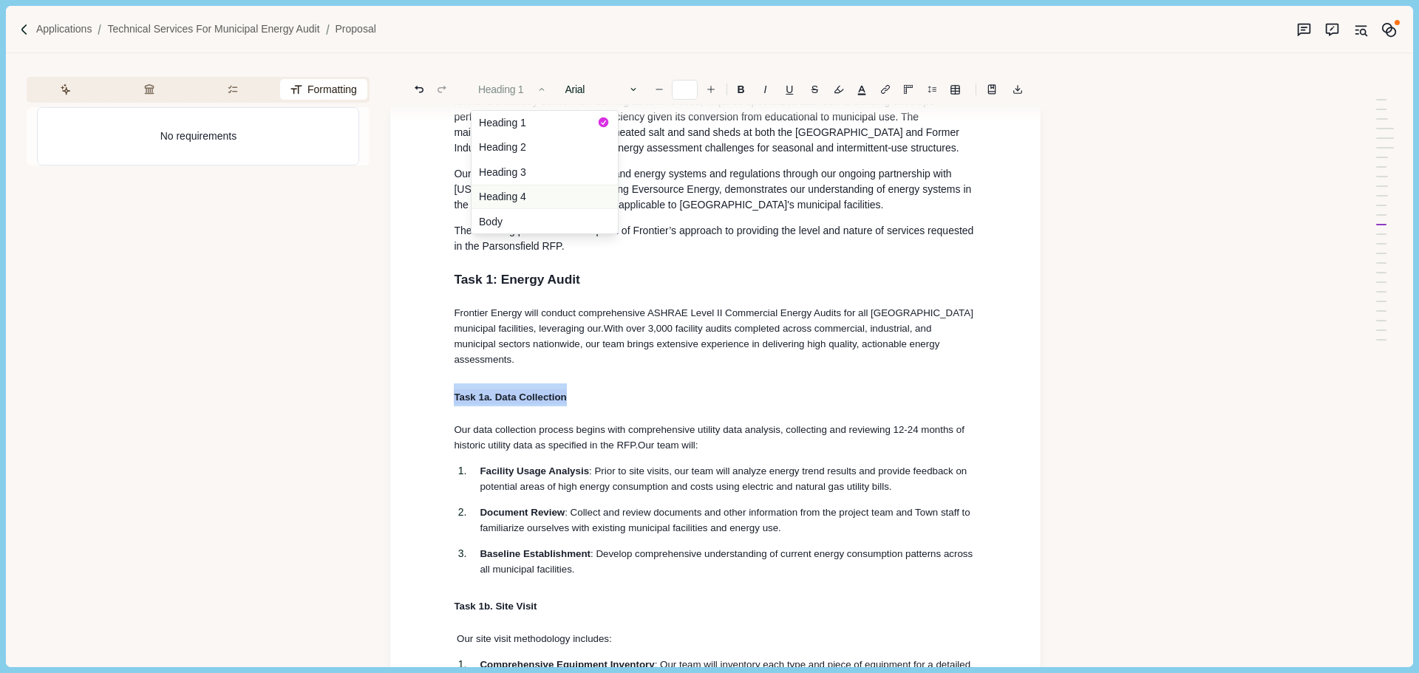
click at [539, 173] on button "Heading 3" at bounding box center [544, 172] width 146 height 25
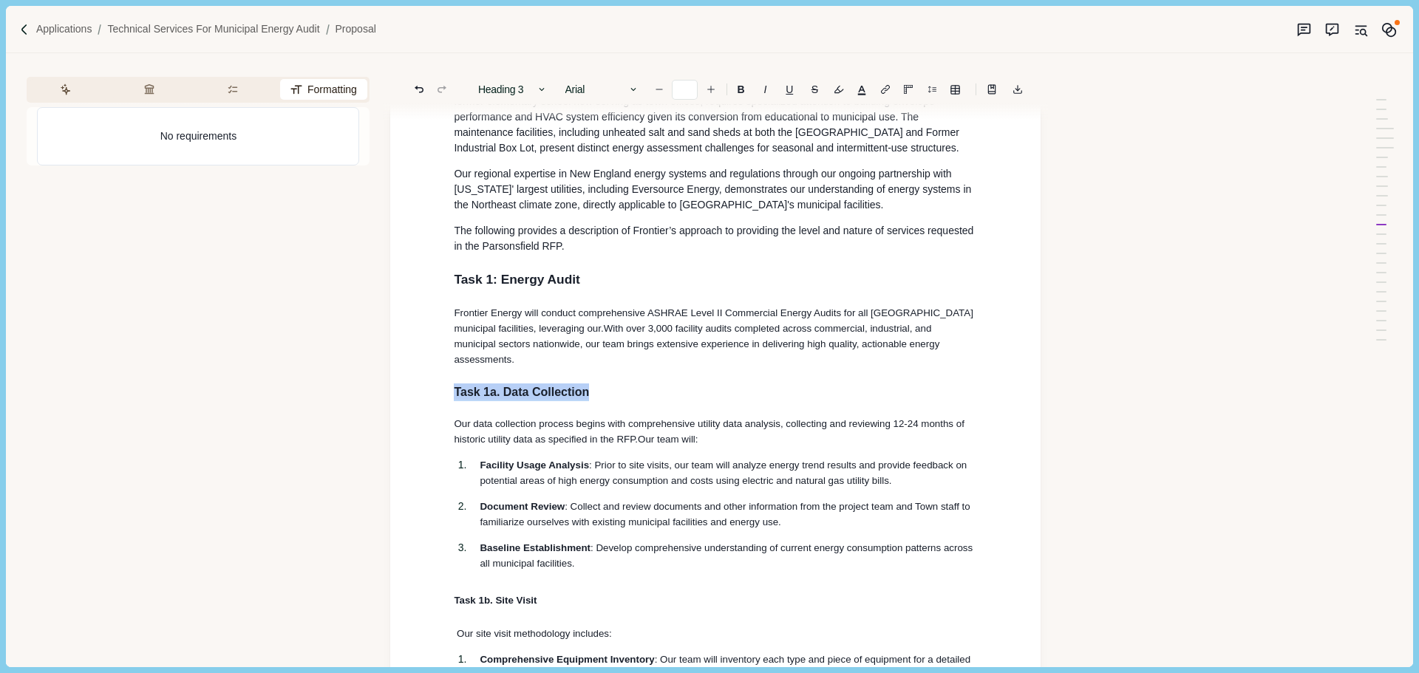
click at [607, 225] on div "General Information & Qualifications Name, Address and Website Full Legal Name:…" at bounding box center [715, 271] width 544 height 6119
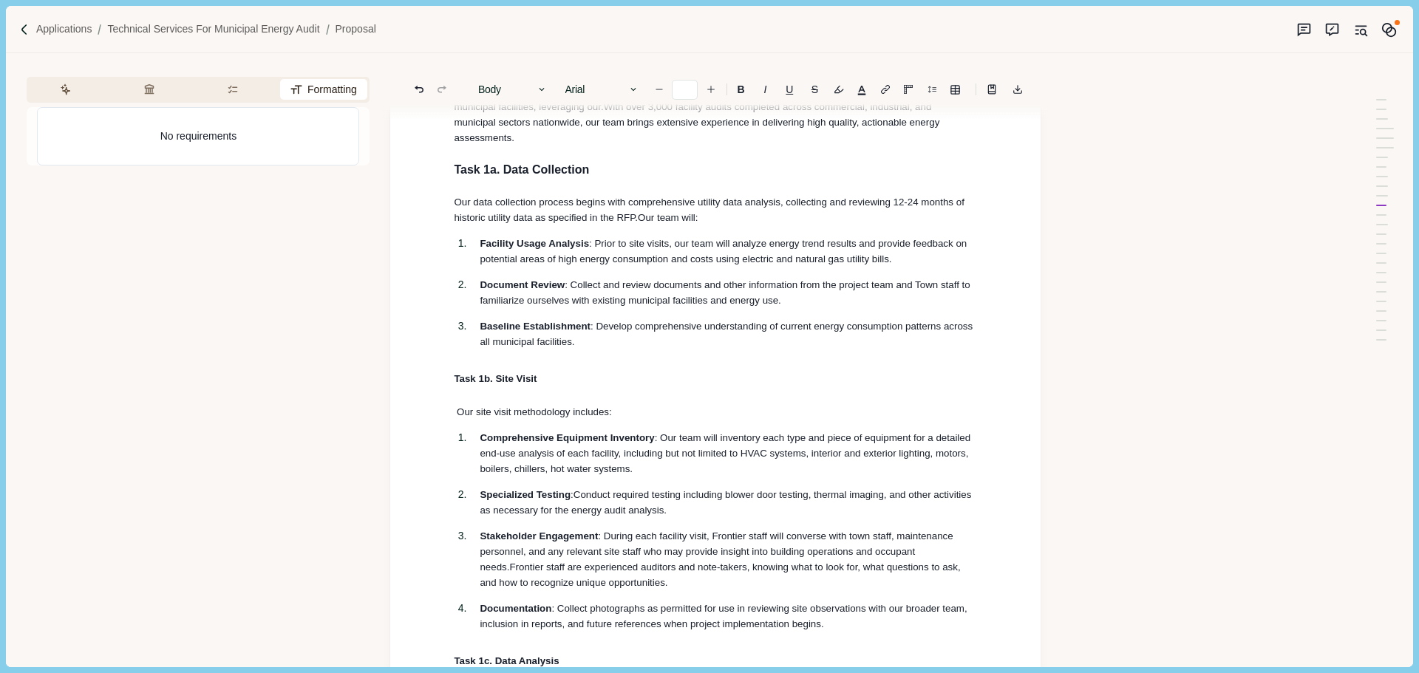
drag, startPoint x: 488, startPoint y: 383, endPoint x: 430, endPoint y: 372, distance: 58.6
click at [423, 381] on div "General Information & Qualifications Name, Address and Website Full Legal Name:…" at bounding box center [715, 50] width 650 height 6211
click at [534, 89] on button "Body" at bounding box center [513, 89] width 84 height 21
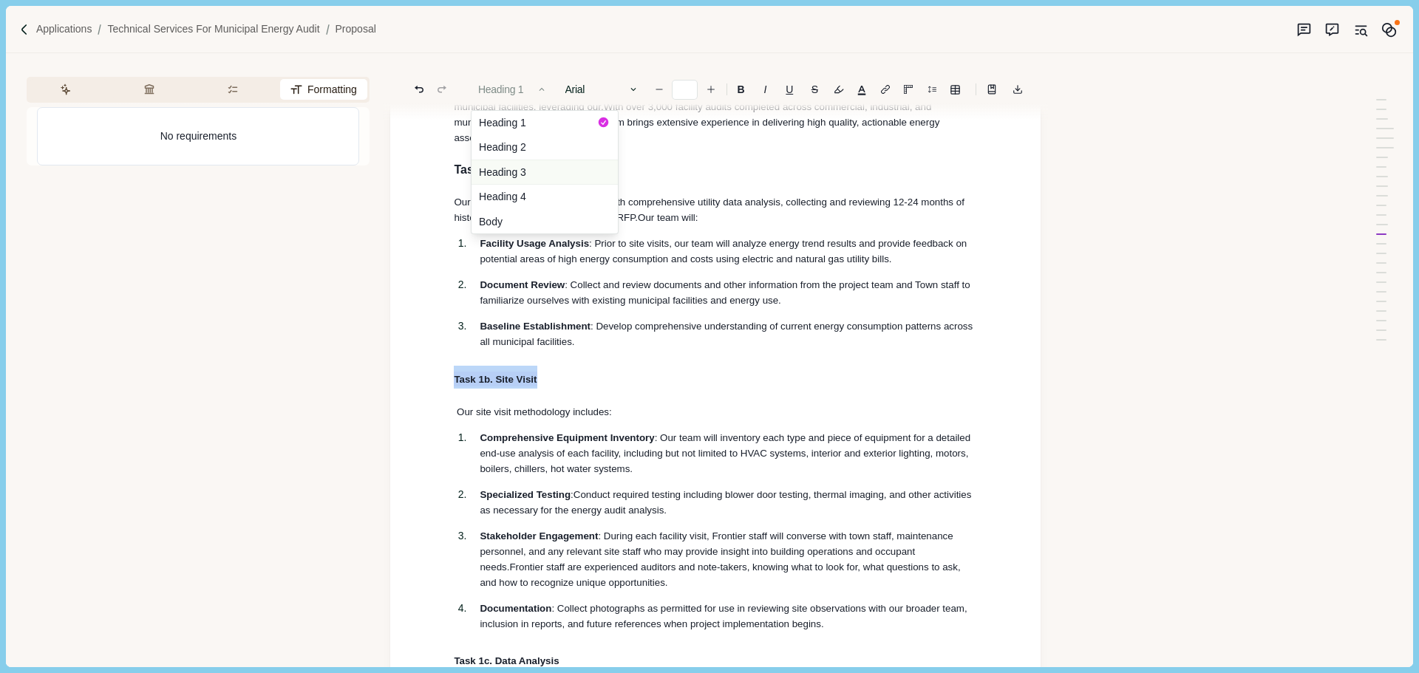
click at [516, 177] on button "Heading 3" at bounding box center [544, 172] width 146 height 25
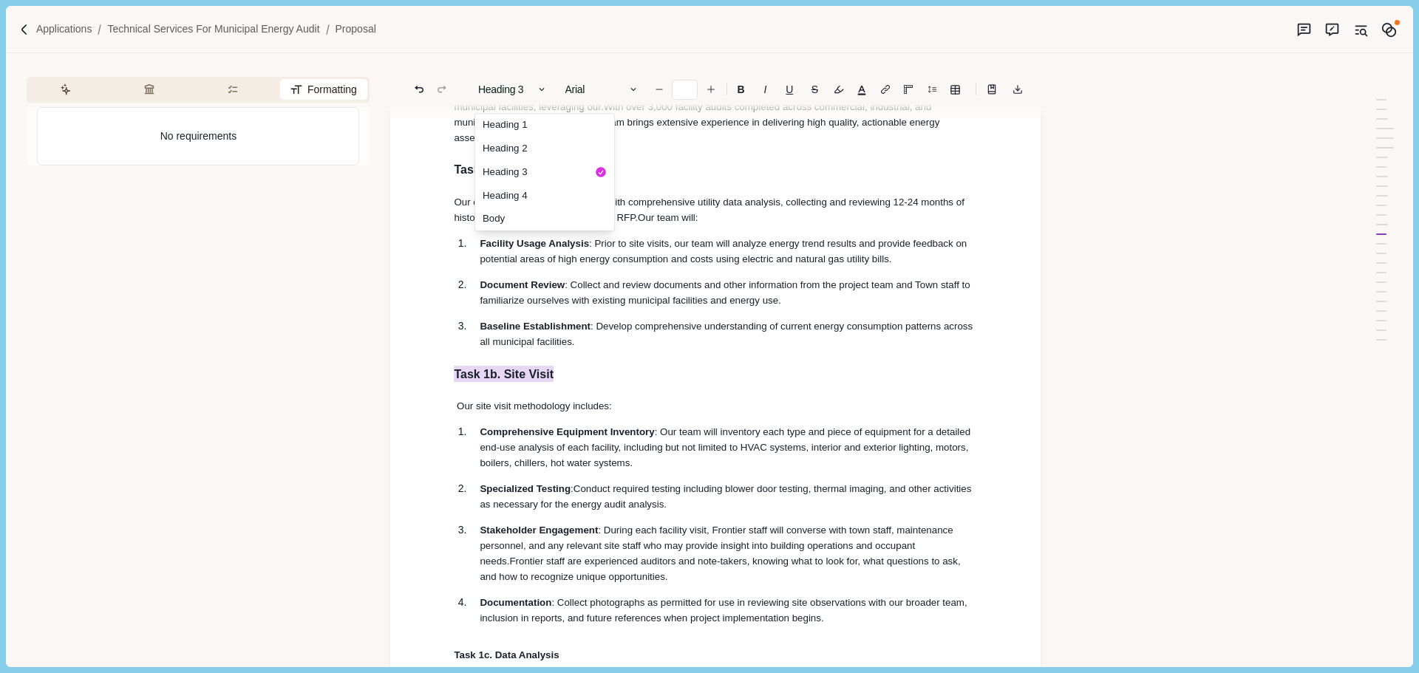
click at [607, 269] on ol "Facility Usage Analysis : Prior to site visits, our team will analyze energy tr…" at bounding box center [715, 293] width 544 height 114
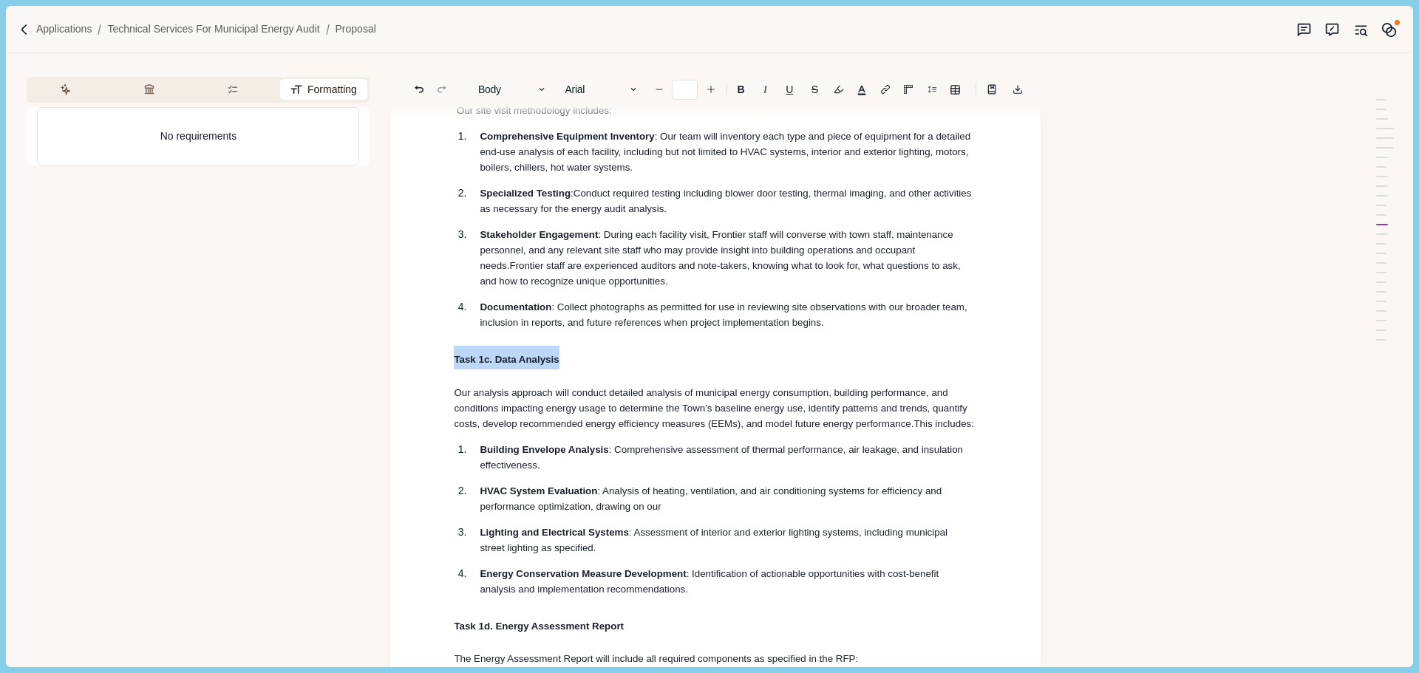
drag, startPoint x: 571, startPoint y: 375, endPoint x: 437, endPoint y: 364, distance: 133.5
click at [515, 86] on button "Heading 1" at bounding box center [513, 89] width 84 height 21
click at [522, 177] on button "Heading 3" at bounding box center [544, 172] width 146 height 25
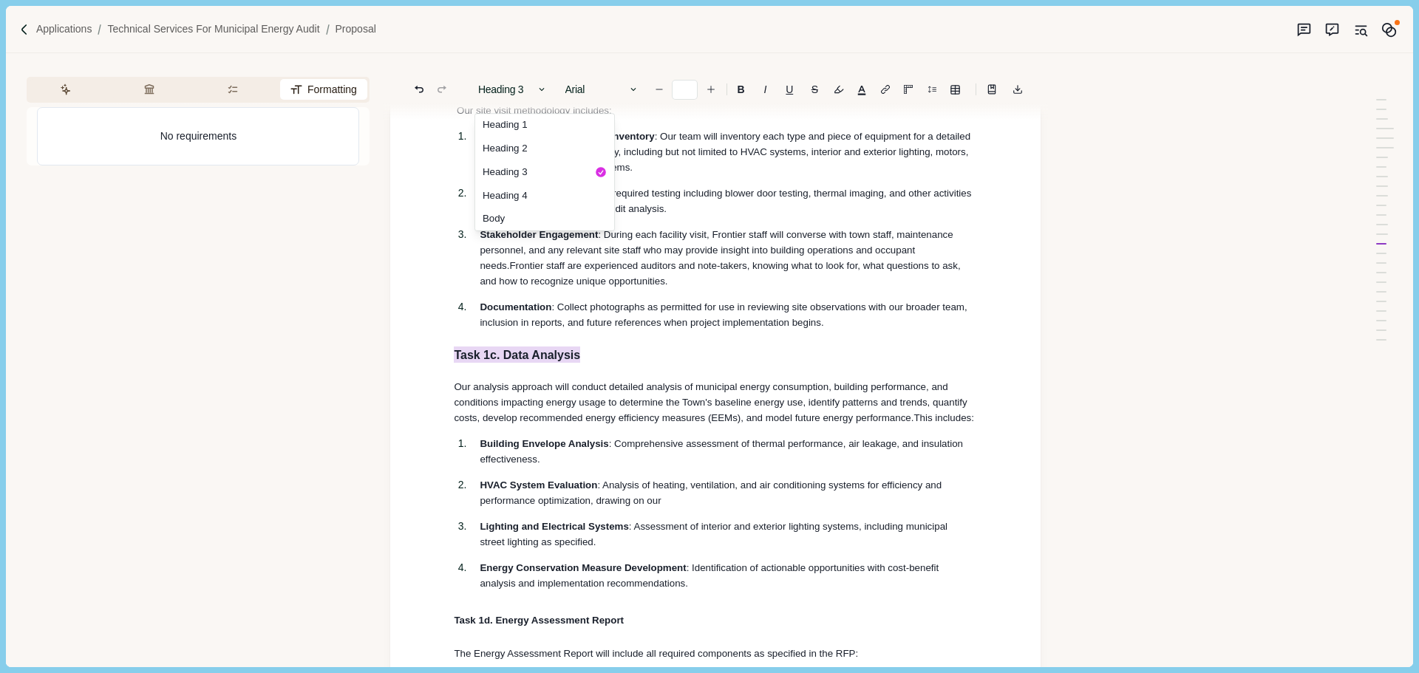
click at [594, 286] on span "Frontier staff are experienced auditors and note-takers, knowing what to look f…" at bounding box center [721, 272] width 483 height 27
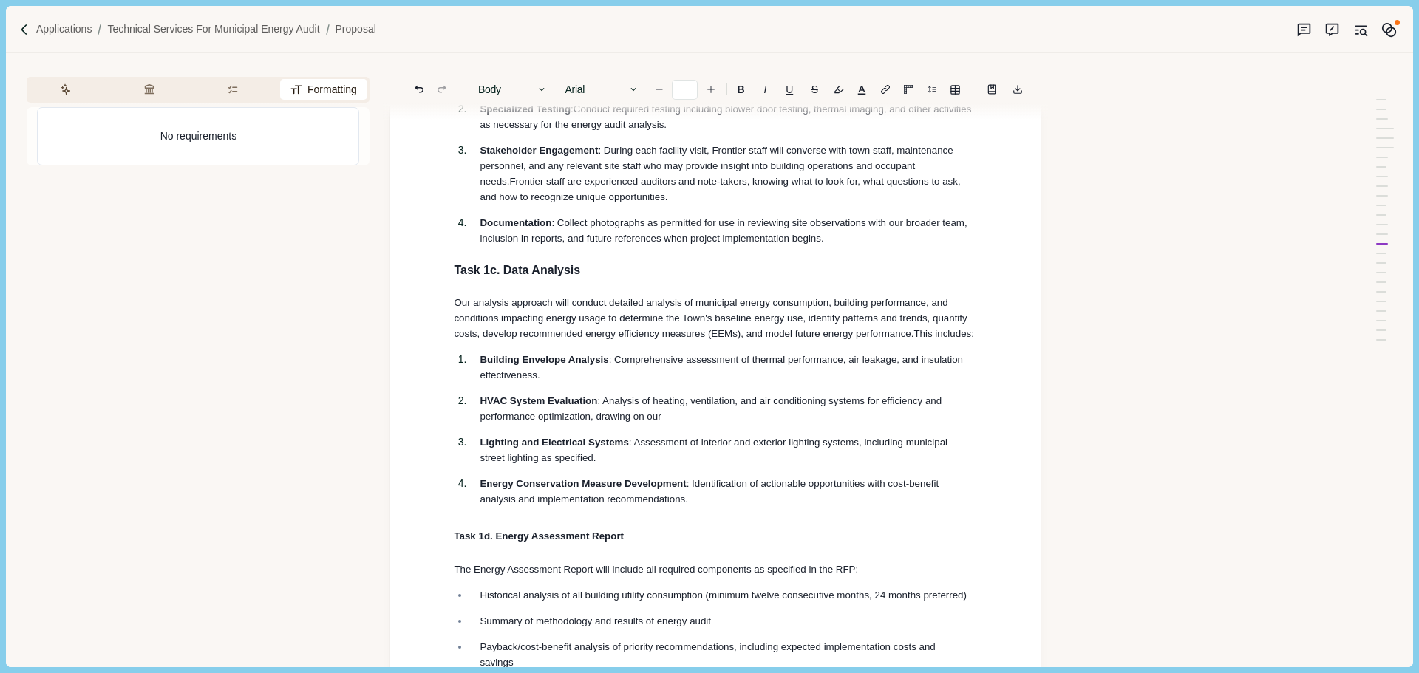
scroll to position [3688, 0]
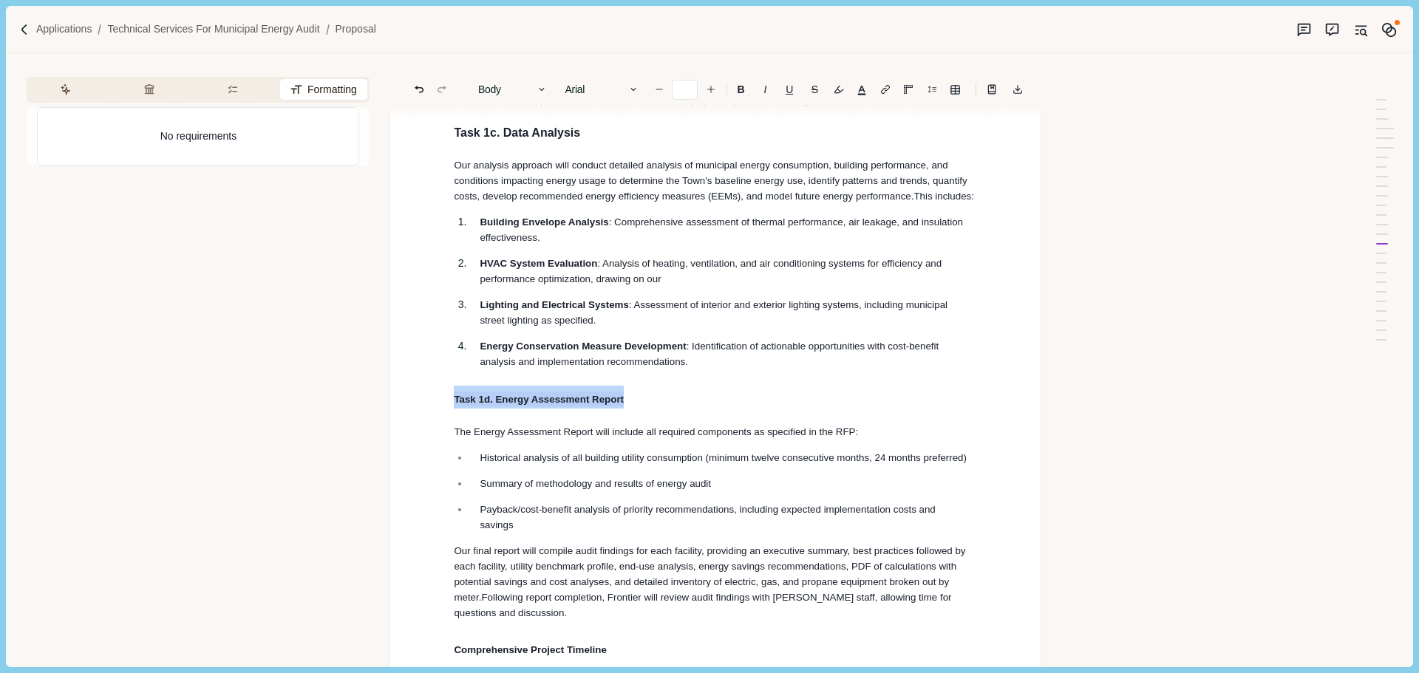
drag, startPoint x: 624, startPoint y: 423, endPoint x: 521, endPoint y: 122, distance: 318.8
click at [535, 90] on button "Heading 1" at bounding box center [513, 89] width 84 height 21
click at [531, 168] on button "Heading 3" at bounding box center [544, 172] width 146 height 25
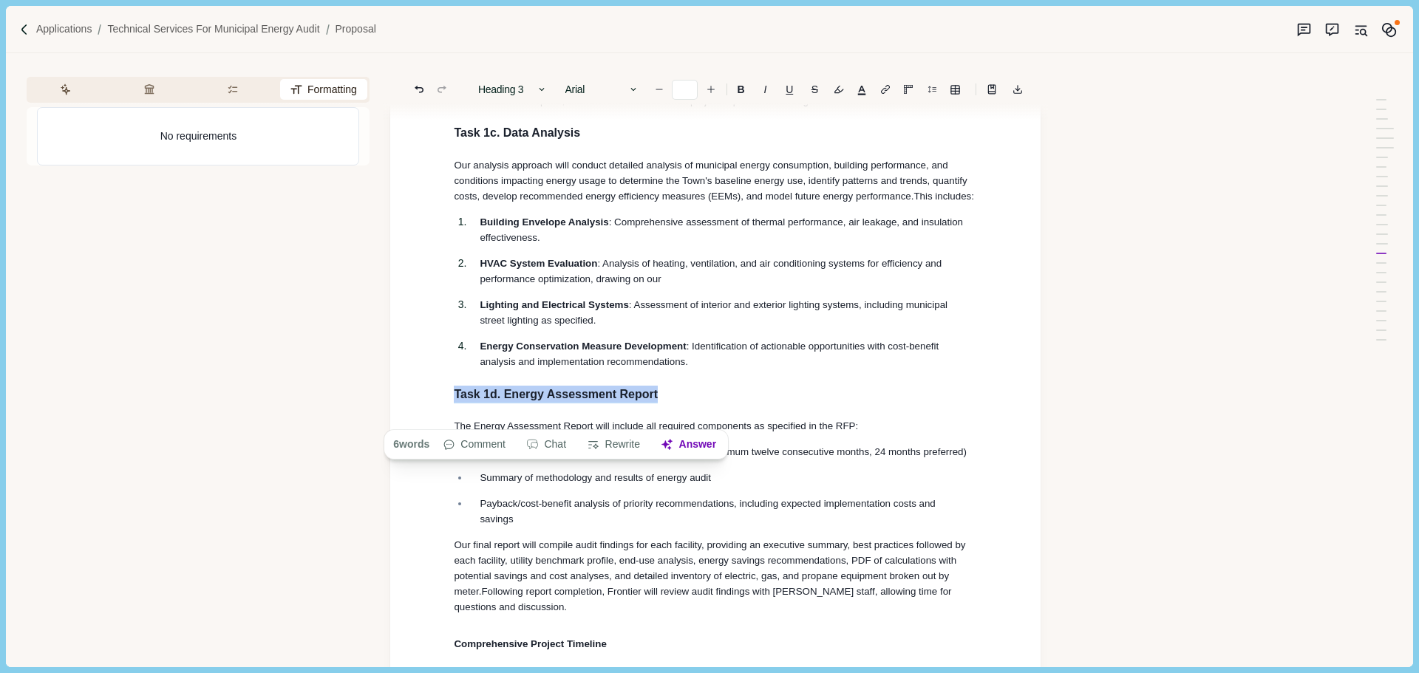
click at [655, 270] on ol "Building Envelope Analysis : Comprehensive assessment of thermal performance, a…" at bounding box center [715, 291] width 544 height 155
click at [650, 326] on span ": Assessment of interior and exterior lighting systems, including municipal str…" at bounding box center [715, 312] width 470 height 27
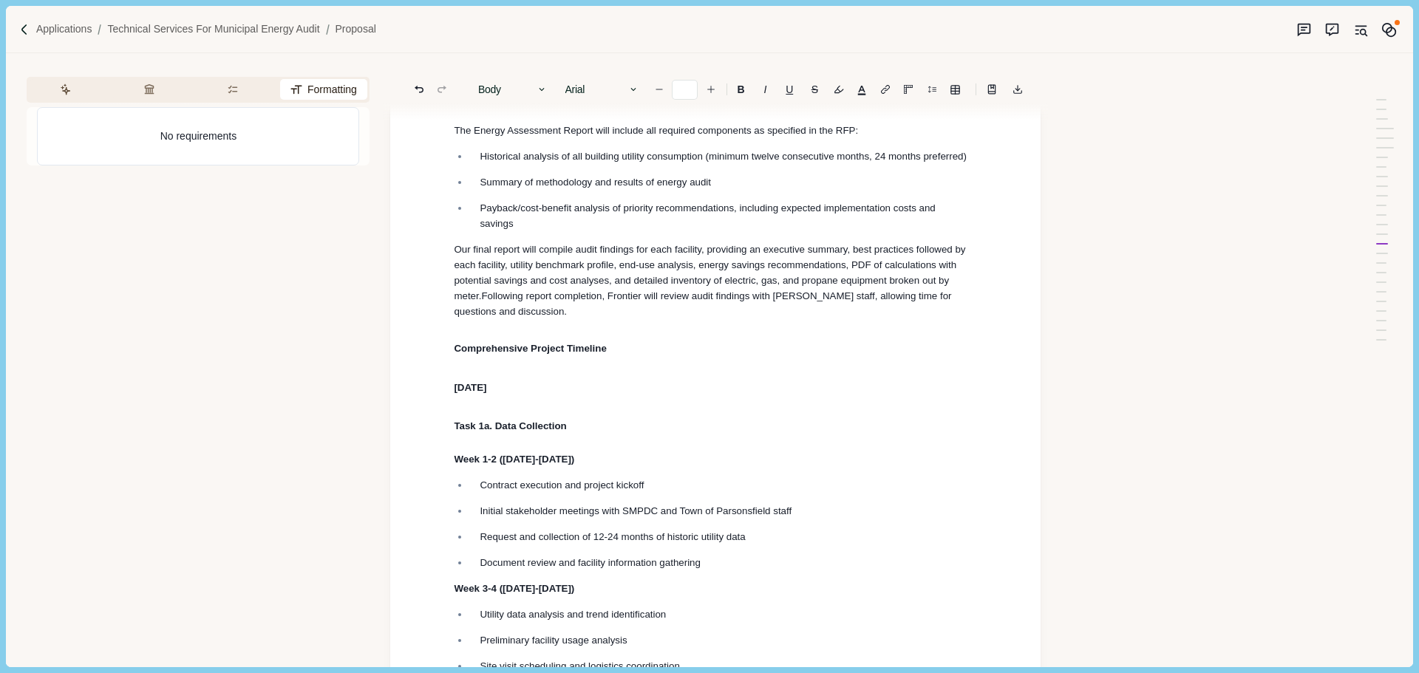
click at [598, 319] on p "Our final report will compile audit findings for each facility, providing an ex…" at bounding box center [715, 281] width 523 height 78
click at [616, 358] on h1 "Comprehensive Project Timeline" at bounding box center [715, 347] width 523 height 24
drag, startPoint x: 426, startPoint y: 381, endPoint x: 435, endPoint y: 372, distance: 12.0
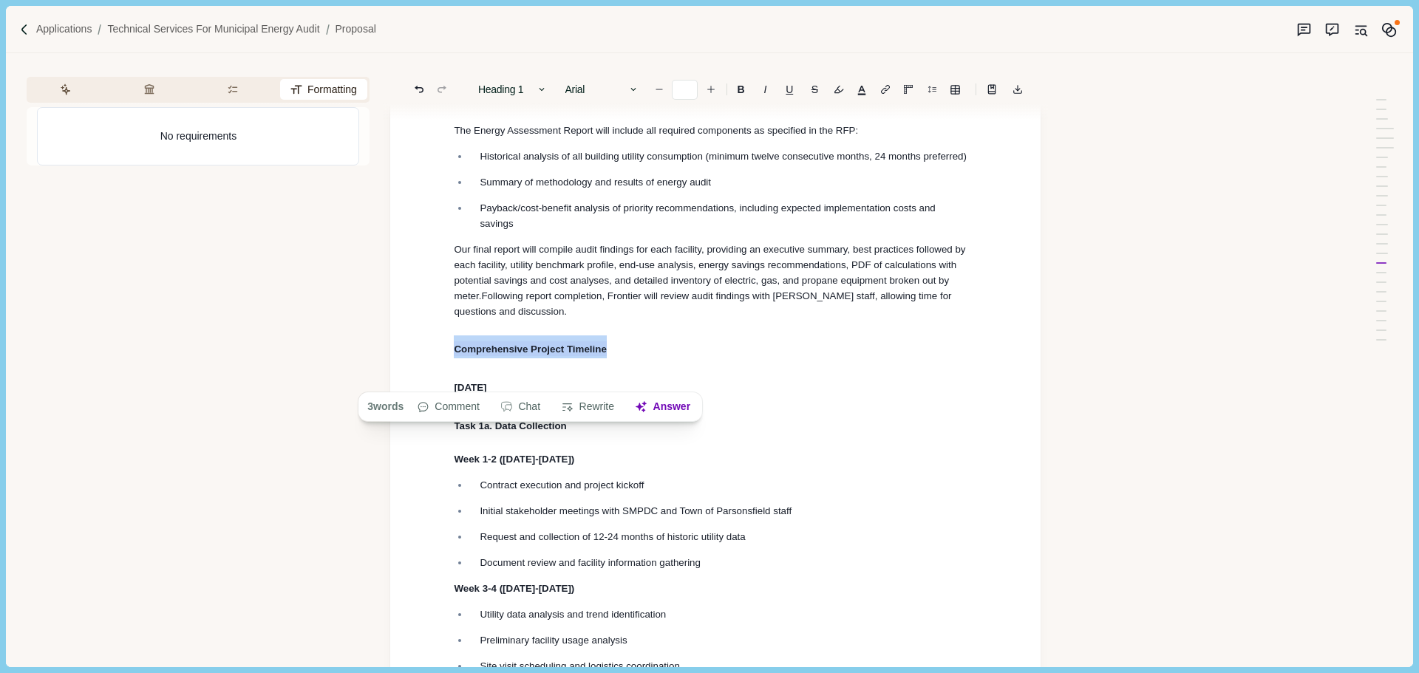
click at [531, 86] on button "Heading 1" at bounding box center [513, 89] width 84 height 21
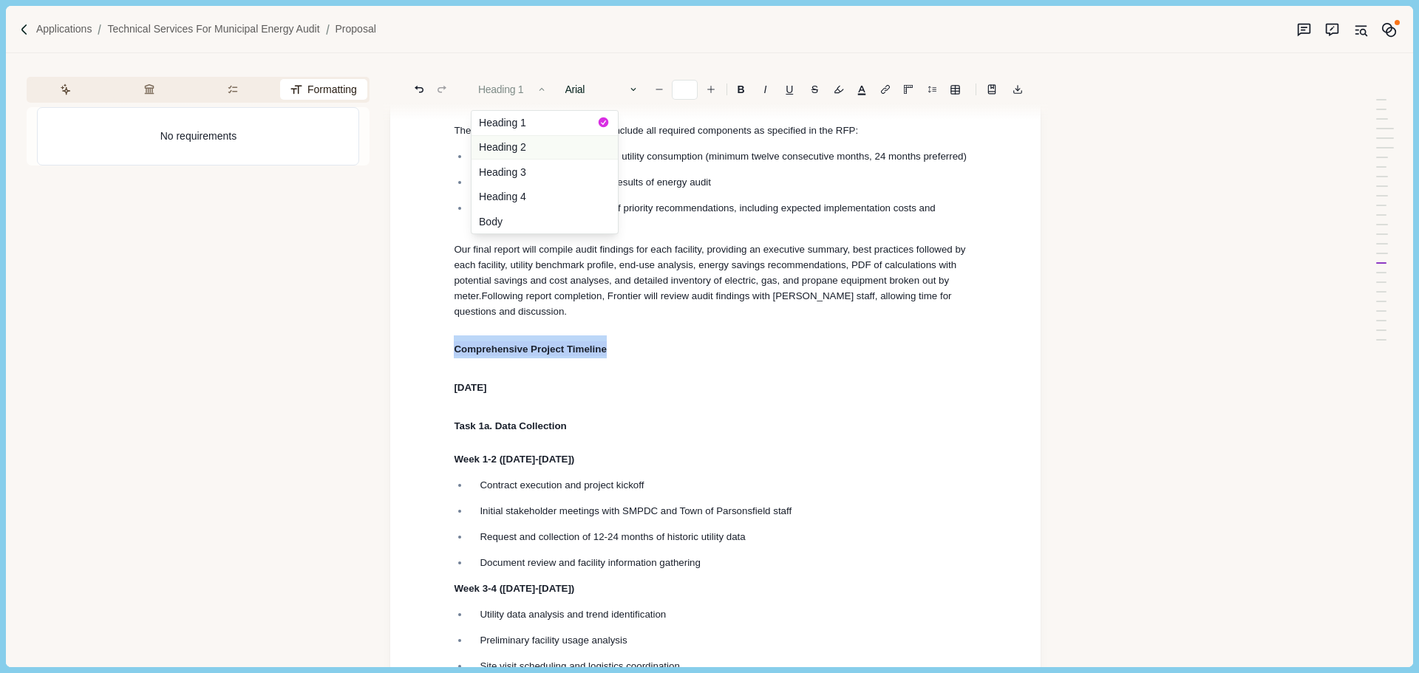
click at [532, 154] on button "Heading 2" at bounding box center [544, 147] width 146 height 25
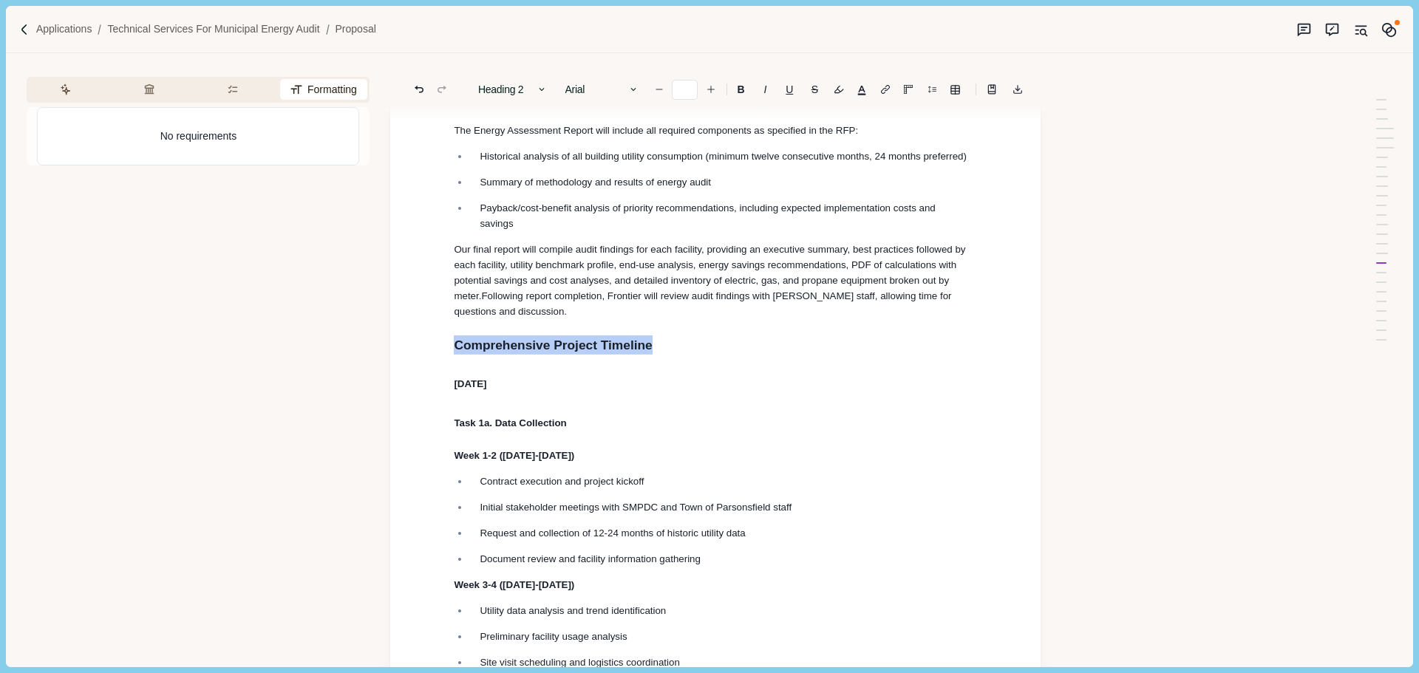
click at [636, 317] on span "Following report completion, Frontier will review audit findings with Parsonsfi…" at bounding box center [704, 303] width 500 height 27
drag, startPoint x: 475, startPoint y: 414, endPoint x: 437, endPoint y: 411, distance: 37.8
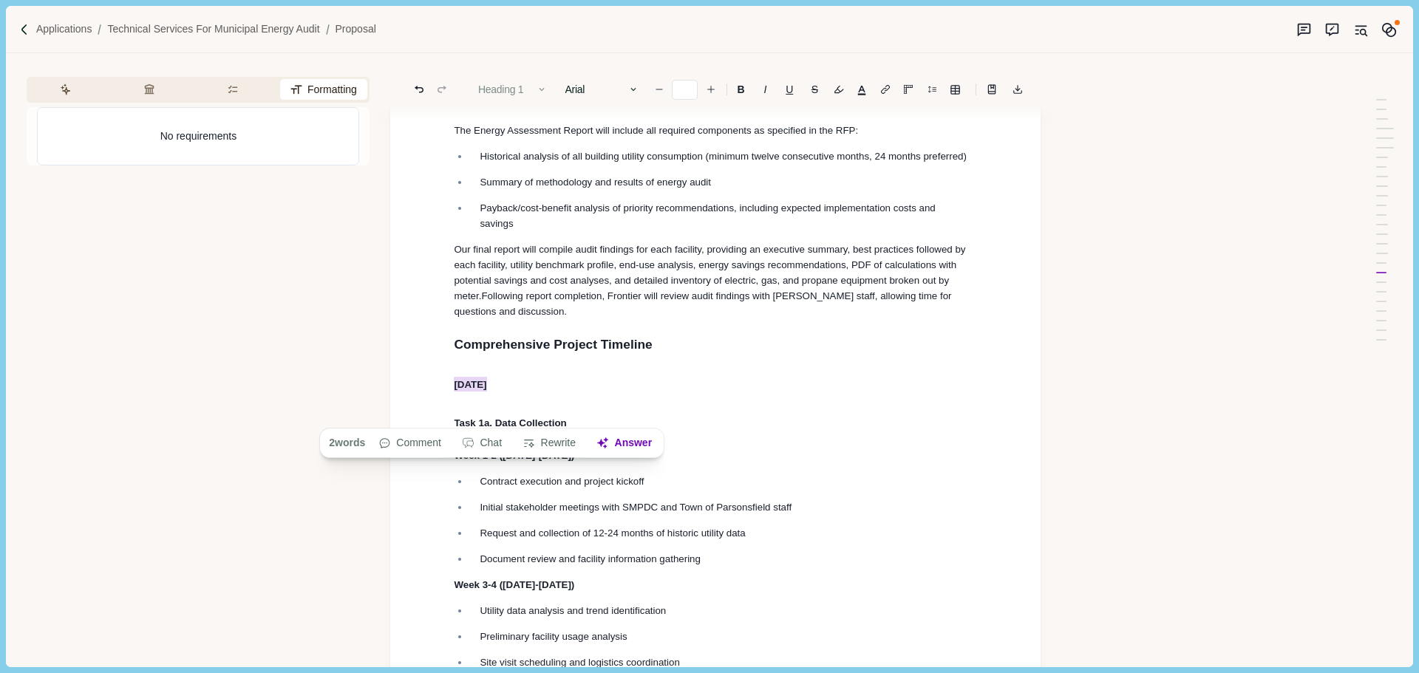
click at [509, 91] on button "Heading 1" at bounding box center [513, 89] width 84 height 21
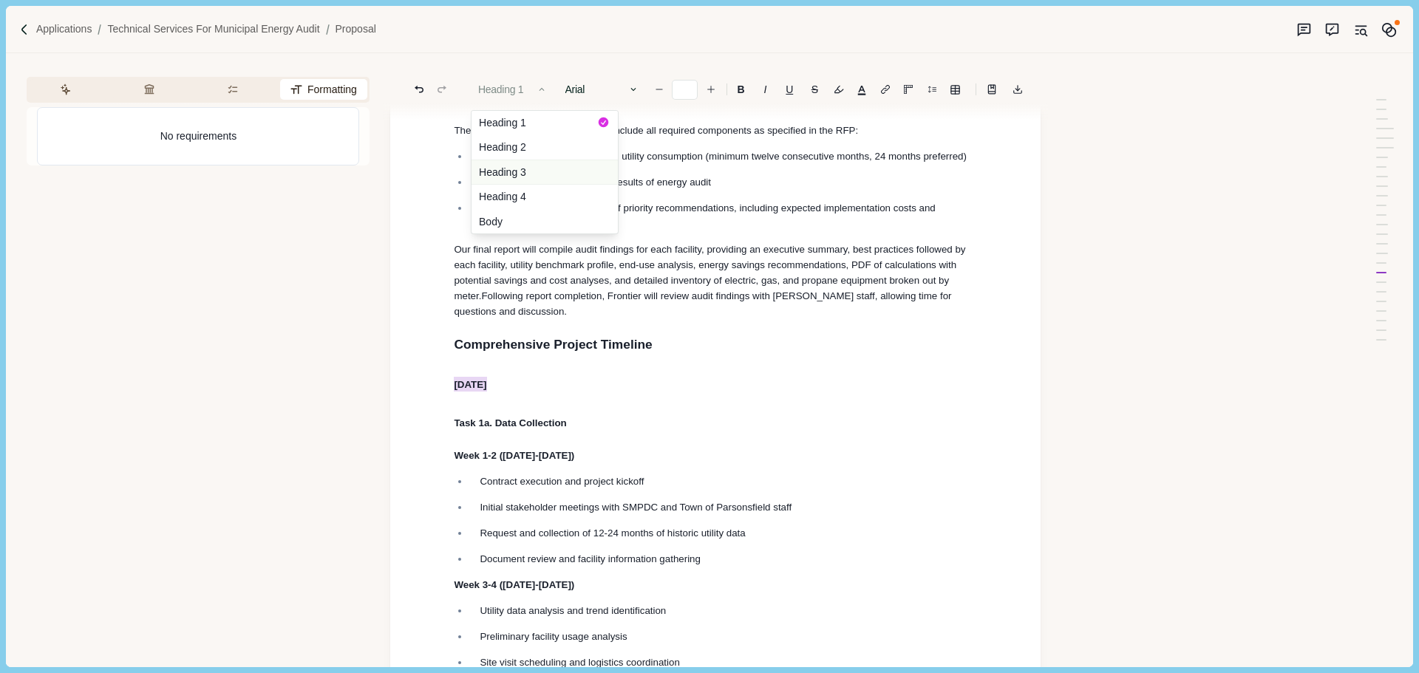
click at [520, 169] on button "Heading 3" at bounding box center [544, 172] width 146 height 25
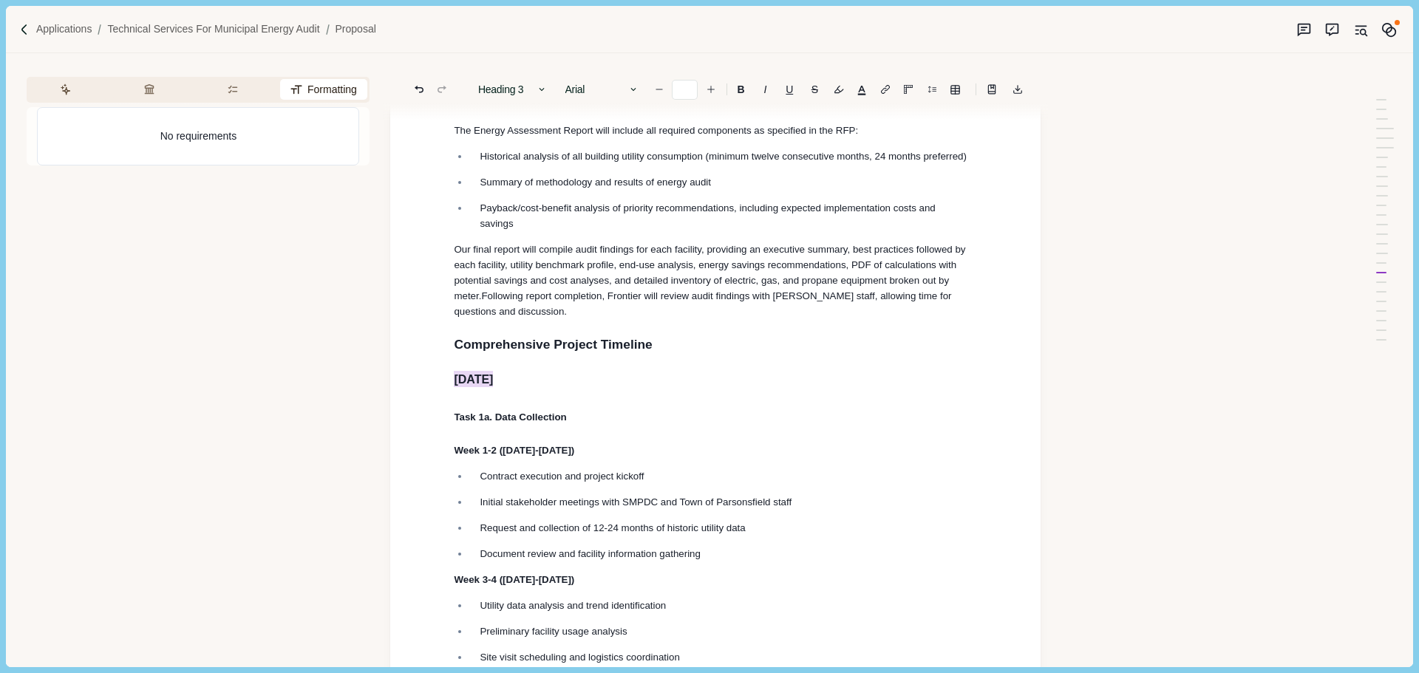
drag, startPoint x: 593, startPoint y: 302, endPoint x: 599, endPoint y: 329, distance: 27.3
click at [595, 302] on span "Our final report will compile audit findings for each facility, providing an ex…" at bounding box center [711, 272] width 514 height 58
drag, startPoint x: 576, startPoint y: 444, endPoint x: 444, endPoint y: 449, distance: 131.6
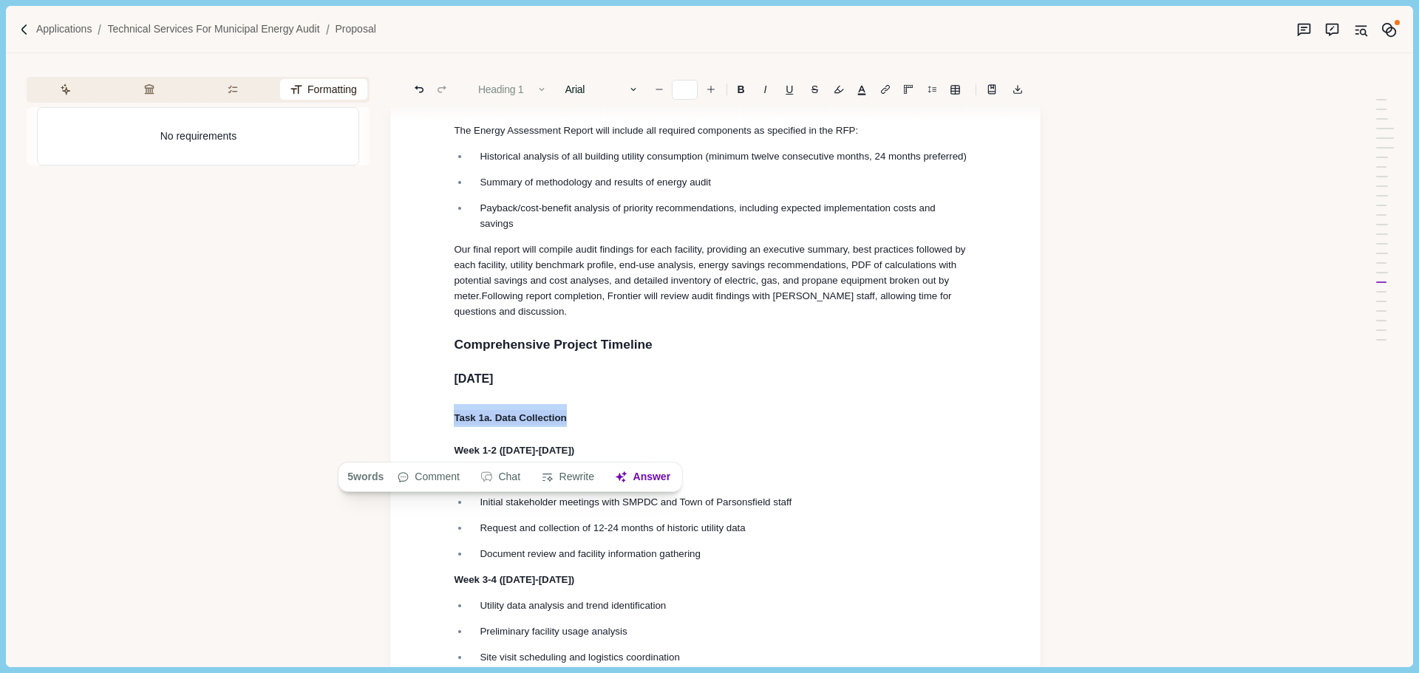
click at [525, 87] on button "Heading 1" at bounding box center [513, 89] width 84 height 21
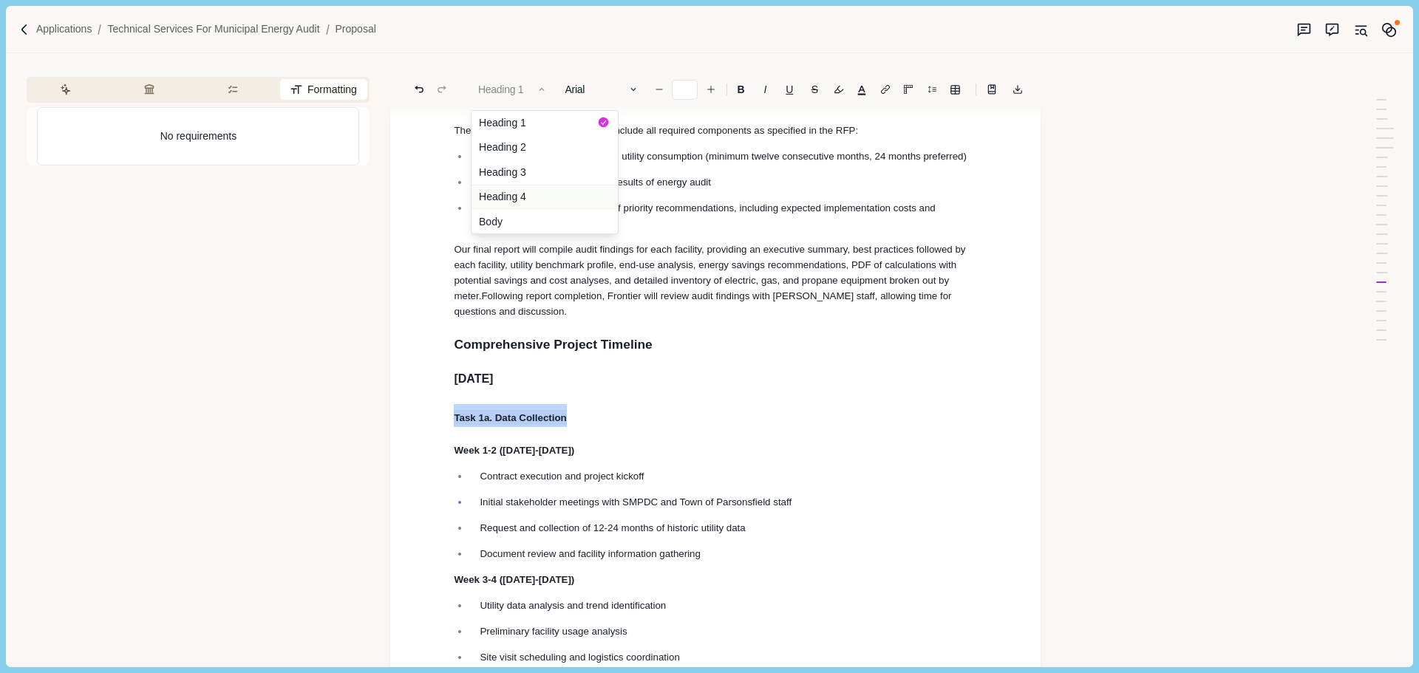
click at [530, 194] on button "Heading 4" at bounding box center [544, 197] width 146 height 25
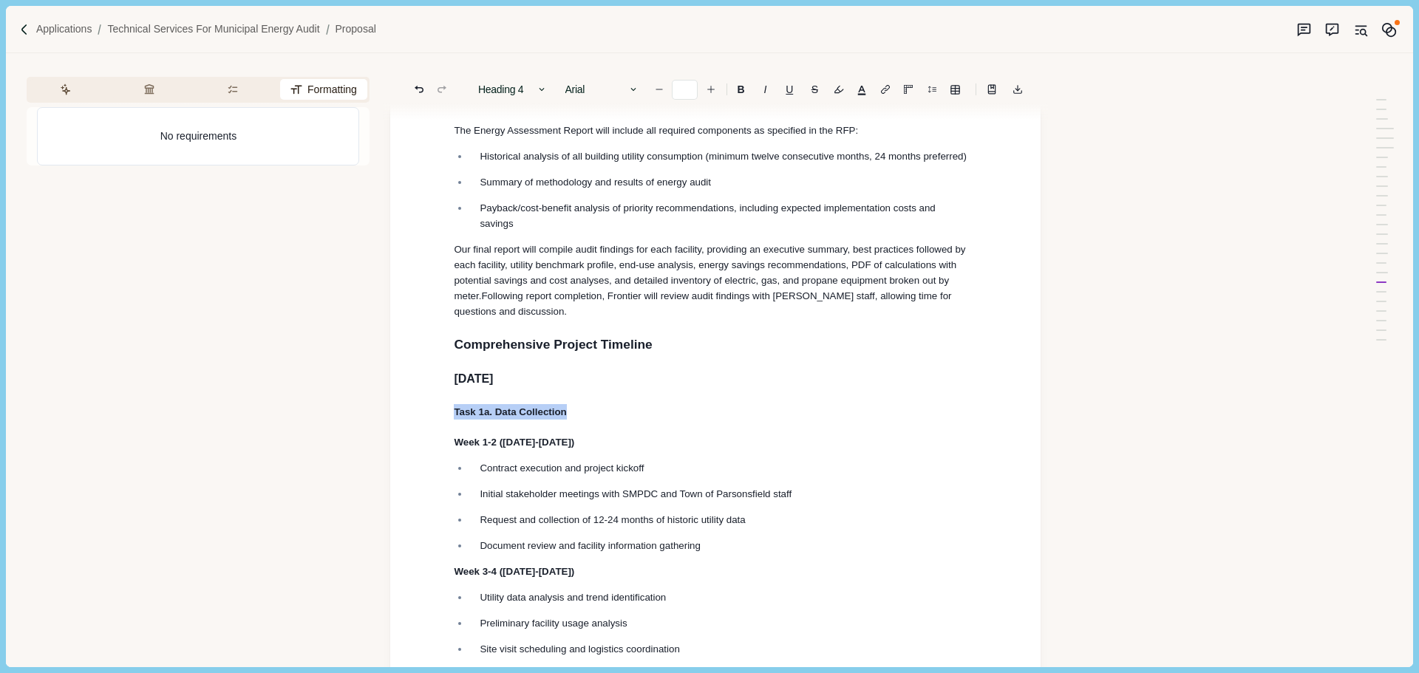
drag, startPoint x: 633, startPoint y: 284, endPoint x: 653, endPoint y: 305, distance: 28.8
click at [634, 287] on p "Our final report will compile audit findings for each facility, providing an ex…" at bounding box center [715, 281] width 523 height 78
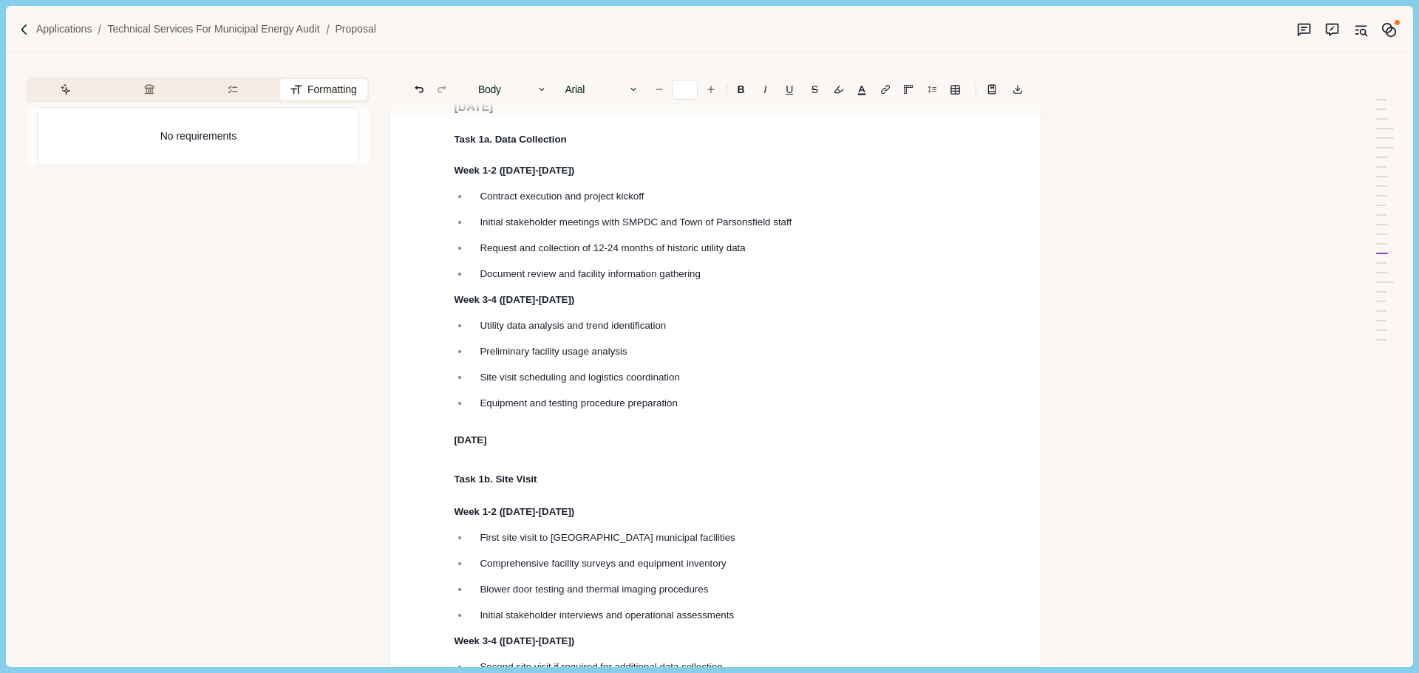
scroll to position [4279, 0]
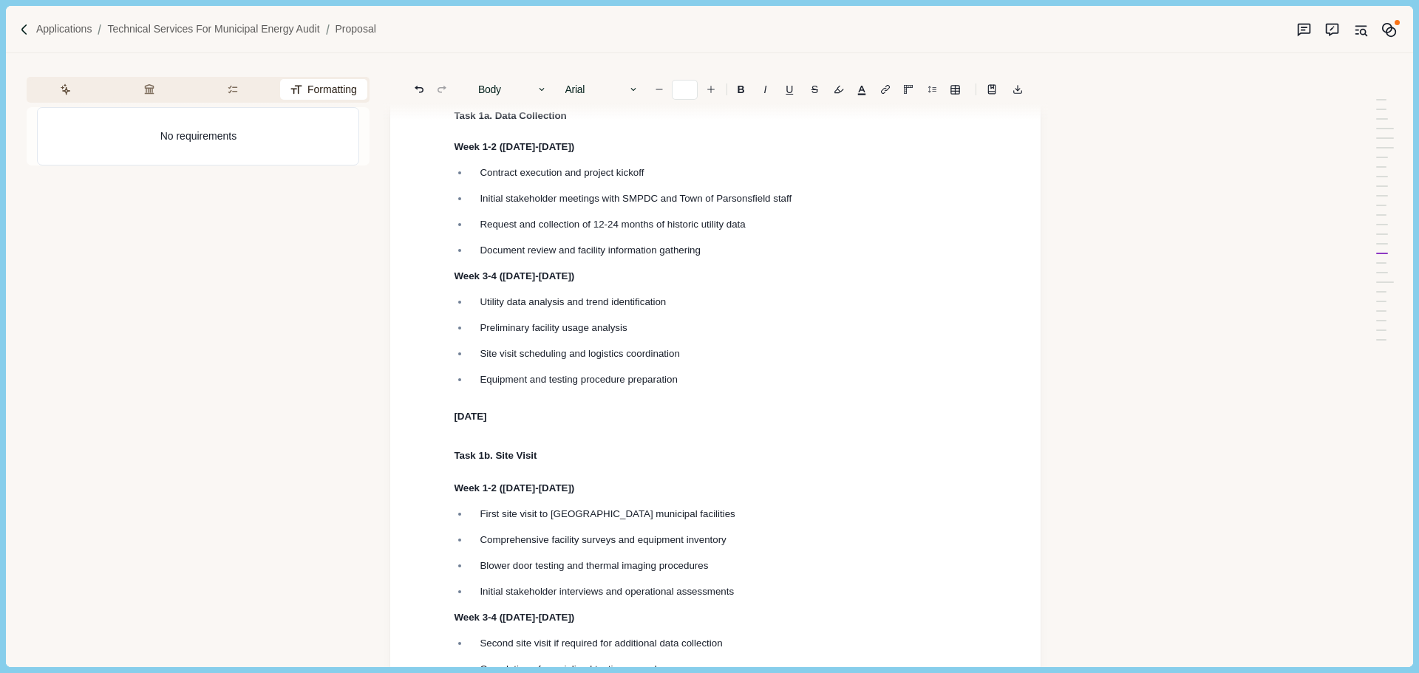
drag, startPoint x: 484, startPoint y: 452, endPoint x: 509, endPoint y: 149, distance: 304.0
click at [514, 91] on button "Body" at bounding box center [513, 89] width 84 height 21
click at [537, 88] on div "Heading 1 Heading 2 Heading 3 Heading 4 Body" at bounding box center [545, 156] width 148 height 155
click at [612, 310] on p "Utility data analysis and trend identification" at bounding box center [723, 302] width 487 height 16
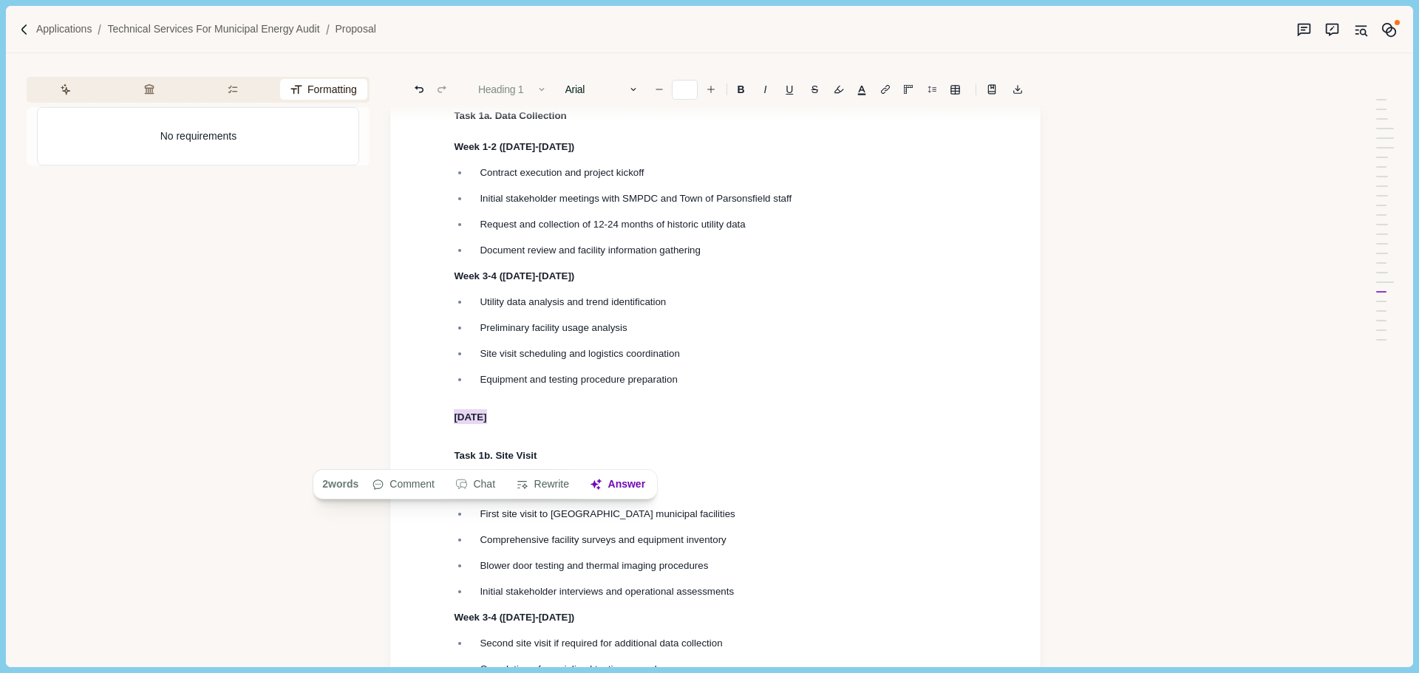
click at [544, 90] on icon "button" at bounding box center [541, 89] width 5 height 3
click at [535, 170] on button "Heading 3" at bounding box center [544, 172] width 146 height 25
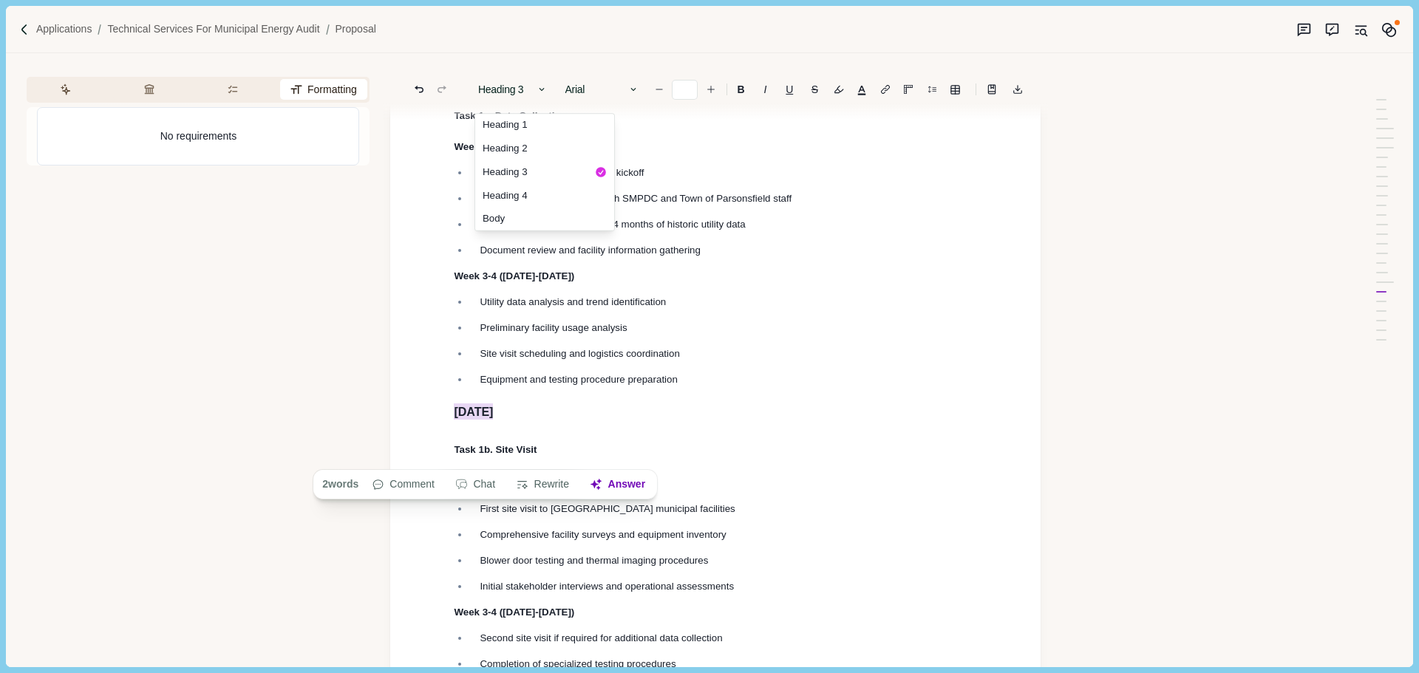
click at [591, 387] on ul "Utility data analysis and trend identification Preliminary facility usage analy…" at bounding box center [710, 340] width 534 height 93
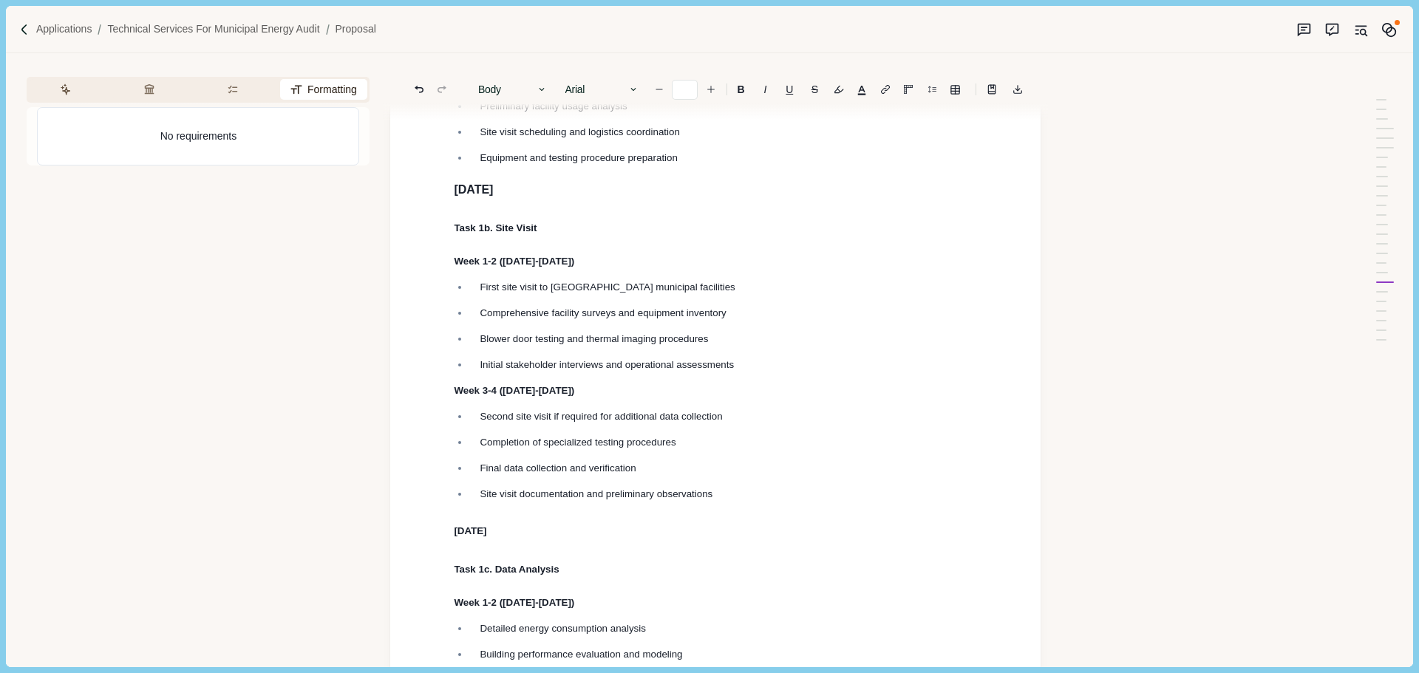
scroll to position [4574, 0]
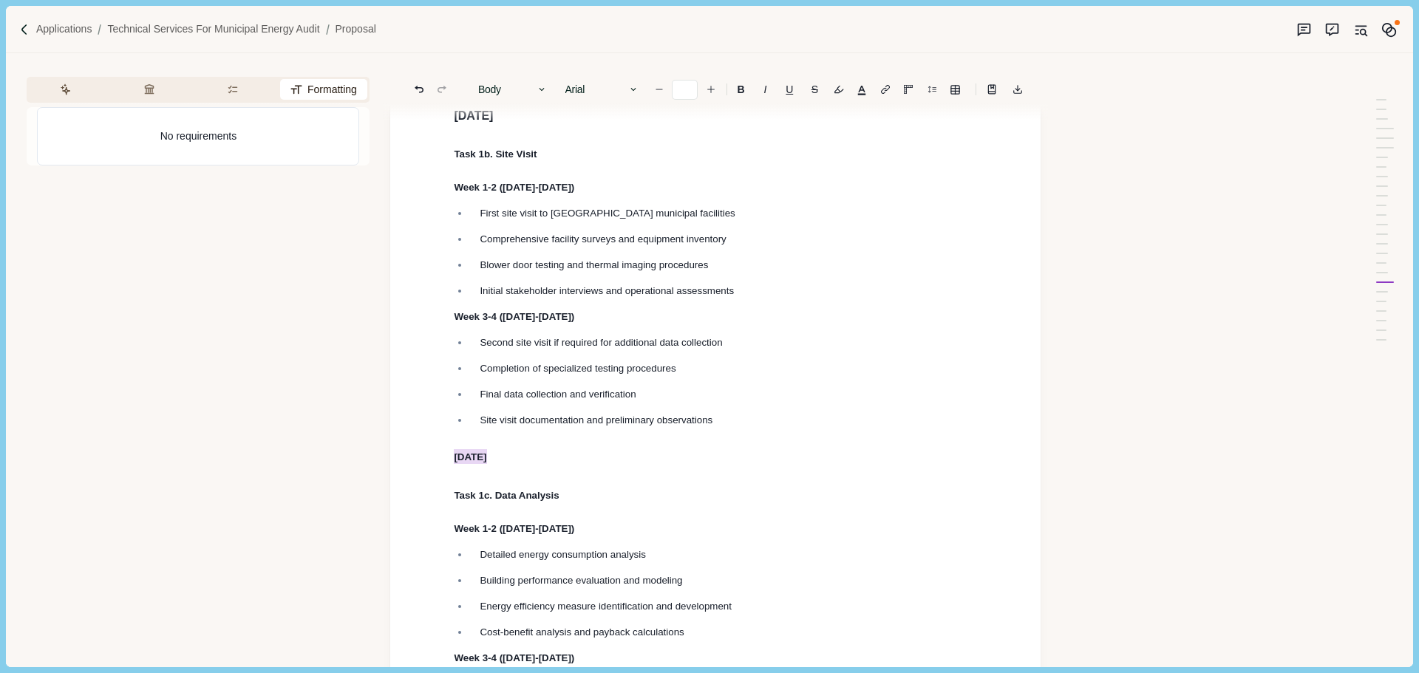
drag, startPoint x: 475, startPoint y: 499, endPoint x: 460, endPoint y: 361, distance: 139.1
click at [510, 90] on button "Body" at bounding box center [513, 89] width 84 height 21
click at [509, 172] on button "Heading 3" at bounding box center [544, 172] width 146 height 25
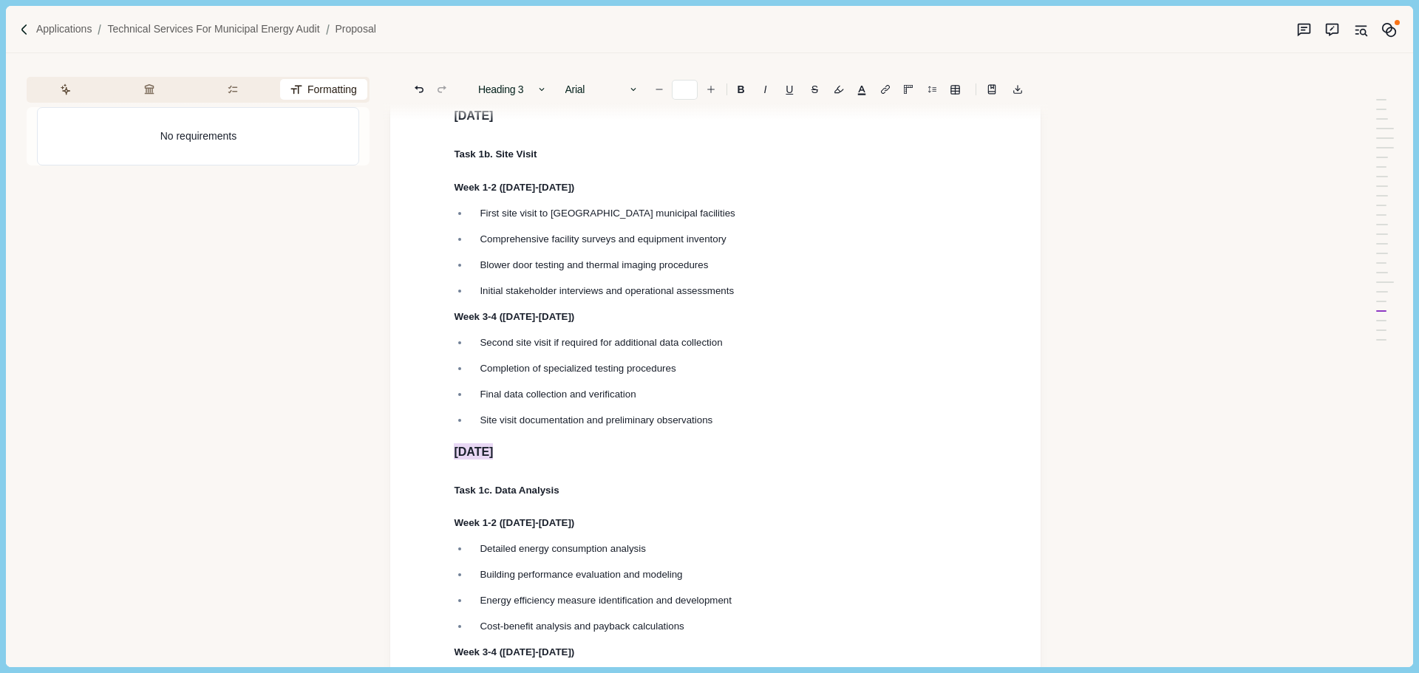
click at [555, 322] on span "Week 3-4 ([DATE]-[DATE])" at bounding box center [514, 316] width 120 height 11
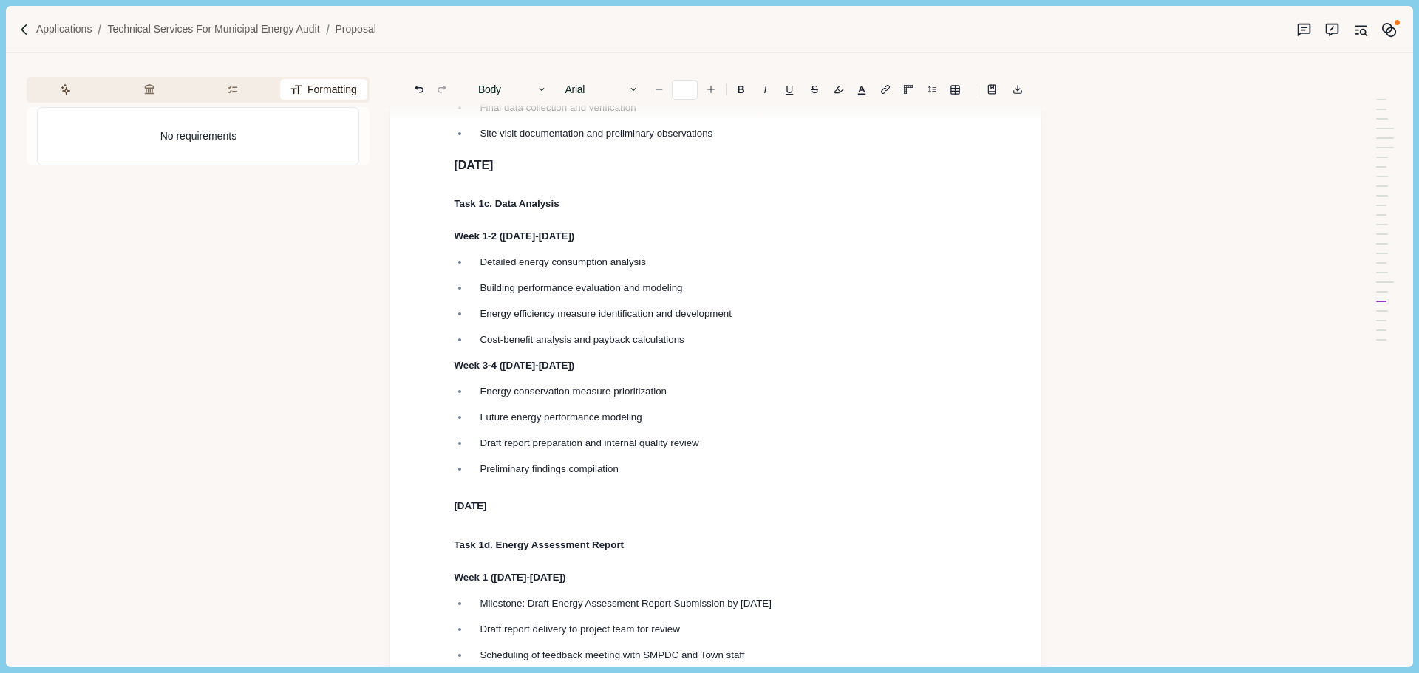
scroll to position [4870, 0]
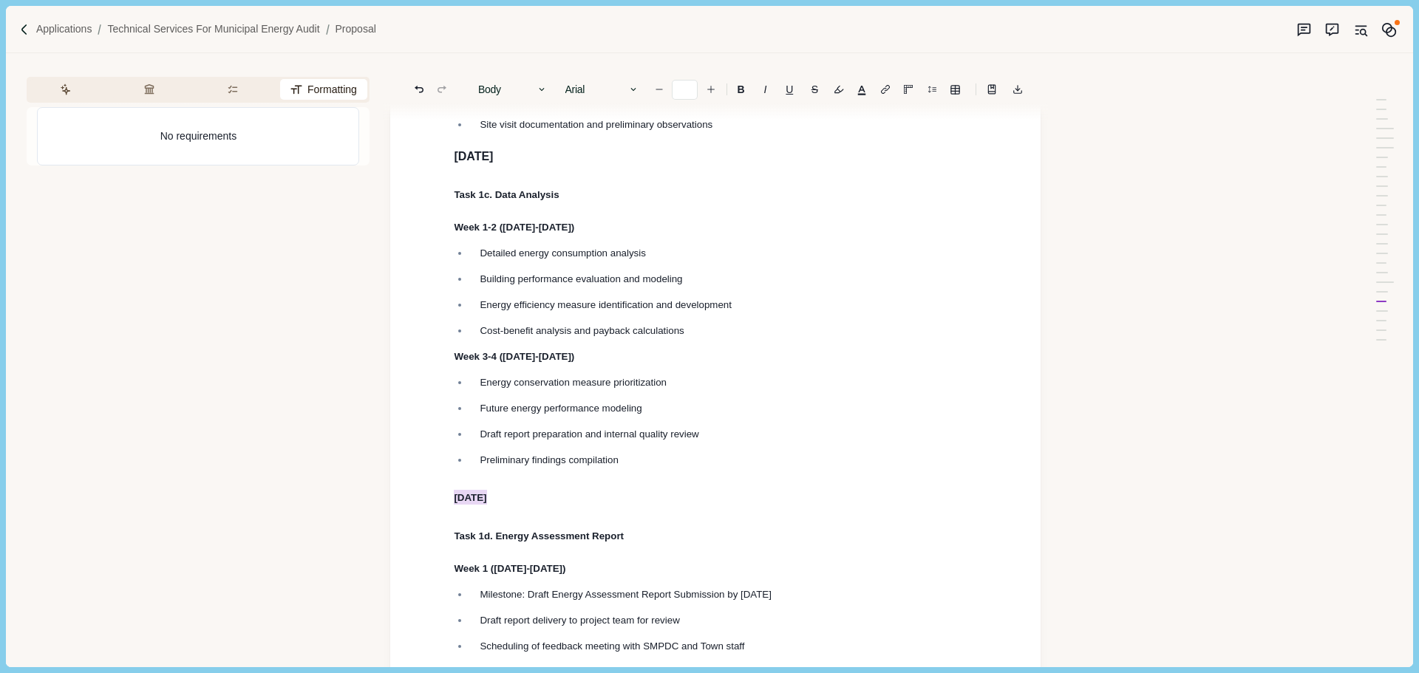
drag, startPoint x: 449, startPoint y: 546, endPoint x: 524, endPoint y: 161, distance: 392.2
click at [531, 96] on button "Heading 1" at bounding box center [513, 89] width 84 height 21
click at [528, 177] on button "Heading 3" at bounding box center [544, 172] width 146 height 25
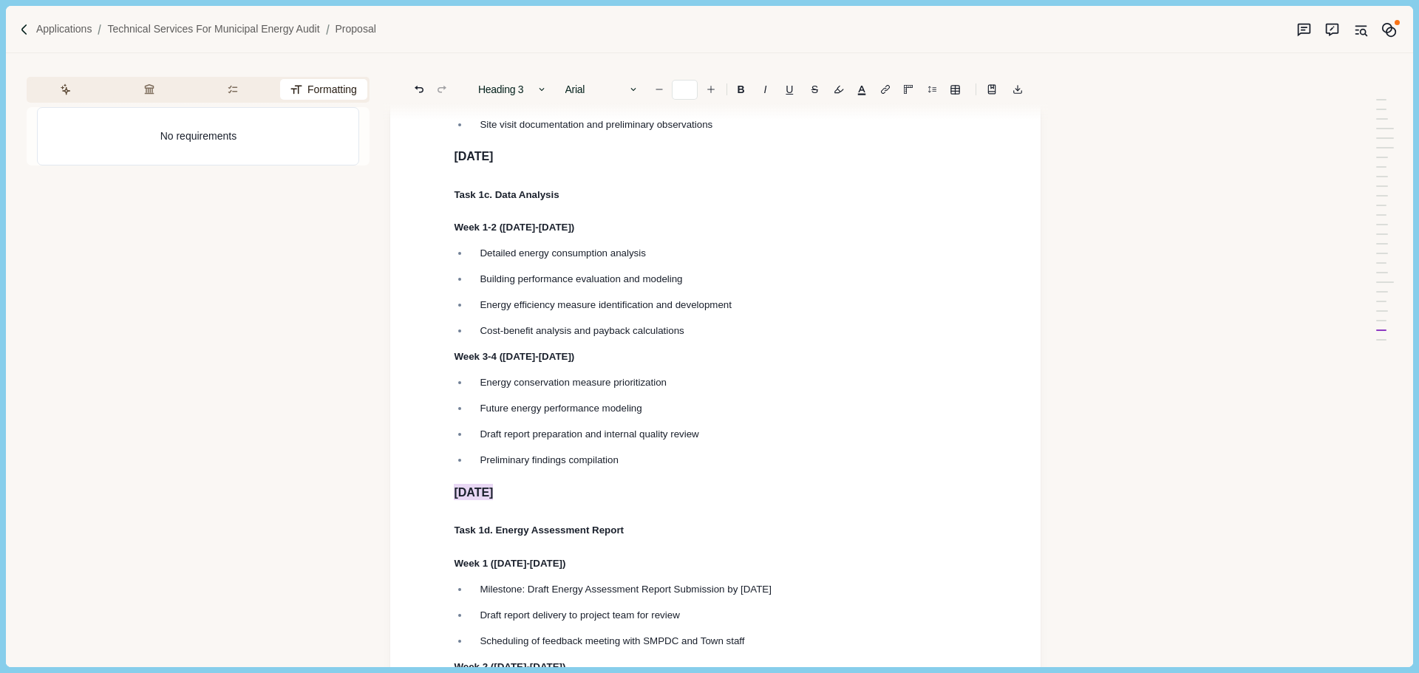
click at [593, 414] on span "Future energy performance modeling" at bounding box center [561, 408] width 162 height 11
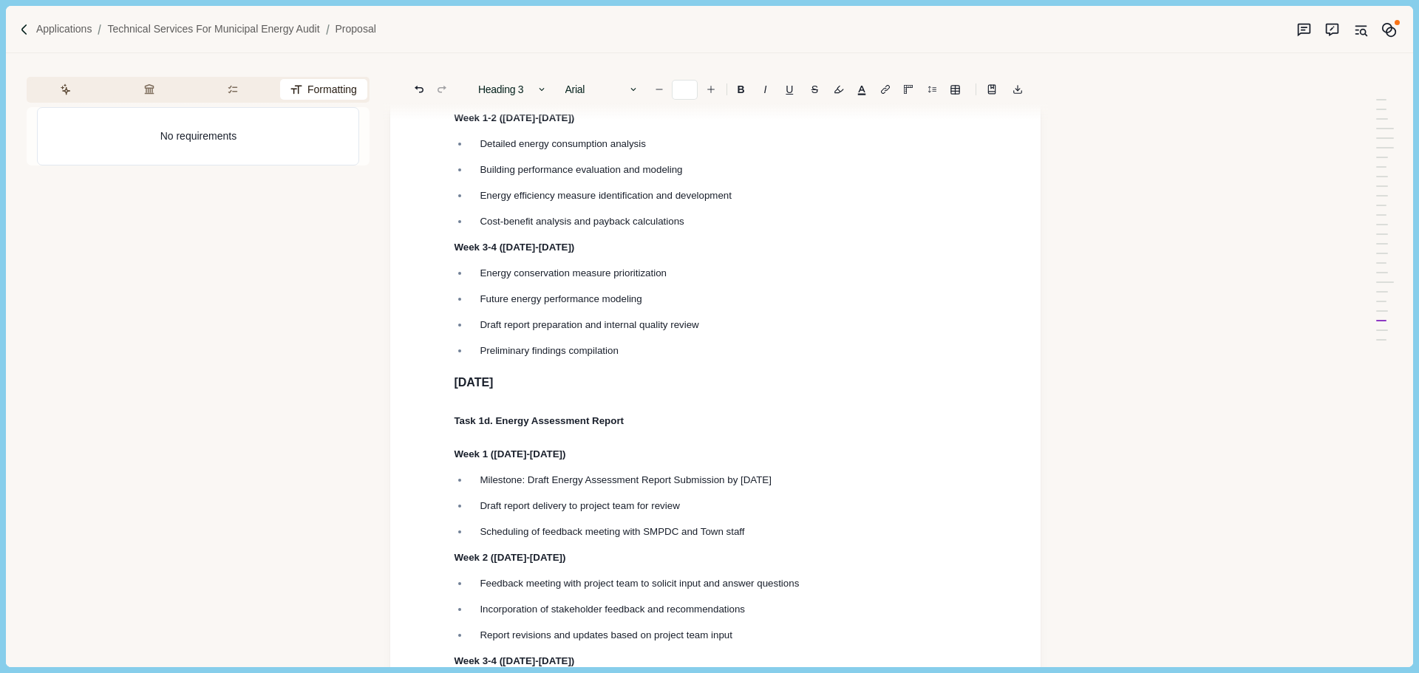
scroll to position [5018, 0]
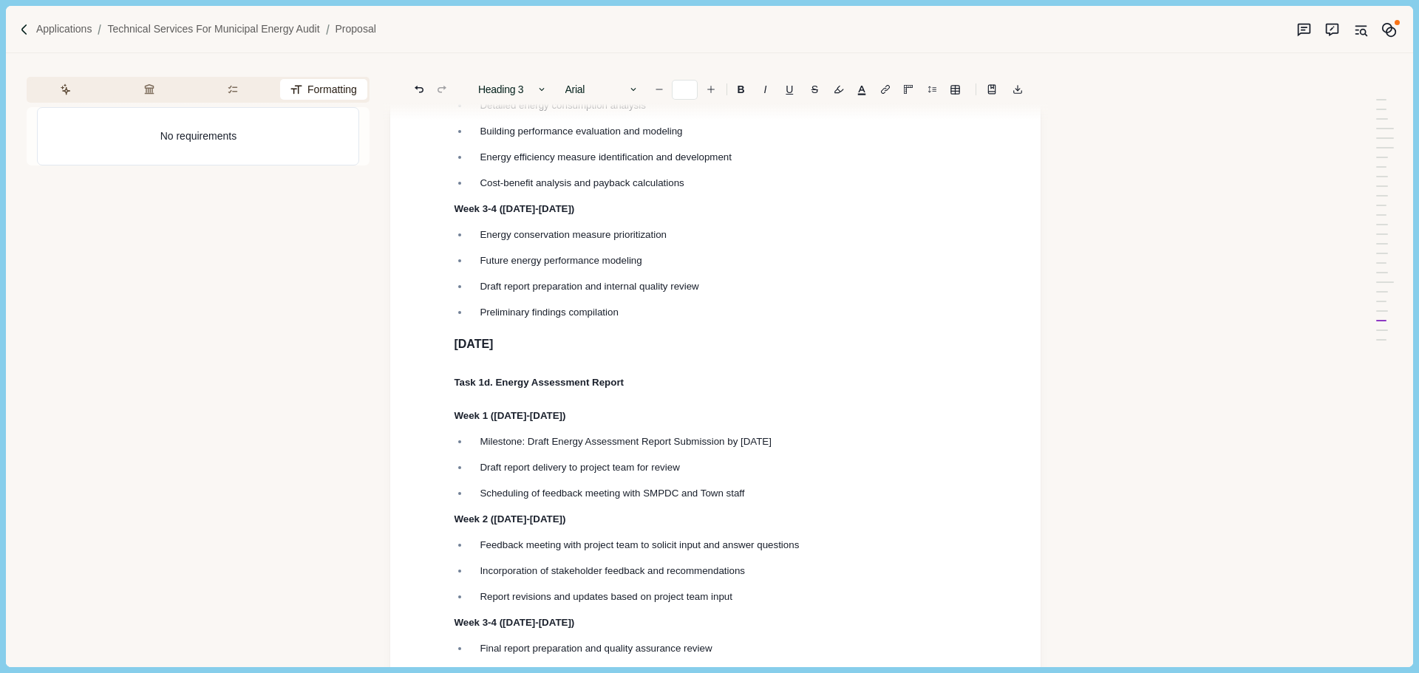
drag, startPoint x: 630, startPoint y: 438, endPoint x: 392, endPoint y: 426, distance: 237.6
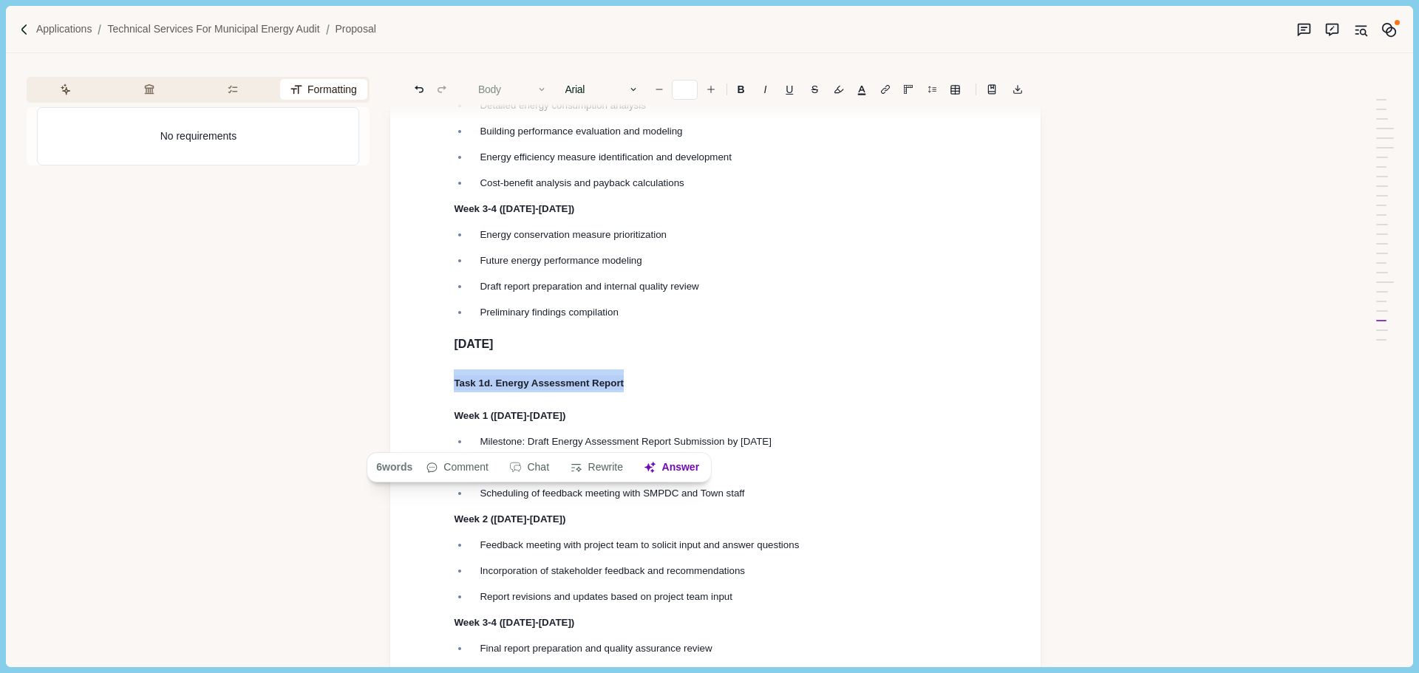
click at [514, 90] on button "Body" at bounding box center [513, 89] width 84 height 21
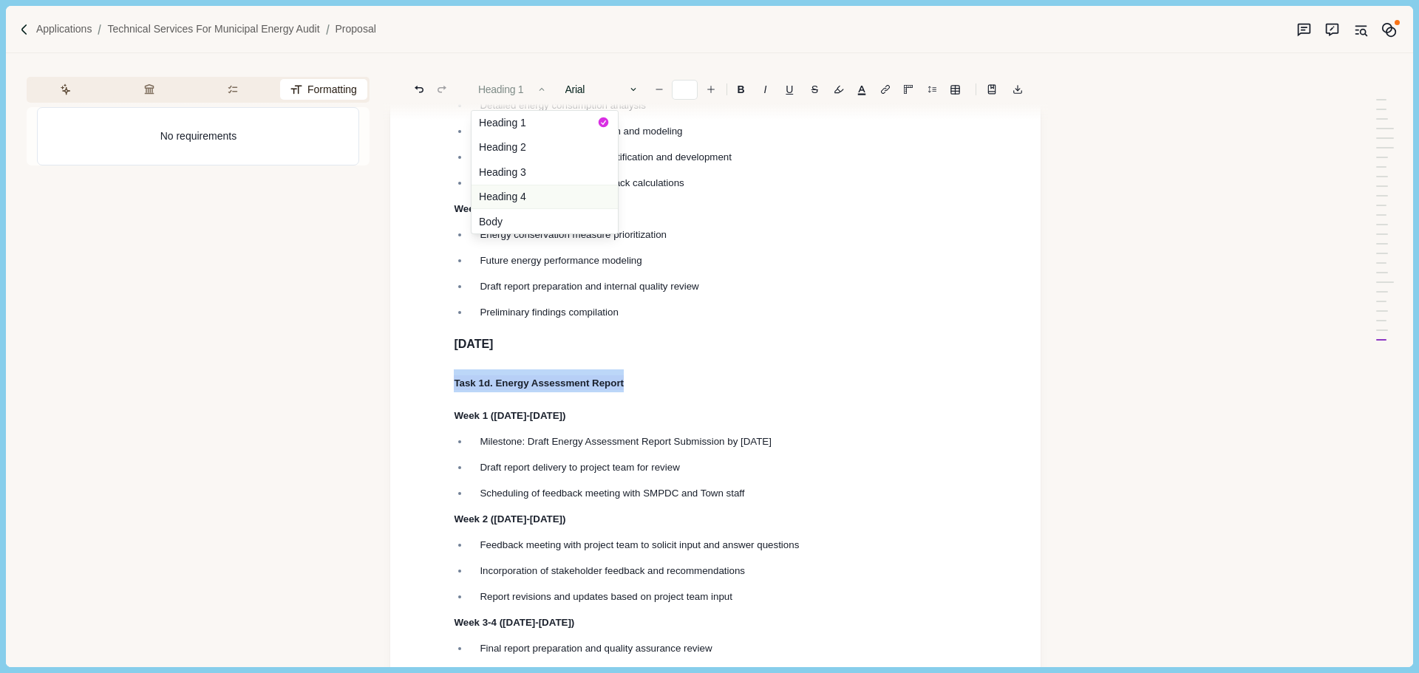
click at [517, 195] on button "Heading 4" at bounding box center [544, 197] width 146 height 25
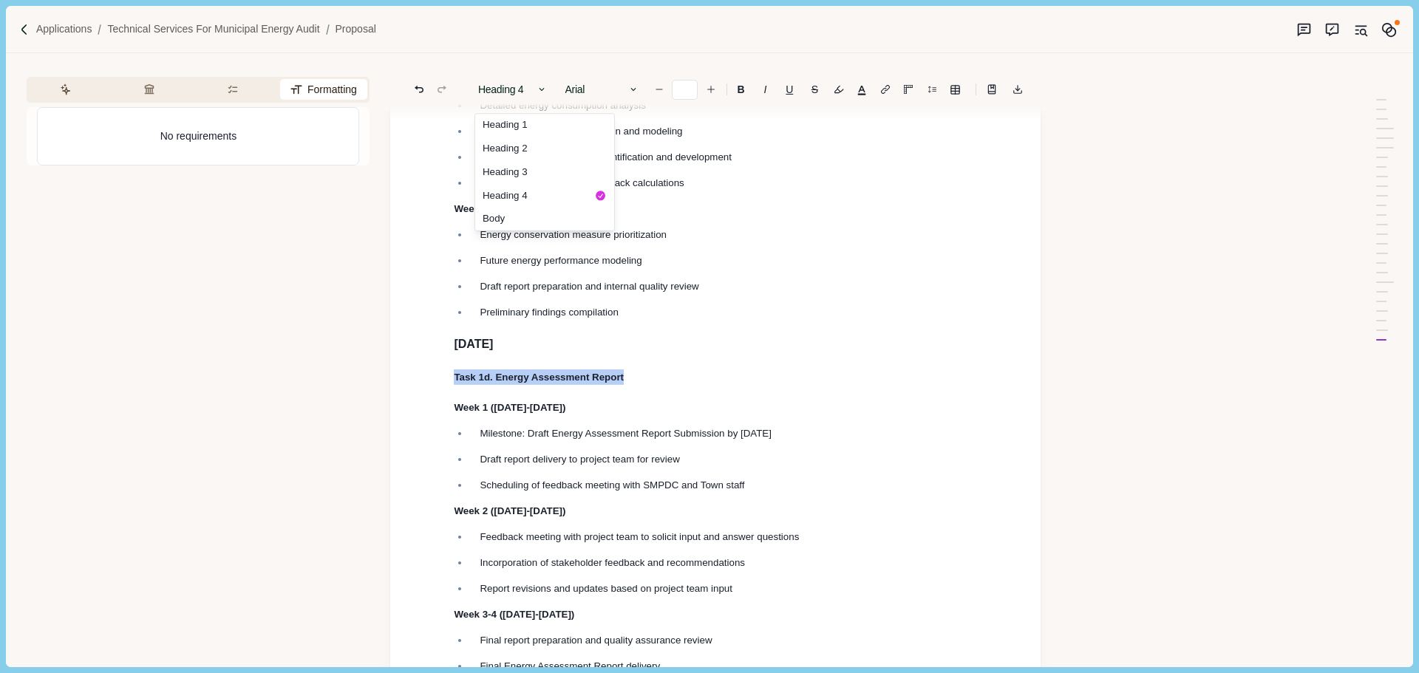
click at [567, 318] on span "Preliminary findings compilation" at bounding box center [549, 312] width 138 height 11
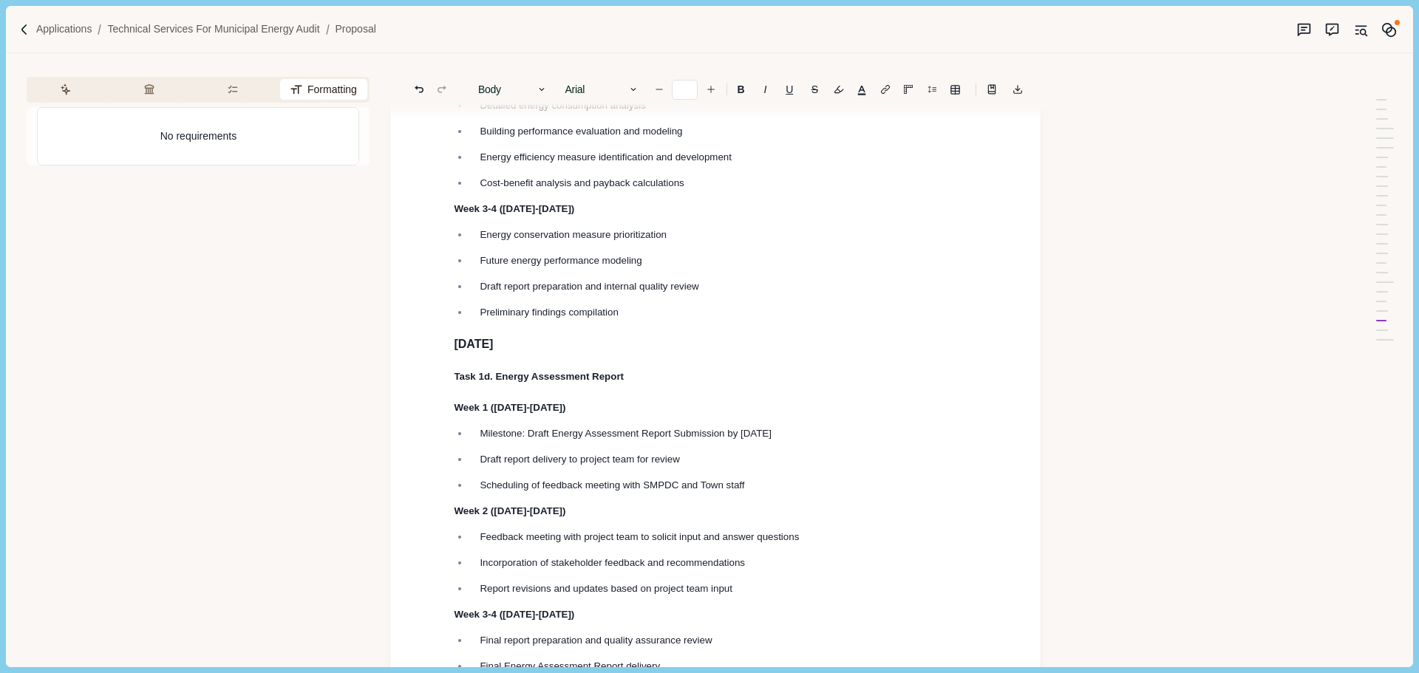
scroll to position [4796, 0]
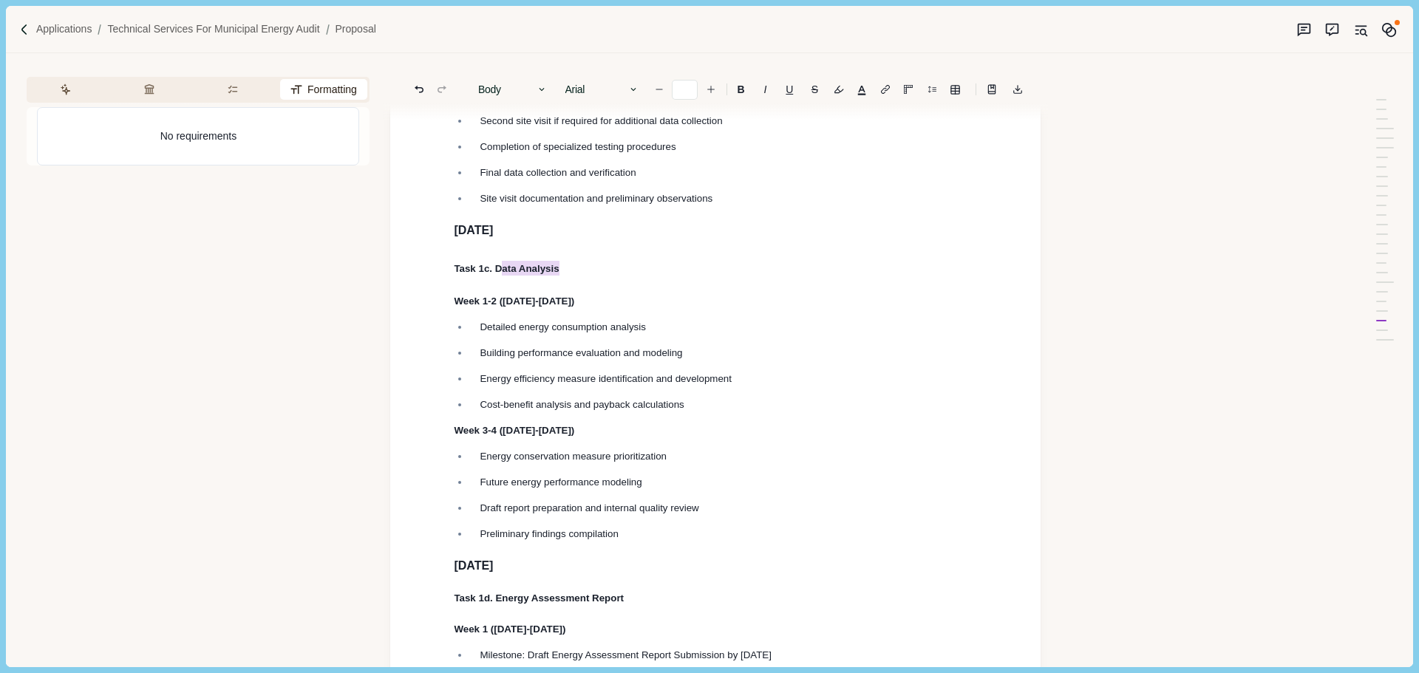
drag, startPoint x: 505, startPoint y: 318, endPoint x: 427, endPoint y: 316, distance: 77.6
click at [503, 89] on button "Heading 1" at bounding box center [513, 89] width 84 height 21
click at [533, 194] on button "Heading 4" at bounding box center [544, 197] width 146 height 25
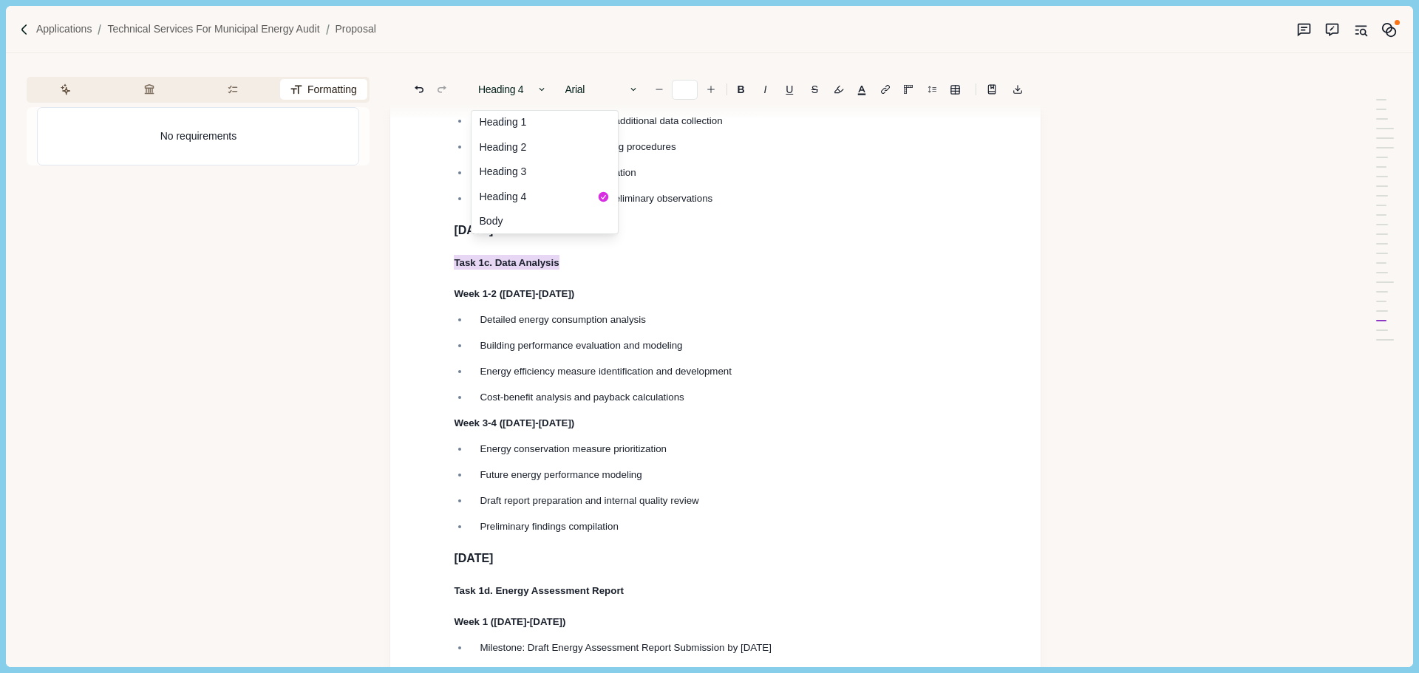
click at [609, 239] on h3 "[DATE]" at bounding box center [715, 231] width 523 height 18
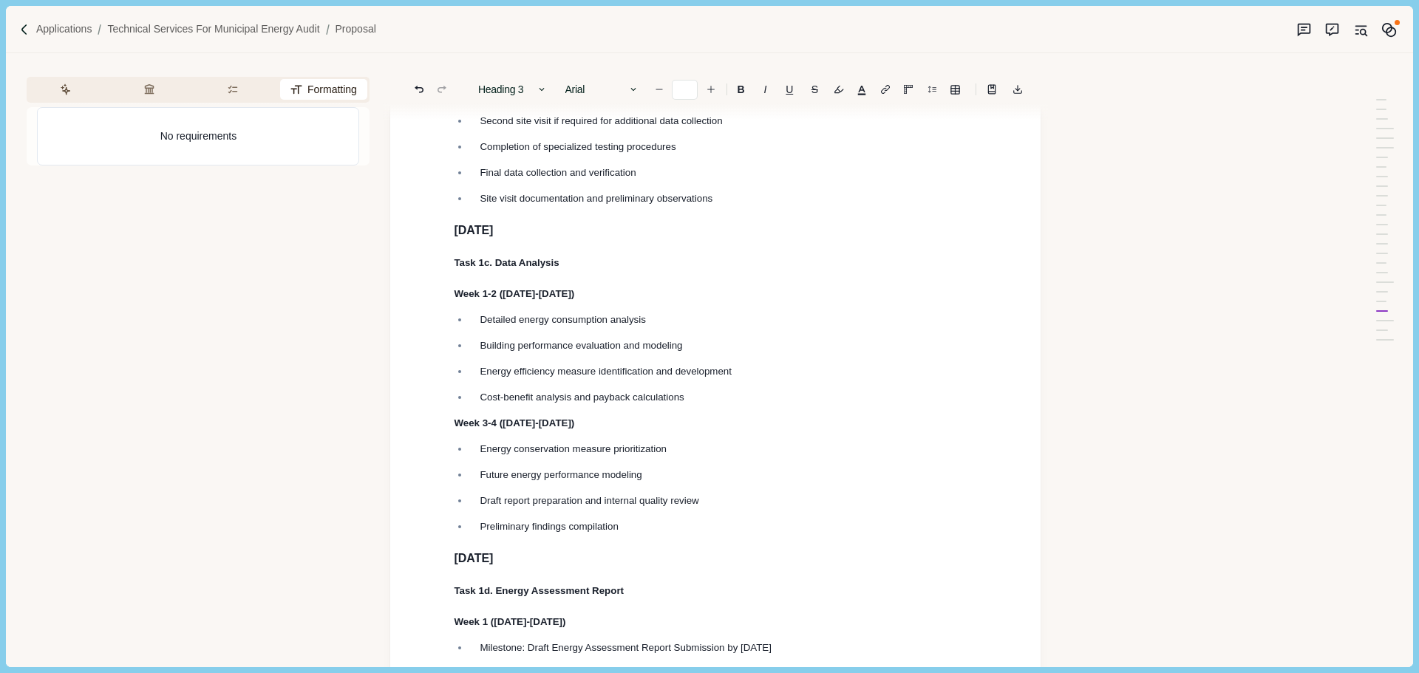
scroll to position [4501, 0]
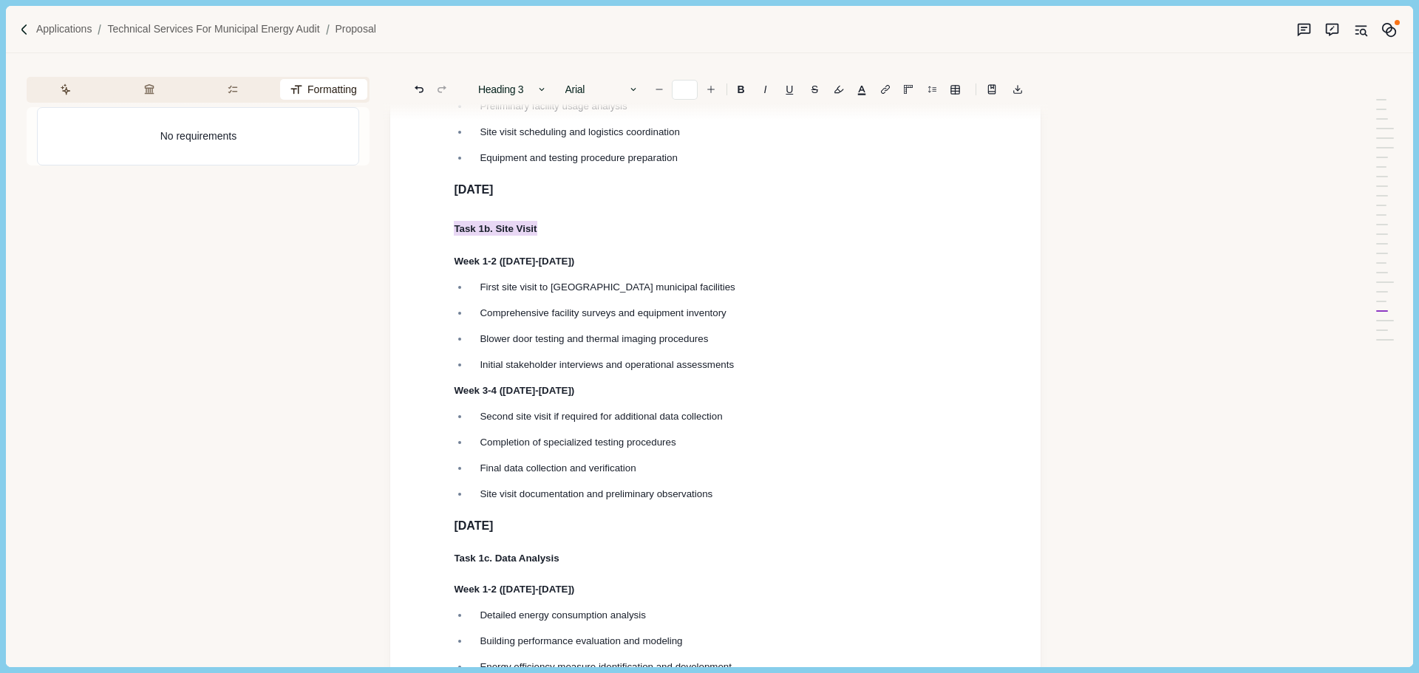
drag, startPoint x: 556, startPoint y: 265, endPoint x: 431, endPoint y: 236, distance: 128.9
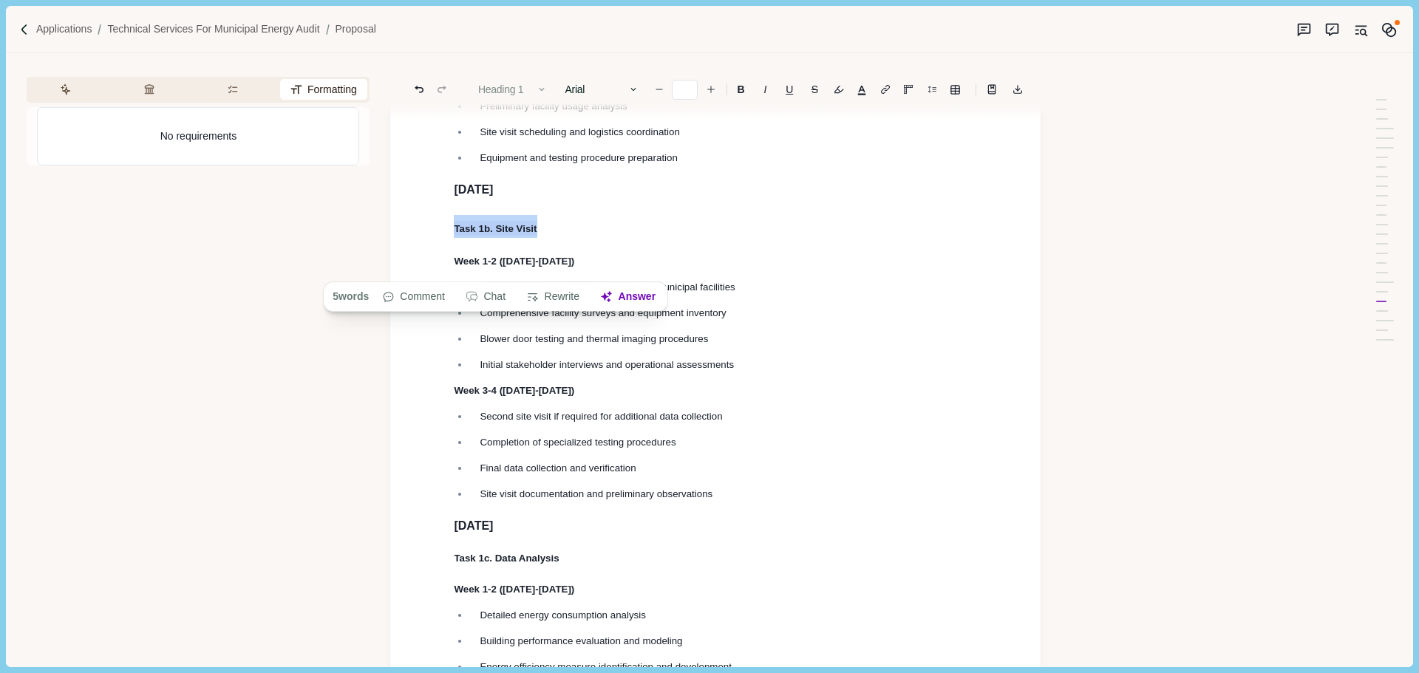
click at [505, 85] on button "Heading 1" at bounding box center [513, 89] width 84 height 21
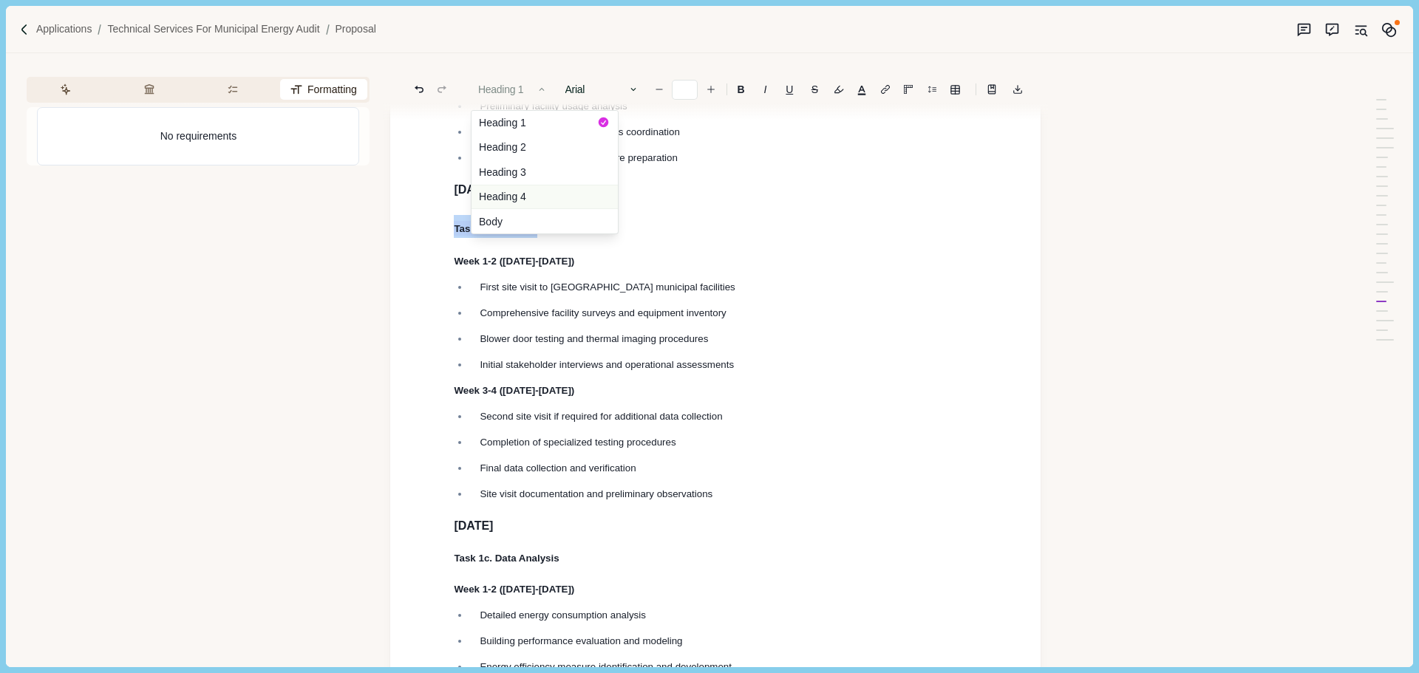
click at [537, 194] on button "Heading 4" at bounding box center [544, 197] width 146 height 25
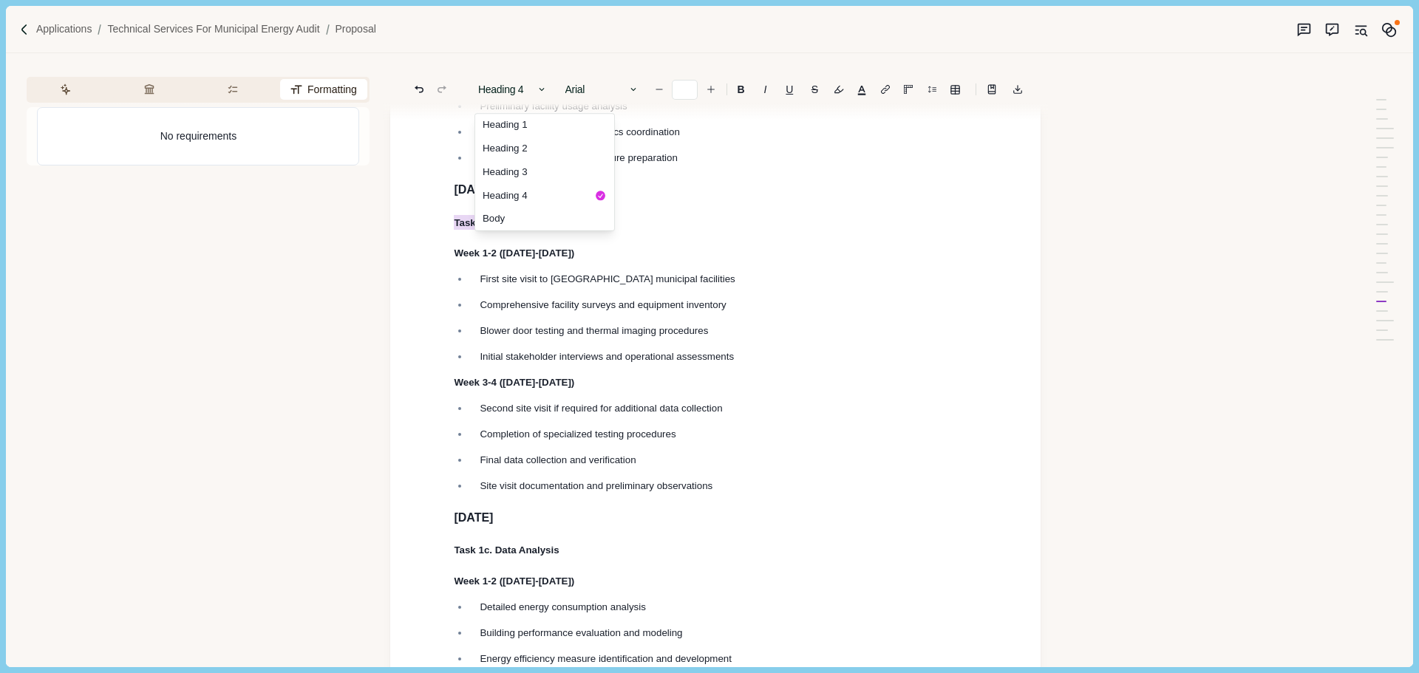
click at [619, 199] on h3 "[DATE]" at bounding box center [715, 190] width 523 height 18
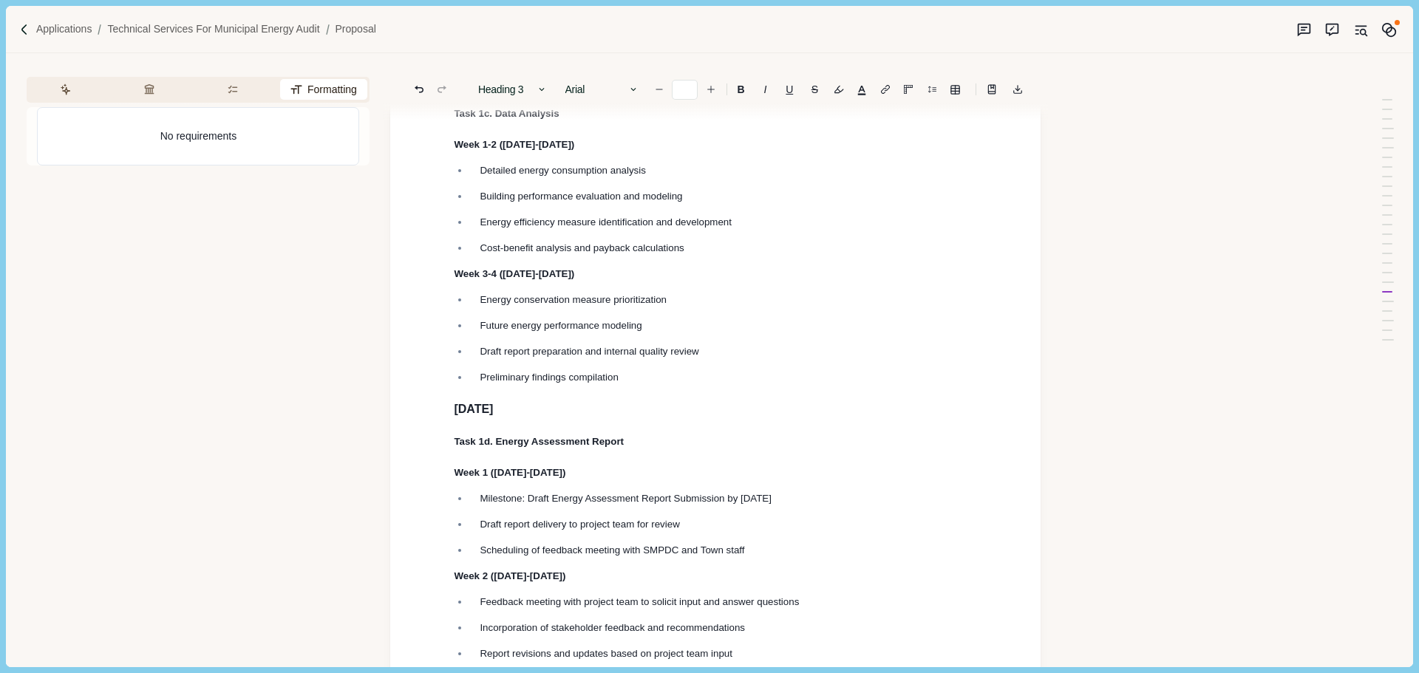
scroll to position [5535, 0]
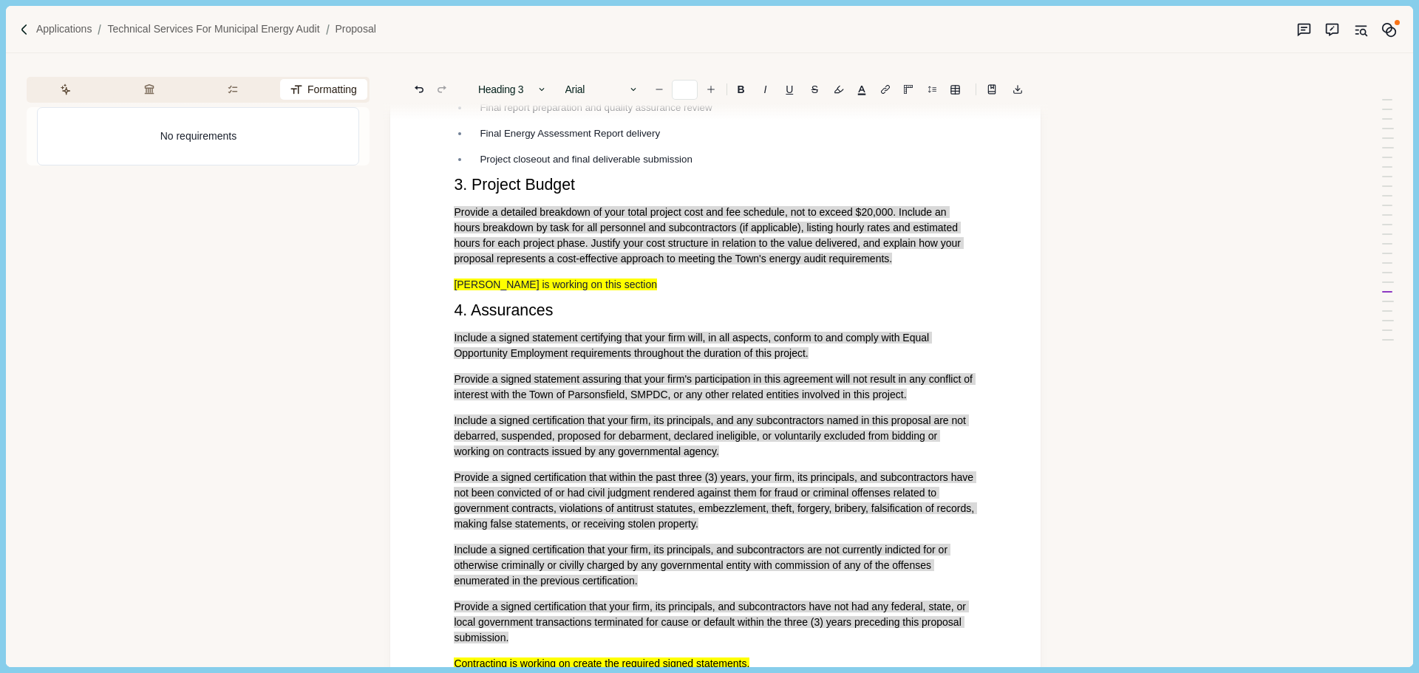
click at [689, 265] on span "Provide a detailed breakdown of your total project cost and fee schedule, not t…" at bounding box center [709, 235] width 510 height 58
type input "**"
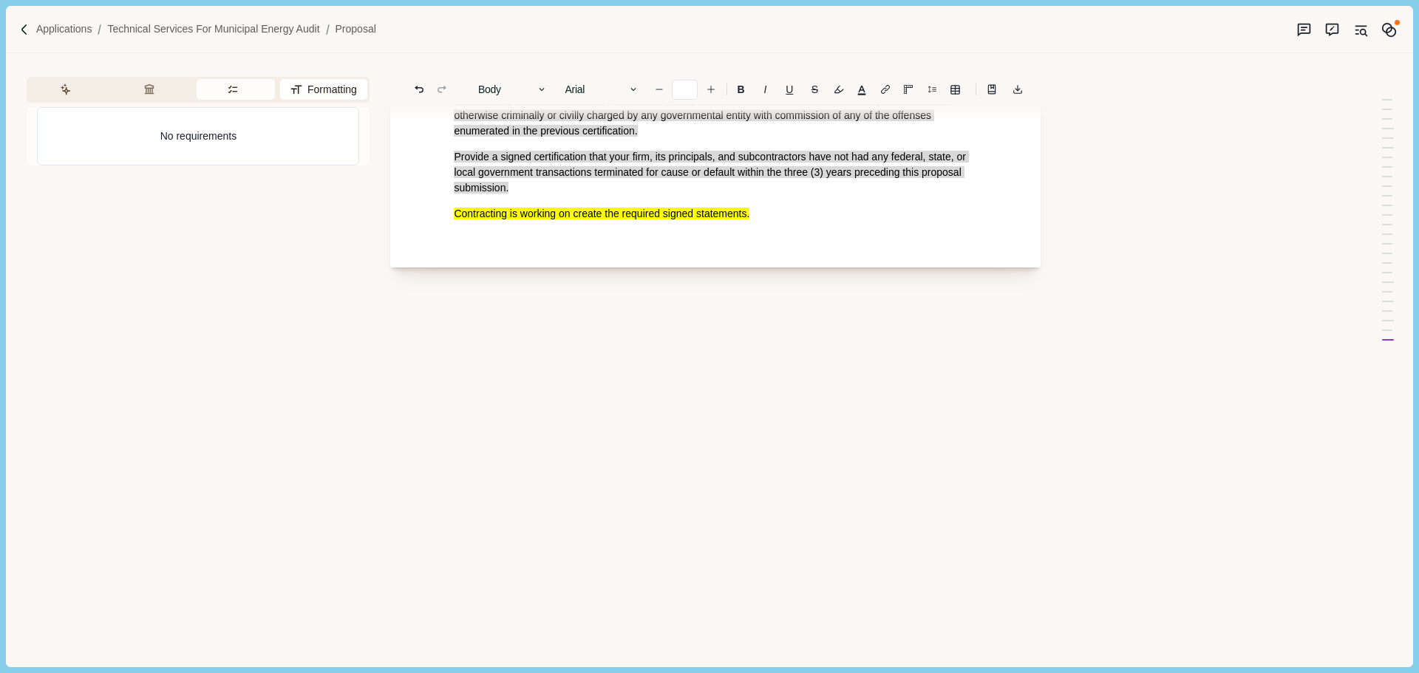
click at [593, 163] on span "Provide a signed certification that your firm, its principals, and subcontracto…" at bounding box center [711, 172] width 514 height 43
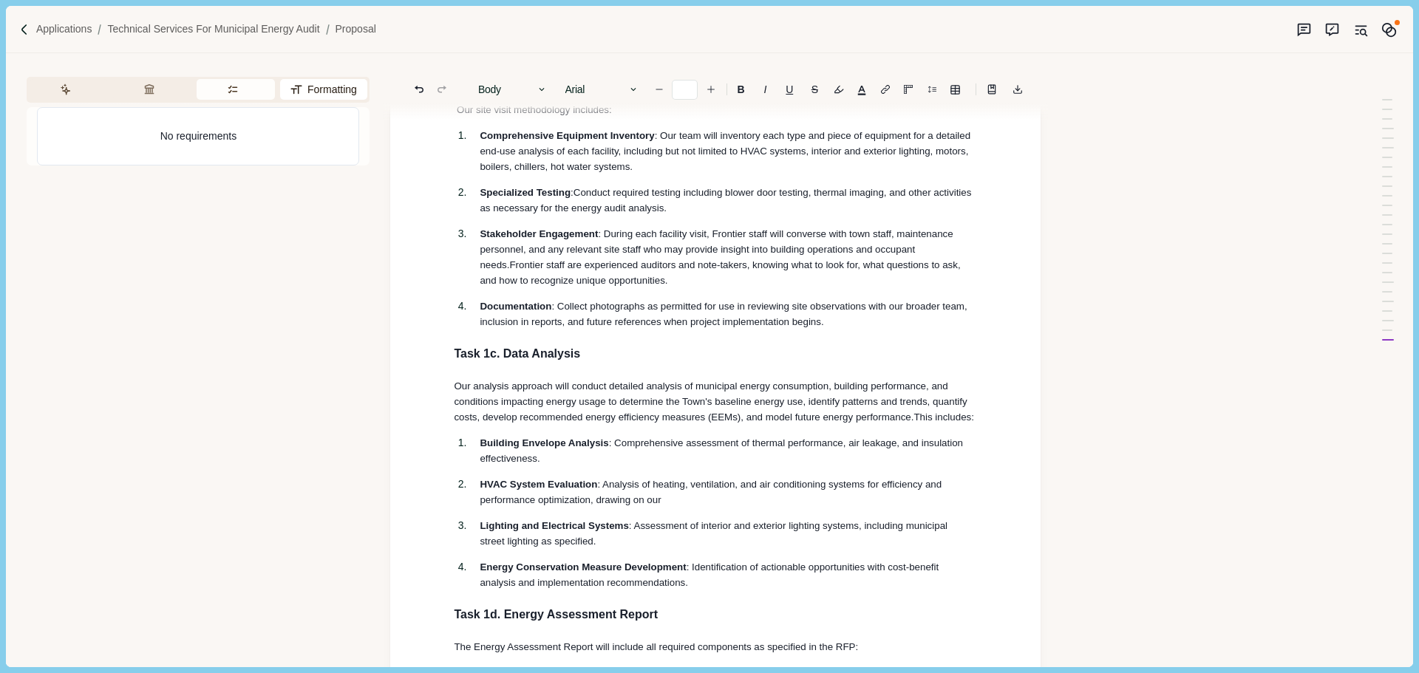
scroll to position [3097, 0]
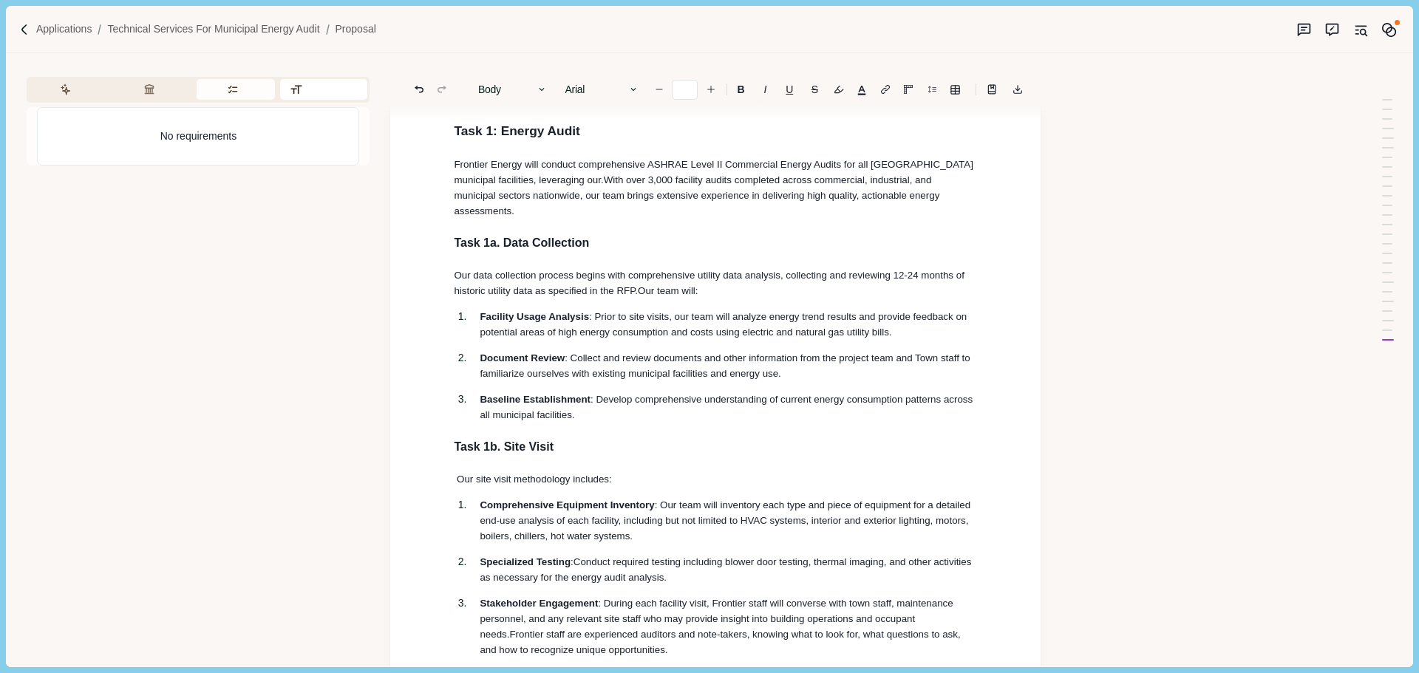
click at [242, 90] on button "Requirements" at bounding box center [236, 89] width 78 height 21
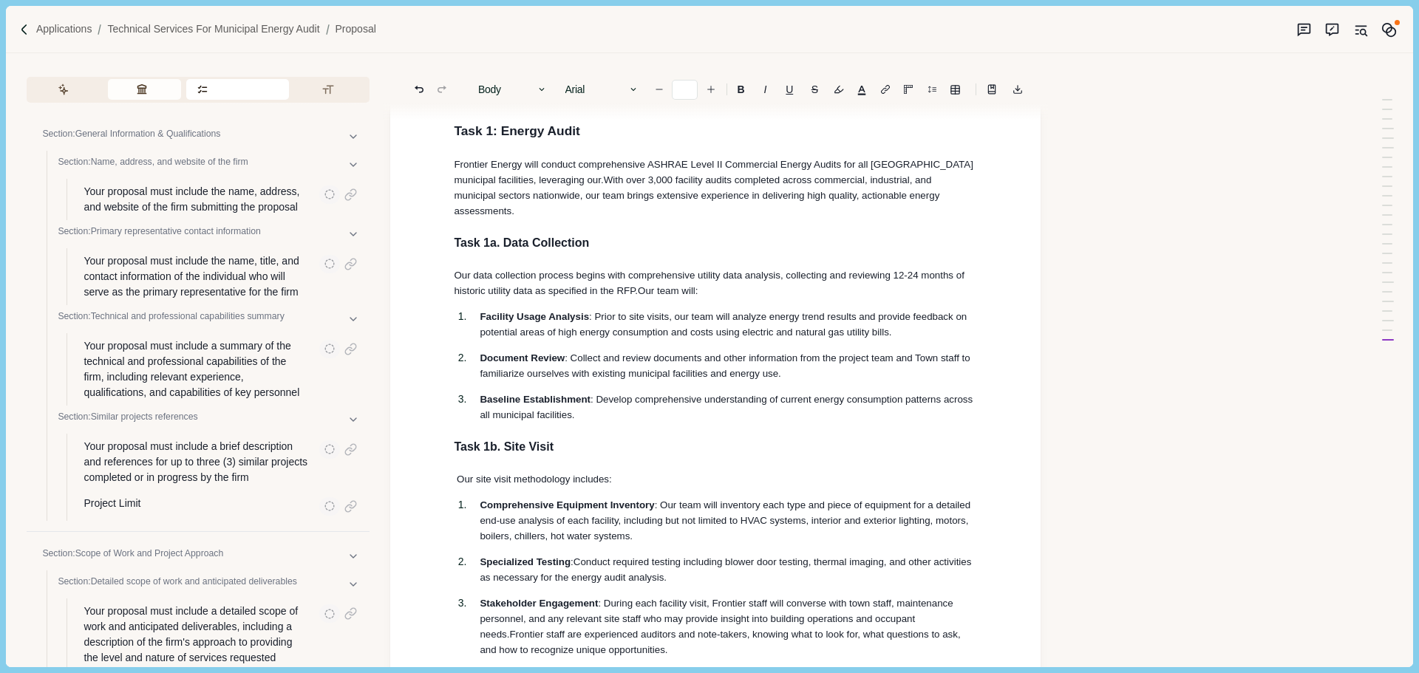
click at [151, 90] on button "Review Criteria" at bounding box center [144, 89] width 73 height 21
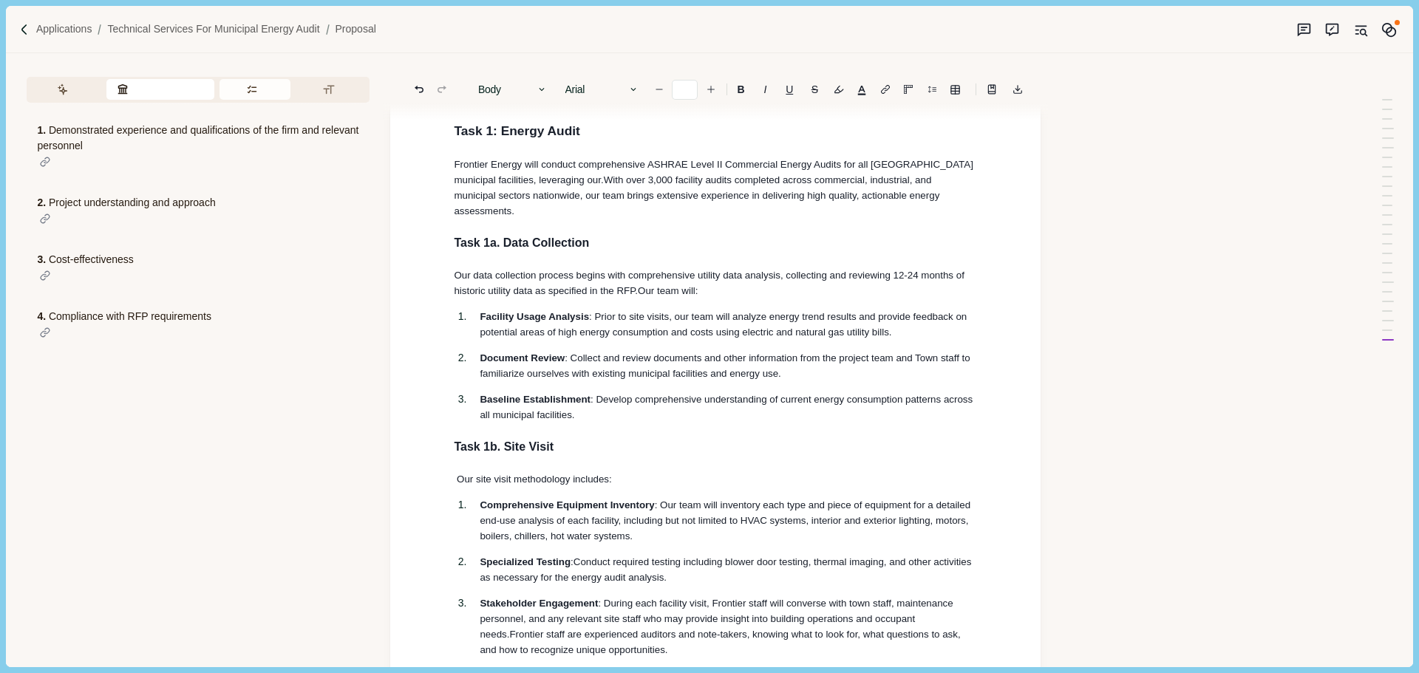
click at [230, 91] on button "Requirements" at bounding box center [255, 89] width 72 height 21
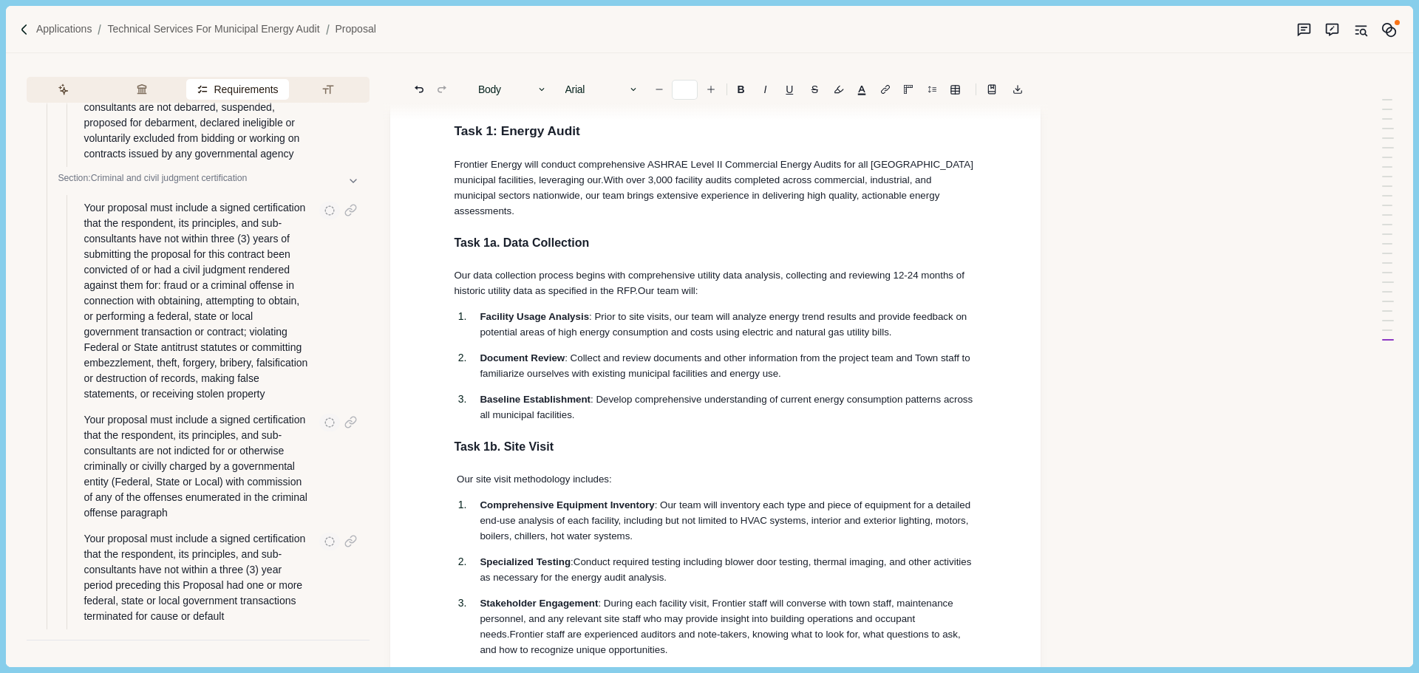
scroll to position [1150, 0]
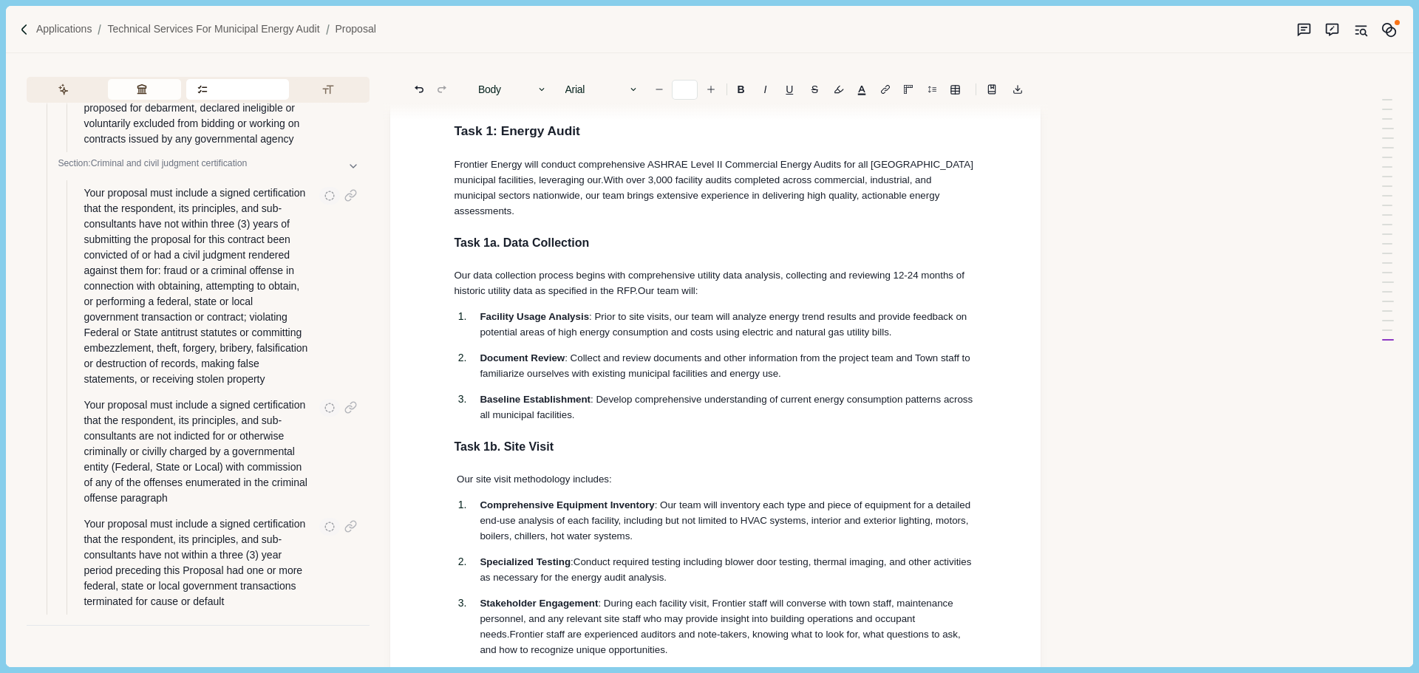
click at [143, 89] on button "Review Criteria" at bounding box center [144, 89] width 73 height 21
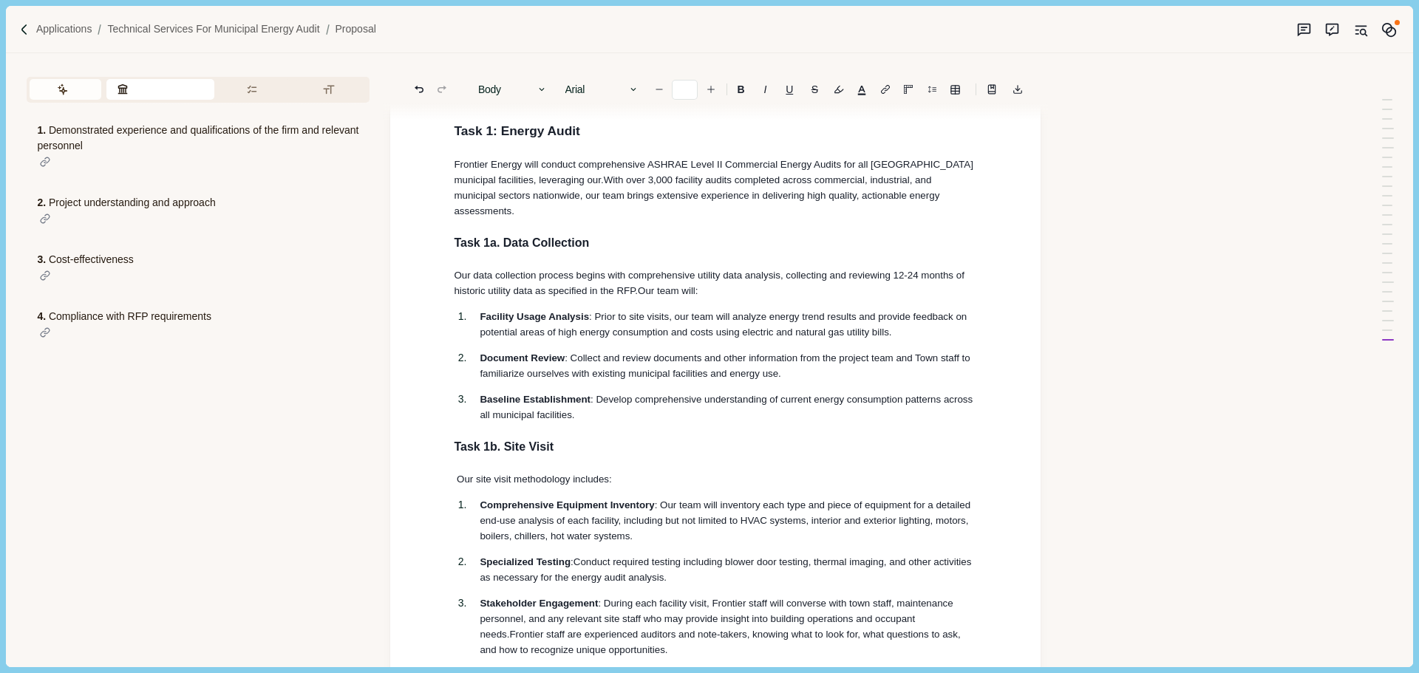
click at [91, 94] on button "Assistant" at bounding box center [66, 89] width 72 height 21
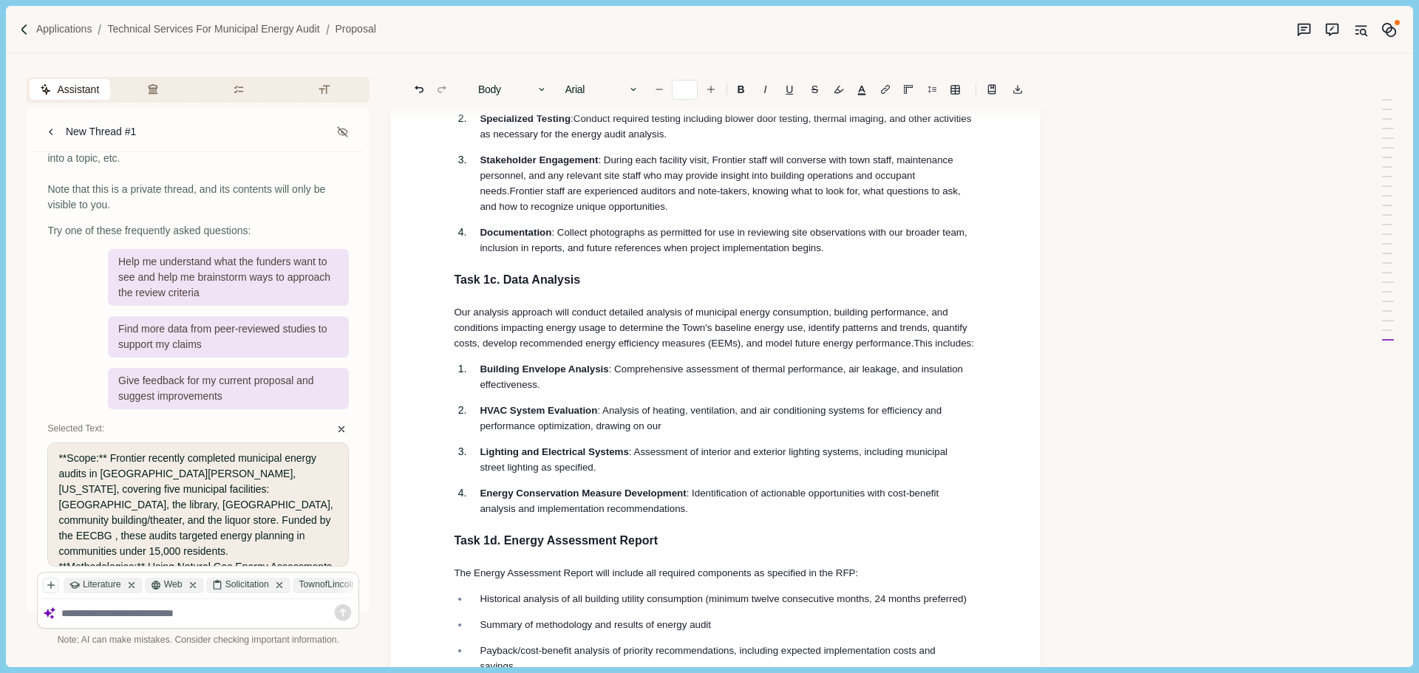
scroll to position [0, 0]
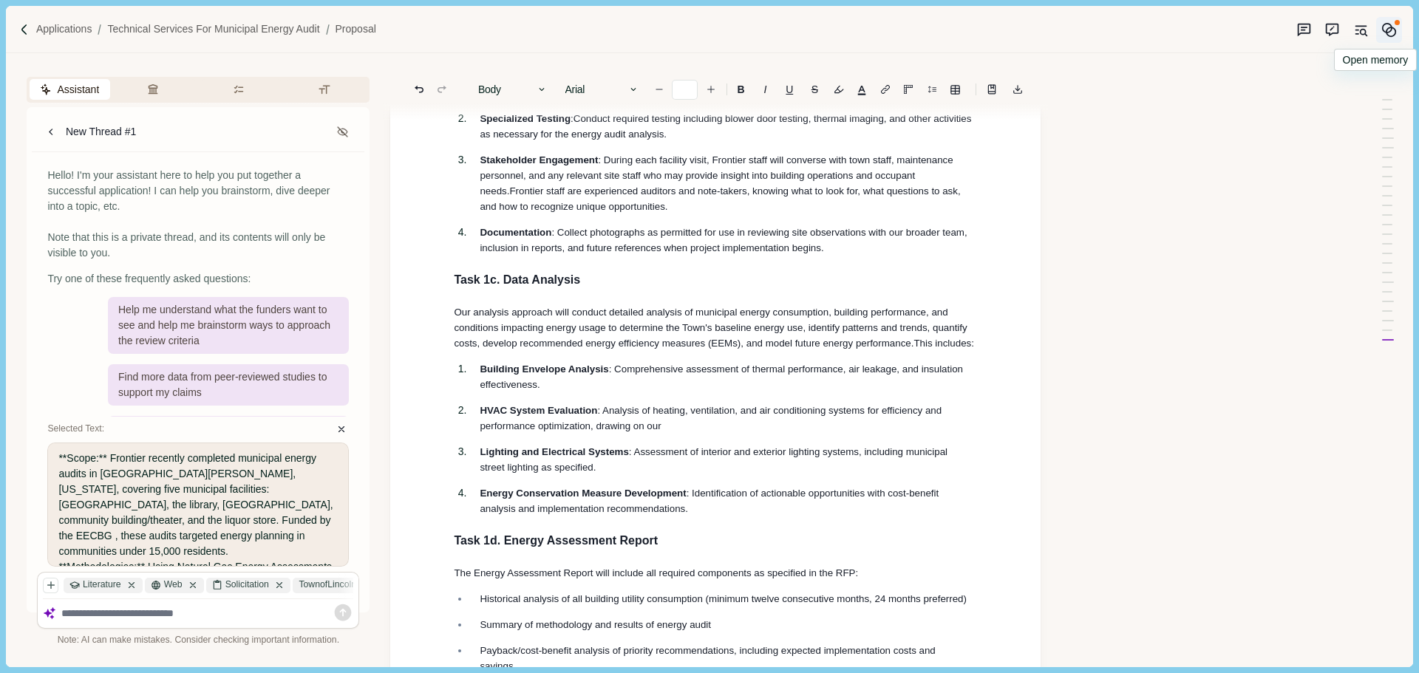
click at [1392, 31] on icon "Memory" at bounding box center [1389, 30] width 16 height 16
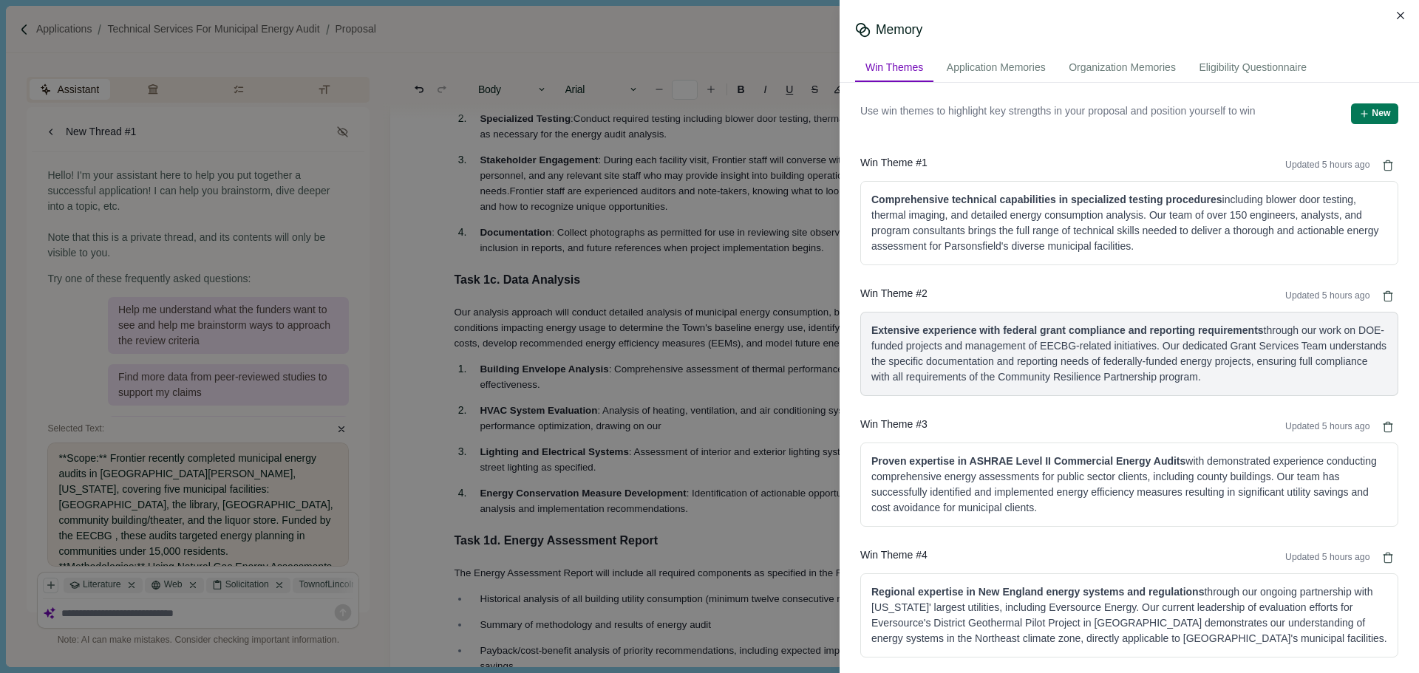
scroll to position [4, 0]
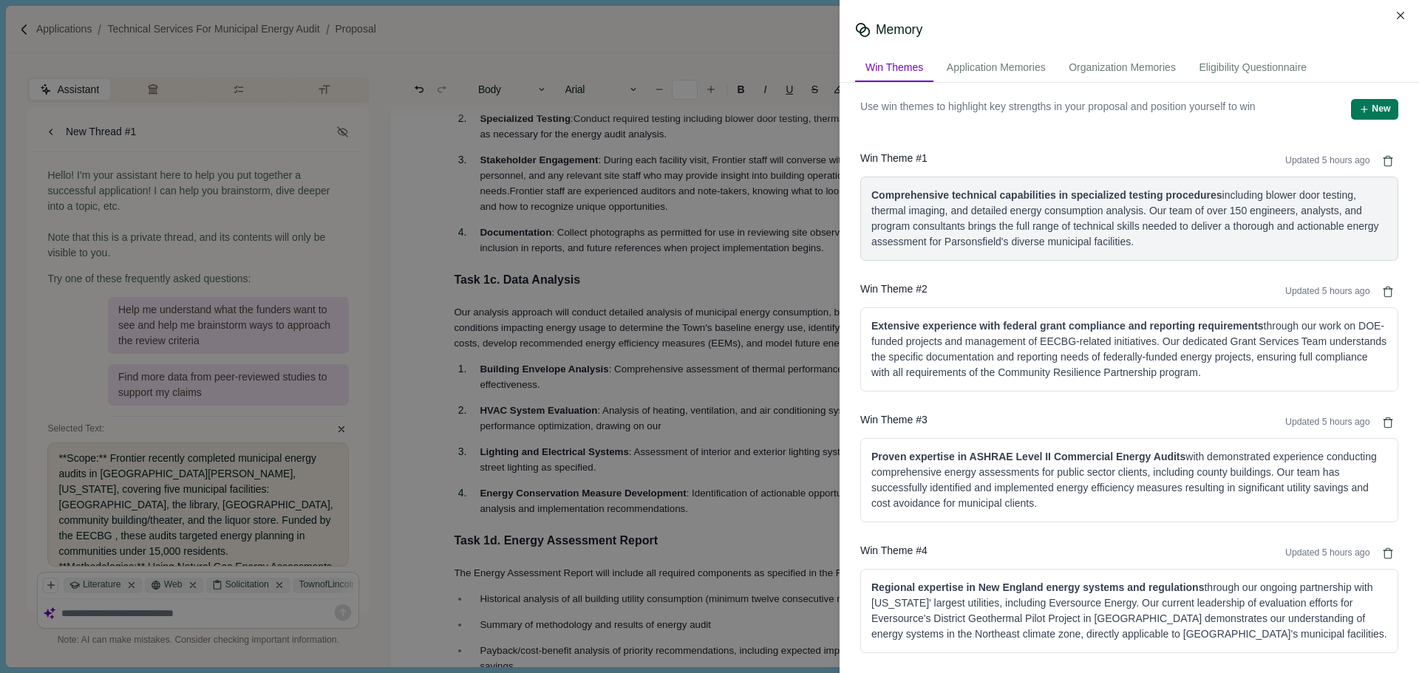
click at [1293, 208] on div "Comprehensive technical capabilities in specialized testing procedures includin…" at bounding box center [1129, 219] width 516 height 62
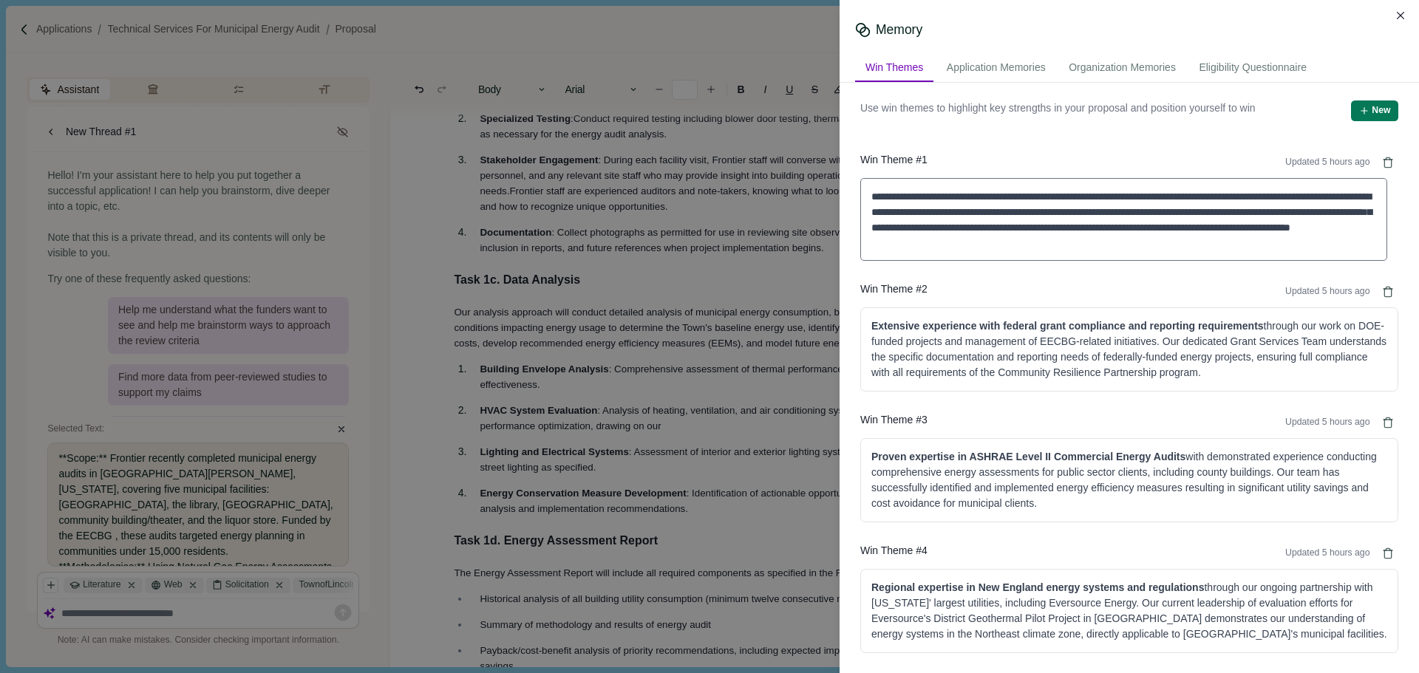
scroll to position [0, 0]
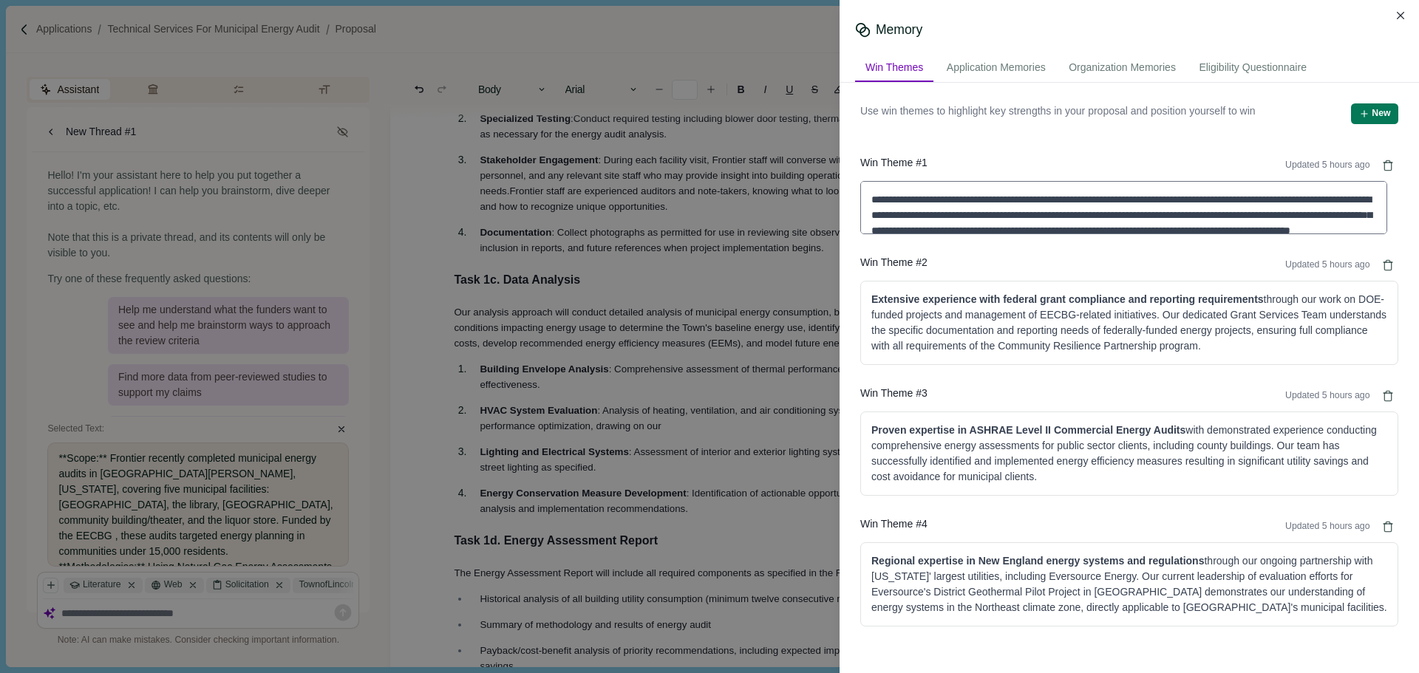
click at [1243, 214] on textarea "**********" at bounding box center [1123, 207] width 527 height 53
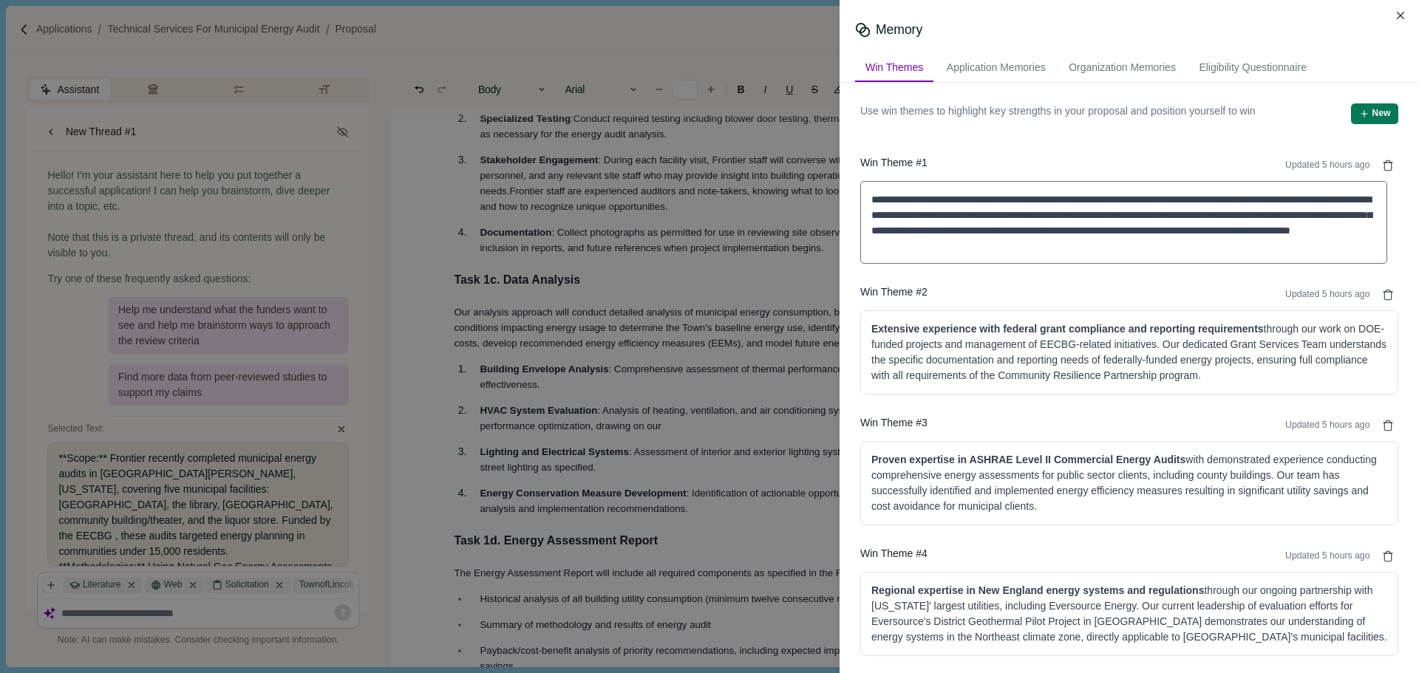
click at [1243, 219] on textarea "**********" at bounding box center [1123, 222] width 527 height 83
click at [1243, 225] on textarea "**********" at bounding box center [1123, 222] width 527 height 83
click at [1238, 214] on textarea "**********" at bounding box center [1123, 222] width 527 height 83
click at [1239, 215] on textarea "**********" at bounding box center [1123, 222] width 527 height 83
type textarea "**********"
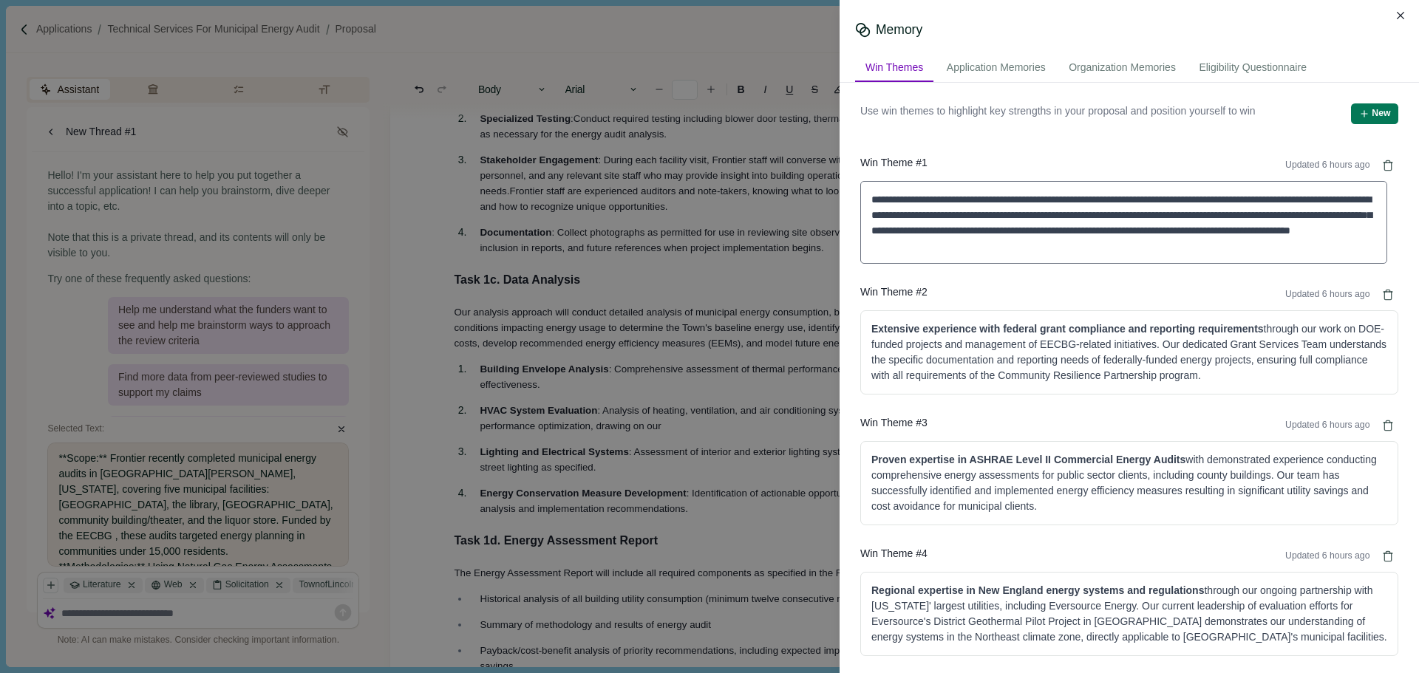
click at [1239, 226] on textarea "**********" at bounding box center [1123, 222] width 527 height 83
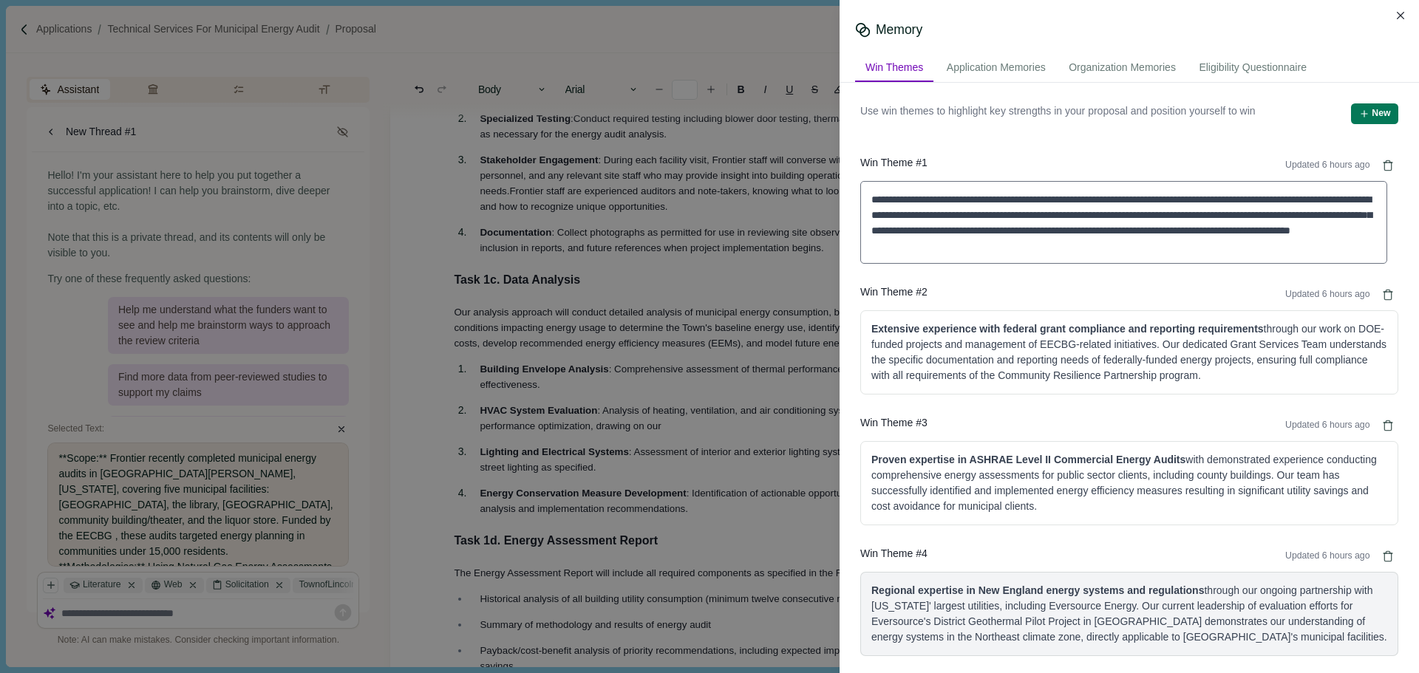
scroll to position [3, 0]
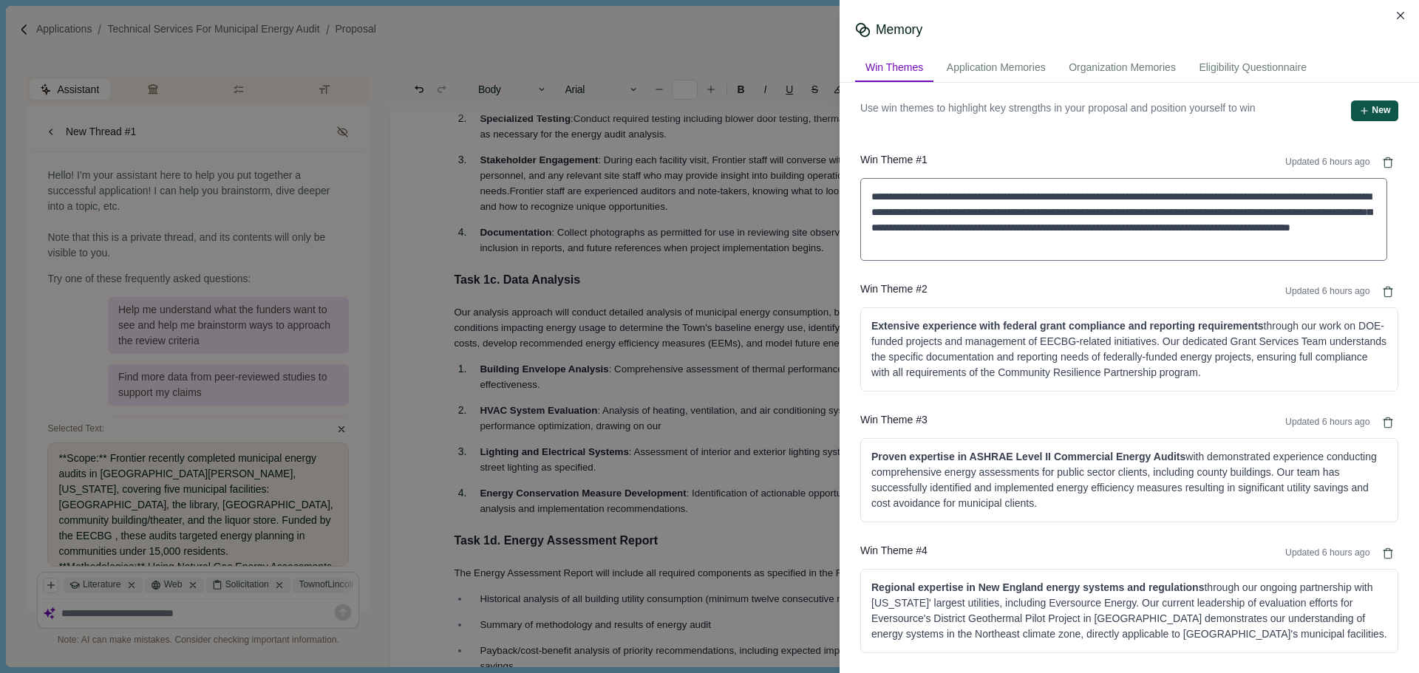
click at [1363, 115] on button "New" at bounding box center [1374, 111] width 47 height 21
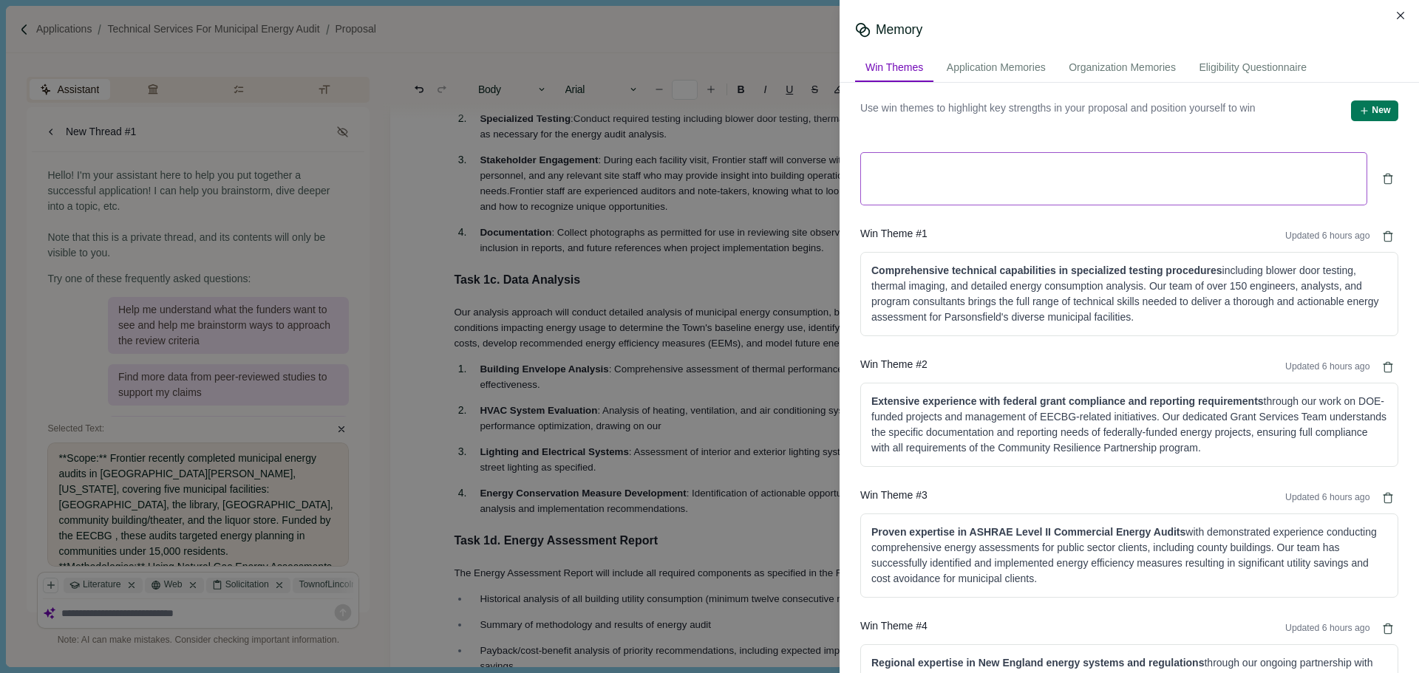
click at [1043, 177] on textarea at bounding box center [1113, 178] width 507 height 53
click at [892, 174] on textarea at bounding box center [1113, 178] width 507 height 53
click at [896, 169] on textarea "**********" at bounding box center [1113, 178] width 507 height 53
click at [888, 172] on textarea "**********" at bounding box center [1113, 178] width 507 height 53
click at [874, 177] on textarea "**********" at bounding box center [1113, 178] width 507 height 53
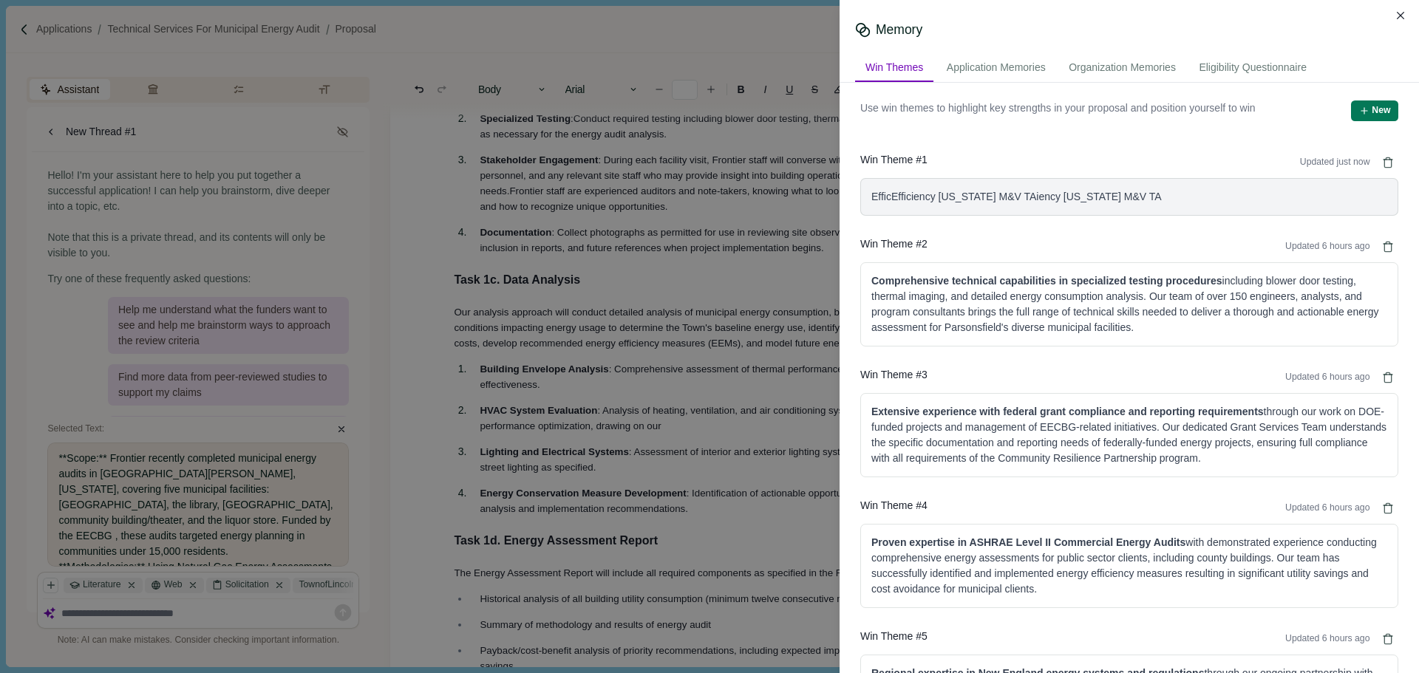
click at [1119, 200] on div "EfficEfficiency Maine M&V TAiency Maine M&V TA" at bounding box center [1129, 197] width 516 height 16
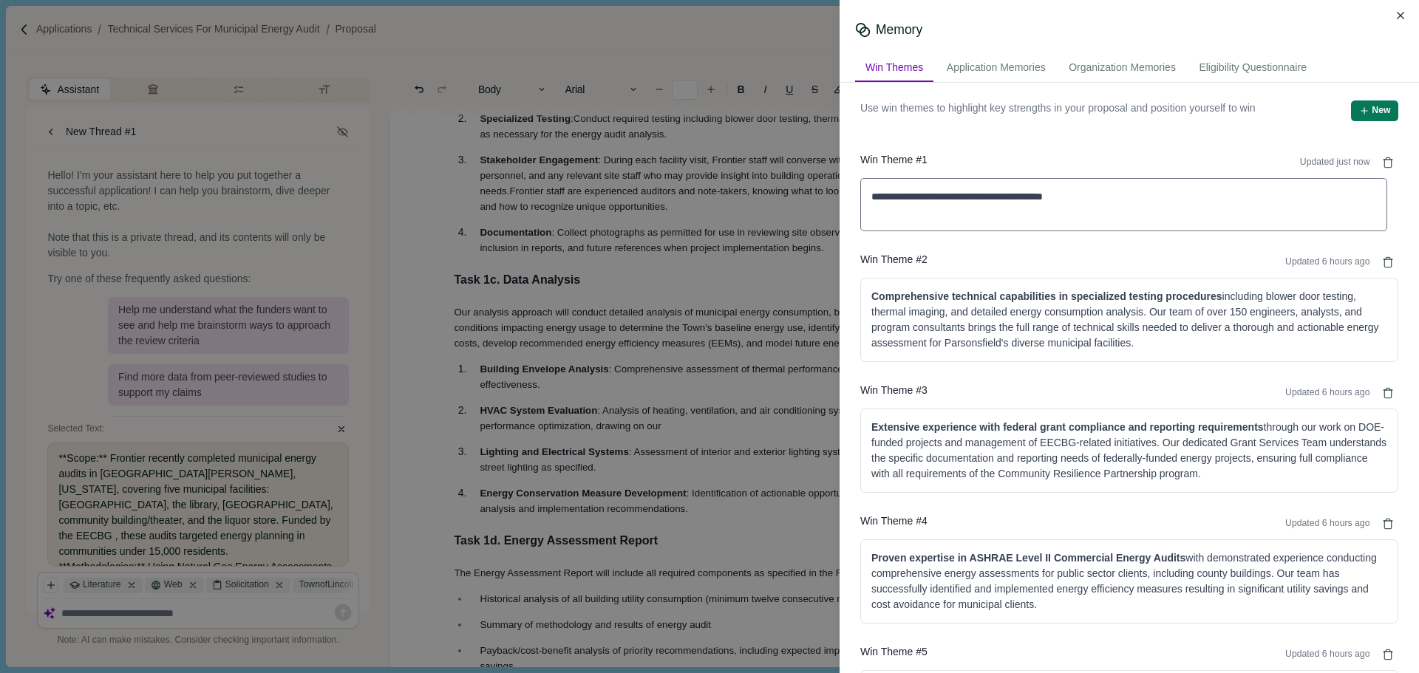
click at [896, 197] on textarea "**********" at bounding box center [1123, 204] width 527 height 53
drag, startPoint x: 890, startPoint y: 197, endPoint x: 845, endPoint y: 198, distance: 45.8
click at [845, 198] on div "**********" at bounding box center [1129, 378] width 579 height 591
type textarea "**********"
click at [1142, 202] on textarea "**********" at bounding box center [1123, 204] width 527 height 52
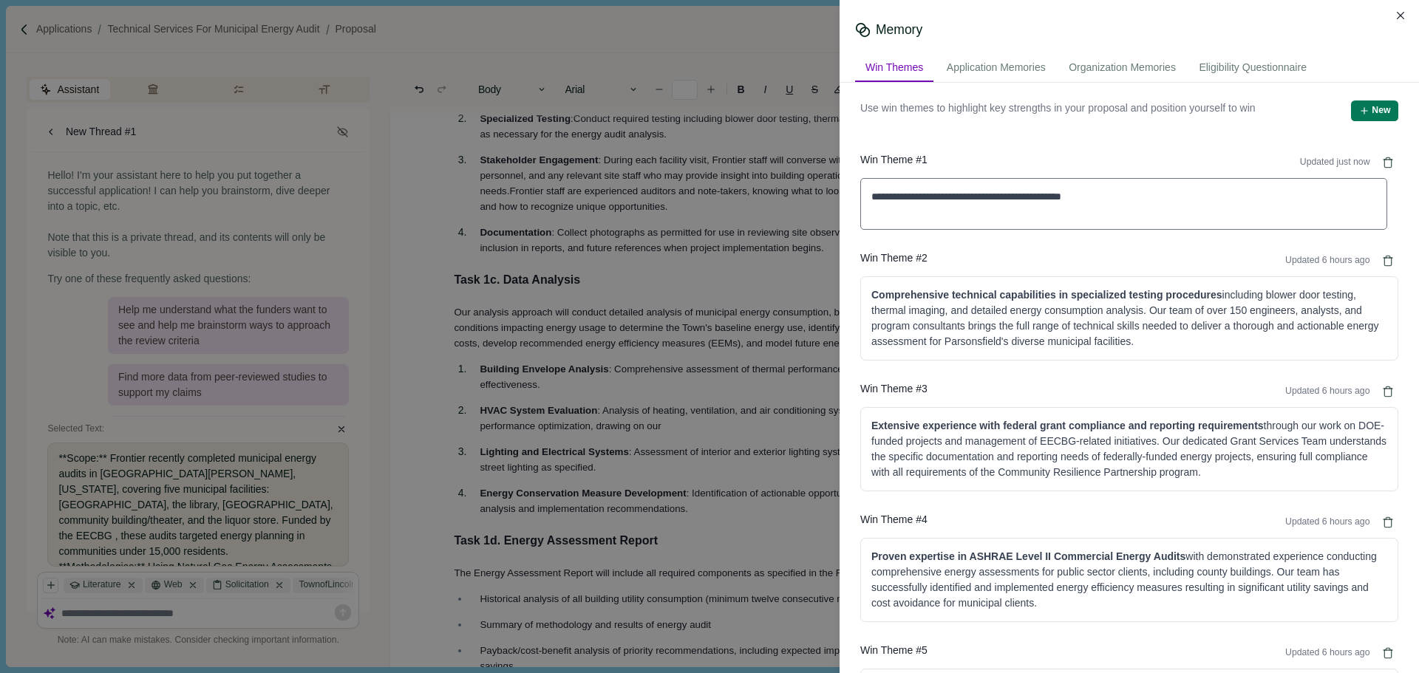
click at [1132, 202] on textarea "**********" at bounding box center [1123, 204] width 527 height 52
click at [1127, 202] on textarea "**********" at bounding box center [1123, 204] width 527 height 52
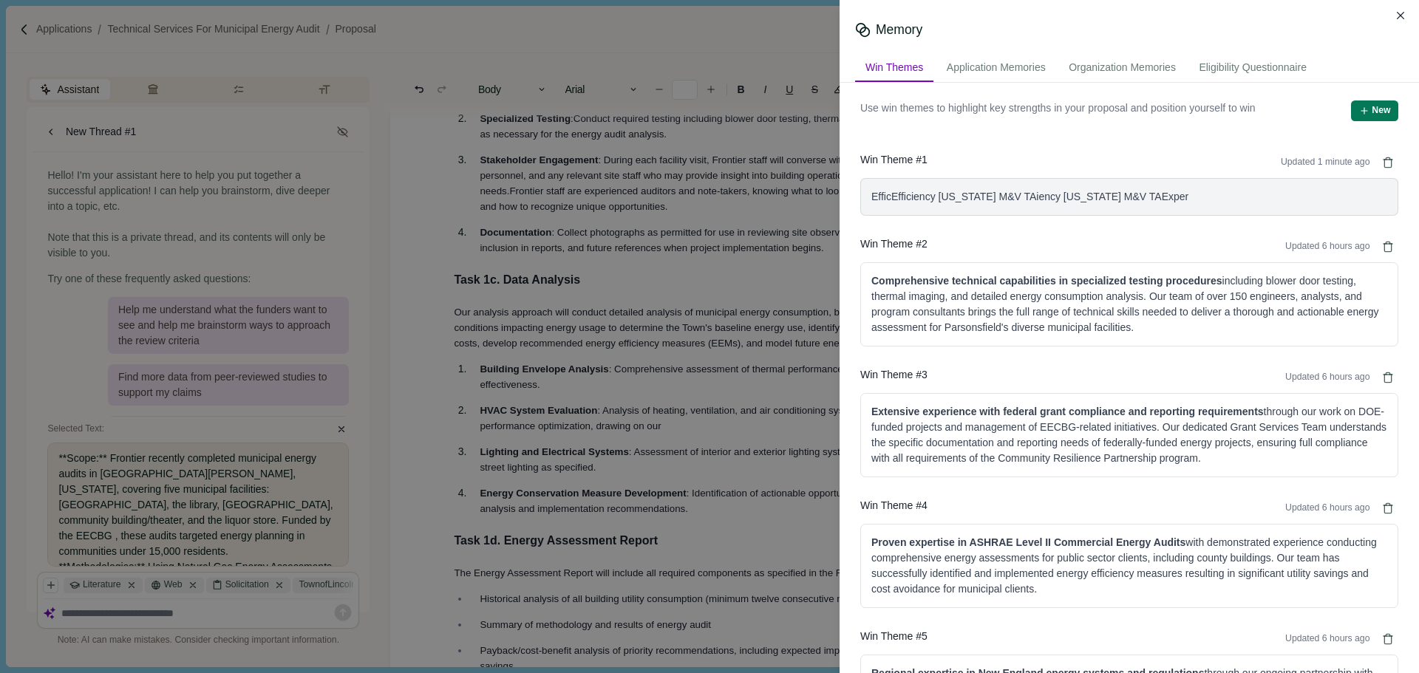
click at [1142, 209] on div "EfficEfficiency Maine M&V TAiency Maine M&V TAExper" at bounding box center [1129, 197] width 538 height 38
click at [1148, 203] on textarea "**********" at bounding box center [1123, 196] width 527 height 37
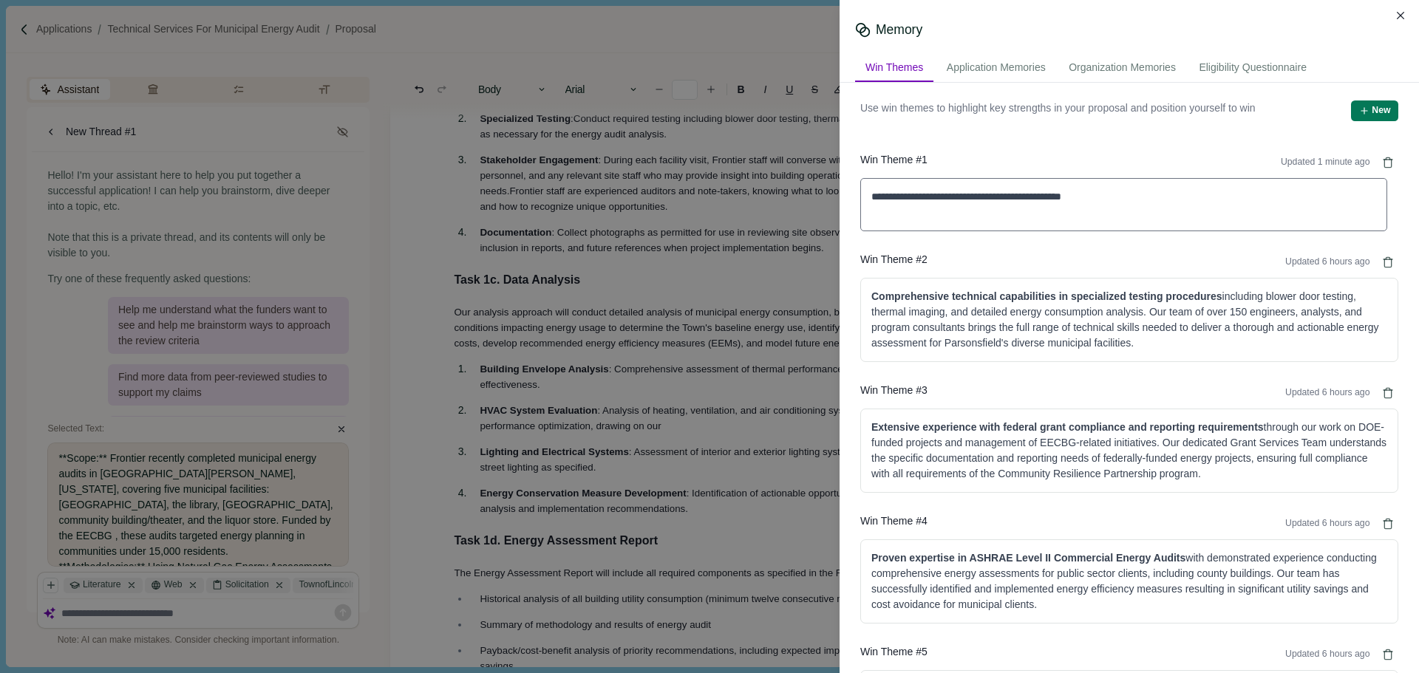
drag, startPoint x: 1162, startPoint y: 198, endPoint x: 851, endPoint y: 192, distance: 311.2
click at [851, 192] on div "**********" at bounding box center [1129, 427] width 559 height 675
type textarea "**********"
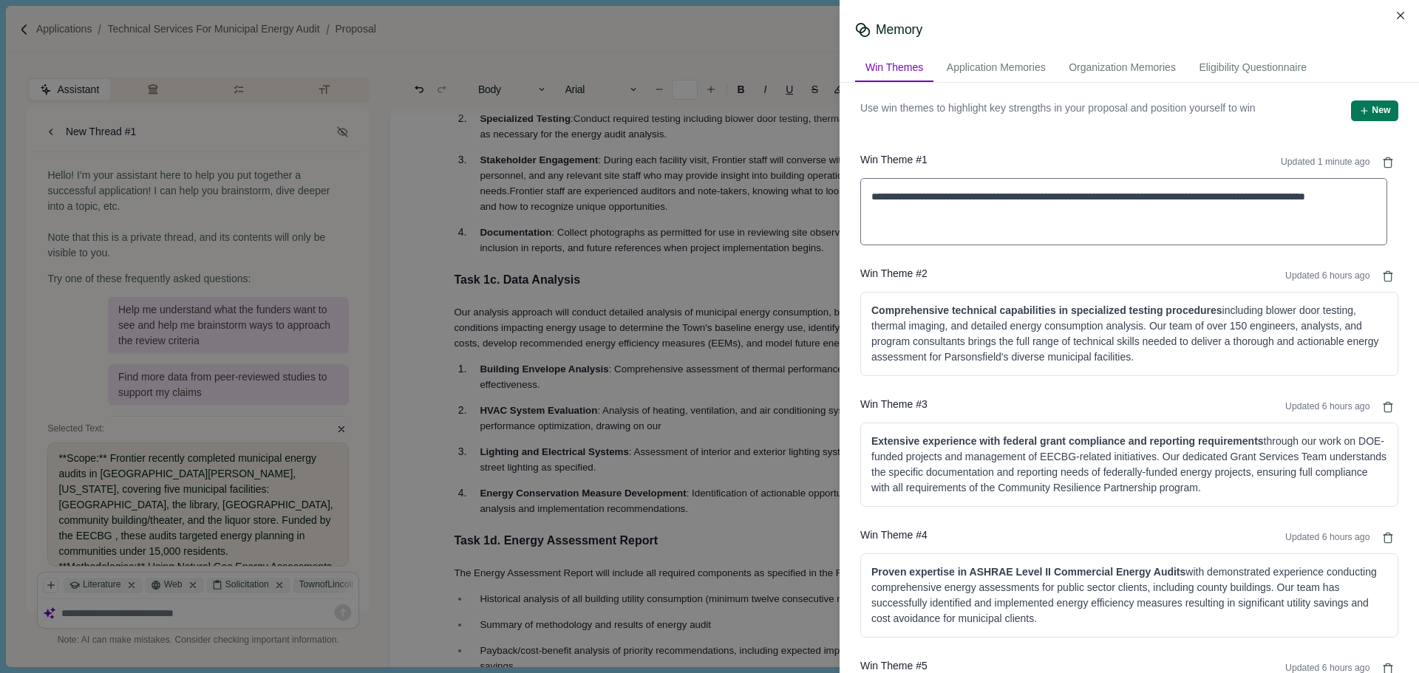
click at [1007, 218] on textarea "**********" at bounding box center [1123, 211] width 527 height 67
drag, startPoint x: 955, startPoint y: 211, endPoint x: 796, endPoint y: 188, distance: 160.5
click at [796, 188] on div "**********" at bounding box center [709, 336] width 1419 height 673
drag, startPoint x: 905, startPoint y: 233, endPoint x: 837, endPoint y: 189, distance: 80.1
click at [837, 189] on div "**********" at bounding box center [709, 336] width 1419 height 673
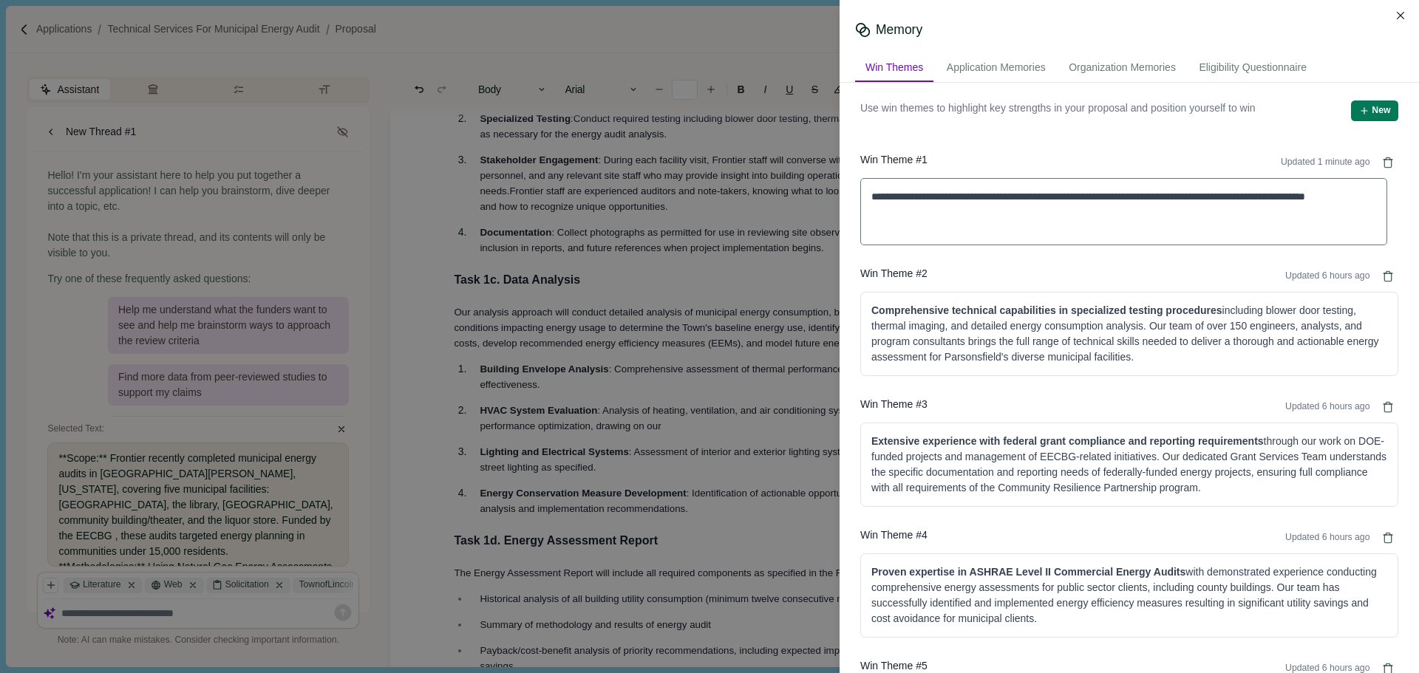
click at [808, 191] on div "**********" at bounding box center [709, 336] width 1419 height 673
click at [995, 214] on textarea at bounding box center [1123, 211] width 527 height 67
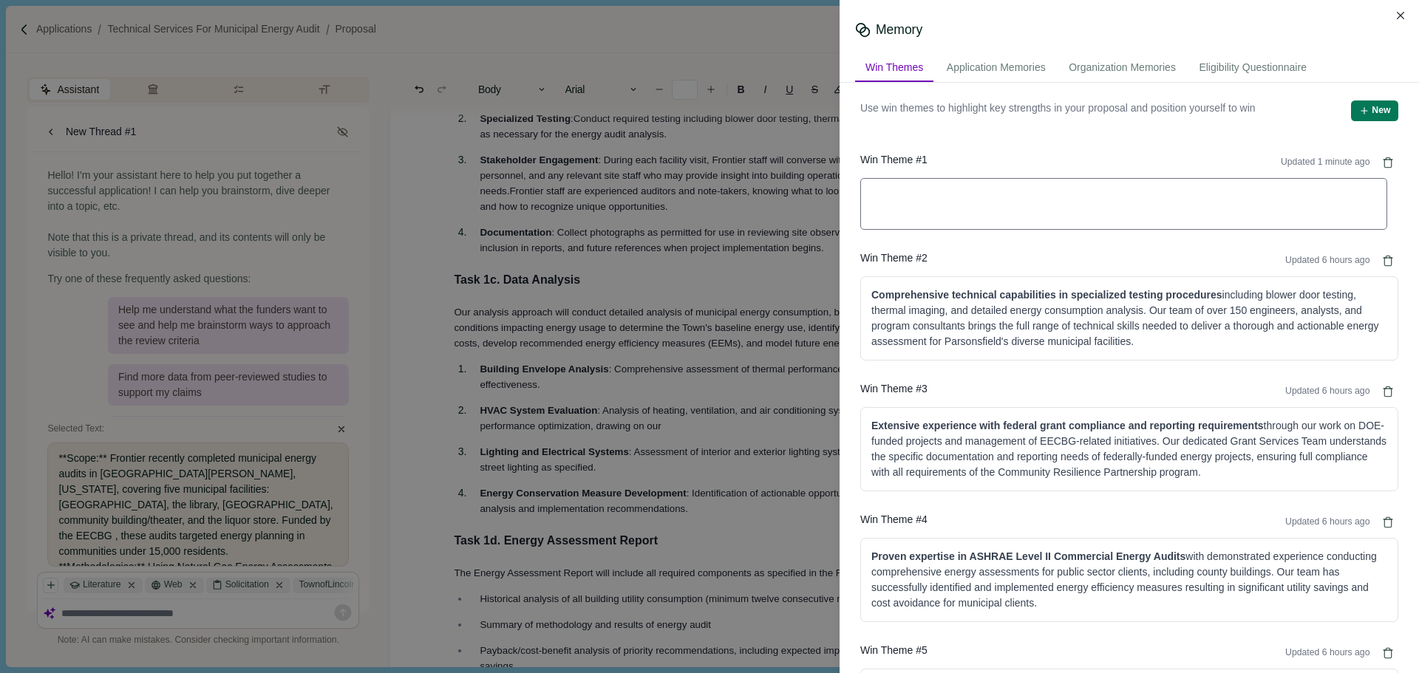
click at [887, 202] on textarea at bounding box center [1123, 204] width 527 height 52
click at [895, 196] on textarea at bounding box center [1123, 204] width 527 height 52
type textarea "**********"
click at [1131, 156] on div "Win Theme # 1 Updated 1 minute ago" at bounding box center [1129, 165] width 538 height 21
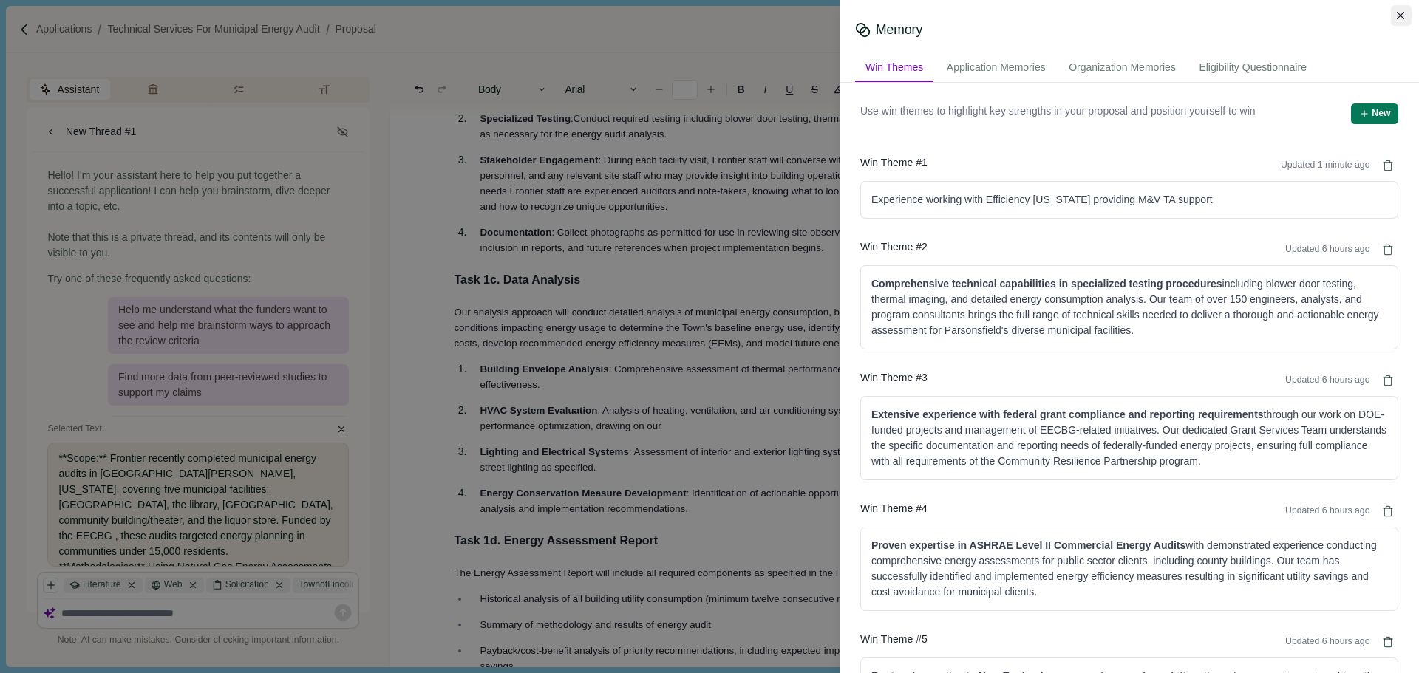
click at [1399, 18] on icon "Close" at bounding box center [1401, 16] width 8 height 8
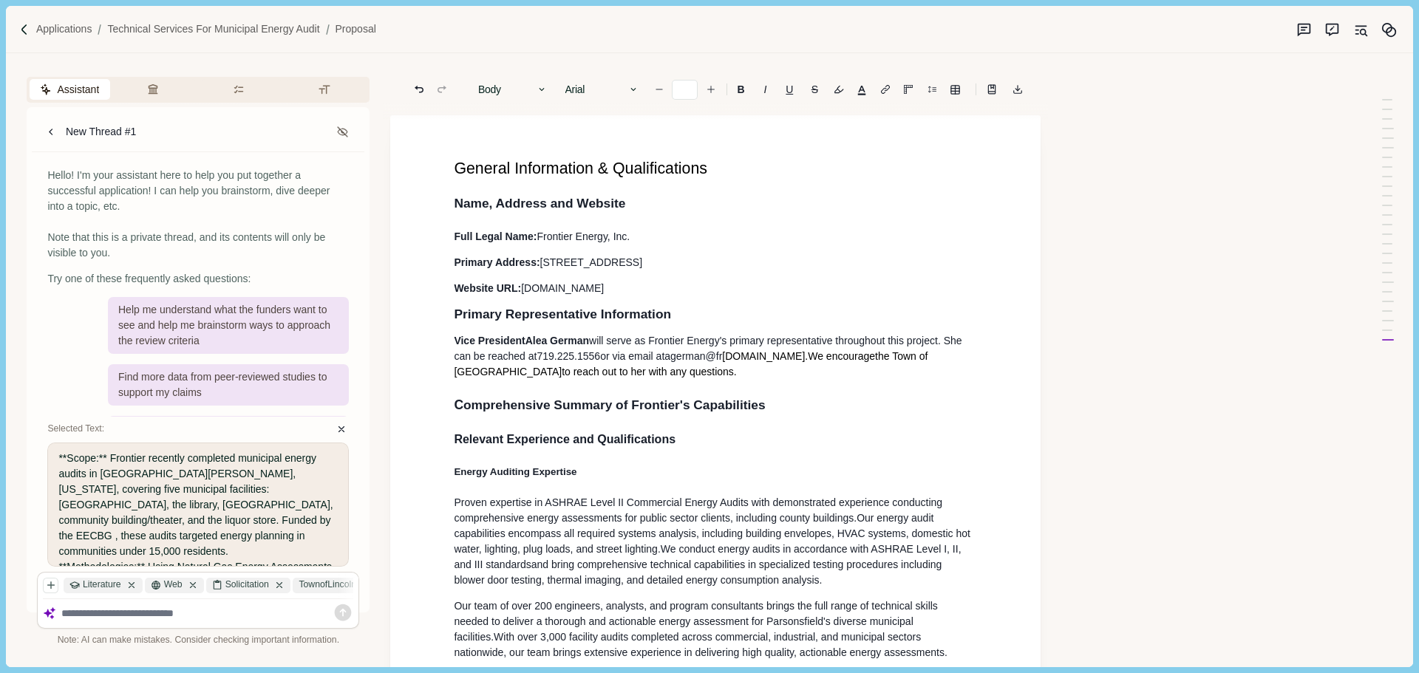
click at [470, 171] on span "General Information & Qualifications" at bounding box center [580, 169] width 253 height 18
type input "**"
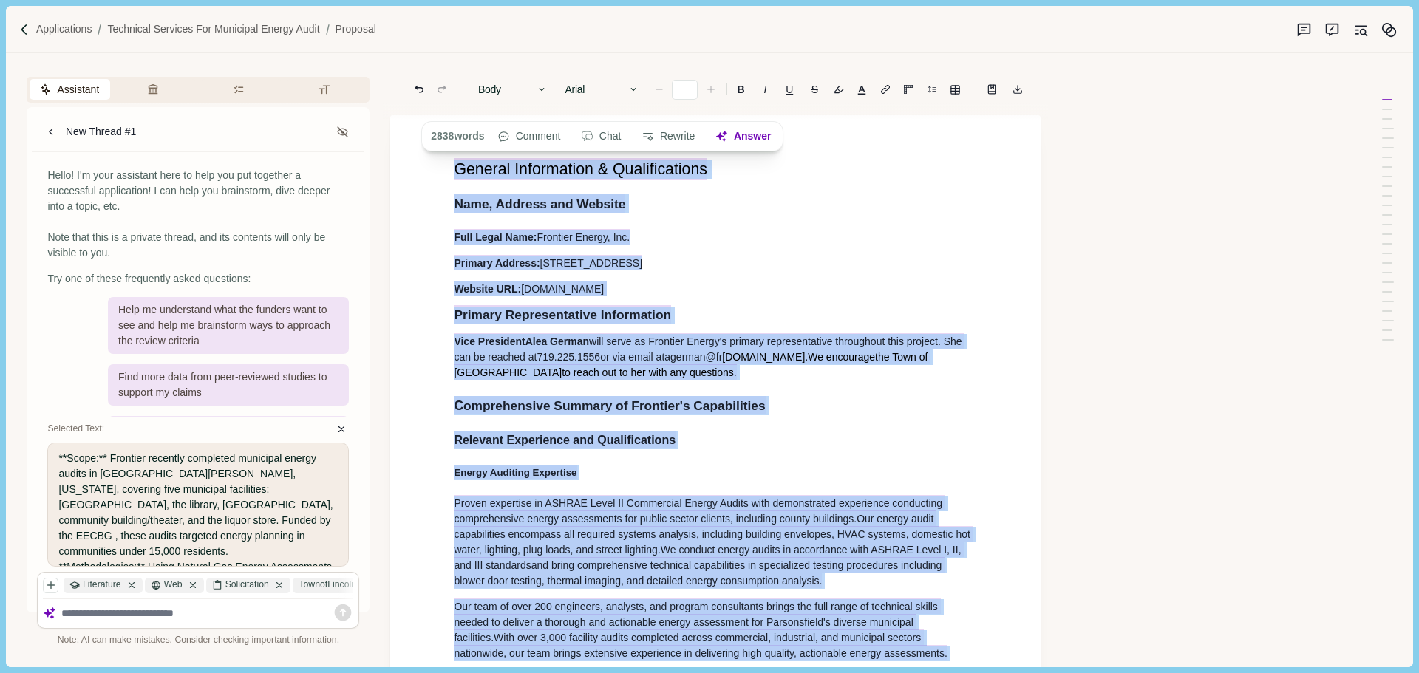
copy div "General Information & Qualifications Name, Address and Website Full Legal Name:…"
